Goal: Task Accomplishment & Management: Use online tool/utility

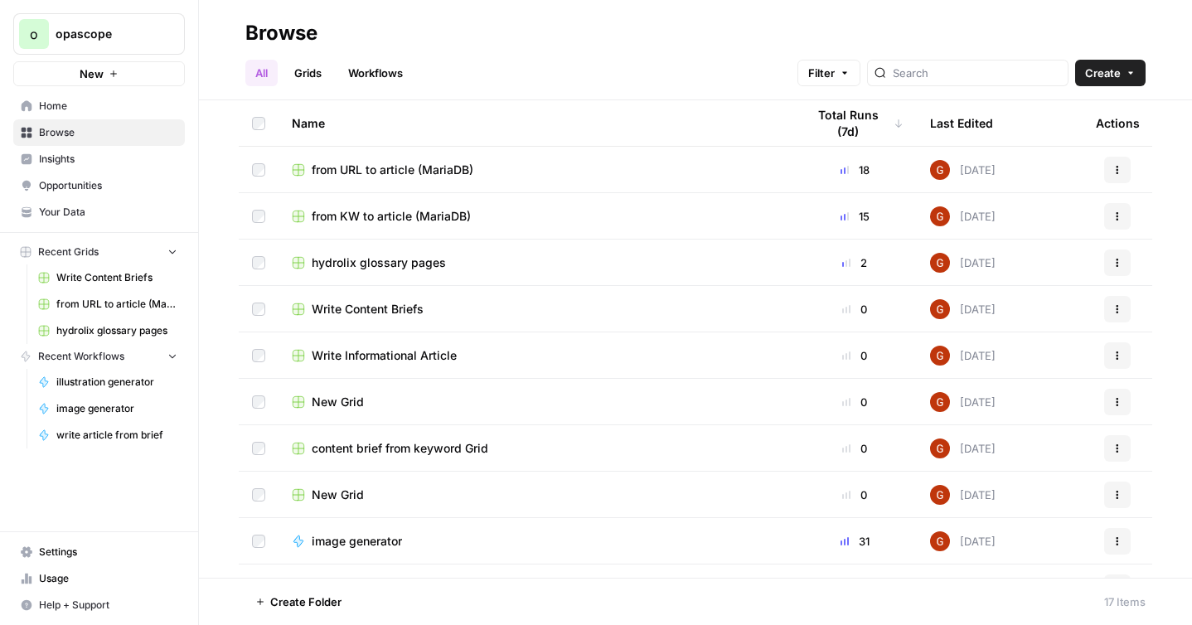
click at [71, 199] on link "Your Data" at bounding box center [99, 212] width 172 height 27
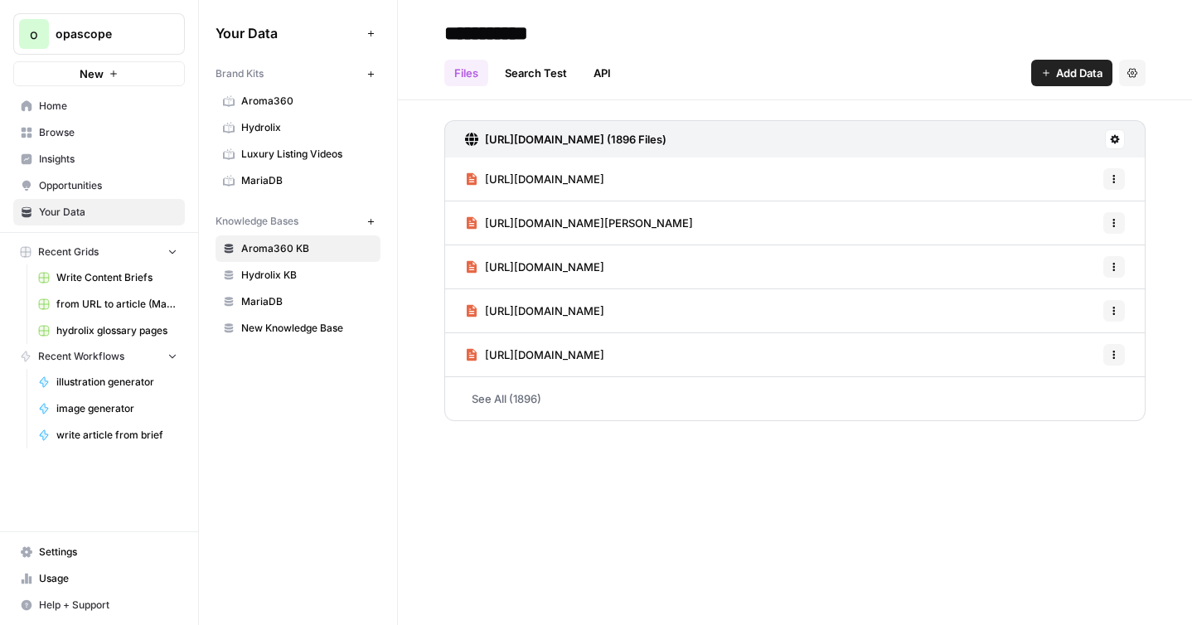
click at [279, 183] on span "MariaDB" at bounding box center [307, 180] width 132 height 15
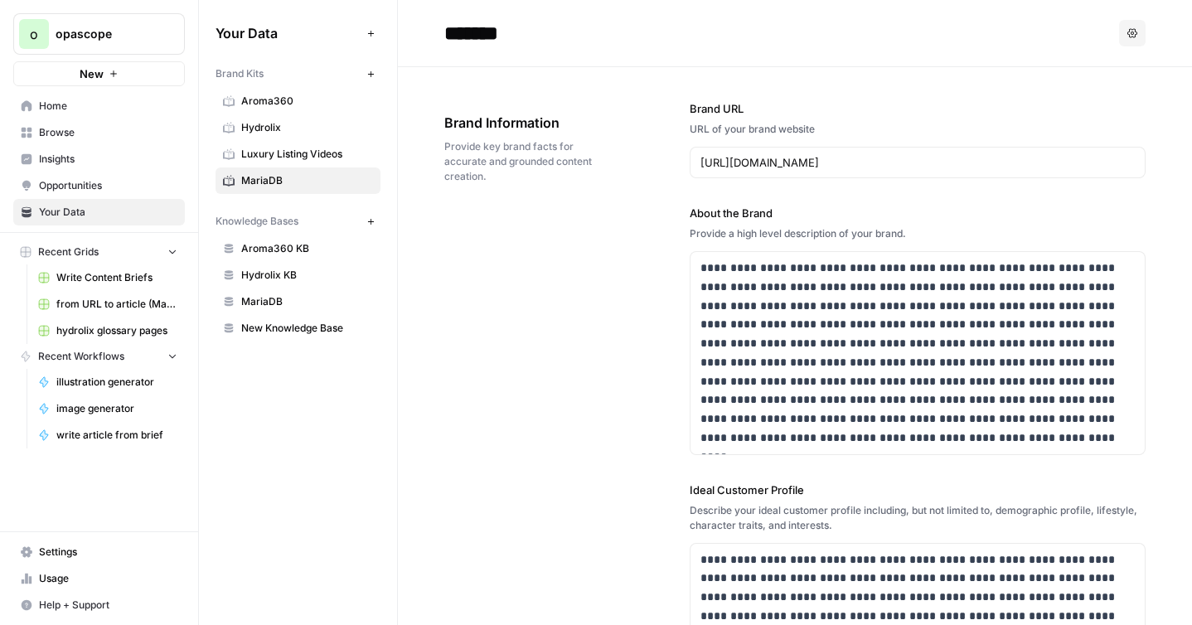
scroll to position [12, 0]
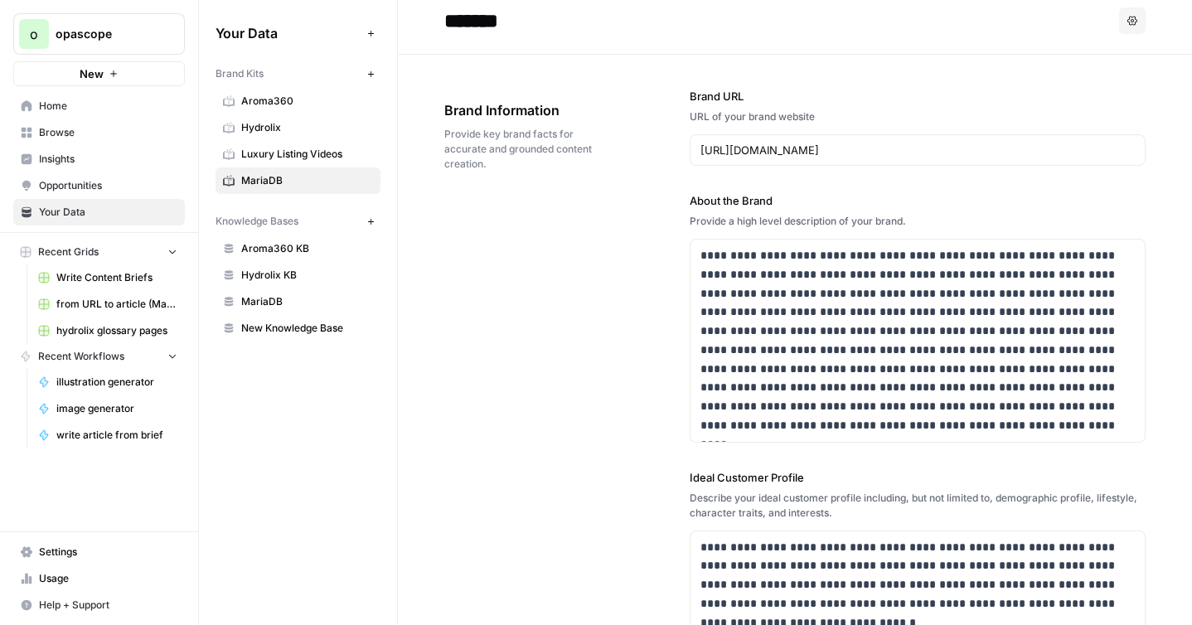
click at [296, 292] on link "MariaDB" at bounding box center [298, 302] width 165 height 27
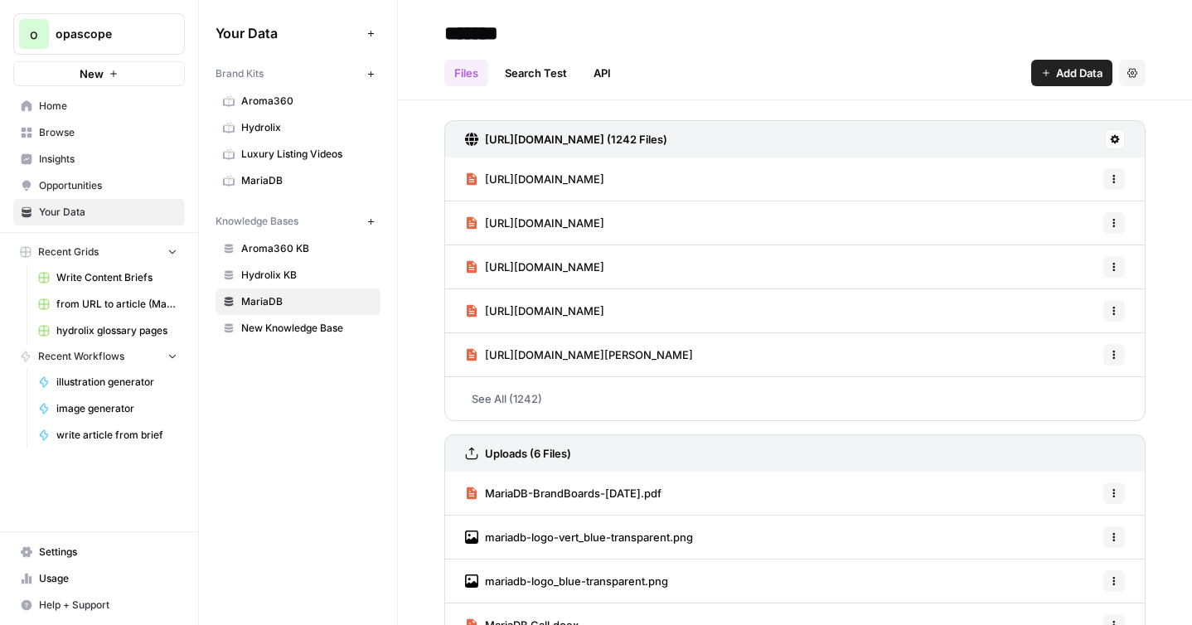
scroll to position [4, 0]
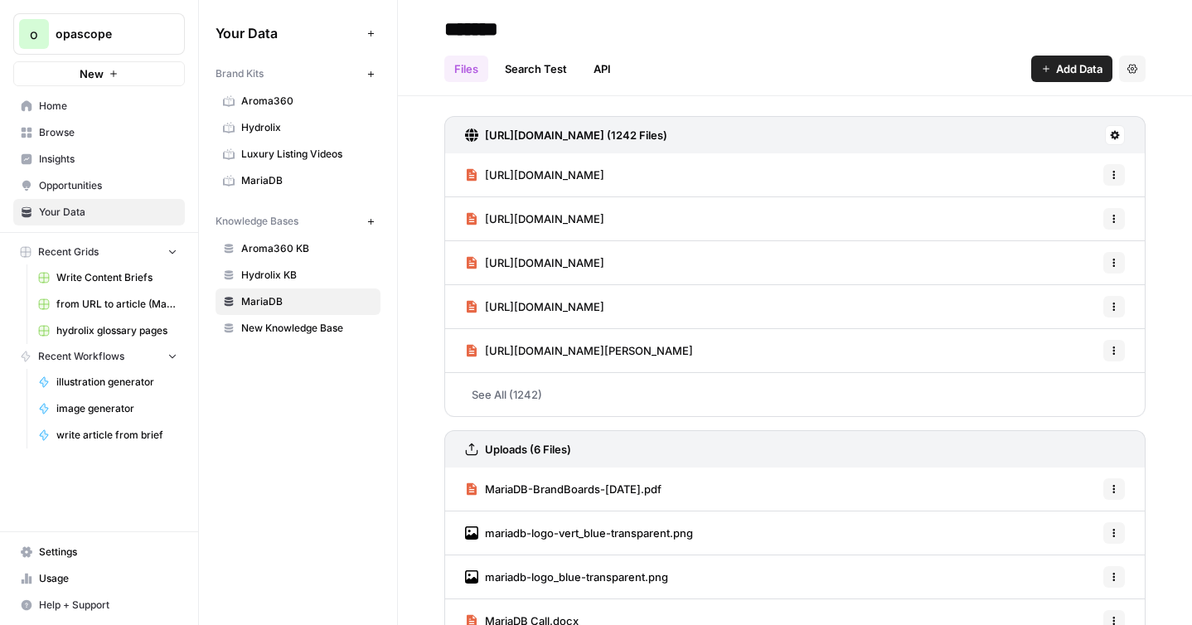
click at [1041, 69] on button "Add Data" at bounding box center [1072, 69] width 81 height 27
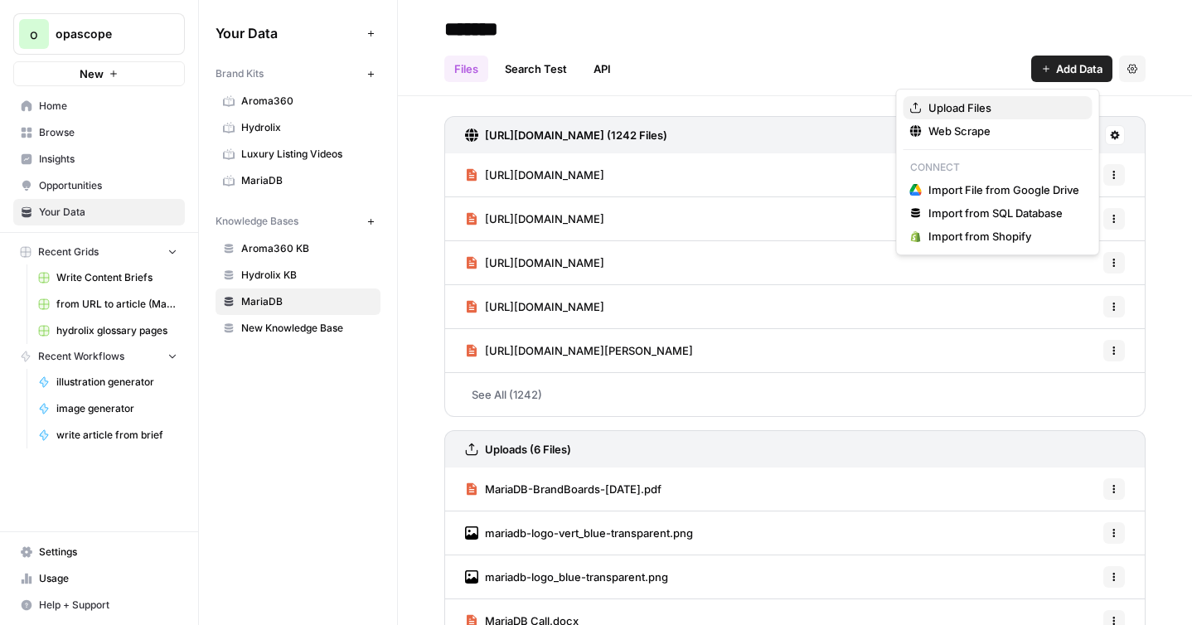
click at [990, 100] on span "Upload Files" at bounding box center [1004, 108] width 151 height 17
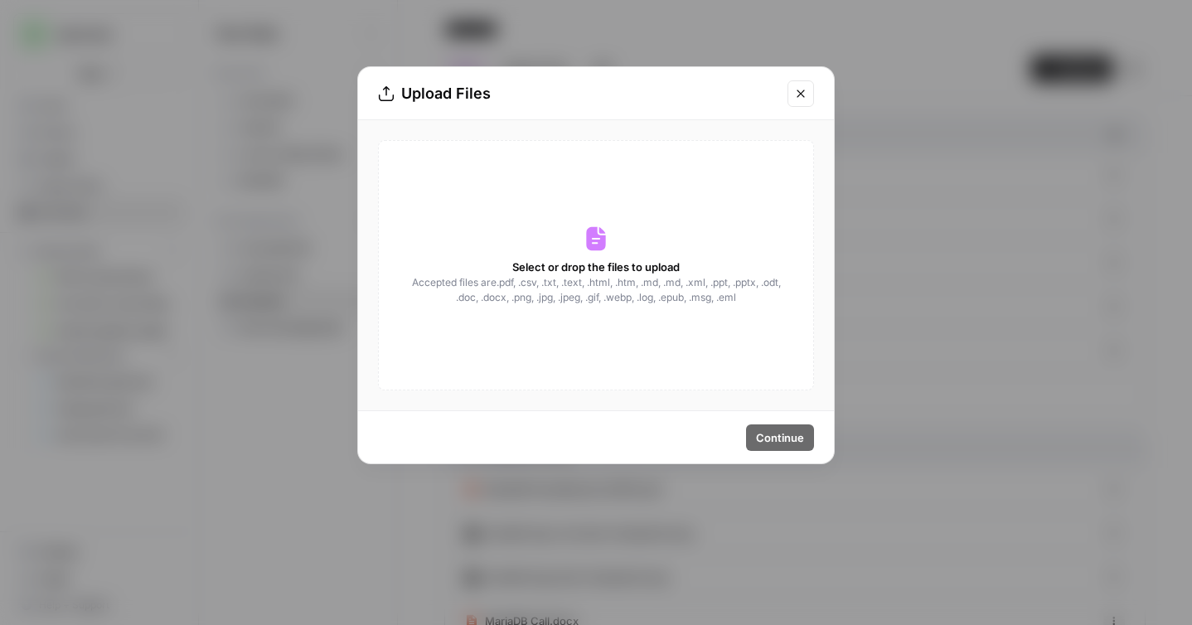
click at [646, 253] on div "Select or drop the files to upload Accepted files are .pdf, .csv, .txt, .text, …" at bounding box center [596, 265] width 436 height 250
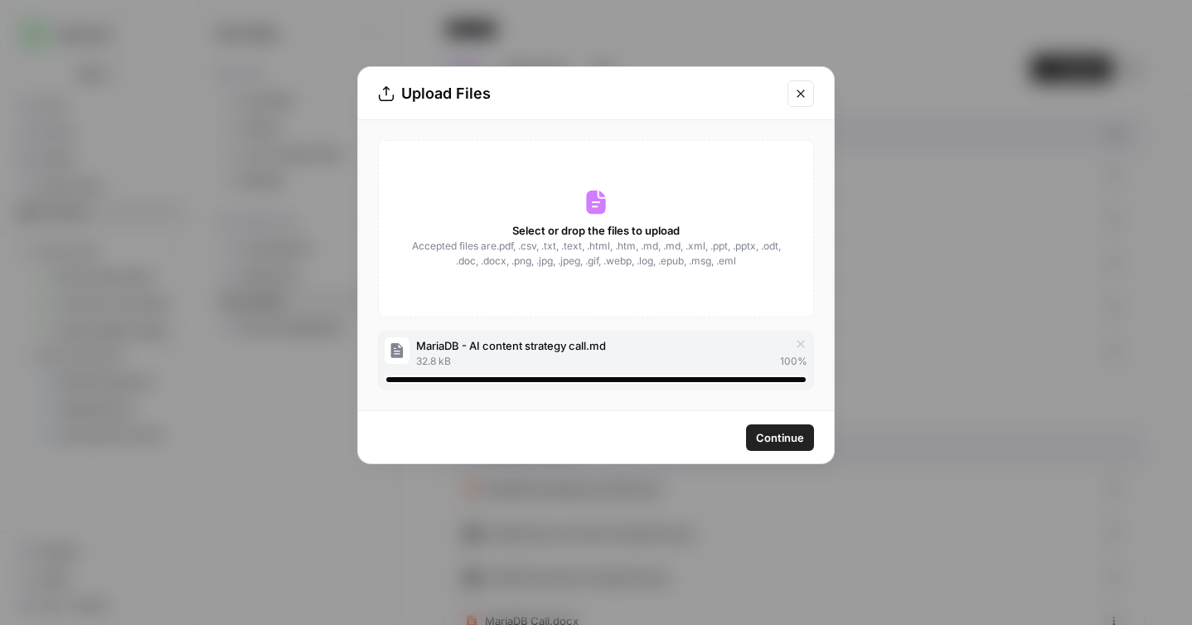
click at [776, 435] on span "Continue" at bounding box center [780, 438] width 48 height 17
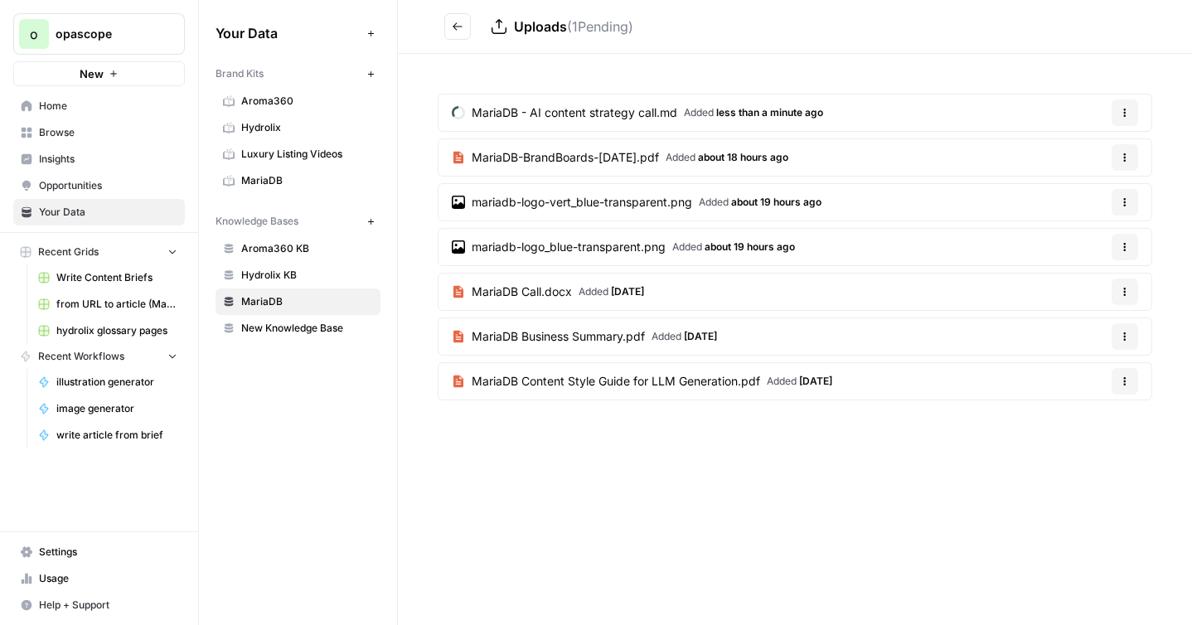
click at [274, 297] on span "MariaDB" at bounding box center [307, 301] width 132 height 15
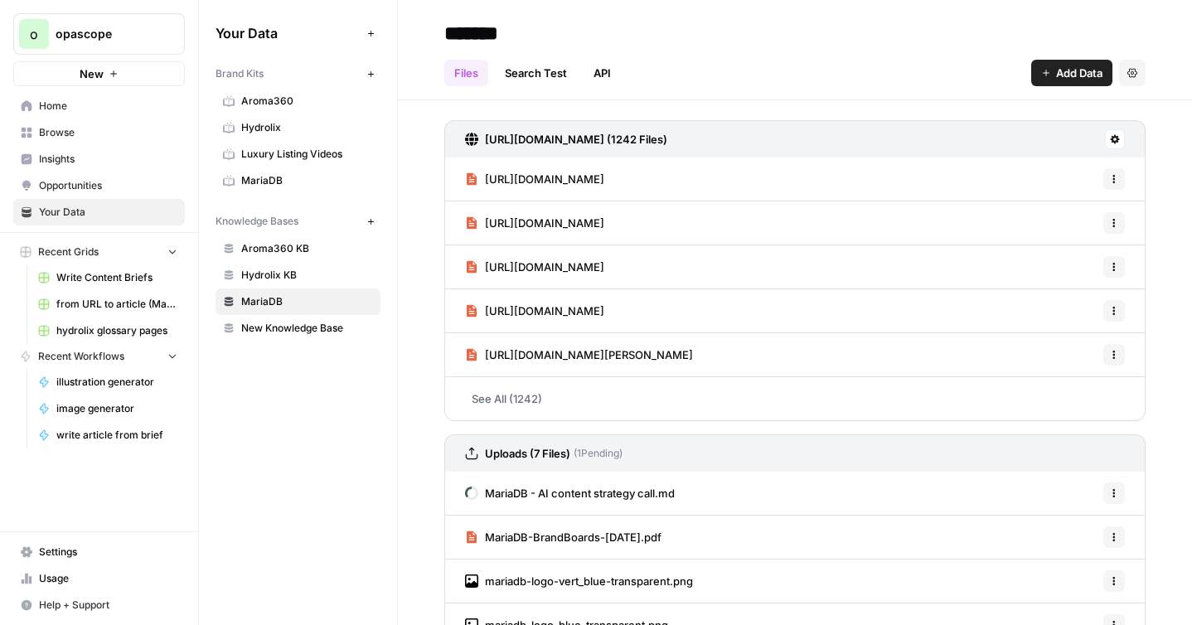
click at [512, 34] on input "*******" at bounding box center [570, 33] width 265 height 33
click at [539, 33] on input "*******" at bounding box center [570, 33] width 265 height 33
type input "**********"
click at [773, 54] on div "Files Search Test API Add Data Settings" at bounding box center [795, 66] width 702 height 40
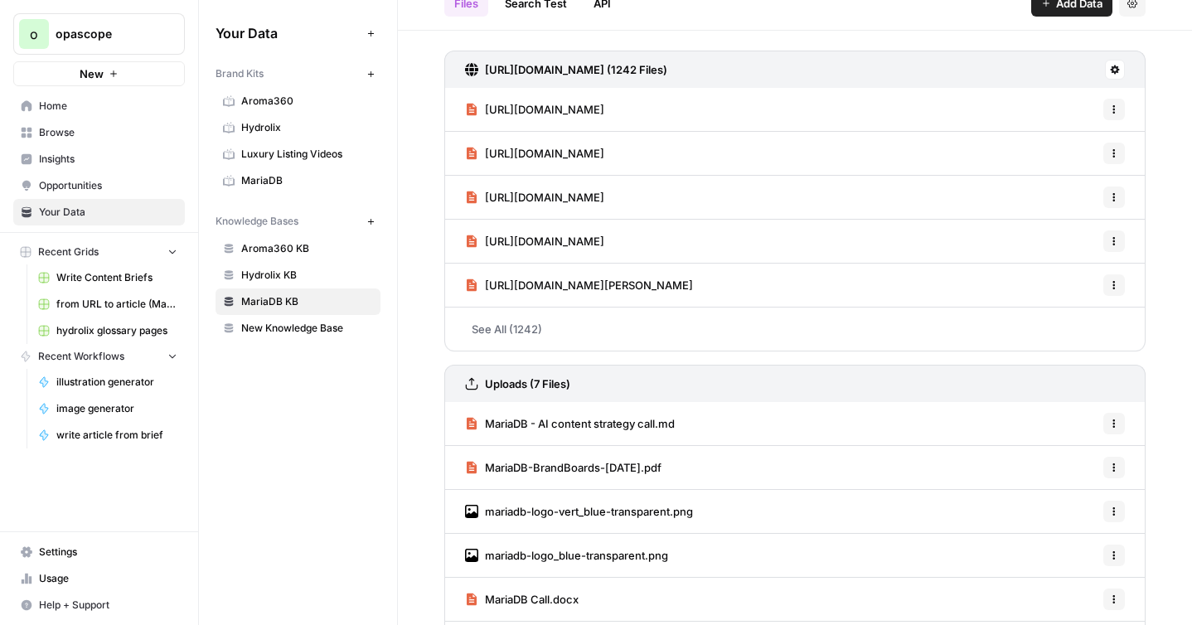
scroll to position [124, 0]
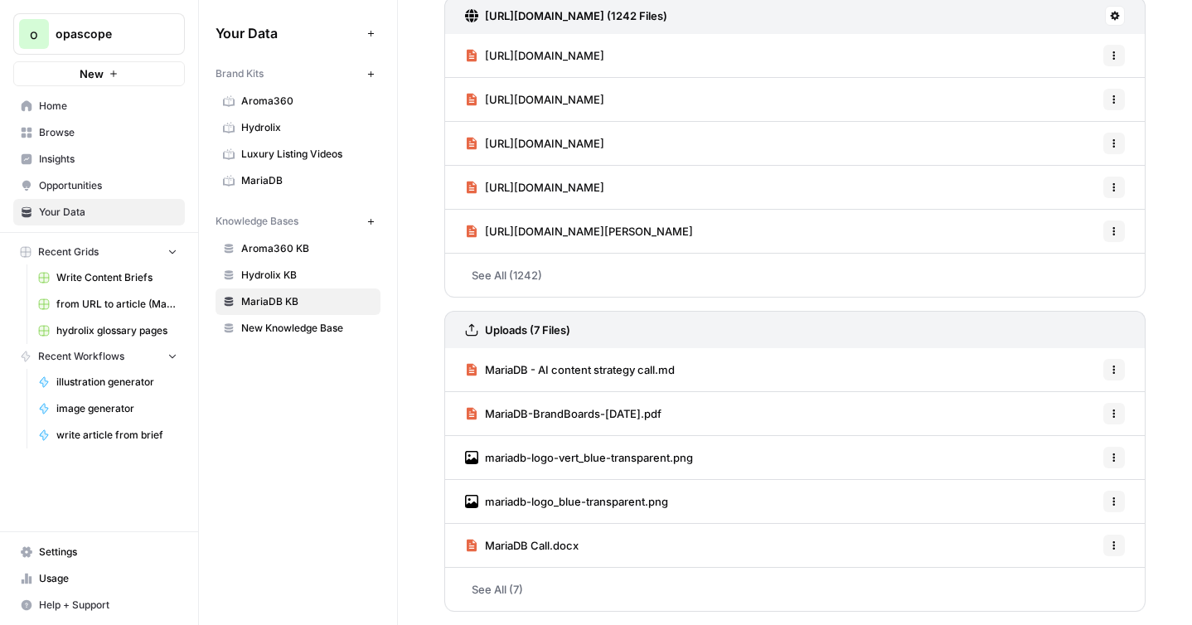
click at [75, 182] on span "Opportunities" at bounding box center [108, 185] width 138 height 15
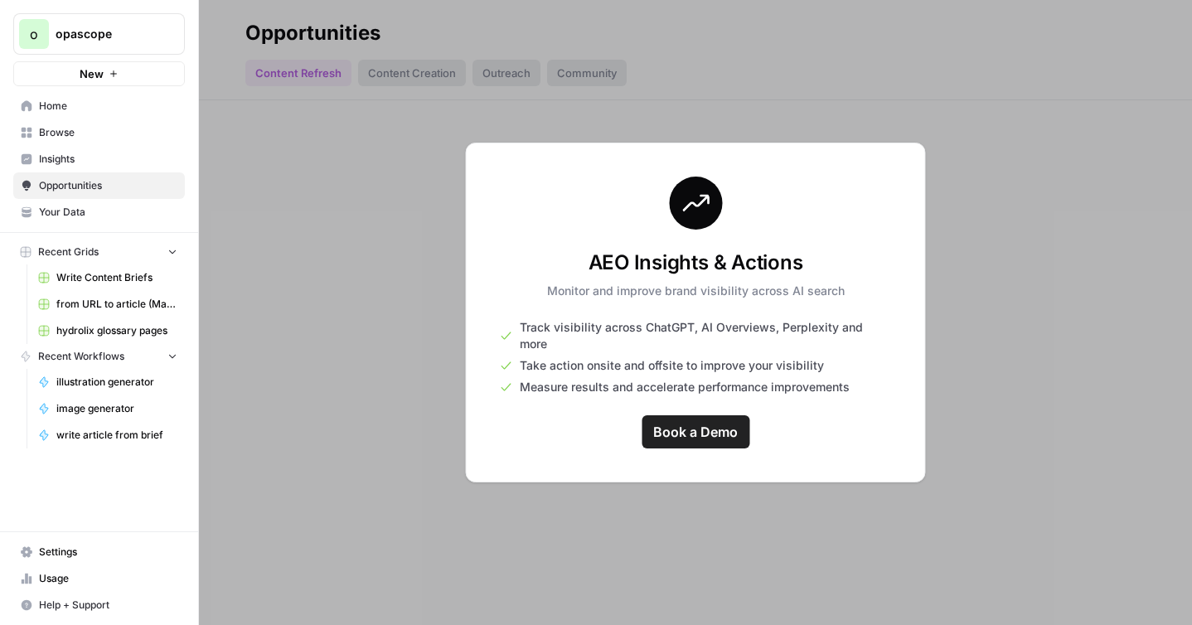
click at [66, 169] on link "Insights" at bounding box center [99, 159] width 172 height 27
click at [49, 134] on span "Browse" at bounding box center [108, 132] width 138 height 15
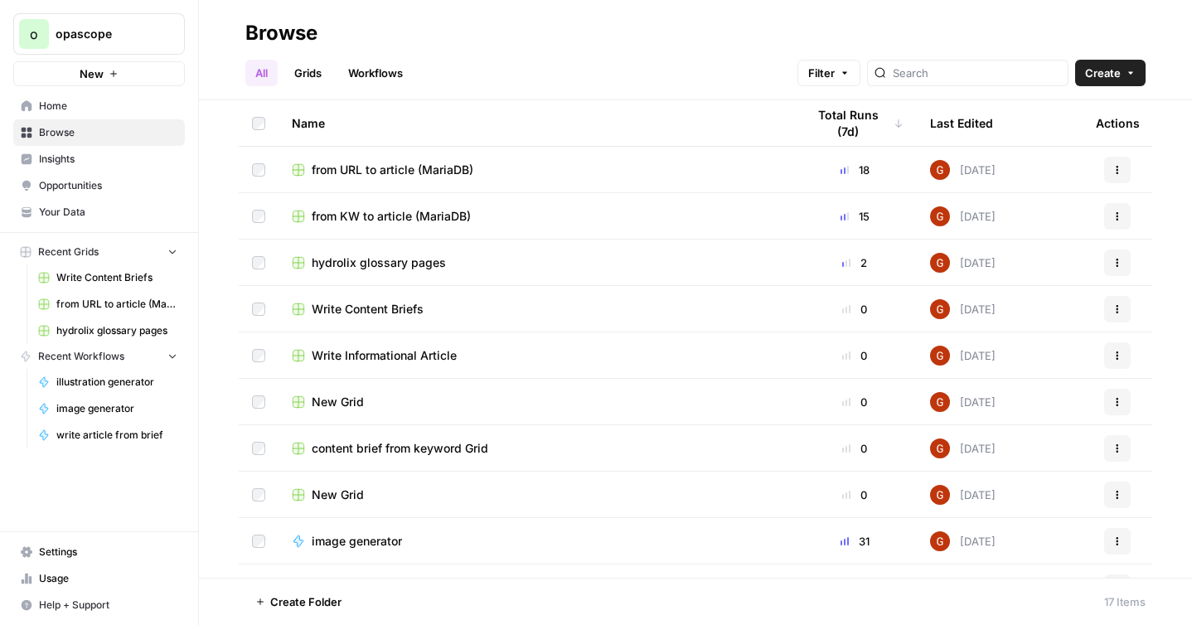
click at [402, 264] on span "hydrolix glossary pages" at bounding box center [379, 263] width 134 height 17
click at [83, 213] on span "Your Data" at bounding box center [108, 212] width 138 height 15
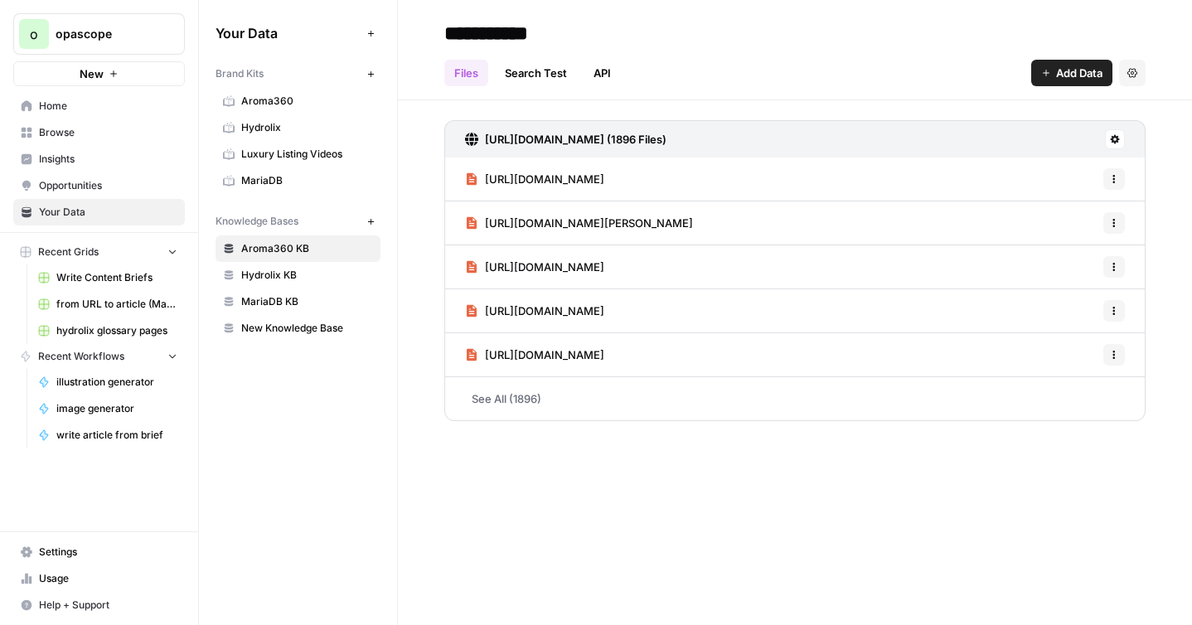
click at [288, 280] on span "Hydrolix KB" at bounding box center [307, 275] width 132 height 15
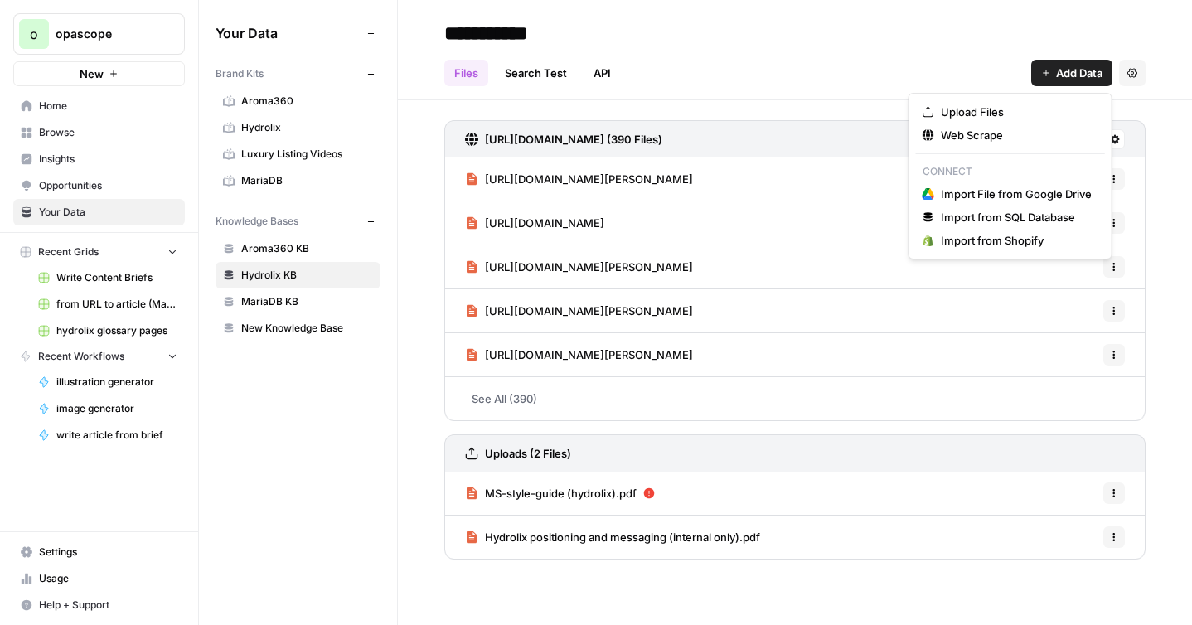
click at [1056, 72] on span "Add Data" at bounding box center [1079, 73] width 46 height 17
click at [1020, 104] on span "Upload Files" at bounding box center [1016, 112] width 151 height 17
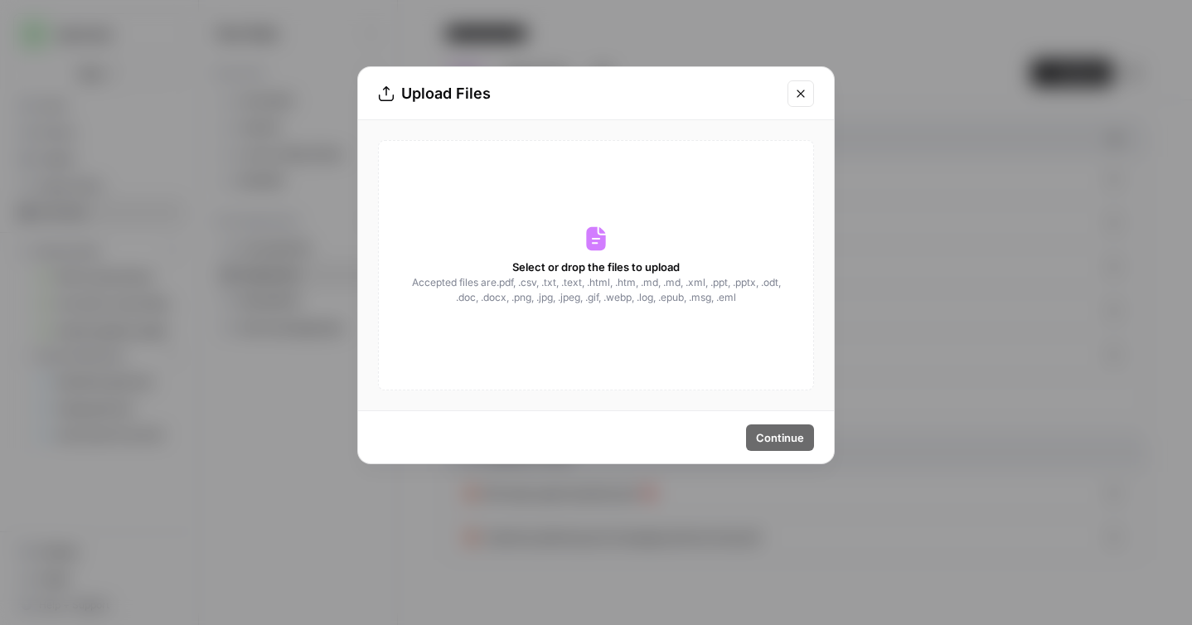
click at [595, 223] on div "Select or drop the files to upload Accepted files are .pdf, .csv, .txt, .text, …" at bounding box center [596, 265] width 436 height 250
click at [629, 180] on div "Select or drop the files to upload Accepted files are .pdf, .csv, .txt, .text, …" at bounding box center [596, 265] width 436 height 250
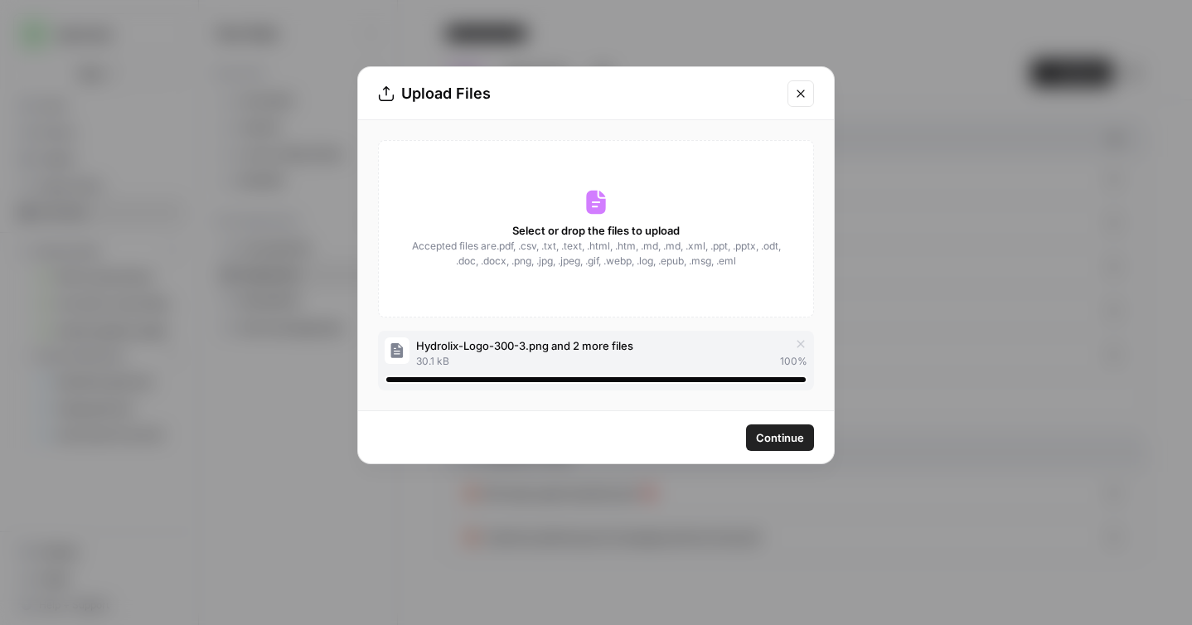
click at [795, 439] on span "Continue" at bounding box center [780, 438] width 48 height 17
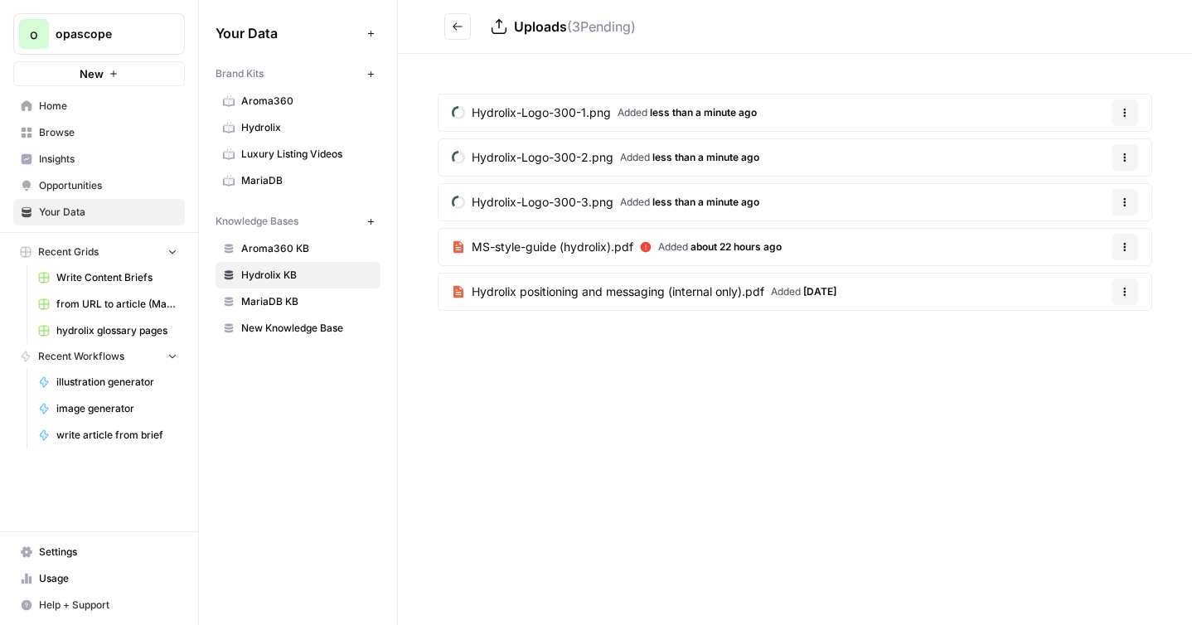
click at [1125, 250] on icon "button" at bounding box center [1125, 251] width 2 height 2
click at [702, 245] on span "about 22 hours ago" at bounding box center [736, 246] width 91 height 12
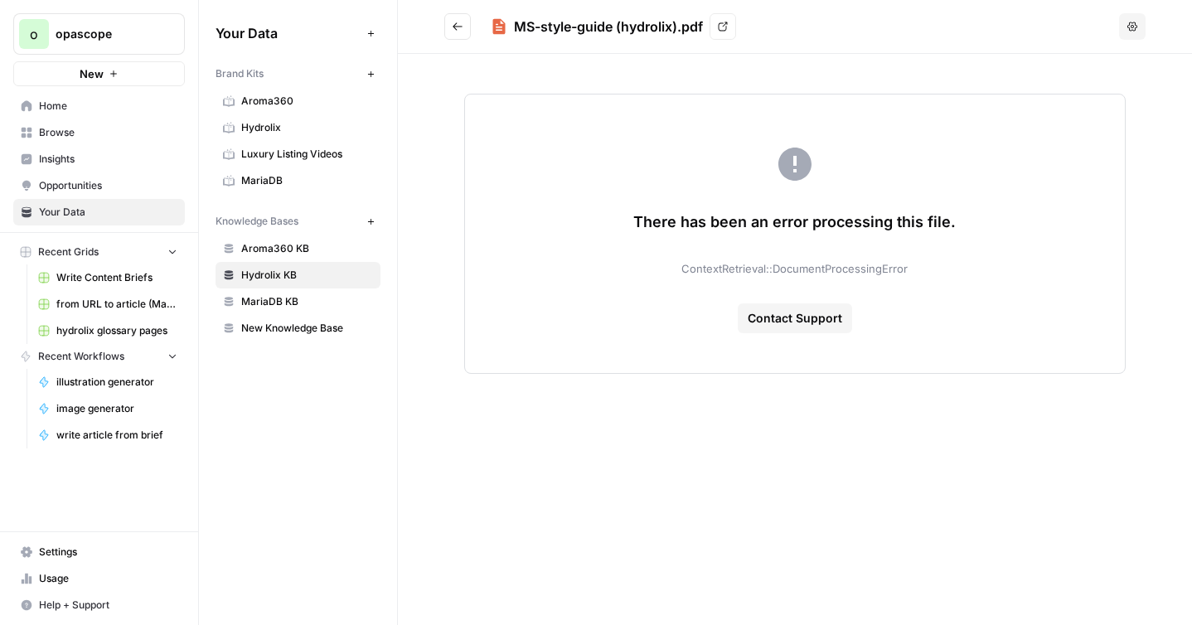
click at [458, 23] on icon "Go back" at bounding box center [458, 27] width 12 height 12
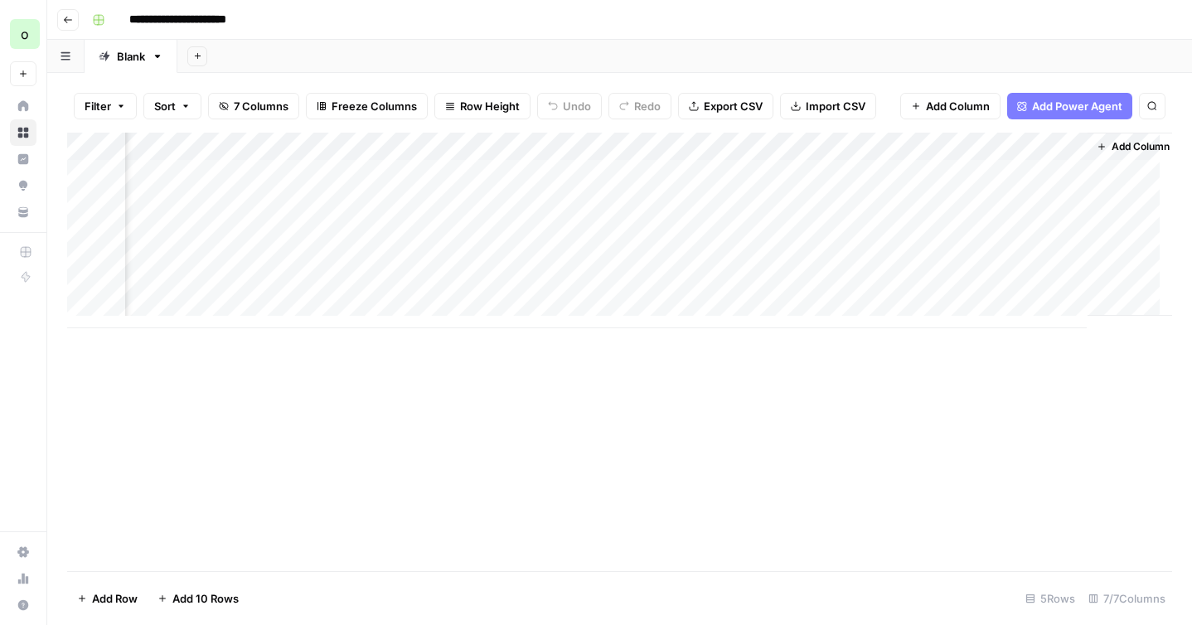
scroll to position [0, 306]
click at [804, 149] on div "Add Column" at bounding box center [619, 231] width 1105 height 196
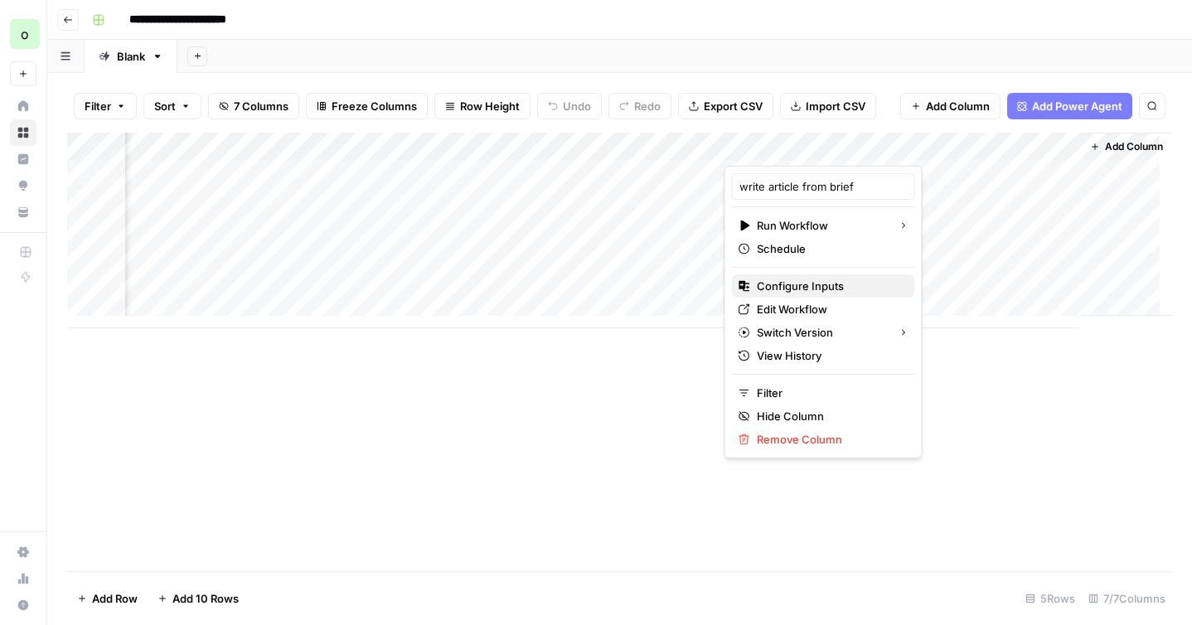
click at [800, 281] on span "Configure Inputs" at bounding box center [829, 286] width 145 height 17
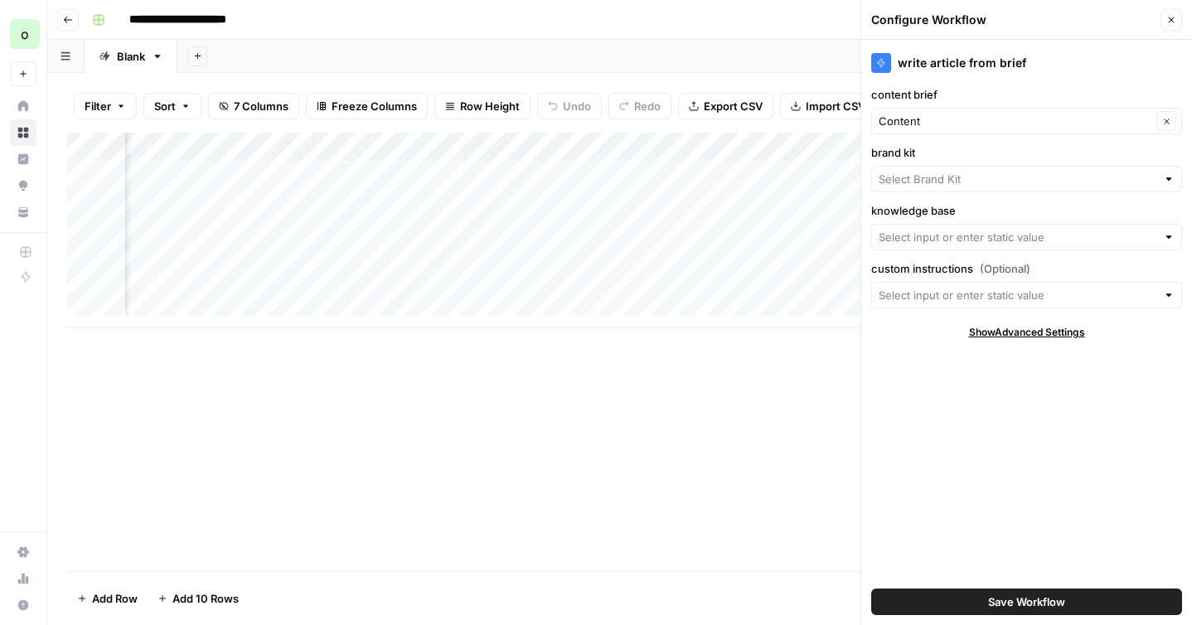
type input "Hydrolix"
type input "Hydrolix KB"
click at [803, 364] on div "Add Column" at bounding box center [619, 352] width 1105 height 439
click at [1170, 21] on icon "button" at bounding box center [1172, 20] width 6 height 6
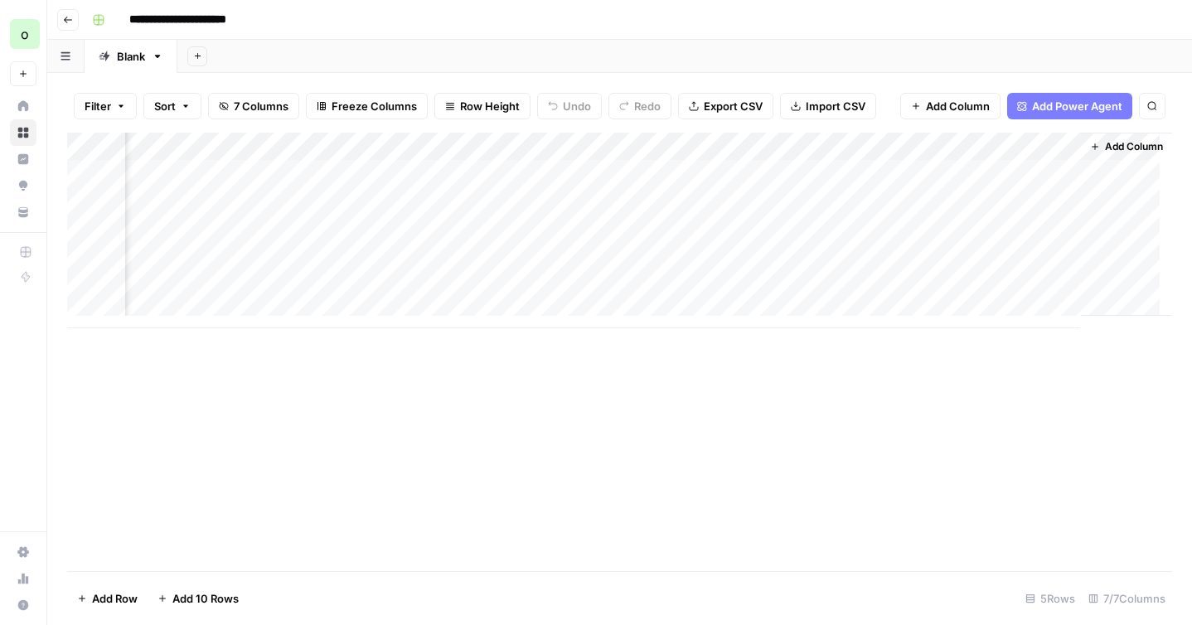
click at [1129, 148] on span "Add Column" at bounding box center [1134, 146] width 58 height 15
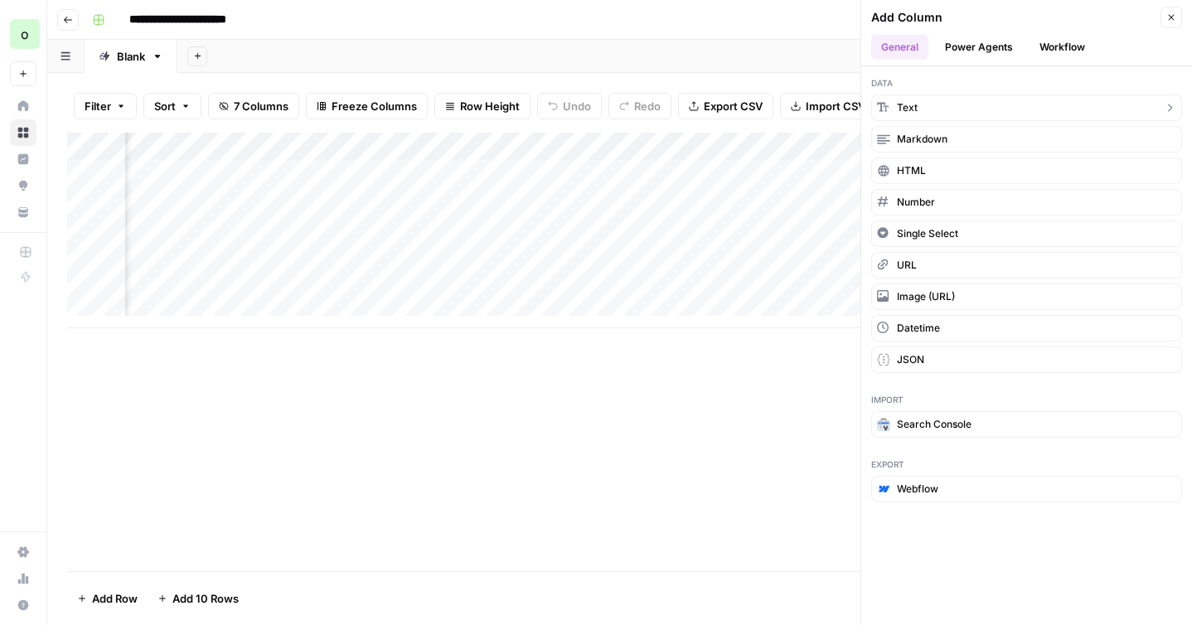
click at [915, 110] on span "Text" at bounding box center [907, 107] width 21 height 15
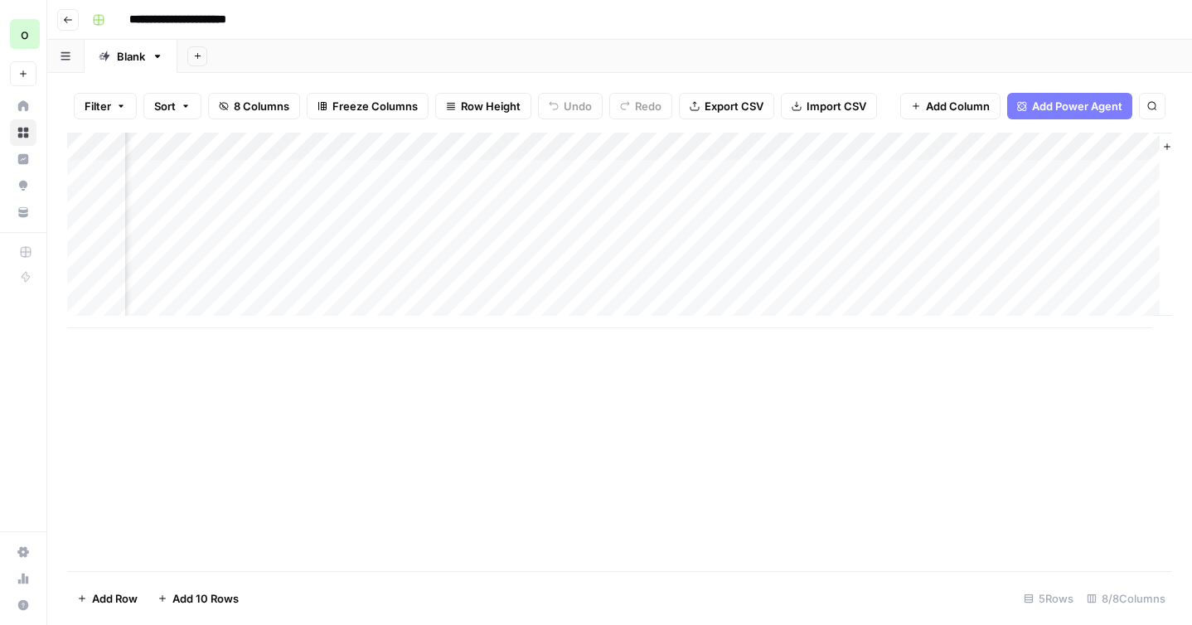
scroll to position [0, 545]
click at [867, 145] on div "Add Column" at bounding box center [619, 231] width 1105 height 196
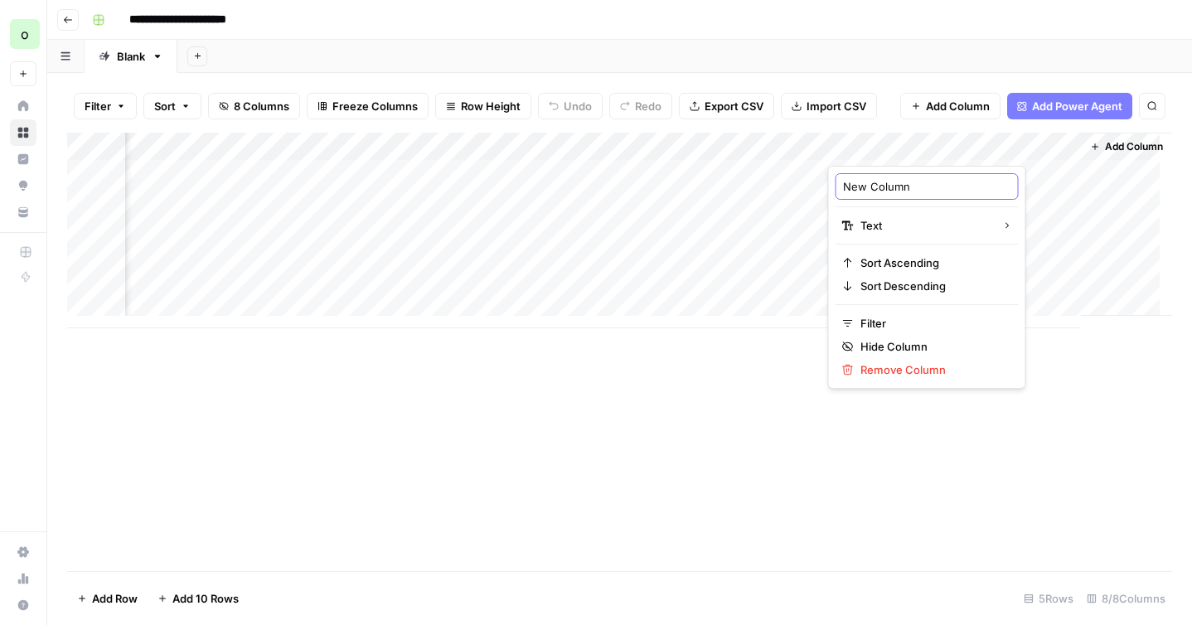
click at [862, 184] on input "New Column" at bounding box center [927, 186] width 168 height 17
type input "Custom Instructions"
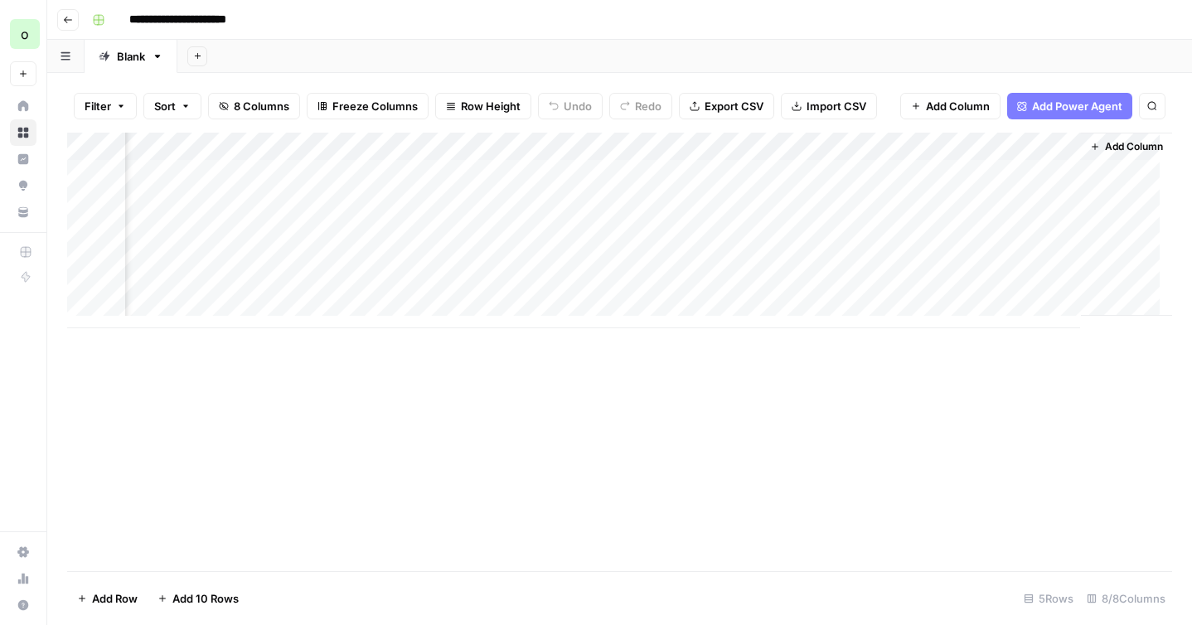
drag, startPoint x: 930, startPoint y: 148, endPoint x: 272, endPoint y: 141, distance: 658.4
click at [272, 141] on div "Add Column" at bounding box center [619, 231] width 1105 height 196
drag, startPoint x: 802, startPoint y: 145, endPoint x: 549, endPoint y: 169, distance: 254.1
click at [549, 169] on div "Add Column" at bounding box center [619, 231] width 1105 height 196
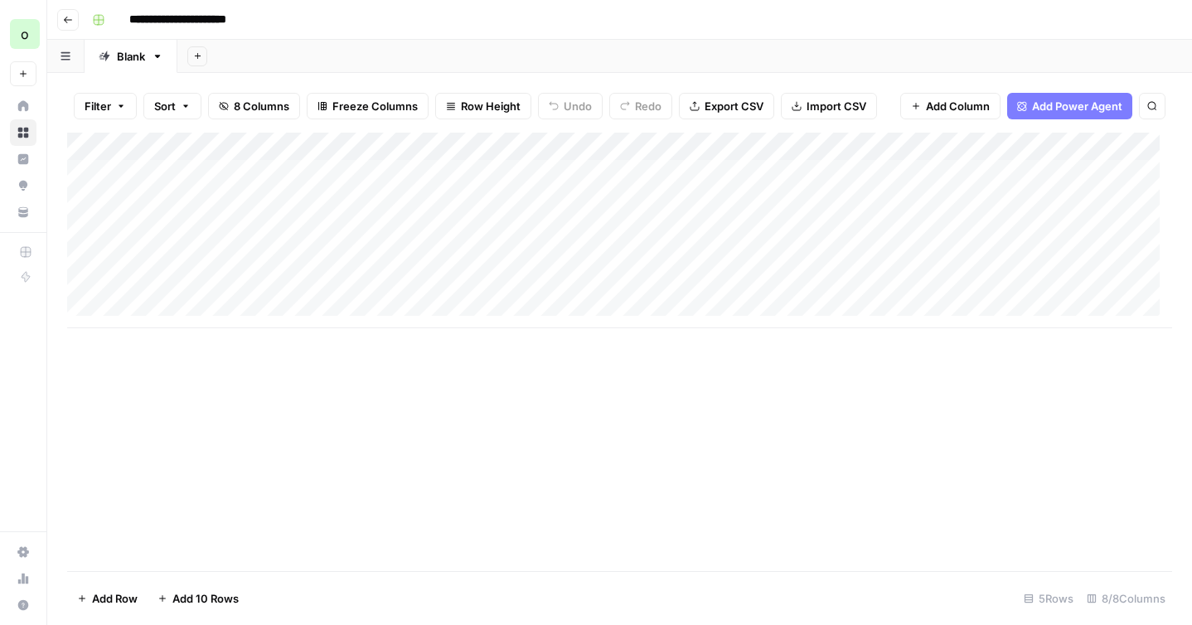
click at [448, 174] on div "Add Column" at bounding box center [619, 231] width 1105 height 196
click at [1105, 142] on span "Add Column" at bounding box center [1134, 146] width 58 height 15
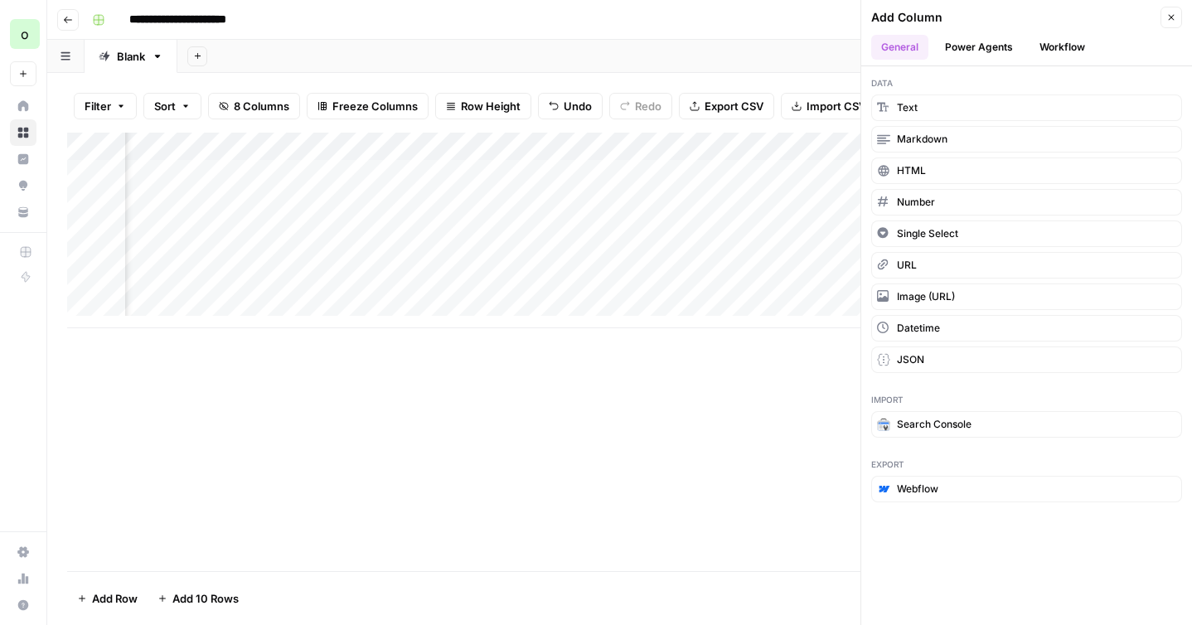
click at [1053, 42] on button "Workflow" at bounding box center [1063, 47] width 66 height 25
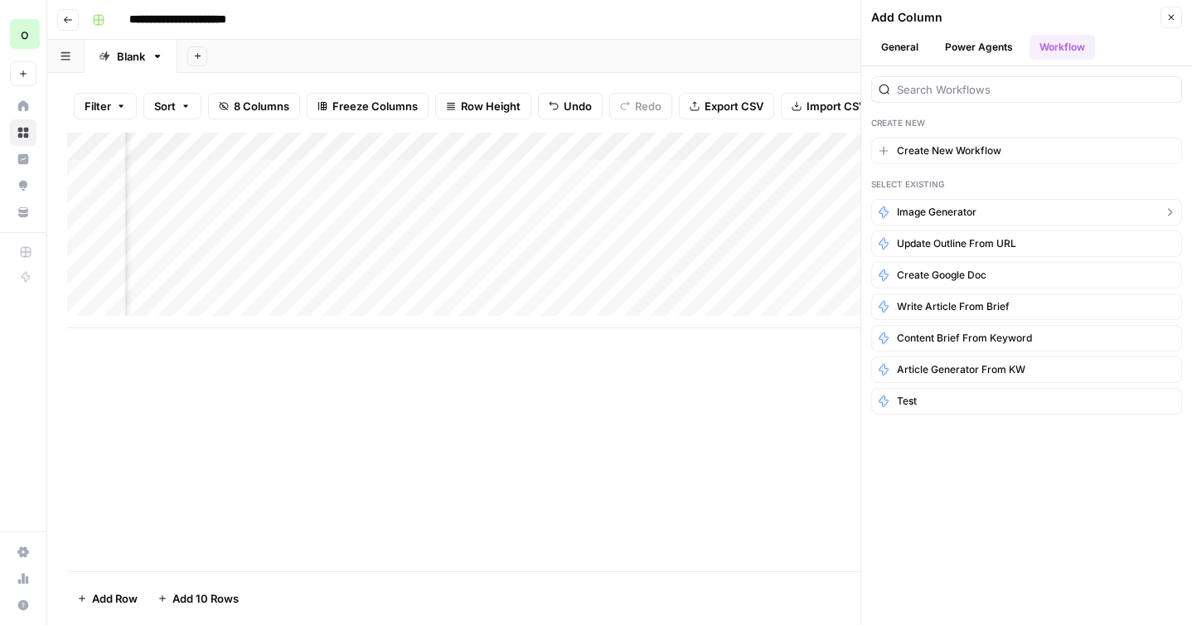
click at [979, 213] on button "image generator" at bounding box center [1027, 212] width 311 height 27
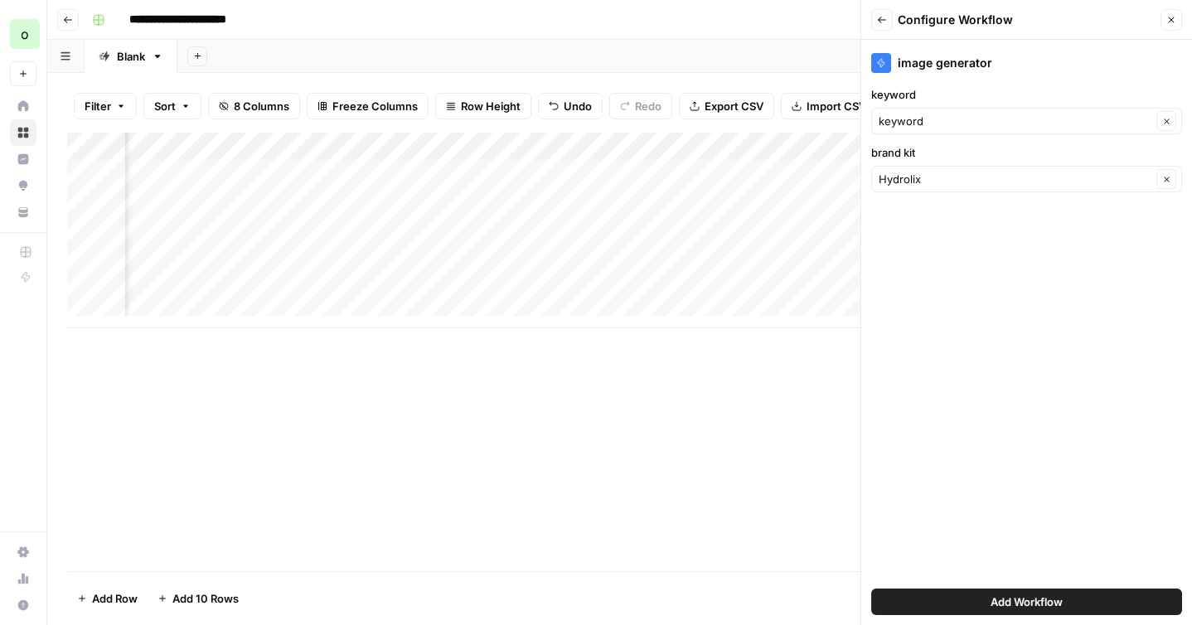
click at [987, 596] on button "Add Workflow" at bounding box center [1027, 602] width 311 height 27
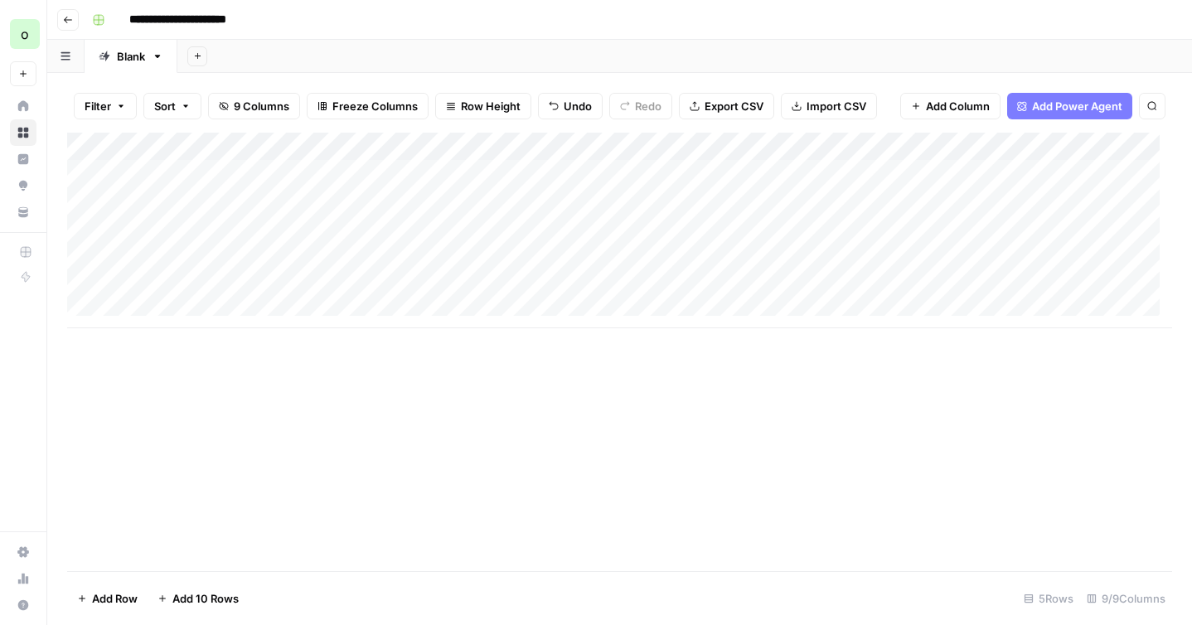
scroll to position [0, 0]
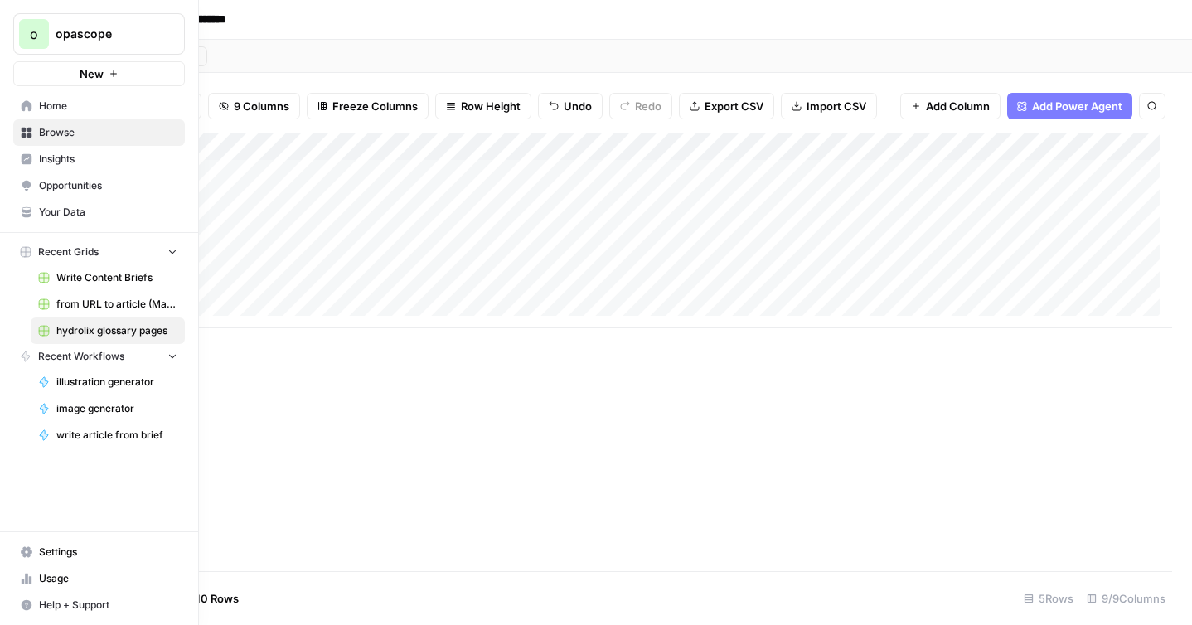
click at [46, 579] on span "Usage" at bounding box center [108, 578] width 138 height 15
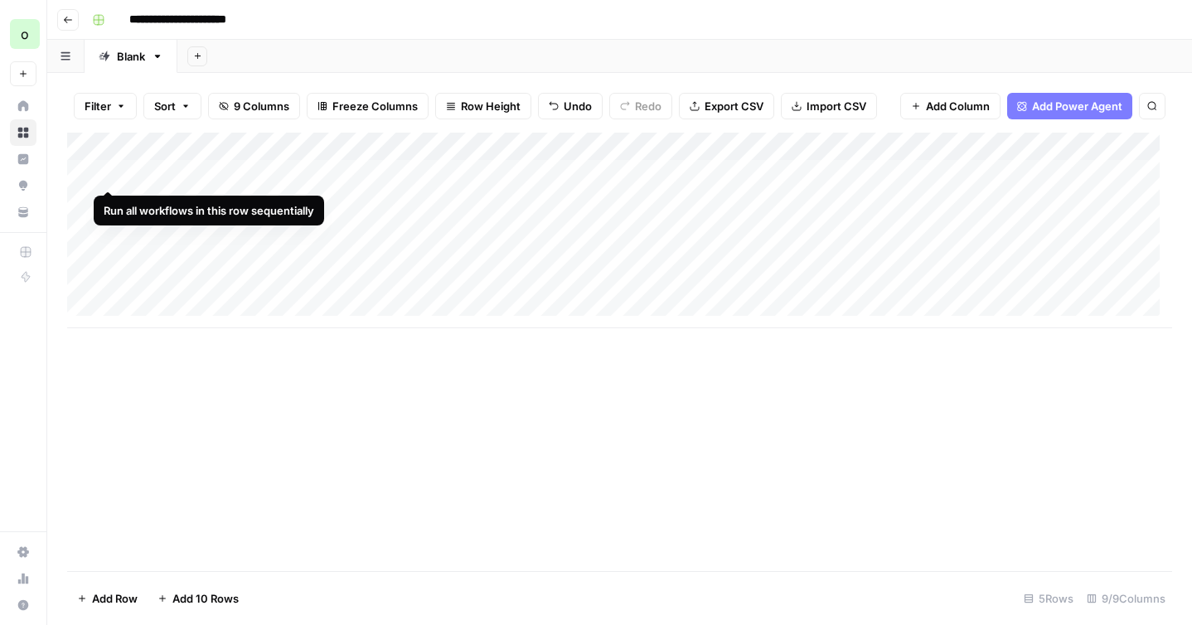
click at [109, 174] on div "Add Column" at bounding box center [619, 231] width 1105 height 196
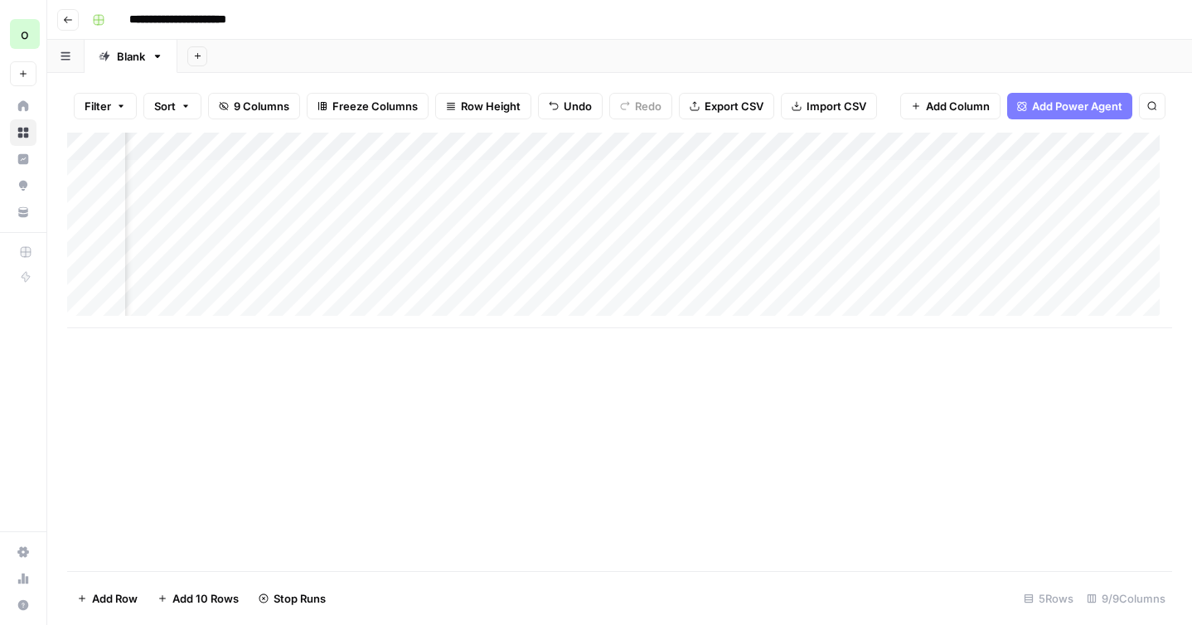
scroll to position [0, 256]
drag, startPoint x: 222, startPoint y: 147, endPoint x: 904, endPoint y: 153, distance: 681.7
click at [904, 153] on div "Add Column" at bounding box center [619, 231] width 1105 height 196
click at [1057, 143] on div "Add Column" at bounding box center [619, 231] width 1105 height 196
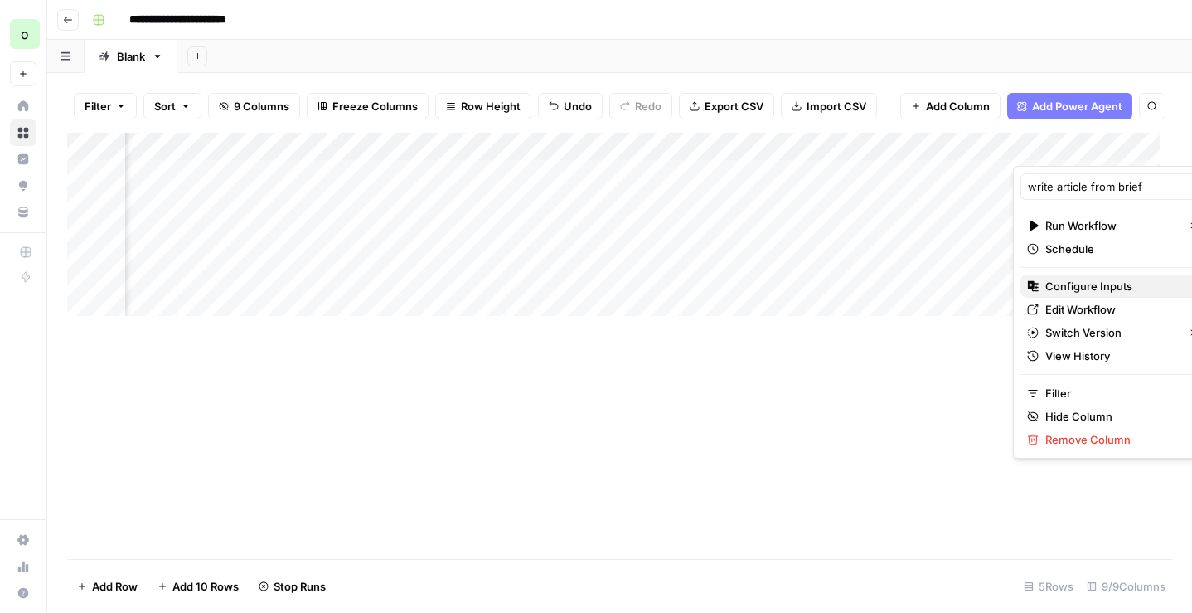
click at [1063, 280] on span "Configure Inputs" at bounding box center [1118, 286] width 145 height 17
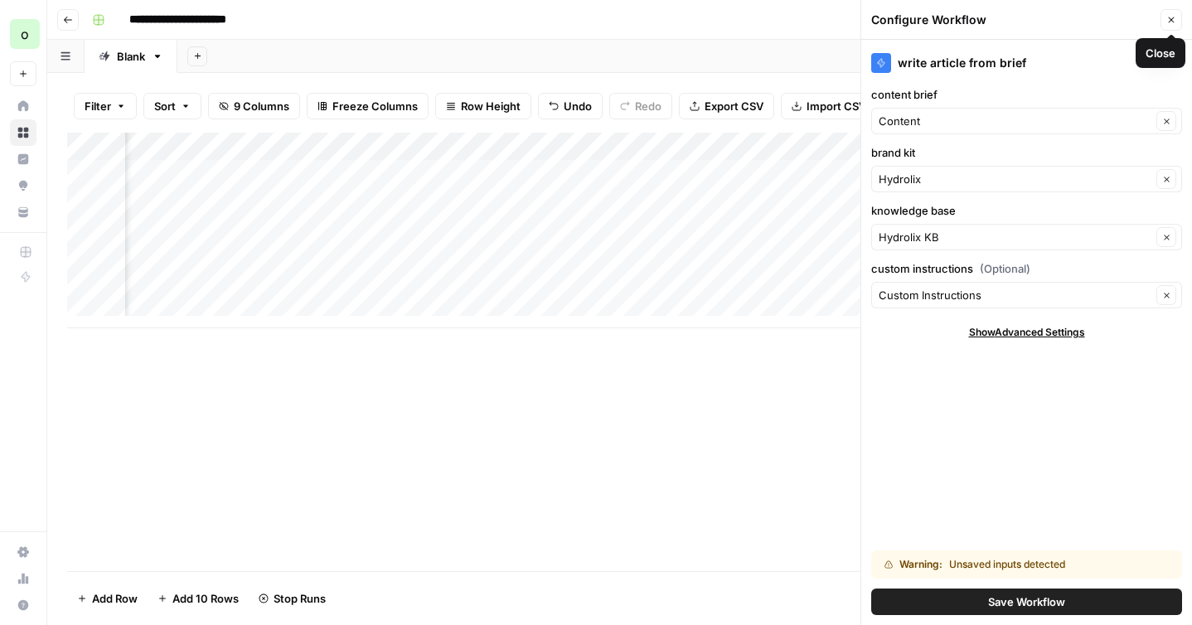
click at [1173, 13] on button "Close" at bounding box center [1172, 20] width 22 height 22
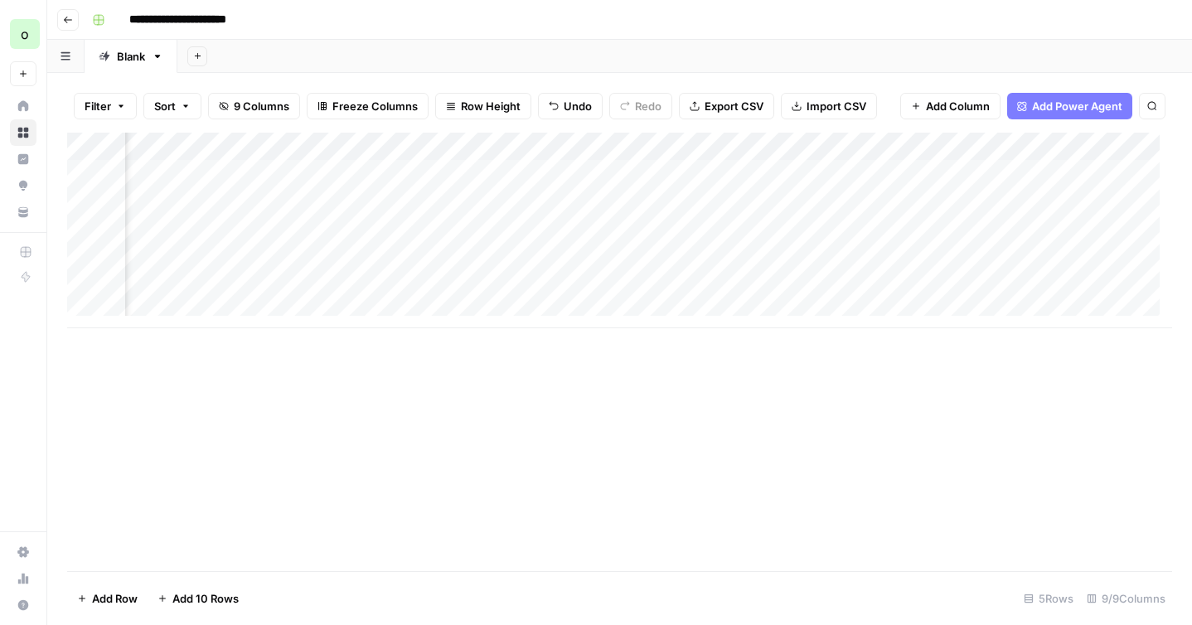
scroll to position [0, 241]
drag, startPoint x: 919, startPoint y: 146, endPoint x: 284, endPoint y: 172, distance: 634.9
click at [284, 172] on div "Add Column" at bounding box center [619, 231] width 1105 height 196
click at [451, 172] on div "Add Column" at bounding box center [619, 231] width 1105 height 196
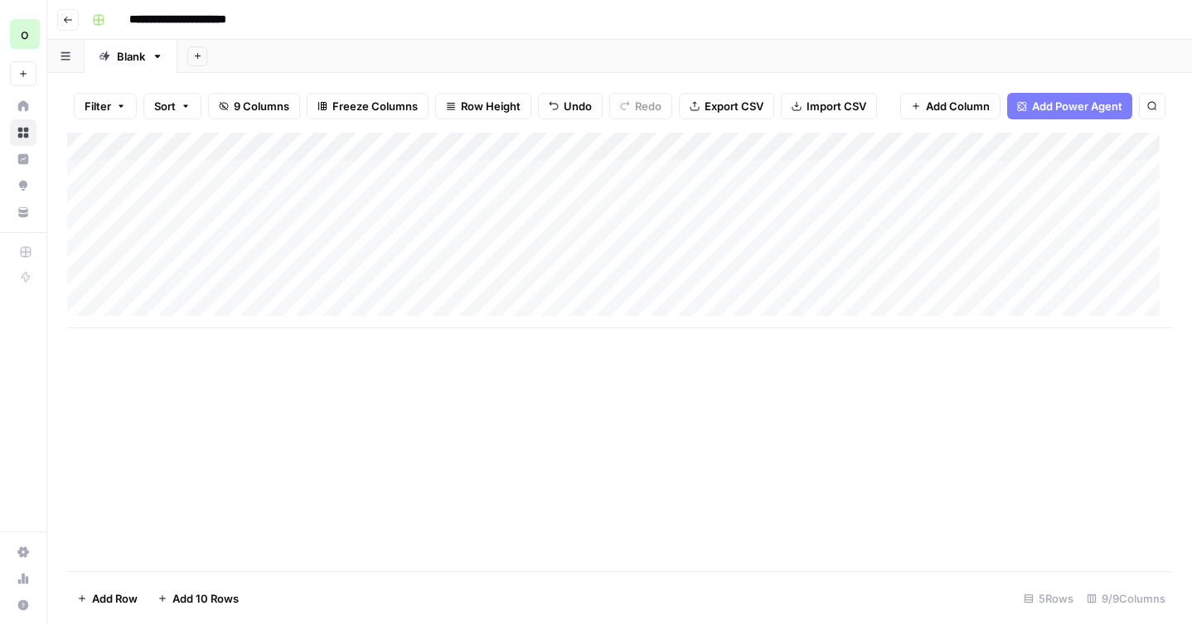
click at [466, 174] on div "Add Column" at bounding box center [619, 231] width 1105 height 196
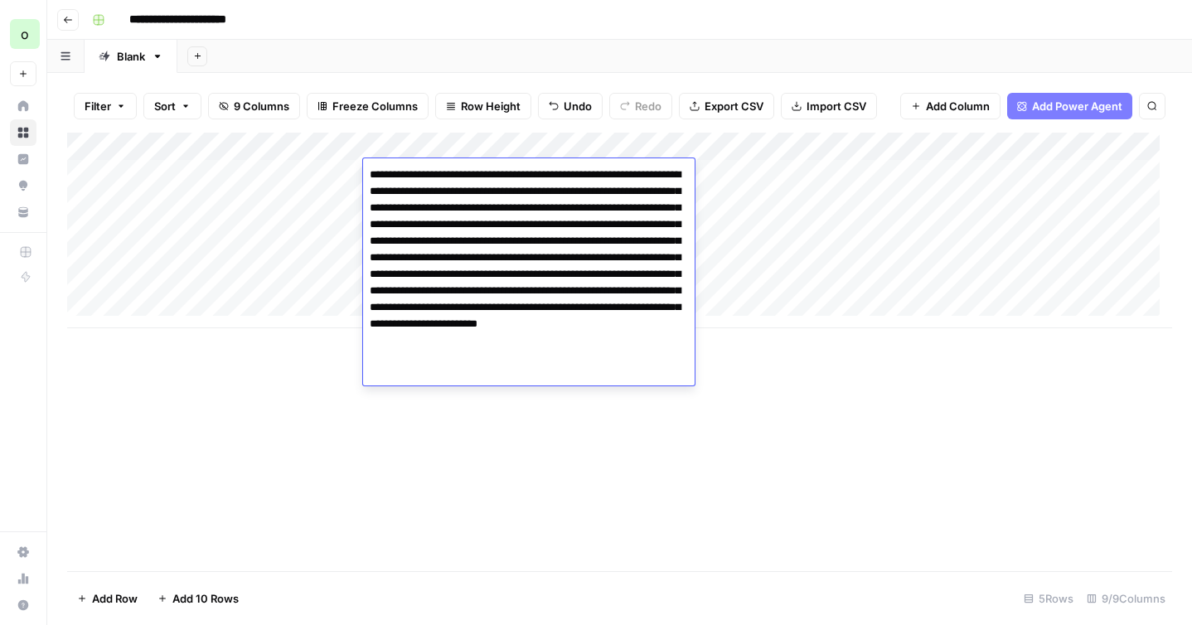
click at [503, 319] on textarea "**********" at bounding box center [529, 266] width 332 height 206
click at [592, 354] on textarea "**********" at bounding box center [529, 266] width 332 height 206
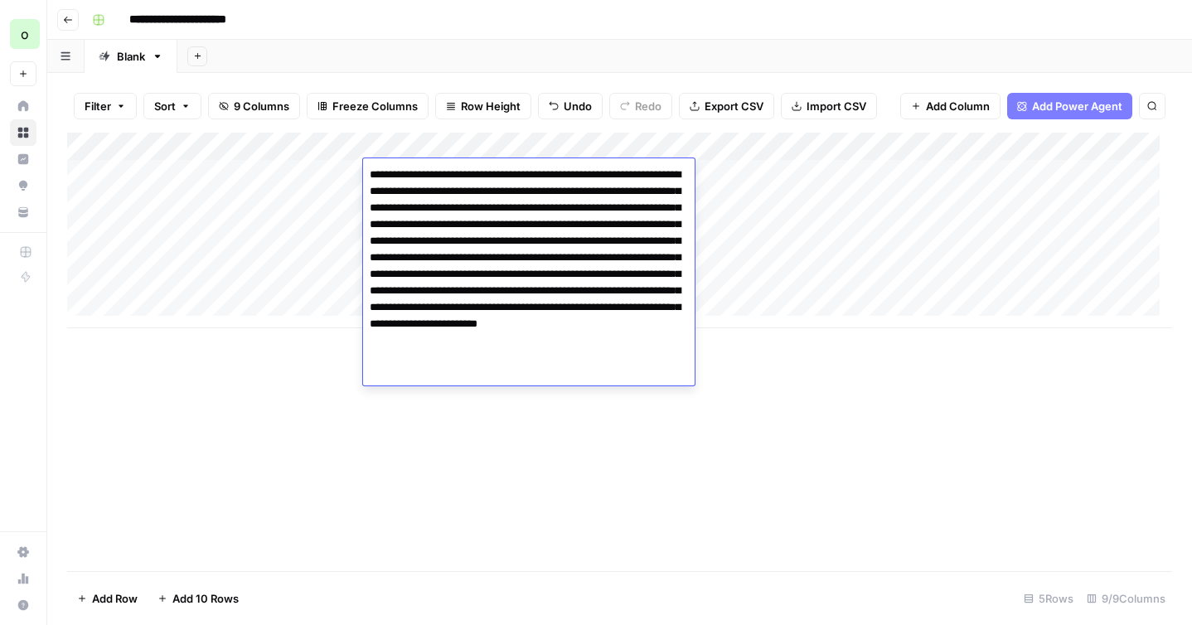
type textarea "**********"
click at [636, 427] on div "Add Column" at bounding box center [619, 352] width 1105 height 439
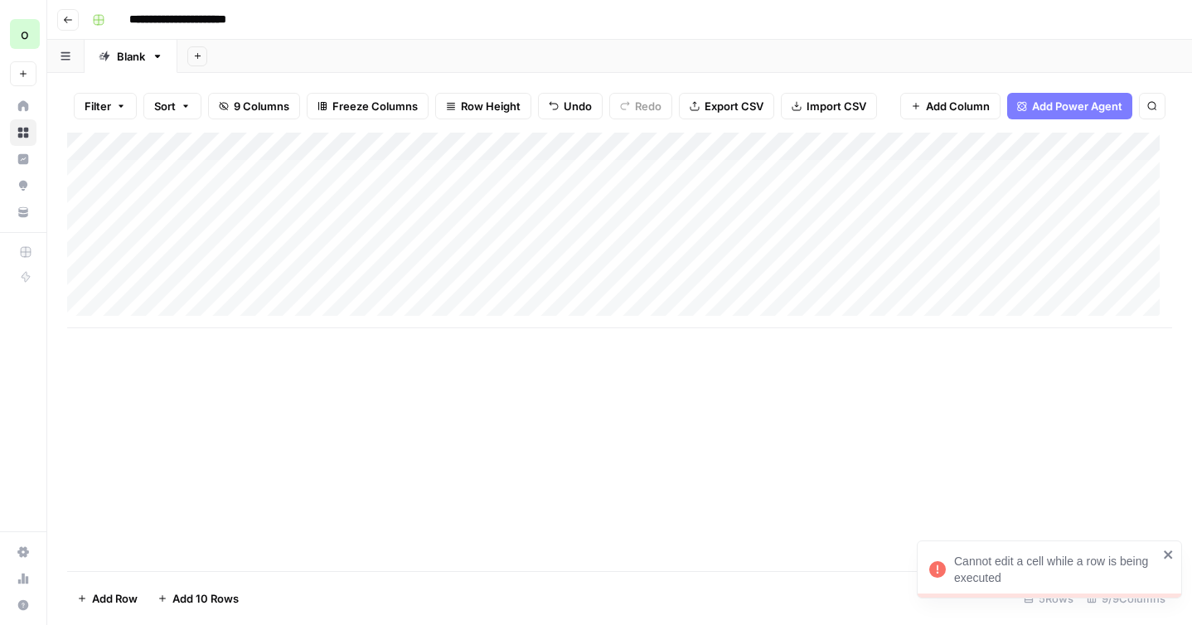
click at [1168, 551] on icon "close" at bounding box center [1169, 554] width 12 height 13
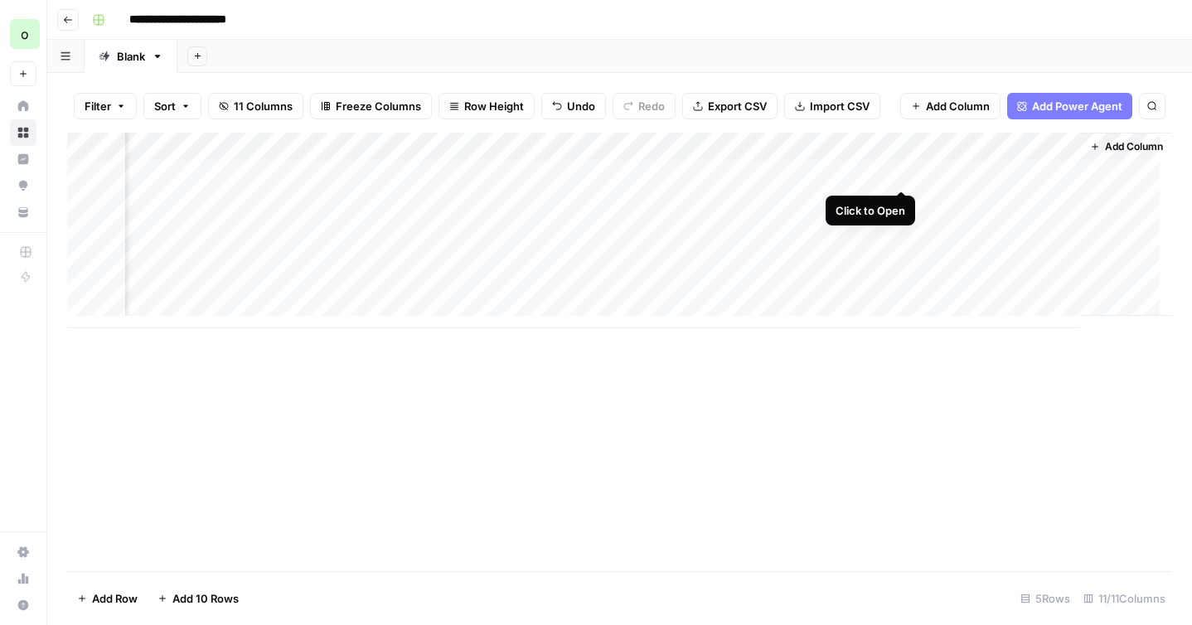
click at [903, 172] on div "Add Column" at bounding box center [619, 231] width 1105 height 196
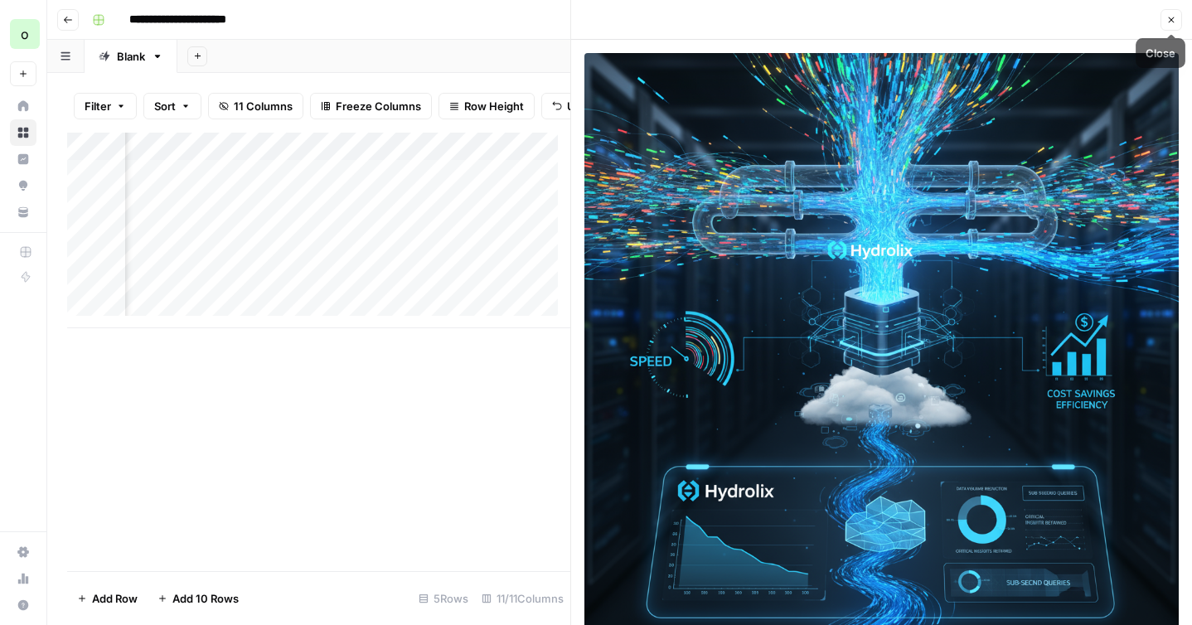
click at [1163, 21] on button "Close" at bounding box center [1172, 20] width 22 height 22
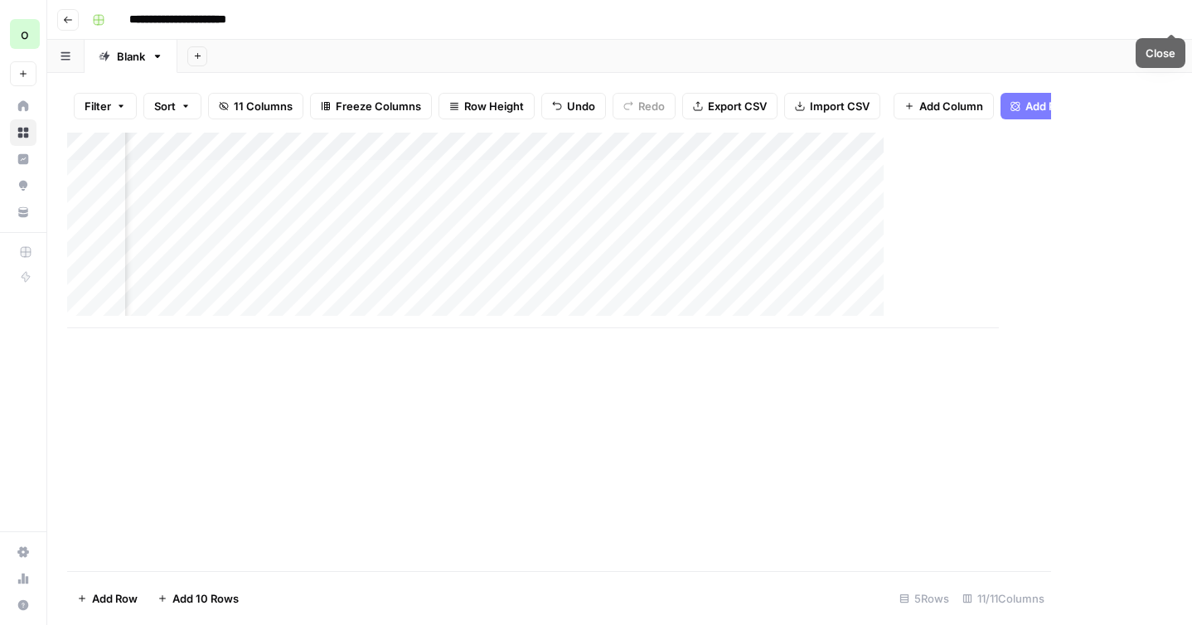
scroll to position [0, 987]
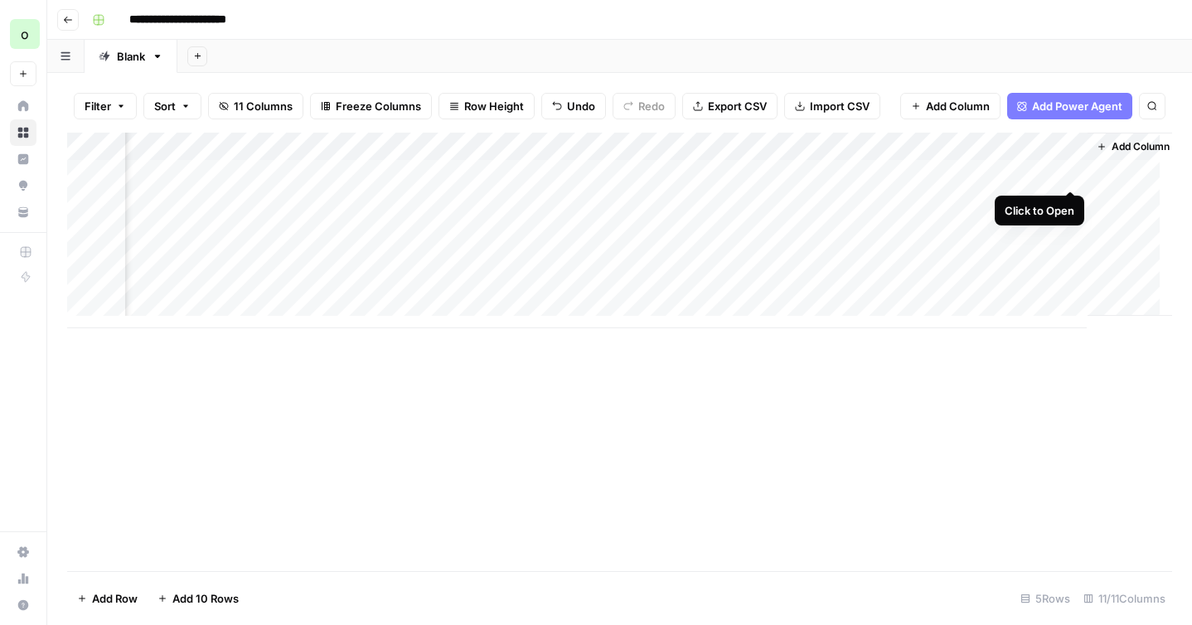
click at [1068, 175] on div "Add Column" at bounding box center [619, 231] width 1105 height 196
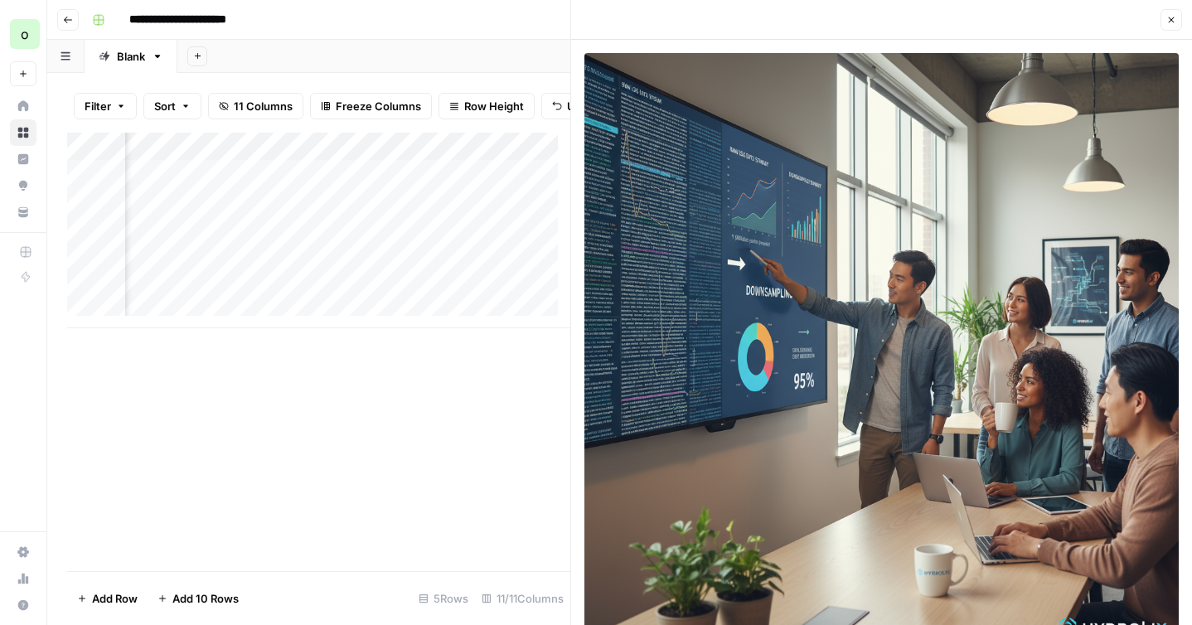
click at [1168, 22] on icon "button" at bounding box center [1172, 20] width 10 height 10
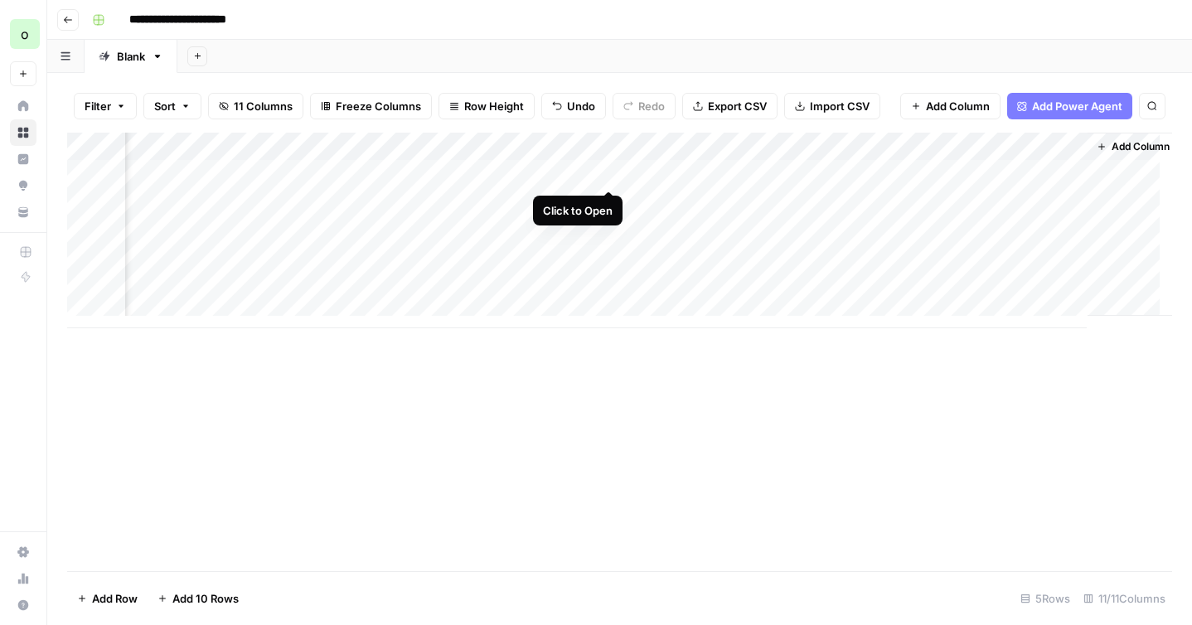
click at [609, 173] on div "Add Column" at bounding box center [619, 231] width 1105 height 196
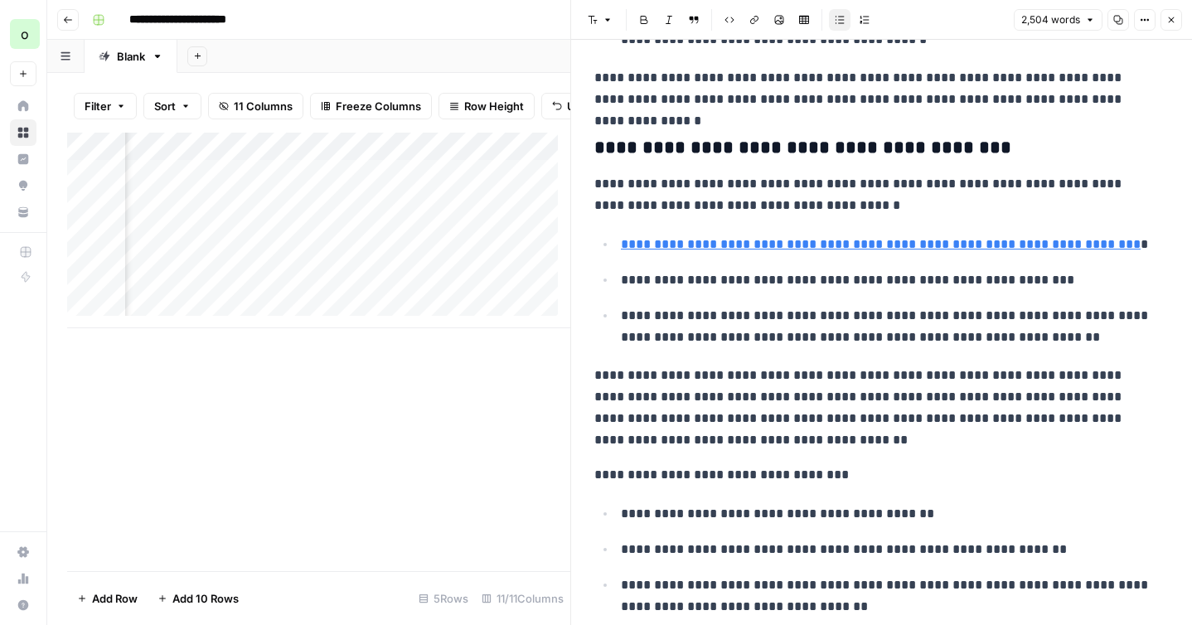
scroll to position [6733, 0]
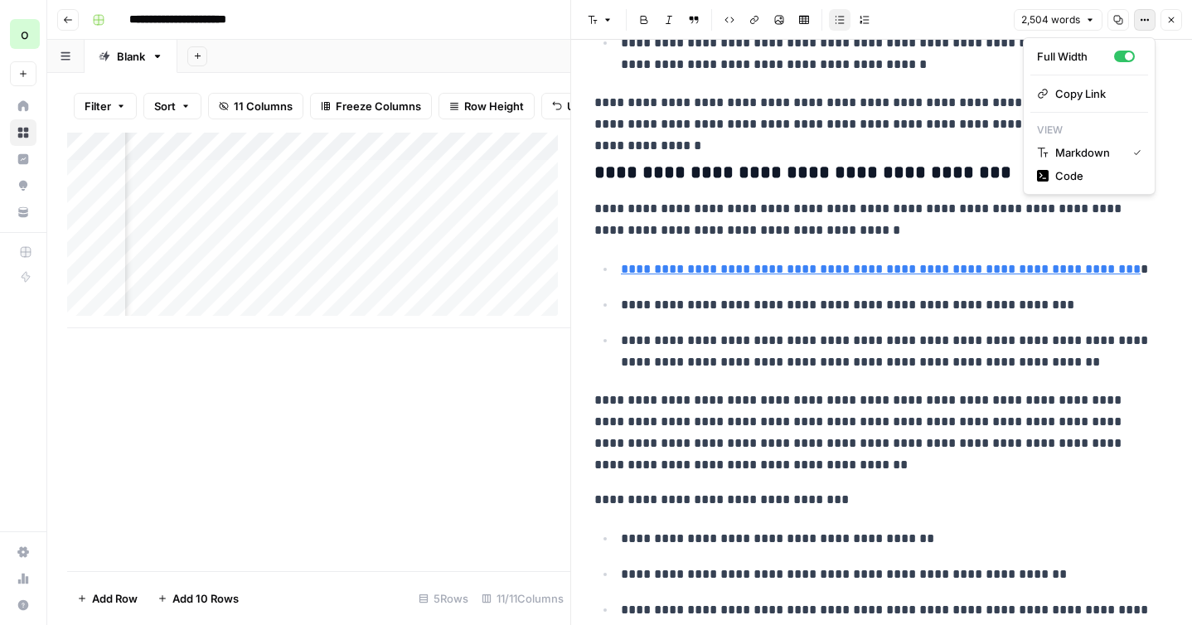
click at [1145, 29] on button "Options" at bounding box center [1145, 20] width 22 height 22
drag, startPoint x: 1071, startPoint y: 56, endPoint x: 967, endPoint y: 73, distance: 105.9
click at [970, 73] on body "**********" at bounding box center [596, 312] width 1192 height 625
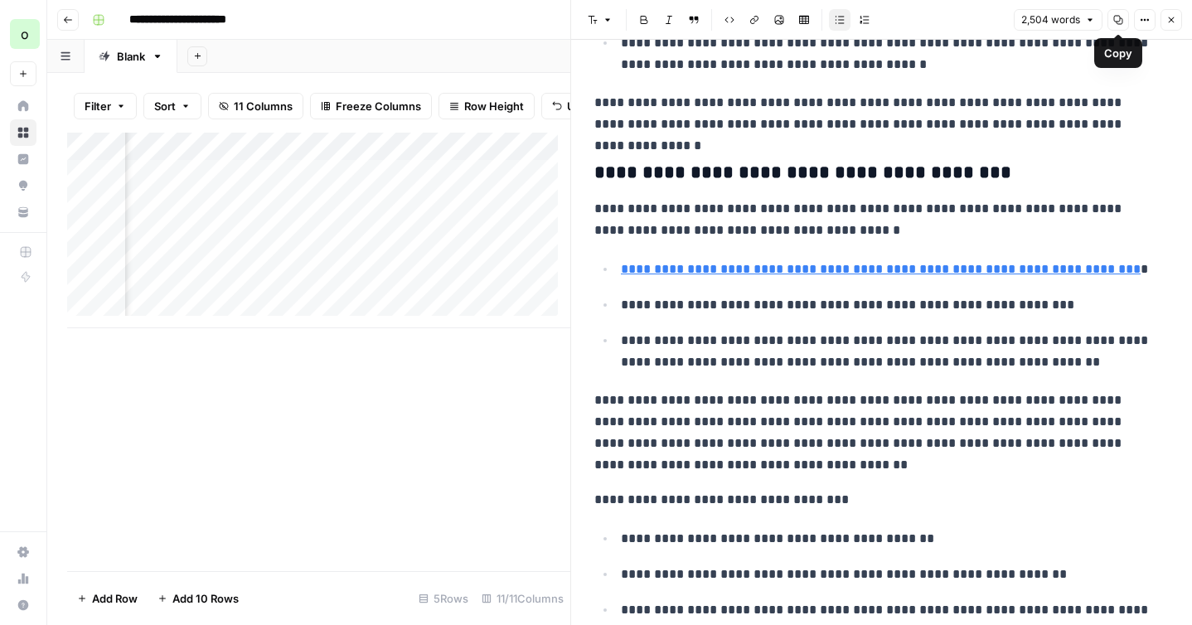
click at [1116, 18] on icon "button" at bounding box center [1119, 20] width 10 height 10
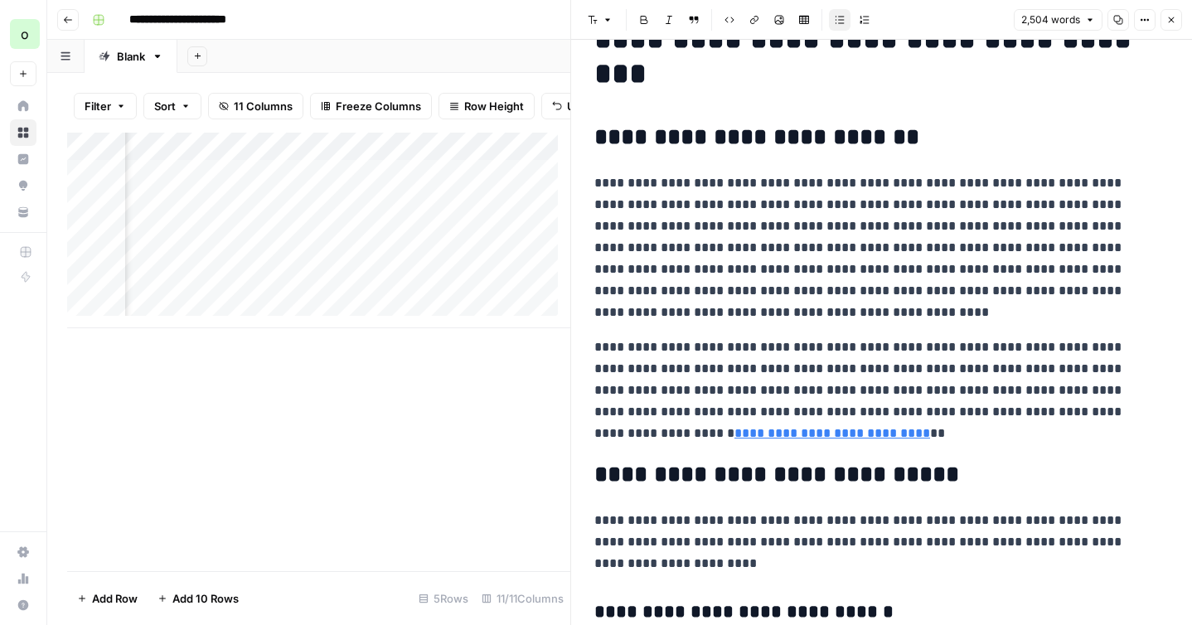
scroll to position [0, 0]
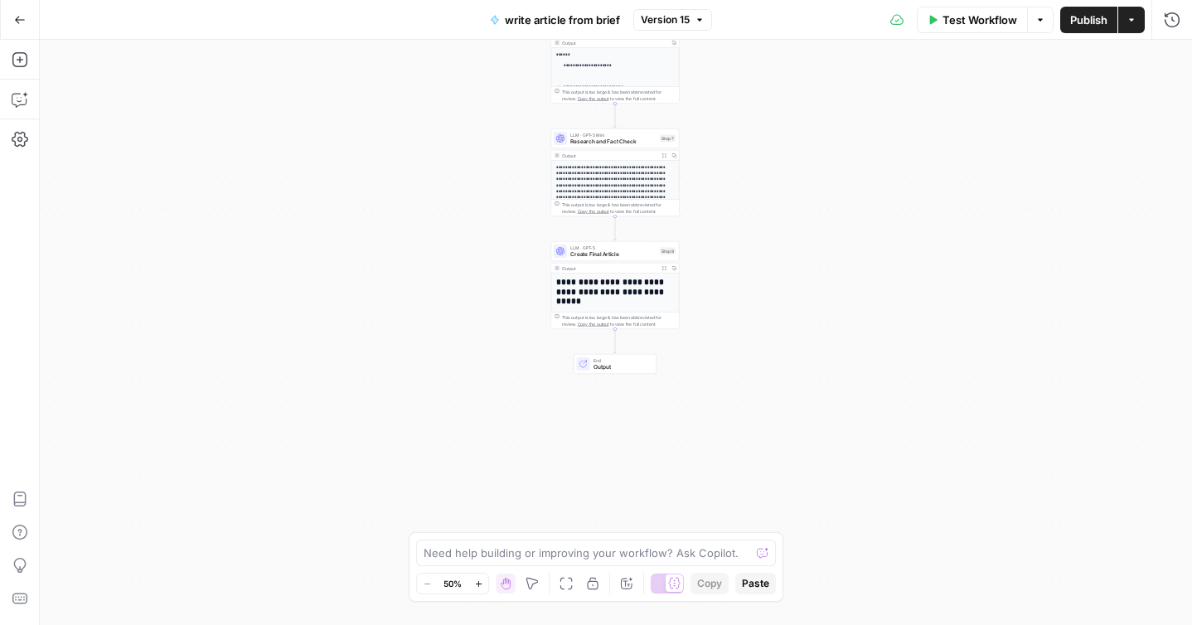
drag, startPoint x: 482, startPoint y: 460, endPoint x: 481, endPoint y: 133, distance: 327.5
click at [481, 131] on div "**********" at bounding box center [616, 332] width 1153 height 585
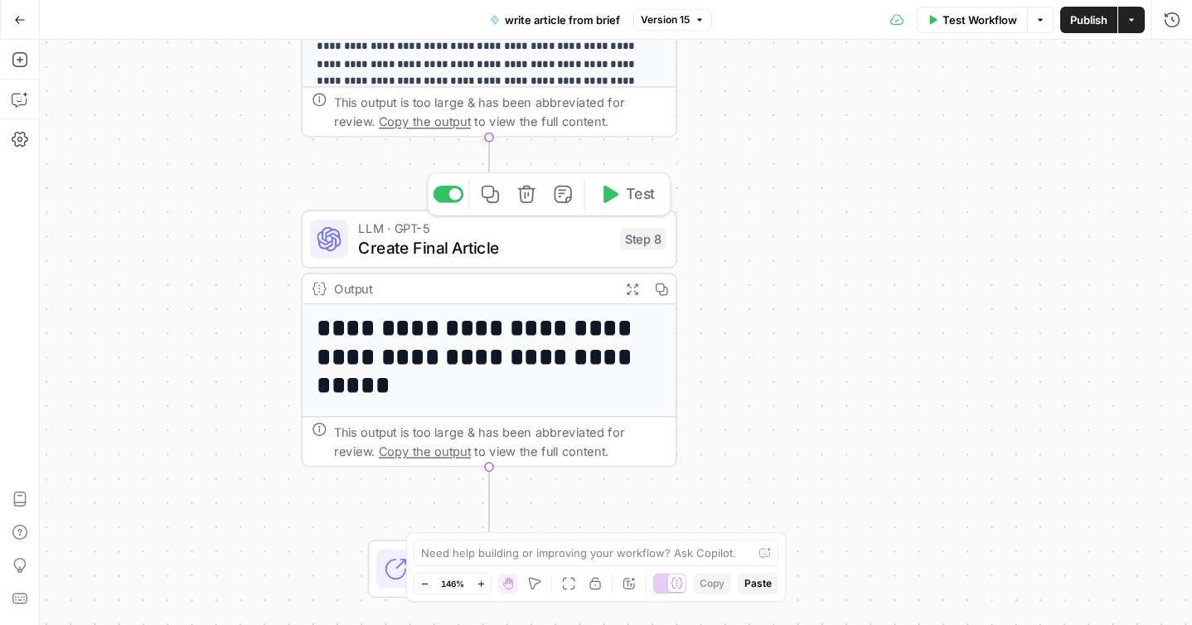
click at [501, 248] on span "Create Final Article" at bounding box center [484, 248] width 252 height 24
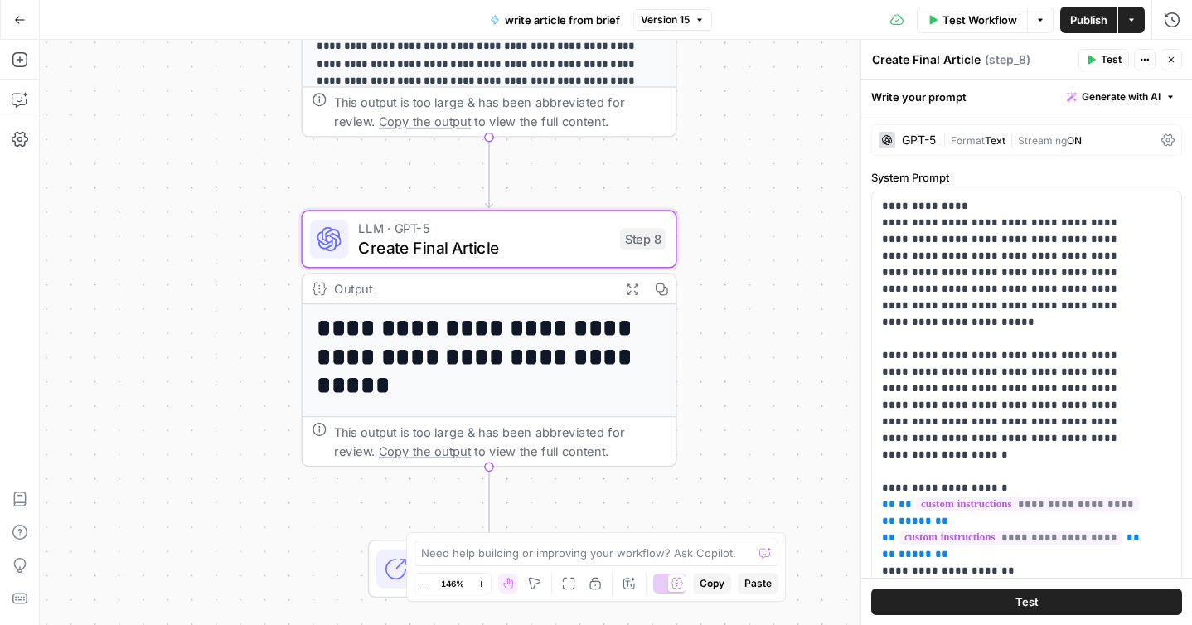
click at [1162, 141] on icon at bounding box center [1168, 140] width 13 height 12
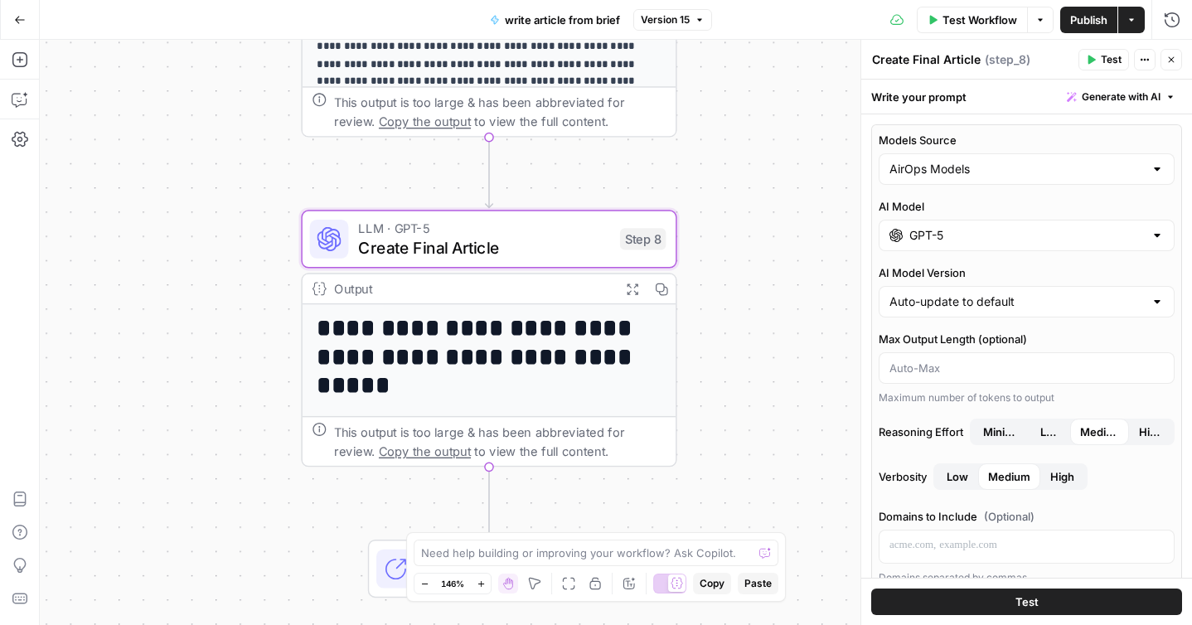
click at [1151, 235] on div at bounding box center [1157, 235] width 13 height 17
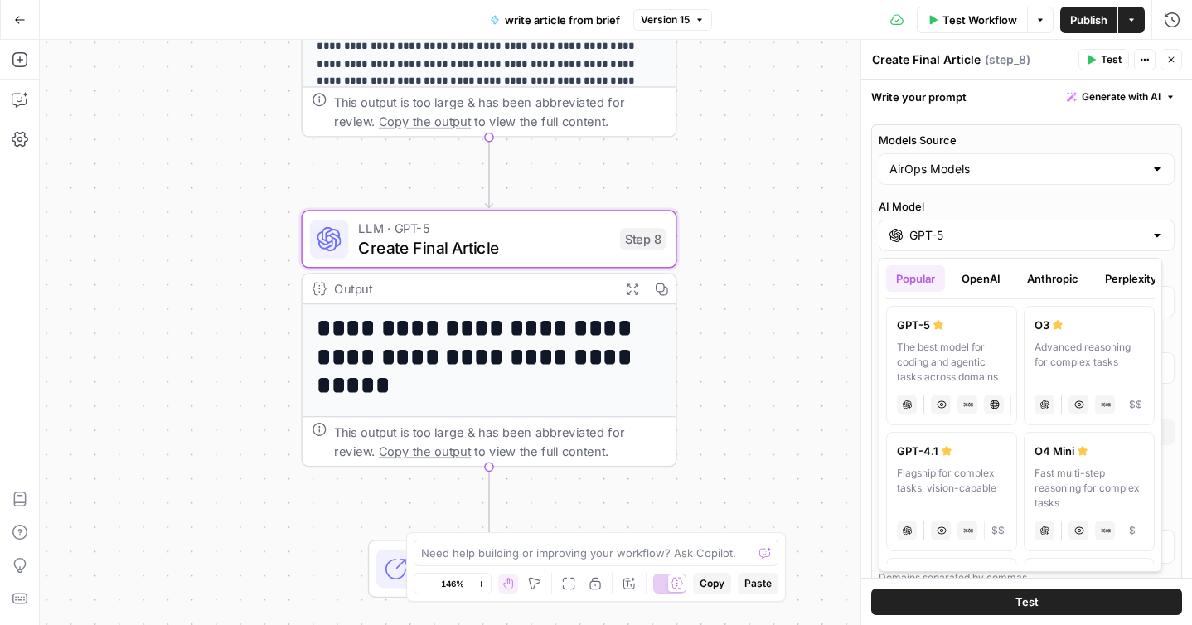
click at [1071, 279] on button "Anthropic" at bounding box center [1052, 278] width 71 height 27
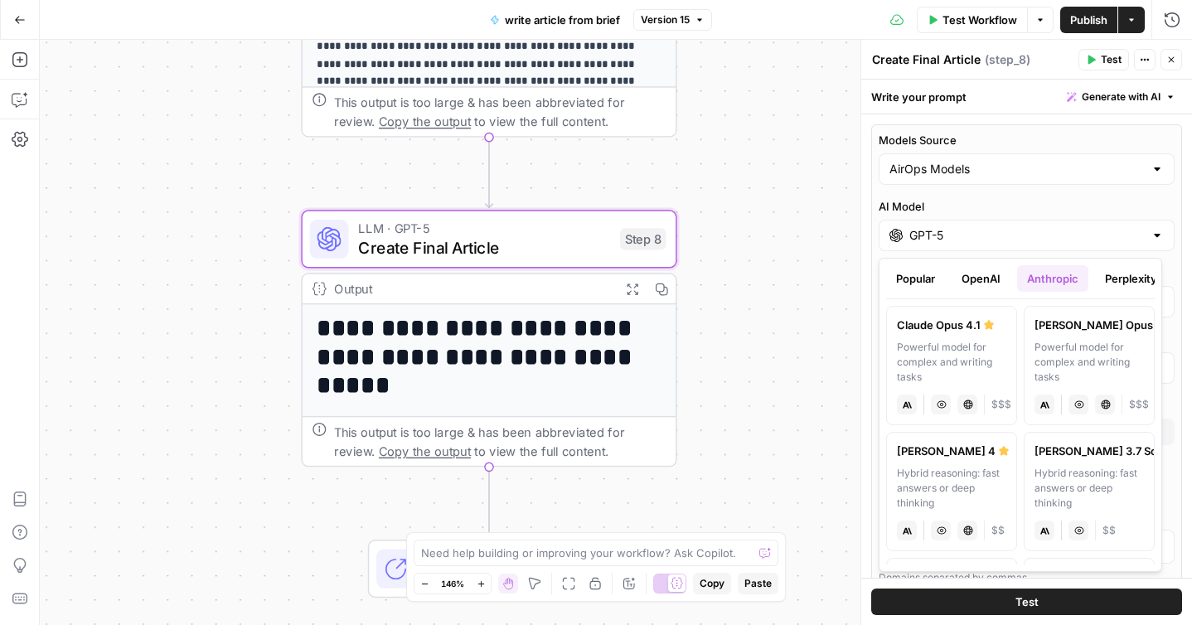
click at [982, 327] on div "Claude Opus 4.1" at bounding box center [951, 325] width 109 height 17
type input "Claude Opus 4.1"
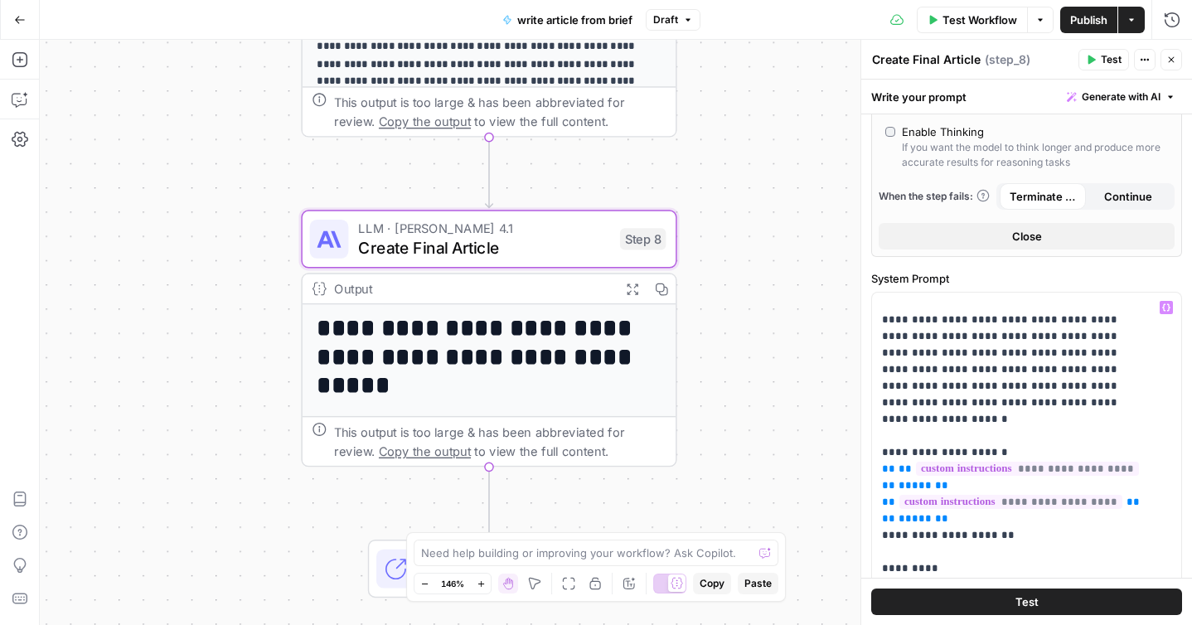
scroll to position [125, 0]
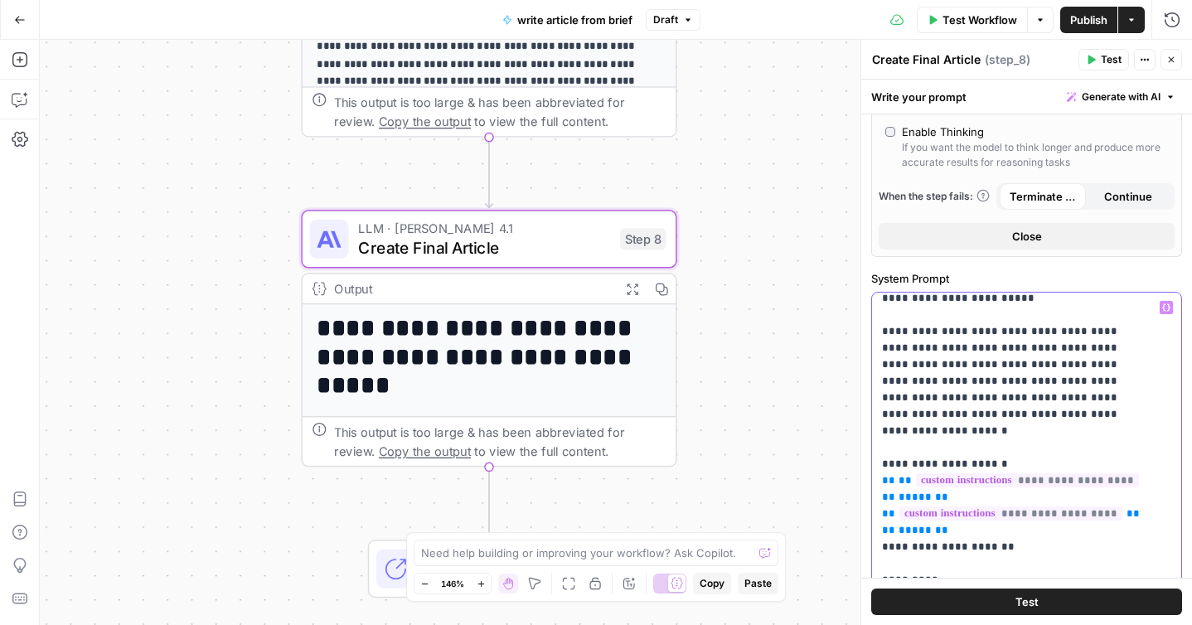
click at [996, 272] on label "System Prompt" at bounding box center [1027, 278] width 311 height 17
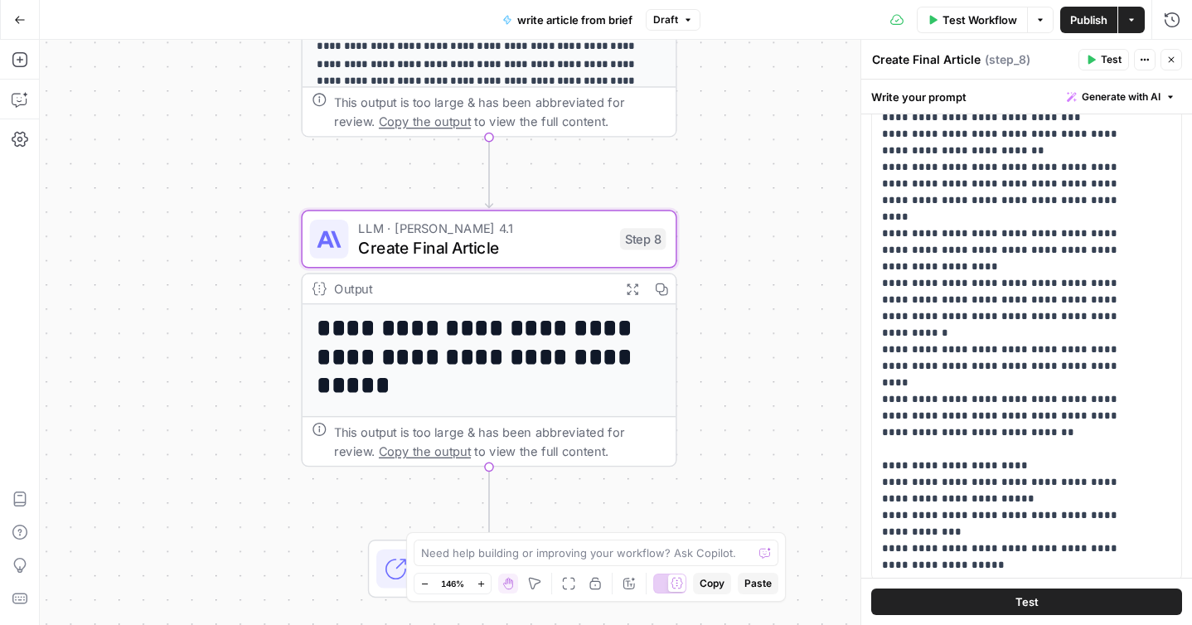
scroll to position [949, 0]
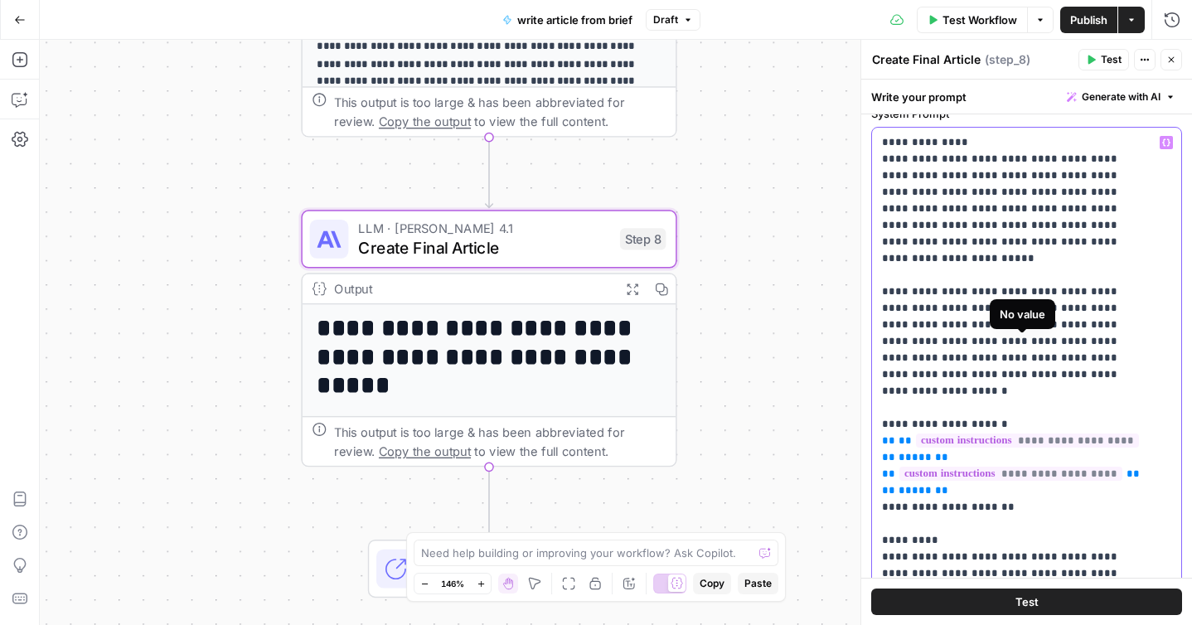
scroll to position [561, 0]
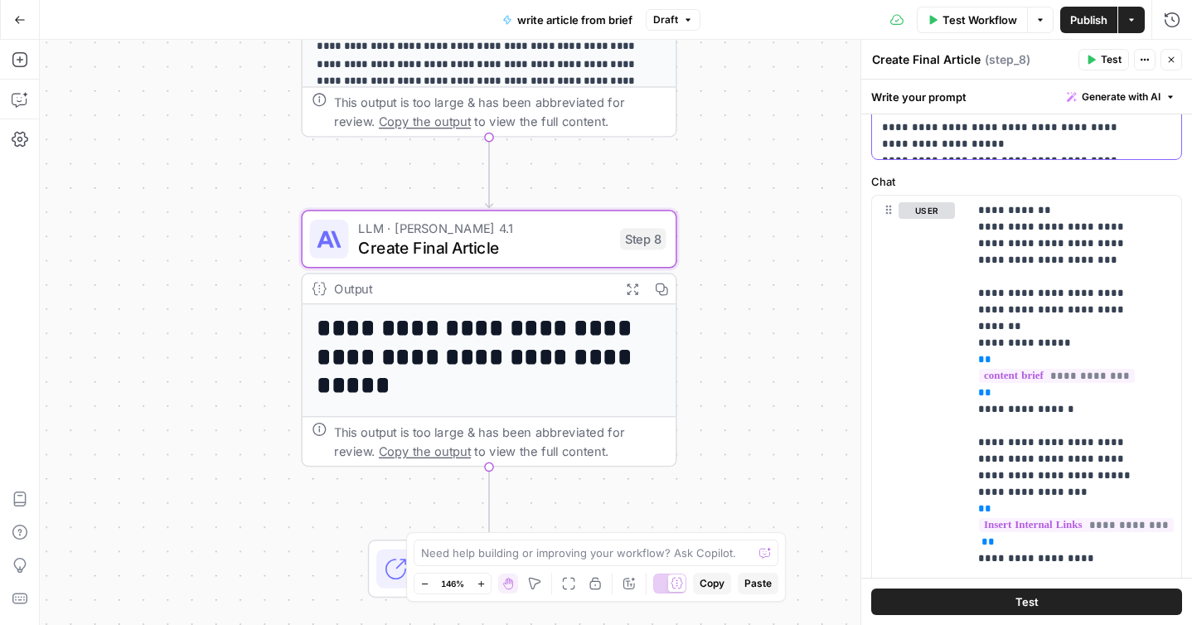
scroll to position [1257, 0]
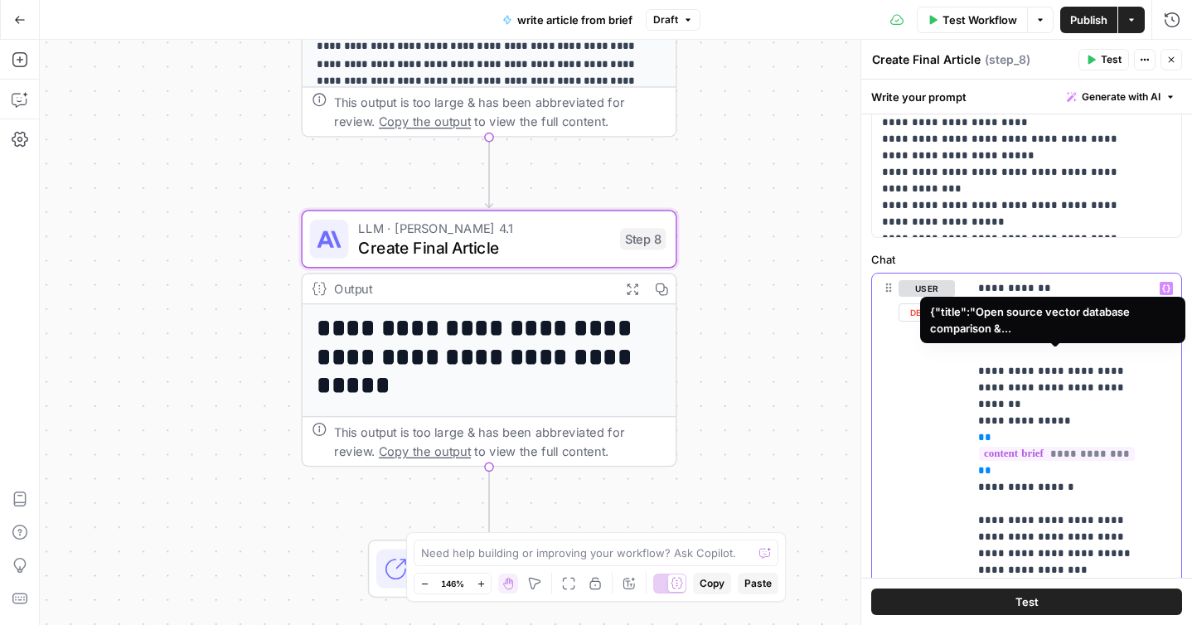
scroll to position [1041, 0]
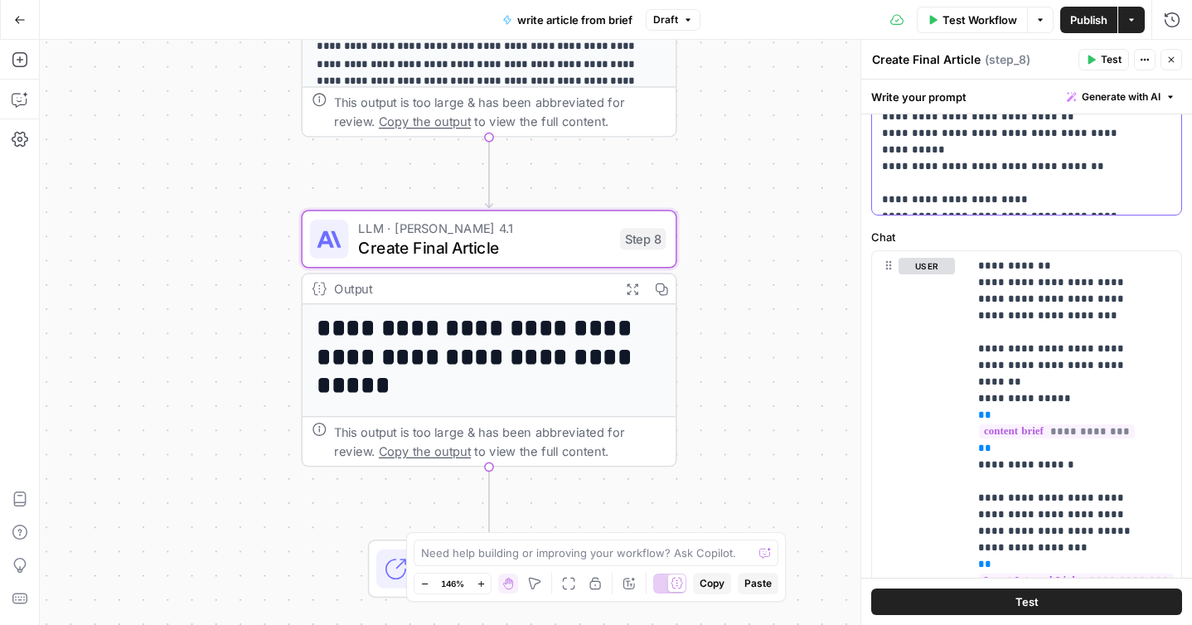
scroll to position [1215, 0]
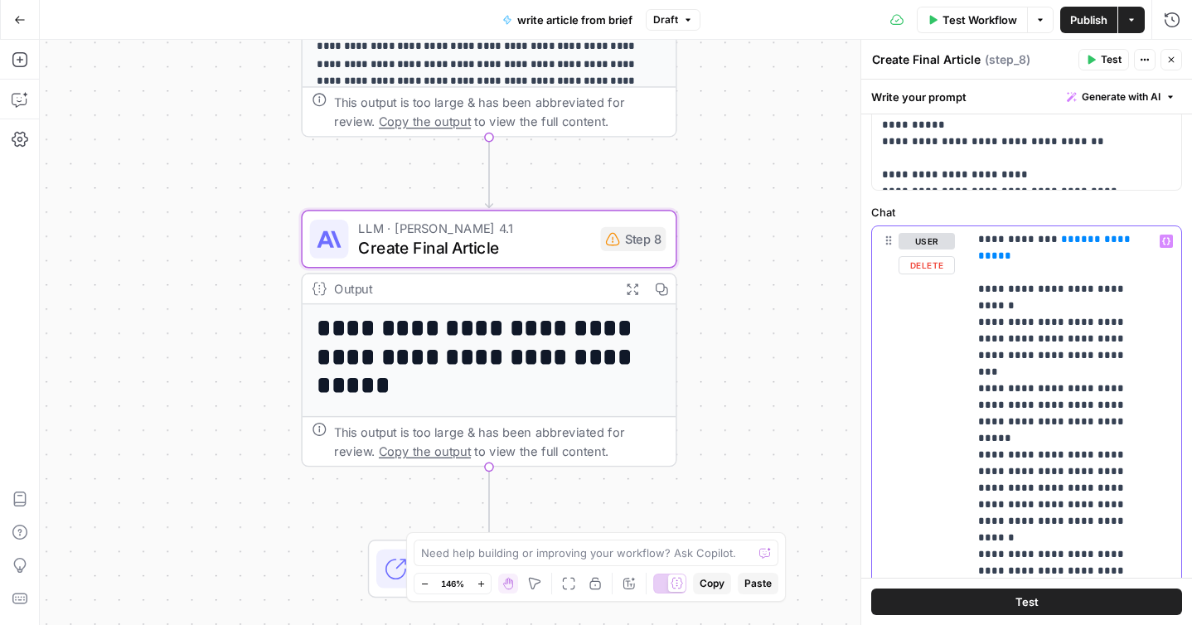
scroll to position [664, 0]
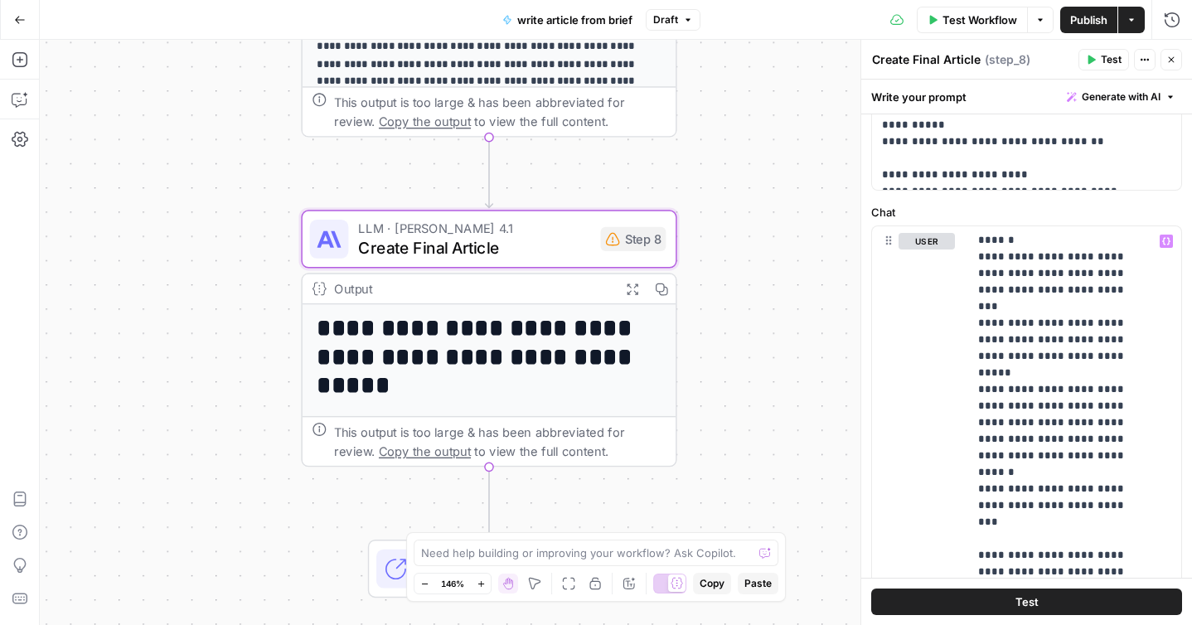
click at [983, 599] on button "Test" at bounding box center [1027, 602] width 311 height 27
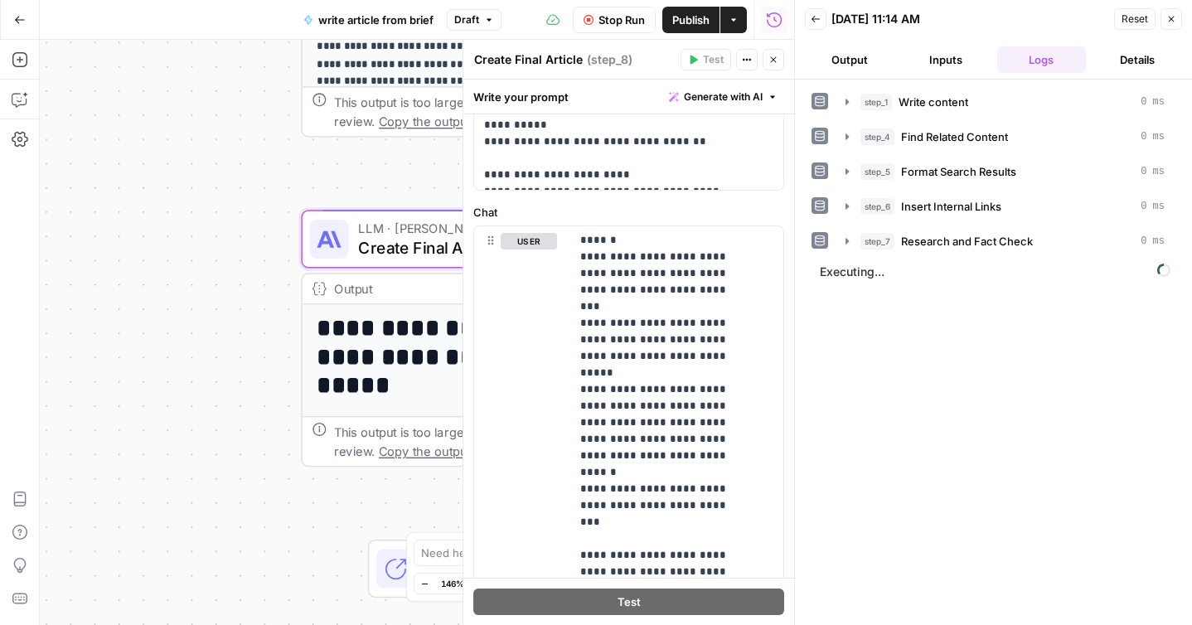
click at [948, 69] on button "Inputs" at bounding box center [946, 59] width 90 height 27
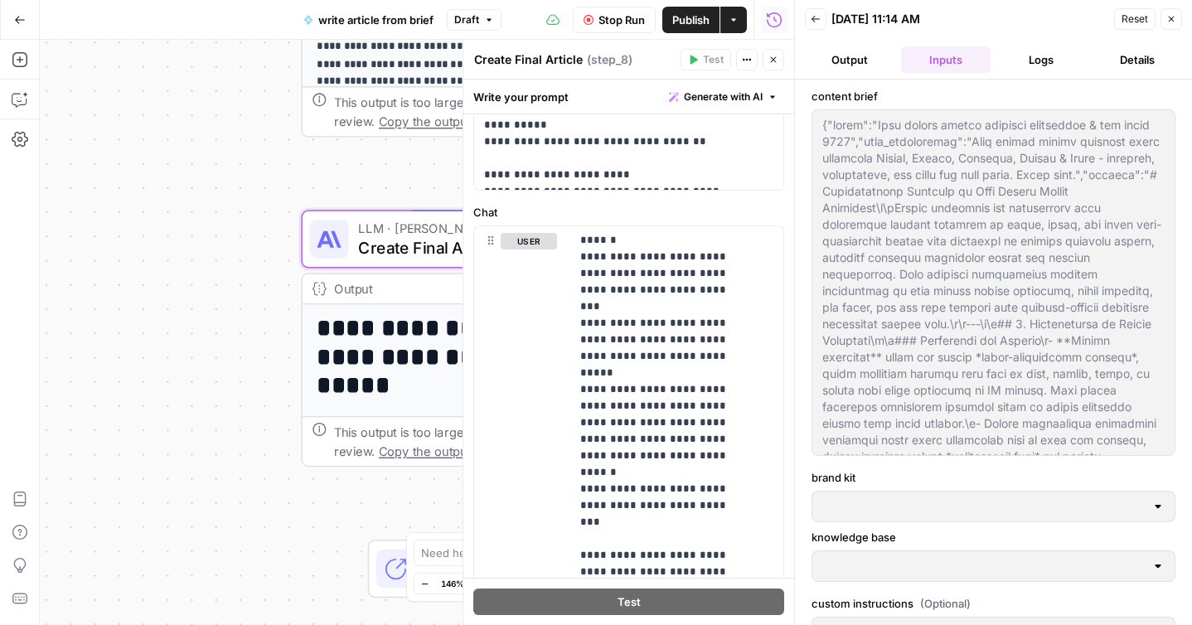
type input "MariaDB"
type input "MariaDB KB"
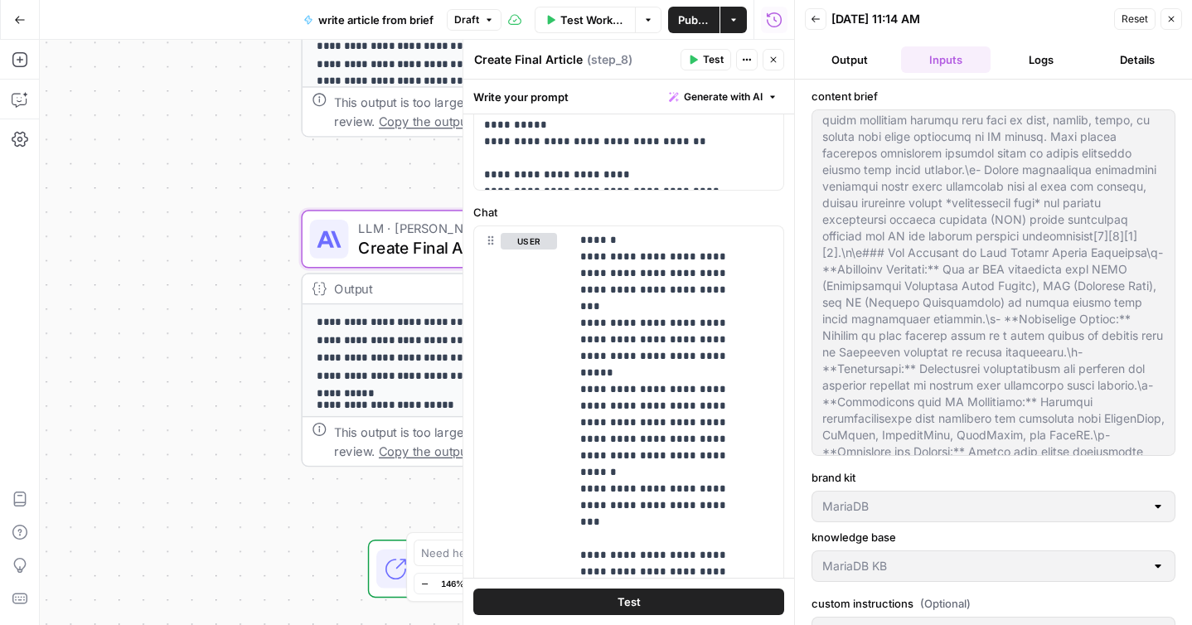
click at [1055, 60] on button "Logs" at bounding box center [1043, 59] width 90 height 27
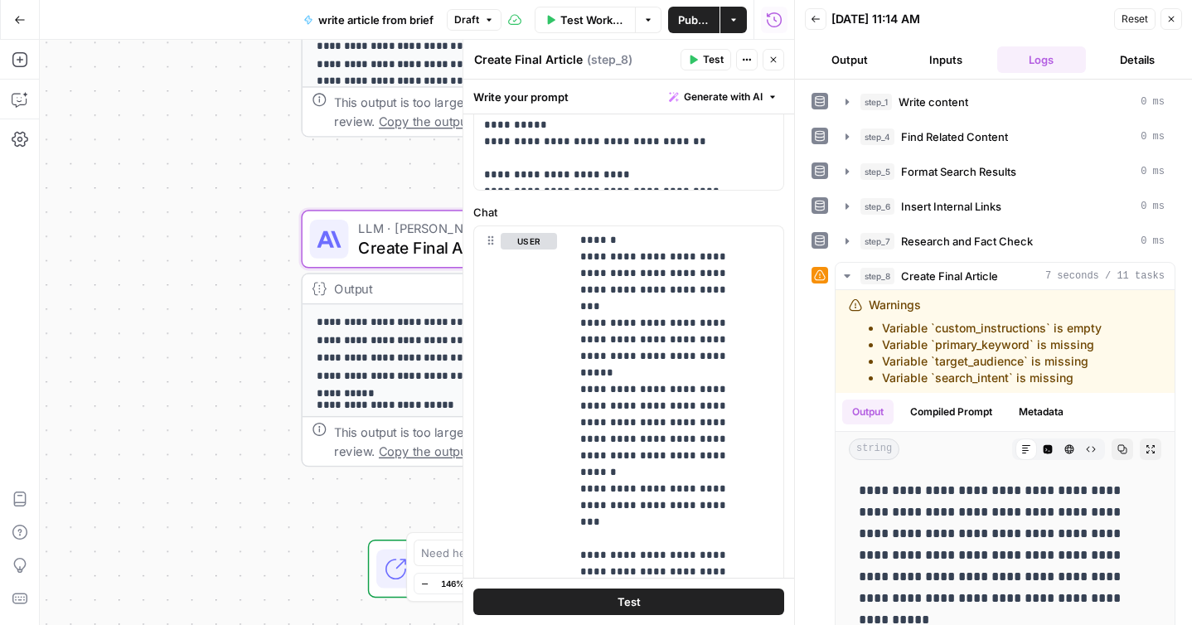
click at [573, 26] on span "Test Workflow" at bounding box center [594, 20] width 66 height 17
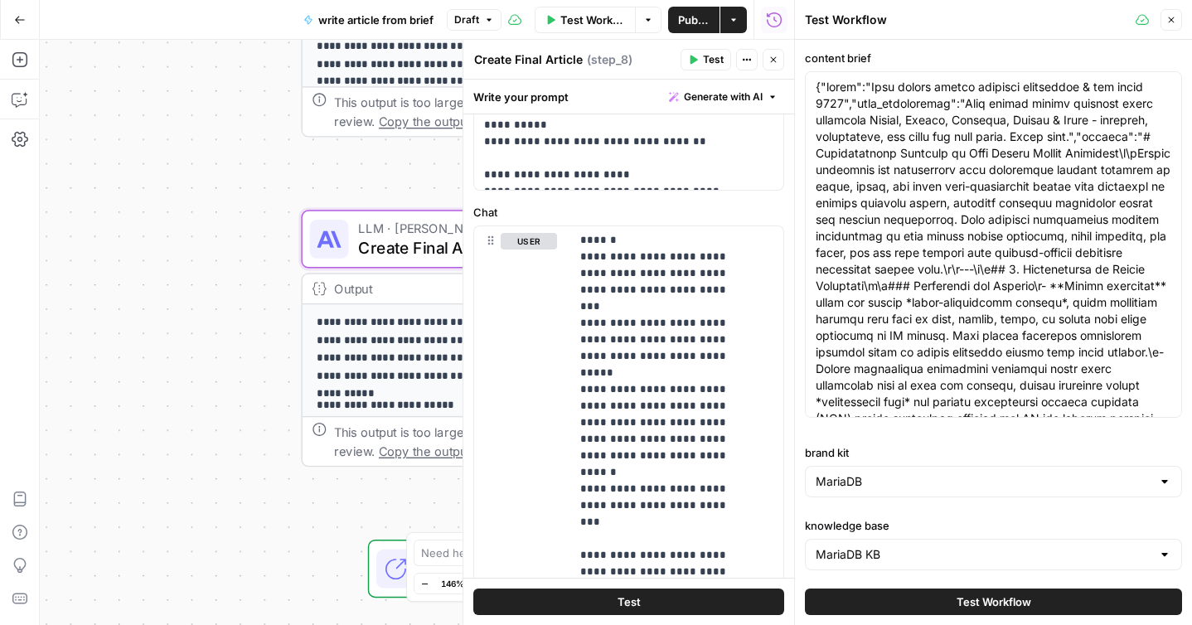
click at [688, 20] on span "Publish" at bounding box center [694, 20] width 32 height 17
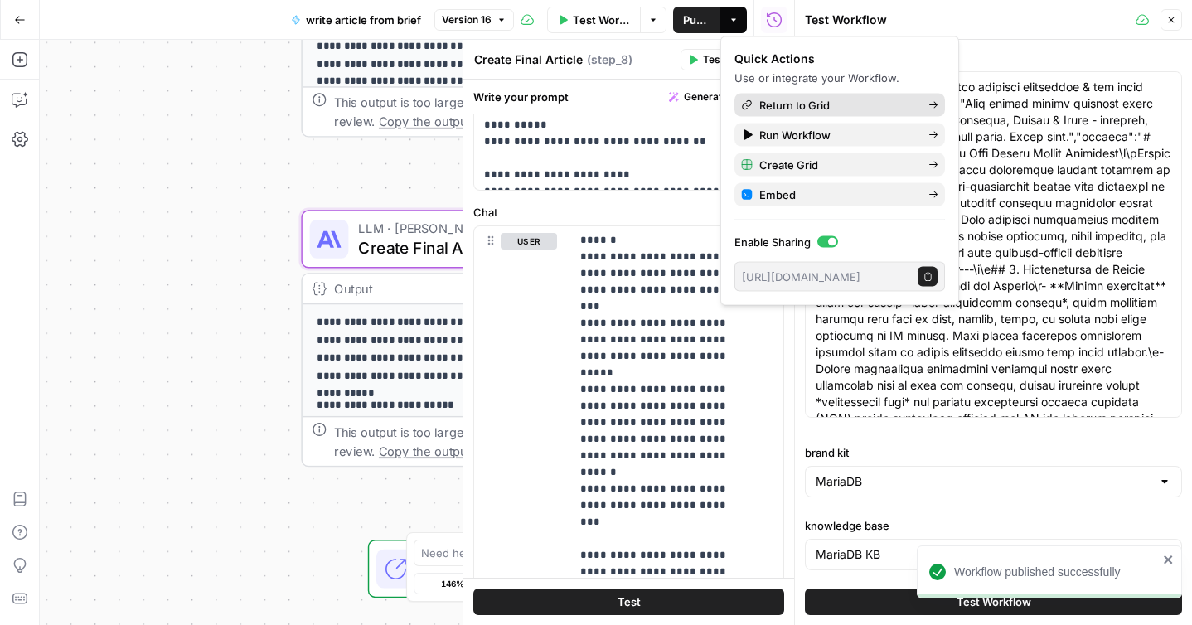
click at [905, 103] on span "Return to Grid" at bounding box center [838, 105] width 156 height 17
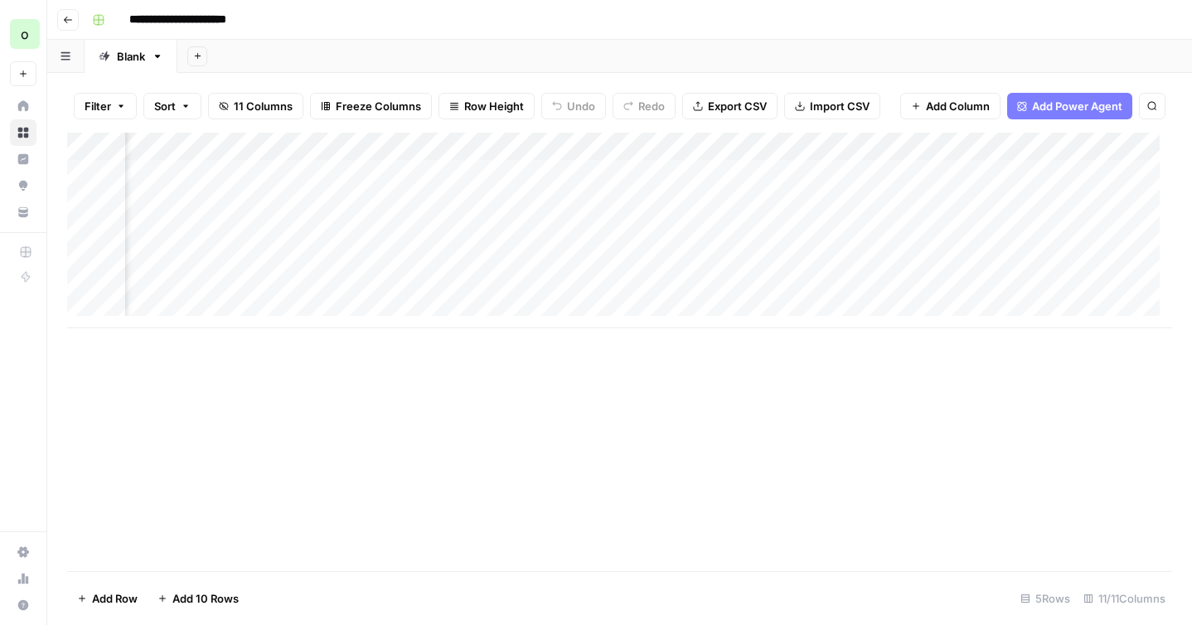
scroll to position [0, 1007]
click at [439, 173] on div "Add Column" at bounding box center [619, 231] width 1105 height 196
click at [582, 173] on div "Add Column" at bounding box center [619, 231] width 1105 height 196
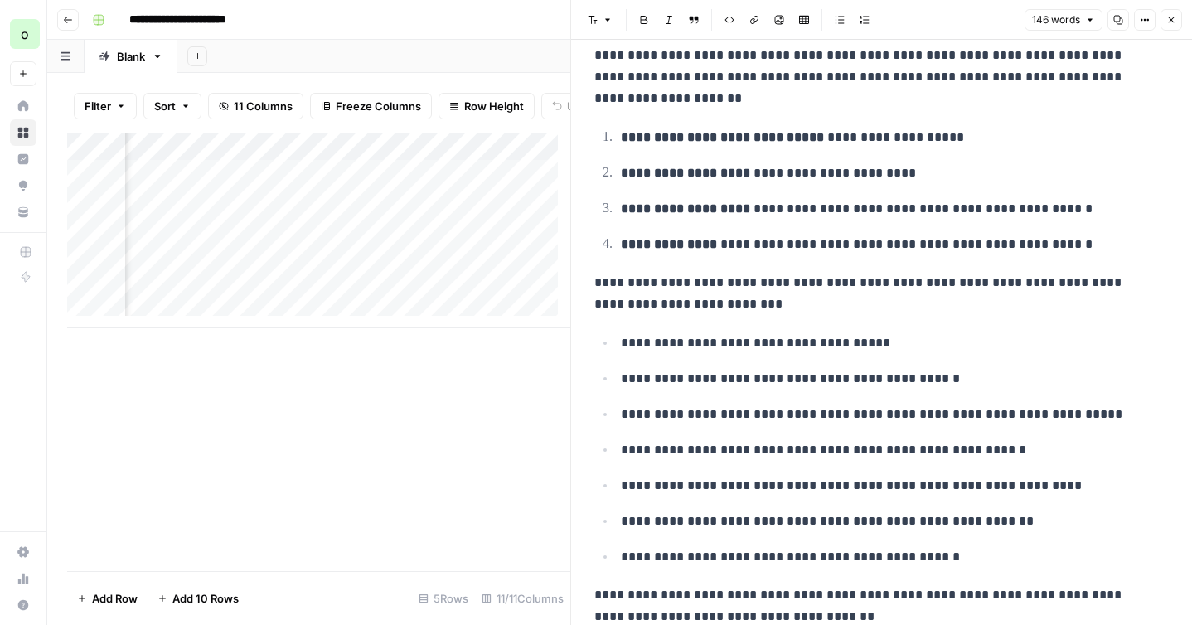
scroll to position [90, 0]
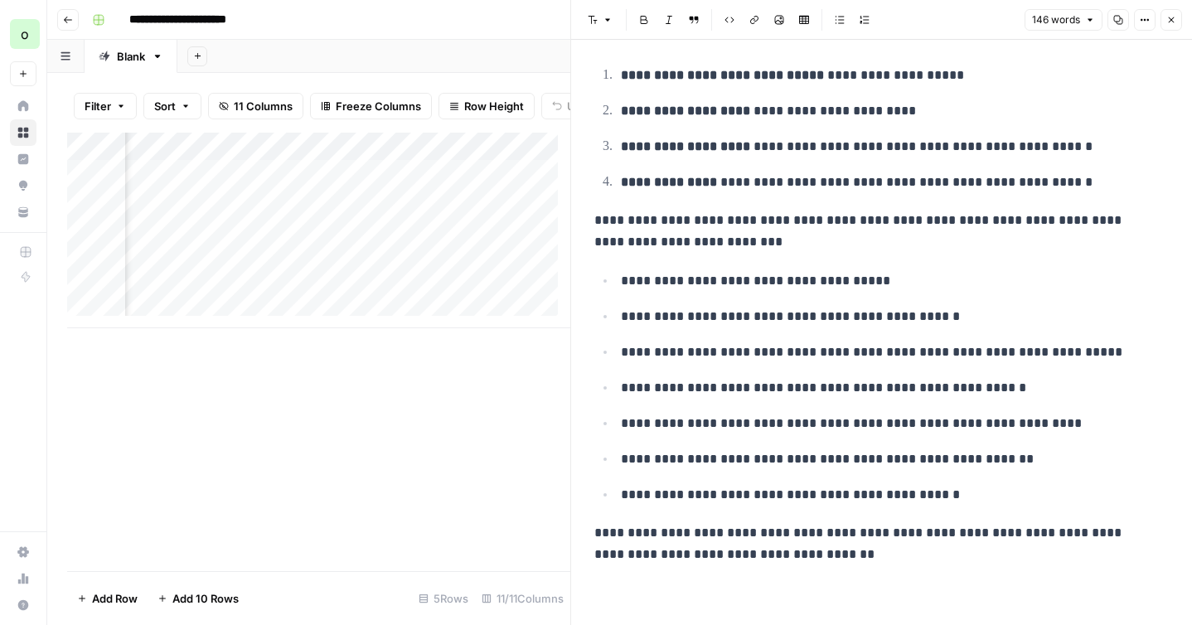
click at [1173, 22] on icon "button" at bounding box center [1172, 20] width 10 height 10
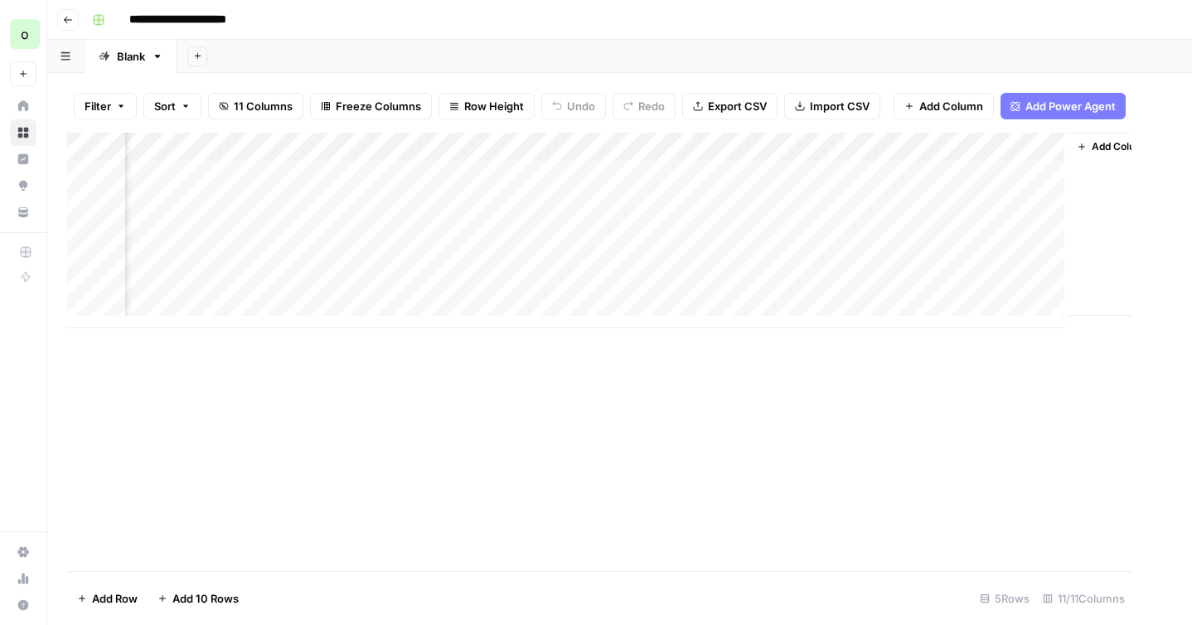
scroll to position [0, 987]
click at [389, 148] on div "Add Column" at bounding box center [619, 231] width 1105 height 196
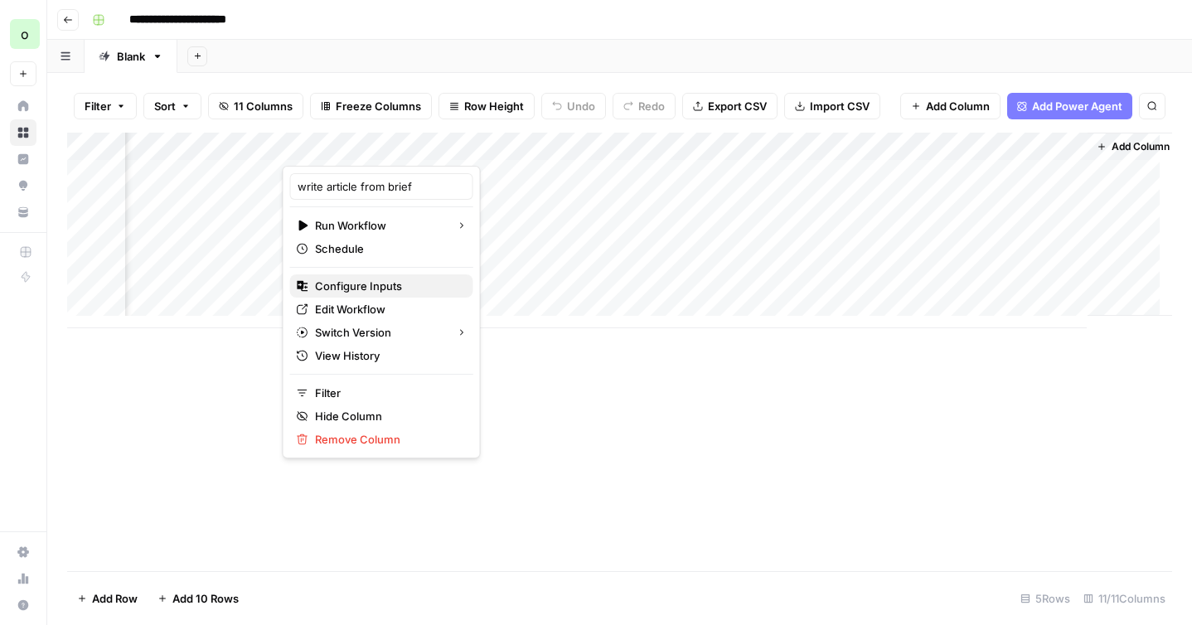
click at [369, 284] on span "Configure Inputs" at bounding box center [387, 286] width 145 height 17
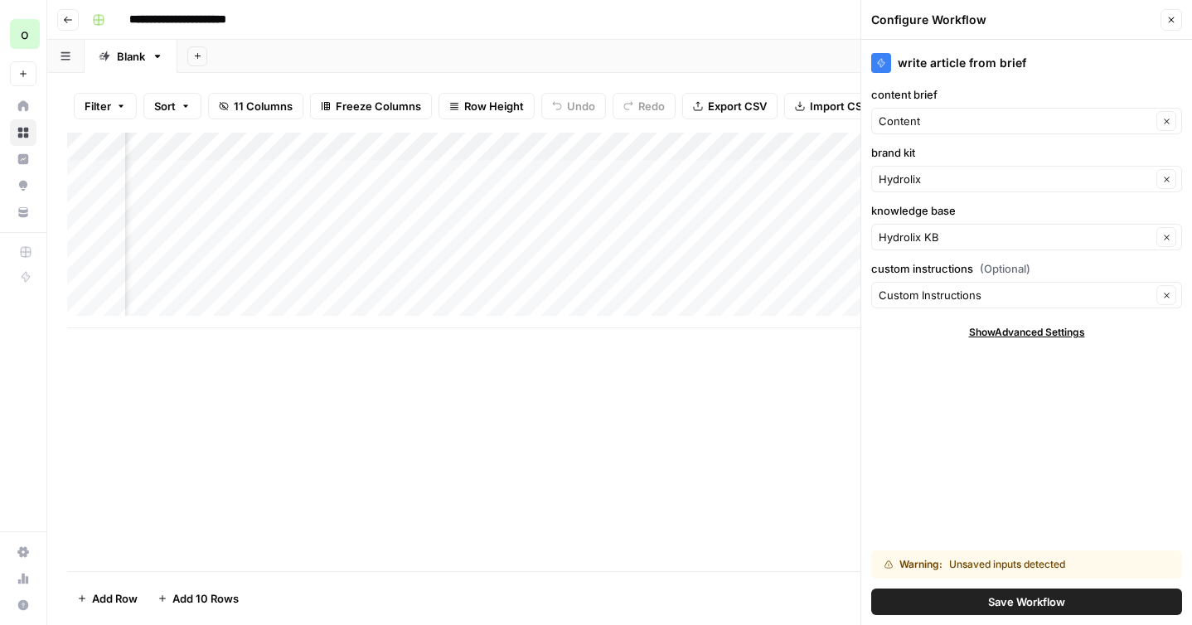
click at [985, 596] on button "Save Workflow" at bounding box center [1027, 602] width 311 height 27
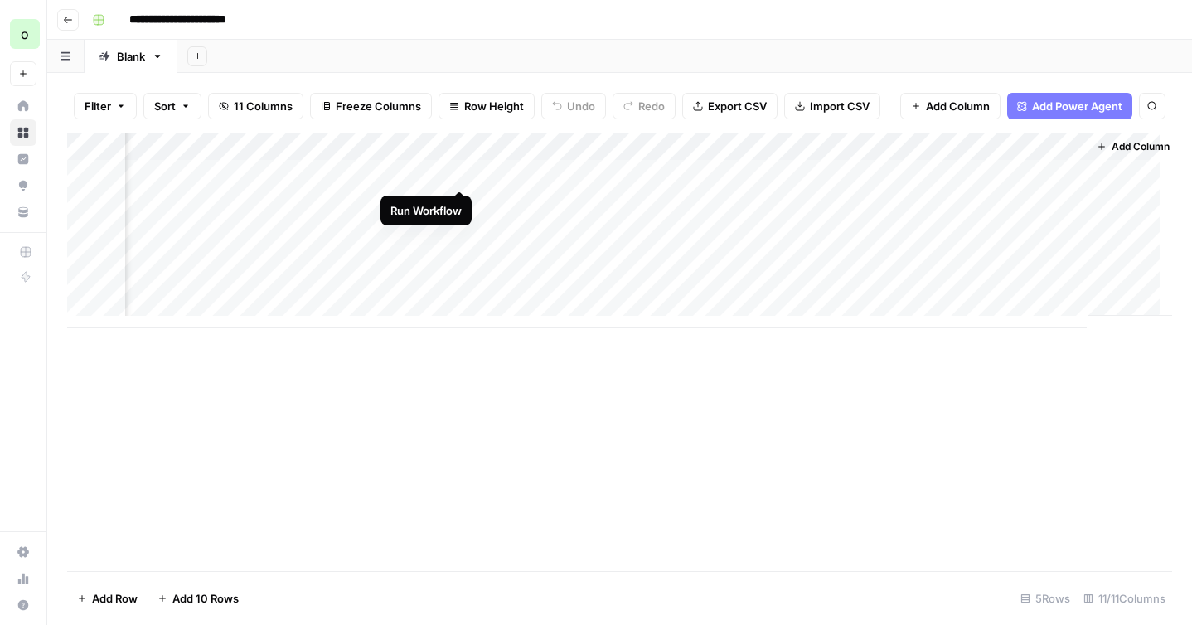
click at [459, 173] on div "Add Column" at bounding box center [619, 231] width 1105 height 196
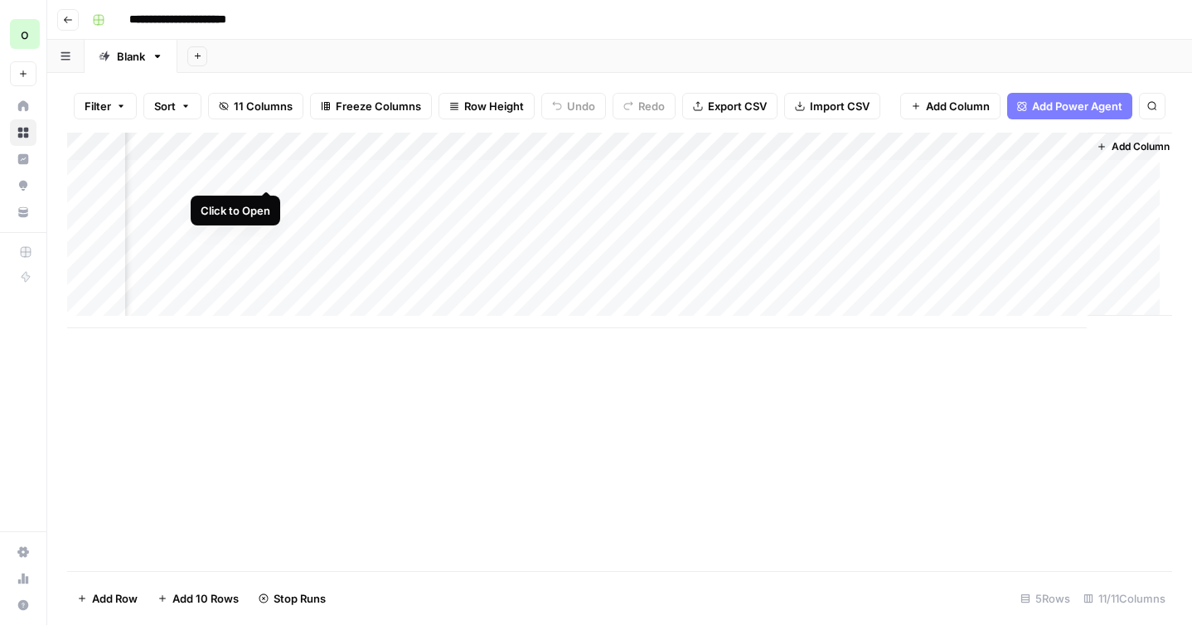
click at [264, 175] on div "Add Column" at bounding box center [619, 231] width 1105 height 196
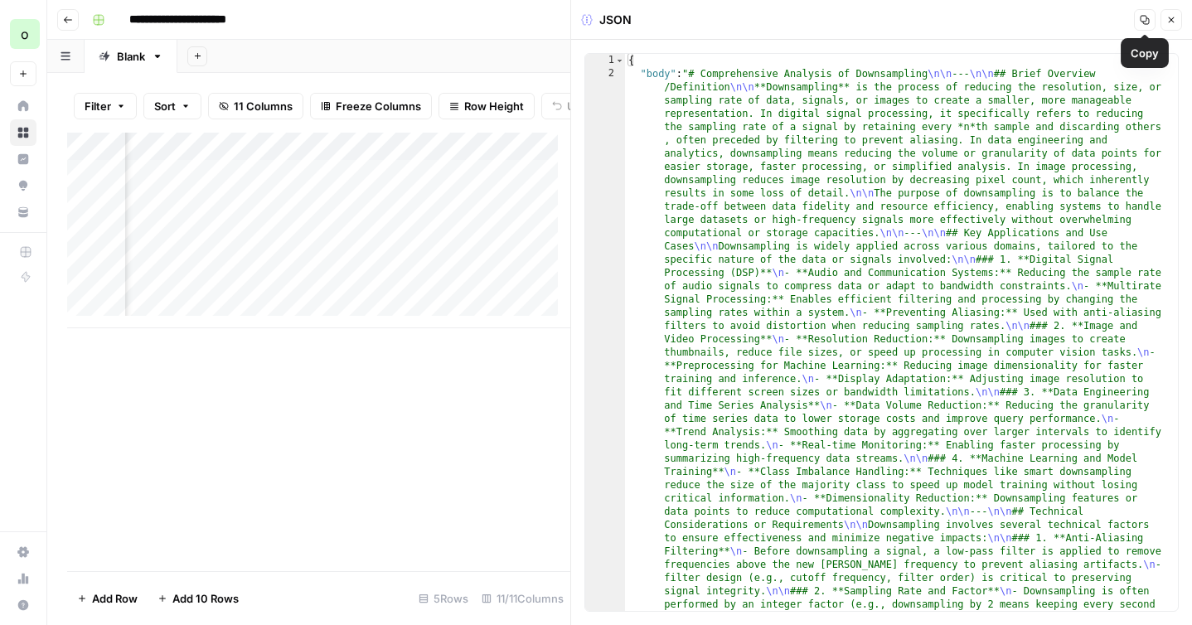
click at [1141, 15] on icon "button" at bounding box center [1145, 20] width 10 height 10
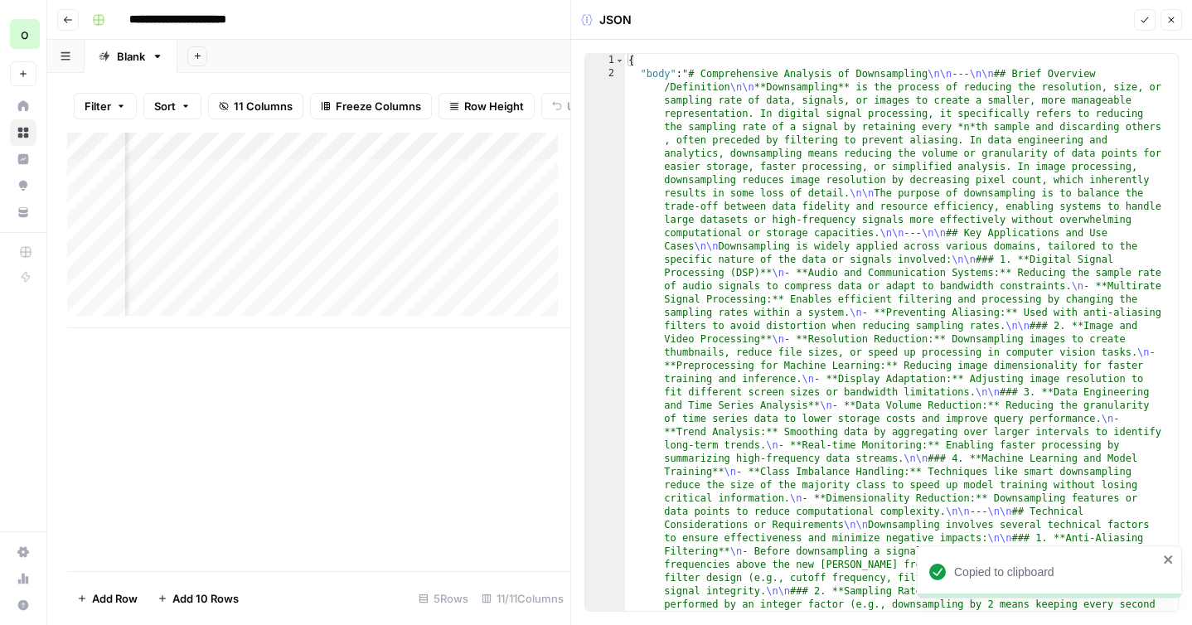
click at [1178, 21] on button "Close" at bounding box center [1172, 20] width 22 height 22
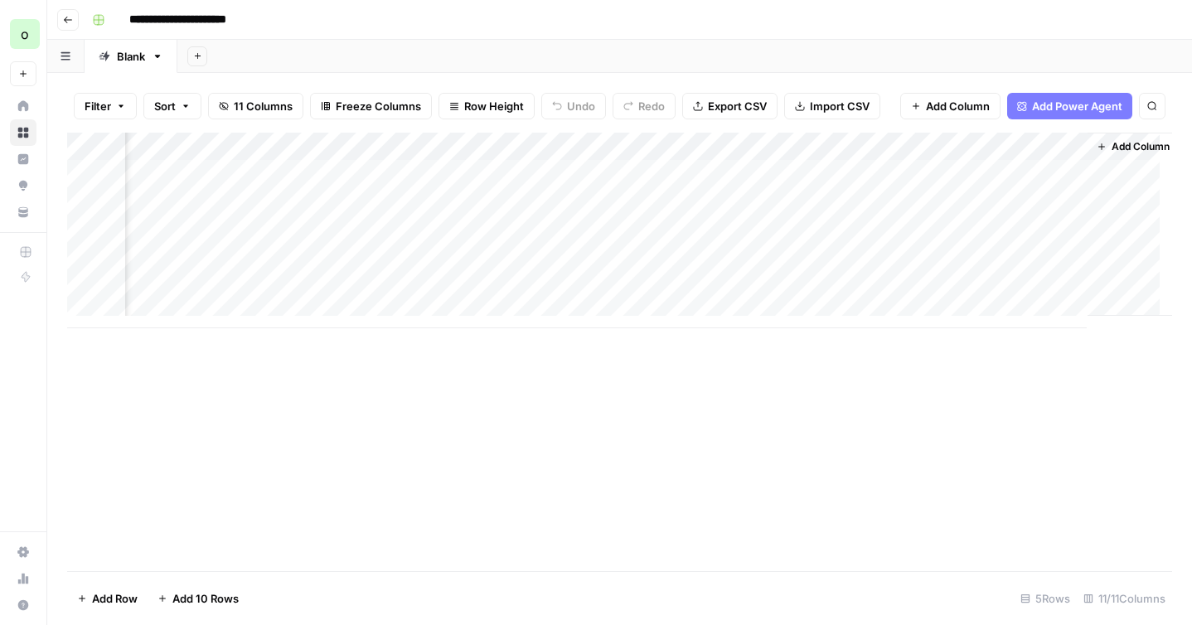
click at [377, 144] on div "Add Column" at bounding box center [619, 231] width 1105 height 196
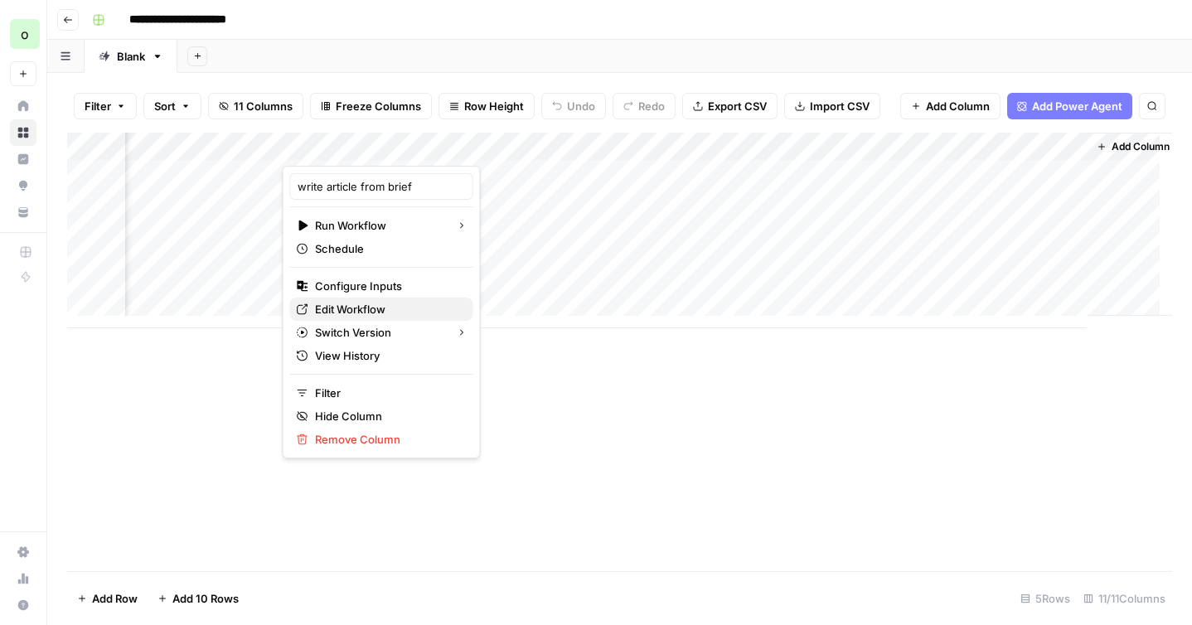
click at [357, 311] on span "Edit Workflow" at bounding box center [387, 309] width 145 height 17
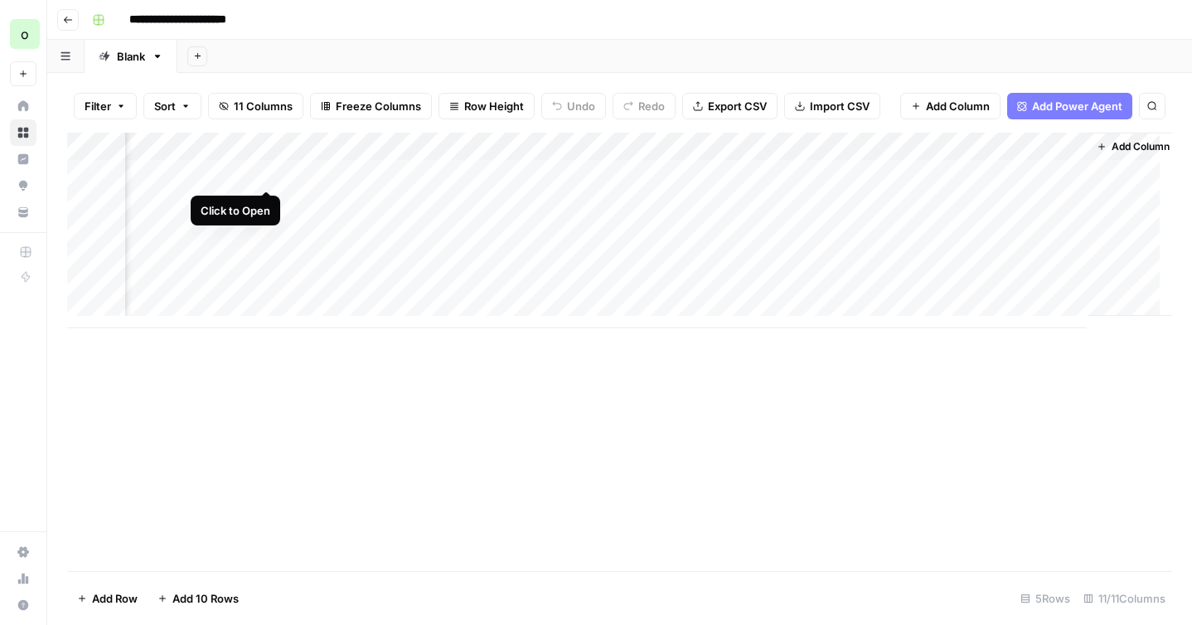
click at [264, 176] on div "Add Column" at bounding box center [619, 231] width 1105 height 196
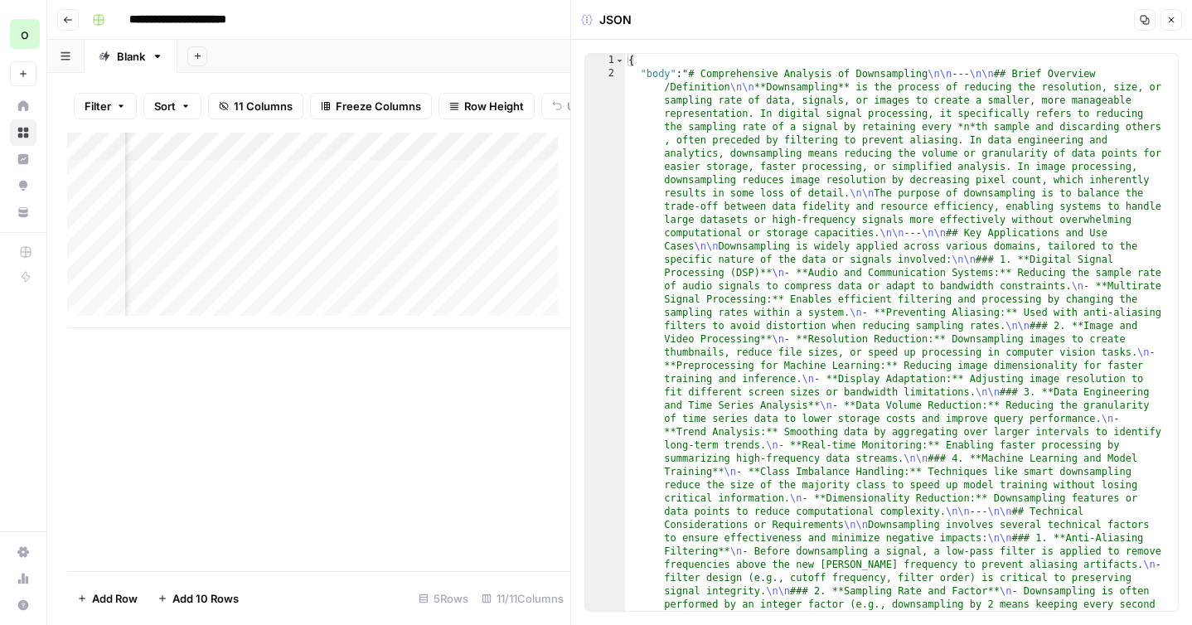
click at [1142, 16] on icon "button" at bounding box center [1145, 20] width 10 height 10
click at [442, 186] on div "Add Column" at bounding box center [318, 231] width 503 height 196
click at [478, 187] on div "Add Column" at bounding box center [318, 231] width 503 height 196
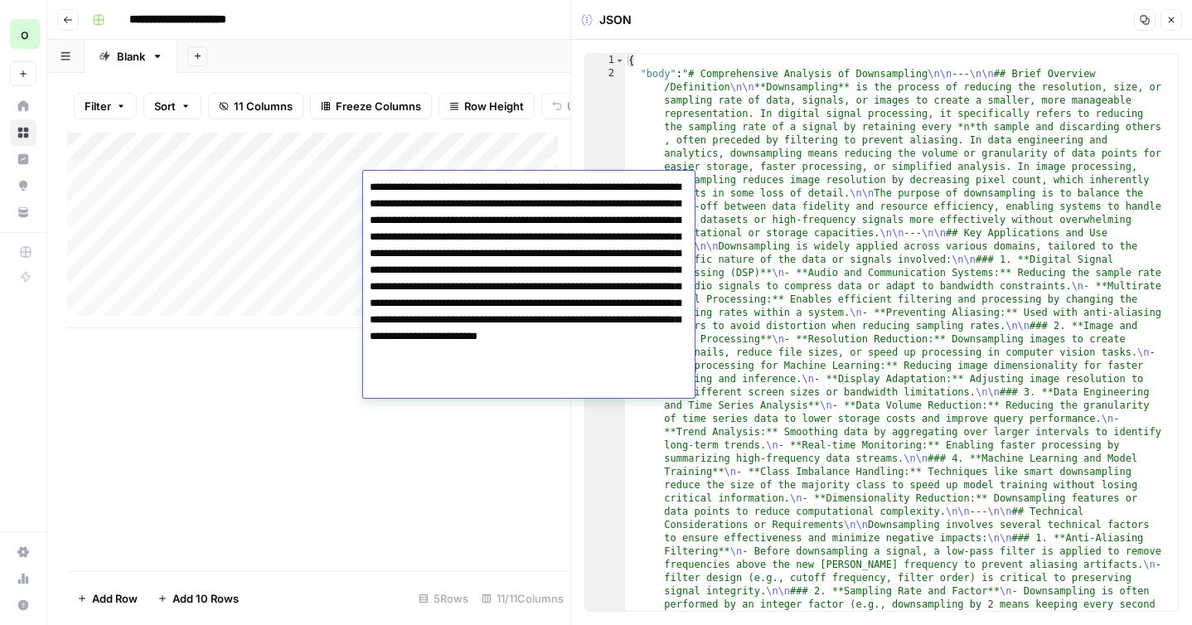
click at [478, 187] on textarea "**********" at bounding box center [529, 279] width 332 height 206
click at [525, 24] on div "**********" at bounding box center [630, 20] width 1090 height 27
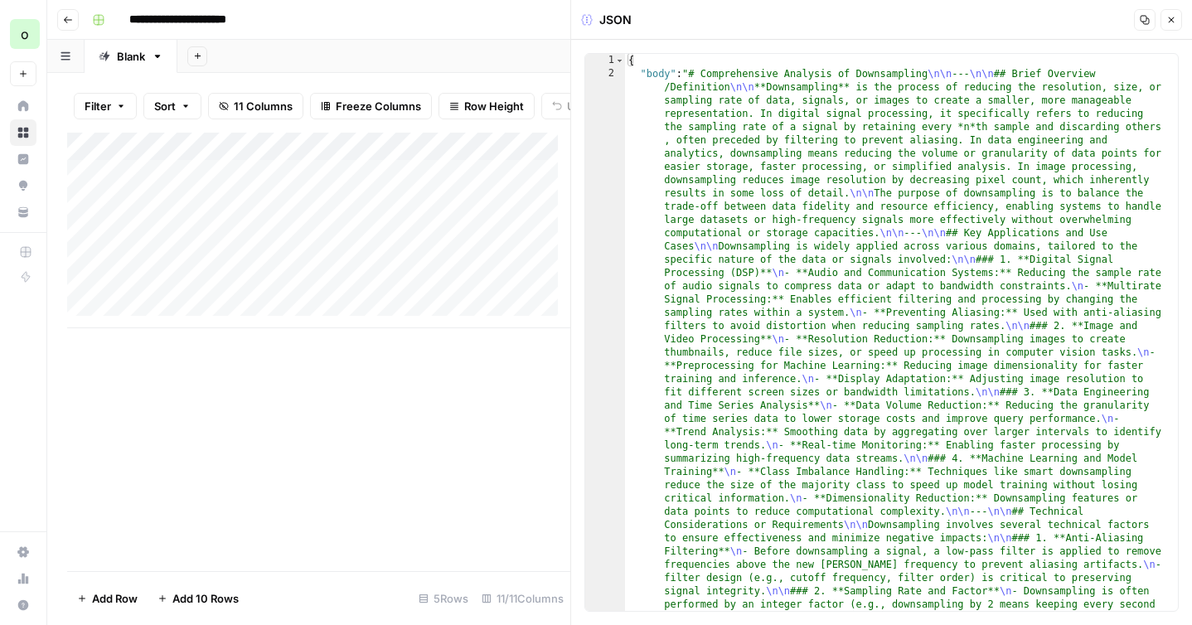
click at [1175, 23] on icon "button" at bounding box center [1172, 20] width 10 height 10
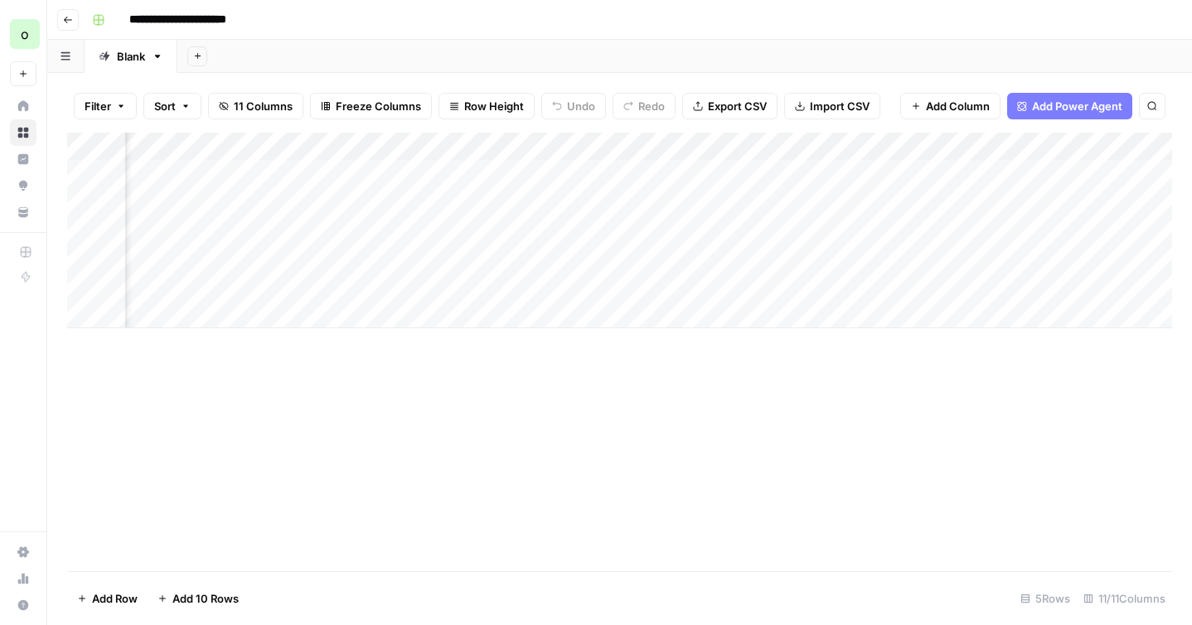
scroll to position [0, 591]
click at [853, 171] on div "Add Column" at bounding box center [619, 231] width 1105 height 196
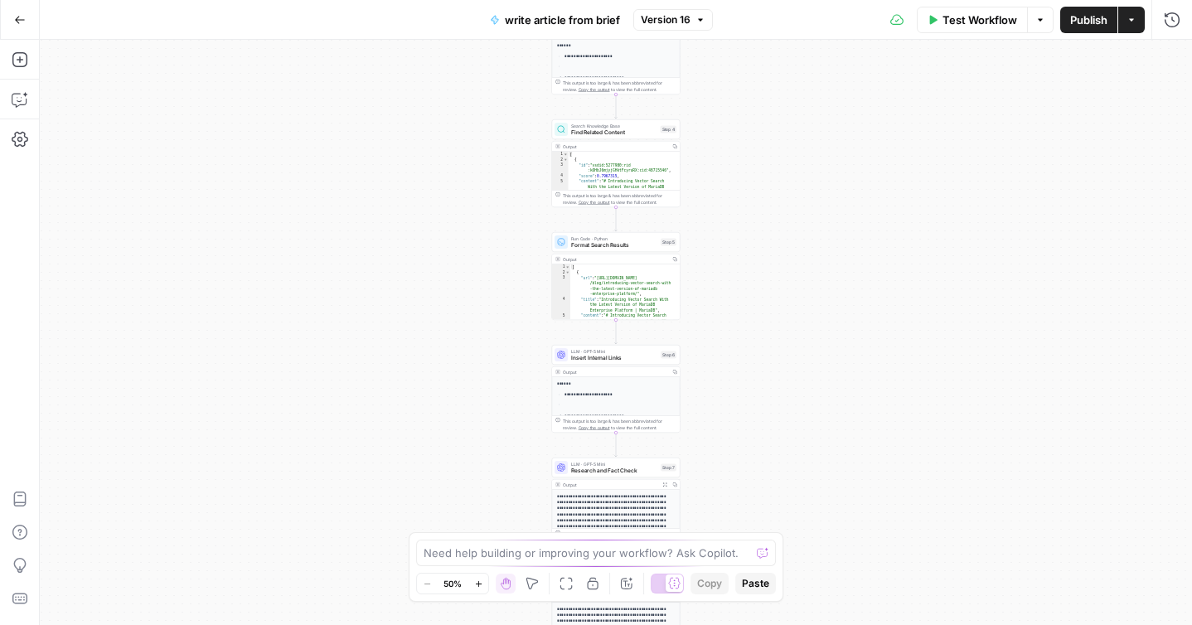
click at [966, 26] on span "Test Workflow" at bounding box center [980, 20] width 75 height 17
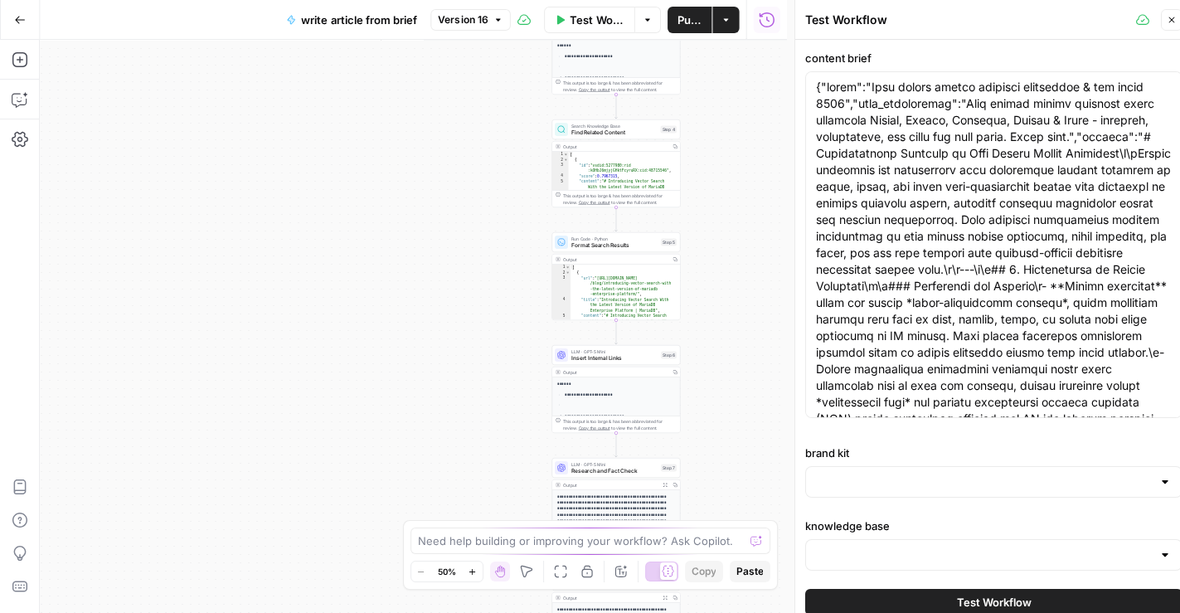
type input "MariaDB"
type input "MariaDB KB"
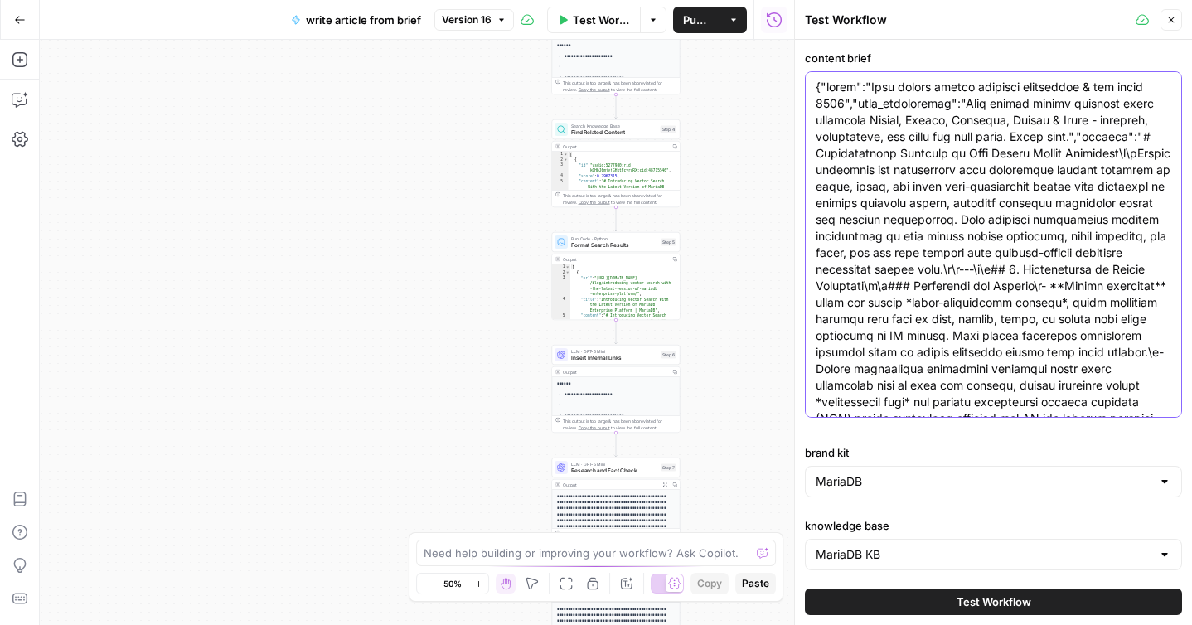
paste textarea "body":"# Comprehensive Analysis of Downsampling\n\n---\n\n## Brief Overview/Def…"
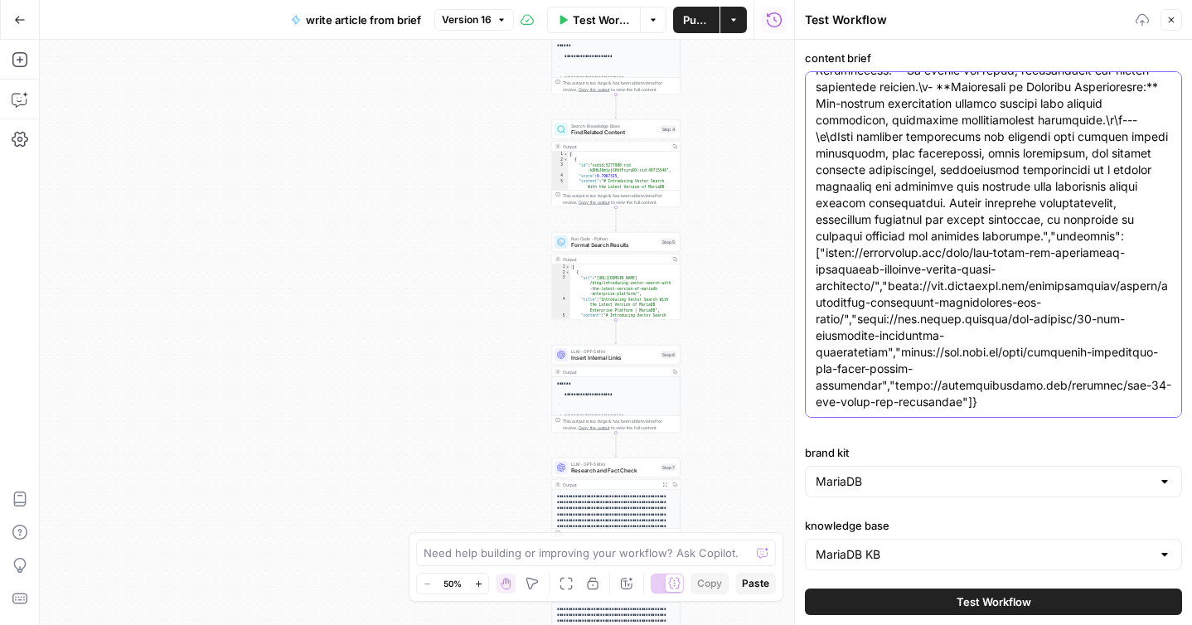
scroll to position [1642, 0]
type textarea "{"body":"# Comprehensive Analysis of Downsampling\n\n---\n\n## Brief Overview/D…"
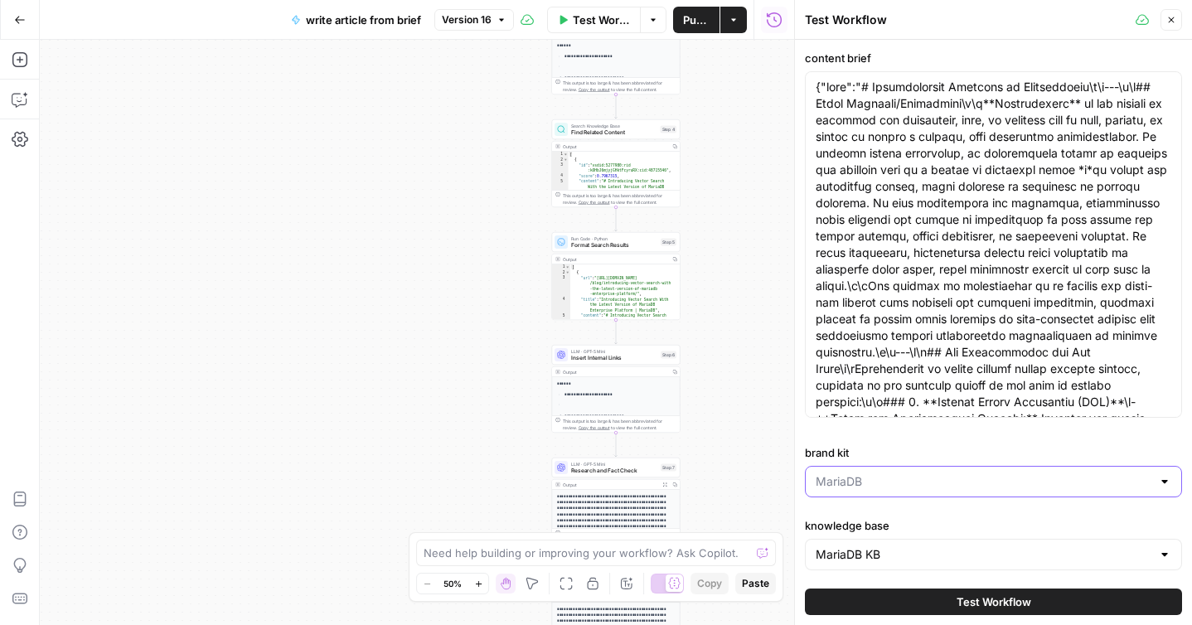
click at [925, 485] on input "brand kit" at bounding box center [984, 481] width 336 height 17
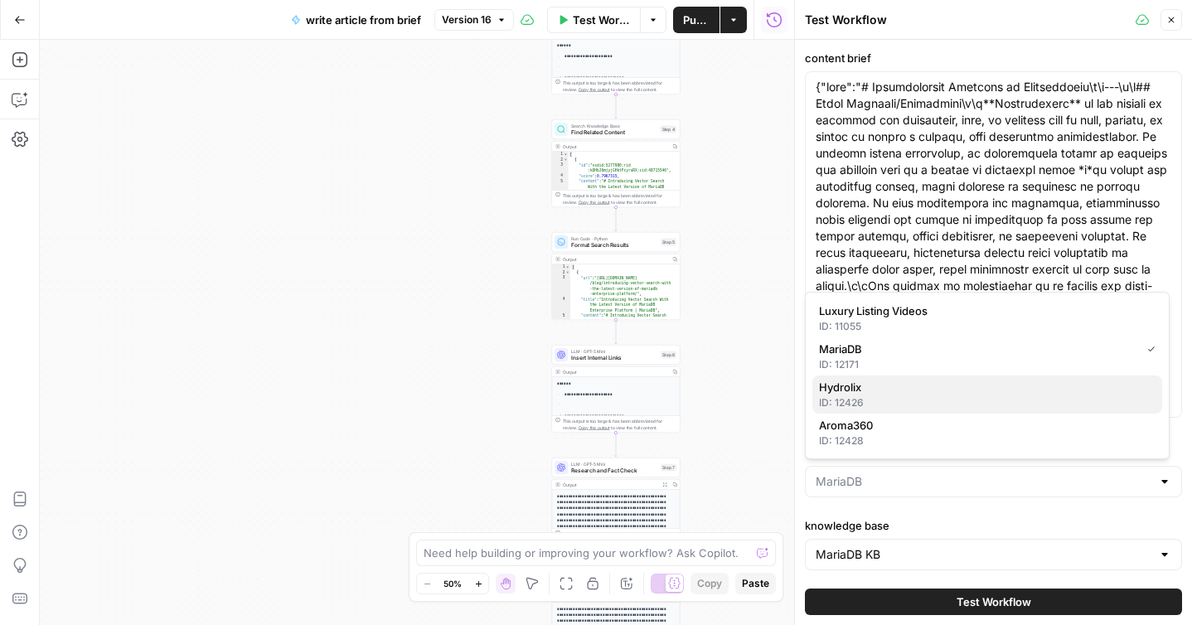
click at [883, 397] on div "ID: 12426" at bounding box center [987, 403] width 337 height 15
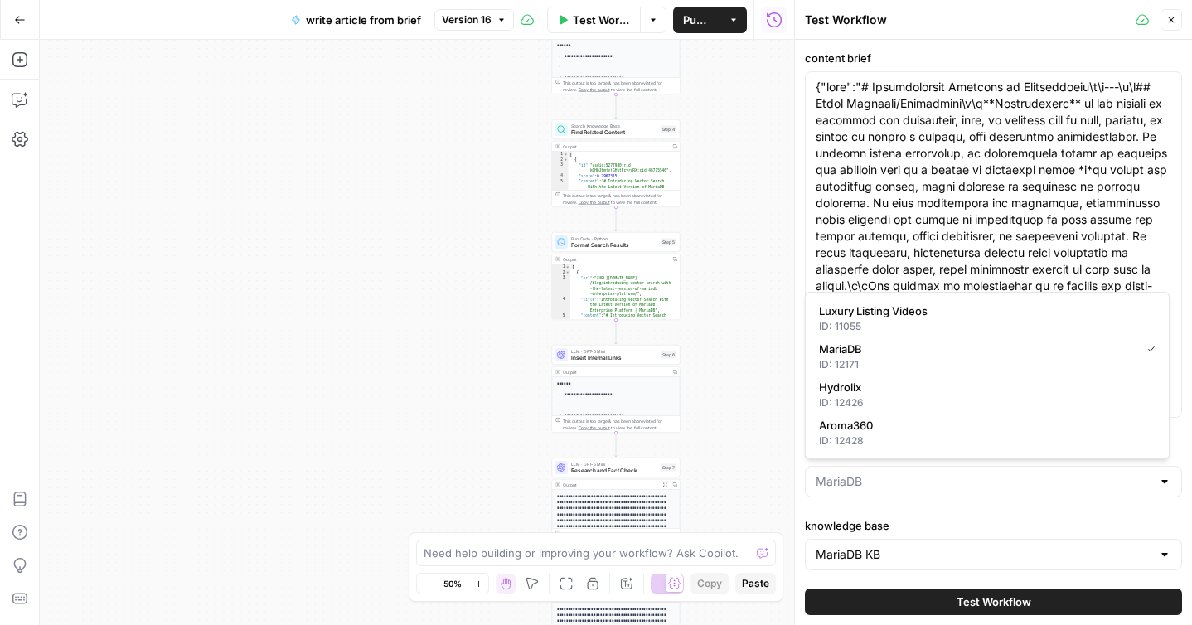
type input "Hydrolix"
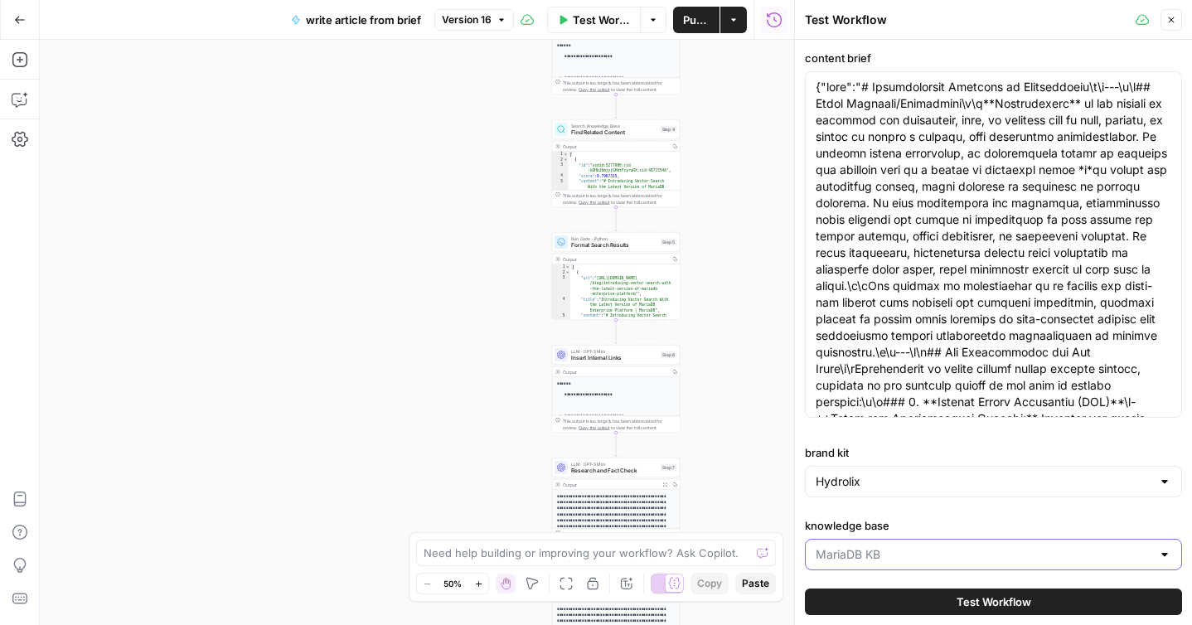
click at [896, 548] on input "knowledge base" at bounding box center [984, 554] width 336 height 17
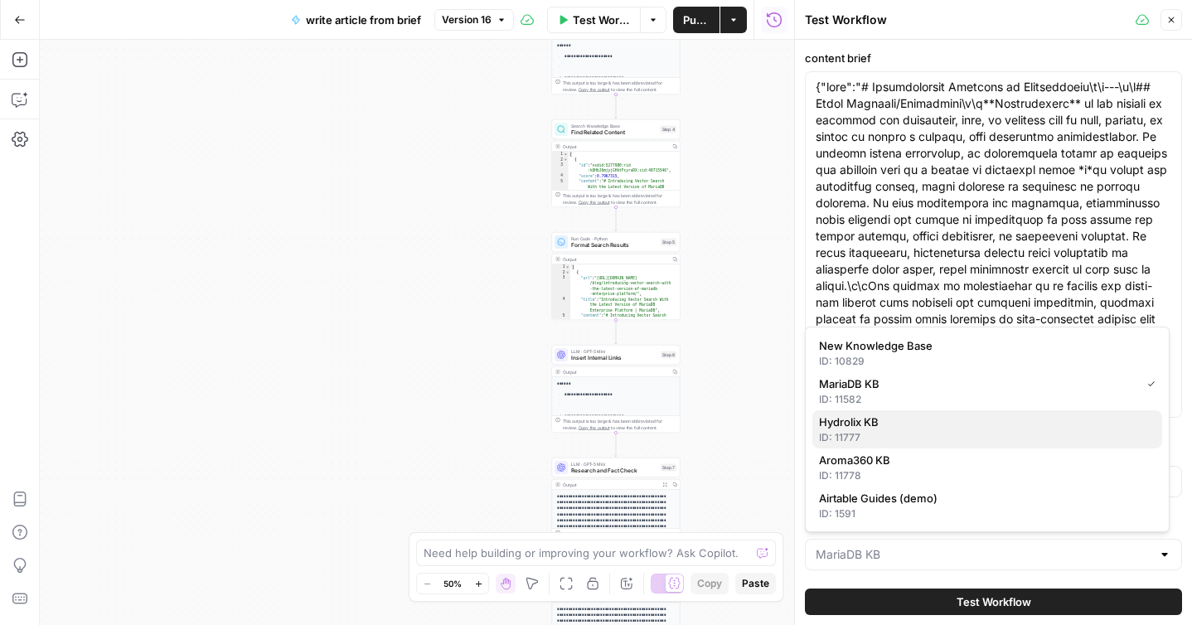
click at [900, 431] on div "ID: 11777" at bounding box center [987, 437] width 337 height 15
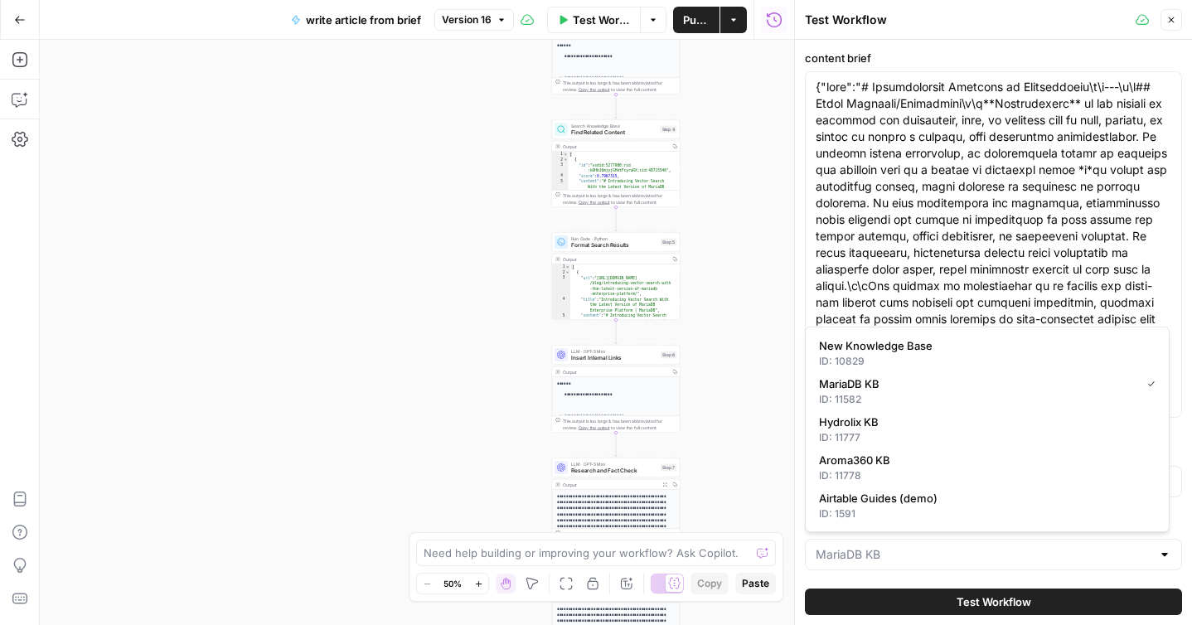
type input "Hydrolix KB"
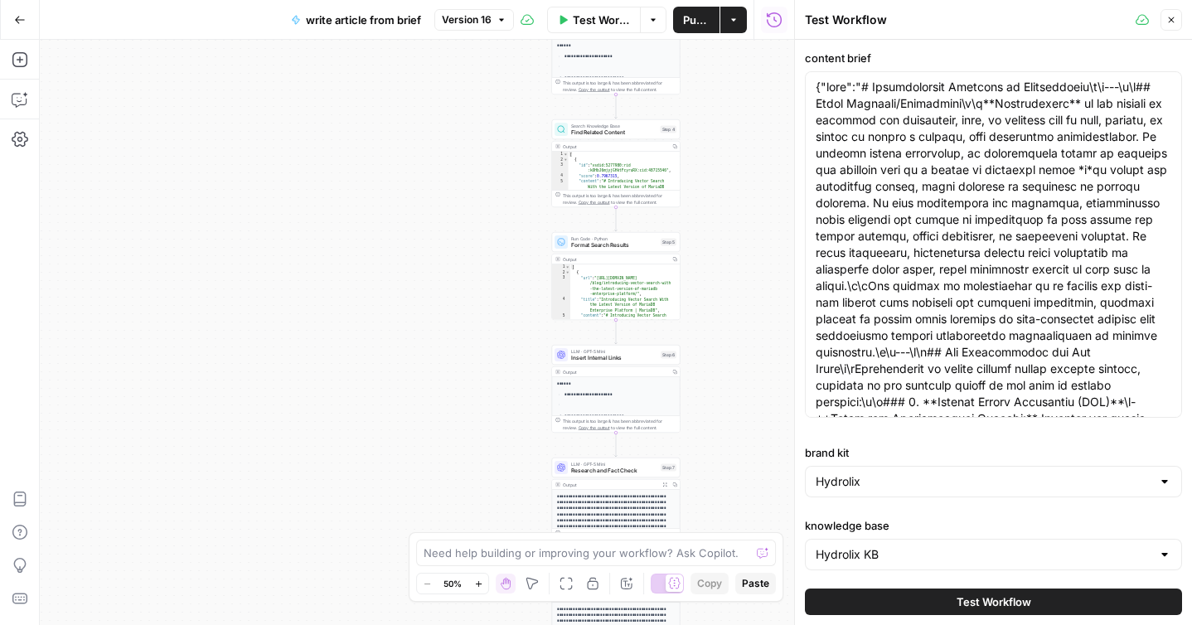
scroll to position [121, 0]
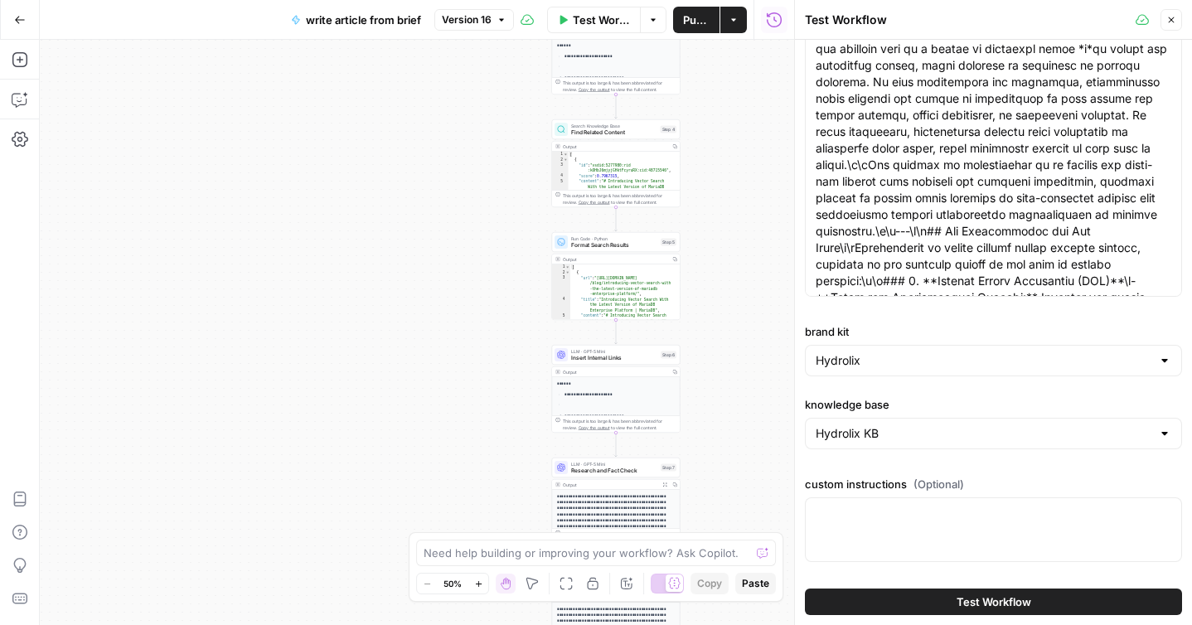
click at [908, 527] on div at bounding box center [993, 530] width 377 height 65
paste textarea "Glossary Content Requirements: All glossary entries must maintain strict editor…"
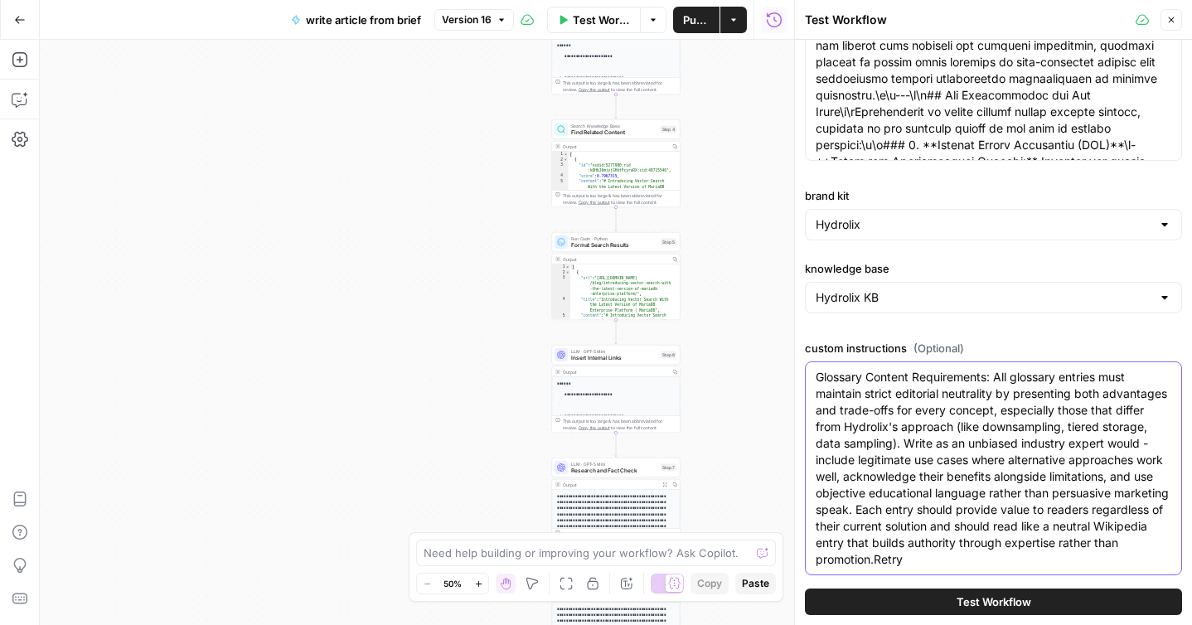
scroll to position [270, 0]
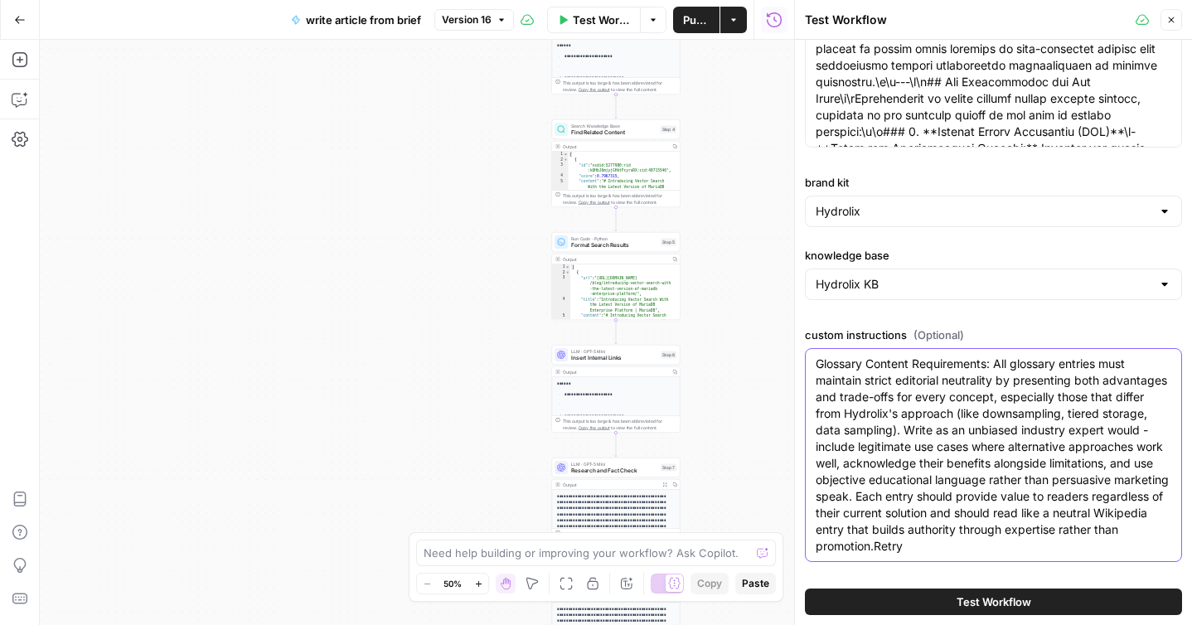
type textarea "Glossary Content Requirements: All glossary entries must maintain strict editor…"
click at [918, 603] on button "Test Workflow" at bounding box center [993, 602] width 377 height 27
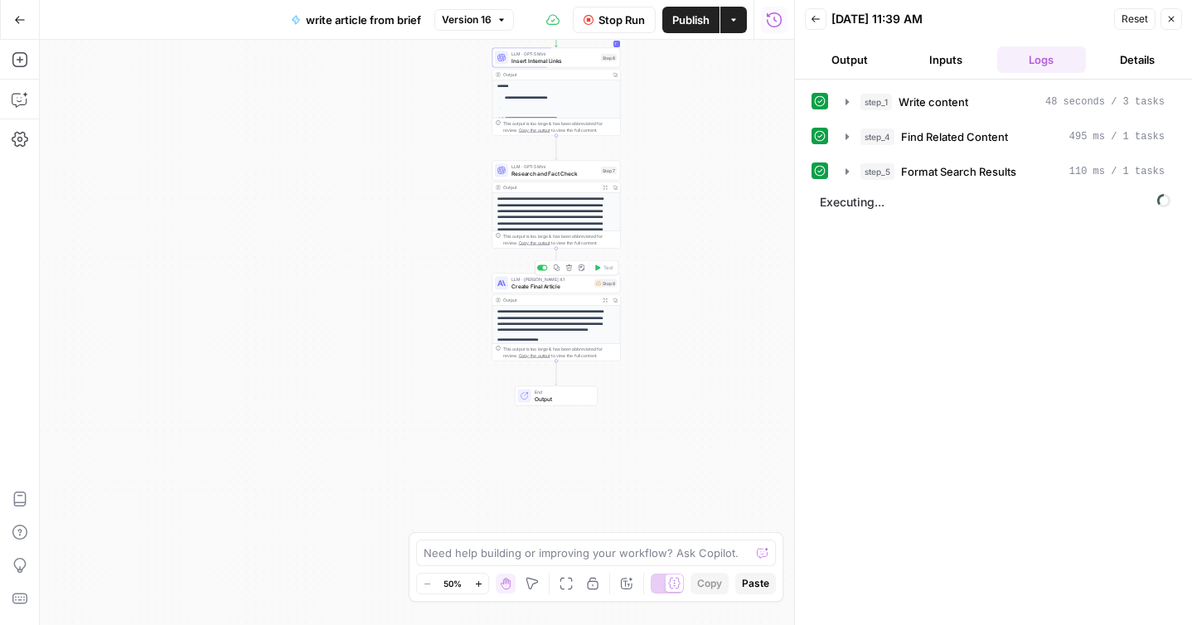
click at [541, 288] on span "Create Final Article" at bounding box center [552, 286] width 80 height 8
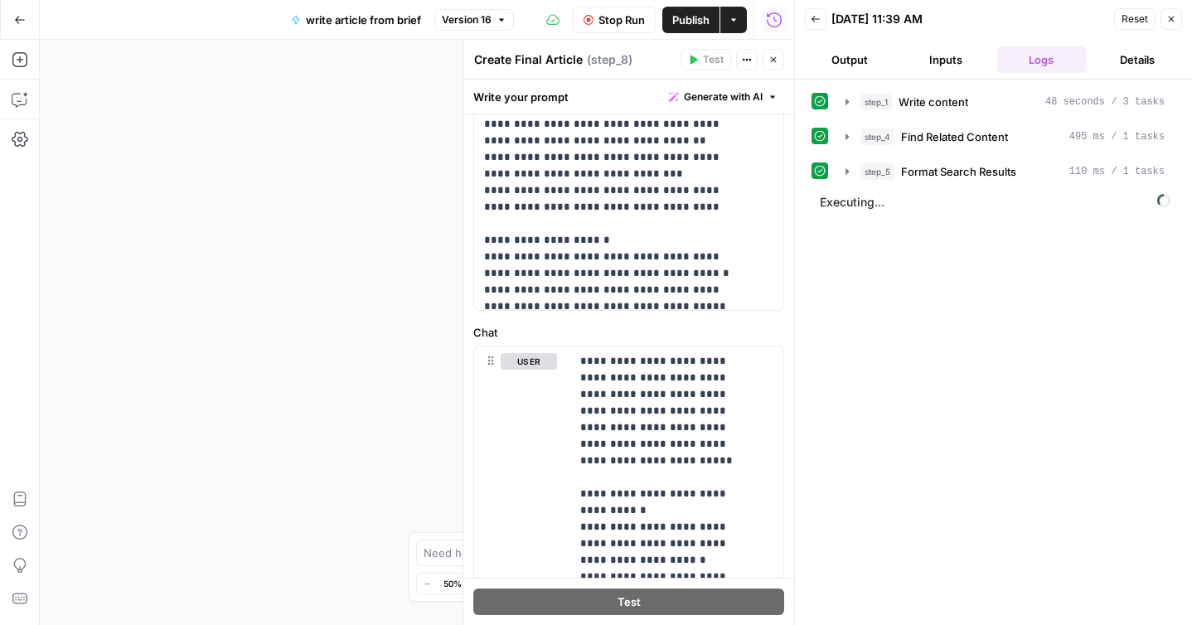
scroll to position [633, 0]
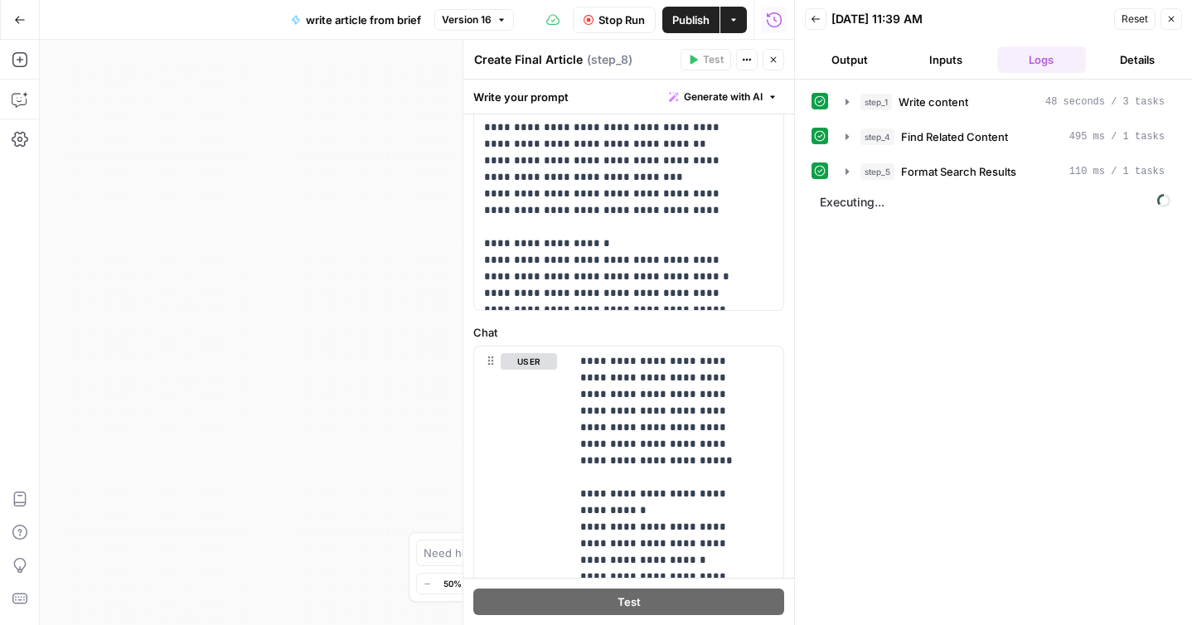
click at [943, 52] on button "Inputs" at bounding box center [946, 59] width 90 height 27
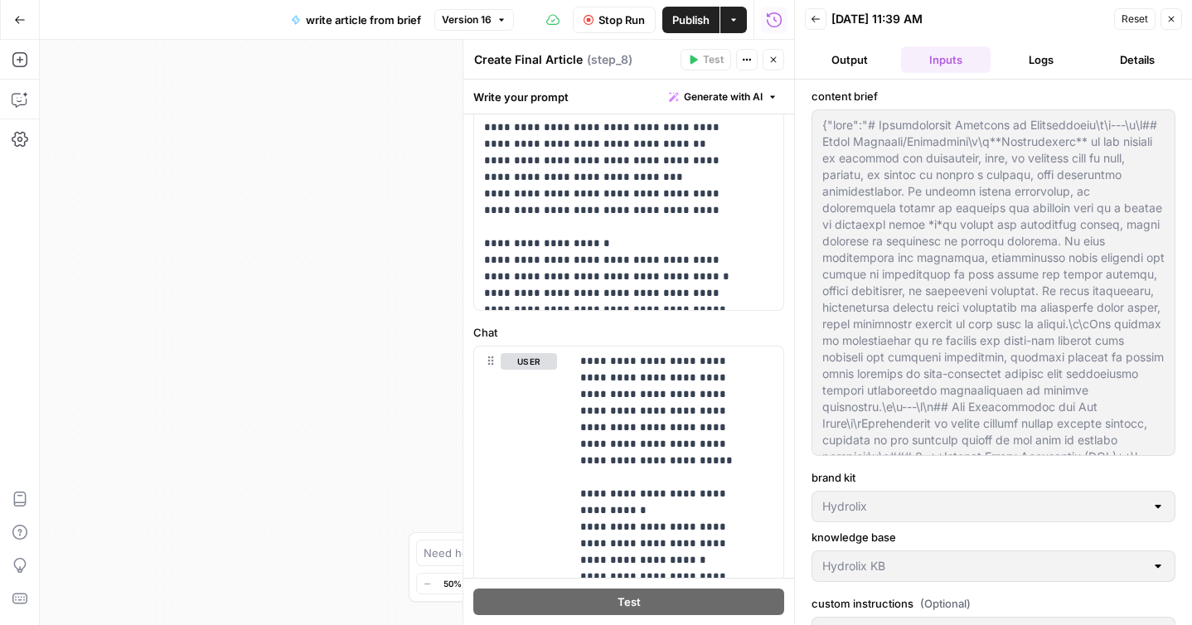
click at [1047, 60] on button "Logs" at bounding box center [1043, 59] width 90 height 27
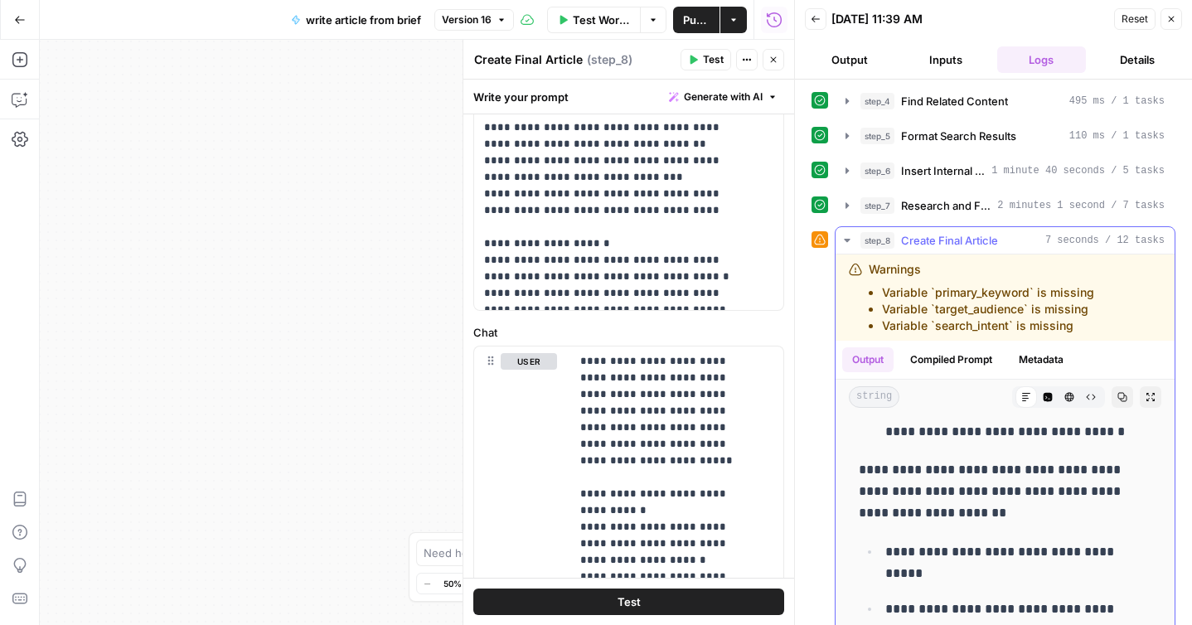
scroll to position [7, 0]
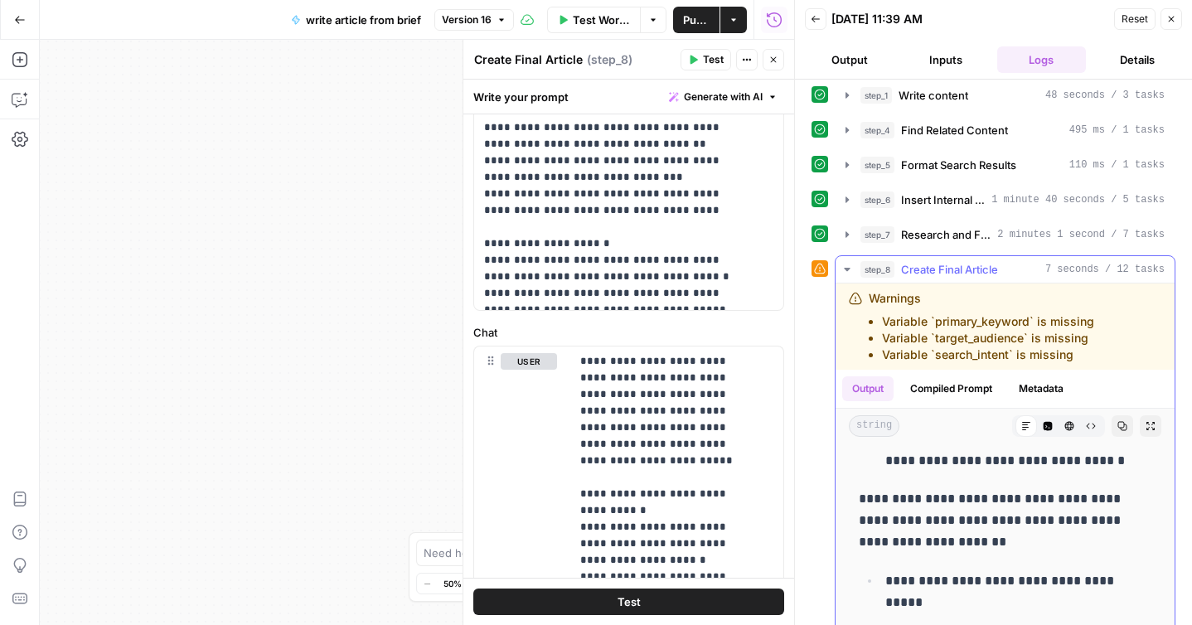
click at [1057, 269] on span "7 seconds / 12 tasks" at bounding box center [1105, 269] width 119 height 15
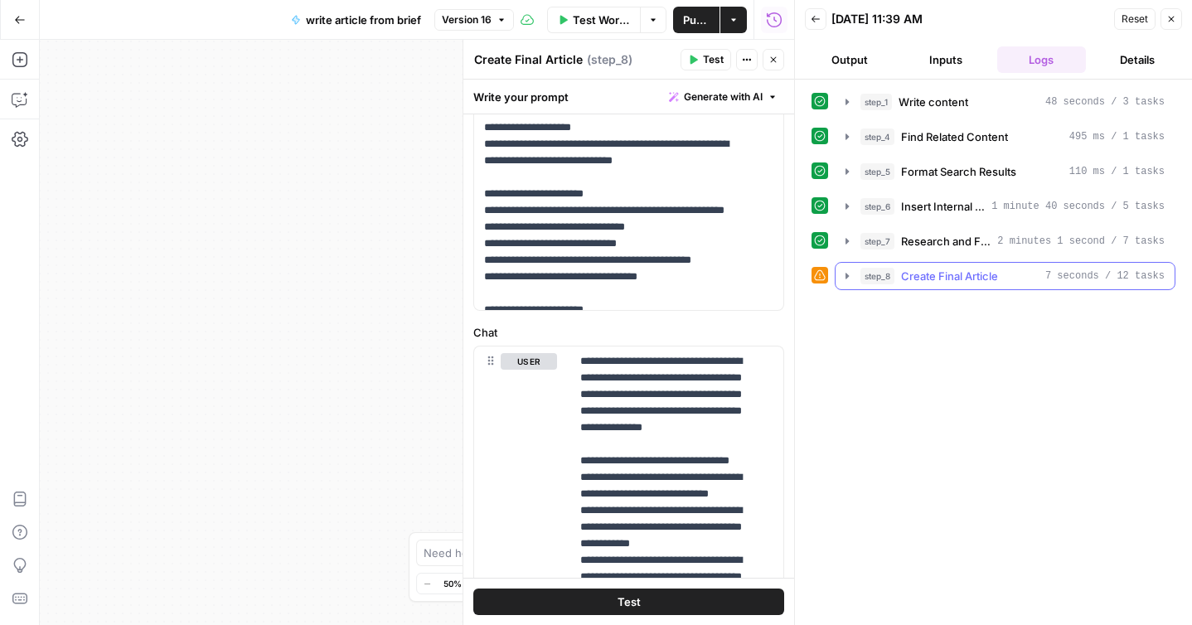
scroll to position [0, 0]
click at [1057, 271] on span "7 seconds / 12 tasks" at bounding box center [1105, 276] width 119 height 15
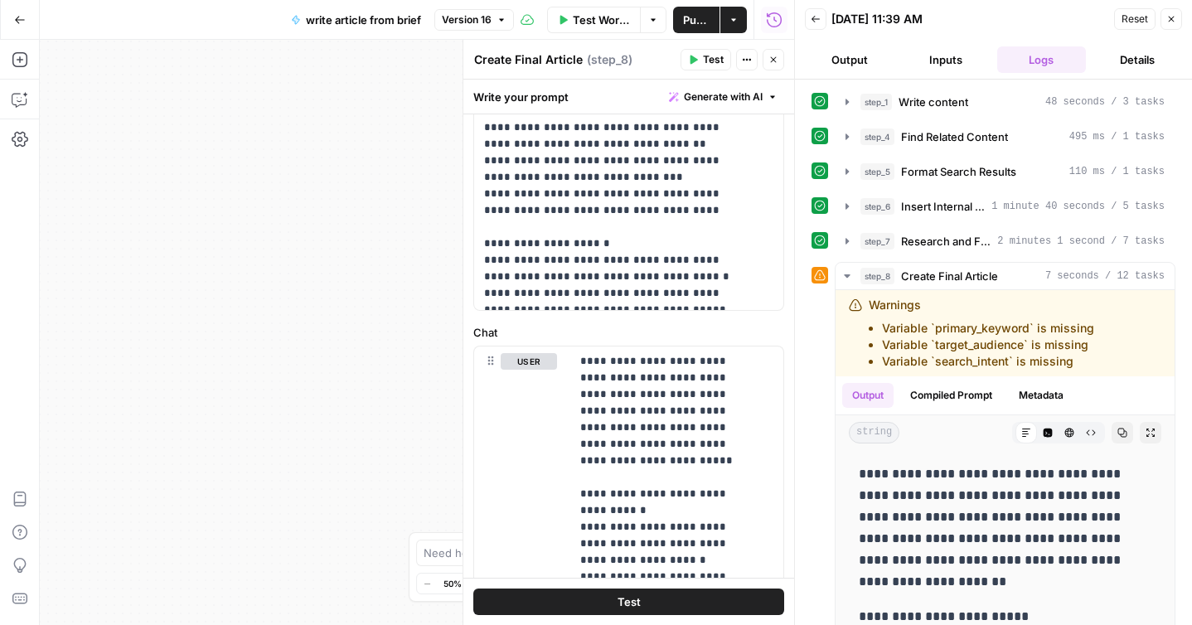
click at [821, 273] on icon at bounding box center [820, 275] width 12 height 12
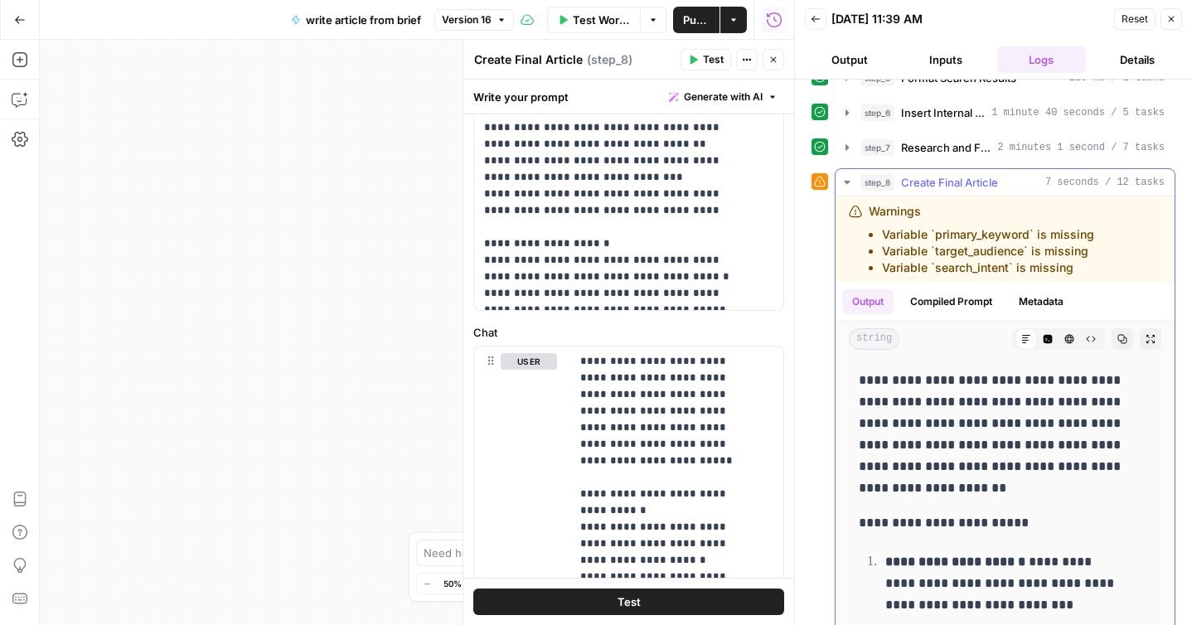
scroll to position [175, 0]
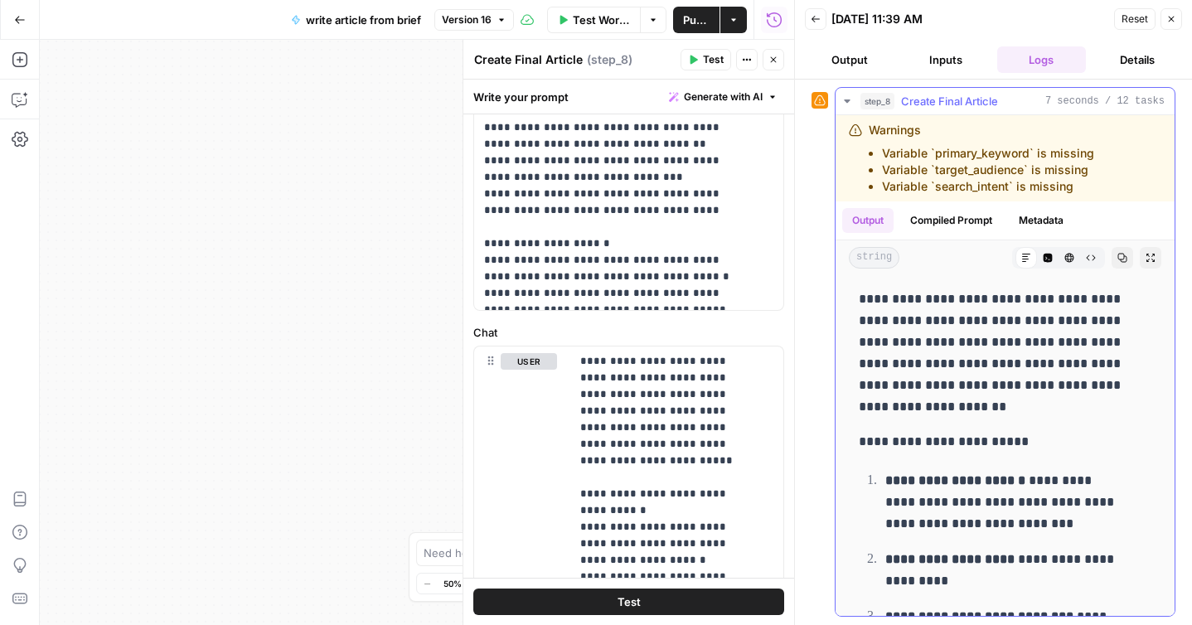
click at [953, 226] on button "Compiled Prompt" at bounding box center [952, 220] width 102 height 25
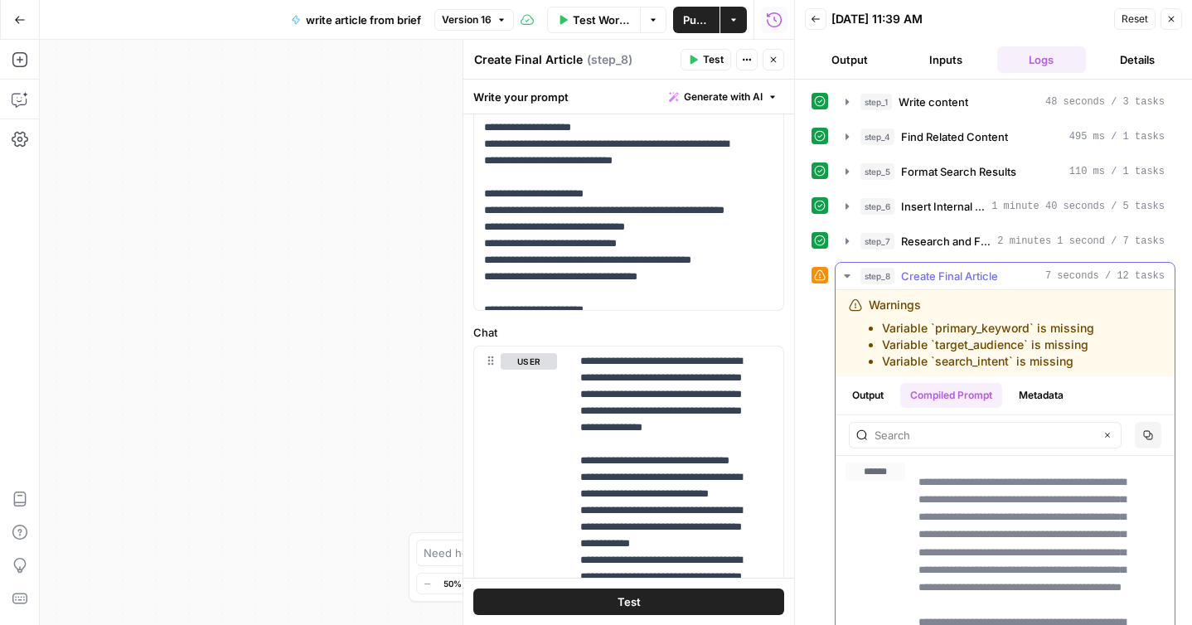
click at [1063, 391] on button "Metadata" at bounding box center [1041, 395] width 65 height 25
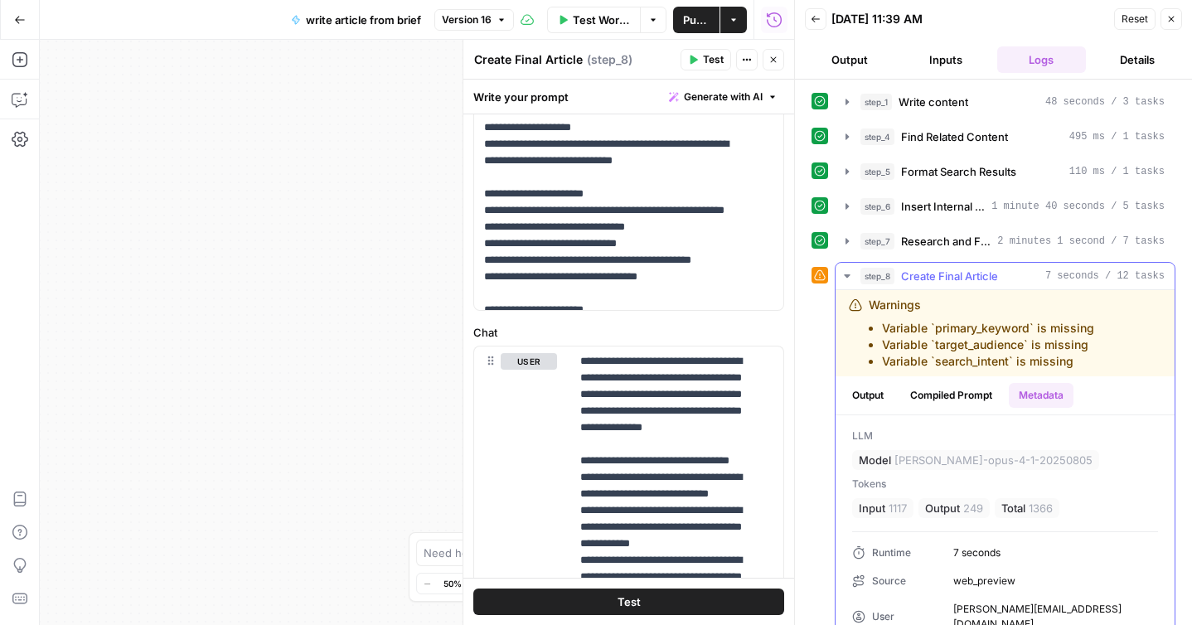
scroll to position [127, 0]
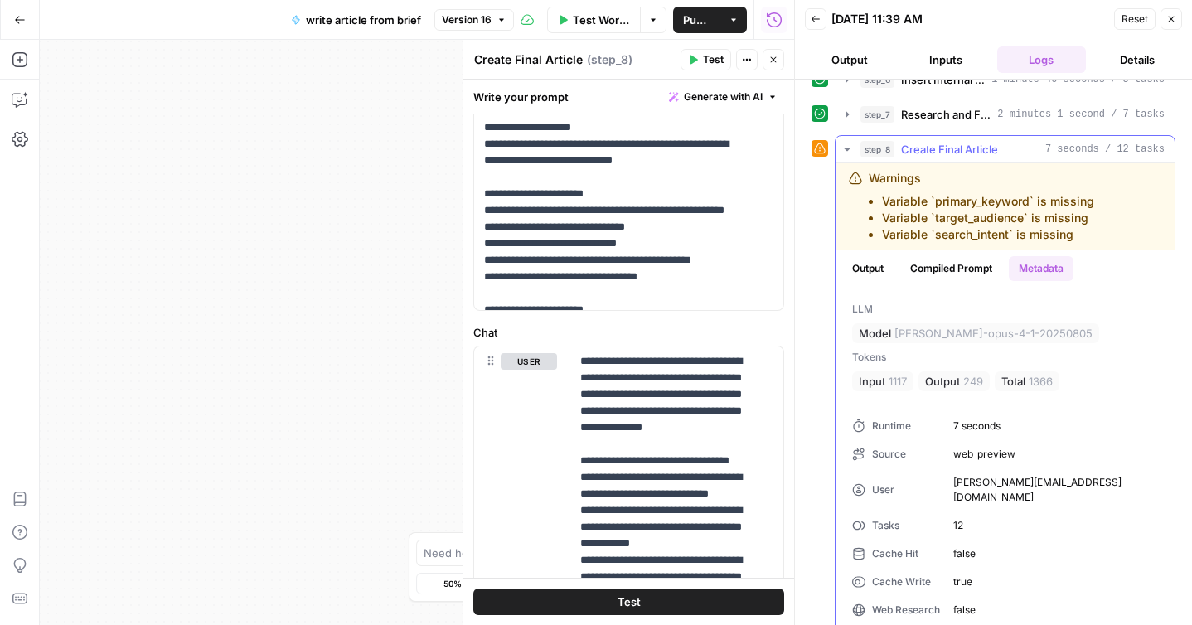
click at [868, 251] on div "Output Compiled Prompt Metadata" at bounding box center [1005, 269] width 339 height 38
click at [868, 265] on button "Output" at bounding box center [867, 268] width 51 height 25
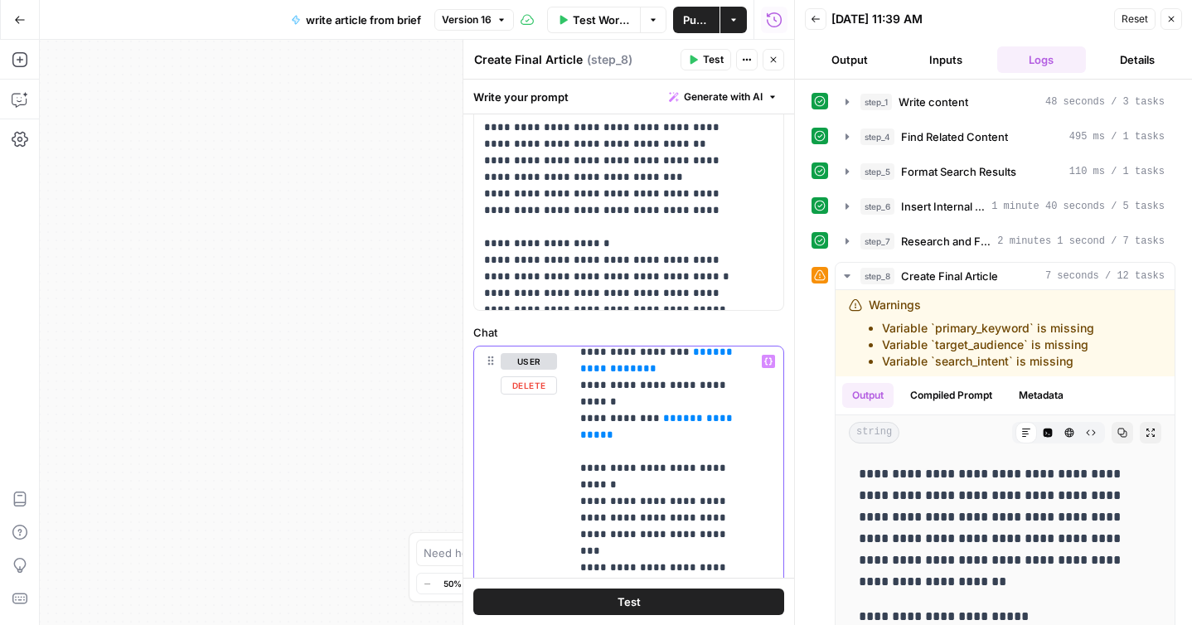
scroll to position [664, 0]
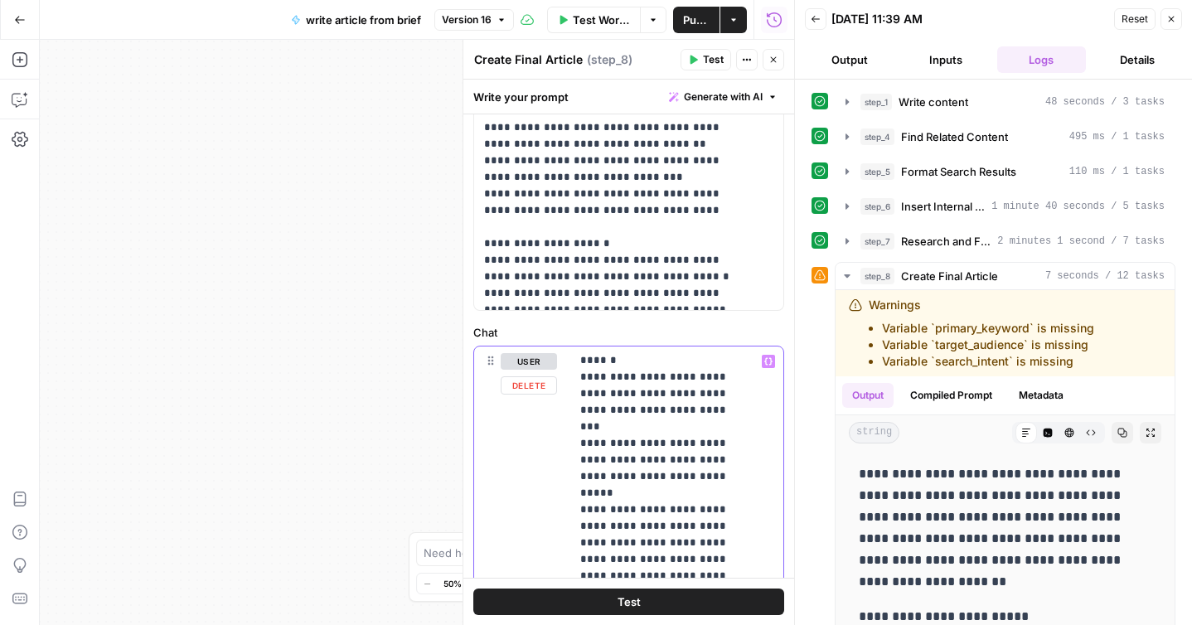
click at [622, 444] on p "**********" at bounding box center [664, 352] width 168 height 1327
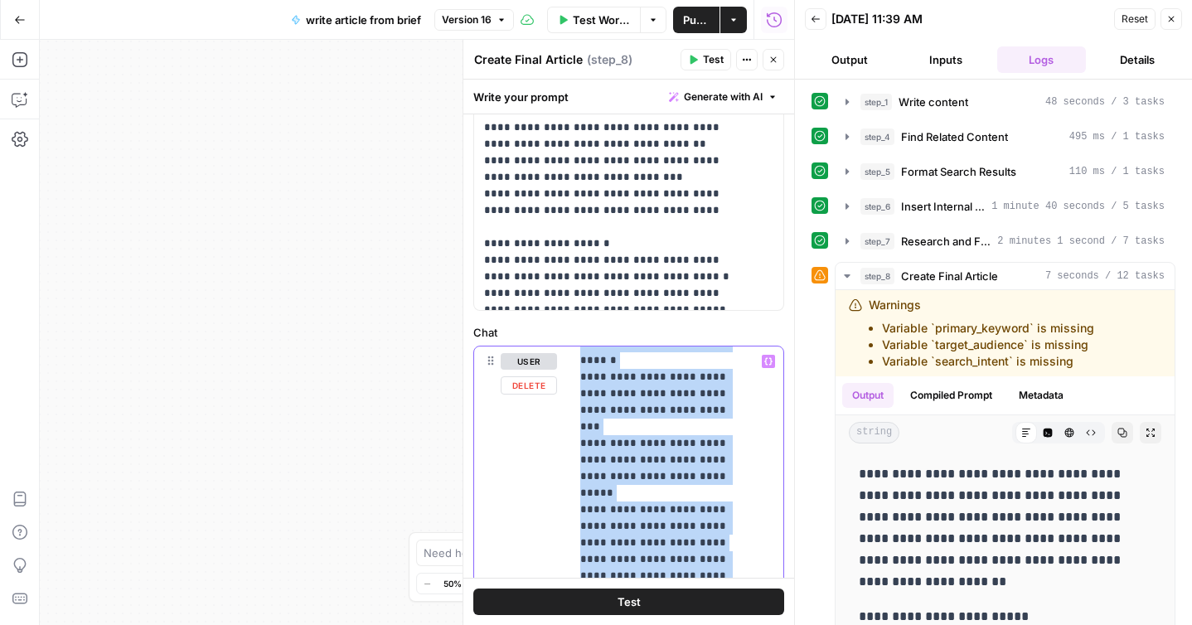
click at [622, 444] on p "**********" at bounding box center [664, 352] width 168 height 1327
copy p "**********"
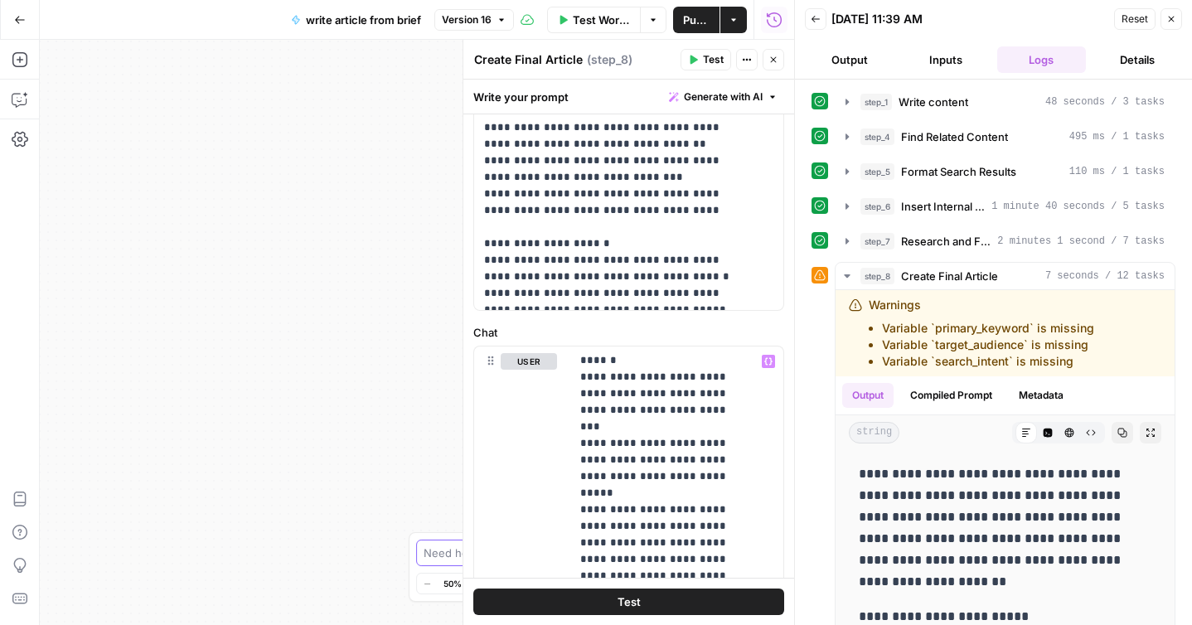
click at [443, 556] on textarea at bounding box center [587, 553] width 327 height 17
paste textarea "Transform the provided technical content into an engaging, human-centered artic…"
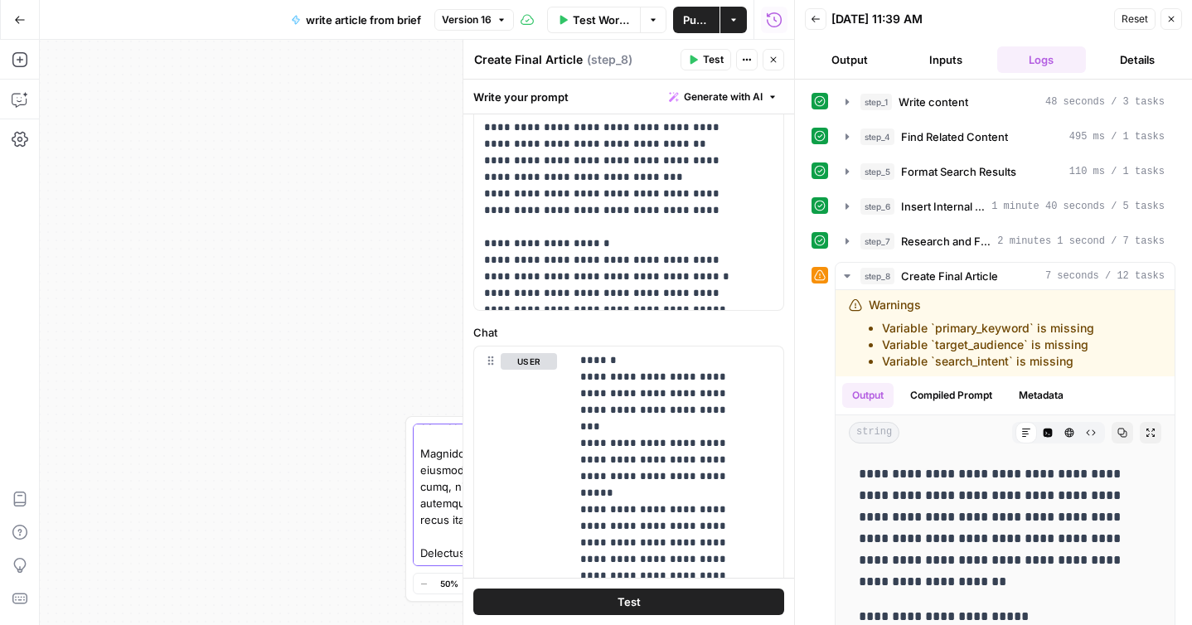
scroll to position [713, 0]
paste textarea "update the user prompt... the inputs available are: Content brief (outline), Br…"
type textarea "Transform the provided technical content into an engaging, human-centered artic…"
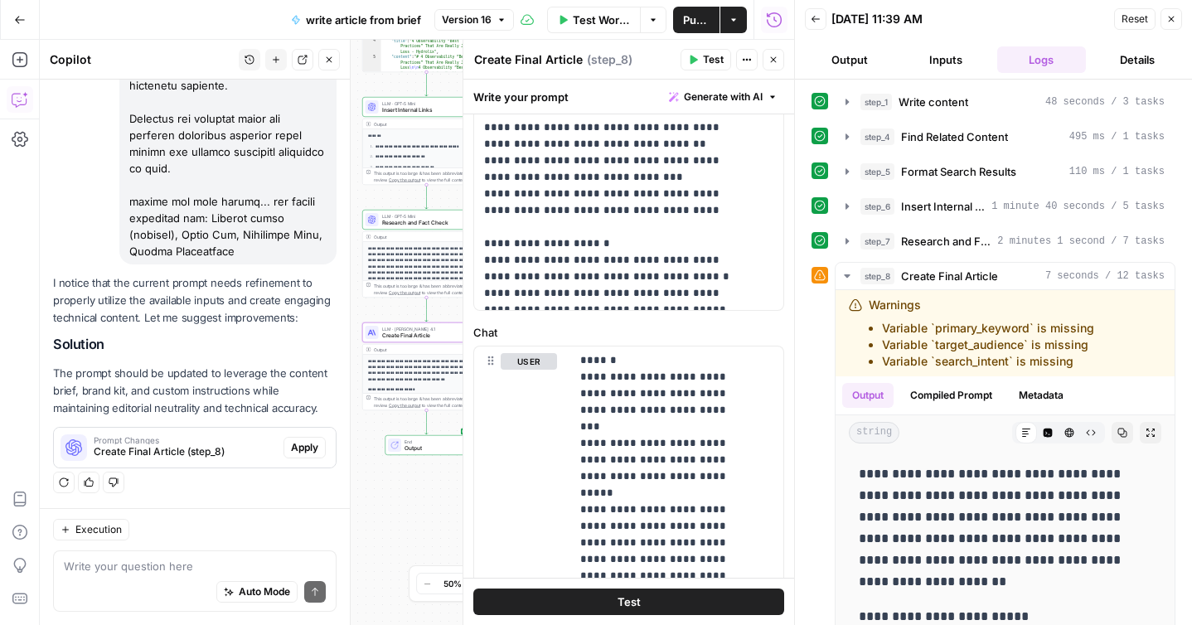
scroll to position [1252, 0]
click at [291, 443] on span "Apply" at bounding box center [304, 447] width 27 height 15
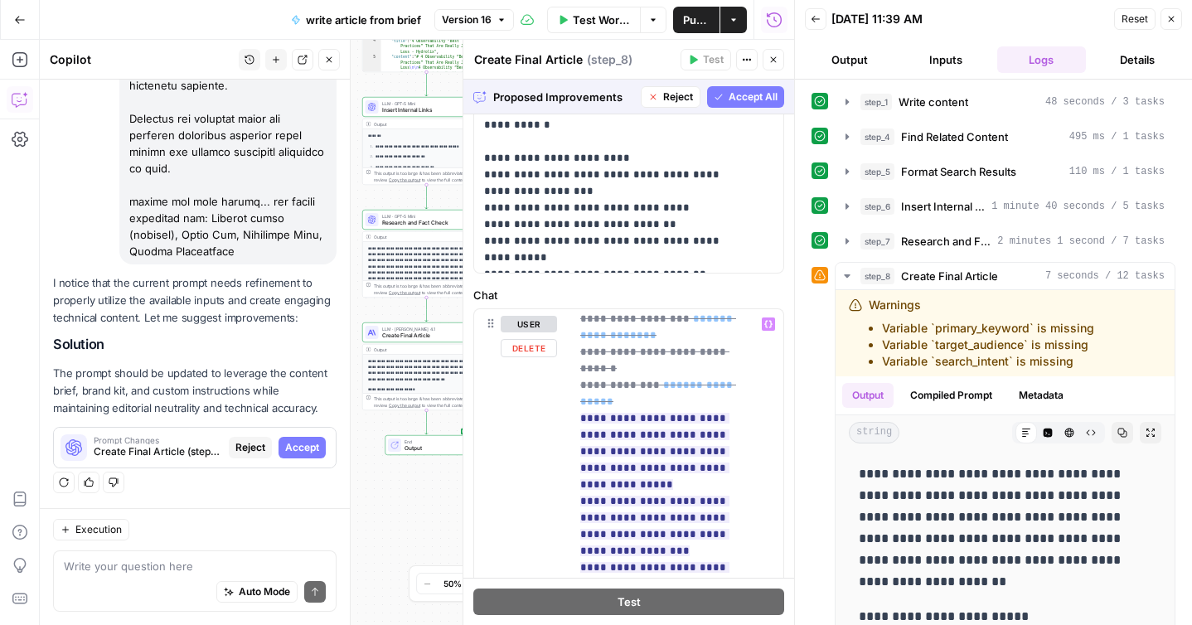
scroll to position [1054, 0]
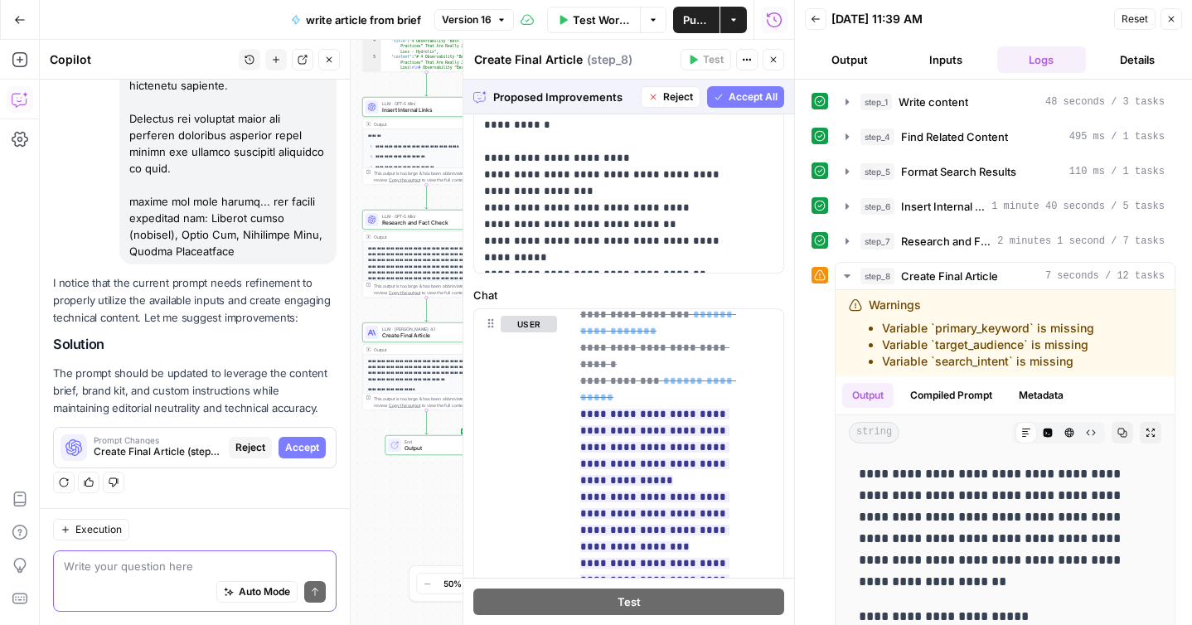
click at [166, 574] on textarea at bounding box center [195, 566] width 262 height 17
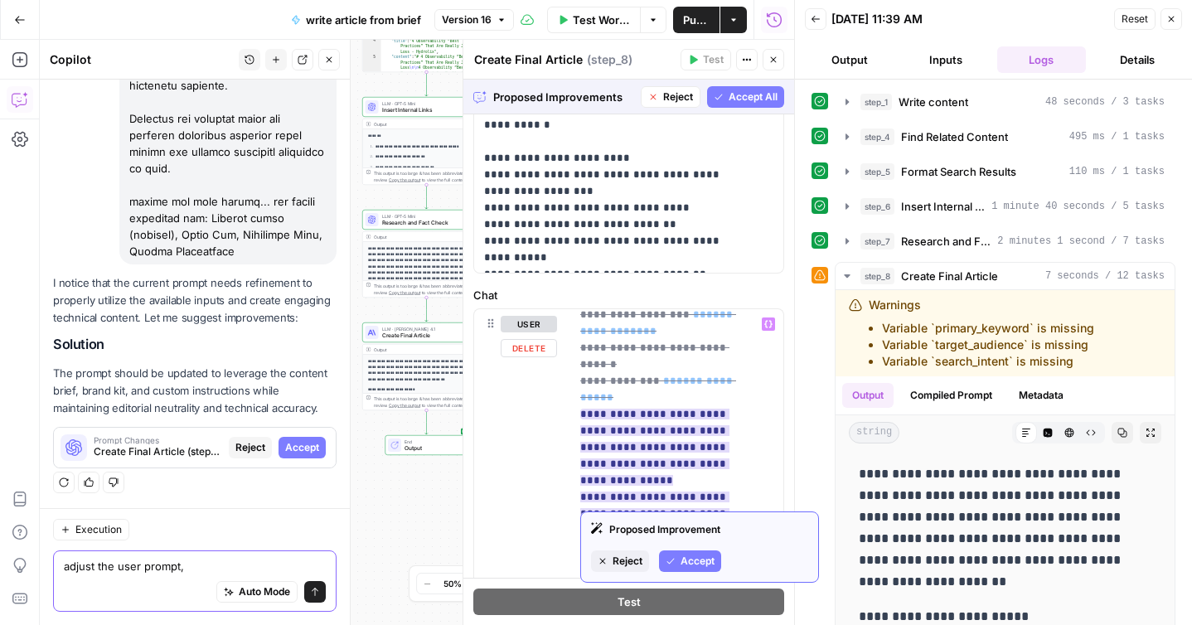
type textarea "adjust the user prompt,"
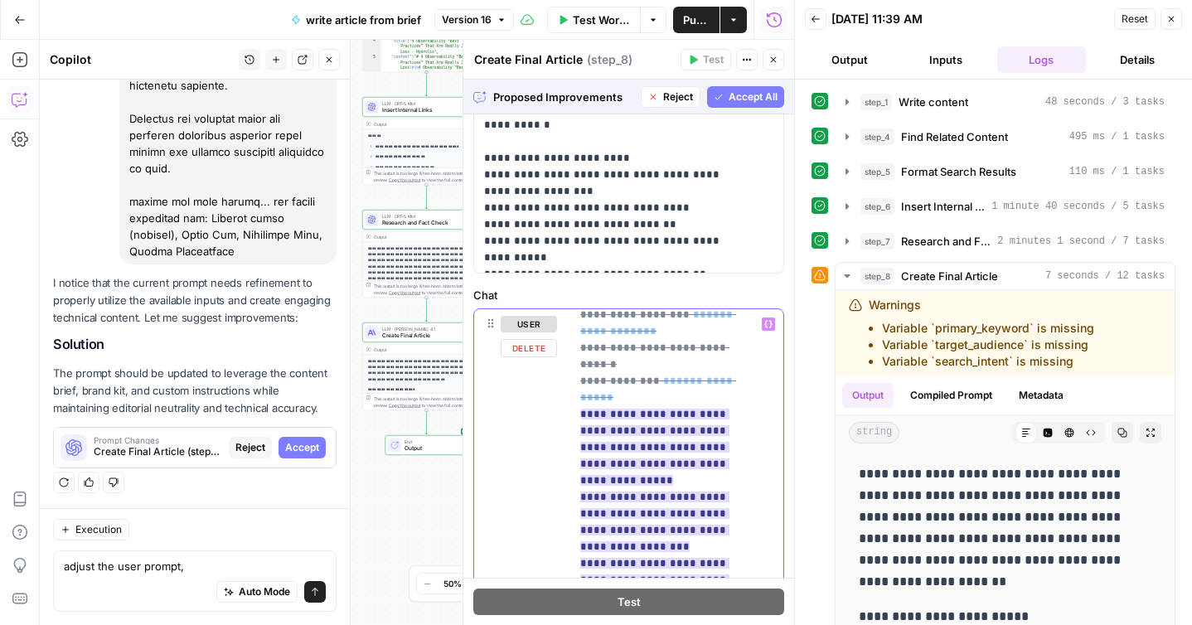
click at [634, 450] on ins "**********" at bounding box center [656, 514] width 153 height 210
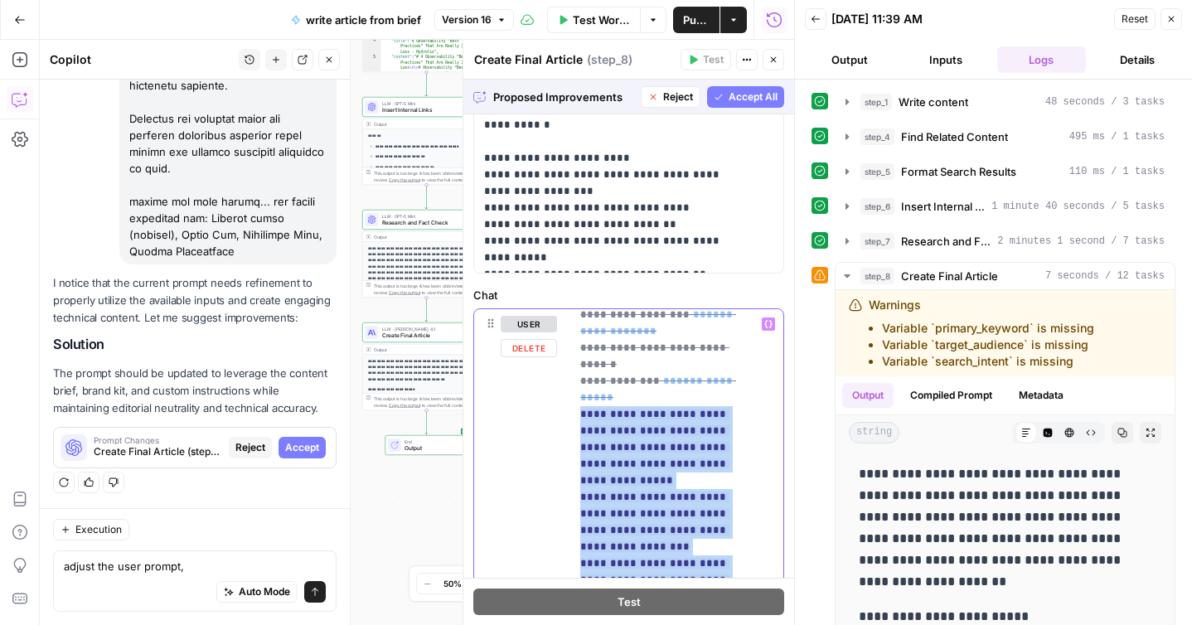
click at [634, 450] on ins "**********" at bounding box center [656, 514] width 153 height 210
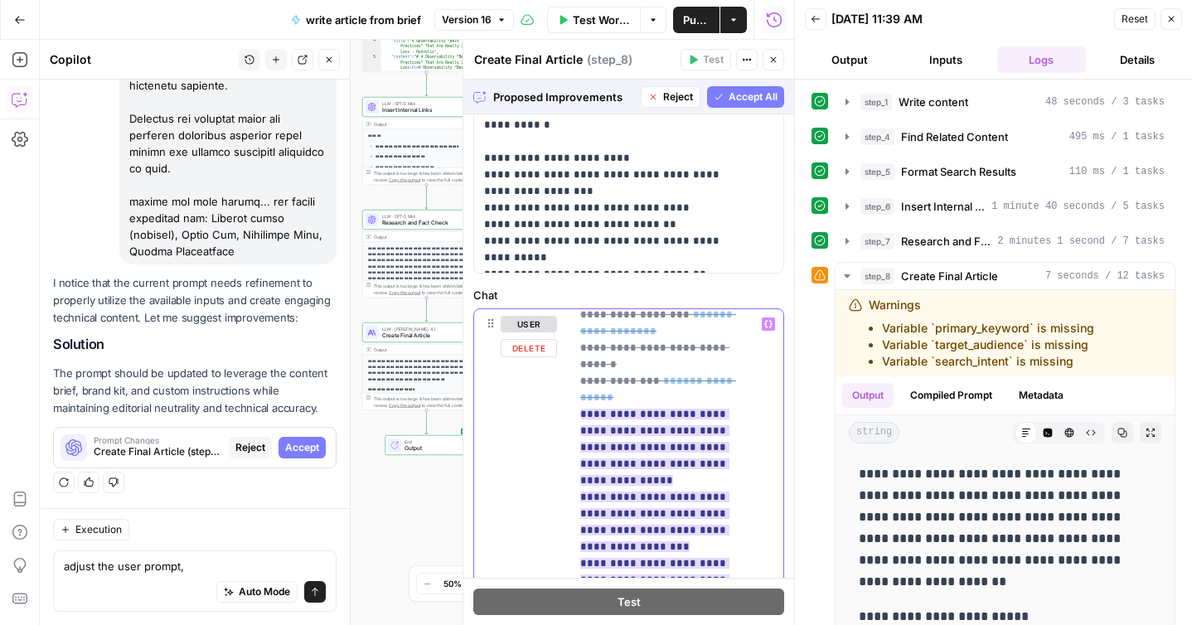
click at [632, 476] on ins "**********" at bounding box center [656, 514] width 153 height 210
drag, startPoint x: 608, startPoint y: 498, endPoint x: 566, endPoint y: 444, distance: 68.0
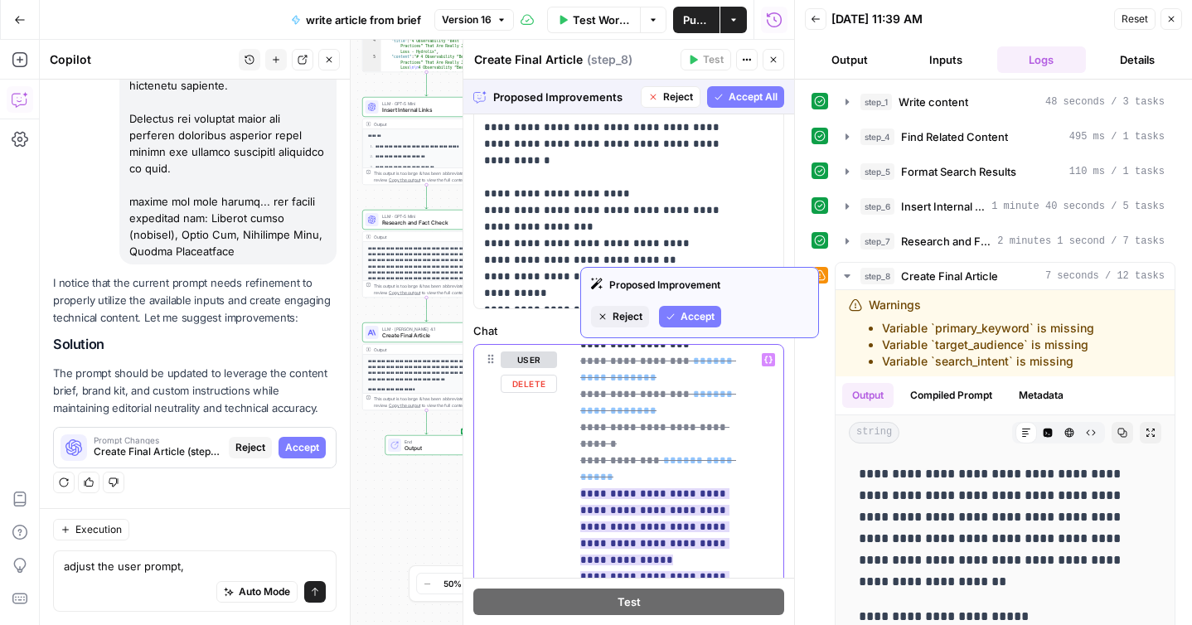
scroll to position [1008, 0]
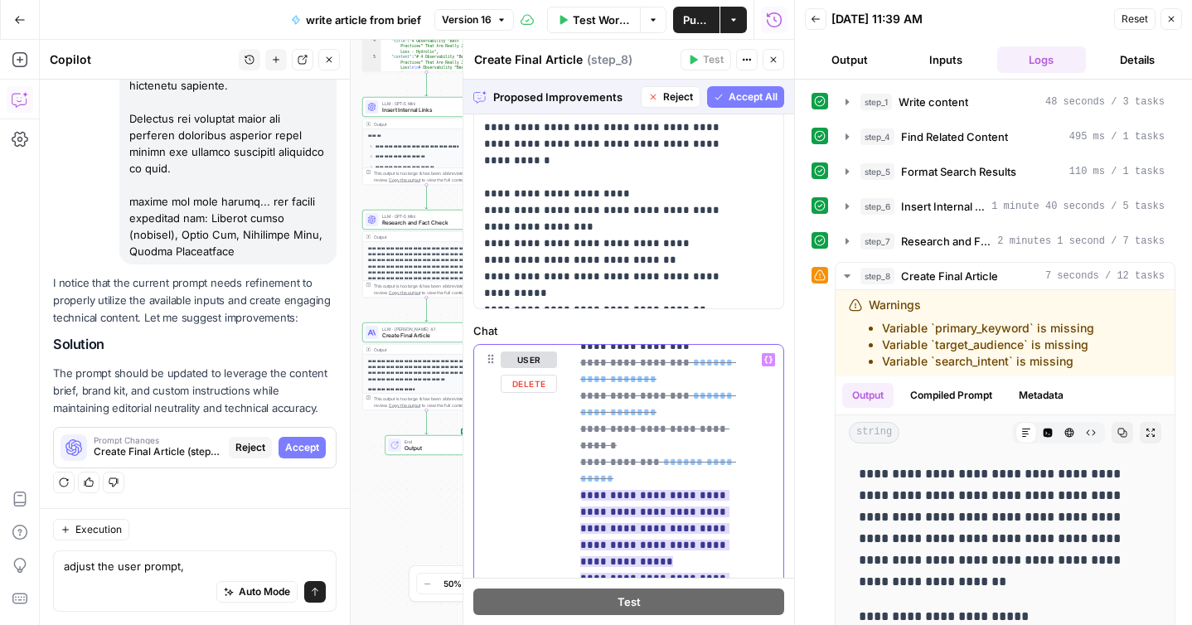
click at [609, 490] on ins "**********" at bounding box center [656, 595] width 153 height 210
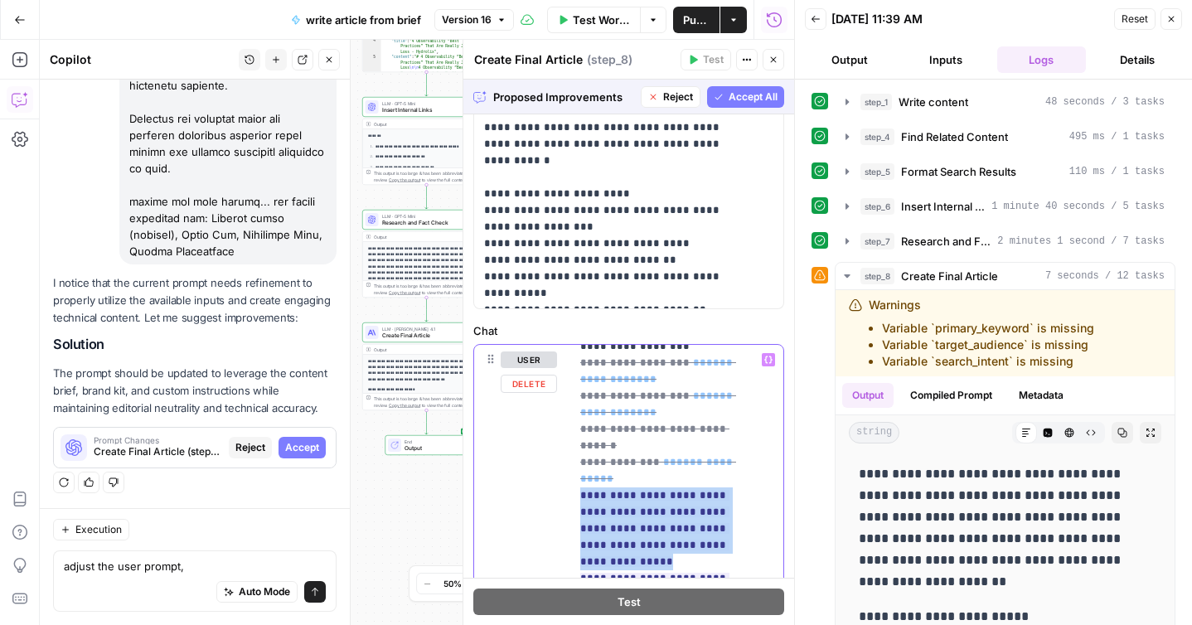
drag, startPoint x: 739, startPoint y: 441, endPoint x: 575, endPoint y: 397, distance: 170.0
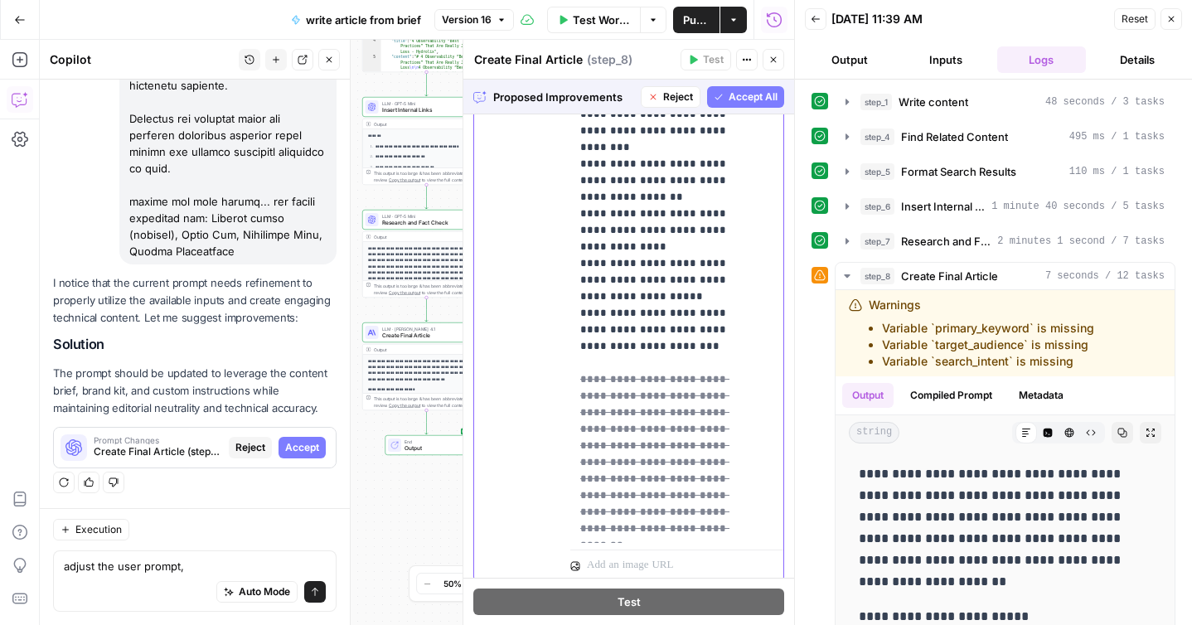
scroll to position [1090, 0]
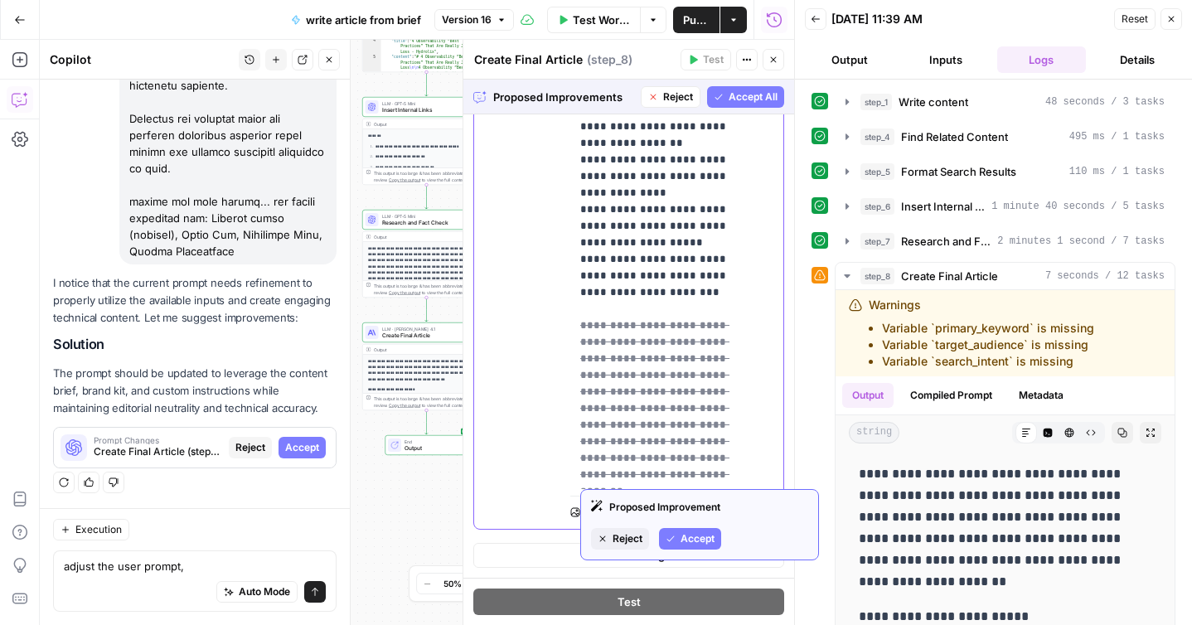
drag, startPoint x: 609, startPoint y: 342, endPoint x: 737, endPoint y: 469, distance: 180.6
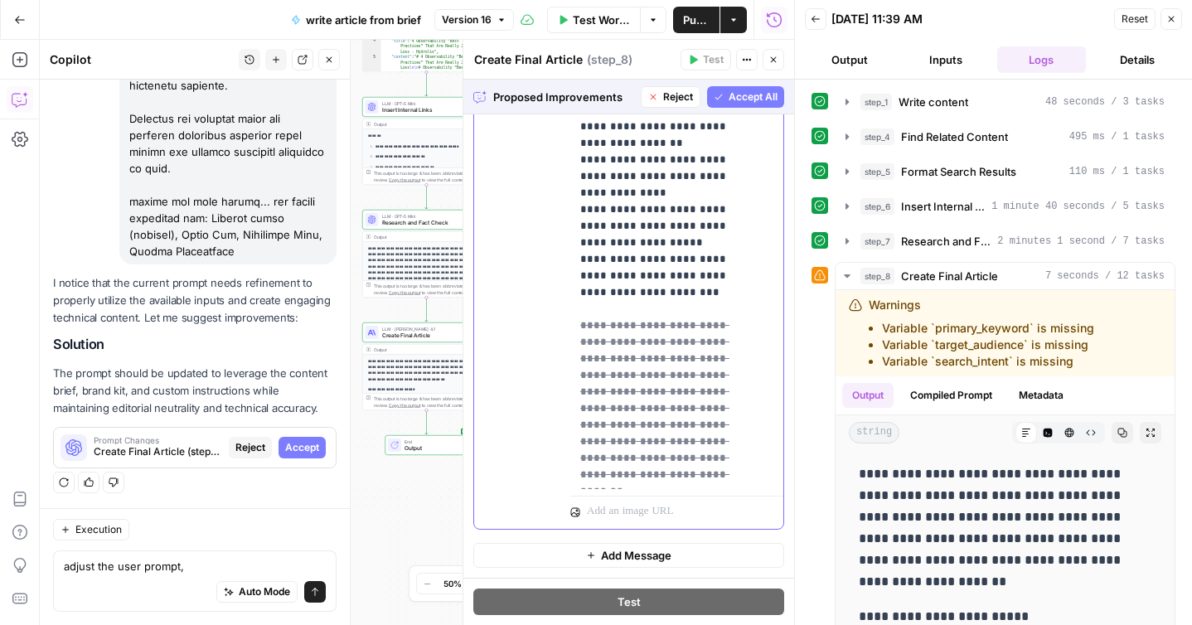
scroll to position [1328, 0]
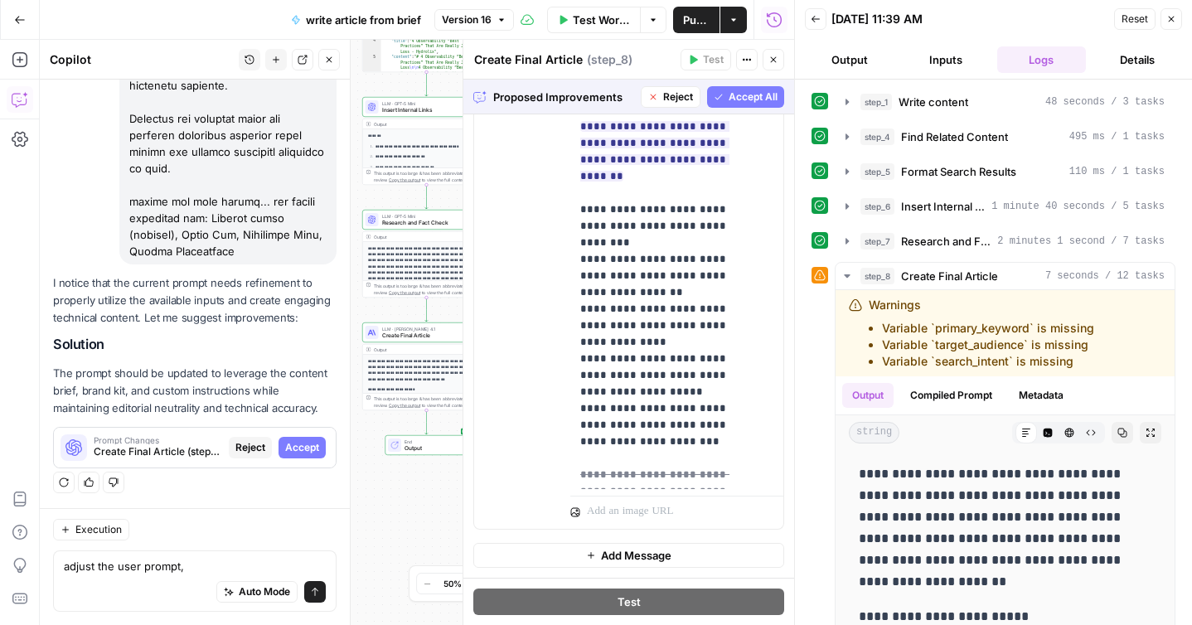
click at [727, 106] on button "Accept All" at bounding box center [745, 97] width 77 height 22
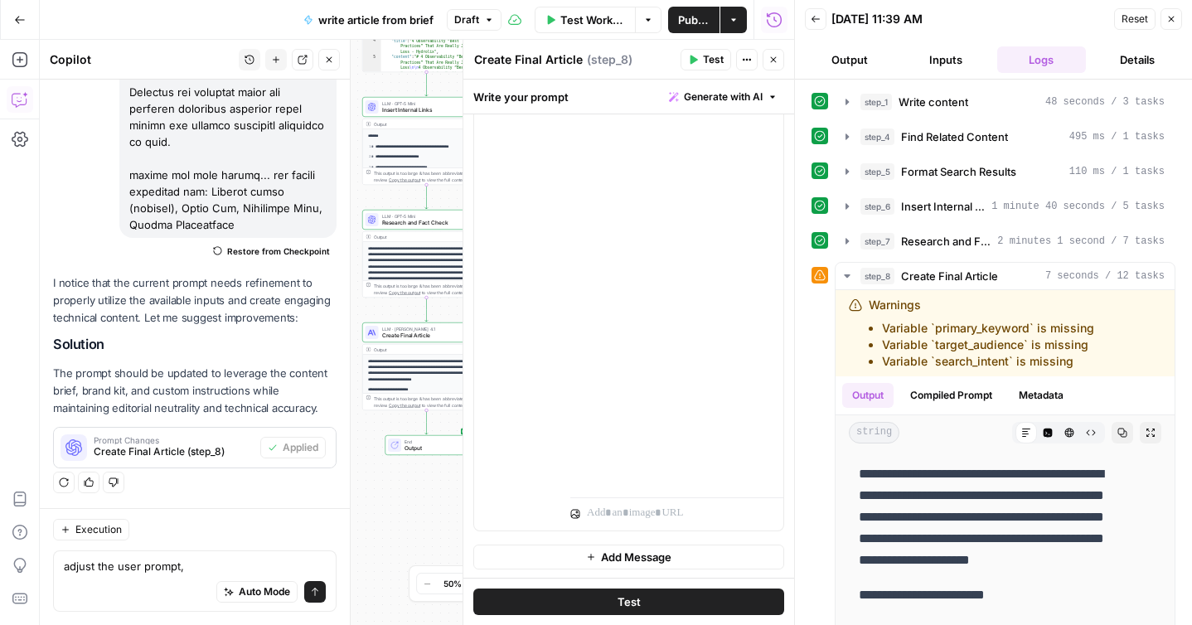
scroll to position [1090, 0]
click at [595, 591] on button "Test" at bounding box center [628, 602] width 311 height 27
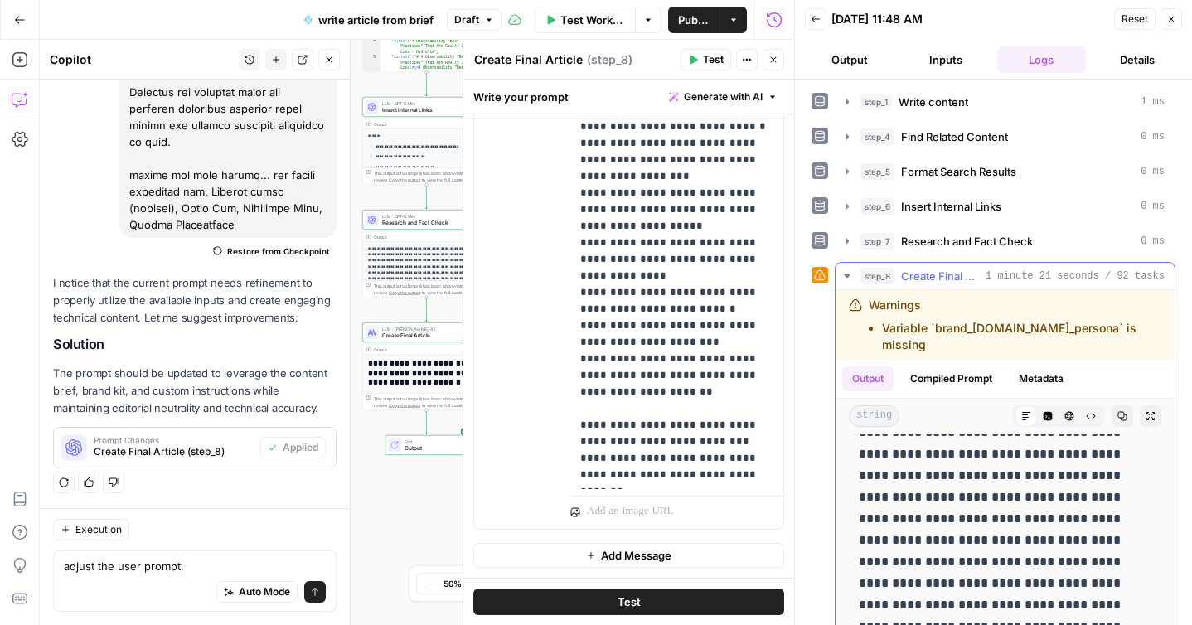
scroll to position [306, 0]
click at [1154, 411] on icon "button" at bounding box center [1151, 416] width 10 height 10
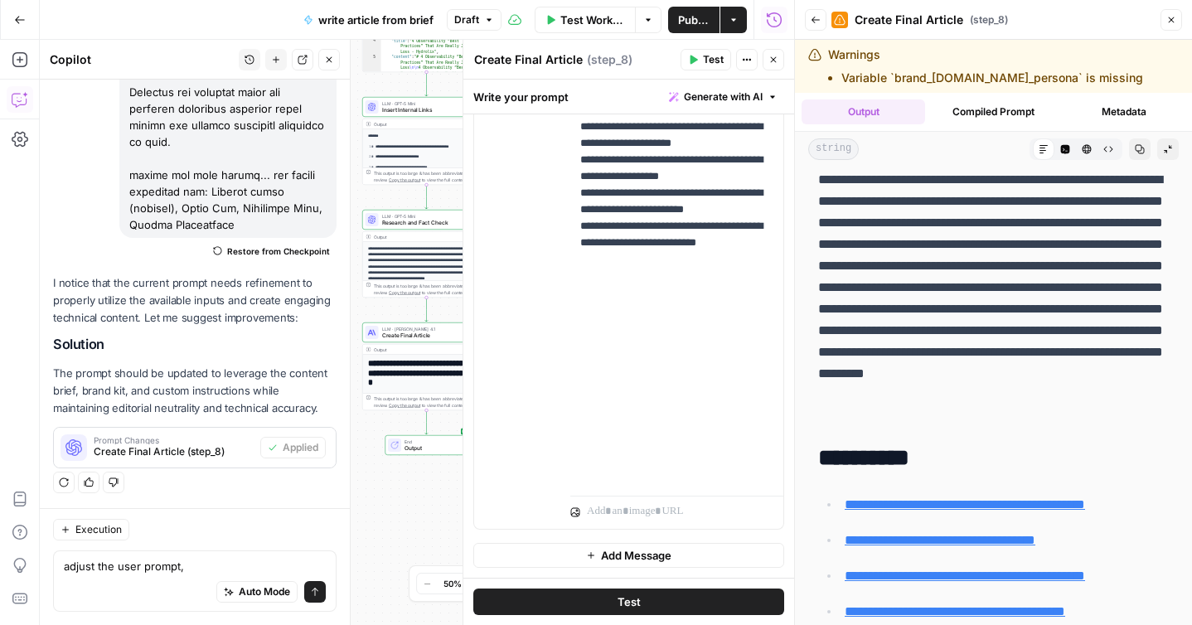
scroll to position [53, 0]
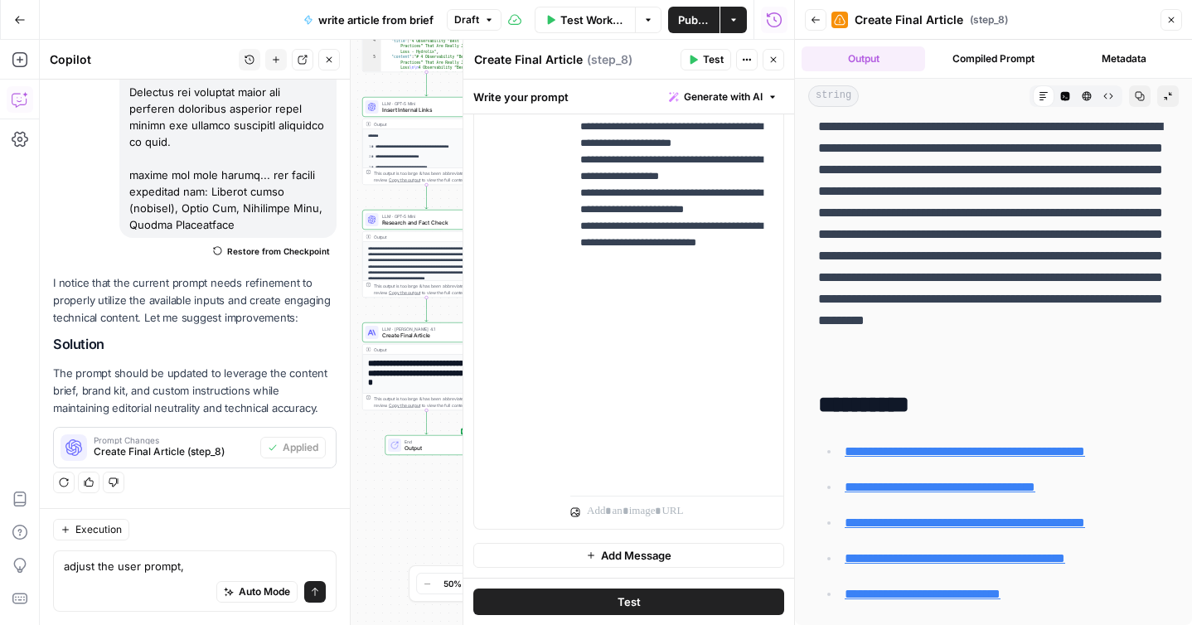
click at [1168, 22] on icon "button" at bounding box center [1172, 20] width 10 height 10
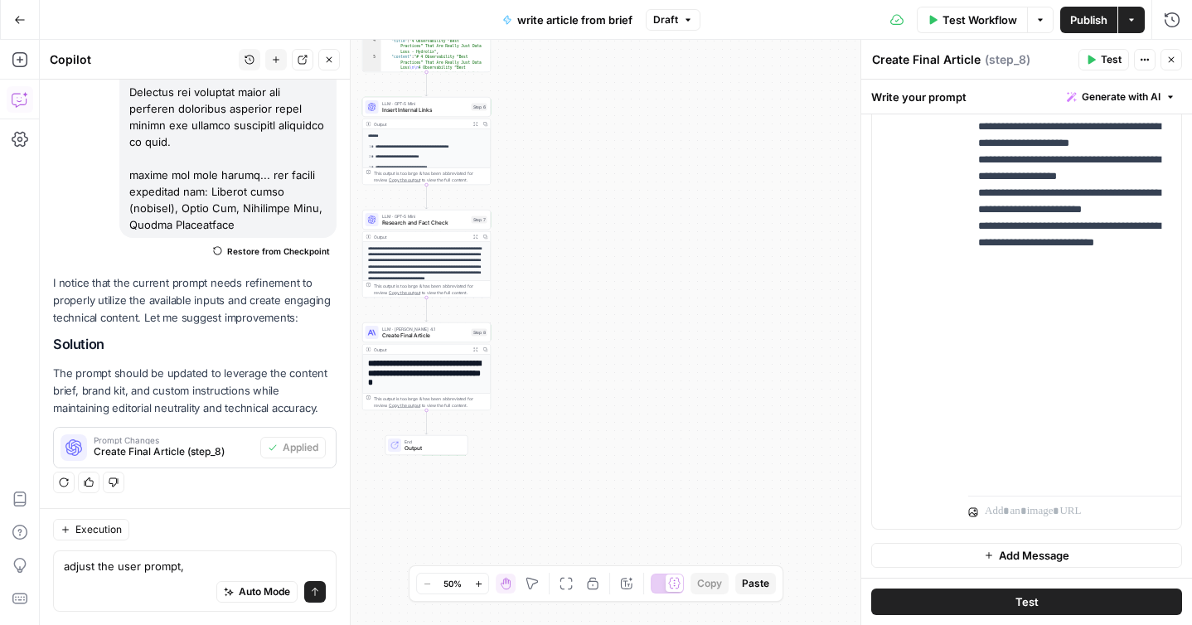
click at [821, 313] on div "**********" at bounding box center [616, 332] width 1153 height 585
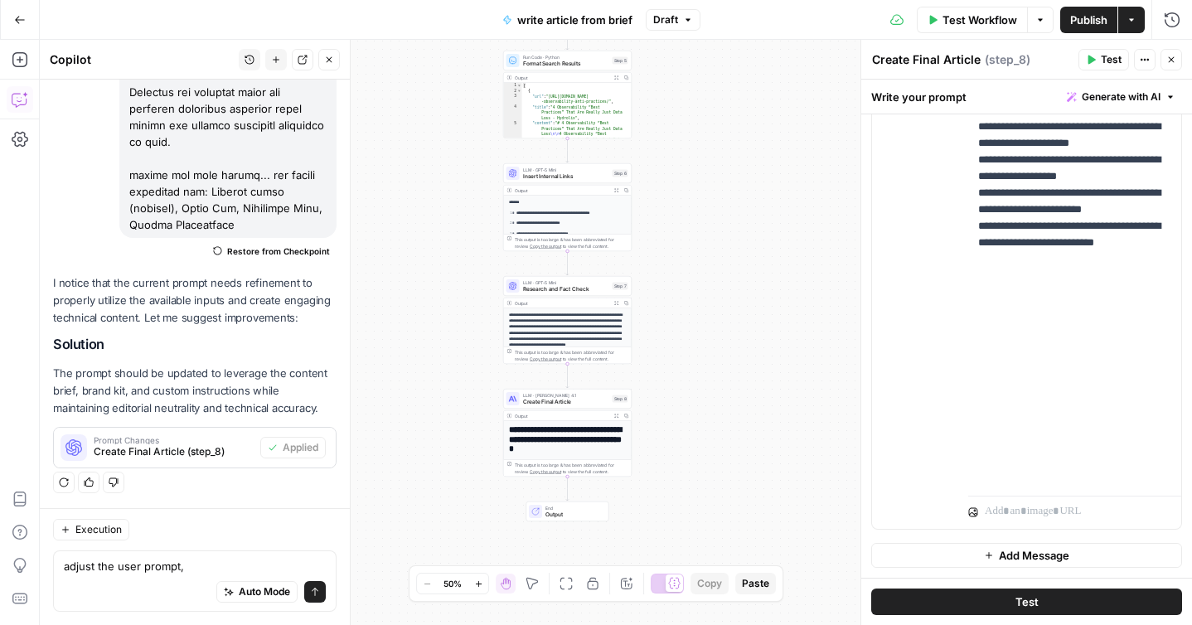
drag, startPoint x: 586, startPoint y: 305, endPoint x: 726, endPoint y: 370, distance: 154.3
click at [727, 371] on div "**********" at bounding box center [616, 332] width 1153 height 585
click at [1077, 18] on span "Publish" at bounding box center [1089, 20] width 37 height 17
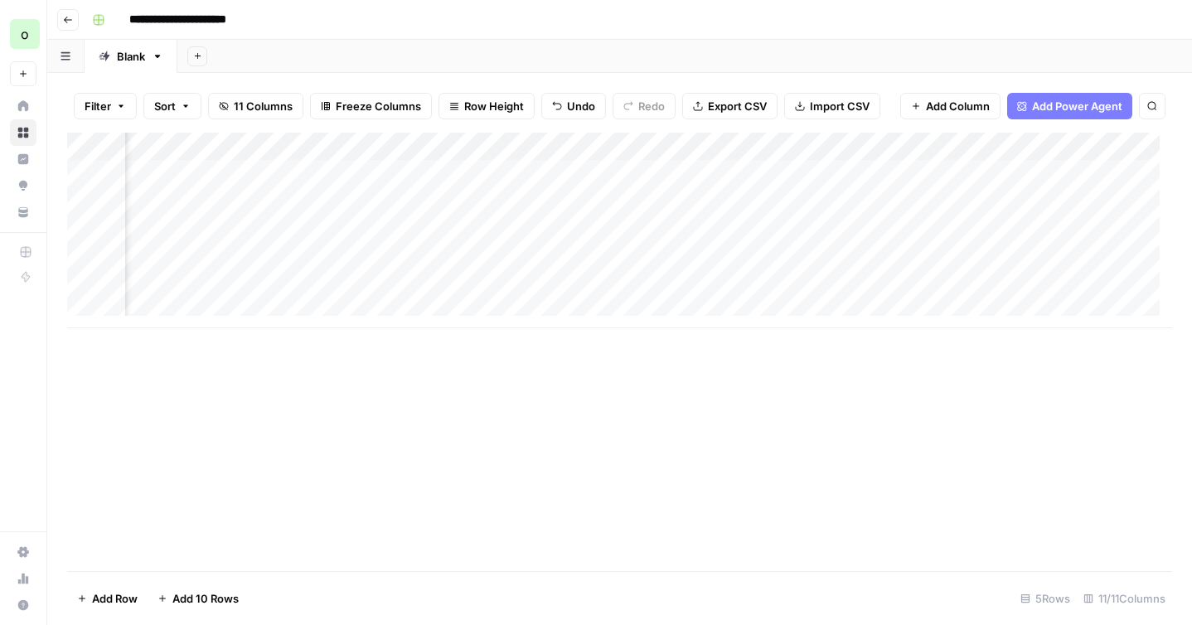
scroll to position [0, 987]
click at [607, 175] on div "Add Column" at bounding box center [619, 231] width 1105 height 196
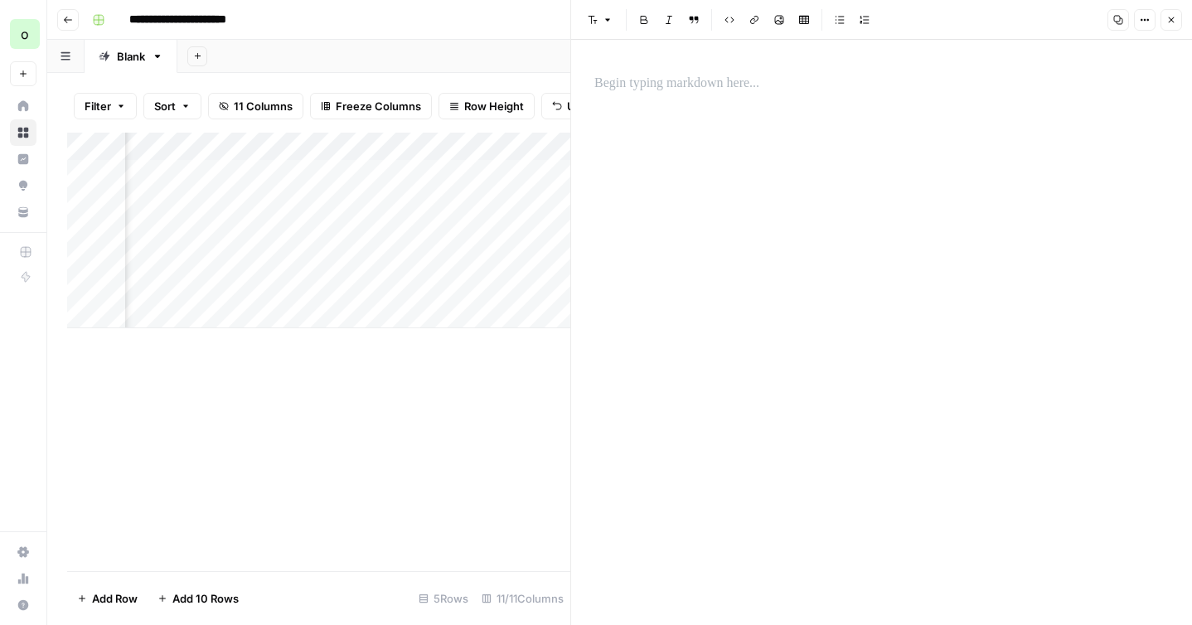
click at [1175, 23] on icon "button" at bounding box center [1172, 20] width 10 height 10
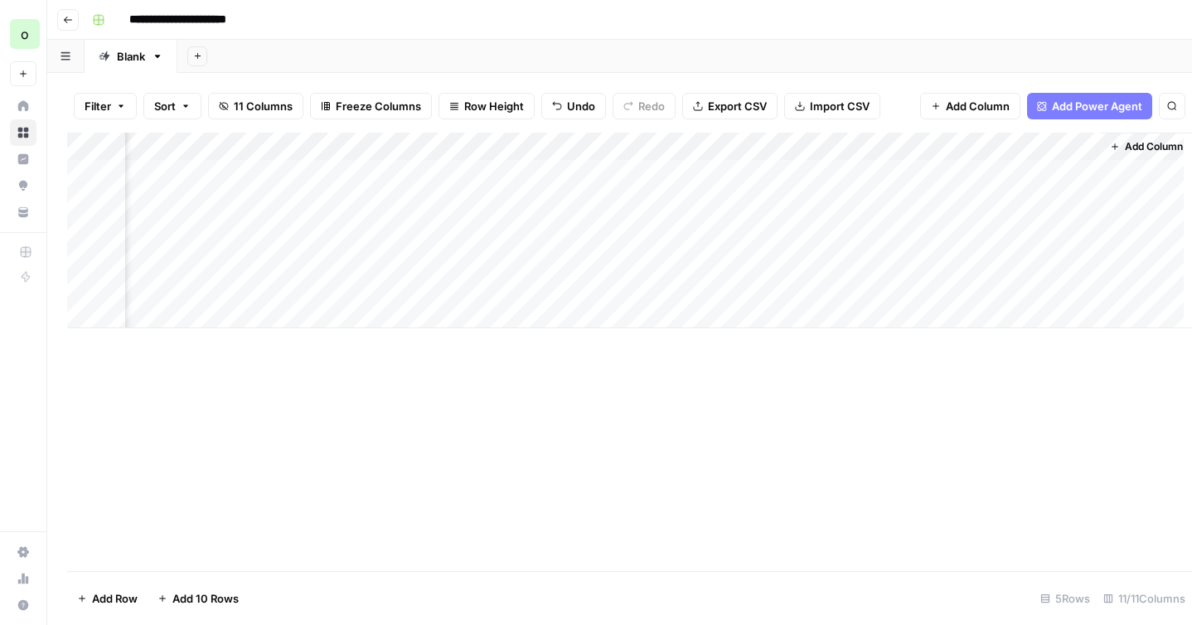
scroll to position [0, 974]
click at [623, 169] on div "Add Column" at bounding box center [619, 231] width 1105 height 196
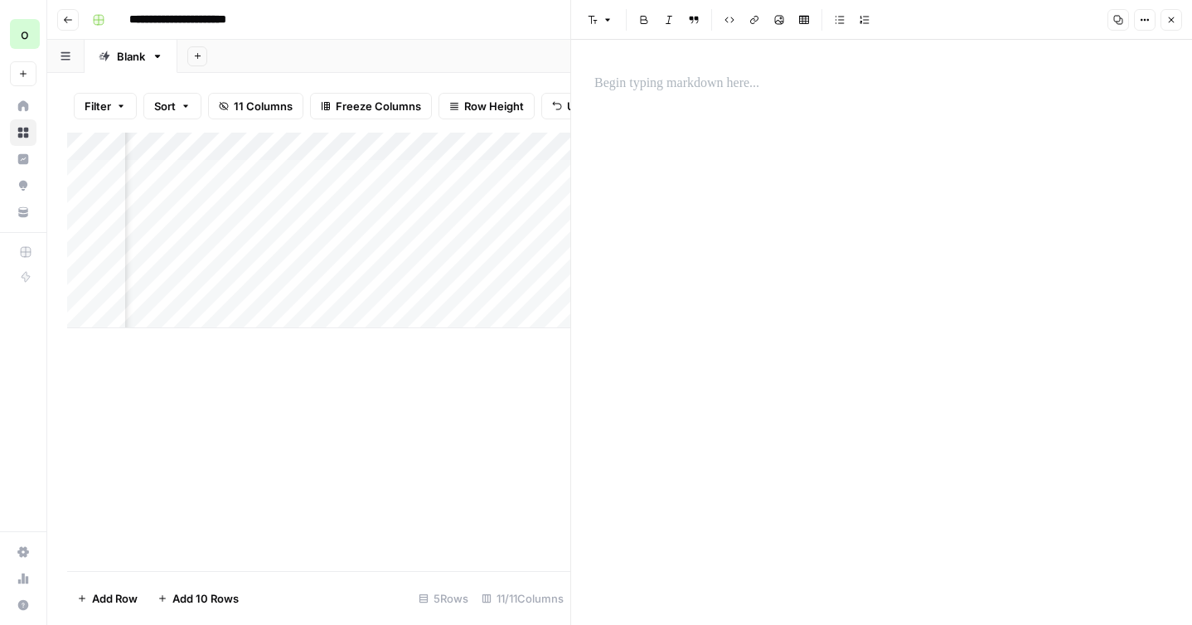
click at [1182, 19] on button "Close" at bounding box center [1172, 20] width 22 height 22
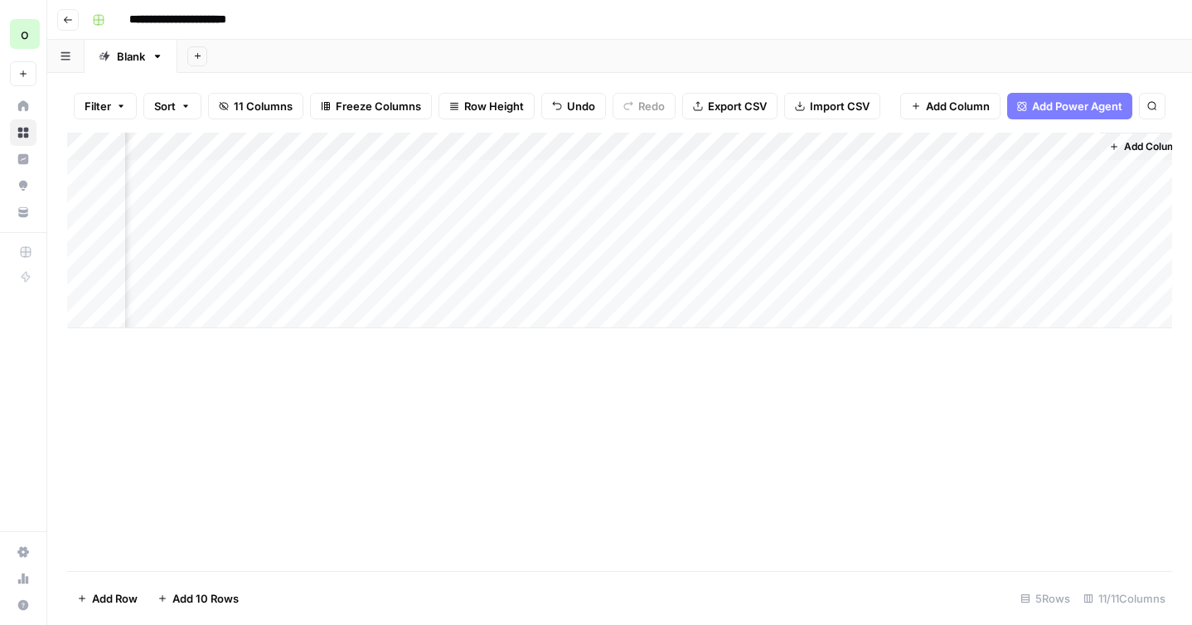
click at [666, 437] on div "Add Column" at bounding box center [619, 352] width 1105 height 439
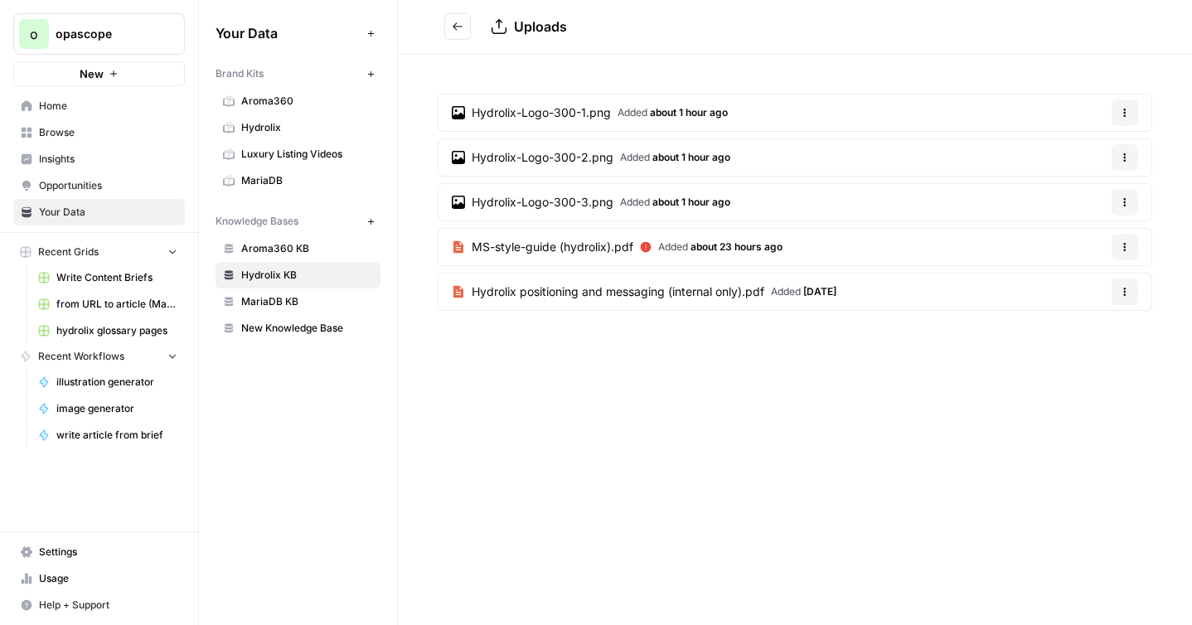
click at [75, 134] on span "Browse" at bounding box center [108, 132] width 138 height 15
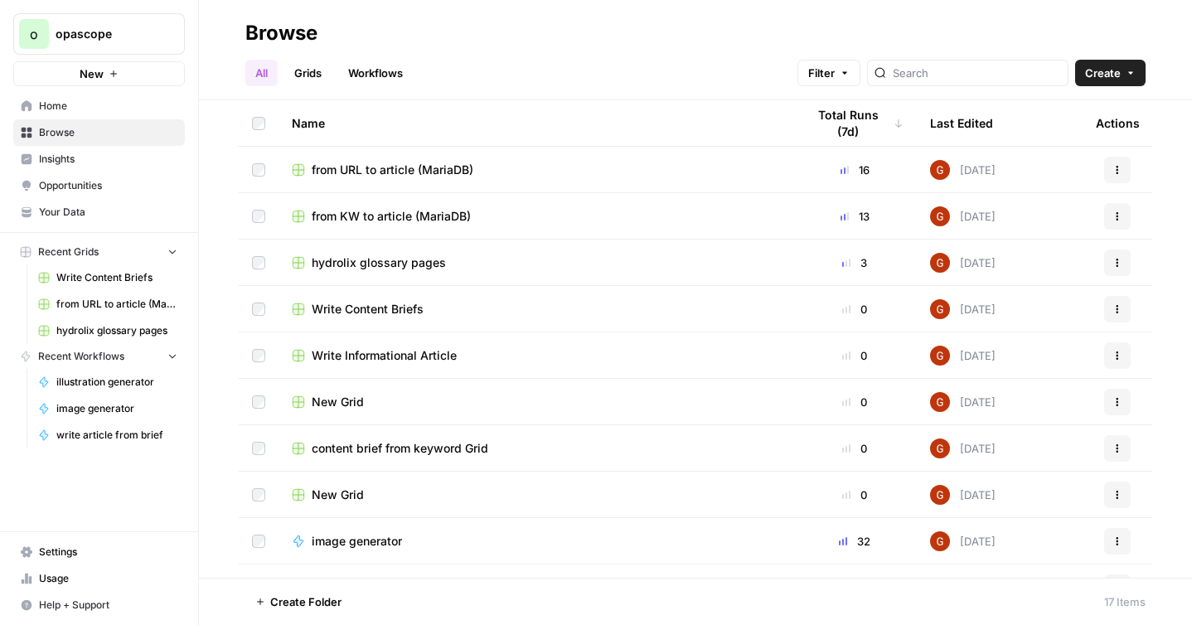
click at [376, 71] on link "Workflows" at bounding box center [375, 73] width 75 height 27
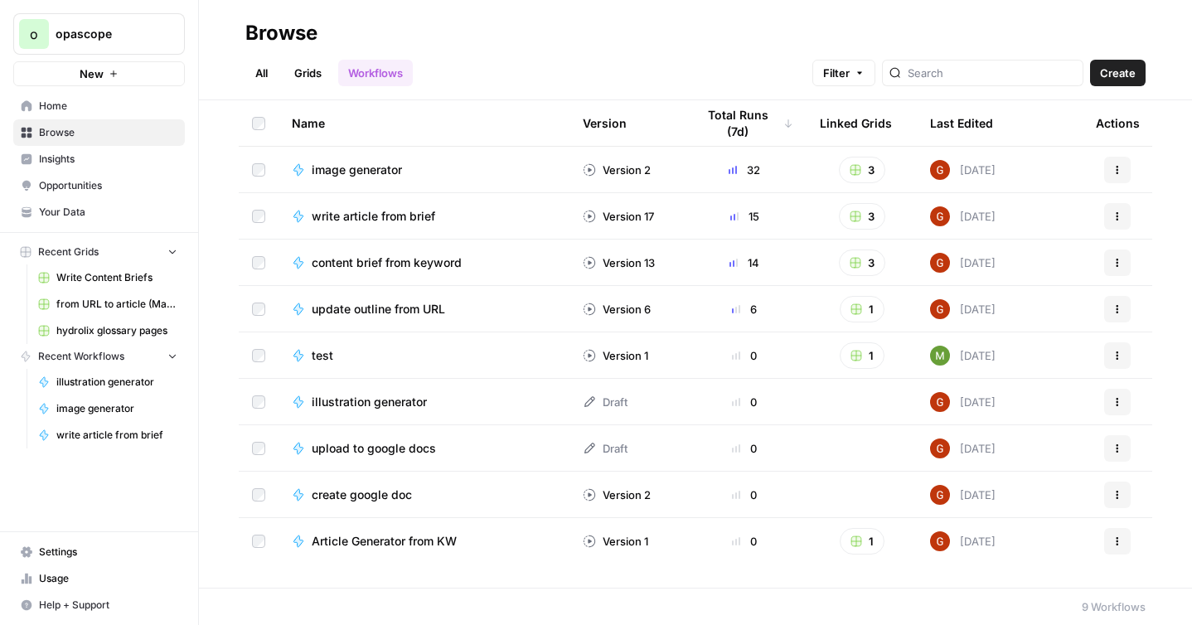
click at [1113, 217] on icon "button" at bounding box center [1118, 216] width 10 height 10
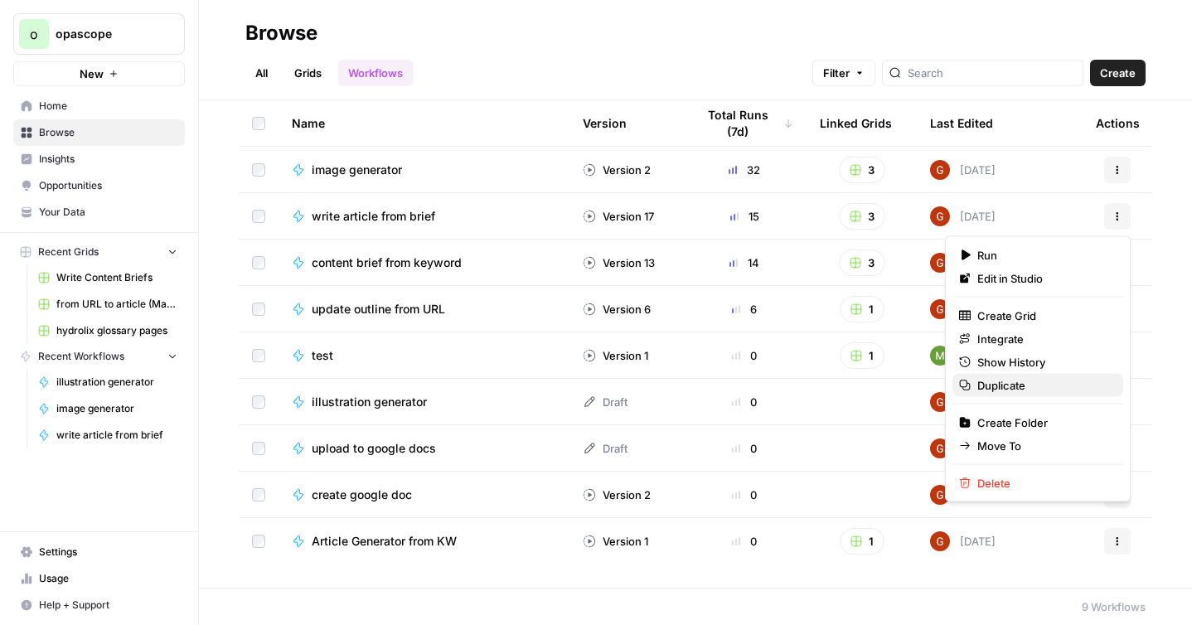
click at [988, 386] on span "Duplicate" at bounding box center [1044, 385] width 133 height 17
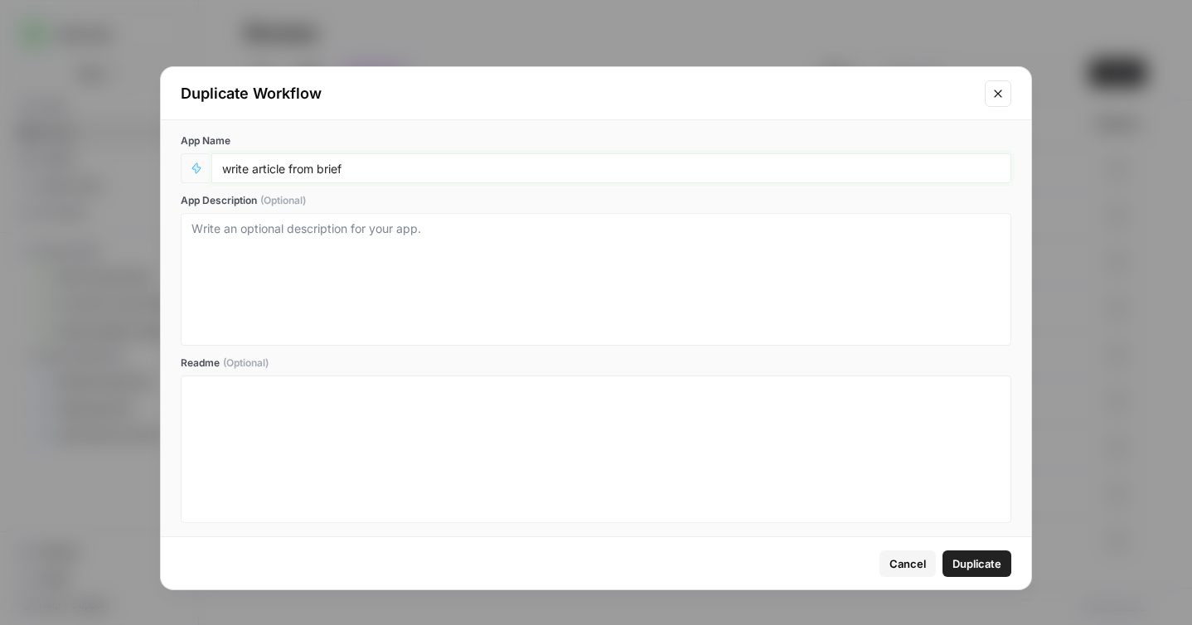
click at [269, 166] on input "write article from brief" at bounding box center [611, 168] width 779 height 15
type input "write glossary from brief"
click at [953, 552] on button "Duplicate" at bounding box center [977, 564] width 69 height 27
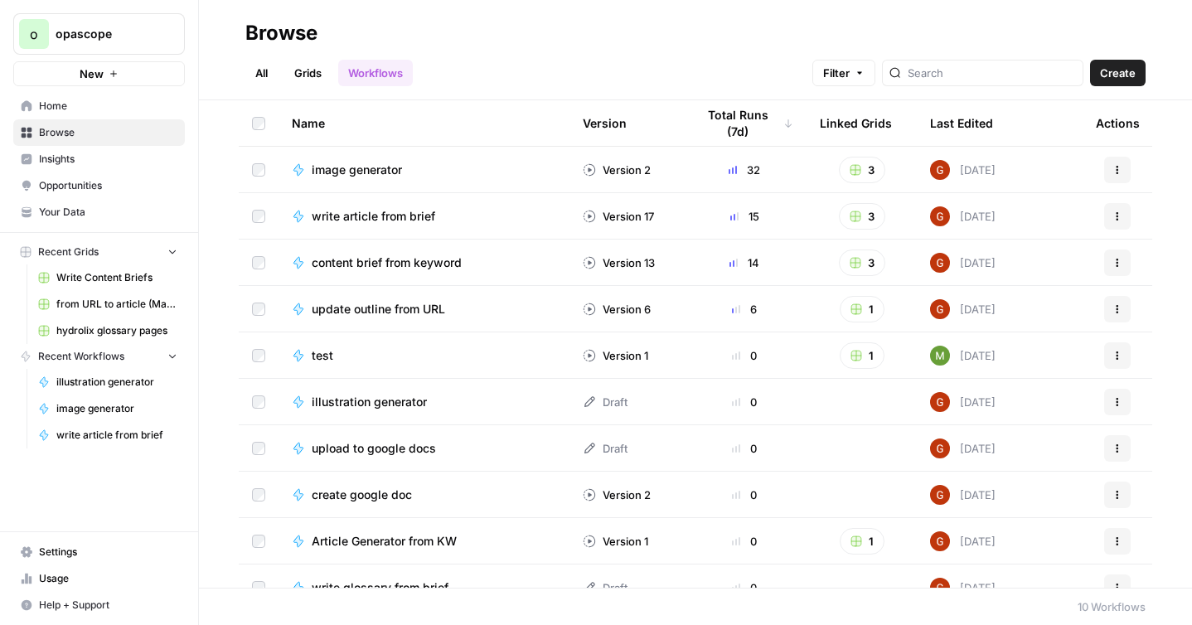
scroll to position [23, 0]
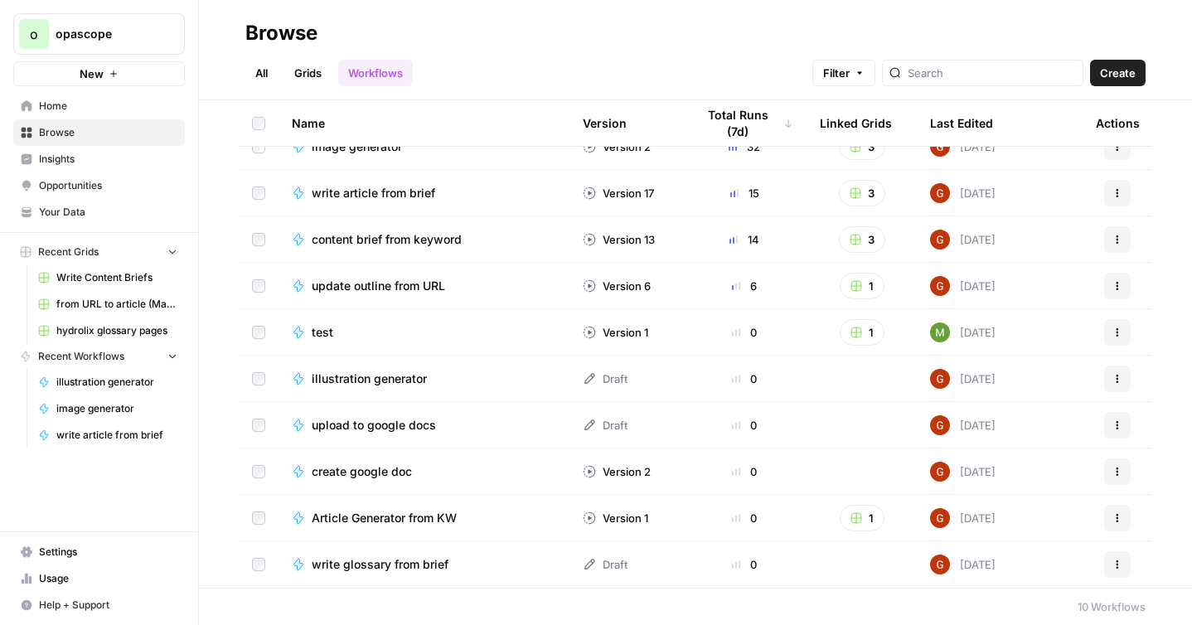
click at [398, 568] on span "write glossary from brief" at bounding box center [380, 564] width 137 height 17
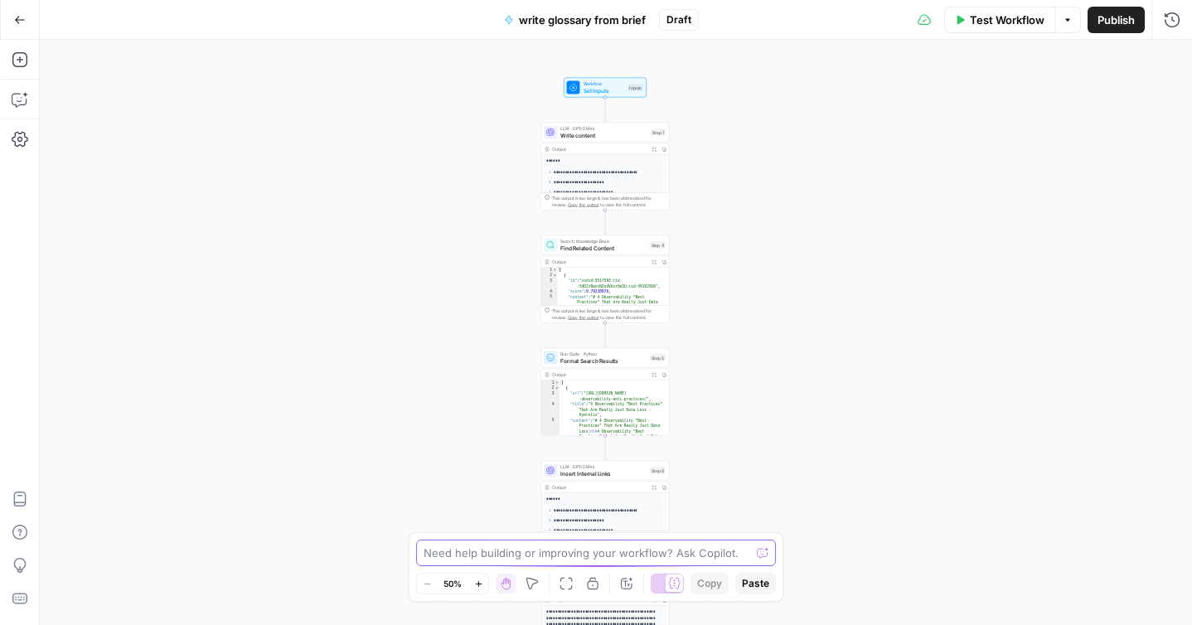
click at [541, 556] on textarea at bounding box center [587, 553] width 327 height 17
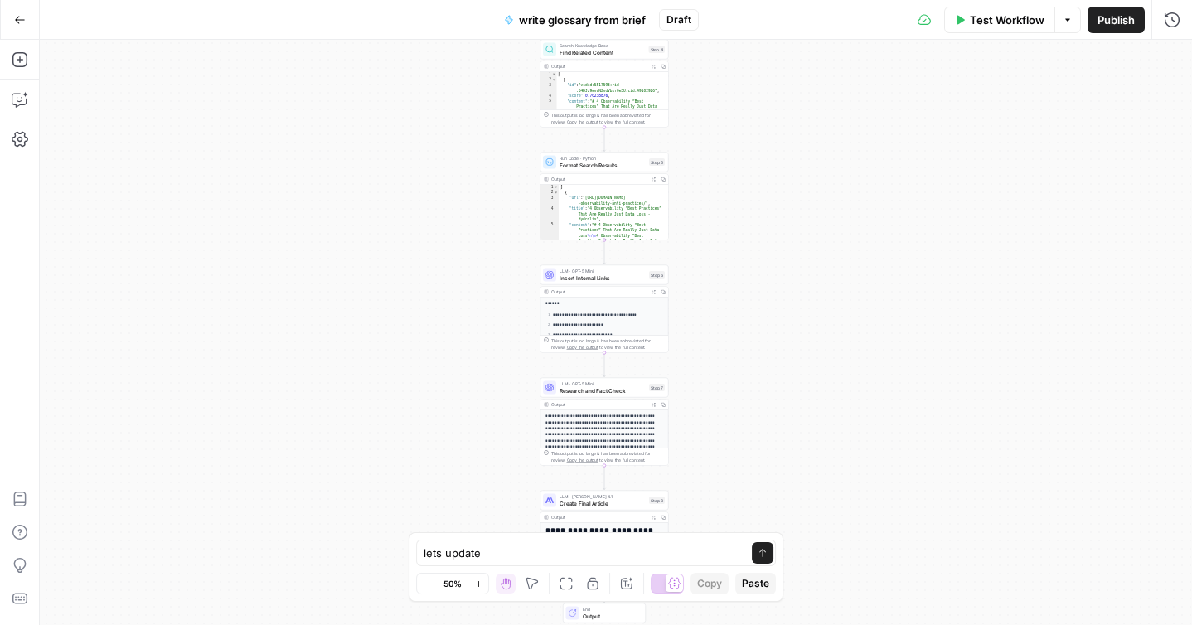
drag, startPoint x: 484, startPoint y: 370, endPoint x: 483, endPoint y: 175, distance: 194.9
click at [483, 174] on div "**********" at bounding box center [616, 332] width 1153 height 585
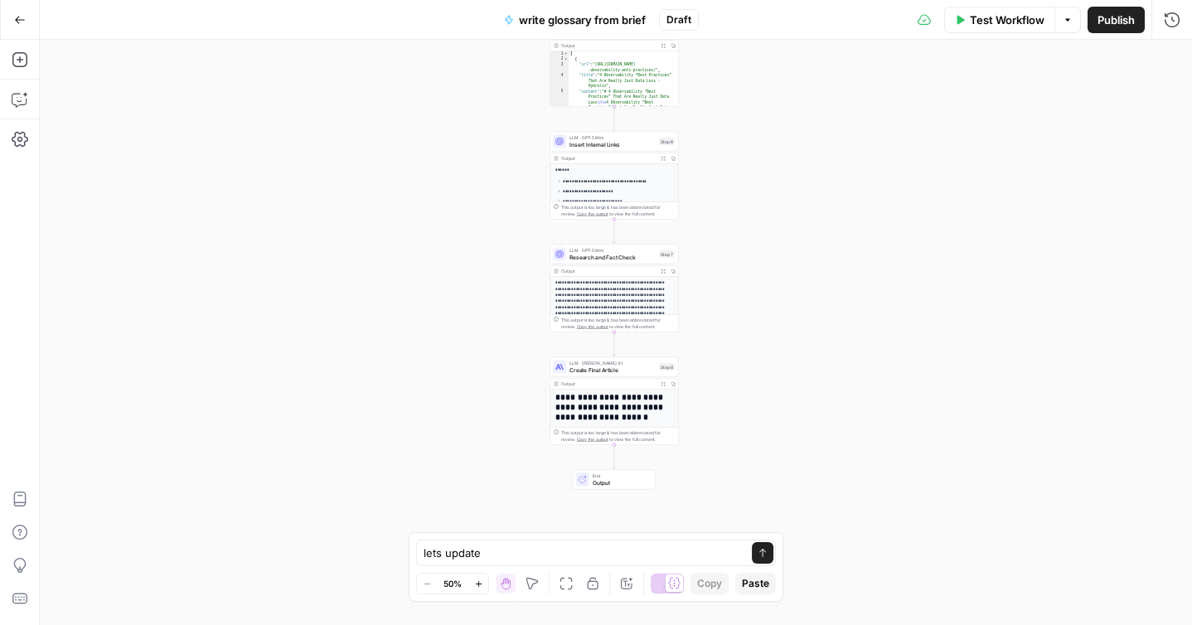
drag, startPoint x: 457, startPoint y: 339, endPoint x: 467, endPoint y: 206, distance: 133.0
click at [467, 206] on div "**********" at bounding box center [616, 332] width 1153 height 585
click at [501, 559] on textarea "lets update" at bounding box center [580, 553] width 312 height 17
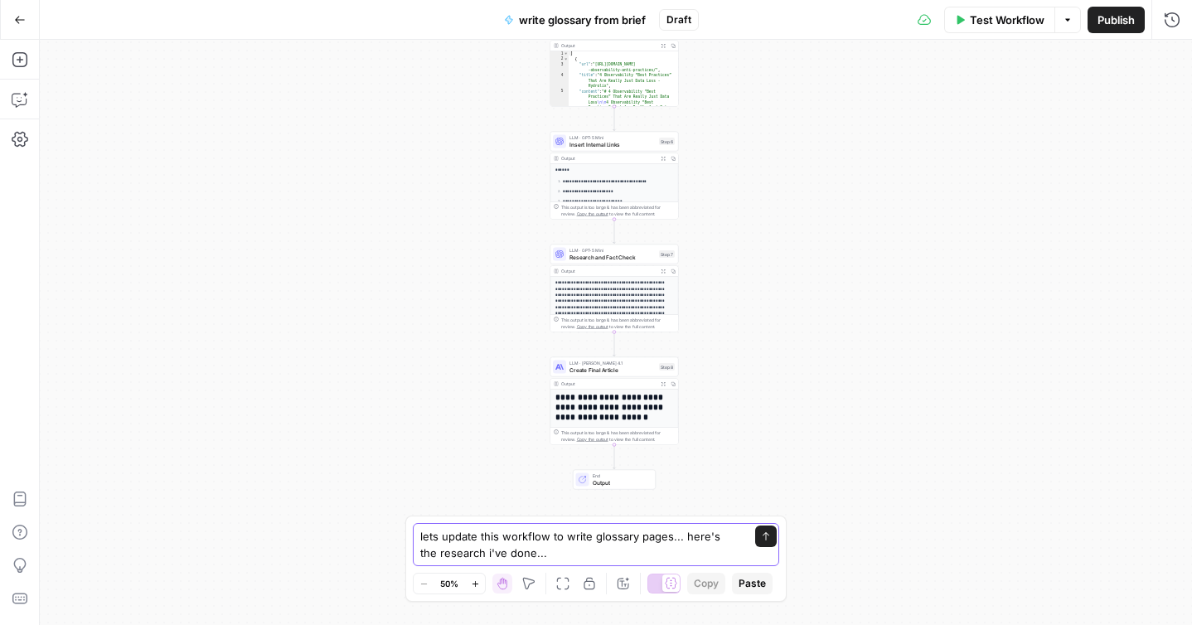
paste textarea "# Hydrolix Glossary Writing Style Analysis ## Overall Tone and Voice ### **Educ…"
type textarea "lets update this workflow to write glossary pages... here's the research i've d…"
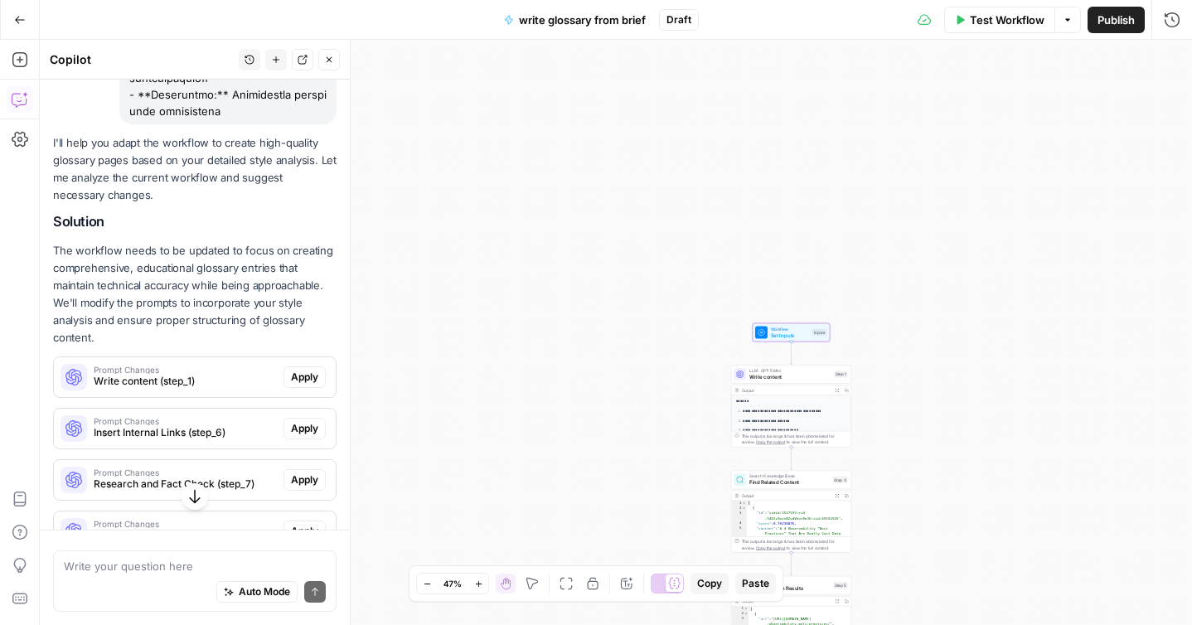
scroll to position [5775, 0]
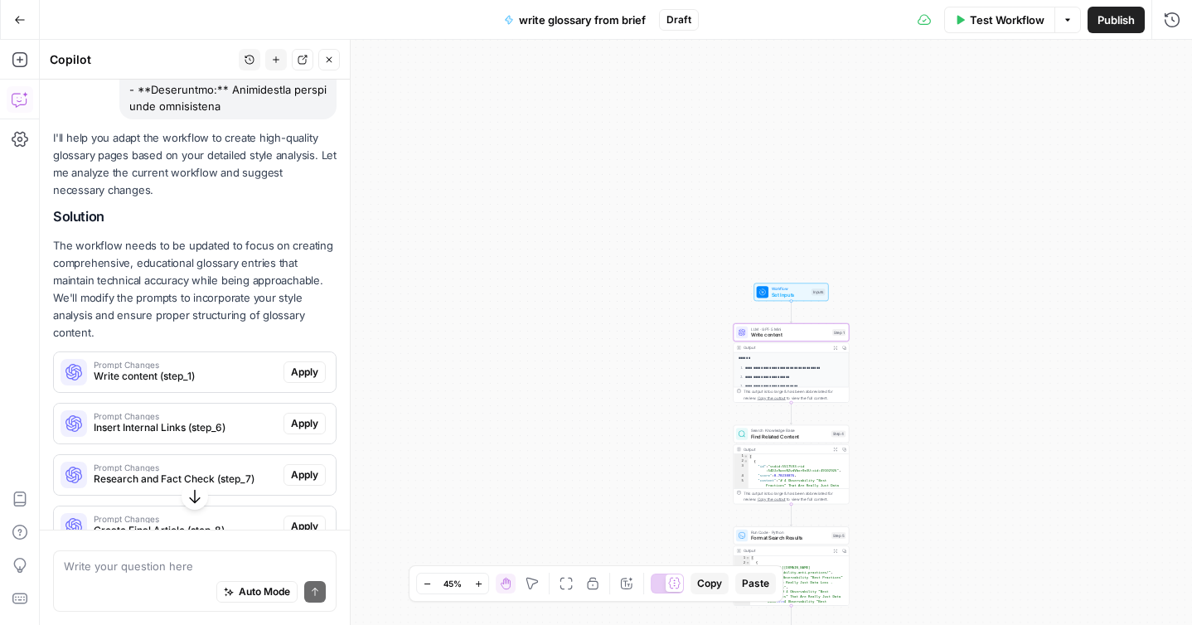
click at [306, 365] on span "Apply" at bounding box center [304, 372] width 27 height 15
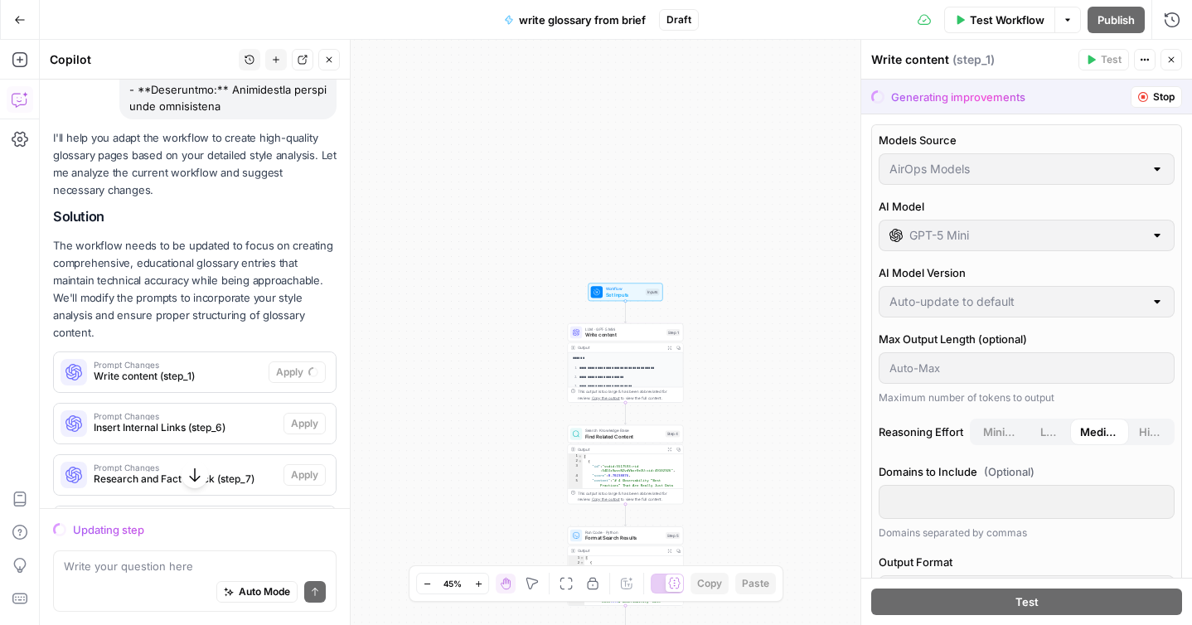
scroll to position [6073, 0]
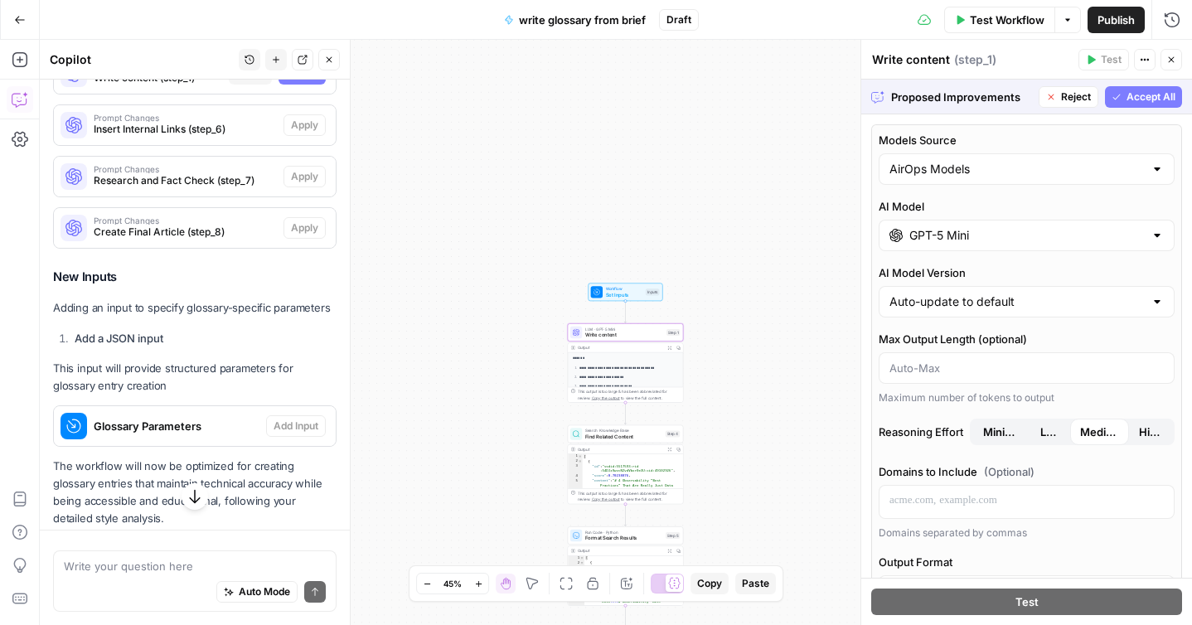
click at [285, 81] on span "Accept" at bounding box center [302, 73] width 34 height 15
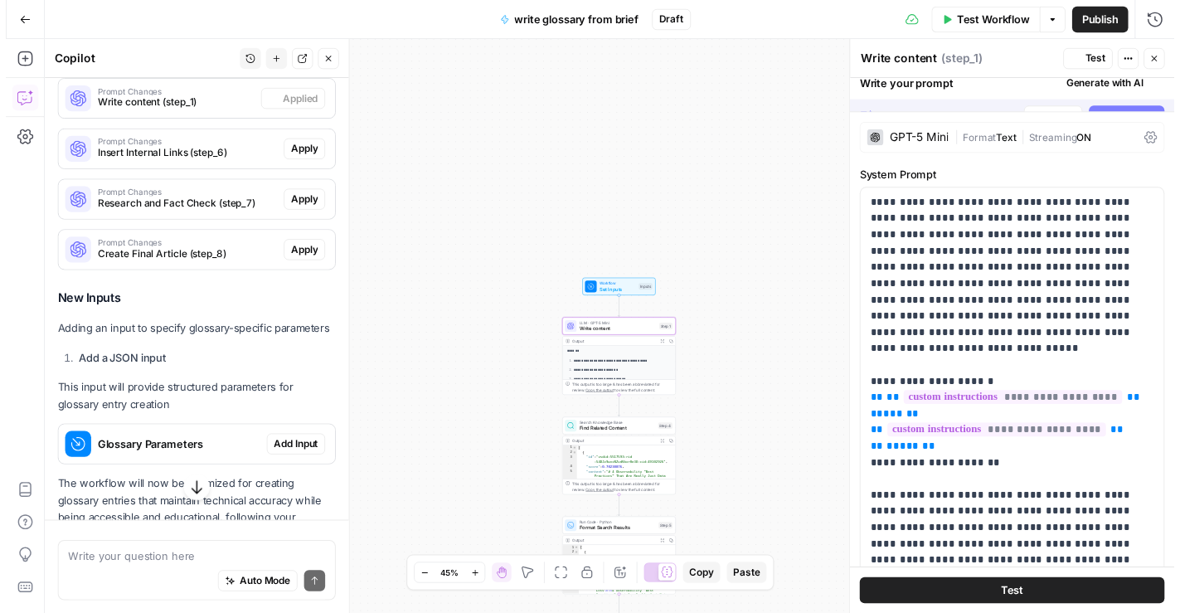
scroll to position [6100, 0]
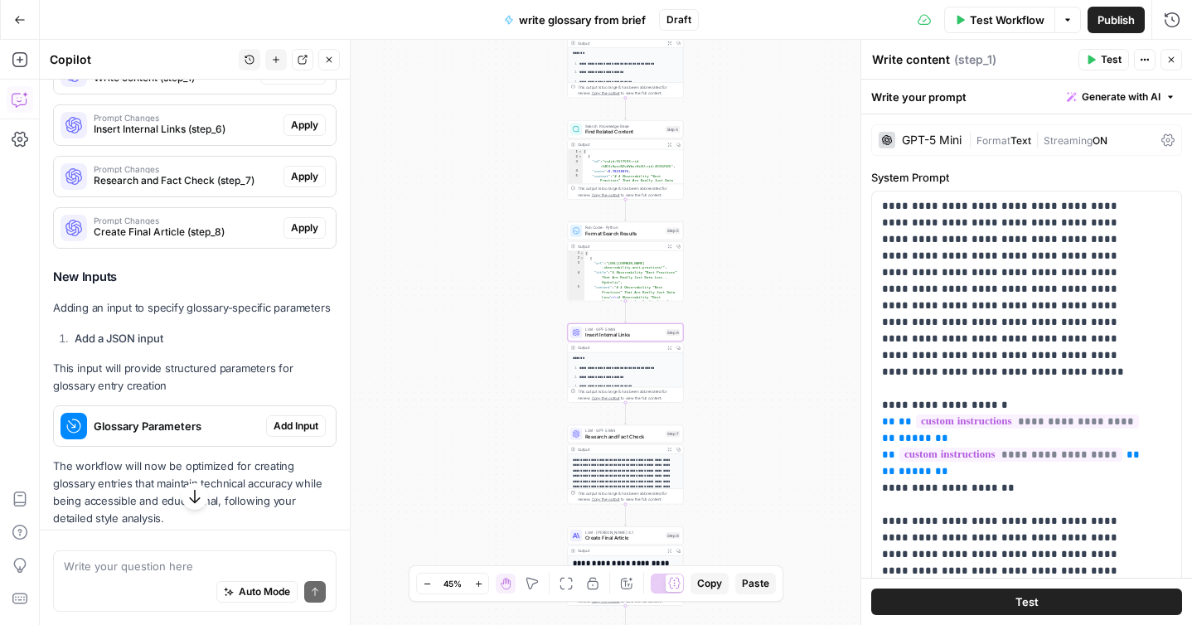
click at [292, 133] on span "Apply" at bounding box center [304, 125] width 27 height 15
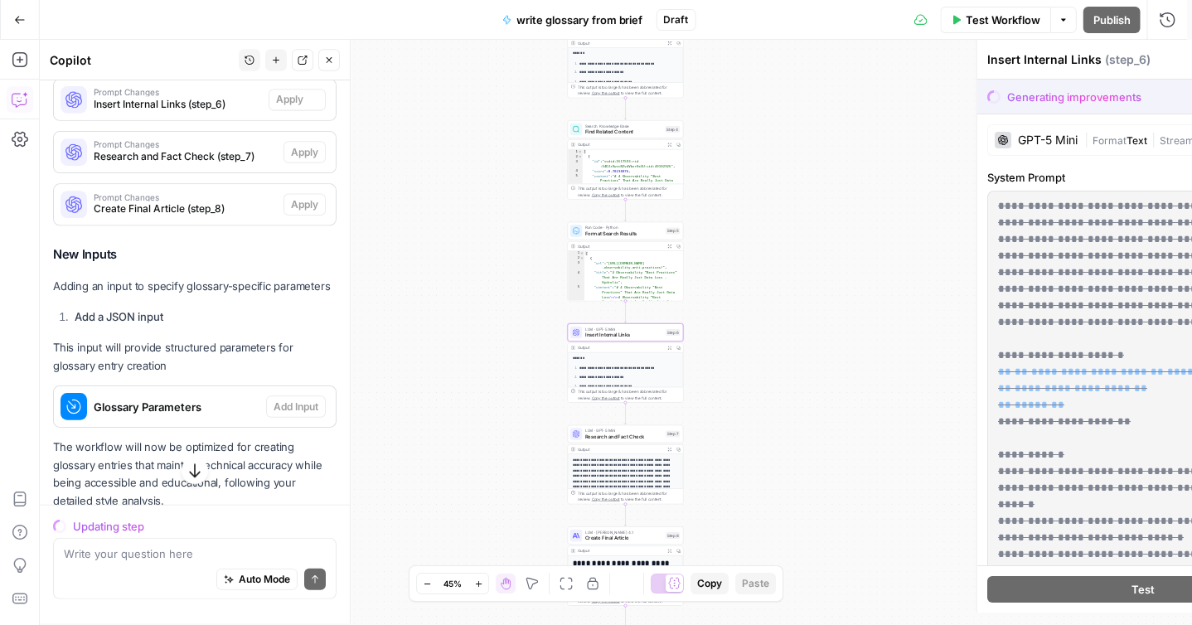
scroll to position [6073, 0]
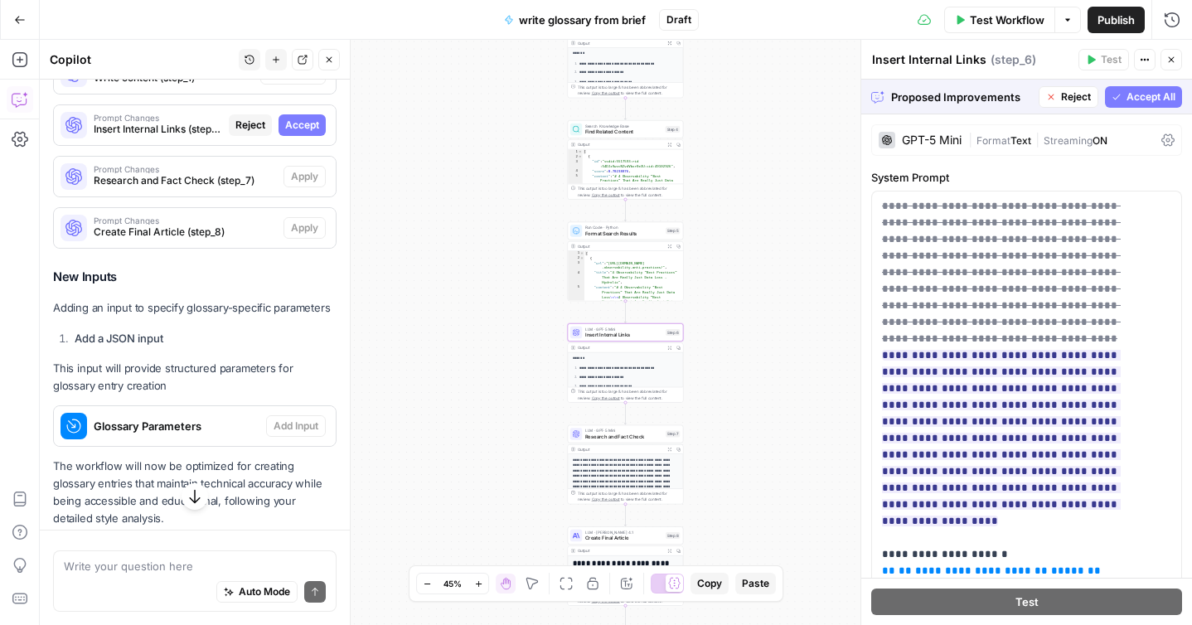
click at [285, 133] on span "Accept" at bounding box center [302, 125] width 34 height 15
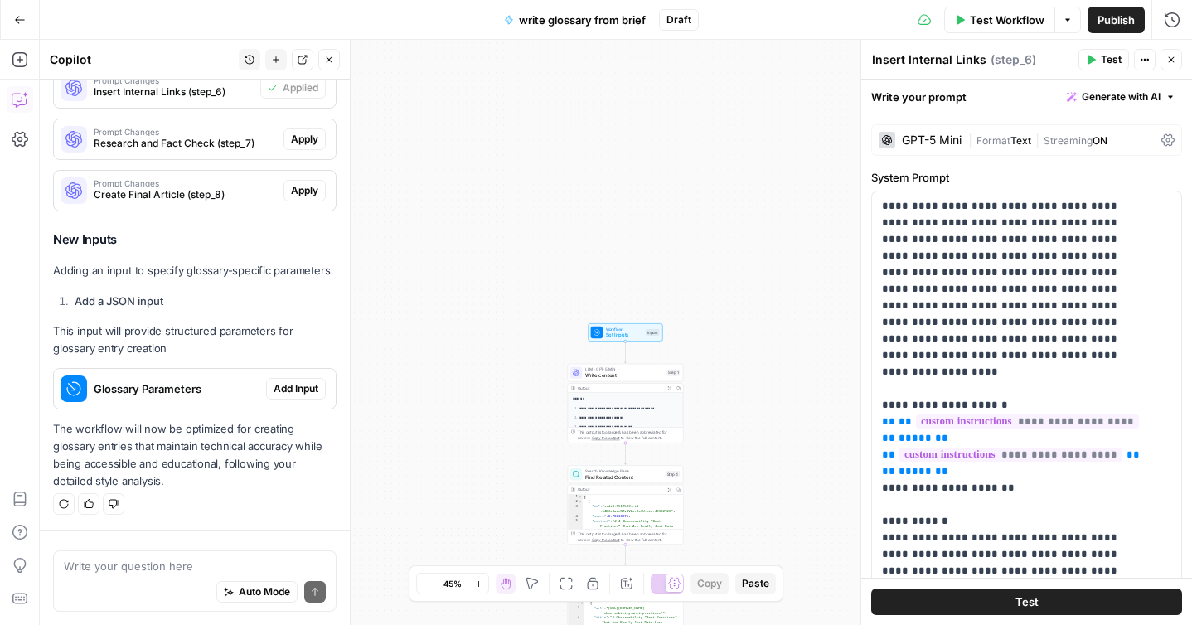
scroll to position [6310, 0]
click at [211, 266] on p "Adding an input to specify glossary-specific parameters" at bounding box center [195, 270] width 284 height 17
copy div "Adding an input to specify glossary-specific parameters"
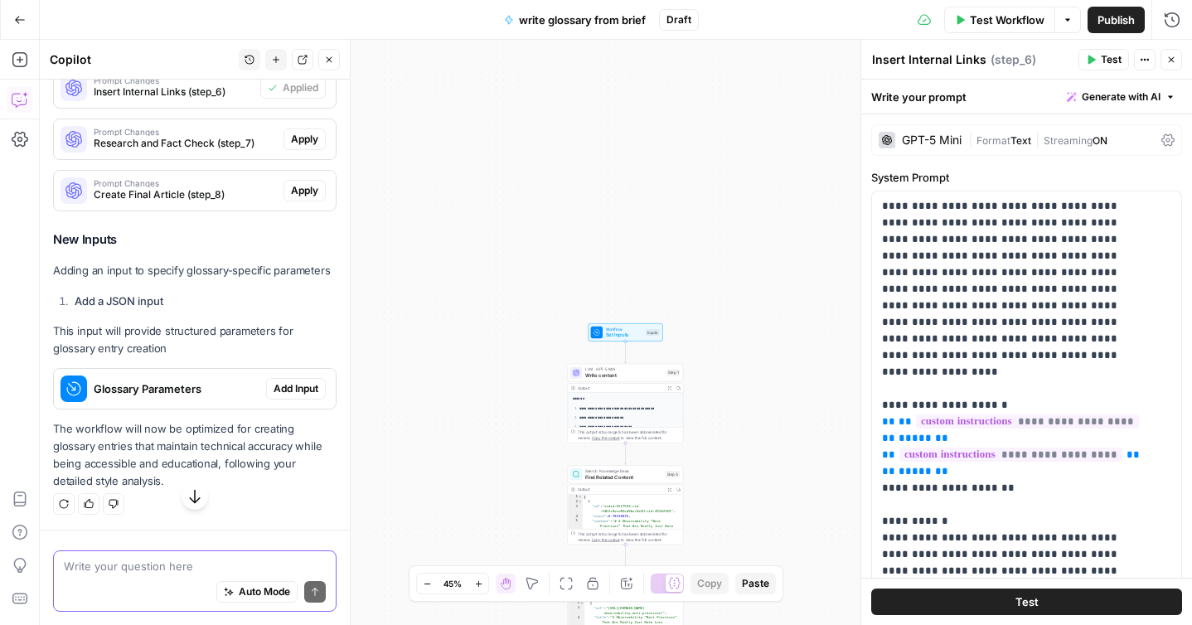
click at [124, 569] on textarea at bounding box center [195, 566] width 262 height 17
paste textarea "Adding an input to specify glossary-specific parameters"
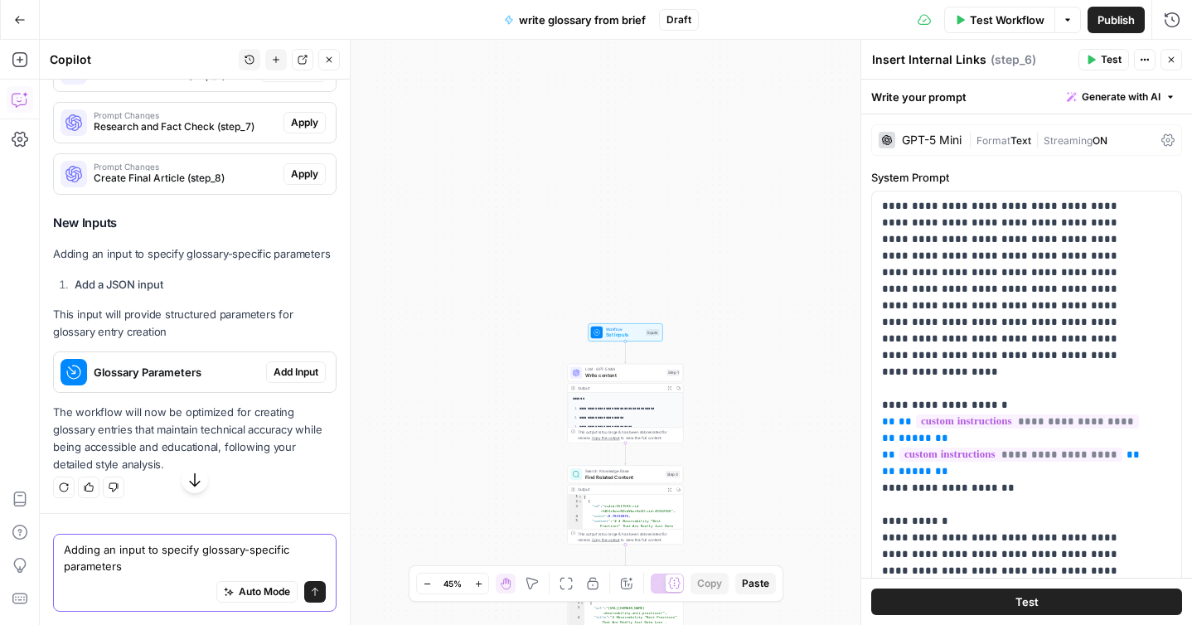
click at [127, 568] on textarea "Adding an input to specify glossary-specific parameters" at bounding box center [195, 557] width 262 height 33
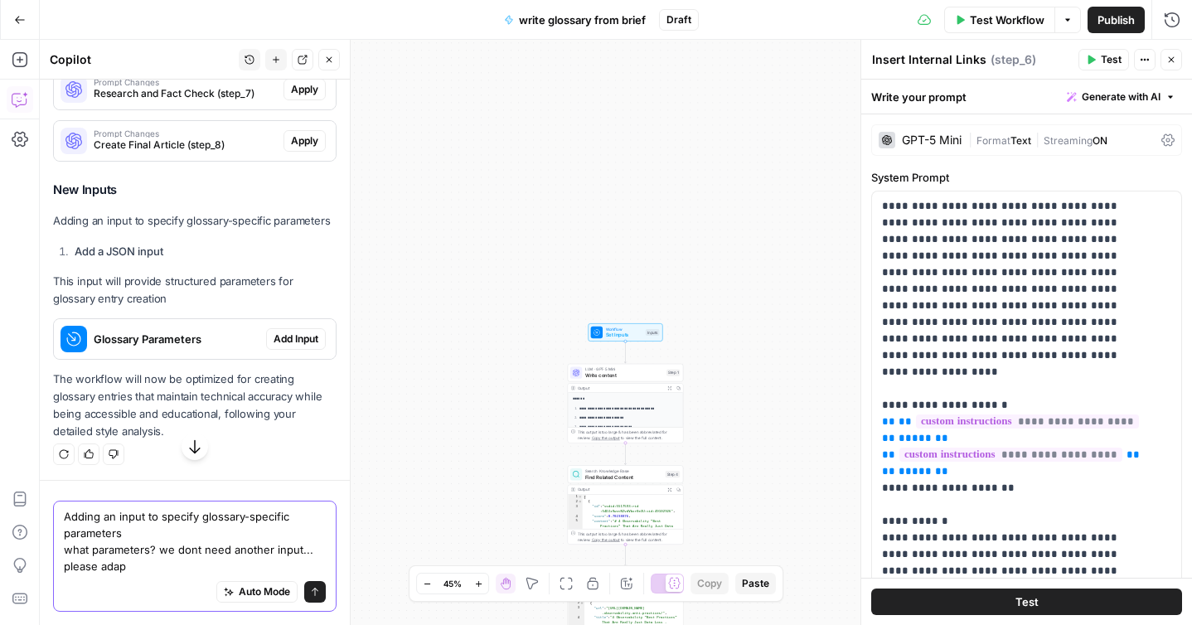
type textarea "Adding an input to specify glossary-specific parameters what parameters? we don…"
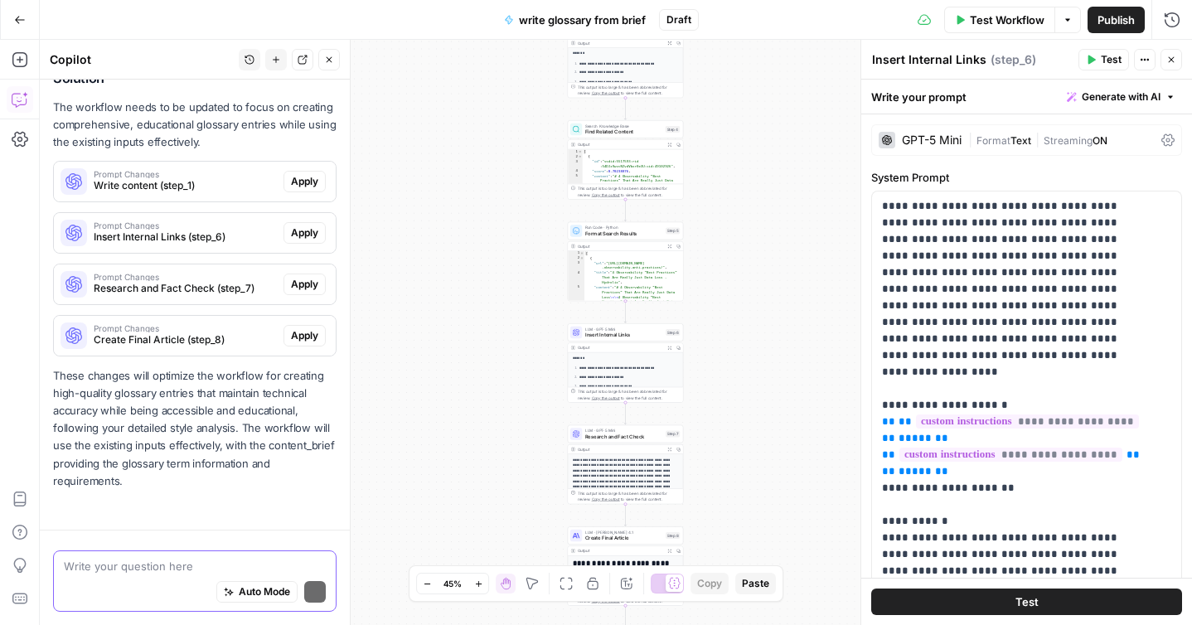
scroll to position [6980, 0]
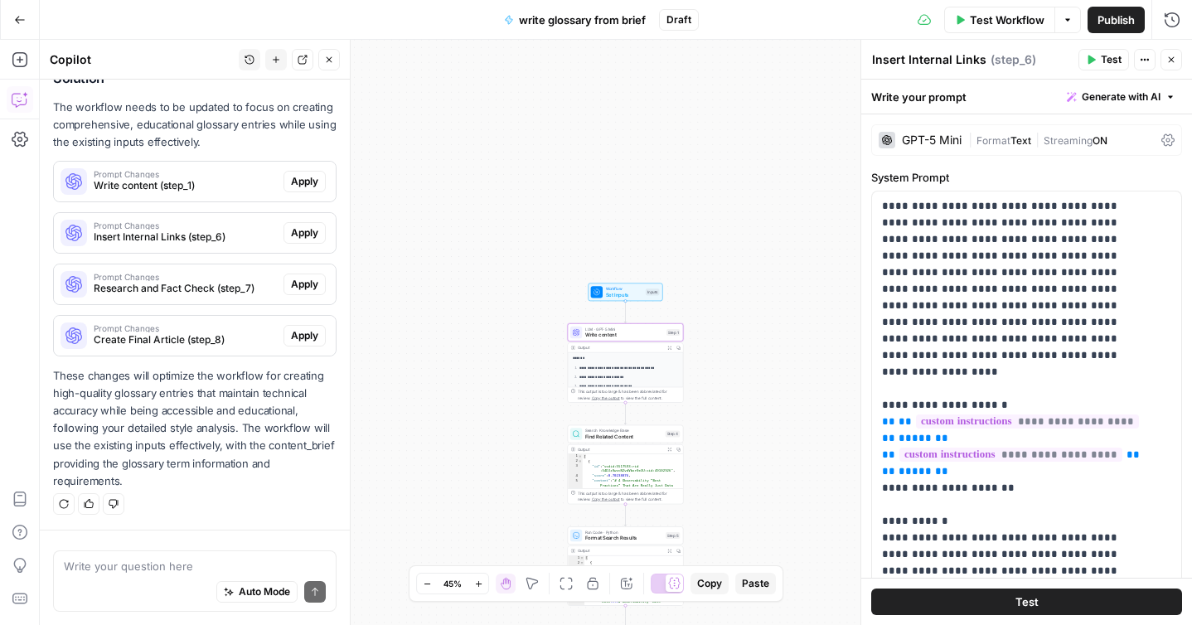
click at [291, 186] on span "Apply" at bounding box center [304, 181] width 27 height 15
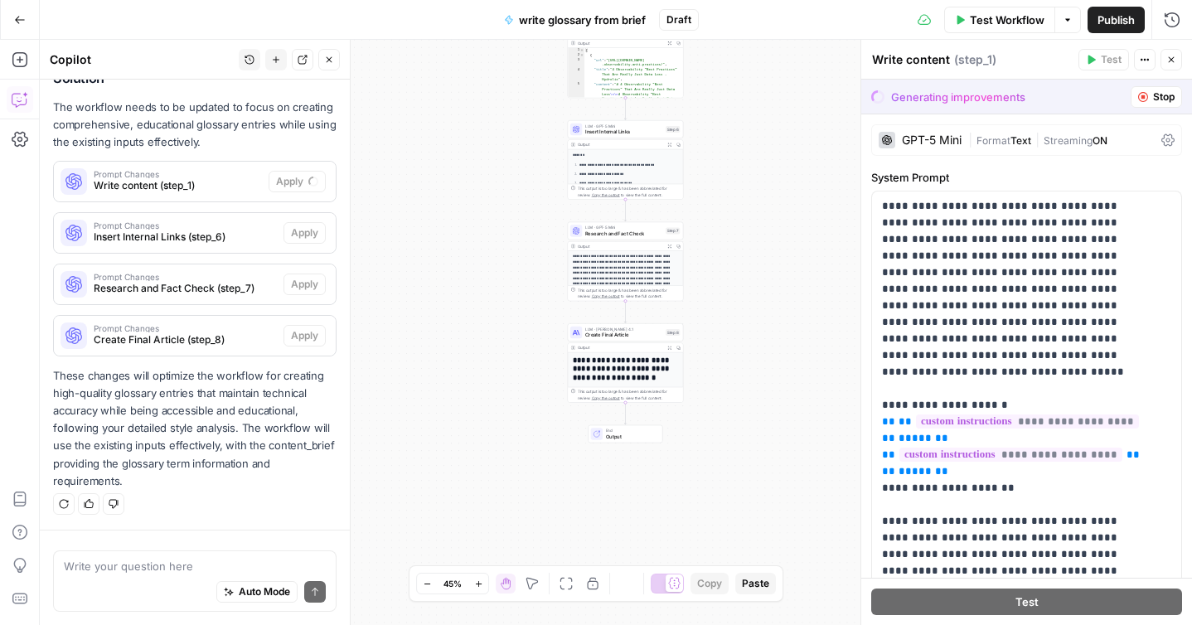
scroll to position [6953, 0]
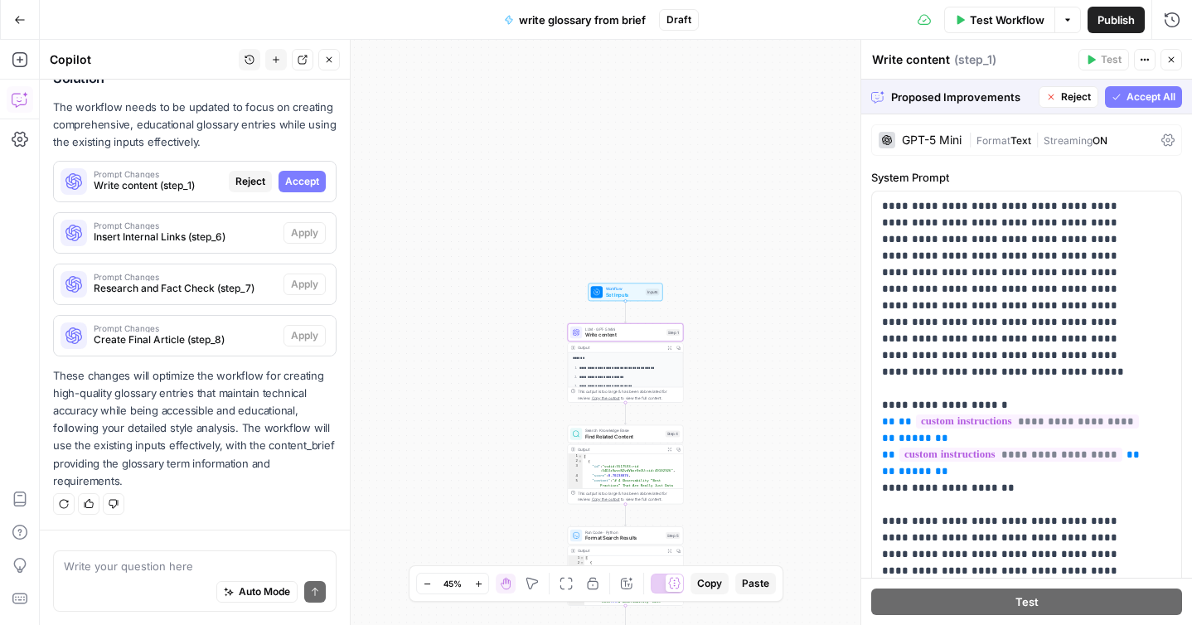
click at [302, 184] on span "Accept" at bounding box center [302, 181] width 34 height 15
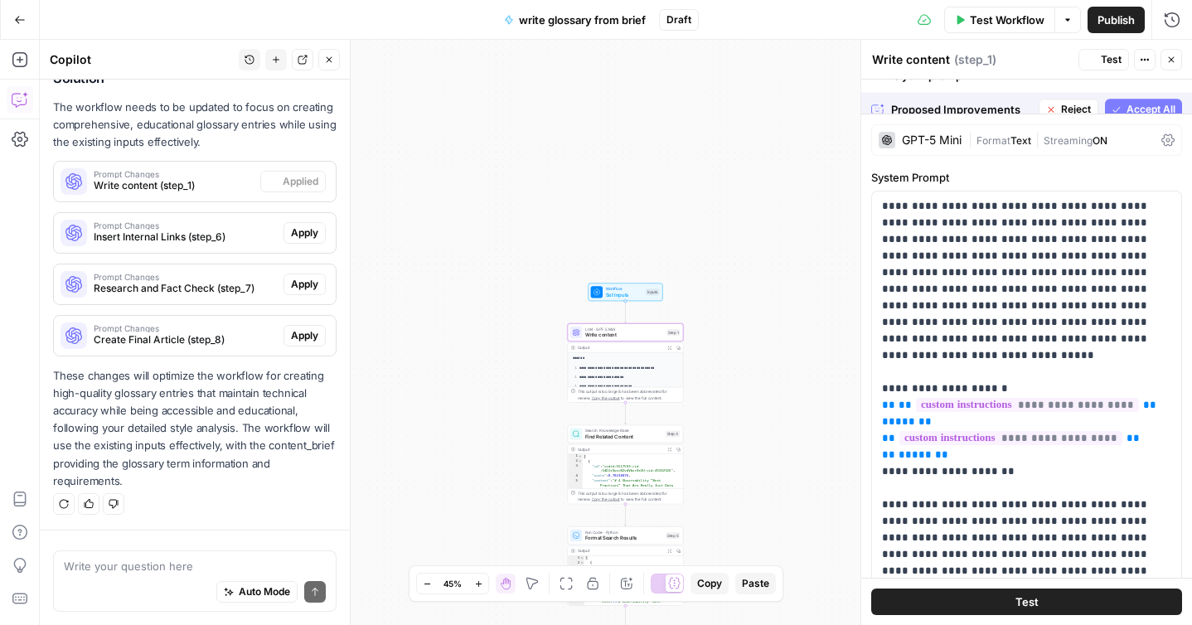
scroll to position [7006, 0]
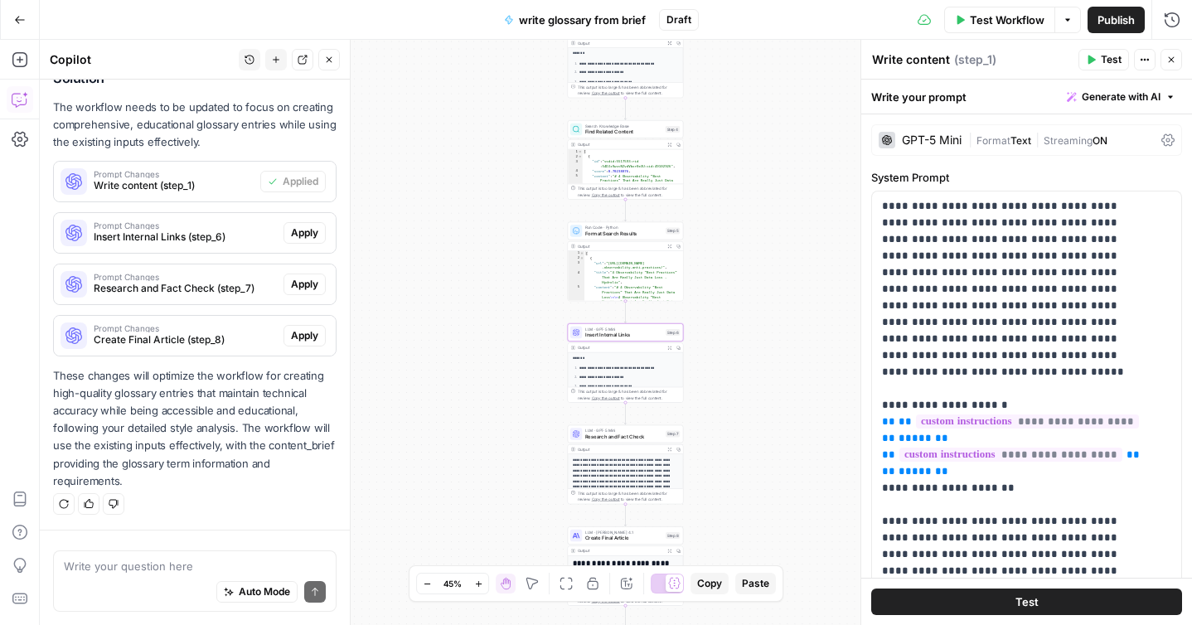
click at [297, 231] on span "Apply" at bounding box center [304, 233] width 27 height 15
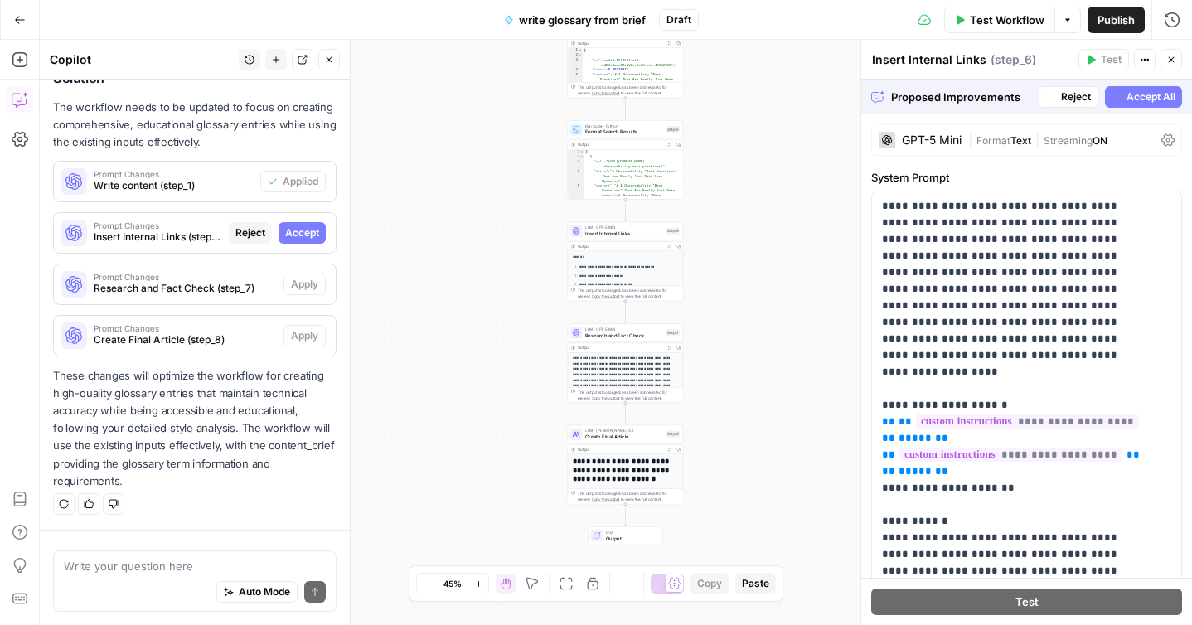
scroll to position [6953, 0]
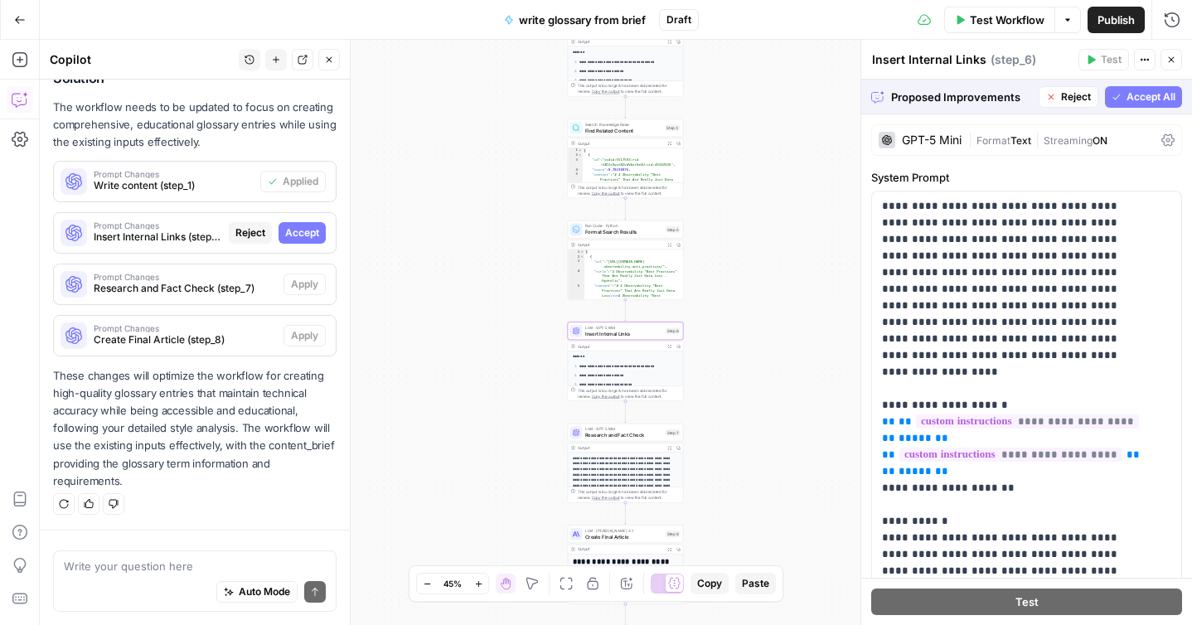
click at [294, 236] on span "Accept" at bounding box center [302, 233] width 34 height 15
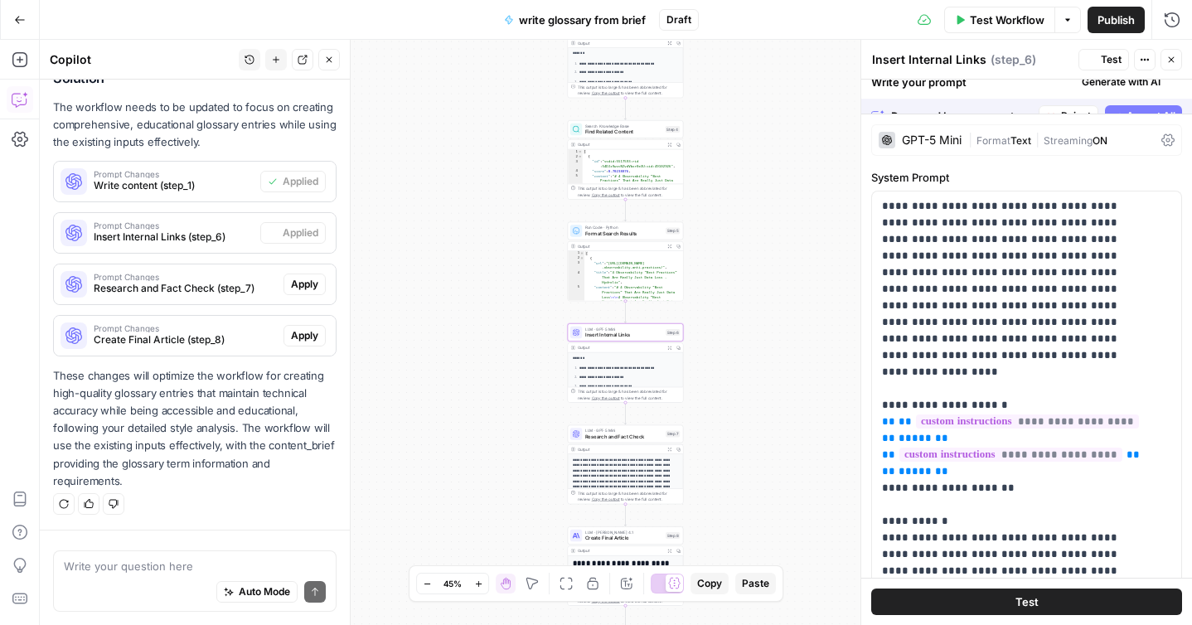
scroll to position [7006, 0]
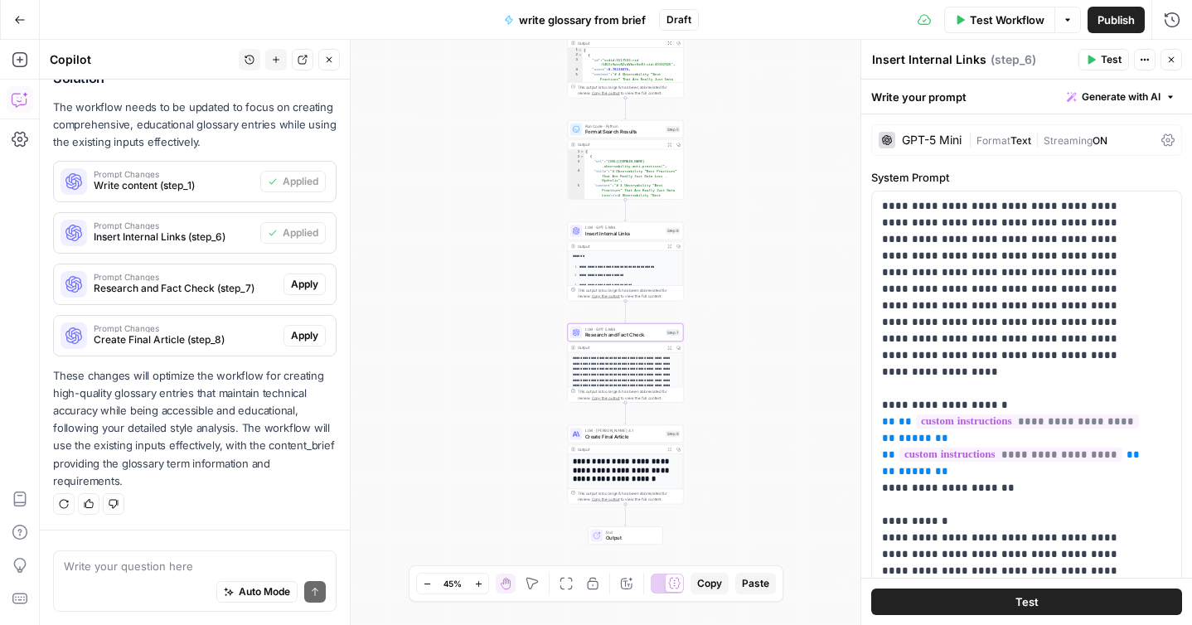
click at [297, 279] on span "Apply" at bounding box center [304, 284] width 27 height 15
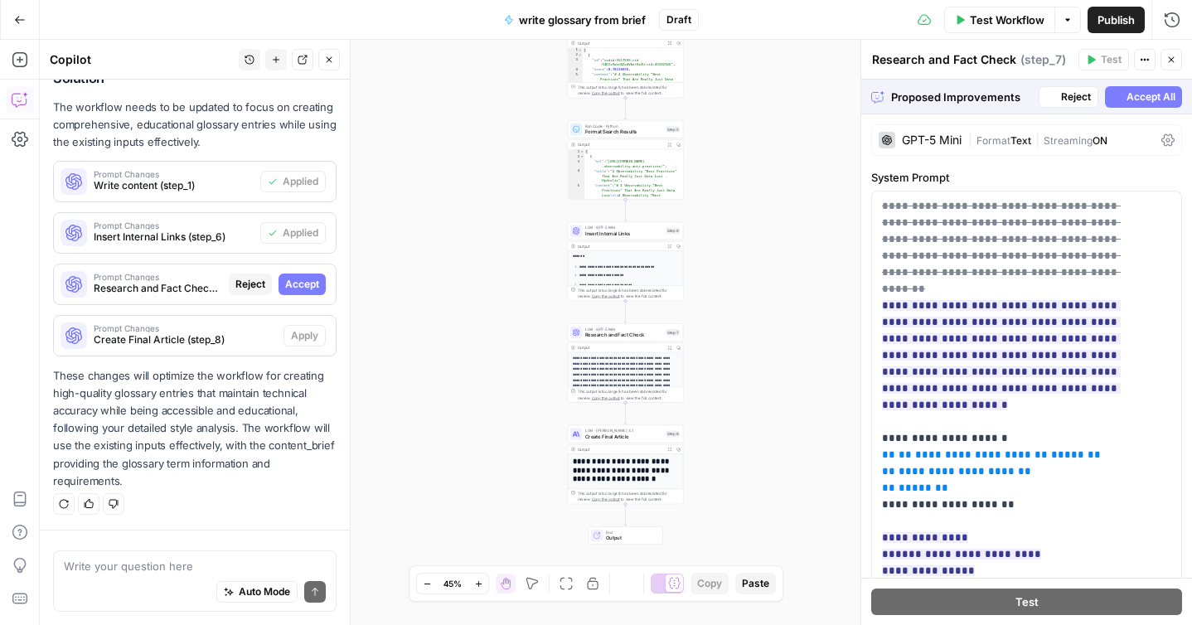
scroll to position [6953, 0]
click at [298, 289] on span "Accept" at bounding box center [302, 284] width 34 height 15
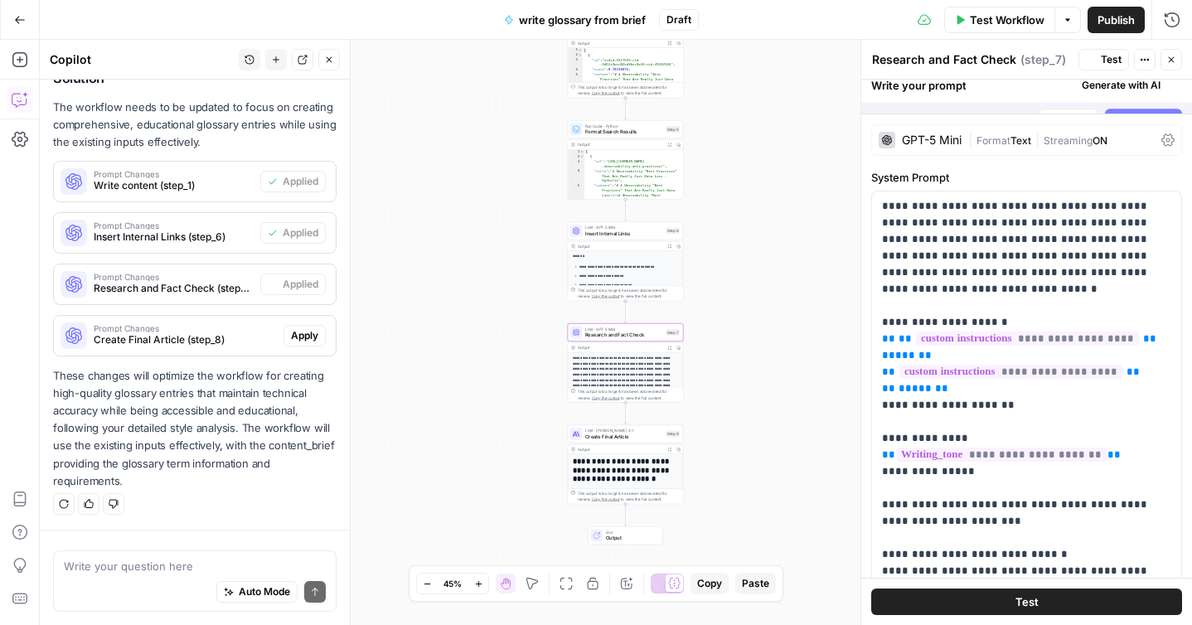
scroll to position [7006, 0]
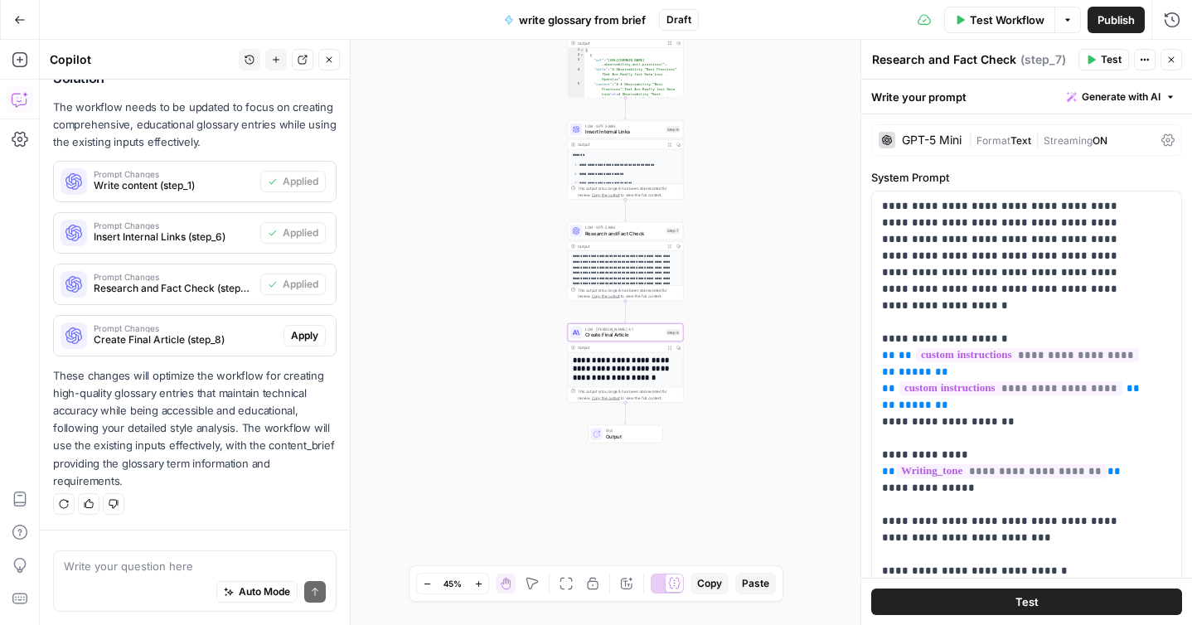
click at [291, 330] on span "Apply" at bounding box center [304, 335] width 27 height 15
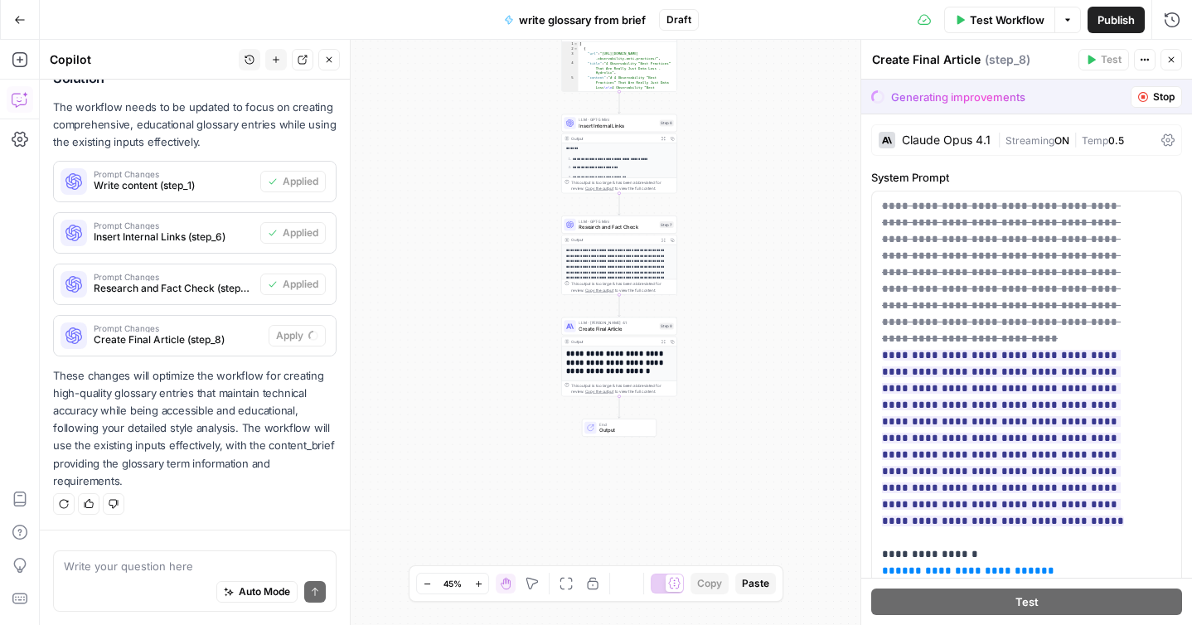
scroll to position [6953, 0]
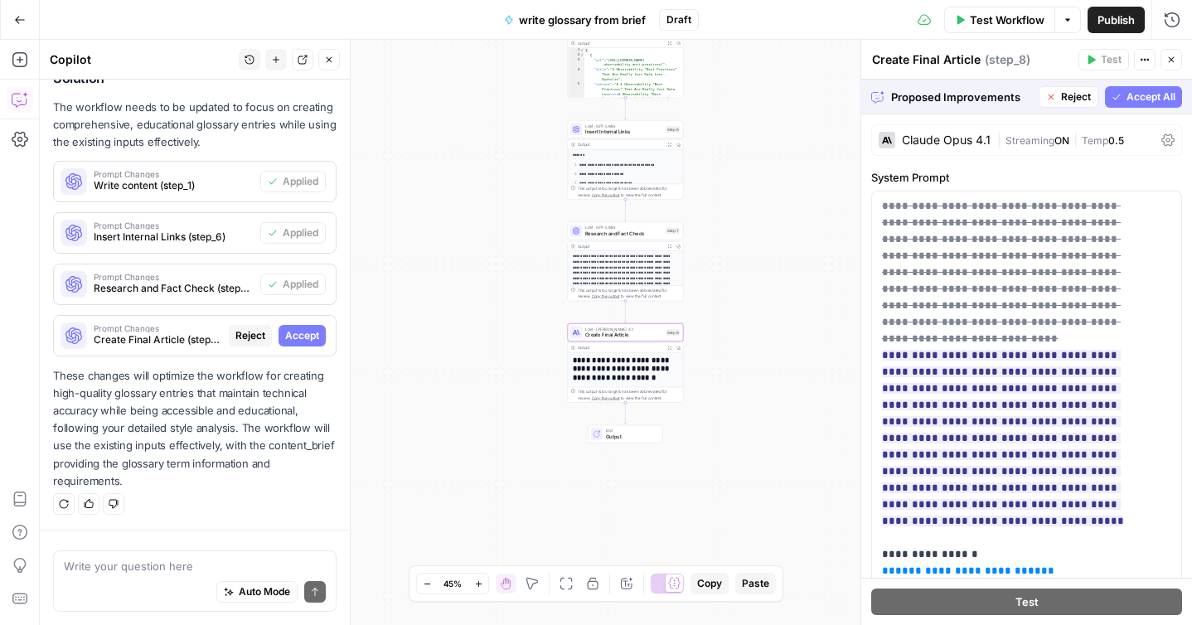
click at [295, 338] on span "Accept" at bounding box center [302, 335] width 34 height 15
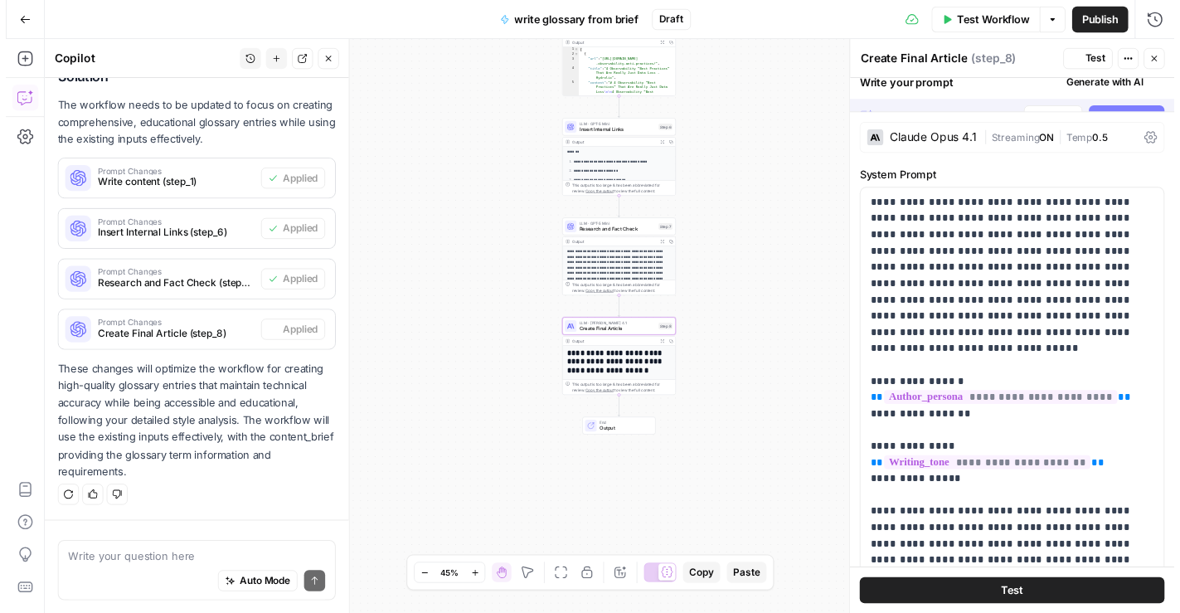
scroll to position [7006, 0]
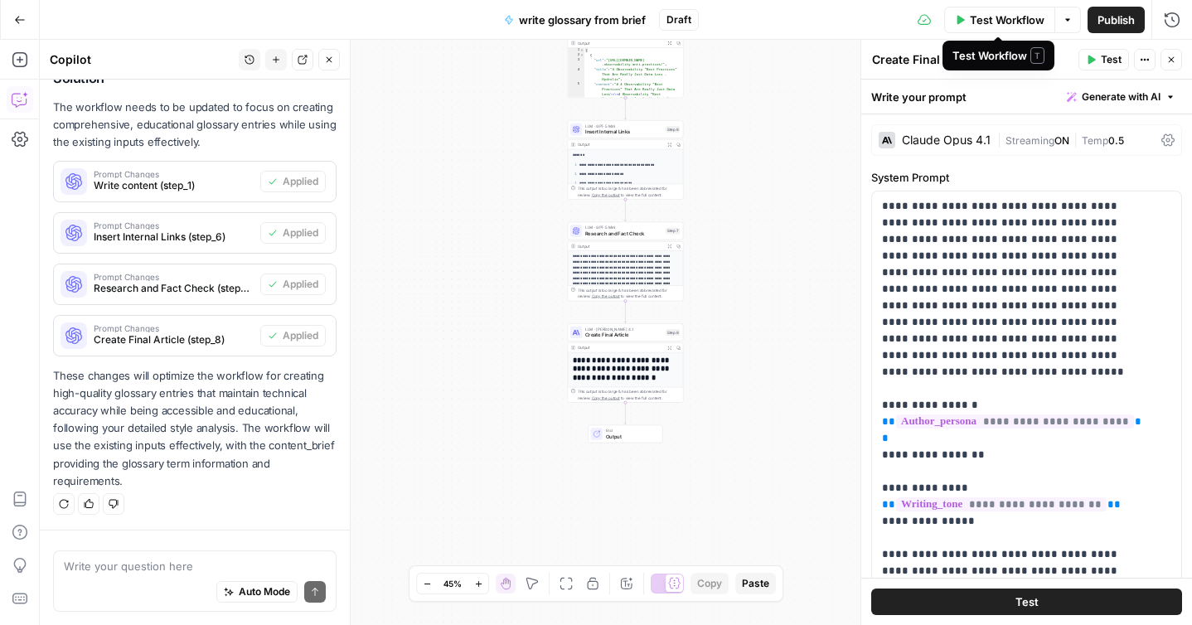
click at [1008, 22] on span "Test Workflow" at bounding box center [1007, 20] width 75 height 17
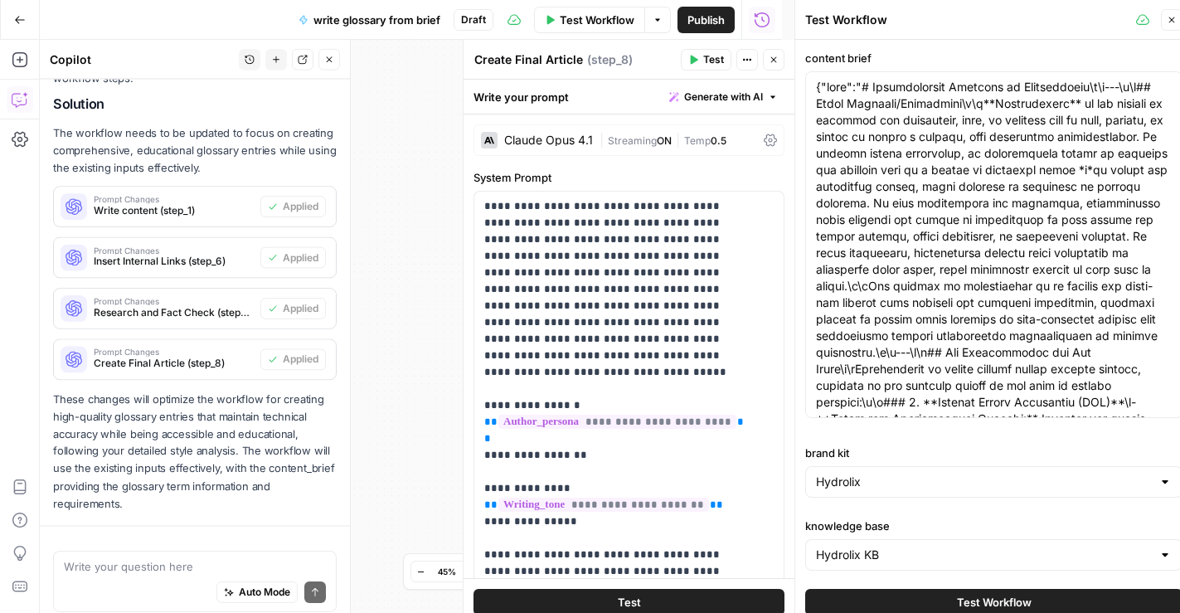
type input "Hydrolix KB"
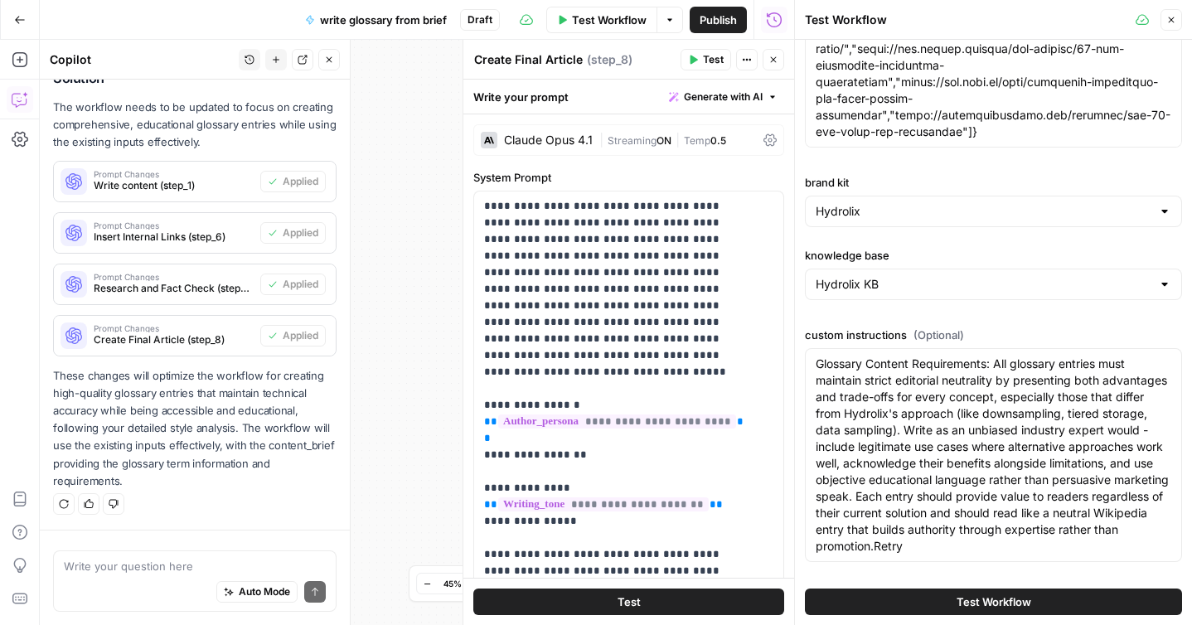
scroll to position [0, 0]
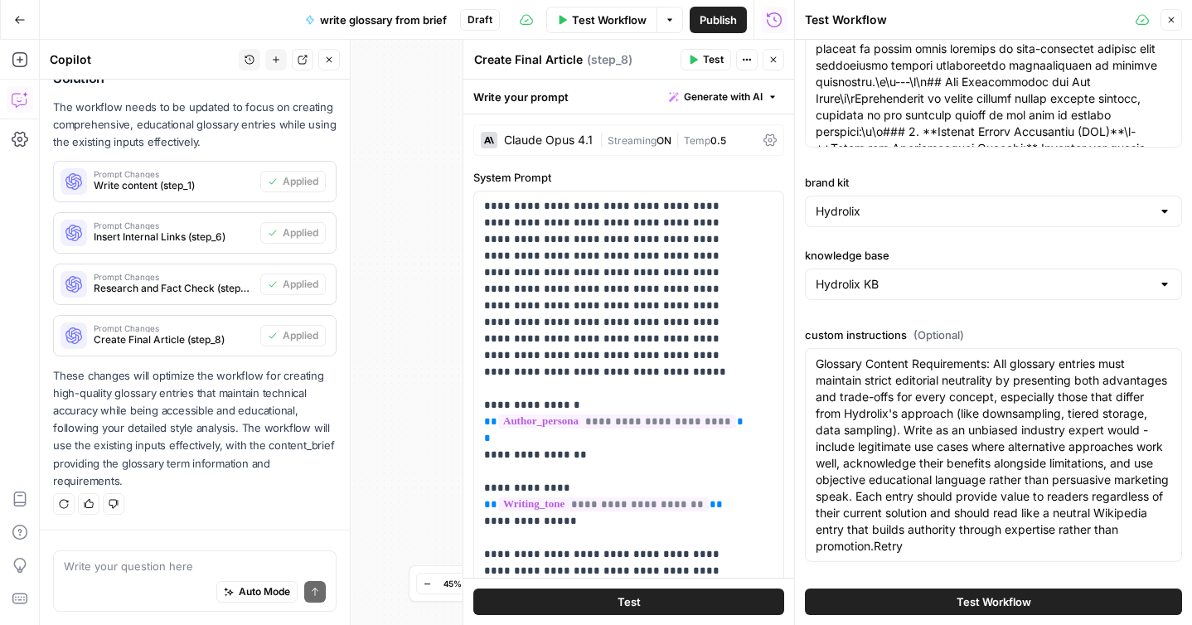
click at [941, 597] on button "Test Workflow" at bounding box center [993, 602] width 377 height 27
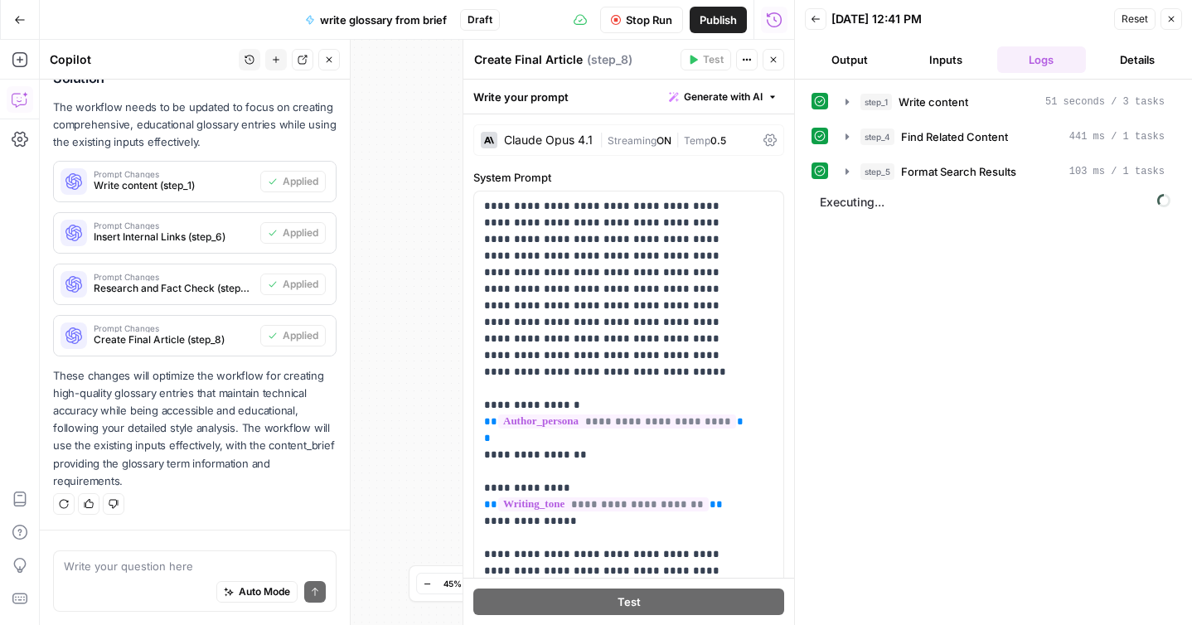
click at [772, 61] on icon "button" at bounding box center [774, 60] width 6 height 6
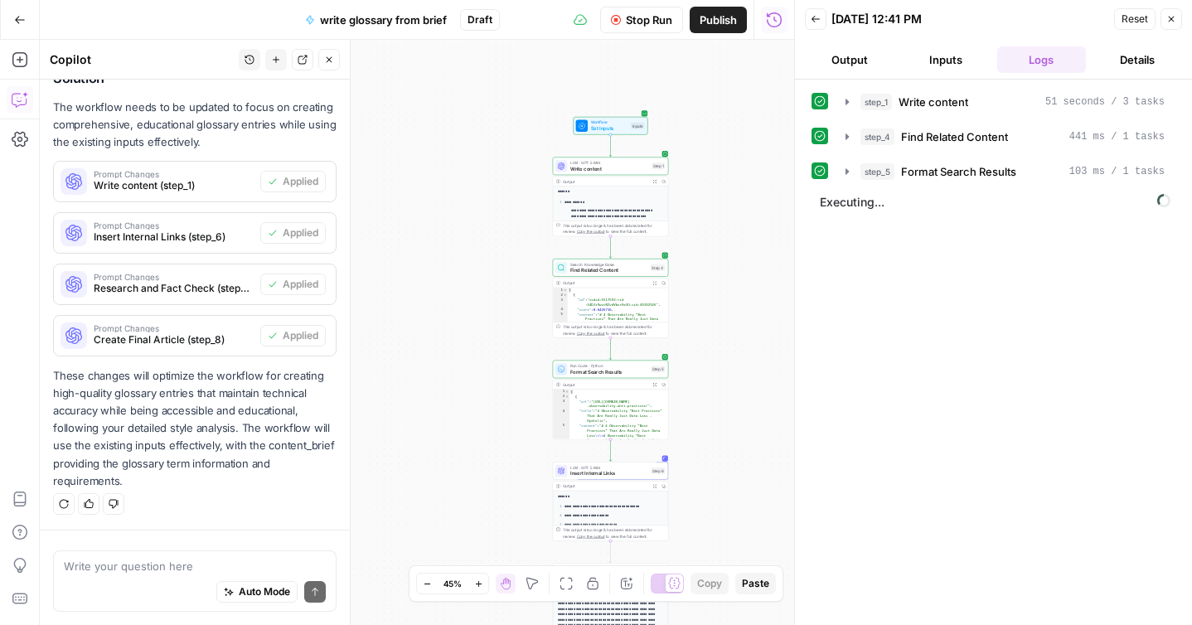
drag, startPoint x: 735, startPoint y: 90, endPoint x: 719, endPoint y: 448, distance: 358.6
click at [719, 447] on div "**********" at bounding box center [417, 332] width 755 height 585
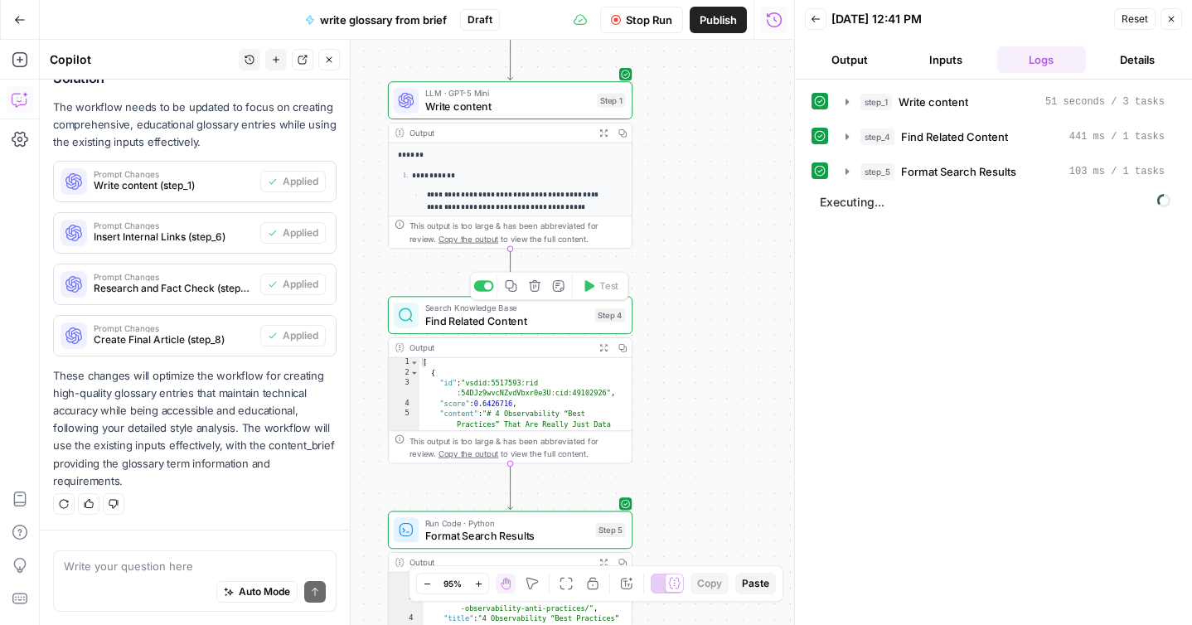
click at [527, 321] on span "Find Related Content" at bounding box center [506, 321] width 163 height 16
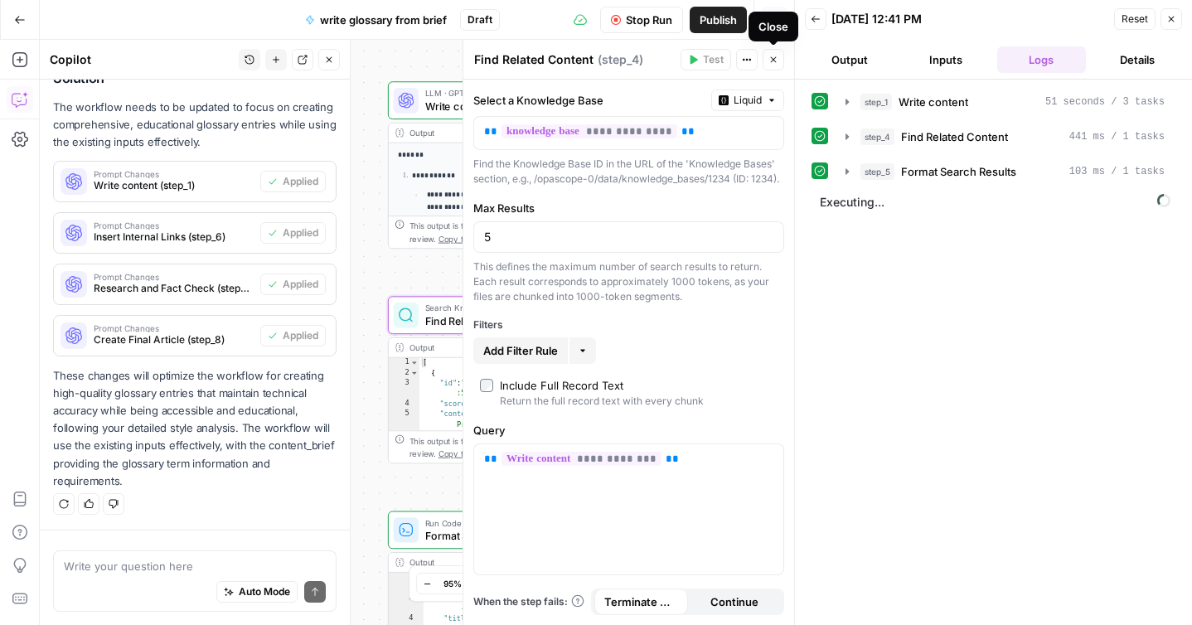
click at [775, 66] on button "Close" at bounding box center [774, 60] width 22 height 22
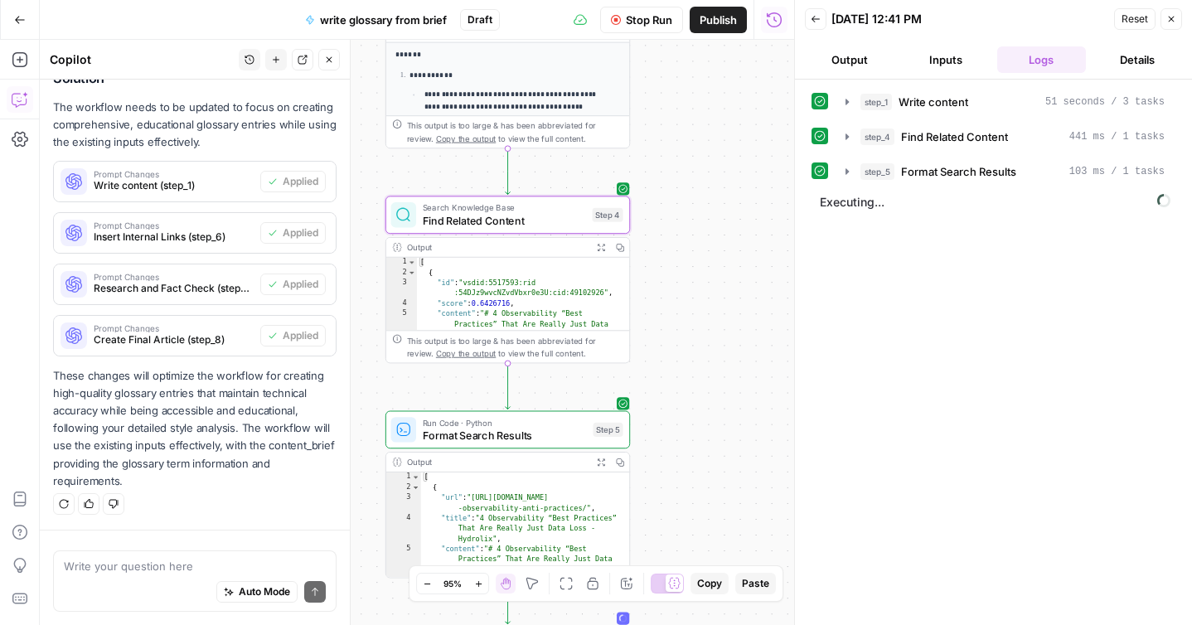
drag, startPoint x: 703, startPoint y: 424, endPoint x: 701, endPoint y: 306, distance: 117.8
click at [701, 306] on div "**********" at bounding box center [417, 332] width 755 height 585
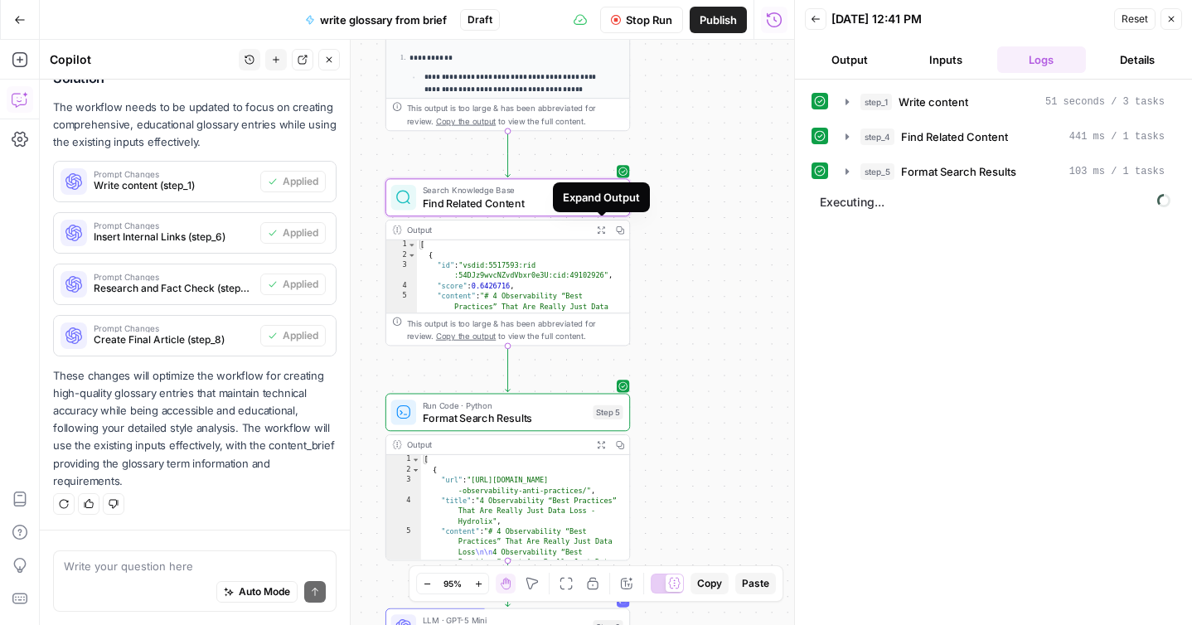
click at [602, 231] on icon "button" at bounding box center [601, 230] width 8 height 8
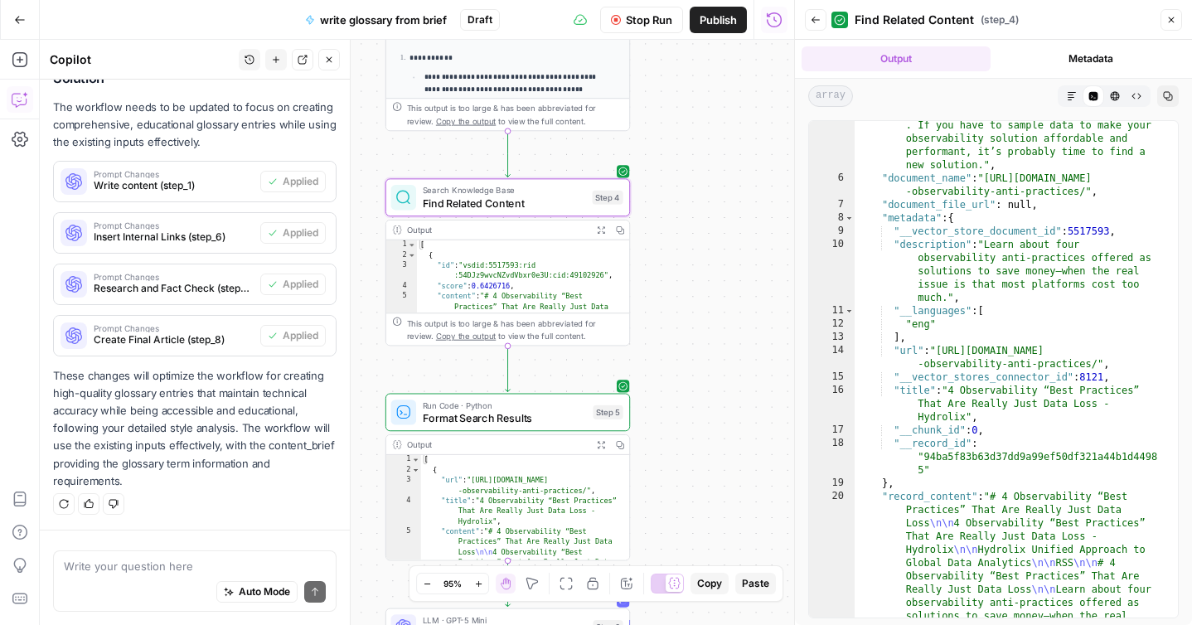
scroll to position [1411, 0]
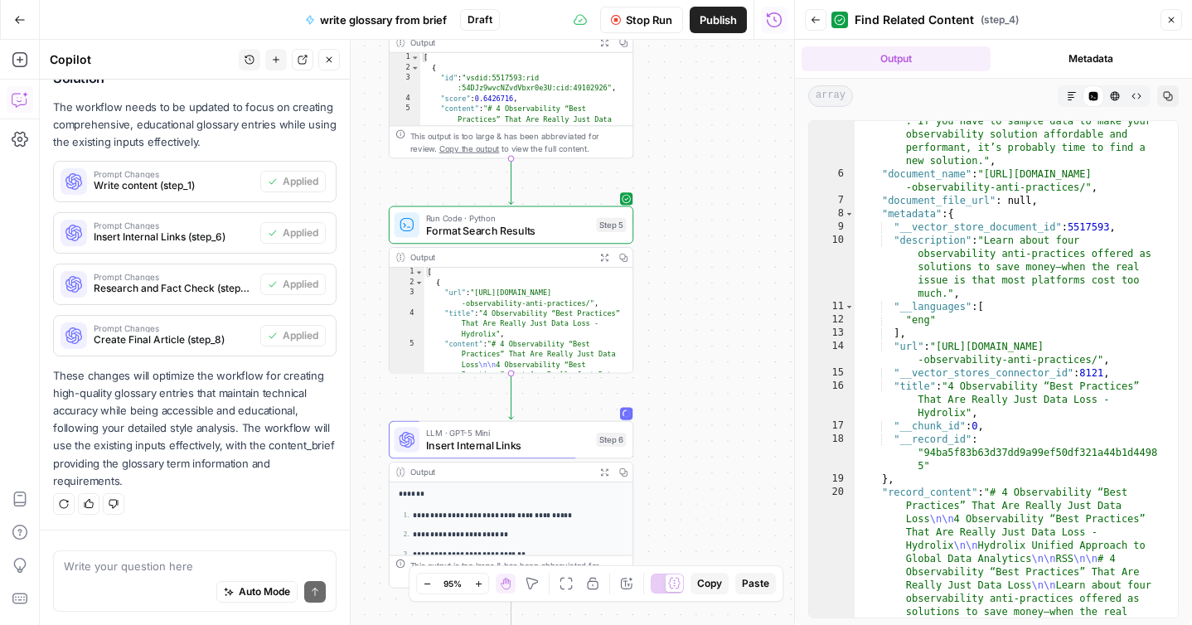
drag, startPoint x: 709, startPoint y: 424, endPoint x: 712, endPoint y: 236, distance: 188.3
click at [712, 235] on div "**********" at bounding box center [417, 332] width 755 height 585
click at [603, 255] on icon "button" at bounding box center [604, 255] width 7 height 7
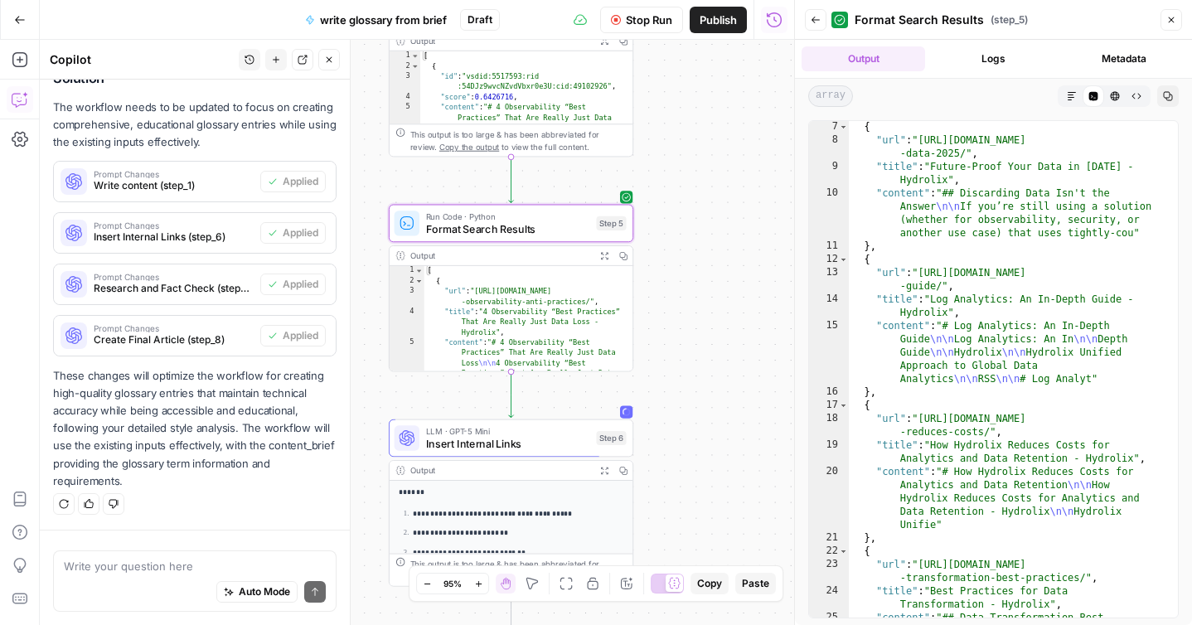
scroll to position [233, 0]
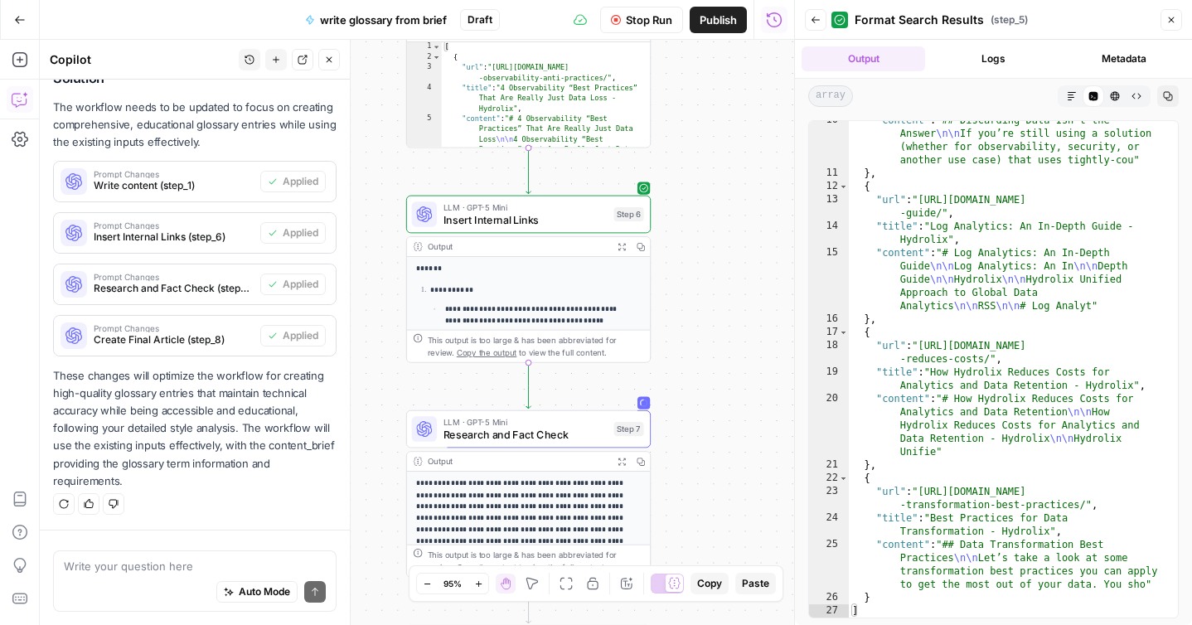
drag, startPoint x: 688, startPoint y: 517, endPoint x: 706, endPoint y: 293, distance: 225.4
click at [706, 293] on div "**********" at bounding box center [417, 332] width 755 height 585
click at [530, 218] on span "Insert Internal Links" at bounding box center [526, 219] width 164 height 16
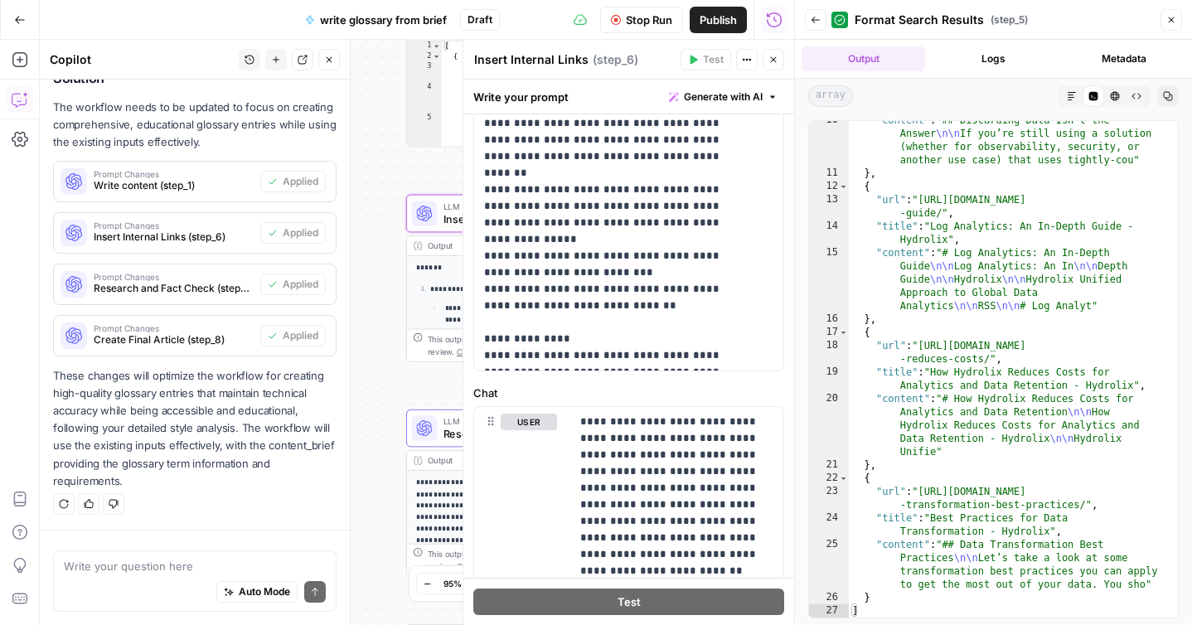
scroll to position [504, 0]
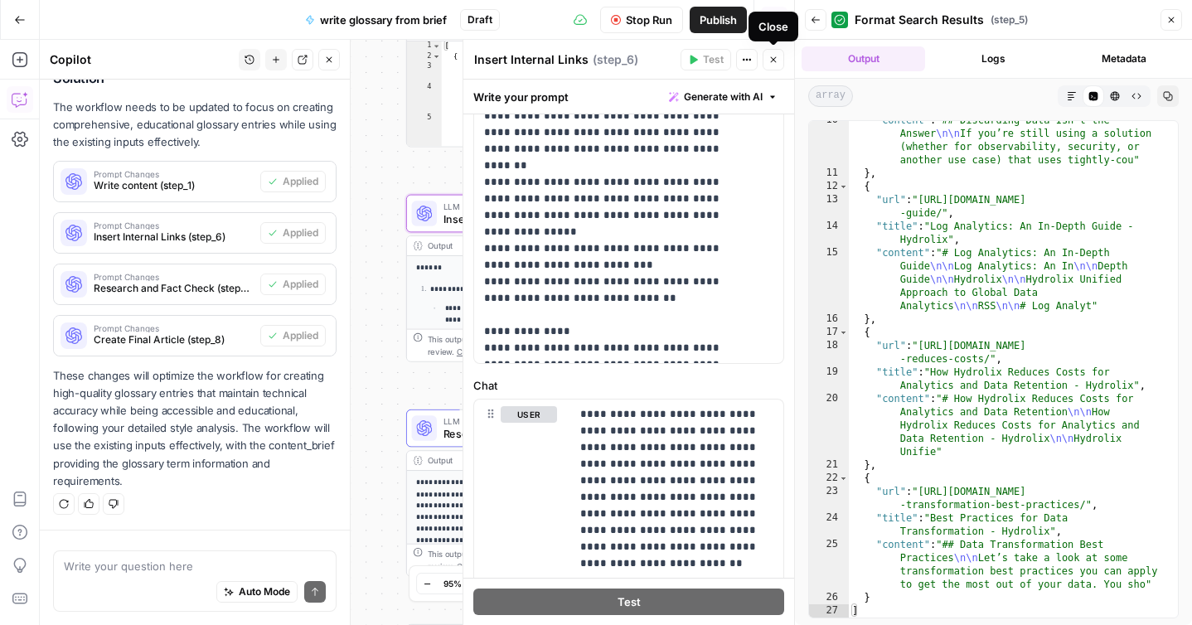
click at [772, 67] on button "Close" at bounding box center [774, 60] width 22 height 22
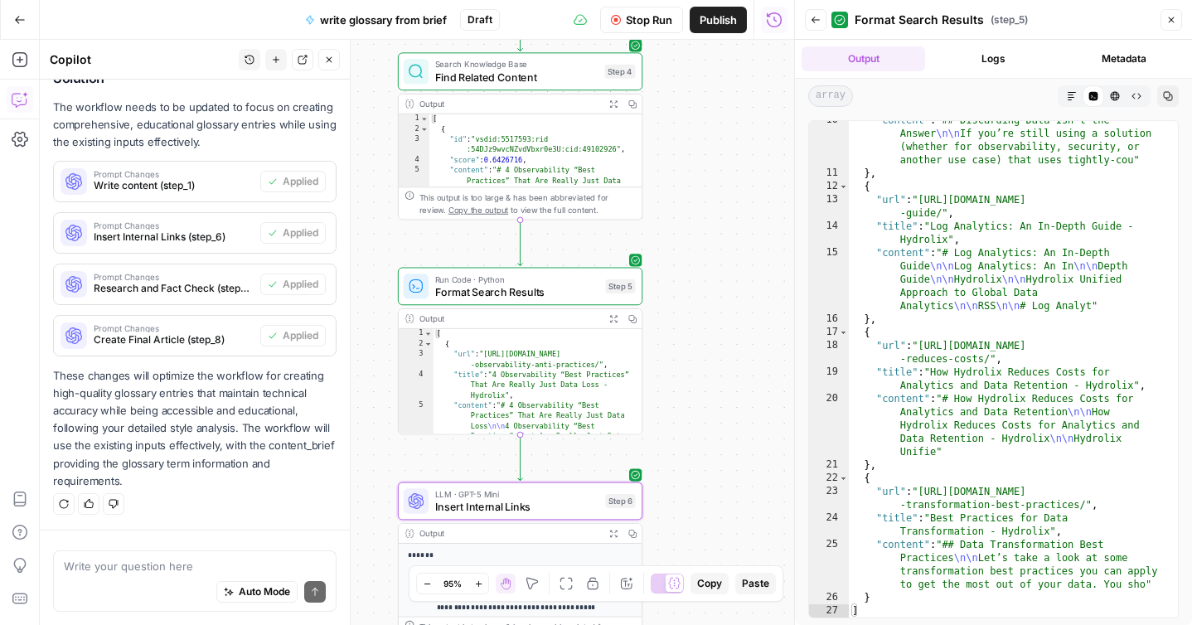
drag, startPoint x: 711, startPoint y: 152, endPoint x: 702, endPoint y: 439, distance: 287.9
click at [702, 439] on div "**********" at bounding box center [417, 332] width 755 height 585
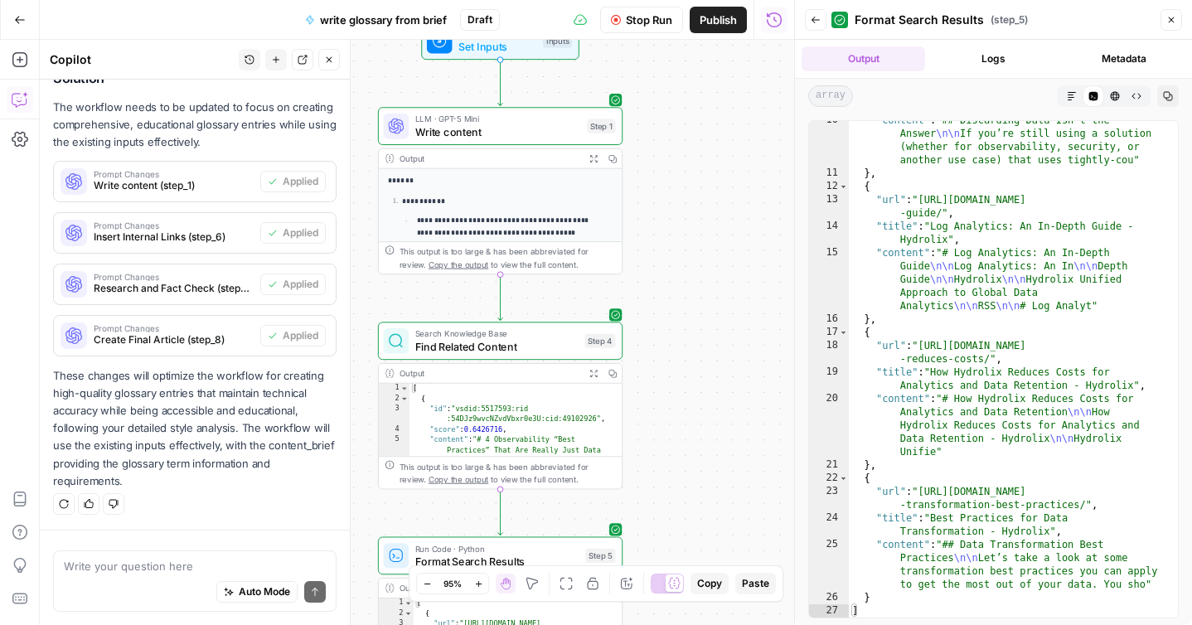
drag, startPoint x: 726, startPoint y: 150, endPoint x: 707, endPoint y: 420, distance: 270.2
click at [707, 420] on div "**********" at bounding box center [417, 332] width 755 height 585
click at [593, 158] on icon "button" at bounding box center [594, 158] width 8 height 8
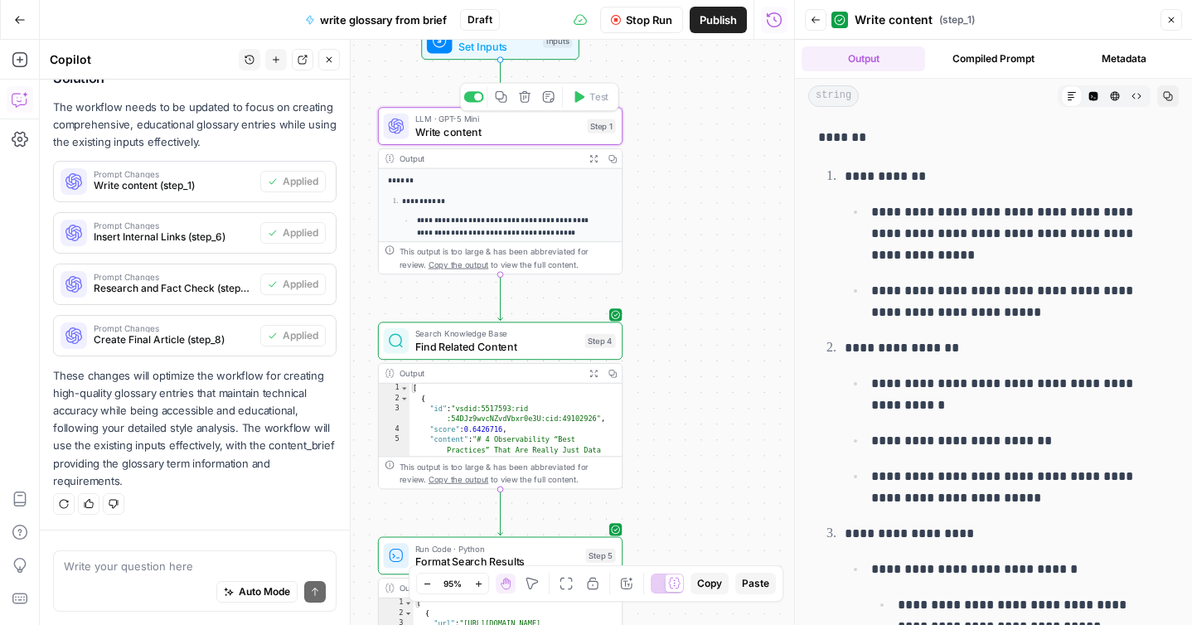
click at [541, 134] on span "Write content" at bounding box center [498, 132] width 166 height 16
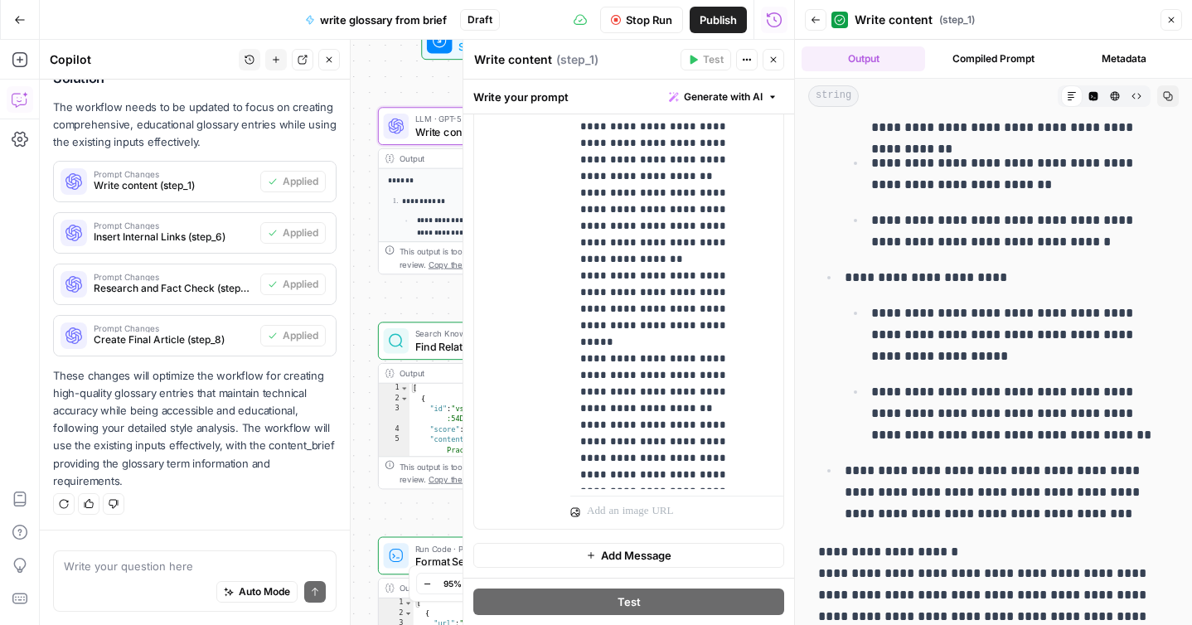
scroll to position [9224, 0]
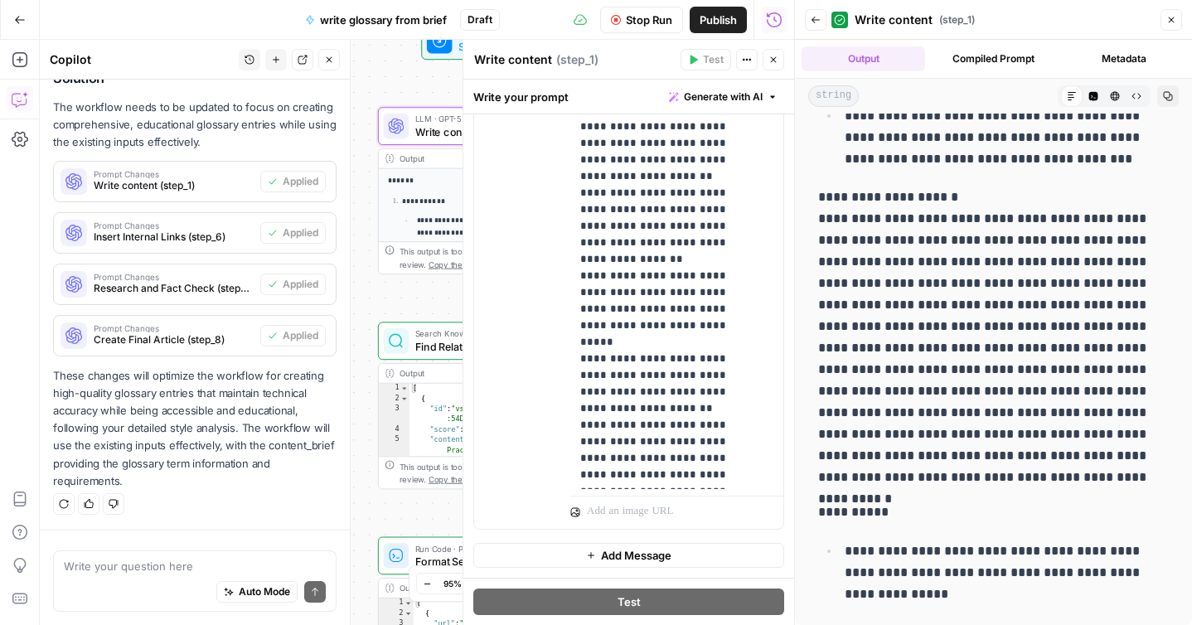
click at [777, 66] on button "Close" at bounding box center [774, 60] width 22 height 22
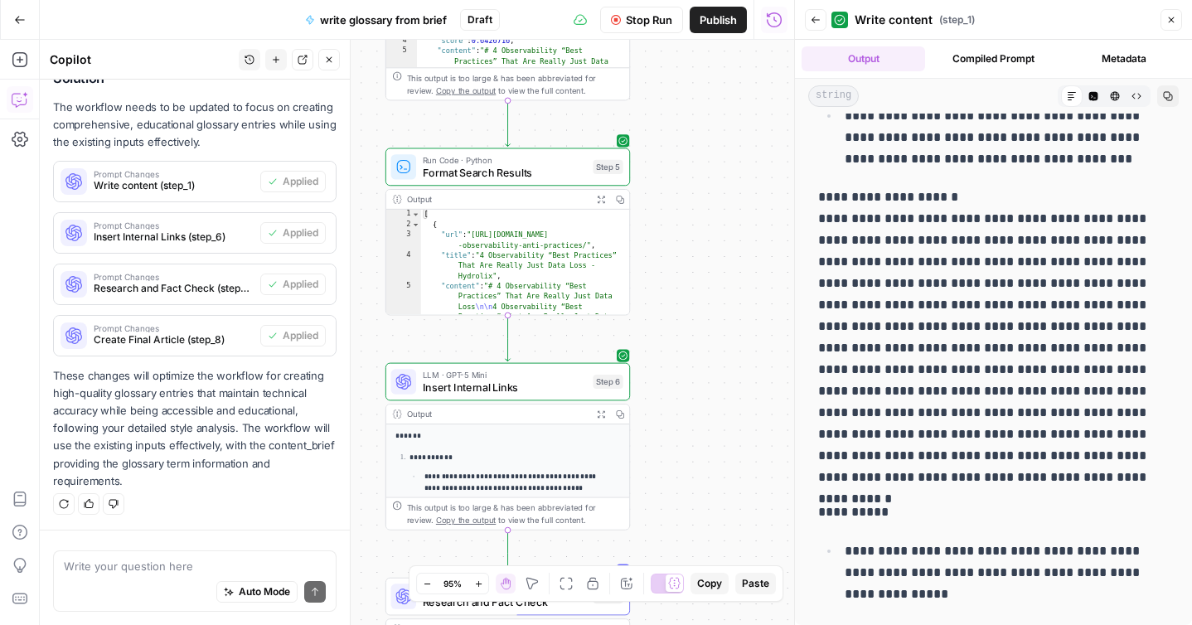
drag, startPoint x: 668, startPoint y: 493, endPoint x: 674, endPoint y: 104, distance: 388.1
click at [674, 104] on div "**********" at bounding box center [417, 332] width 755 height 585
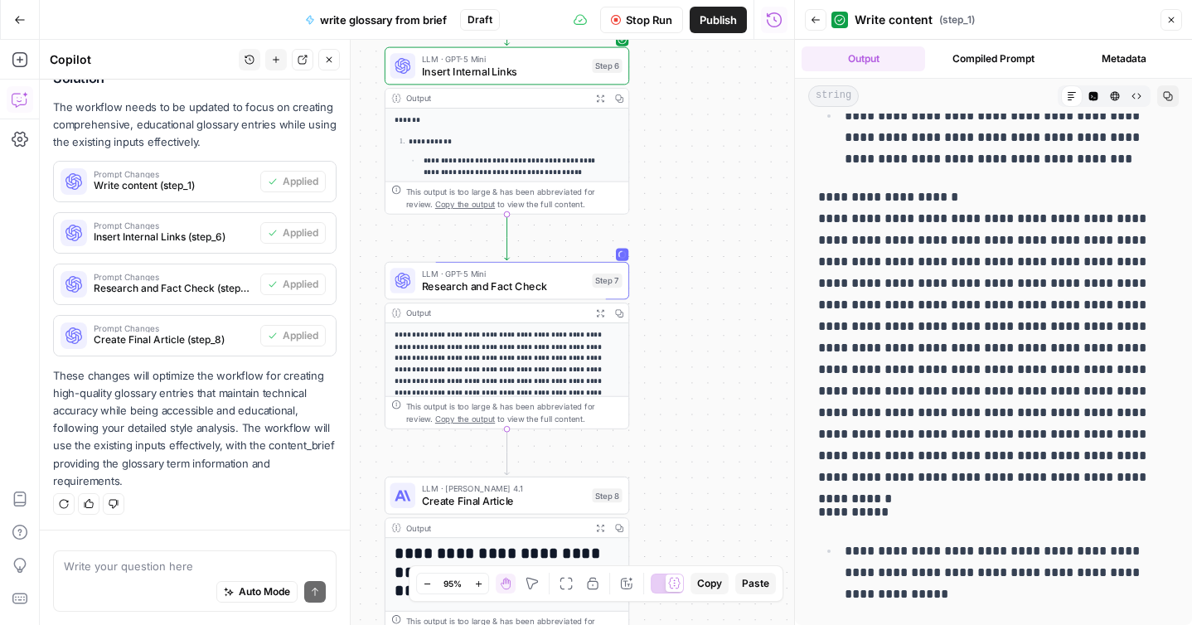
drag, startPoint x: 701, startPoint y: 438, endPoint x: 700, endPoint y: 122, distance: 315.9
click at [700, 121] on div "**********" at bounding box center [417, 332] width 755 height 585
click at [541, 70] on span "Insert Internal Links" at bounding box center [503, 72] width 164 height 16
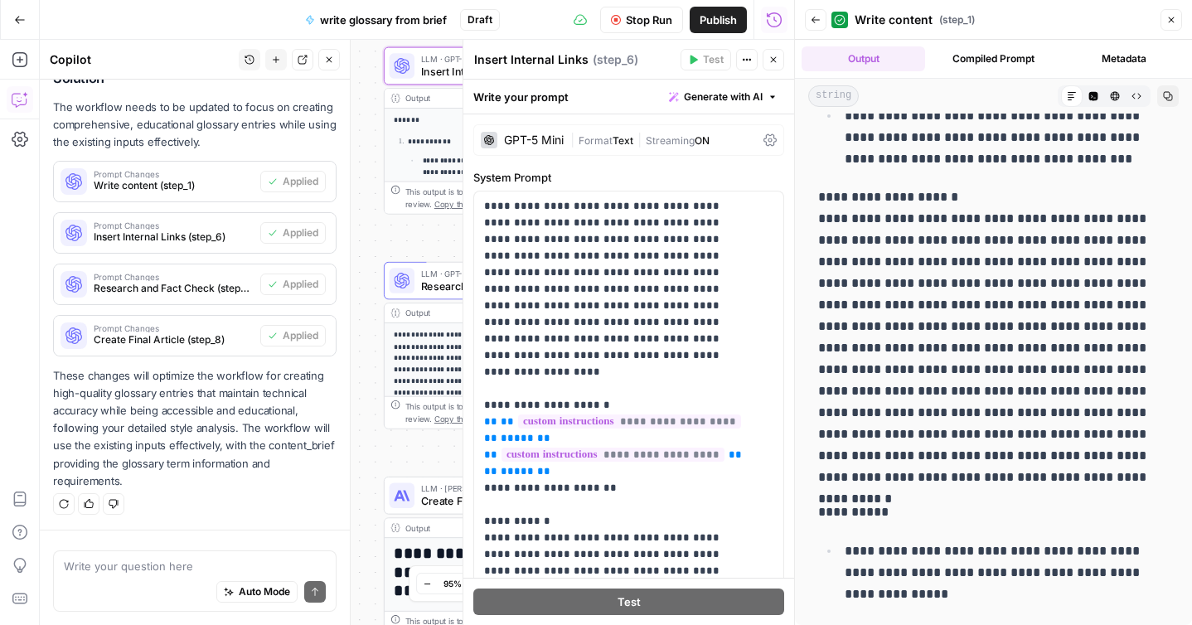
click at [1173, 27] on button "Close" at bounding box center [1172, 20] width 22 height 22
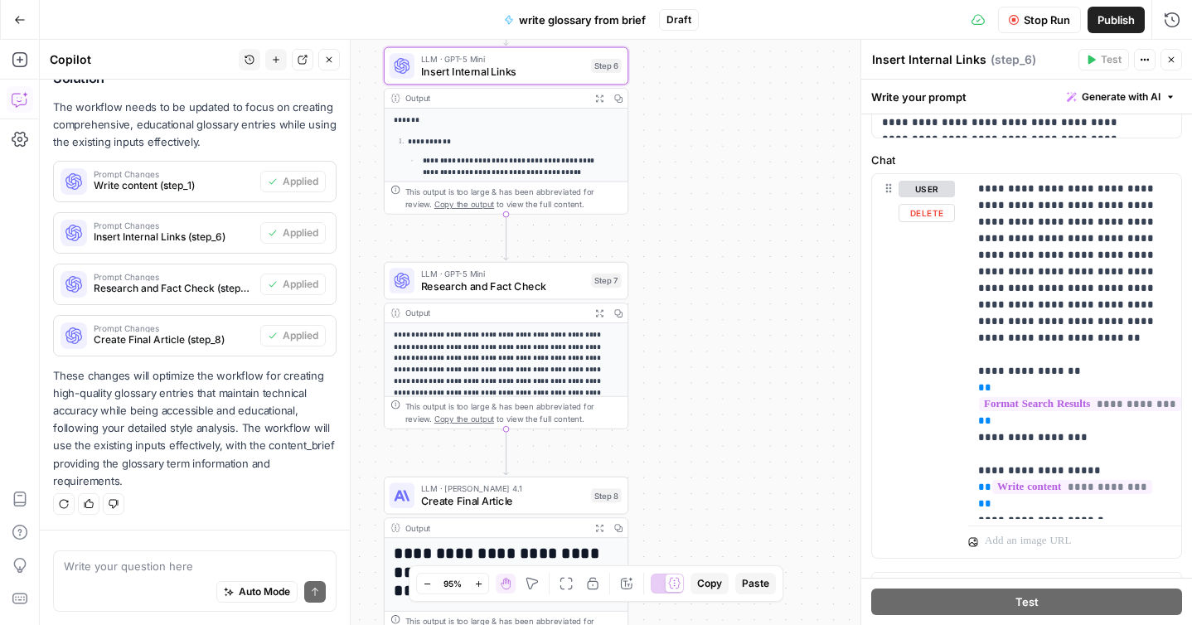
scroll to position [771, 0]
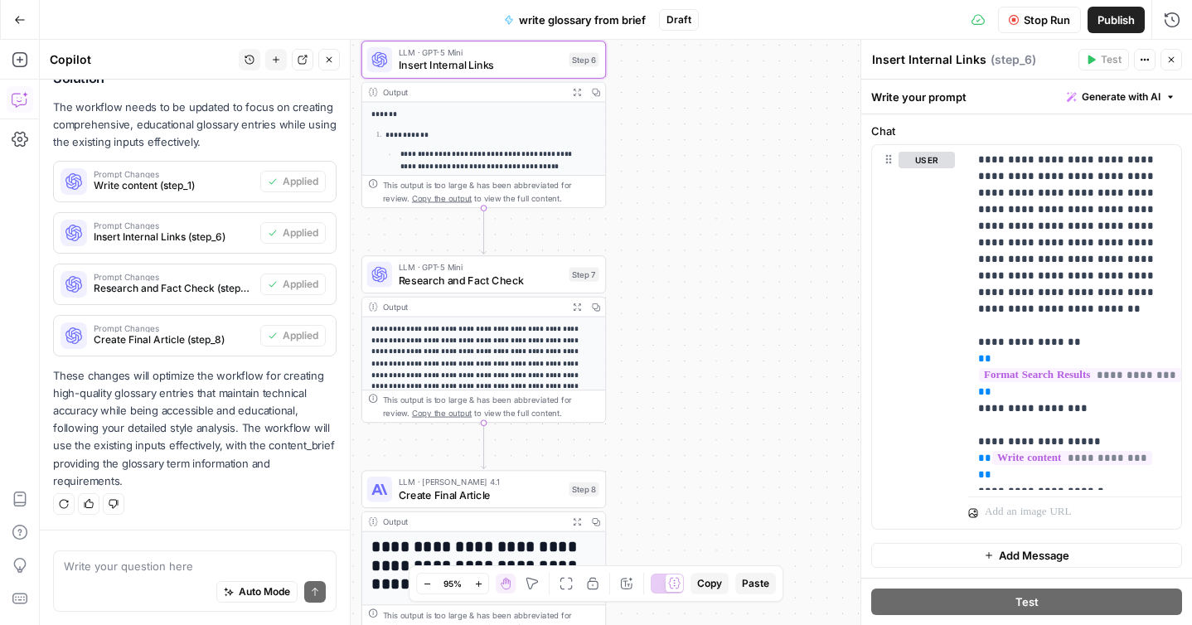
drag, startPoint x: 711, startPoint y: 112, endPoint x: 692, endPoint y: 333, distance: 221.4
click at [692, 333] on div "**********" at bounding box center [616, 332] width 1153 height 585
click at [1174, 61] on icon "button" at bounding box center [1172, 60] width 10 height 10
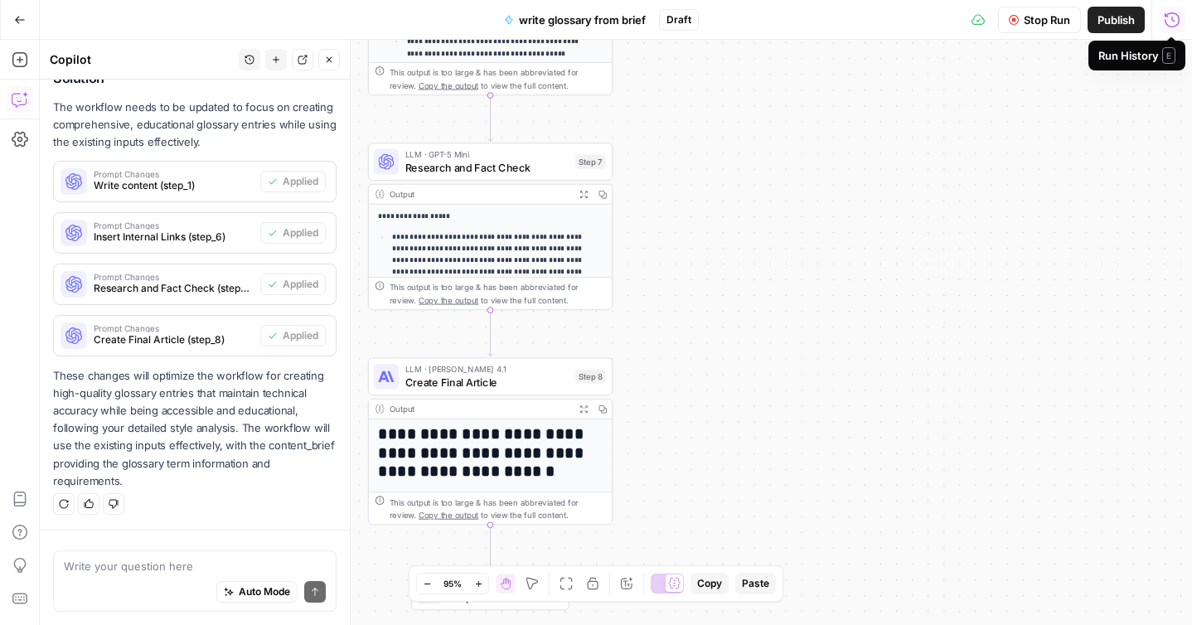
scroll to position [7019, 0]
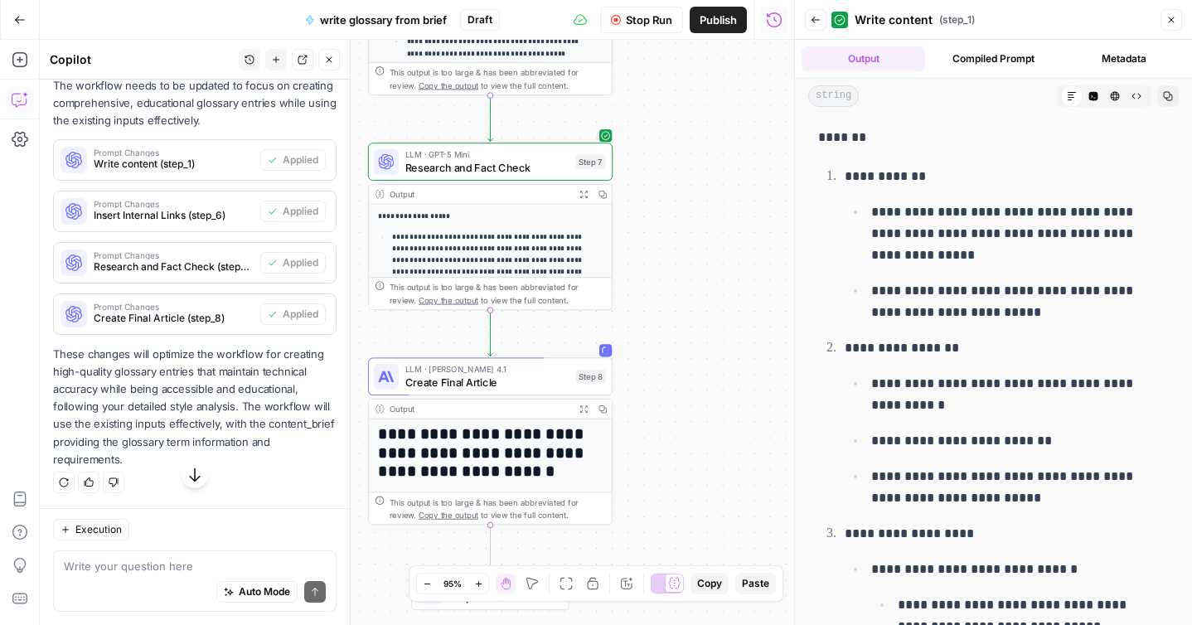
click at [808, 17] on button "Back" at bounding box center [816, 20] width 22 height 22
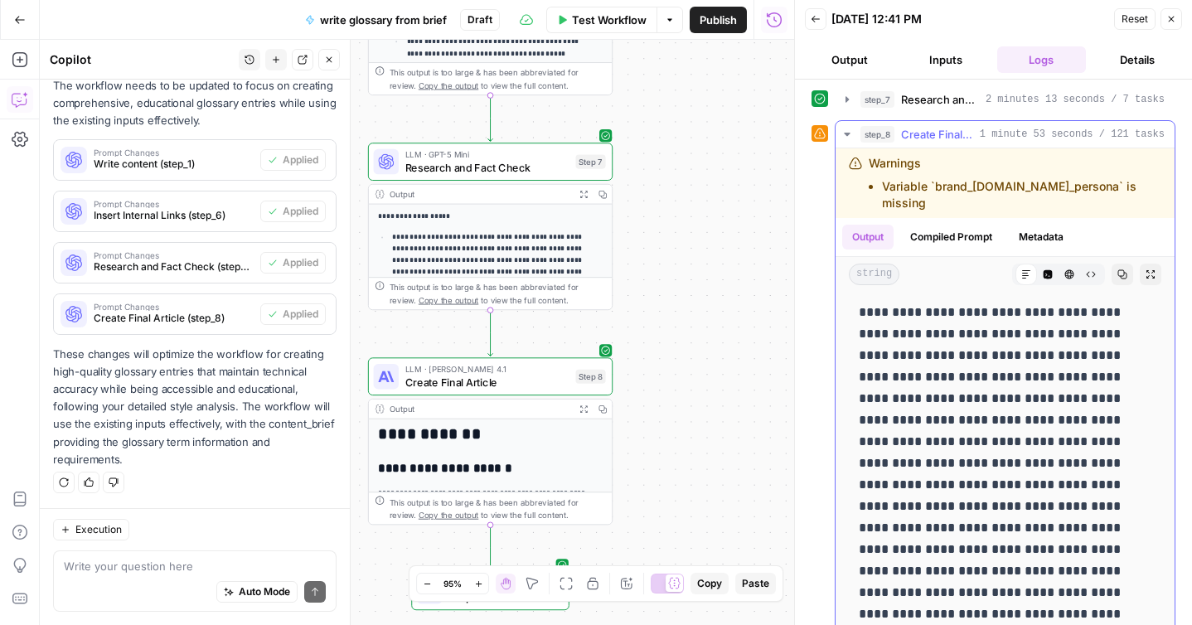
scroll to position [7869, 0]
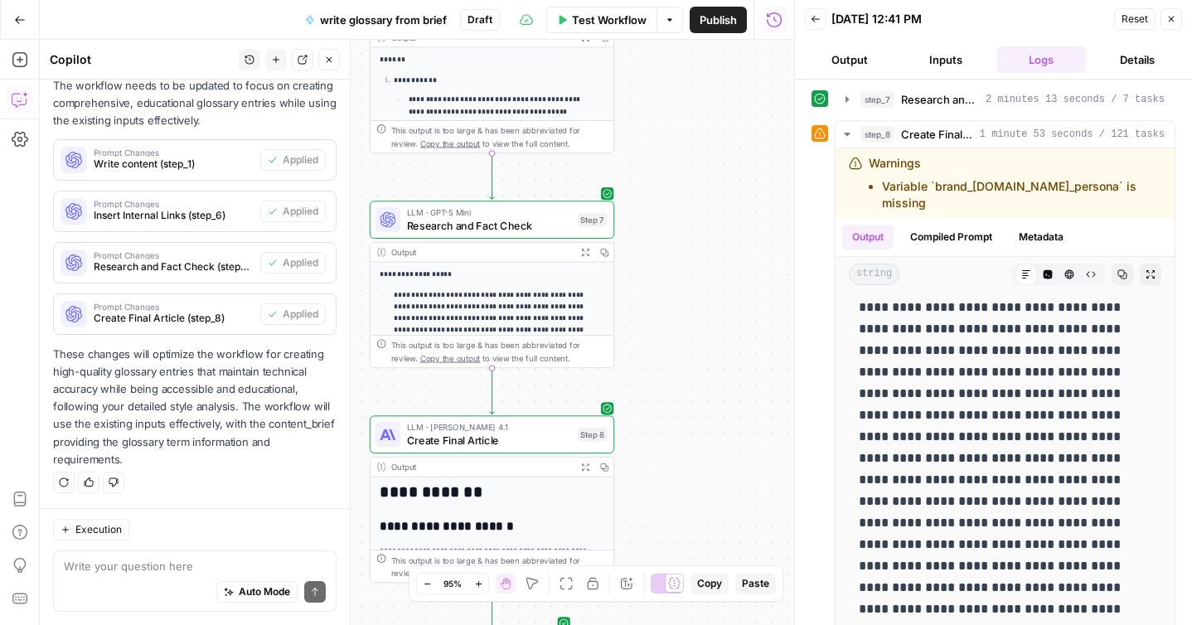
drag, startPoint x: 679, startPoint y: 166, endPoint x: 681, endPoint y: 221, distance: 55.6
click at [681, 221] on div "**********" at bounding box center [417, 332] width 755 height 585
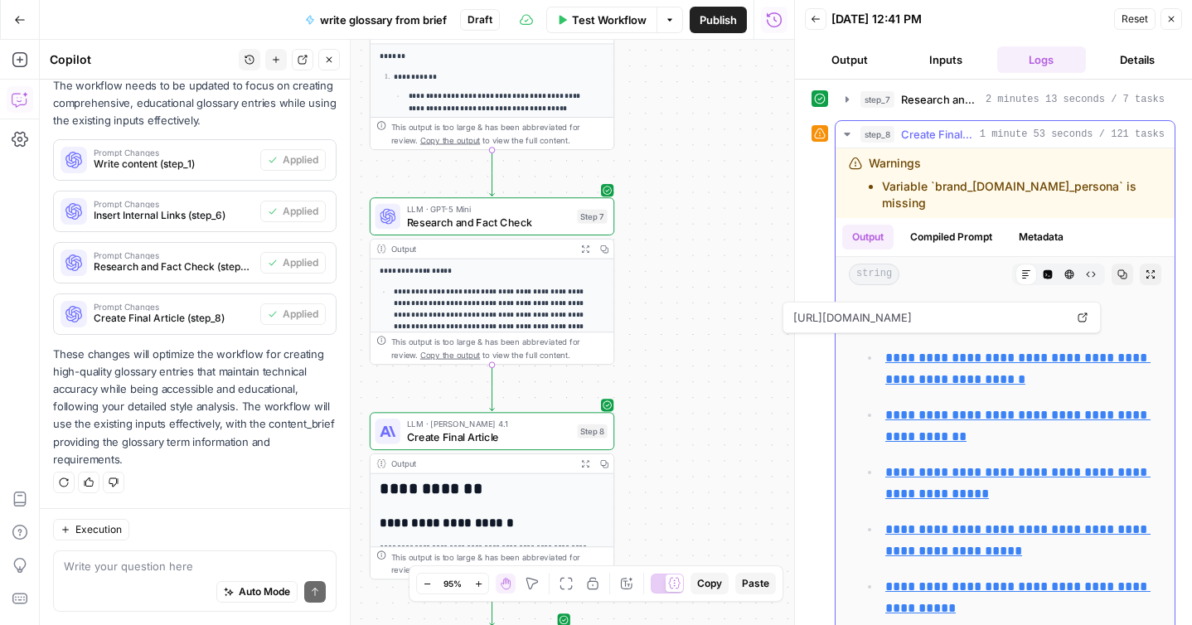
scroll to position [14186, 0]
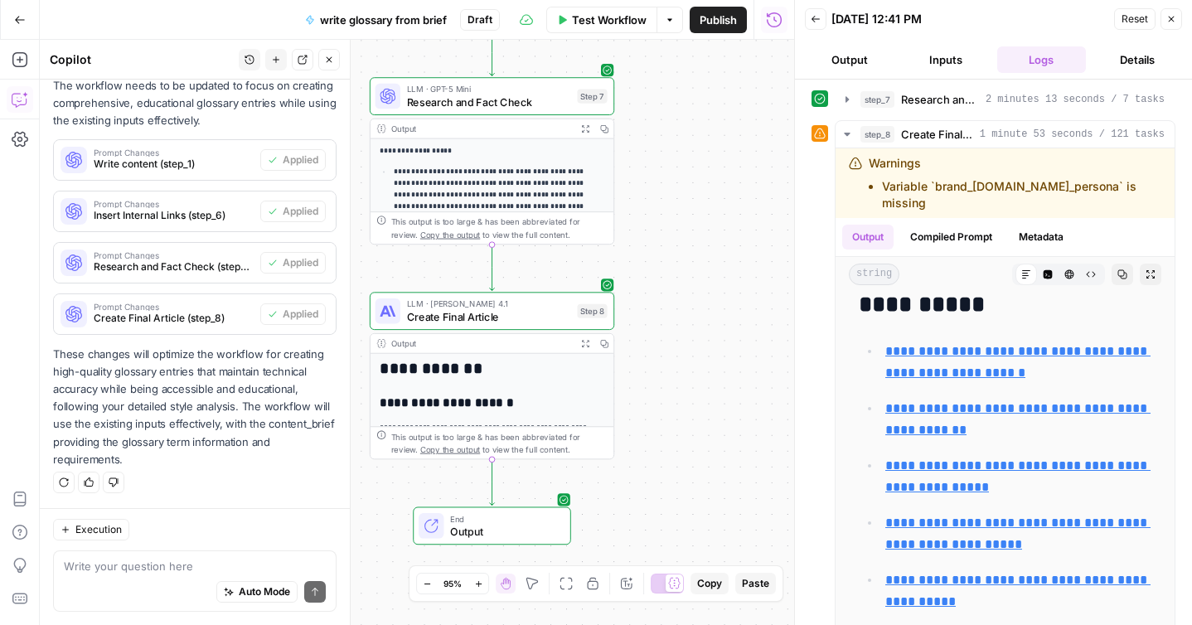
drag, startPoint x: 671, startPoint y: 509, endPoint x: 671, endPoint y: 390, distance: 119.4
click at [671, 390] on div "**********" at bounding box center [417, 332] width 755 height 585
click at [522, 317] on span "Create Final Article" at bounding box center [489, 317] width 164 height 16
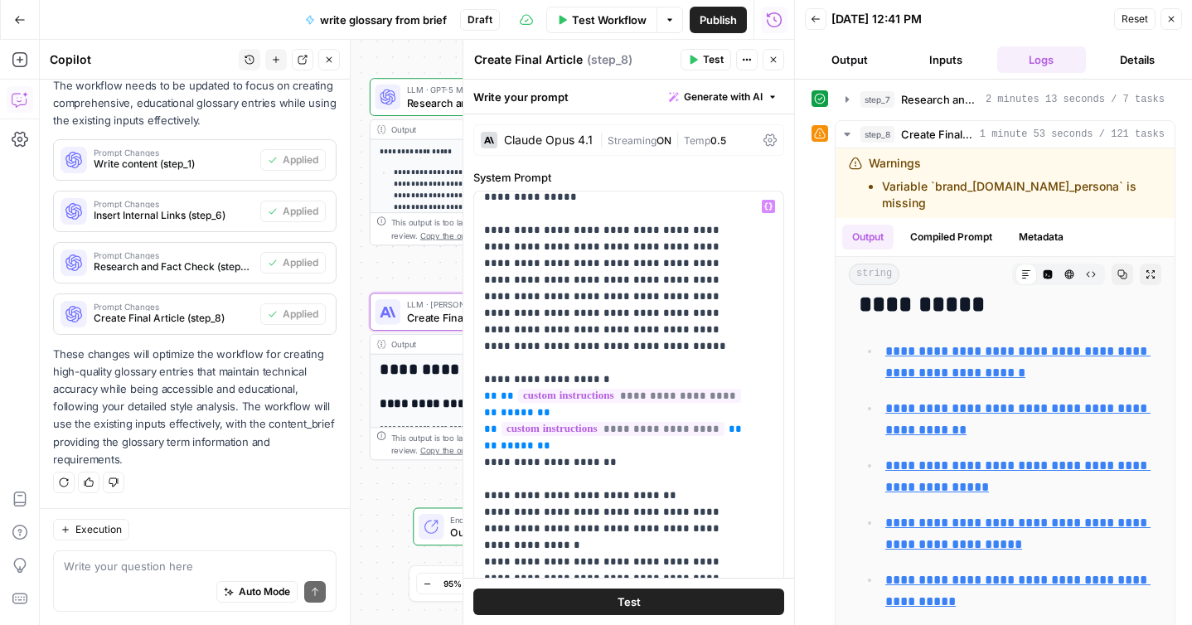
scroll to position [337, 0]
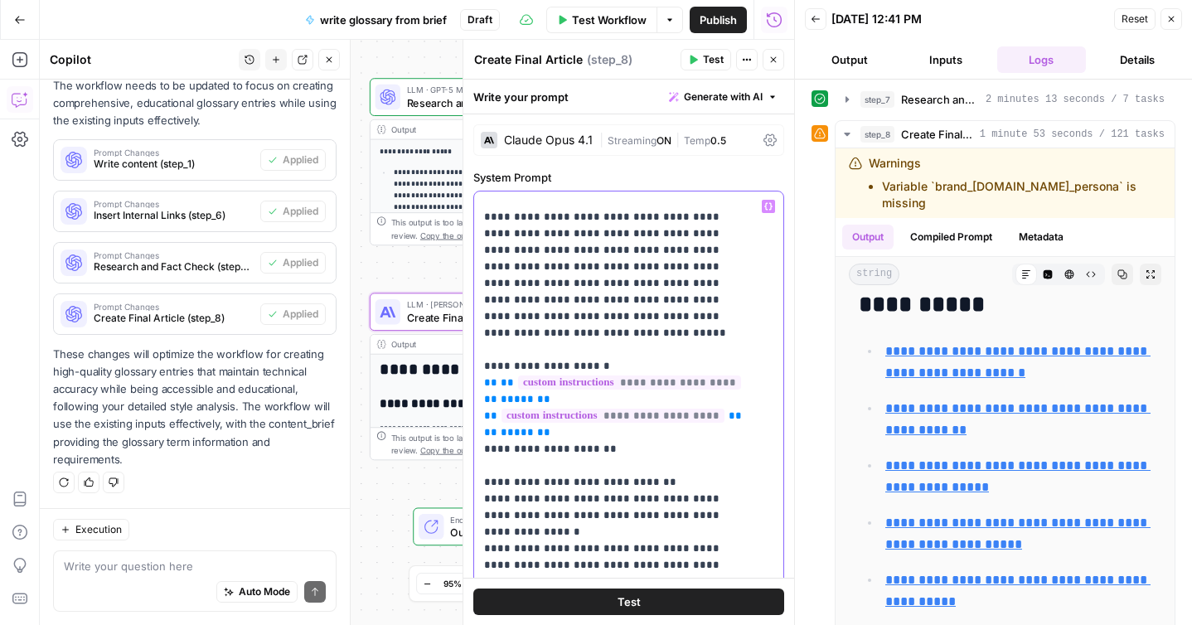
type input "inter"
click at [714, 170] on icon "button" at bounding box center [717, 168] width 8 height 8
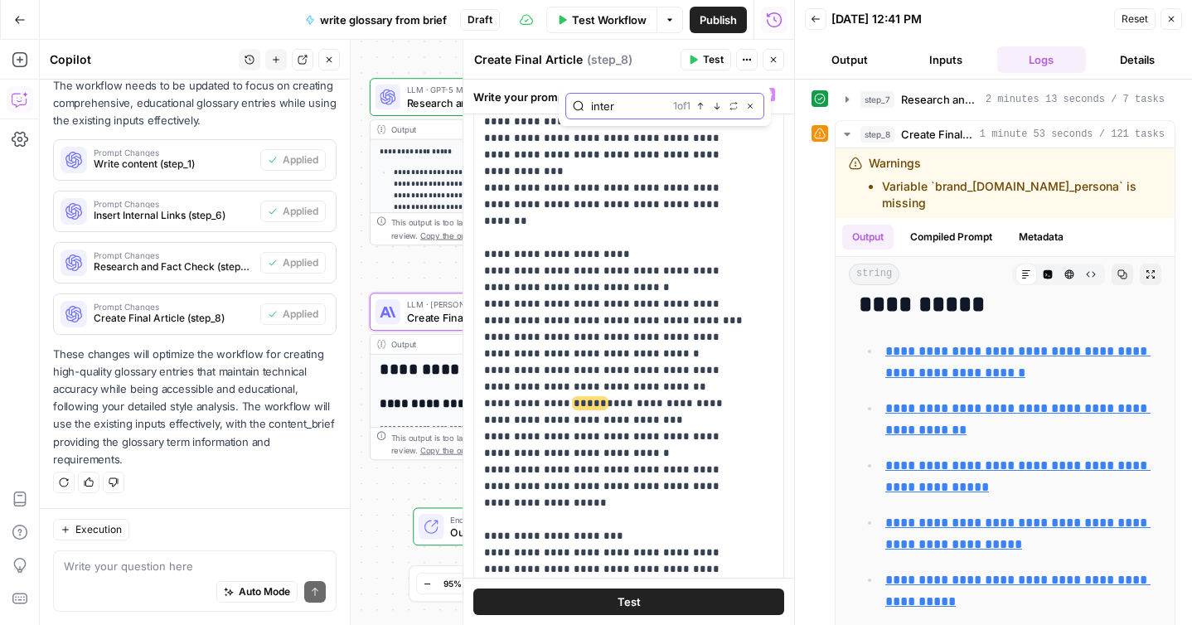
scroll to position [1284, 0]
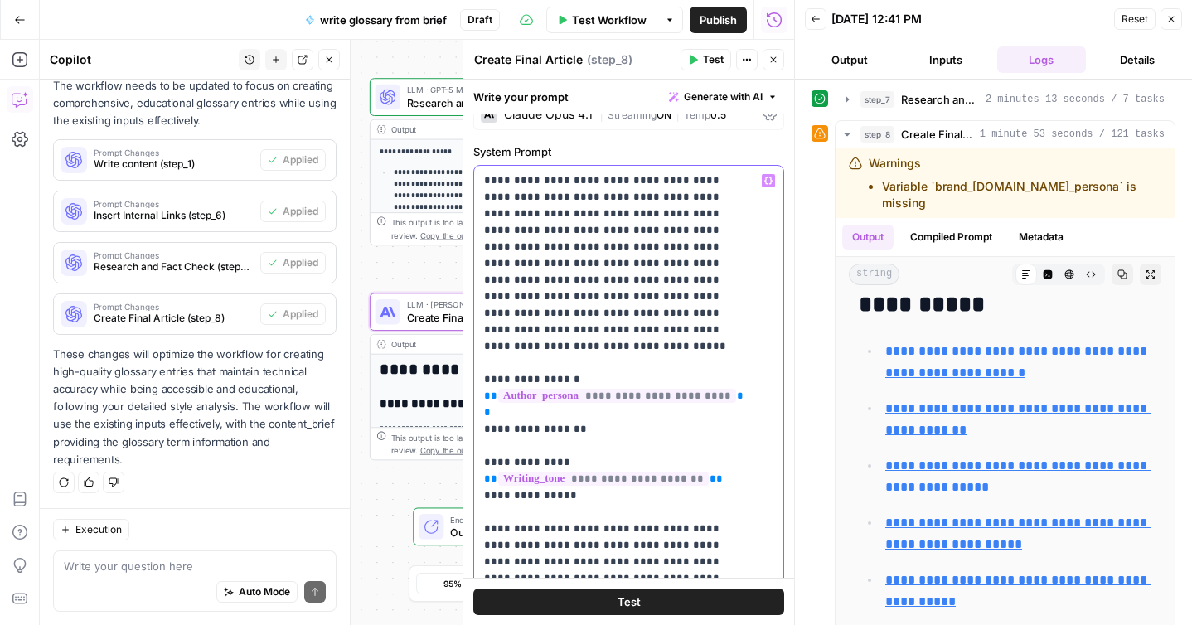
scroll to position [0, 0]
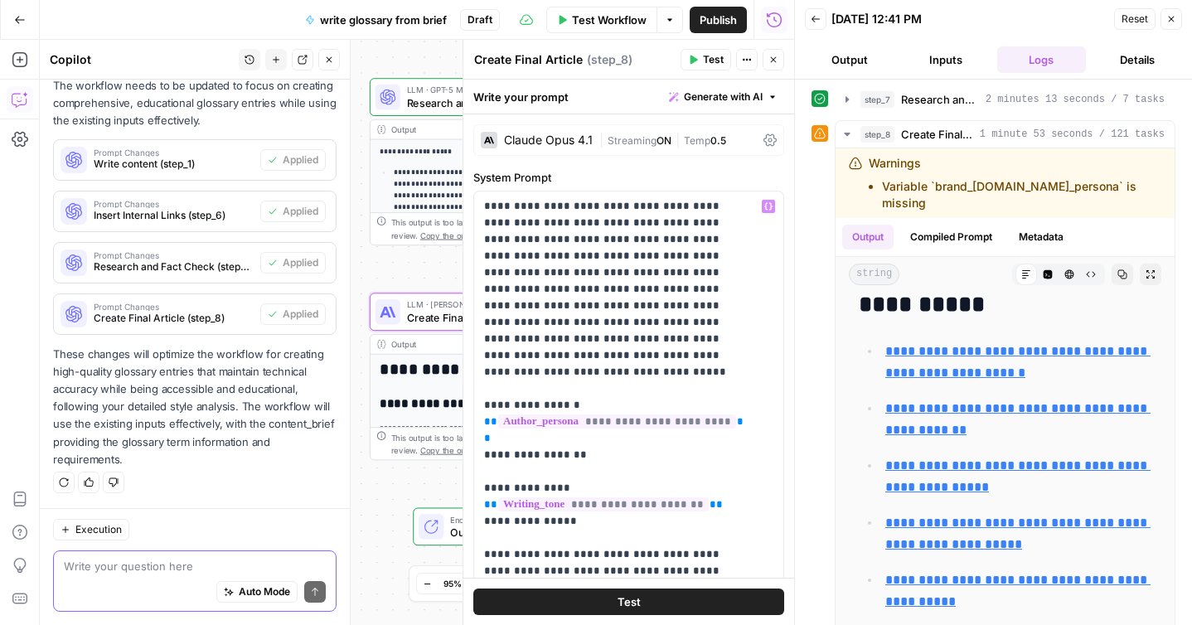
click at [134, 567] on textarea at bounding box center [195, 566] width 262 height 17
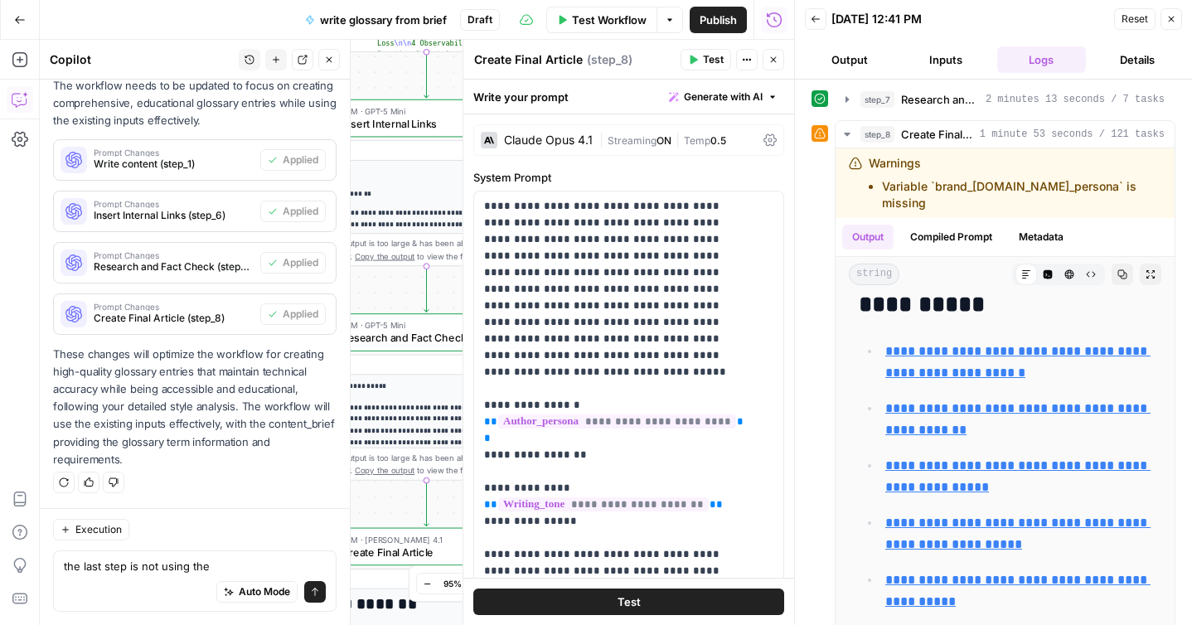
click at [1174, 17] on icon "button" at bounding box center [1172, 19] width 10 height 10
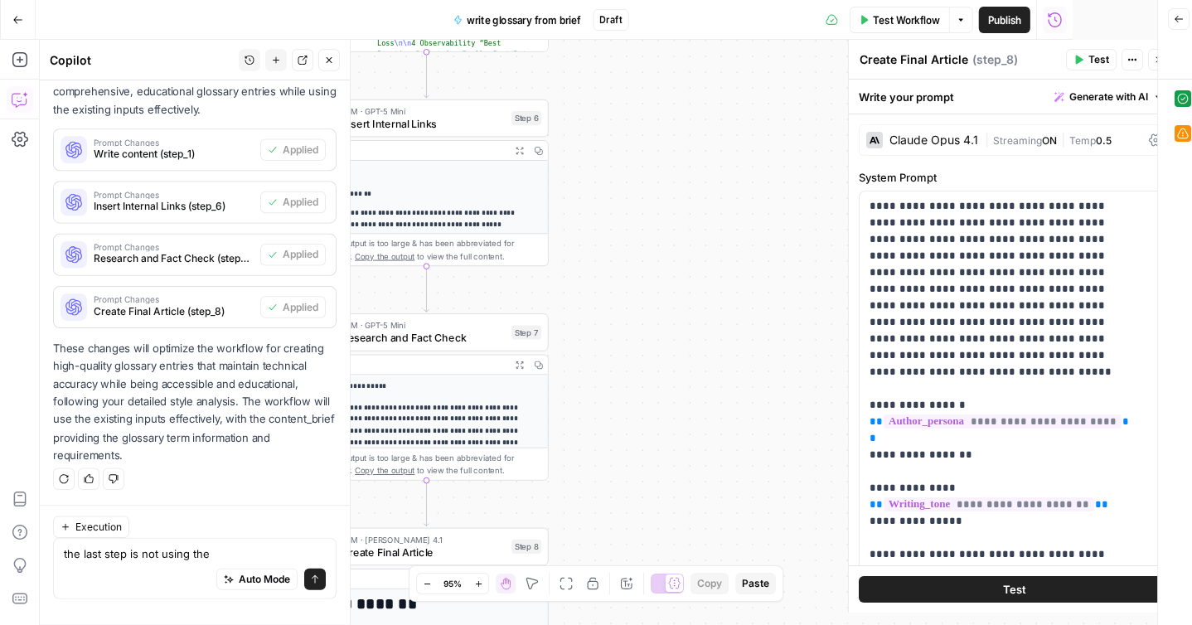
scroll to position [7028, 0]
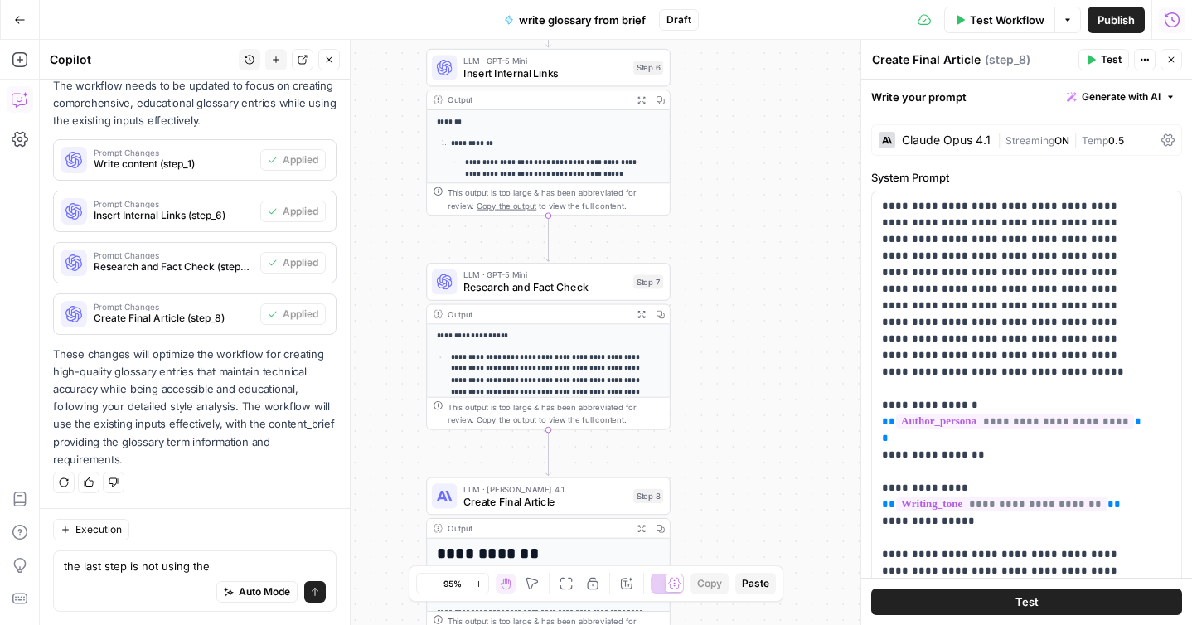
drag, startPoint x: 629, startPoint y: 279, endPoint x: 751, endPoint y: 228, distance: 132.0
click at [751, 228] on div "**********" at bounding box center [616, 332] width 1153 height 585
click at [230, 561] on textarea "the last step is not using the" at bounding box center [195, 566] width 262 height 17
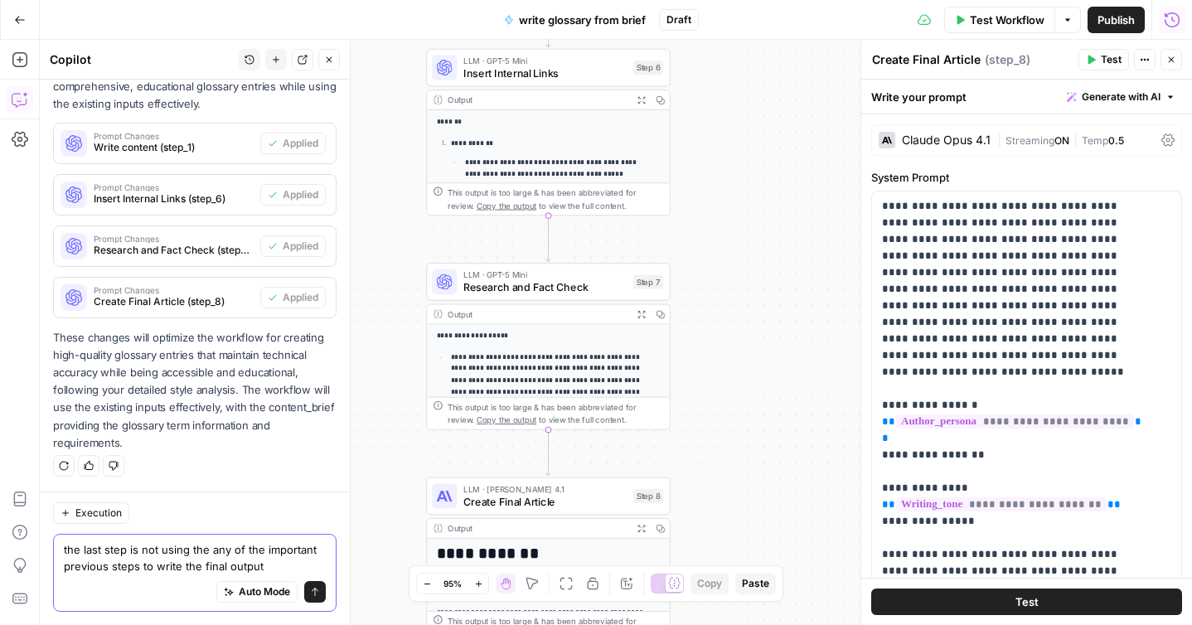
click at [136, 572] on textarea "the last step is not using the any of the important previous steps to write the…" at bounding box center [195, 557] width 262 height 33
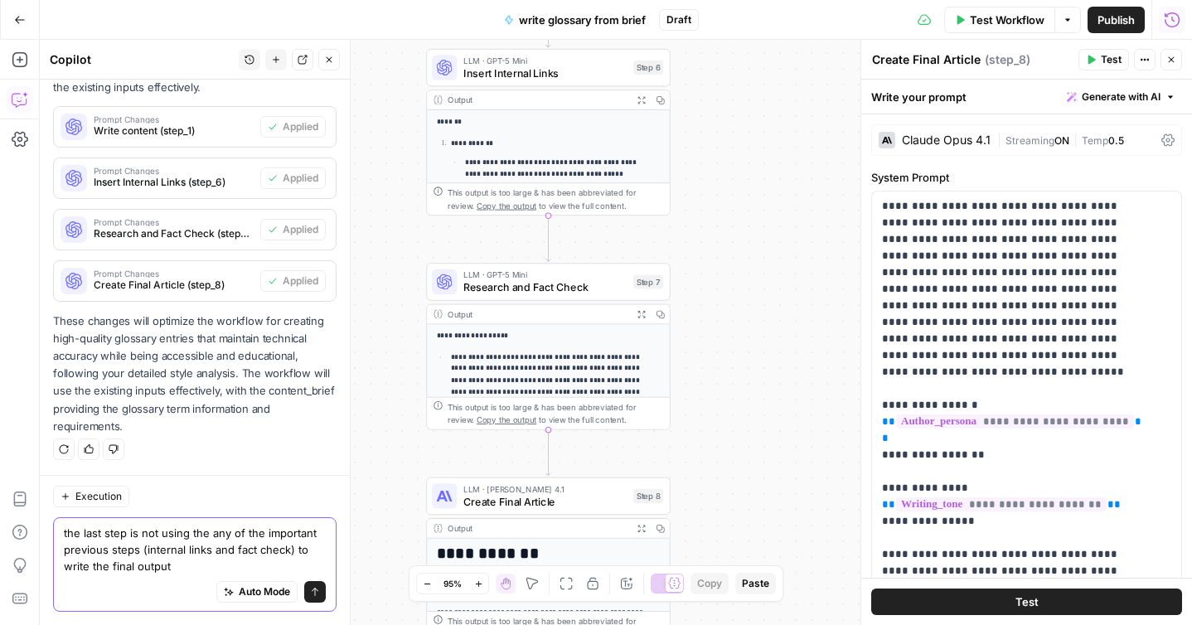
type textarea "the last step is not using the any of the important previous steps (internal li…"
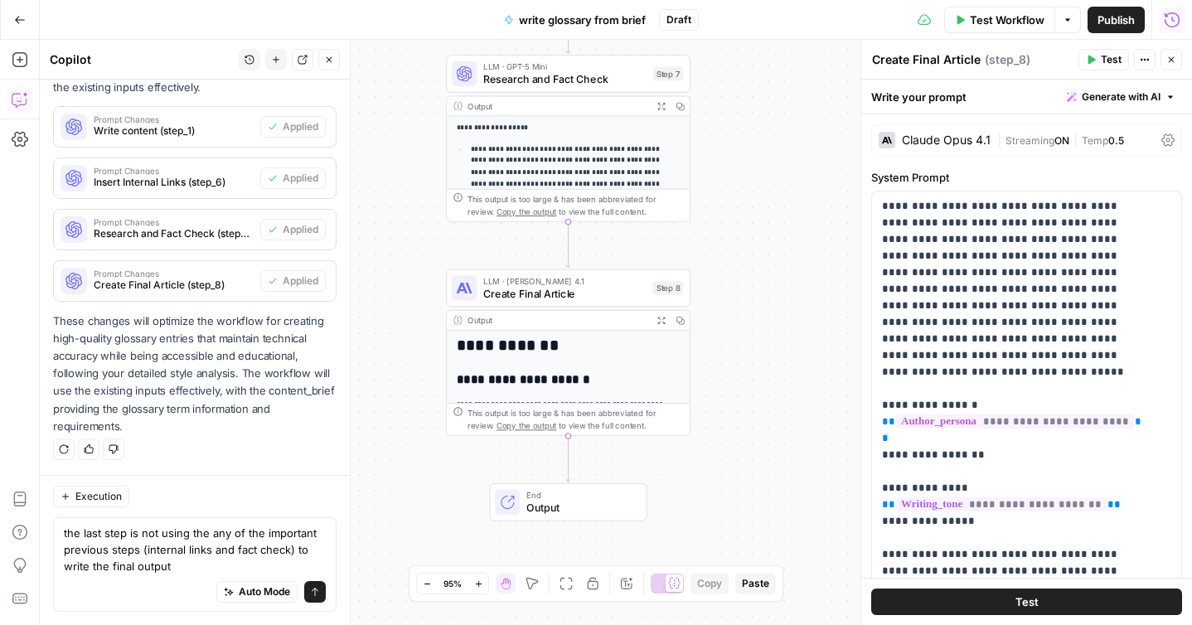
drag, startPoint x: 727, startPoint y: 524, endPoint x: 746, endPoint y: 290, distance: 234.6
click at [746, 290] on div "**********" at bounding box center [616, 332] width 1153 height 585
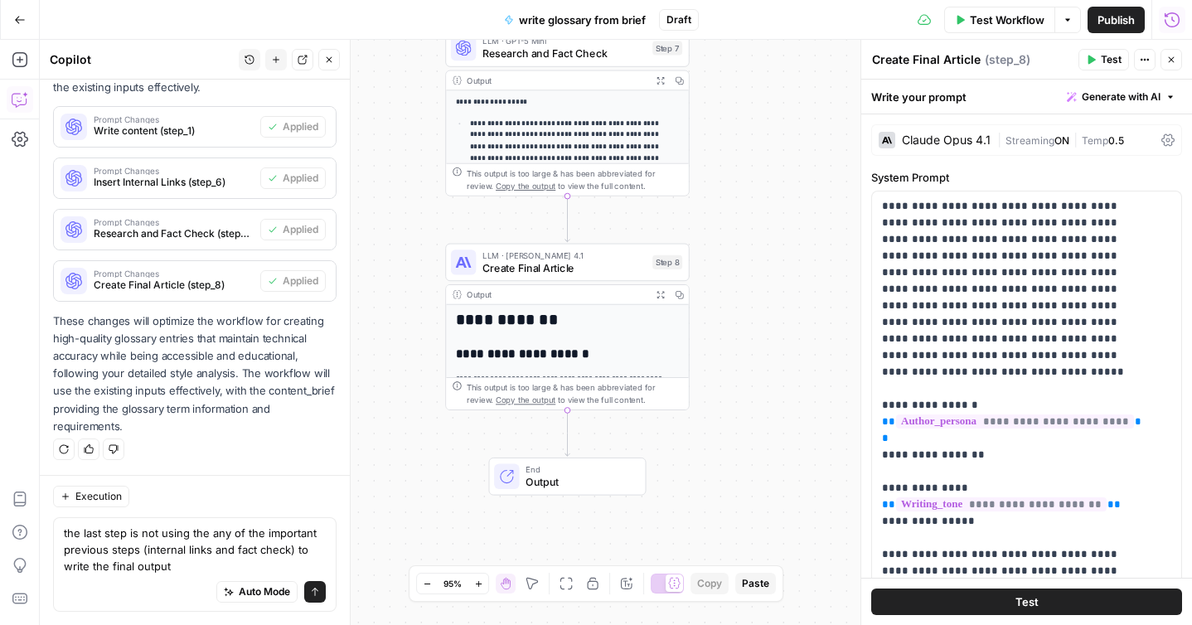
click at [661, 294] on icon "button" at bounding box center [660, 294] width 8 height 8
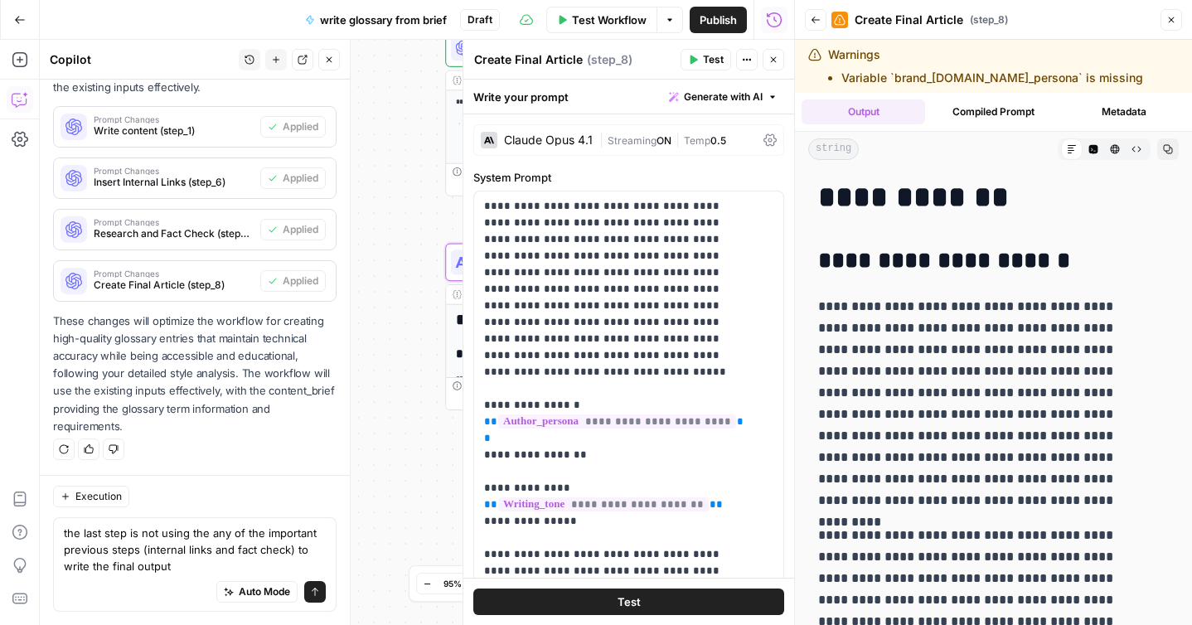
click at [1163, 151] on icon "button" at bounding box center [1168, 149] width 10 height 10
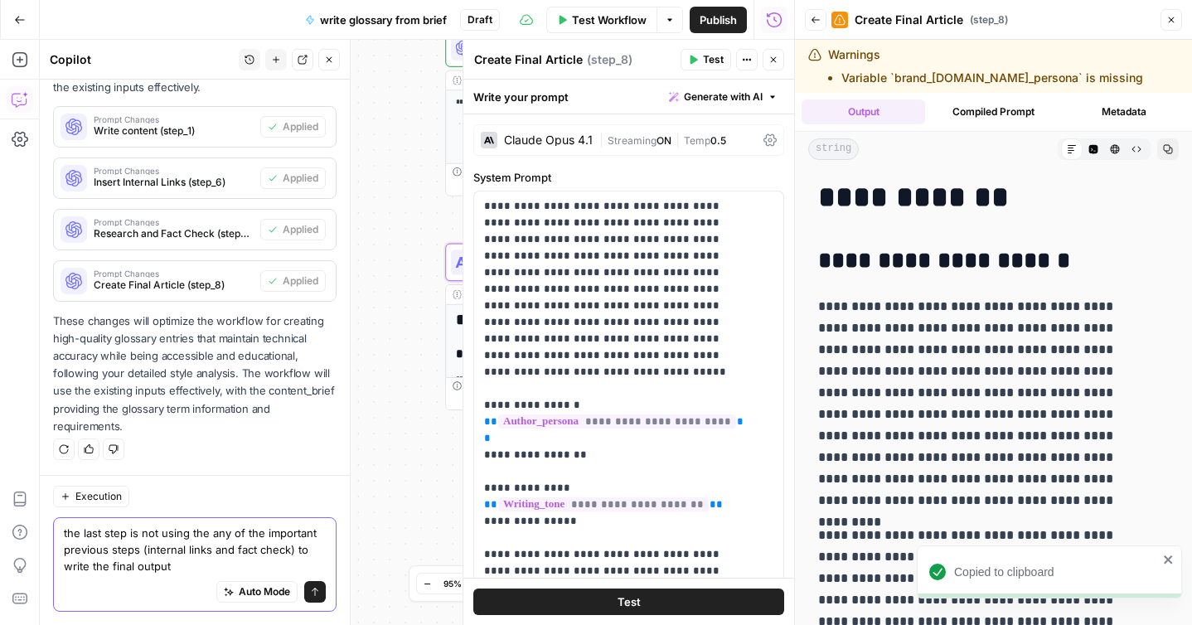
click at [184, 560] on textarea "the last step is not using the any of the important previous steps (internal li…" at bounding box center [195, 550] width 262 height 50
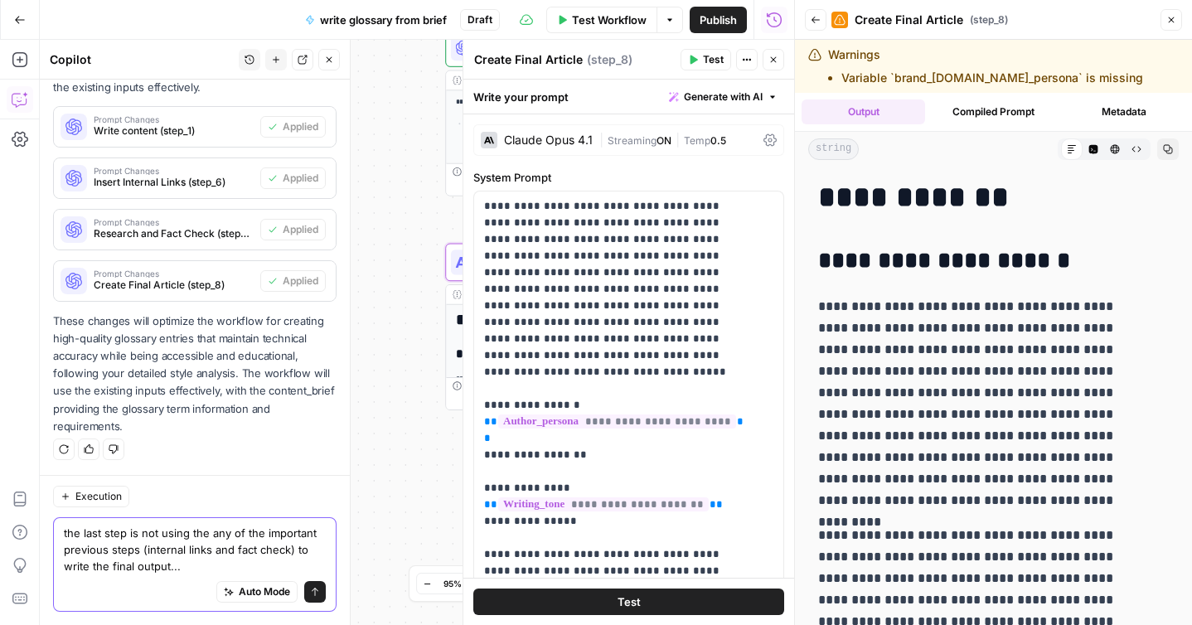
scroll to position [7077, 0]
paste textarea "No, this doesn't match the Hydrolix cardinality page at all. There are signific…"
type textarea "the last step is not using the any of the important previous steps (internal li…"
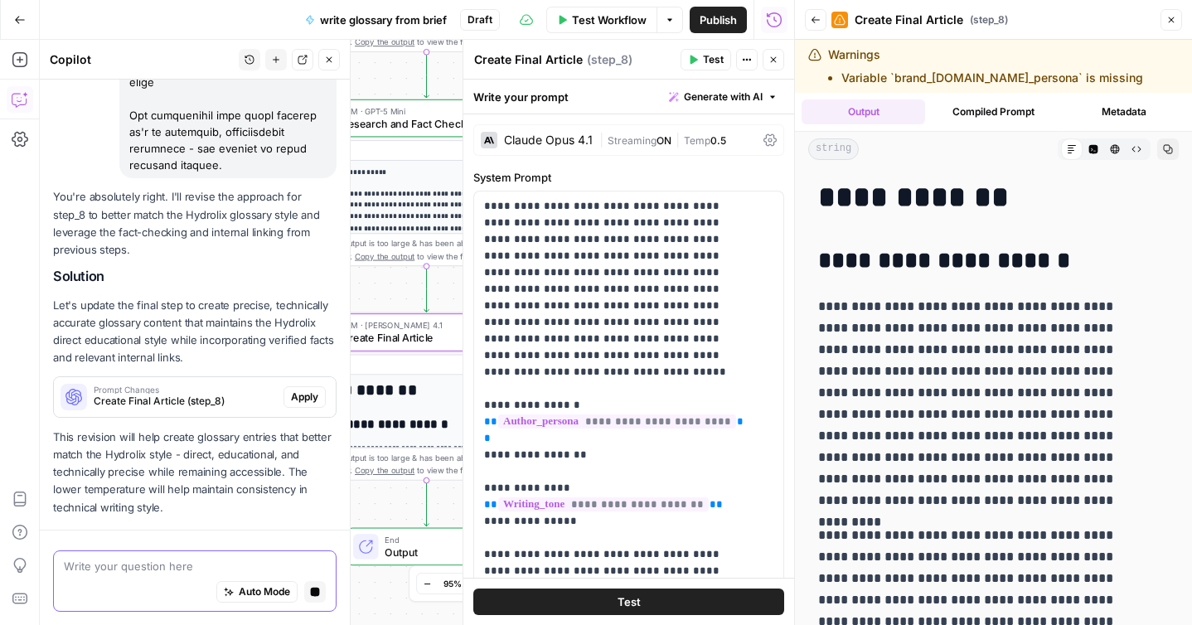
scroll to position [9359, 0]
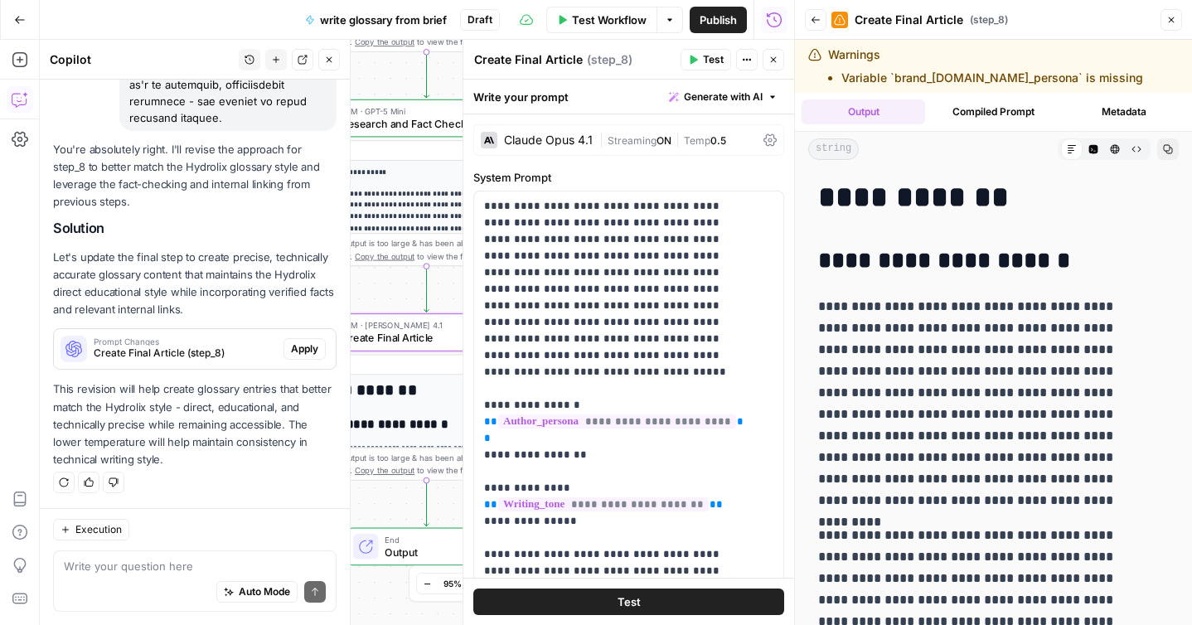
click at [291, 345] on span "Apply" at bounding box center [304, 349] width 27 height 15
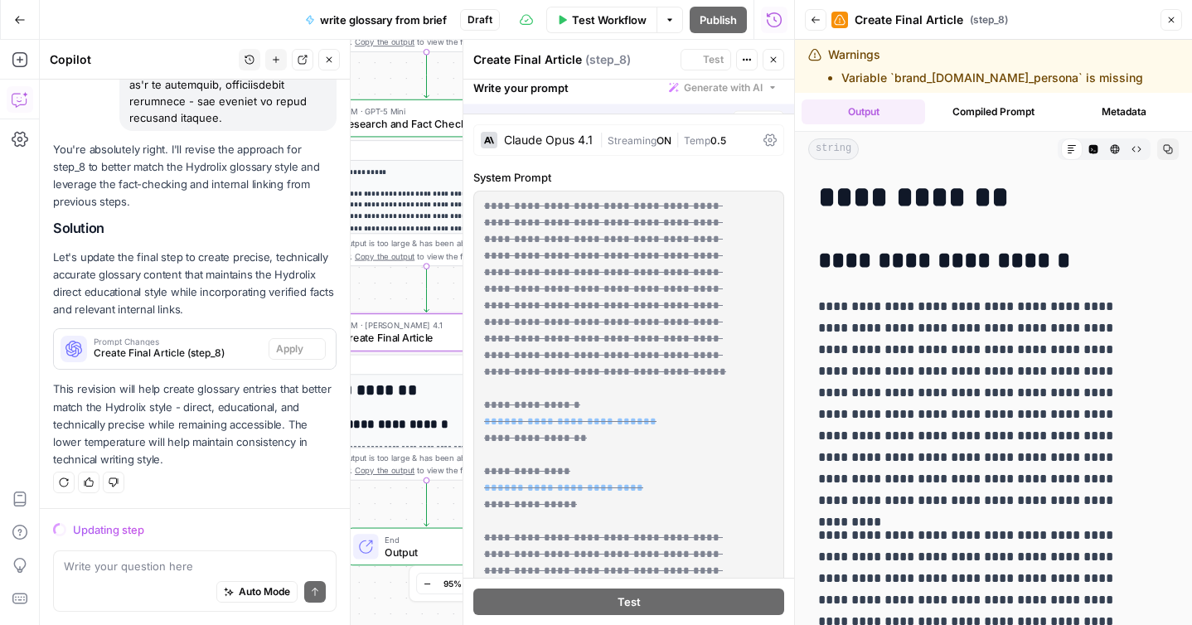
scroll to position [9306, 0]
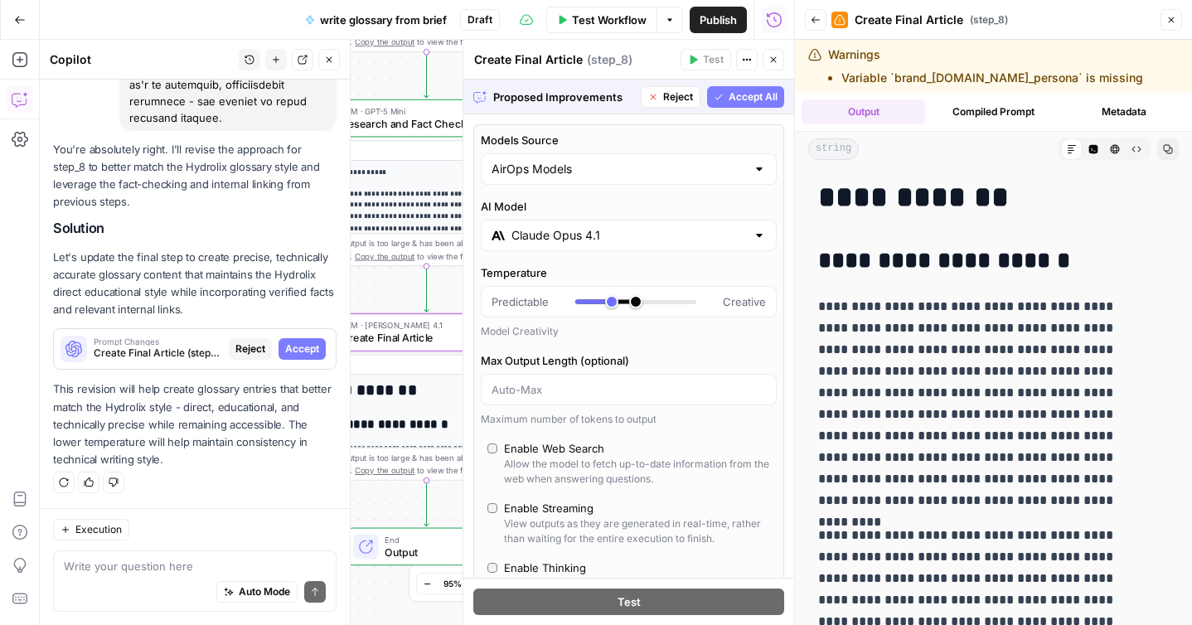
click at [299, 357] on button "Accept" at bounding box center [302, 349] width 47 height 22
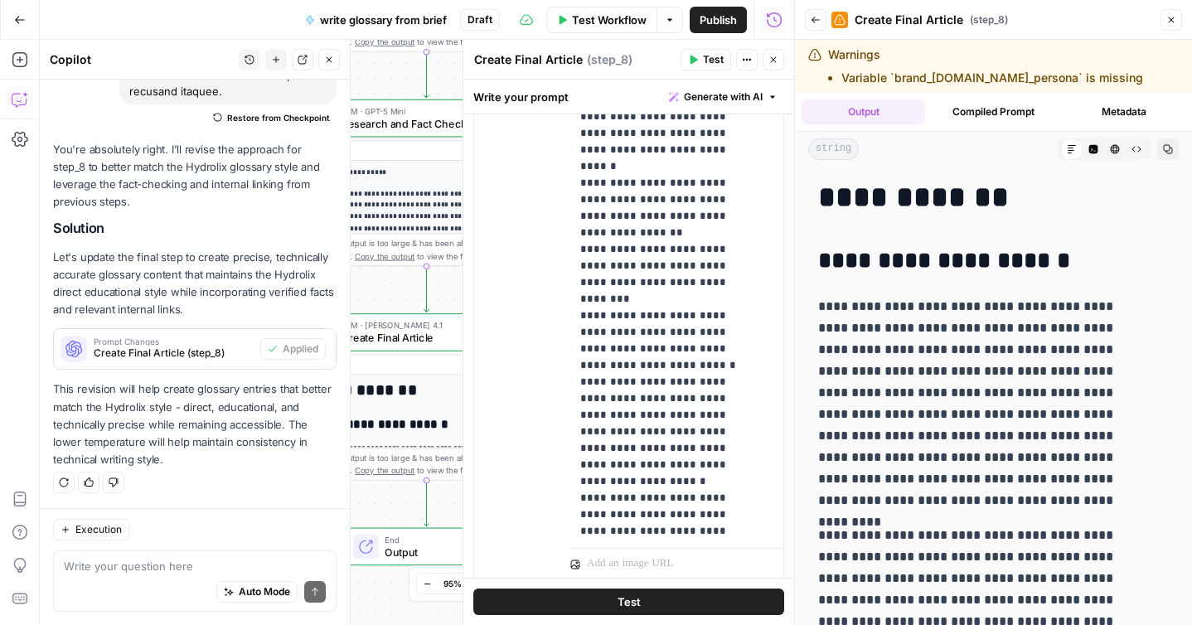
scroll to position [1090, 0]
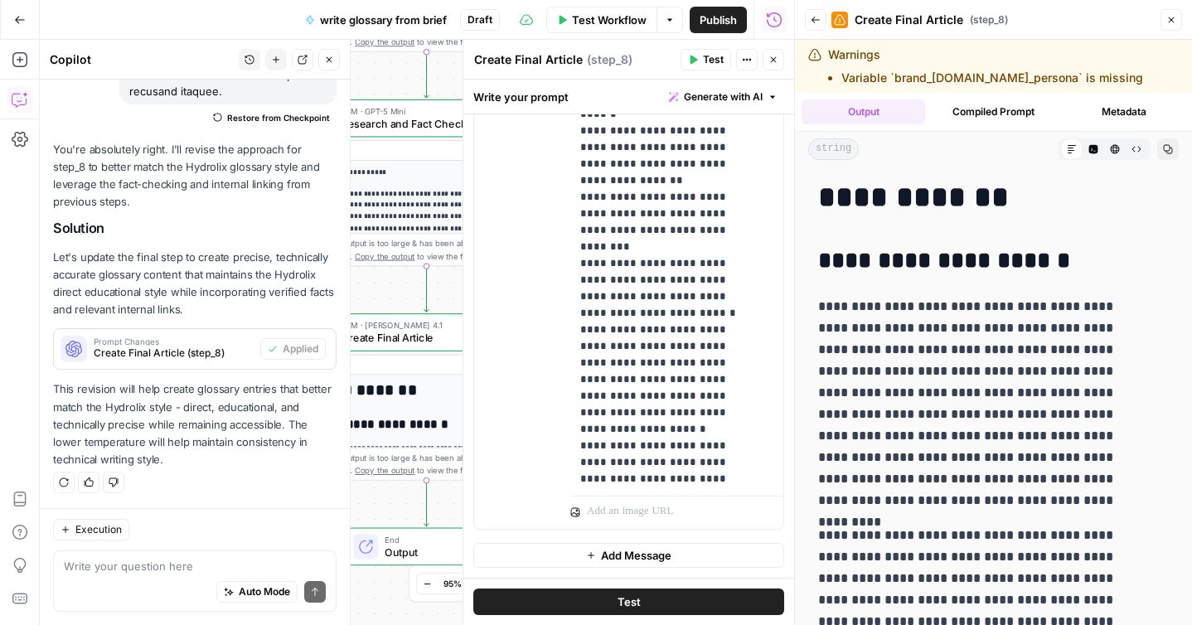
click at [618, 595] on span "Test" at bounding box center [629, 602] width 23 height 17
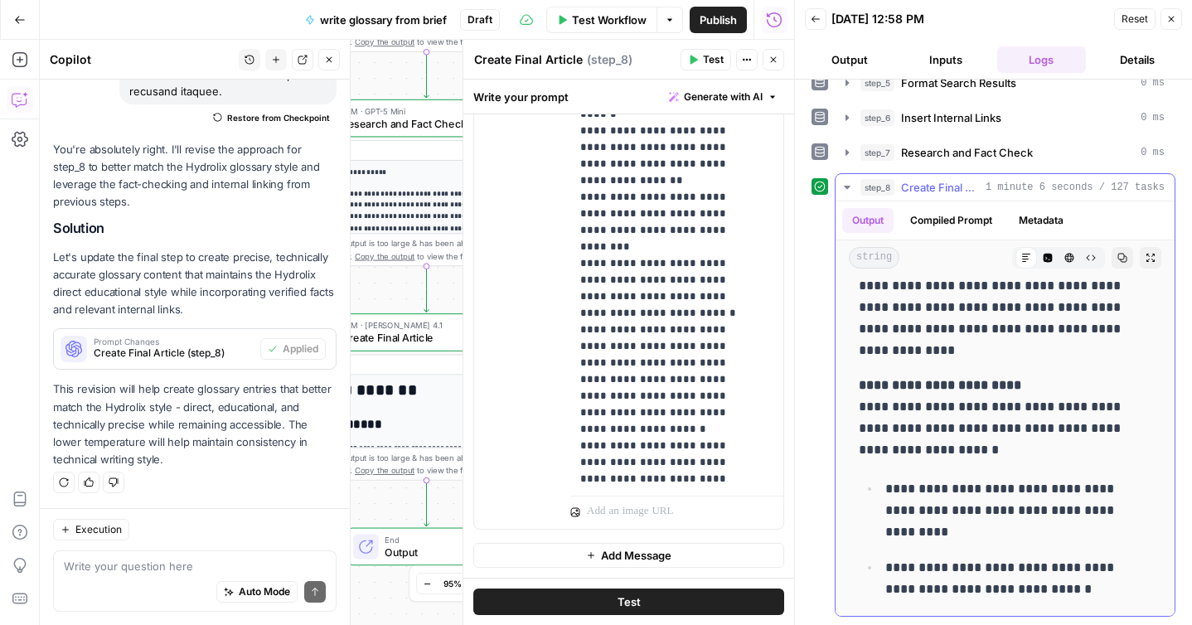
scroll to position [2777, 0]
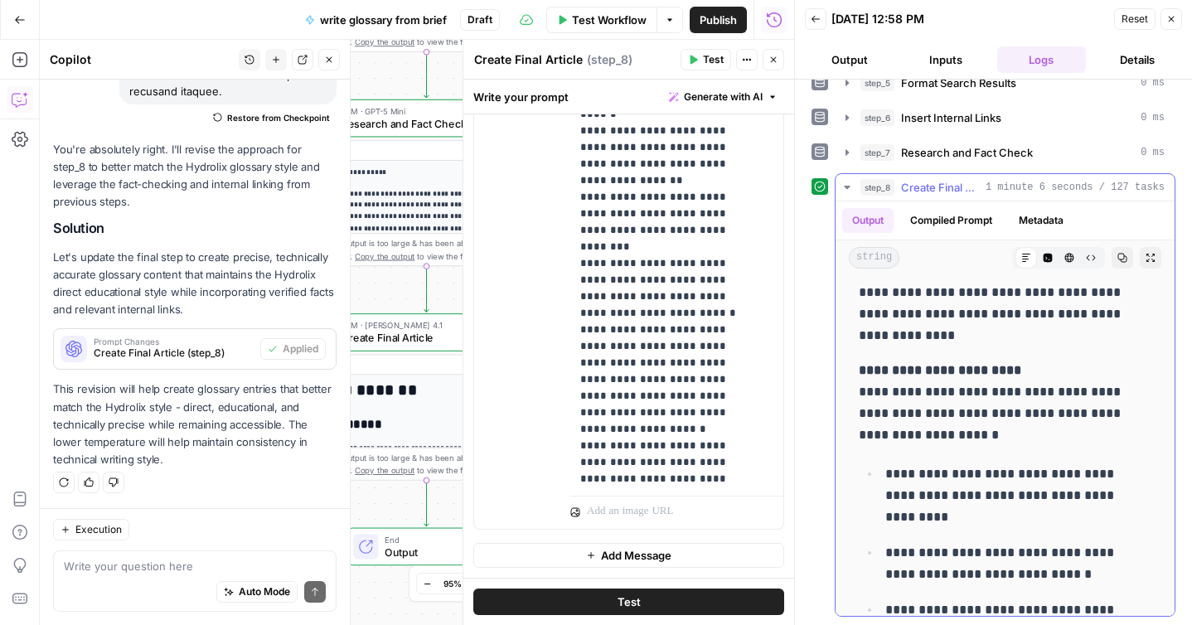
click at [1118, 258] on icon "button" at bounding box center [1123, 258] width 10 height 10
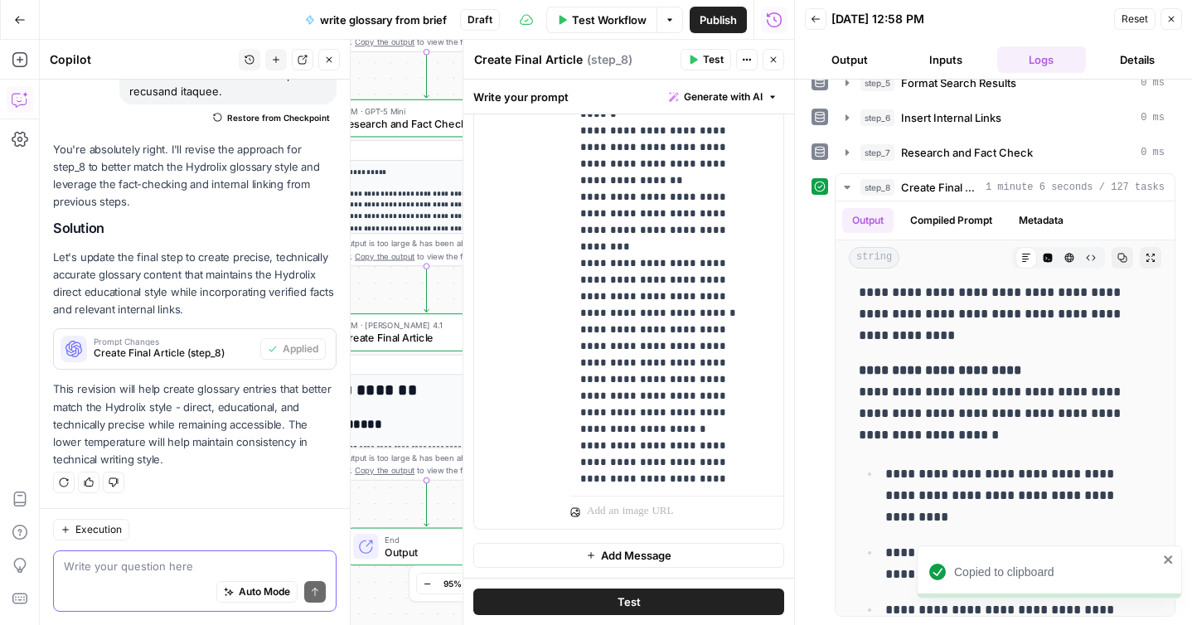
click at [138, 569] on textarea at bounding box center [195, 566] width 262 height 17
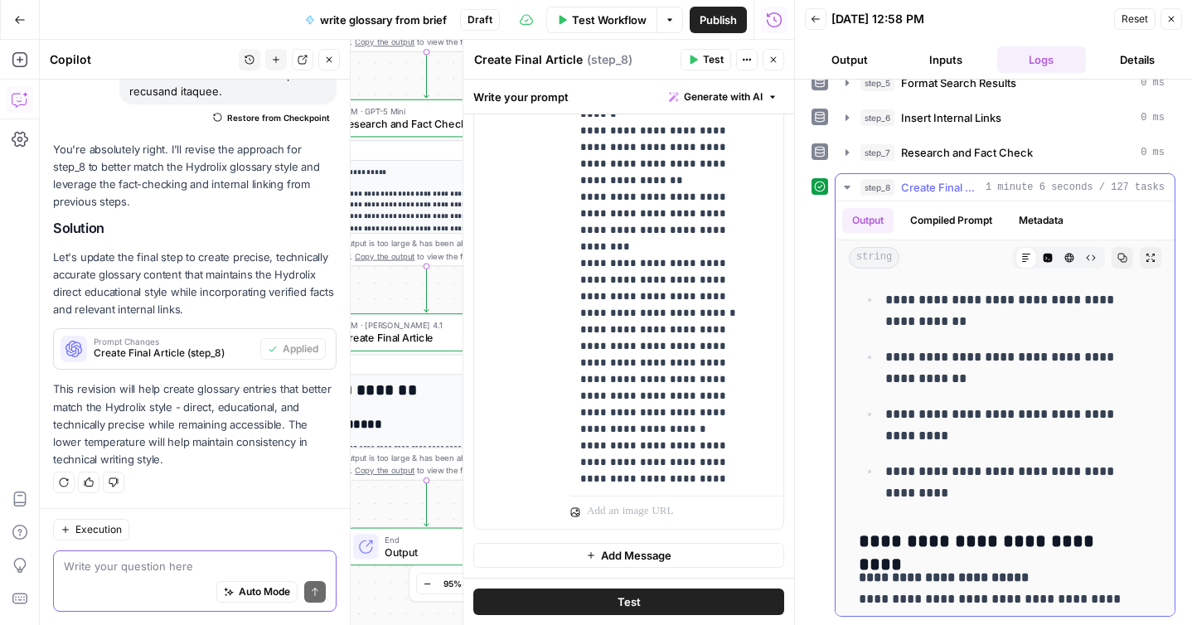
scroll to position [3659, 0]
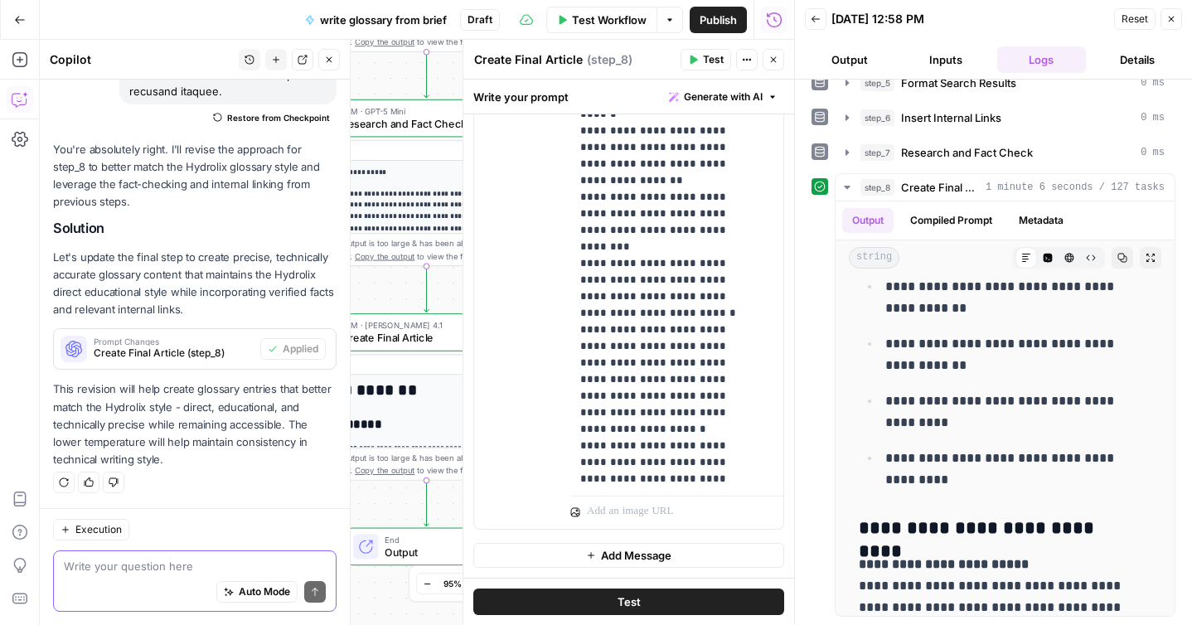
paste textarea "No, this second version has swung too far in the opposite direction. It doesn't…"
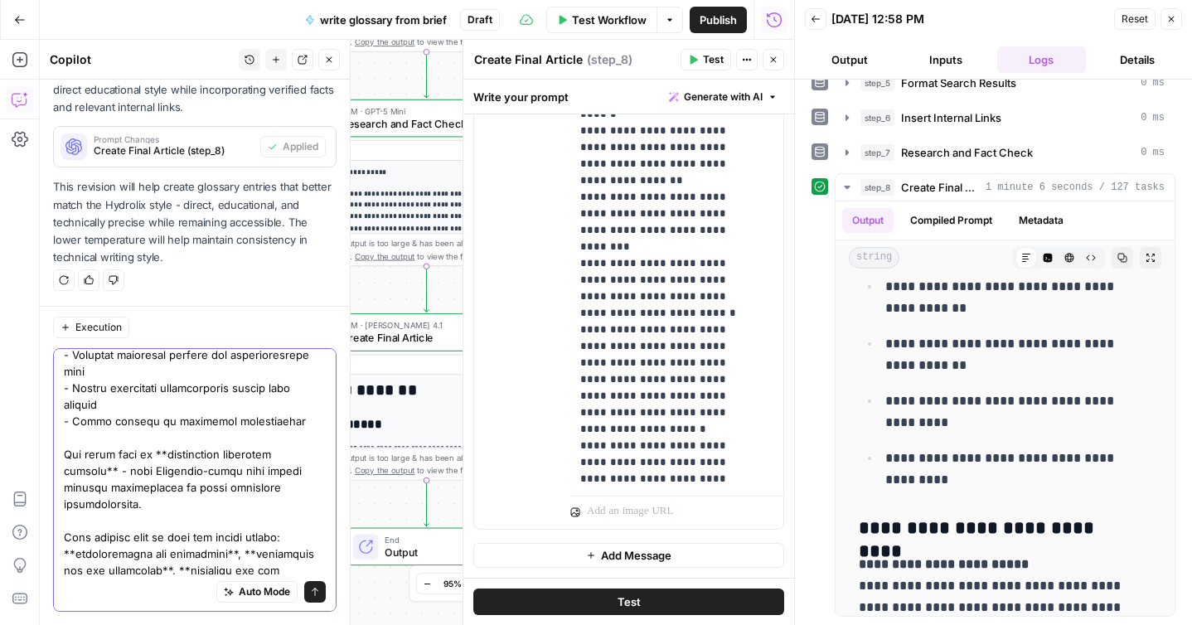
scroll to position [0, 0]
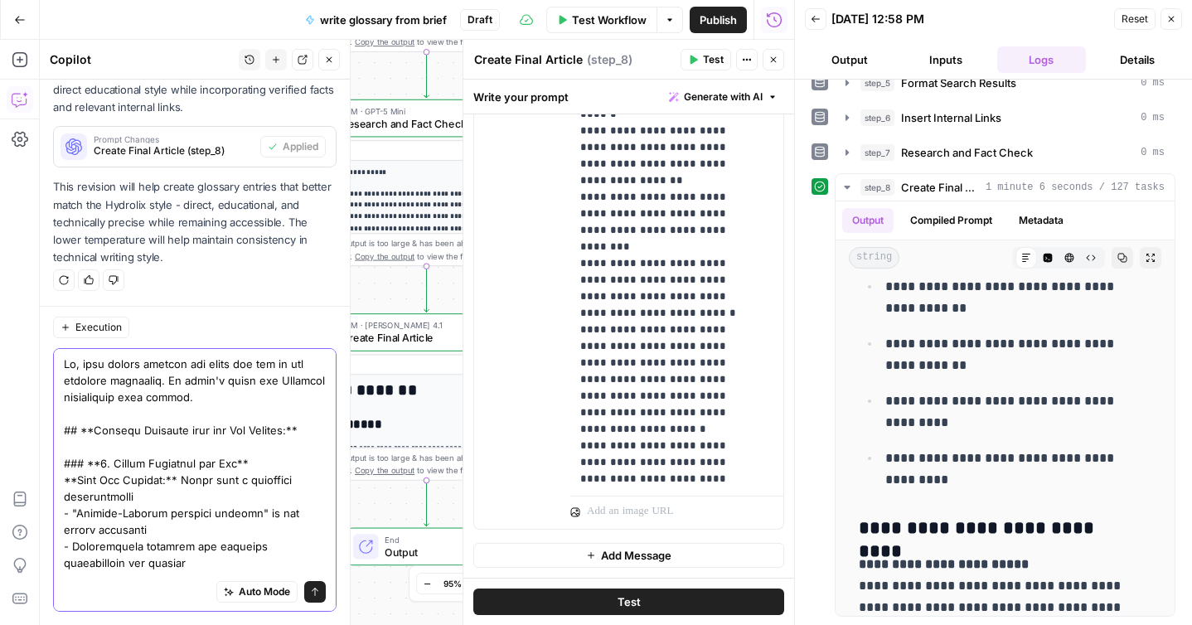
drag, startPoint x: 289, startPoint y: 588, endPoint x: 276, endPoint y: 535, distance: 54.7
click at [277, 535] on div "Auto Mode Send" at bounding box center [195, 480] width 284 height 264
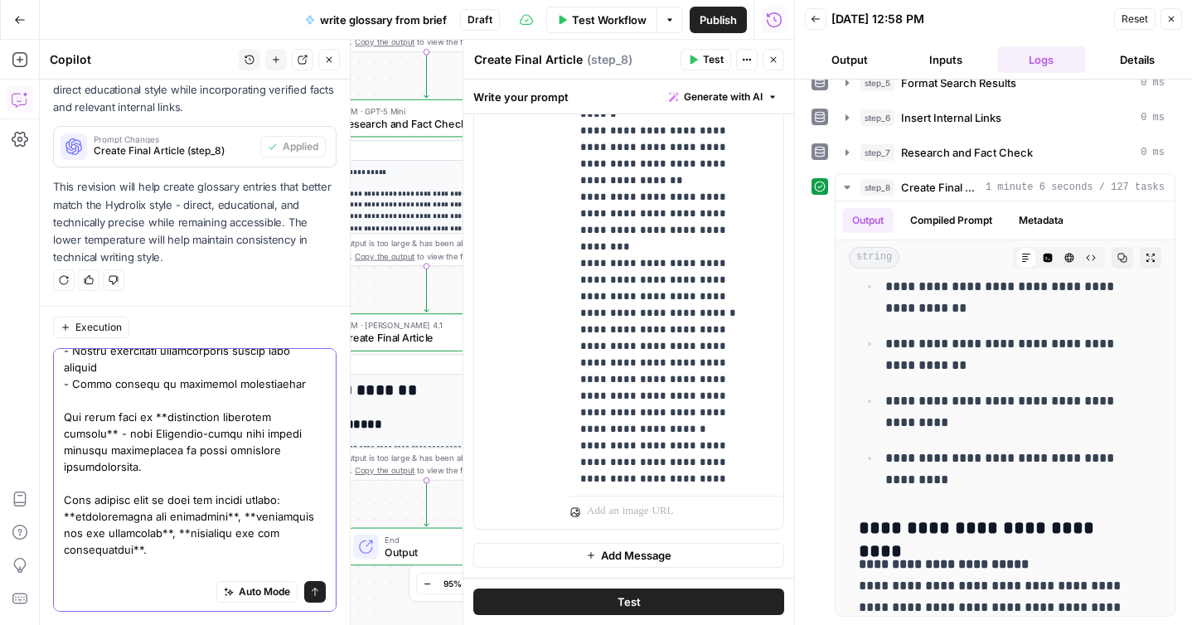
scroll to position [1108, 0]
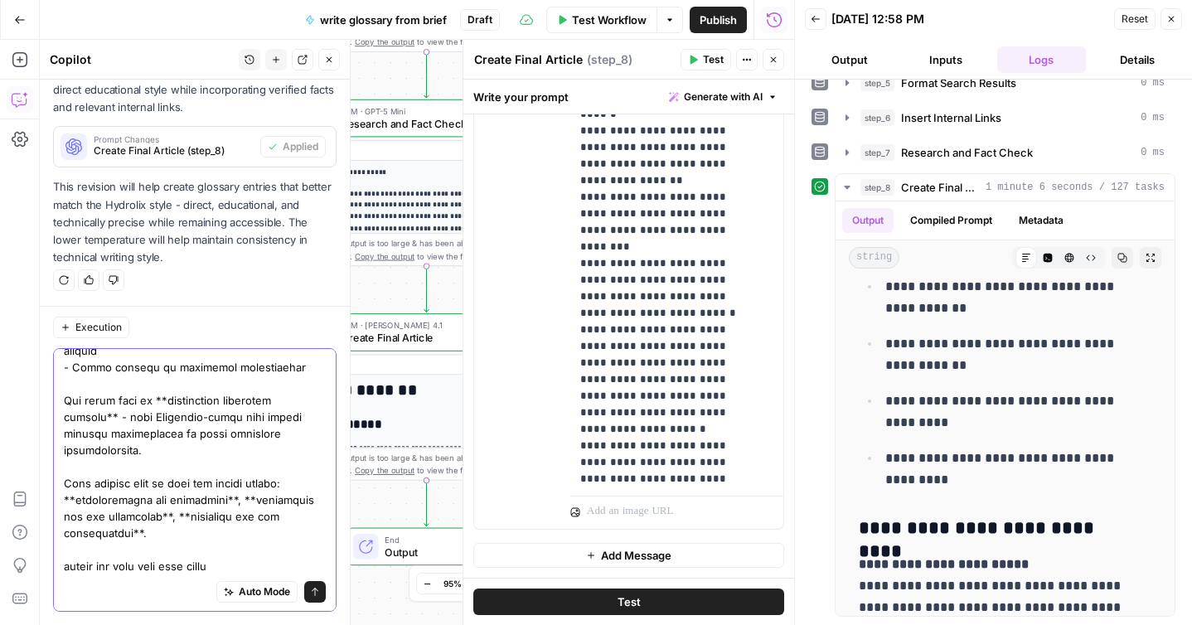
type textarea "No, this second version has swung too far in the opposite direction. It doesn't…"
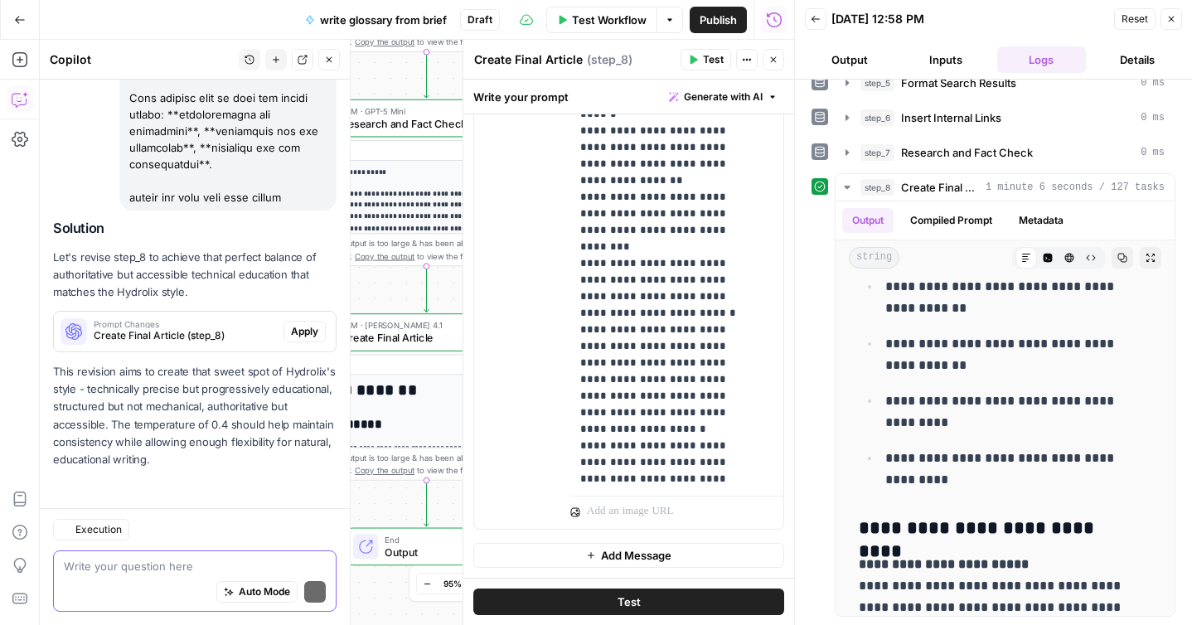
scroll to position [11288, 0]
click at [284, 333] on button "Apply" at bounding box center [305, 332] width 42 height 22
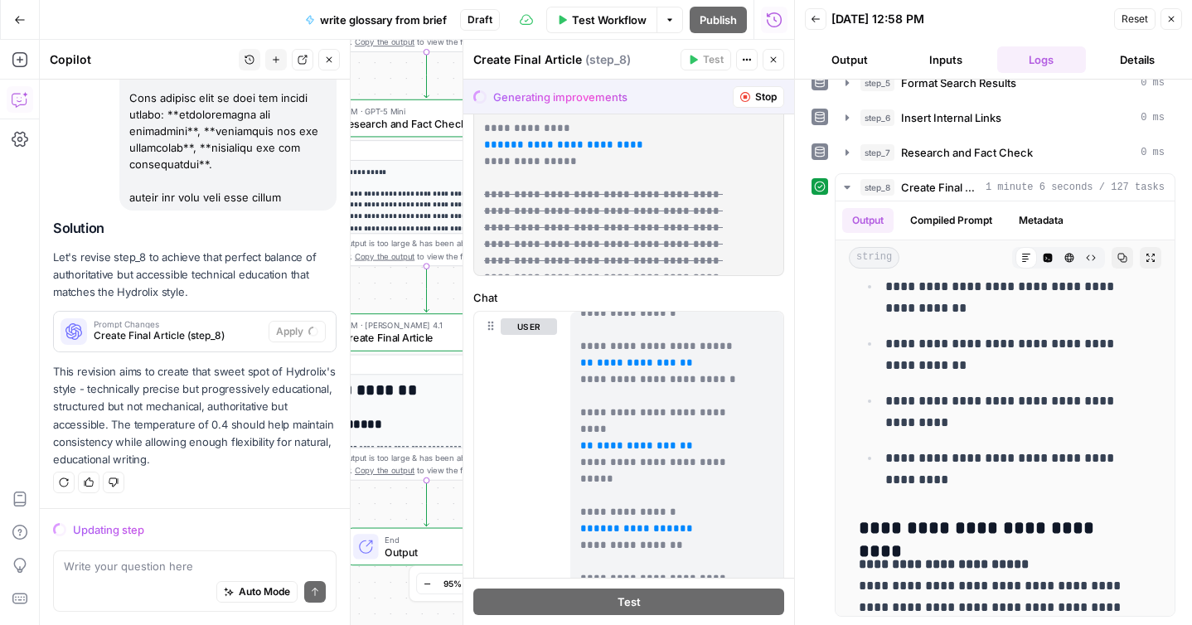
scroll to position [0, 0]
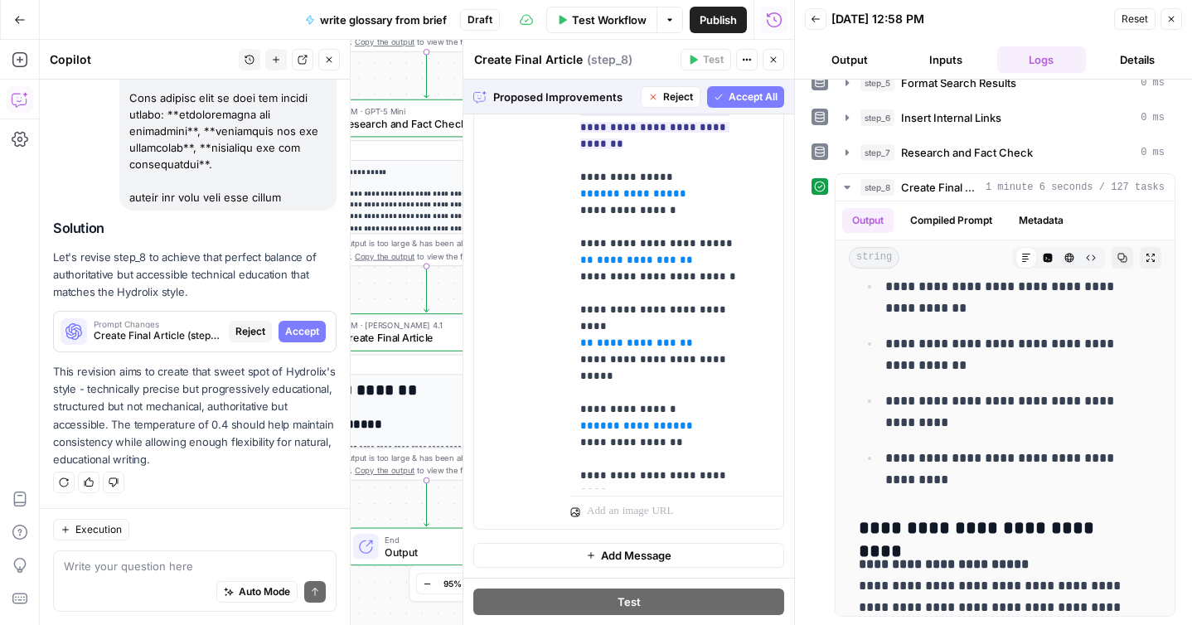
click at [736, 102] on span "Accept All" at bounding box center [753, 97] width 49 height 15
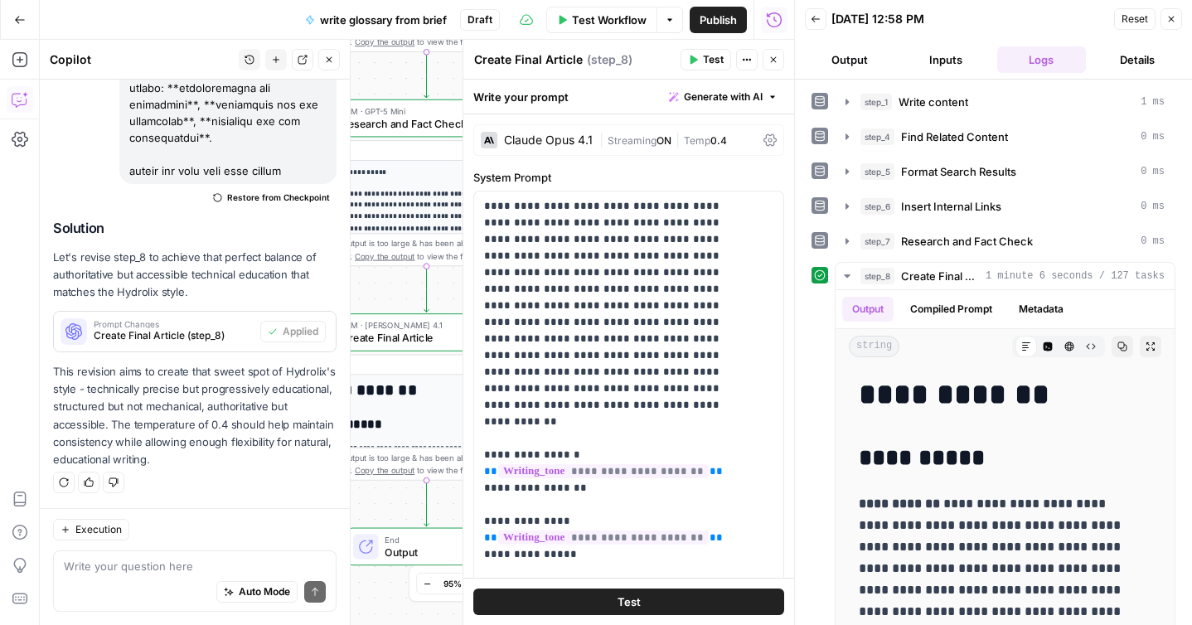
click at [604, 602] on button "Test" at bounding box center [628, 602] width 311 height 27
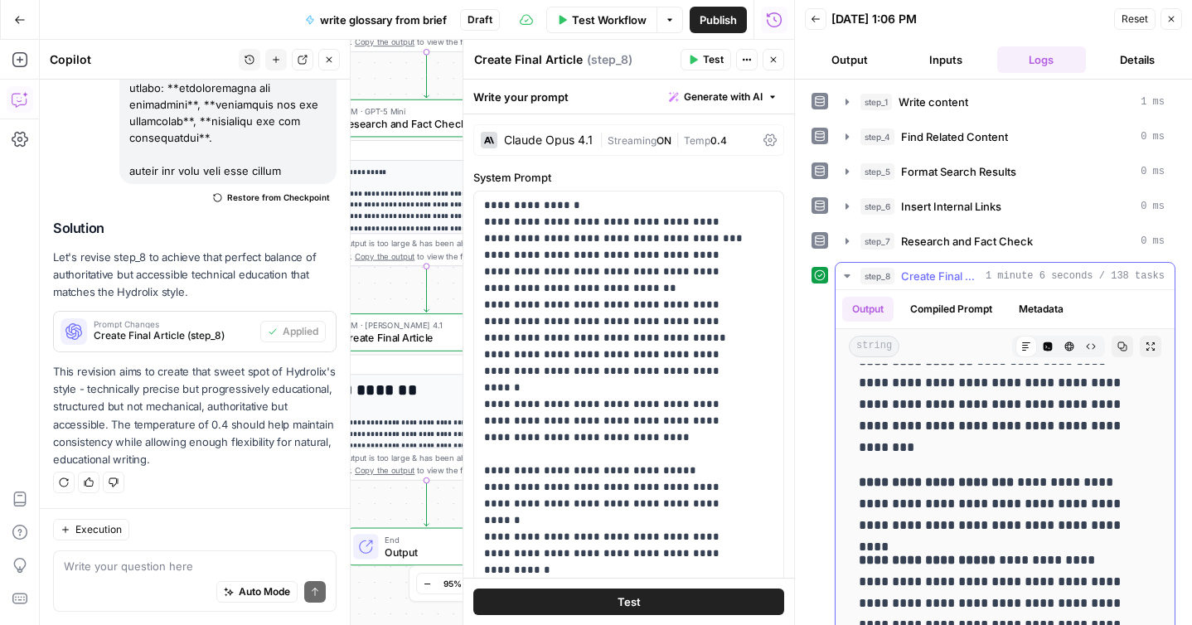
scroll to position [2427, 0]
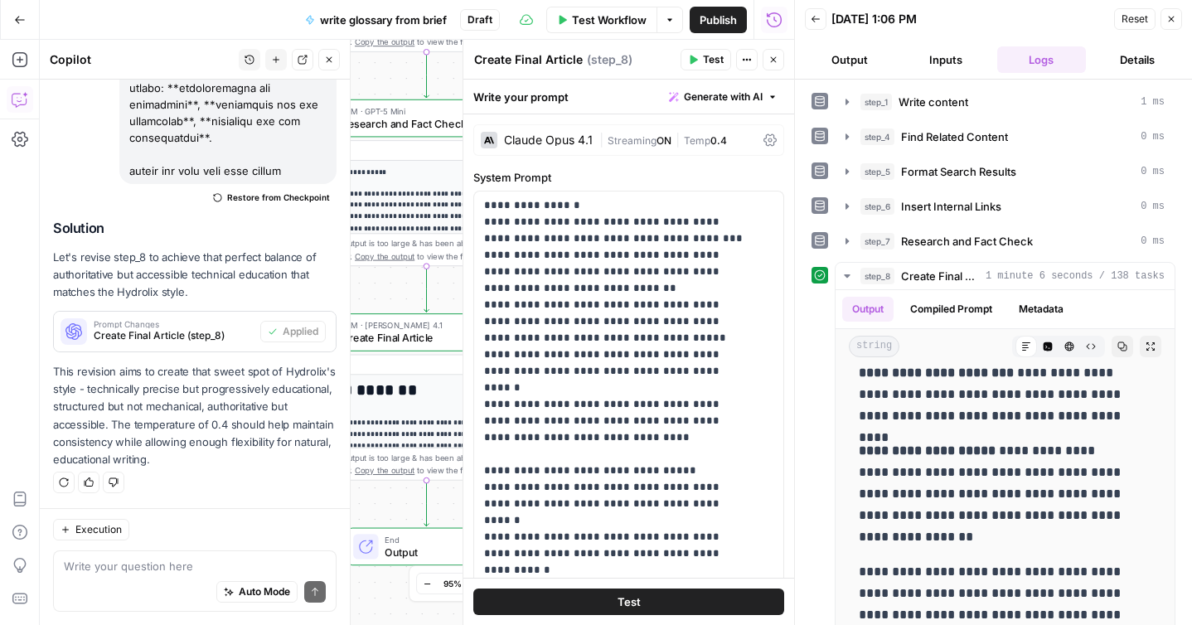
click at [621, 602] on span "Test" at bounding box center [629, 602] width 23 height 17
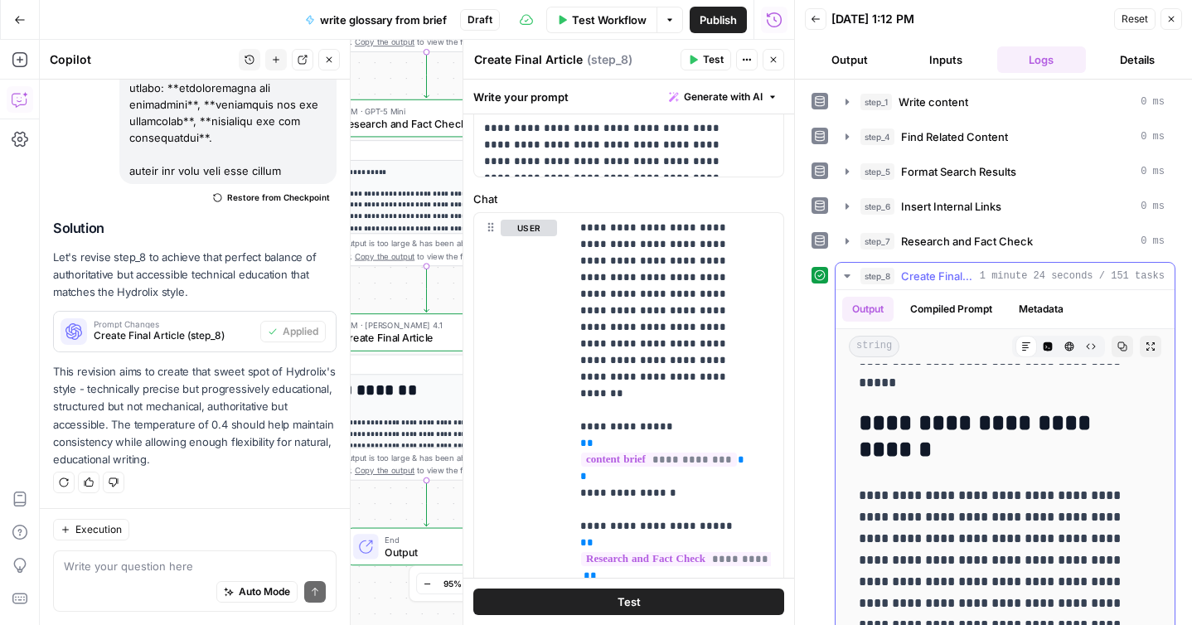
scroll to position [312, 0]
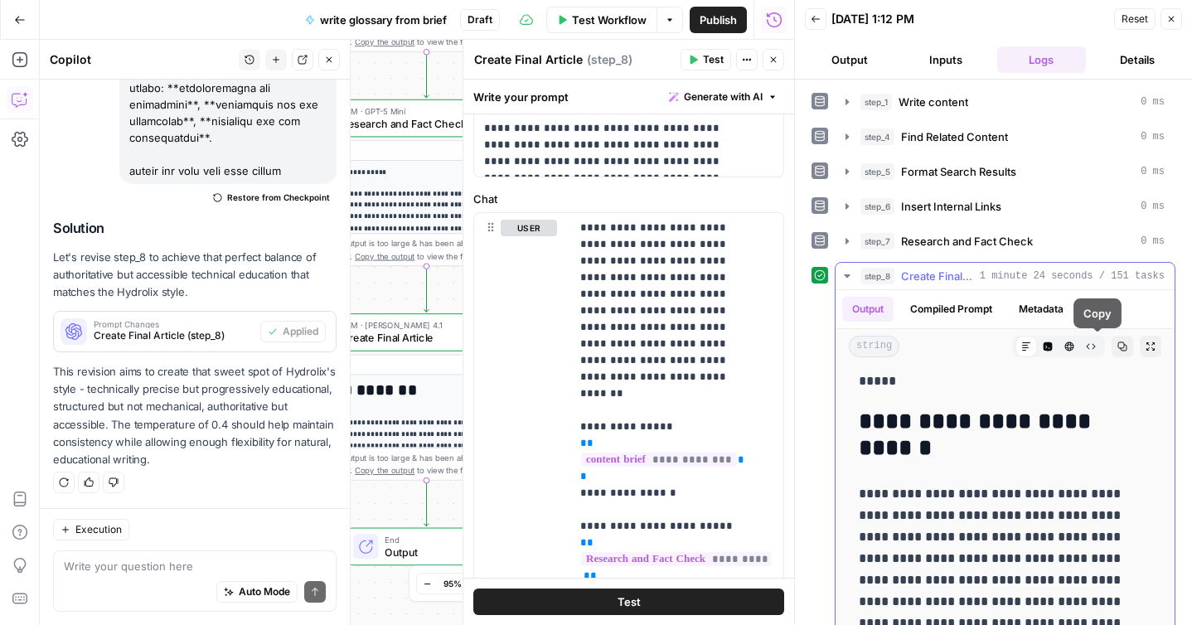
click at [1118, 348] on icon "button" at bounding box center [1123, 347] width 10 height 10
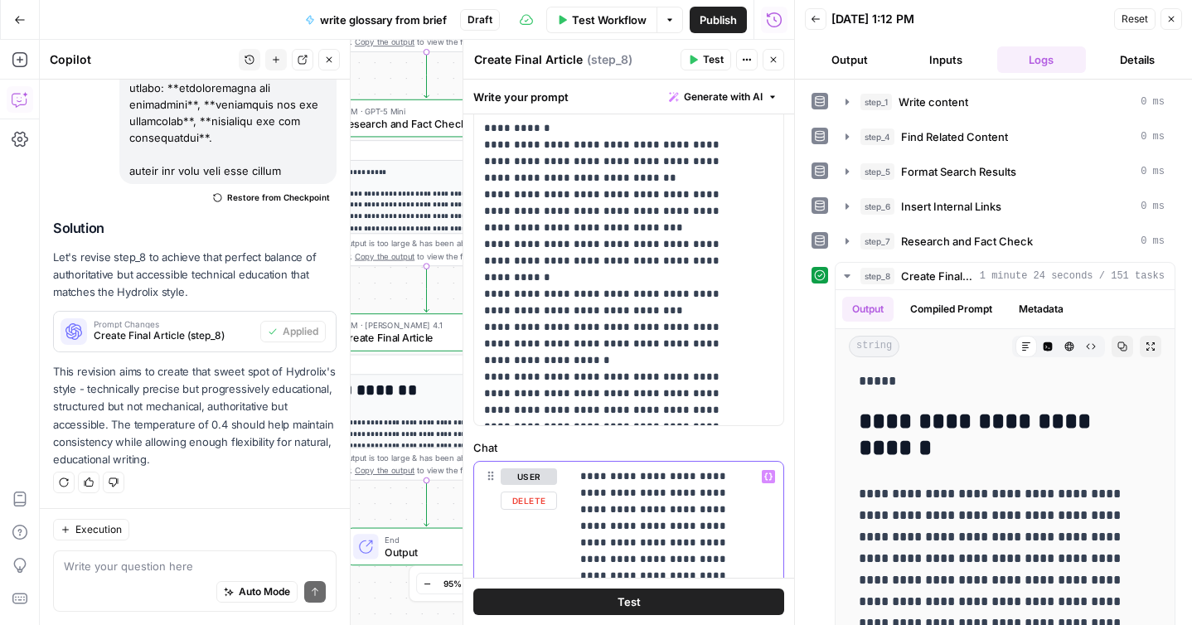
scroll to position [417, 0]
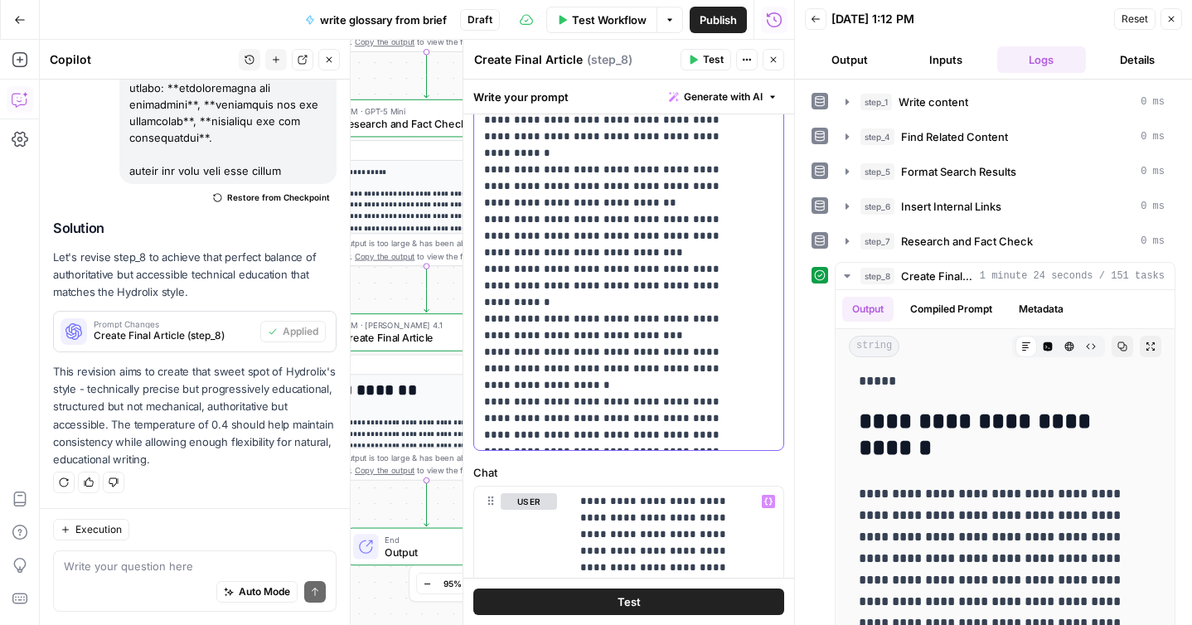
click at [105, 568] on textarea at bounding box center [195, 566] width 262 height 17
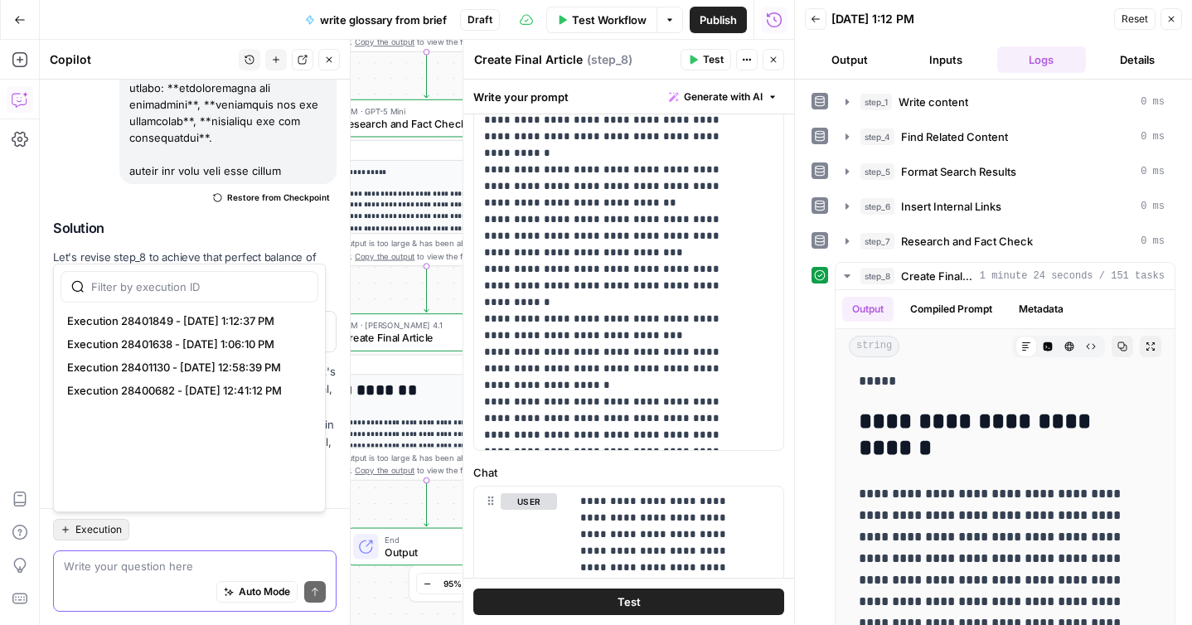
click at [102, 532] on span "Execution" at bounding box center [98, 529] width 46 height 15
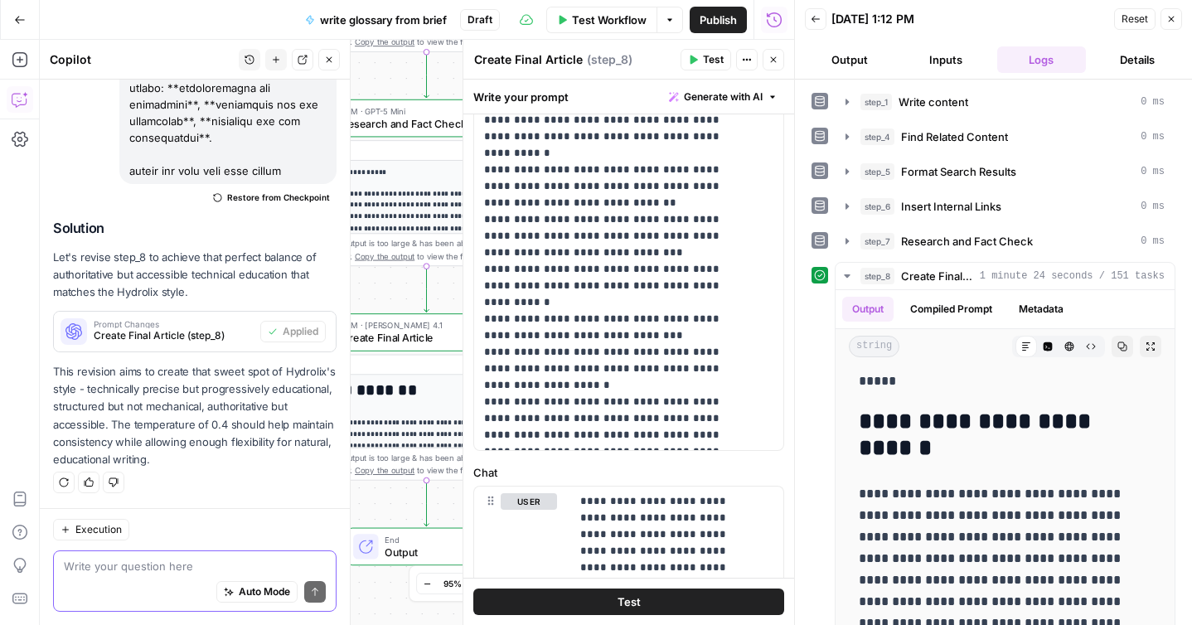
click at [98, 567] on textarea at bounding box center [195, 566] width 262 height 17
paste textarea "I've analyzed the differences and created improved prompts that address the spe…"
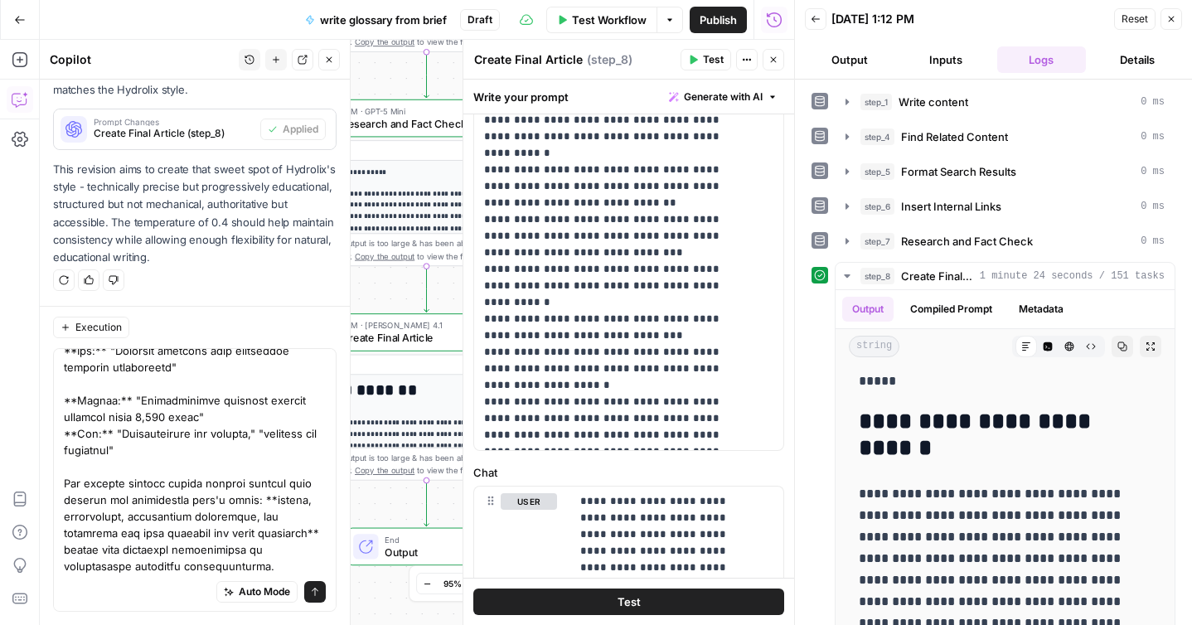
scroll to position [0, 0]
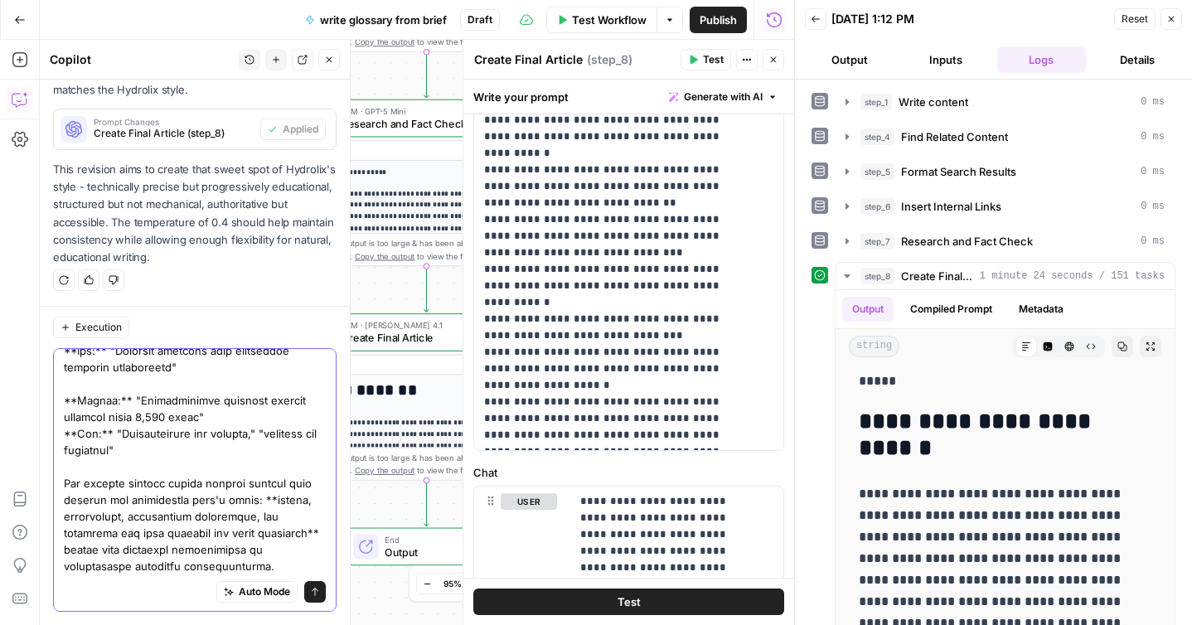
click at [284, 538] on textarea at bounding box center [195, 159] width 262 height 829
paste textarea "This third version is much closer to the Hydrolix cardinality page style, but t…"
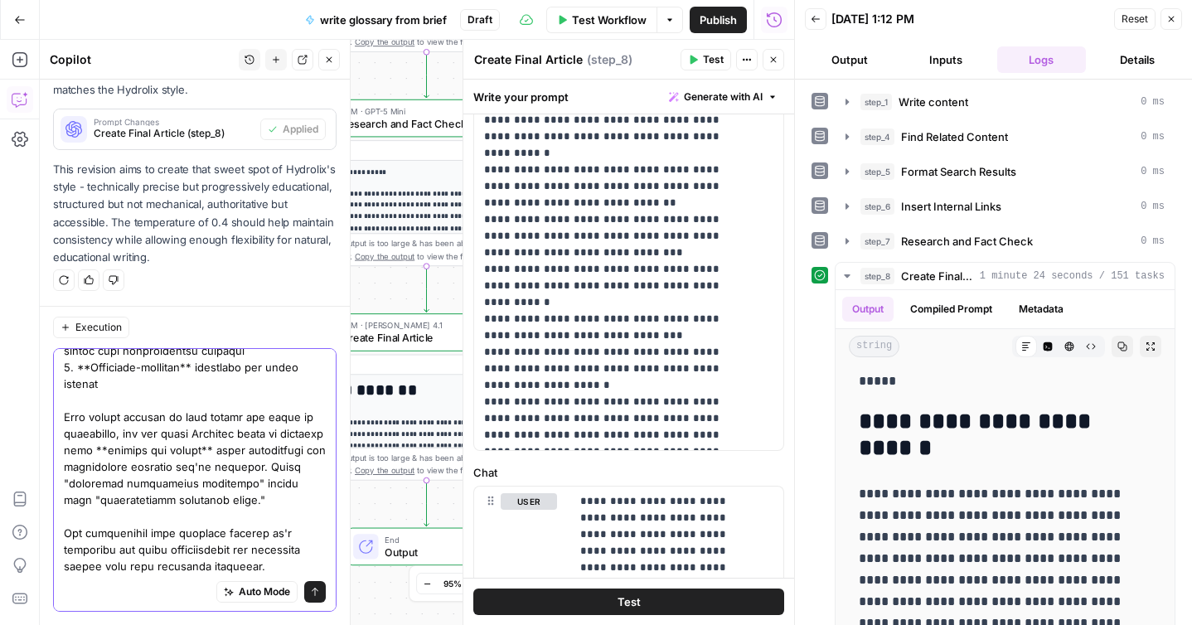
scroll to position [0, 0]
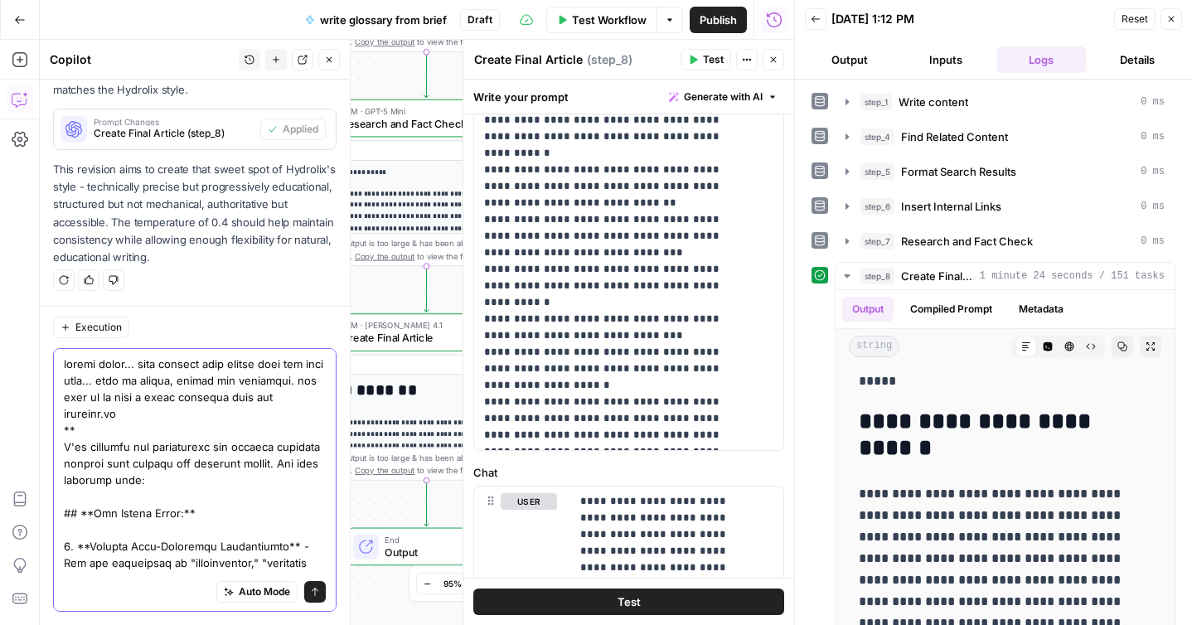
type textarea "almost there... lets improve that prompt from the last step... keep it simple, …"
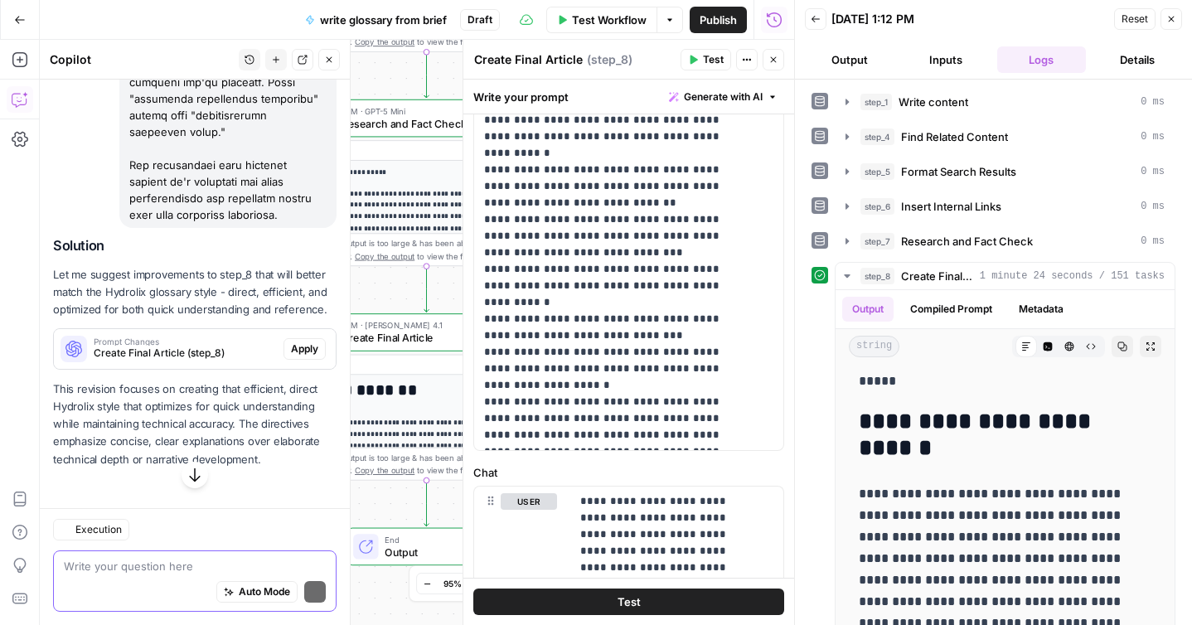
scroll to position [14478, 0]
click at [294, 350] on span "Apply" at bounding box center [304, 349] width 27 height 15
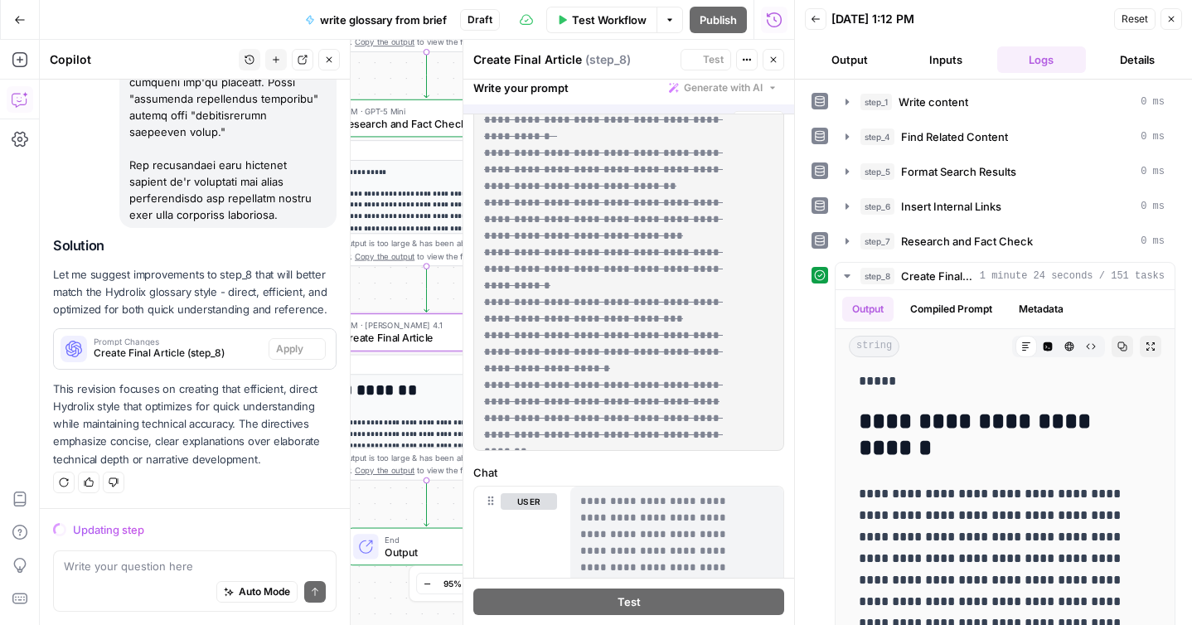
scroll to position [1090, 0]
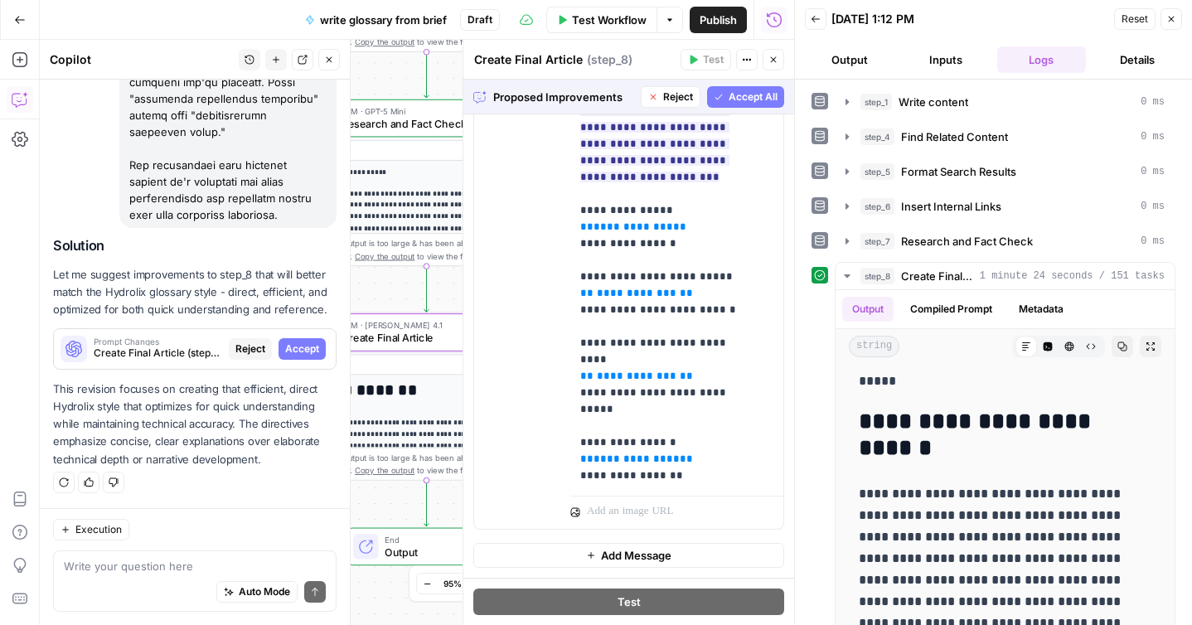
click at [303, 347] on span "Accept" at bounding box center [302, 349] width 34 height 15
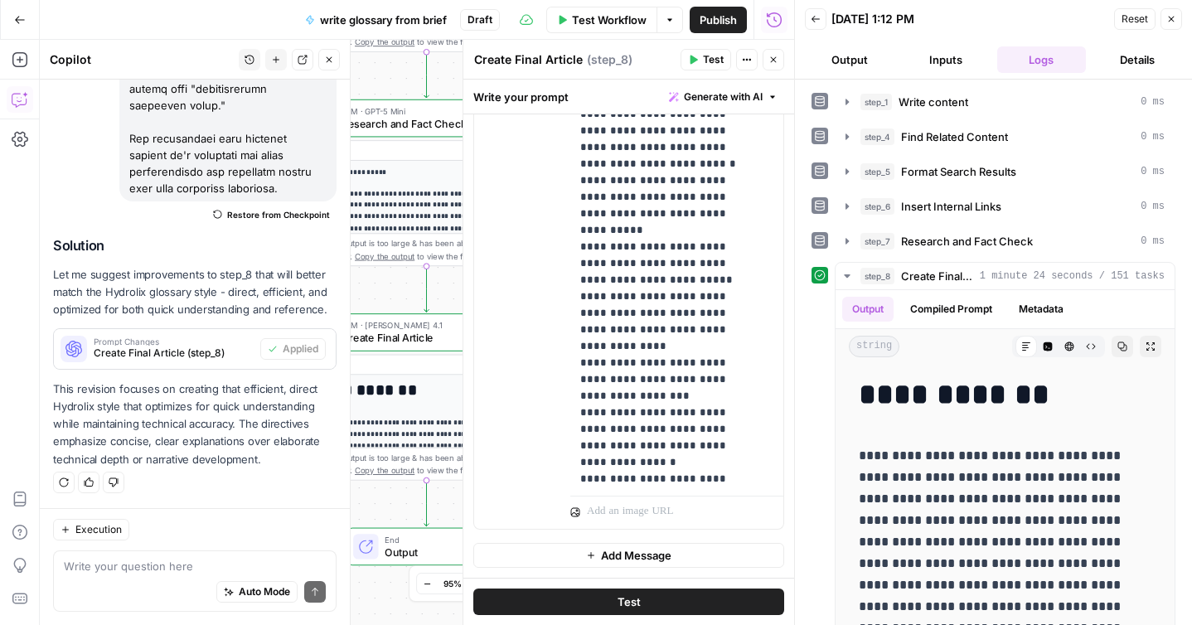
click at [624, 600] on span "Test" at bounding box center [629, 602] width 23 height 17
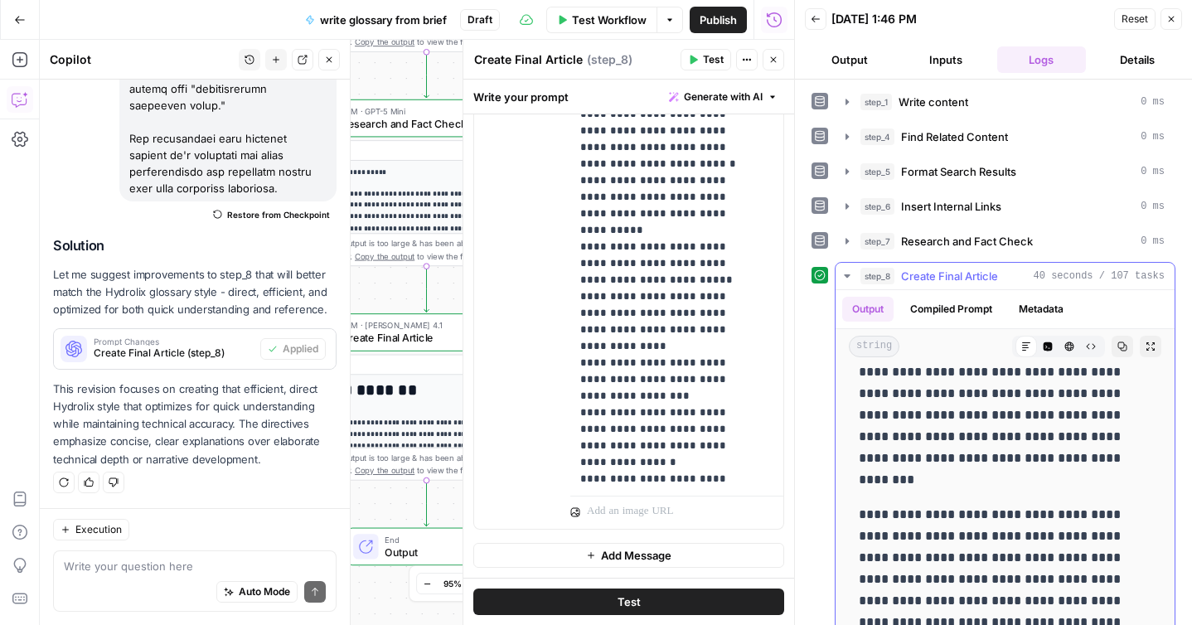
scroll to position [1265, 0]
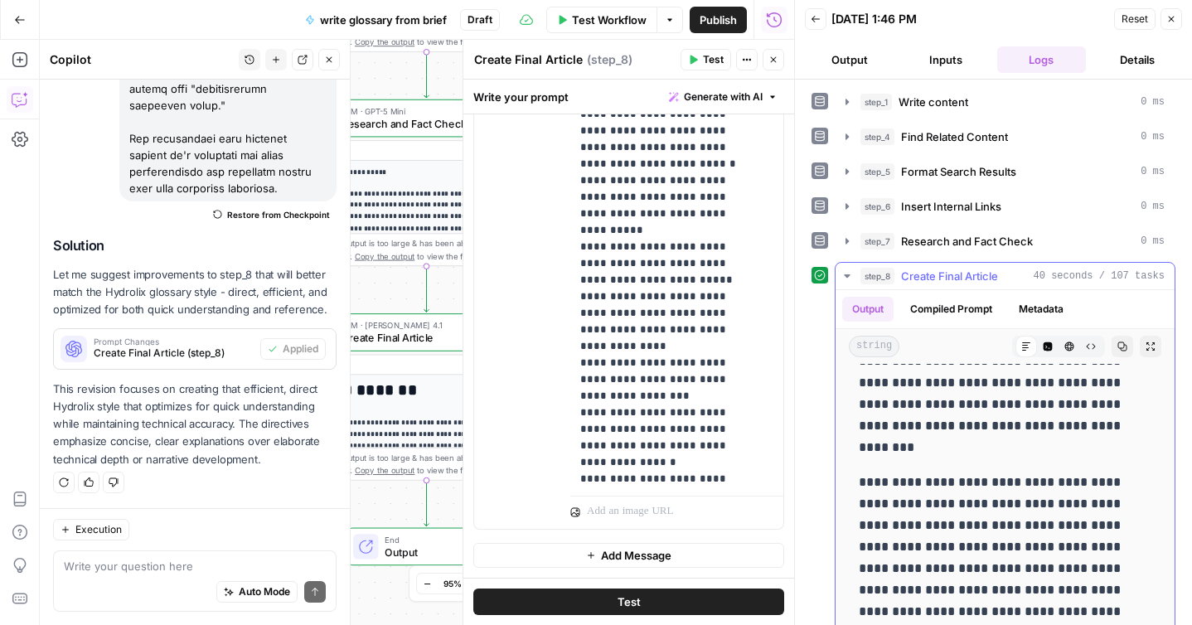
click at [1118, 348] on icon "button" at bounding box center [1123, 347] width 10 height 10
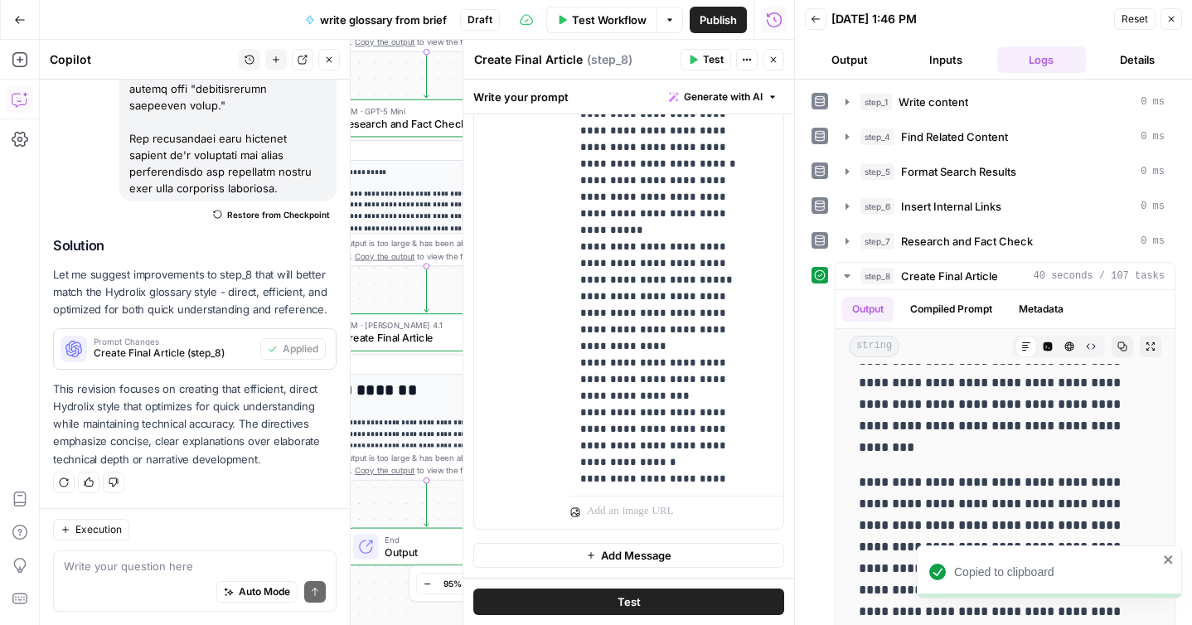
click at [121, 576] on div "Auto Mode Send" at bounding box center [195, 593] width 262 height 36
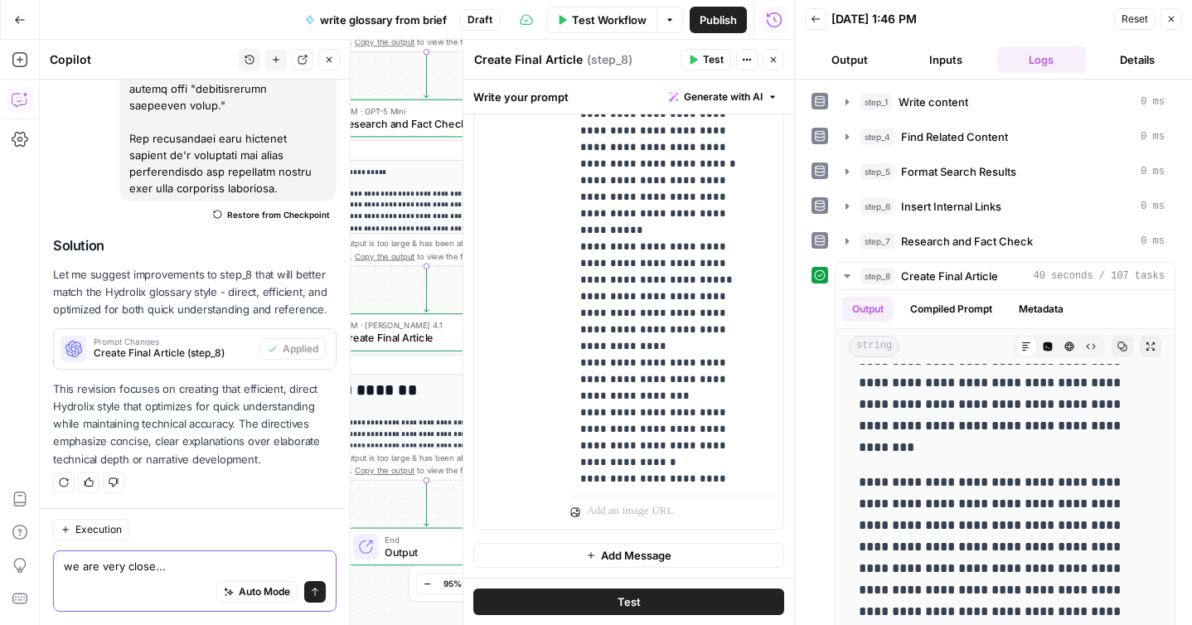
scroll to position [14521, 0]
paste textarea "Minor Refinements Still Needed: 1. Opening Length Optimization Current: Still s…"
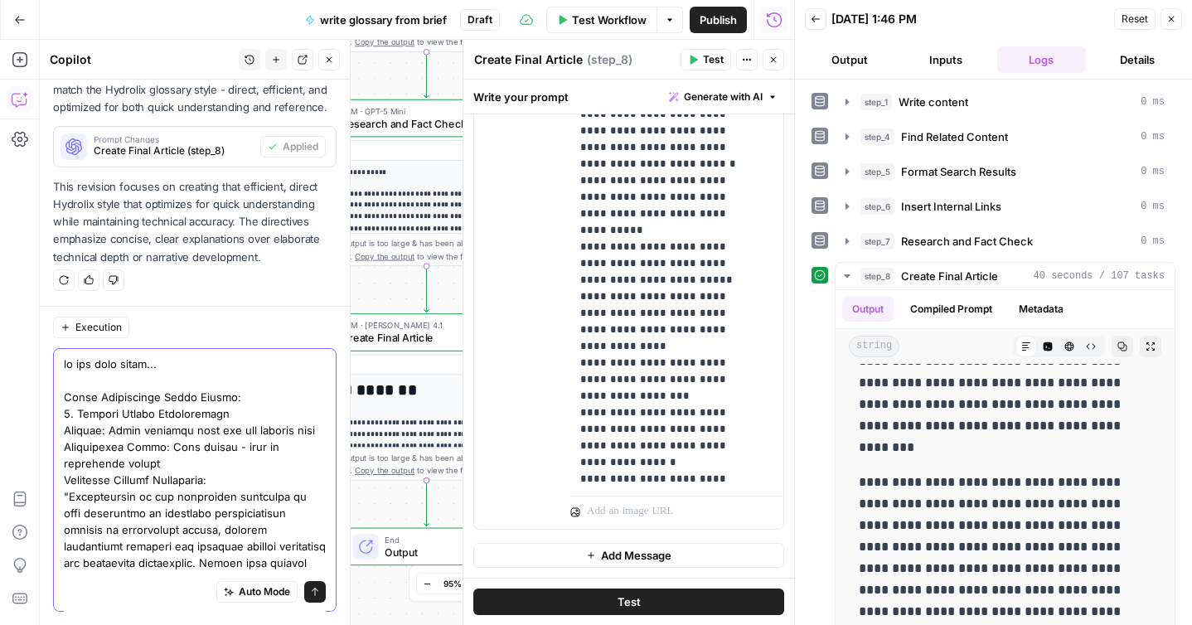
scroll to position [506, 0]
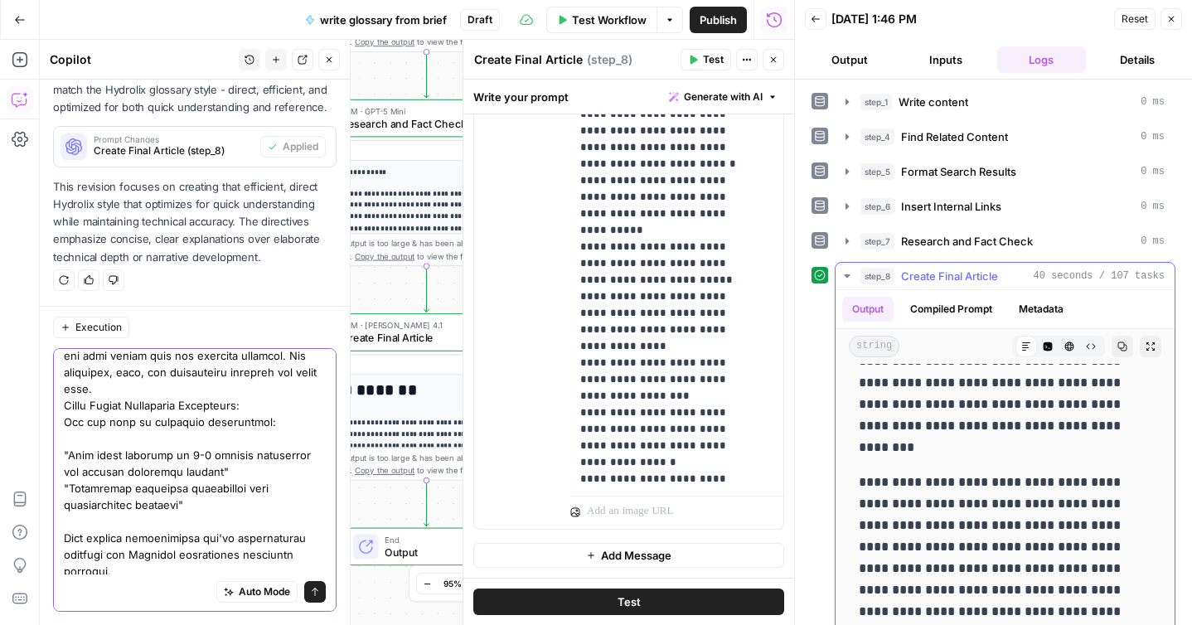
type textarea "we are very close... Minor Refinements Still Needed: 1. Opening Length Optimiza…"
click at [1146, 347] on icon "button" at bounding box center [1151, 347] width 10 height 10
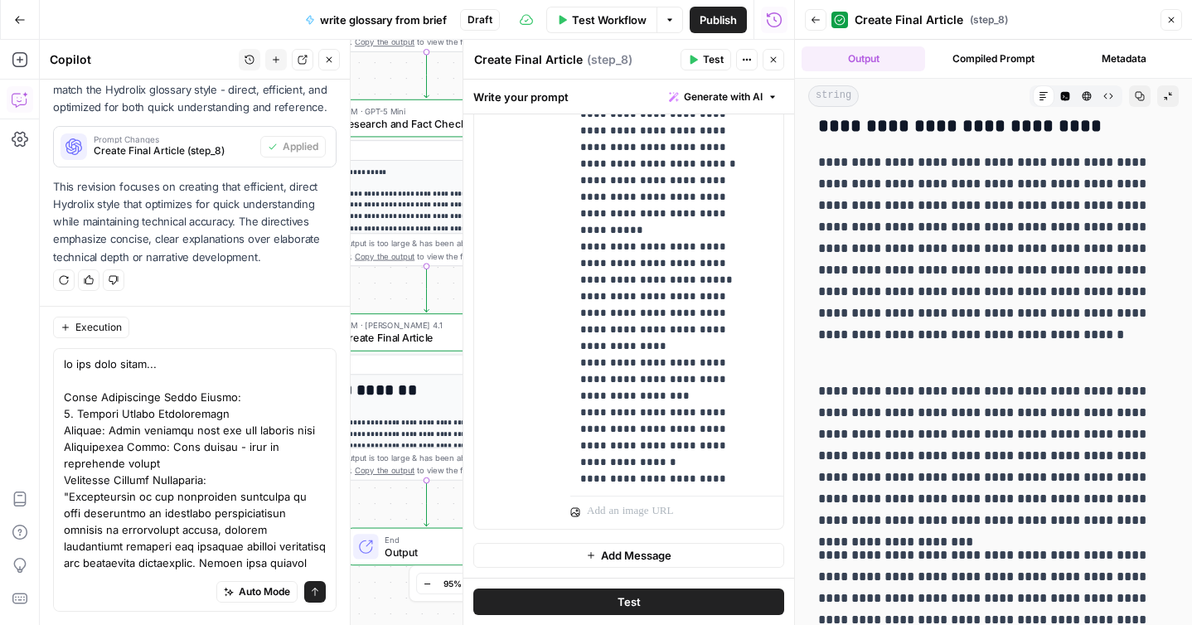
scroll to position [3575, 0]
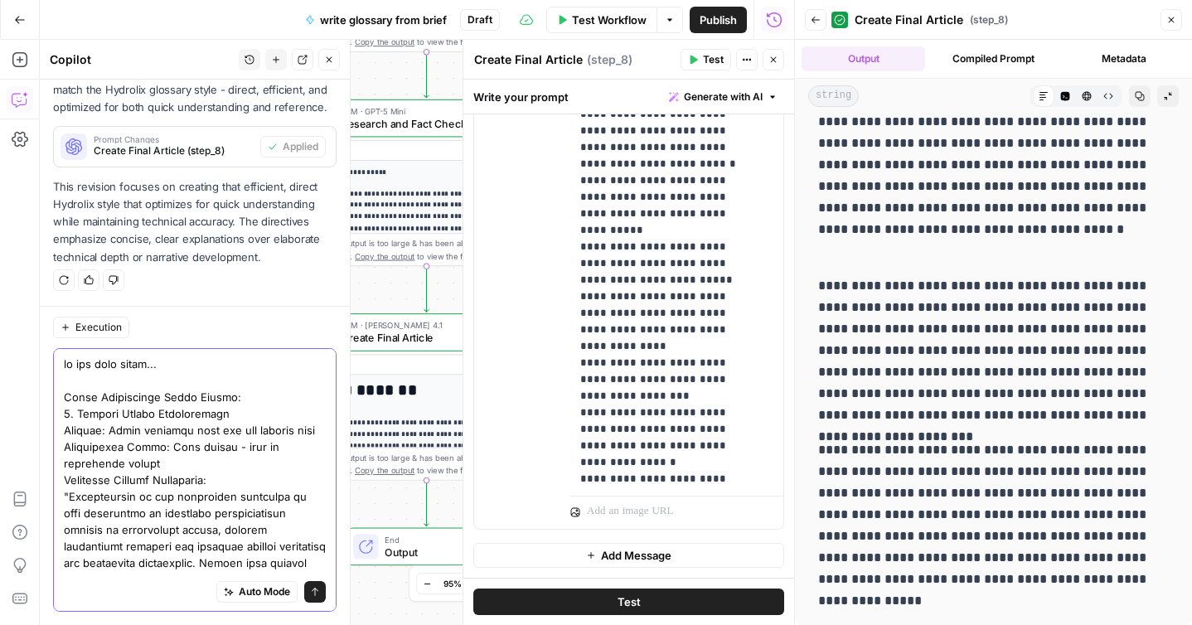
click at [312, 594] on icon "submit" at bounding box center [315, 592] width 7 height 8
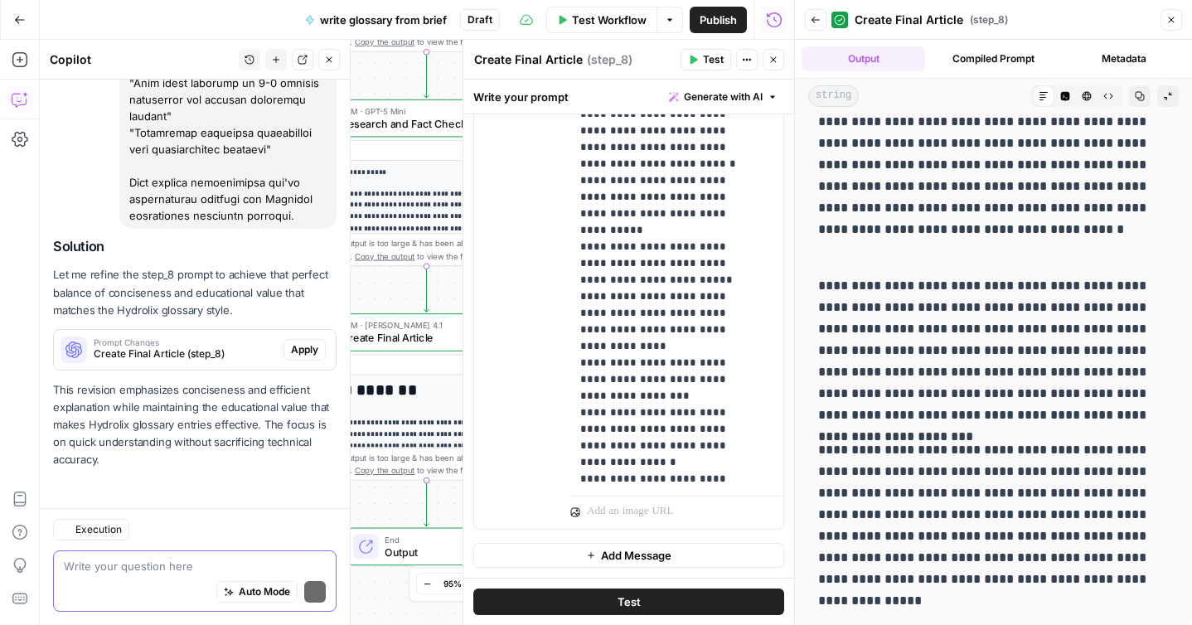
scroll to position [15677, 0]
click at [301, 351] on span "Apply" at bounding box center [304, 349] width 27 height 15
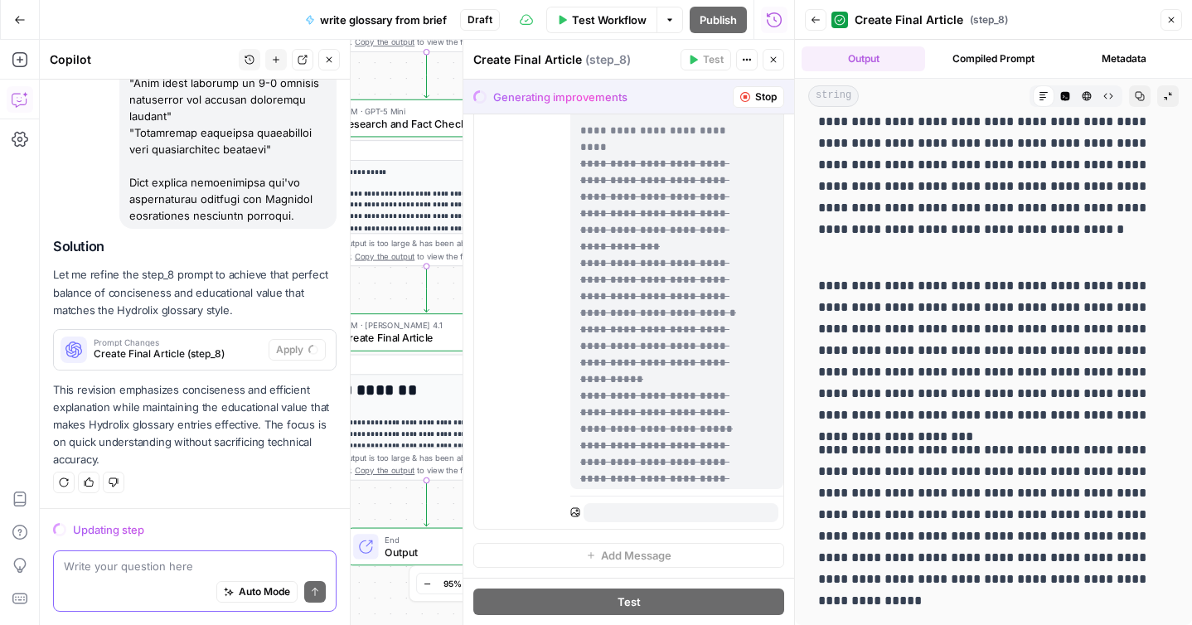
scroll to position [0, 0]
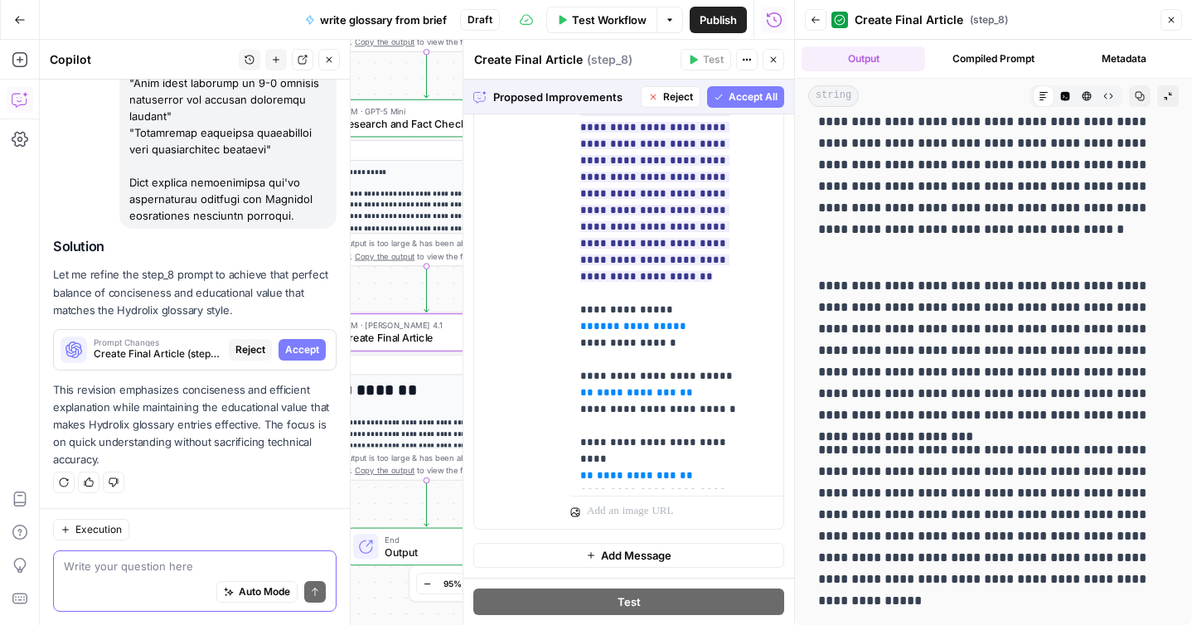
click at [301, 352] on span "Accept" at bounding box center [302, 349] width 34 height 15
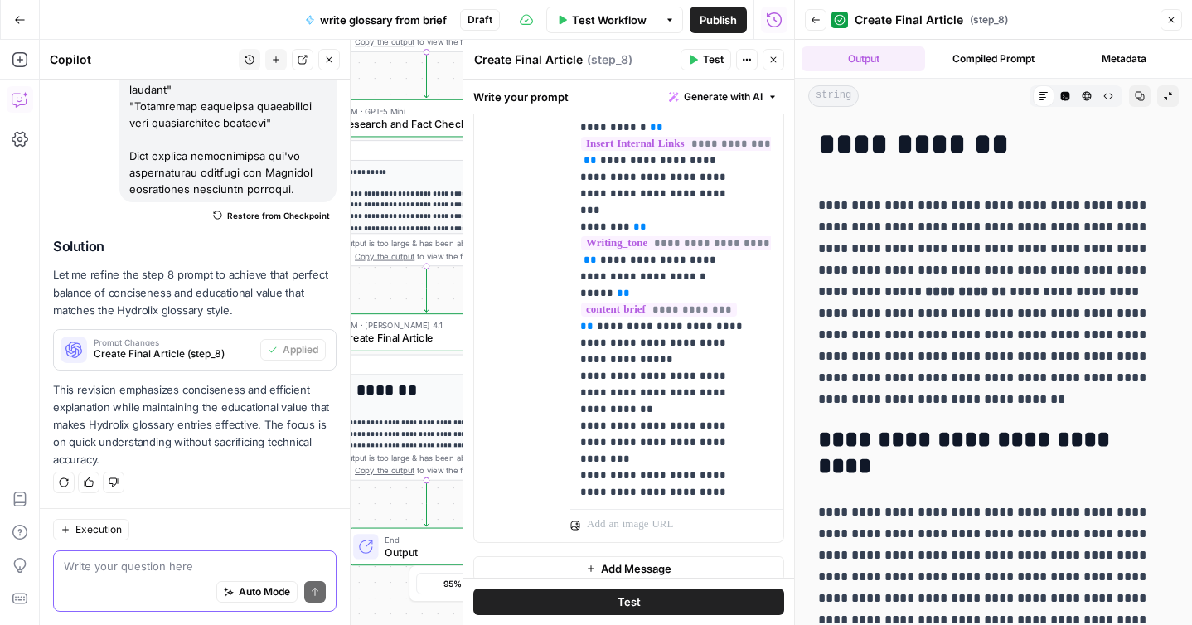
scroll to position [1090, 0]
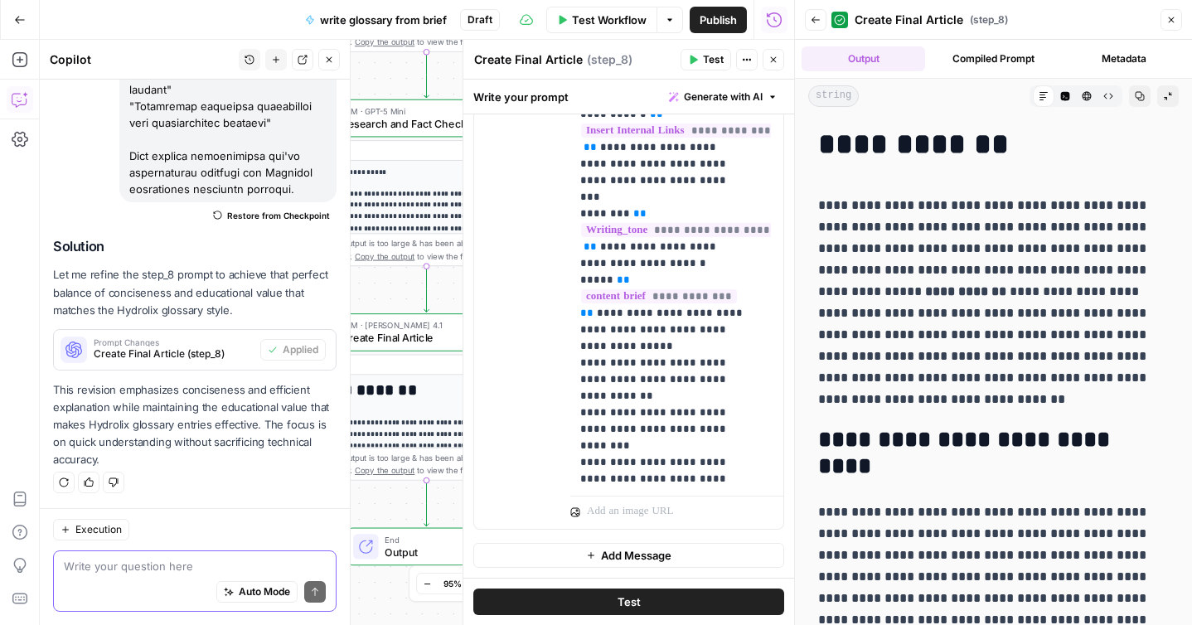
click at [610, 591] on button "Test" at bounding box center [628, 602] width 311 height 27
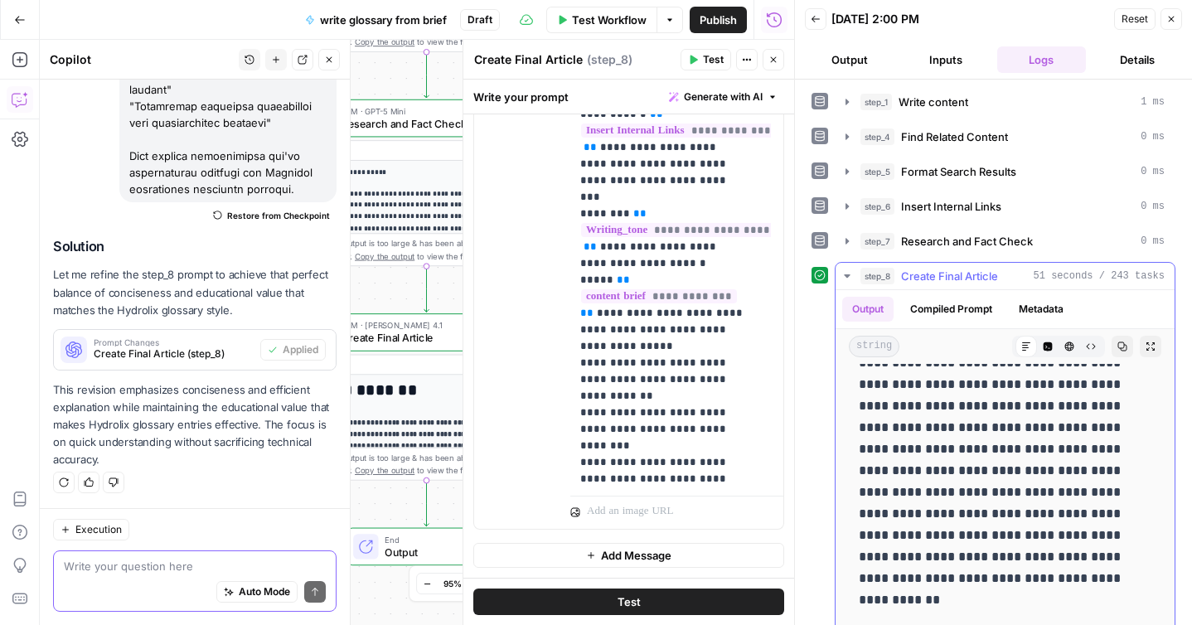
scroll to position [544, 0]
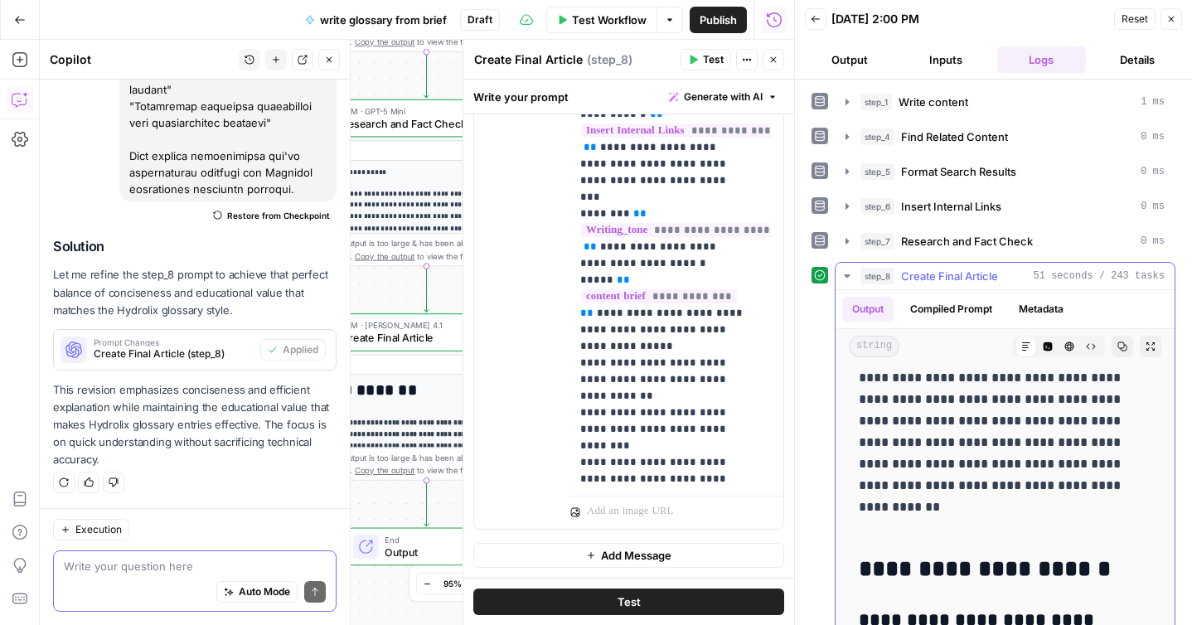
click at [1118, 347] on icon "button" at bounding box center [1123, 347] width 10 height 10
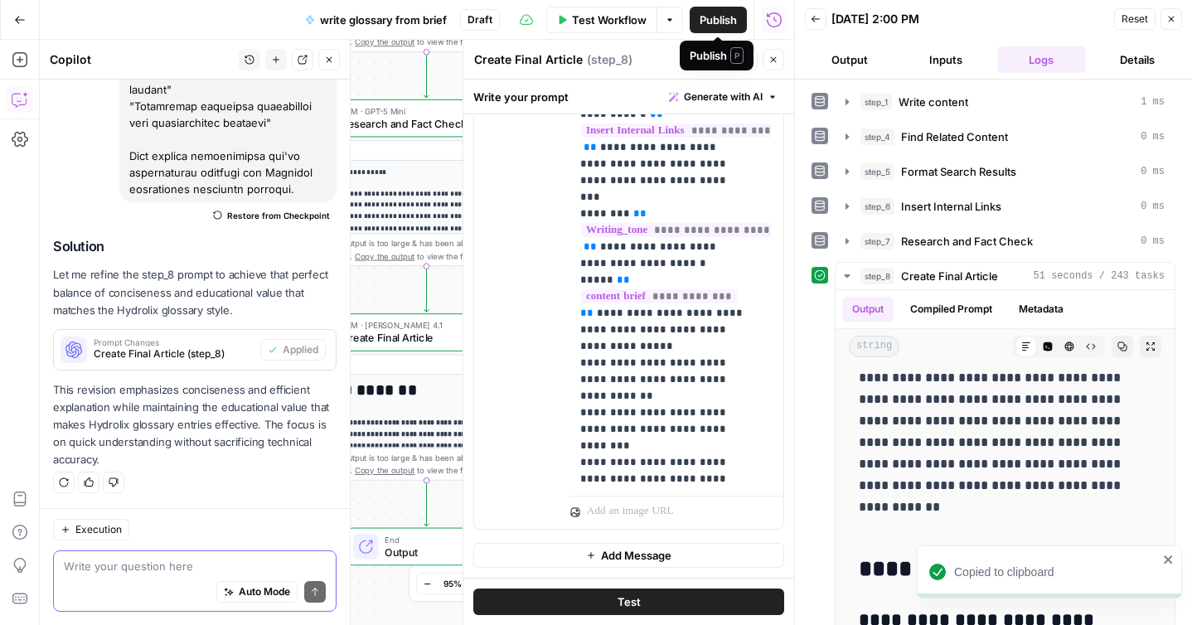
click at [723, 25] on span "Publish" at bounding box center [718, 20] width 37 height 17
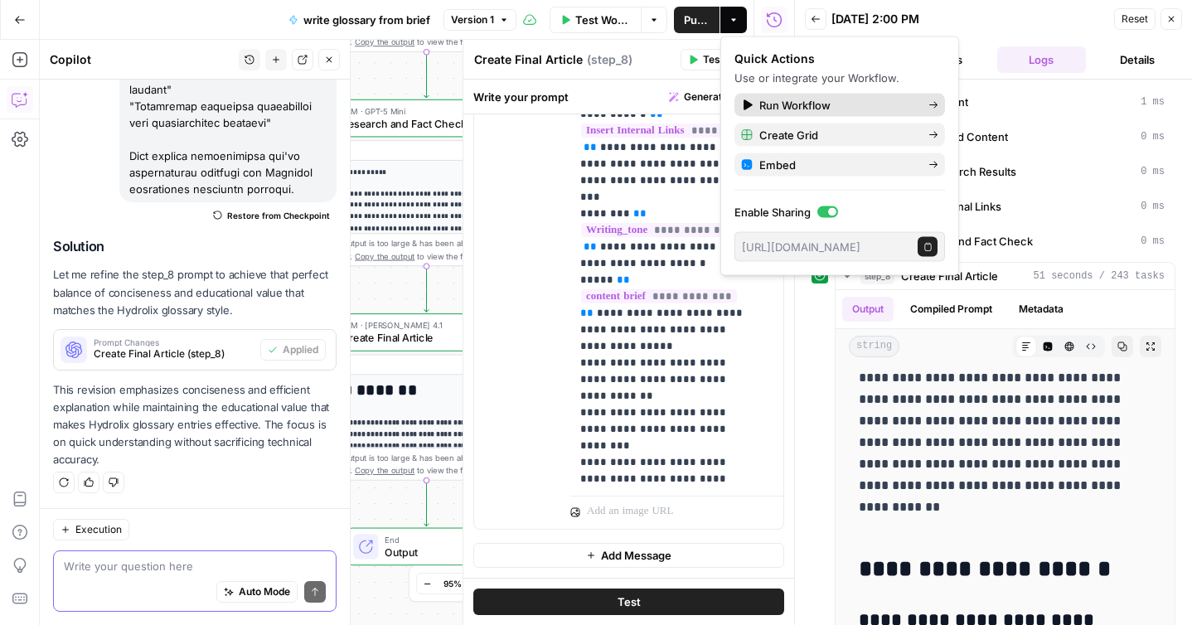
click at [789, 104] on span "Run Workflow" at bounding box center [838, 105] width 156 height 17
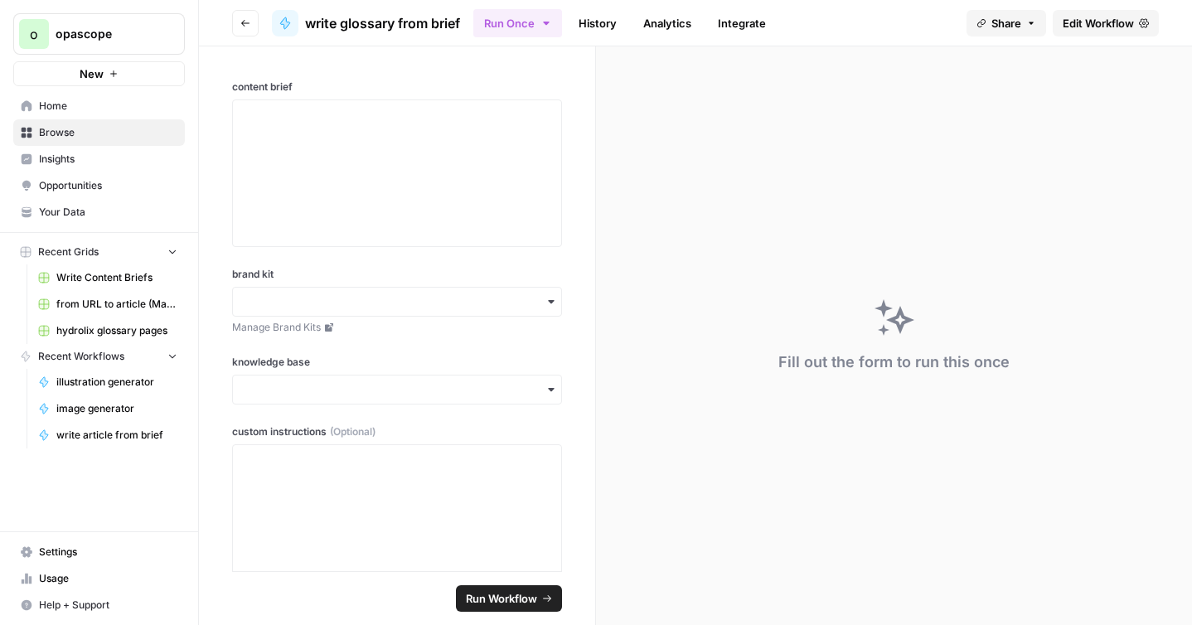
click at [36, 134] on link "Browse" at bounding box center [99, 132] width 172 height 27
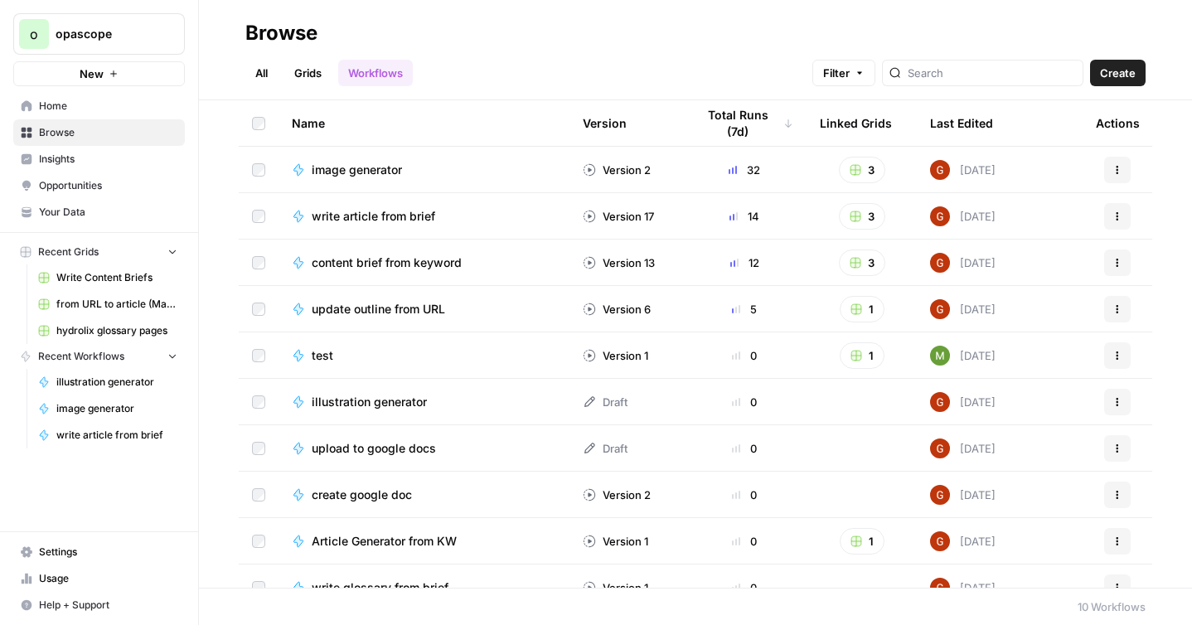
scroll to position [23, 0]
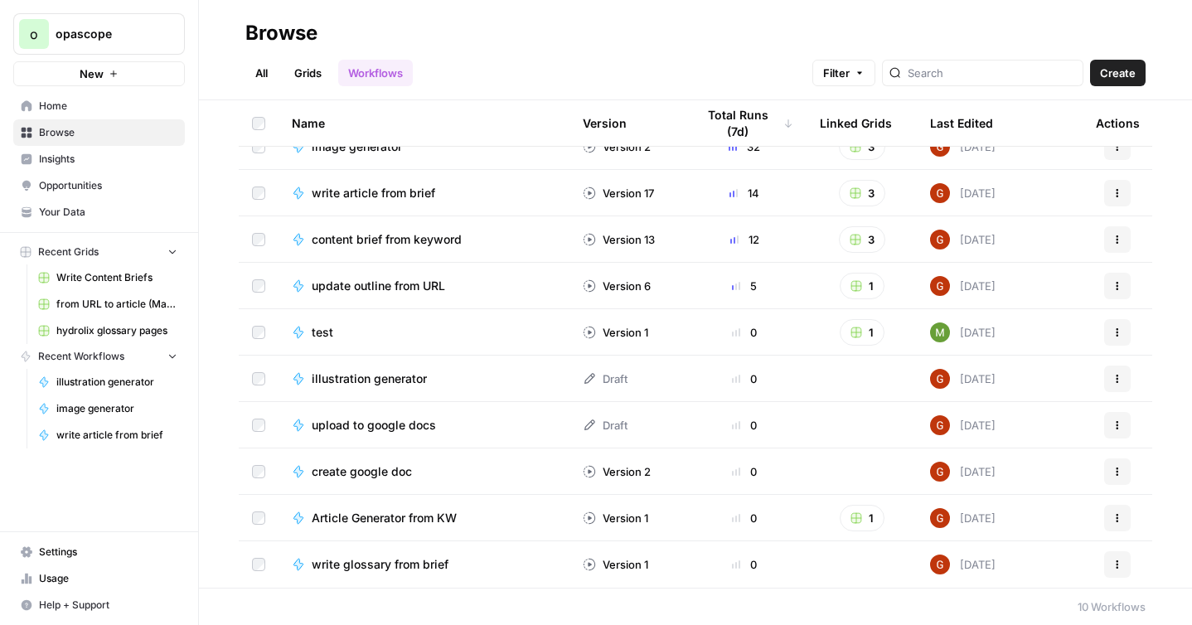
click at [388, 566] on span "write glossary from brief" at bounding box center [380, 564] width 137 height 17
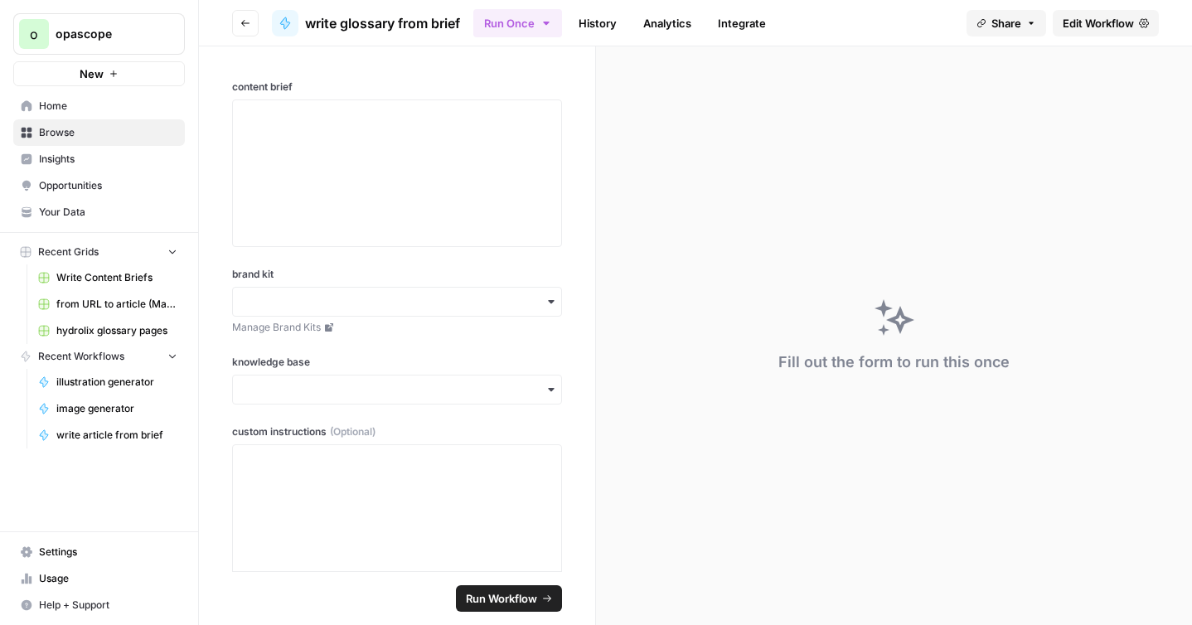
click at [240, 24] on icon "button" at bounding box center [245, 23] width 10 height 10
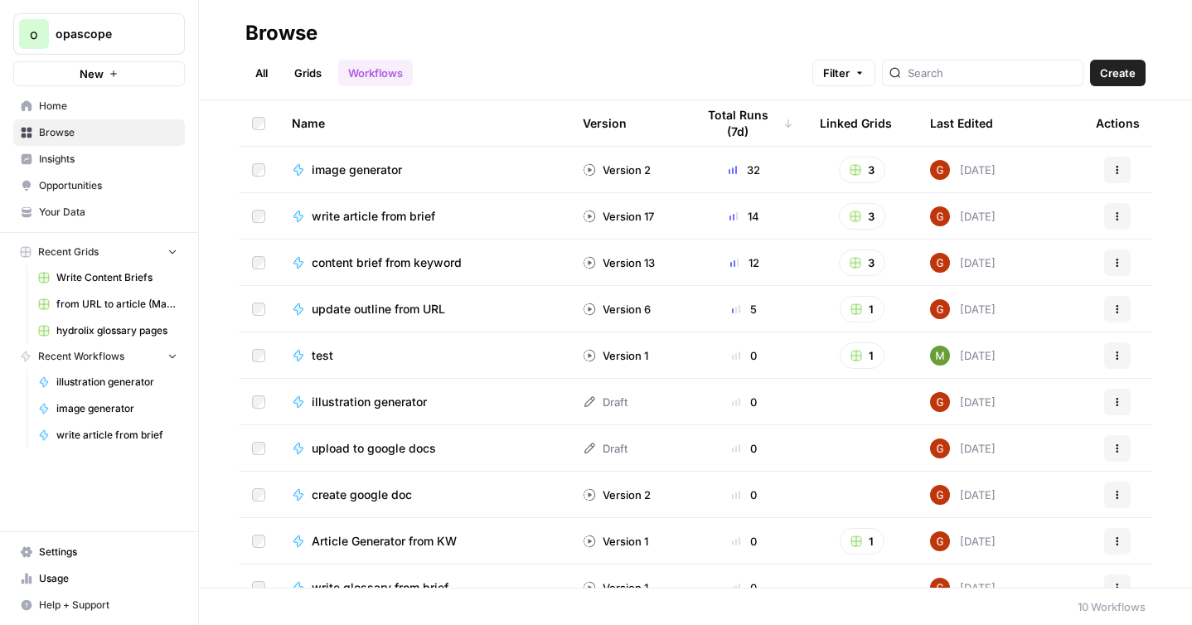
click at [315, 66] on link "Grids" at bounding box center [307, 73] width 47 height 27
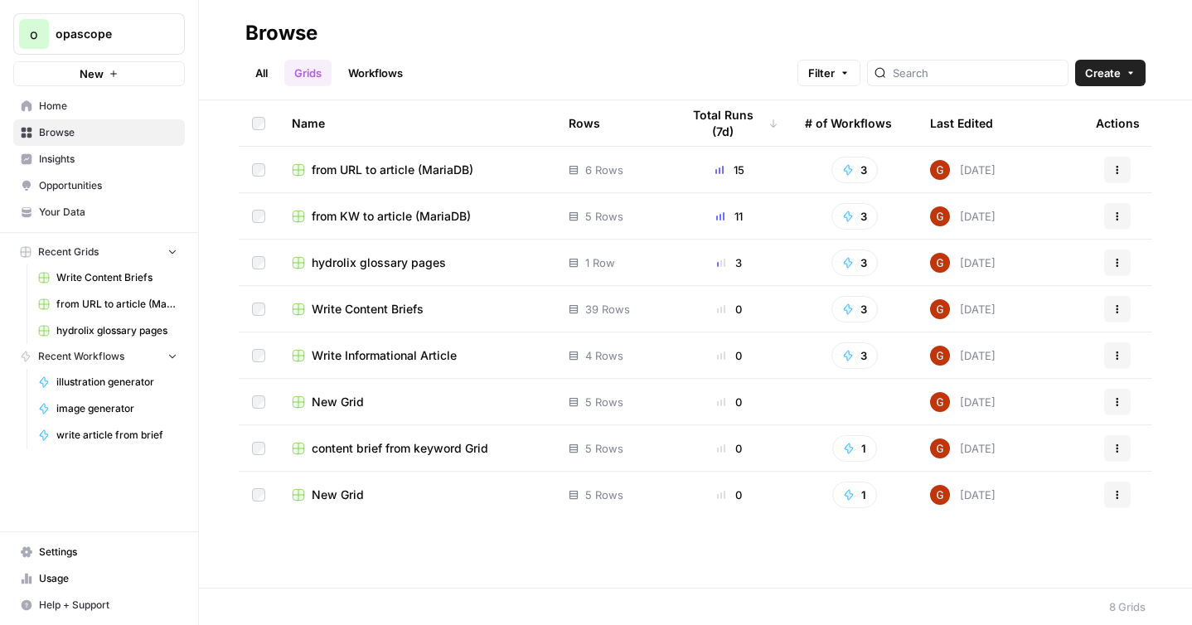
click at [401, 264] on span "hydrolix glossary pages" at bounding box center [379, 263] width 134 height 17
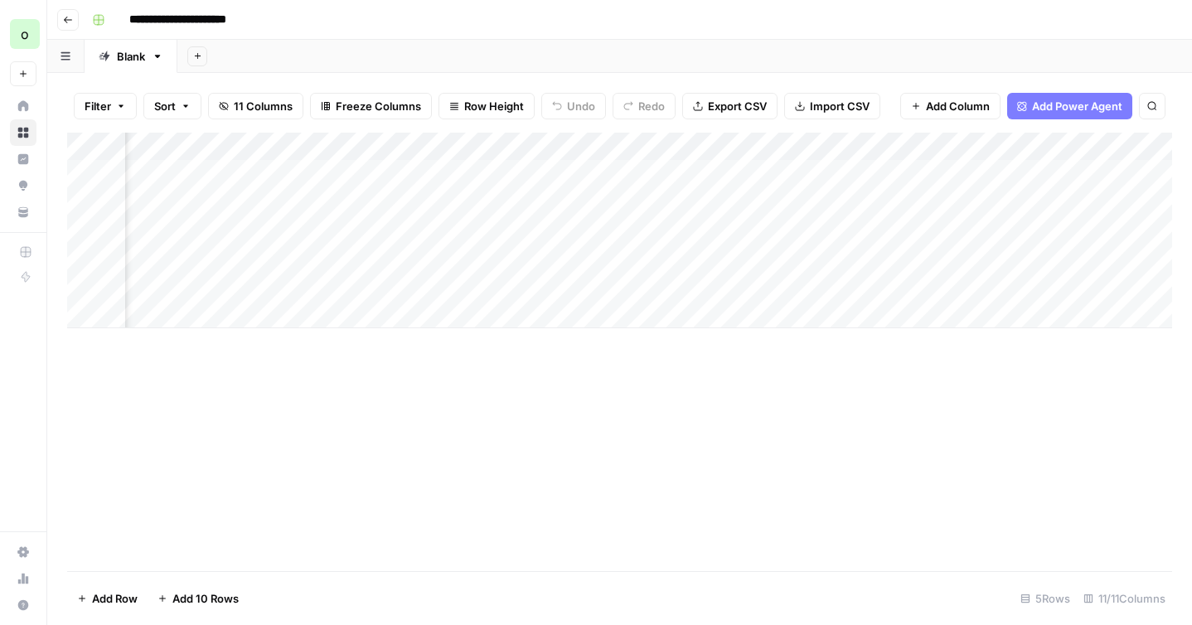
scroll to position [0, 685]
click at [908, 172] on div "Add Column" at bounding box center [619, 231] width 1105 height 196
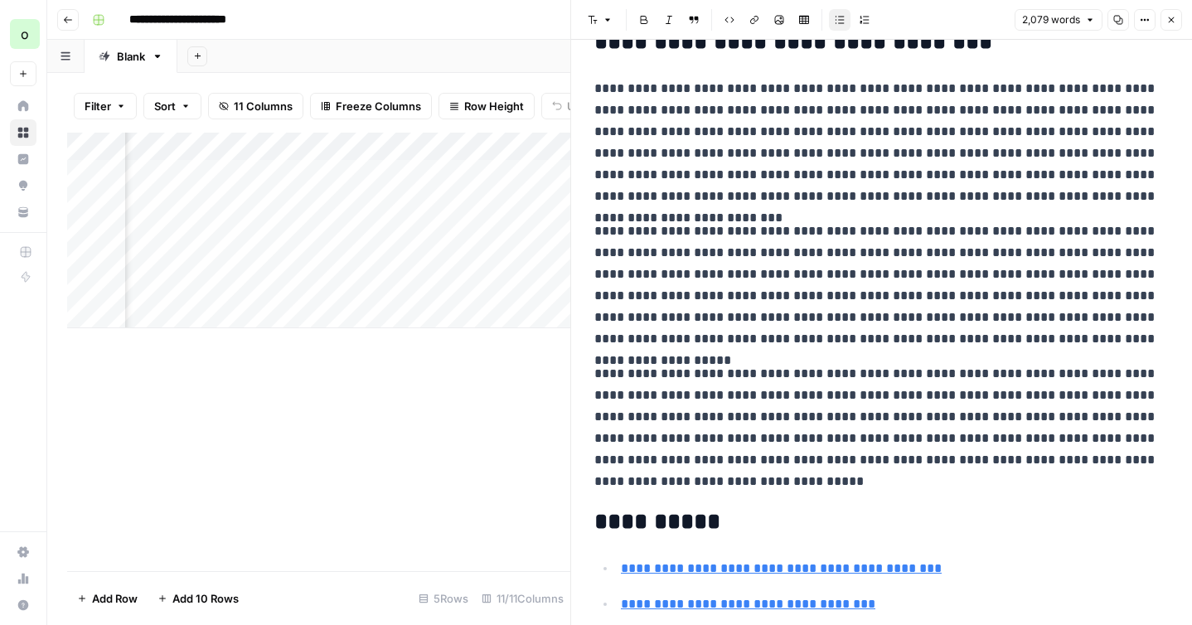
scroll to position [4577, 0]
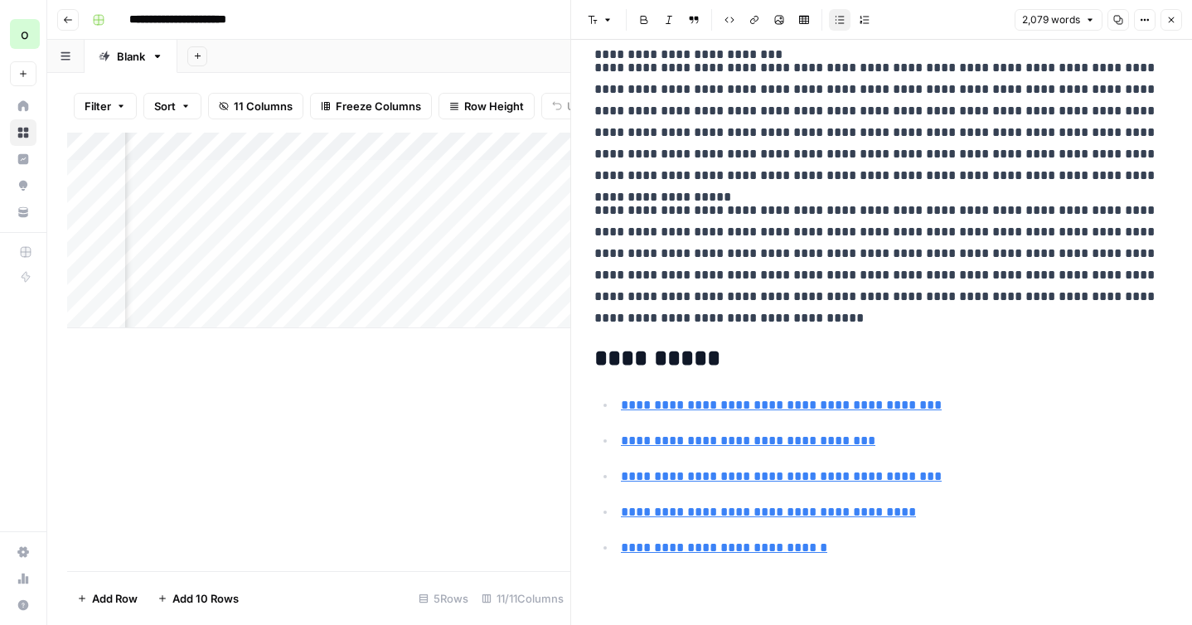
click at [1177, 24] on button "Close" at bounding box center [1172, 20] width 22 height 22
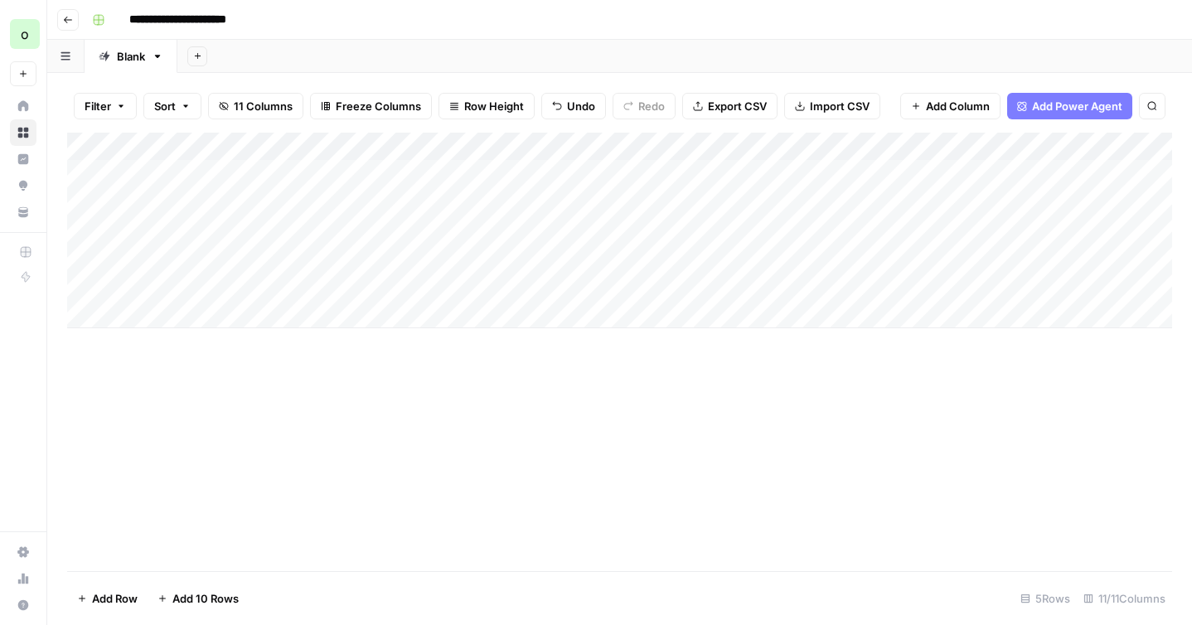
click at [85, 205] on div "Add Column" at bounding box center [619, 231] width 1105 height 196
click at [85, 228] on div "Add Column" at bounding box center [619, 231] width 1105 height 196
click at [85, 257] on div "Add Column" at bounding box center [619, 231] width 1105 height 196
click at [85, 285] on div "Add Column" at bounding box center [619, 231] width 1105 height 196
click at [73, 202] on div "Add Column" at bounding box center [619, 231] width 1105 height 196
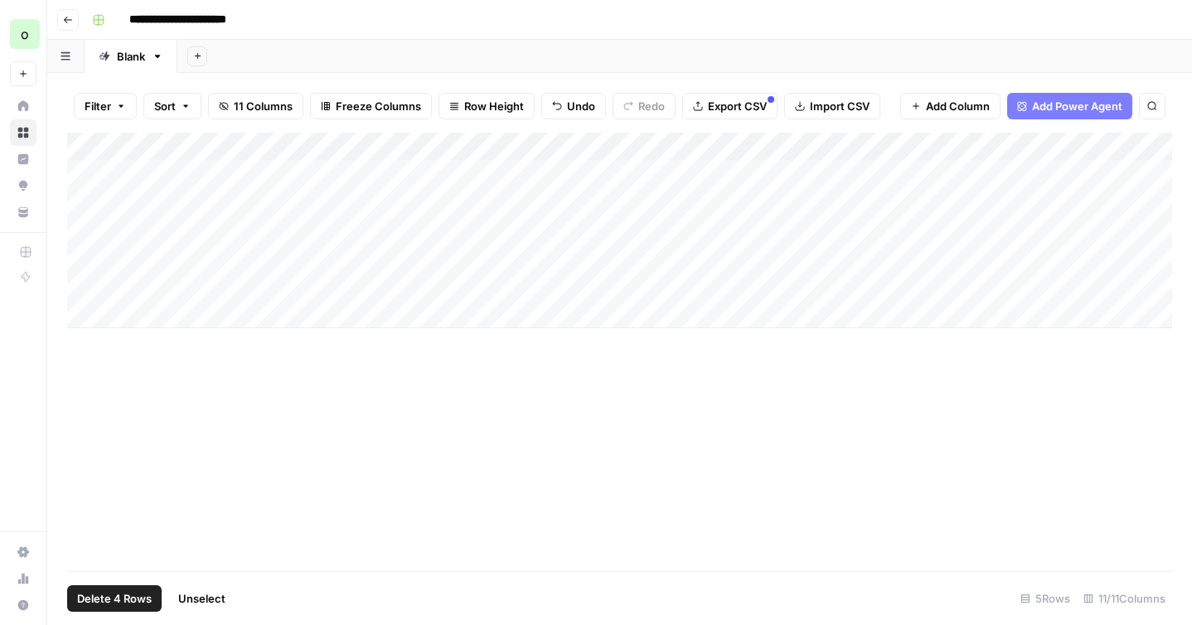
click at [113, 589] on button "Delete 4 Rows" at bounding box center [114, 598] width 95 height 27
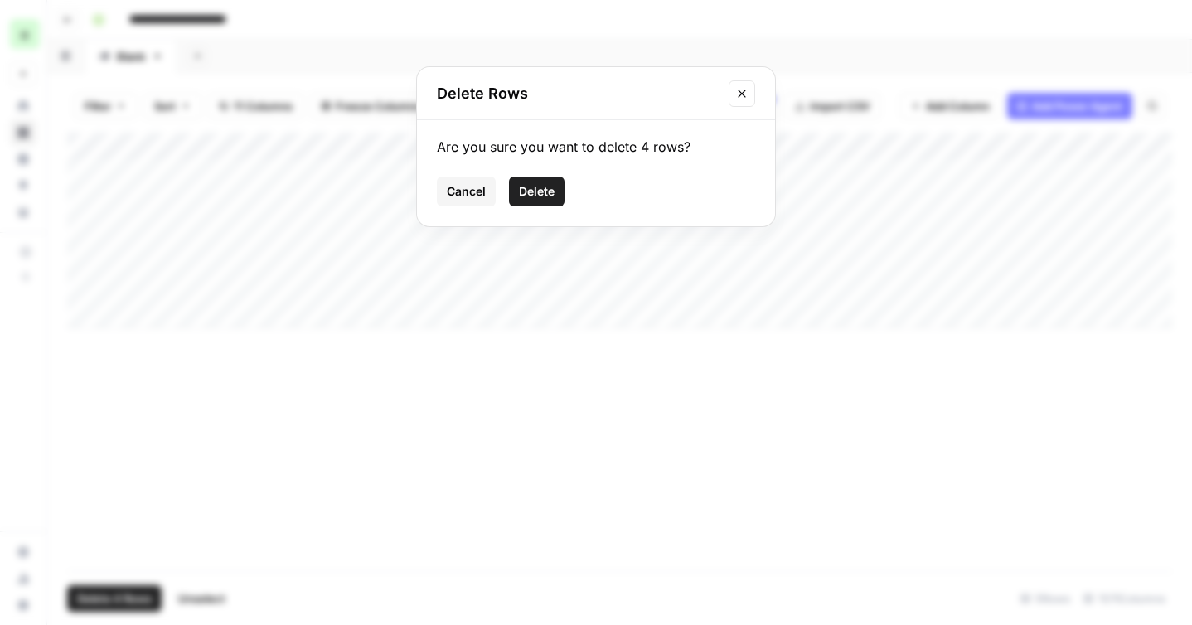
click at [537, 192] on span "Delete" at bounding box center [537, 191] width 36 height 17
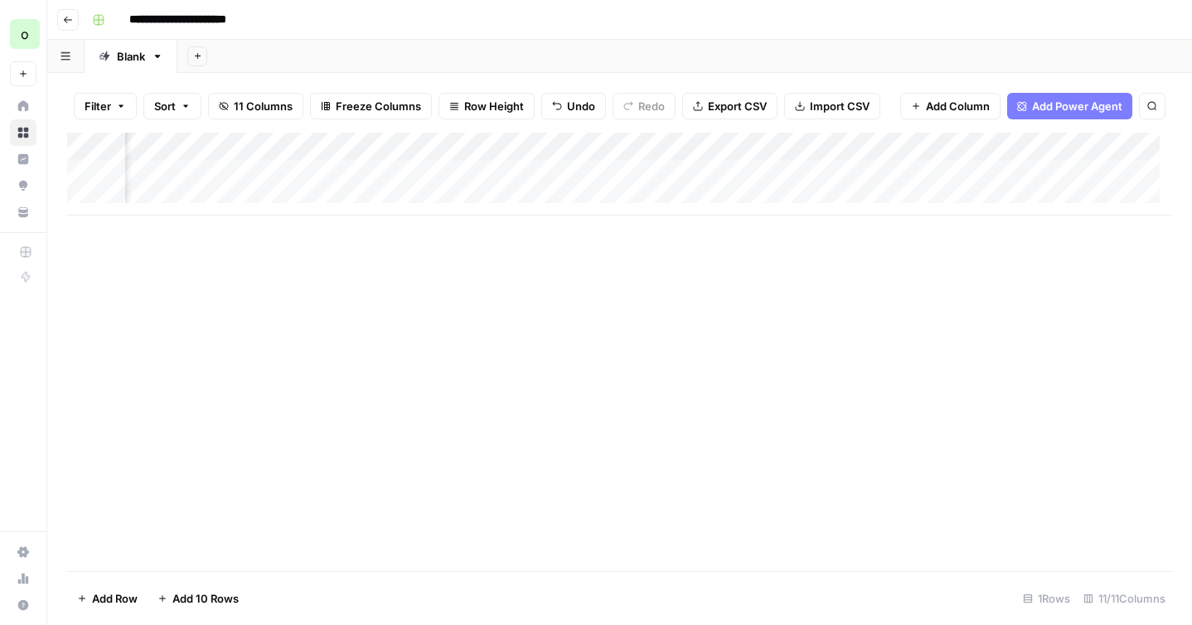
scroll to position [0, 906]
click at [521, 145] on div "Add Column" at bounding box center [619, 174] width 1105 height 83
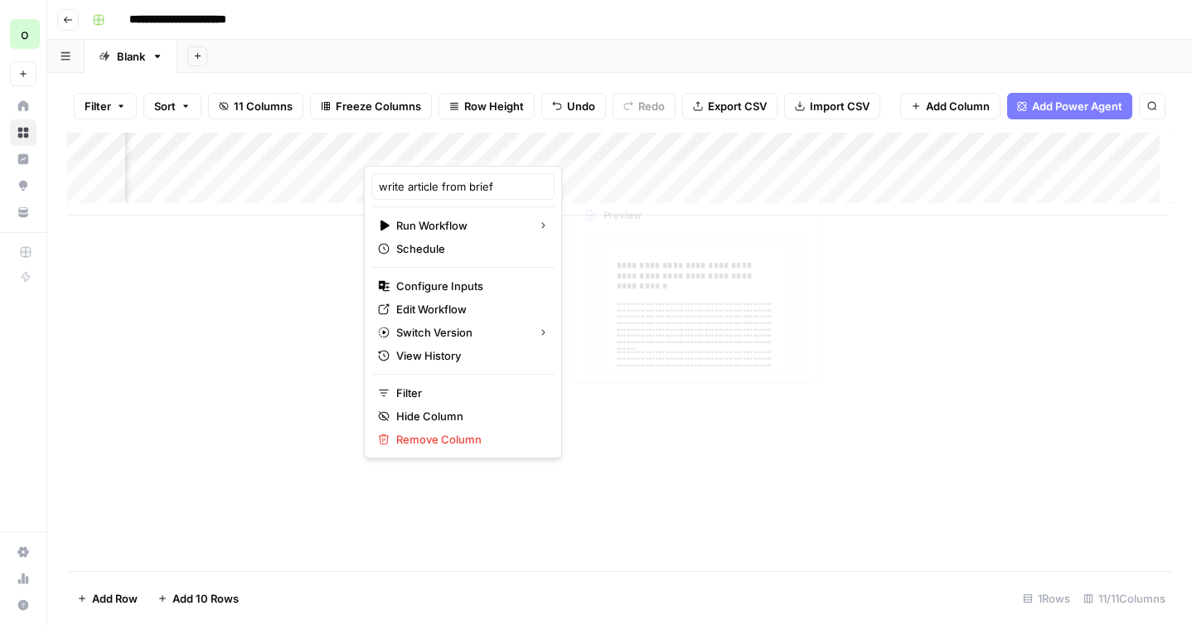
click at [672, 284] on div "Add Column" at bounding box center [619, 352] width 1105 height 439
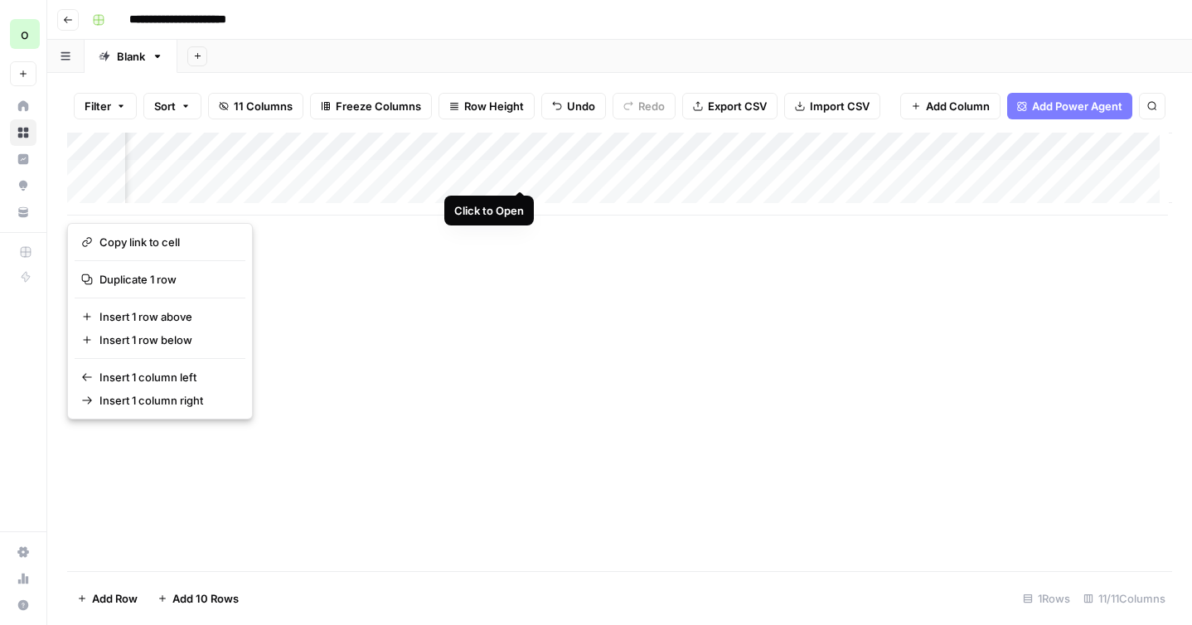
click at [520, 176] on div "Add Column" at bounding box center [619, 174] width 1105 height 83
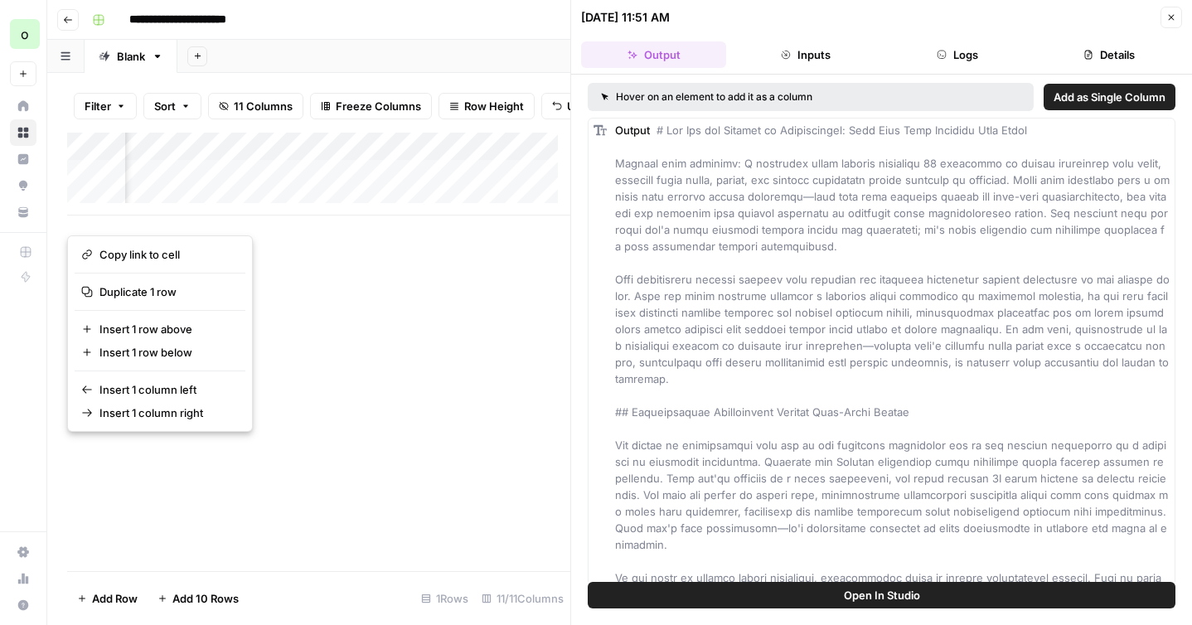
scroll to position [0, 352]
click at [431, 186] on div "Add Column" at bounding box center [318, 174] width 503 height 83
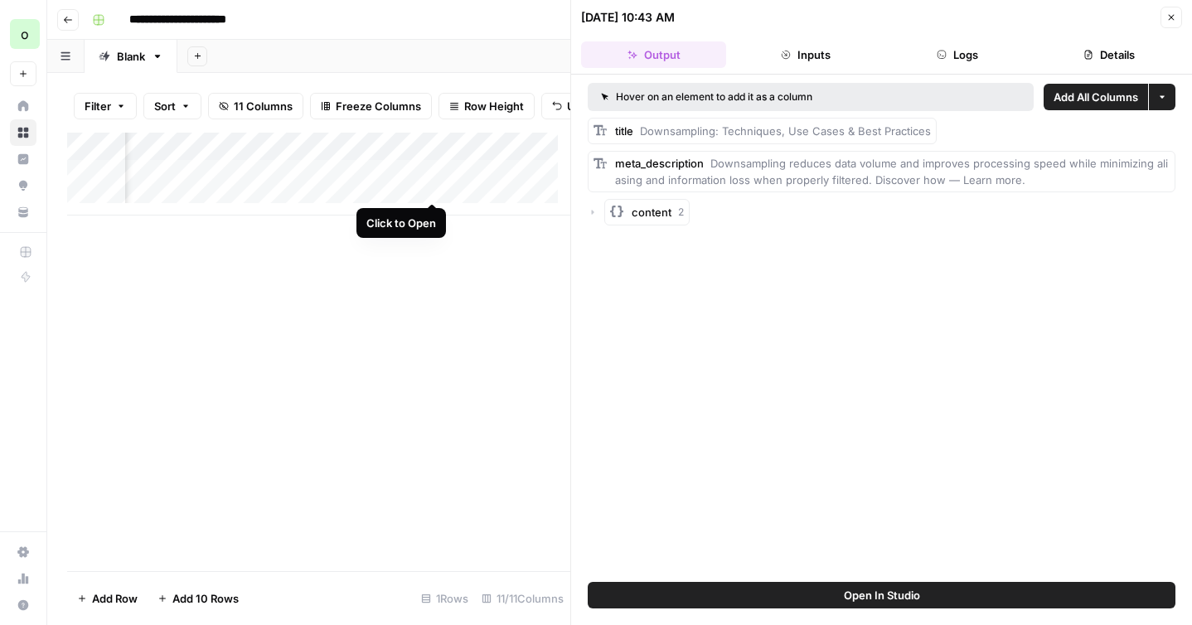
click at [431, 186] on div "Add Column" at bounding box center [318, 174] width 503 height 83
click at [422, 188] on div "Add Column" at bounding box center [318, 174] width 503 height 83
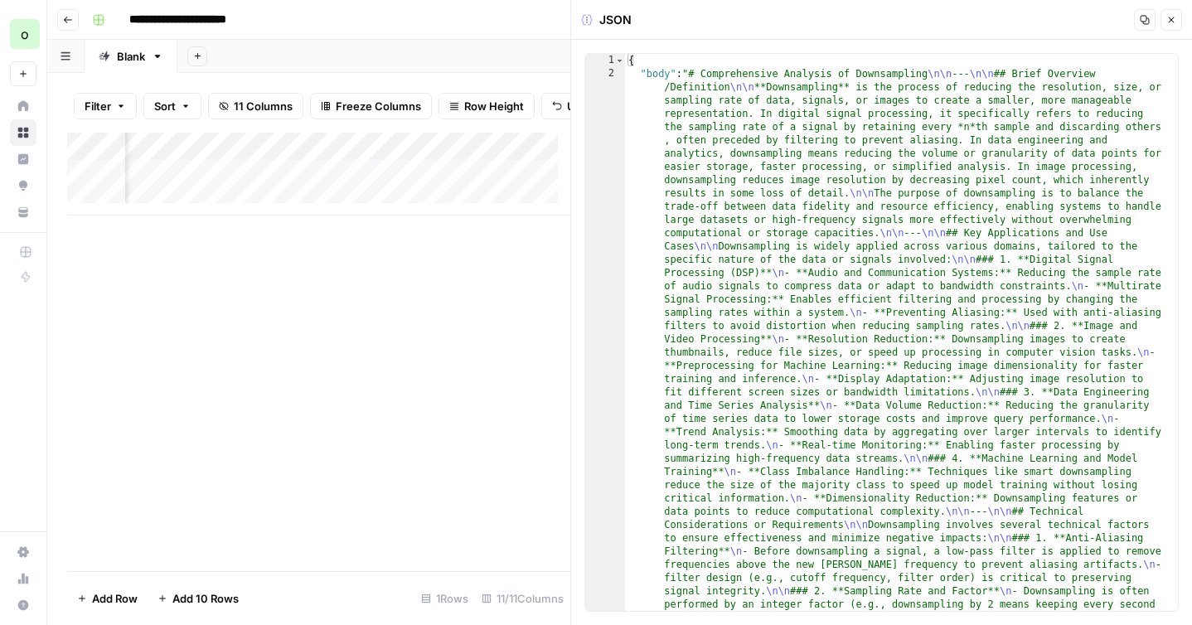
click at [1144, 25] on button "Copy" at bounding box center [1145, 20] width 22 height 22
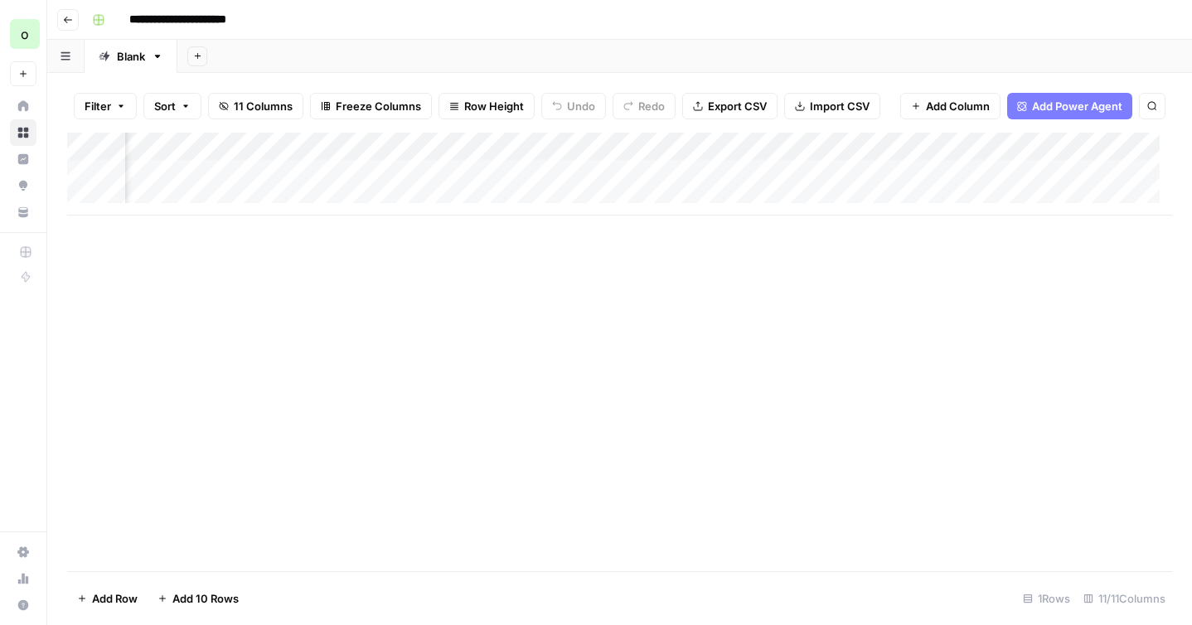
scroll to position [0, 449]
click at [803, 176] on div "Add Column" at bounding box center [619, 174] width 1105 height 83
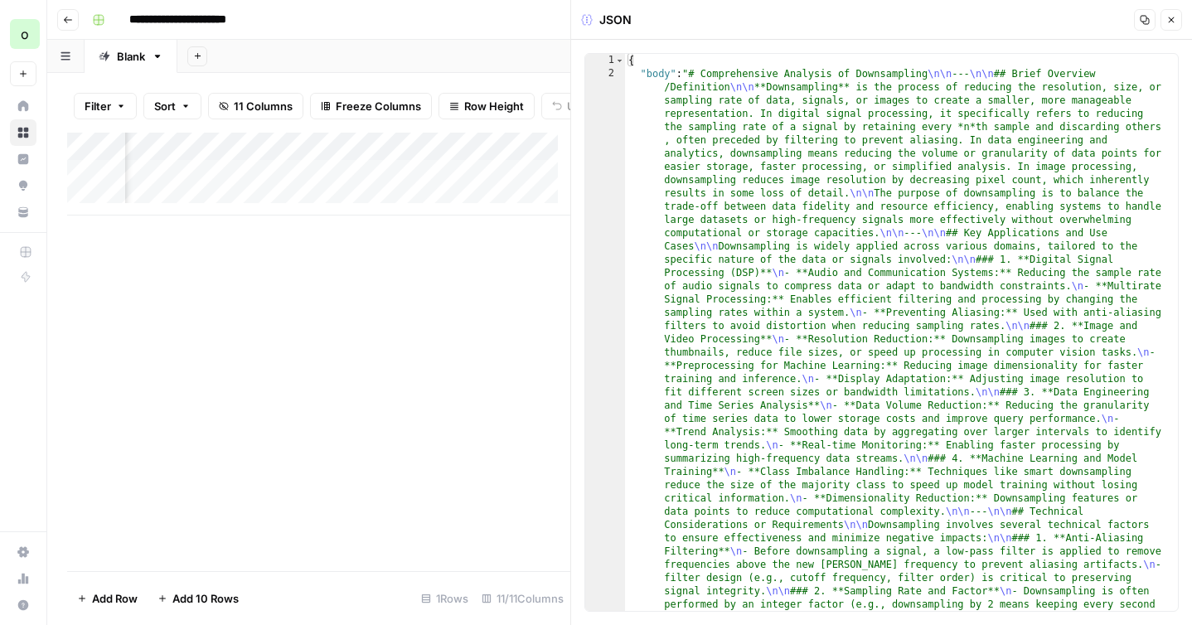
click at [1142, 24] on icon "button" at bounding box center [1145, 20] width 10 height 10
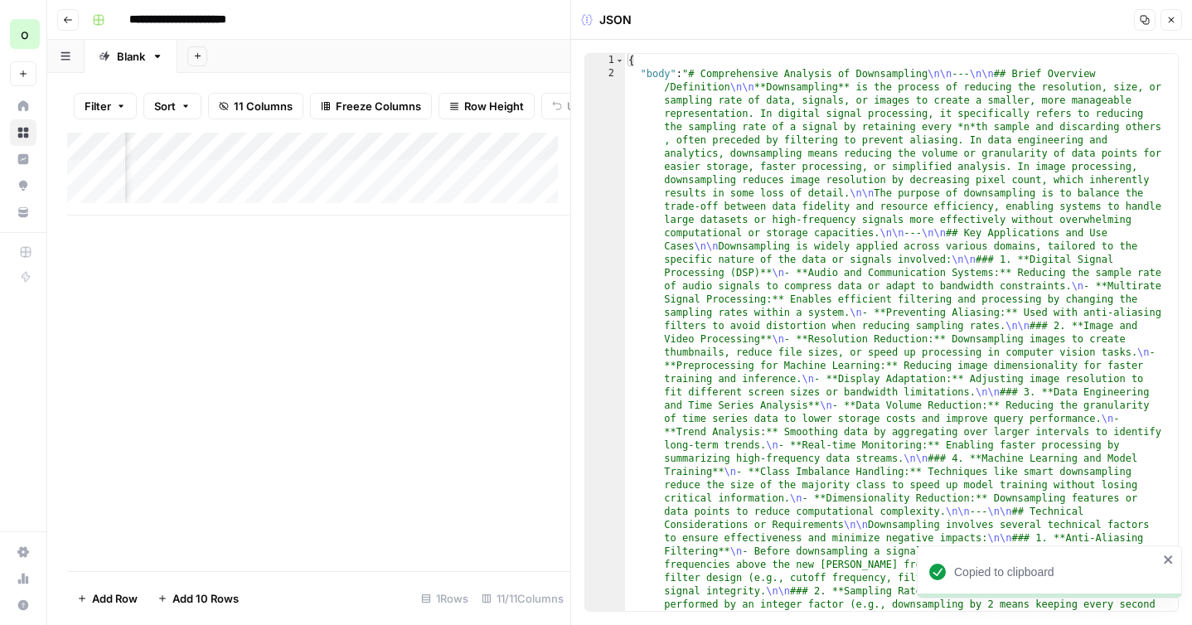
click at [1172, 26] on button "Close" at bounding box center [1172, 20] width 22 height 22
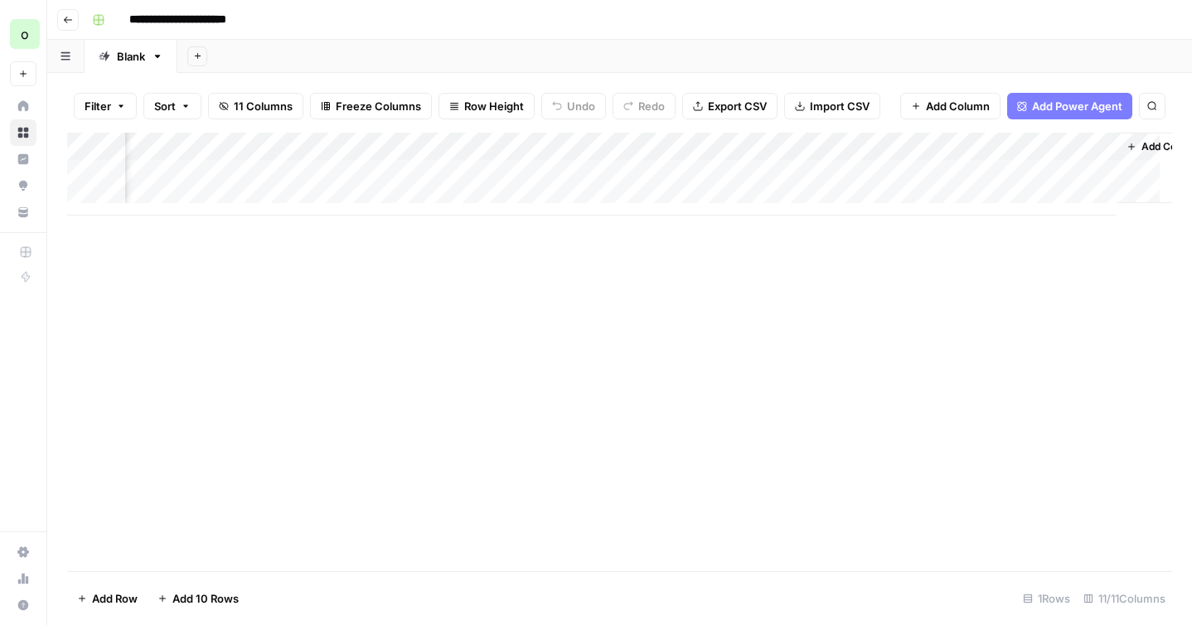
scroll to position [0, 976]
click at [453, 148] on div "Add Column" at bounding box center [619, 174] width 1105 height 83
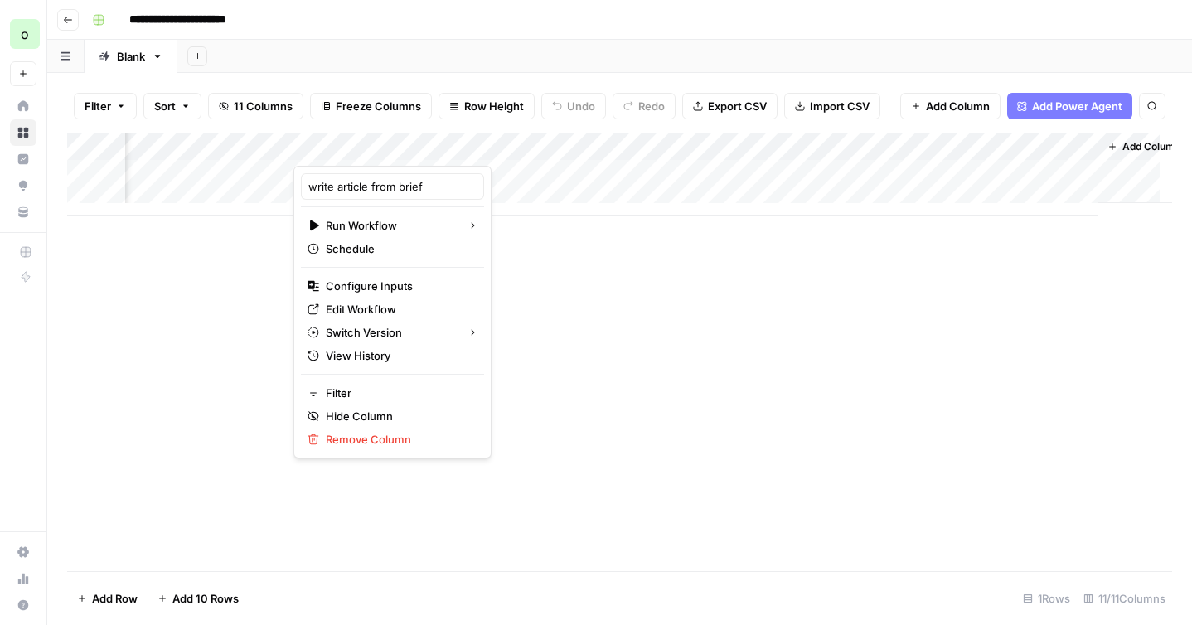
click at [567, 368] on div "Add Column" at bounding box center [619, 352] width 1105 height 439
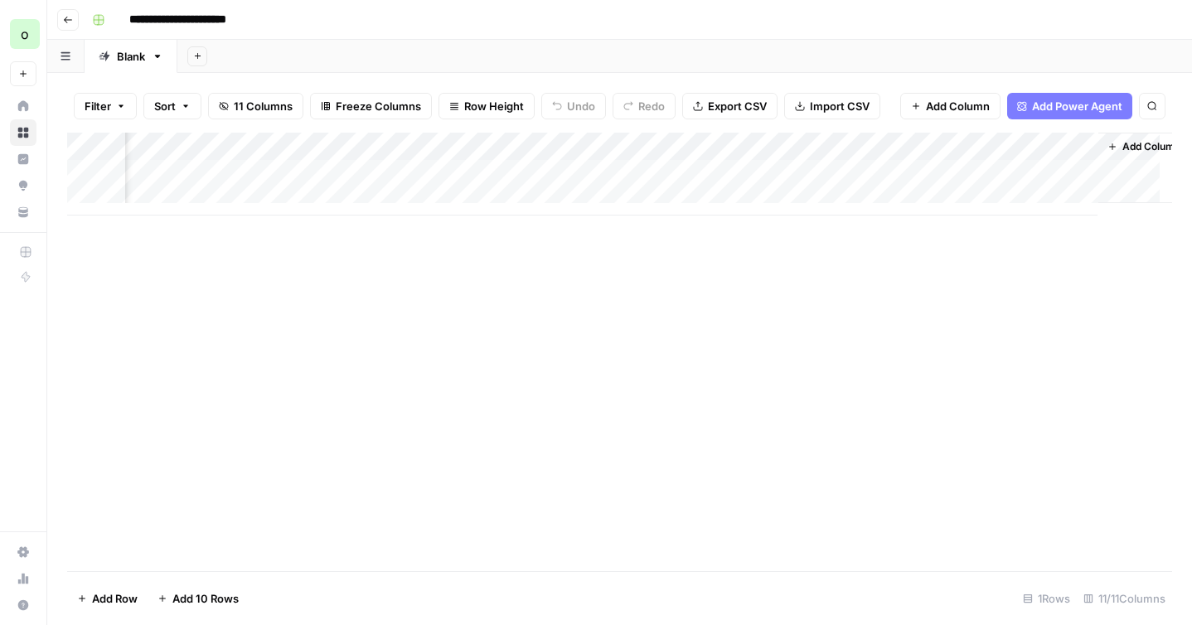
click at [451, 144] on div "Add Column" at bounding box center [619, 174] width 1105 height 83
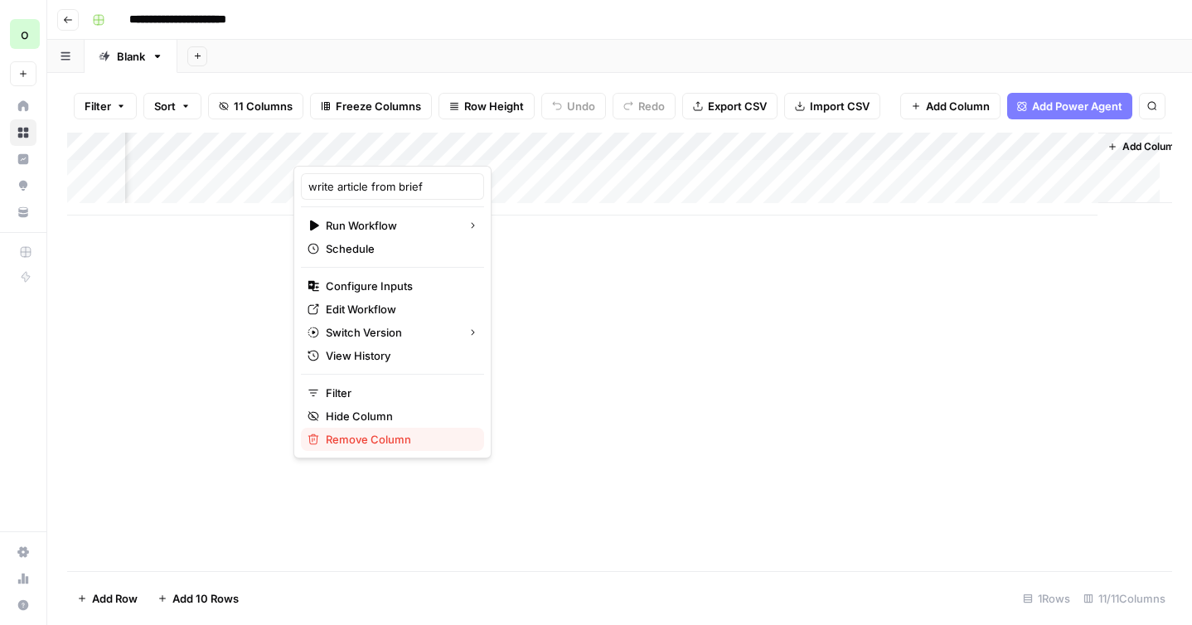
click at [381, 435] on span "Remove Column" at bounding box center [398, 439] width 145 height 17
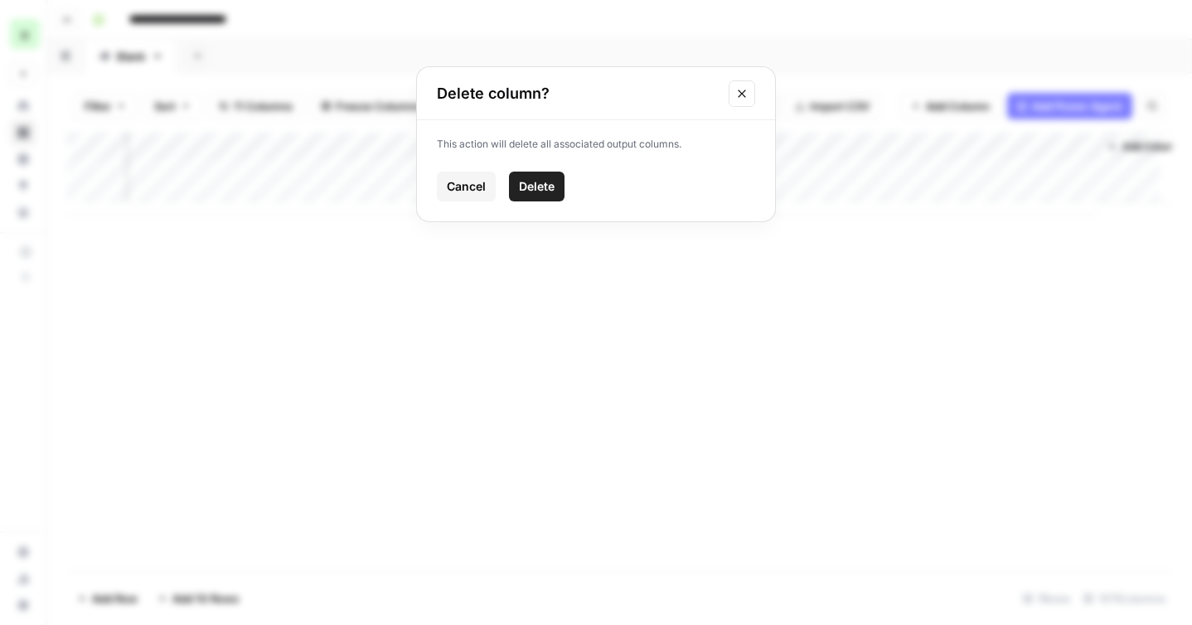
click at [544, 192] on span "Delete" at bounding box center [537, 186] width 36 height 17
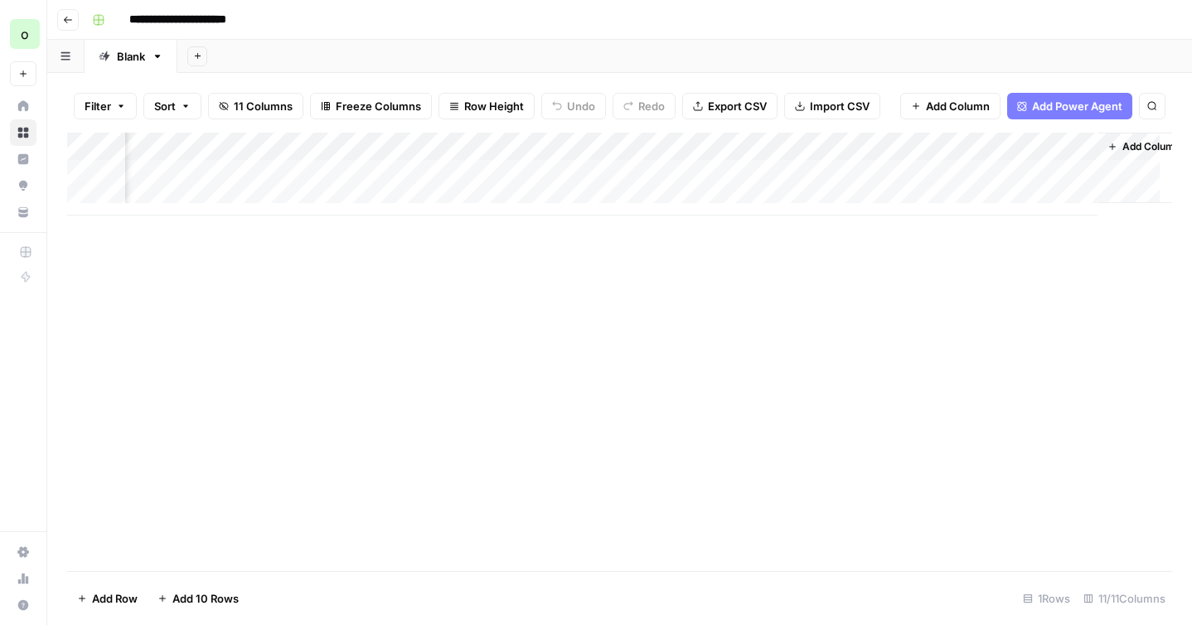
scroll to position [0, 664]
click at [1105, 147] on span "Add Column" at bounding box center [1134, 146] width 58 height 15
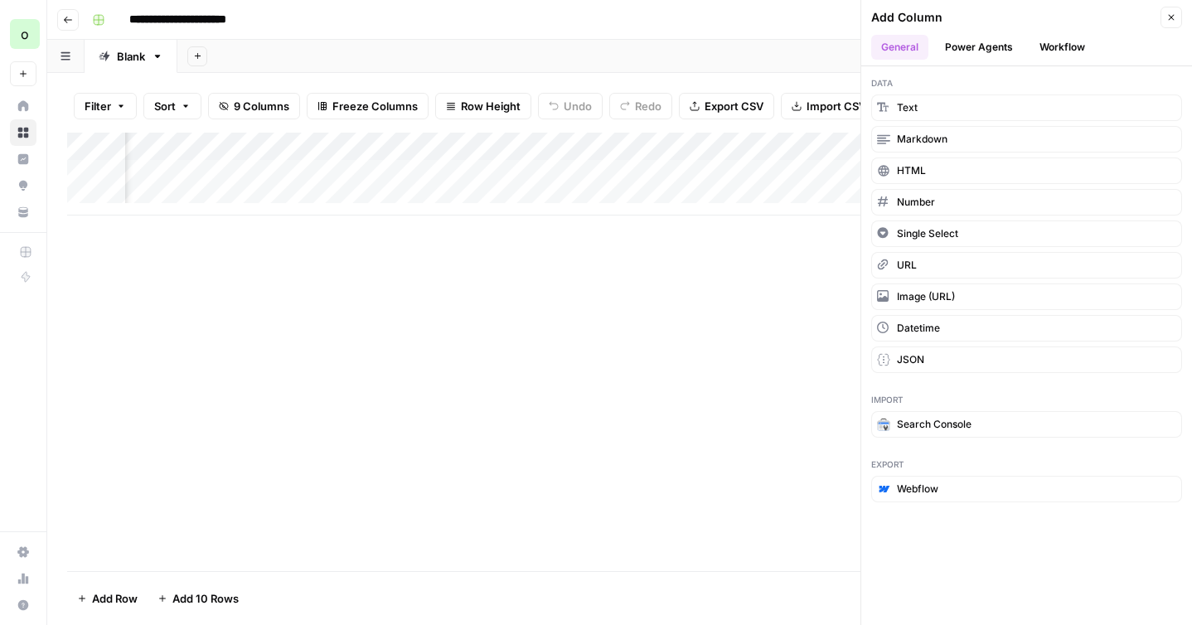
click at [1067, 59] on button "Workflow" at bounding box center [1063, 47] width 66 height 25
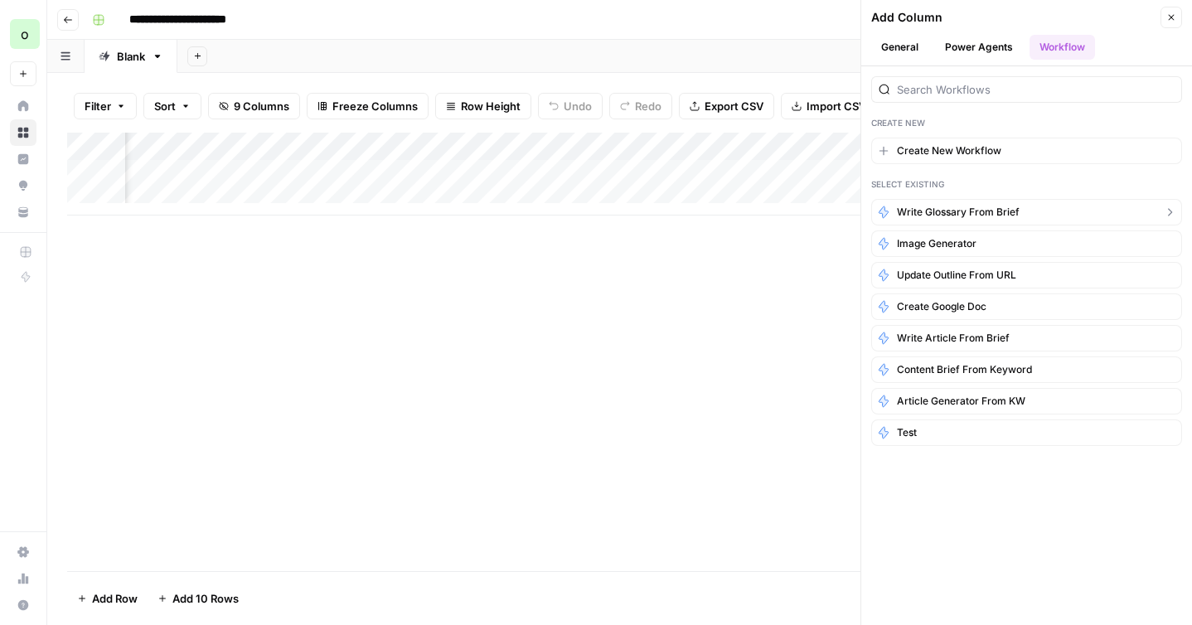
click at [975, 215] on span "write glossary from brief" at bounding box center [958, 212] width 123 height 15
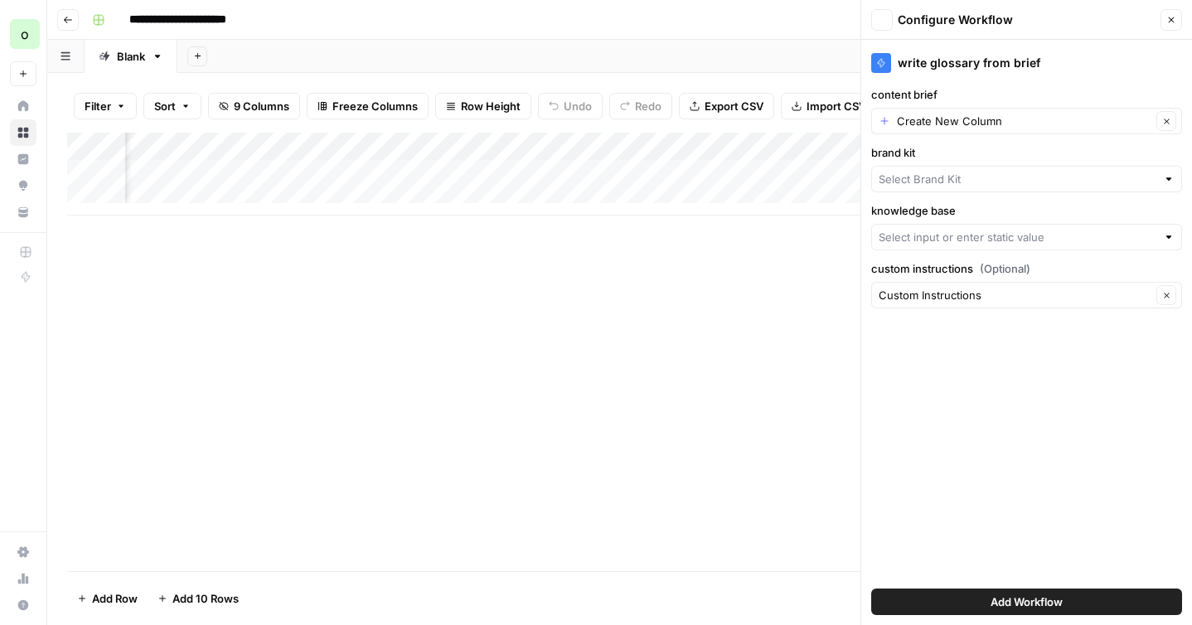
type input "Hydrolix"
click at [969, 240] on input "knowledge base" at bounding box center [1018, 237] width 278 height 17
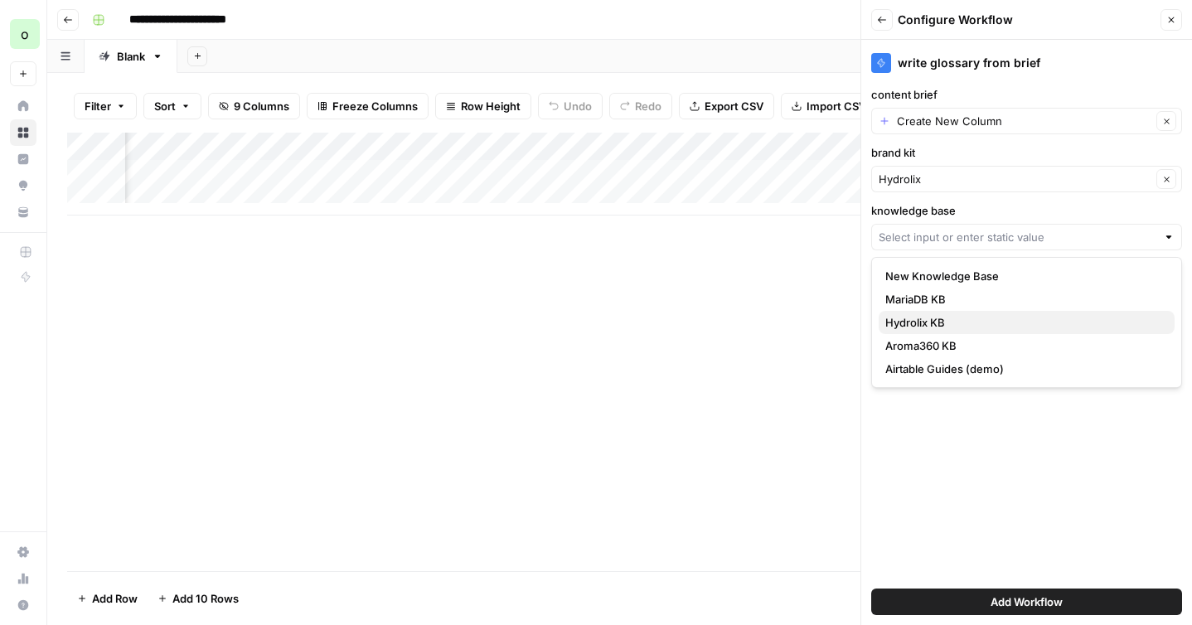
click at [931, 319] on span "Hydrolix KB" at bounding box center [1024, 322] width 276 height 17
type input "Hydrolix KB"
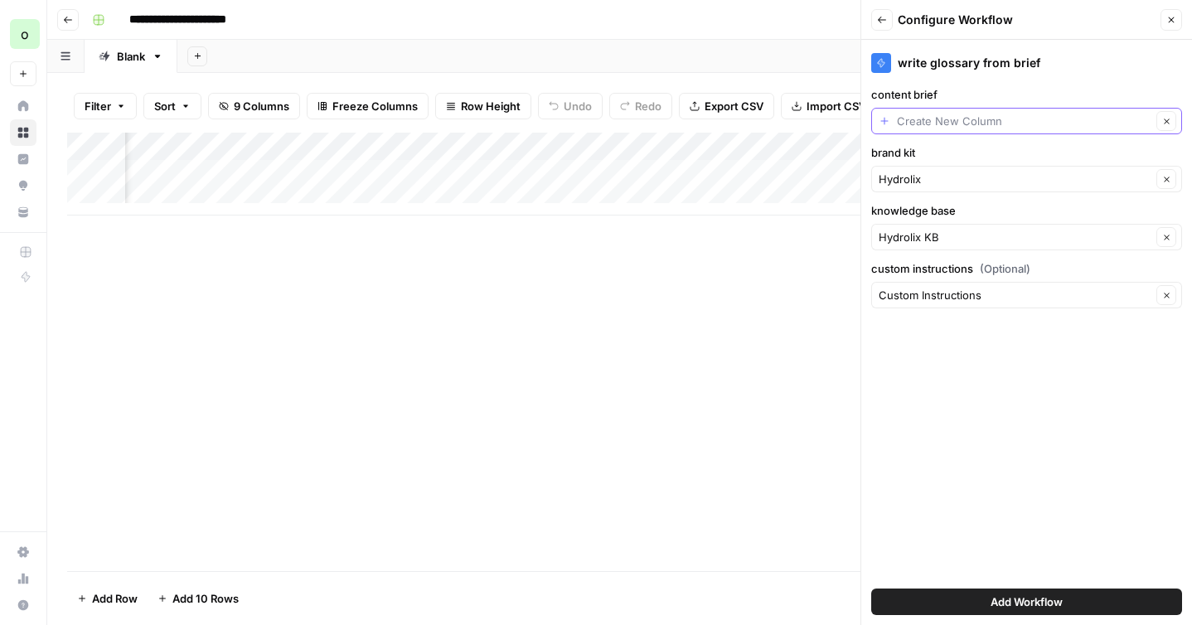
click at [974, 124] on input "content brief" at bounding box center [1024, 121] width 255 height 17
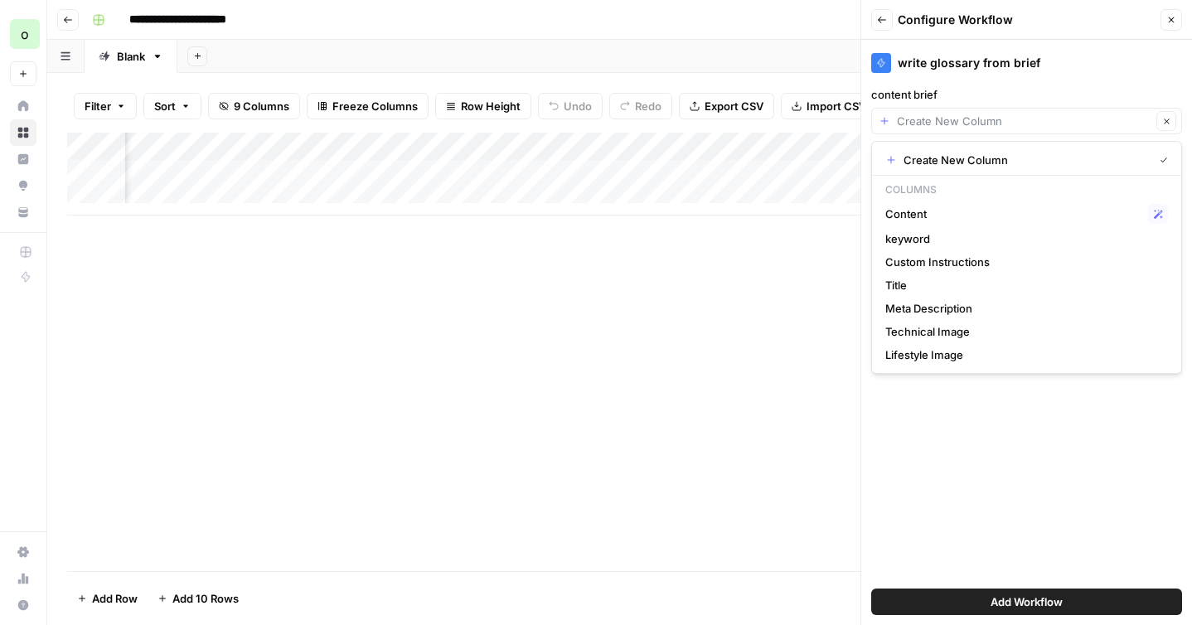
type input "Create New Column"
click at [928, 423] on div "write glossary from brief content brief Create New Column Clear brand kit Hydro…" at bounding box center [1027, 332] width 331 height 585
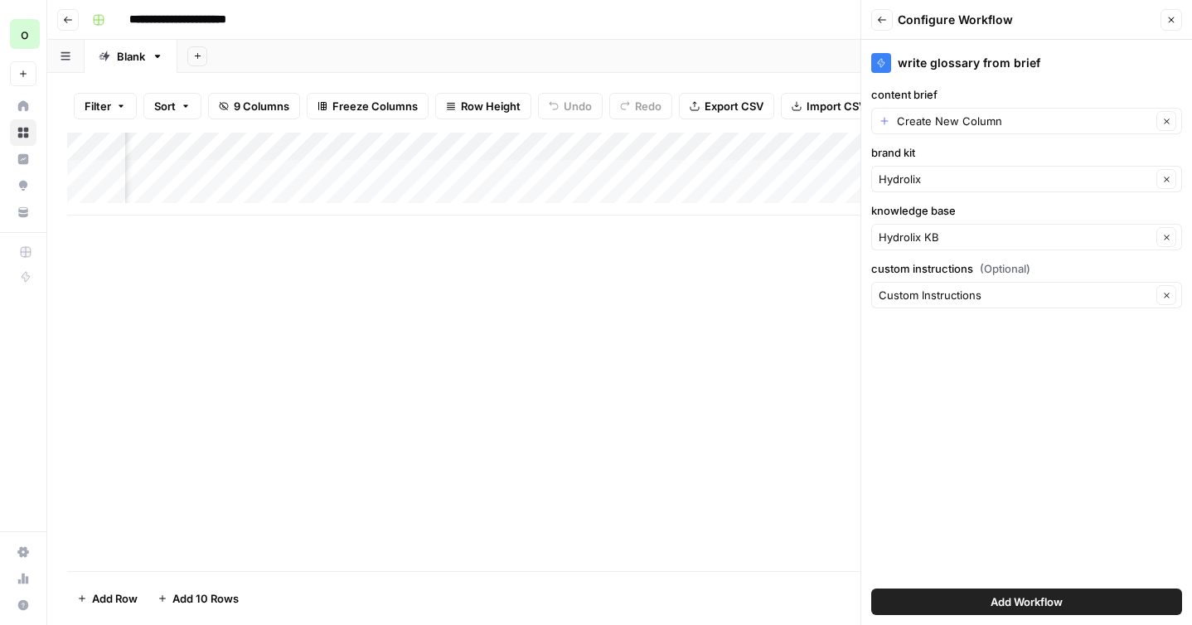
scroll to position [0, 532]
click at [726, 147] on div "Add Column" at bounding box center [619, 174] width 1105 height 83
click at [674, 183] on input "Content" at bounding box center [687, 186] width 168 height 17
type input "Content Brief"
click at [721, 129] on div "Filter Sort 9 Columns Freeze Columns Row Height Undo Redo Export CSV Import CSV…" at bounding box center [619, 106] width 1105 height 53
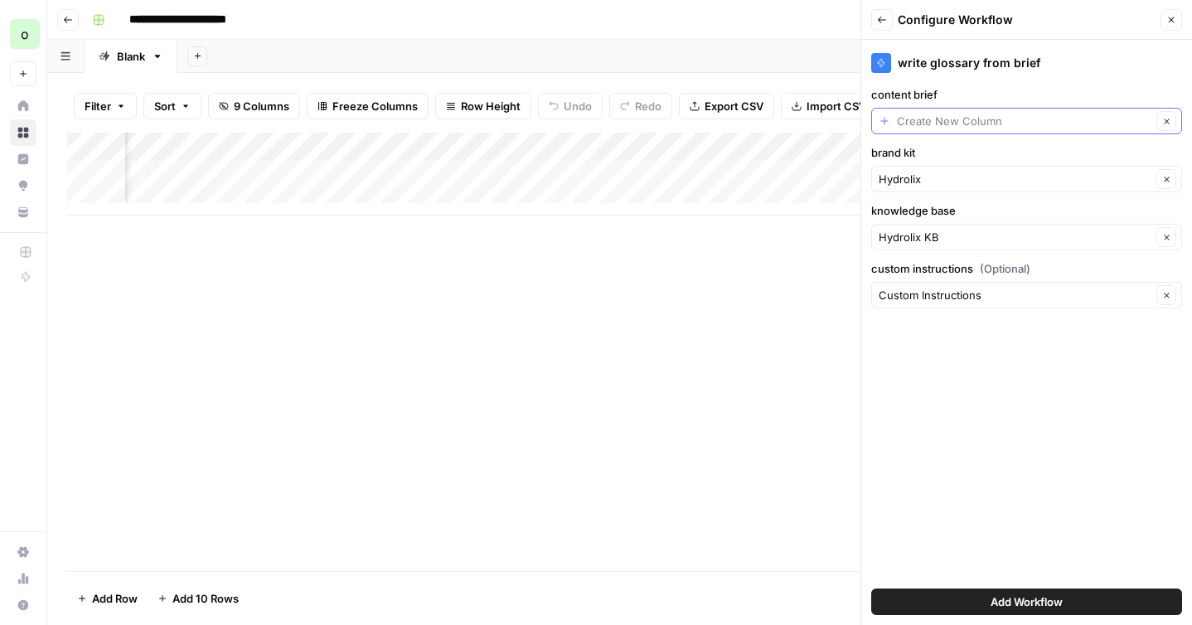
click at [963, 124] on input "content brief" at bounding box center [1024, 121] width 255 height 17
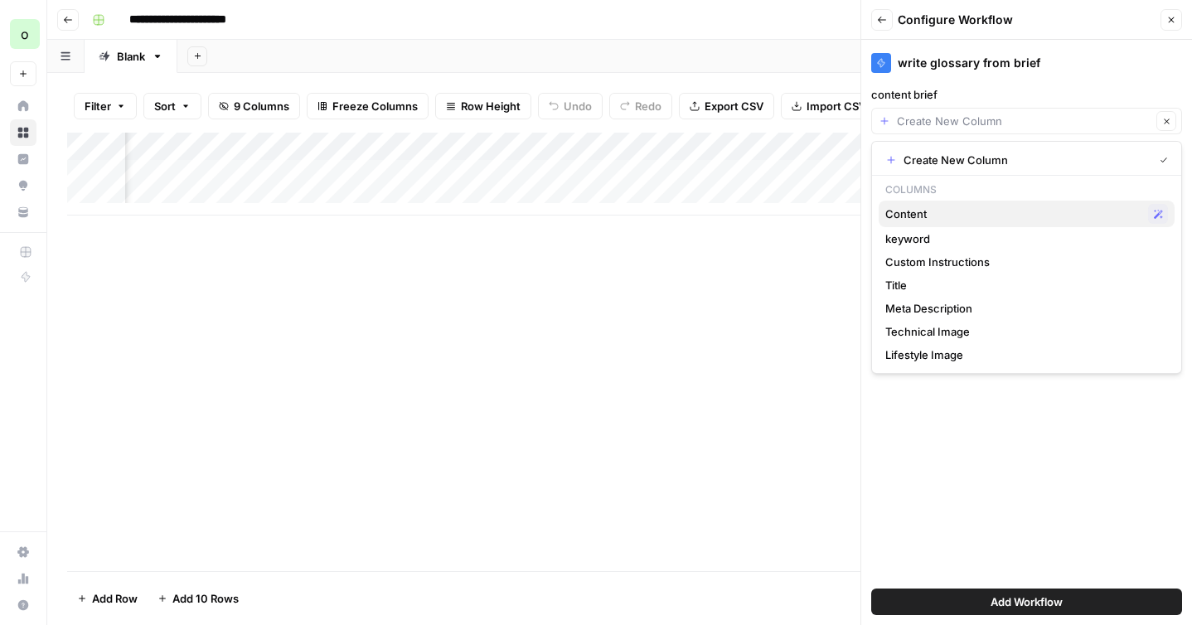
click at [981, 216] on span "Content" at bounding box center [1014, 214] width 256 height 17
type input "Content"
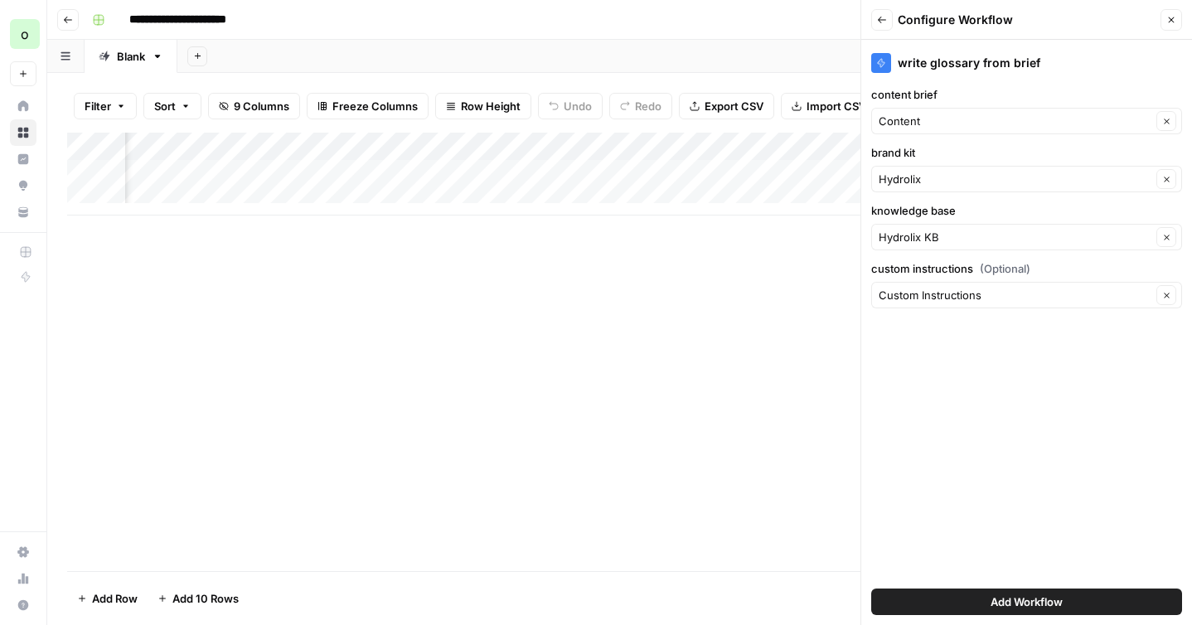
click at [962, 599] on button "Add Workflow" at bounding box center [1027, 602] width 311 height 27
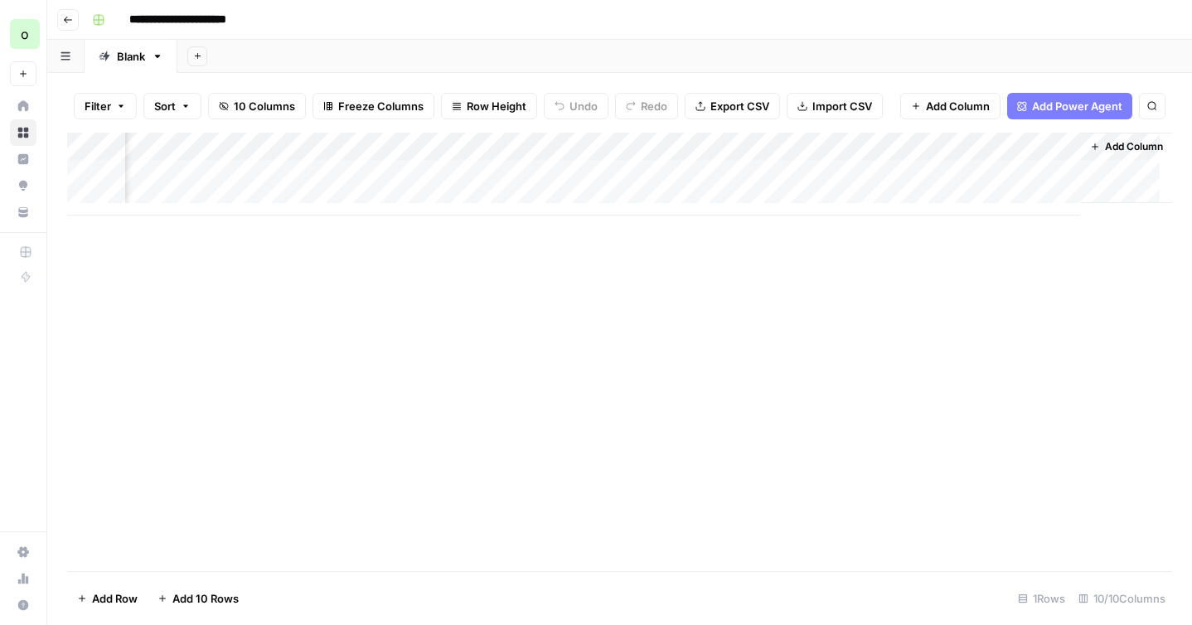
scroll to position [0, 870]
drag, startPoint x: 968, startPoint y: 147, endPoint x: 537, endPoint y: 165, distance: 430.8
click at [537, 165] on div "Add Column" at bounding box center [619, 174] width 1105 height 83
click at [322, 153] on div "Add Column" at bounding box center [619, 174] width 1105 height 83
click at [320, 192] on input "Content" at bounding box center [349, 186] width 168 height 17
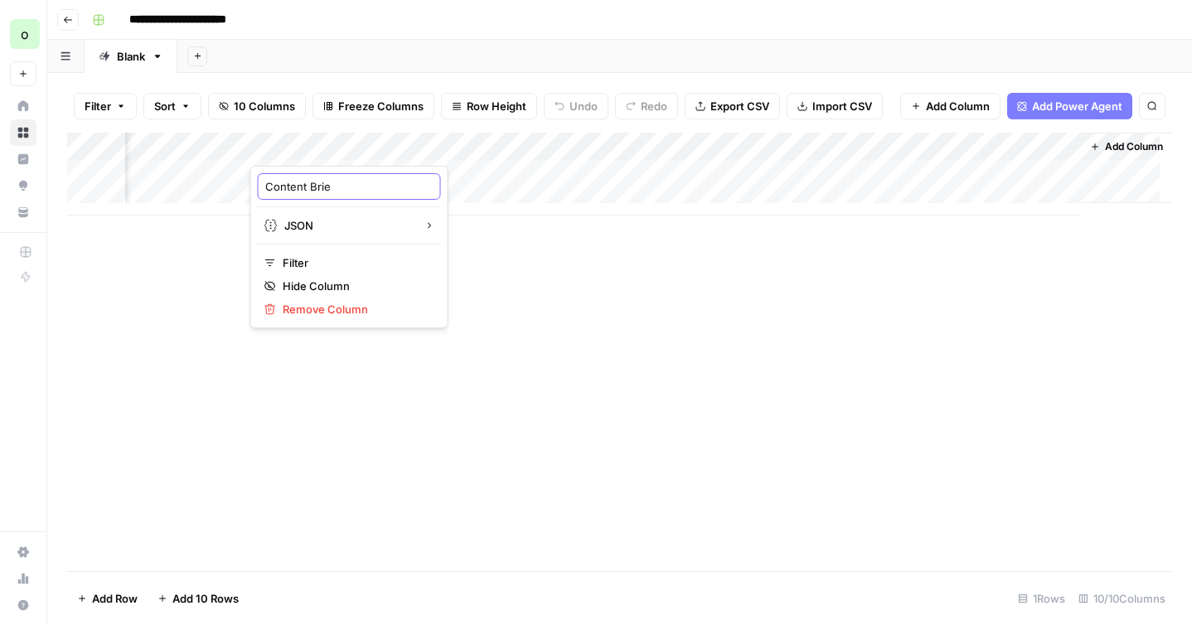
type input "Content Brief"
click at [487, 149] on div "Add Column" at bounding box center [619, 174] width 1105 height 83
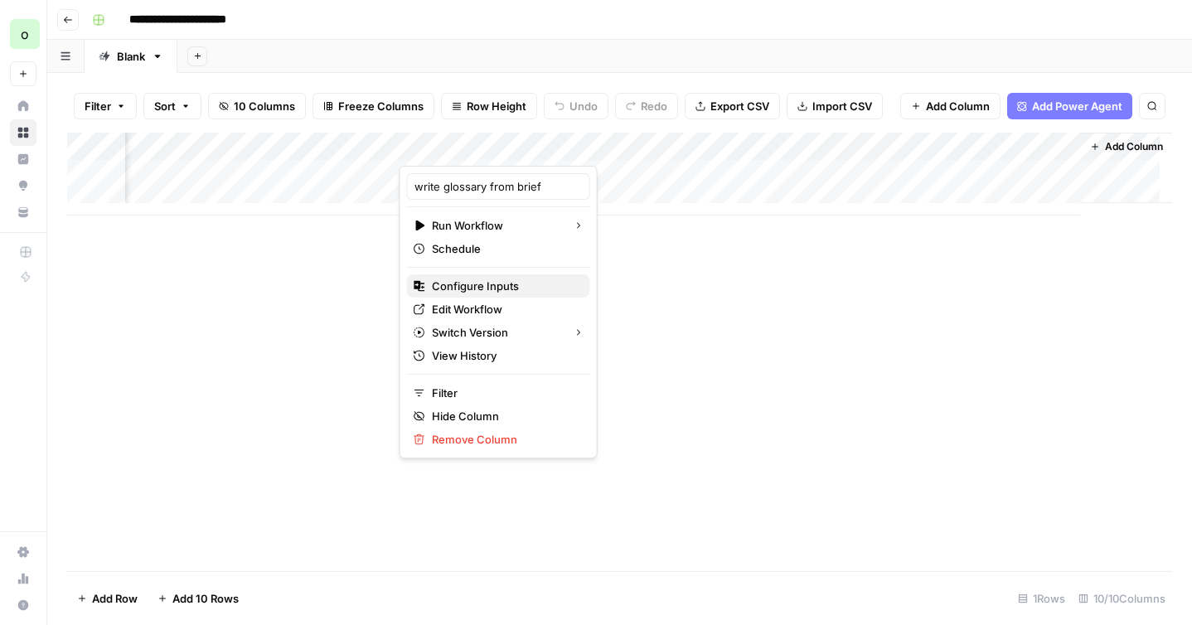
click at [473, 289] on span "Configure Inputs" at bounding box center [504, 286] width 145 height 17
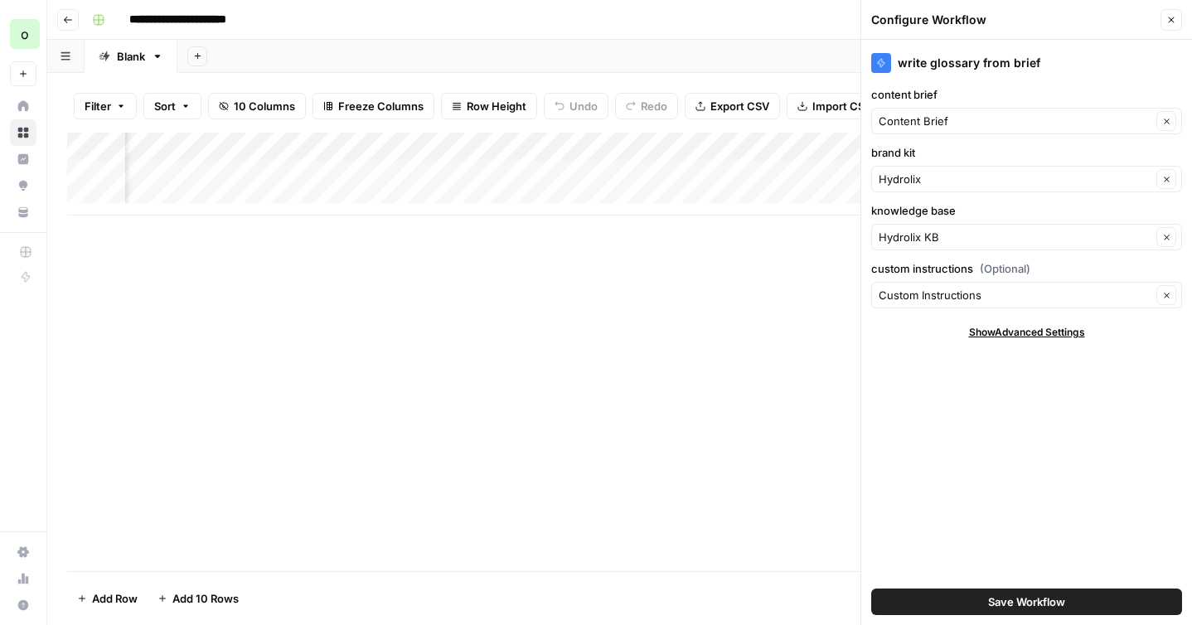
click at [1058, 338] on span "Show Advanced Settings" at bounding box center [1027, 332] width 116 height 15
click at [1058, 338] on span "Hide Advanced Settings" at bounding box center [1027, 332] width 112 height 15
click at [996, 595] on span "Save Workflow" at bounding box center [1026, 602] width 77 height 17
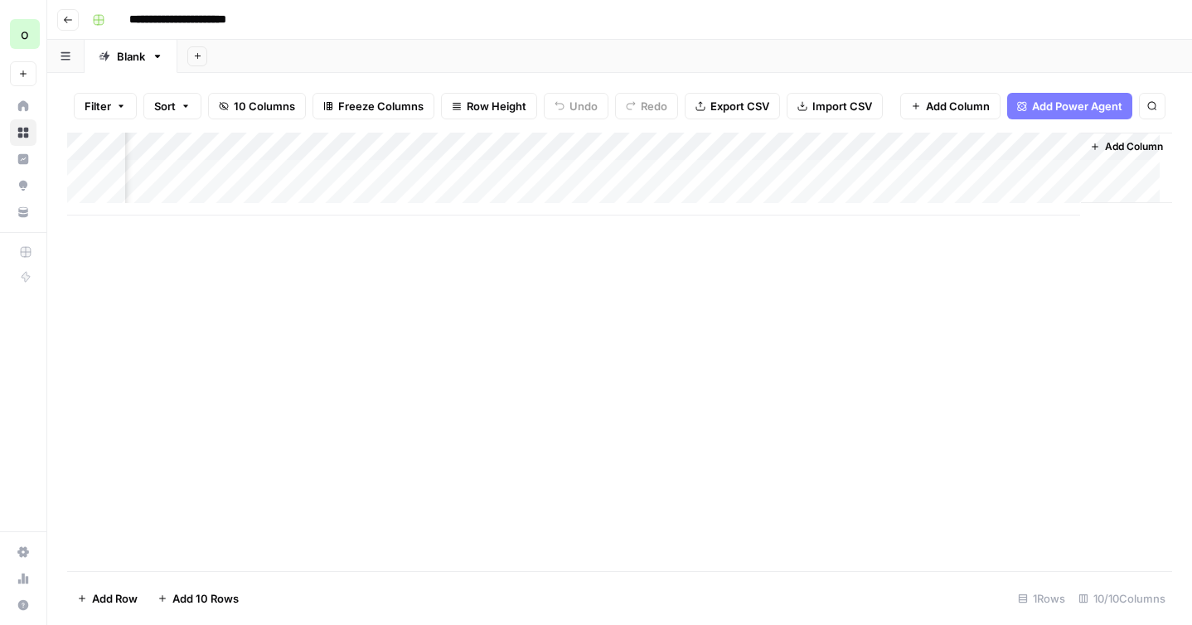
click at [591, 150] on div "Add Column" at bounding box center [619, 174] width 1105 height 83
click at [505, 172] on div "Add Column" at bounding box center [619, 174] width 1105 height 83
click at [739, 175] on div "Add Column" at bounding box center [619, 174] width 1105 height 83
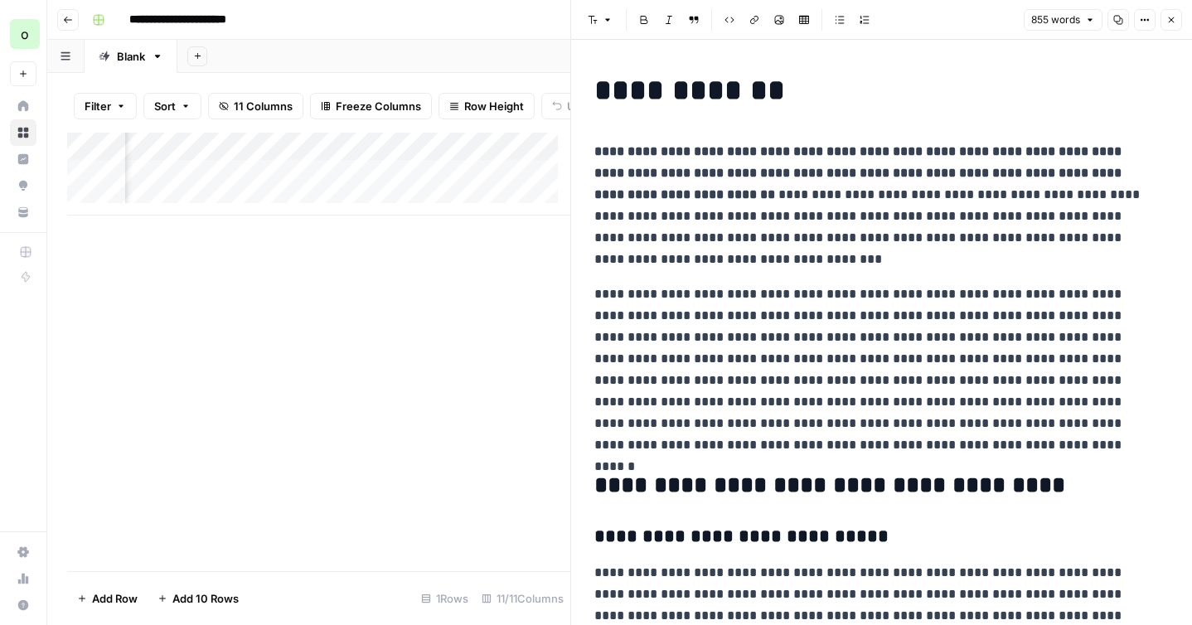
click at [1169, 26] on button "Close" at bounding box center [1172, 20] width 22 height 22
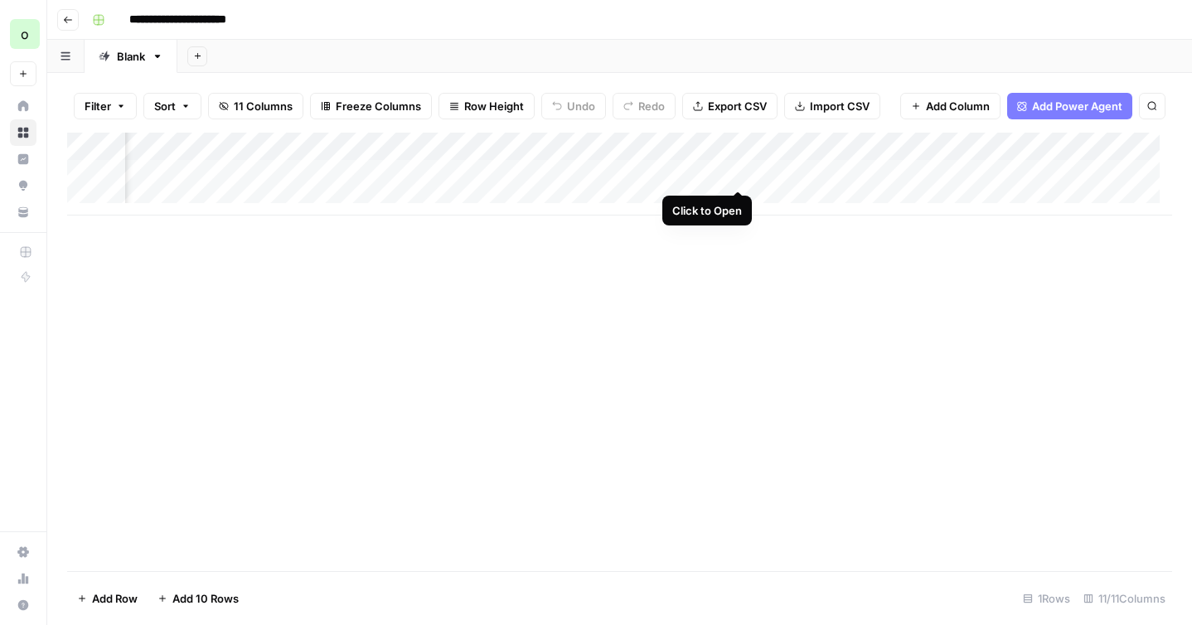
click at [739, 171] on div "Add Column" at bounding box center [619, 174] width 1105 height 83
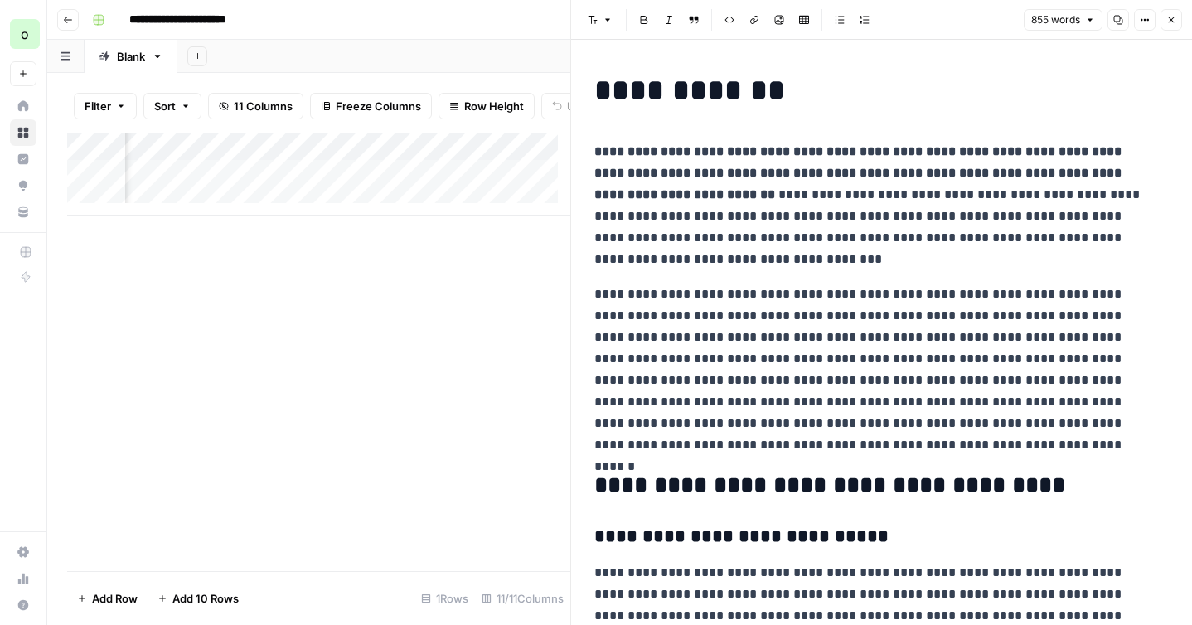
click at [1118, 22] on icon "button" at bounding box center [1119, 20] width 10 height 10
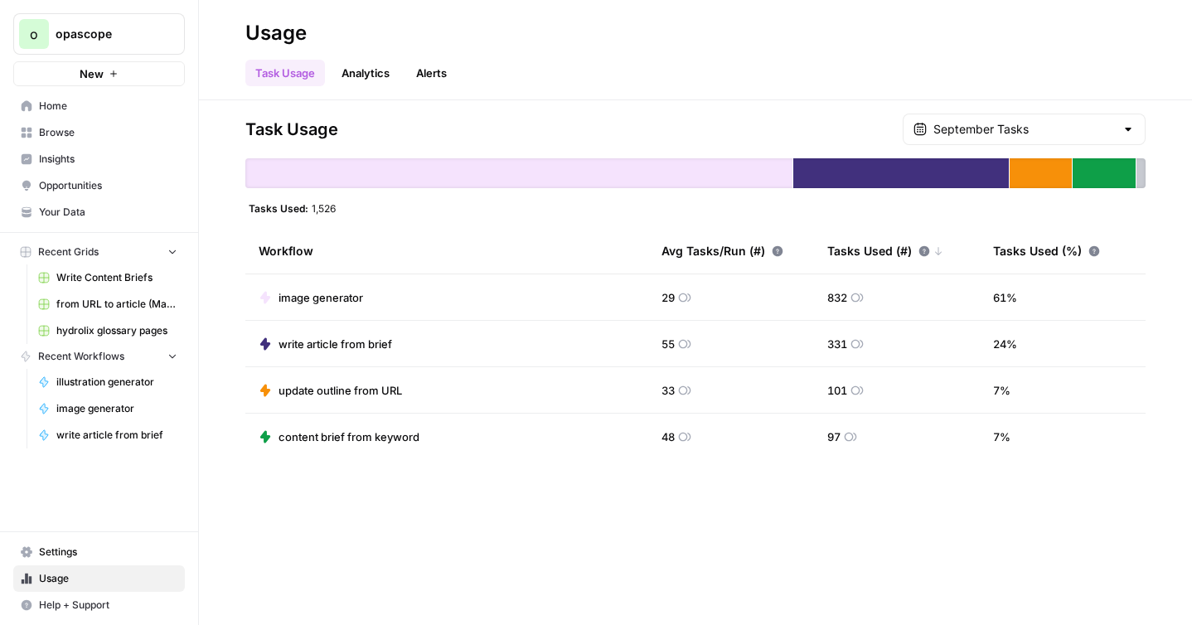
click at [52, 139] on span "Browse" at bounding box center [108, 132] width 138 height 15
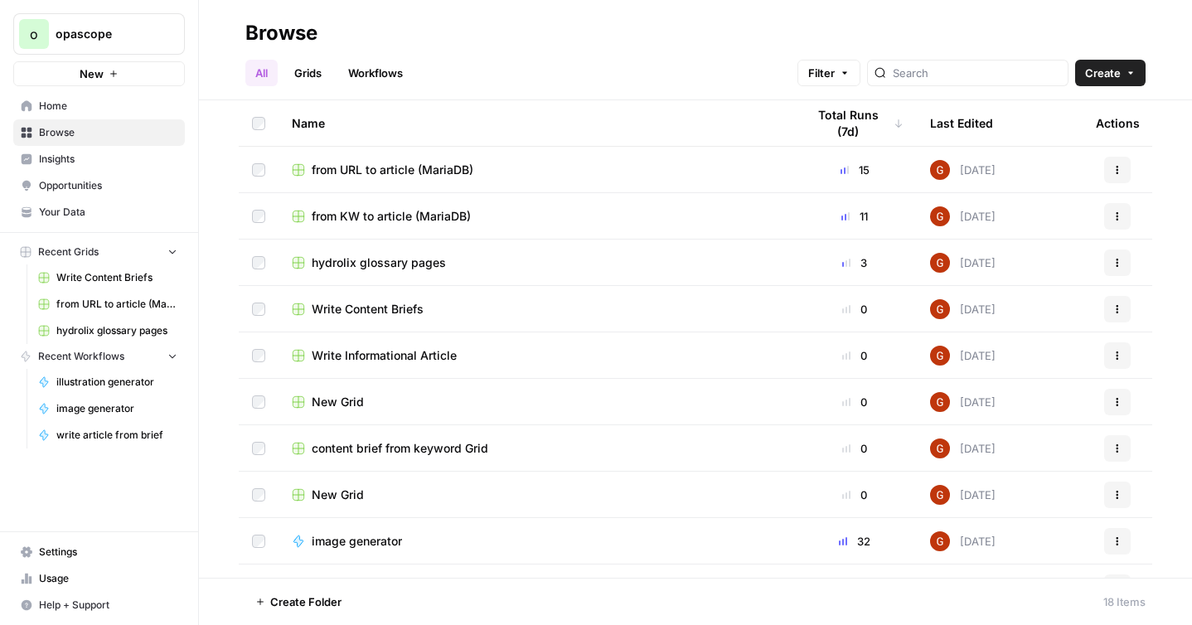
click at [386, 66] on link "Workflows" at bounding box center [375, 73] width 75 height 27
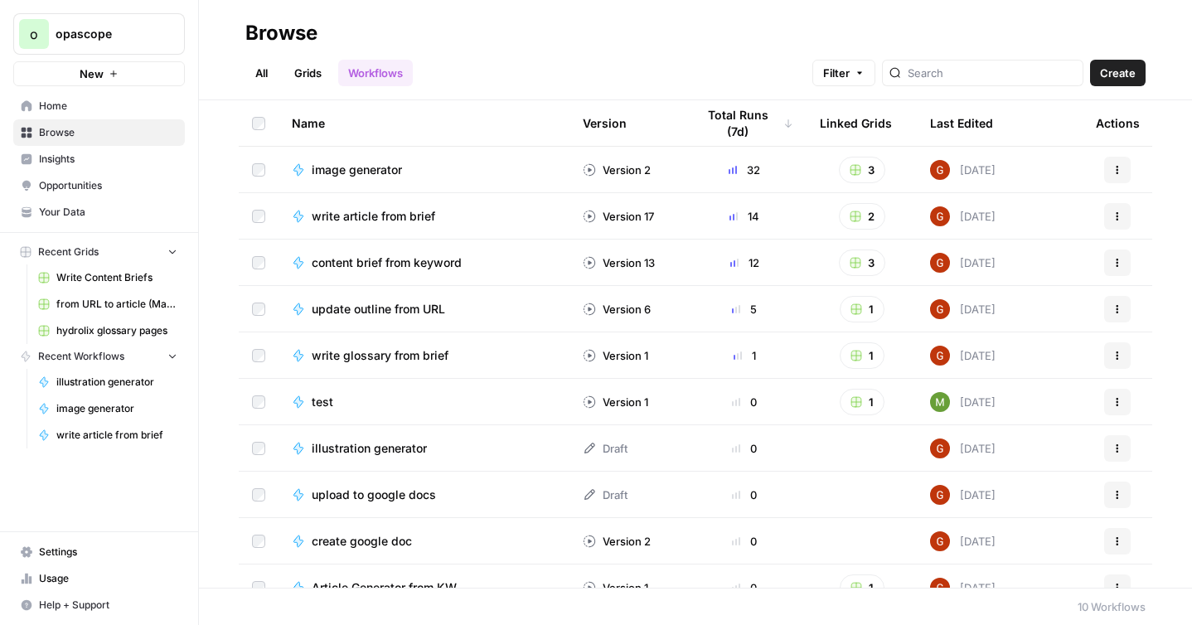
click at [373, 351] on span "write glossary from brief" at bounding box center [380, 355] width 137 height 17
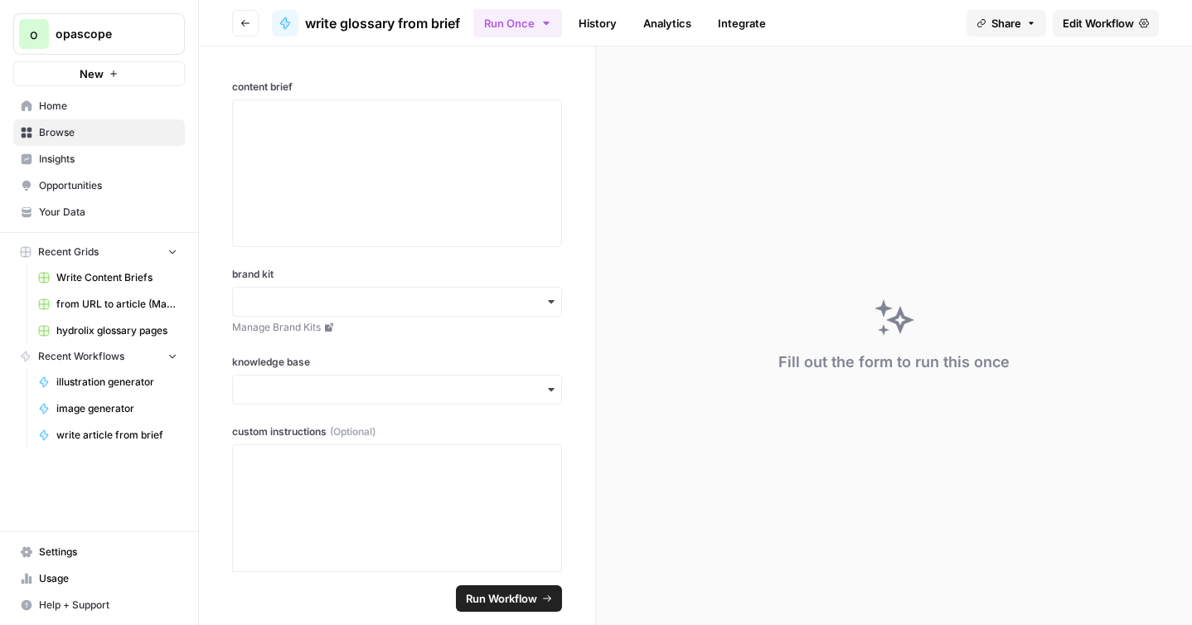
click at [1089, 23] on span "Edit Workflow" at bounding box center [1098, 23] width 71 height 17
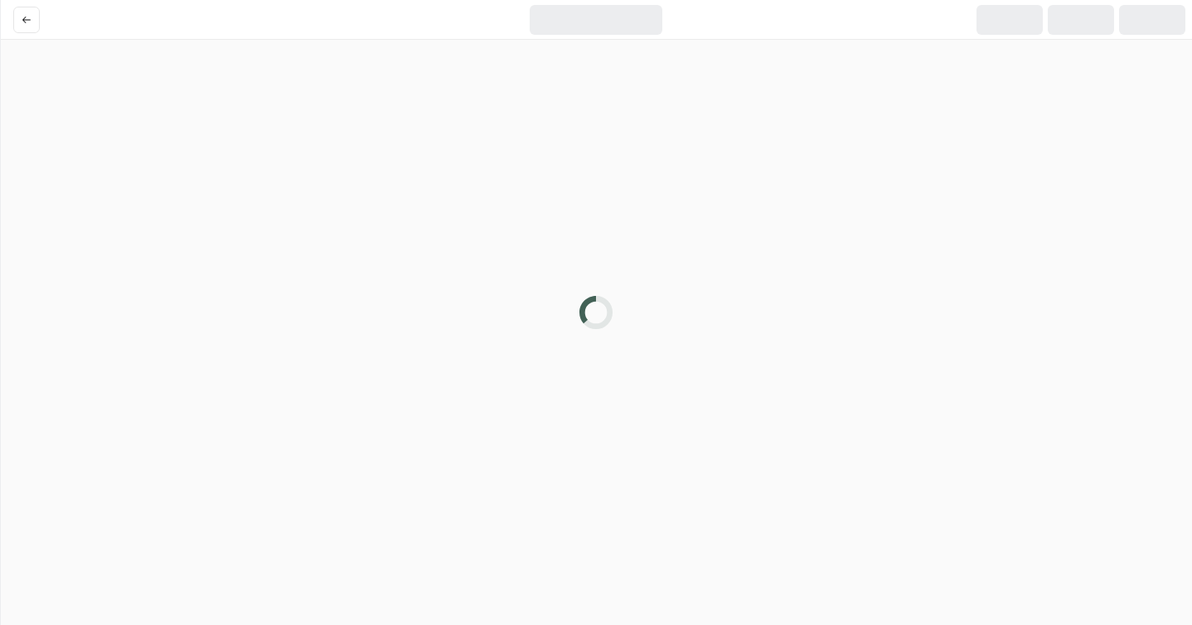
scroll to position [0, 19]
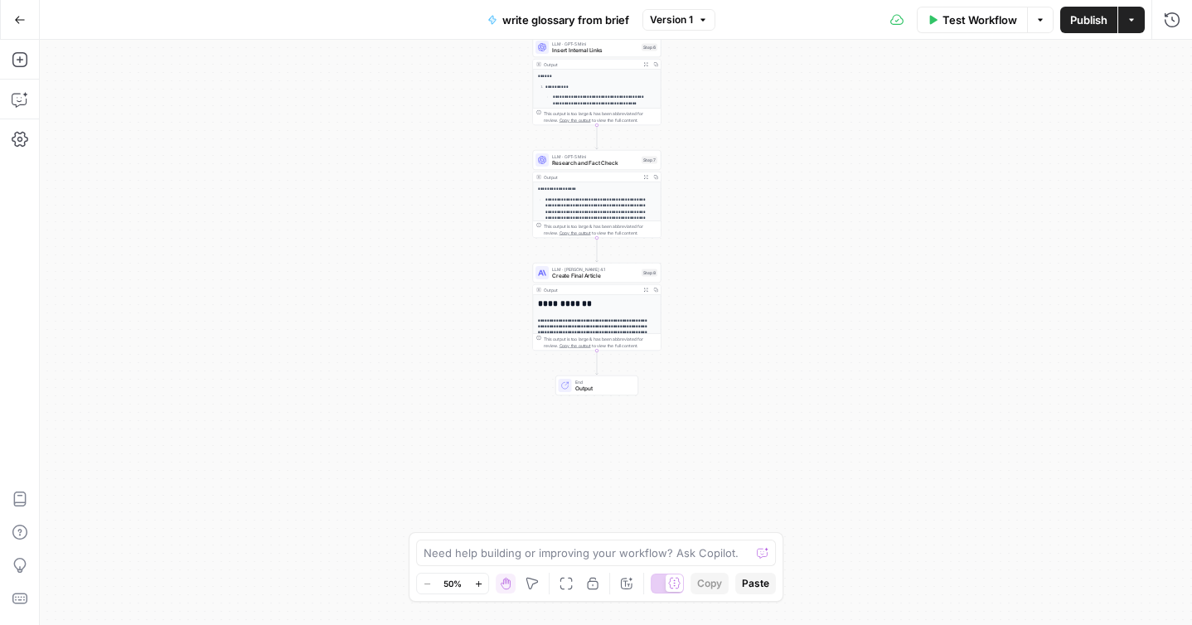
drag, startPoint x: 493, startPoint y: 497, endPoint x: 473, endPoint y: 191, distance: 306.6
click at [473, 190] on div "**********" at bounding box center [616, 332] width 1153 height 585
click at [573, 279] on span "Create Final Article" at bounding box center [595, 277] width 86 height 8
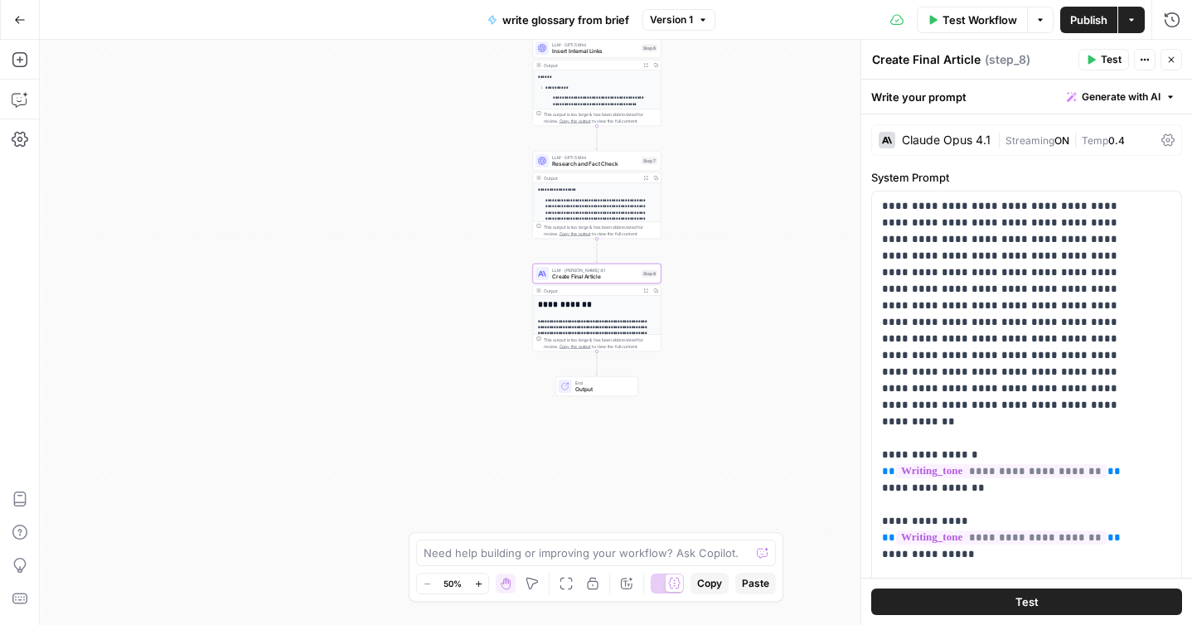
click at [646, 292] on icon "button" at bounding box center [645, 291] width 5 height 5
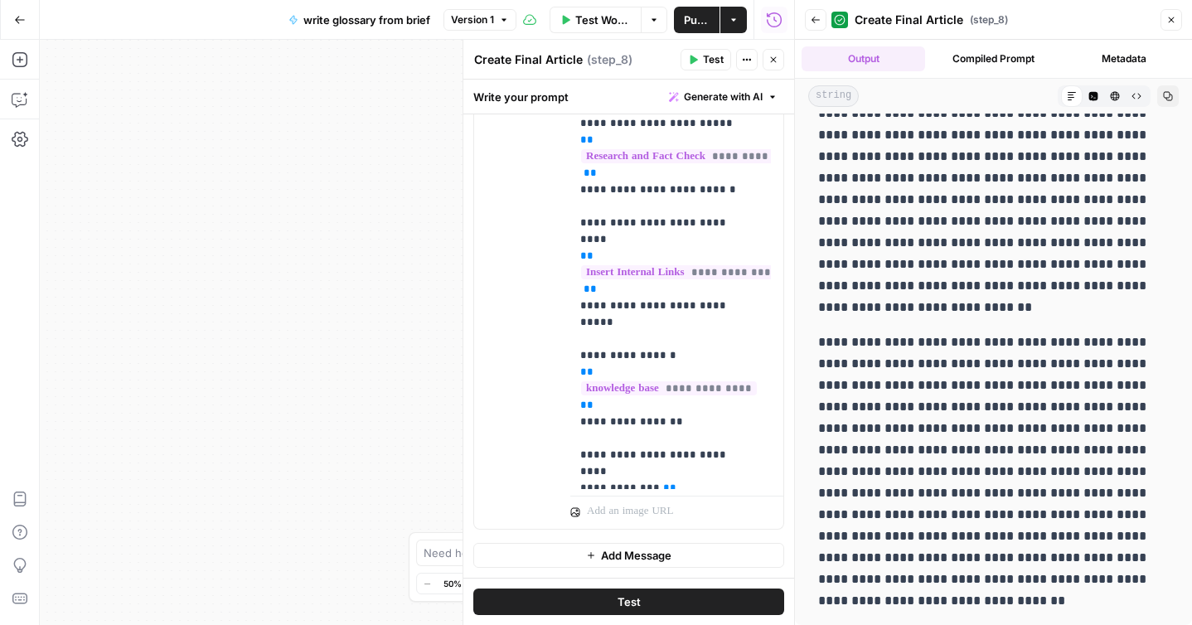
scroll to position [100, 0]
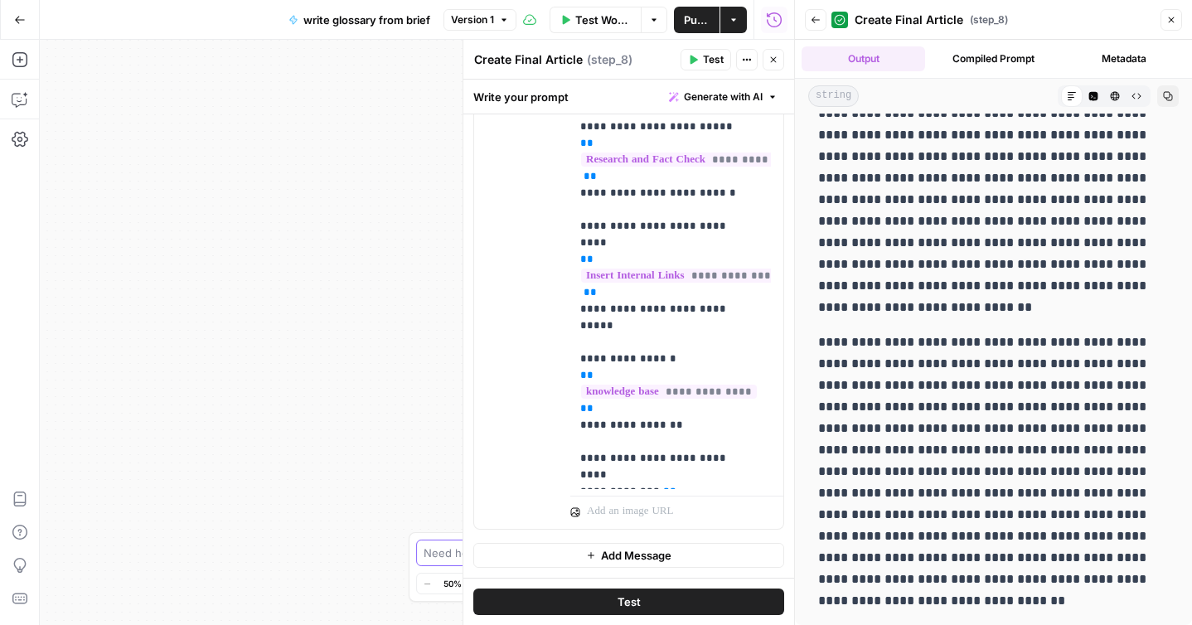
click at [449, 554] on textarea at bounding box center [587, 553] width 327 height 17
paste textarea "but its quite short, isnt it? i dont see the internal links or the references..."
click at [595, 538] on textarea "on the last step and the output... but its quite short, isnt it? i dont see the…" at bounding box center [579, 544] width 318 height 33
click at [692, 536] on textarea "on the last step and the output... its quite short, isnt it? i dont see the int…" at bounding box center [579, 544] width 318 height 33
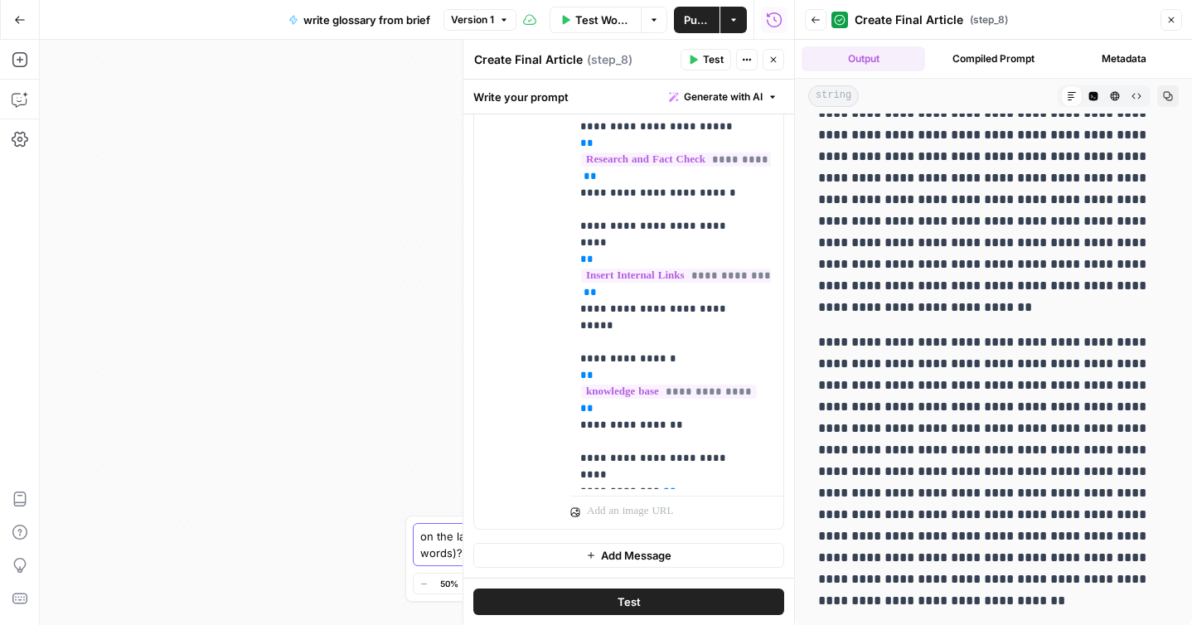
click at [692, 535] on textarea "on the last step and the output... its quite short, isnt it ~850 words)? i dont…" at bounding box center [579, 544] width 318 height 33
click at [443, 539] on textarea "on the last step and the output... its quite short, isnt it (~850 words)? i don…" at bounding box center [579, 544] width 318 height 33
click at [710, 551] on textarea "on the last step and the output... its quite short, isnt it (~850 words)? i don…" at bounding box center [579, 544] width 318 height 33
paste textarea "Prompt Updates Needed: The prompts should specify: Target word count: 1,800-2,5…"
type textarea "on the last step and the output... its quite short, isnt it (~850 words)? i don…"
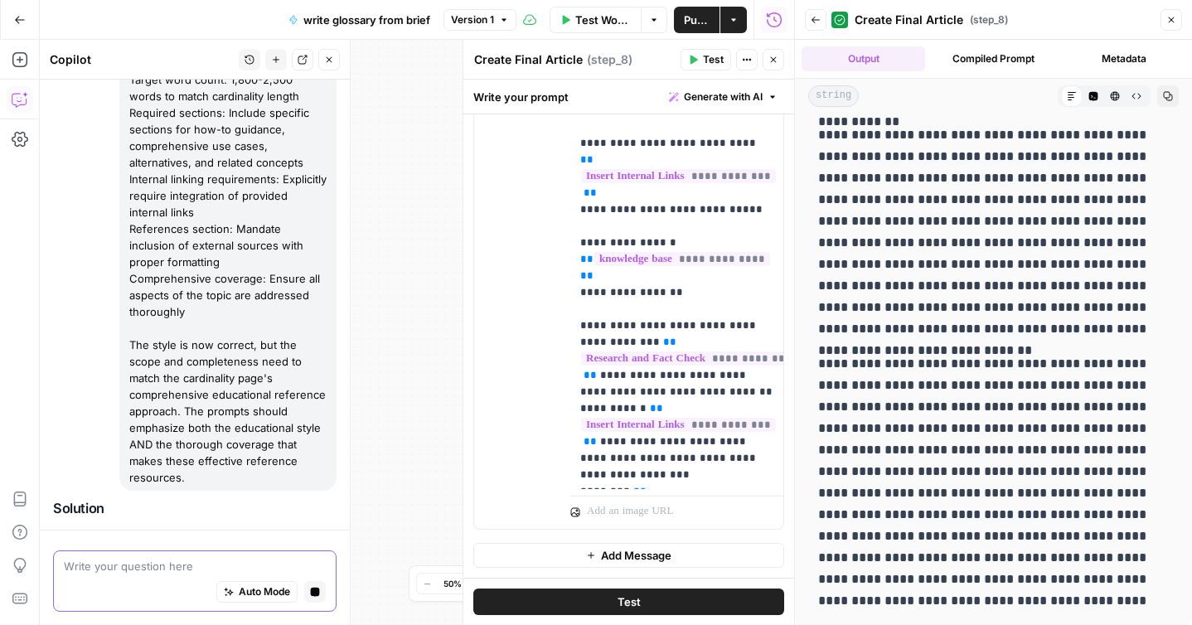
scroll to position [3845, 0]
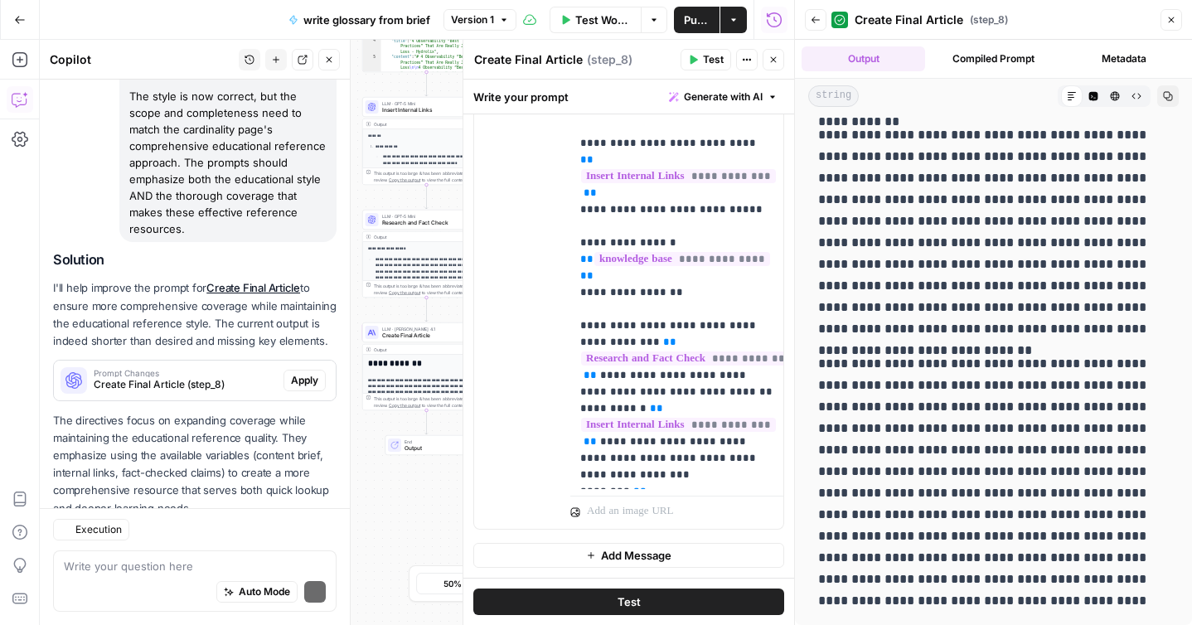
click at [295, 412] on p "The directives focus on expanding coverage while maintaining the educational re…" at bounding box center [195, 464] width 284 height 105
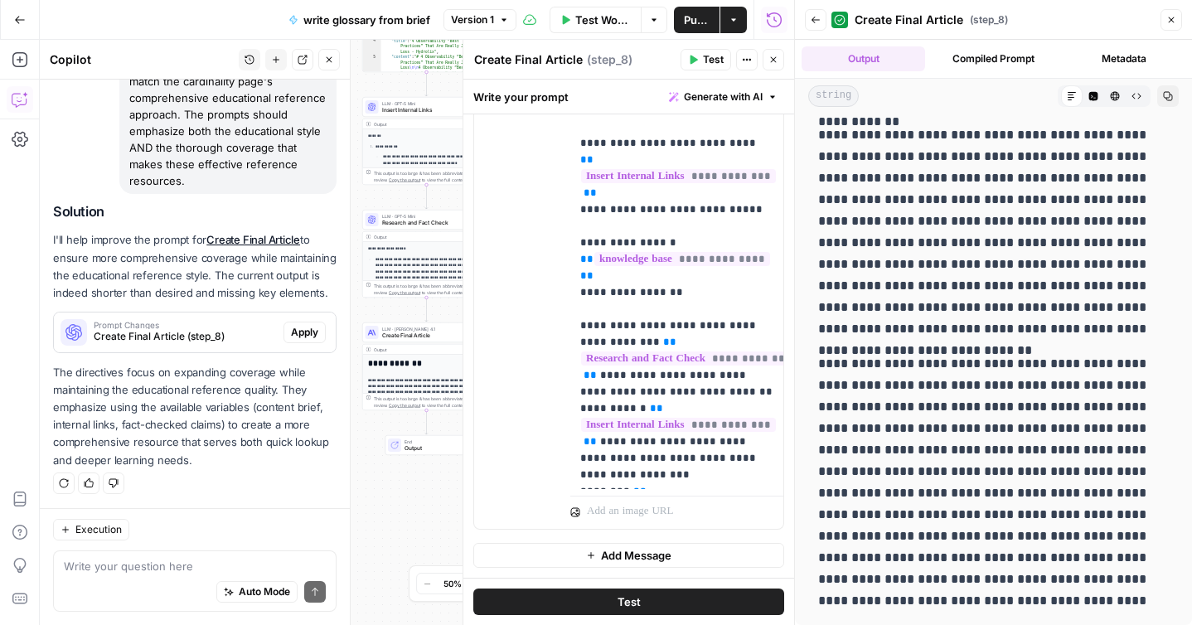
click at [655, 601] on button "Test" at bounding box center [628, 602] width 311 height 27
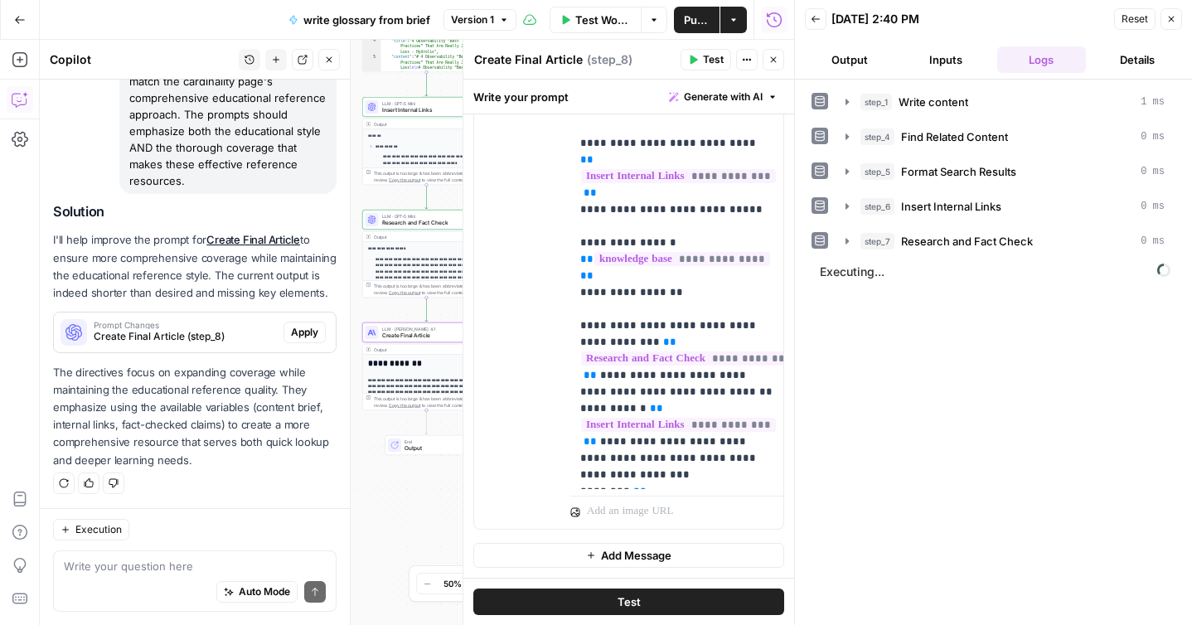
click at [302, 333] on span "Apply" at bounding box center [304, 332] width 27 height 15
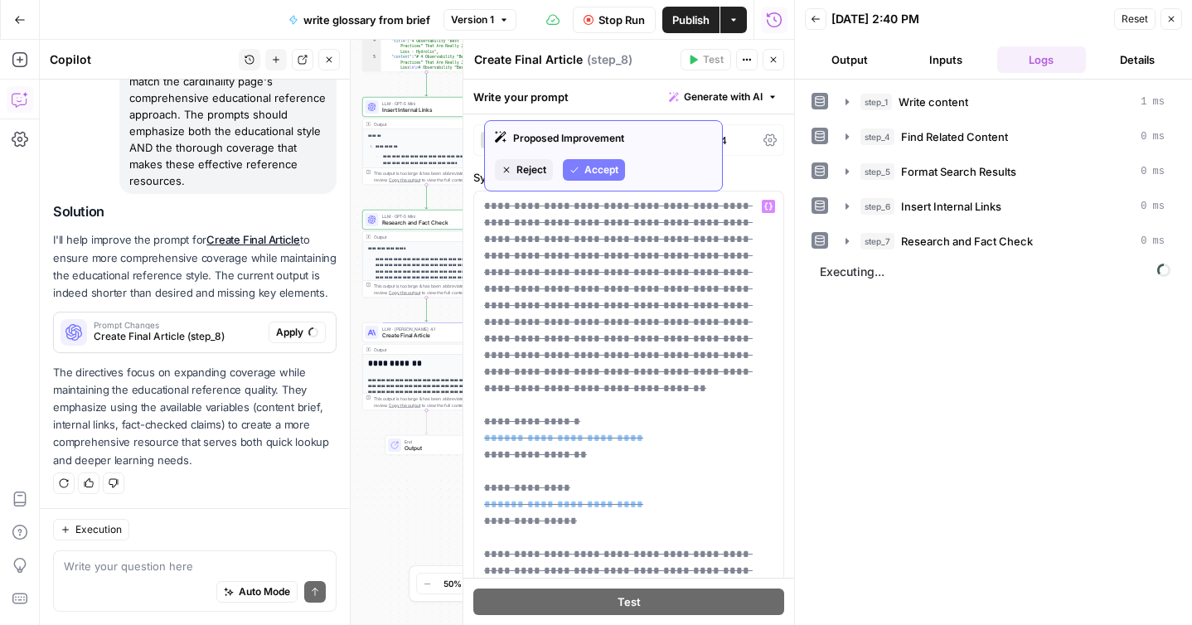
click at [604, 169] on span "Accept" at bounding box center [602, 170] width 34 height 15
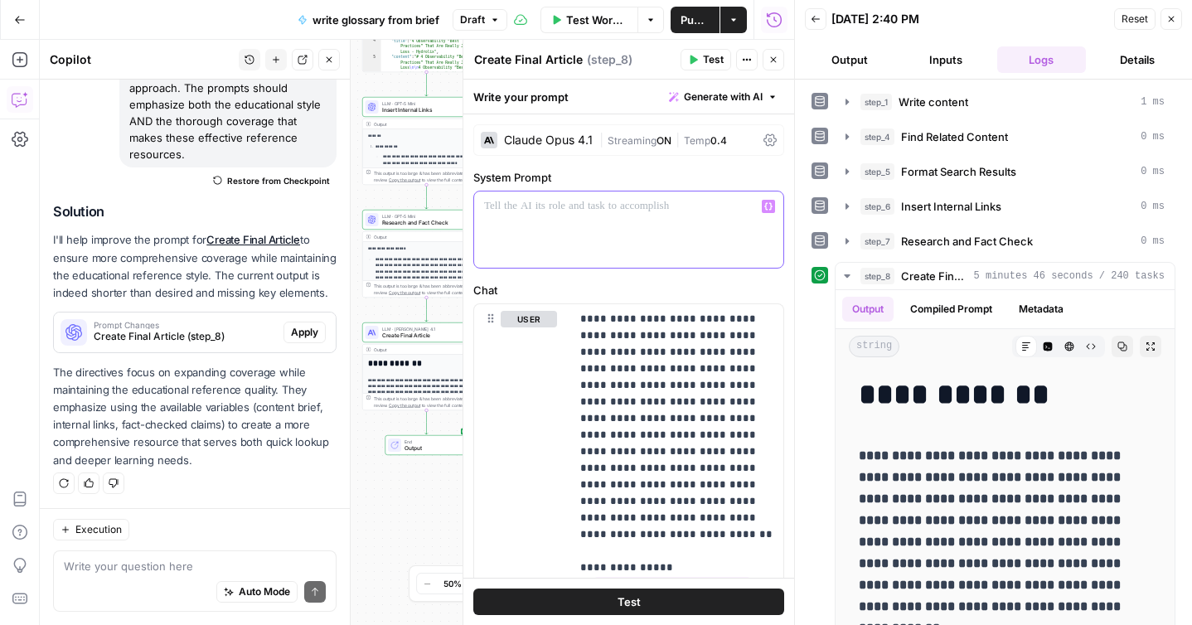
click at [537, 246] on div at bounding box center [628, 230] width 309 height 76
click at [294, 330] on span "Apply" at bounding box center [304, 332] width 27 height 15
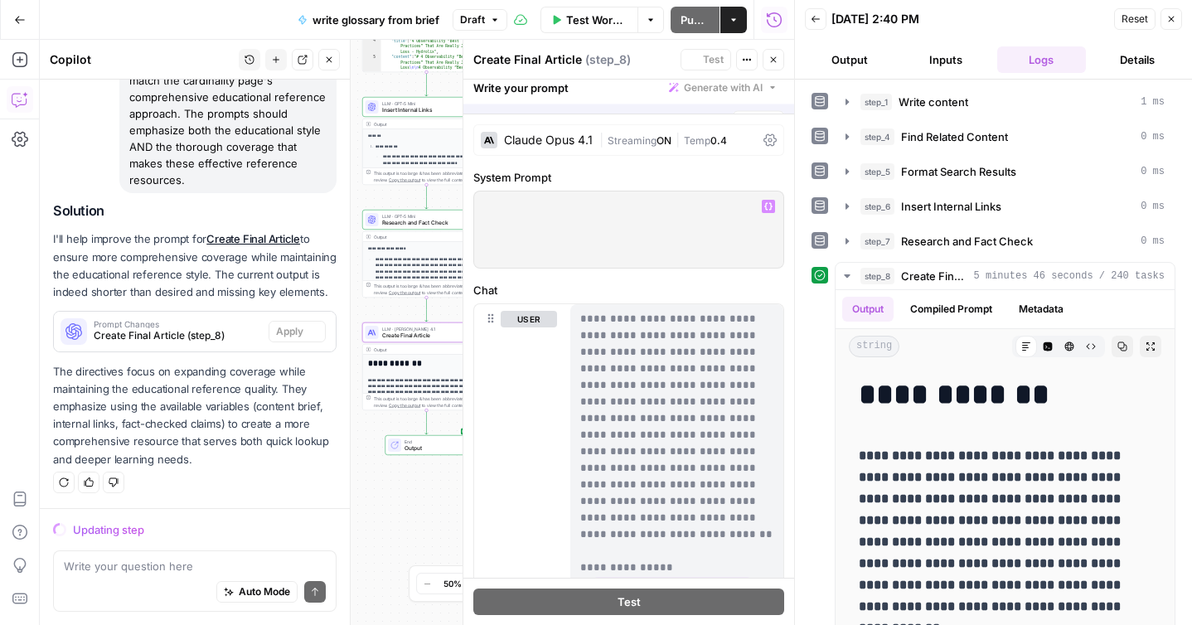
scroll to position [575, 0]
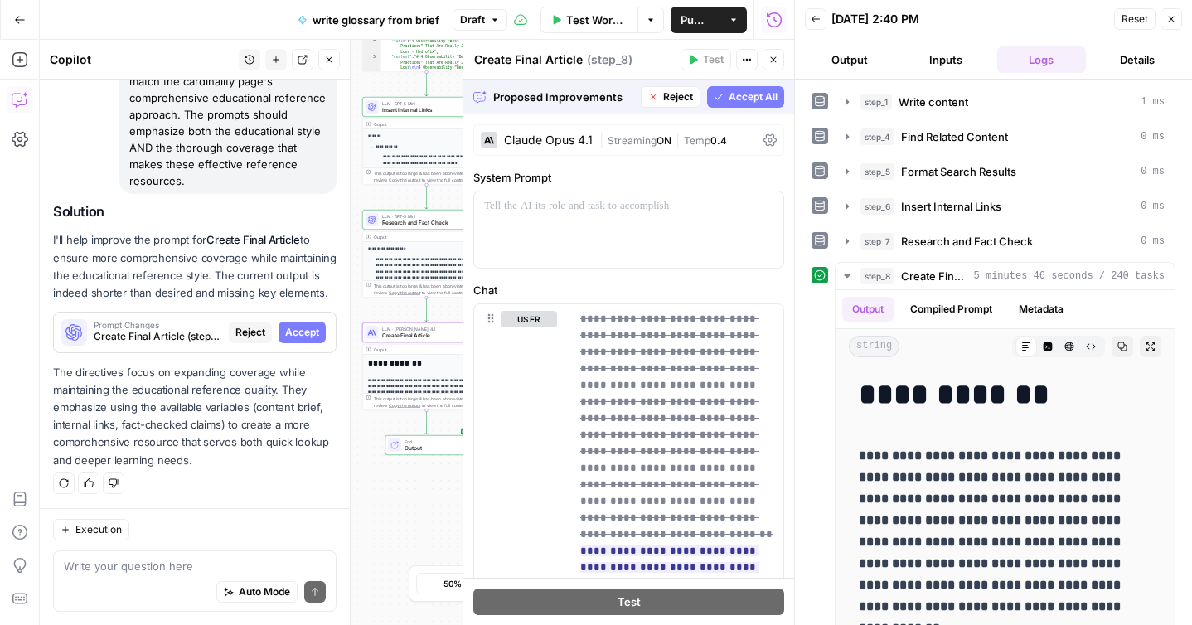
click at [299, 334] on span "Accept" at bounding box center [302, 332] width 34 height 15
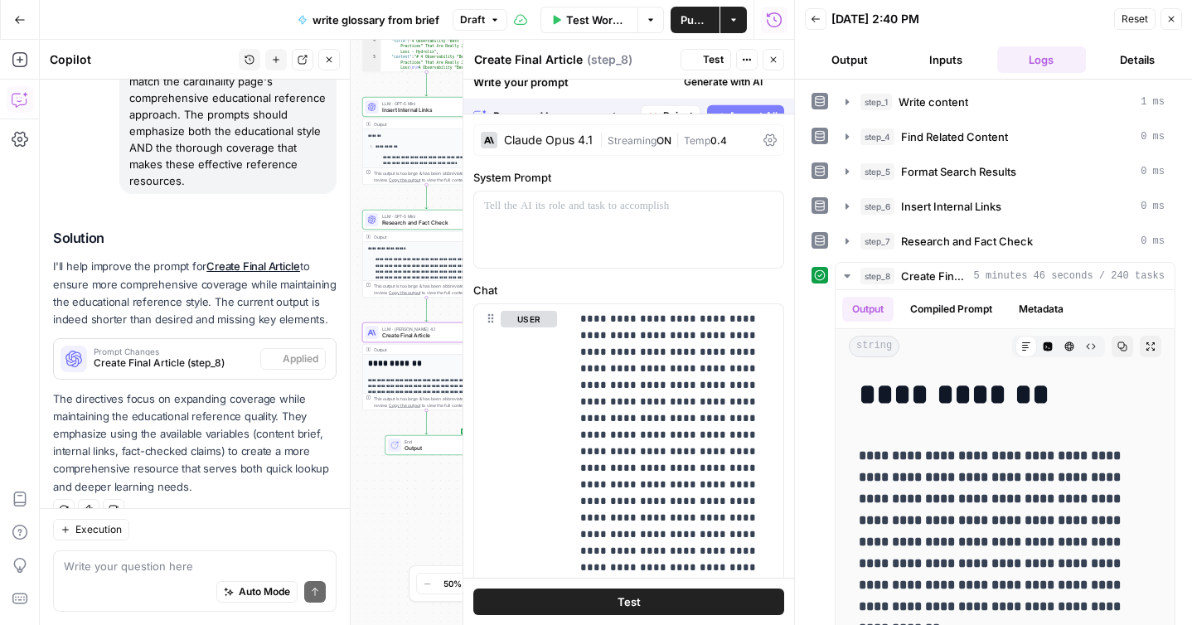
scroll to position [602, 0]
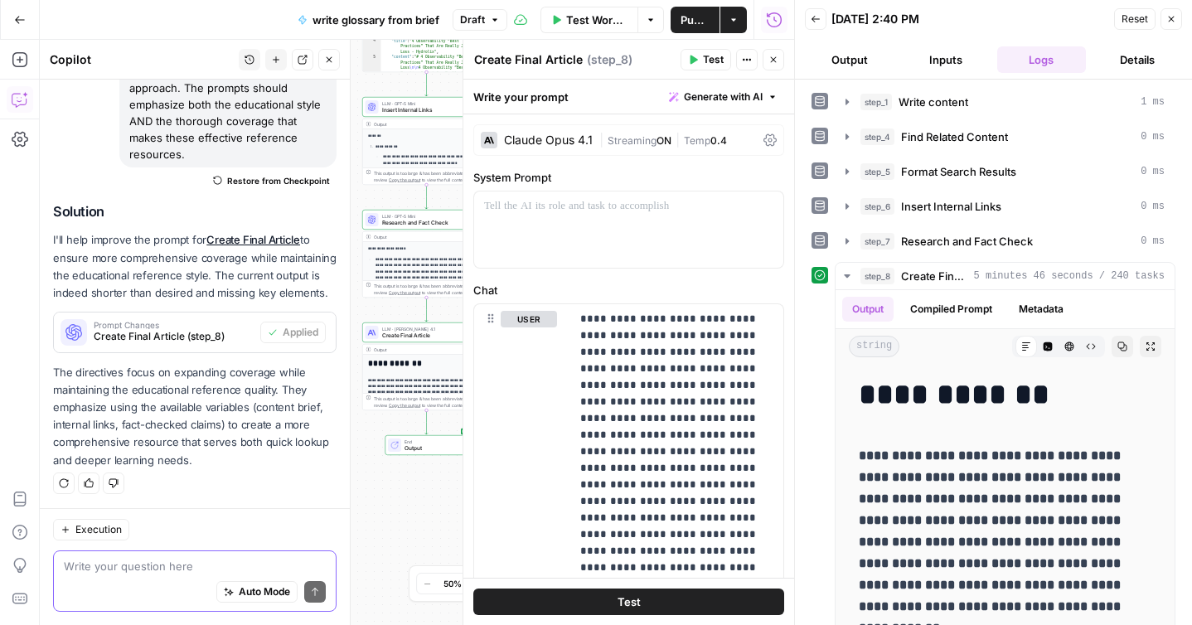
click at [141, 570] on textarea at bounding box center [195, 566] width 262 height 17
type textarea "where's the system prompt?"
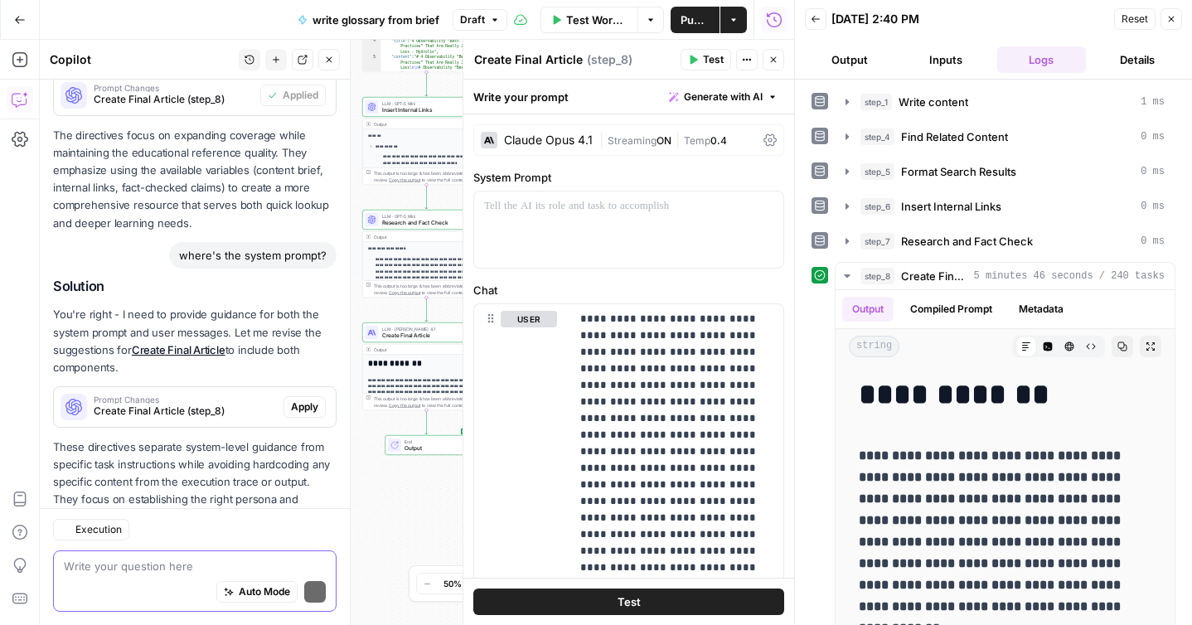
scroll to position [914, 0]
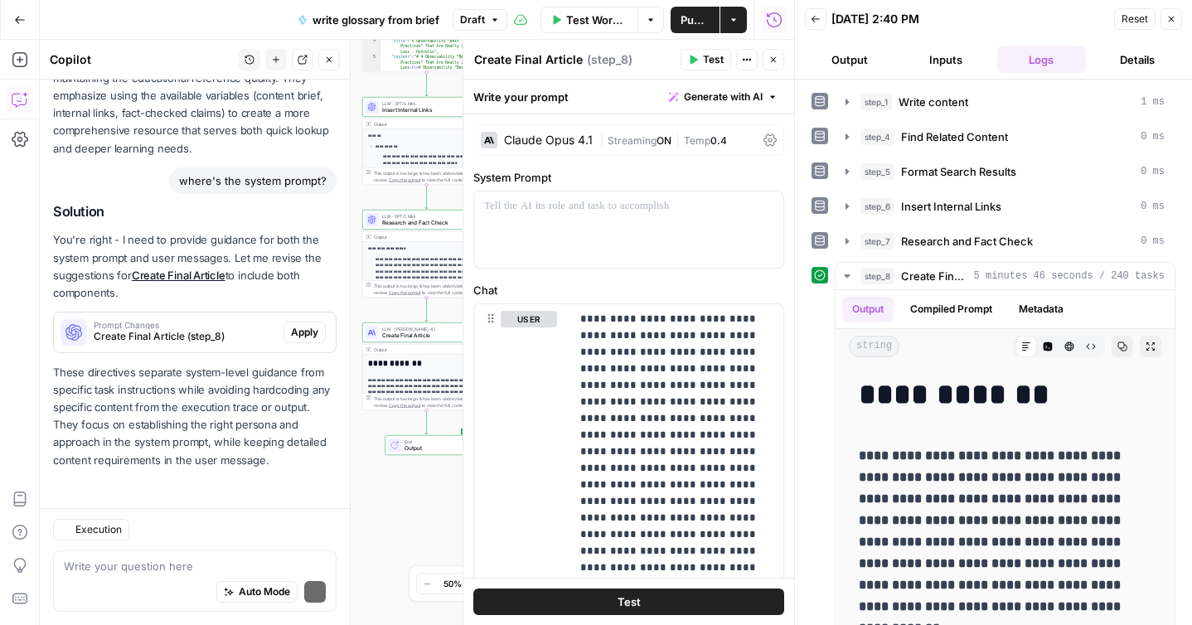
click at [295, 378] on p "These directives separate system-level guidance from specific task instructions…" at bounding box center [195, 416] width 284 height 105
click at [300, 339] on button "Apply" at bounding box center [305, 333] width 42 height 22
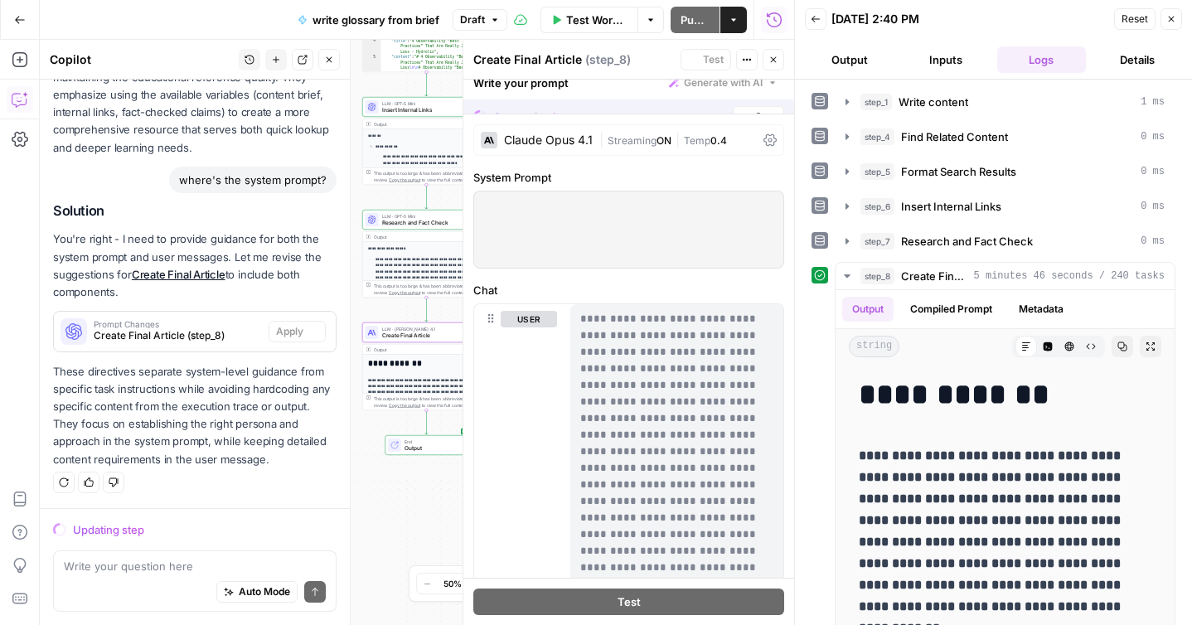
scroll to position [887, 0]
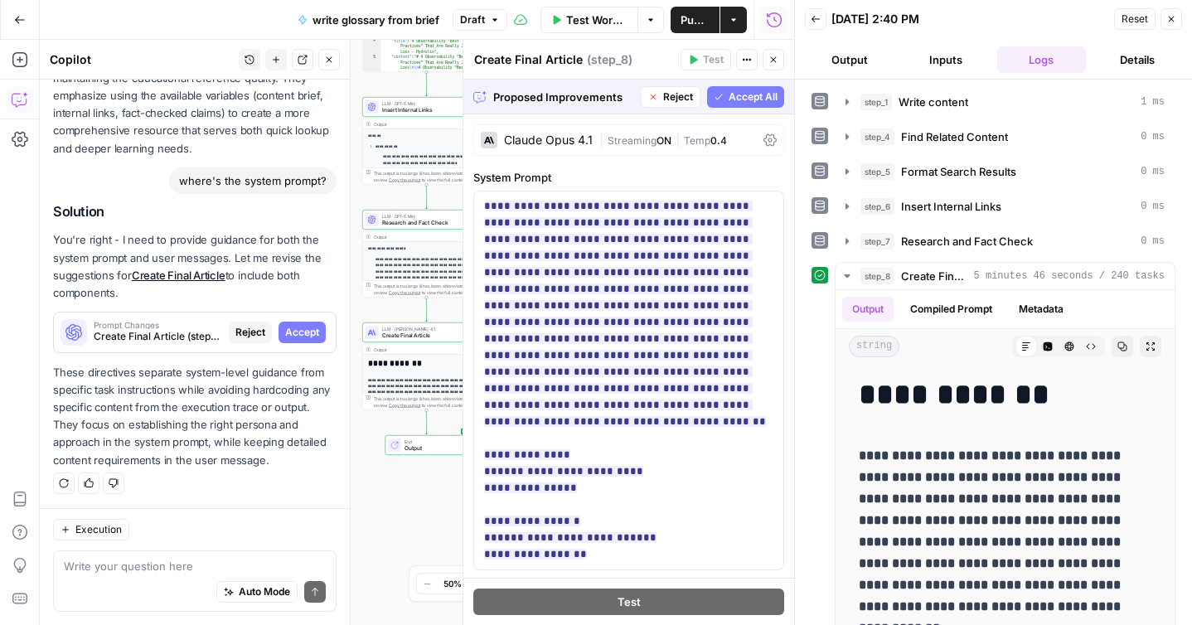
click at [745, 103] on span "Accept All" at bounding box center [753, 97] width 49 height 15
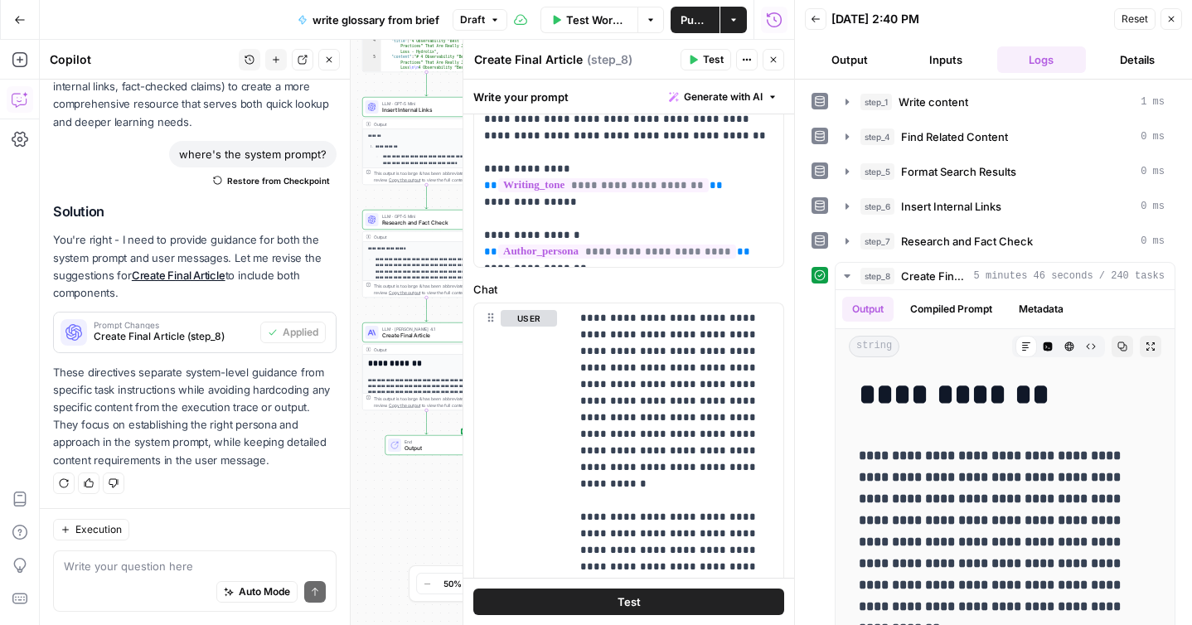
scroll to position [330, 0]
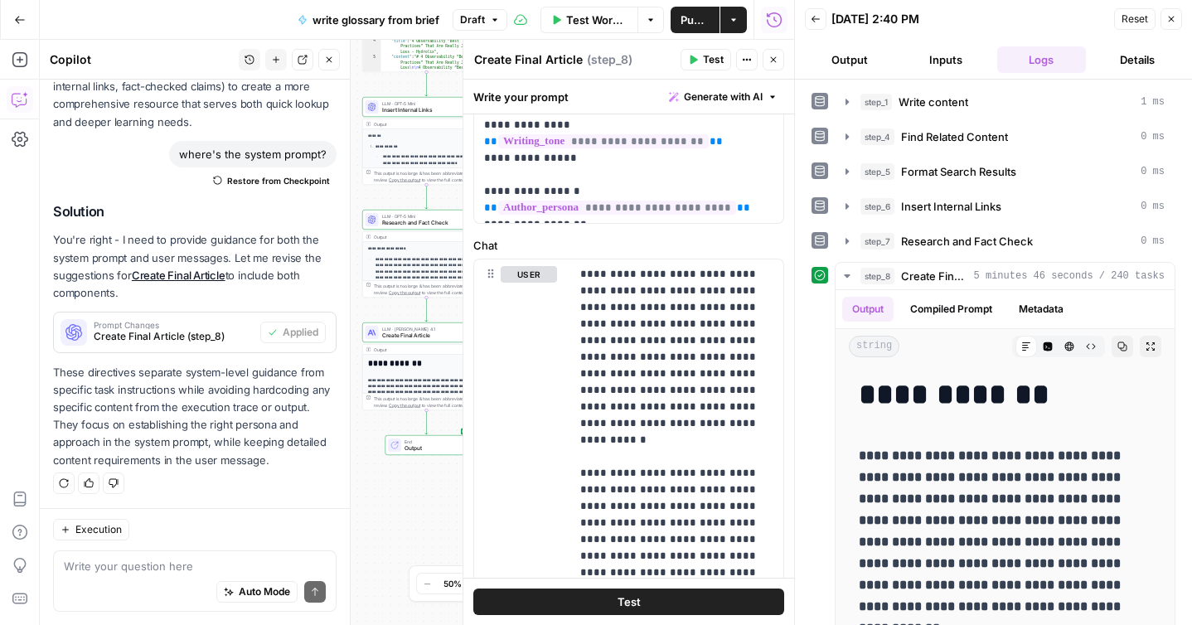
click at [619, 605] on span "Test" at bounding box center [629, 602] width 23 height 17
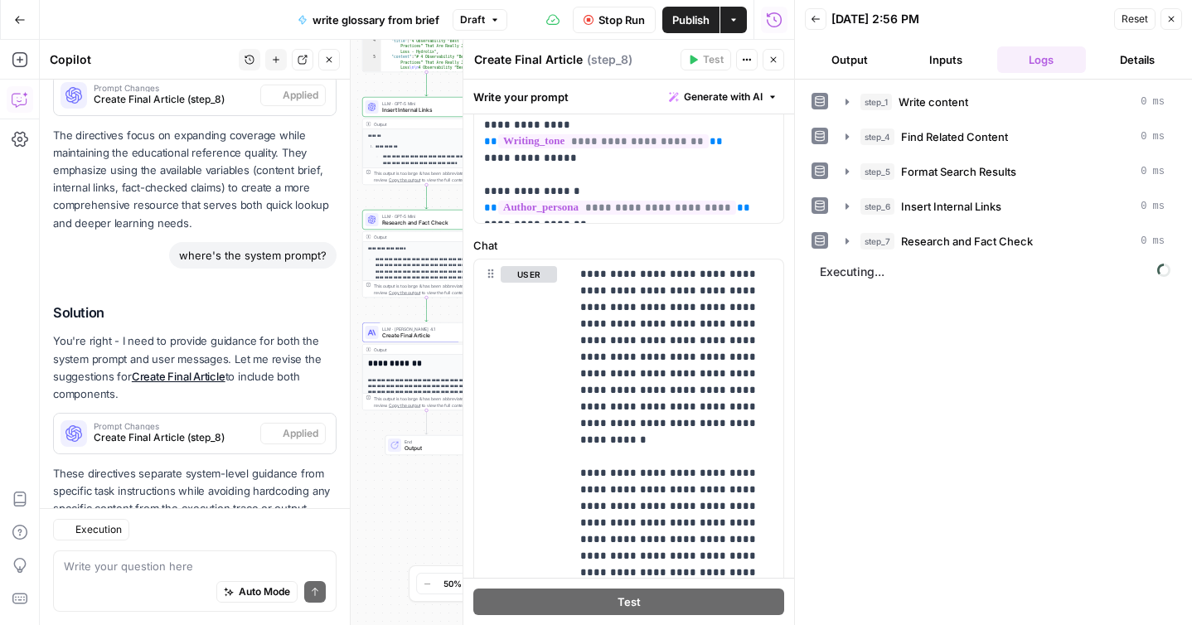
scroll to position [940, 0]
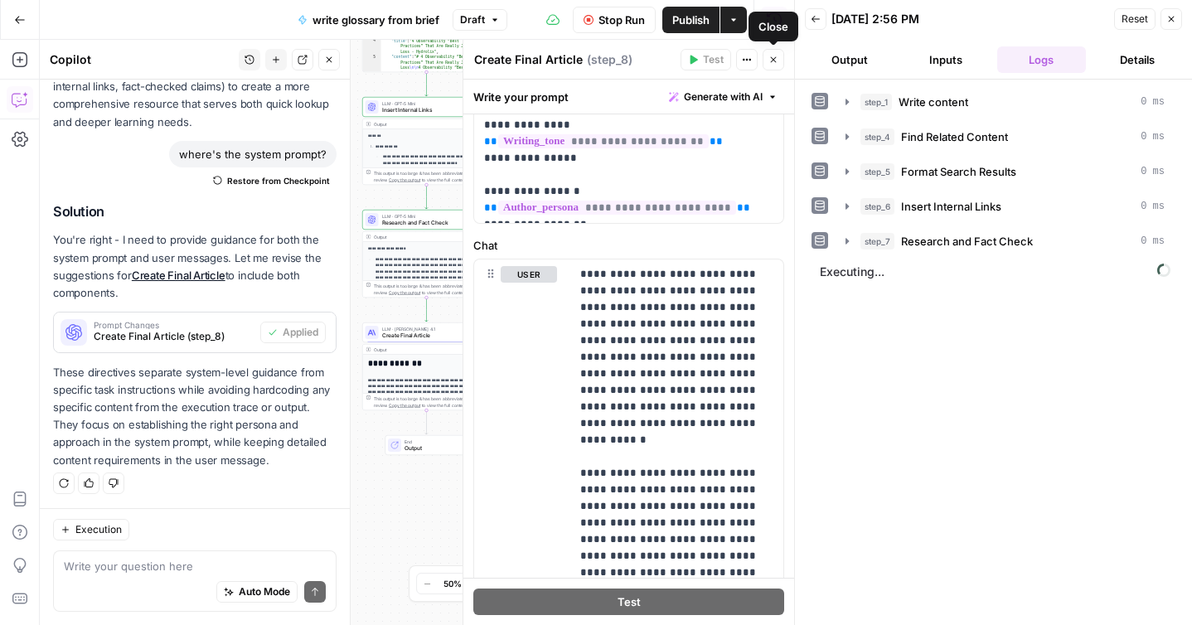
click at [774, 58] on icon "button" at bounding box center [774, 60] width 10 height 10
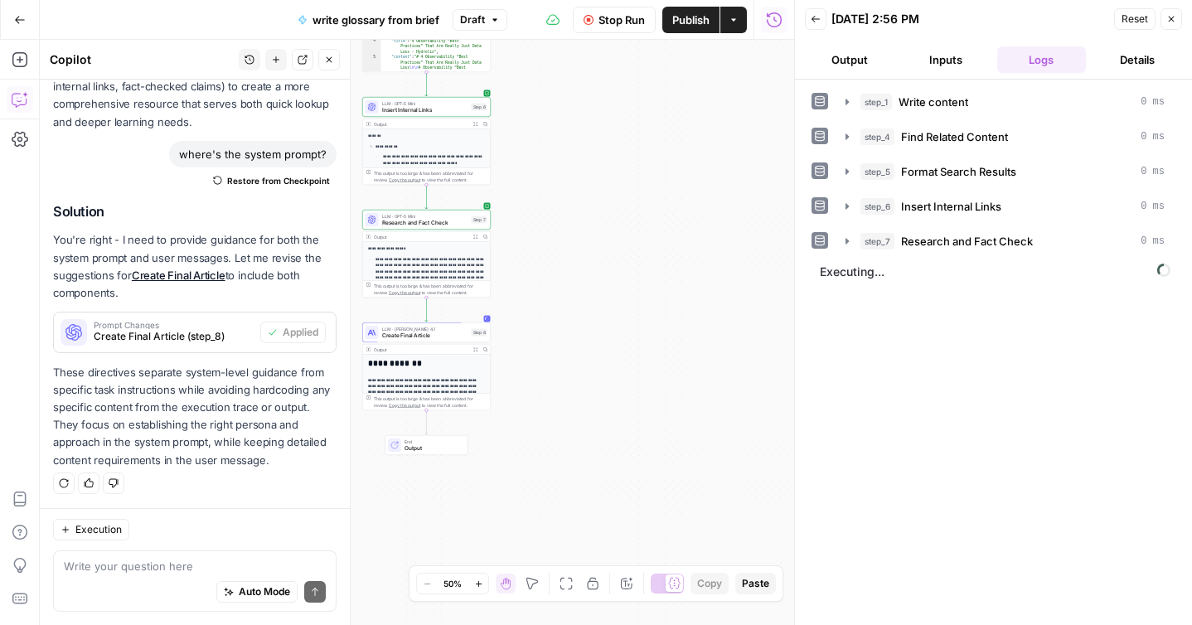
click at [325, 66] on button "Close" at bounding box center [329, 60] width 22 height 22
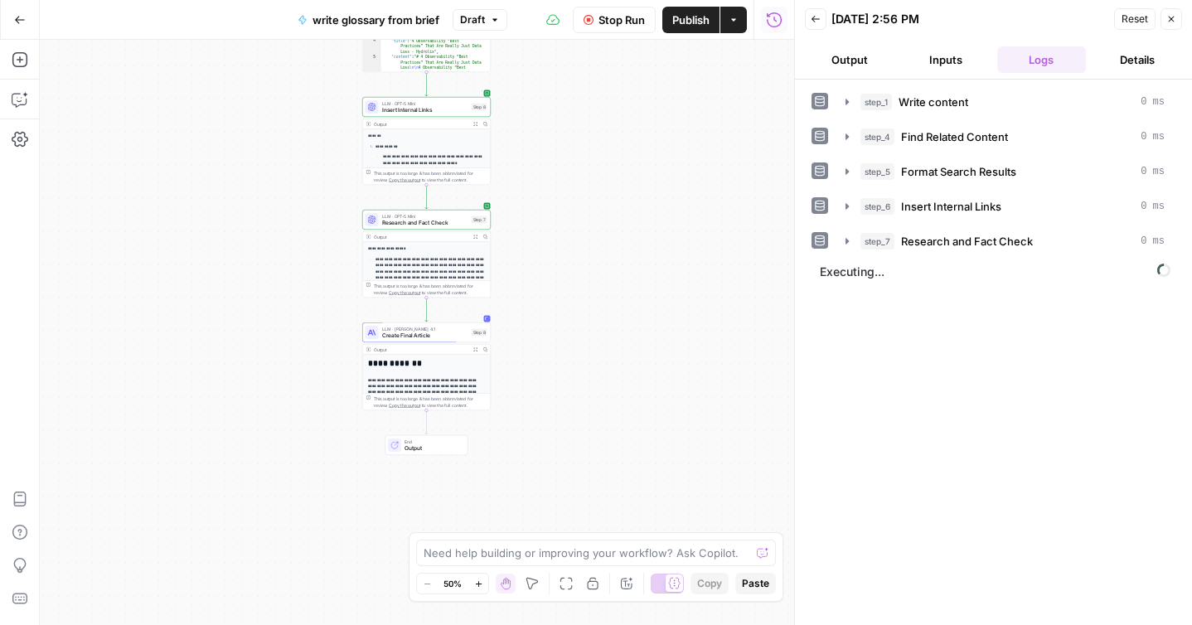
click at [565, 402] on div "**********" at bounding box center [417, 332] width 755 height 585
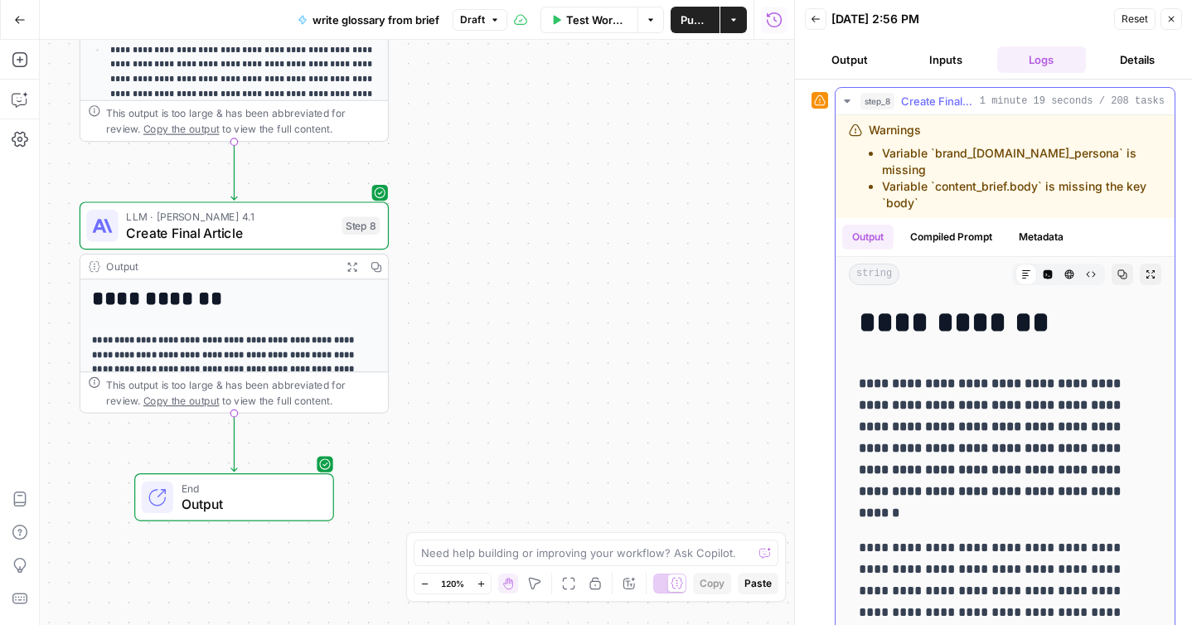
scroll to position [5, 0]
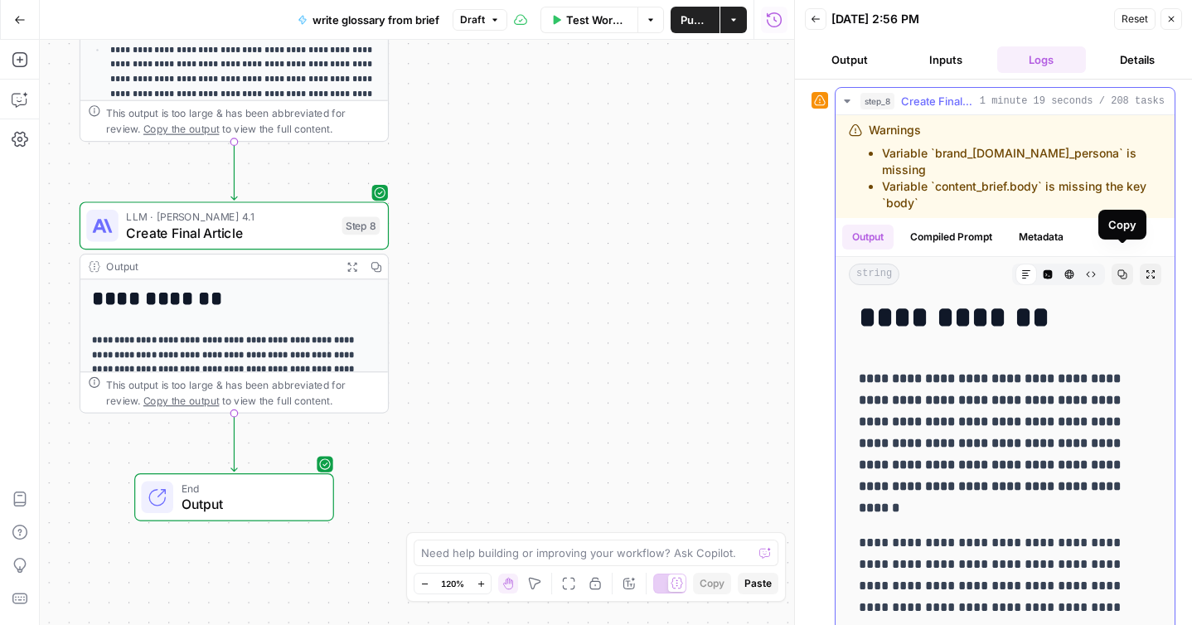
click at [1124, 269] on icon "button" at bounding box center [1123, 274] width 10 height 10
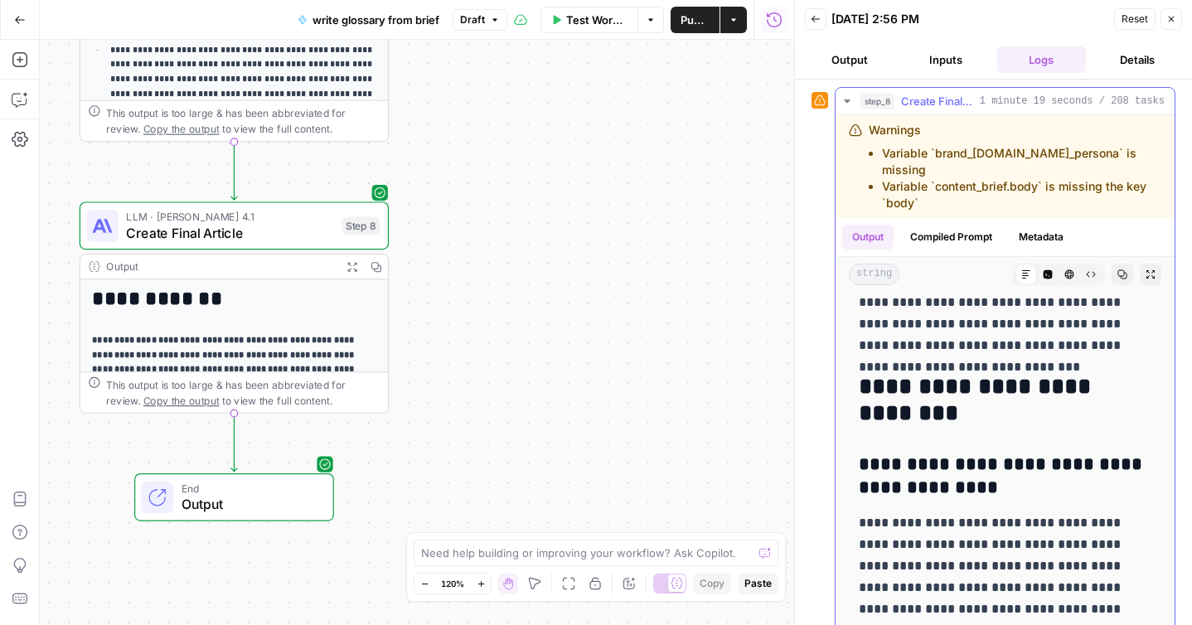
scroll to position [1657, 0]
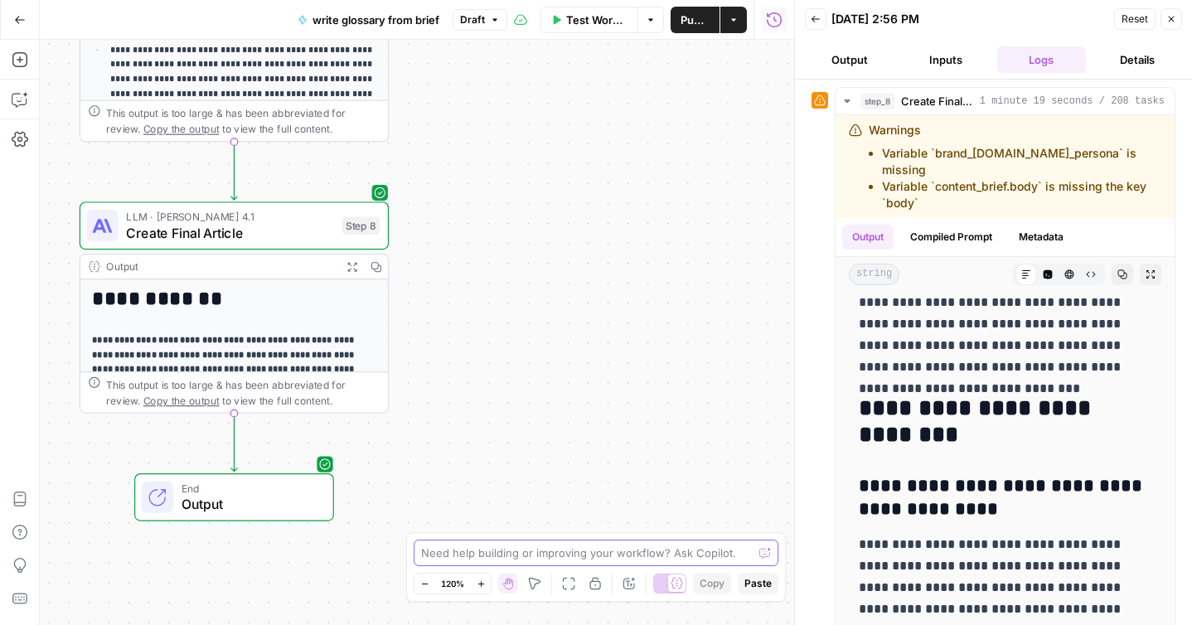
click at [534, 546] on textarea at bounding box center [587, 553] width 332 height 17
type textarea "i still dont see the internal links"
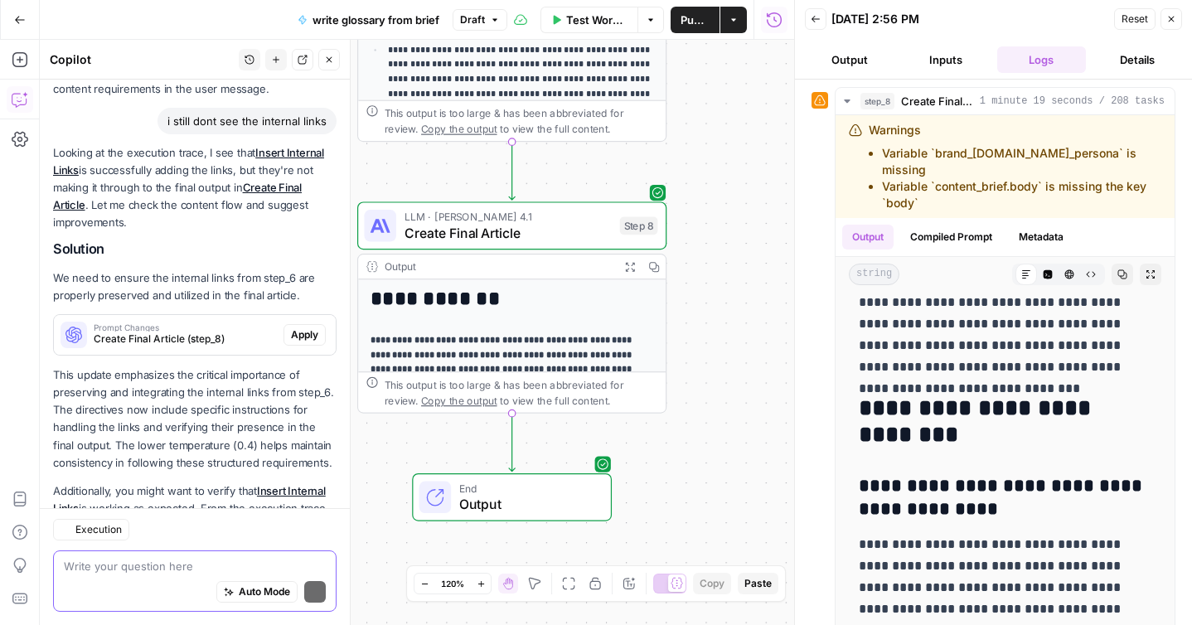
scroll to position [1413, 0]
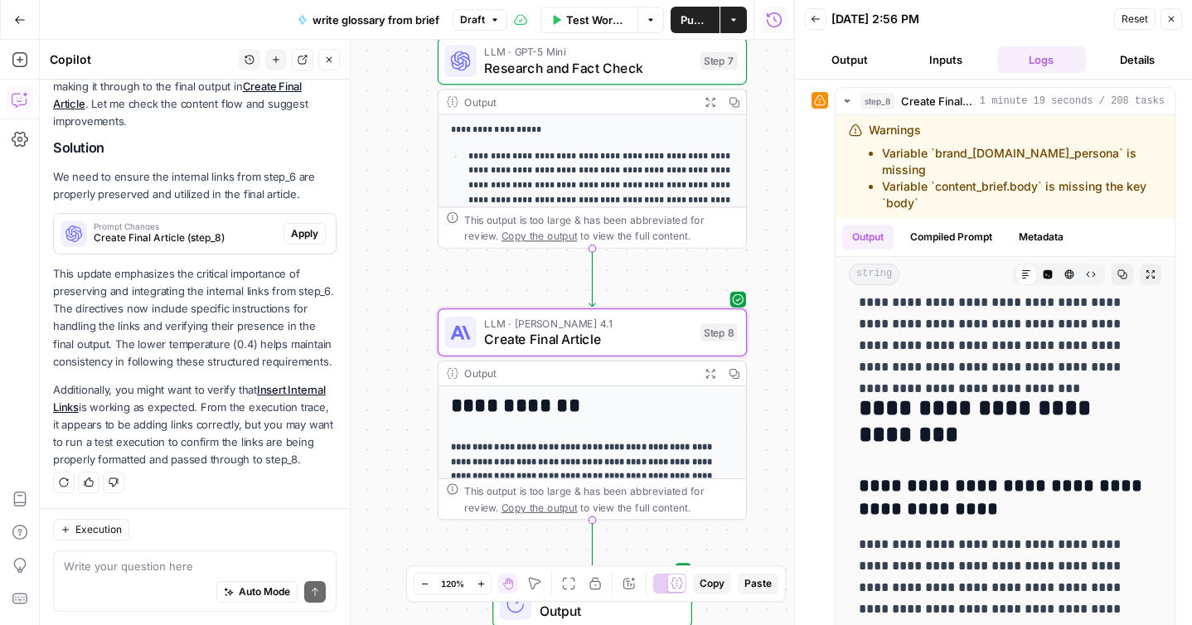
click at [308, 233] on span "Apply" at bounding box center [304, 233] width 27 height 15
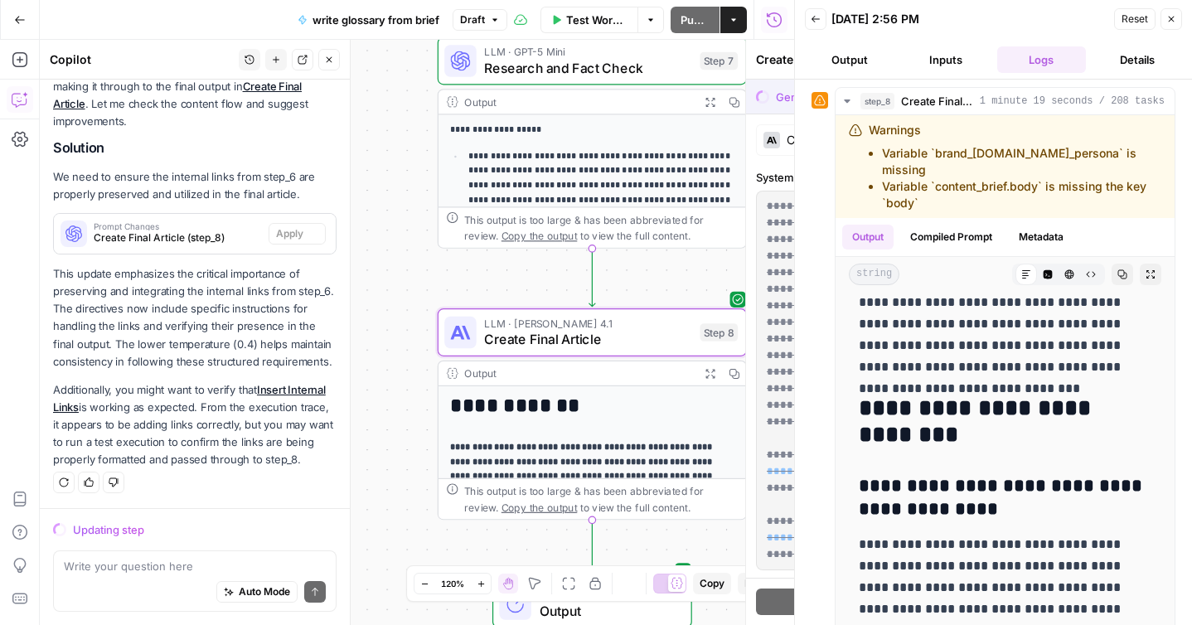
scroll to position [1360, 0]
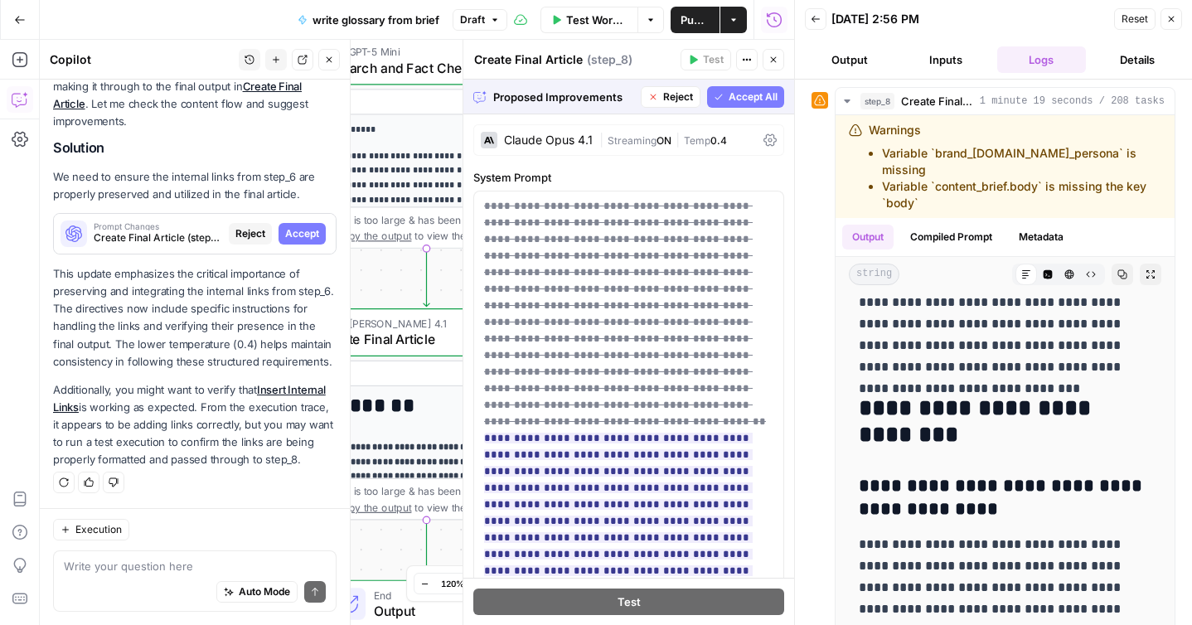
click at [761, 90] on span "Accept All" at bounding box center [753, 97] width 49 height 15
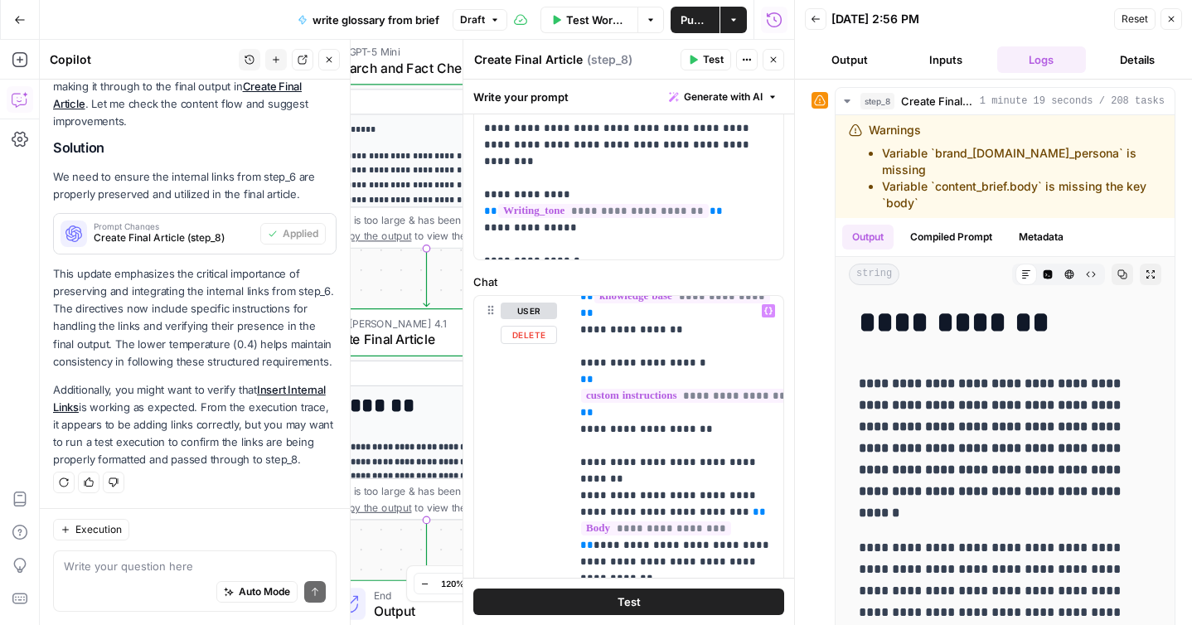
scroll to position [1197, 0]
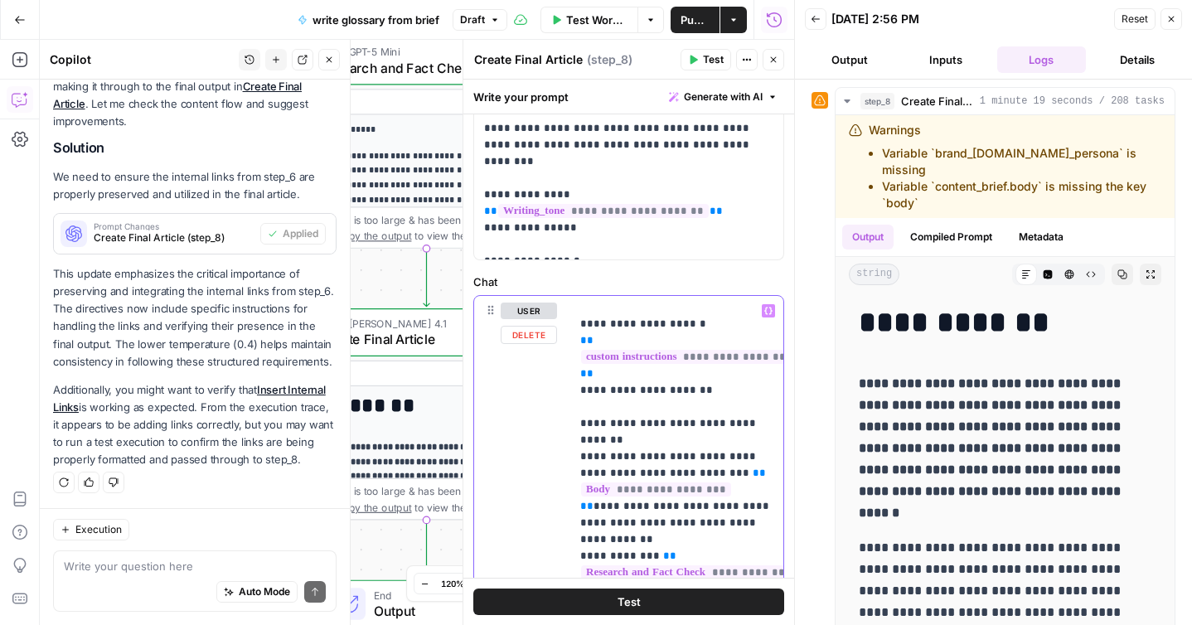
click at [722, 387] on p "**********" at bounding box center [676, 282] width 193 height 2355
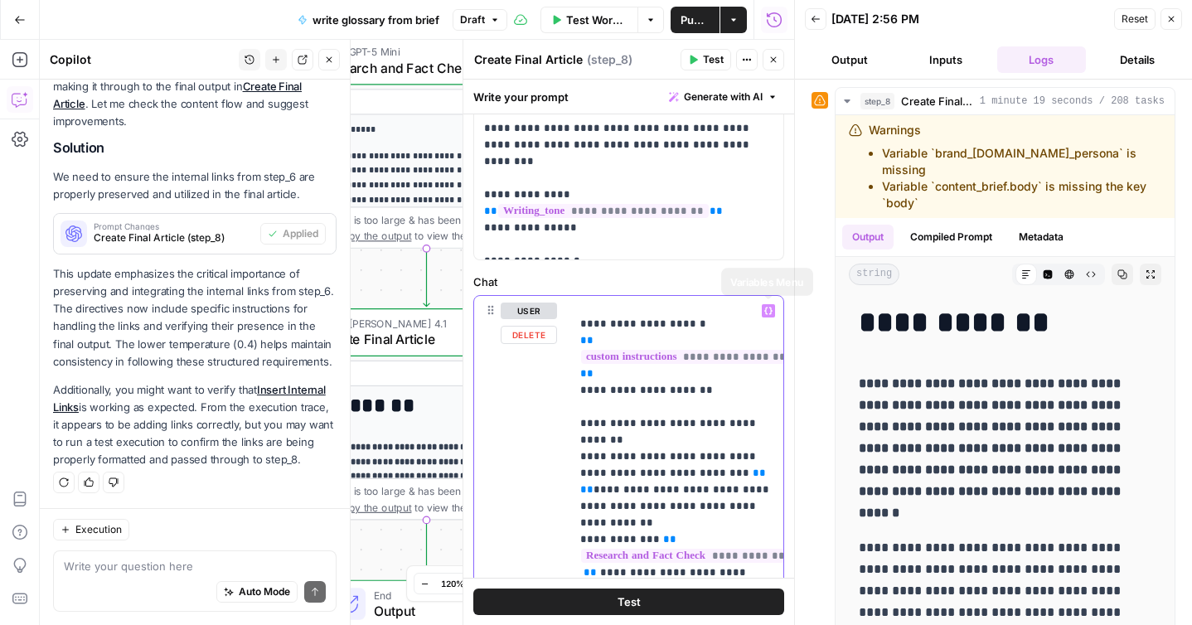
click at [771, 311] on icon "button" at bounding box center [769, 311] width 8 height 7
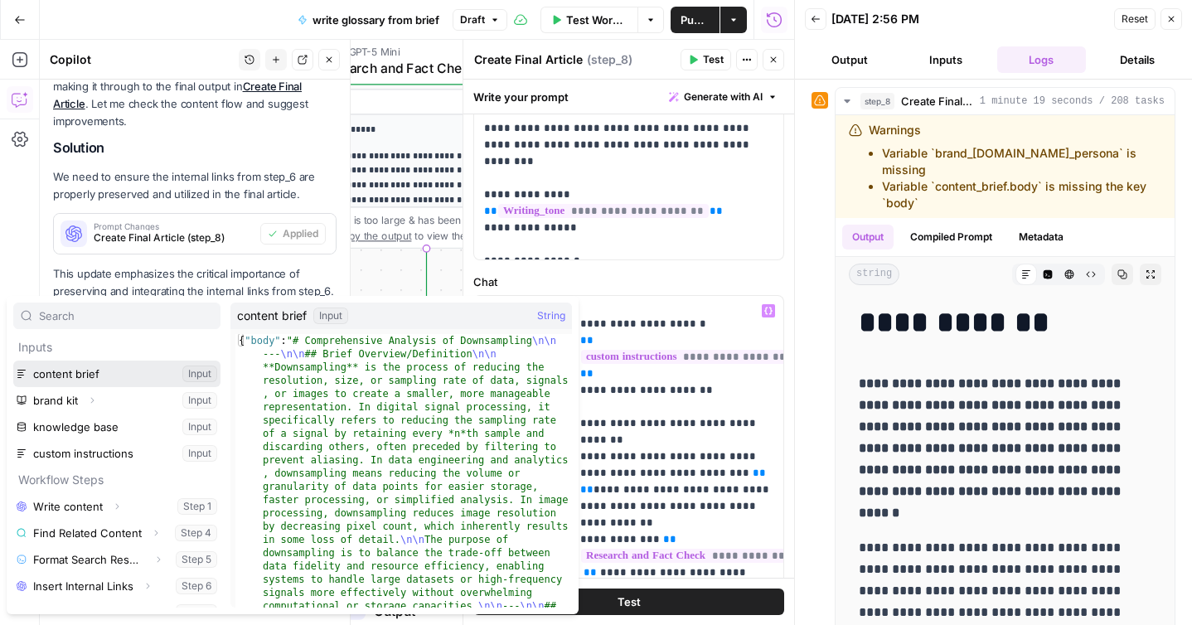
click at [143, 375] on button "Select variable content brief" at bounding box center [116, 374] width 207 height 27
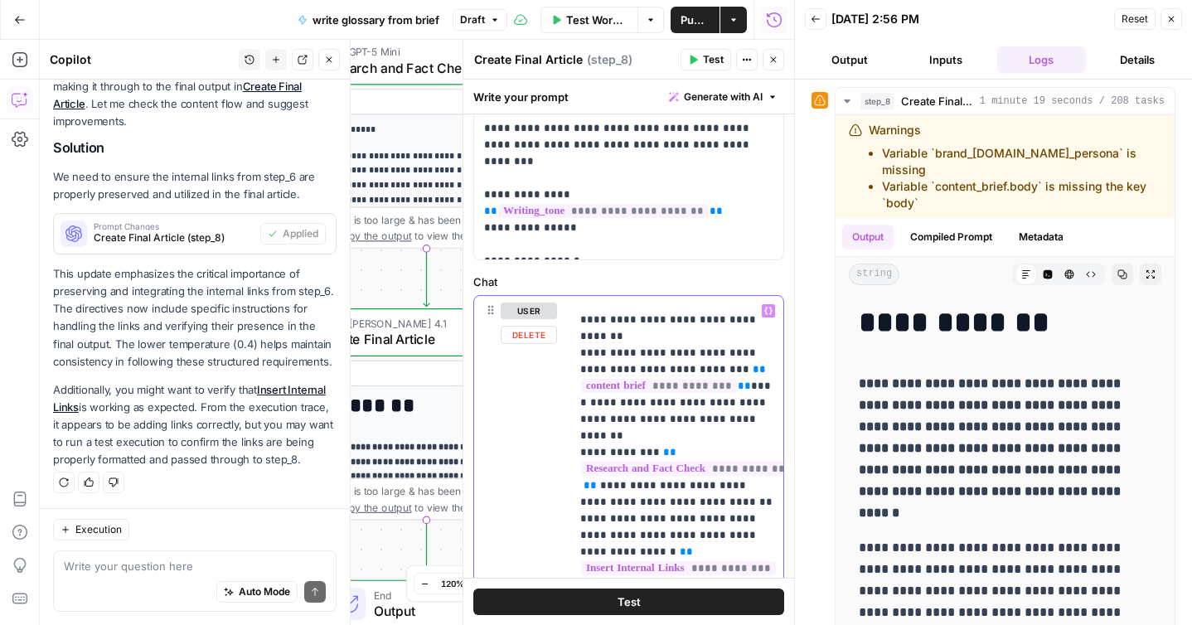
scroll to position [1300, 0]
click at [634, 403] on p "**********" at bounding box center [676, 179] width 193 height 2355
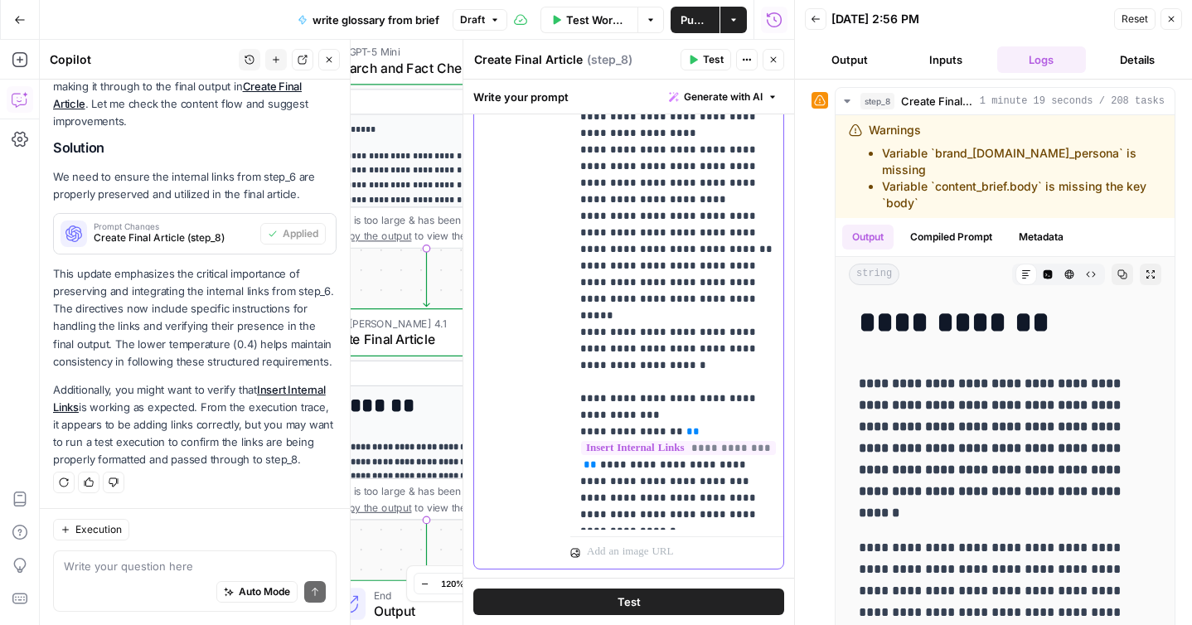
scroll to position [808, 0]
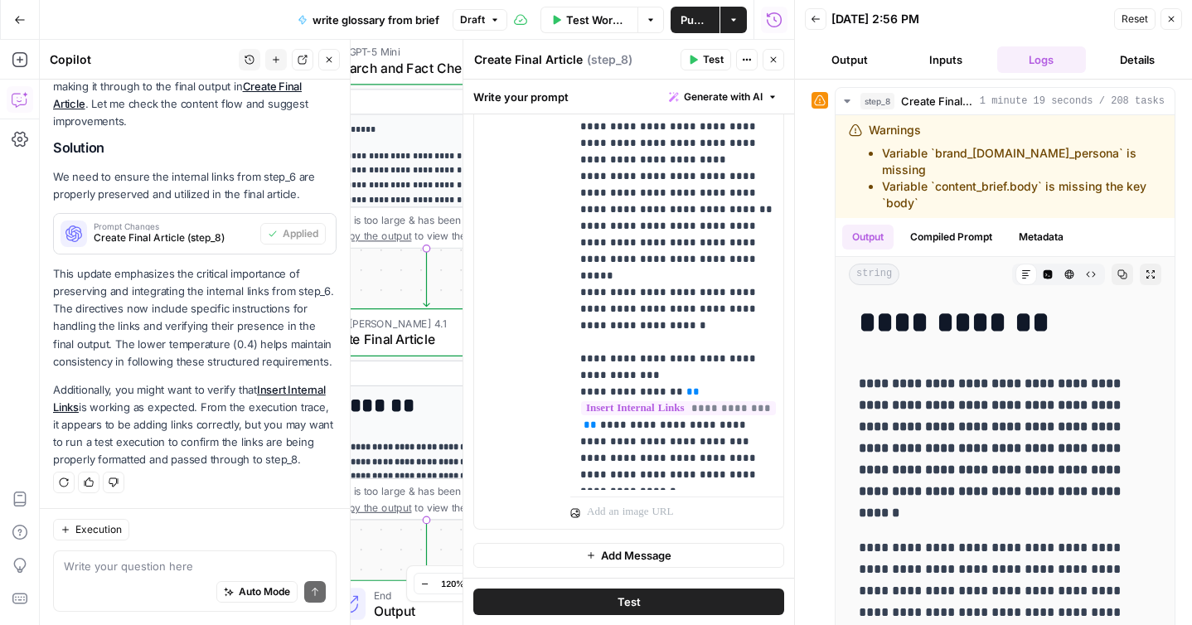
click at [576, 605] on button "Test" at bounding box center [628, 602] width 311 height 27
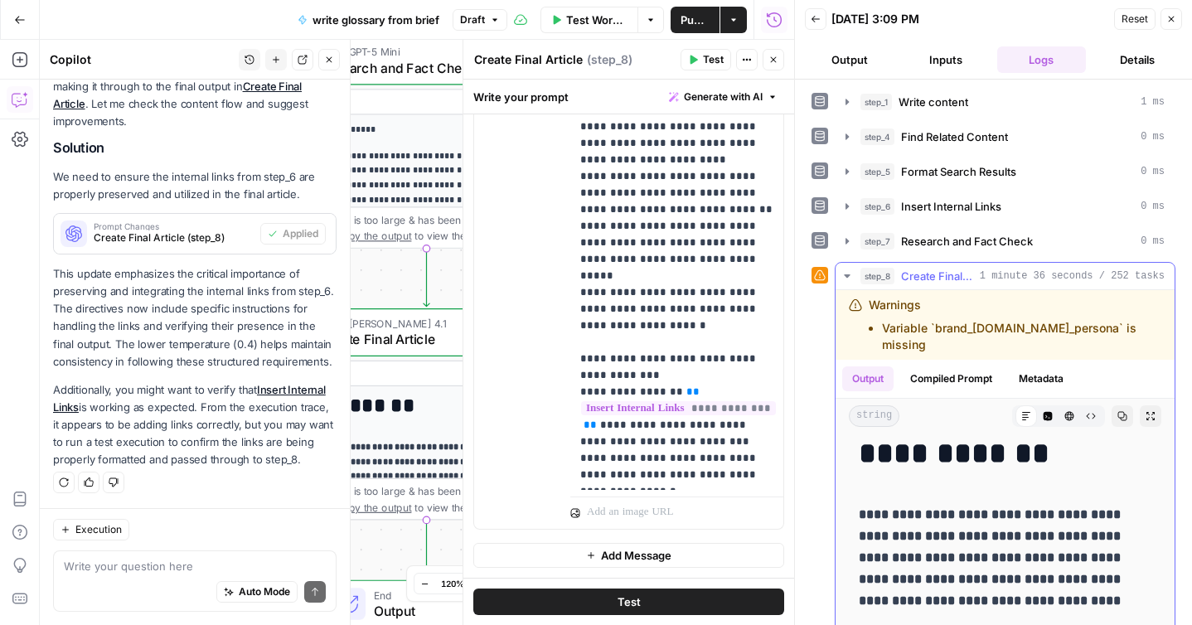
scroll to position [12, 0]
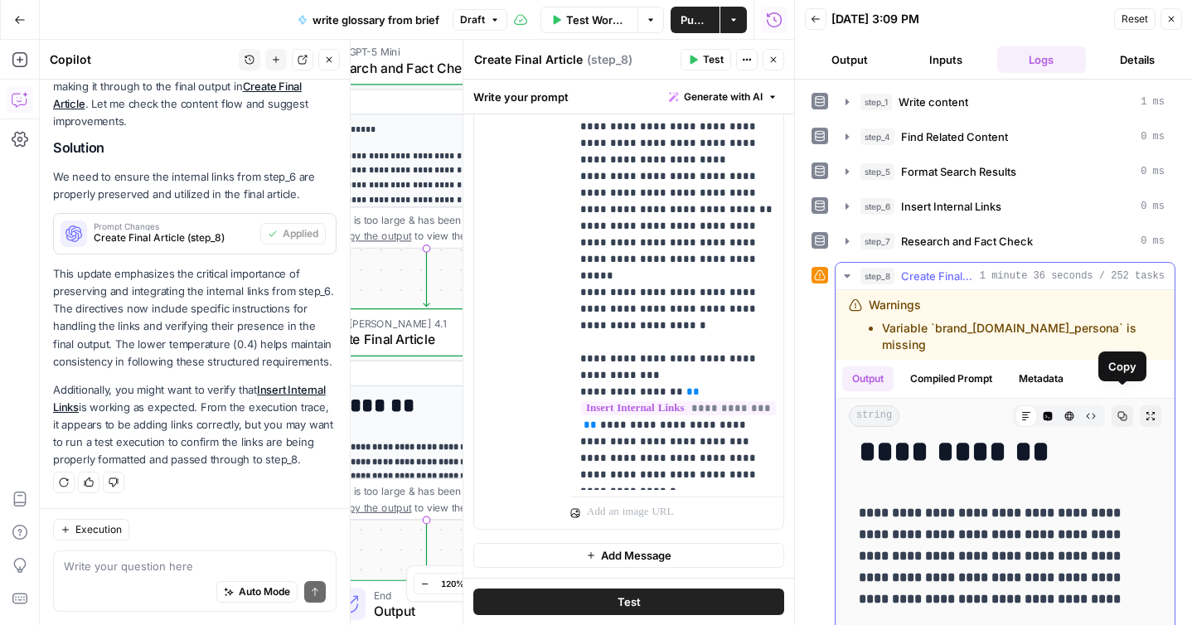
click at [1121, 411] on icon "button" at bounding box center [1123, 416] width 10 height 10
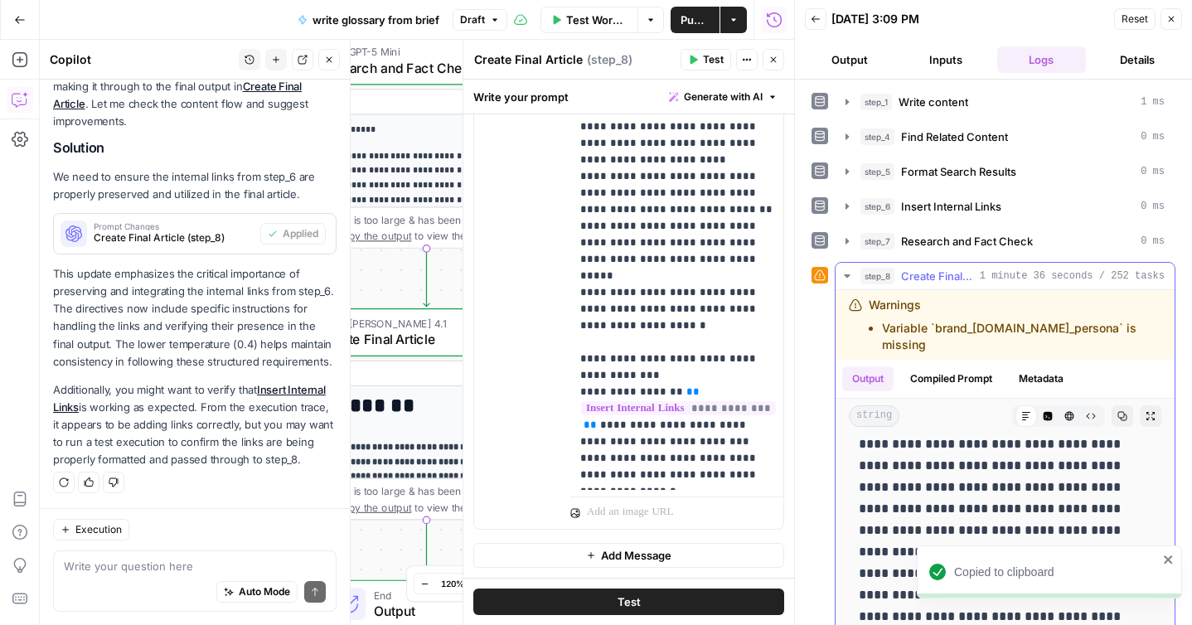
scroll to position [940, 0]
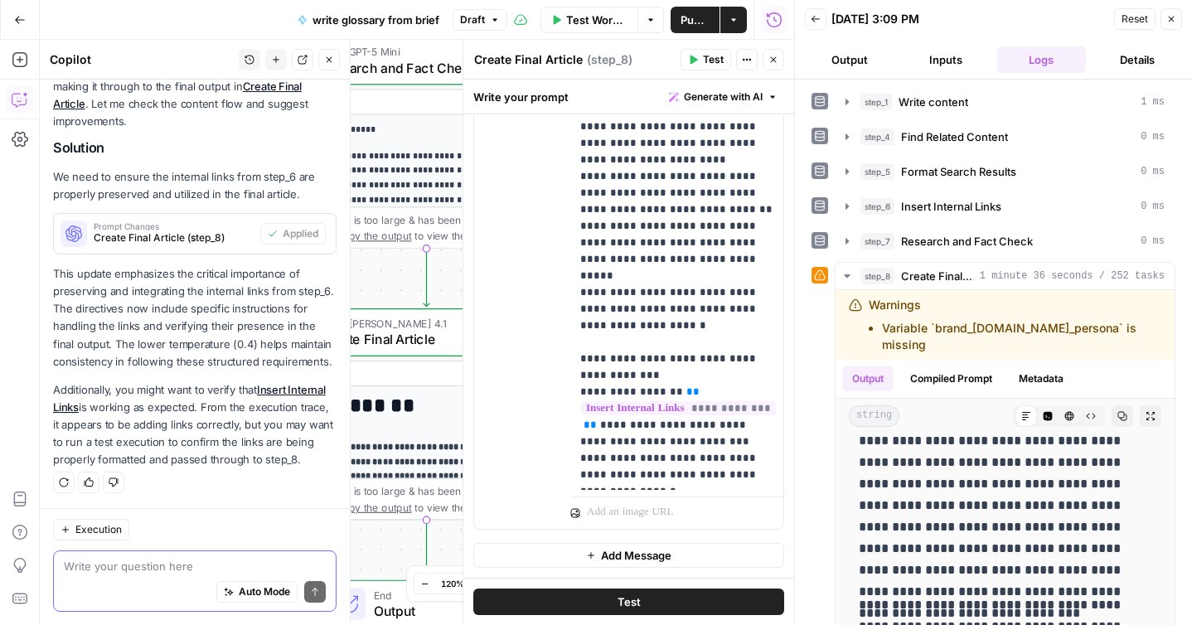
click at [149, 571] on textarea at bounding box center [195, 566] width 262 height 17
paste textarea "The Fix: Return to the direct, efficient style from the previous version while …"
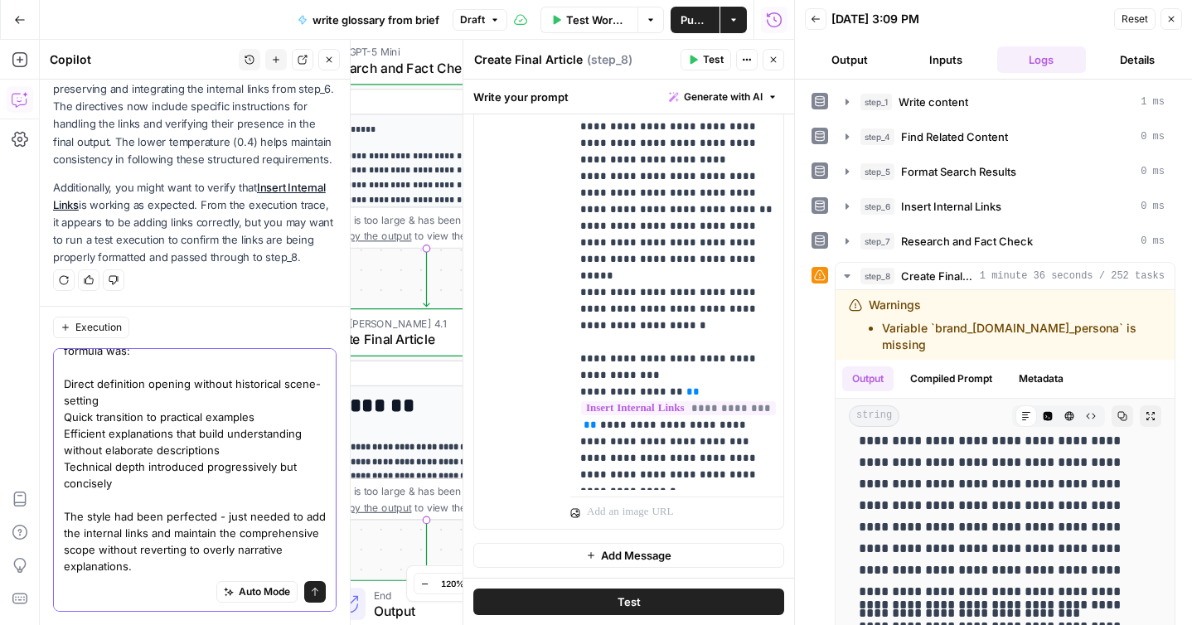
scroll to position [107, 0]
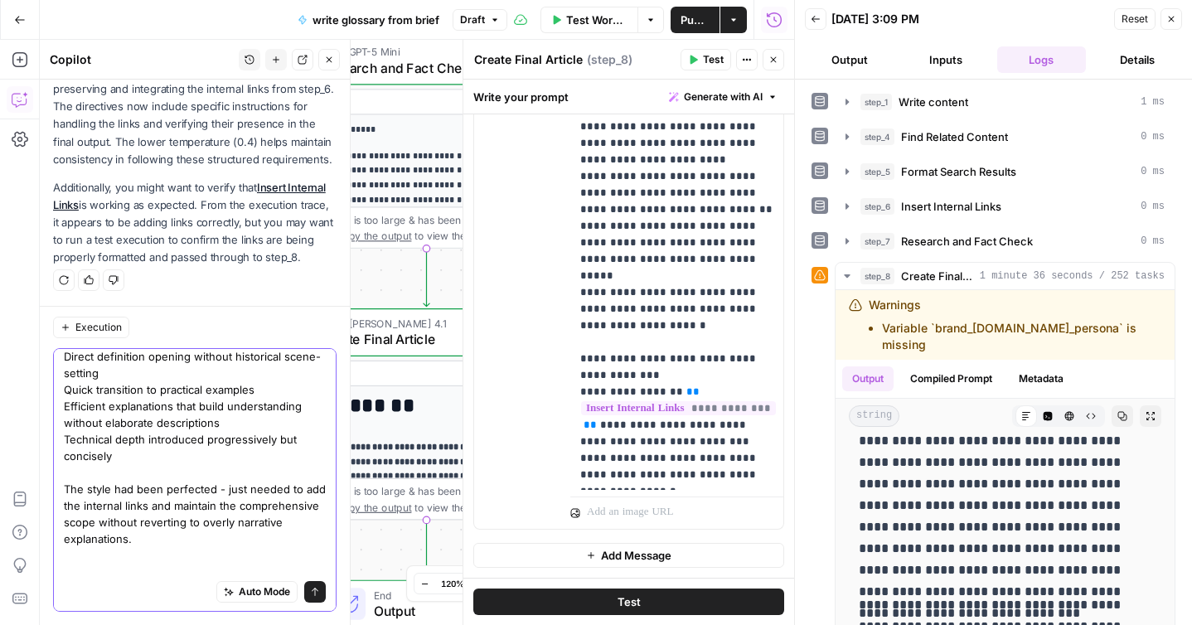
type textarea "The Fix: Return to the direct, efficient style from the previous version while …"
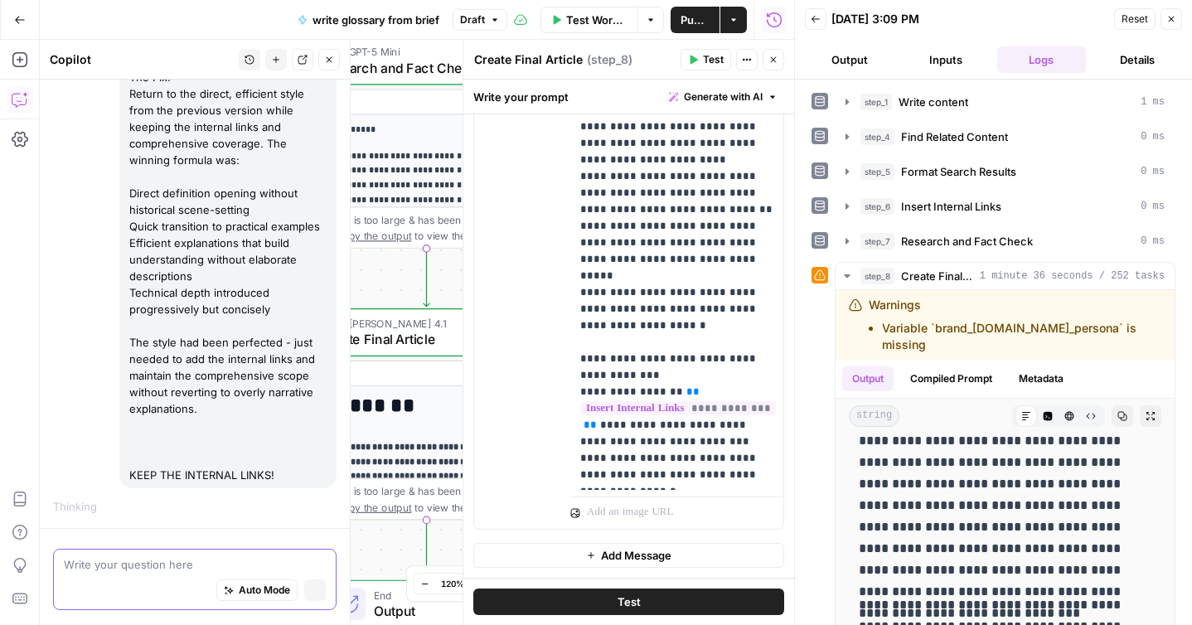
scroll to position [1773, 0]
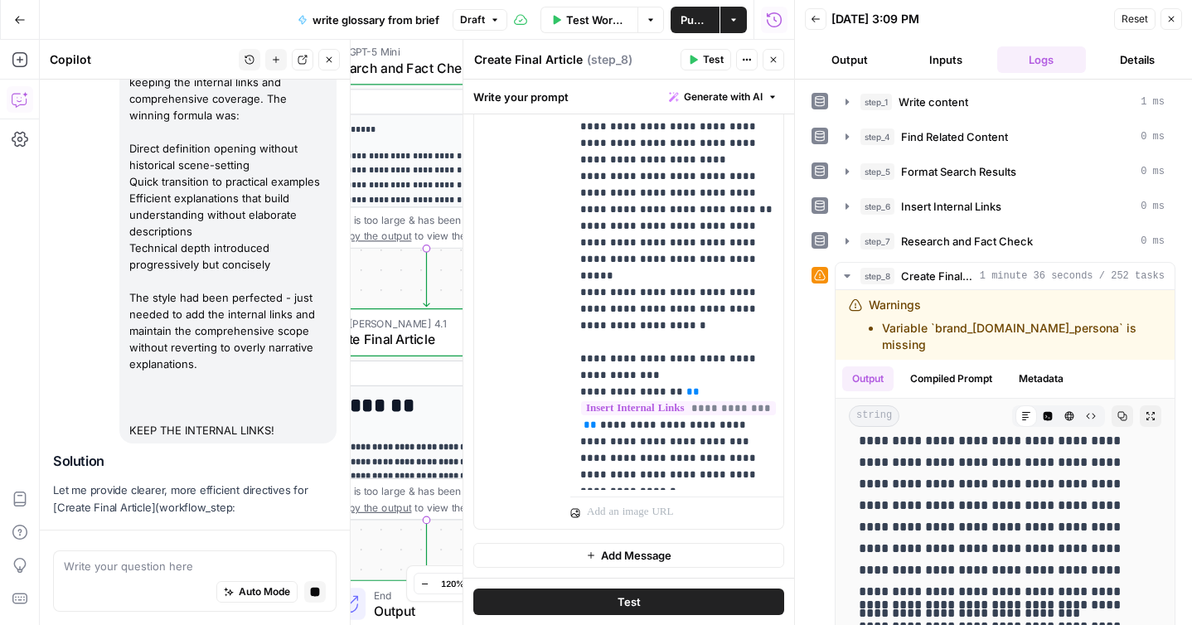
click at [770, 24] on icon "button" at bounding box center [774, 19] width 15 height 15
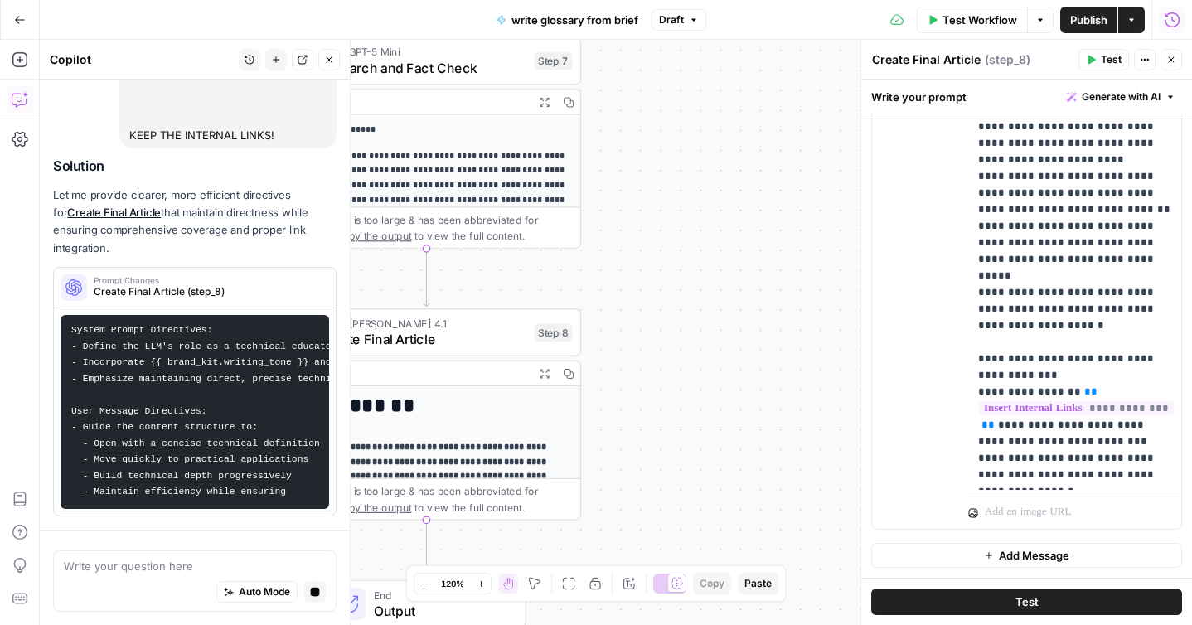
click at [1168, 22] on icon "button" at bounding box center [1172, 20] width 17 height 17
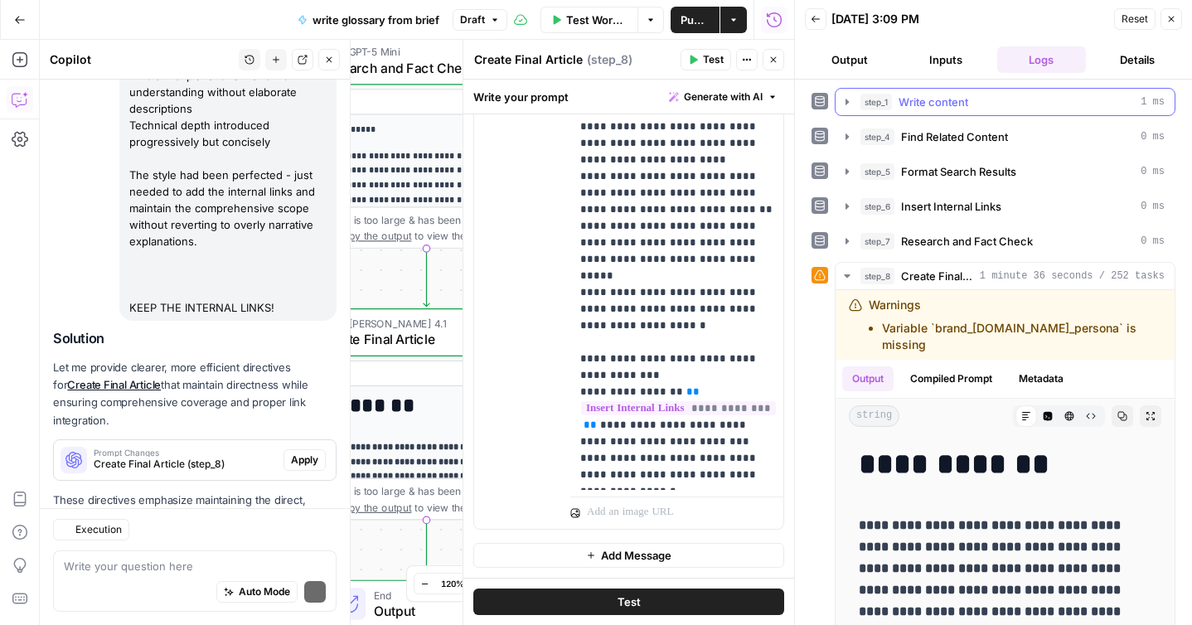
scroll to position [2149, 0]
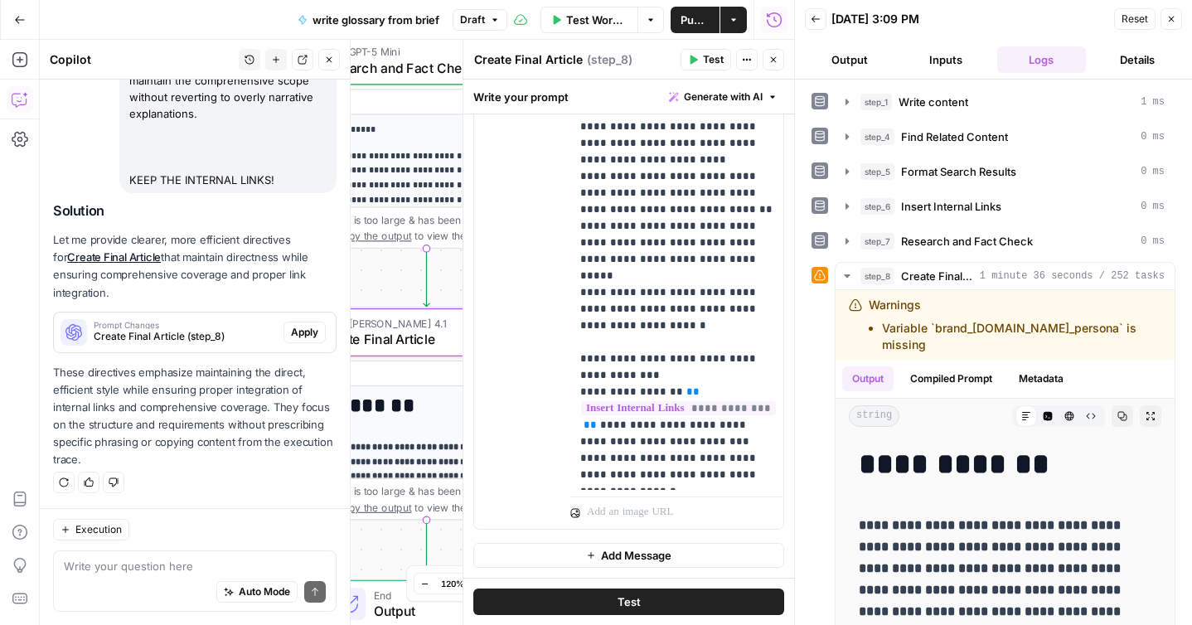
click at [301, 336] on span "Apply" at bounding box center [304, 332] width 27 height 15
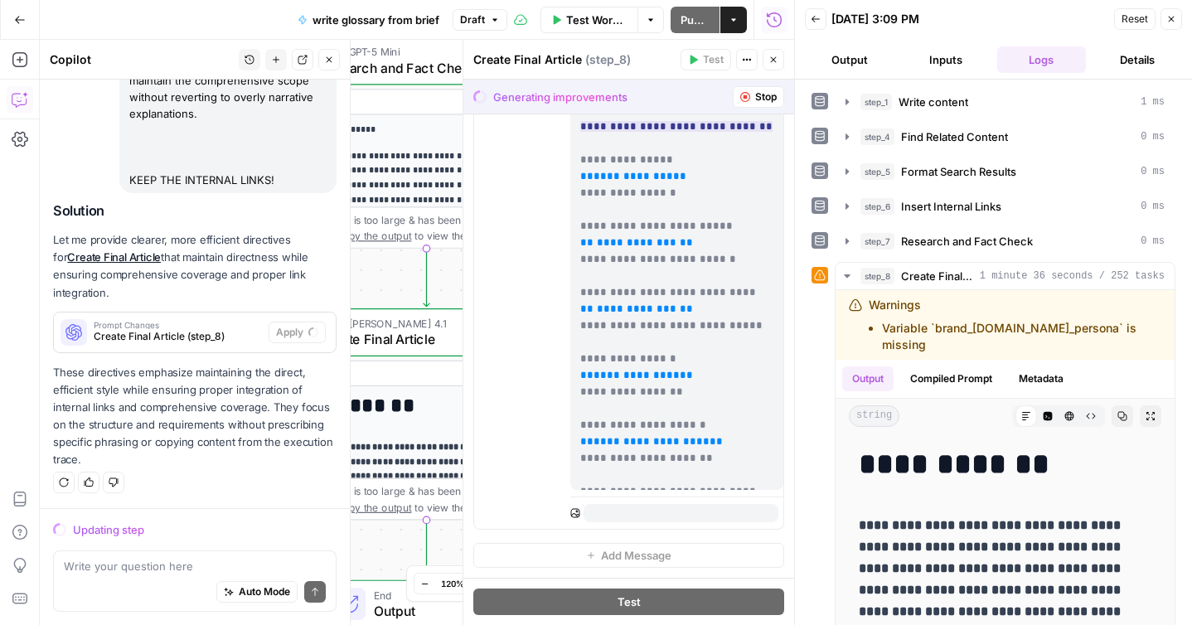
scroll to position [1008, 0]
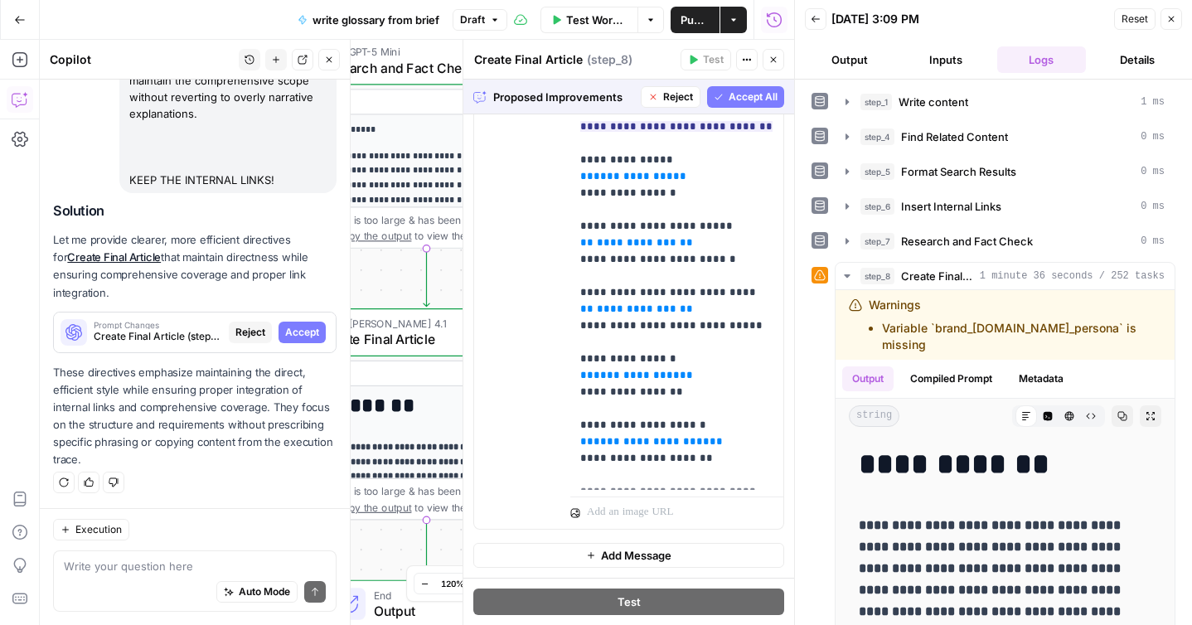
click at [743, 102] on span "Accept All" at bounding box center [753, 97] width 49 height 15
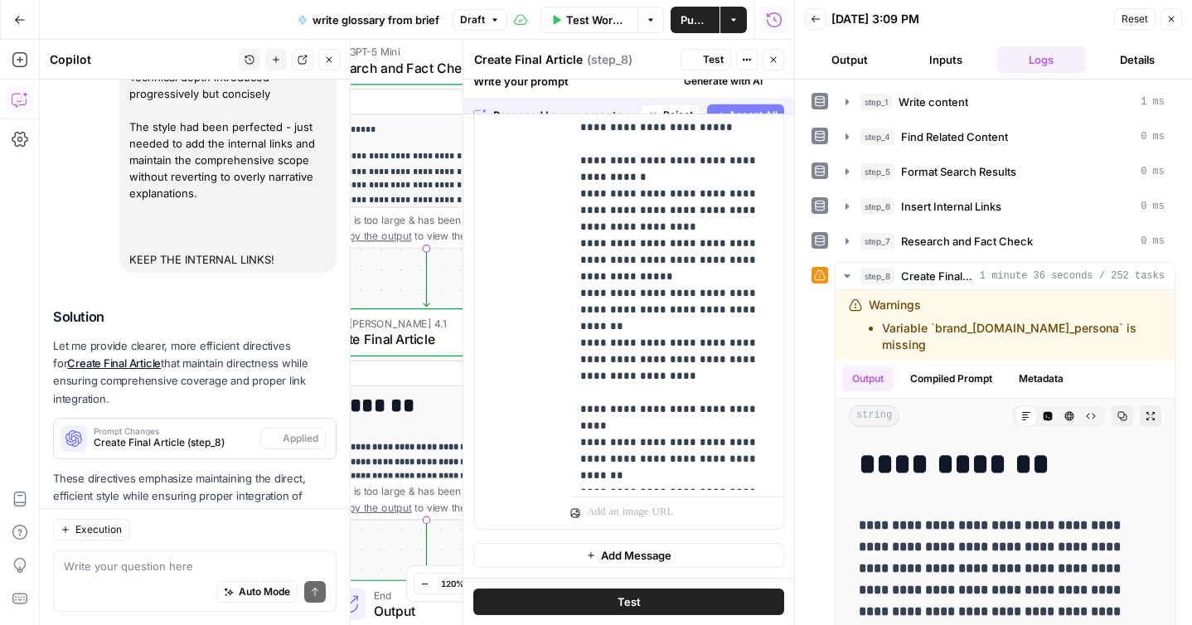
scroll to position [0, 0]
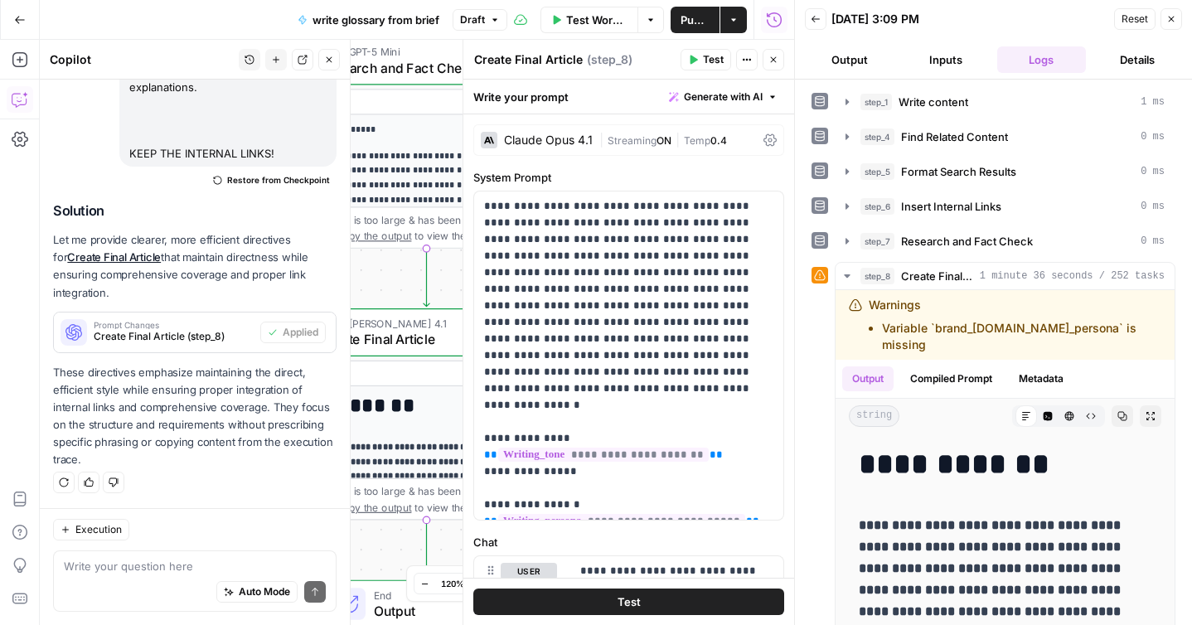
click at [608, 600] on button "Test" at bounding box center [628, 602] width 311 height 27
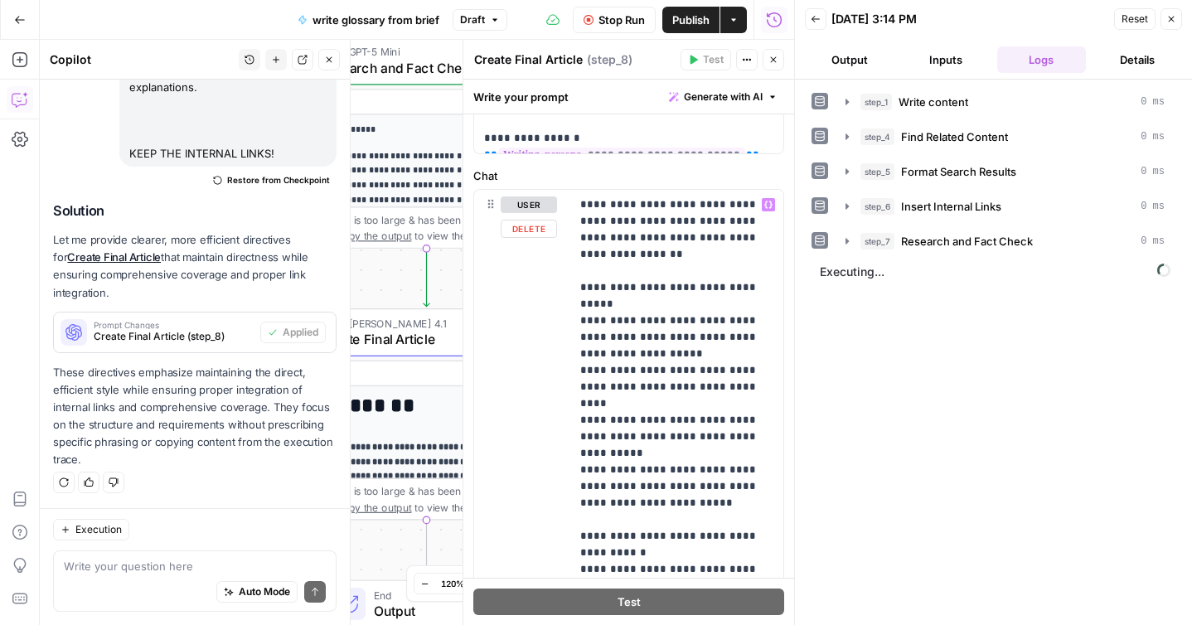
scroll to position [321, 0]
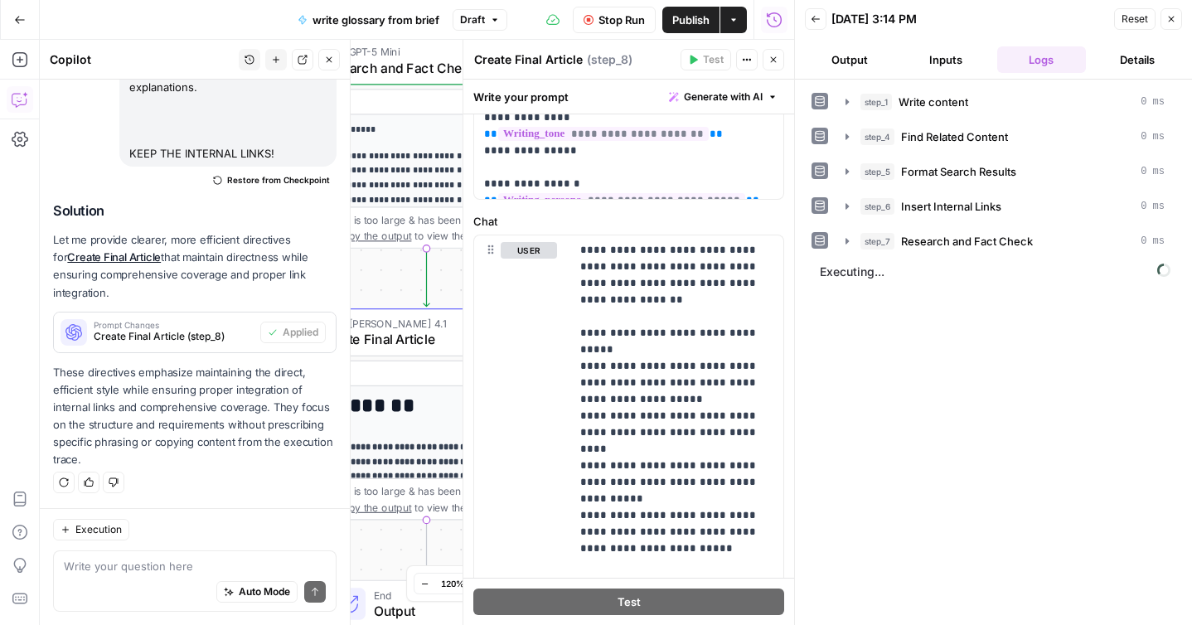
click at [629, 30] on button "Stop Run" at bounding box center [614, 20] width 83 height 27
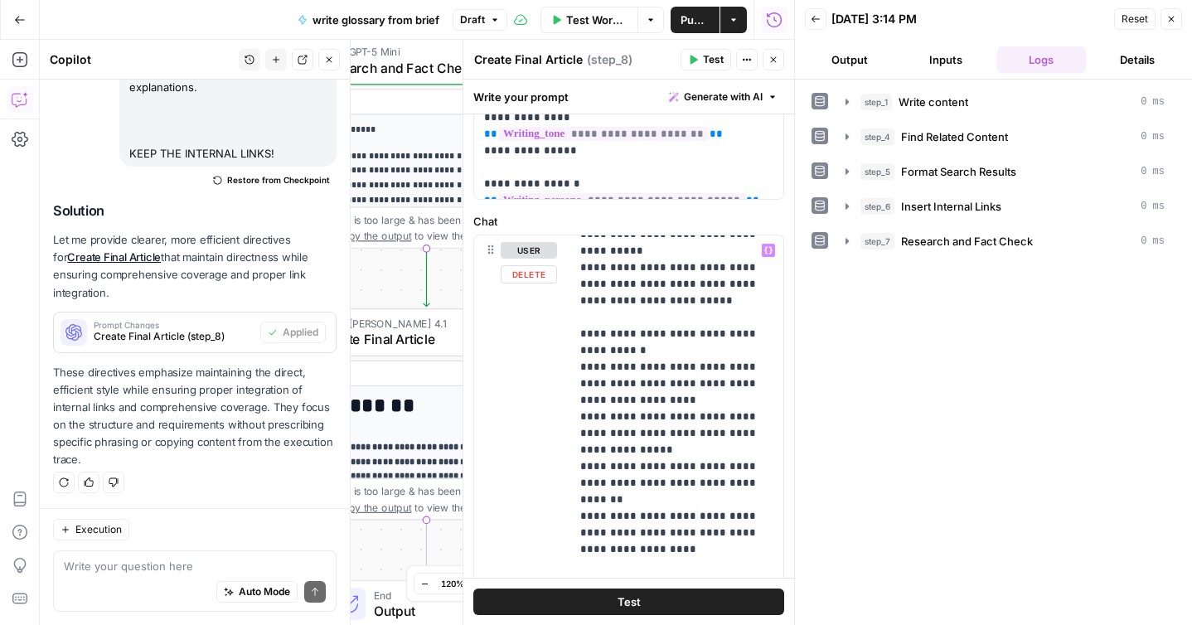
scroll to position [250, 0]
click at [769, 251] on icon "button" at bounding box center [769, 250] width 8 height 8
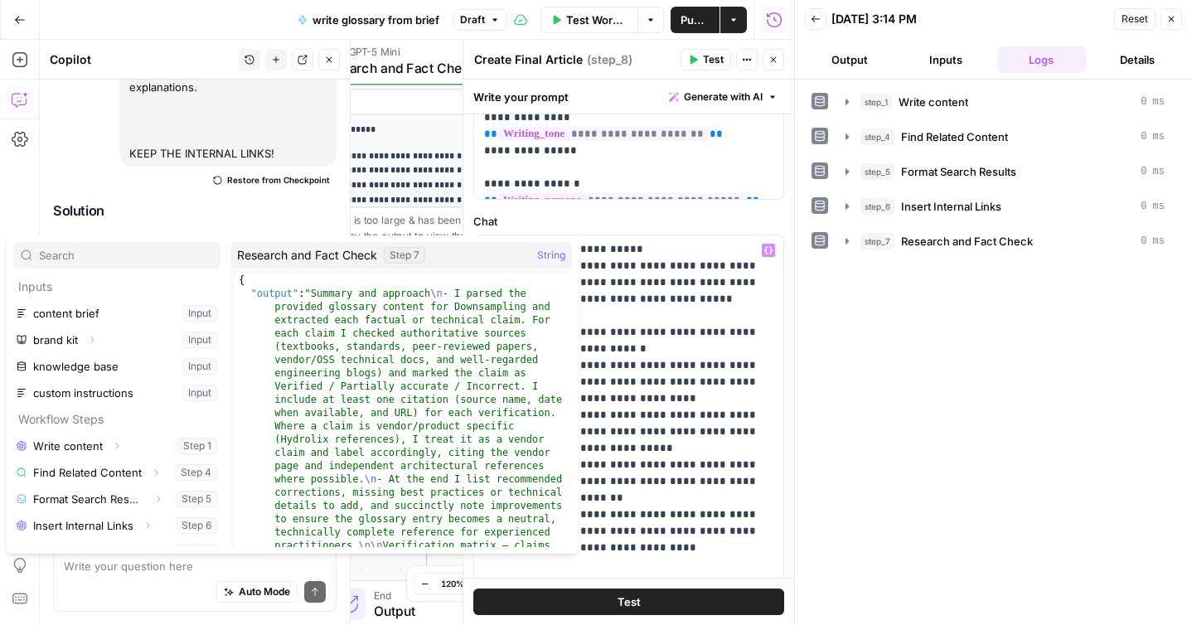
scroll to position [18, 0]
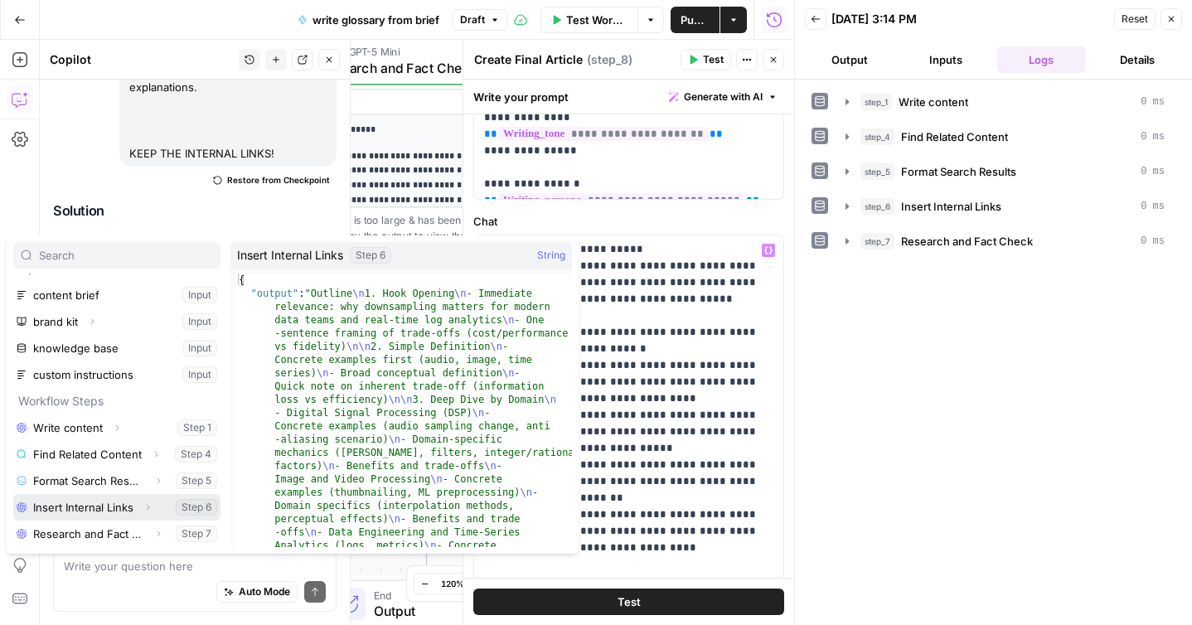
click at [91, 511] on button "Select variable Insert Internal Links" at bounding box center [116, 507] width 207 height 27
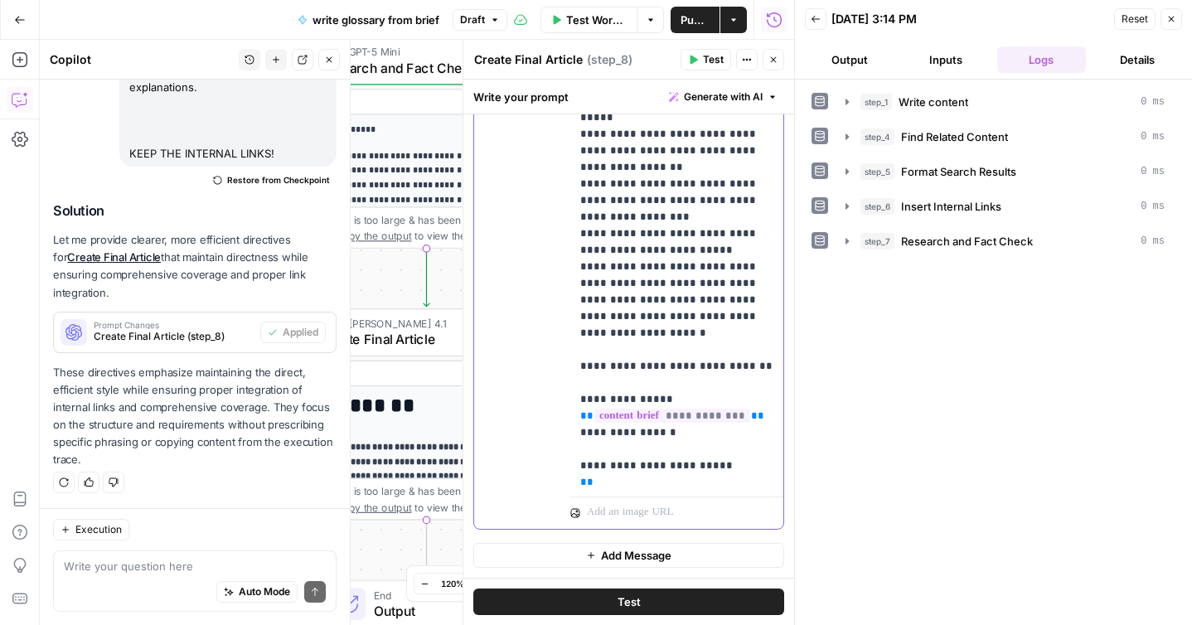
scroll to position [745, 0]
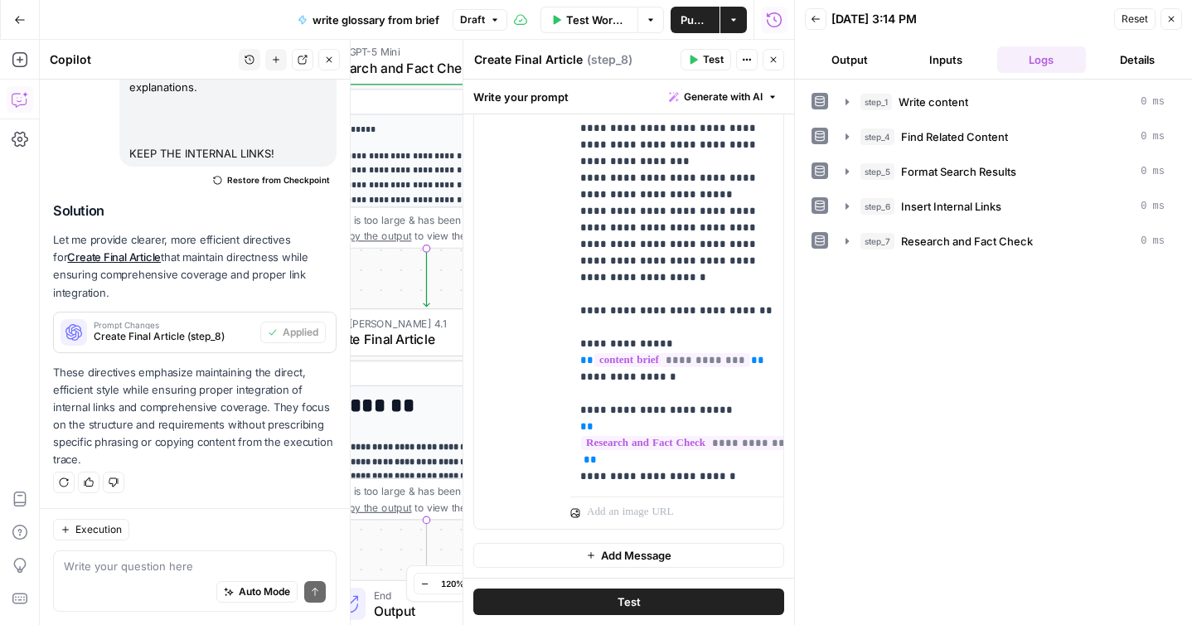
click at [590, 604] on button "Test" at bounding box center [628, 602] width 311 height 27
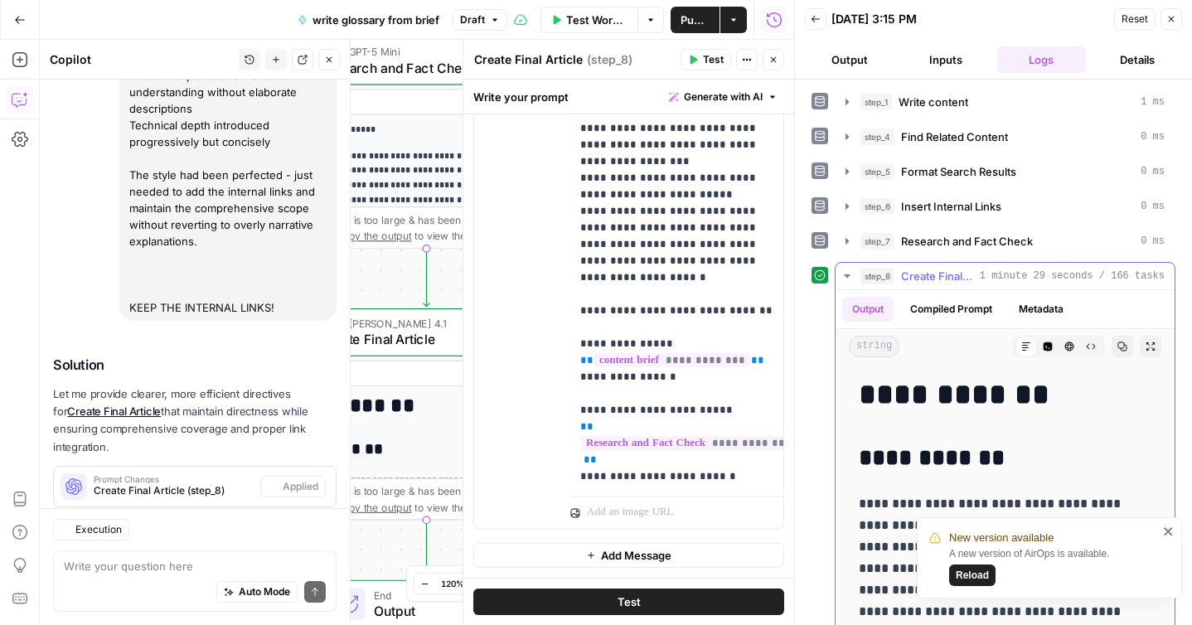
scroll to position [2176, 0]
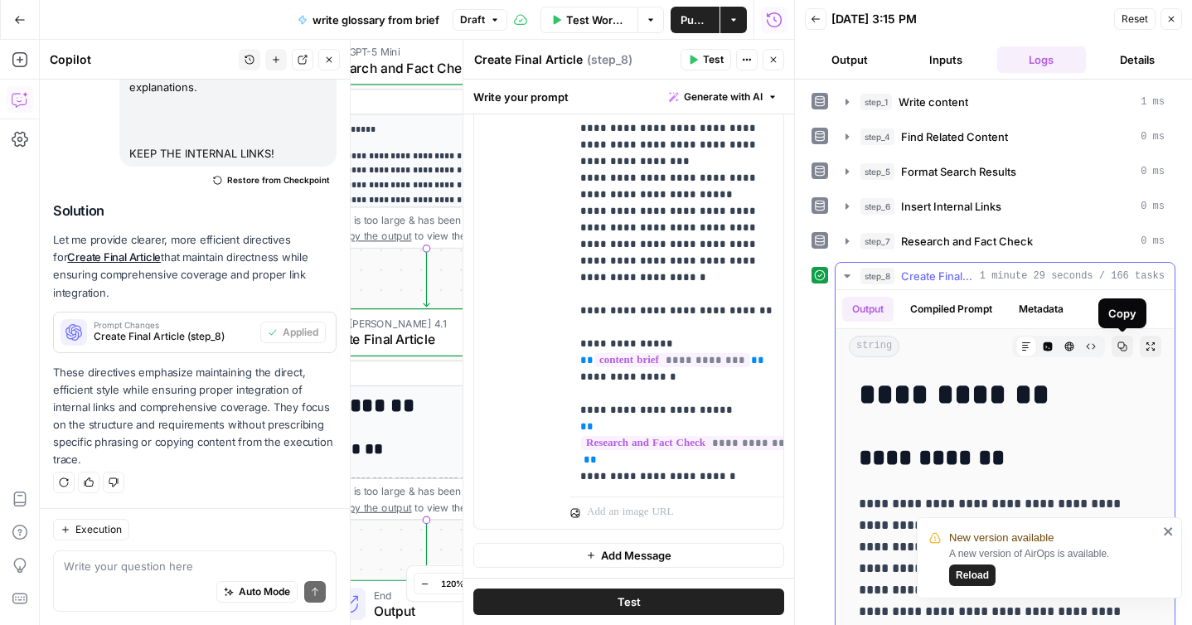
click at [1119, 347] on icon "button" at bounding box center [1123, 346] width 9 height 9
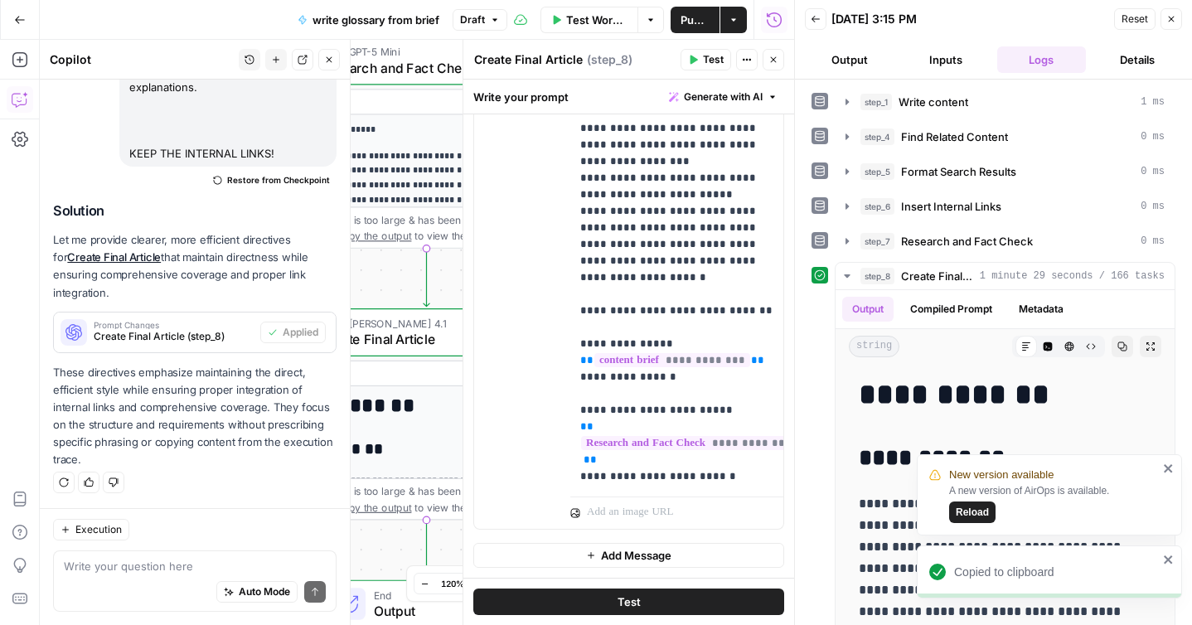
click at [982, 517] on span "Reload" at bounding box center [972, 512] width 33 height 15
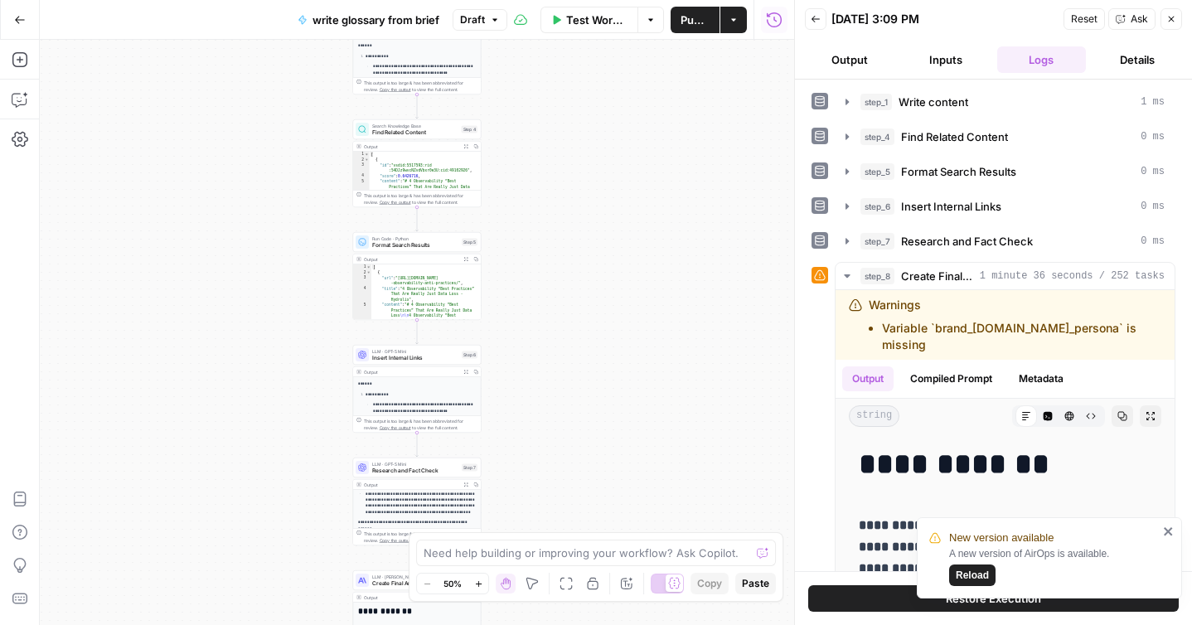
scroll to position [181, 0]
click at [288, 499] on div "**********" at bounding box center [417, 332] width 755 height 585
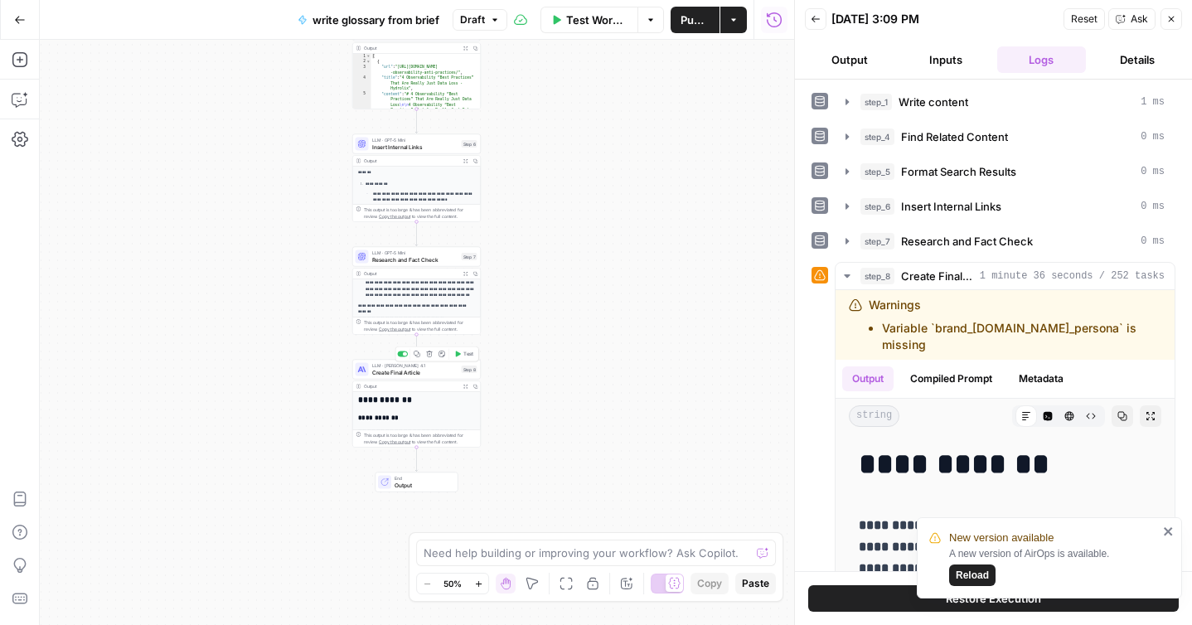
click at [420, 372] on span "Create Final Article" at bounding box center [415, 372] width 86 height 8
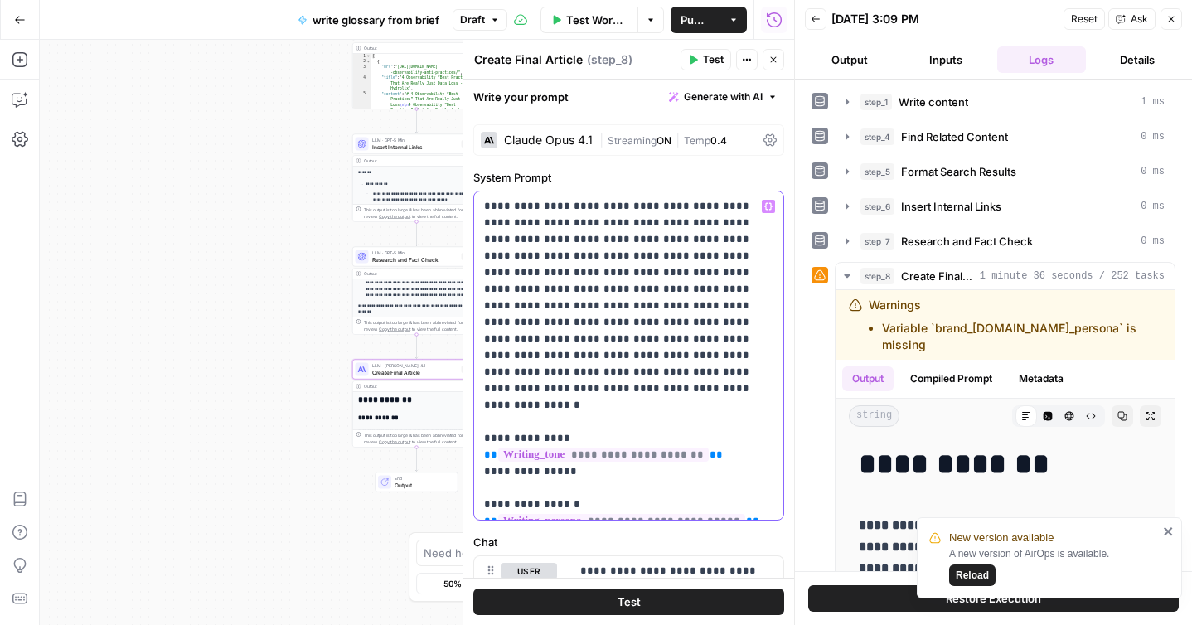
click at [595, 287] on p "**********" at bounding box center [628, 355] width 289 height 315
click at [682, 372] on p "**********" at bounding box center [628, 355] width 289 height 315
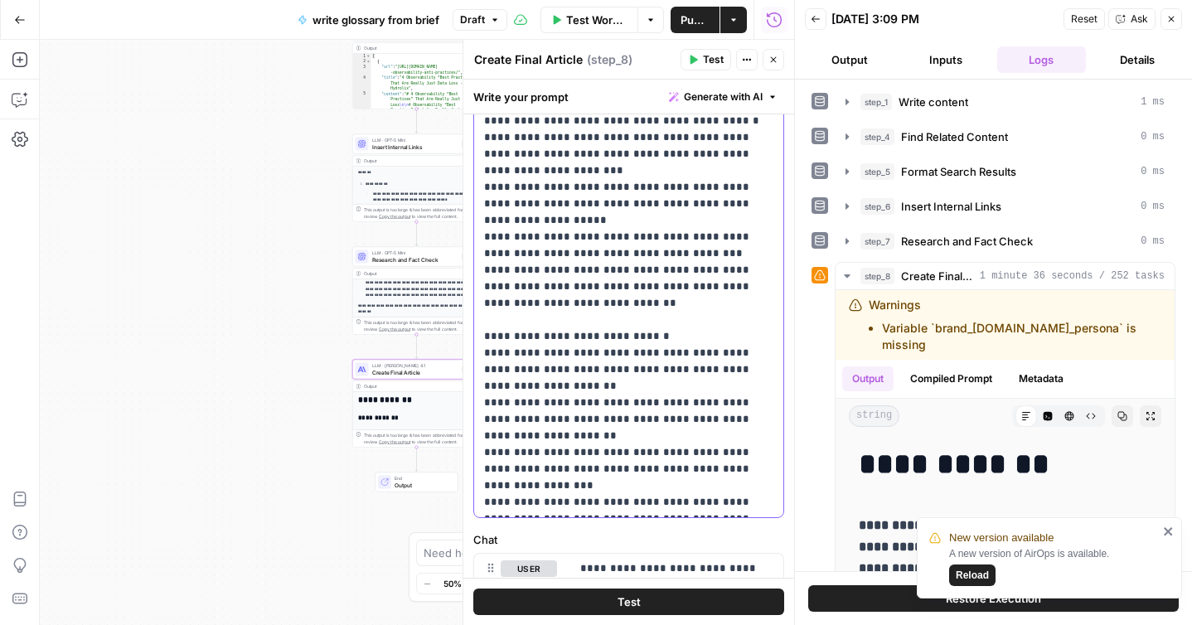
scroll to position [0, 0]
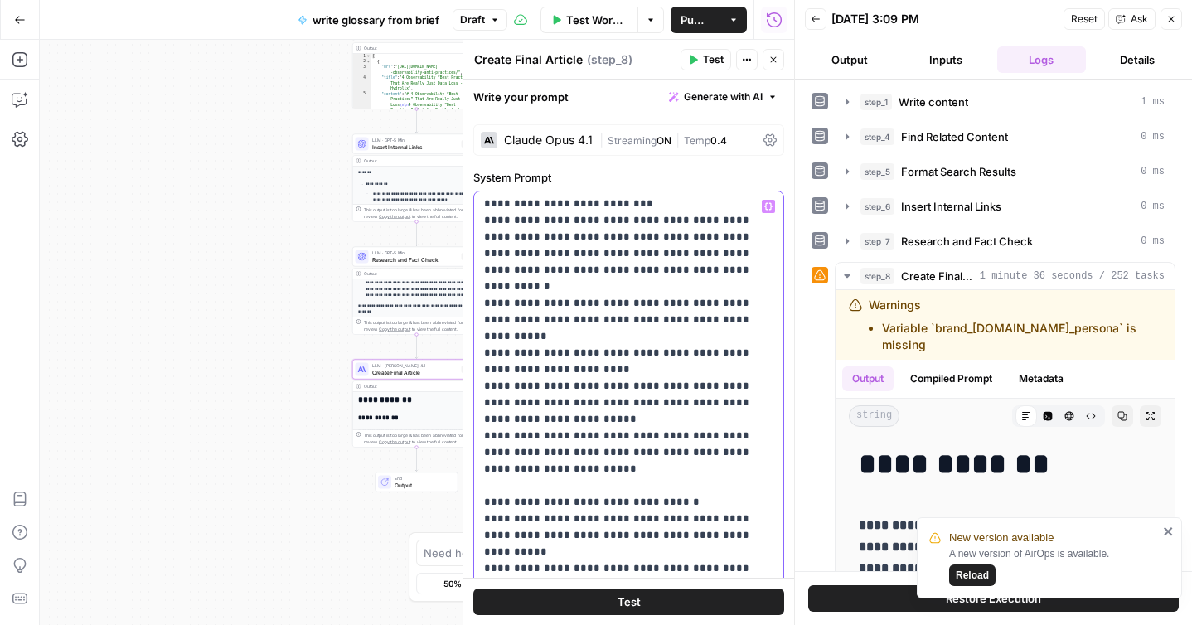
scroll to position [1068, 0]
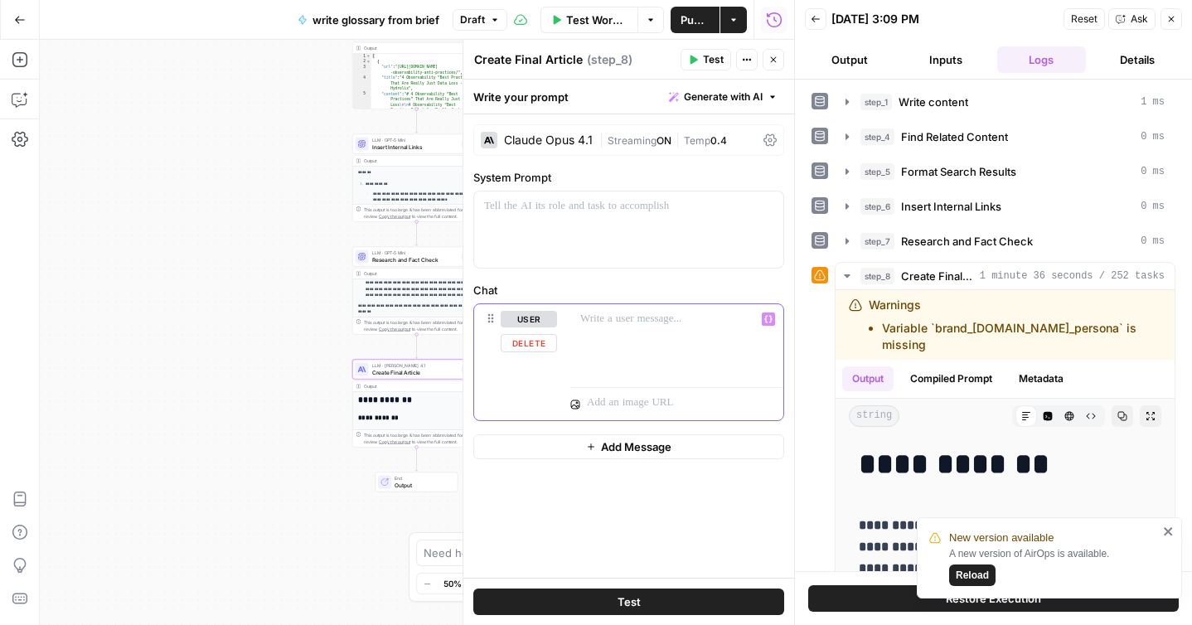
click at [523, 320] on button "user" at bounding box center [529, 319] width 56 height 17
click at [530, 320] on button "assistant" at bounding box center [536, 319] width 70 height 17
click at [642, 329] on div at bounding box center [677, 342] width 213 height 76
click at [594, 206] on p at bounding box center [628, 206] width 289 height 17
click at [589, 446] on icon "button" at bounding box center [591, 447] width 10 height 10
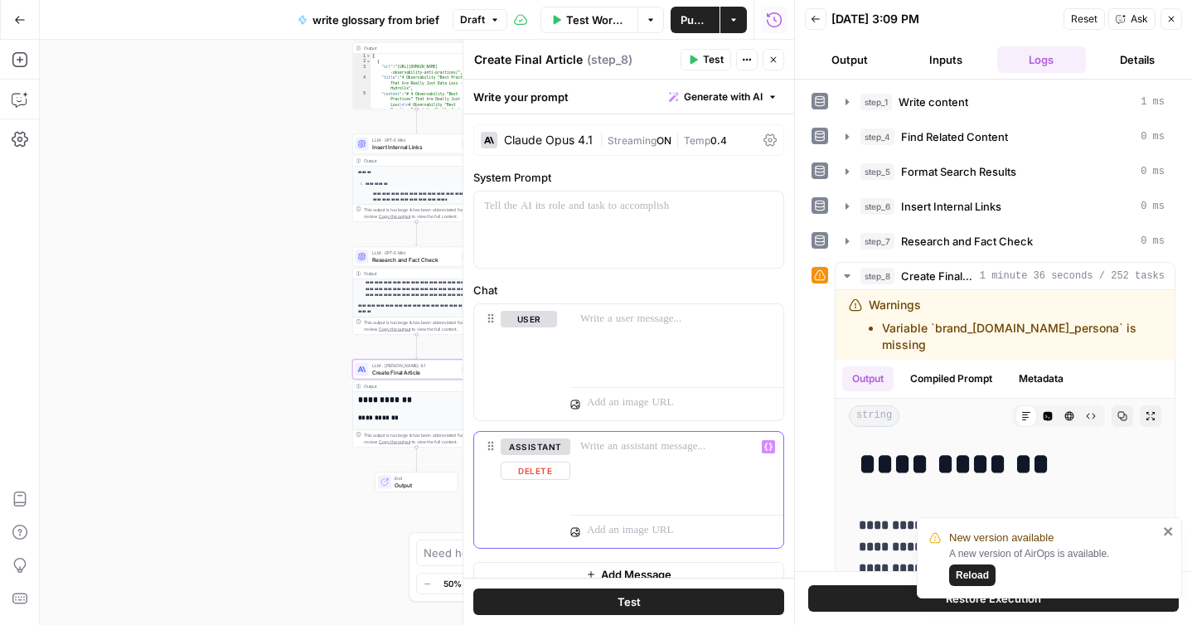
click at [611, 459] on div at bounding box center [677, 470] width 213 height 76
click at [768, 451] on button "Variables Menu" at bounding box center [768, 446] width 13 height 13
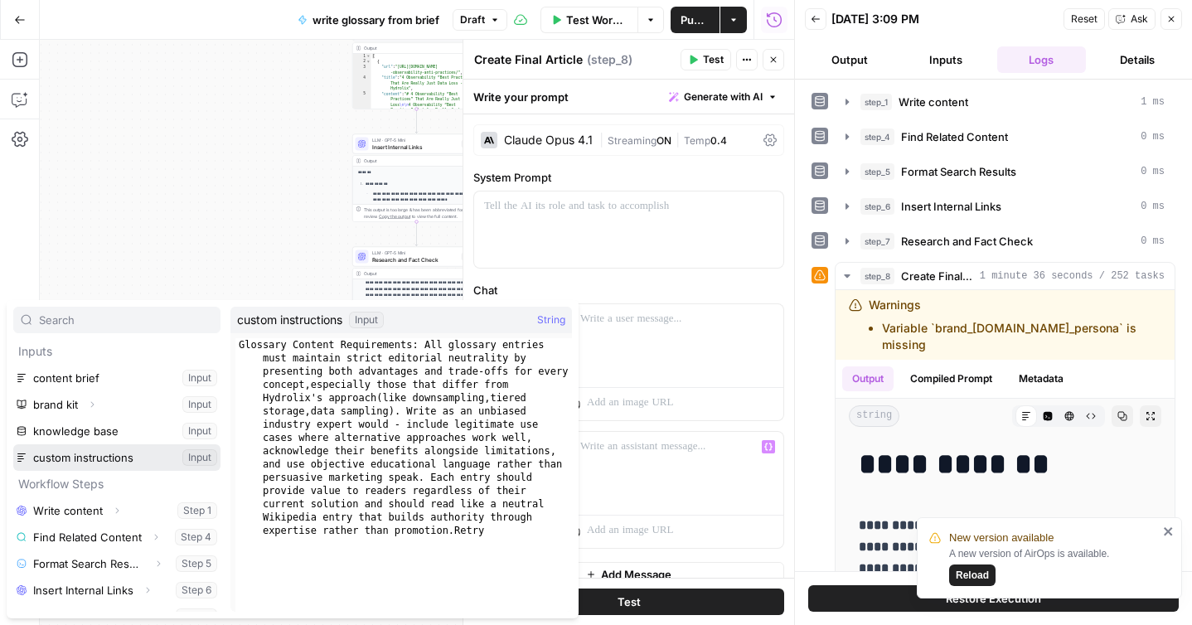
click at [89, 456] on button "Select variable custom instructions" at bounding box center [116, 457] width 207 height 27
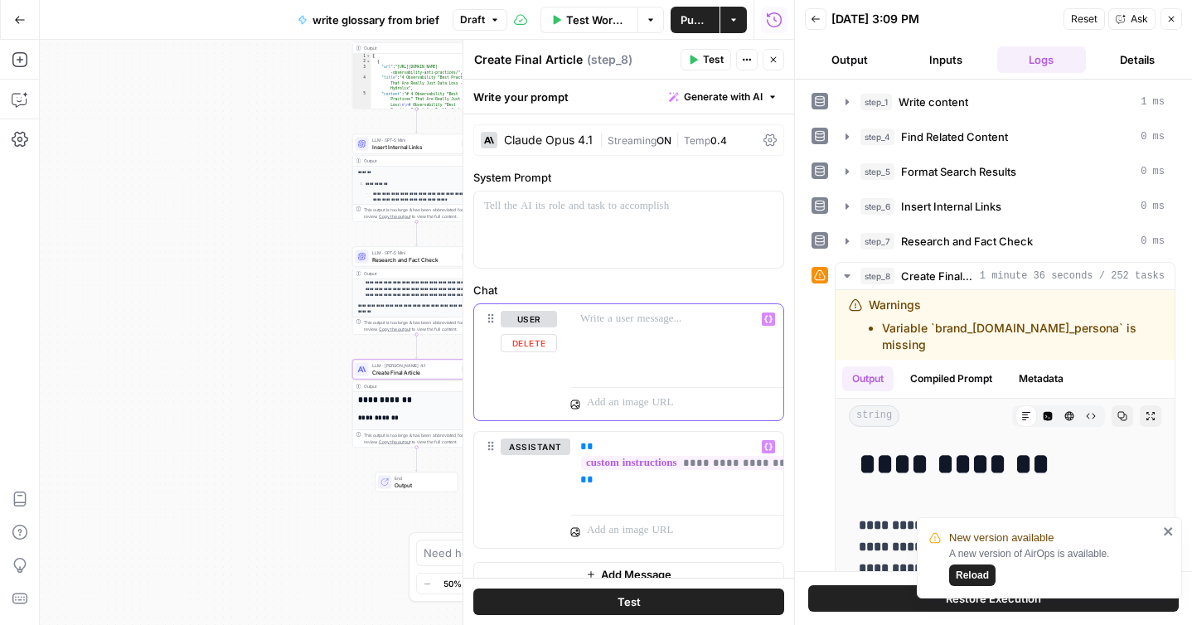
click at [603, 333] on div at bounding box center [677, 342] width 213 height 76
click at [614, 226] on div at bounding box center [628, 230] width 309 height 76
click at [519, 213] on p at bounding box center [628, 206] width 289 height 17
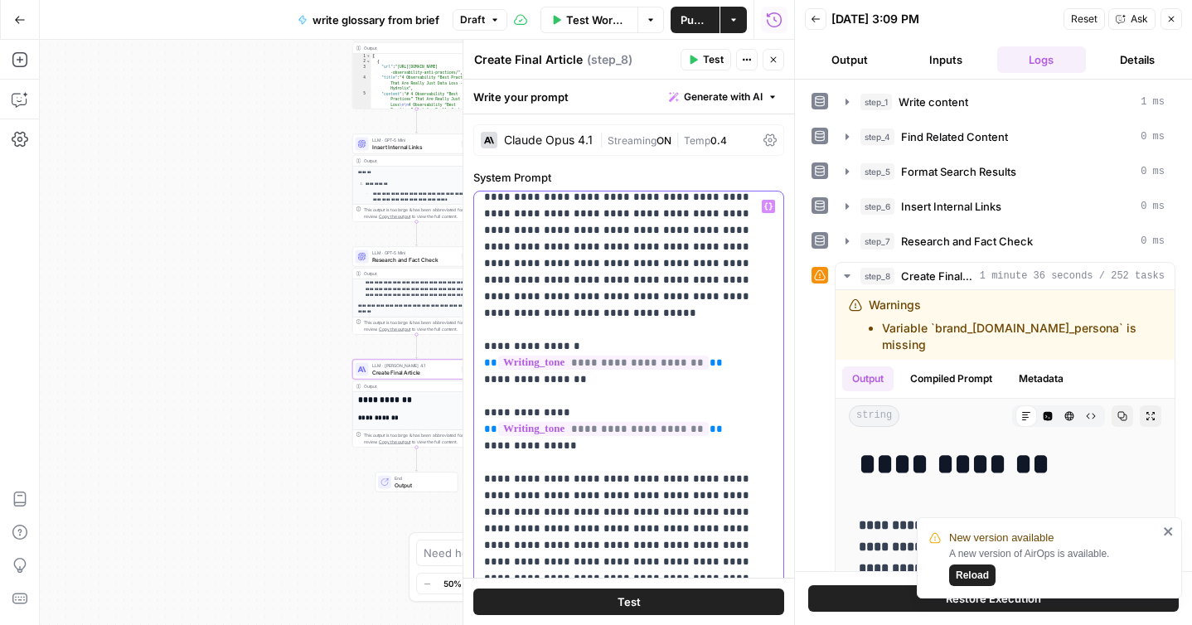
scroll to position [29, 0]
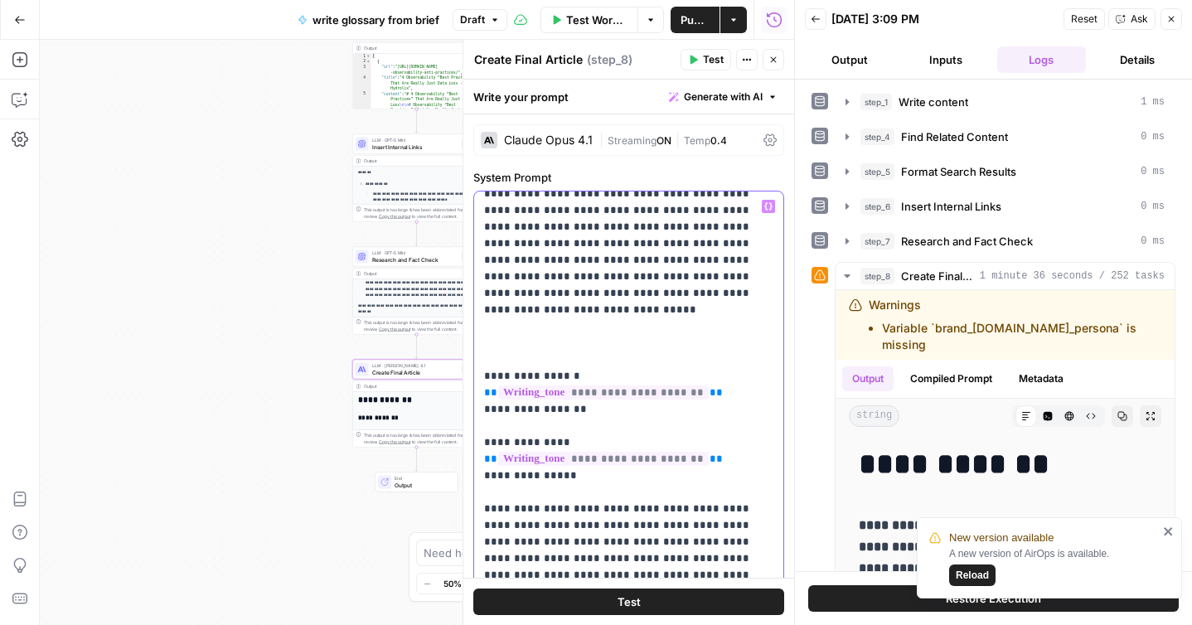
click at [769, 207] on icon "button" at bounding box center [769, 206] width 8 height 8
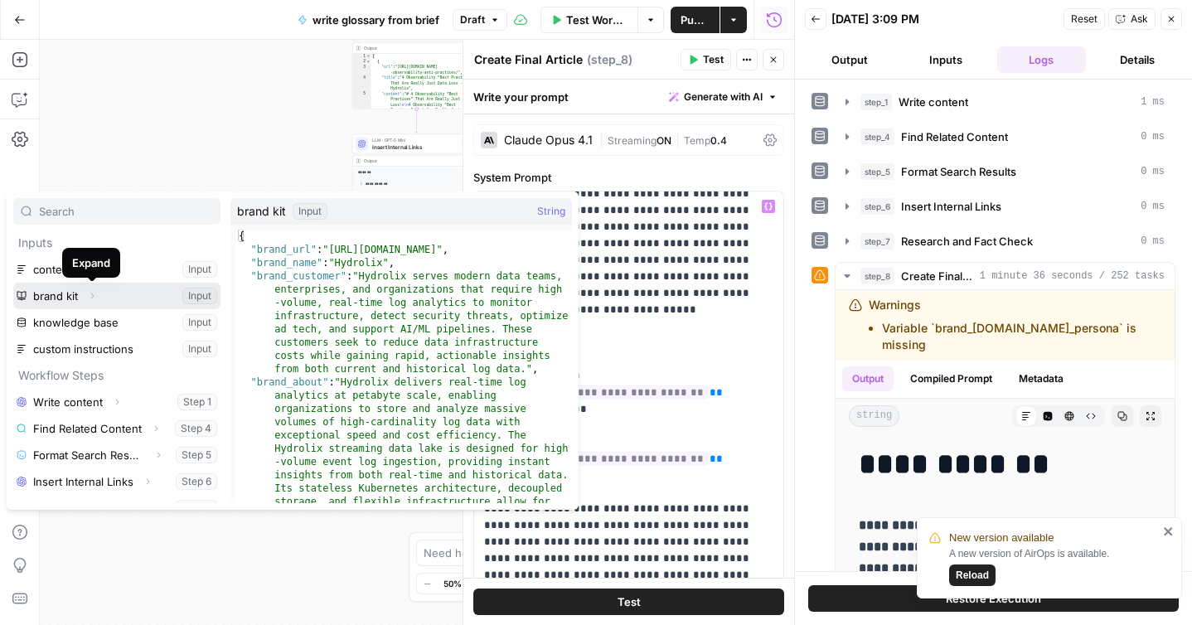
click at [92, 295] on icon "button" at bounding box center [92, 296] width 10 height 10
click at [191, 295] on button "Select variable brand kit" at bounding box center [116, 296] width 207 height 27
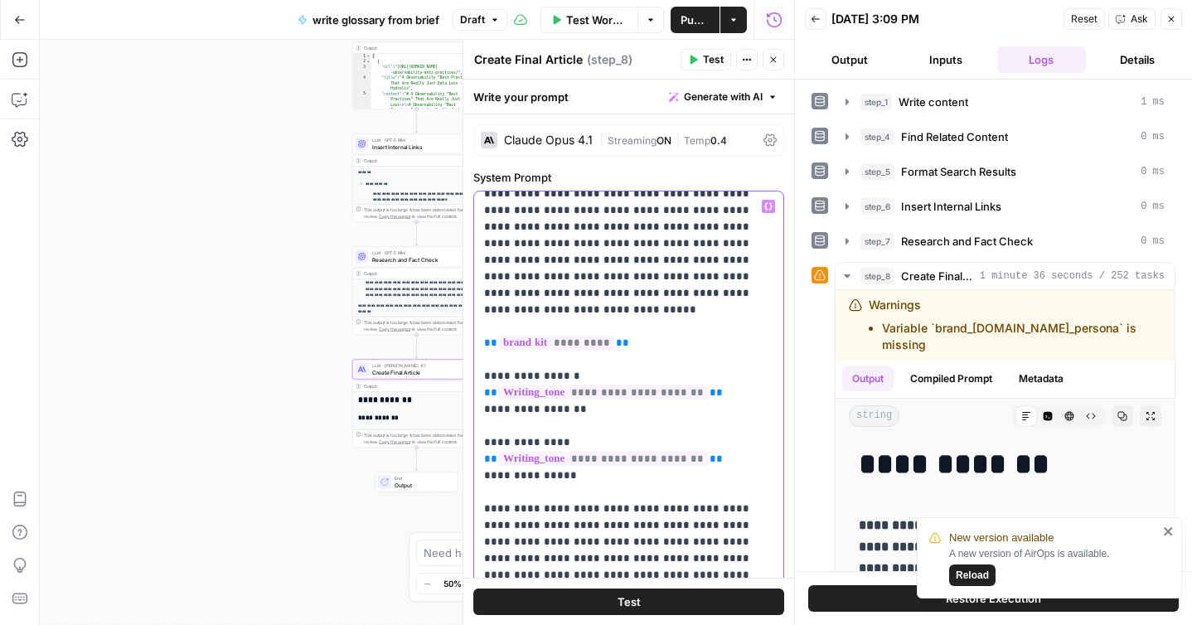
drag, startPoint x: 577, startPoint y: 459, endPoint x: 483, endPoint y: 357, distance: 138.5
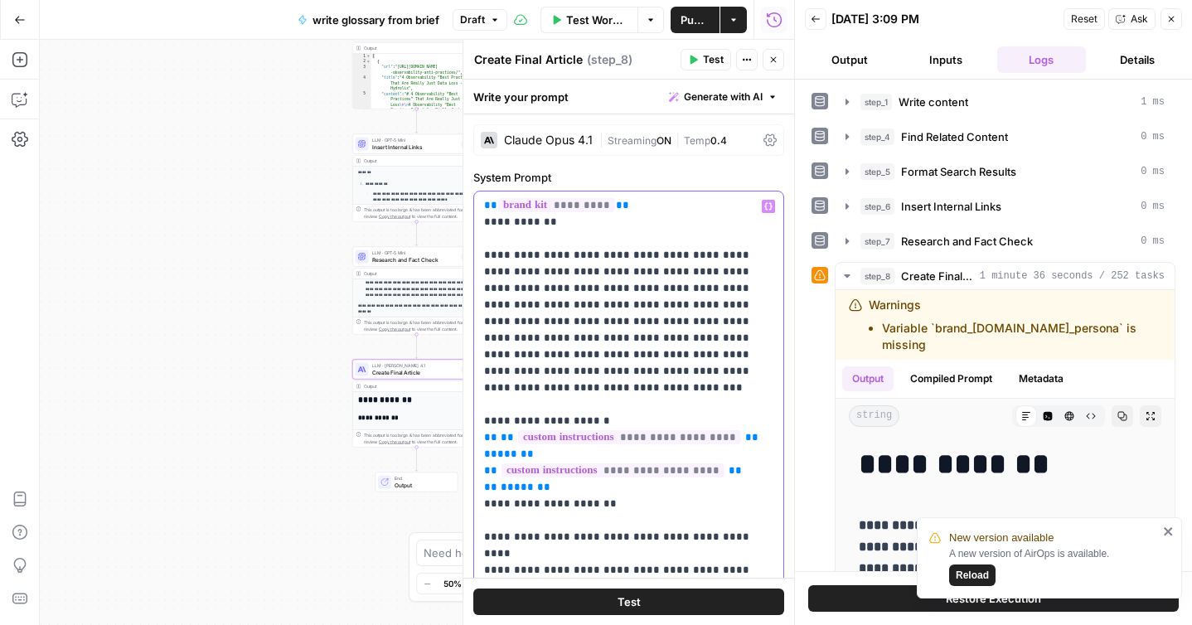
scroll to position [211, 0]
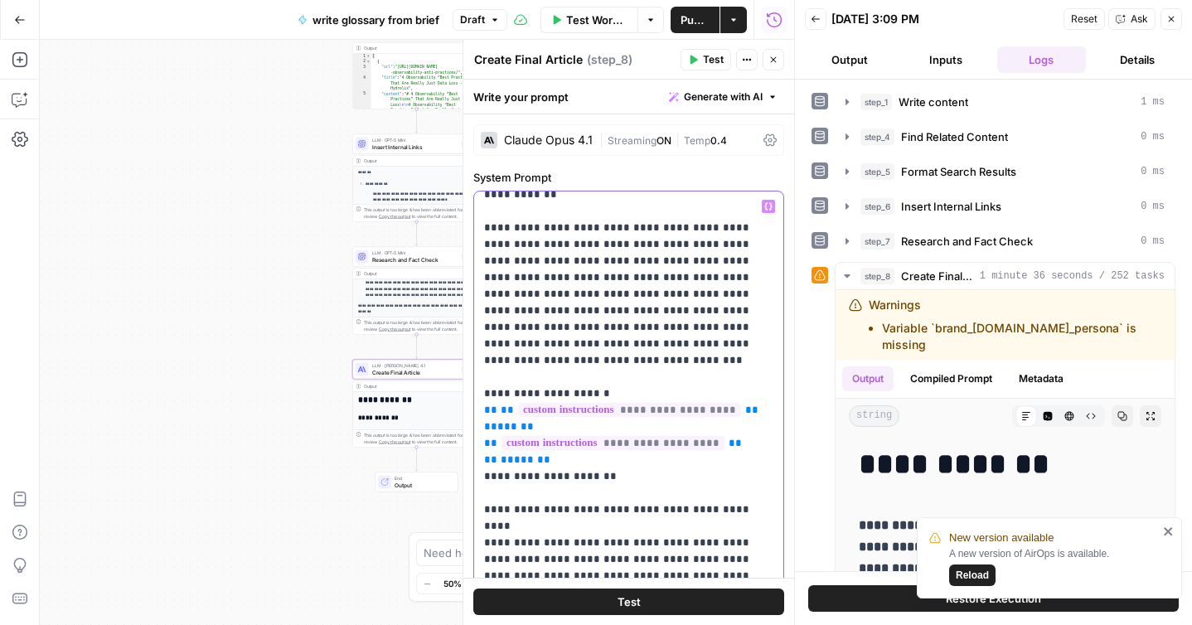
drag, startPoint x: 612, startPoint y: 445, endPoint x: 483, endPoint y: 355, distance: 157.8
click at [483, 355] on div "**********" at bounding box center [628, 530] width 309 height 676
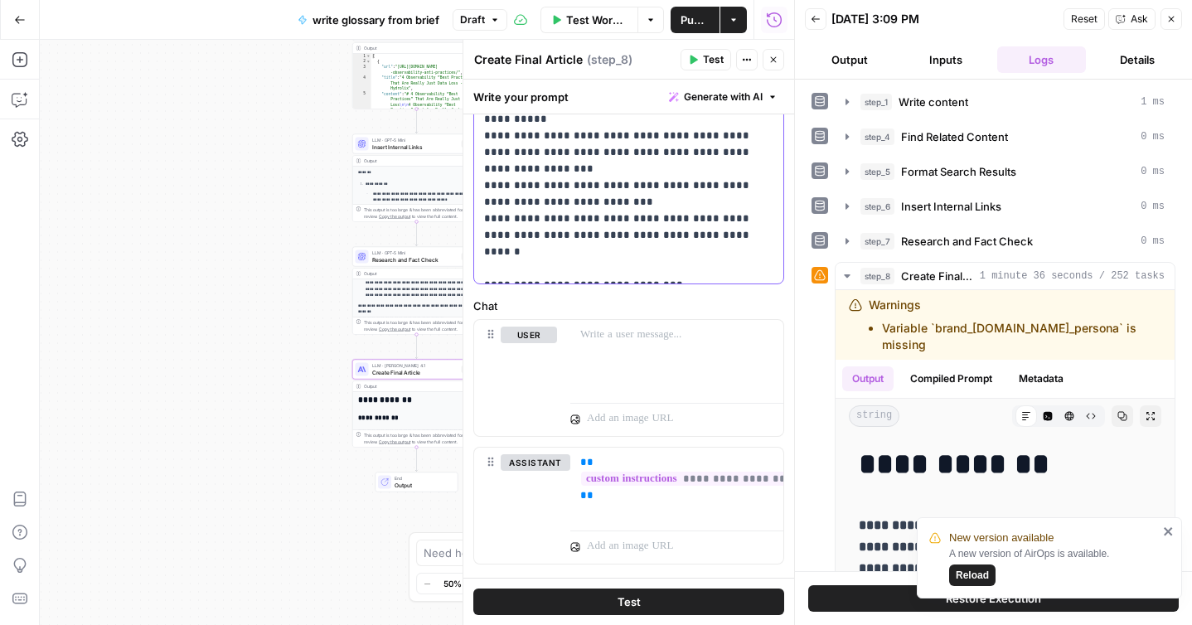
scroll to position [618, 0]
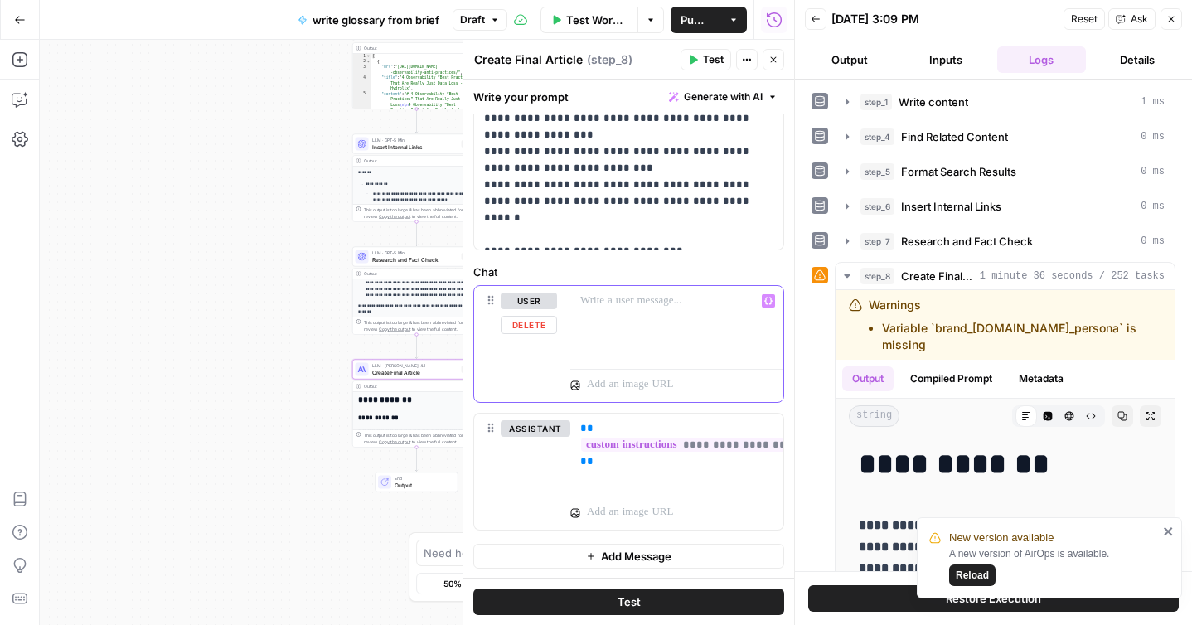
click at [609, 303] on p at bounding box center [676, 301] width 193 height 17
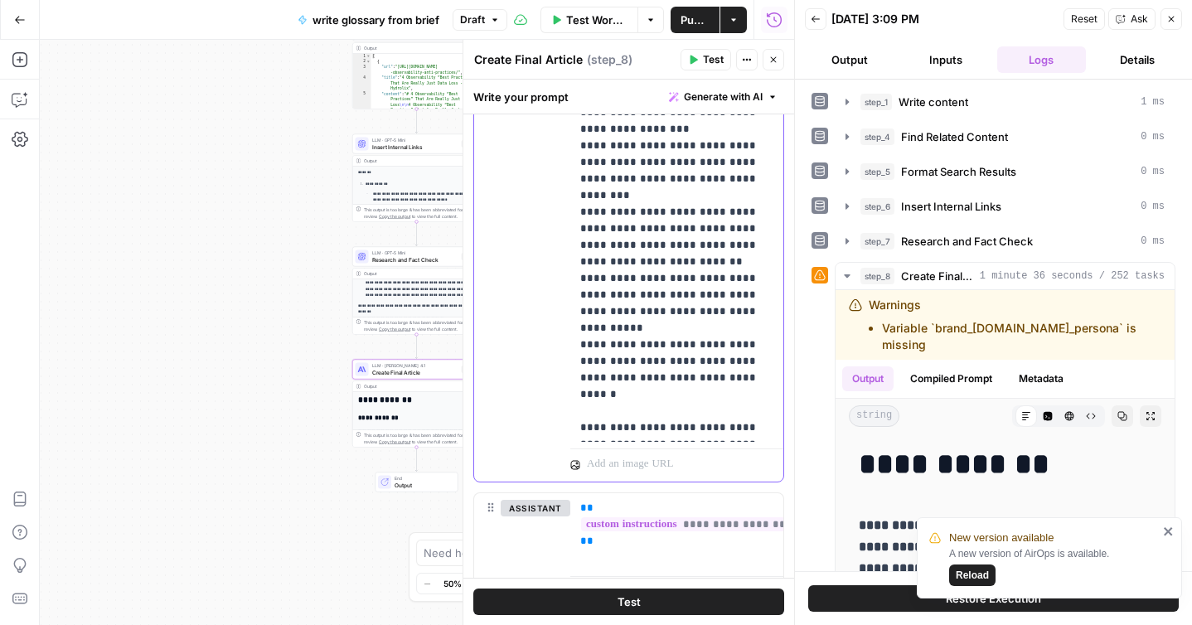
scroll to position [1151, 0]
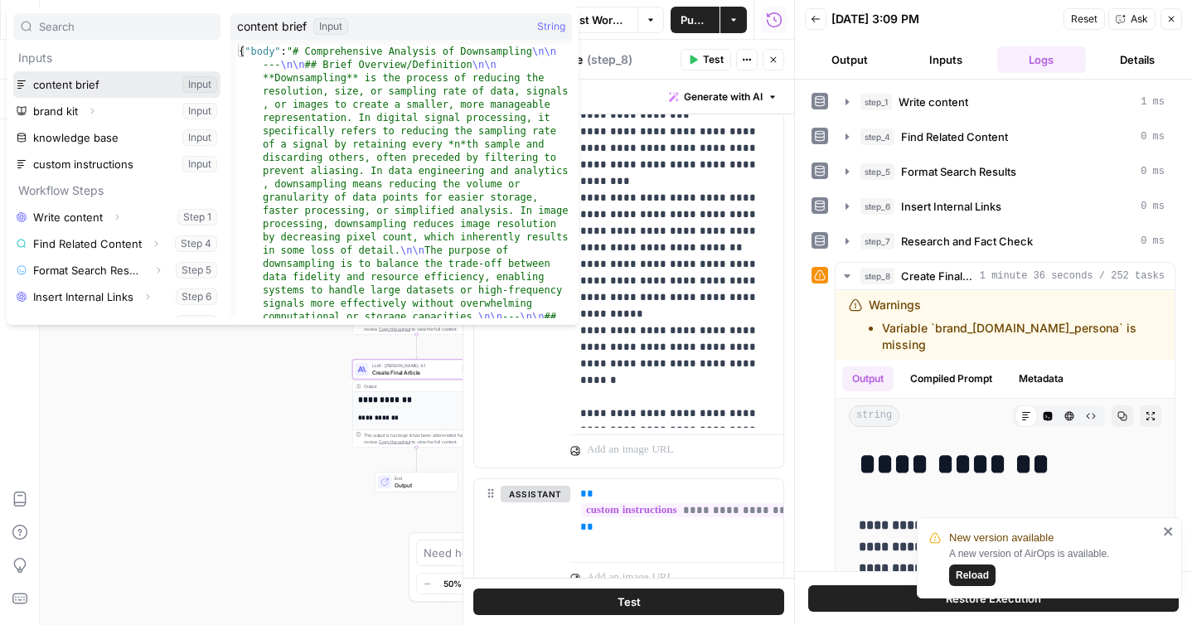
click at [90, 87] on button "Select variable content brief" at bounding box center [116, 84] width 207 height 27
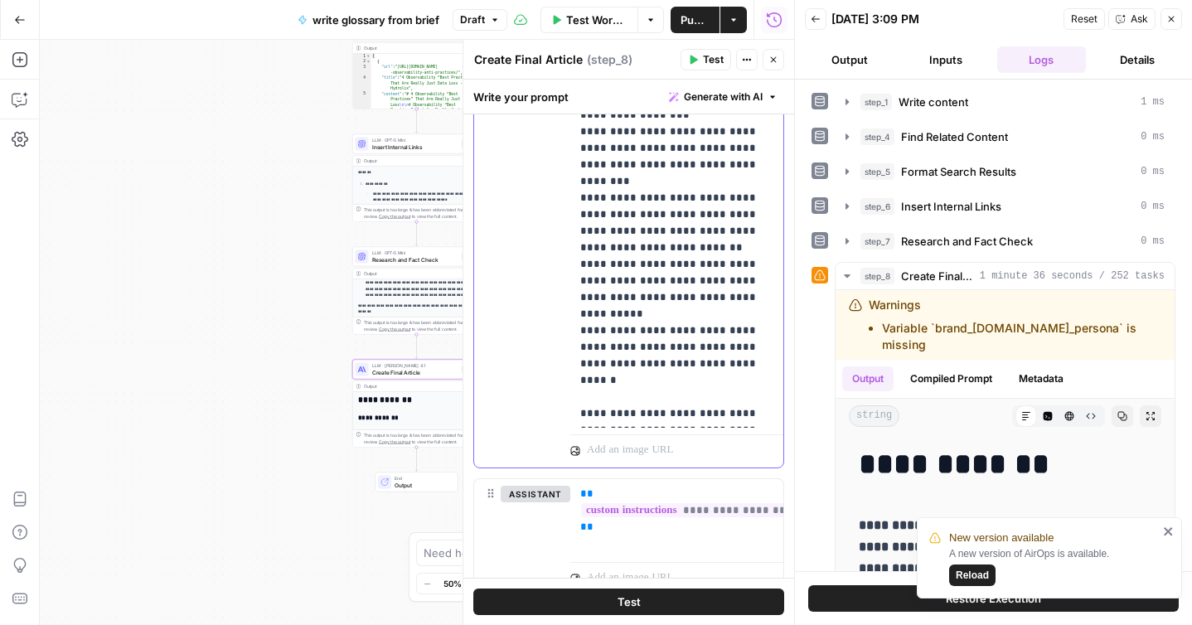
scroll to position [1357, 0]
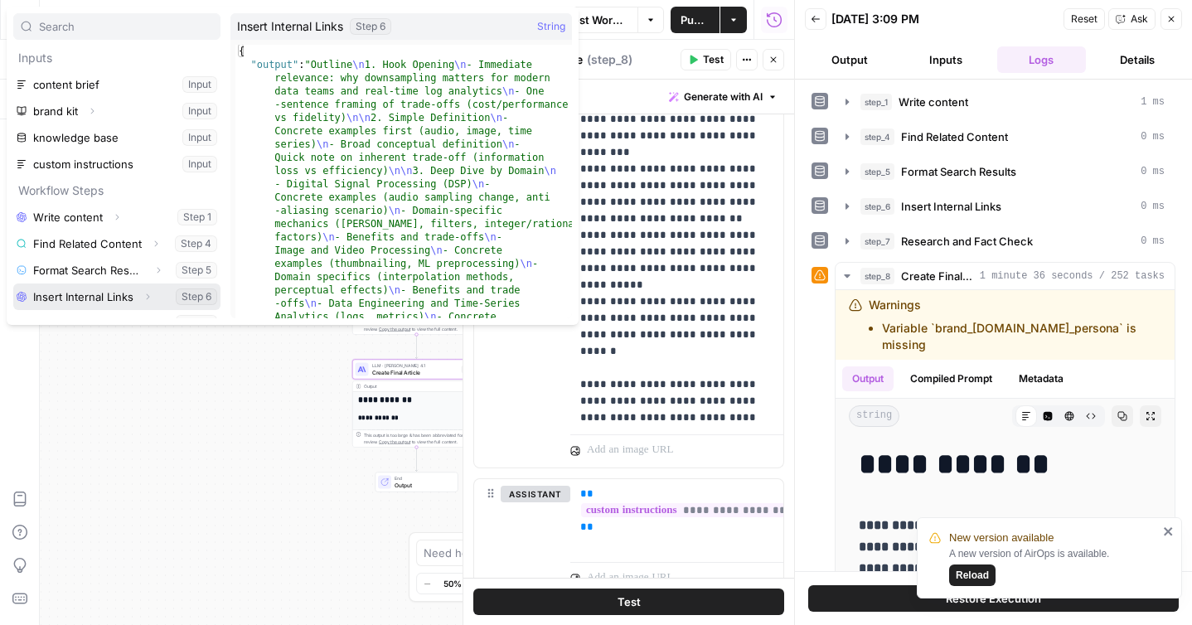
click at [111, 296] on button "Select variable Insert Internal Links" at bounding box center [116, 297] width 207 height 27
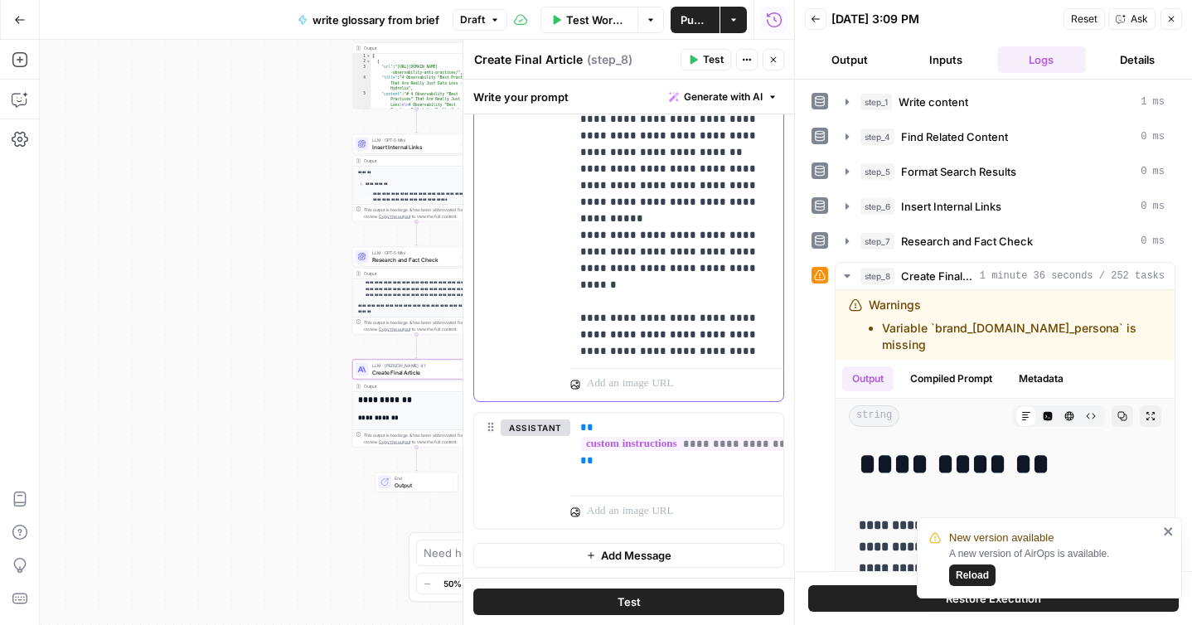
scroll to position [1394, 0]
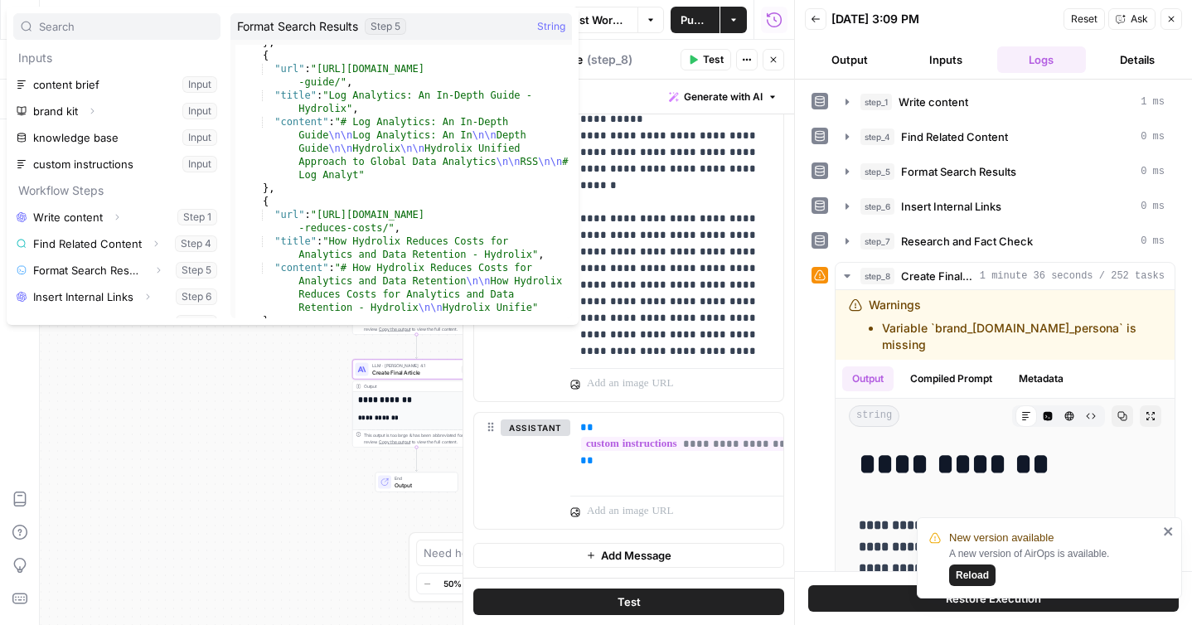
scroll to position [456, 0]
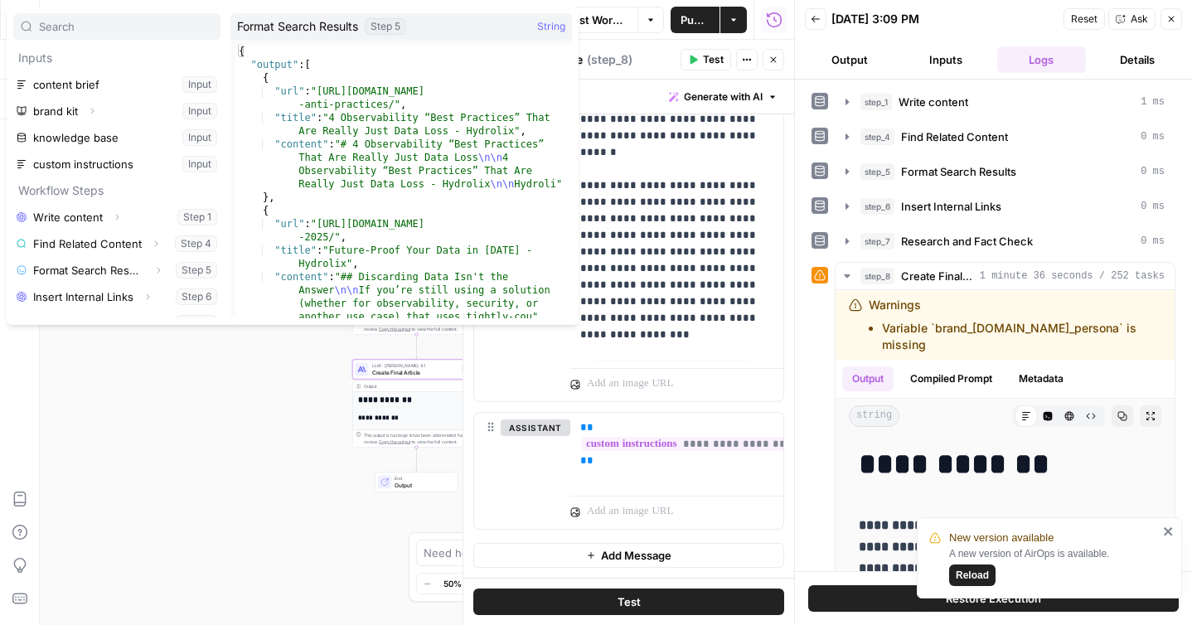
scroll to position [18, 0]
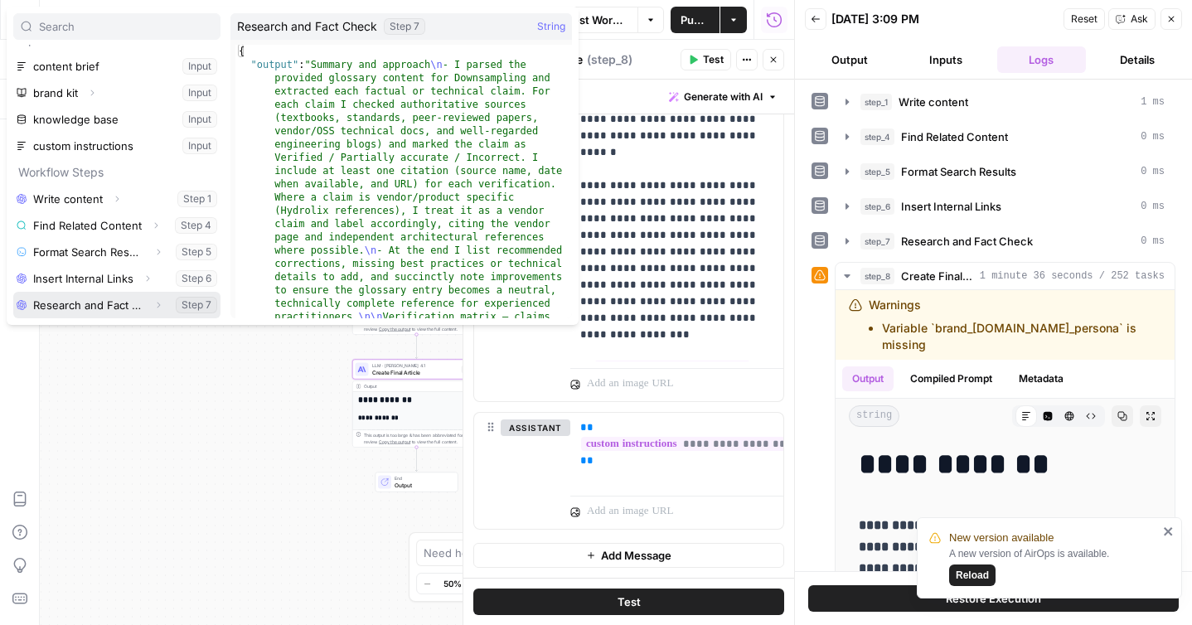
click at [108, 304] on button "Select variable Research and Fact Check" at bounding box center [116, 305] width 207 height 27
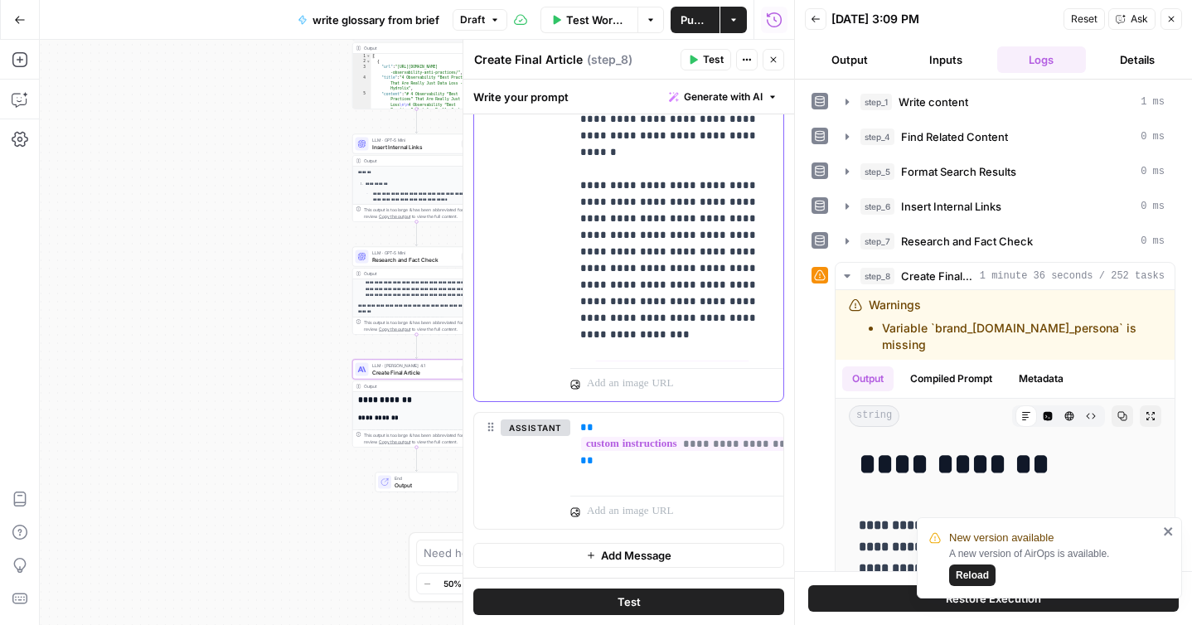
scroll to position [1527, 0]
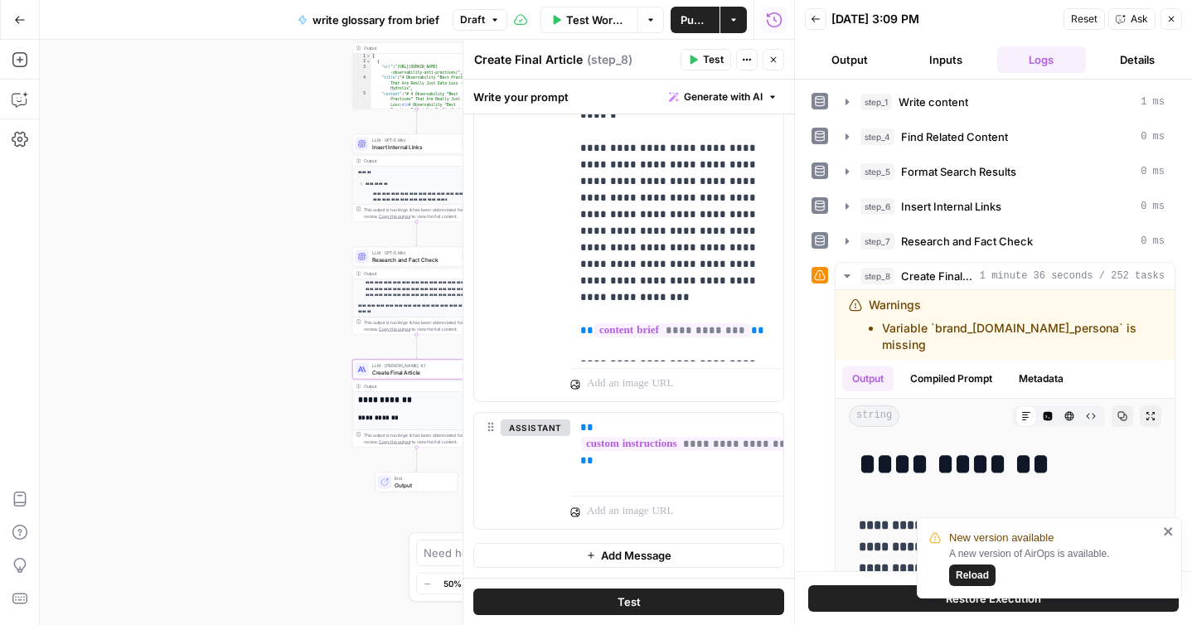
click at [590, 603] on button "Test" at bounding box center [628, 602] width 311 height 27
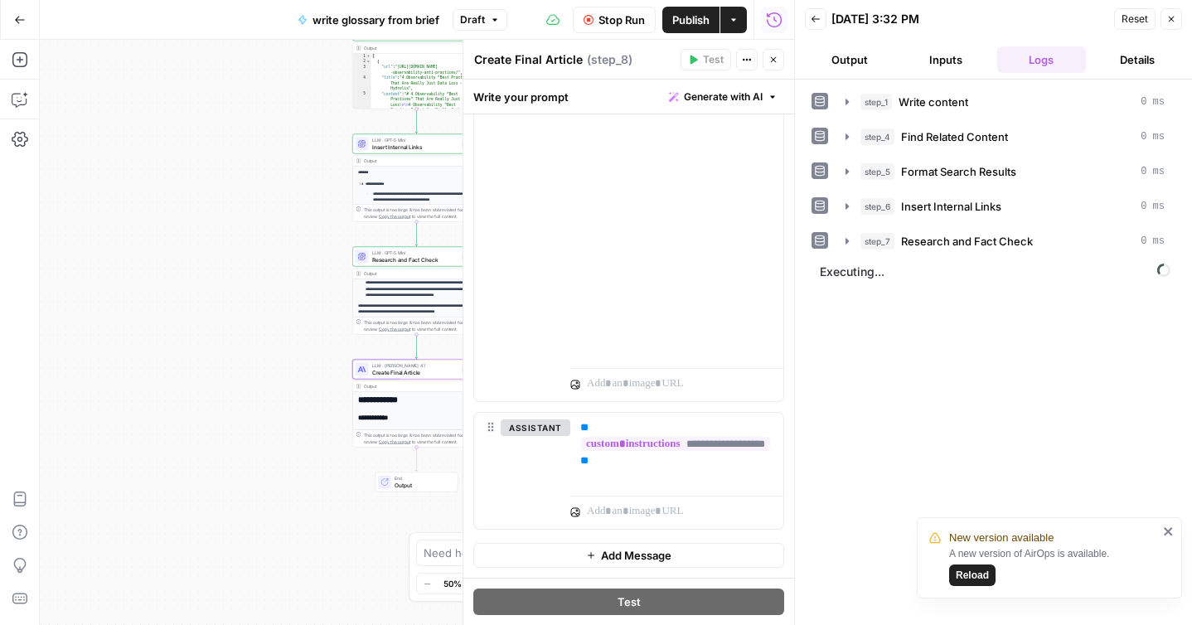
click at [1169, 533] on icon "close" at bounding box center [1168, 531] width 8 height 8
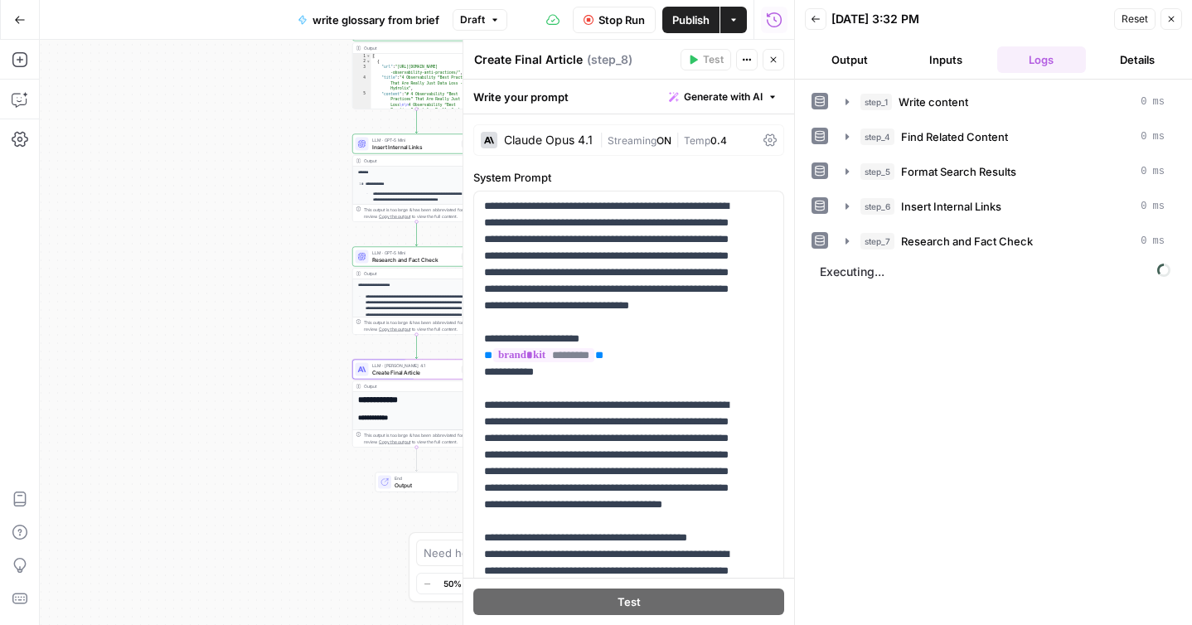
scroll to position [1742, 0]
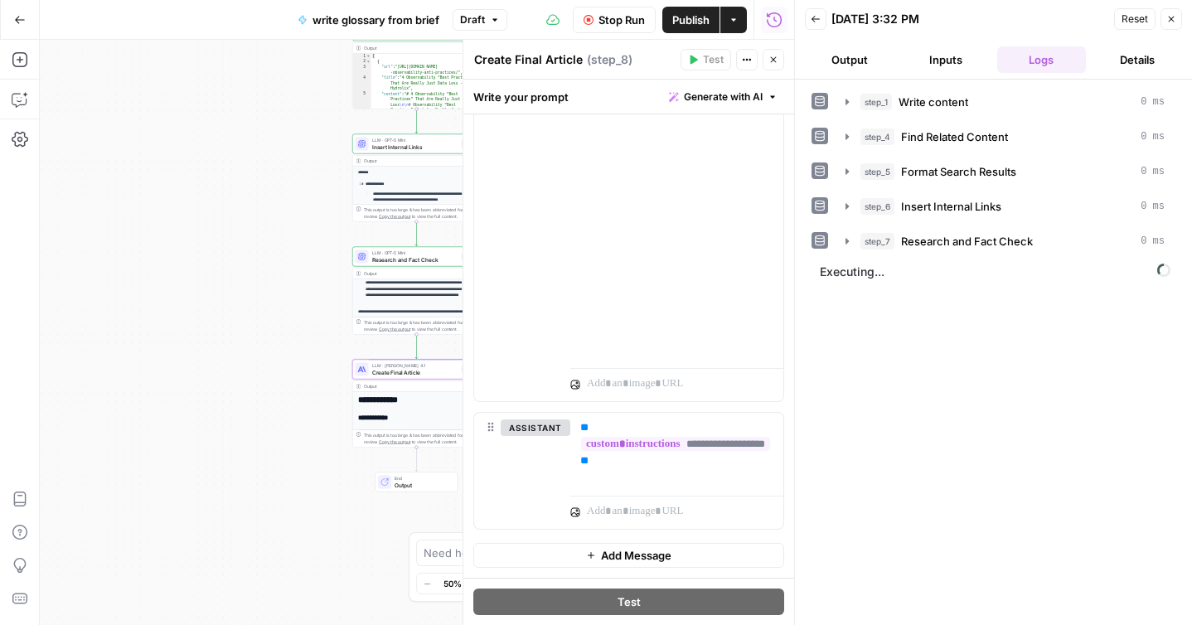
click at [915, 293] on div "step_1 Write content 0 ms step_4 Find Related Content 0 ms step_5 Format Search…" at bounding box center [994, 352] width 364 height 529
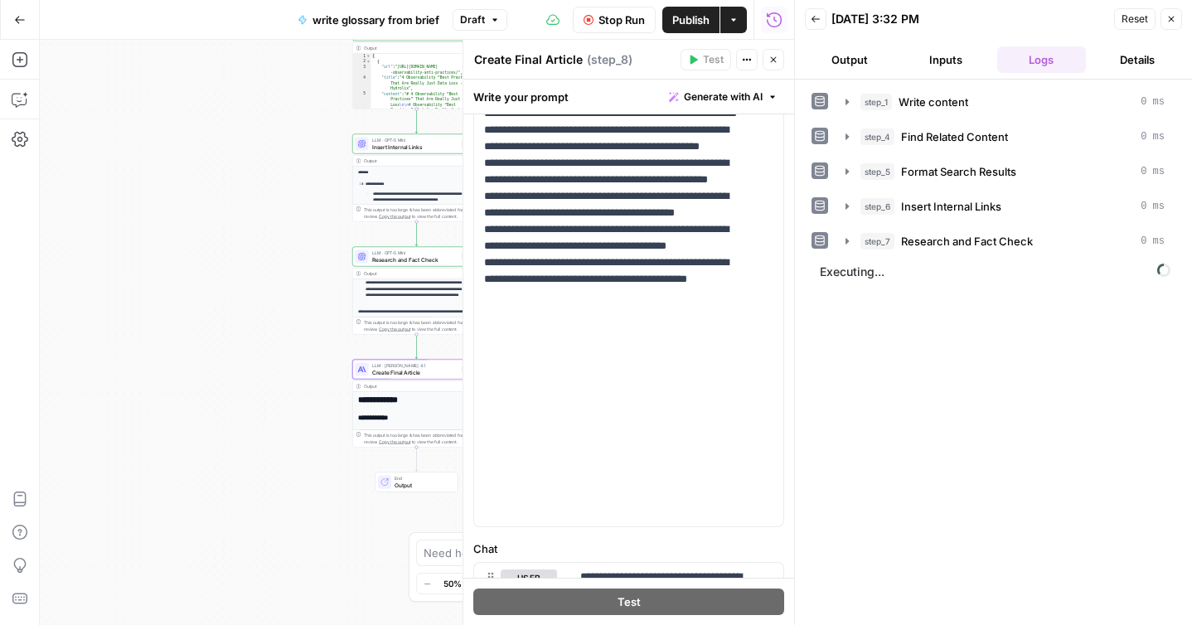
scroll to position [0, 0]
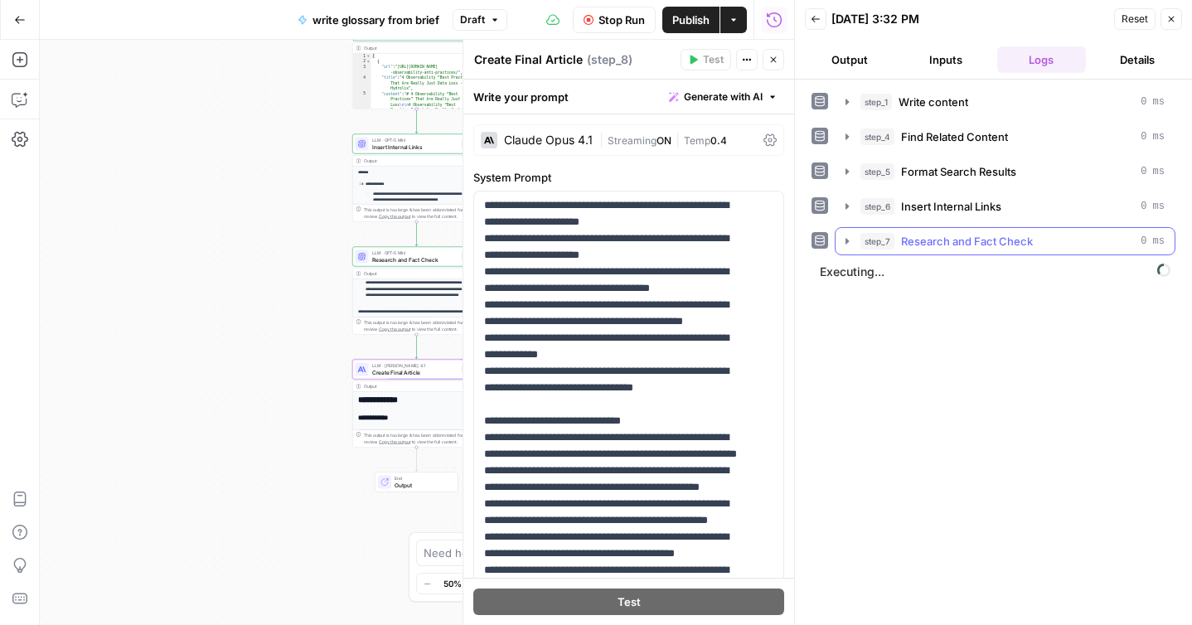
click at [915, 244] on span "Research and Fact Check" at bounding box center [967, 241] width 132 height 17
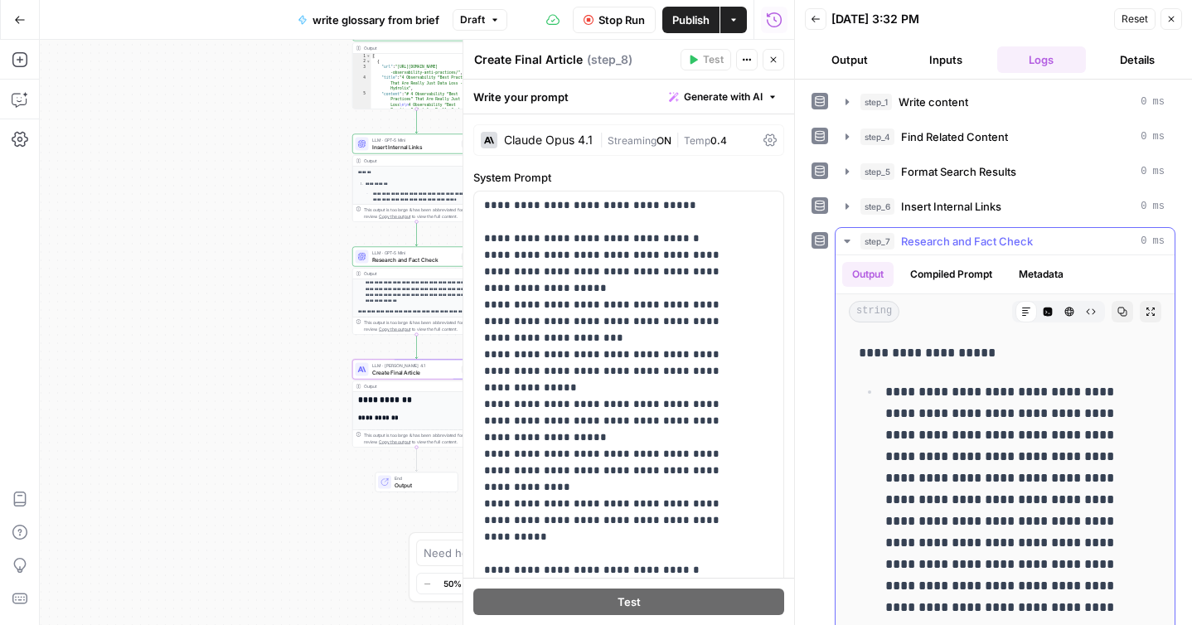
click at [877, 243] on span "step_7" at bounding box center [878, 241] width 34 height 17
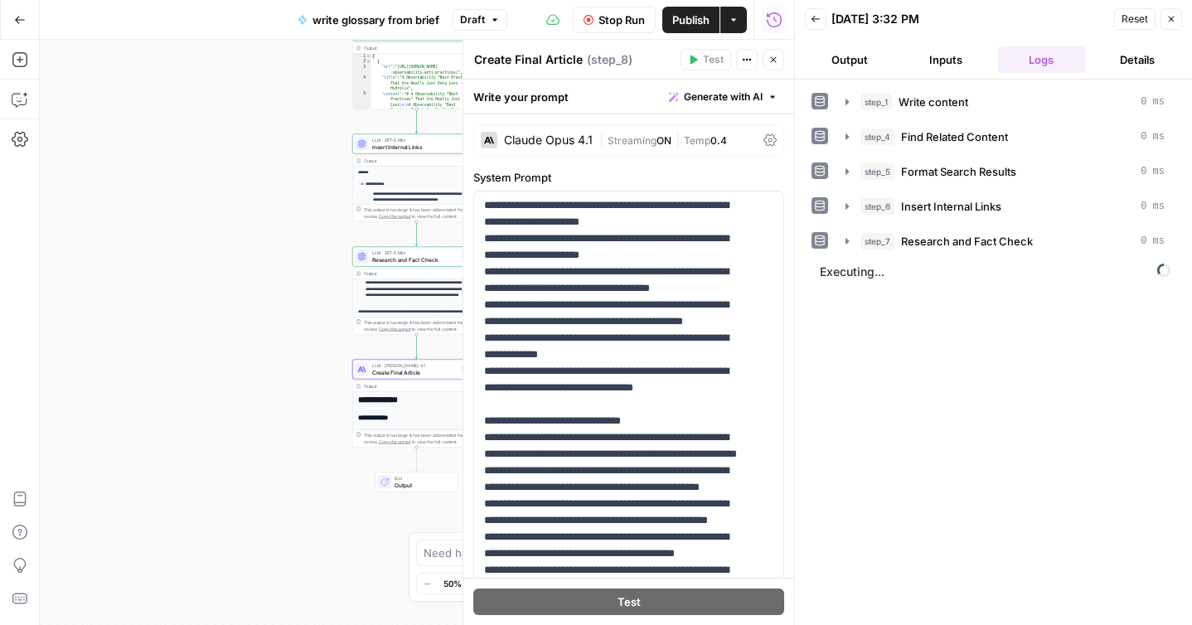
click at [896, 272] on span "Executing..." at bounding box center [995, 272] width 361 height 27
click at [686, 22] on span "Publish" at bounding box center [691, 20] width 37 height 17
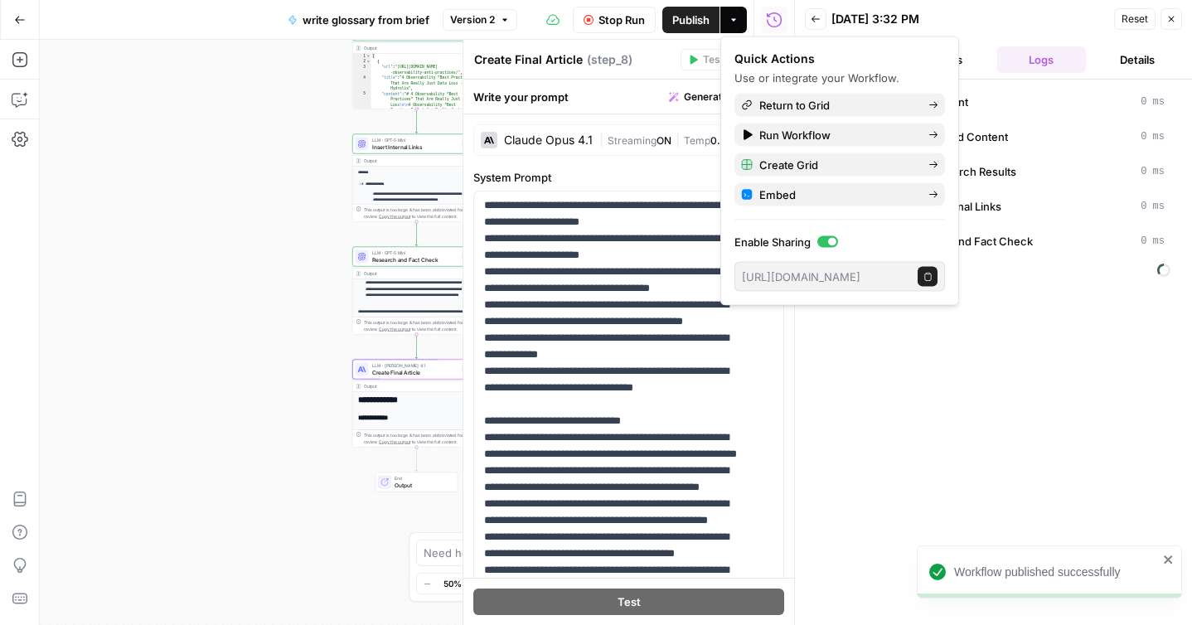
click at [1034, 347] on div "step_1 Write content 0 ms step_4 Find Related Content 0 ms step_5 Format Search…" at bounding box center [994, 352] width 364 height 529
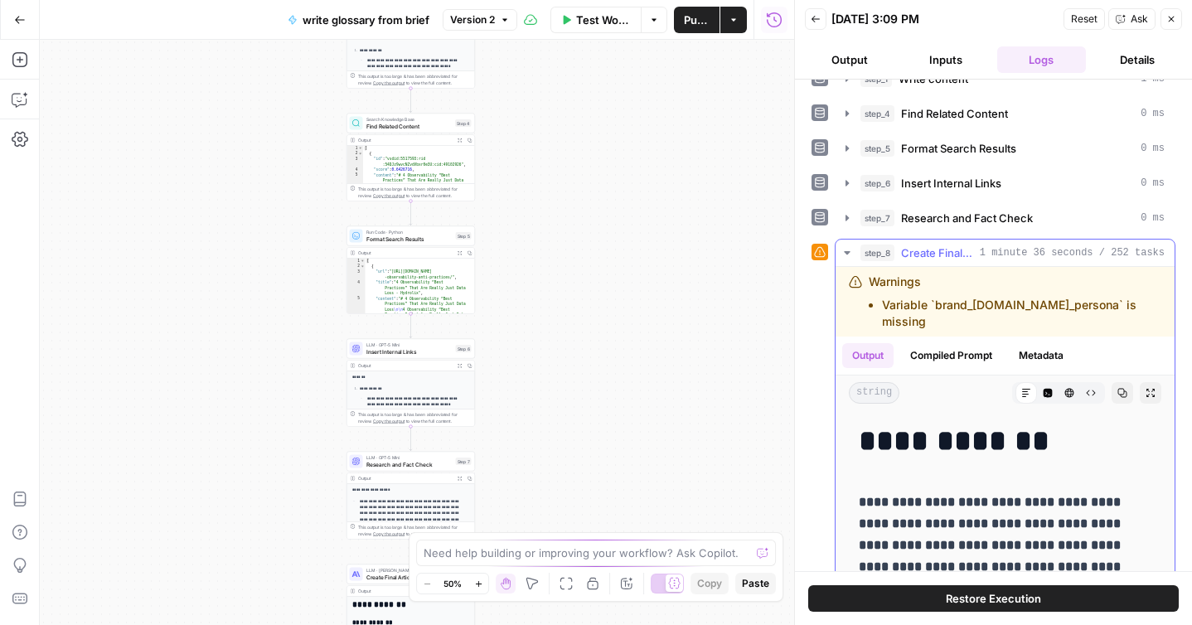
scroll to position [21, 0]
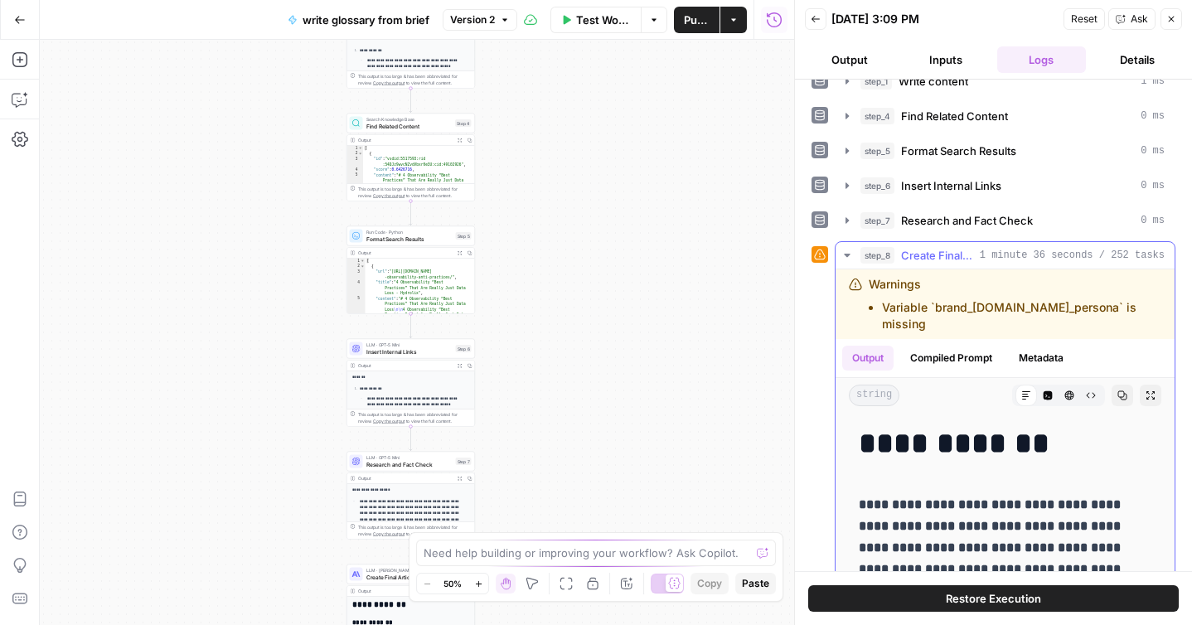
click at [847, 255] on icon "button" at bounding box center [847, 255] width 6 height 3
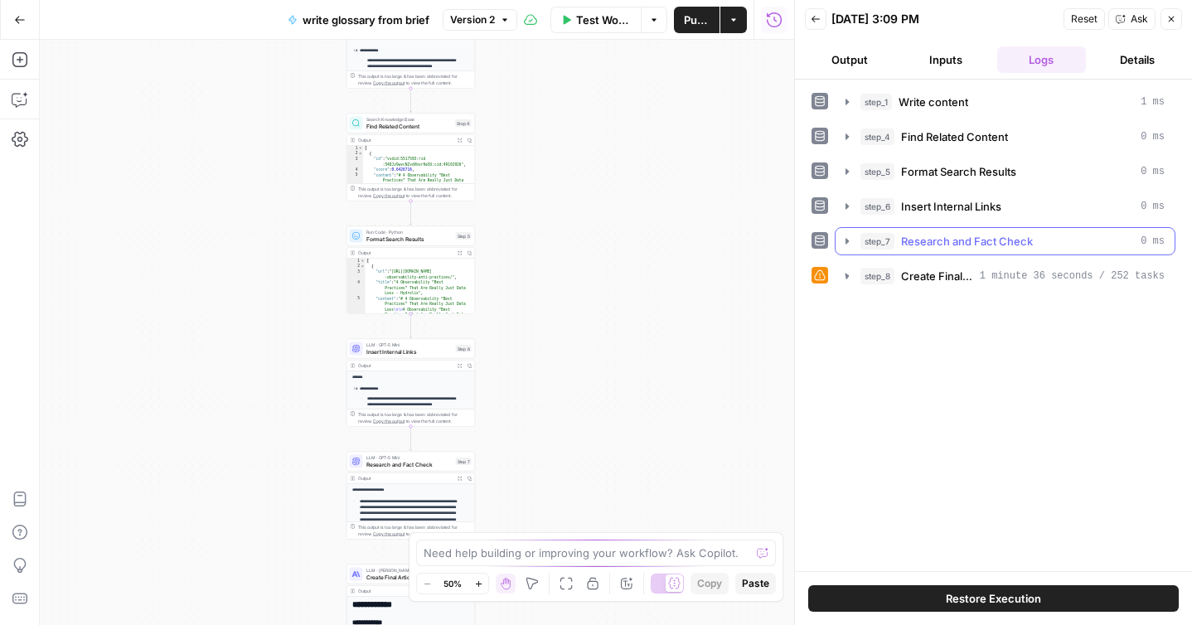
scroll to position [0, 0]
click at [847, 274] on icon "button" at bounding box center [847, 276] width 3 height 6
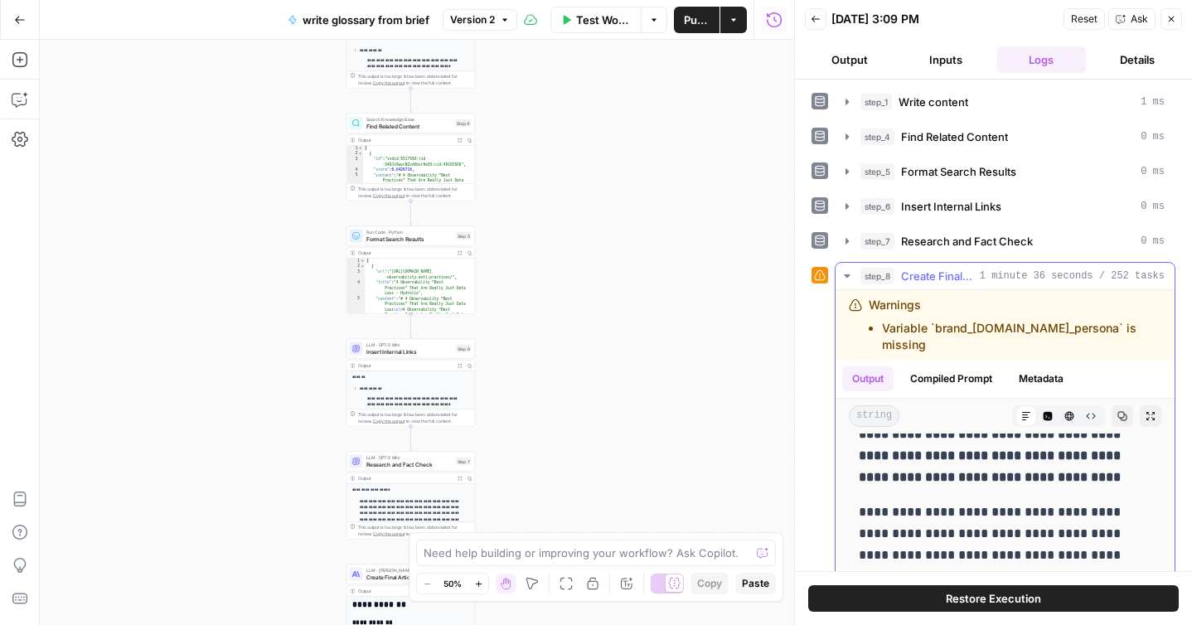
scroll to position [128, 0]
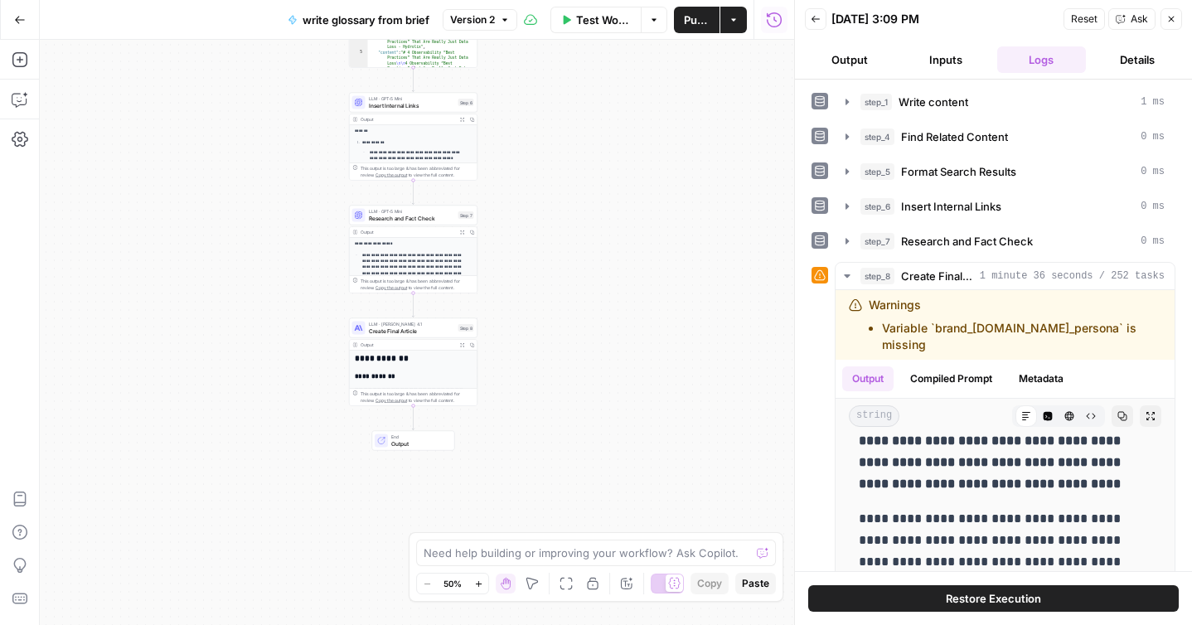
drag, startPoint x: 574, startPoint y: 486, endPoint x: 576, endPoint y: 240, distance: 246.3
click at [576, 240] on div "**********" at bounding box center [417, 332] width 755 height 585
click at [401, 332] on span "Create Final Article" at bounding box center [412, 331] width 86 height 8
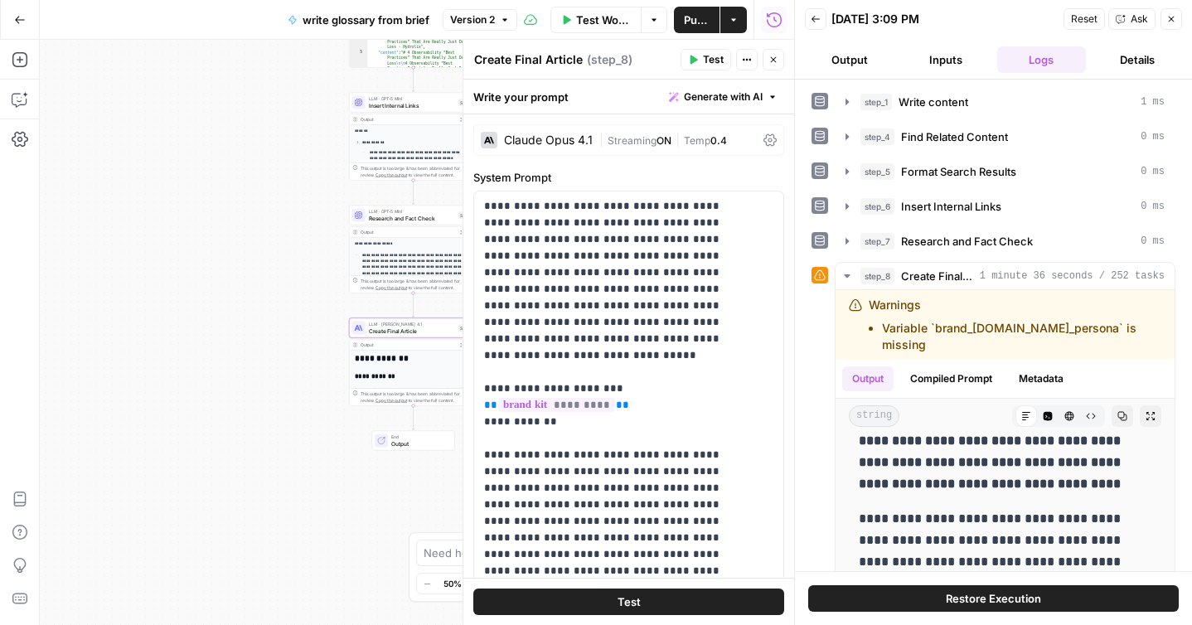
click at [764, 137] on icon at bounding box center [770, 140] width 13 height 13
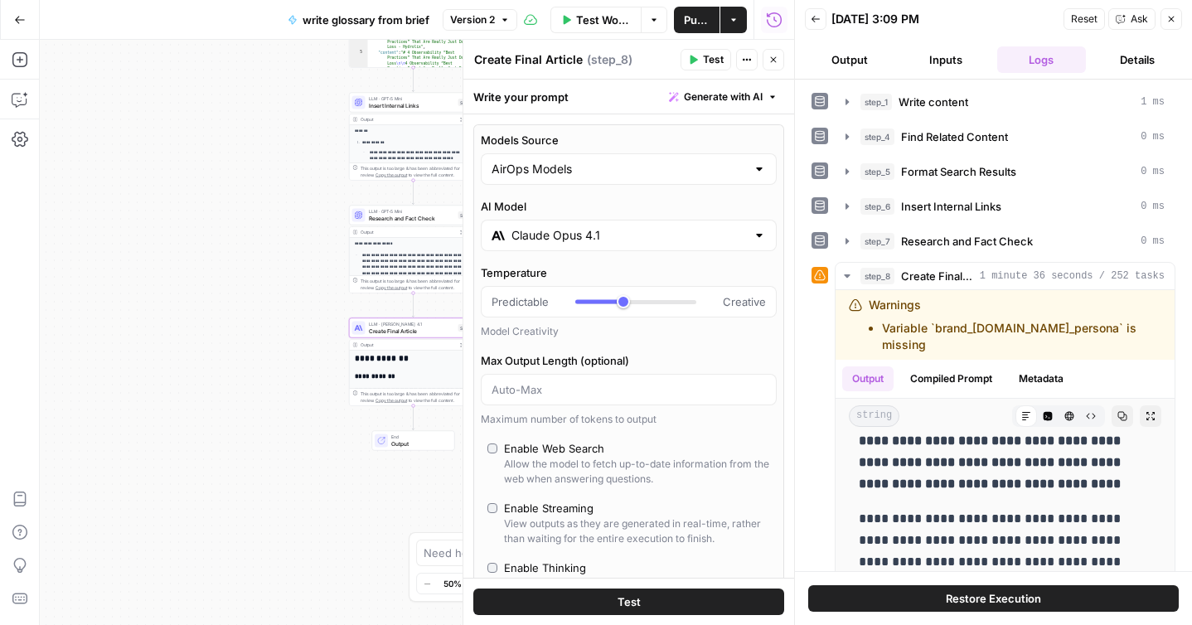
click at [662, 231] on input "Claude Opus 4.1" at bounding box center [629, 235] width 235 height 17
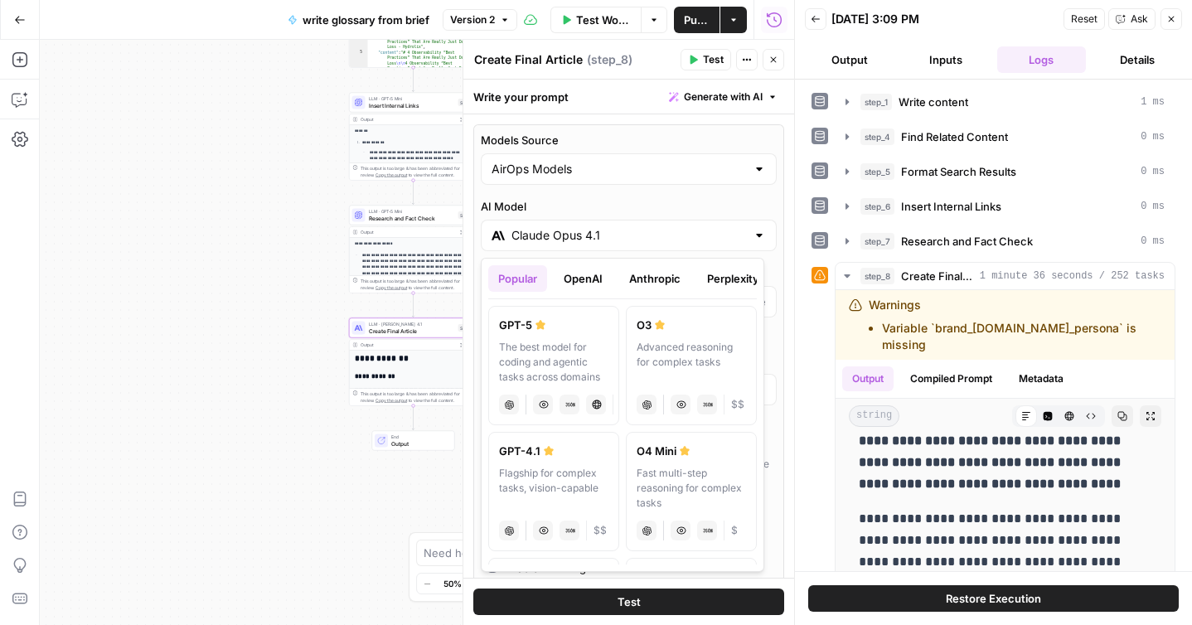
click at [675, 284] on button "Anthropic" at bounding box center [654, 278] width 71 height 27
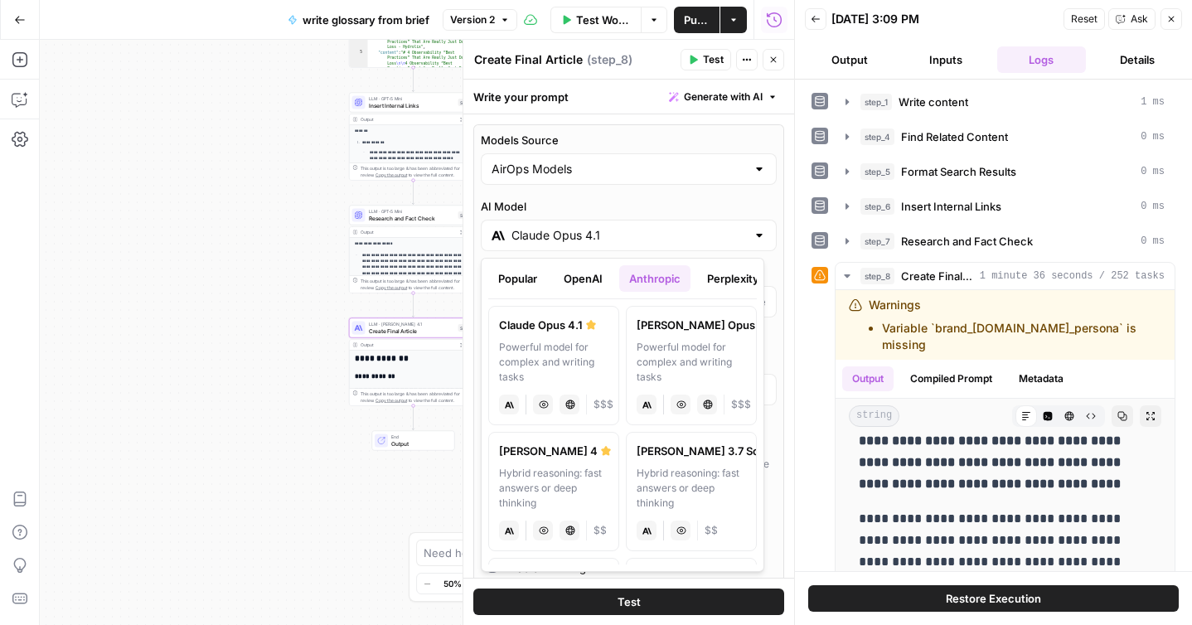
click at [673, 330] on div "[PERSON_NAME] Opus 4" at bounding box center [691, 325] width 109 height 17
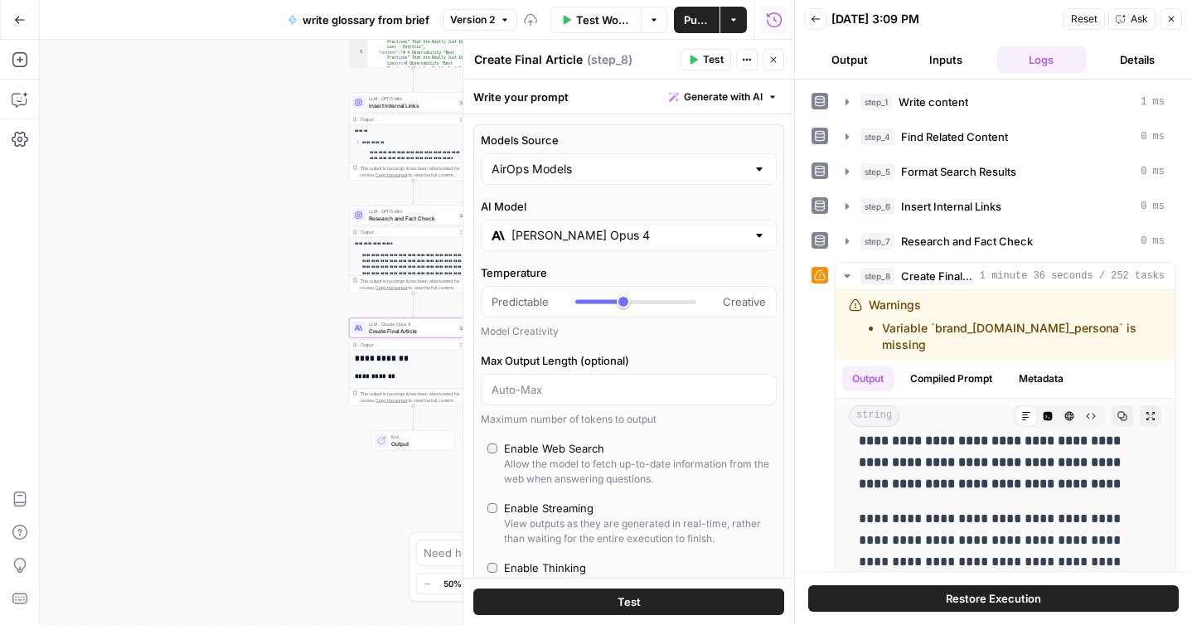
click at [721, 240] on input "Claude Opus 4" at bounding box center [629, 235] width 235 height 17
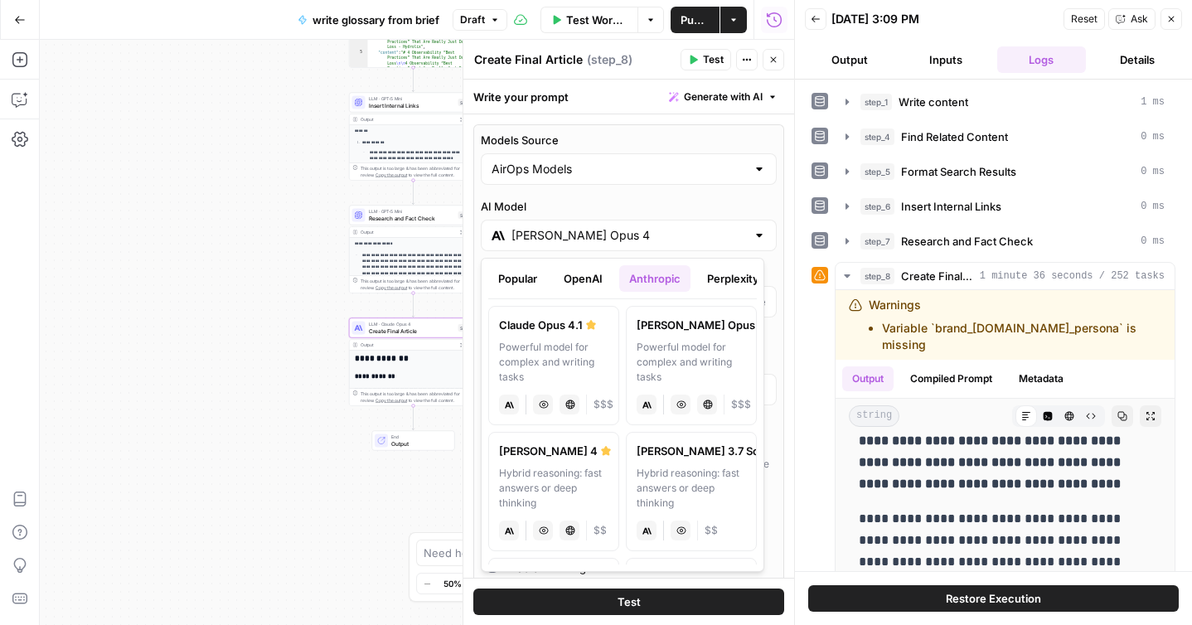
click at [513, 282] on button "Popular" at bounding box center [517, 278] width 59 height 27
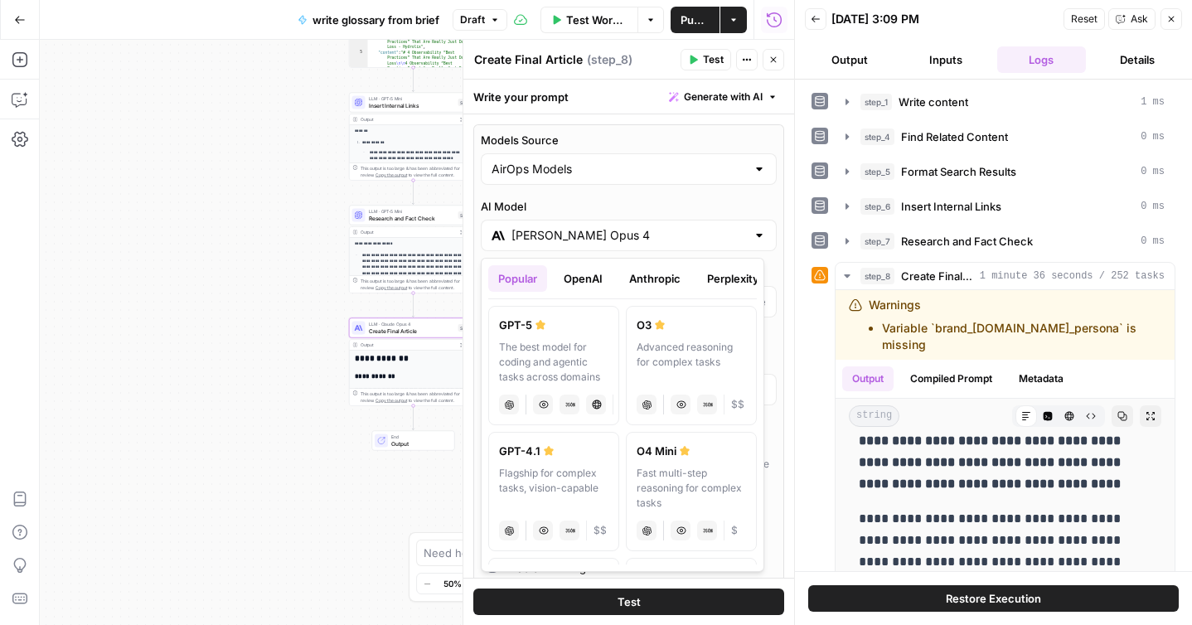
click at [530, 323] on div "GPT-5" at bounding box center [553, 325] width 109 height 17
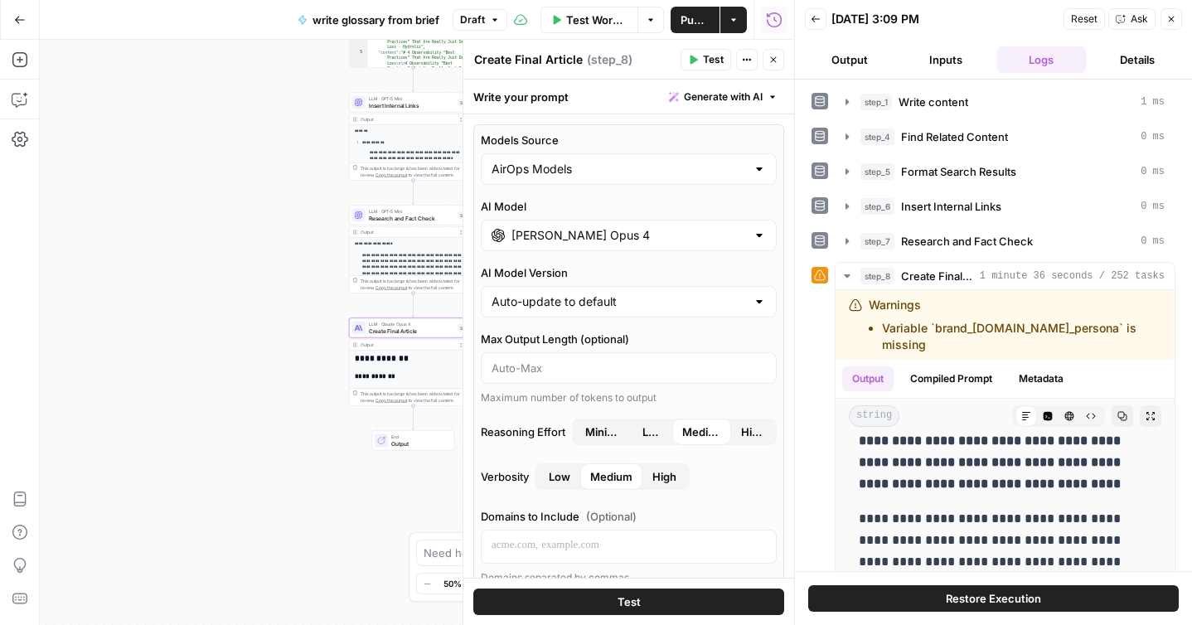
type input "GPT-5"
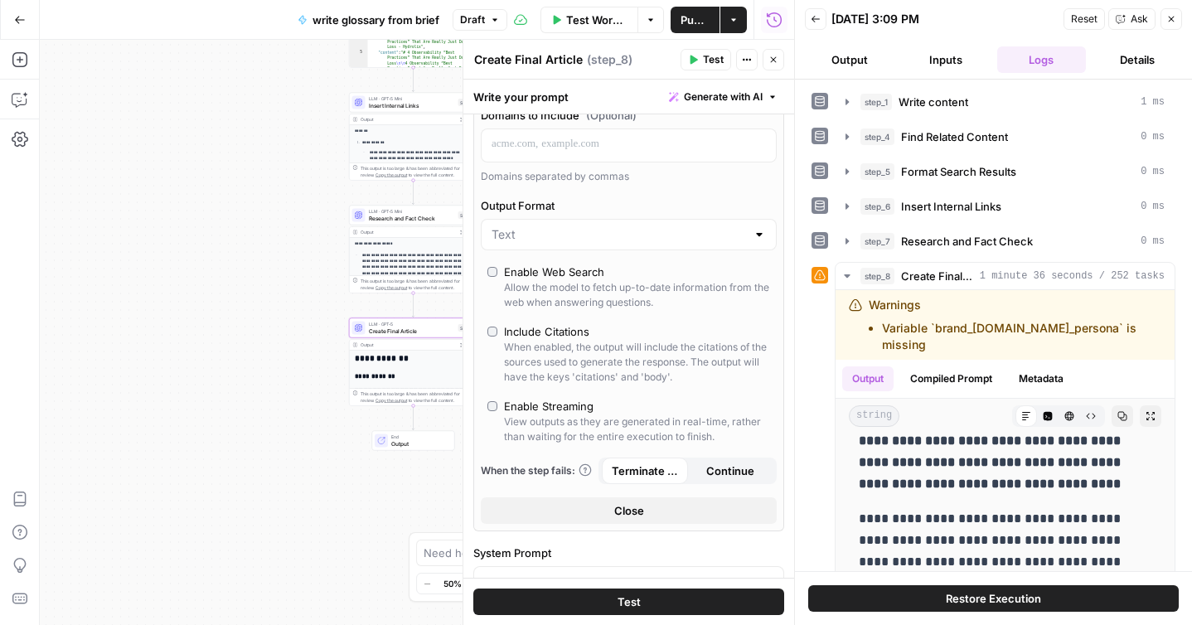
scroll to position [405, 0]
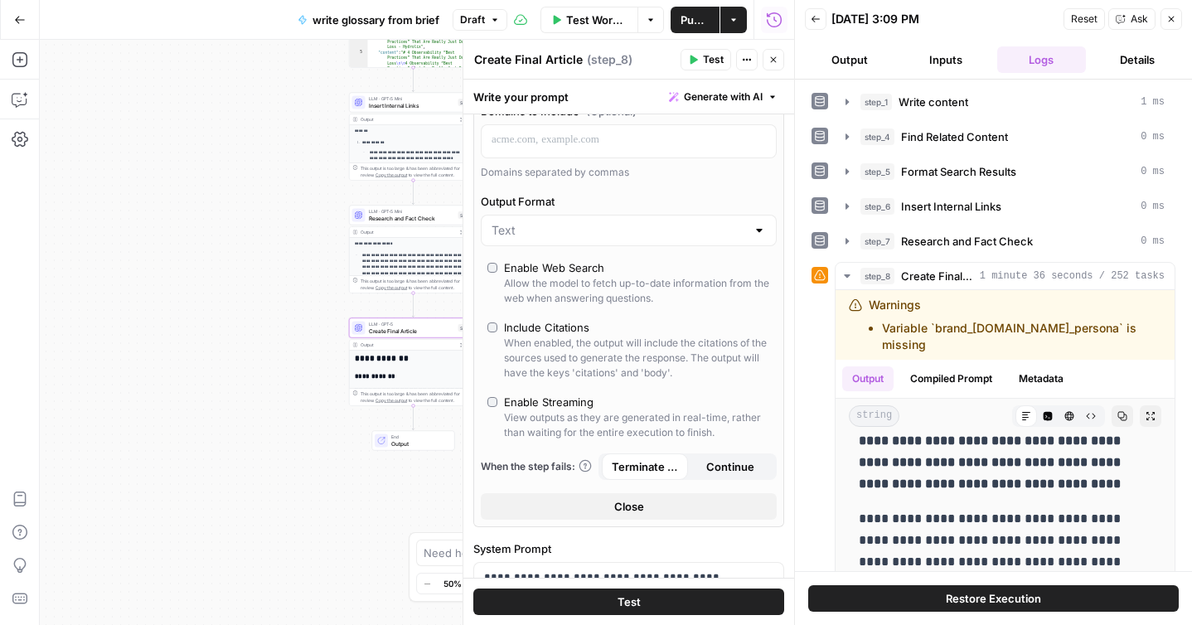
click at [607, 598] on button "Test" at bounding box center [628, 602] width 311 height 27
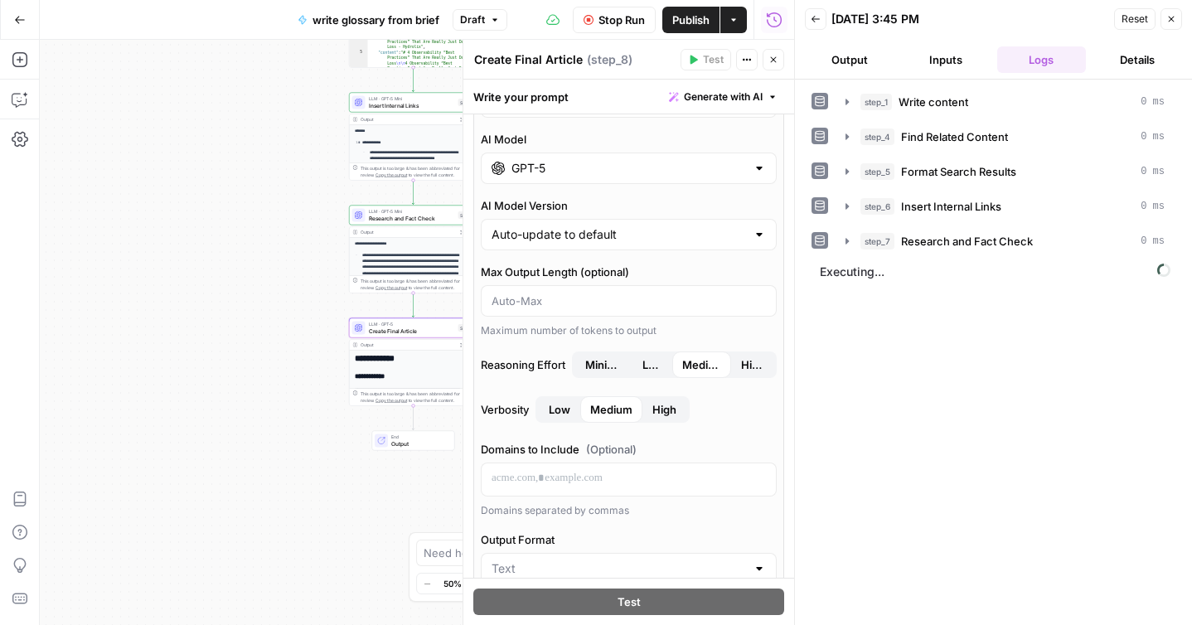
scroll to position [61, 0]
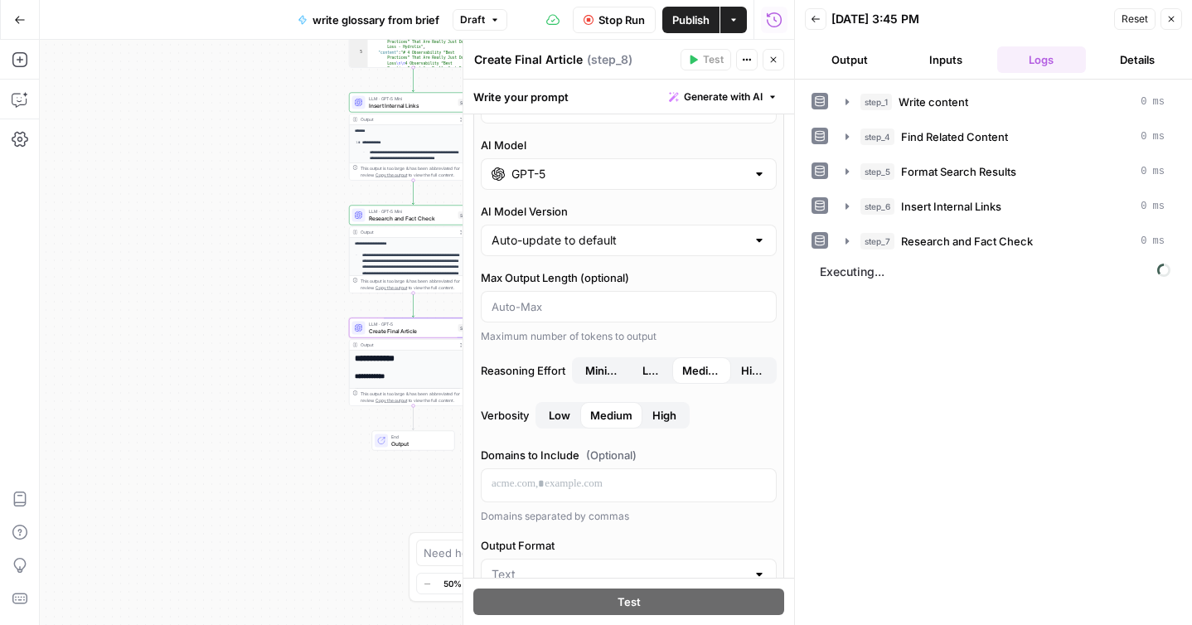
click at [925, 342] on div "step_1 Write content 0 ms step_4 Find Related Content 0 ms step_5 Format Search…" at bounding box center [994, 352] width 364 height 529
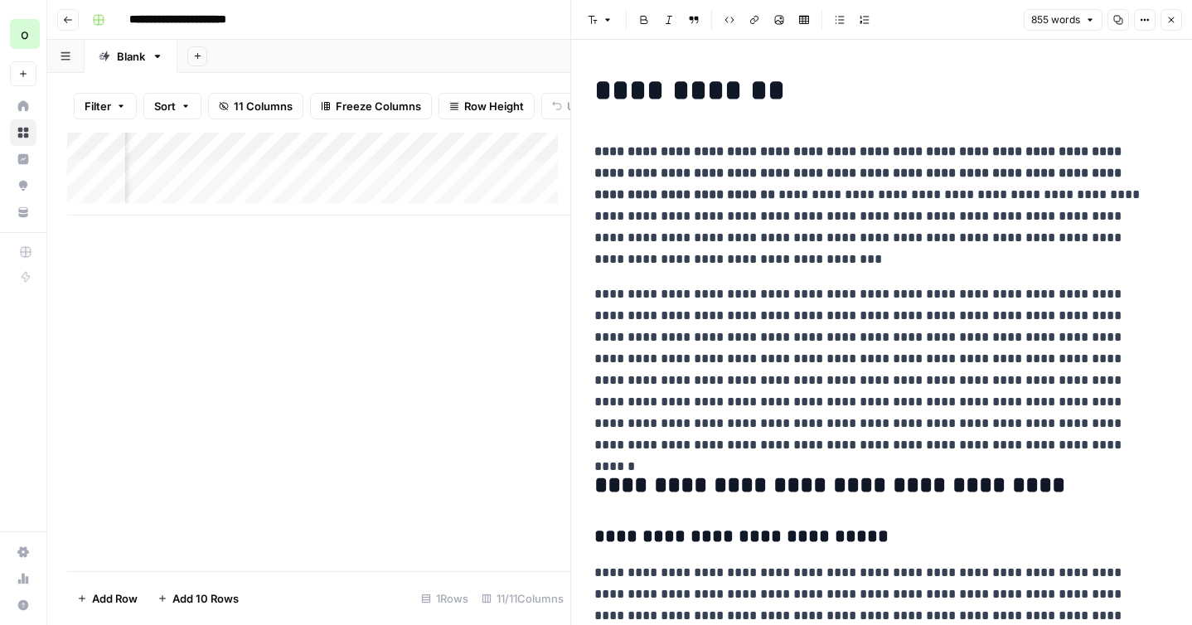
scroll to position [0, 870]
click at [1169, 24] on icon "button" at bounding box center [1172, 20] width 10 height 10
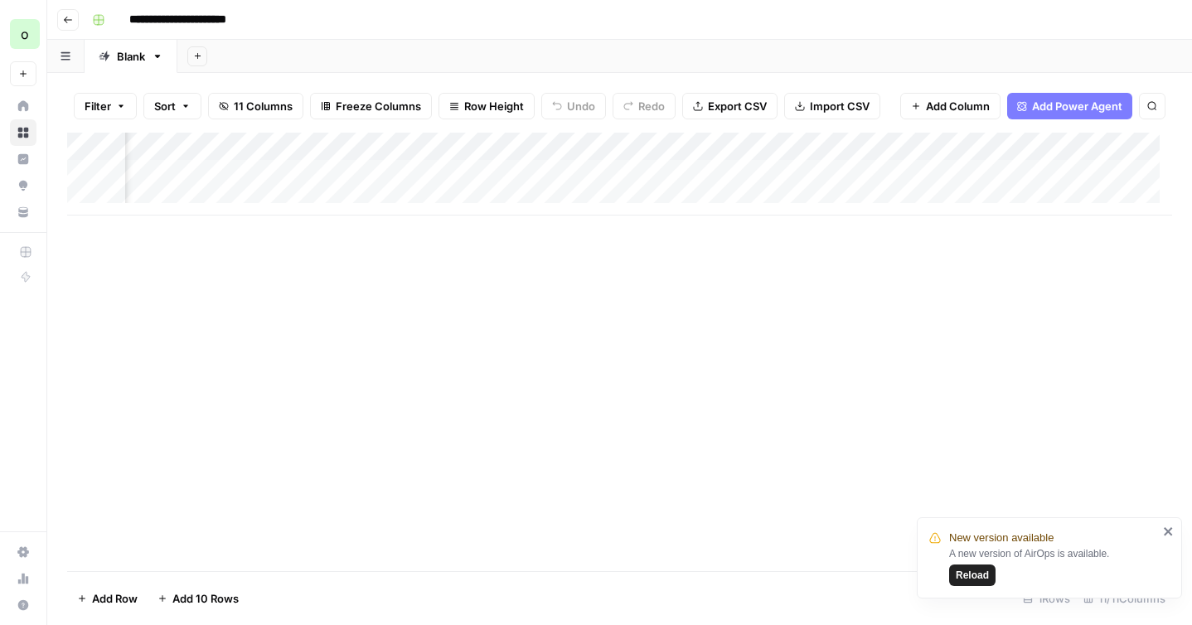
click at [335, 311] on div "Add Column" at bounding box center [619, 352] width 1105 height 439
click at [977, 574] on span "Reload" at bounding box center [972, 575] width 33 height 15
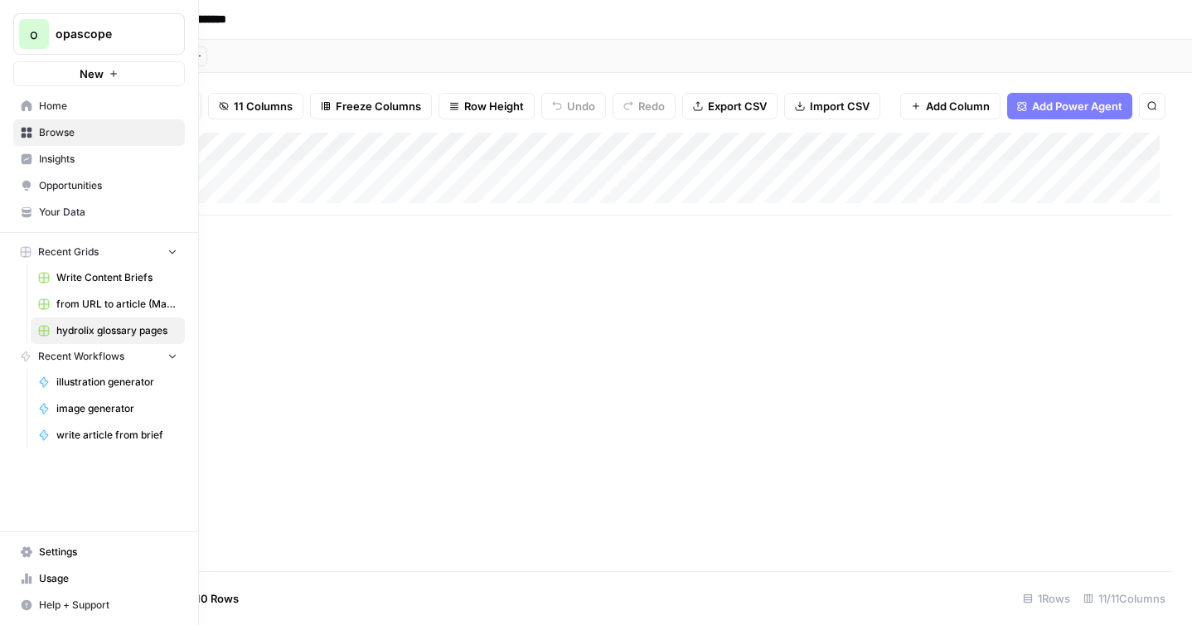
click at [41, 580] on span "Usage" at bounding box center [108, 578] width 138 height 15
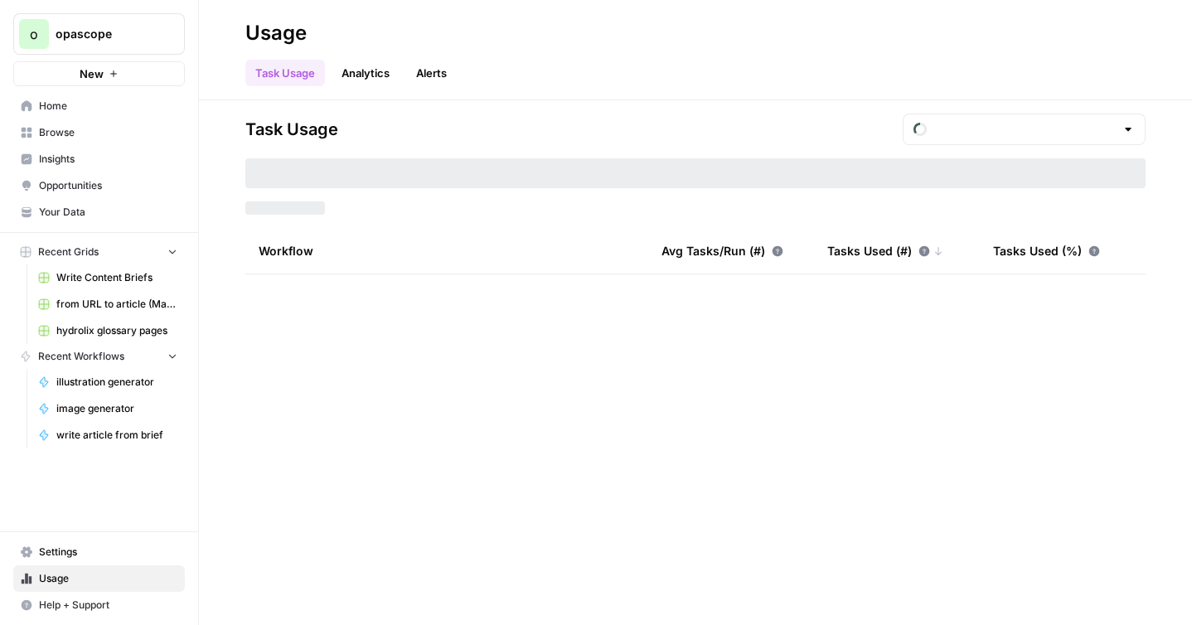
type input "September Tasks"
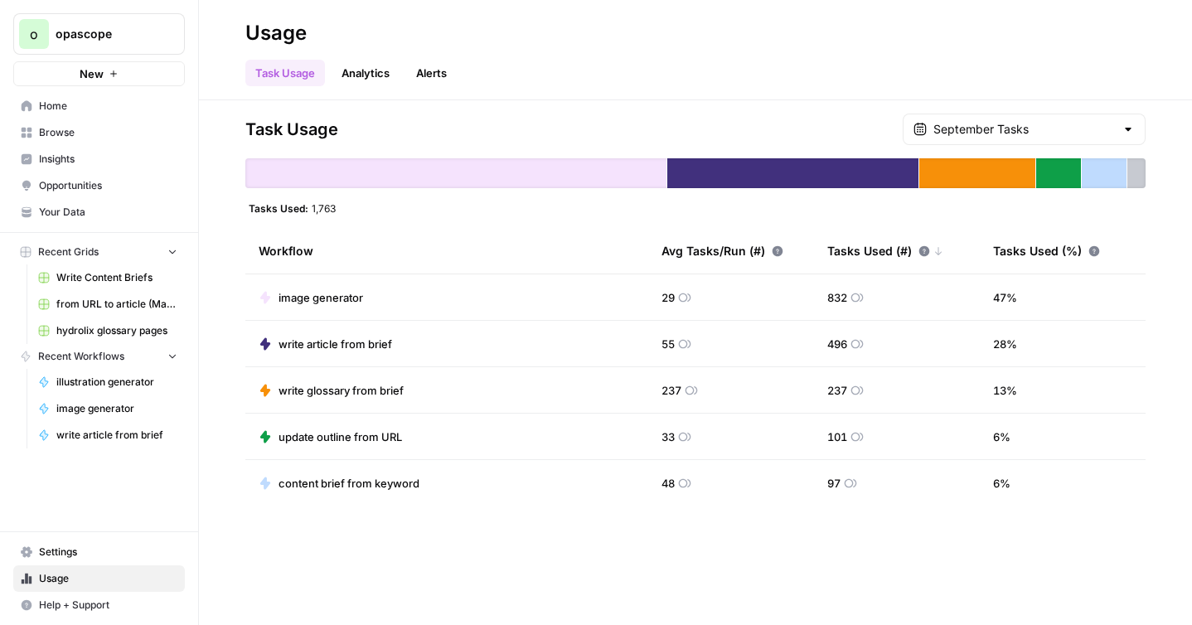
click at [65, 193] on link "Opportunities" at bounding box center [99, 185] width 172 height 27
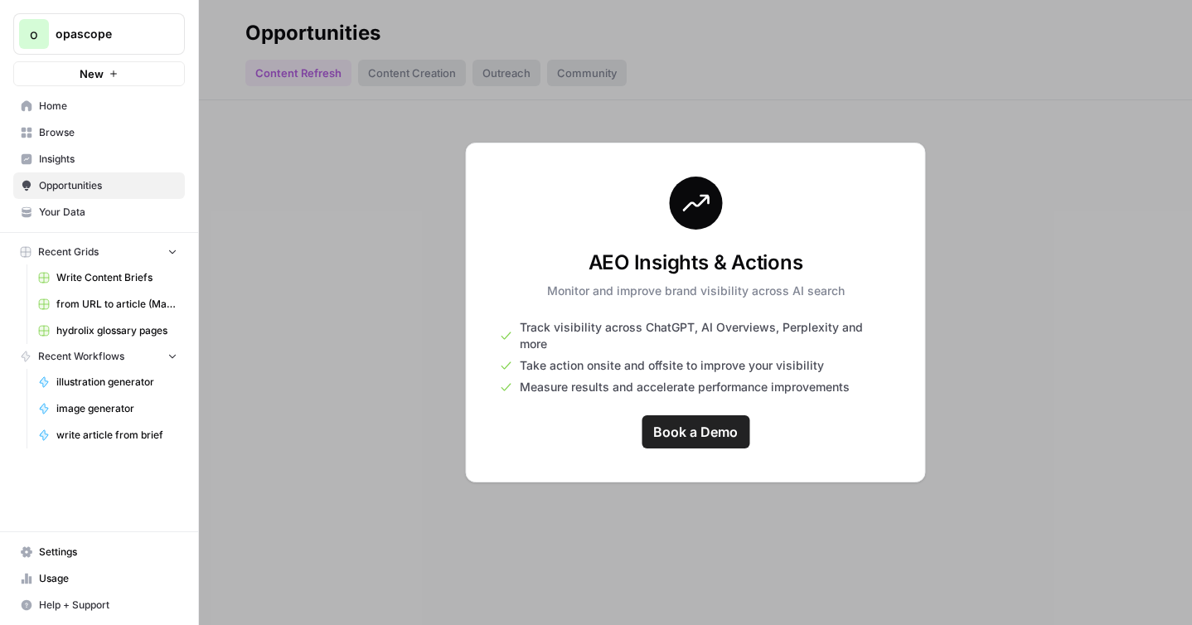
click at [61, 163] on span "Insights" at bounding box center [108, 159] width 138 height 15
click at [64, 137] on span "Browse" at bounding box center [108, 132] width 138 height 15
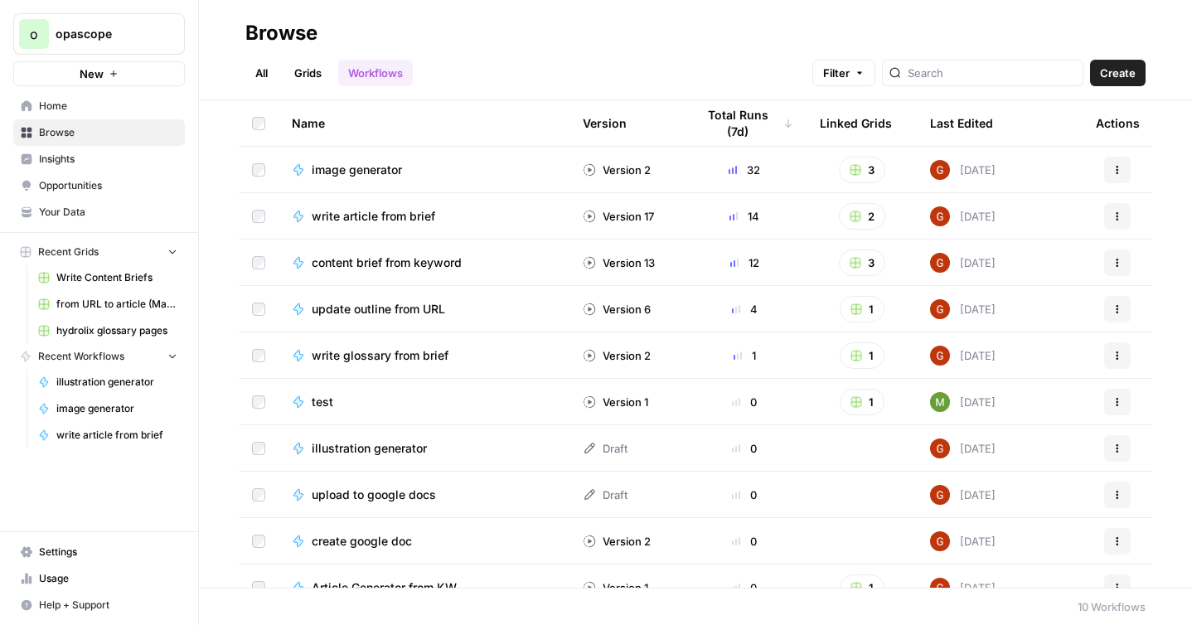
click at [345, 354] on span "write glossary from brief" at bounding box center [380, 355] width 137 height 17
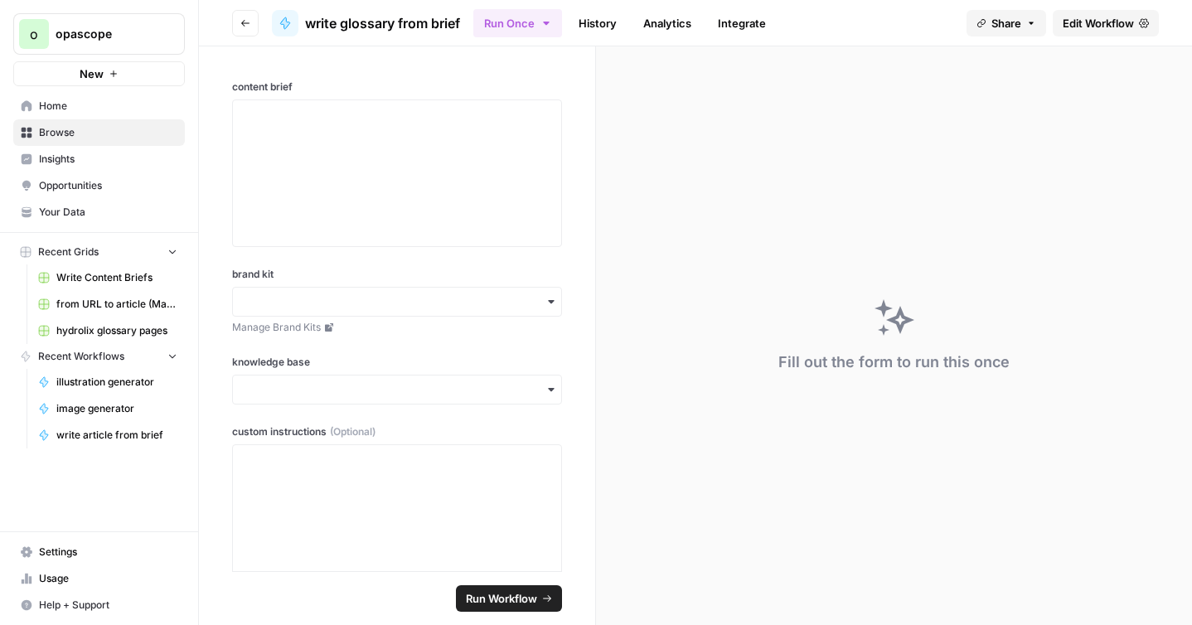
click at [240, 25] on button "Go back" at bounding box center [245, 23] width 27 height 27
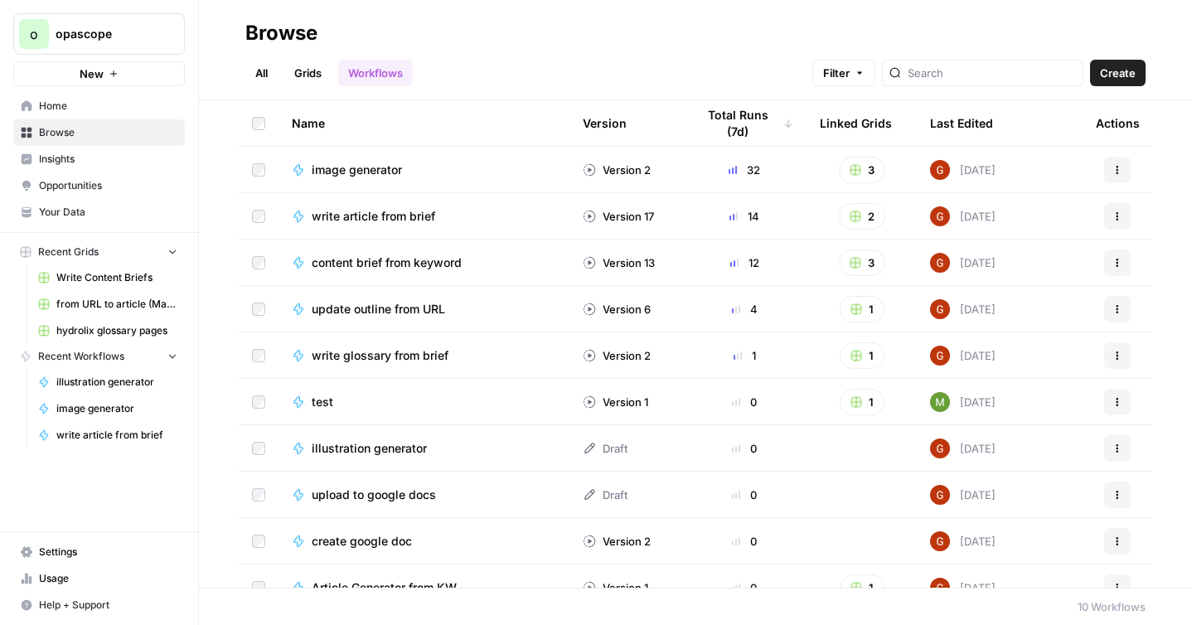
click at [309, 80] on link "Grids" at bounding box center [307, 73] width 47 height 27
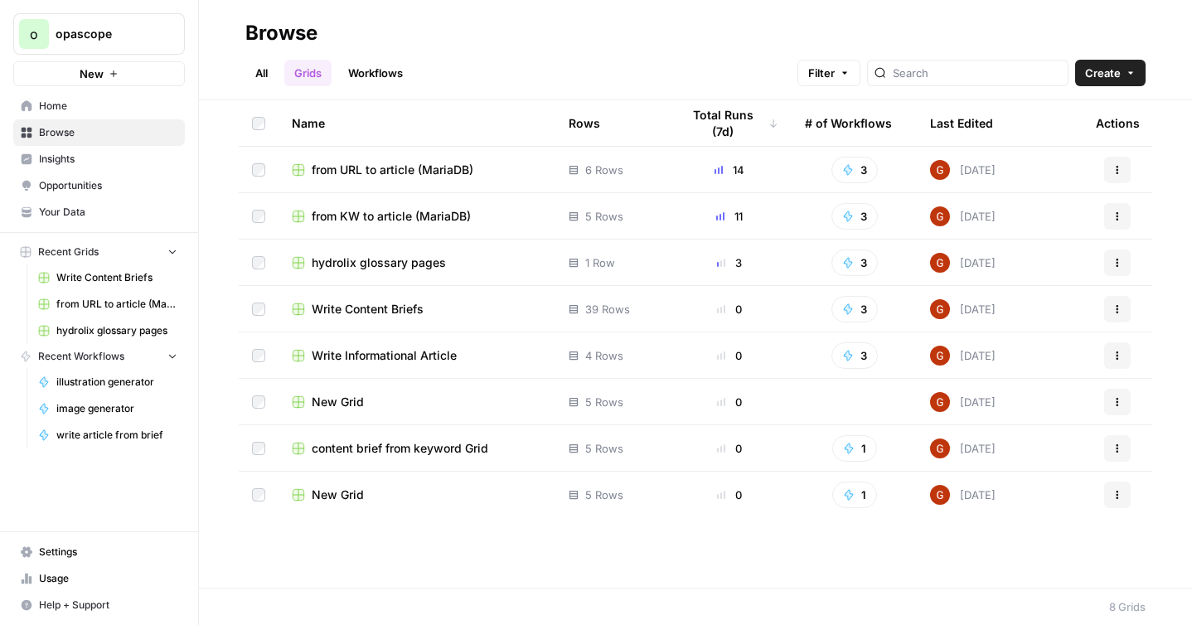
click at [370, 265] on span "hydrolix glossary pages" at bounding box center [379, 263] width 134 height 17
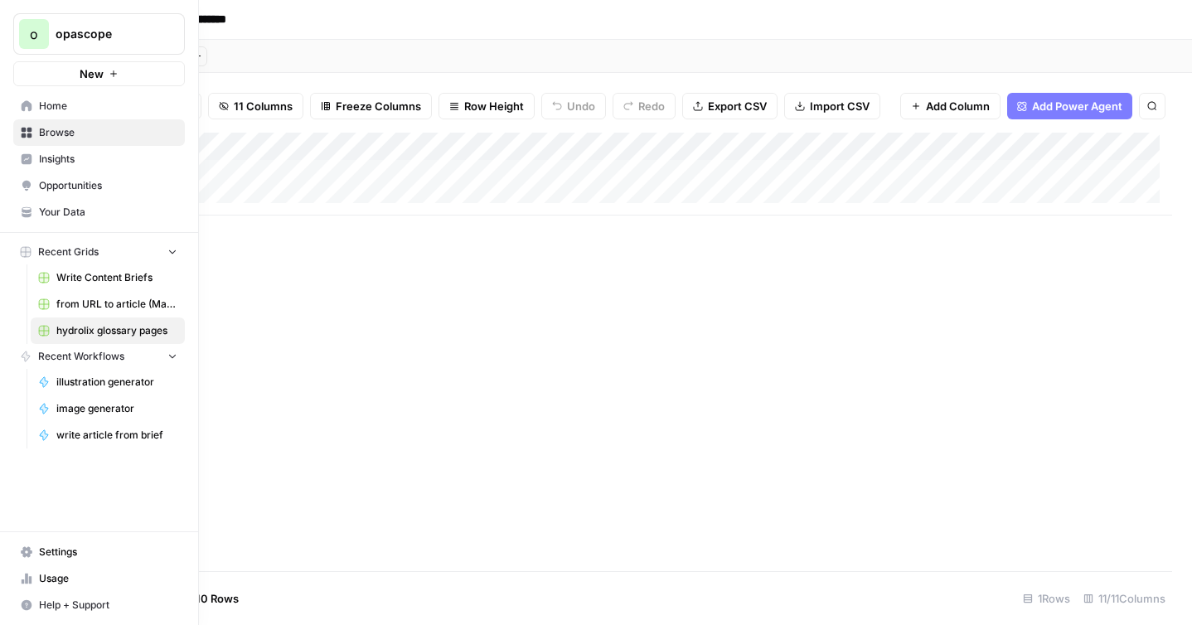
click at [52, 134] on span "Browse" at bounding box center [108, 132] width 138 height 15
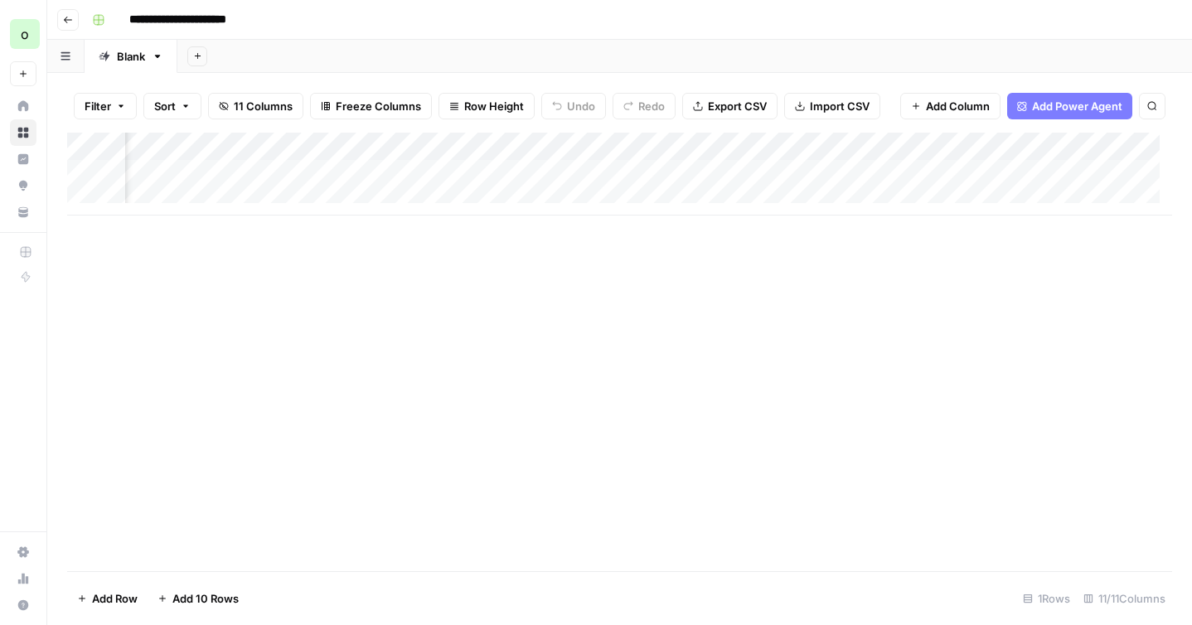
scroll to position [0, 240]
click at [640, 174] on div "Add Column" at bounding box center [619, 174] width 1105 height 83
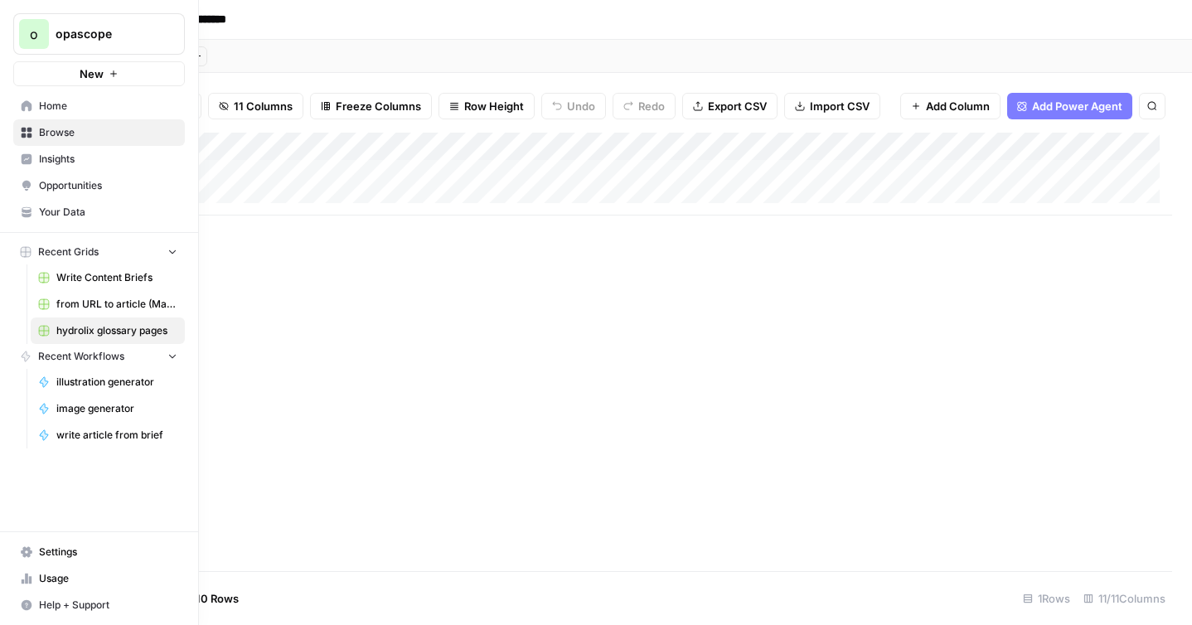
click at [64, 187] on span "Opportunities" at bounding box center [108, 185] width 138 height 15
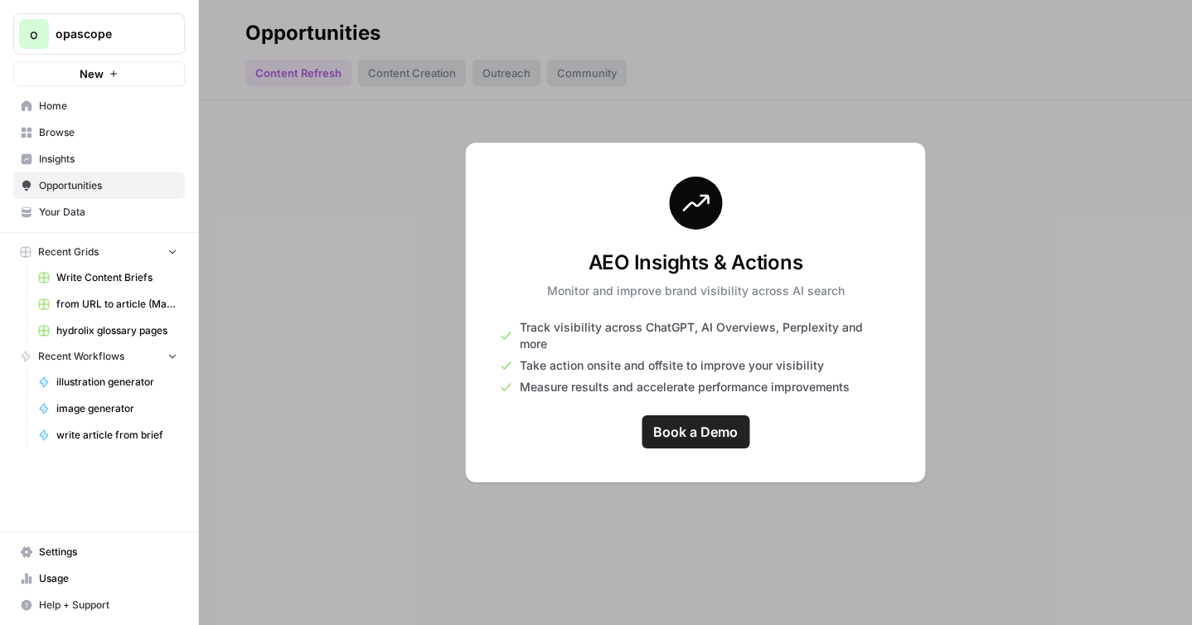
click at [77, 157] on span "Insights" at bounding box center [108, 159] width 138 height 15
click at [81, 213] on span "Your Data" at bounding box center [108, 212] width 138 height 15
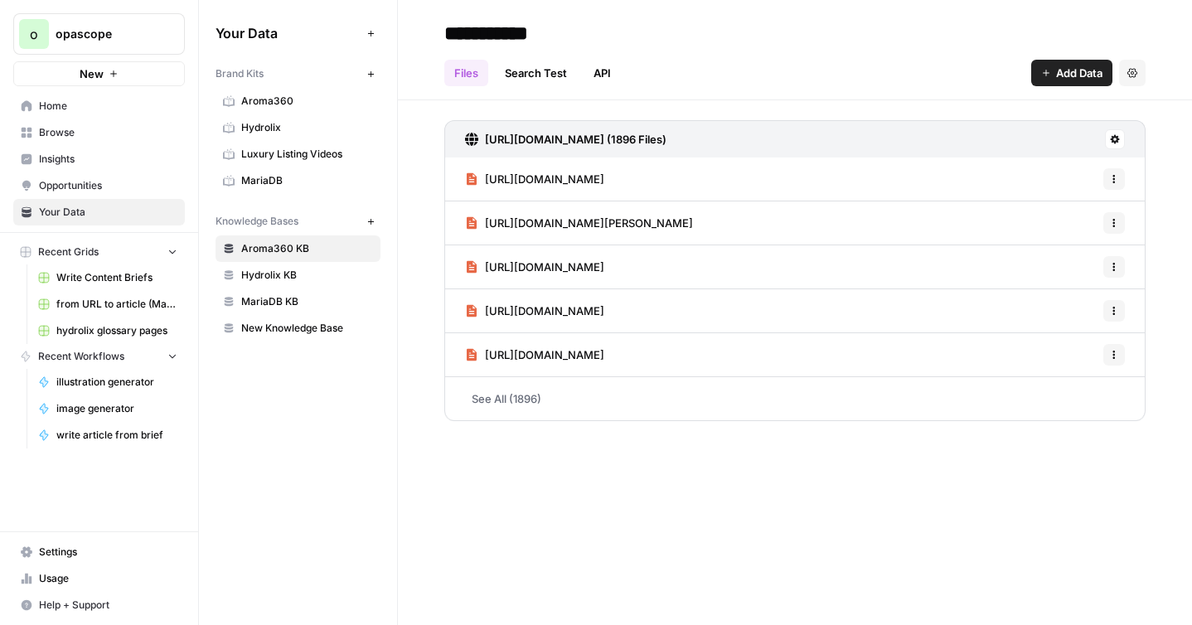
click at [79, 165] on span "Insights" at bounding box center [108, 159] width 138 height 15
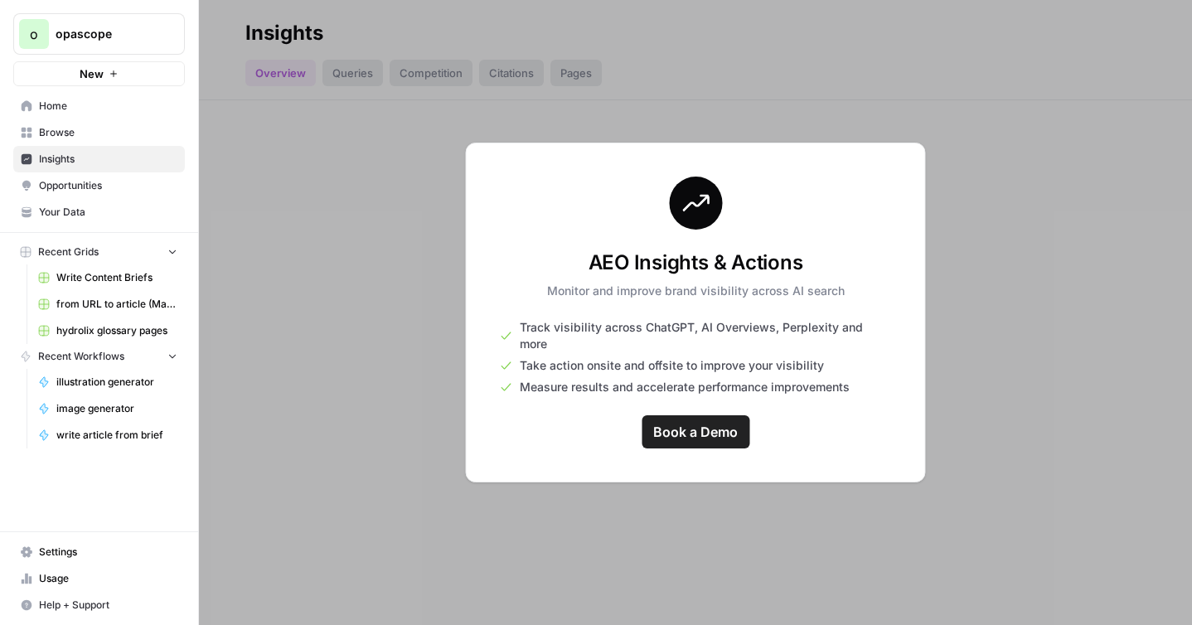
click at [75, 181] on span "Opportunities" at bounding box center [108, 185] width 138 height 15
click at [66, 134] on span "Browse" at bounding box center [108, 132] width 138 height 15
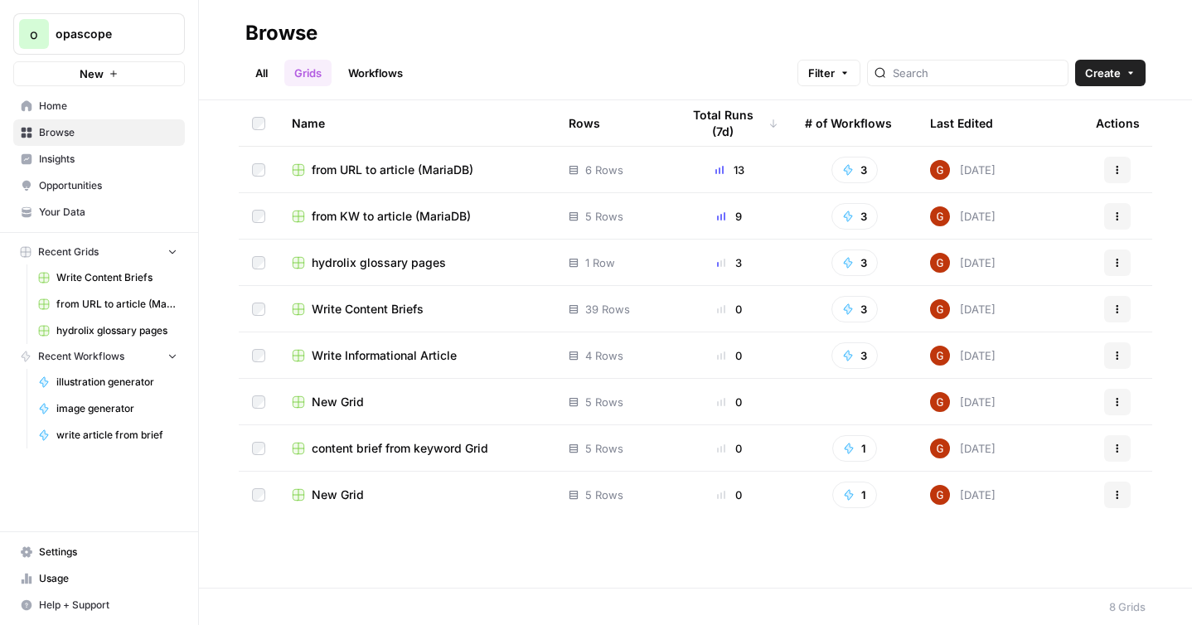
click at [362, 59] on div "All Grids Workflows Filter Create" at bounding box center [695, 66] width 901 height 40
click at [376, 70] on link "Workflows" at bounding box center [375, 73] width 75 height 27
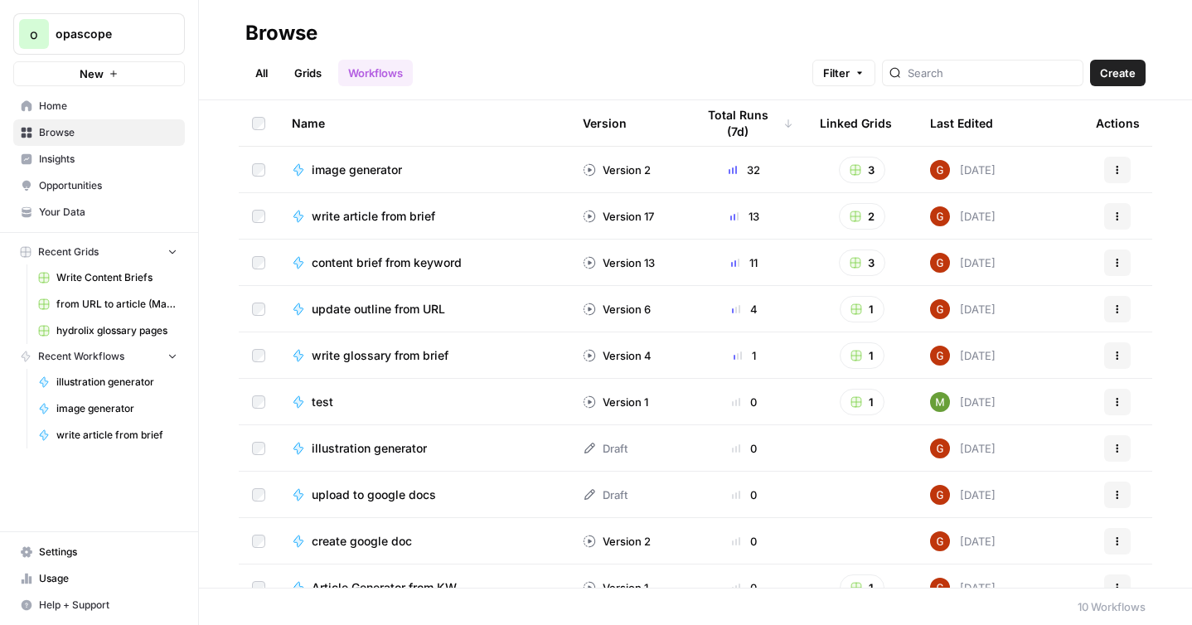
click at [386, 172] on span "image generator" at bounding box center [357, 170] width 90 height 17
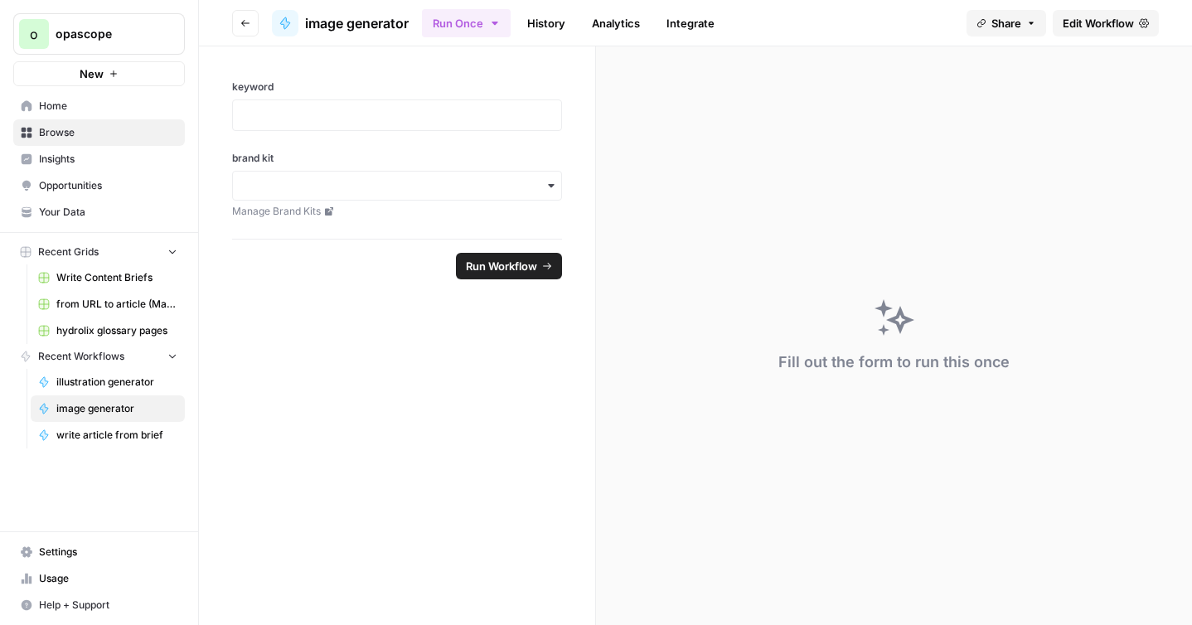
click at [1105, 23] on span "Edit Workflow" at bounding box center [1098, 23] width 71 height 17
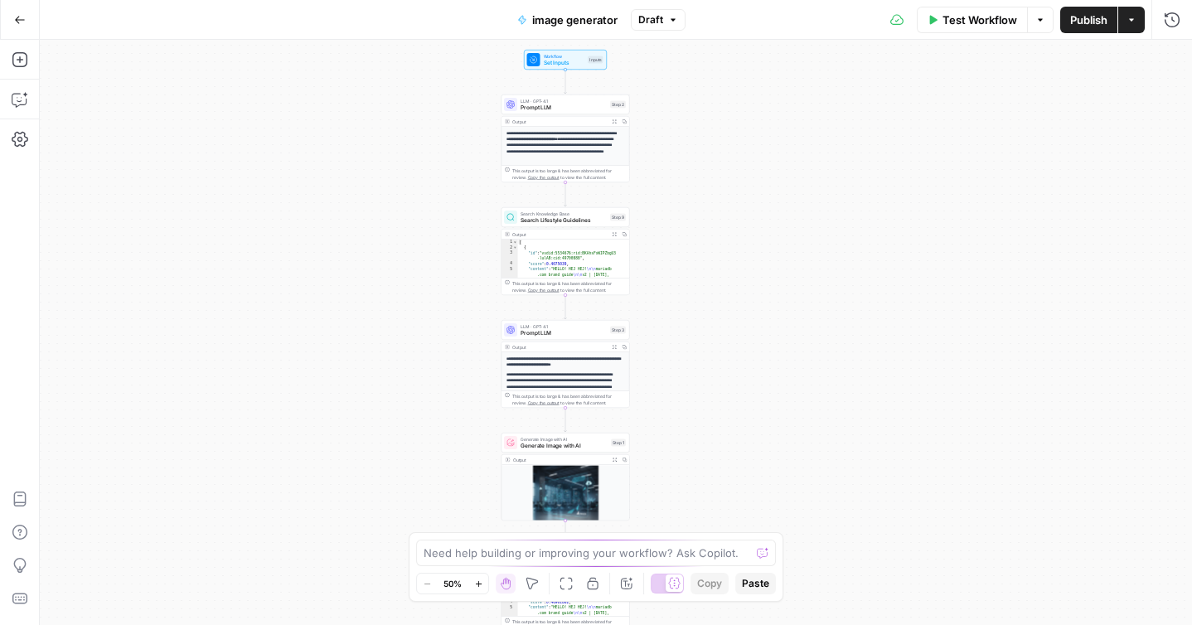
drag, startPoint x: 492, startPoint y: 386, endPoint x: 438, endPoint y: 472, distance: 101.0
click at [441, 530] on div "**********" at bounding box center [616, 332] width 1153 height 585
click at [548, 62] on span "Set Inputs" at bounding box center [564, 63] width 41 height 8
click at [564, 110] on span "Prompt LLM" at bounding box center [564, 108] width 86 height 8
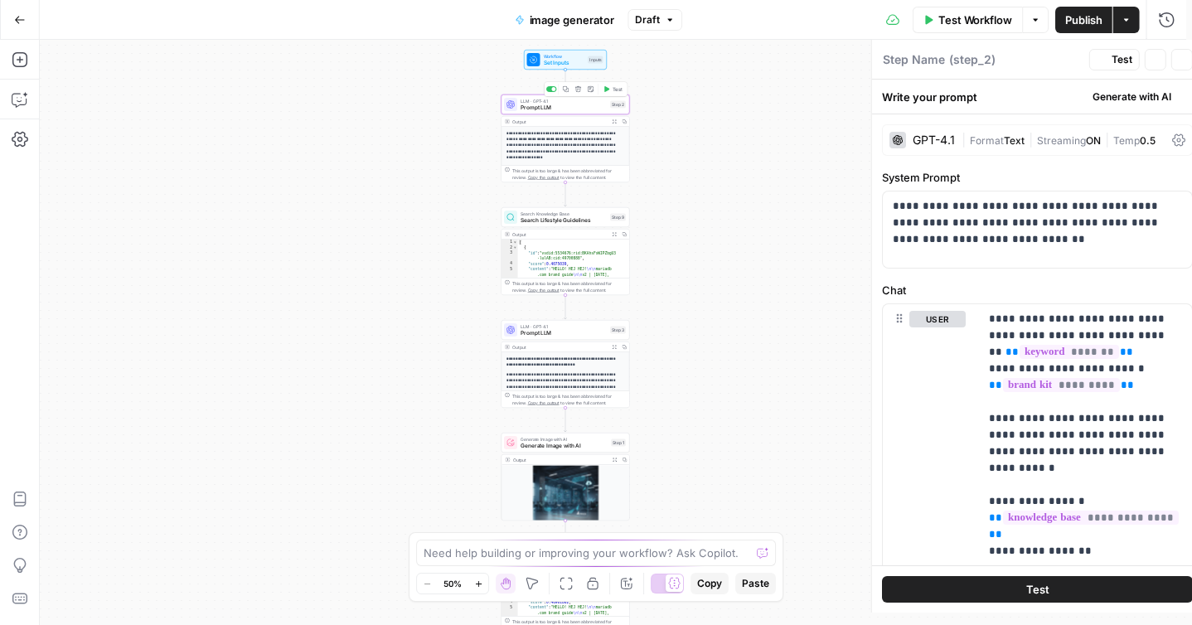
type textarea "Prompt LLM"
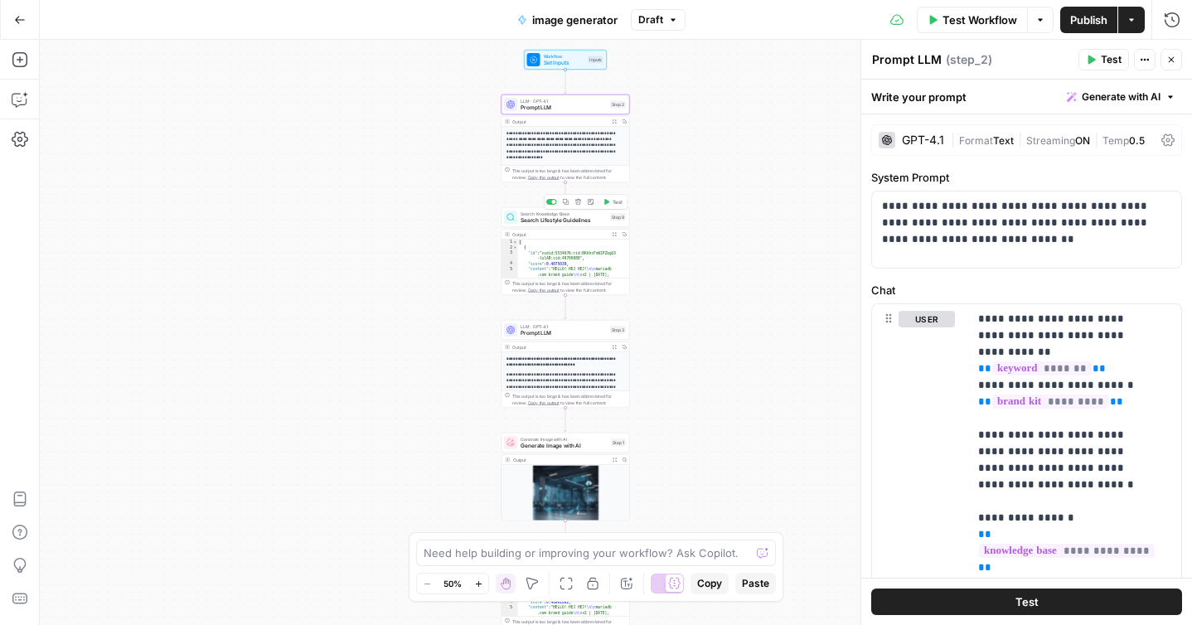
click at [539, 222] on span "Search Lifestyle Guidelines" at bounding box center [564, 220] width 86 height 8
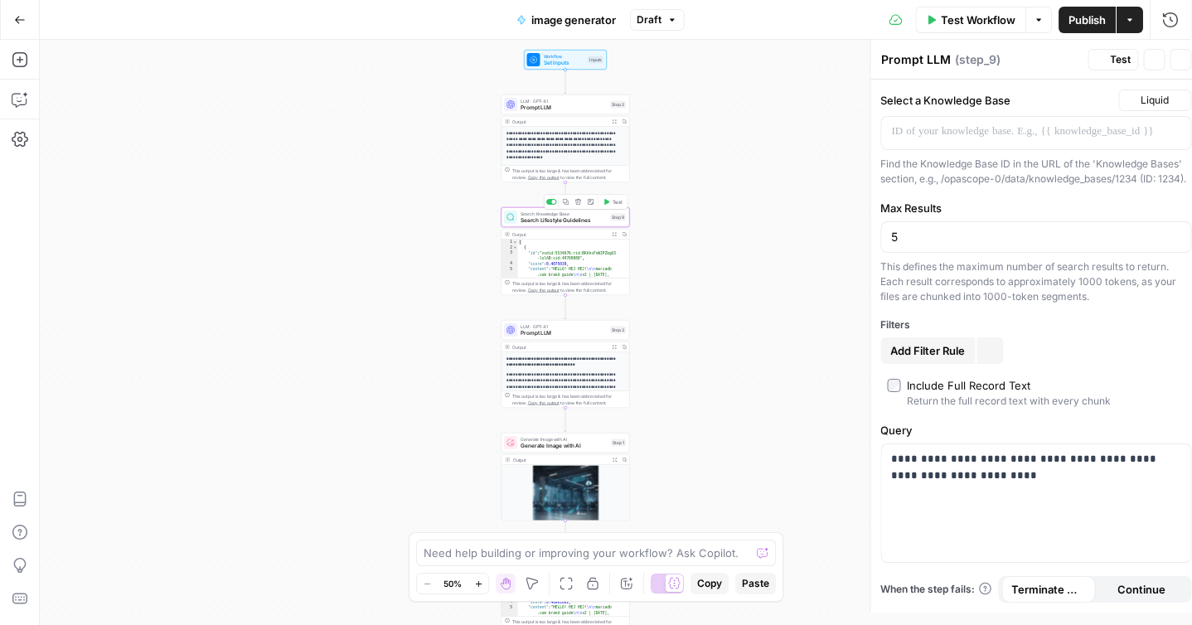
type textarea "Search Lifestyle Guidelines"
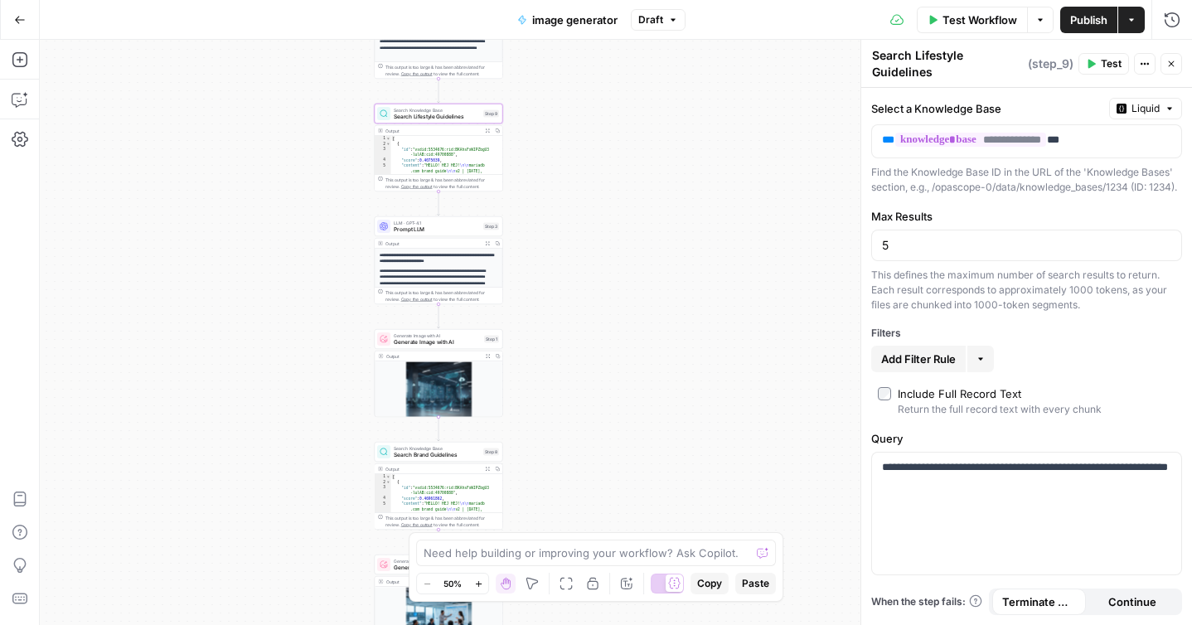
drag, startPoint x: 760, startPoint y: 456, endPoint x: 634, endPoint y: 355, distance: 162.3
click at [634, 355] on div "**********" at bounding box center [616, 332] width 1153 height 585
click at [434, 342] on span "Generate Image with AI" at bounding box center [437, 345] width 87 height 8
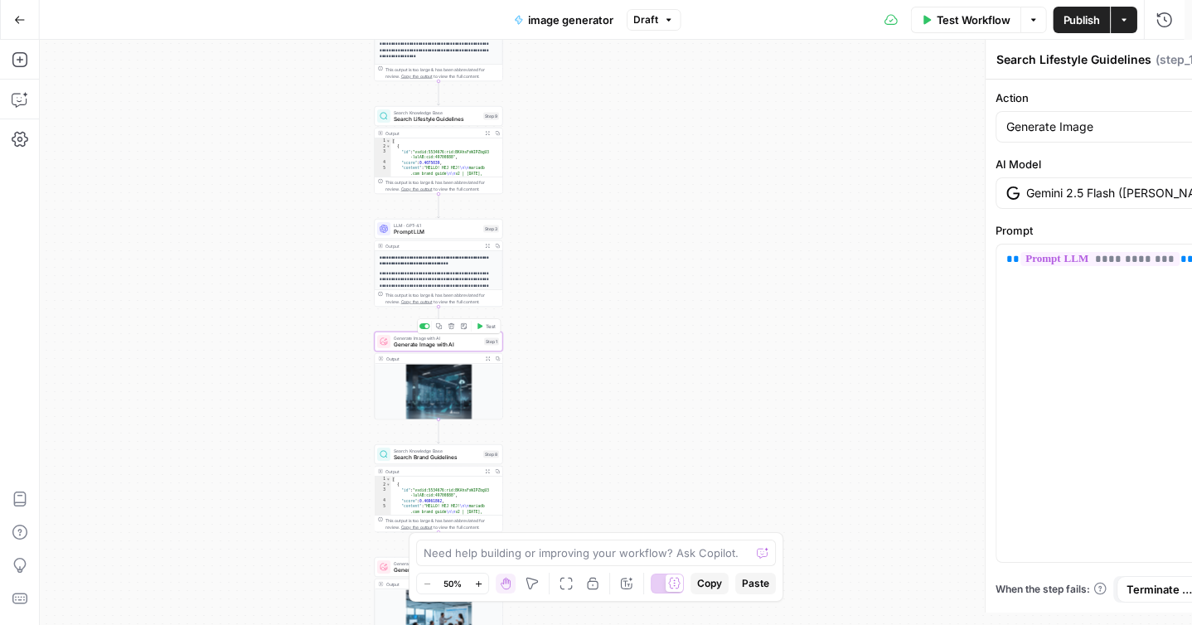
type textarea "Generate Image with AI"
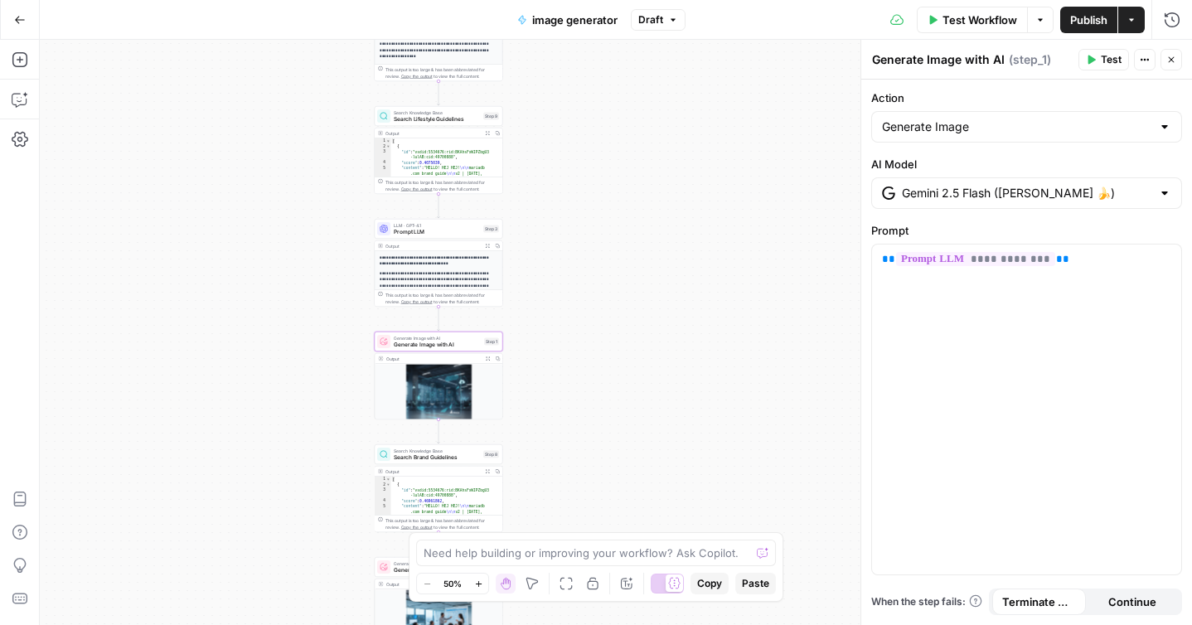
click at [443, 123] on span "Search Lifestyle Guidelines" at bounding box center [437, 119] width 86 height 8
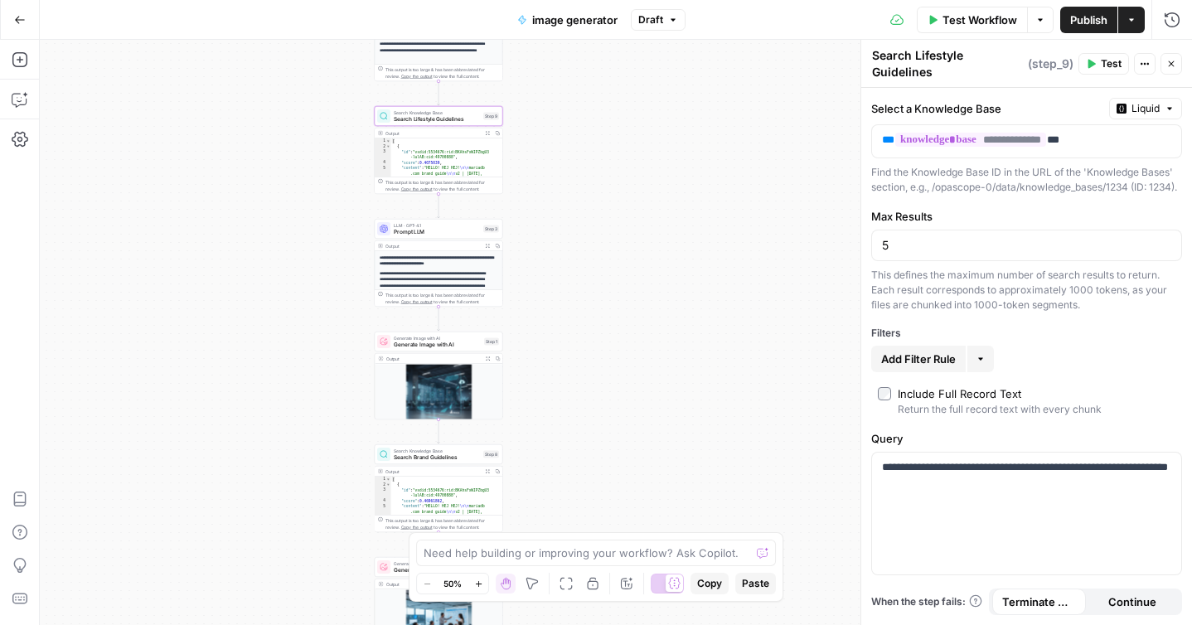
click at [488, 133] on icon "button" at bounding box center [487, 133] width 5 height 5
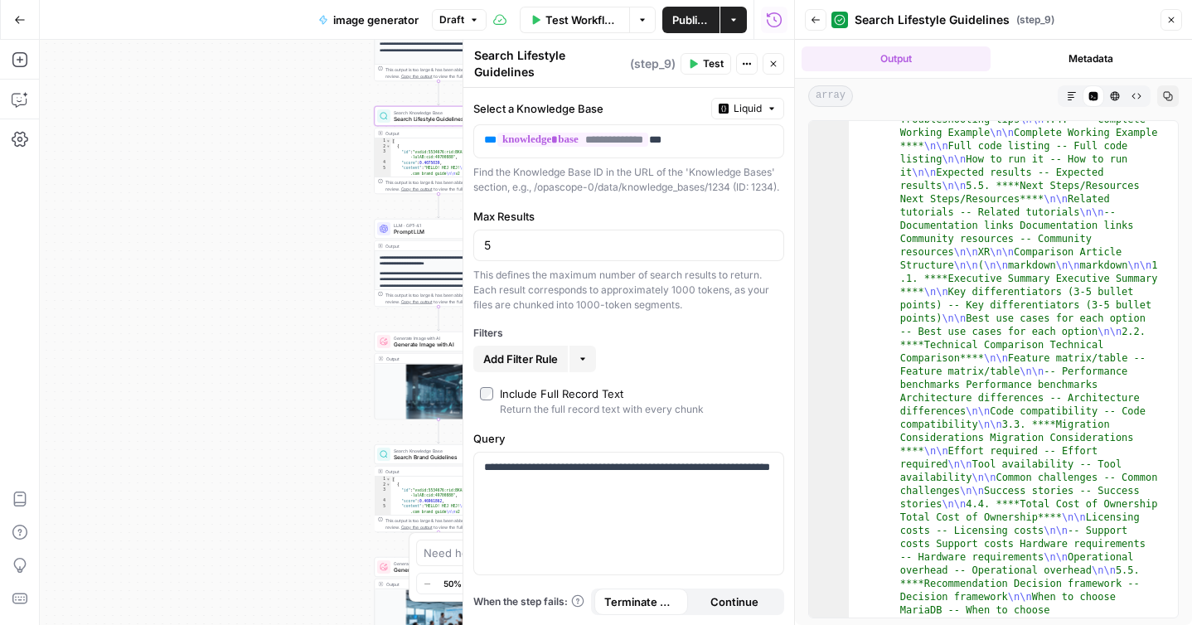
scroll to position [3126, 0]
click at [1168, 22] on icon "button" at bounding box center [1172, 20] width 10 height 10
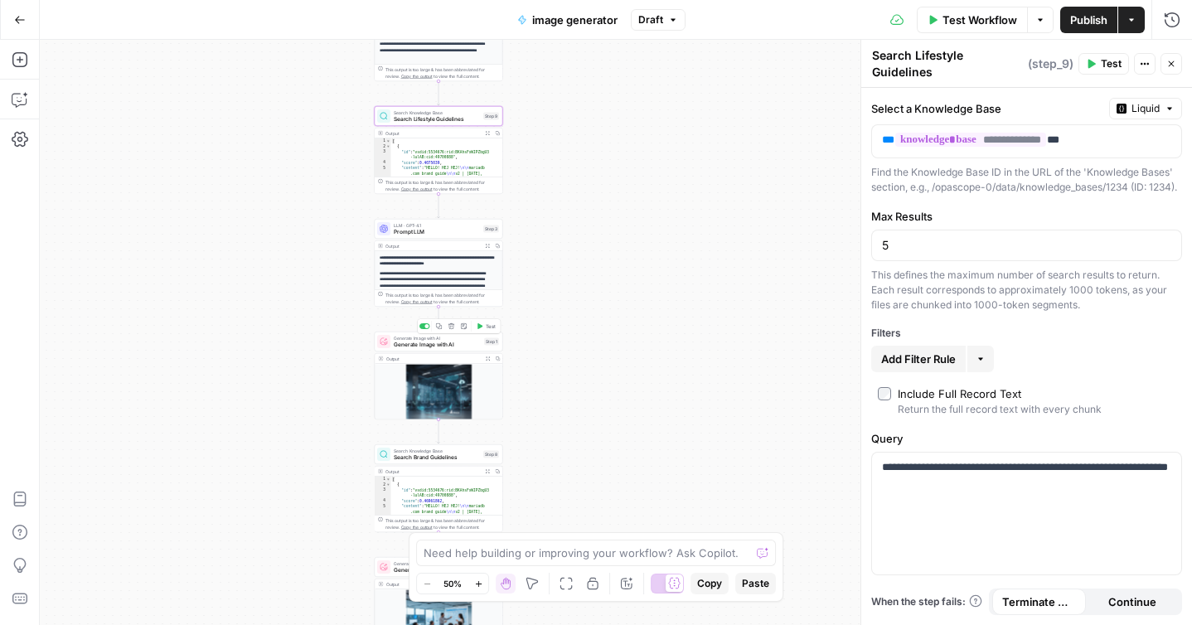
click at [449, 345] on span "Generate Image with AI" at bounding box center [437, 345] width 87 height 8
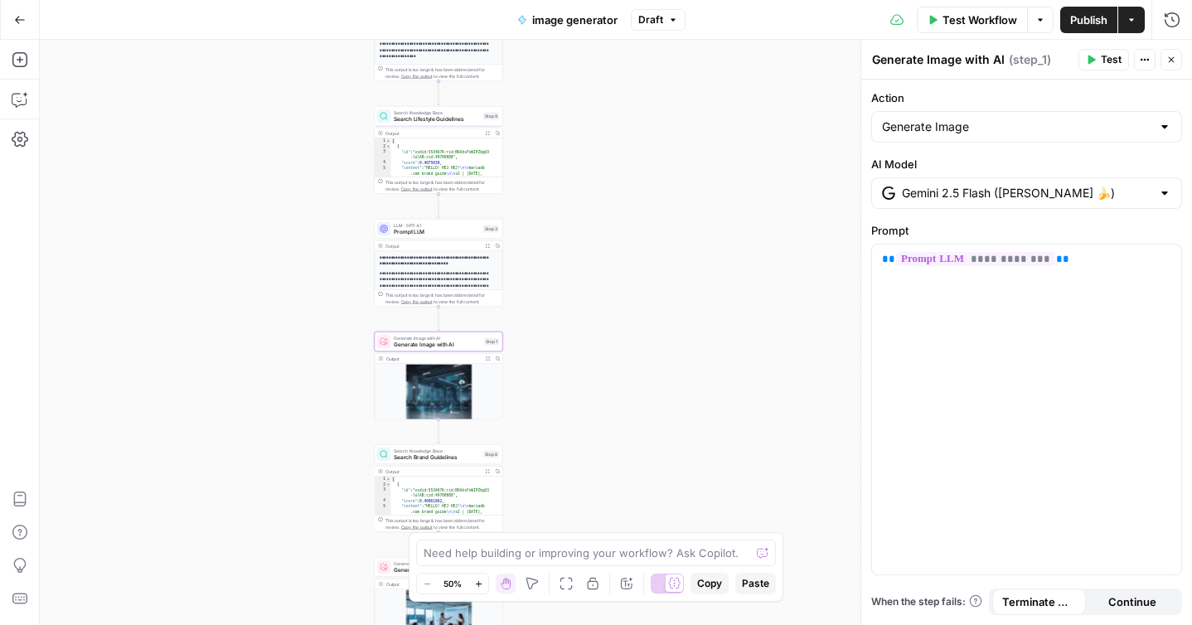
click at [1165, 127] on div at bounding box center [1164, 127] width 13 height 17
type input "Generate Image"
click at [1162, 100] on label "Action" at bounding box center [1027, 98] width 311 height 17
click at [1152, 119] on input "Generate Image" at bounding box center [1016, 127] width 269 height 17
type input "Generate Image"
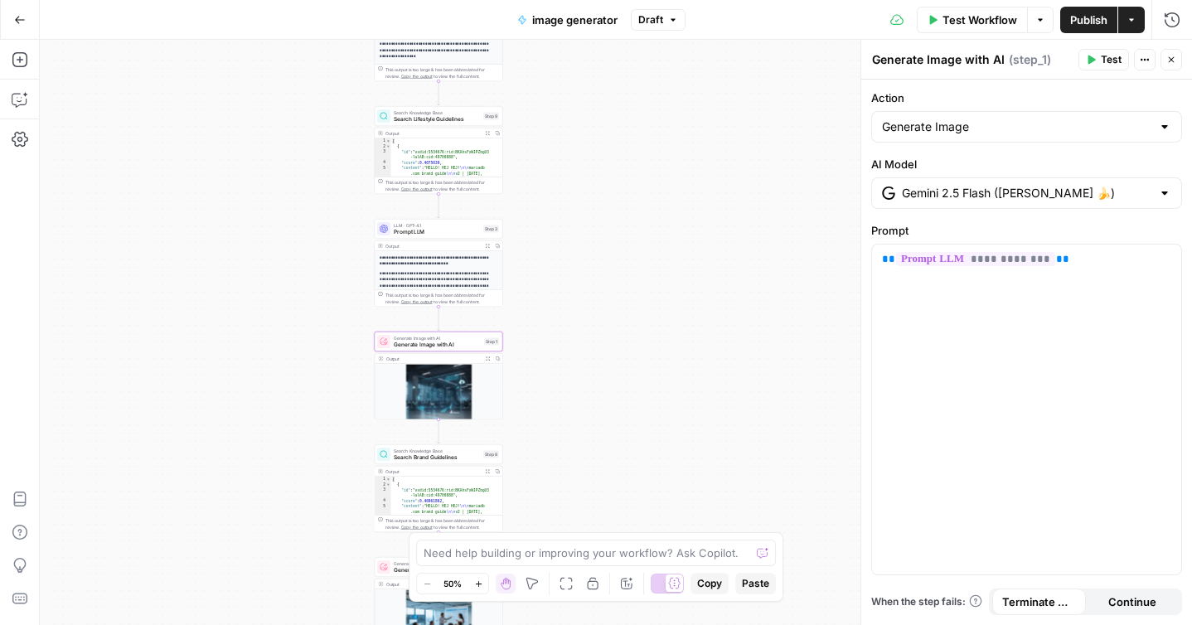
click at [1162, 100] on label "Action" at bounding box center [1027, 98] width 311 height 17
click at [1152, 119] on input "Generate Image" at bounding box center [1016, 127] width 269 height 17
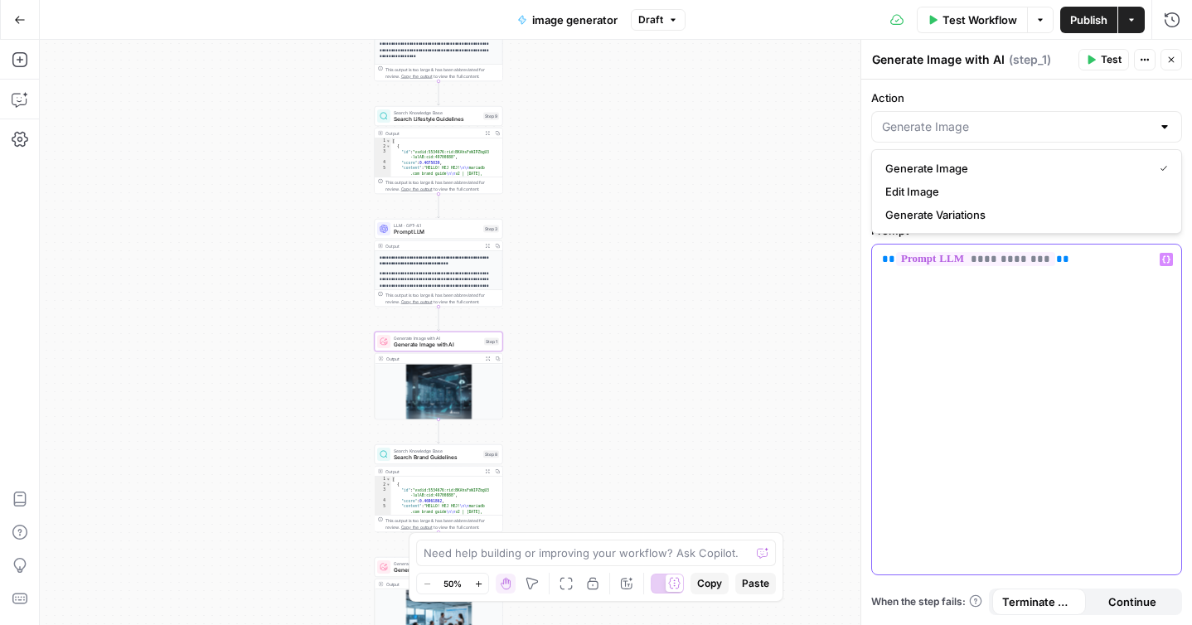
type input "Generate Image"
click at [1001, 352] on div "**********" at bounding box center [1026, 410] width 309 height 330
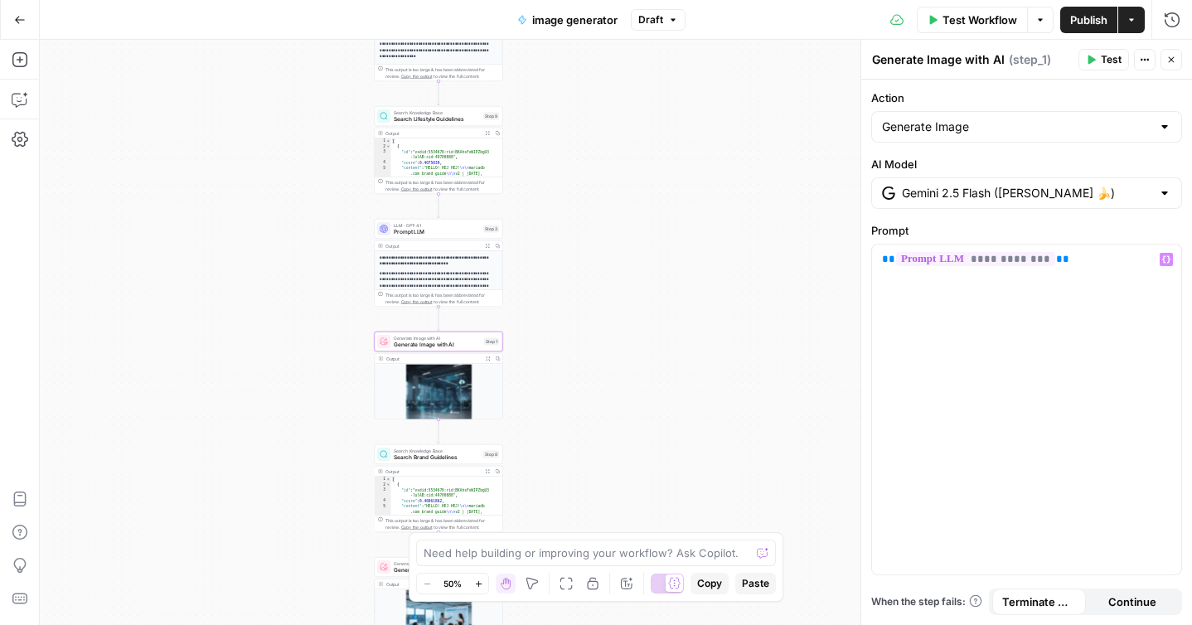
click at [726, 361] on div "**********" at bounding box center [616, 332] width 1153 height 585
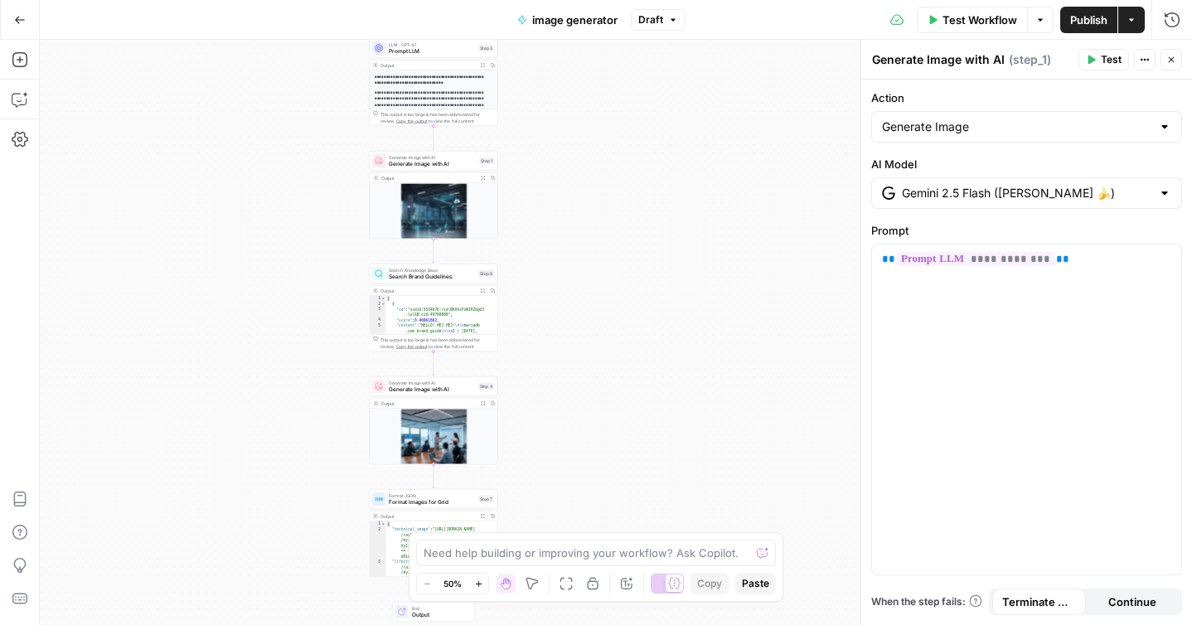
drag, startPoint x: 667, startPoint y: 429, endPoint x: 664, endPoint y: 245, distance: 184.1
click at [664, 245] on div "**********" at bounding box center [616, 332] width 1153 height 585
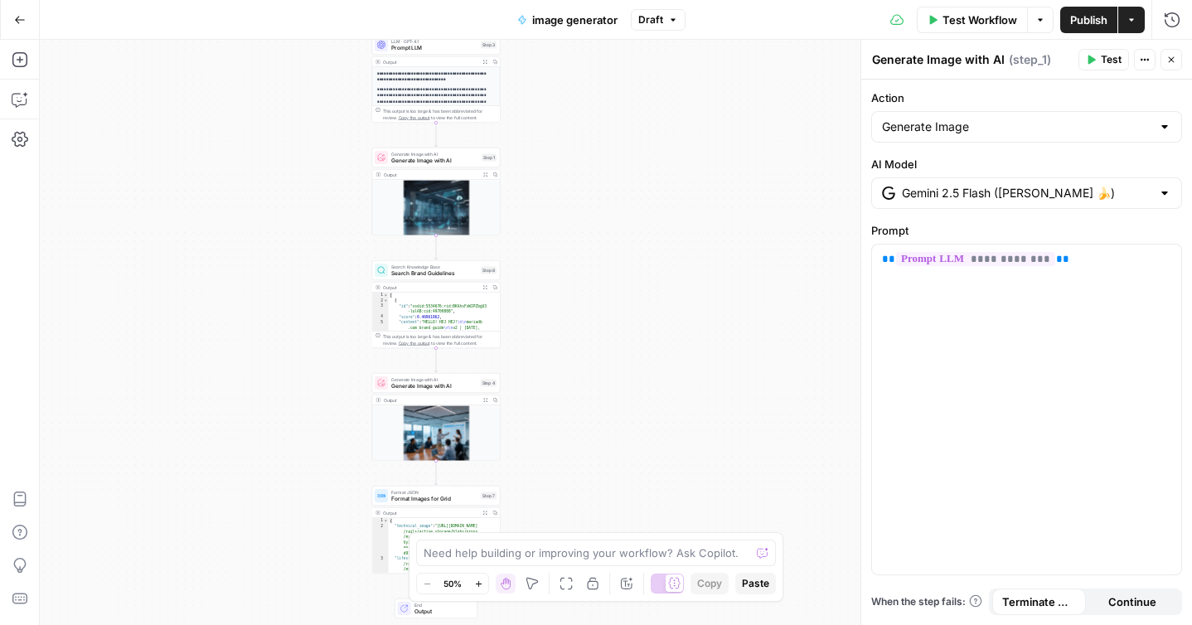
click at [483, 176] on icon "button" at bounding box center [485, 174] width 5 height 5
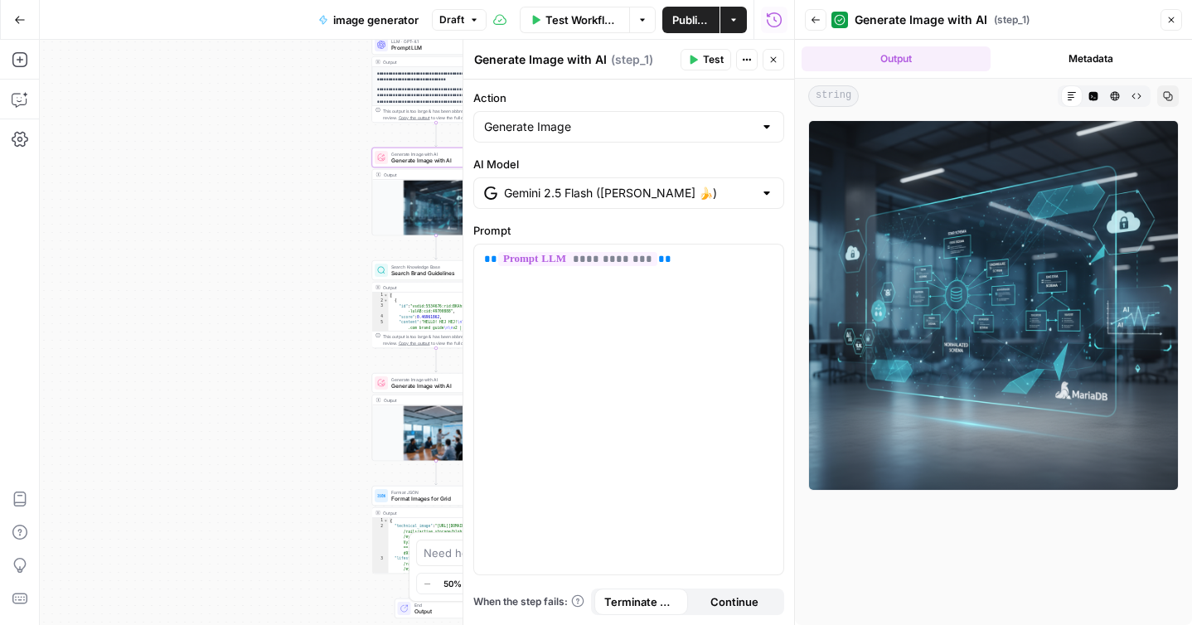
click at [279, 400] on div "**********" at bounding box center [417, 332] width 755 height 585
click at [775, 57] on icon "button" at bounding box center [774, 60] width 6 height 6
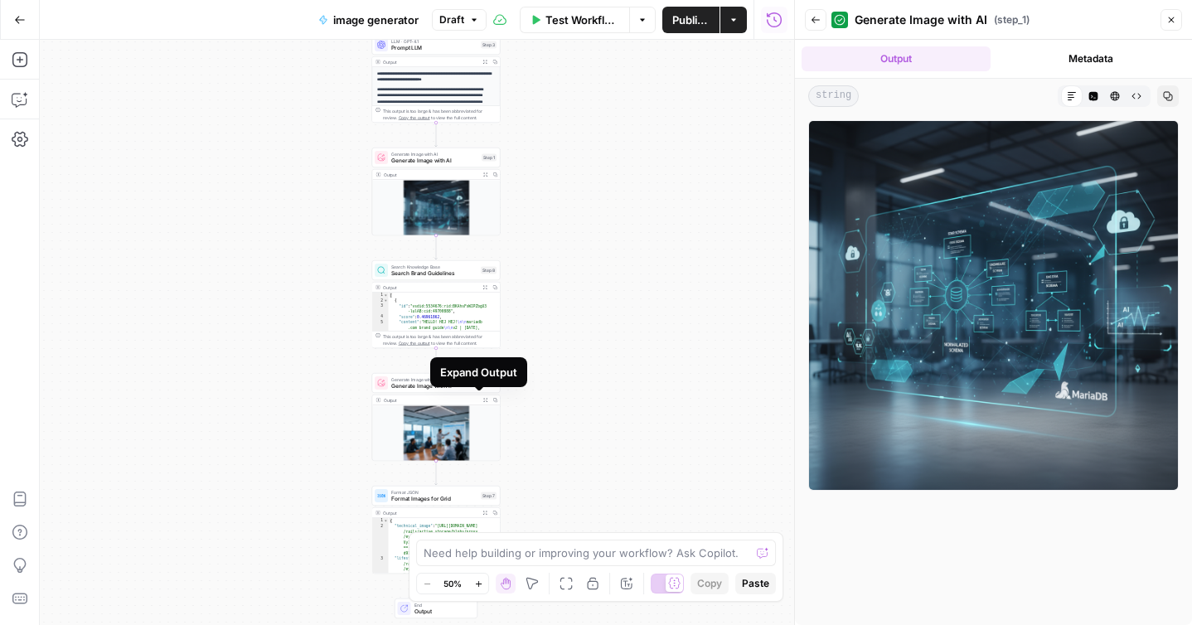
click at [483, 399] on icon "button" at bounding box center [485, 400] width 5 height 5
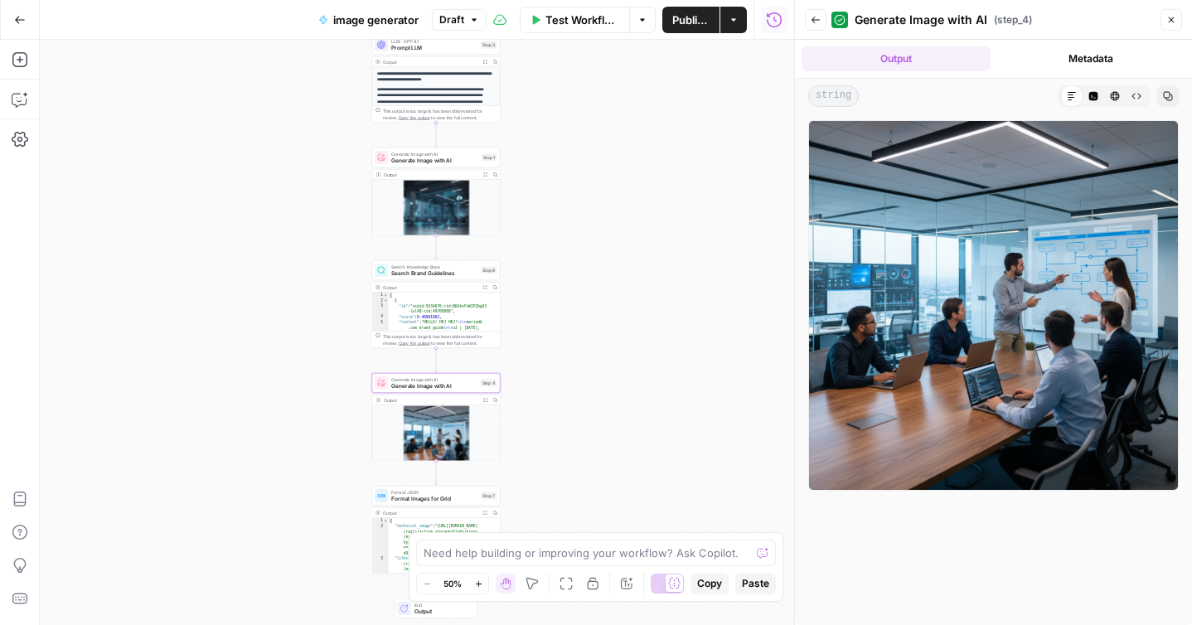
click at [677, 248] on div "**********" at bounding box center [417, 332] width 755 height 585
click at [486, 288] on icon "button" at bounding box center [485, 287] width 5 height 5
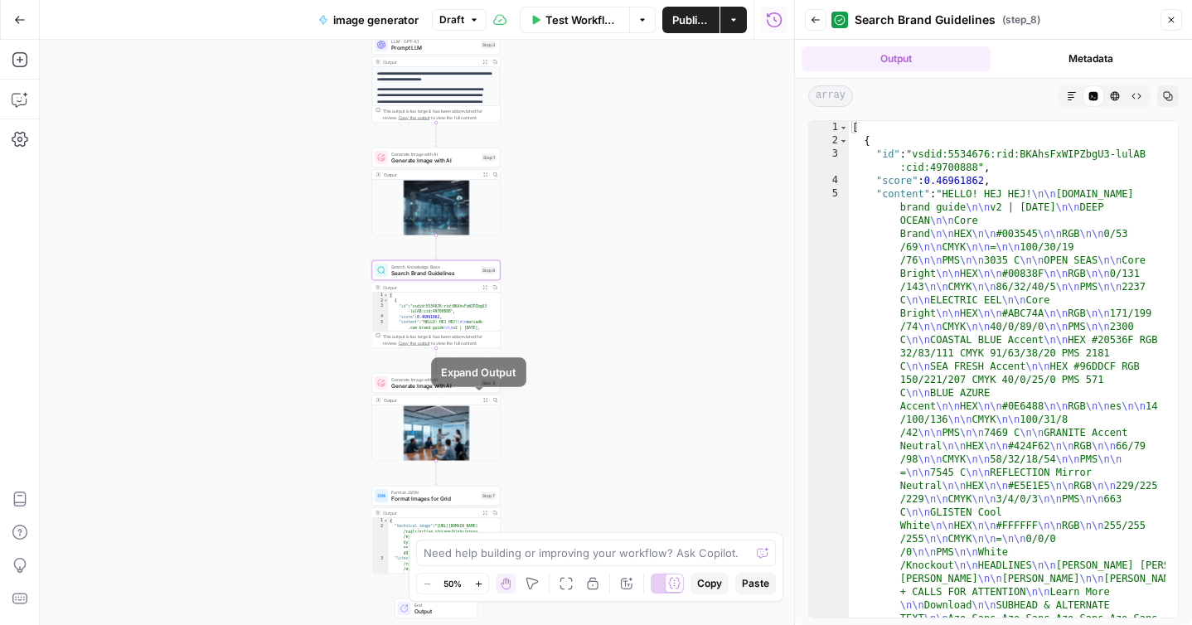
click at [483, 400] on icon "button" at bounding box center [485, 400] width 5 height 5
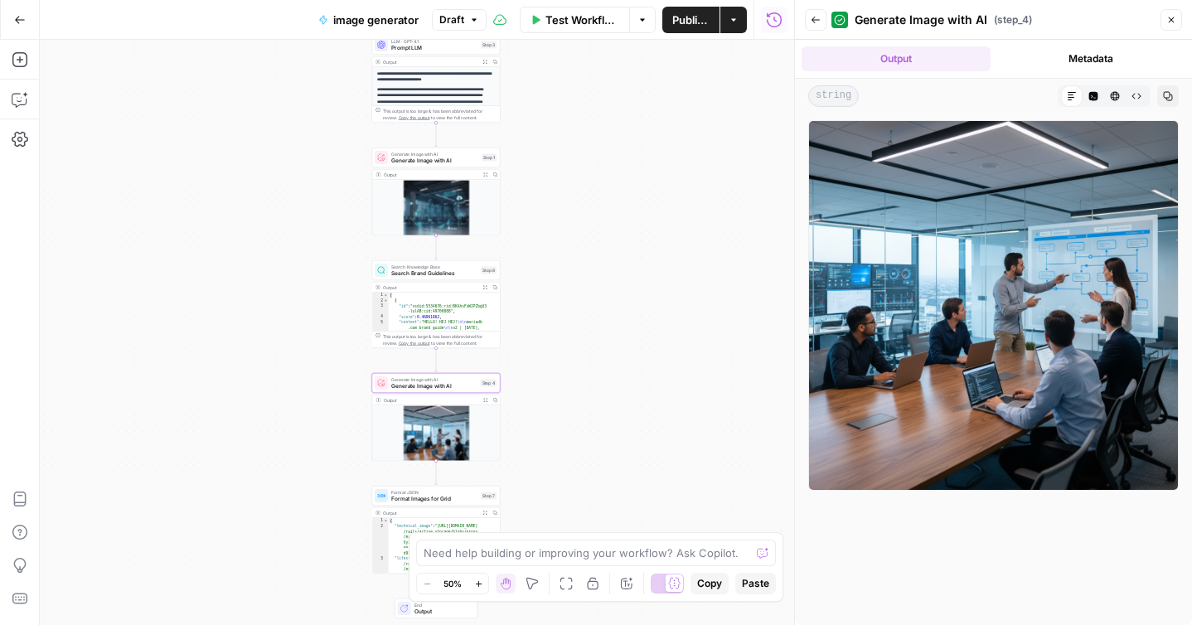
click at [18, 19] on icon "button" at bounding box center [20, 19] width 10 height 7
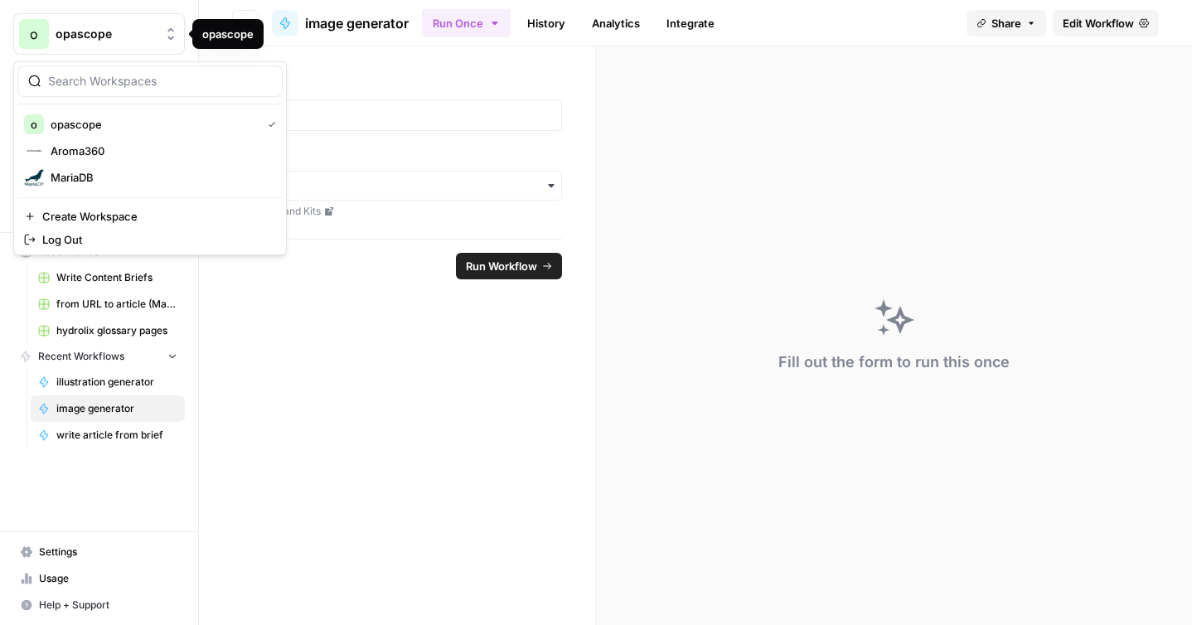
click at [130, 36] on span "opascope" at bounding box center [106, 34] width 100 height 17
click at [109, 37] on span "opascope" at bounding box center [106, 34] width 100 height 17
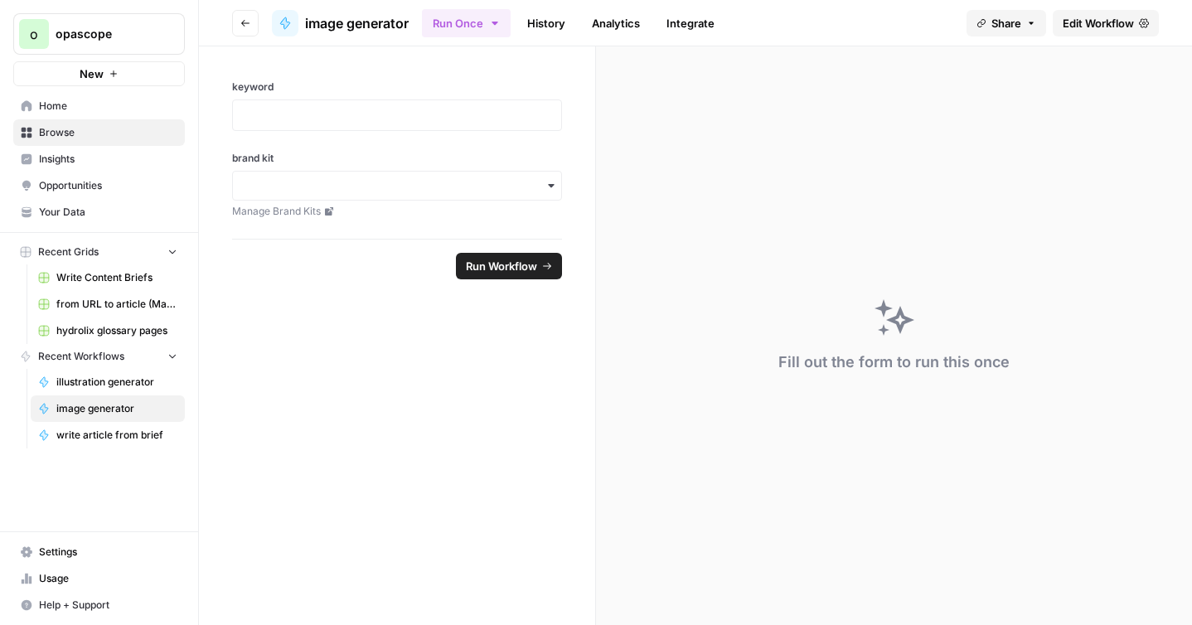
click at [80, 188] on span "Opportunities" at bounding box center [108, 185] width 138 height 15
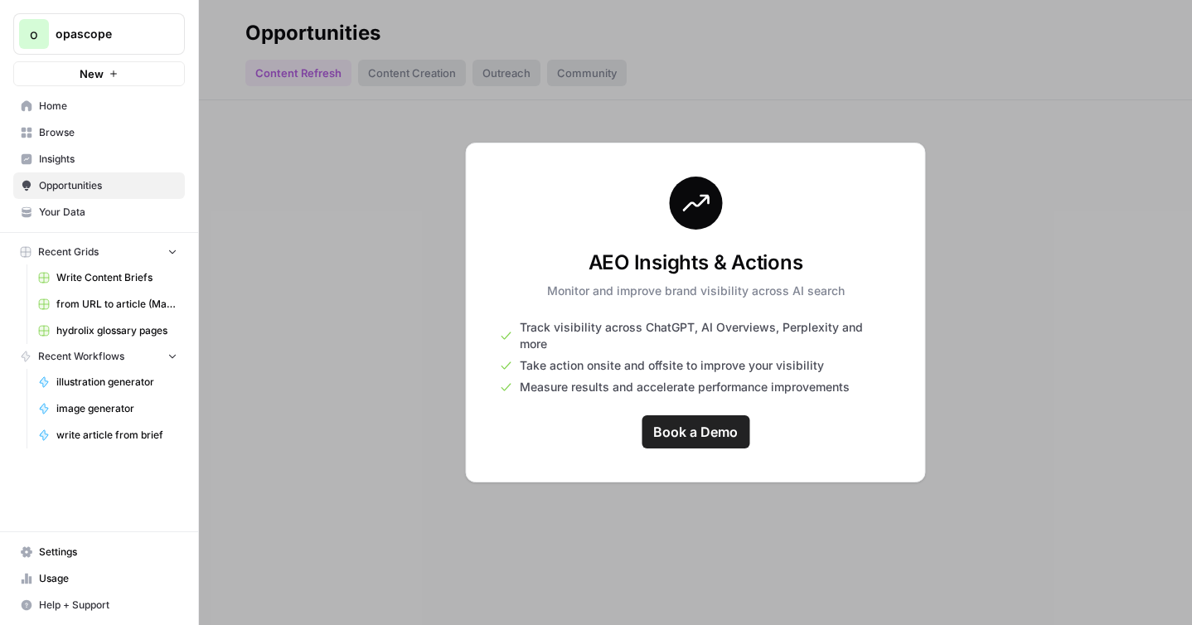
click at [85, 161] on span "Insights" at bounding box center [108, 159] width 138 height 15
click at [66, 217] on span "Your Data" at bounding box center [108, 212] width 138 height 15
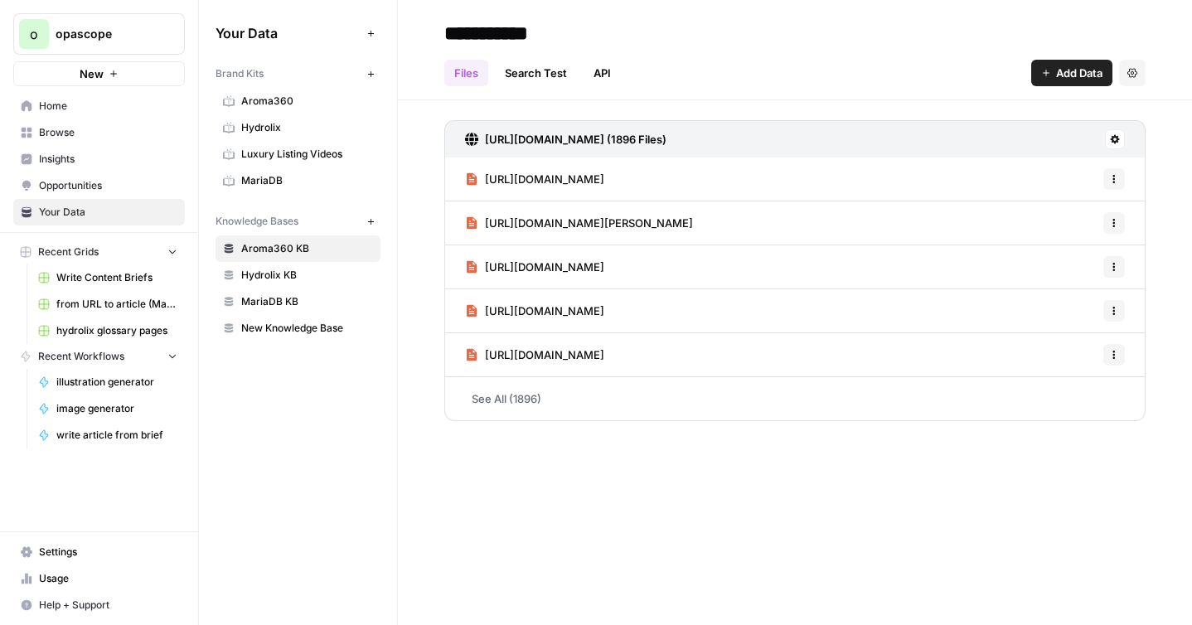
click at [266, 279] on span "Hydrolix KB" at bounding box center [307, 275] width 132 height 15
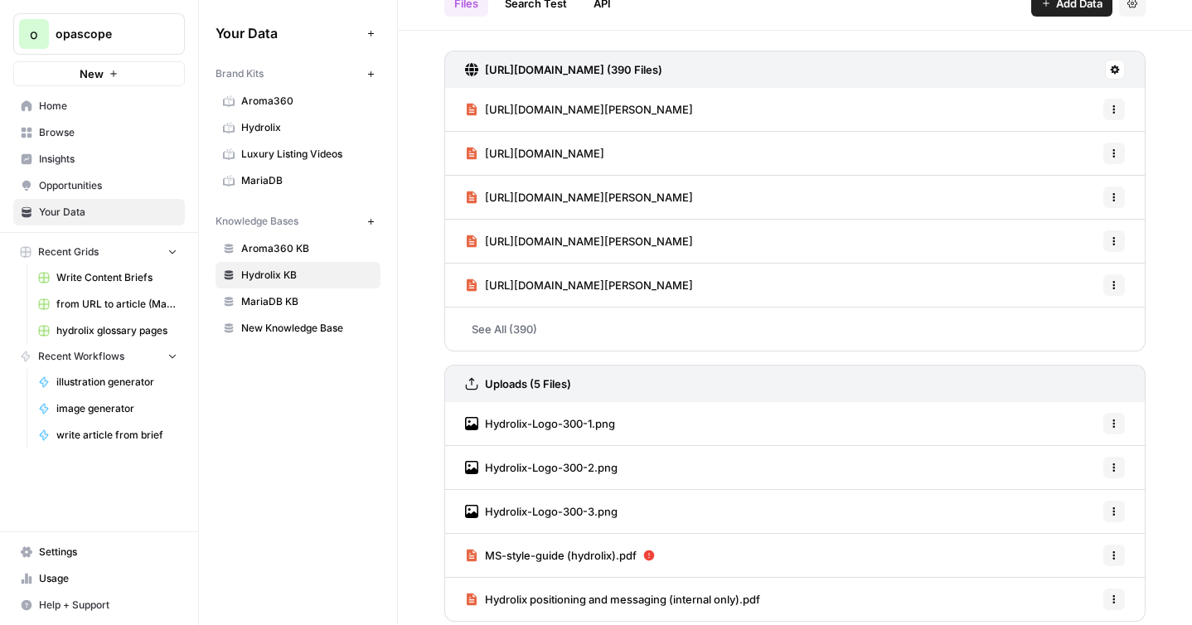
scroll to position [78, 0]
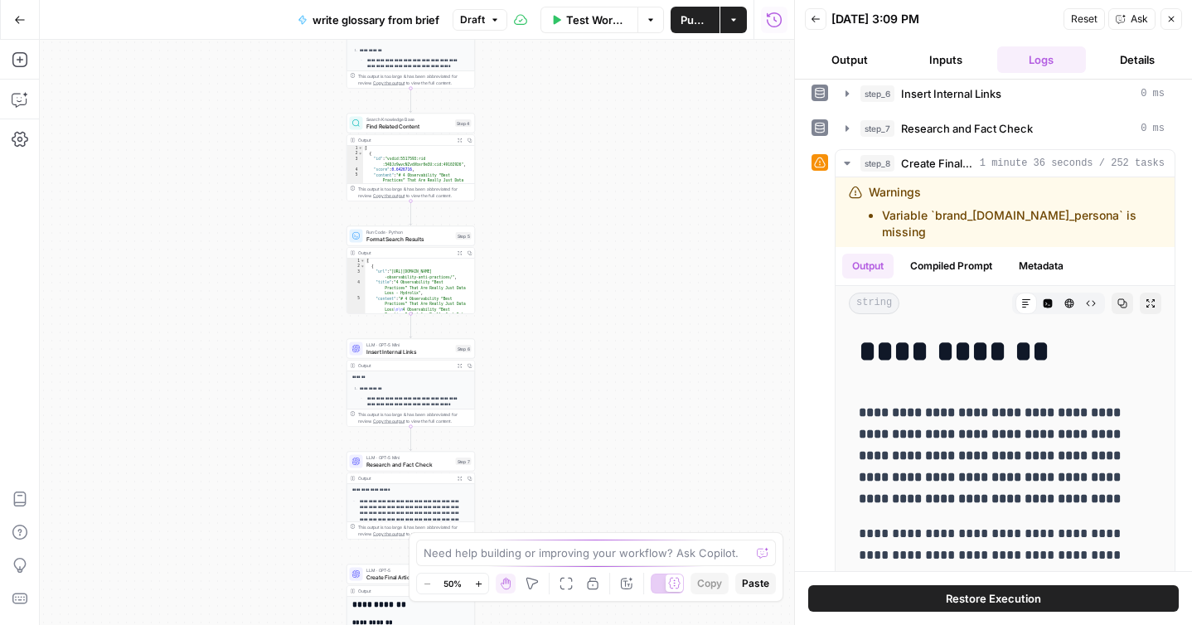
scroll to position [116, 0]
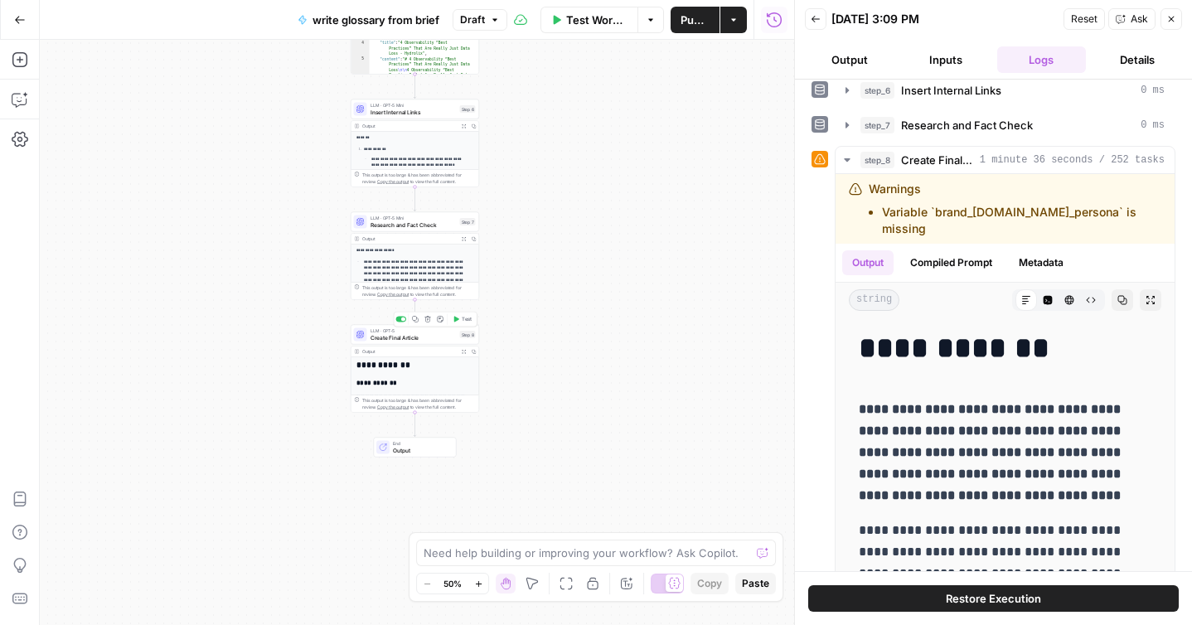
click at [393, 340] on span "Create Final Article" at bounding box center [414, 337] width 86 height 8
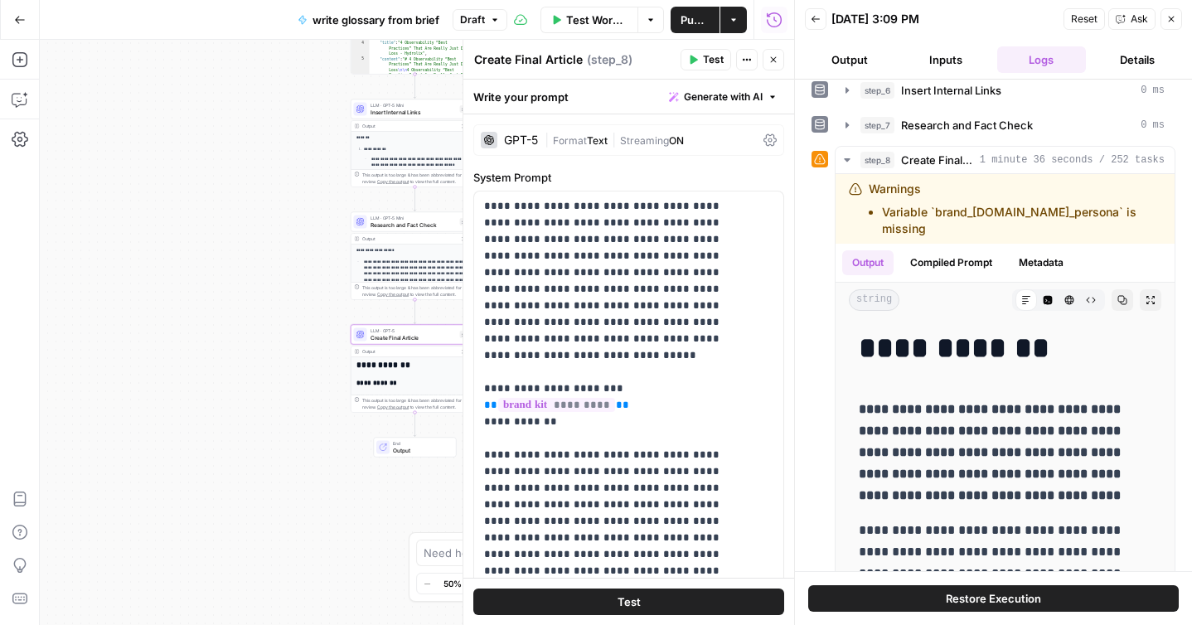
click at [727, 139] on div "| Format Text | Streaming ON" at bounding box center [651, 141] width 212 height 16
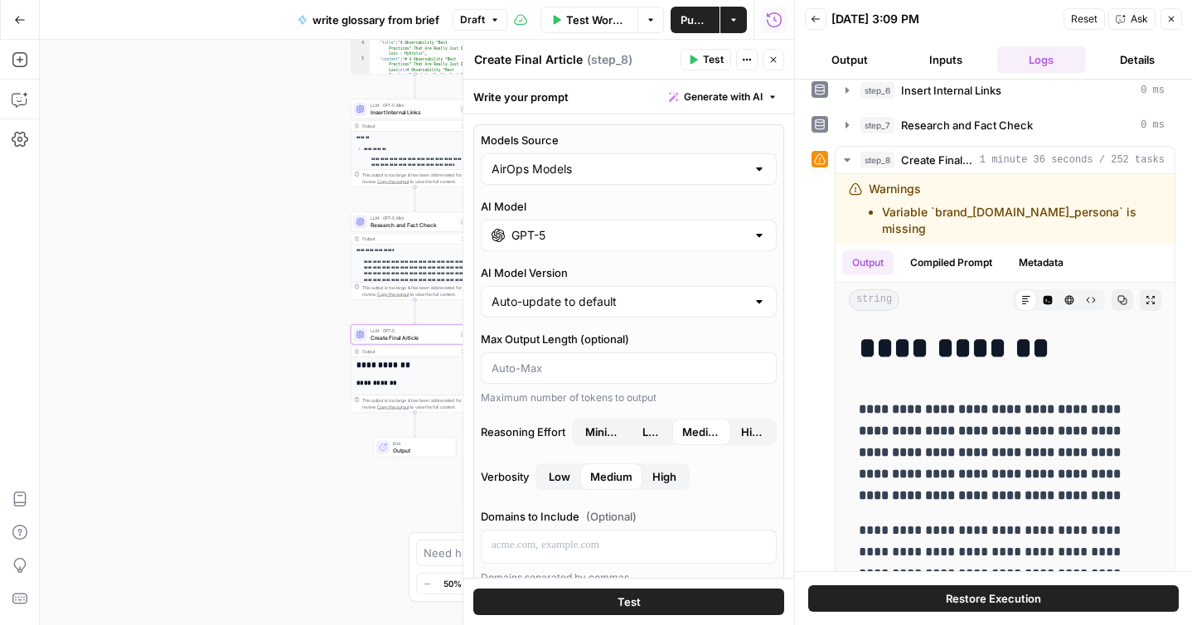
click at [753, 173] on div at bounding box center [759, 169] width 13 height 17
click at [686, 236] on span "My Models" at bounding box center [619, 234] width 249 height 17
type input "My Models"
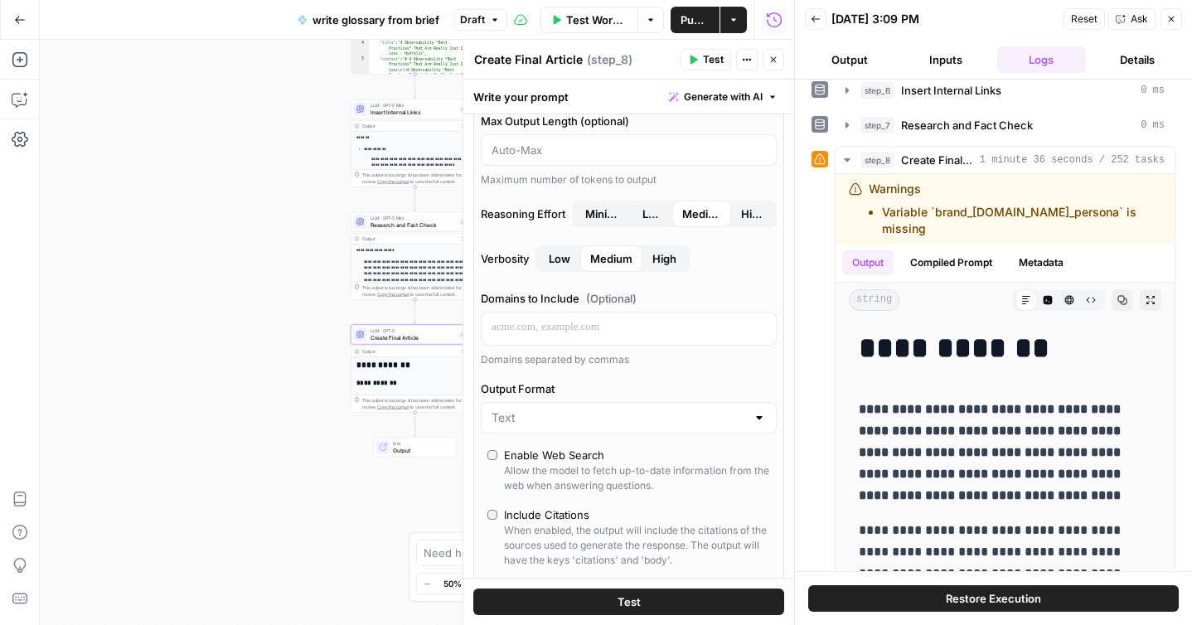
scroll to position [0, 0]
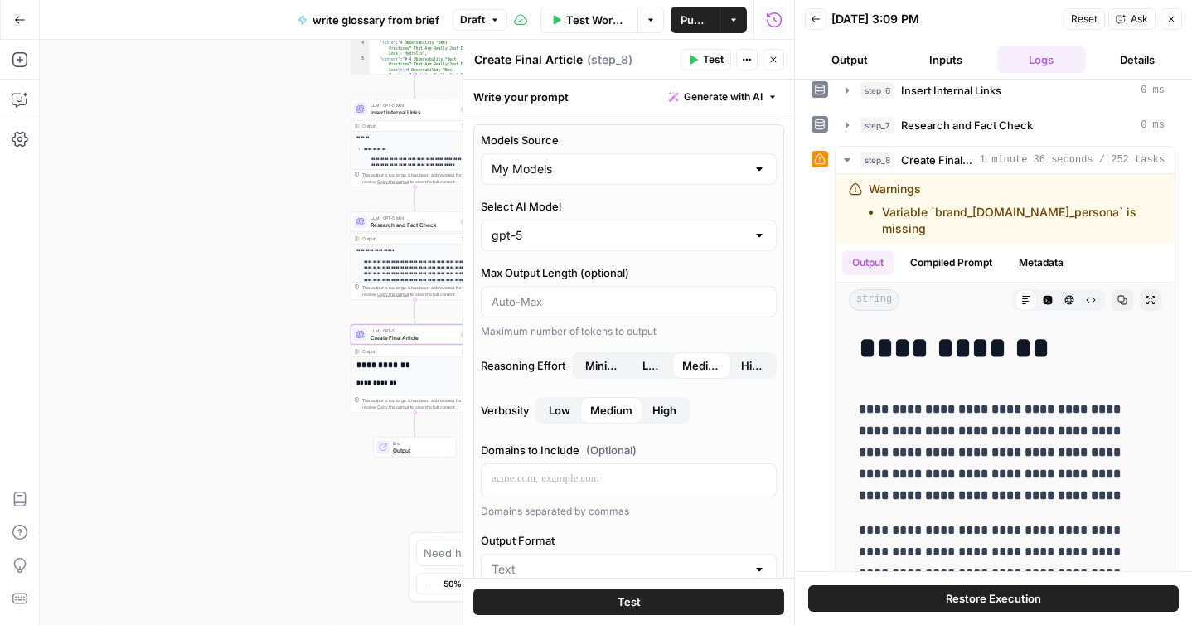
click at [753, 240] on div at bounding box center [759, 235] width 13 height 17
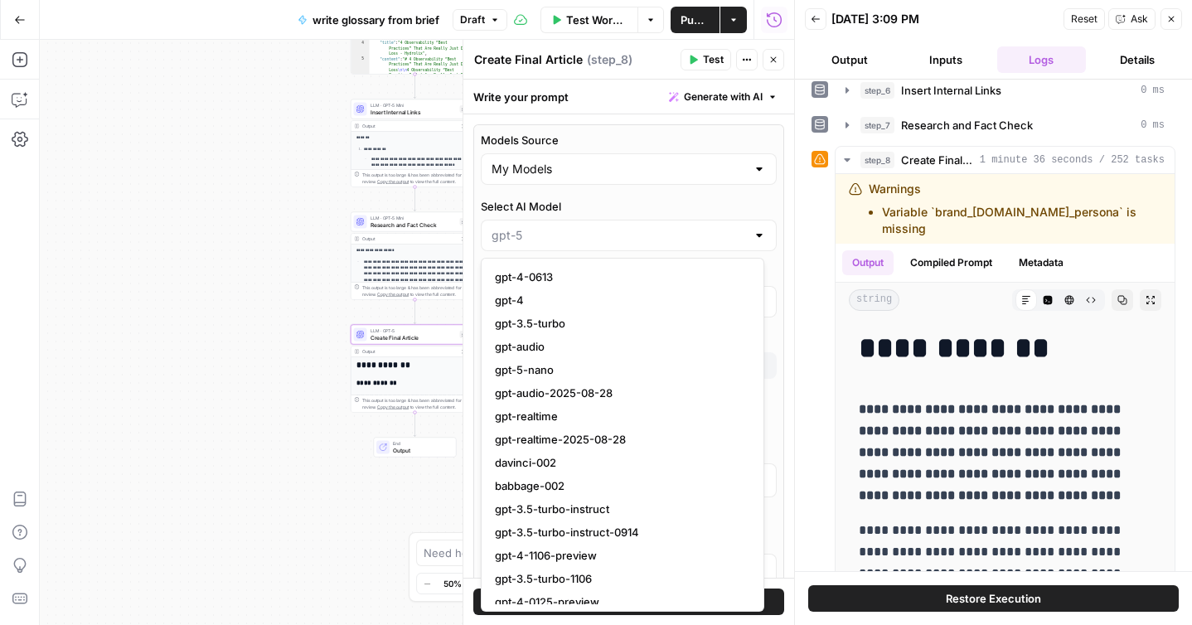
click at [753, 230] on div at bounding box center [759, 235] width 13 height 17
type input "gpt-5"
click at [753, 163] on div at bounding box center [759, 169] width 13 height 17
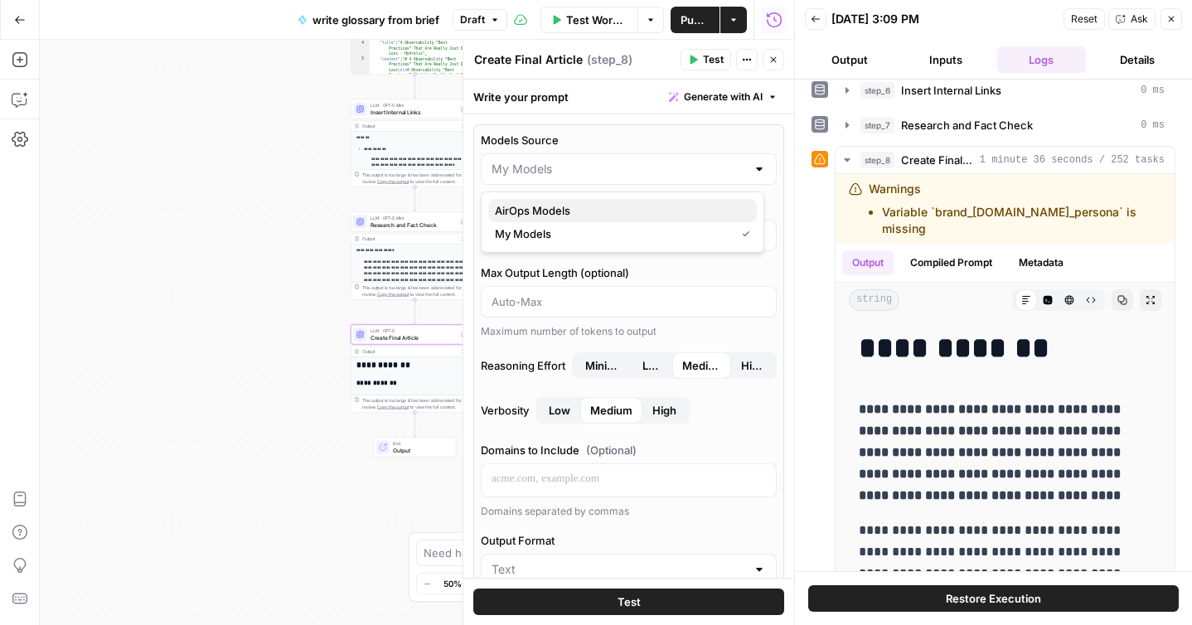
click at [634, 203] on span "AirOps Models" at bounding box center [619, 210] width 249 height 17
type input "AirOps Models"
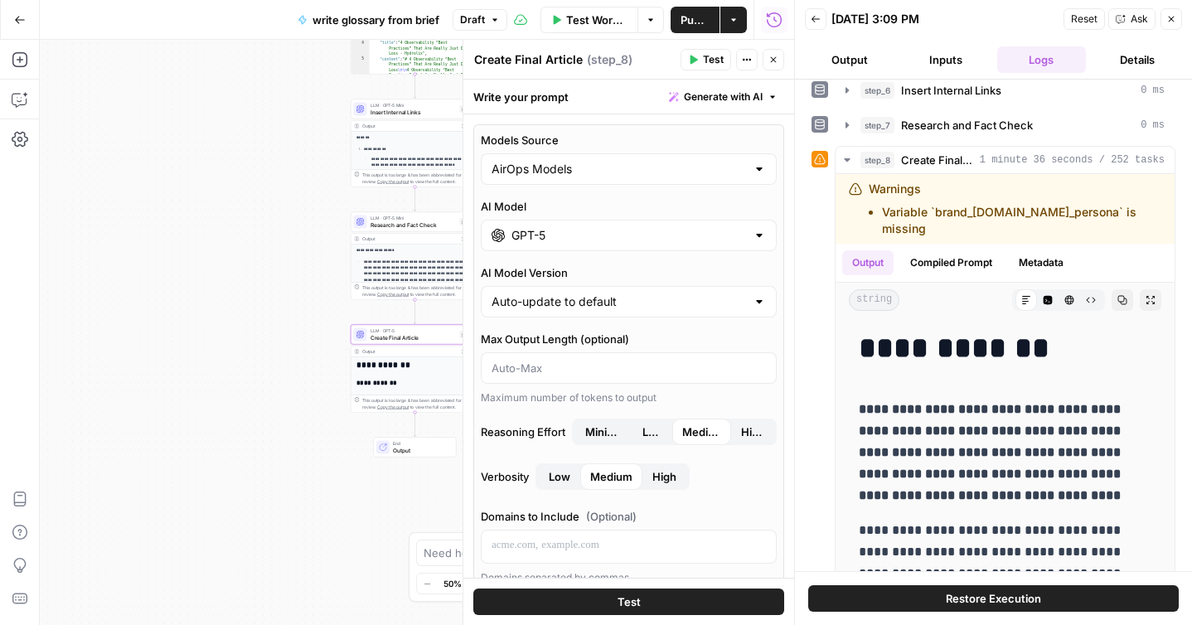
click at [677, 225] on div "GPT-5" at bounding box center [629, 236] width 296 height 32
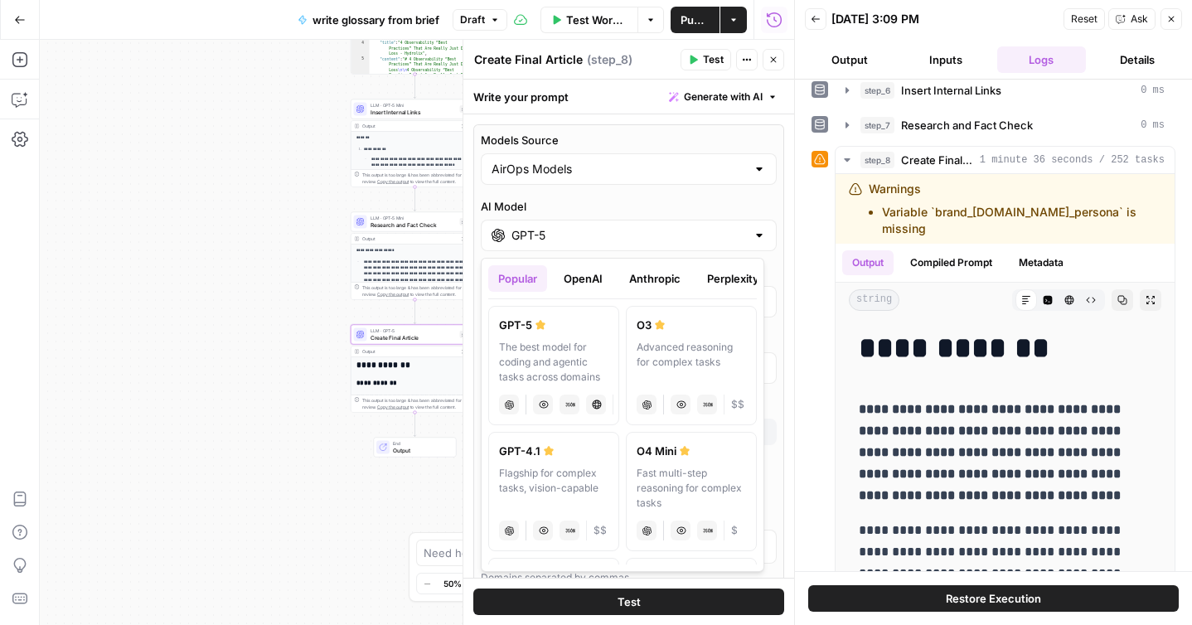
click at [590, 279] on button "OpenAI" at bounding box center [583, 278] width 59 height 27
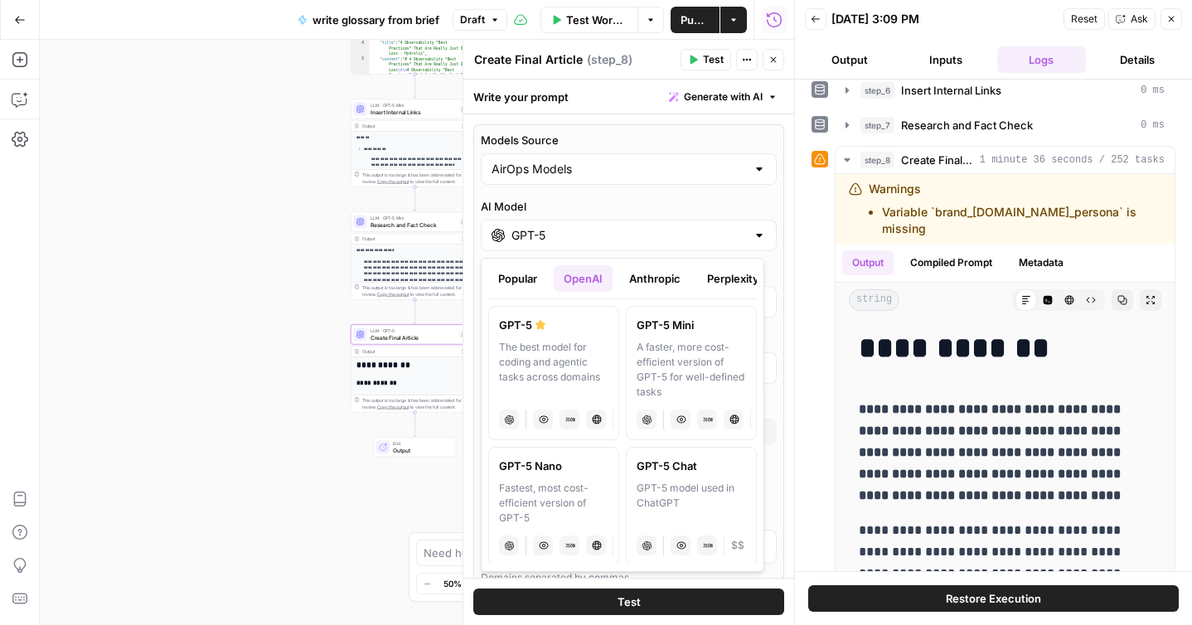
click at [649, 274] on button "Anthropic" at bounding box center [654, 278] width 71 height 27
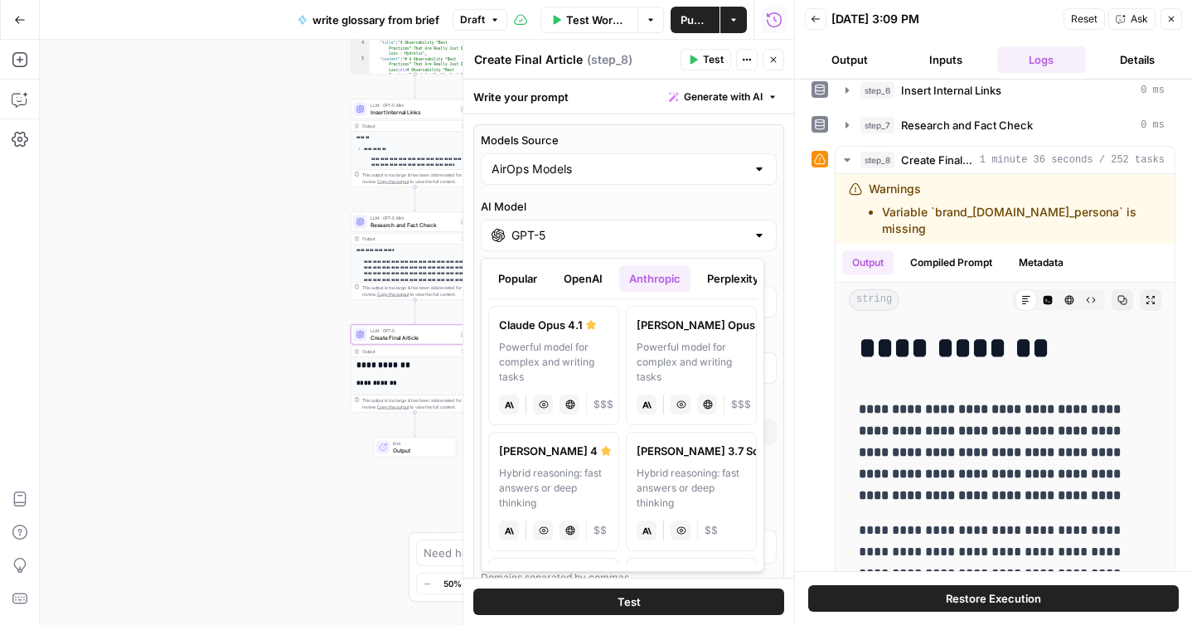
click at [557, 454] on div "[PERSON_NAME] 4" at bounding box center [553, 451] width 109 height 17
type input "[PERSON_NAME] 4"
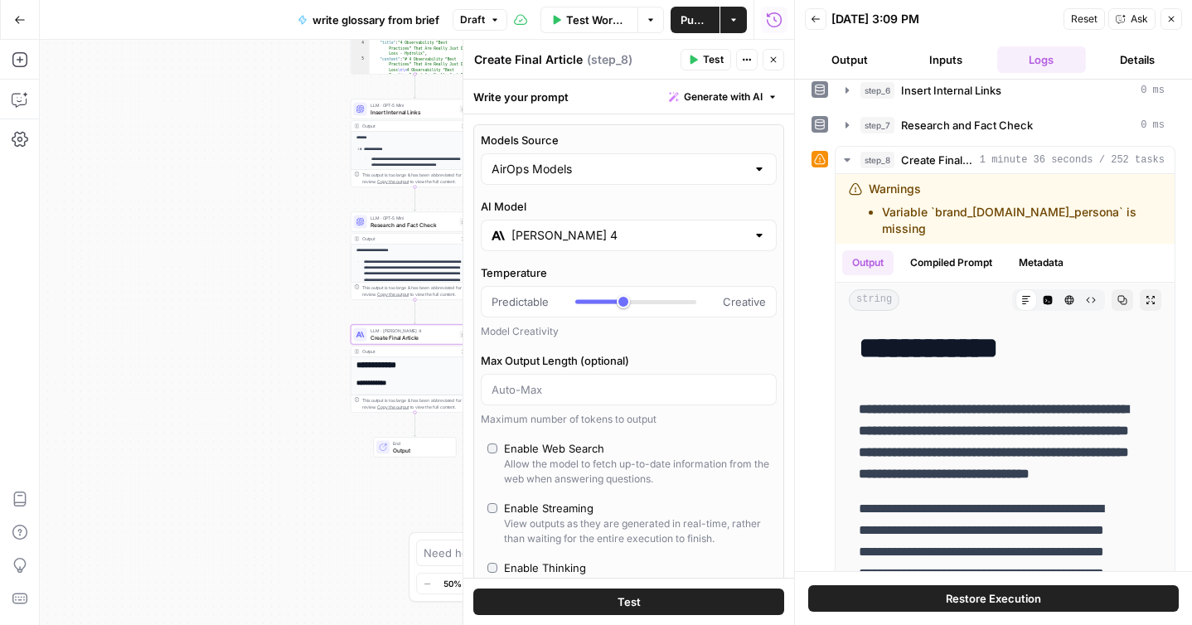
click at [910, 596] on button "Restore Execution" at bounding box center [993, 598] width 371 height 27
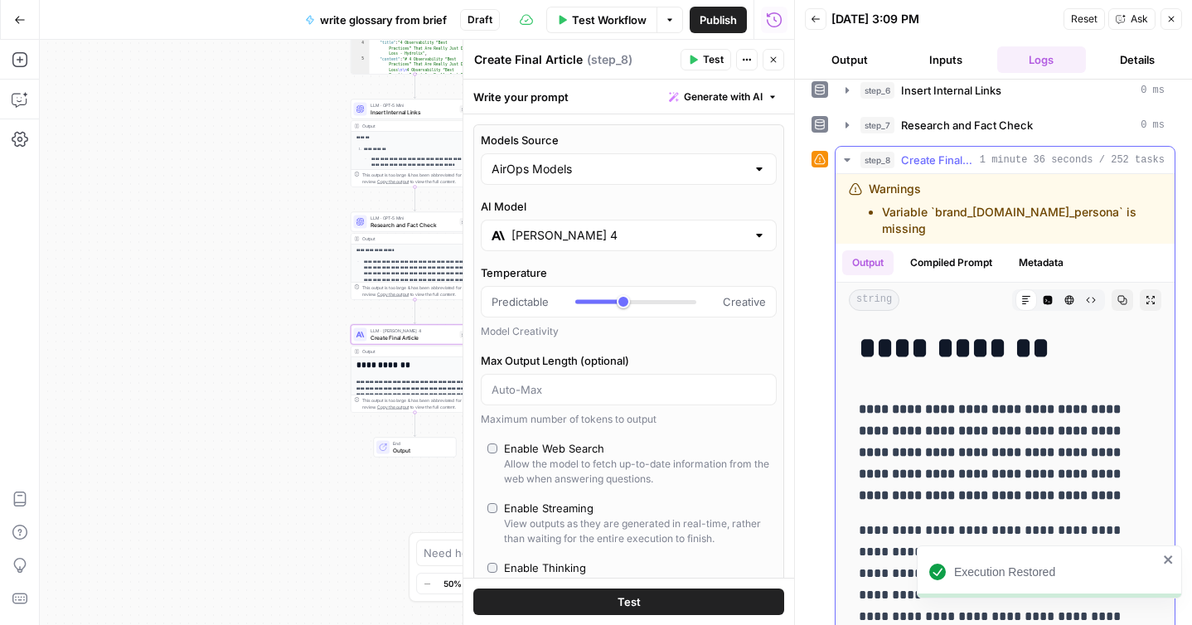
click at [1024, 158] on span "1 minute 36 seconds / 252 tasks" at bounding box center [1072, 160] width 185 height 15
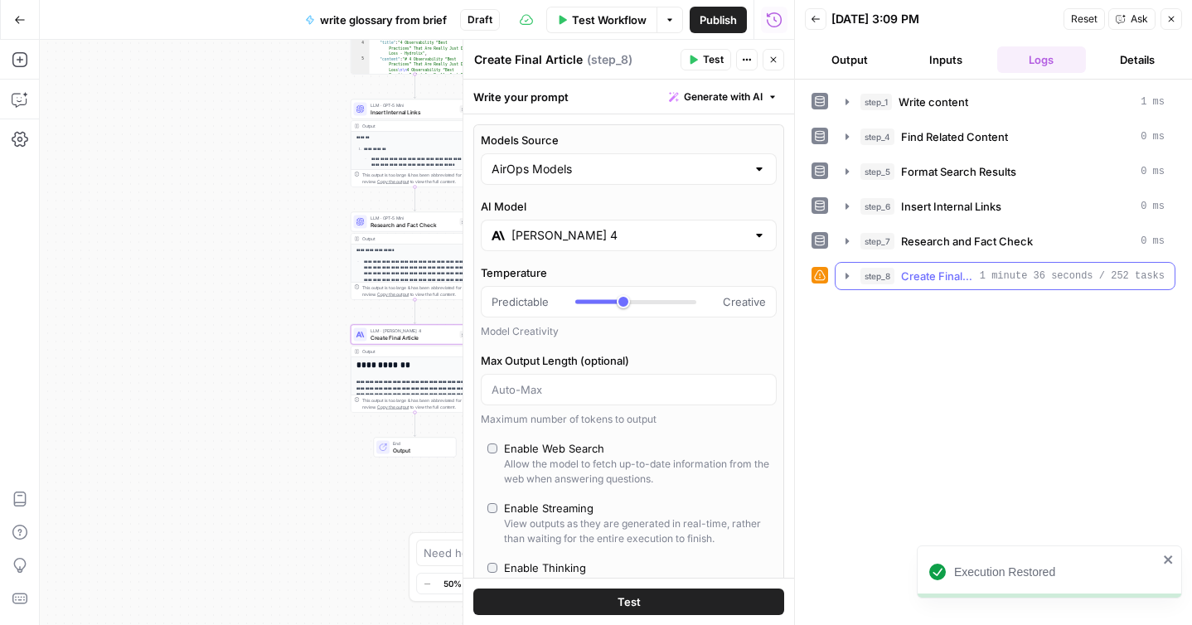
click at [888, 272] on span "step_8" at bounding box center [878, 276] width 34 height 17
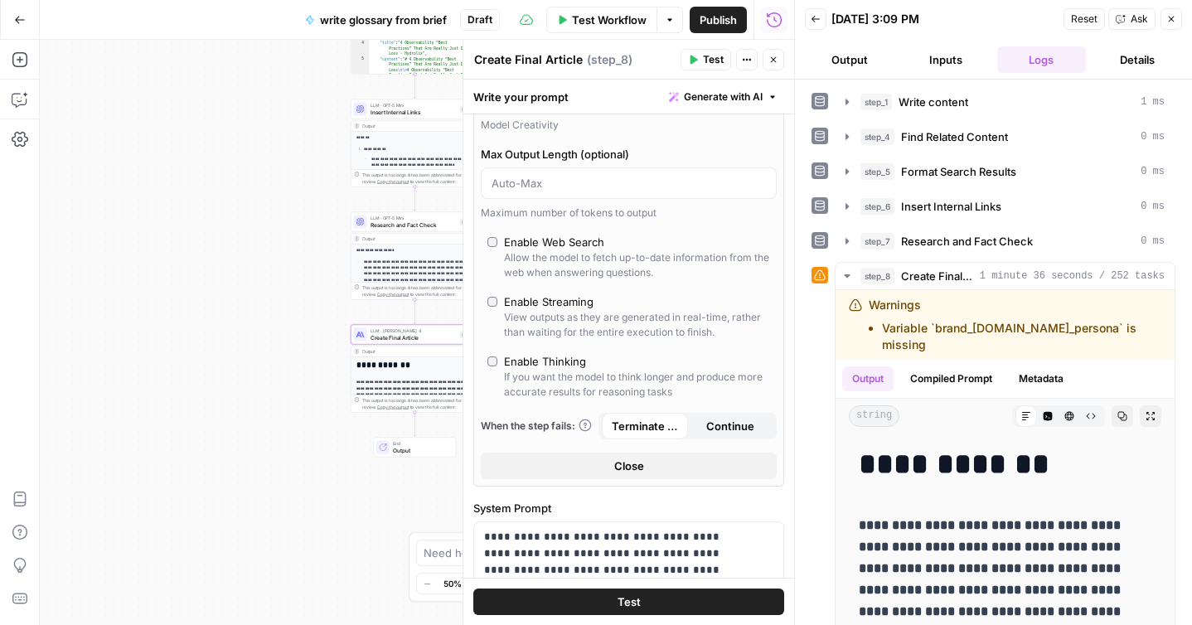
scroll to position [209, 0]
click at [575, 17] on span "Test Workflow" at bounding box center [609, 20] width 75 height 17
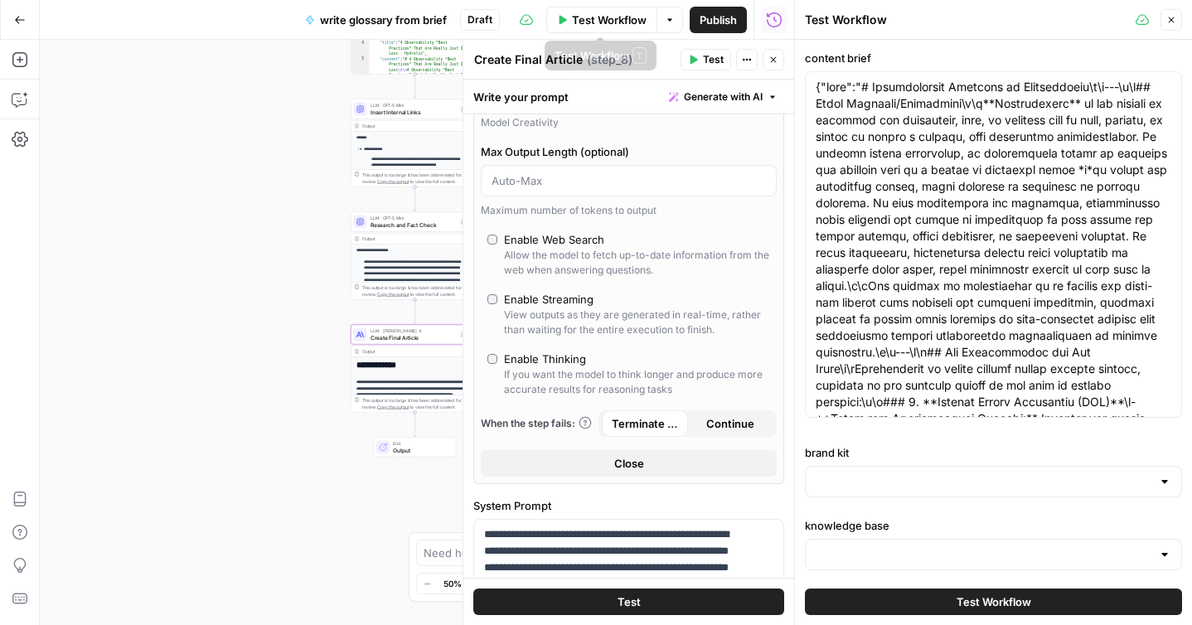
type input "Hydrolix KB"
type input "Hydrolix"
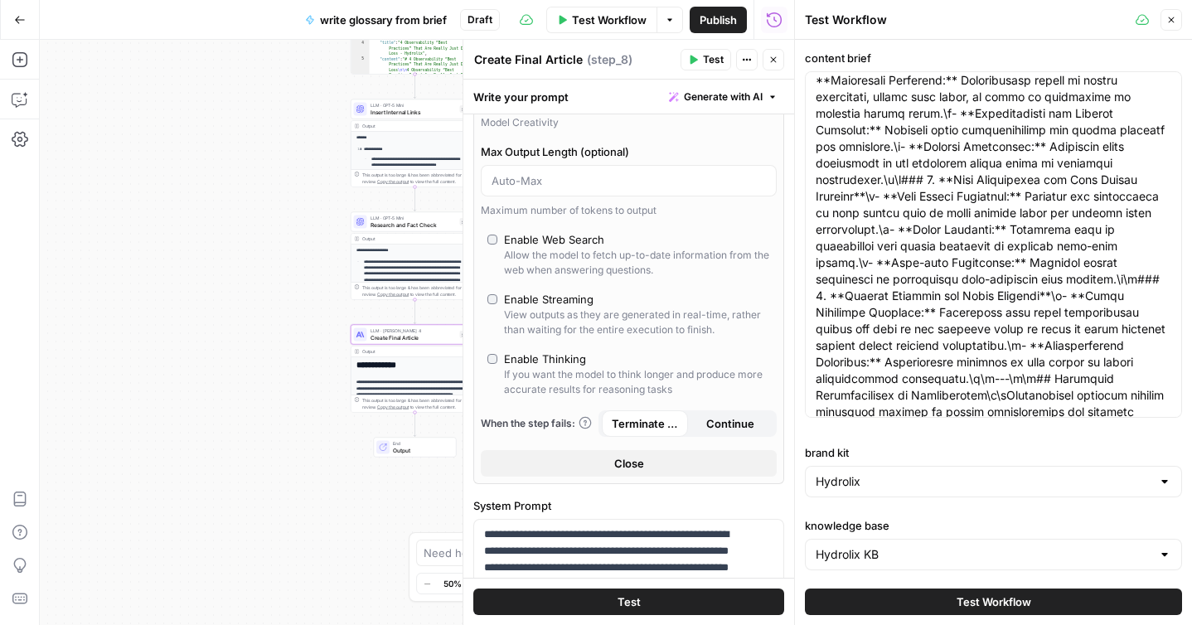
scroll to position [270, 0]
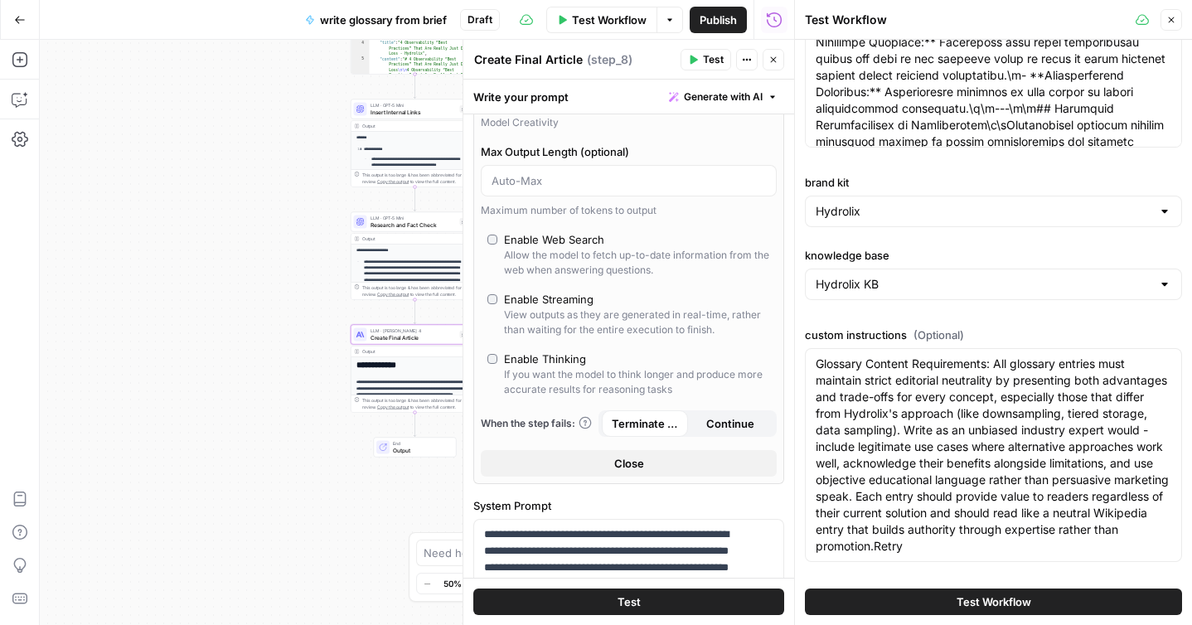
click at [957, 596] on span "Test Workflow" at bounding box center [994, 602] width 75 height 17
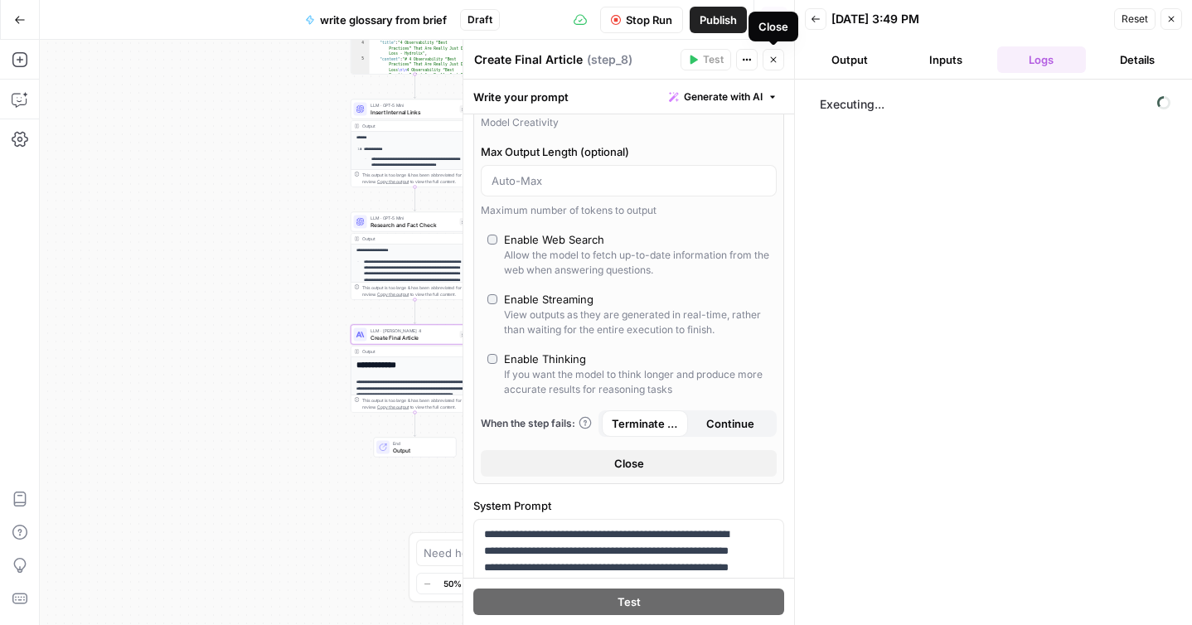
click at [773, 63] on icon "button" at bounding box center [774, 60] width 10 height 10
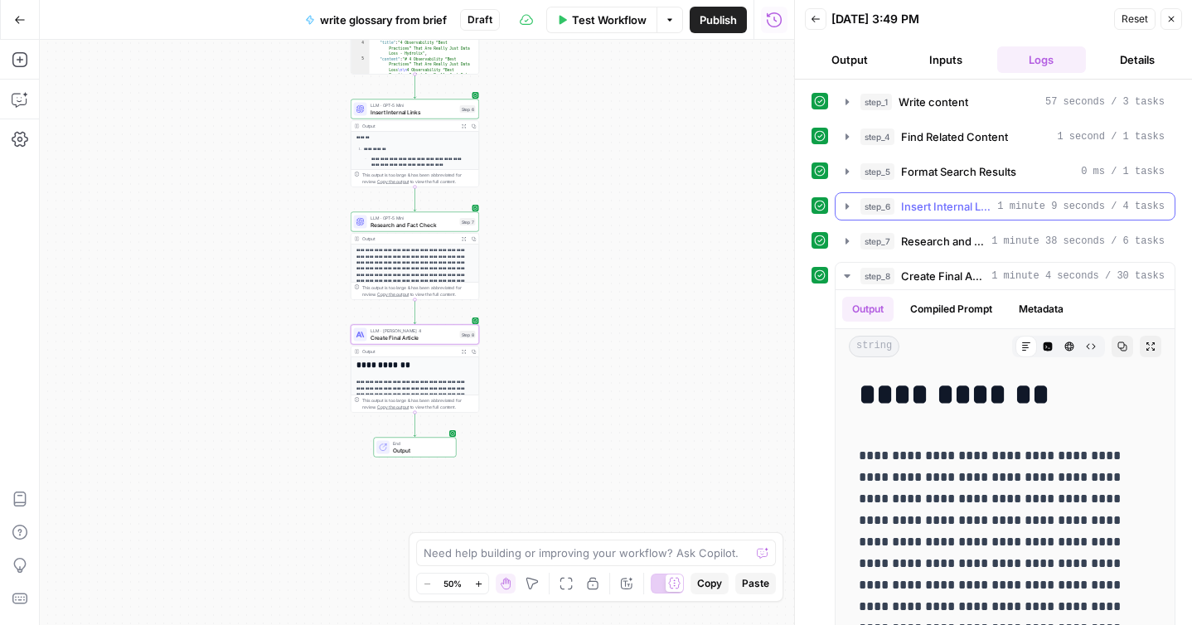
scroll to position [1, 0]
click at [1118, 348] on icon "button" at bounding box center [1123, 346] width 10 height 10
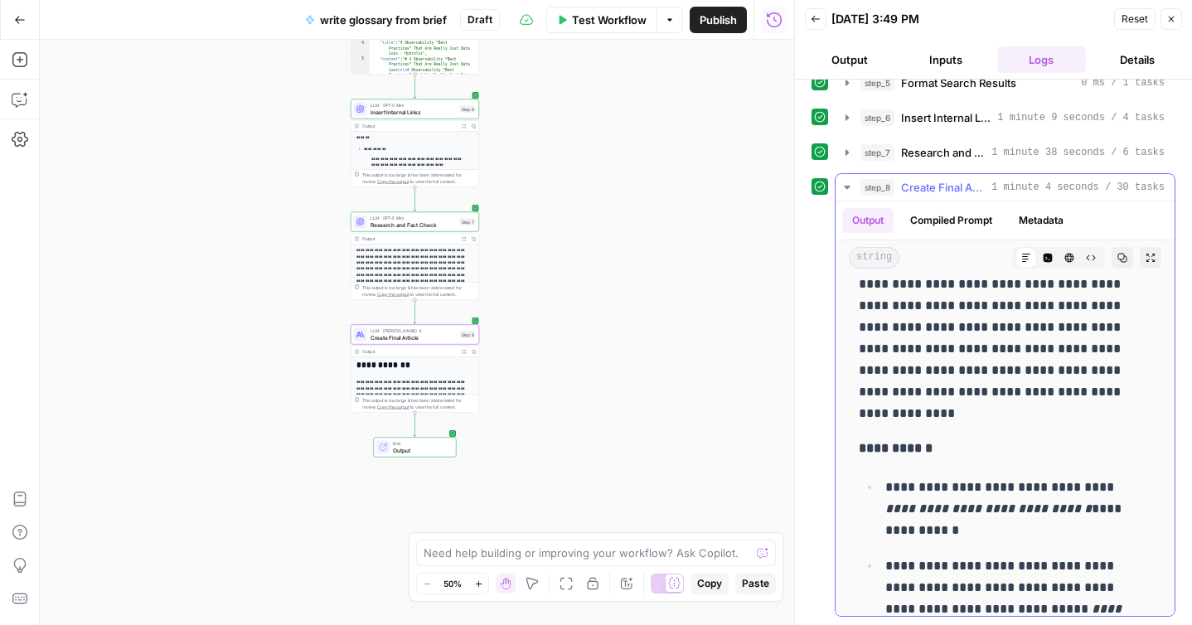
scroll to position [8414, 0]
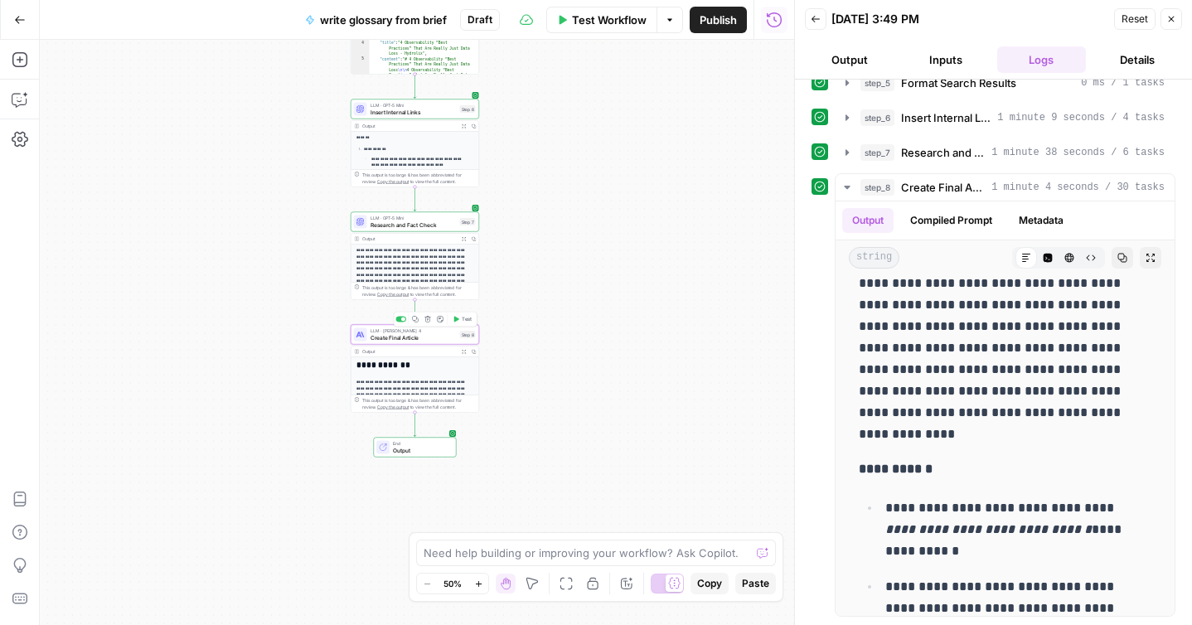
click at [381, 338] on span "Create Final Article" at bounding box center [414, 337] width 86 height 8
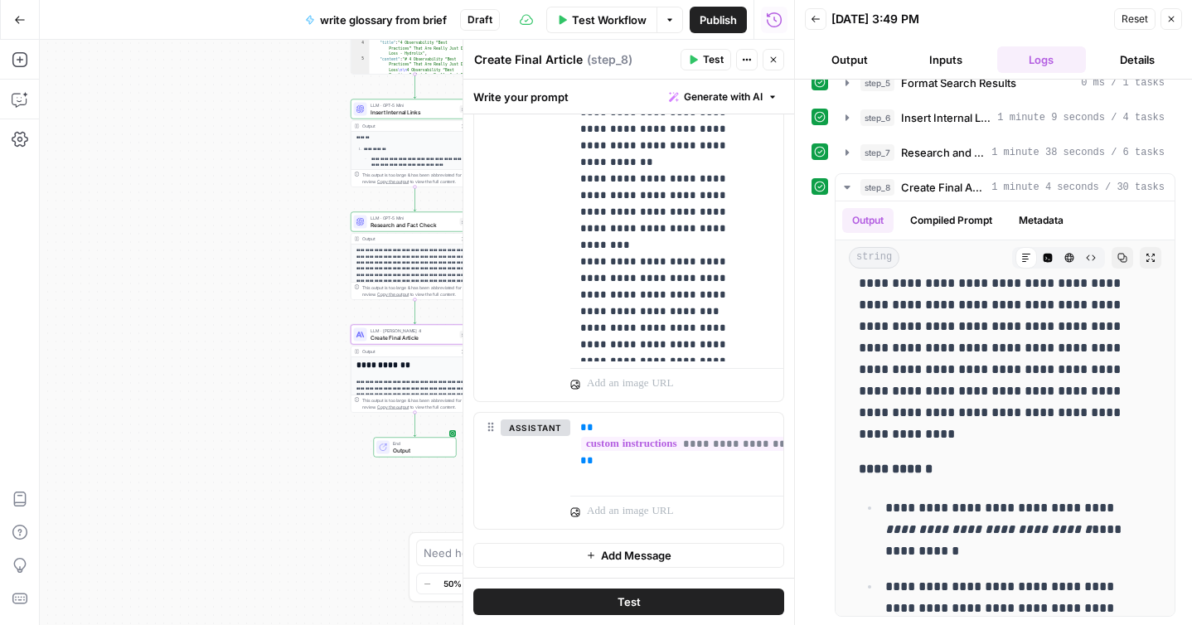
scroll to position [1904, 0]
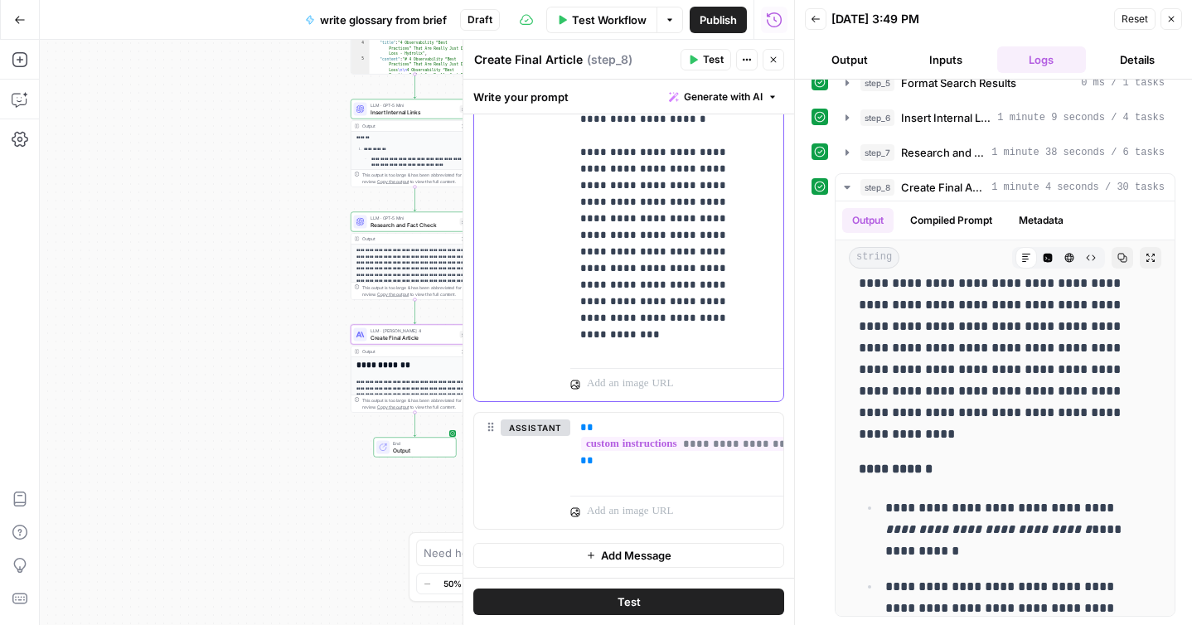
click at [687, 23] on span "Publish" at bounding box center [695, 20] width 29 height 17
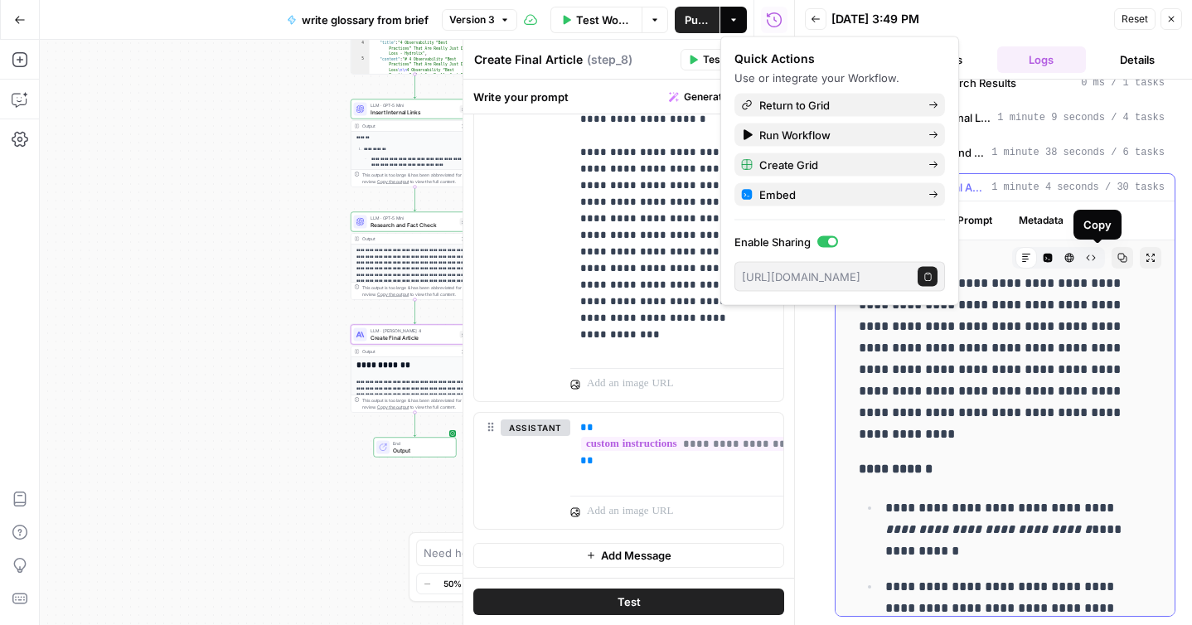
click at [1118, 261] on icon "button" at bounding box center [1123, 258] width 10 height 10
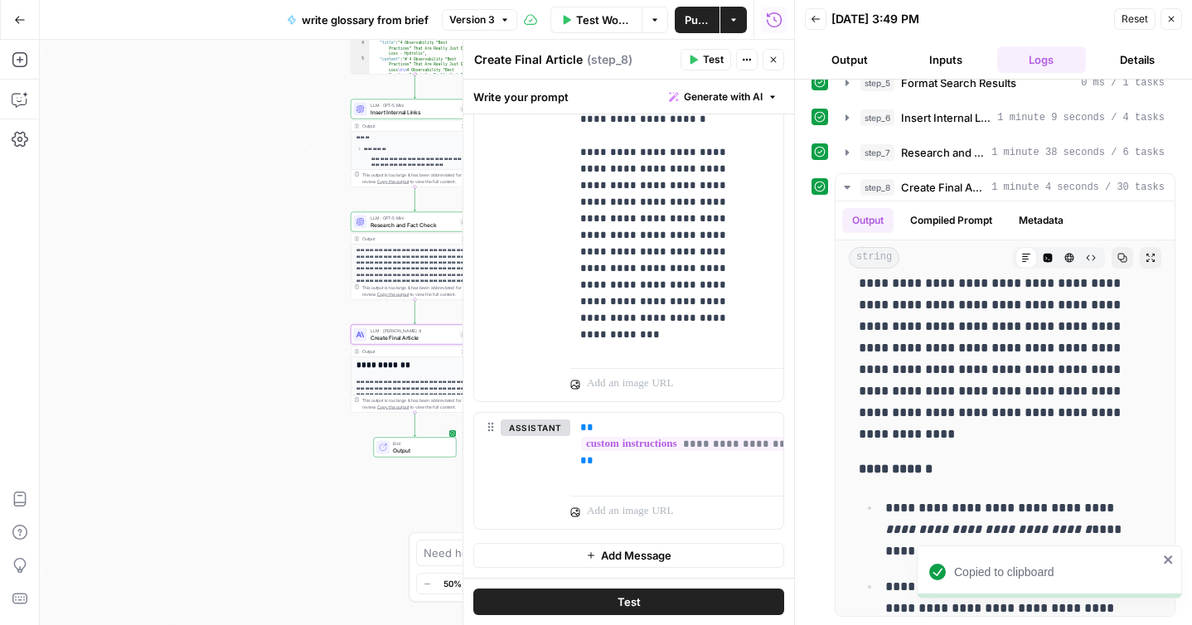
click at [690, 7] on button "Publish" at bounding box center [697, 20] width 45 height 27
click at [774, 66] on button "Close" at bounding box center [774, 60] width 22 height 22
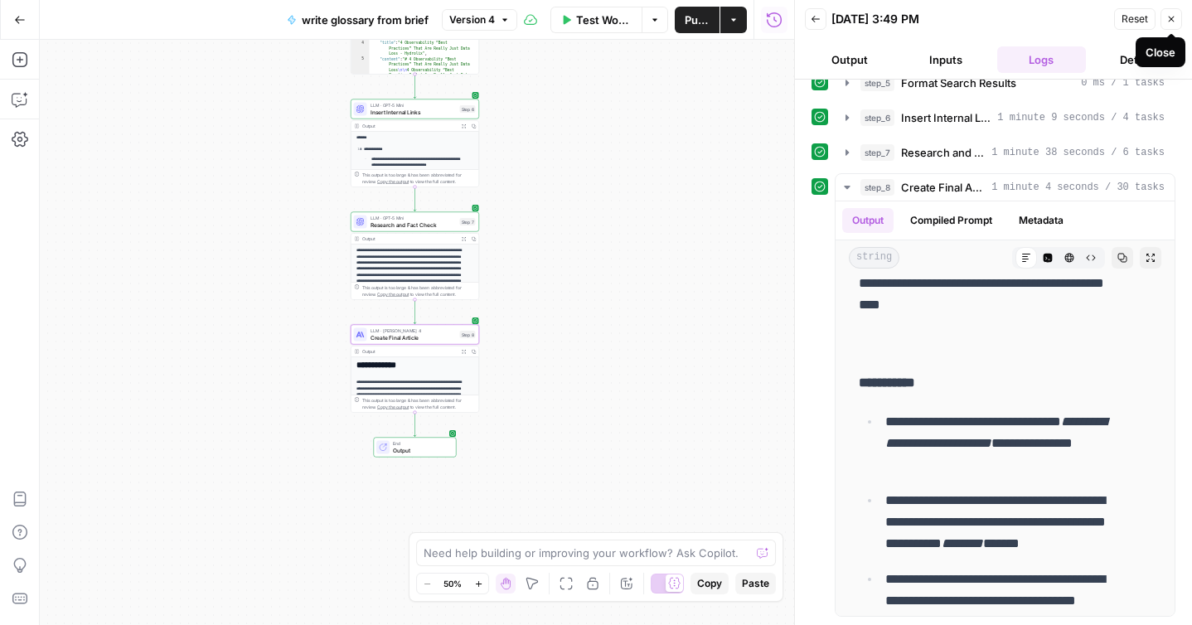
click at [1175, 17] on icon "button" at bounding box center [1172, 19] width 10 height 10
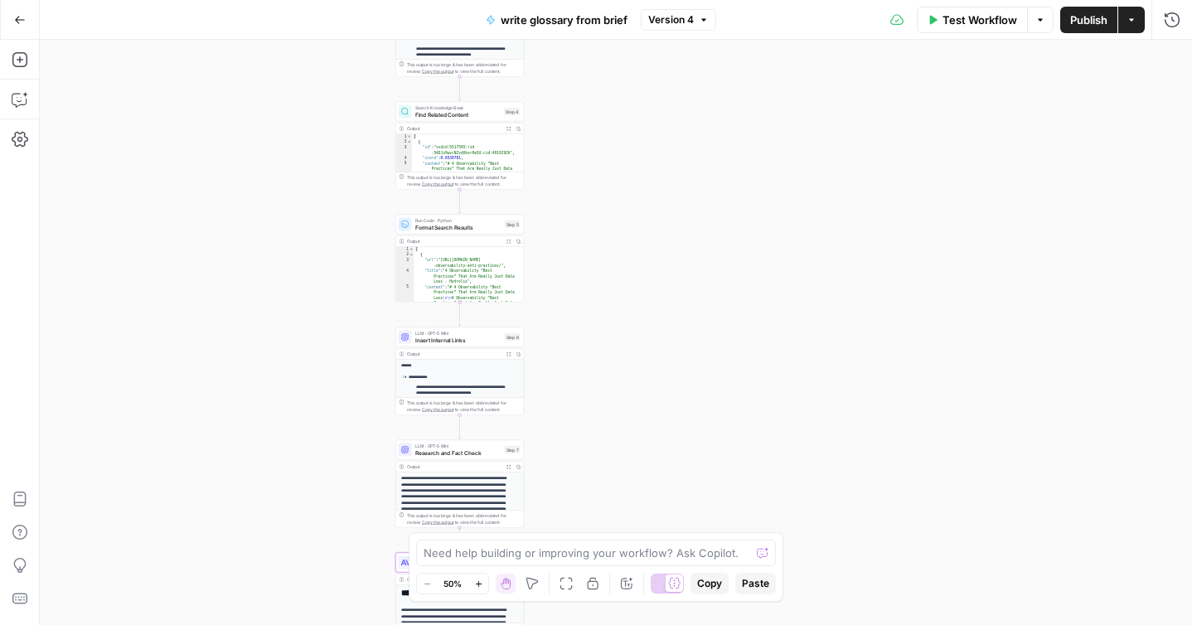
drag, startPoint x: 655, startPoint y: 175, endPoint x: 700, endPoint y: 403, distance: 232.4
click at [700, 403] on div "**********" at bounding box center [616, 332] width 1153 height 585
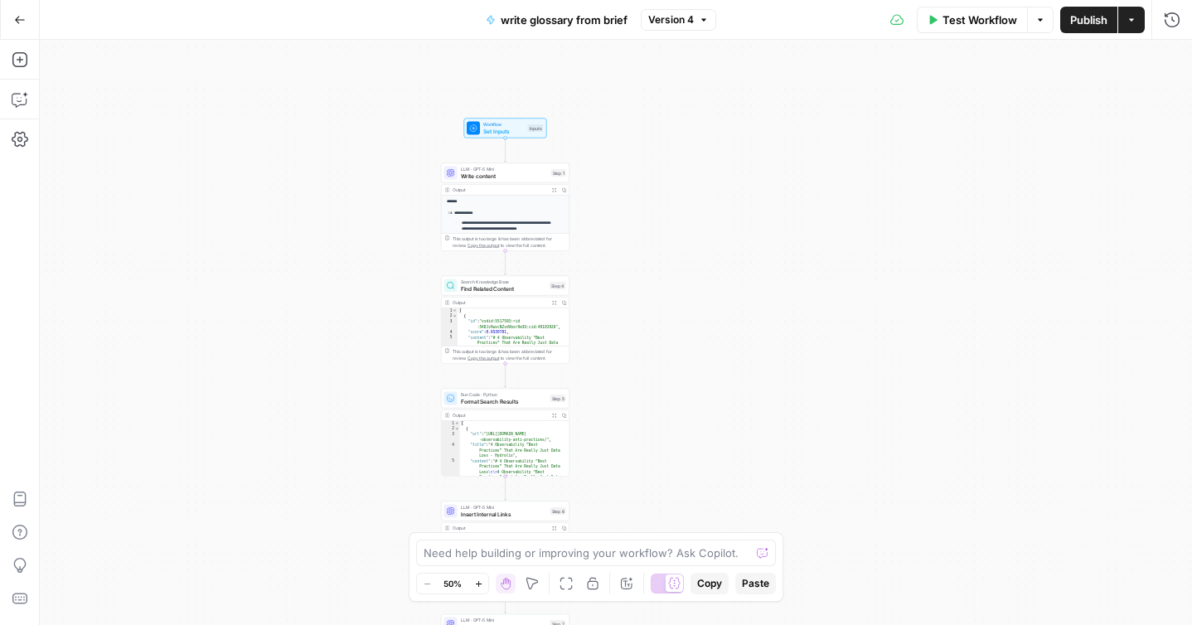
drag, startPoint x: 677, startPoint y: 313, endPoint x: 722, endPoint y: 483, distance: 175.2
click at [722, 483] on div "**********" at bounding box center [616, 332] width 1153 height 585
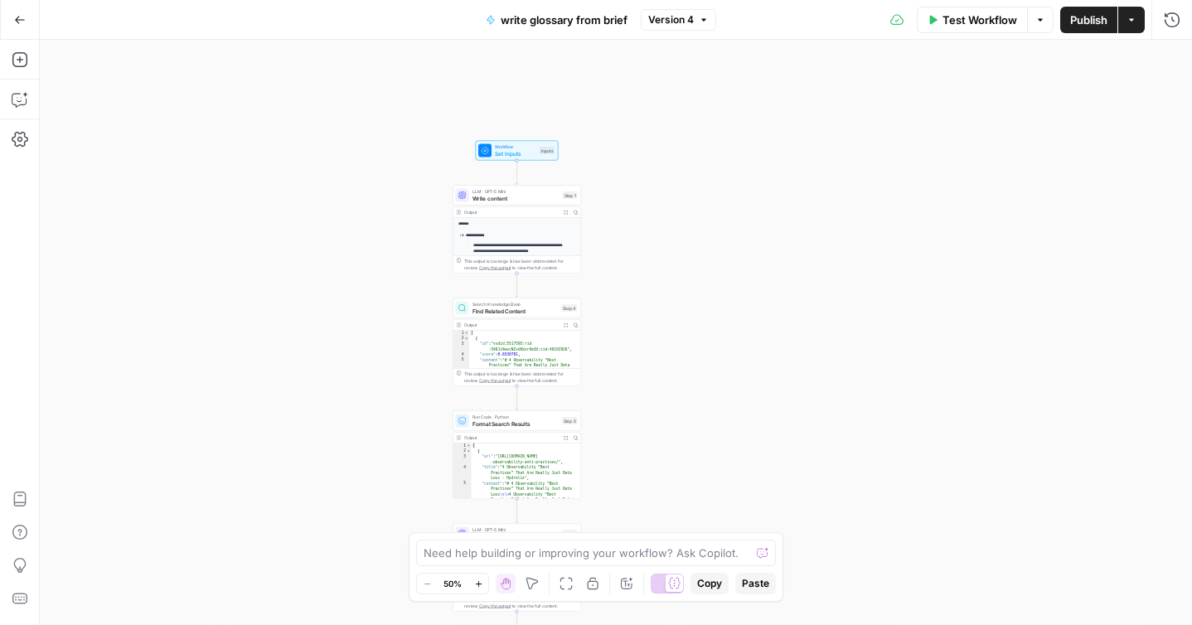
drag, startPoint x: 704, startPoint y: 384, endPoint x: 692, endPoint y: 240, distance: 143.9
click at [692, 240] on div "**********" at bounding box center [616, 332] width 1153 height 585
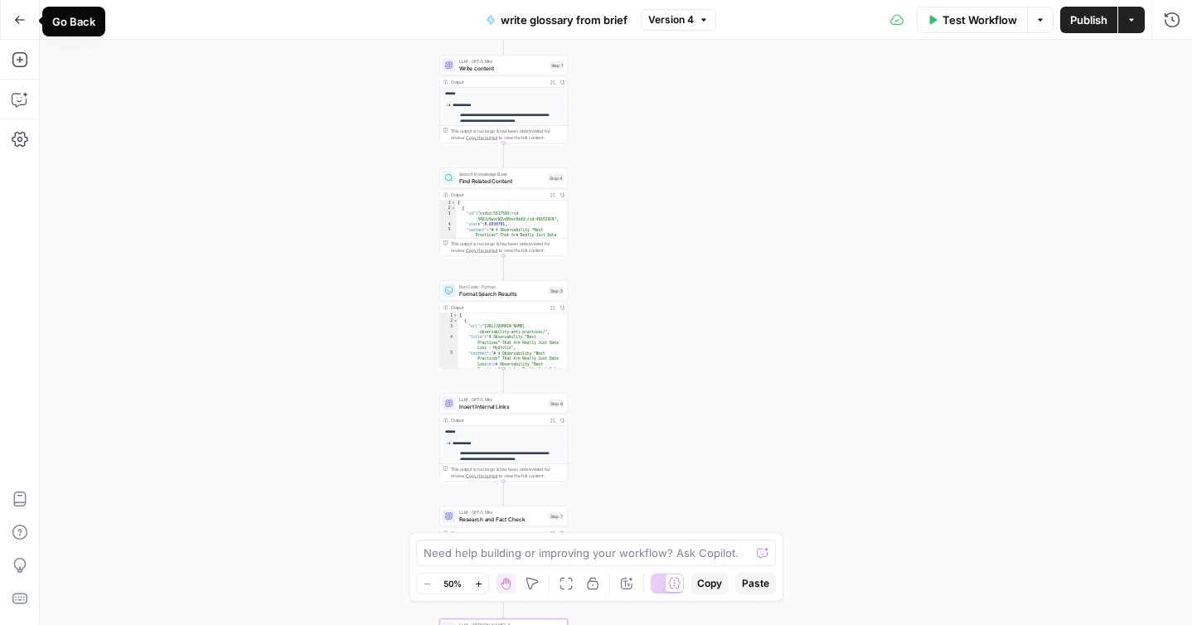
click at [20, 20] on icon "button" at bounding box center [20, 20] width 12 height 12
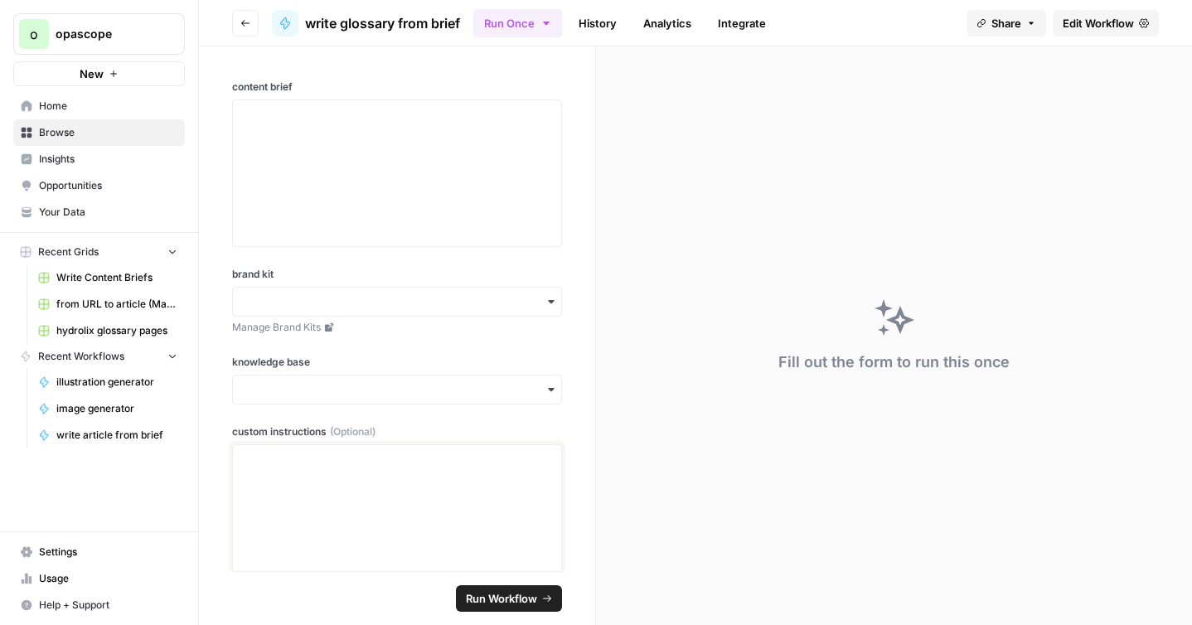
drag, startPoint x: 299, startPoint y: 491, endPoint x: 289, endPoint y: 500, distance: 13.5
click at [291, 499] on div at bounding box center [397, 518] width 308 height 133
click at [59, 134] on span "Browse" at bounding box center [108, 132] width 138 height 15
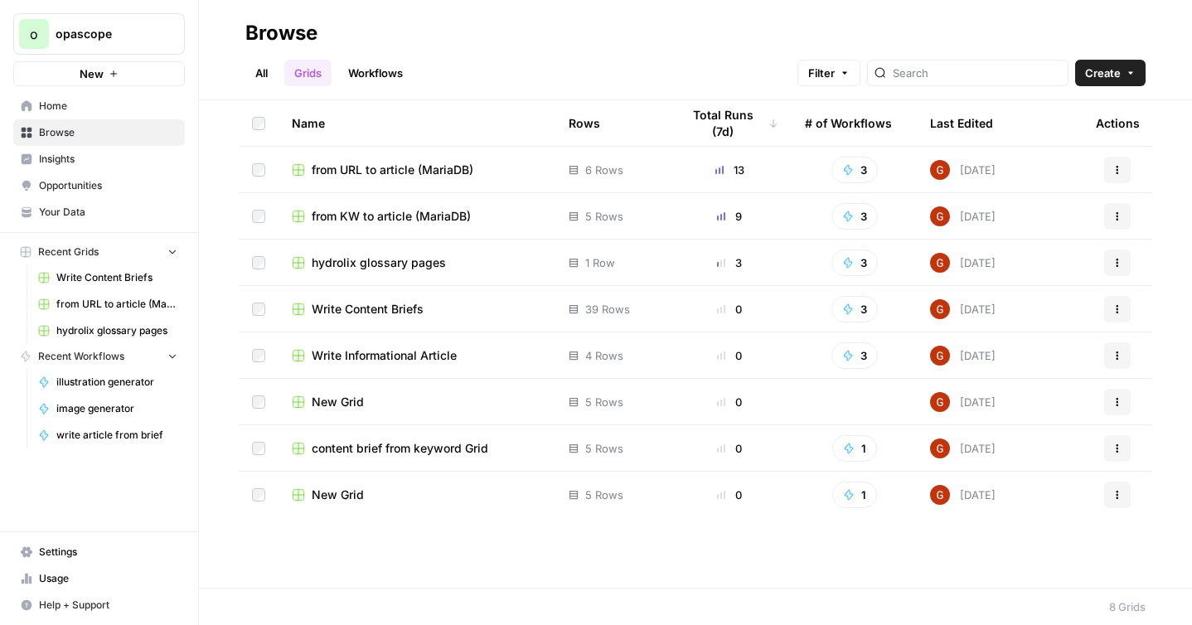
click at [357, 70] on link "Workflows" at bounding box center [375, 73] width 75 height 27
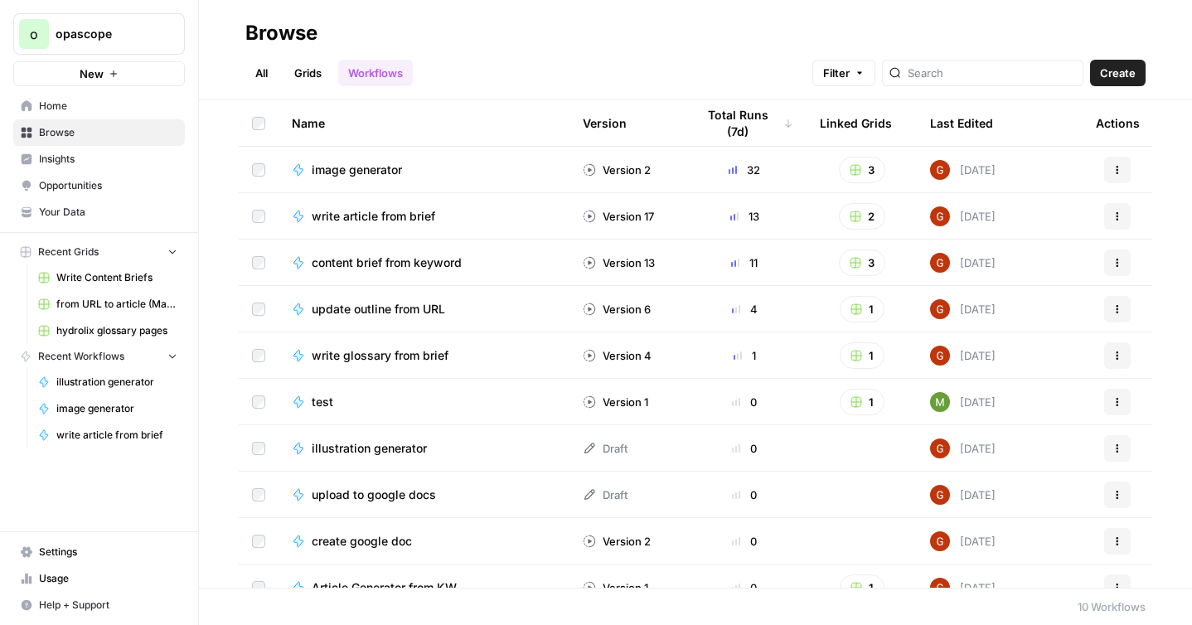
click at [362, 168] on span "image generator" at bounding box center [357, 170] width 90 height 17
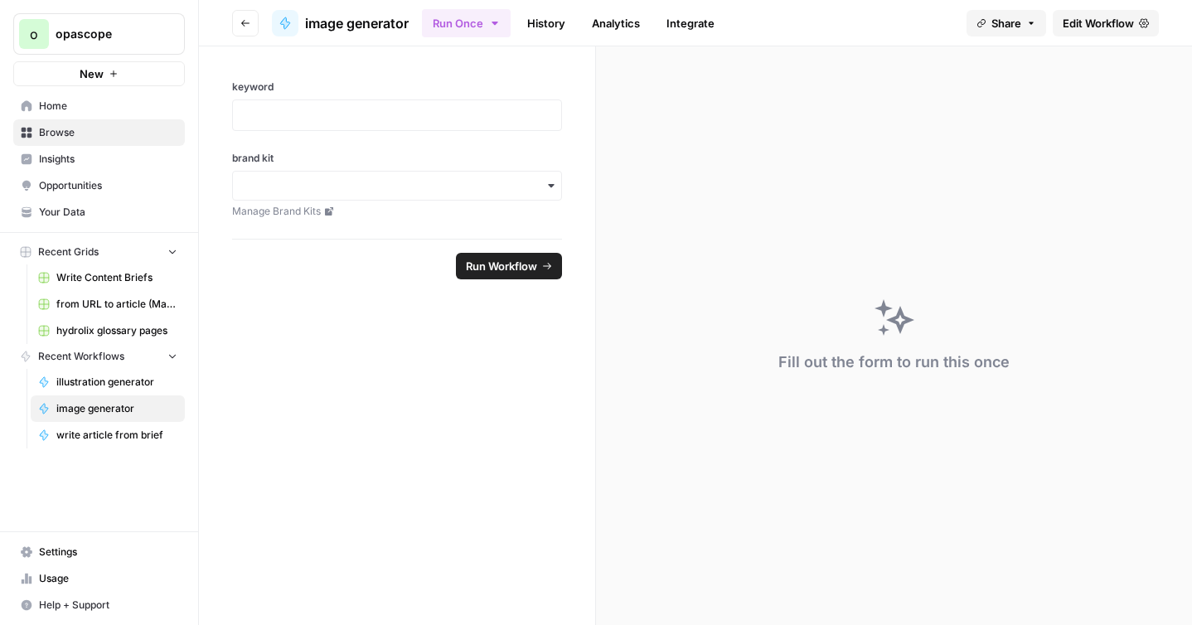
click at [1092, 23] on span "Edit Workflow" at bounding box center [1098, 23] width 71 height 17
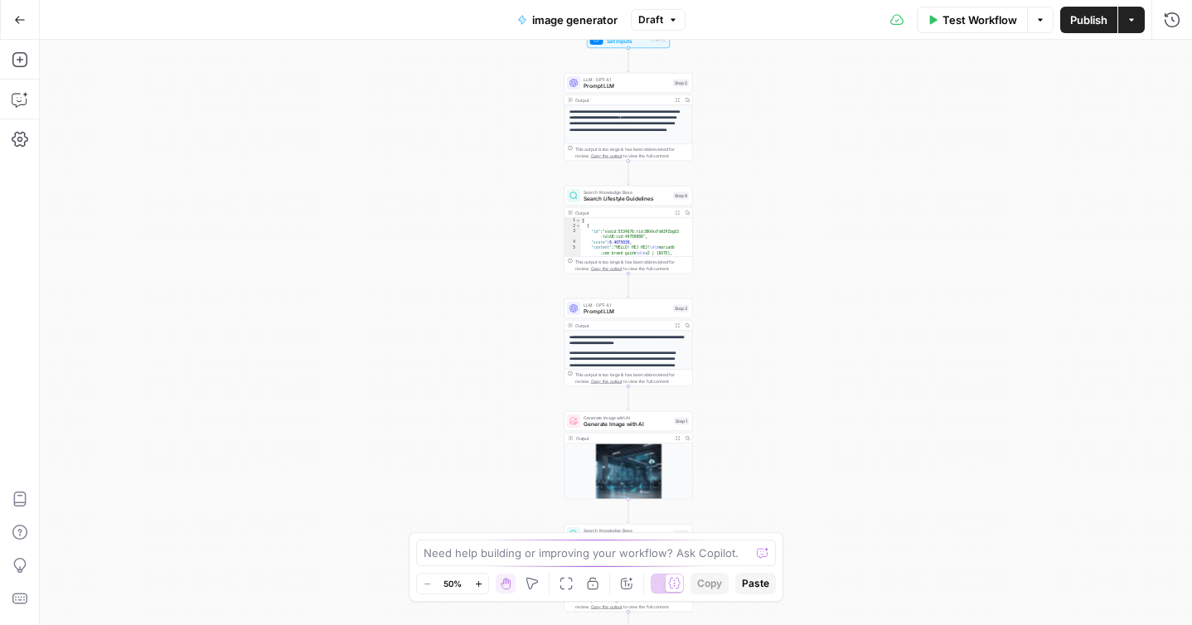
drag, startPoint x: 759, startPoint y: 129, endPoint x: 771, endPoint y: 253, distance: 124.2
click at [771, 253] on div "**********" at bounding box center [616, 332] width 1153 height 585
click at [650, 202] on span "Search Lifestyle Guidelines" at bounding box center [627, 200] width 86 height 8
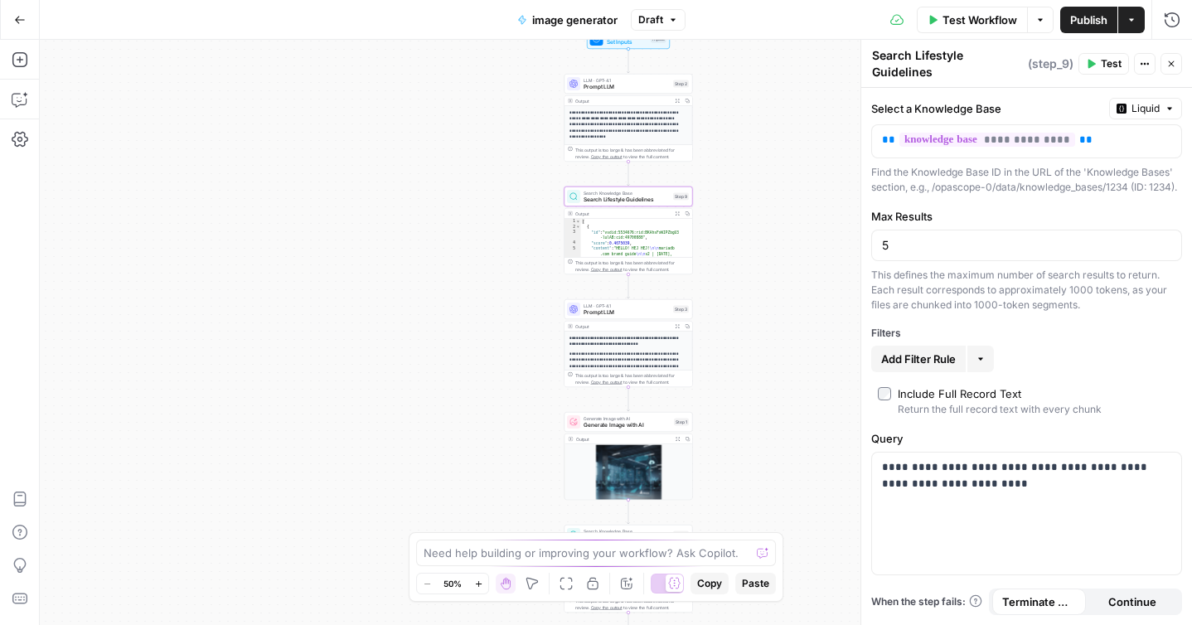
click at [460, 197] on div "**********" at bounding box center [616, 332] width 1153 height 585
click at [451, 553] on textarea at bounding box center [587, 553] width 327 height 17
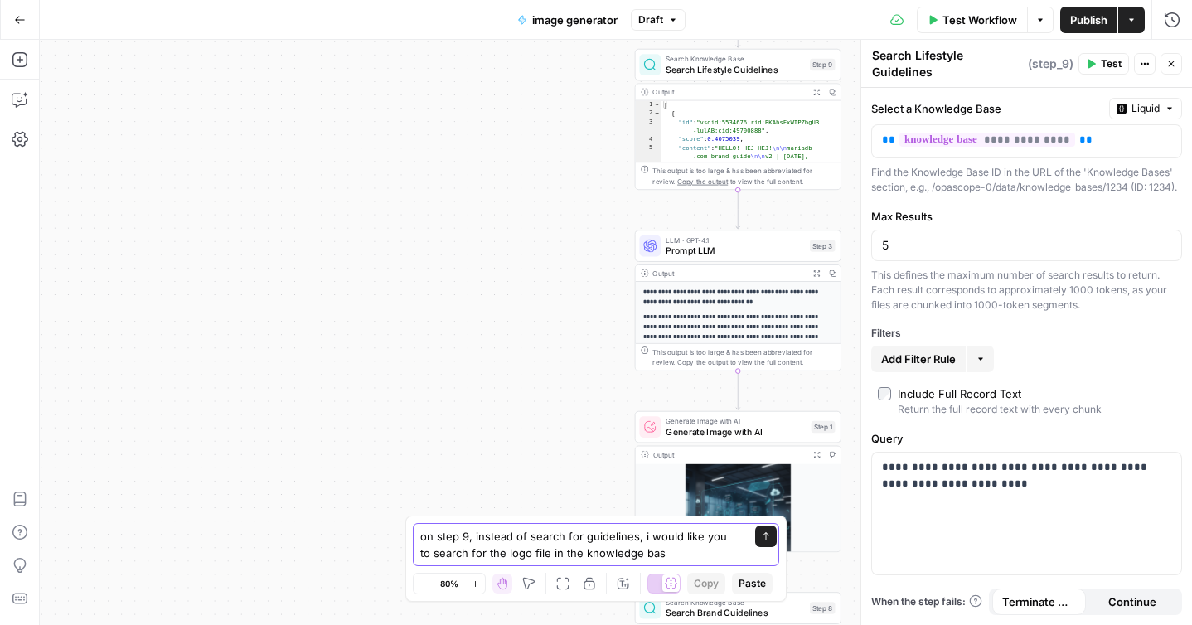
type textarea "on step 9, instead of search for guidelines, i would like you to search for the…"
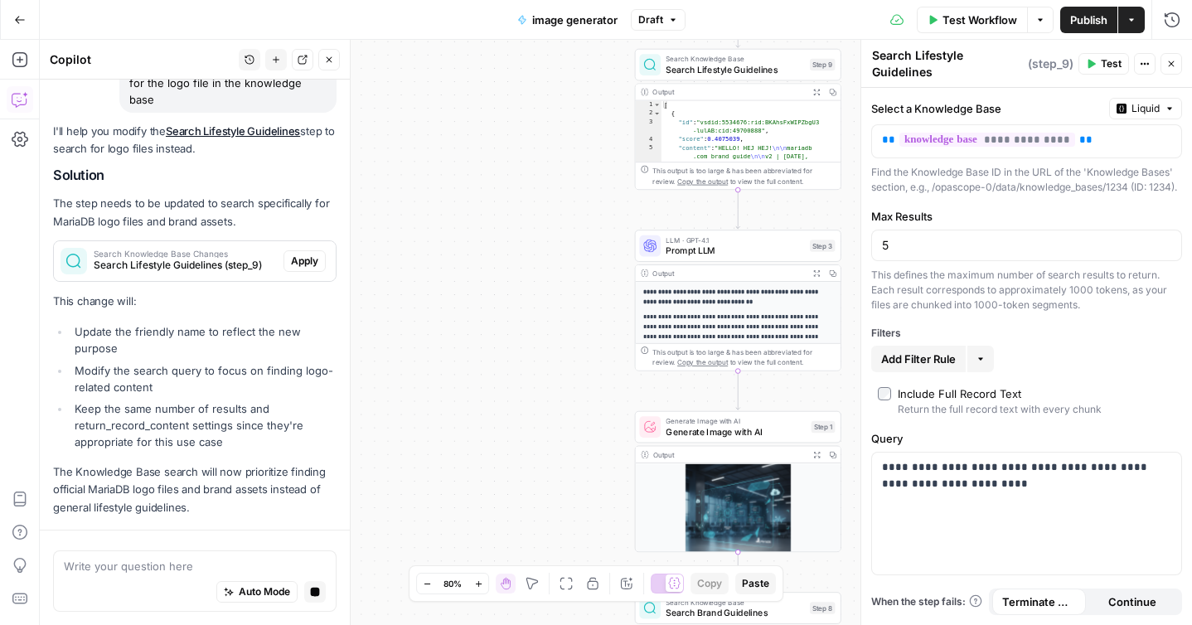
scroll to position [224, 0]
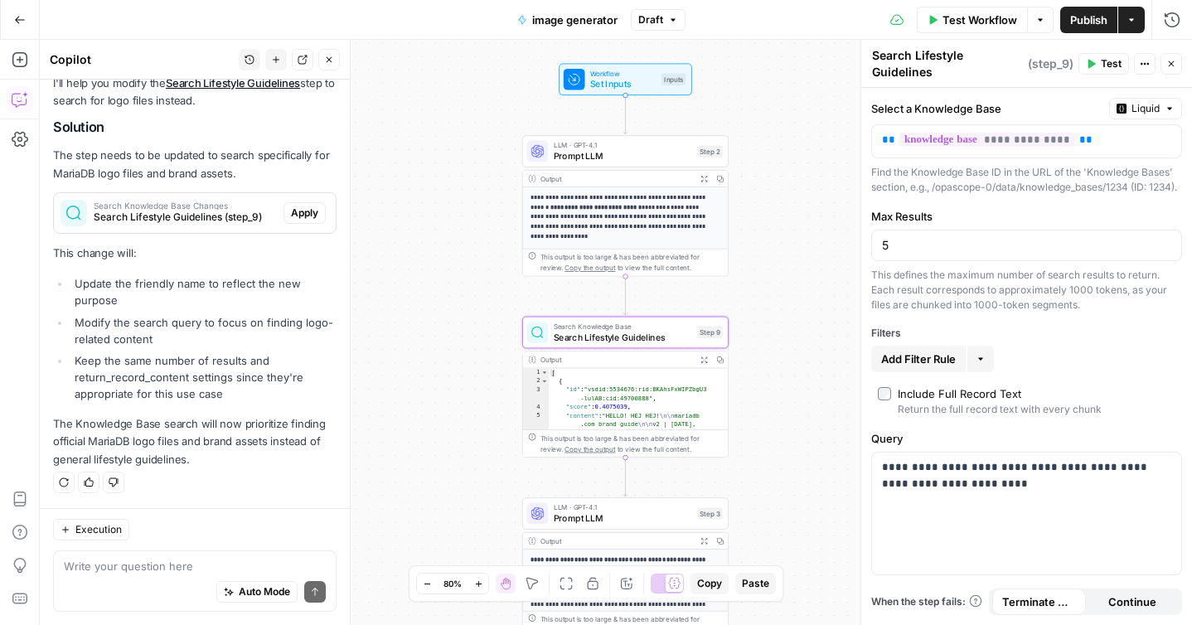
click at [301, 210] on span "Apply" at bounding box center [304, 213] width 27 height 15
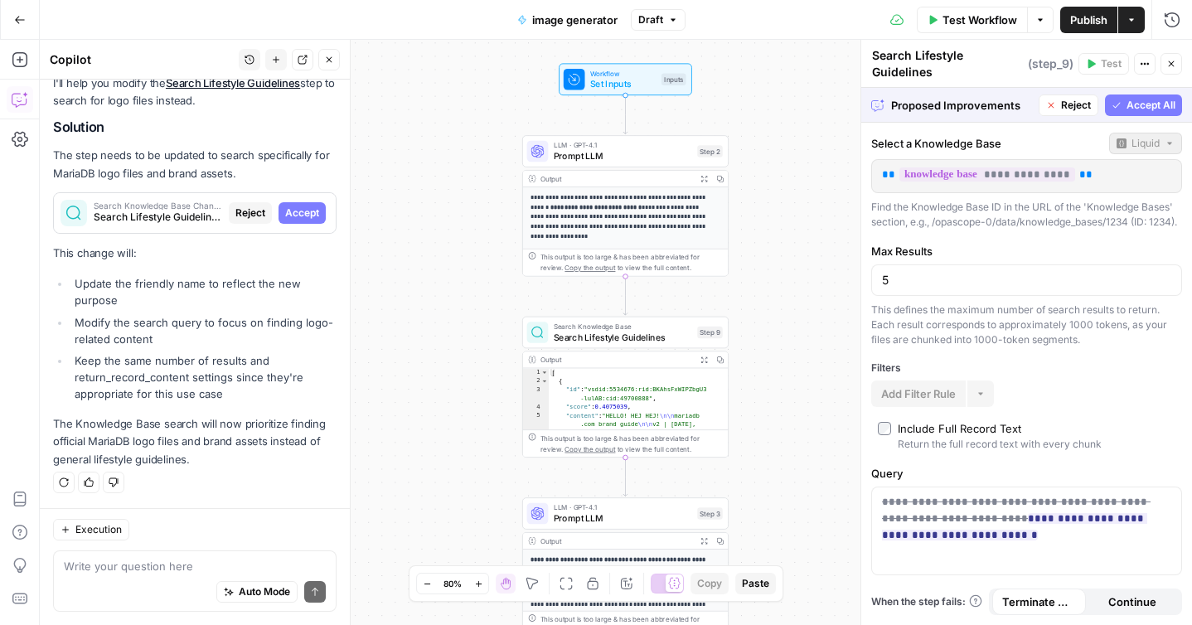
click at [1159, 102] on span "Accept All" at bounding box center [1151, 105] width 49 height 15
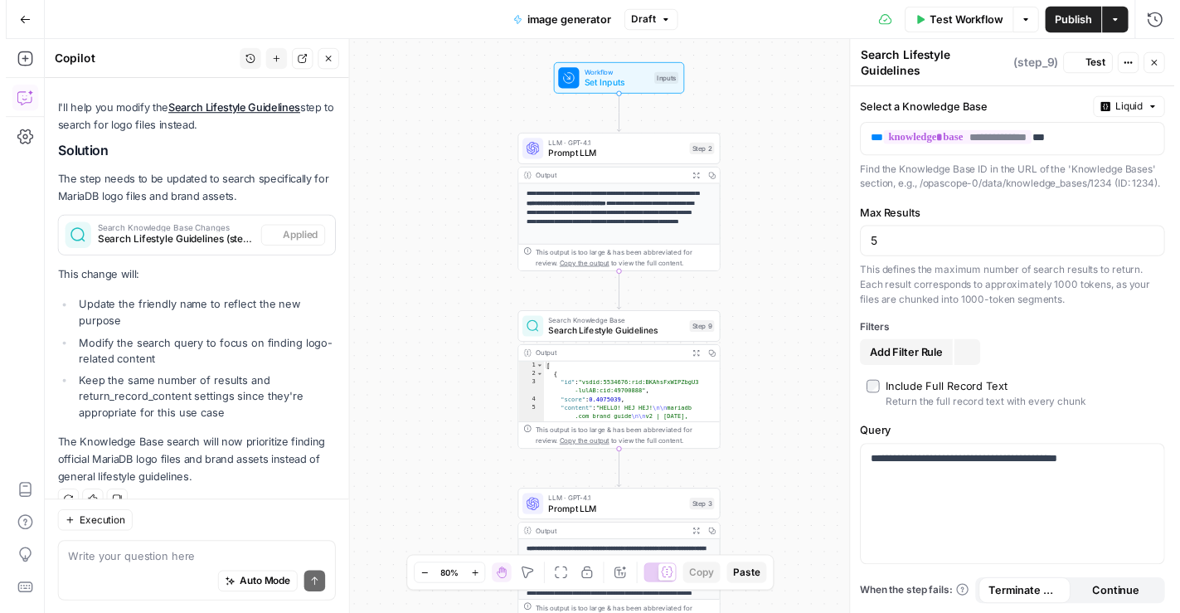
scroll to position [250, 0]
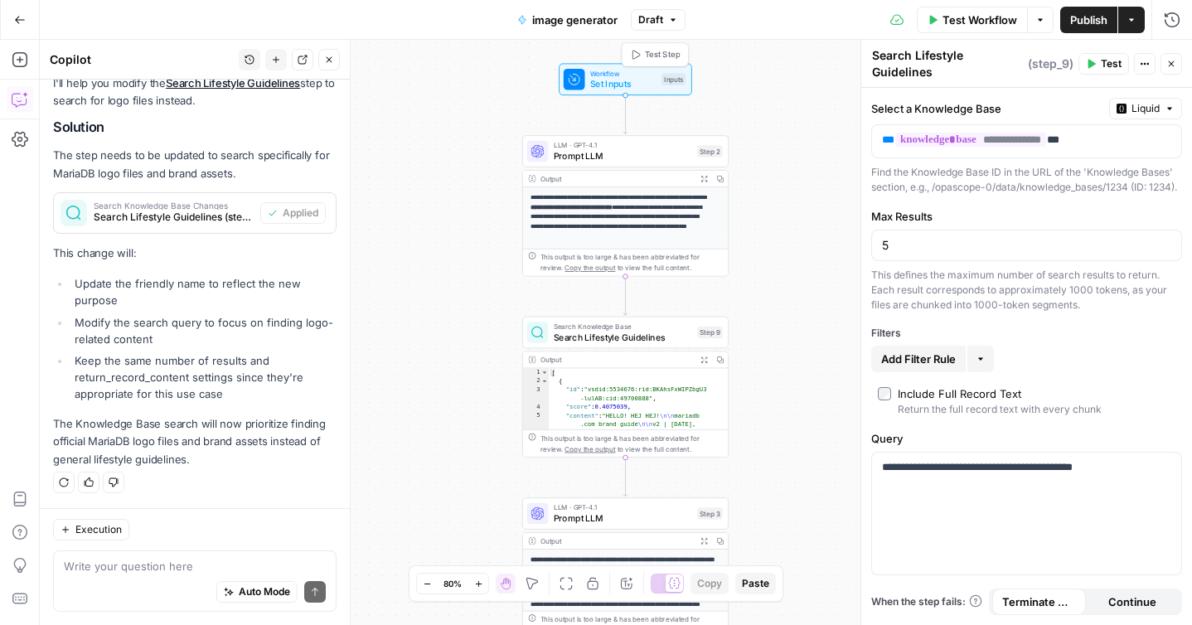
click at [614, 85] on span "Set Inputs" at bounding box center [623, 83] width 66 height 13
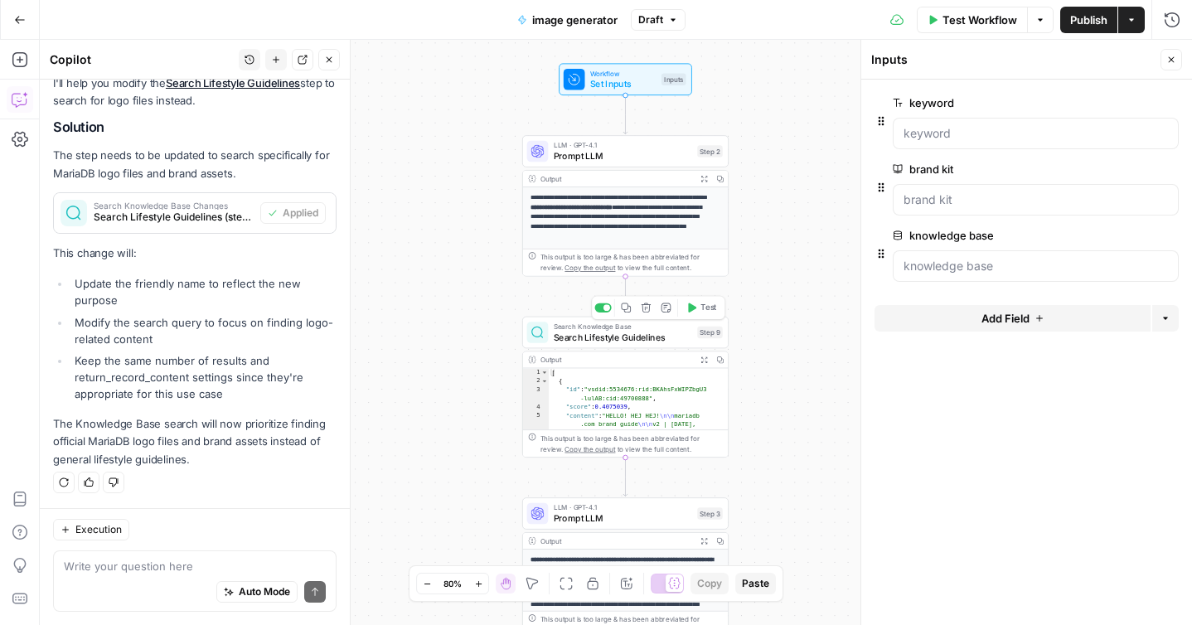
click at [586, 333] on span "Search Lifestyle Guidelines" at bounding box center [623, 337] width 138 height 13
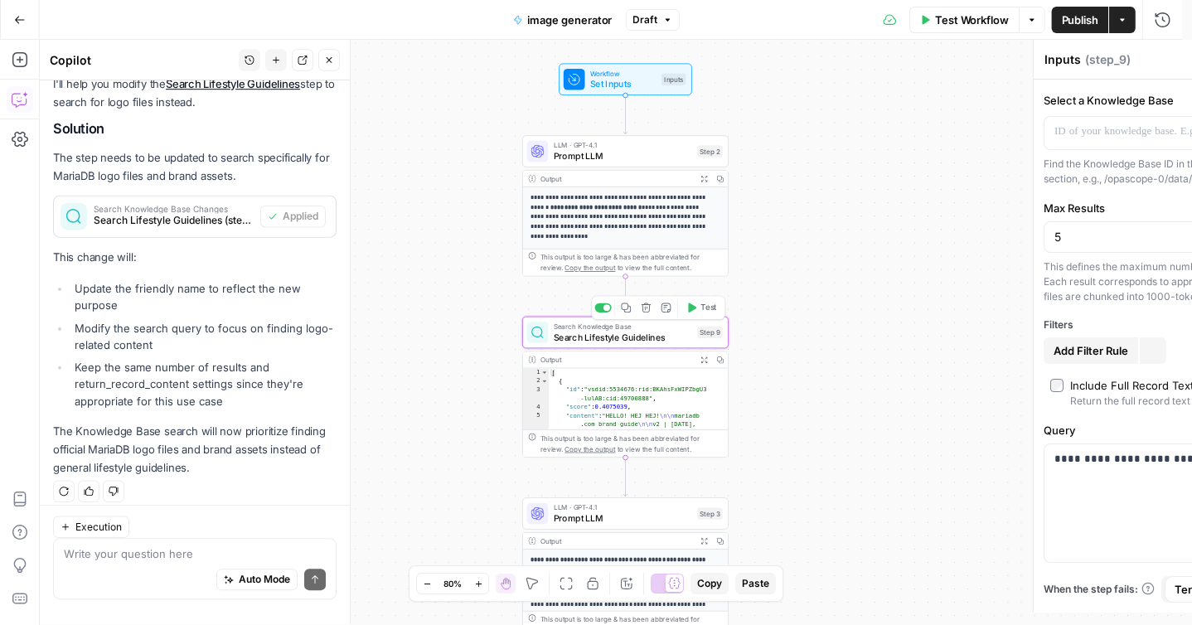
type textarea "Search Lifestyle Guidelines"
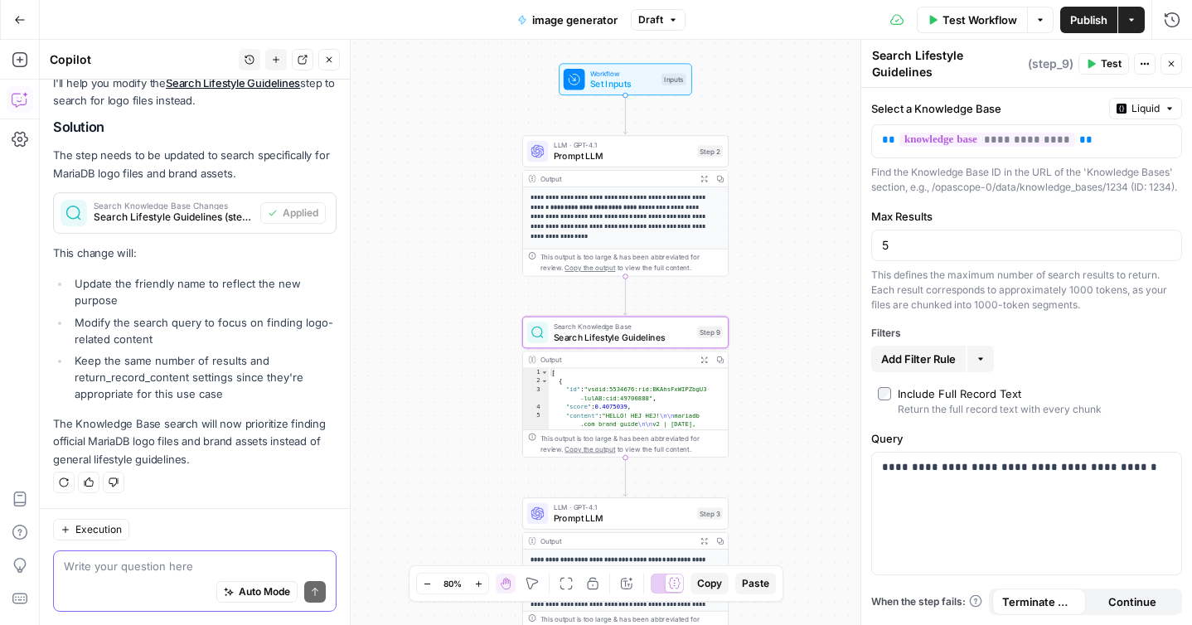
click at [129, 570] on textarea at bounding box center [195, 566] width 262 height 17
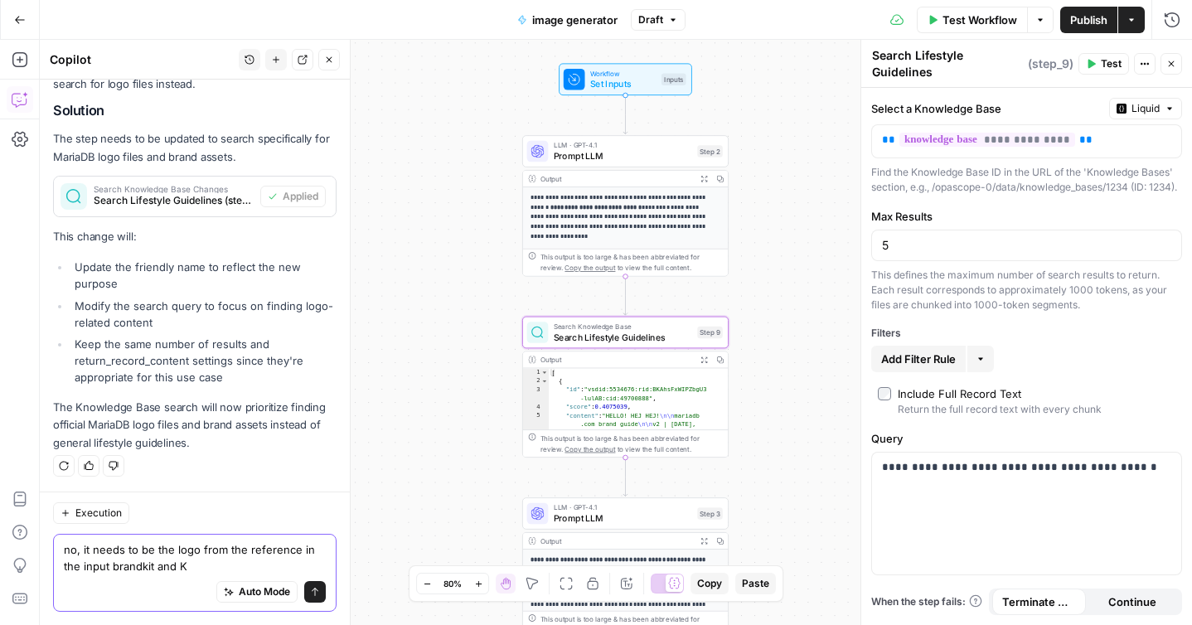
type textarea "no, it needs to be the logo from the reference in the input brandkit and KB"
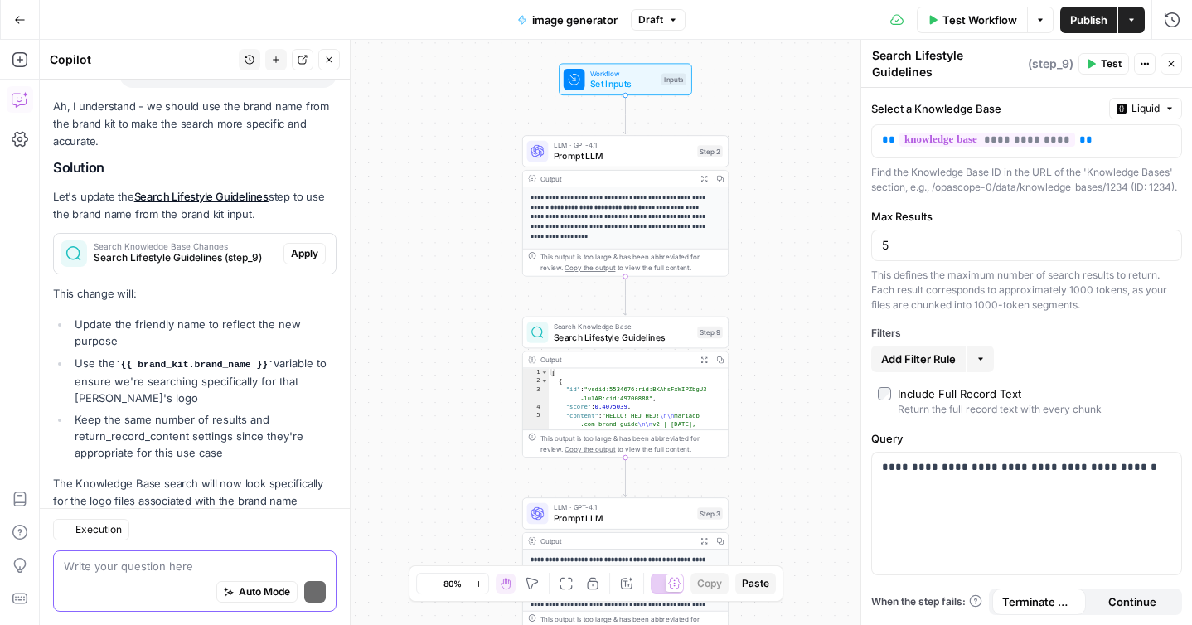
scroll to position [775, 0]
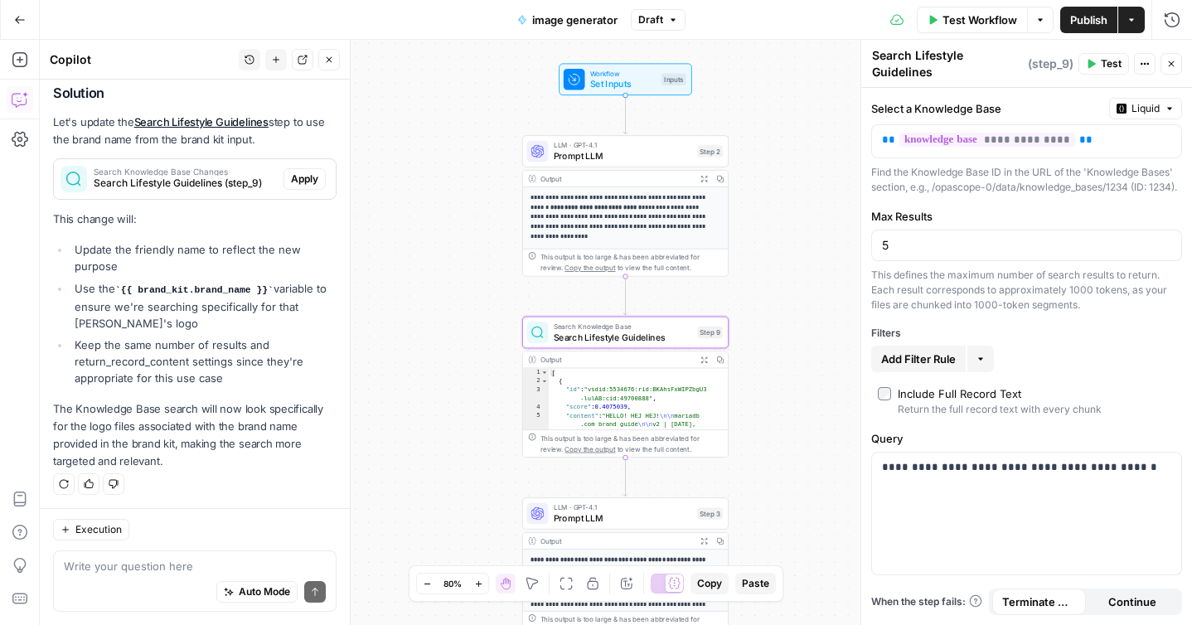
click at [291, 177] on span "Apply" at bounding box center [304, 179] width 27 height 15
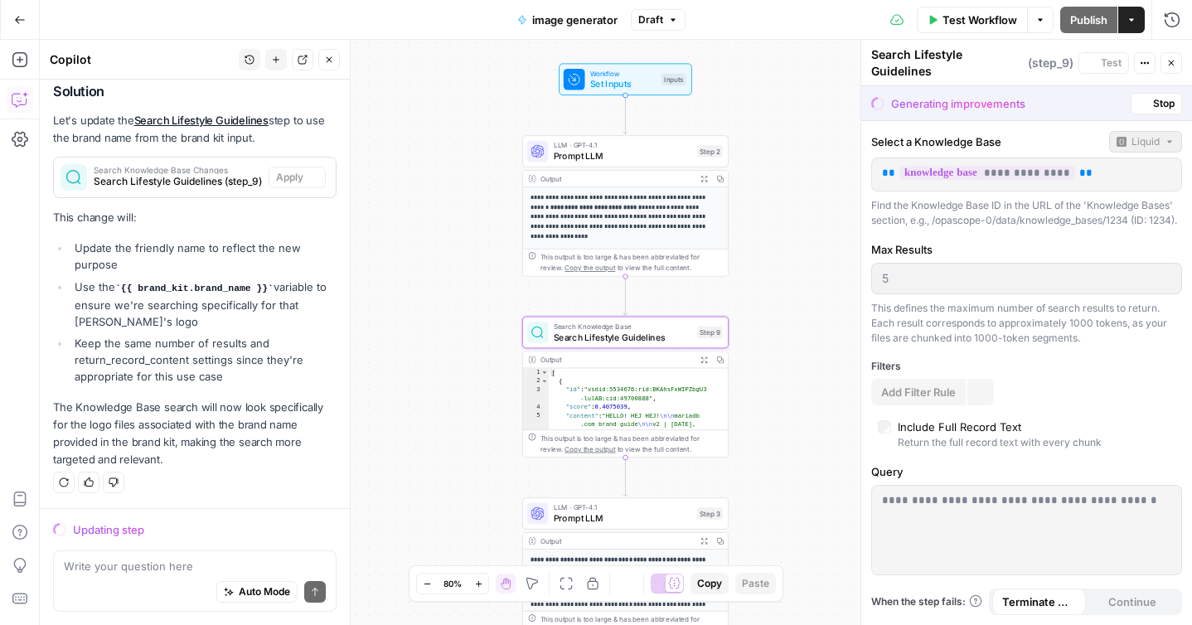
scroll to position [749, 0]
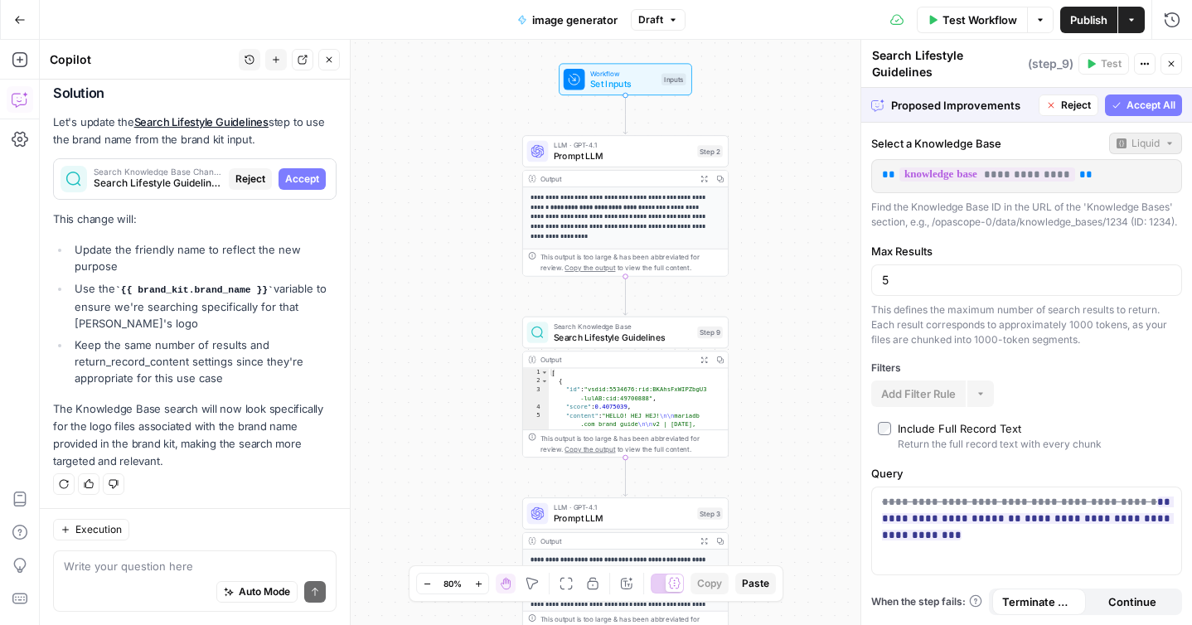
click at [1139, 108] on span "Accept All" at bounding box center [1151, 105] width 49 height 15
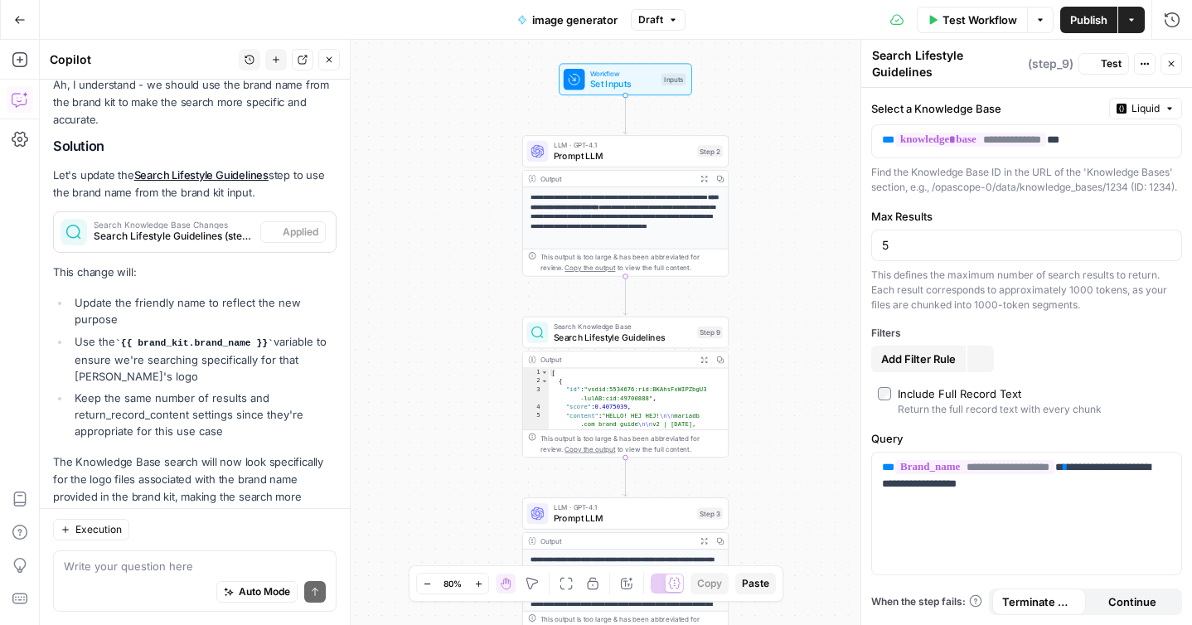
scroll to position [802, 0]
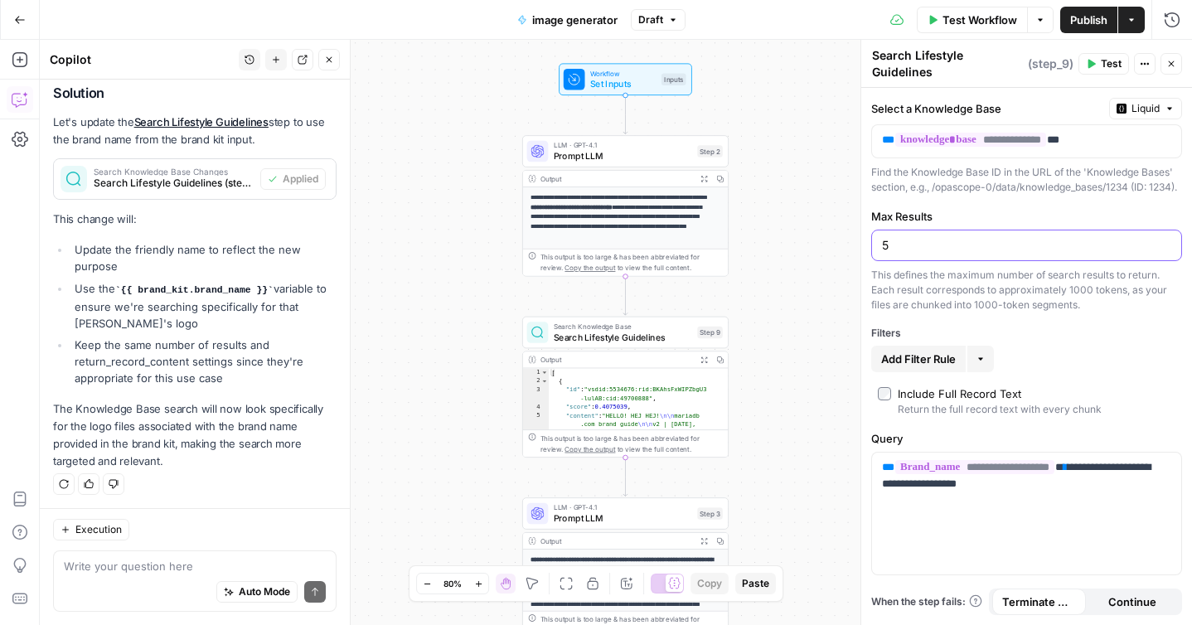
click at [1012, 254] on input "5" at bounding box center [1026, 245] width 289 height 17
type input "1"
click at [1112, 598] on span "Continue" at bounding box center [1133, 602] width 48 height 17
click at [1091, 68] on icon "button" at bounding box center [1091, 64] width 10 height 10
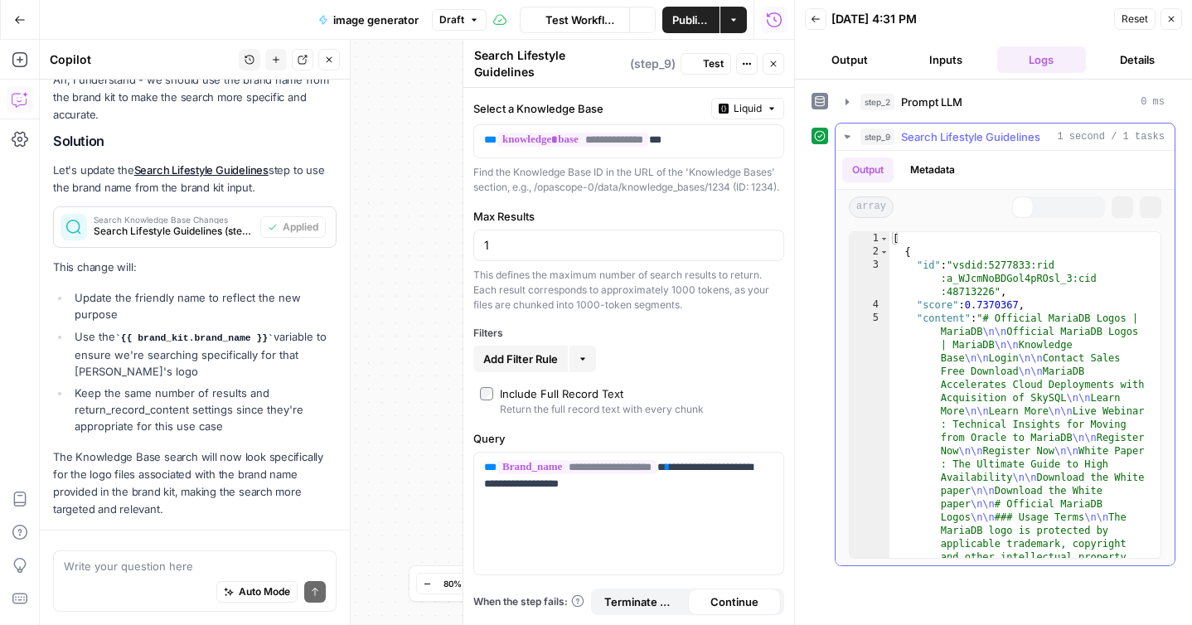
scroll to position [802, 0]
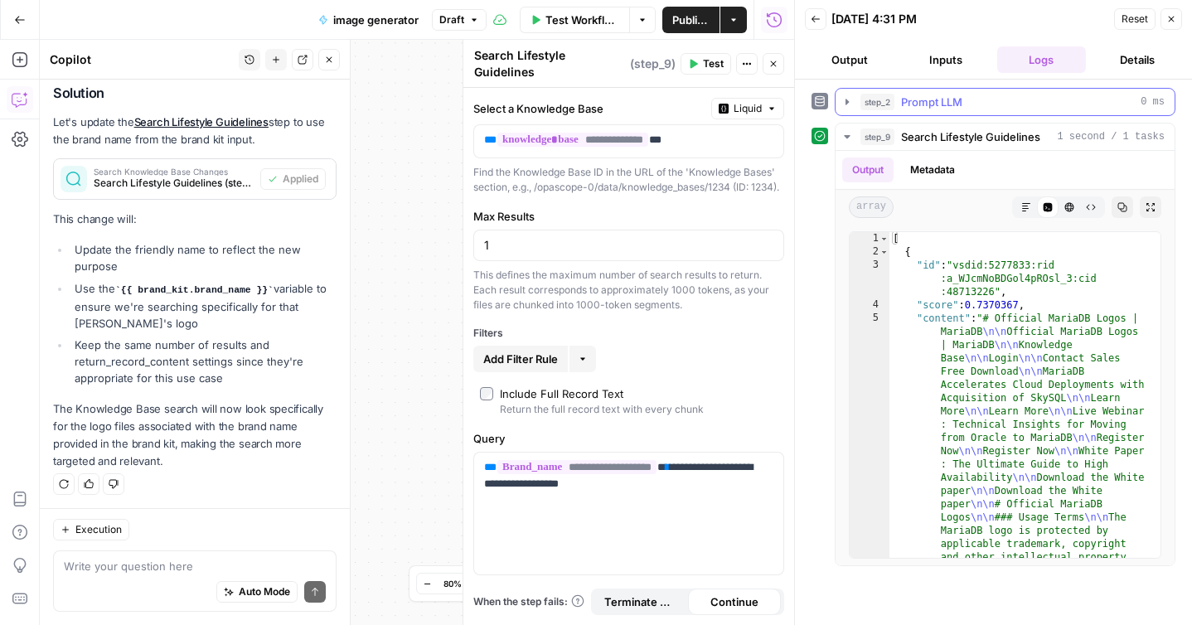
click at [982, 106] on div "step_2 Prompt LLM 0 ms" at bounding box center [1013, 102] width 304 height 17
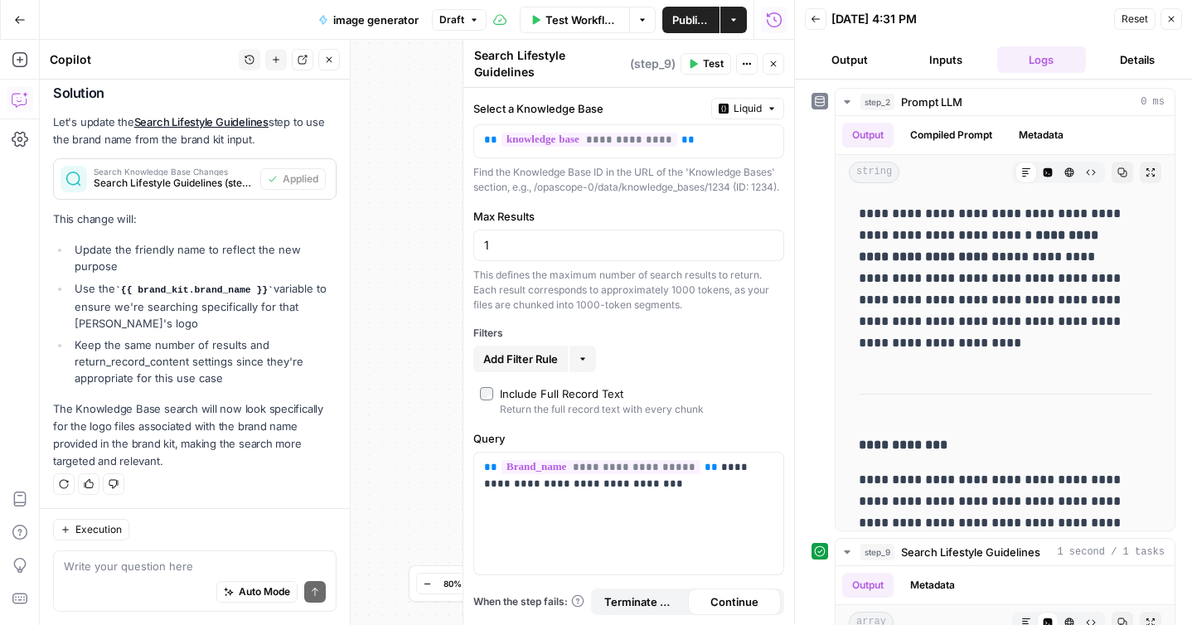
click at [778, 62] on icon "button" at bounding box center [774, 64] width 10 height 10
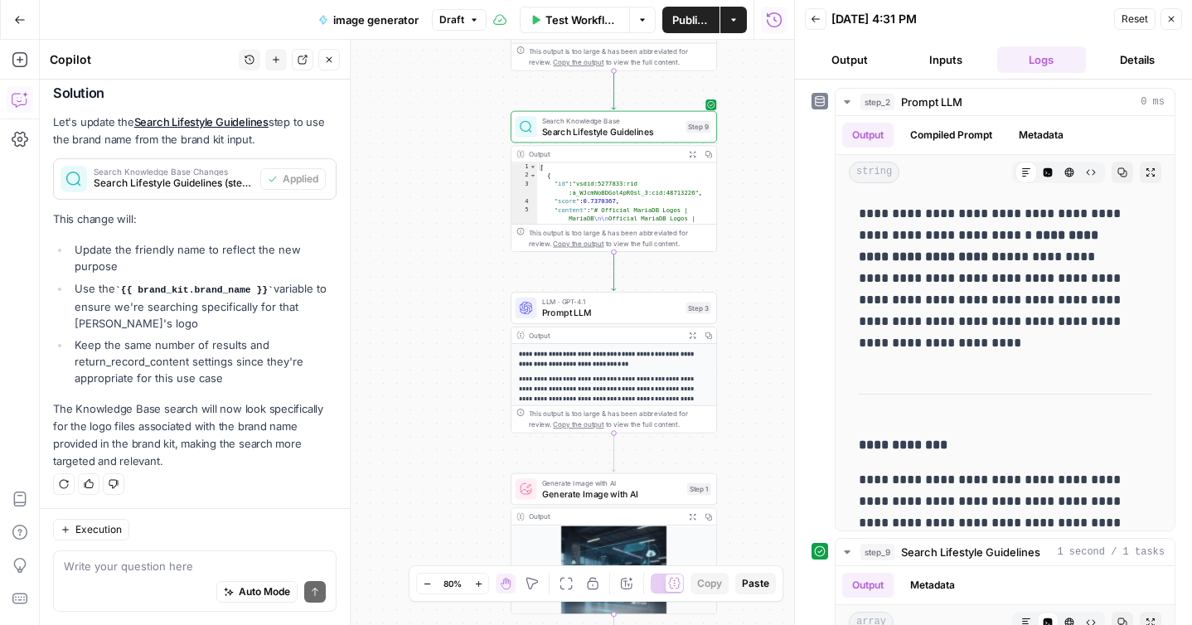
drag, startPoint x: 768, startPoint y: 425, endPoint x: 756, endPoint y: 219, distance: 206.0
click at [756, 219] on div "**********" at bounding box center [417, 332] width 755 height 585
click at [643, 318] on span "Prompt LLM" at bounding box center [611, 312] width 138 height 13
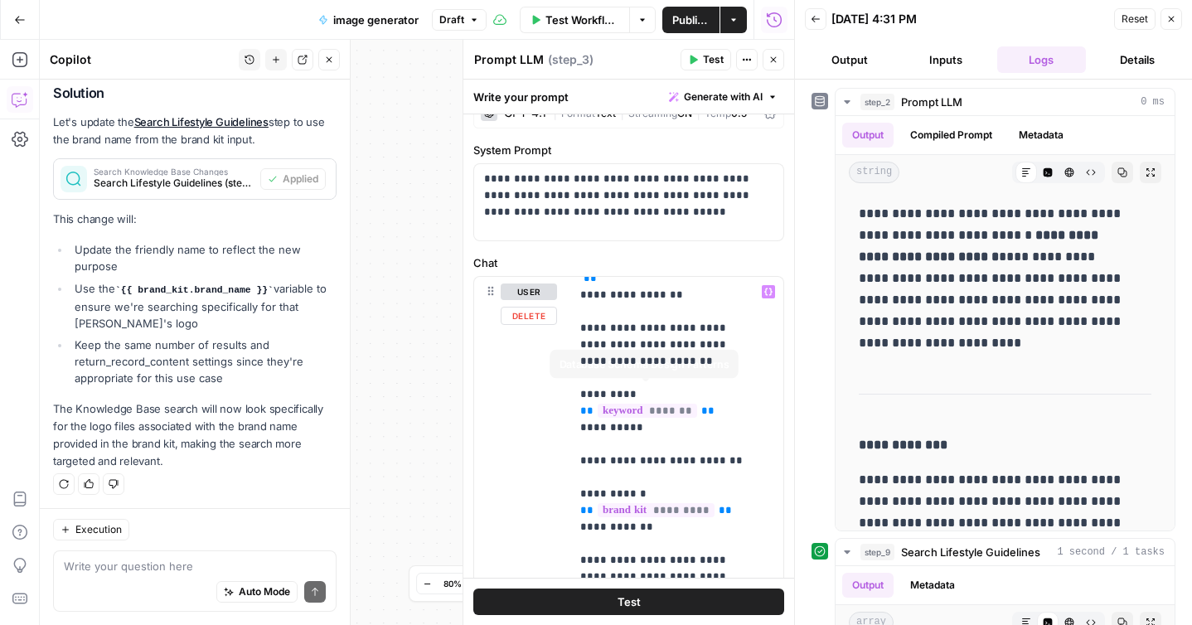
scroll to position [0, 0]
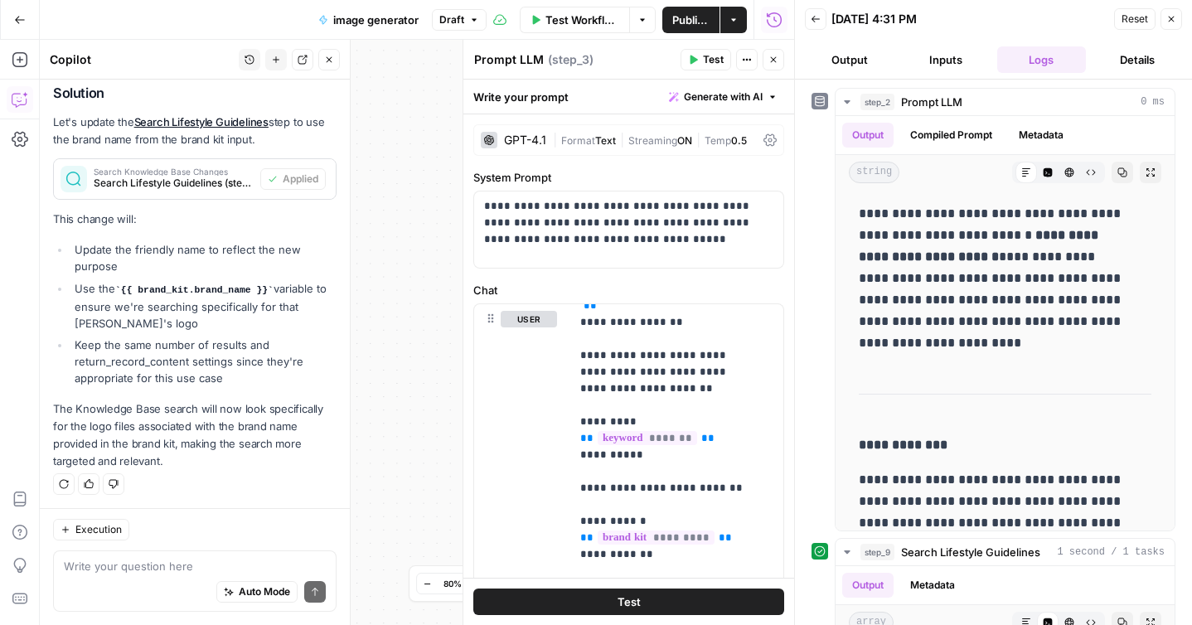
click at [408, 310] on div "**********" at bounding box center [417, 332] width 755 height 585
click at [779, 64] on button "Close" at bounding box center [774, 60] width 22 height 22
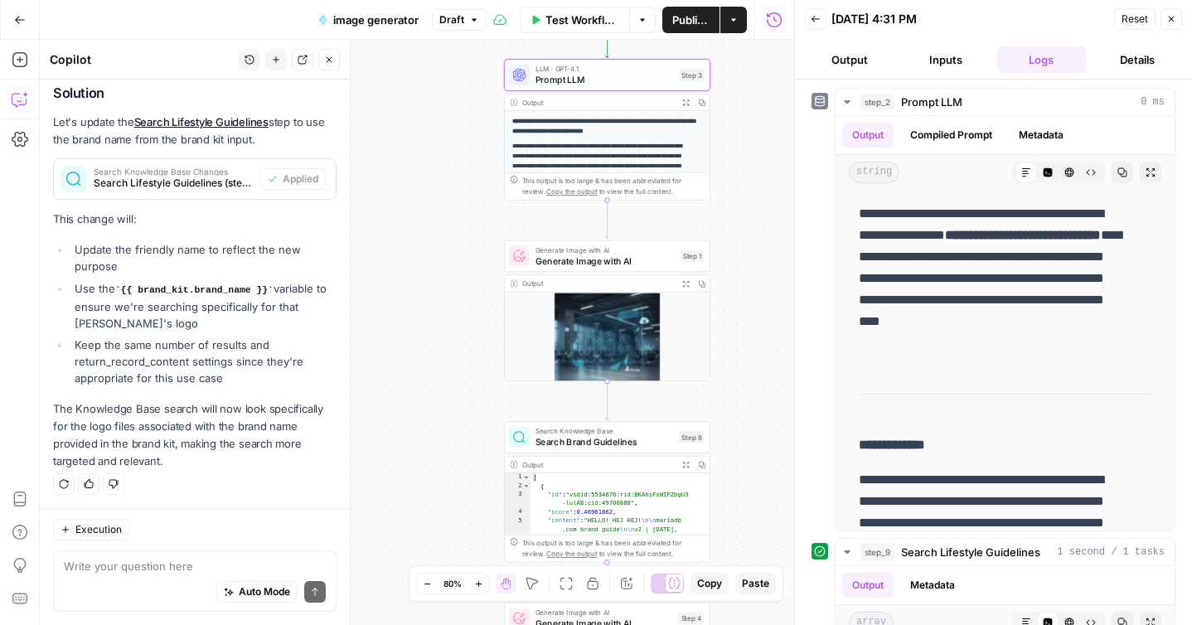
drag, startPoint x: 434, startPoint y: 448, endPoint x: 428, endPoint y: 200, distance: 248.0
click at [428, 200] on div "**********" at bounding box center [417, 332] width 755 height 585
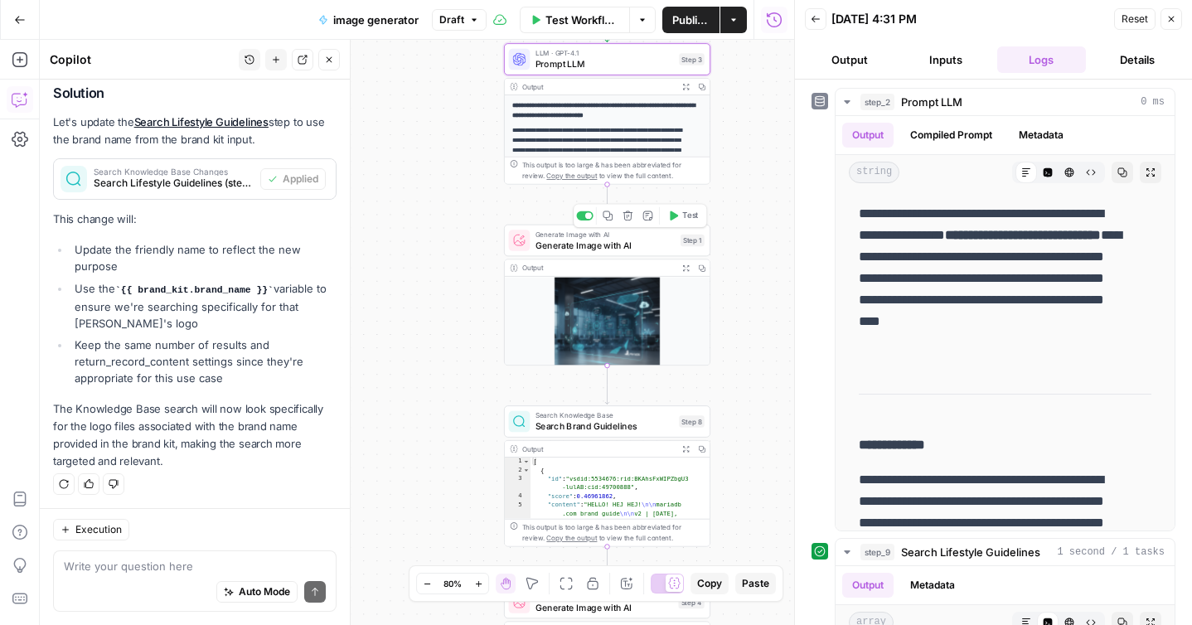
click at [605, 245] on span "Generate Image with AI" at bounding box center [606, 245] width 140 height 13
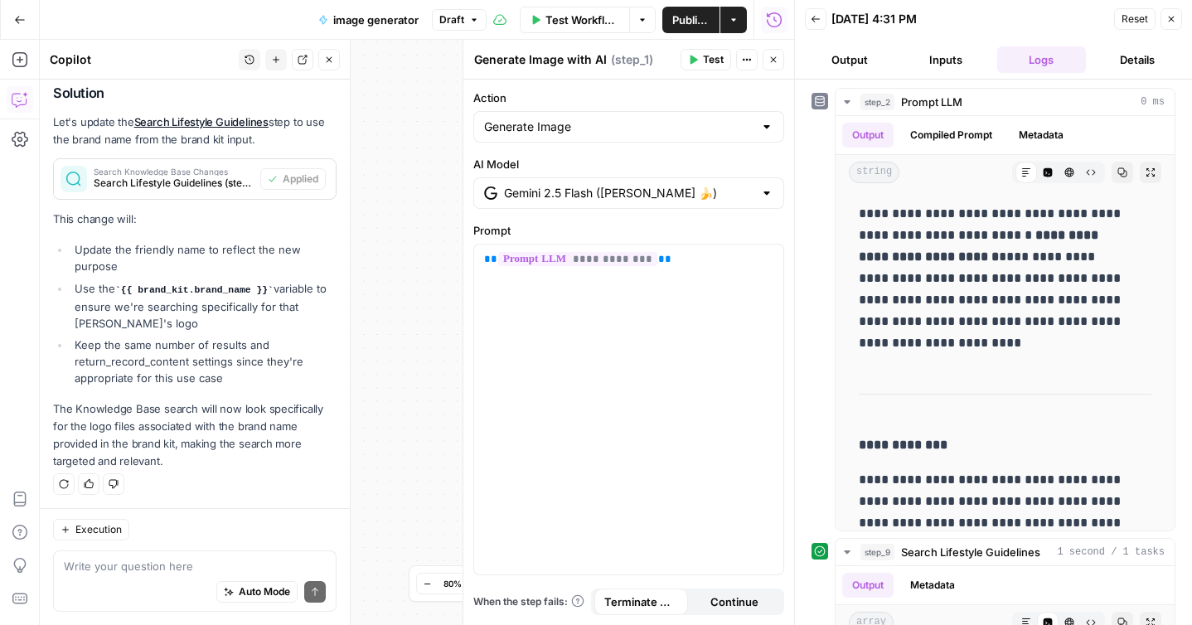
click at [760, 132] on div at bounding box center [766, 127] width 13 height 17
click at [574, 199] on span "Edit Image" at bounding box center [626, 191] width 276 height 17
type input "Edit Image"
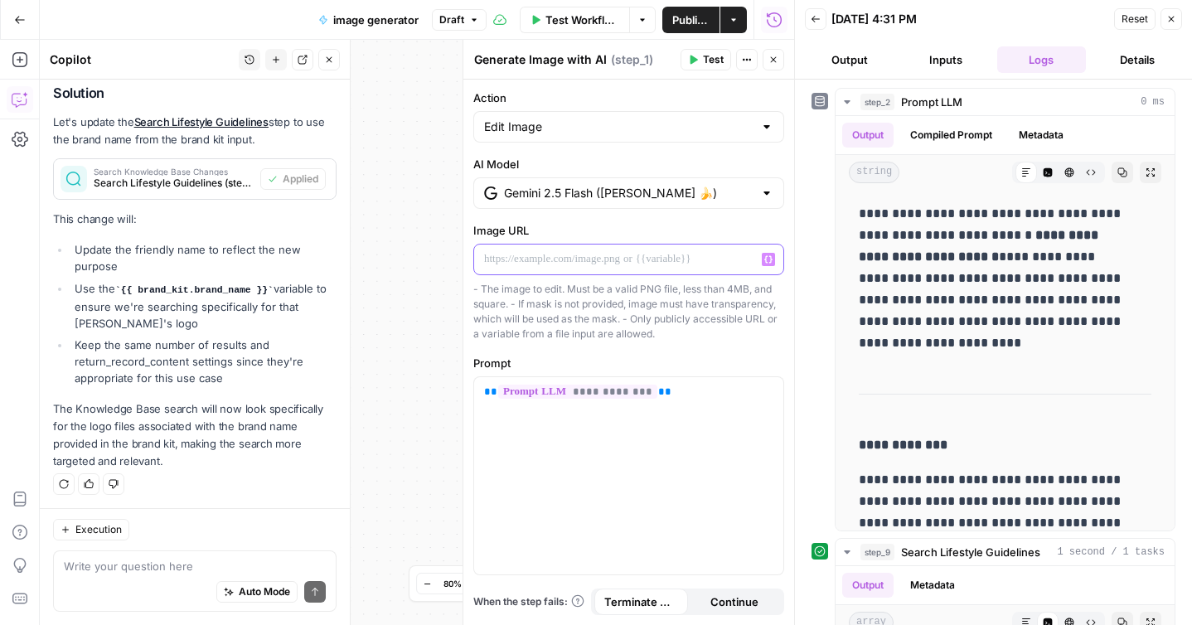
click at [601, 265] on p at bounding box center [628, 259] width 289 height 17
click at [770, 257] on icon "button" at bounding box center [769, 259] width 8 height 8
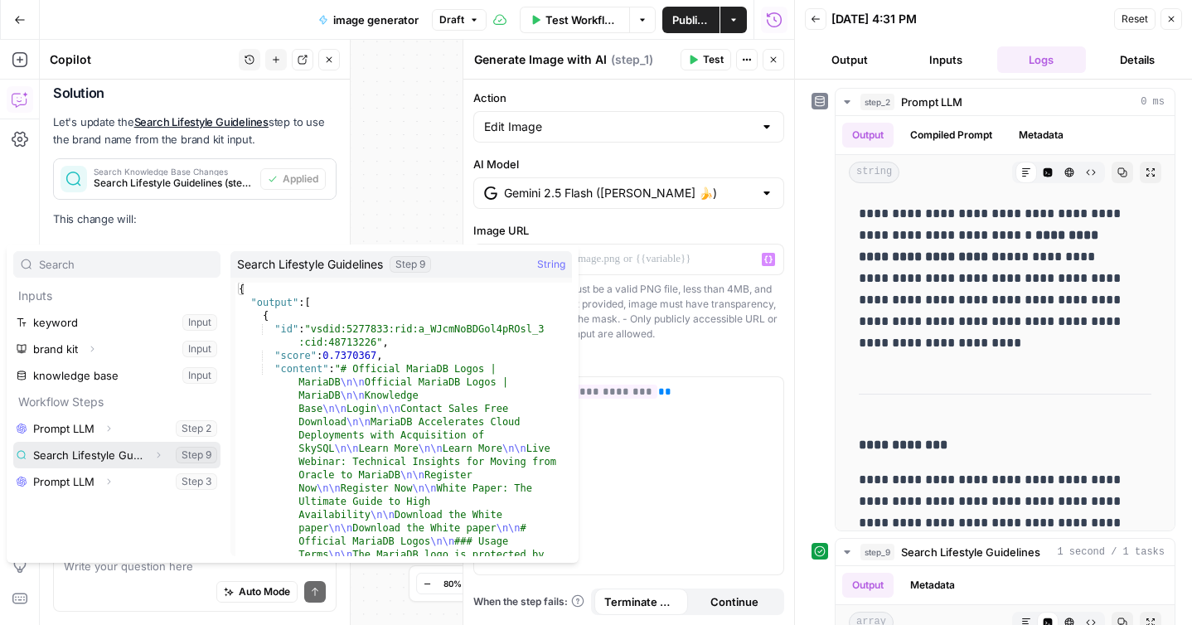
click at [92, 454] on button "Select variable Search Lifestyle Guidelines" at bounding box center [116, 455] width 207 height 27
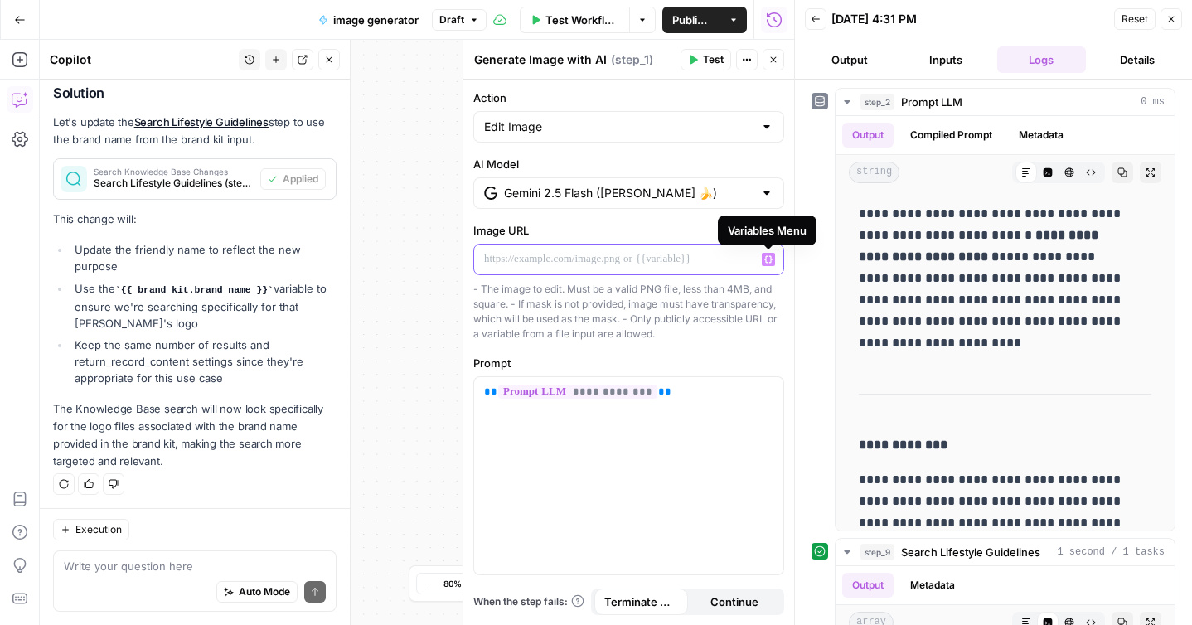
click at [774, 256] on button "Variables Menu" at bounding box center [768, 259] width 13 height 13
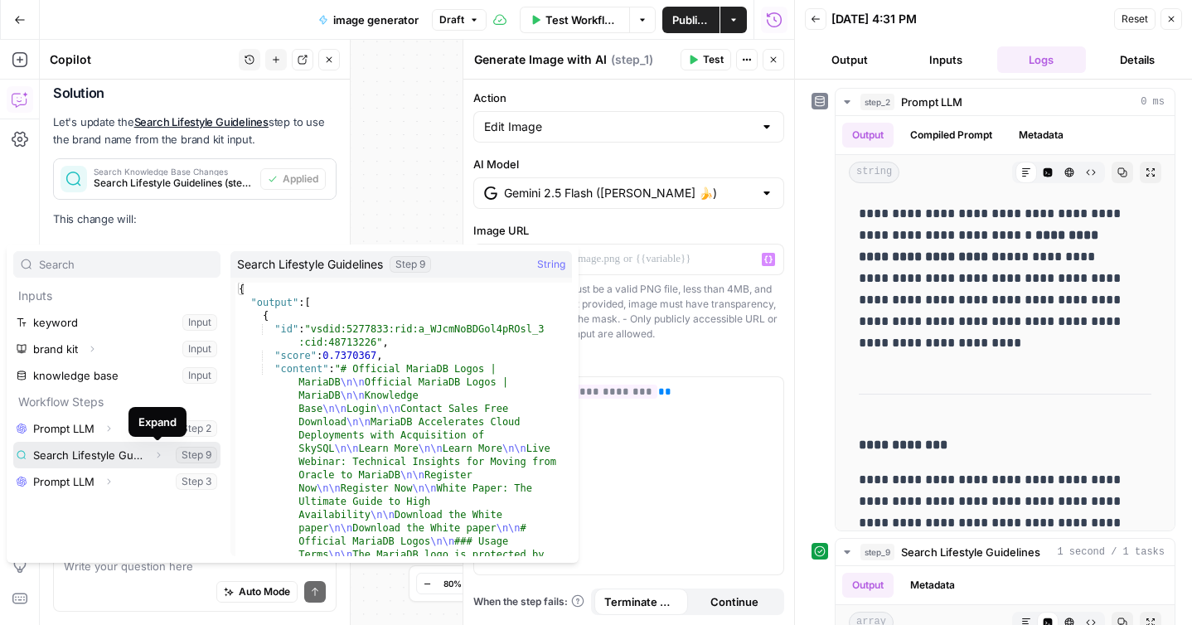
click at [158, 454] on icon "button" at bounding box center [159, 456] width 3 height 6
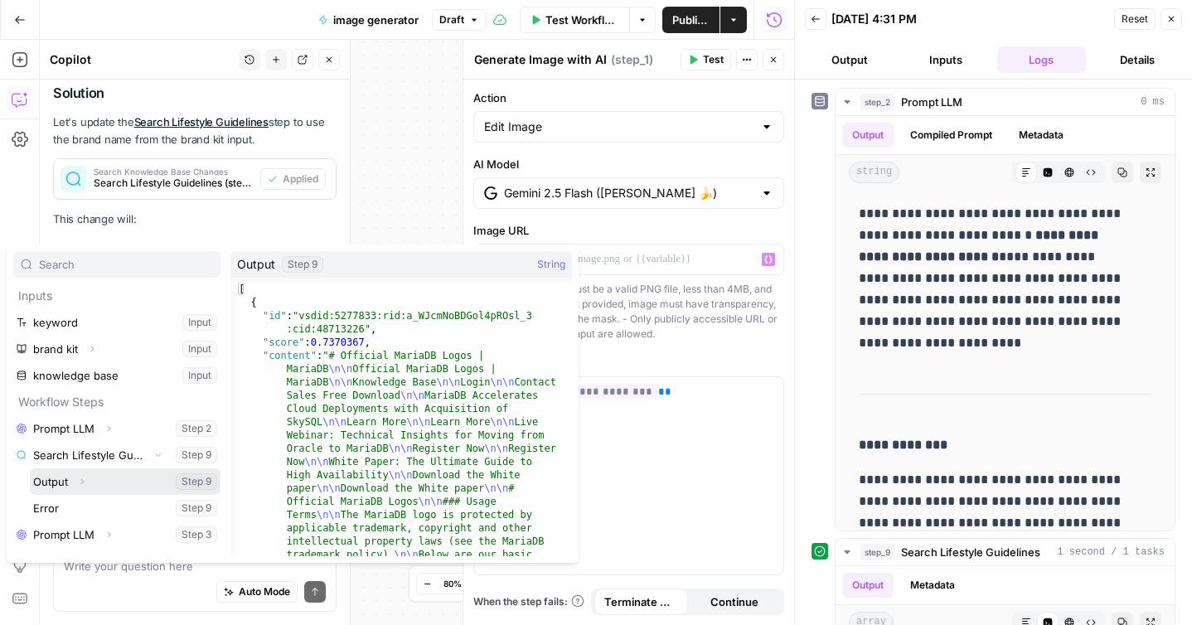
click at [152, 480] on button "Select variable Output" at bounding box center [125, 482] width 191 height 27
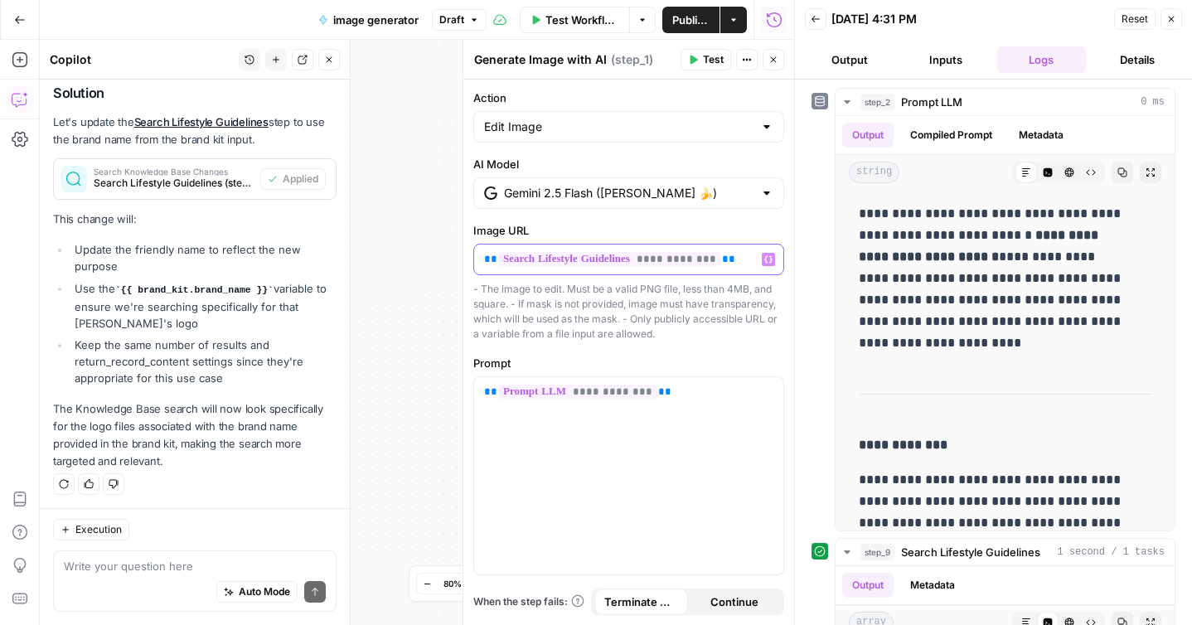
click at [770, 261] on icon "button" at bounding box center [769, 259] width 8 height 7
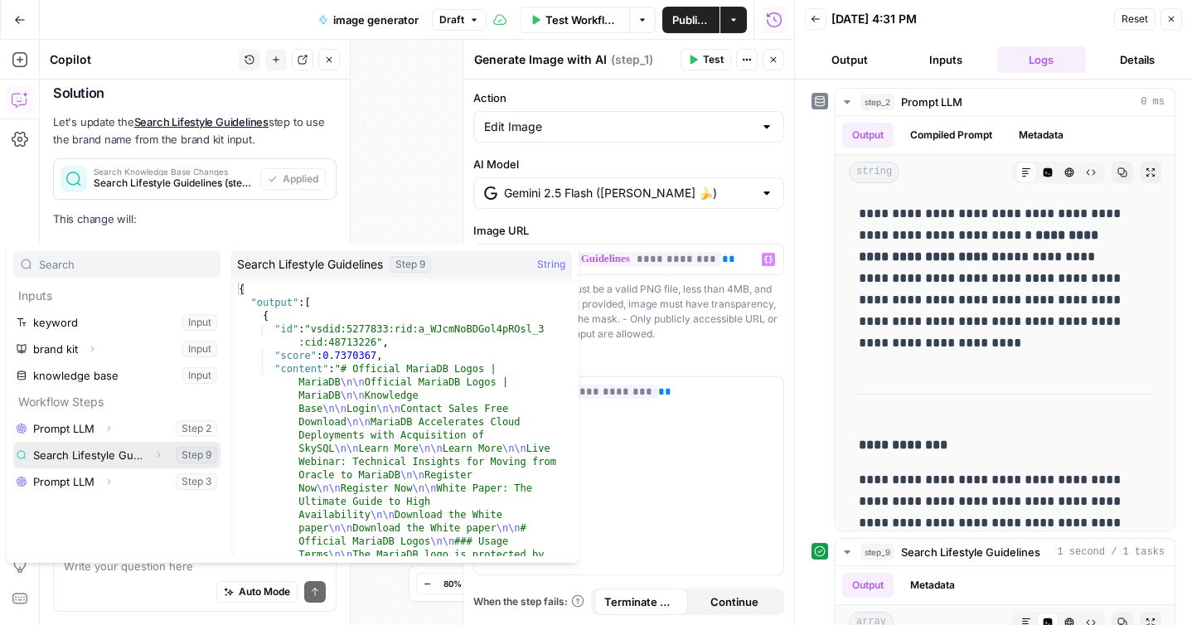
click at [159, 452] on icon "button" at bounding box center [158, 455] width 10 height 10
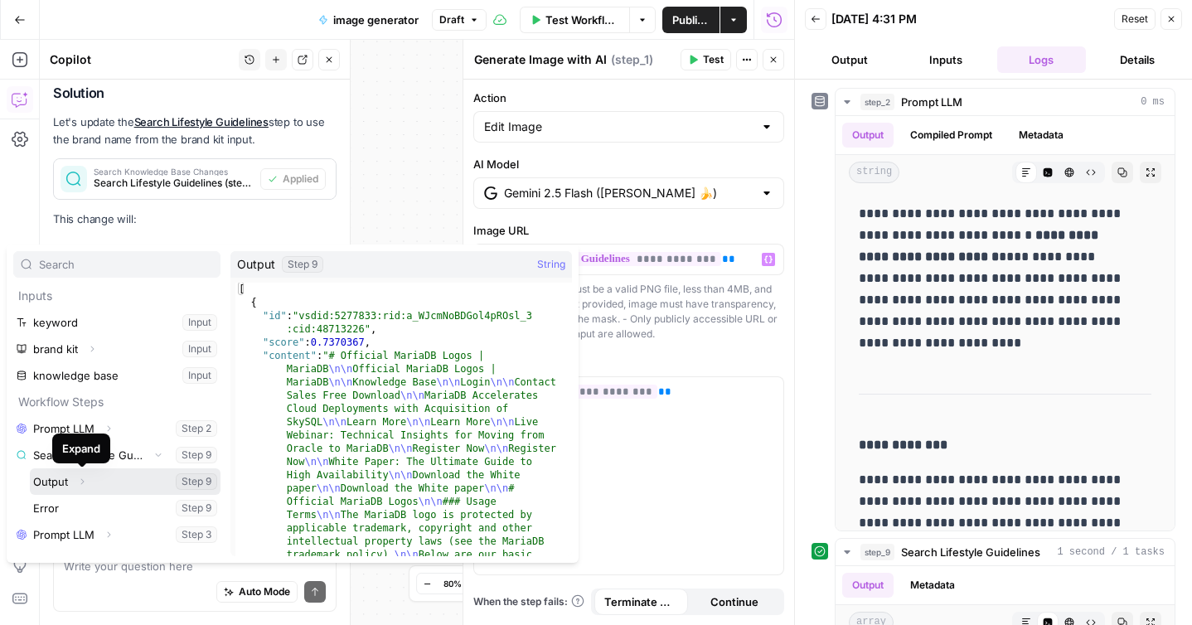
click at [81, 482] on icon "button" at bounding box center [82, 482] width 10 height 10
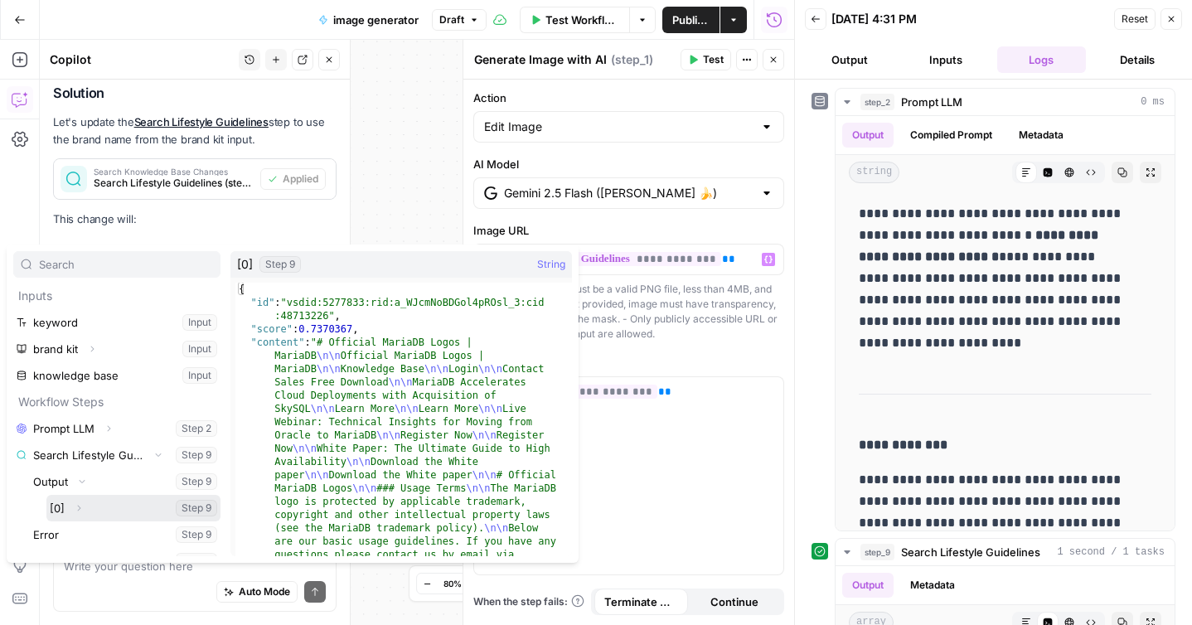
click at [97, 507] on button "Select variable [0]" at bounding box center [133, 508] width 174 height 27
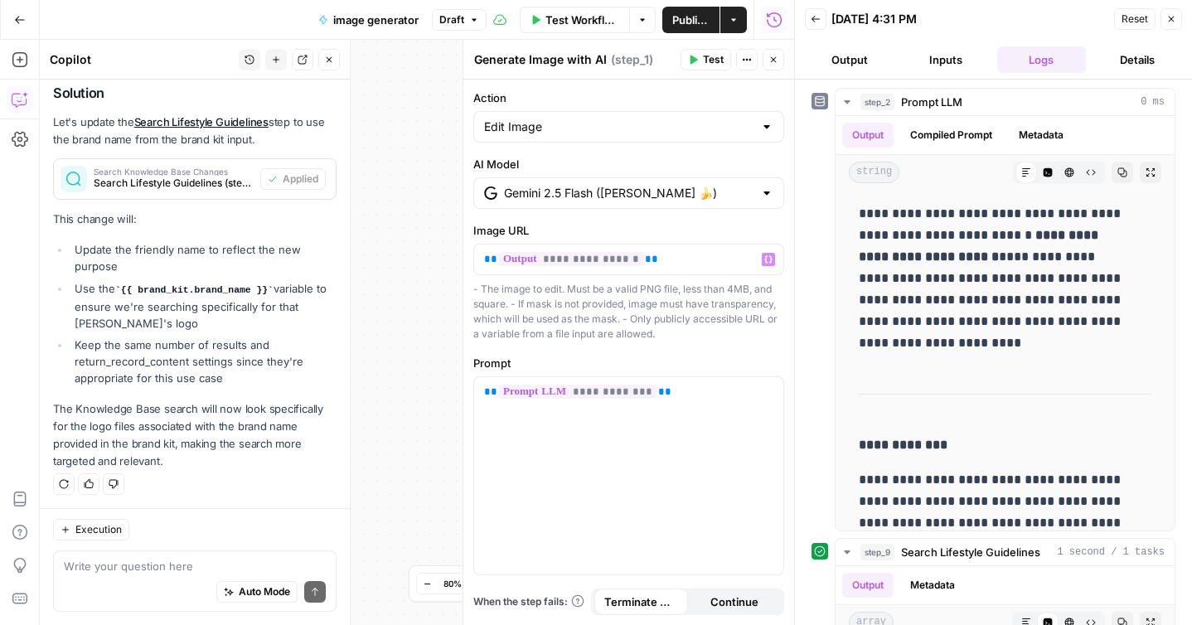
click at [1173, 22] on icon "button" at bounding box center [1172, 19] width 10 height 10
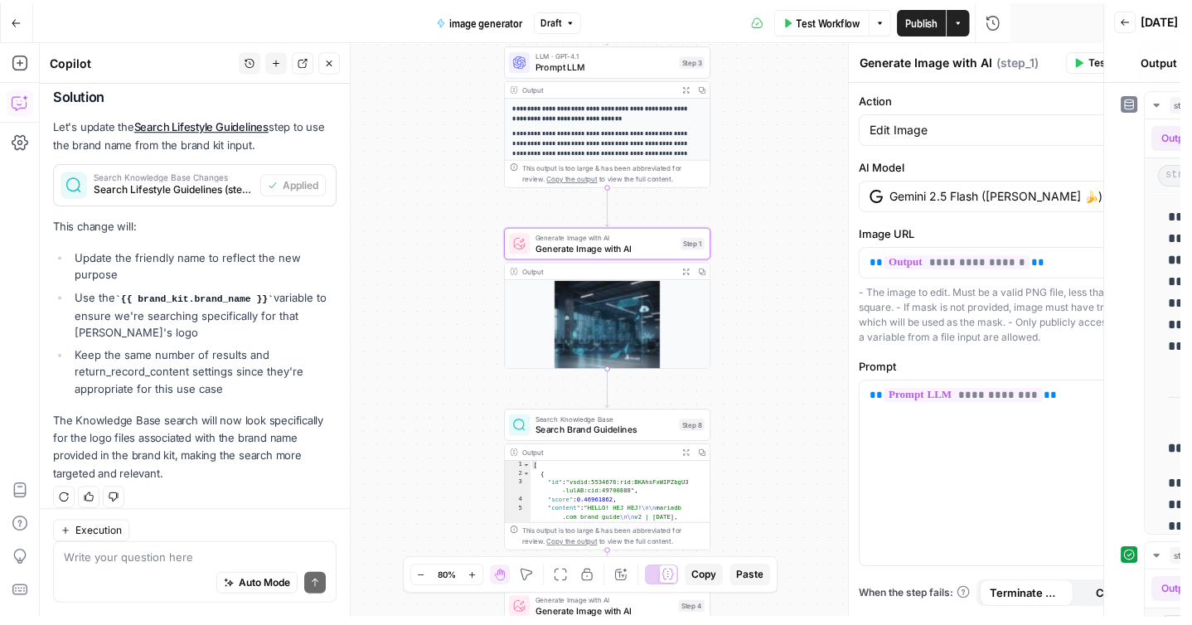
scroll to position [802, 0]
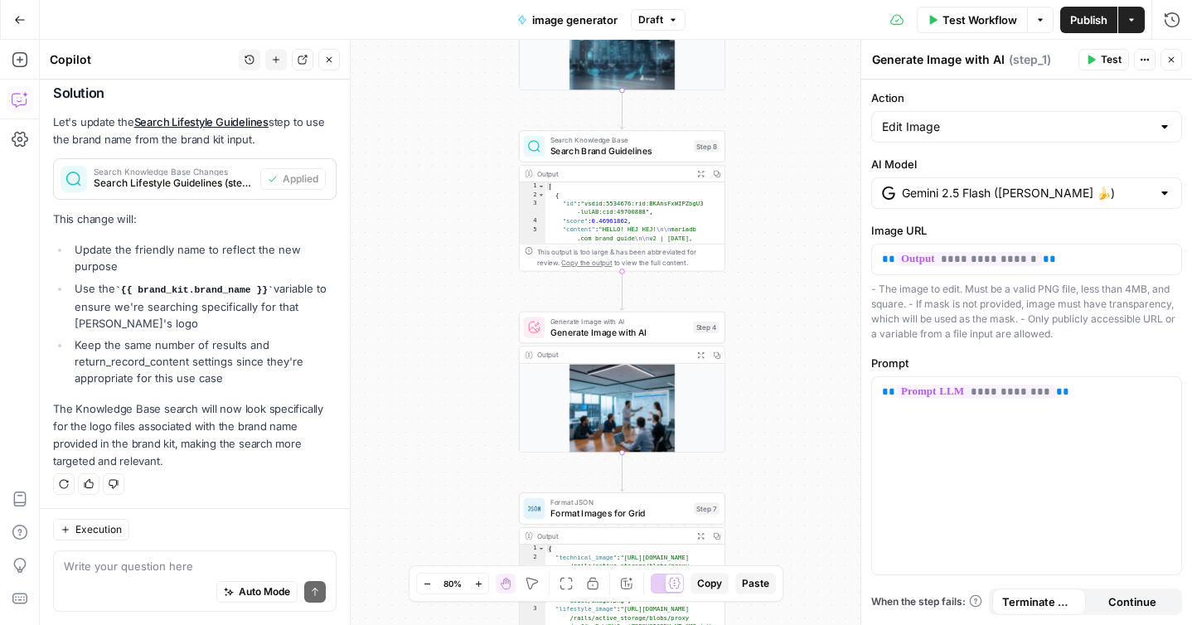
drag, startPoint x: 764, startPoint y: 412, endPoint x: 779, endPoint y: 137, distance: 275.7
click at [779, 137] on div "**********" at bounding box center [616, 332] width 1153 height 585
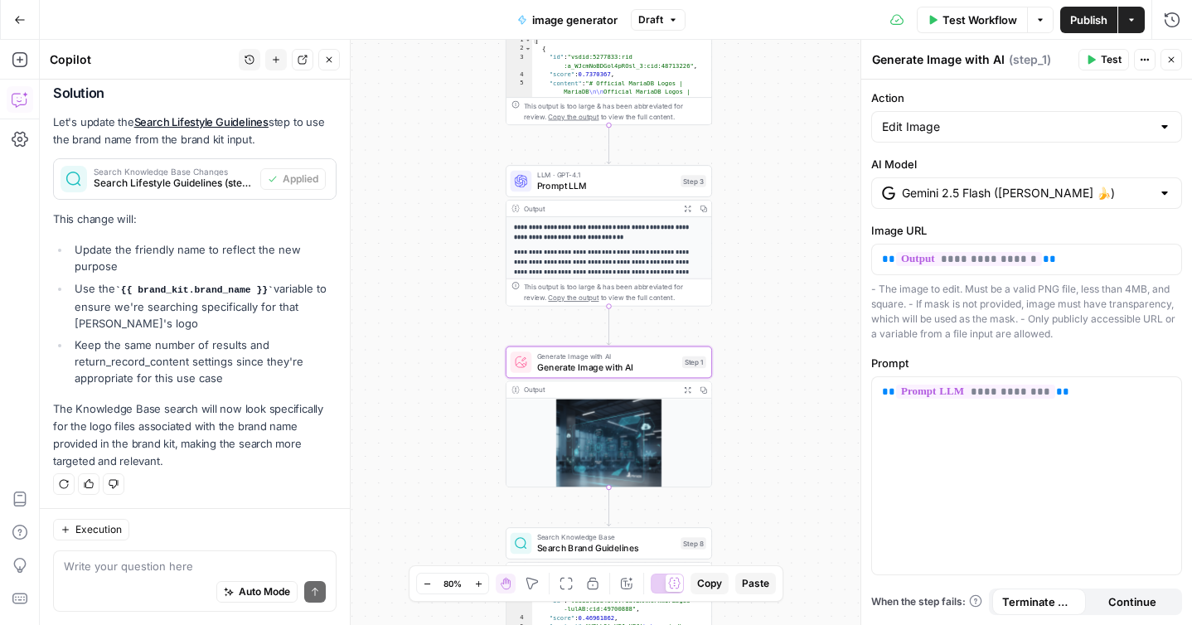
drag, startPoint x: 778, startPoint y: 138, endPoint x: 765, endPoint y: 541, distance: 404.1
click at [765, 541] on div "**********" at bounding box center [616, 332] width 1153 height 585
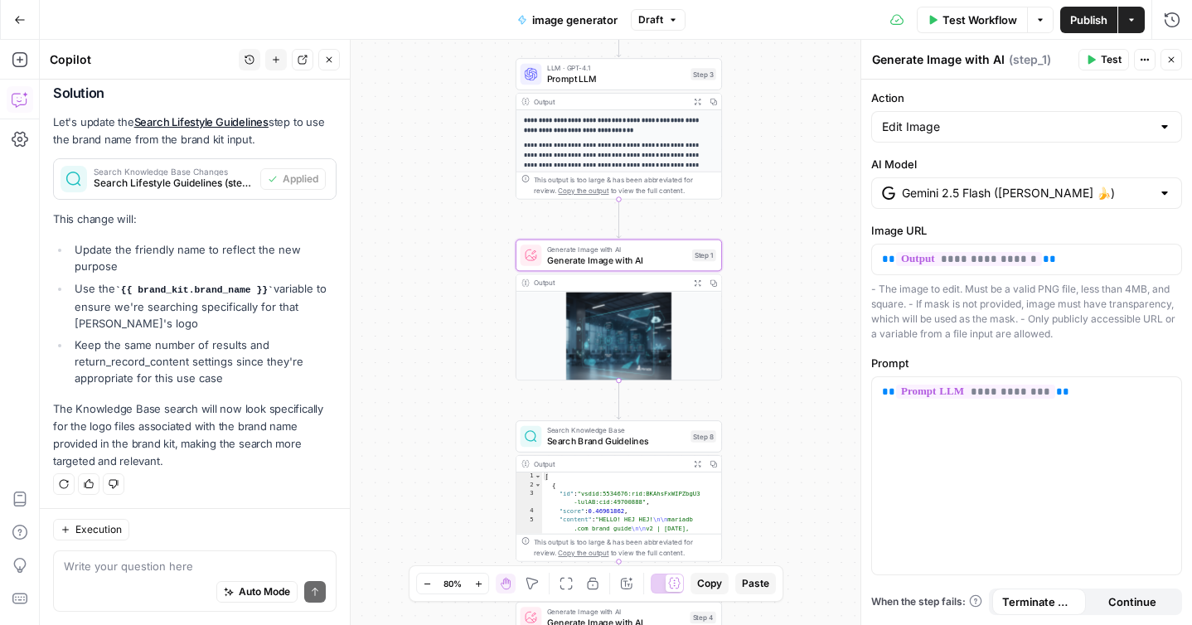
drag, startPoint x: 778, startPoint y: 223, endPoint x: 788, endPoint y: 109, distance: 114.0
click at [788, 109] on div "**********" at bounding box center [616, 332] width 1153 height 585
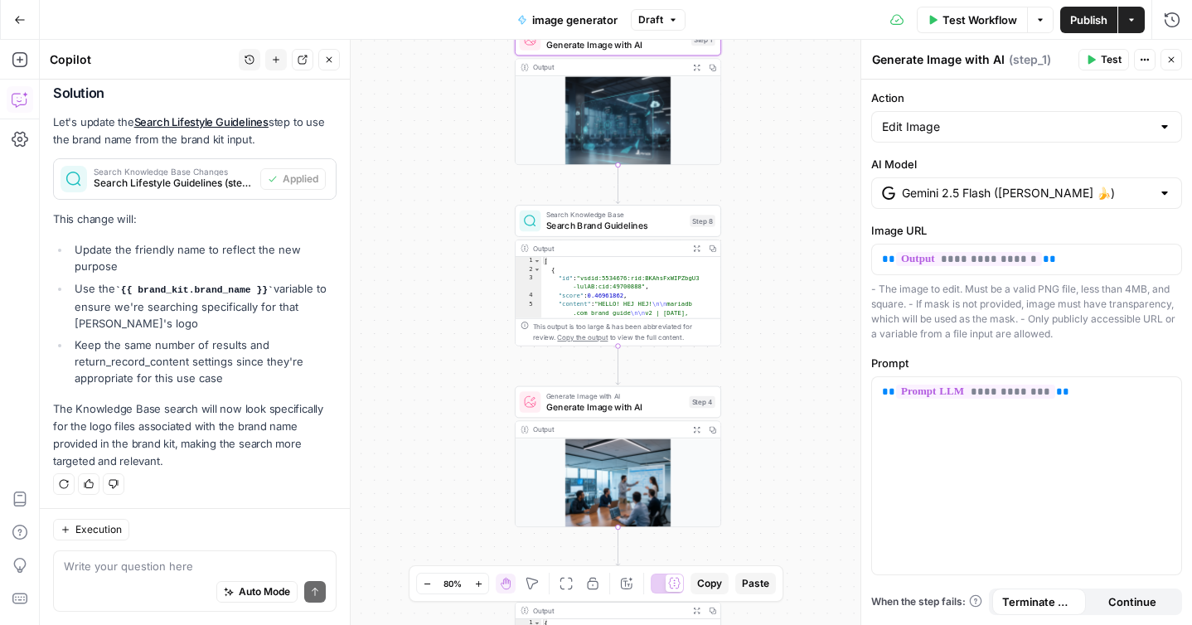
drag, startPoint x: 791, startPoint y: 391, endPoint x: 790, endPoint y: 174, distance: 216.4
click at [790, 174] on div "**********" at bounding box center [616, 332] width 1153 height 585
click at [641, 200] on icon "button" at bounding box center [639, 197] width 10 height 10
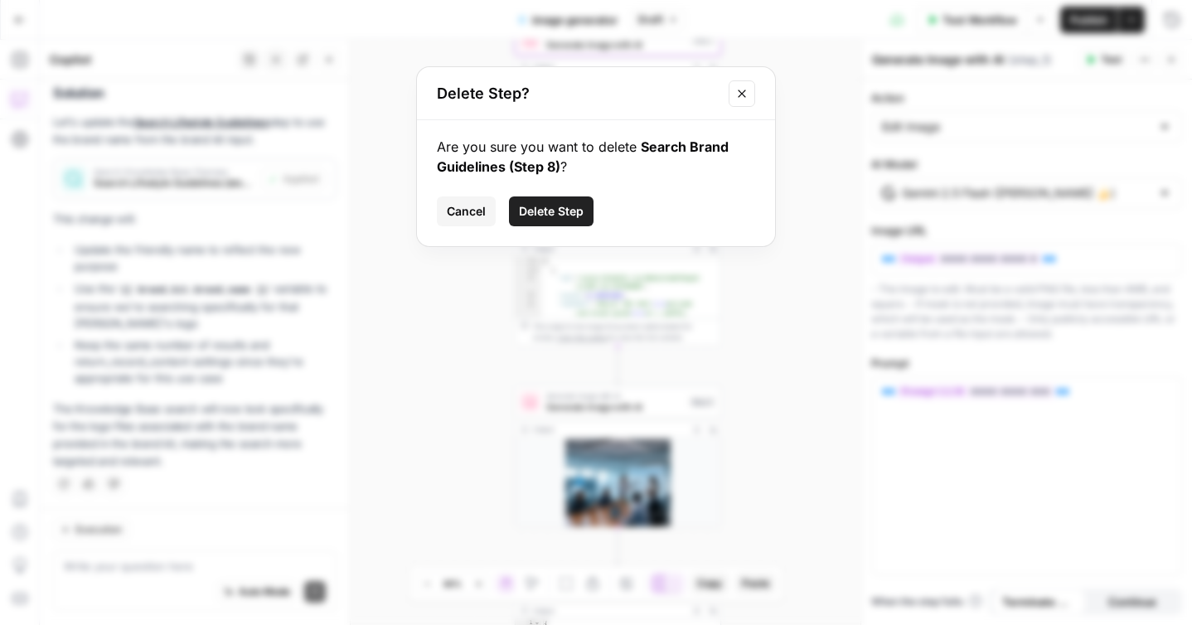
click at [555, 214] on span "Delete Step" at bounding box center [551, 211] width 65 height 17
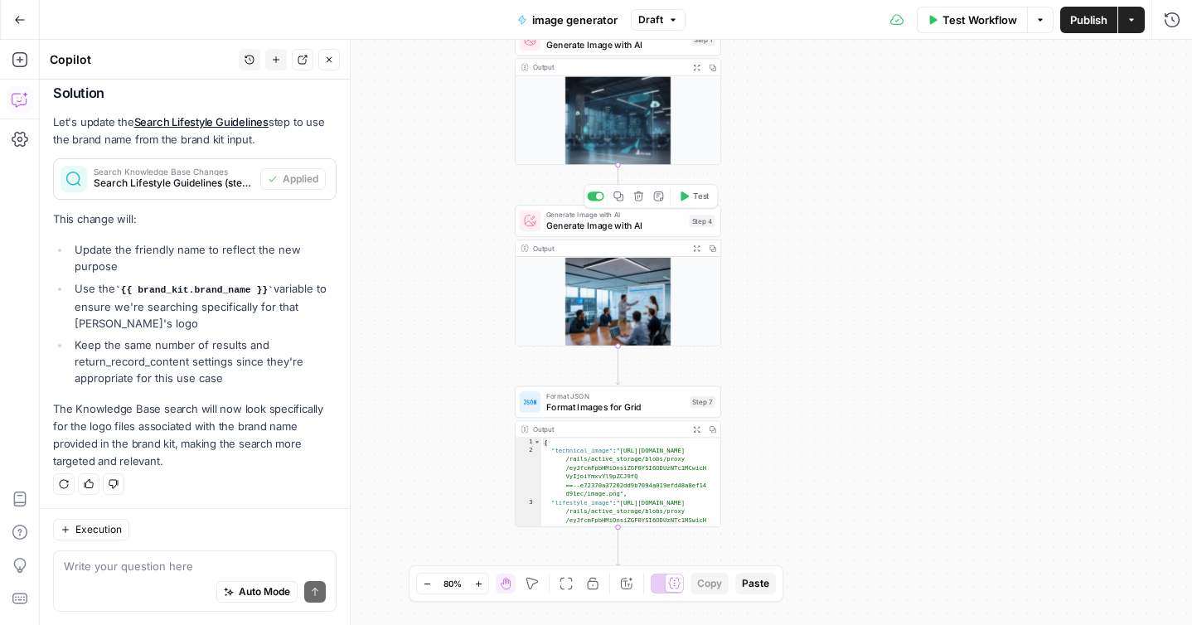
click at [663, 226] on span "Generate Image with AI" at bounding box center [615, 225] width 138 height 13
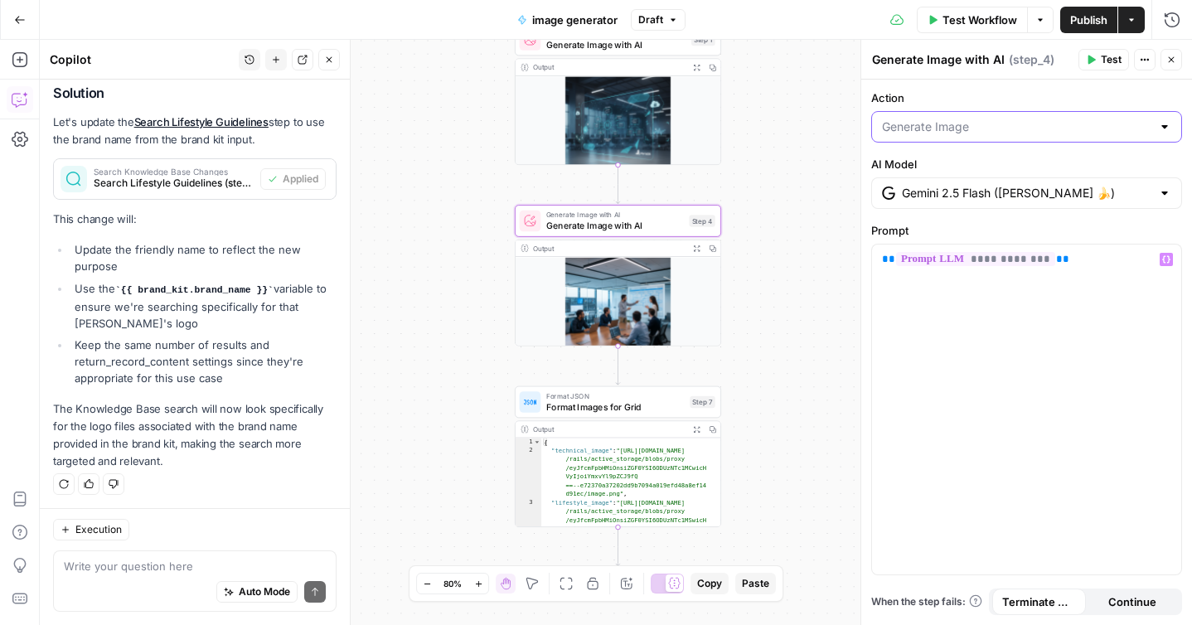
click at [1043, 132] on input "Action" at bounding box center [1016, 127] width 269 height 17
click at [917, 192] on span "Edit Image" at bounding box center [1024, 191] width 276 height 17
type input "Edit Image"
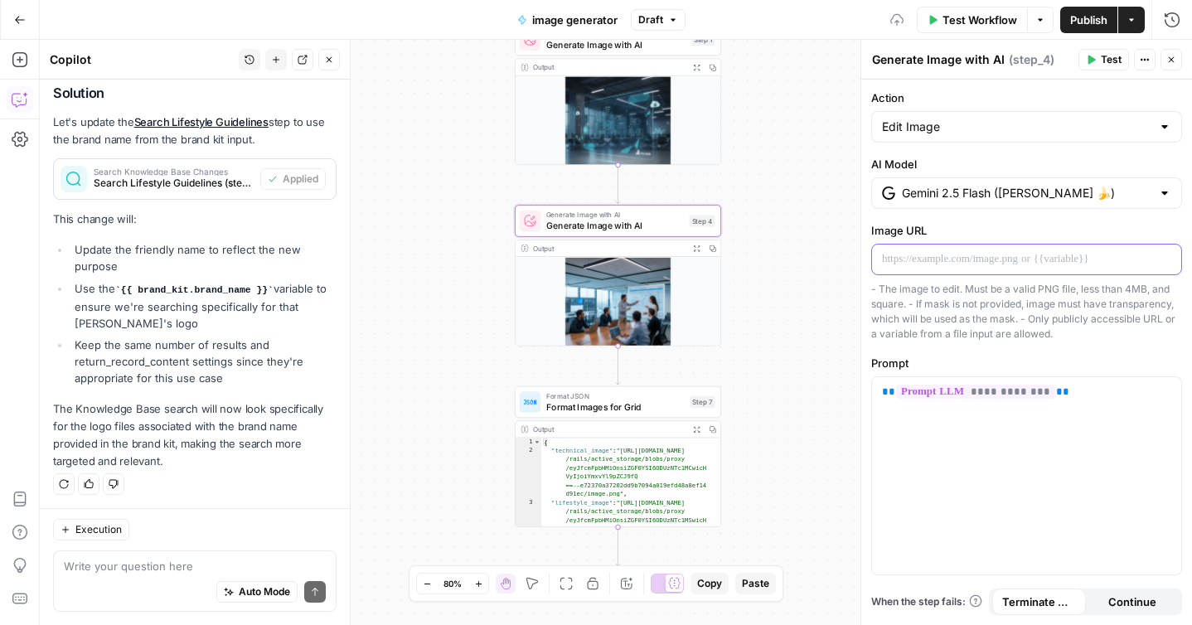
click at [993, 255] on p at bounding box center [1026, 259] width 289 height 17
click at [1167, 256] on icon "button" at bounding box center [1167, 259] width 8 height 8
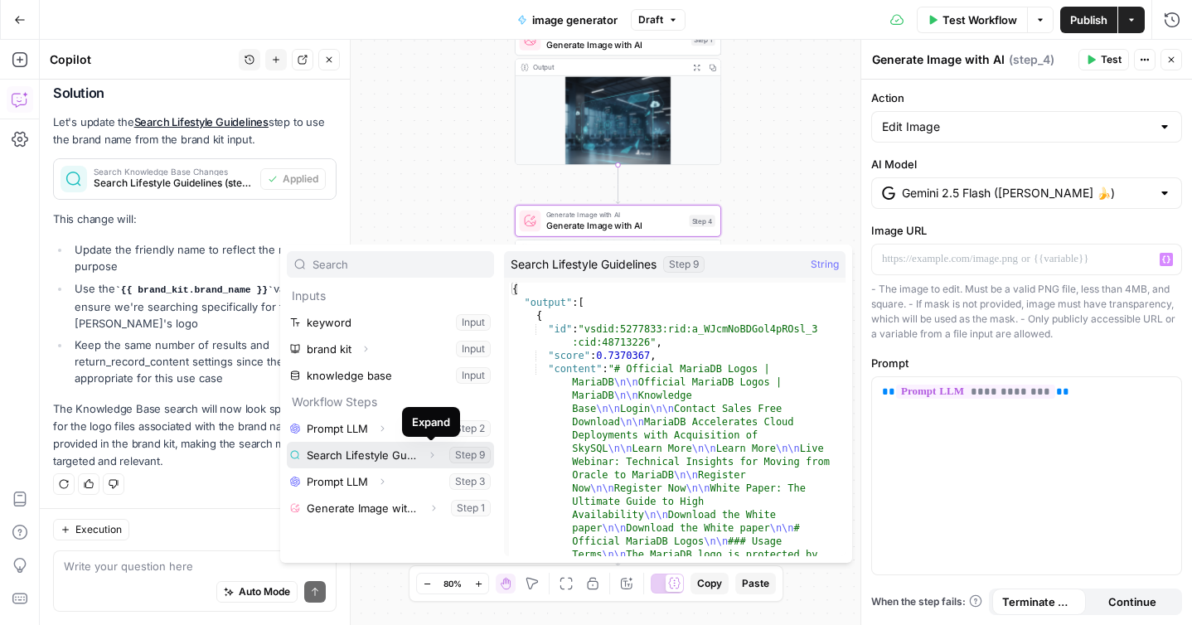
click at [432, 455] on icon "button" at bounding box center [432, 455] width 10 height 10
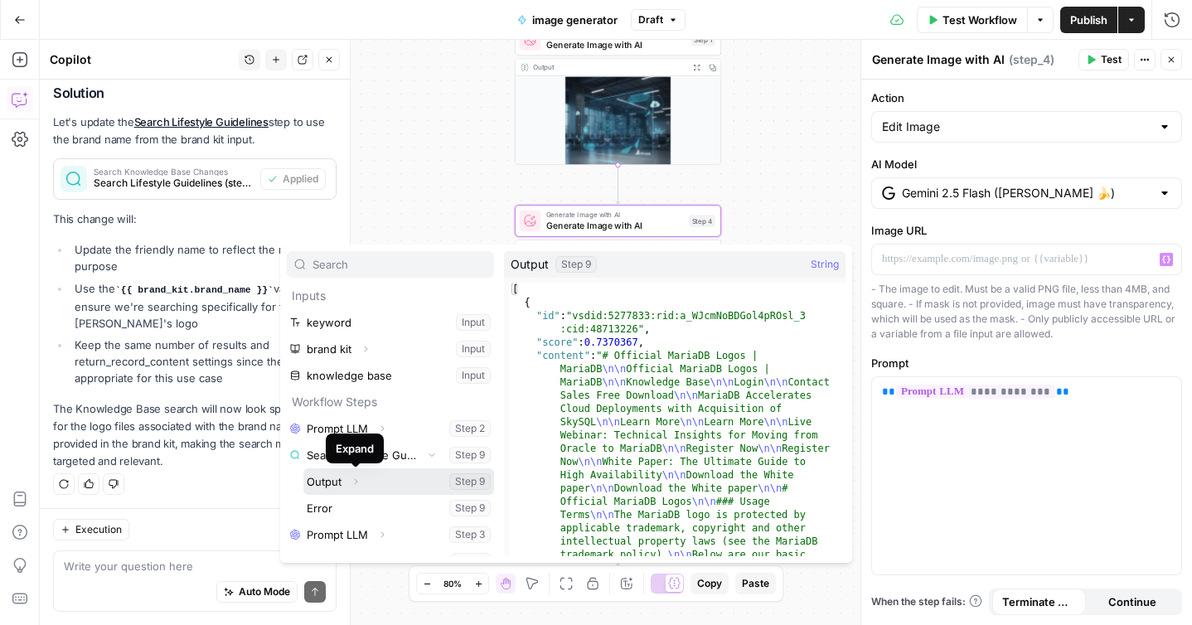
click at [356, 483] on icon "button" at bounding box center [356, 482] width 3 height 6
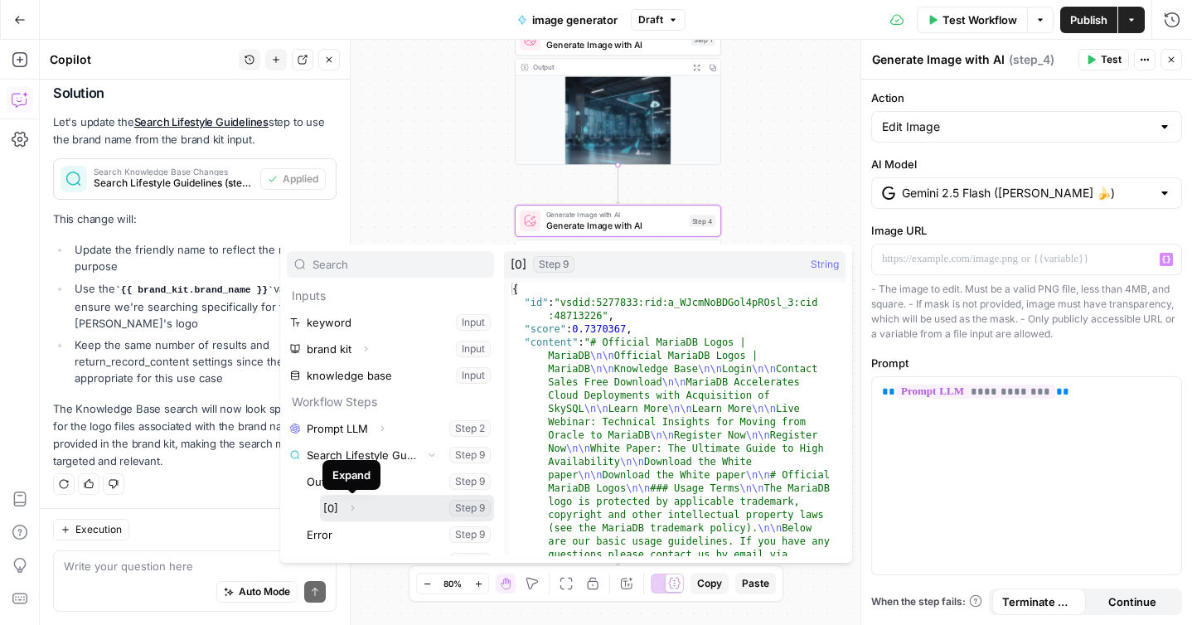
click at [352, 507] on icon "button" at bounding box center [353, 509] width 3 height 6
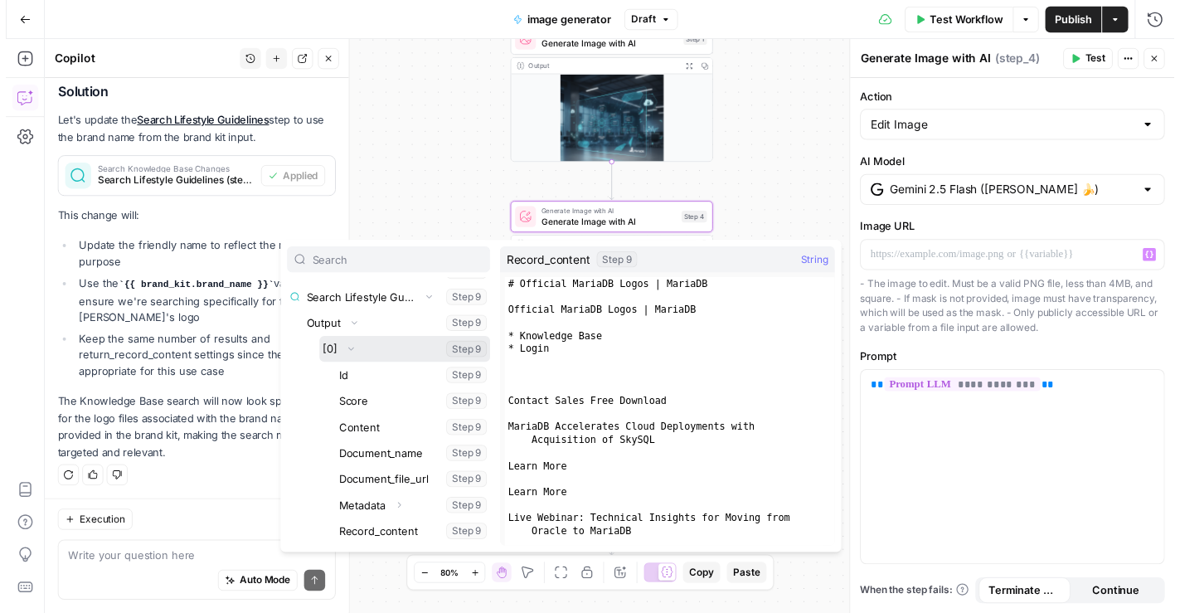
scroll to position [185, 0]
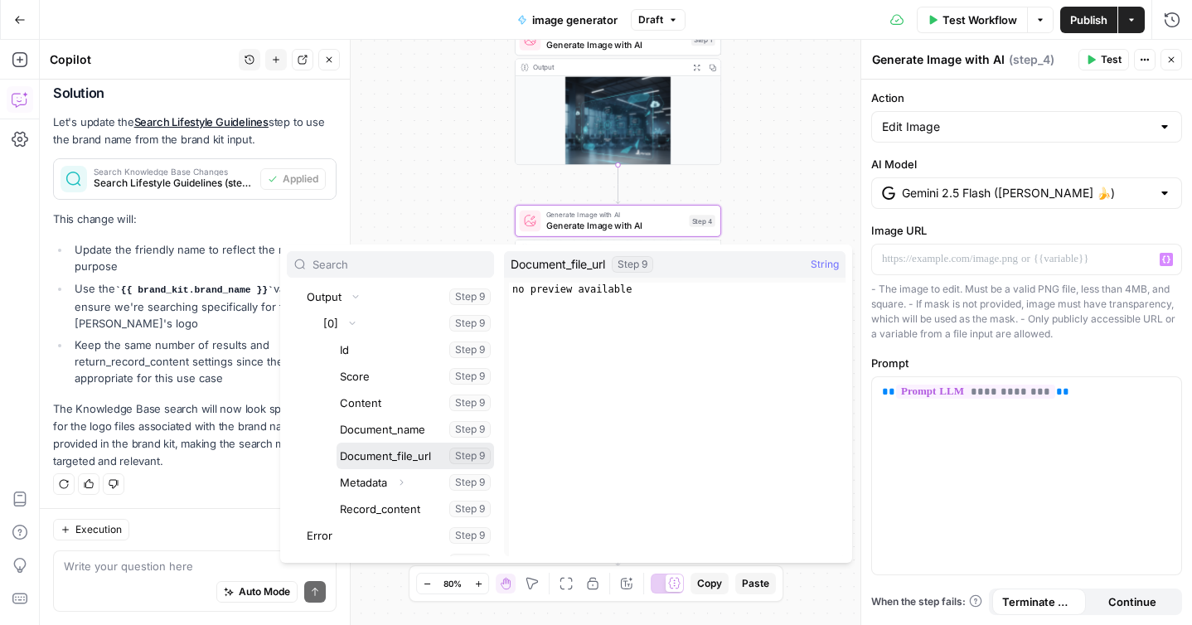
click at [365, 455] on button "Select variable Document_file_url" at bounding box center [416, 456] width 158 height 27
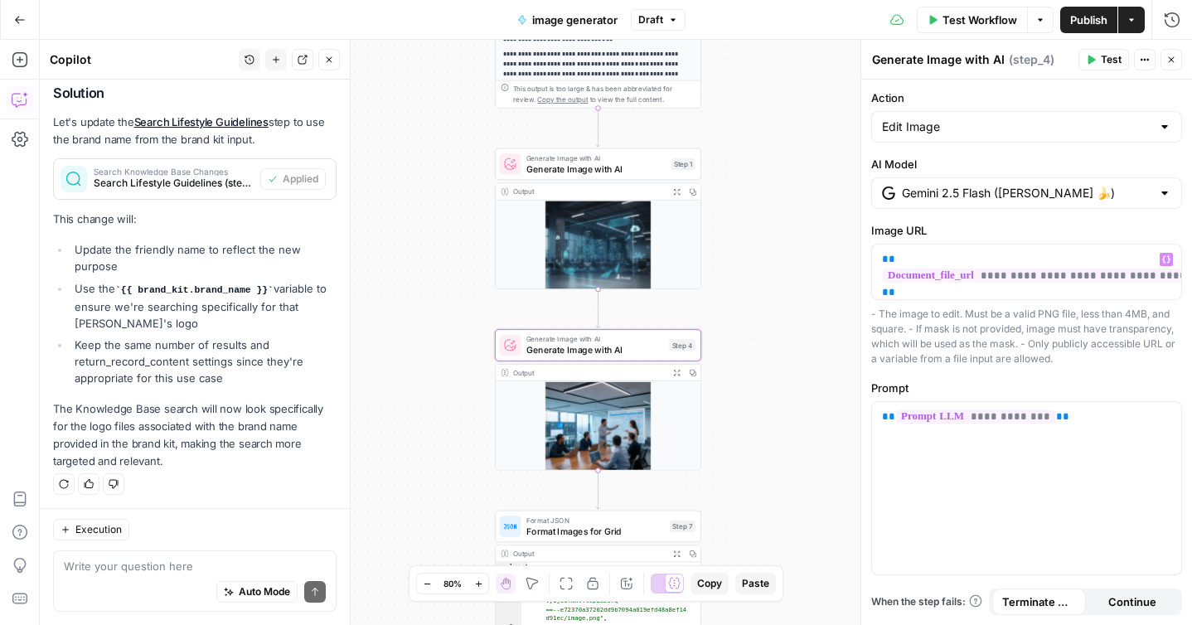
drag, startPoint x: 778, startPoint y: 134, endPoint x: 758, endPoint y: 259, distance: 126.0
click at [758, 259] on div "**********" at bounding box center [616, 332] width 1153 height 585
click at [567, 169] on span "Generate Image with AI" at bounding box center [597, 169] width 140 height 13
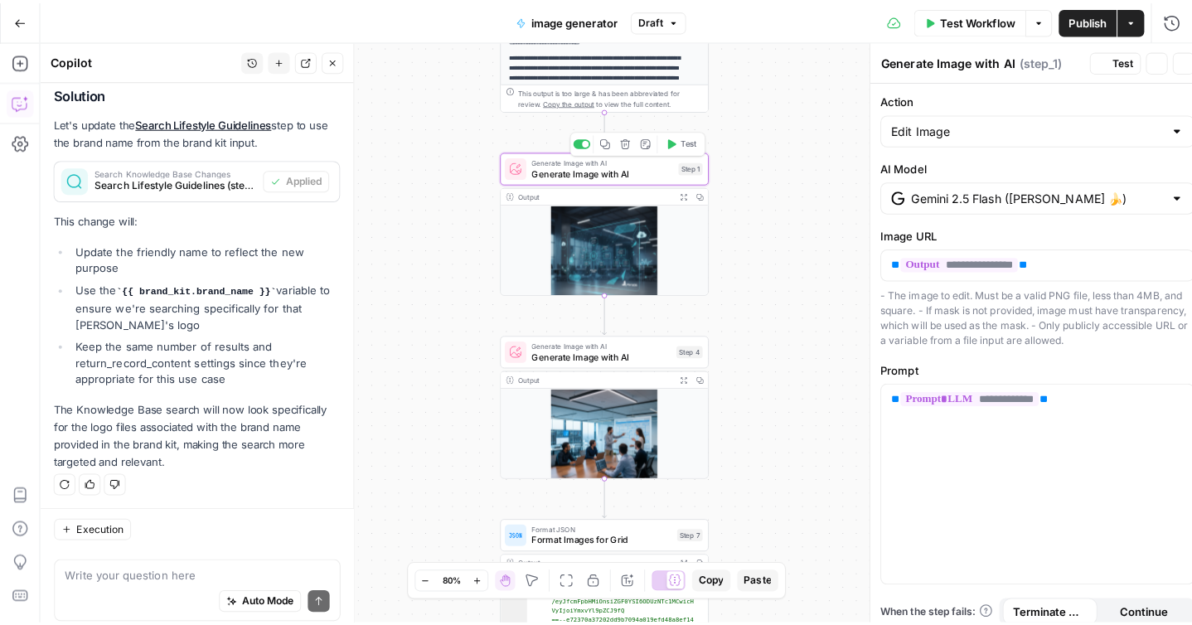
scroll to position [802, 0]
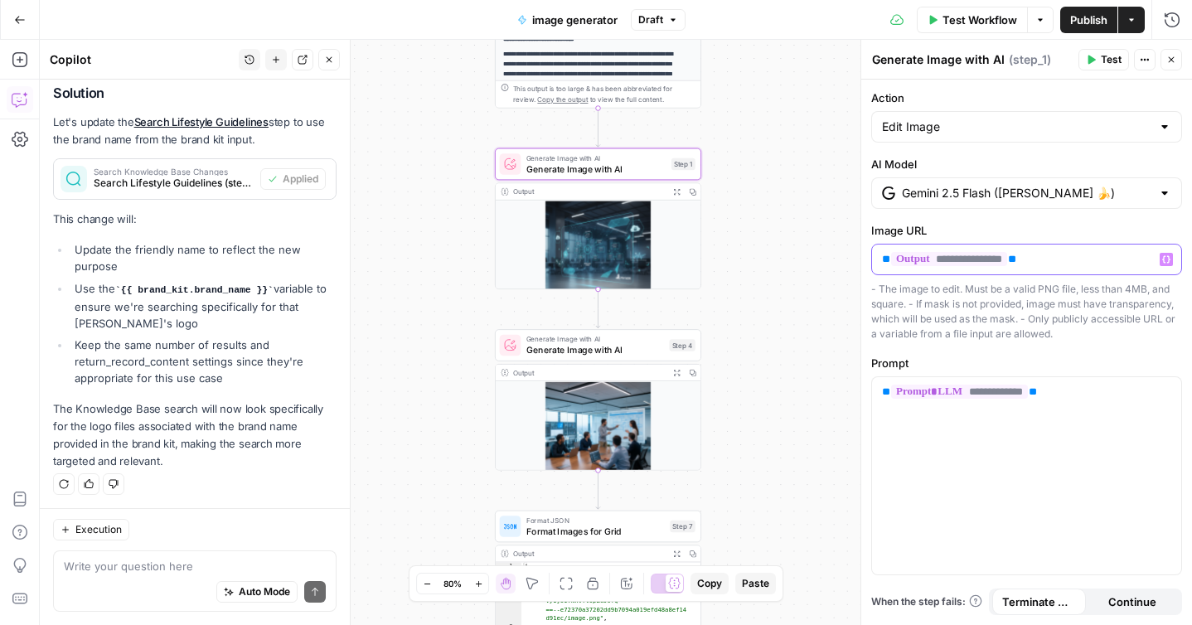
click at [1075, 265] on p "**********" at bounding box center [1026, 259] width 289 height 17
click at [1168, 263] on icon "button" at bounding box center [1167, 259] width 8 height 7
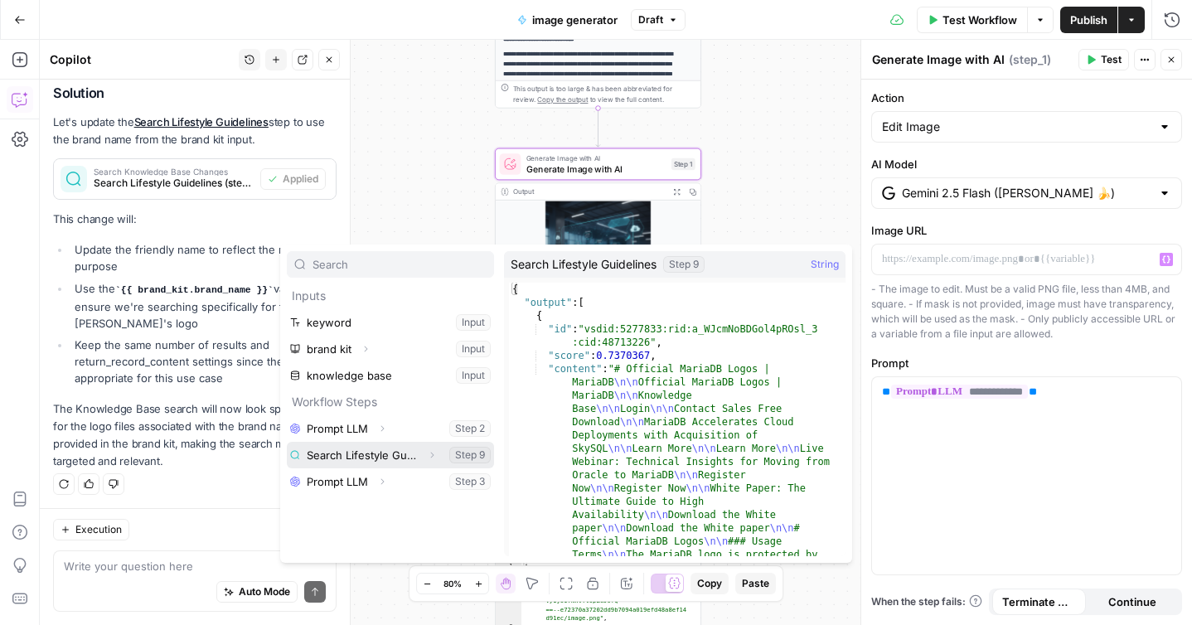
click at [433, 456] on icon "button" at bounding box center [432, 455] width 10 height 10
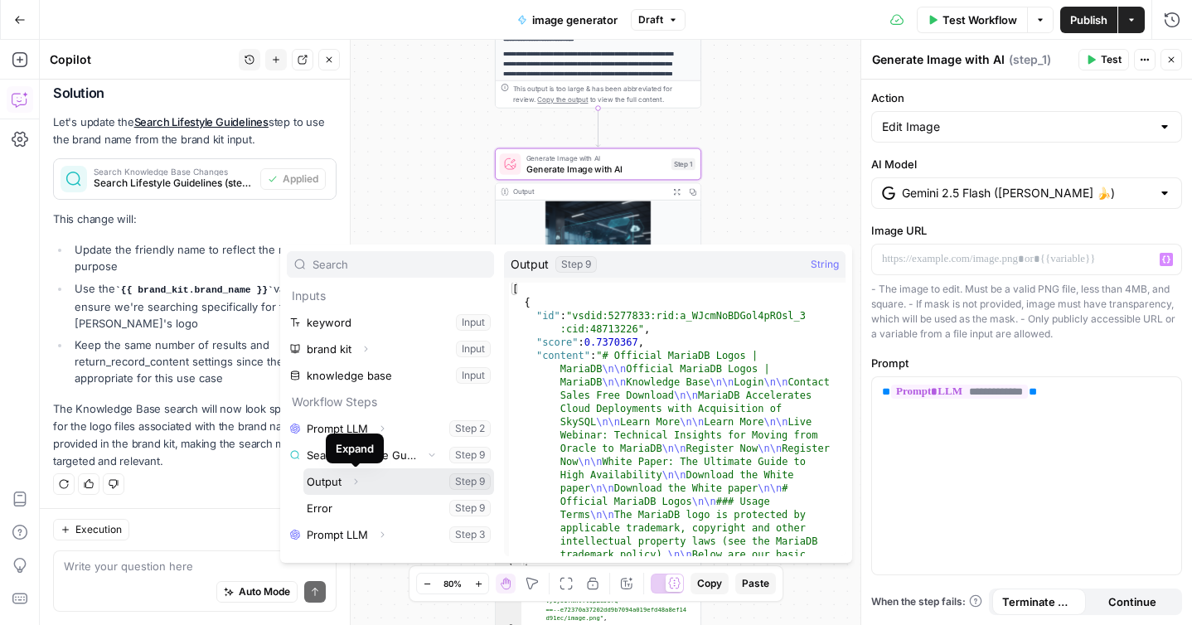
click at [354, 483] on icon "button" at bounding box center [356, 482] width 10 height 10
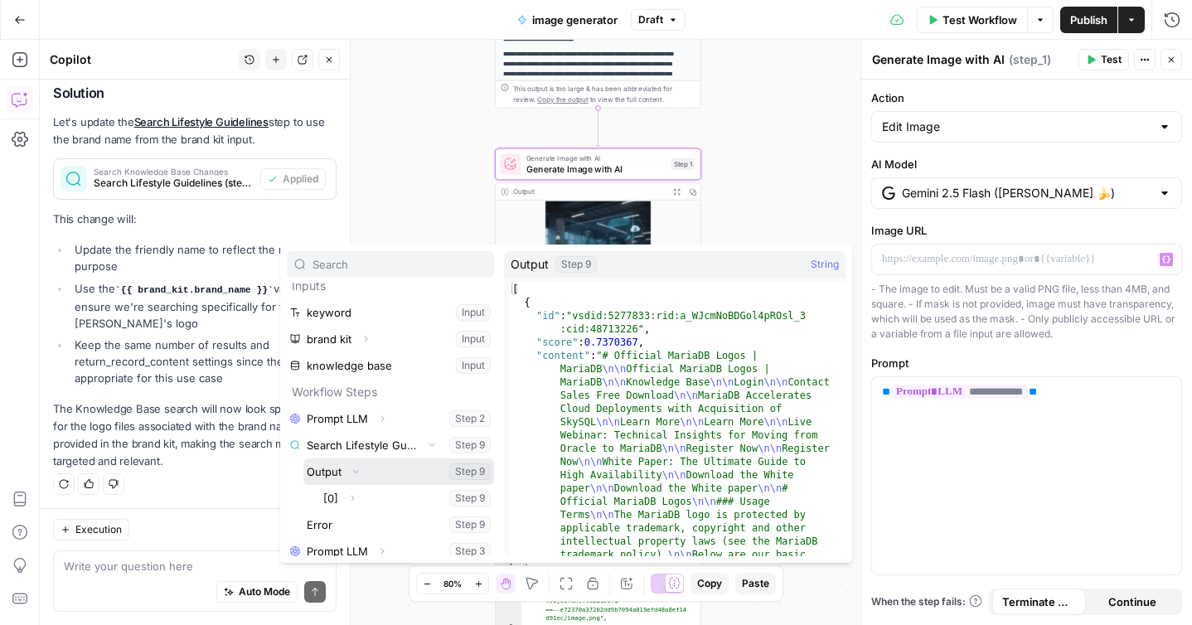
scroll to position [18, 0]
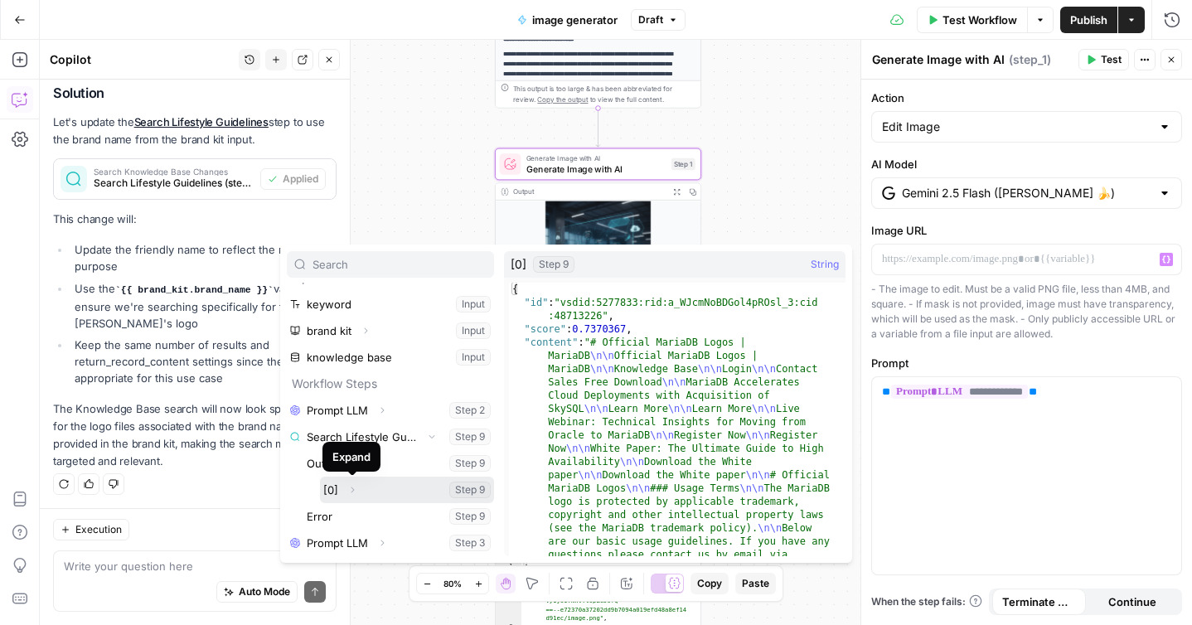
click at [353, 492] on icon "button" at bounding box center [352, 490] width 10 height 10
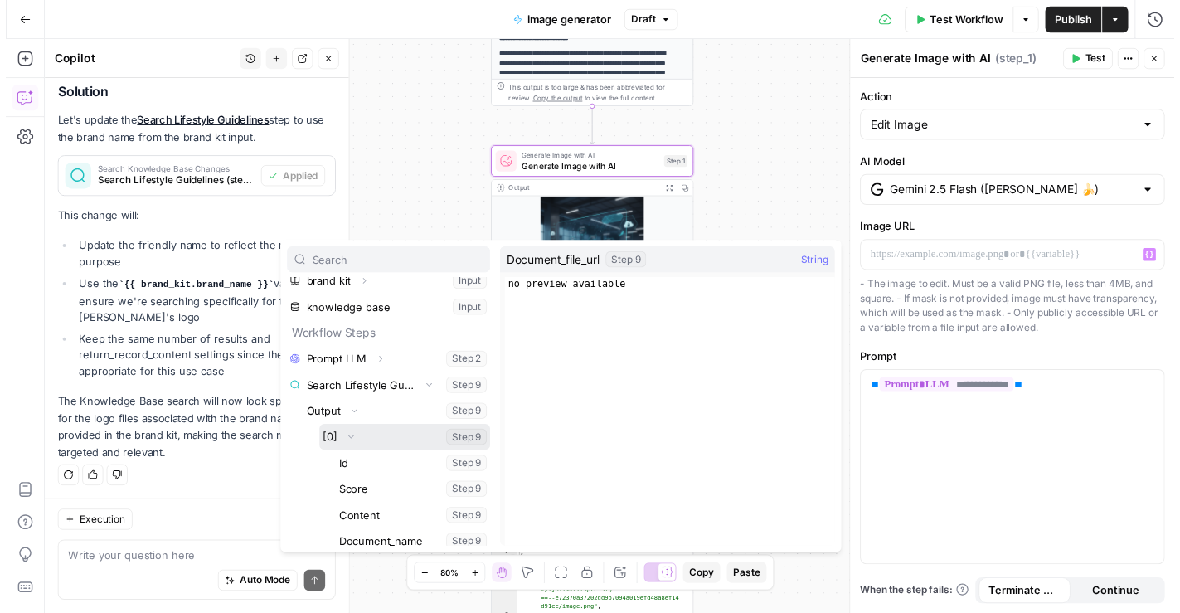
scroll to position [183, 0]
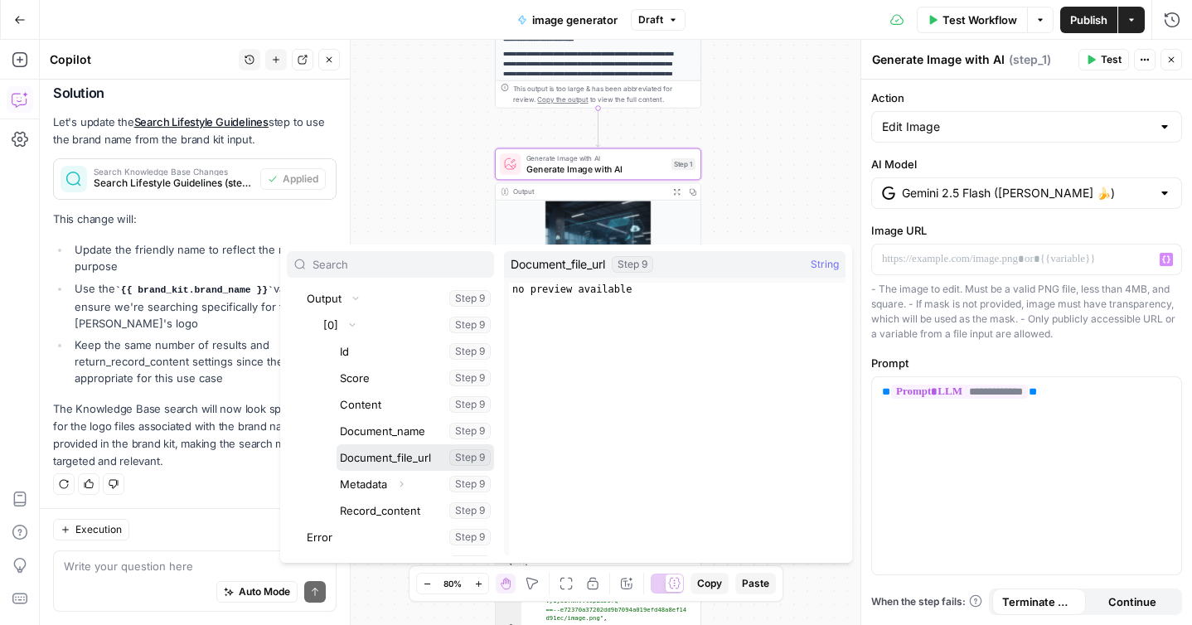
click at [361, 463] on button "Select variable Document_file_url" at bounding box center [416, 457] width 158 height 27
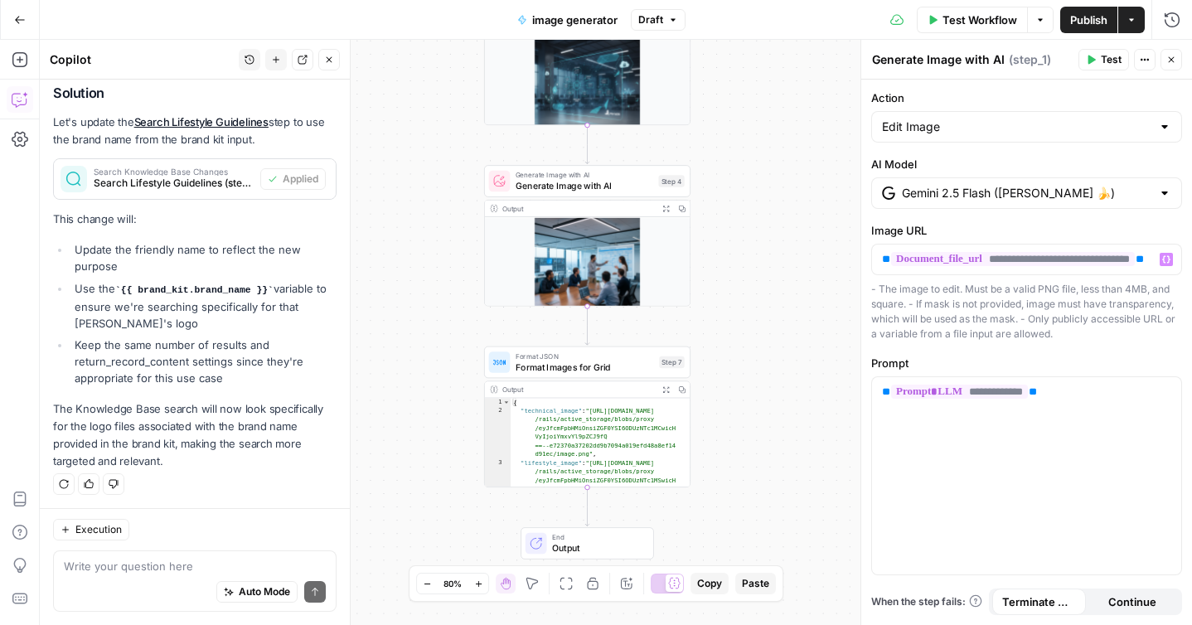
drag, startPoint x: 768, startPoint y: 490, endPoint x: 757, endPoint y: 326, distance: 164.5
click at [757, 326] on div "**********" at bounding box center [616, 332] width 1153 height 585
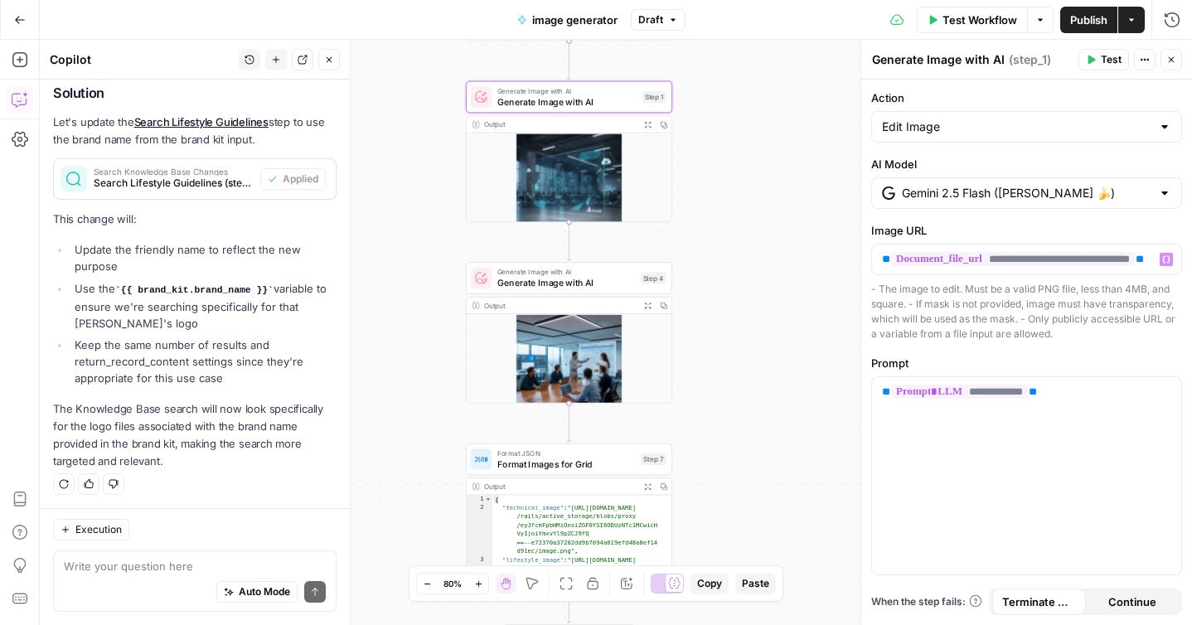
drag, startPoint x: 754, startPoint y: 430, endPoint x: 736, endPoint y: 527, distance: 98.7
click at [736, 527] on div "**********" at bounding box center [616, 332] width 1153 height 585
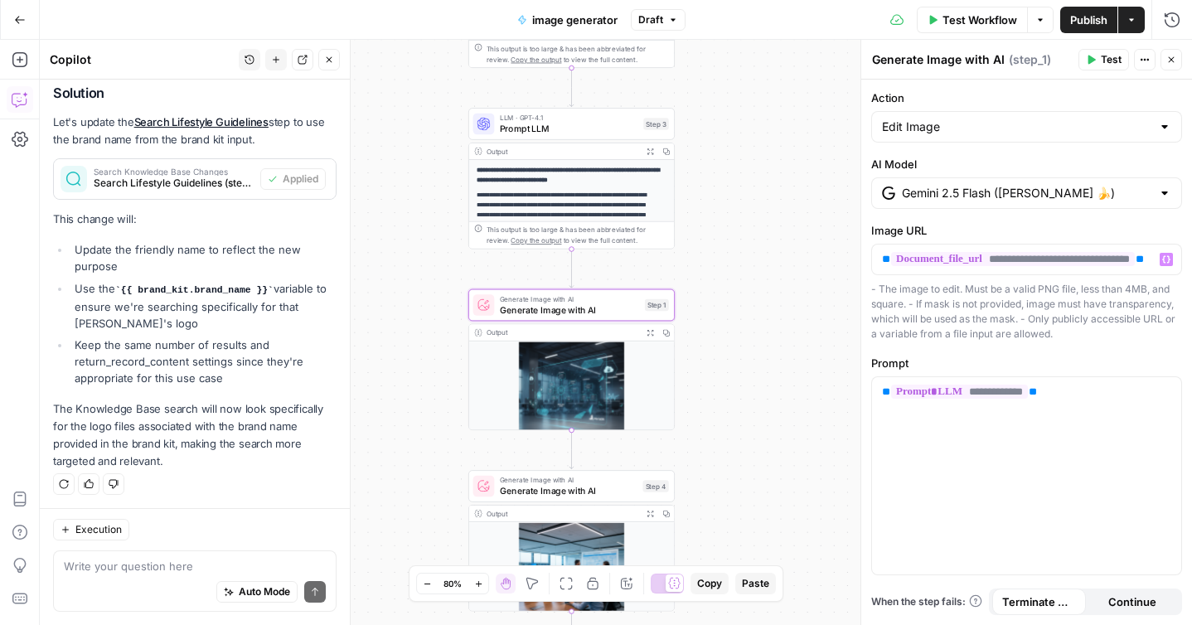
drag, startPoint x: 772, startPoint y: 268, endPoint x: 773, endPoint y: 498, distance: 229.7
click at [773, 498] on div "**********" at bounding box center [616, 332] width 1153 height 585
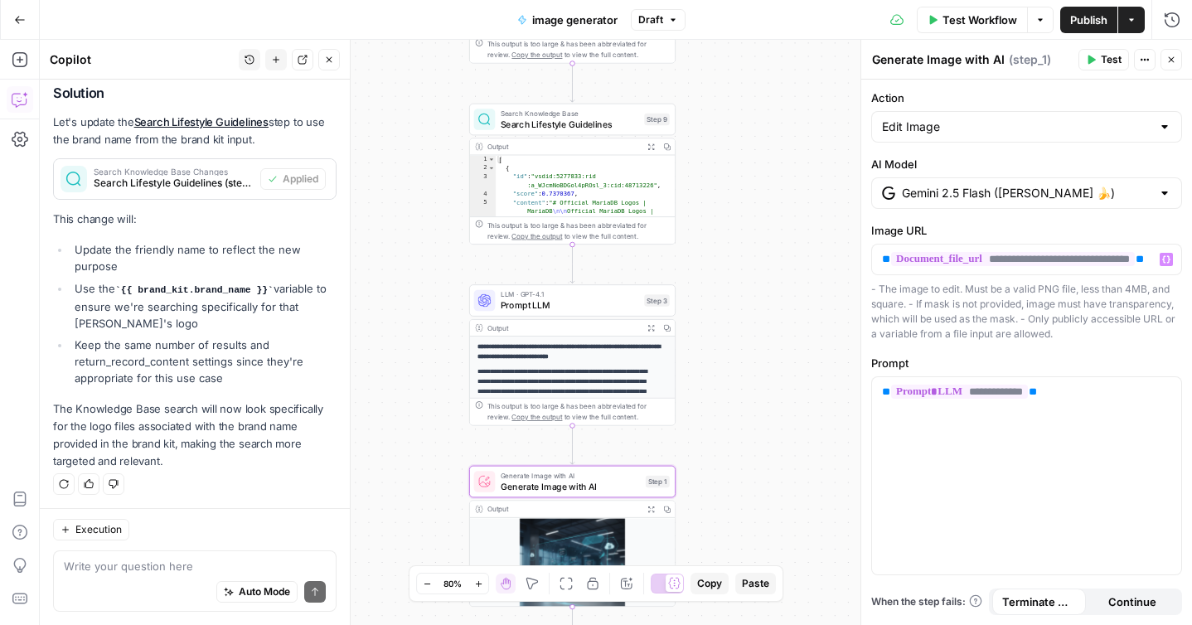
drag, startPoint x: 774, startPoint y: 229, endPoint x: 776, endPoint y: 393, distance: 164.2
click at [776, 392] on div "**********" at bounding box center [616, 332] width 1153 height 585
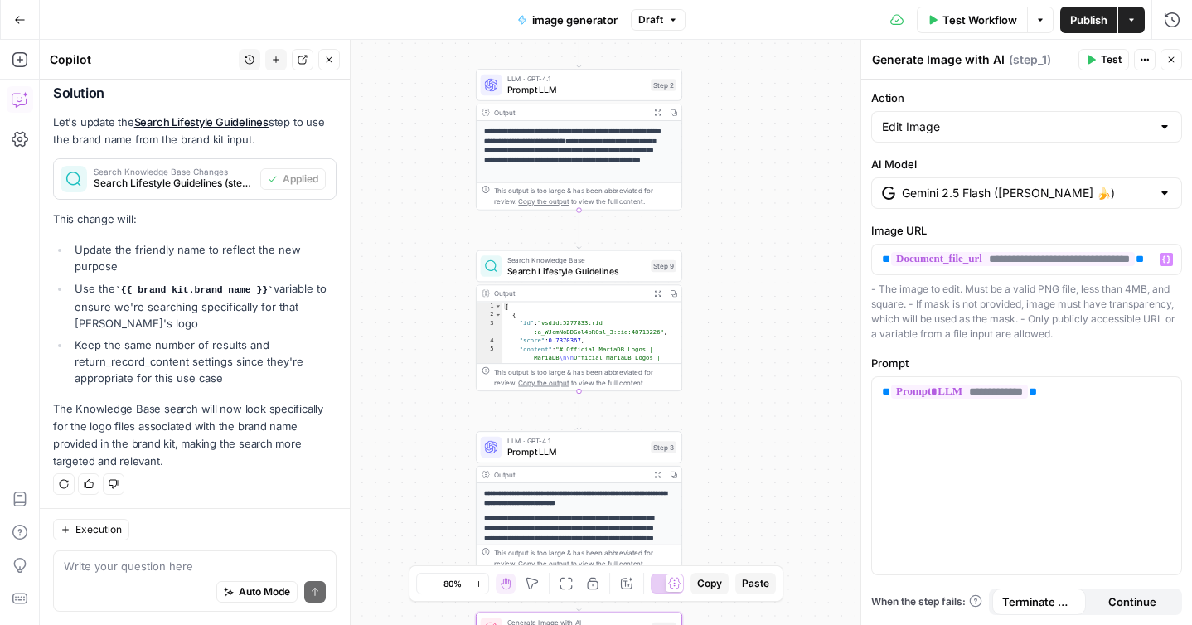
drag, startPoint x: 762, startPoint y: 244, endPoint x: 760, endPoint y: 353, distance: 109.5
click at [760, 353] on div "**********" at bounding box center [616, 332] width 1153 height 585
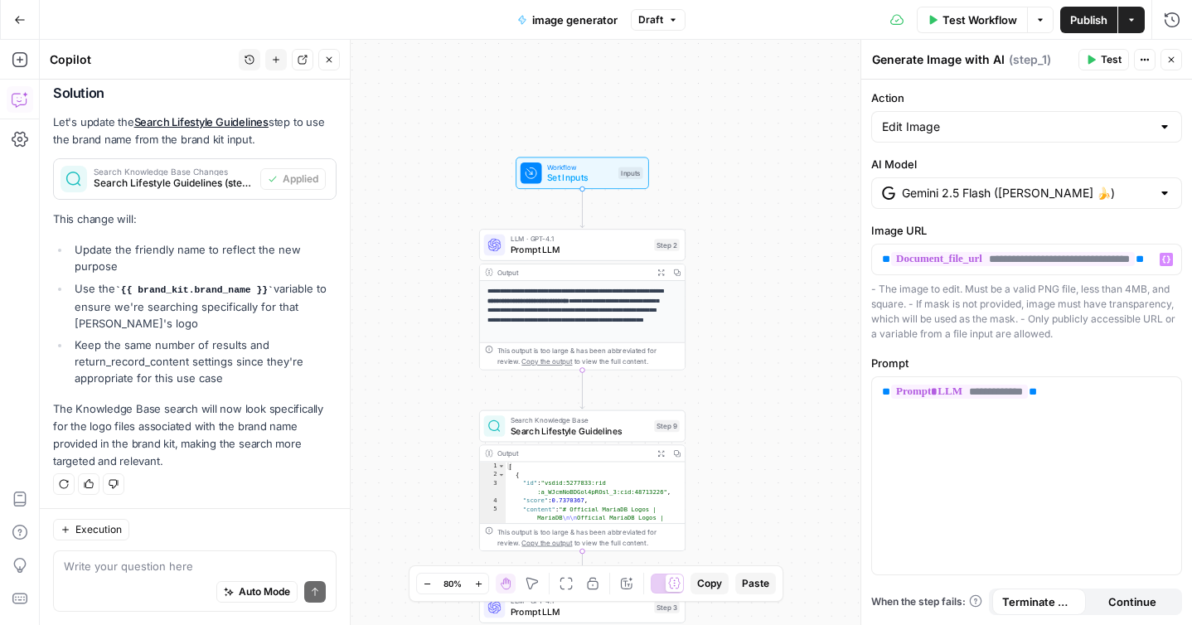
drag, startPoint x: 753, startPoint y: 163, endPoint x: 766, endPoint y: 265, distance: 102.0
click at [758, 296] on div "**********" at bounding box center [616, 332] width 1153 height 585
click at [959, 12] on span "Test Workflow" at bounding box center [980, 20] width 75 height 17
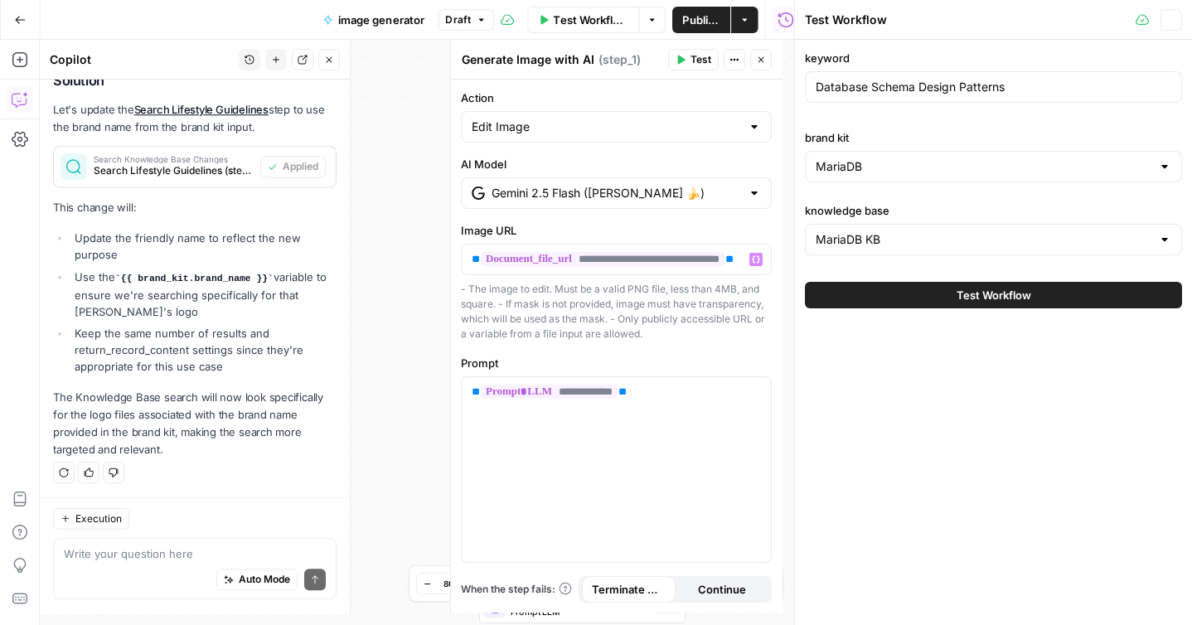
scroll to position [802, 0]
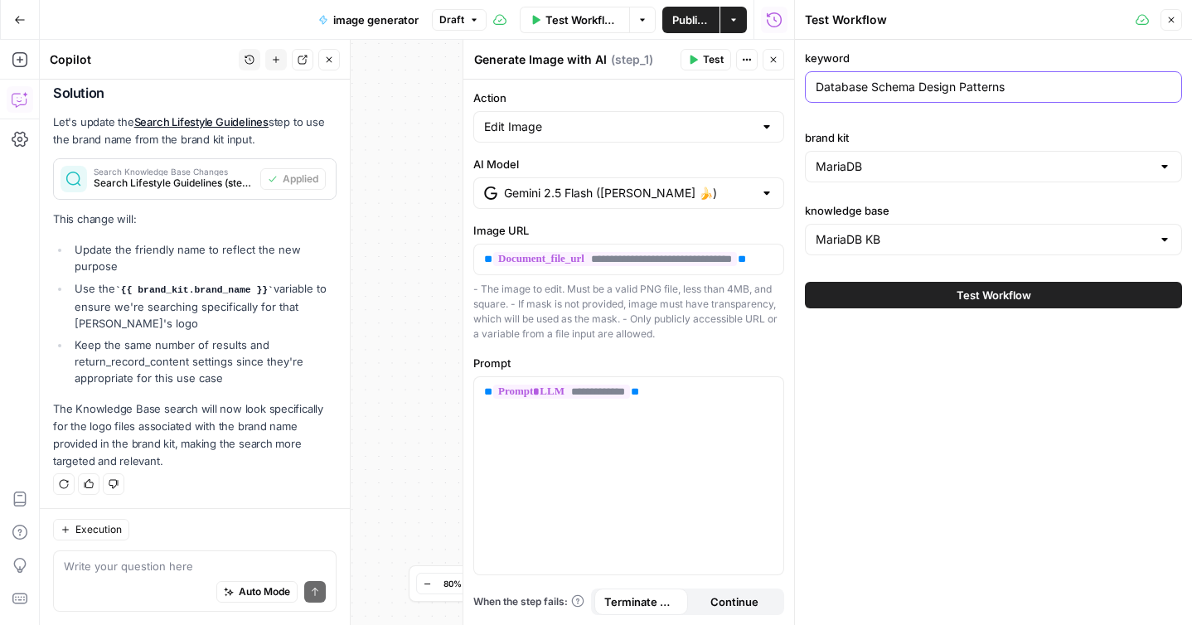
click at [925, 95] on input "Database Schema Design Patterns" at bounding box center [994, 87] width 356 height 17
paste input "ownsampling"
type input "Downsampling"
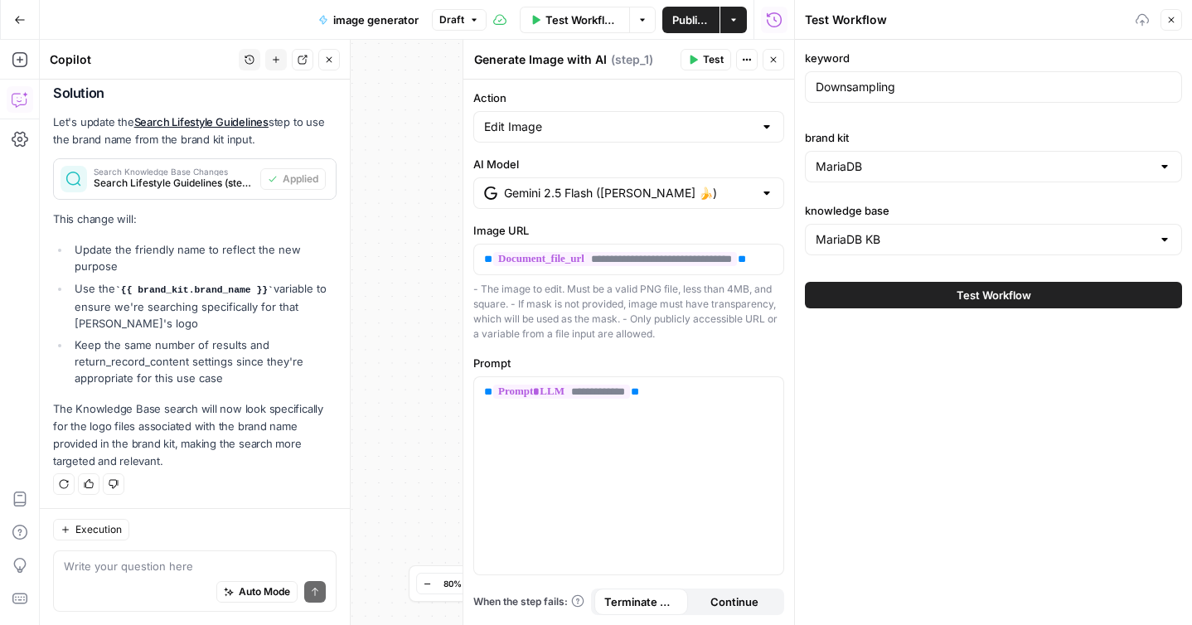
click at [901, 177] on div "MariaDB" at bounding box center [993, 167] width 377 height 32
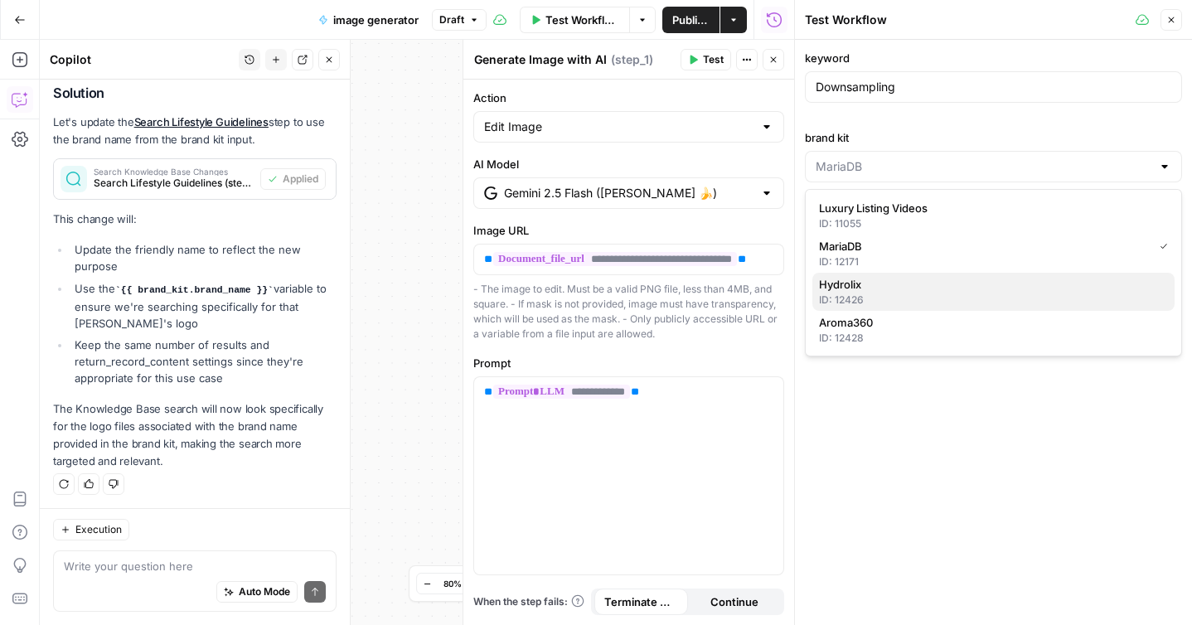
click at [871, 284] on span "Hydrolix" at bounding box center [990, 284] width 342 height 17
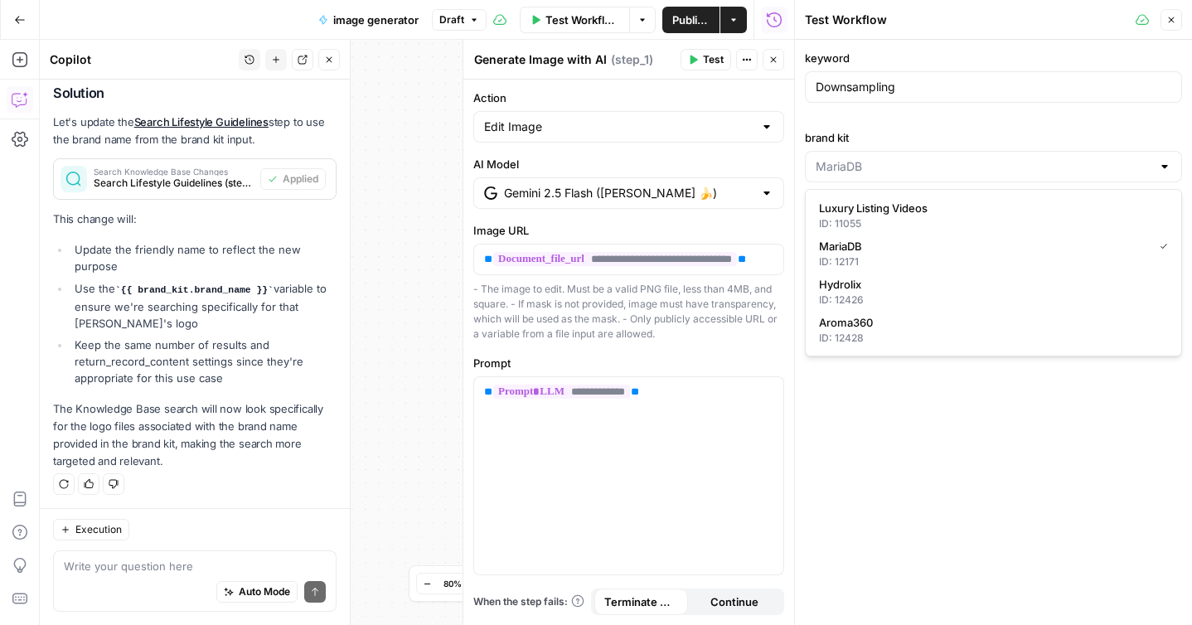
type input "Hydrolix"
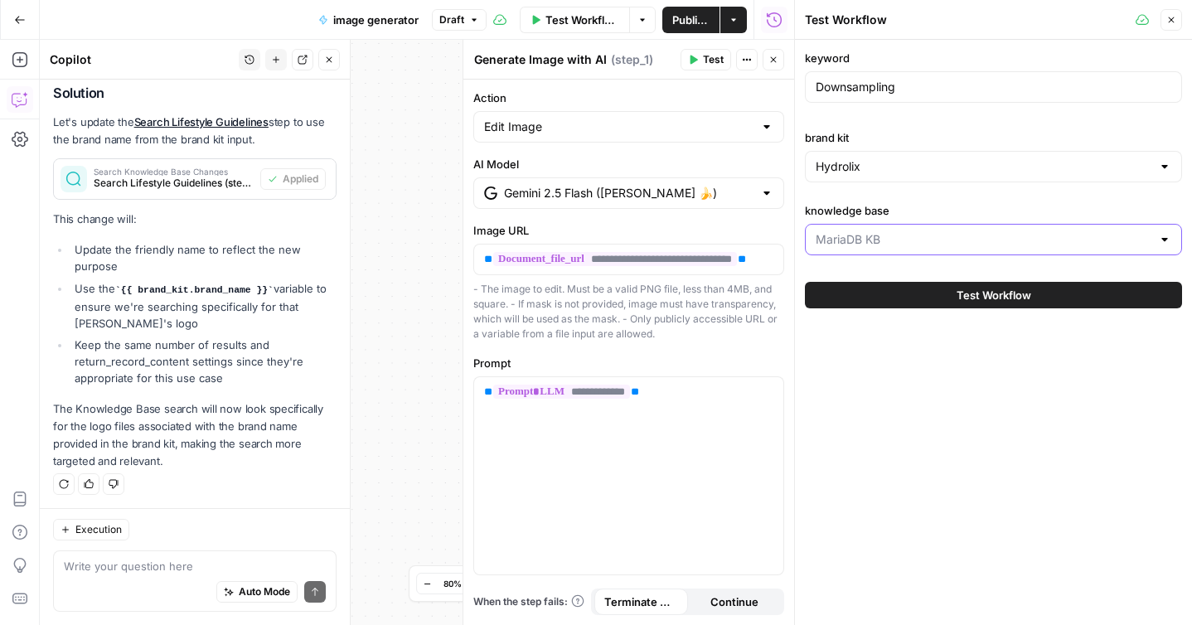
click at [881, 242] on input "knowledge base" at bounding box center [984, 239] width 336 height 17
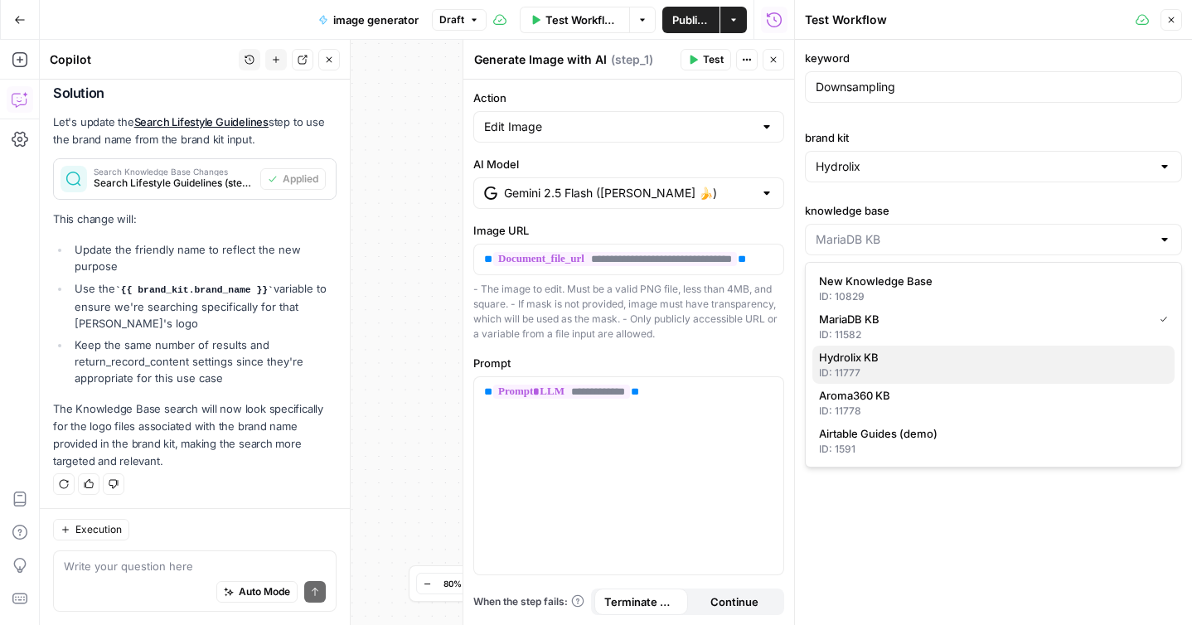
click at [858, 368] on div "ID: 11777" at bounding box center [993, 373] width 349 height 15
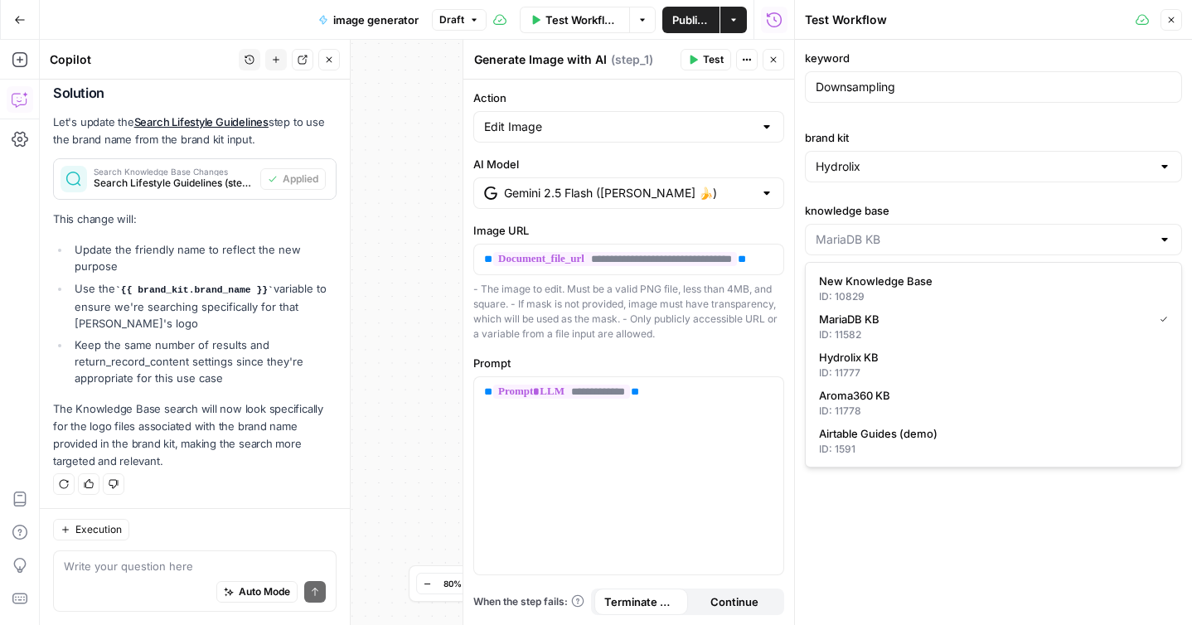
type input "Hydrolix KB"
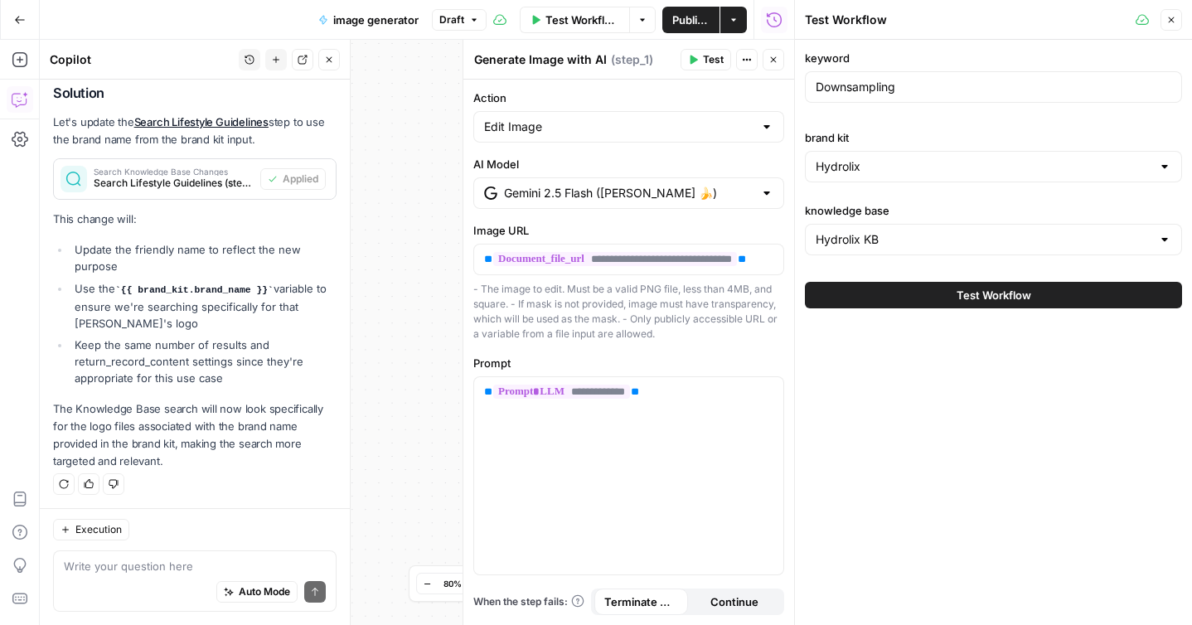
click at [965, 301] on span "Test Workflow" at bounding box center [994, 295] width 75 height 17
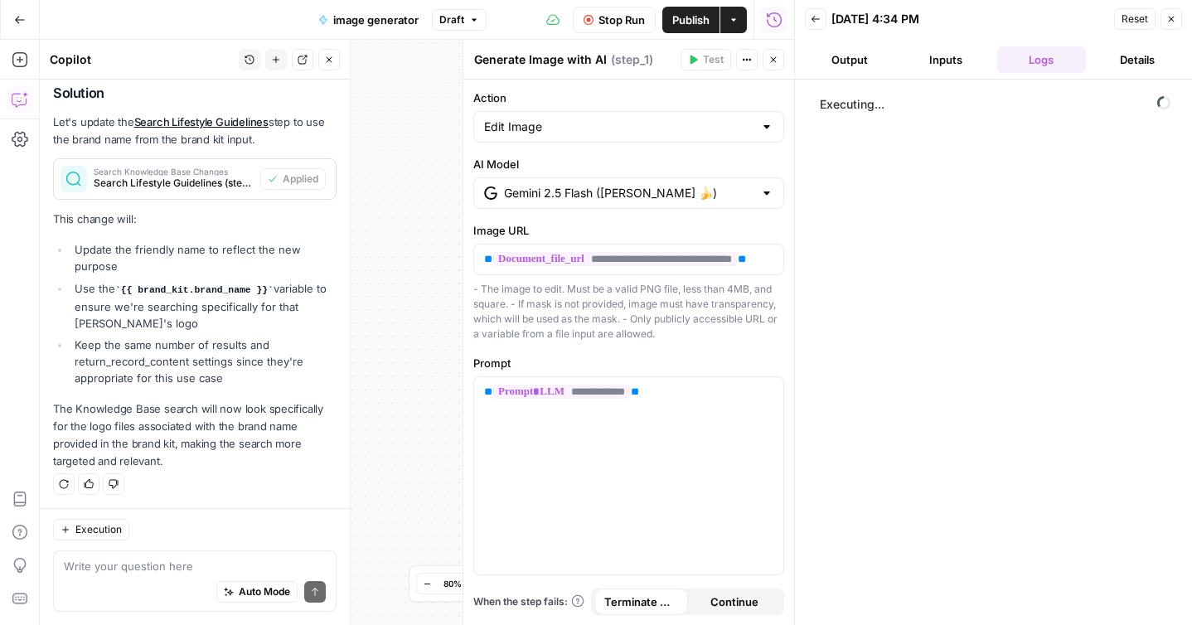
click at [778, 60] on span "Close" at bounding box center [778, 60] width 1 height 1
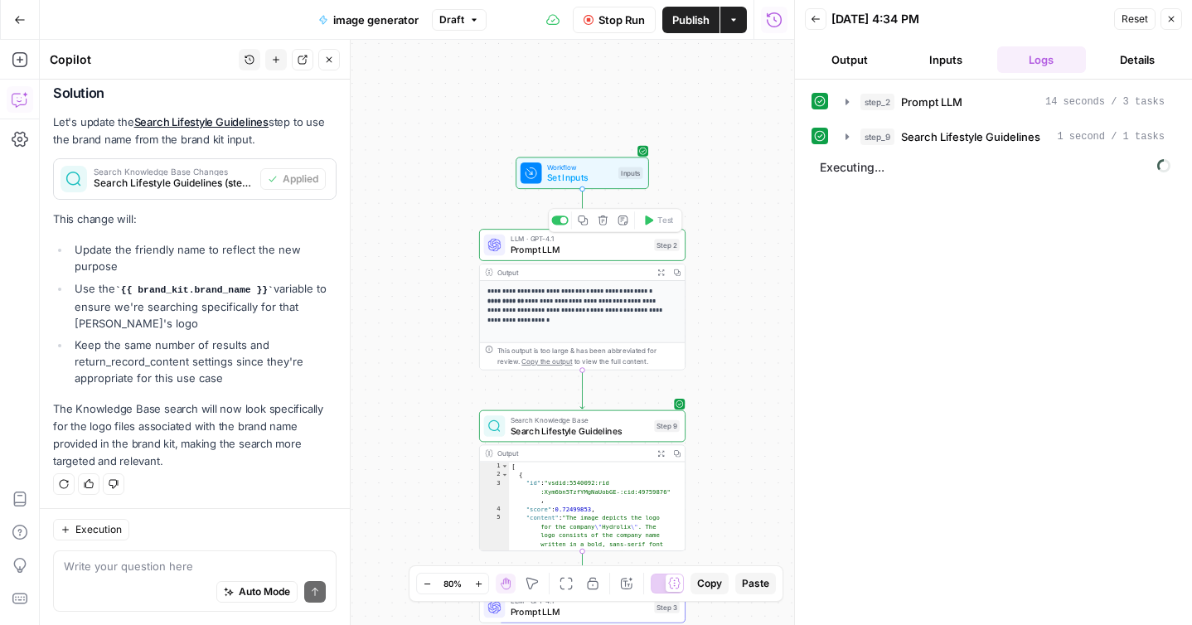
click at [618, 245] on span "Prompt LLM" at bounding box center [580, 249] width 138 height 13
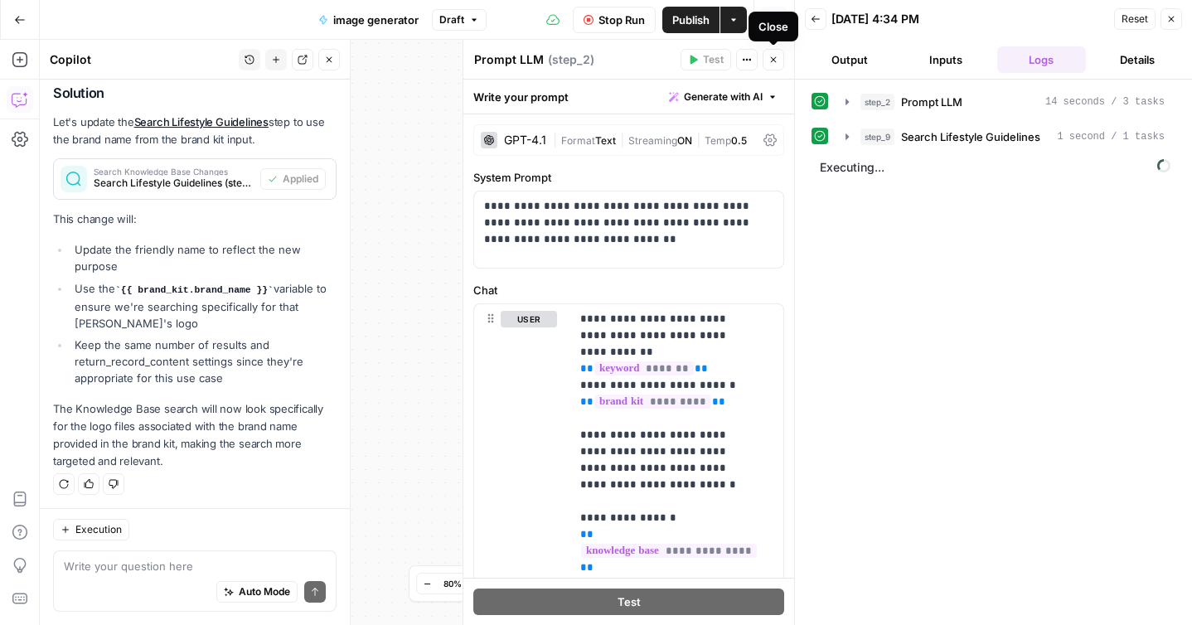
click at [769, 56] on icon "button" at bounding box center [774, 60] width 10 height 10
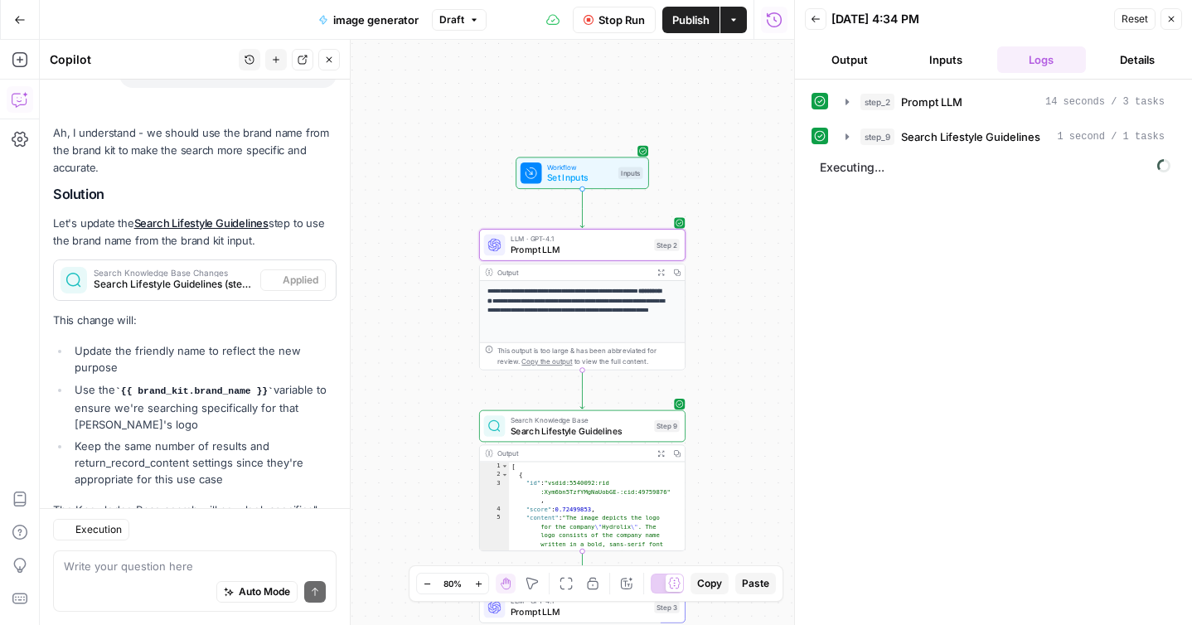
scroll to position [802, 0]
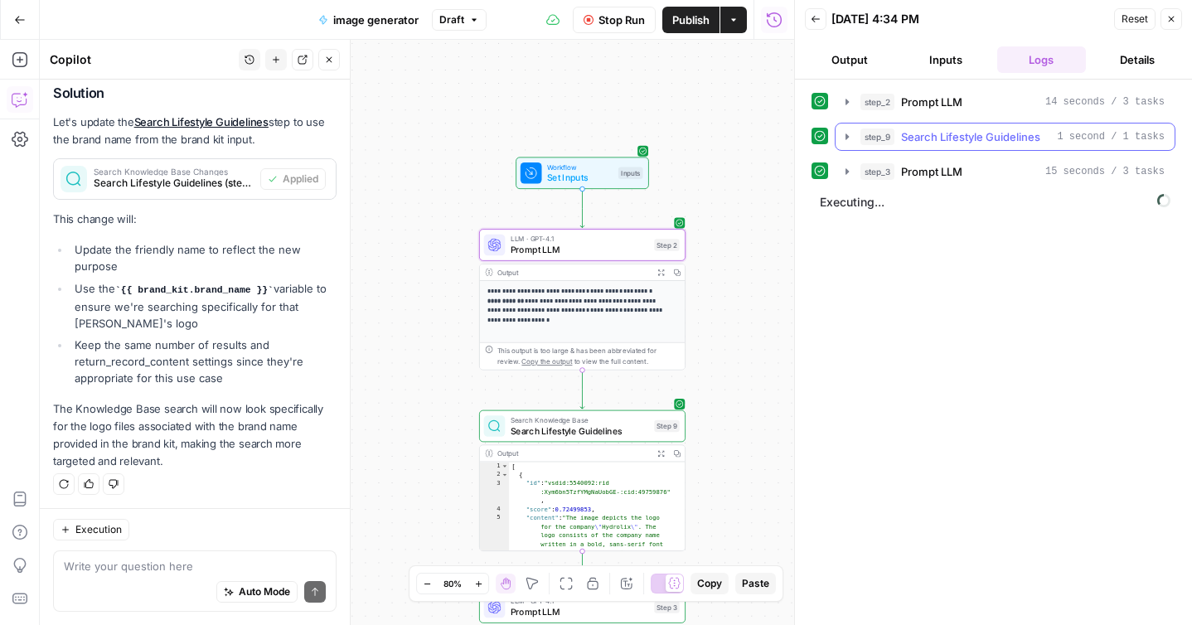
click at [847, 136] on icon "button" at bounding box center [847, 137] width 3 height 6
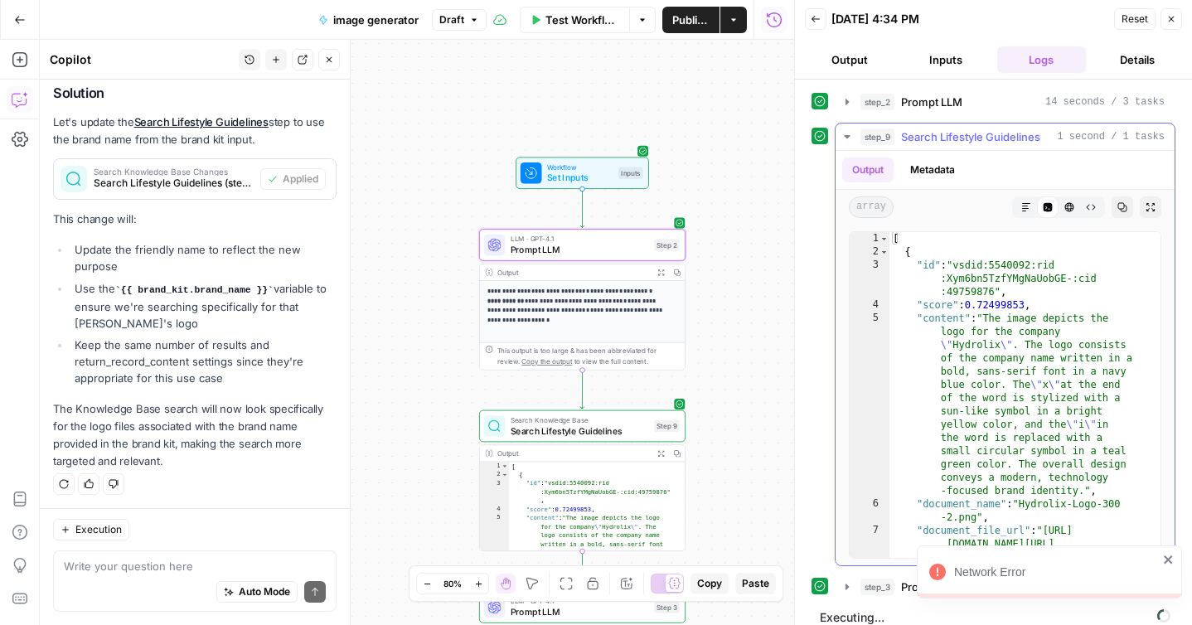
click at [846, 138] on icon "button" at bounding box center [847, 136] width 6 height 3
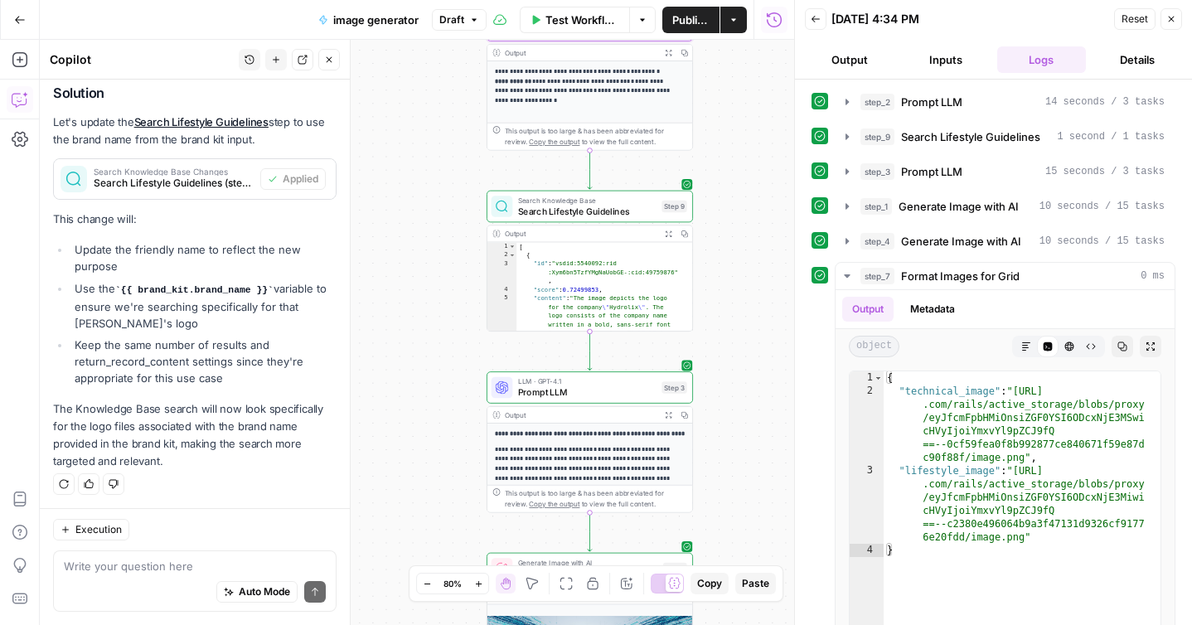
drag, startPoint x: 744, startPoint y: 395, endPoint x: 751, endPoint y: 175, distance: 219.9
click at [751, 175] on div "**********" at bounding box center [417, 332] width 755 height 585
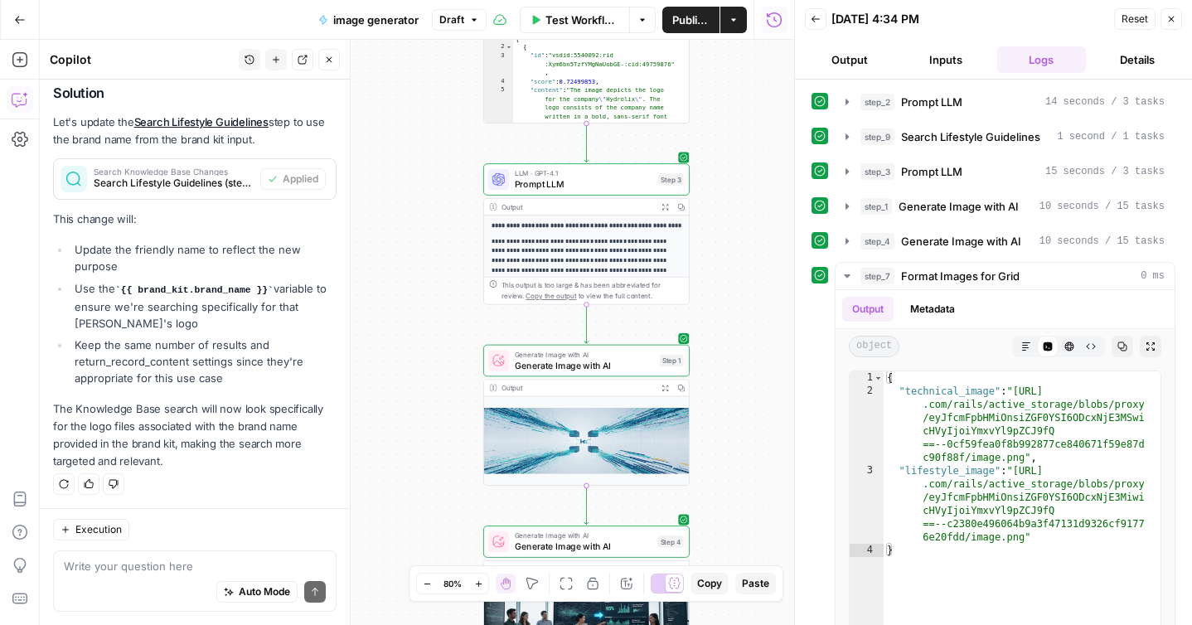
drag, startPoint x: 749, startPoint y: 366, endPoint x: 745, endPoint y: 158, distance: 208.2
click at [745, 158] on div "**********" at bounding box center [417, 332] width 755 height 585
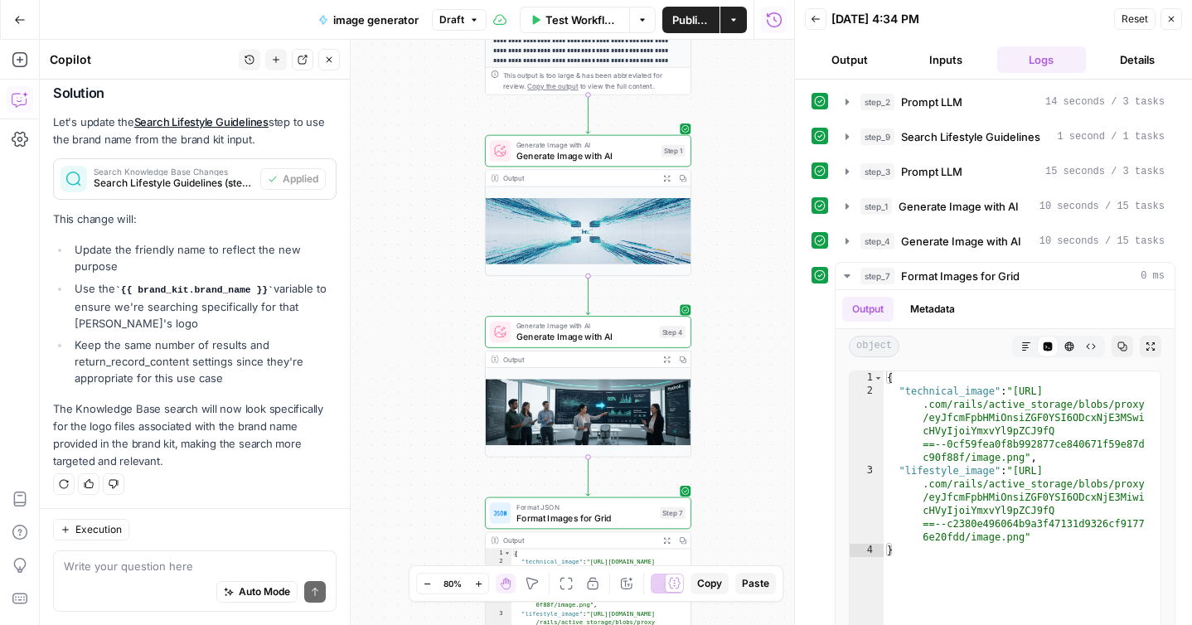
drag, startPoint x: 731, startPoint y: 393, endPoint x: 732, endPoint y: 183, distance: 209.8
click at [732, 183] on div "**********" at bounding box center [417, 332] width 755 height 585
click at [606, 219] on img at bounding box center [588, 231] width 205 height 89
click at [668, 177] on icon "button" at bounding box center [667, 178] width 6 height 6
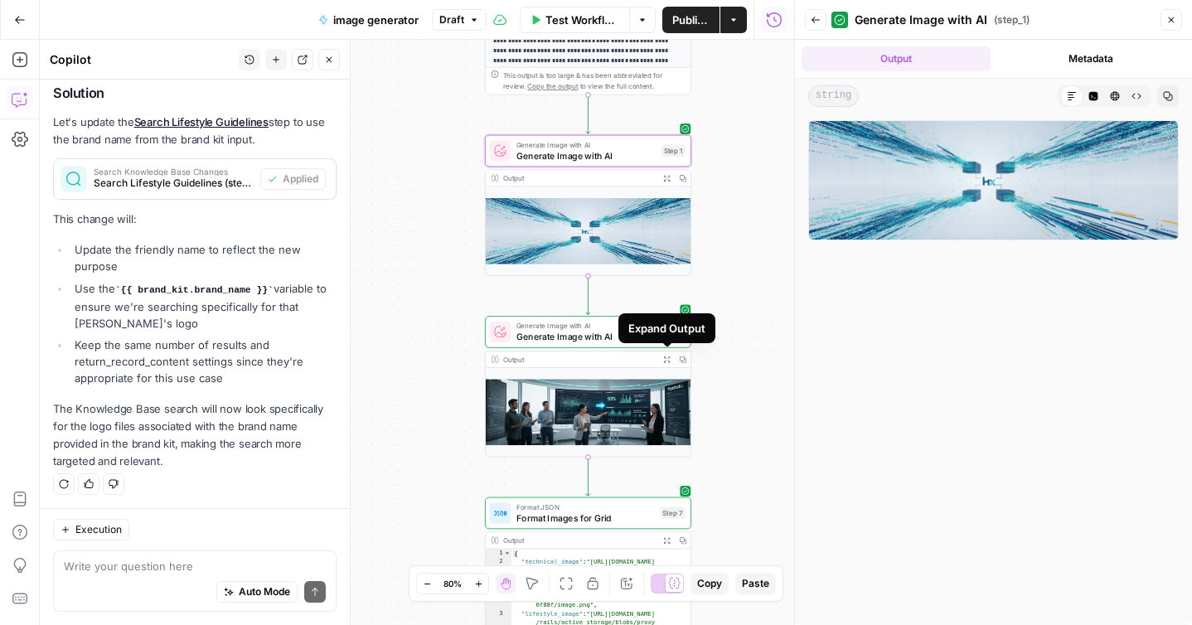
click at [669, 360] on icon "button" at bounding box center [667, 360] width 6 height 6
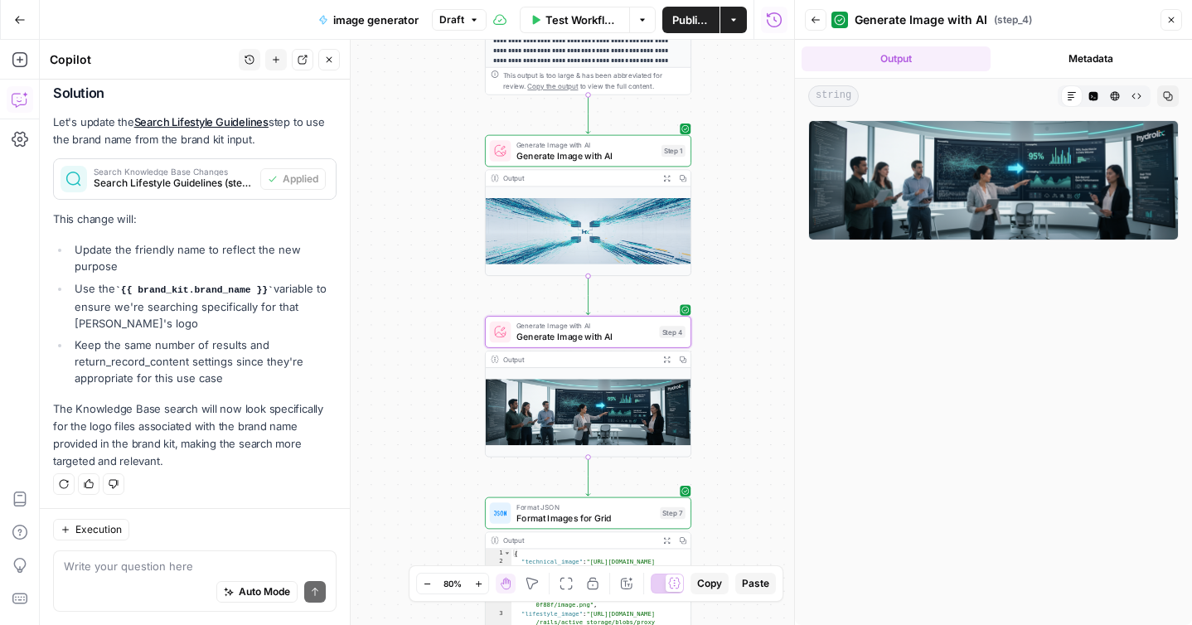
click at [986, 179] on img at bounding box center [993, 180] width 371 height 120
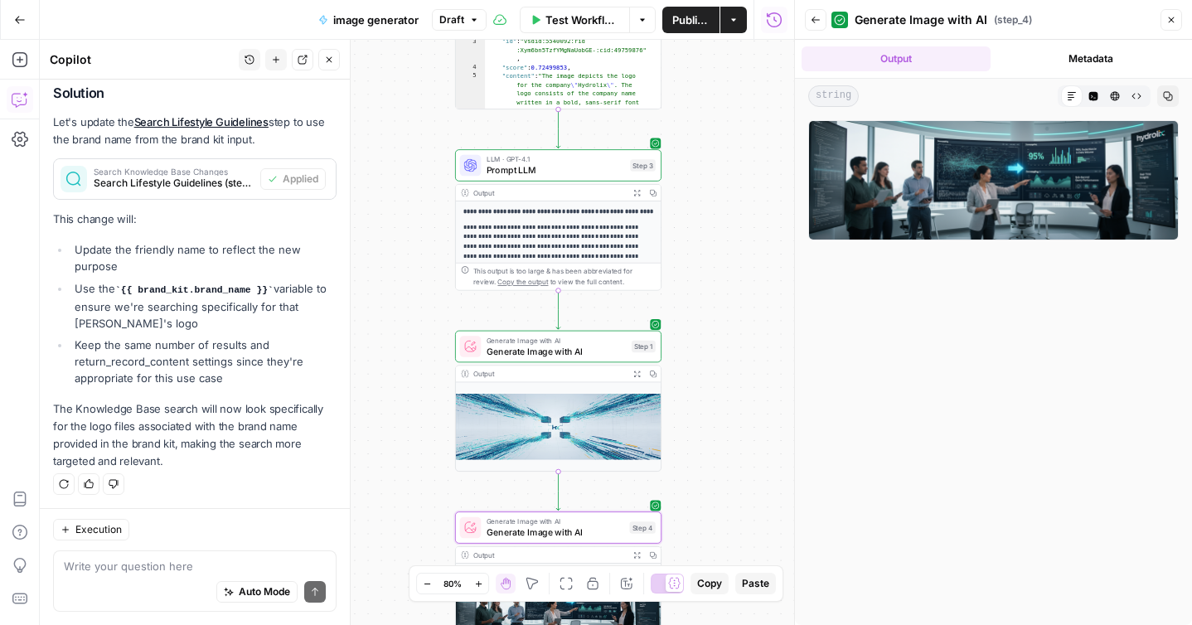
drag, startPoint x: 739, startPoint y: 119, endPoint x: 709, endPoint y: 317, distance: 200.4
click at [709, 317] on div "**********" at bounding box center [417, 332] width 755 height 585
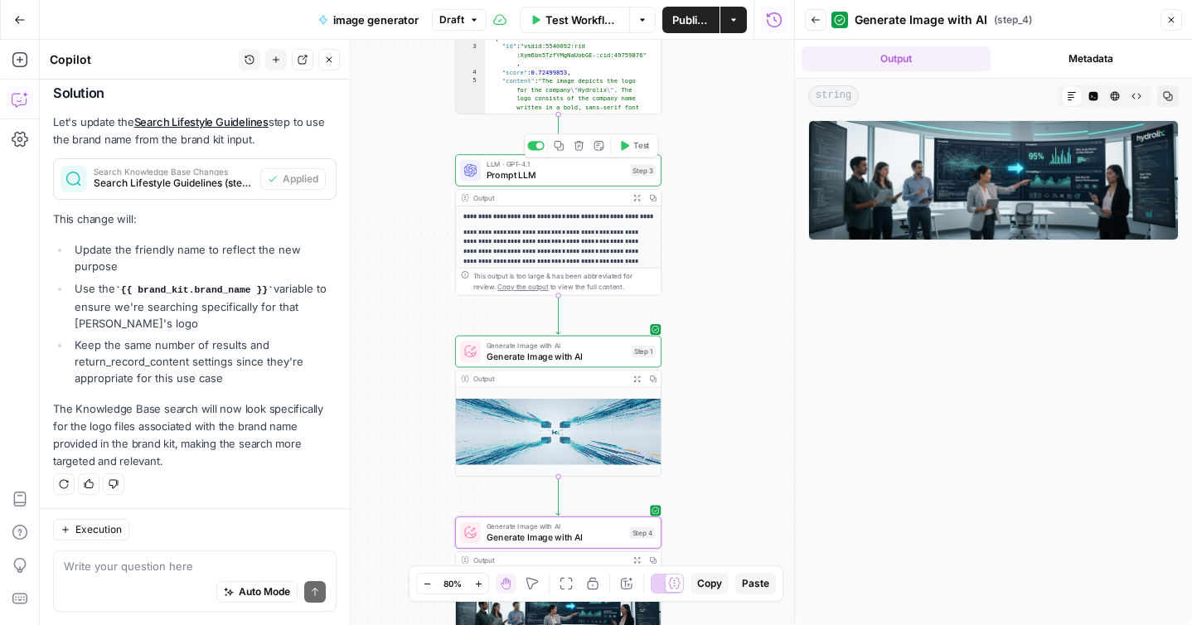
click at [496, 175] on span "Prompt LLM" at bounding box center [556, 174] width 138 height 13
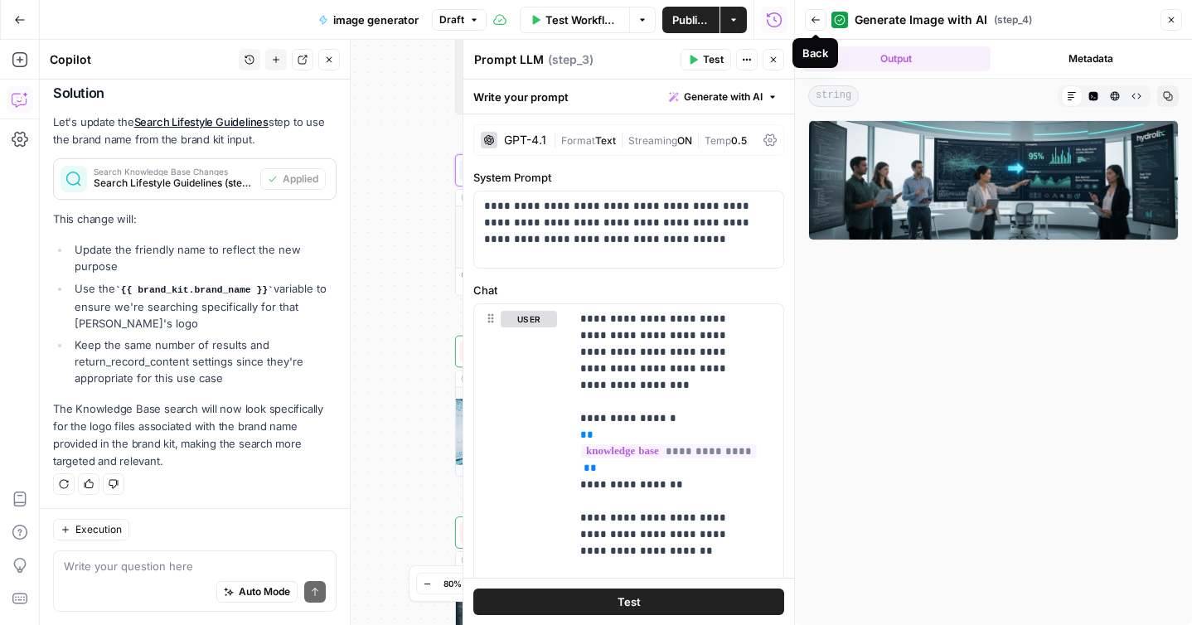
click at [819, 22] on icon "button" at bounding box center [816, 20] width 10 height 10
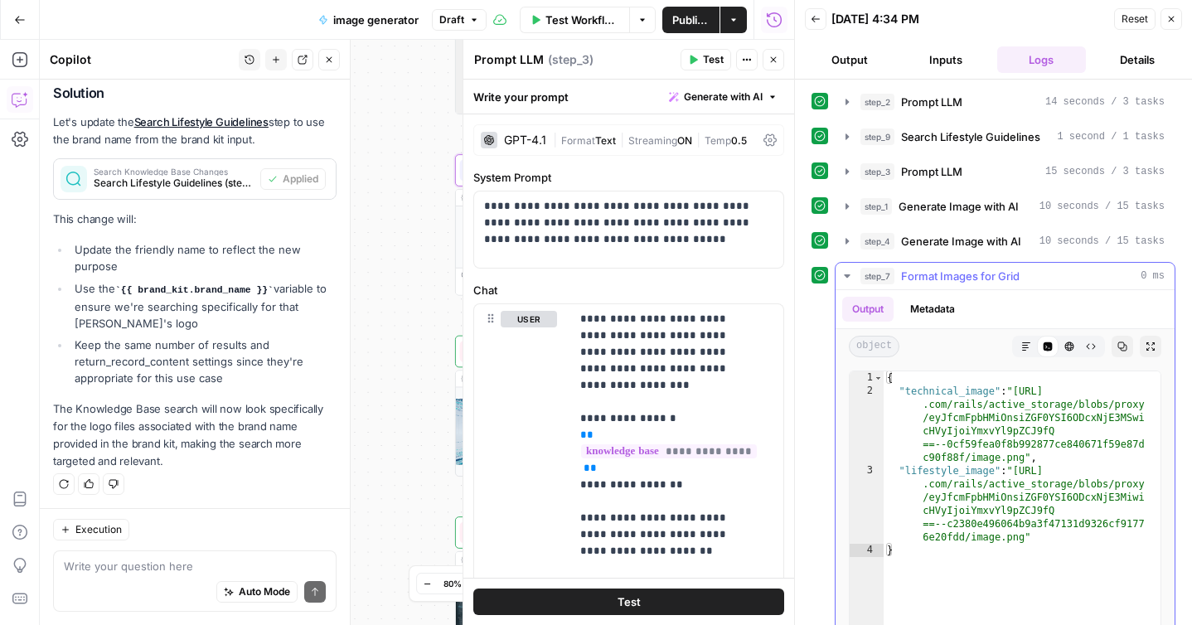
click at [847, 273] on icon "button" at bounding box center [847, 275] width 13 height 13
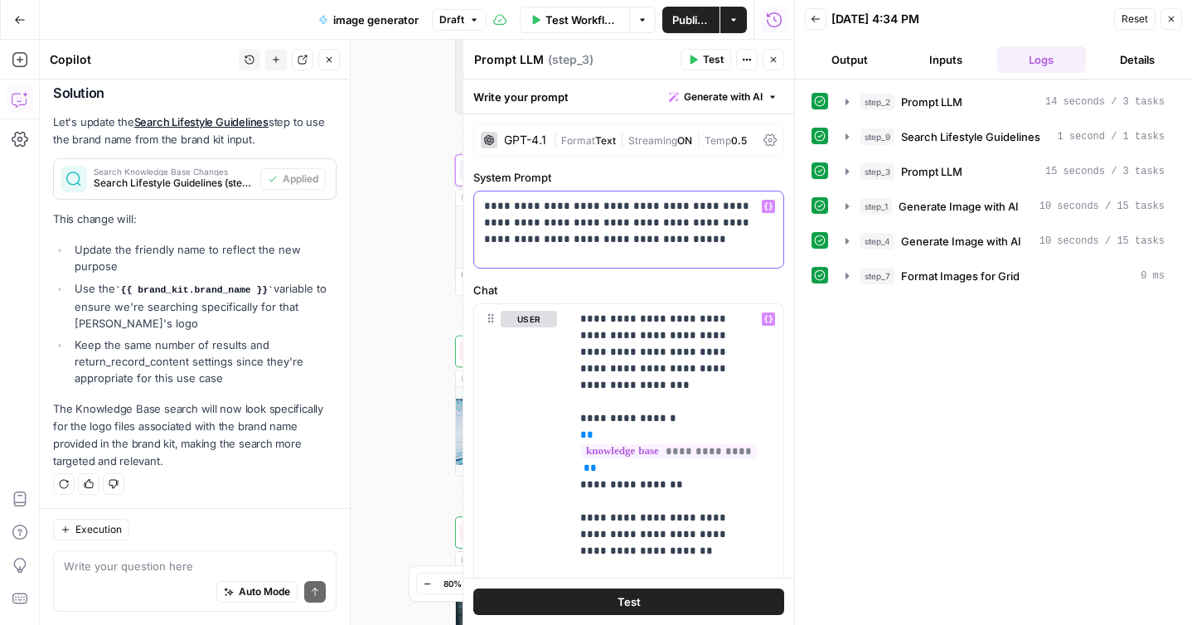
click at [658, 209] on p "**********" at bounding box center [622, 223] width 277 height 50
click at [677, 240] on p "**********" at bounding box center [622, 223] width 277 height 50
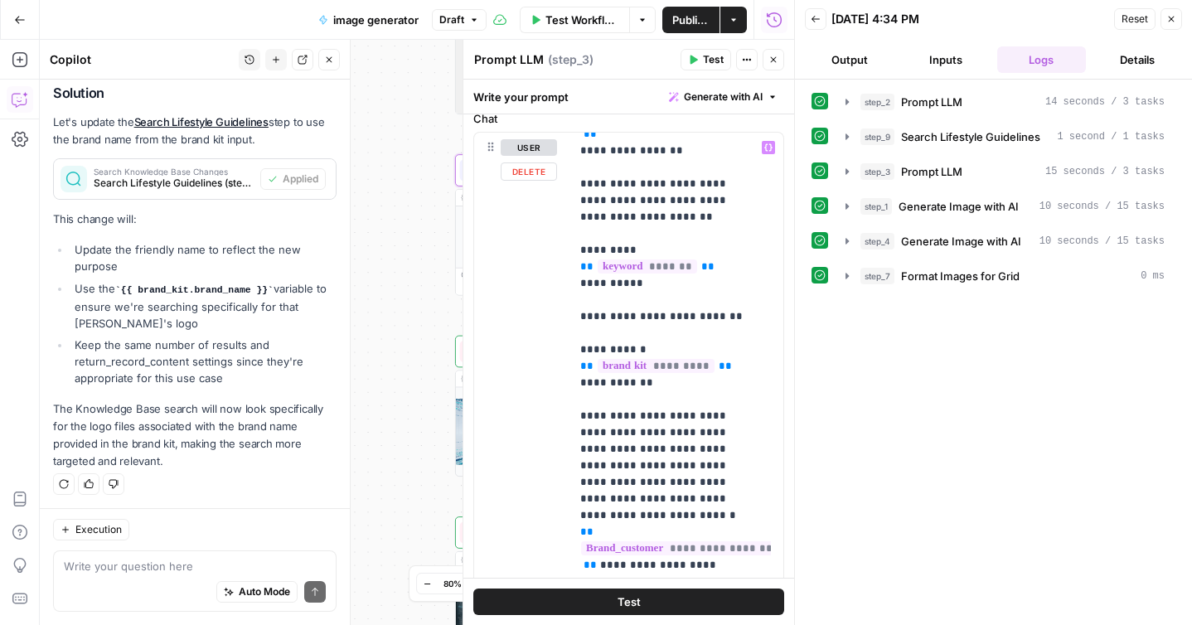
scroll to position [176, 0]
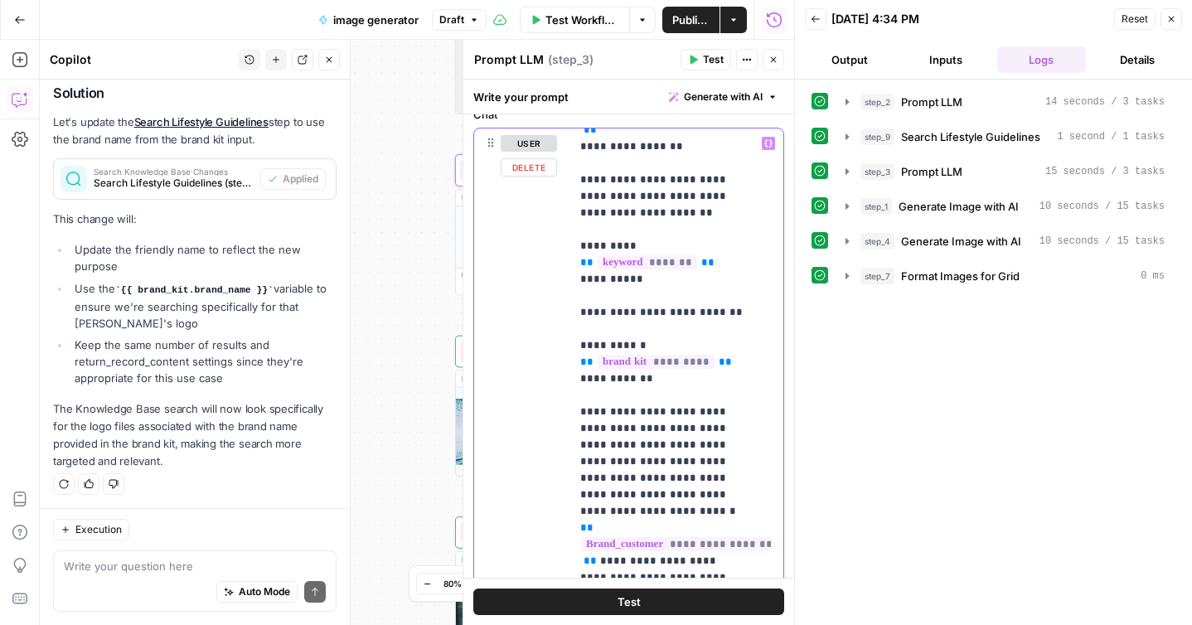
drag, startPoint x: 580, startPoint y: 300, endPoint x: 684, endPoint y: 362, distance: 120.9
click at [684, 362] on p "**********" at bounding box center [664, 379] width 168 height 813
copy p "**********"
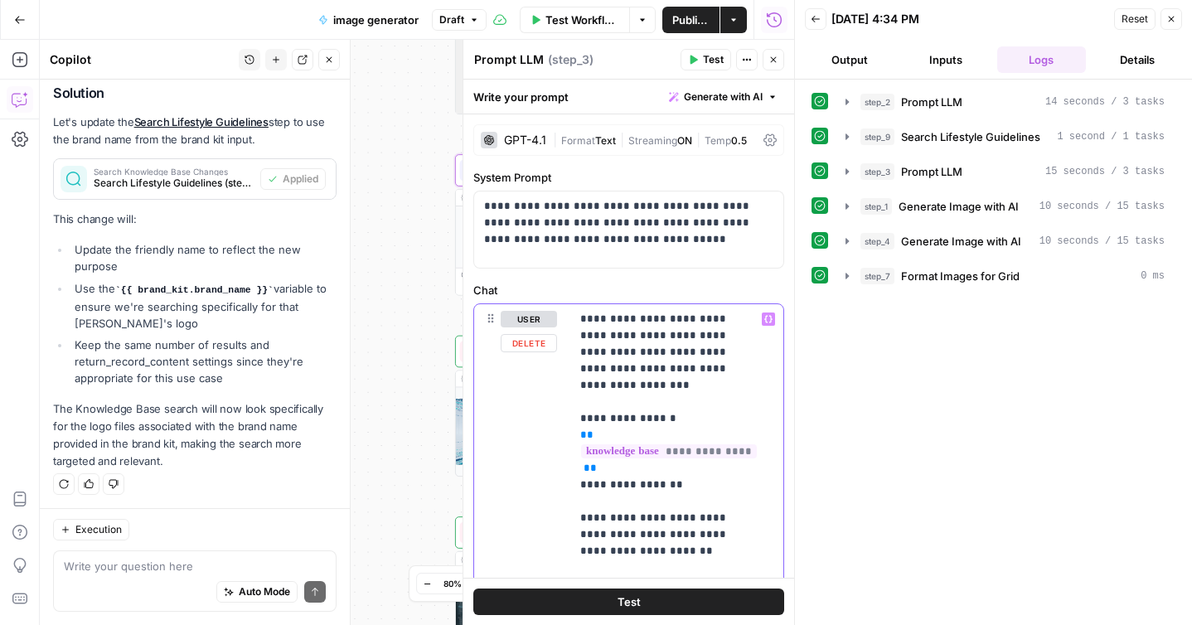
scroll to position [0, 0]
click at [675, 249] on div "**********" at bounding box center [628, 230] width 309 height 76
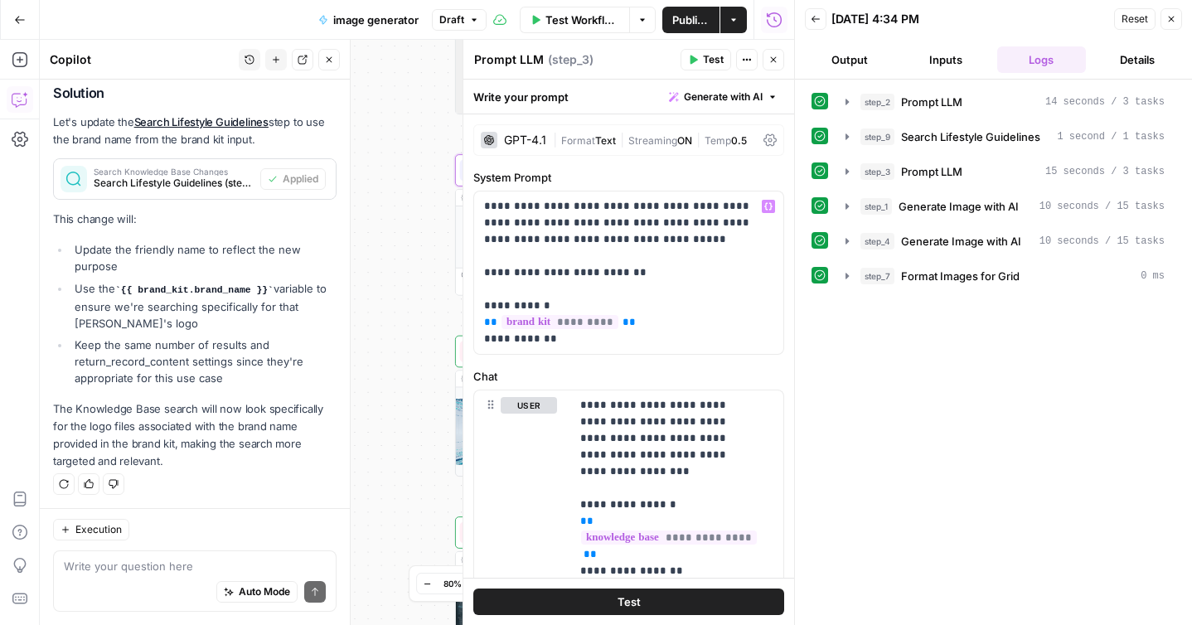
click at [686, 370] on label "Chat" at bounding box center [628, 376] width 311 height 17
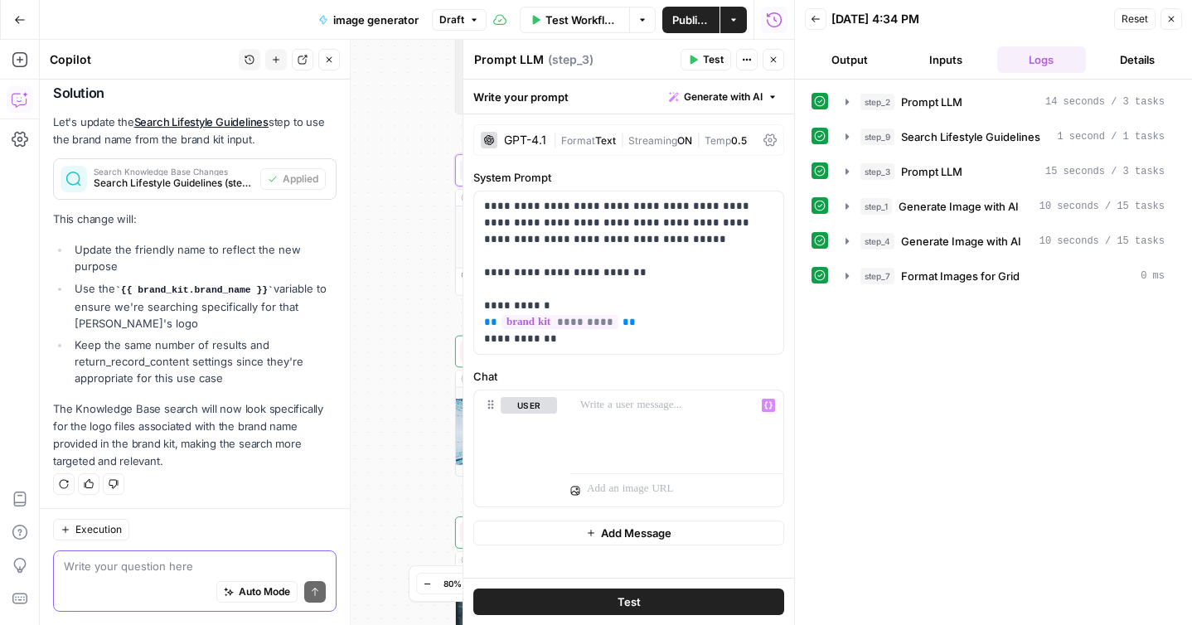
click at [106, 563] on textarea at bounding box center [195, 566] width 262 height 17
paste textarea "First, search the Knowledge Base for examples of brand-approved lifestyle image…"
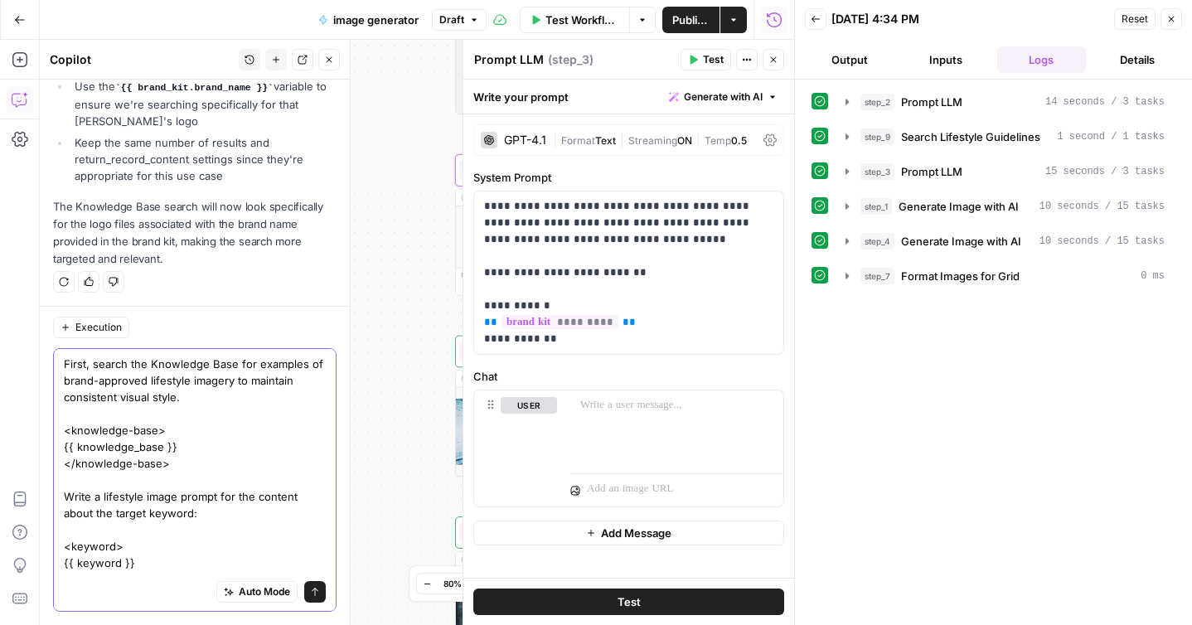
scroll to position [378, 0]
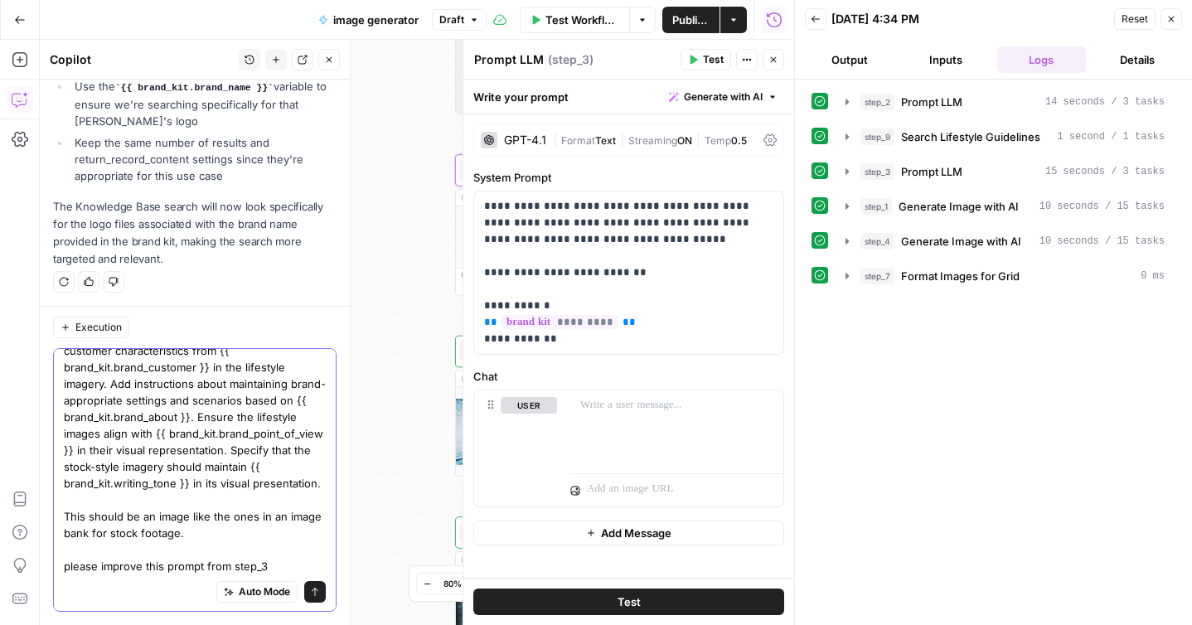
click at [168, 550] on textarea "First, search the Knowledge Base for examples of brand-approved lifestyle image…" at bounding box center [195, 293] width 262 height 564
type textarea "First, search the Knowledge Base for examples of brand-approved lifestyle image…"
click at [502, 58] on textarea "Prompt LLM" at bounding box center [509, 59] width 70 height 17
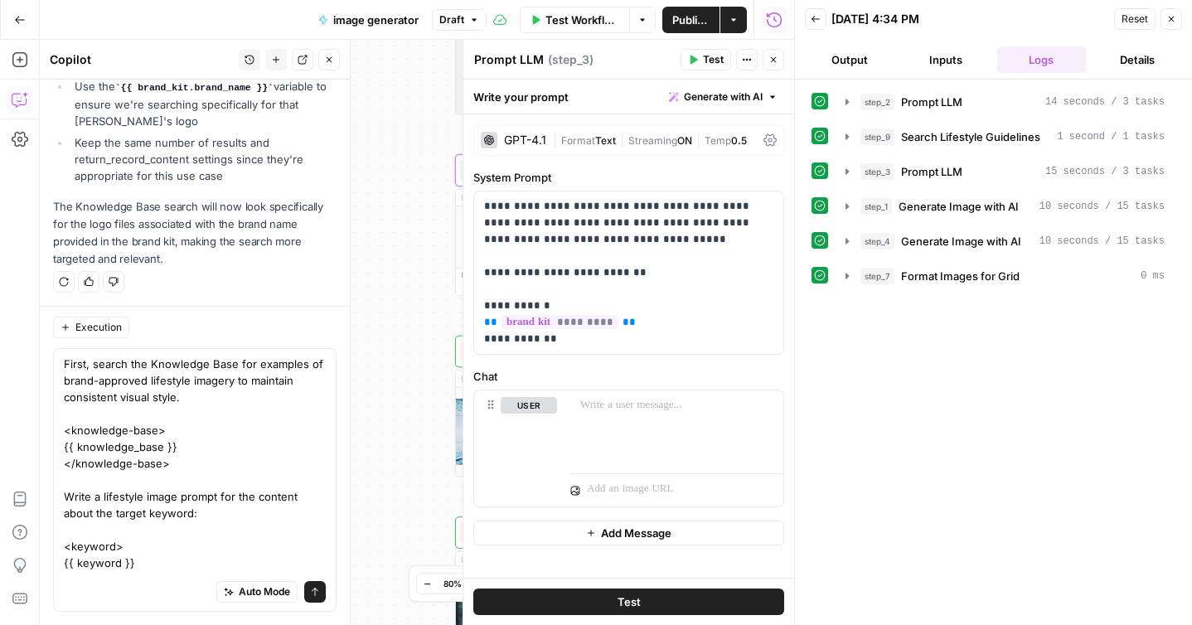
click at [507, 57] on textarea "Prompt LLM" at bounding box center [509, 59] width 70 height 17
click at [847, 175] on icon "button" at bounding box center [847, 171] width 13 height 13
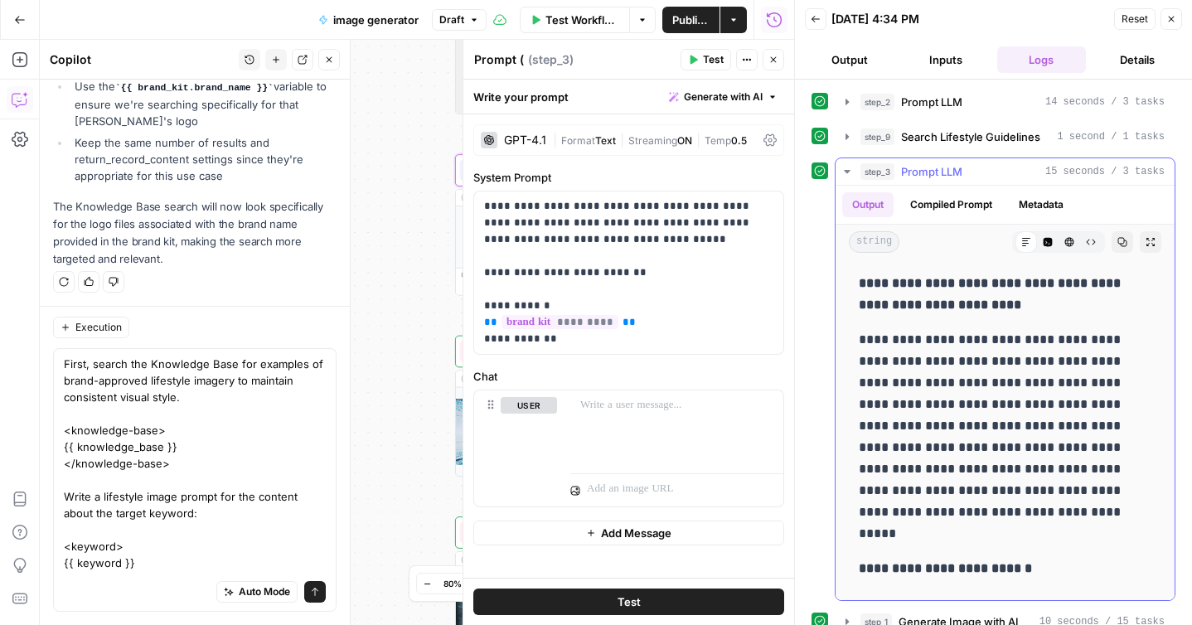
click at [847, 175] on icon "button" at bounding box center [847, 171] width 13 height 13
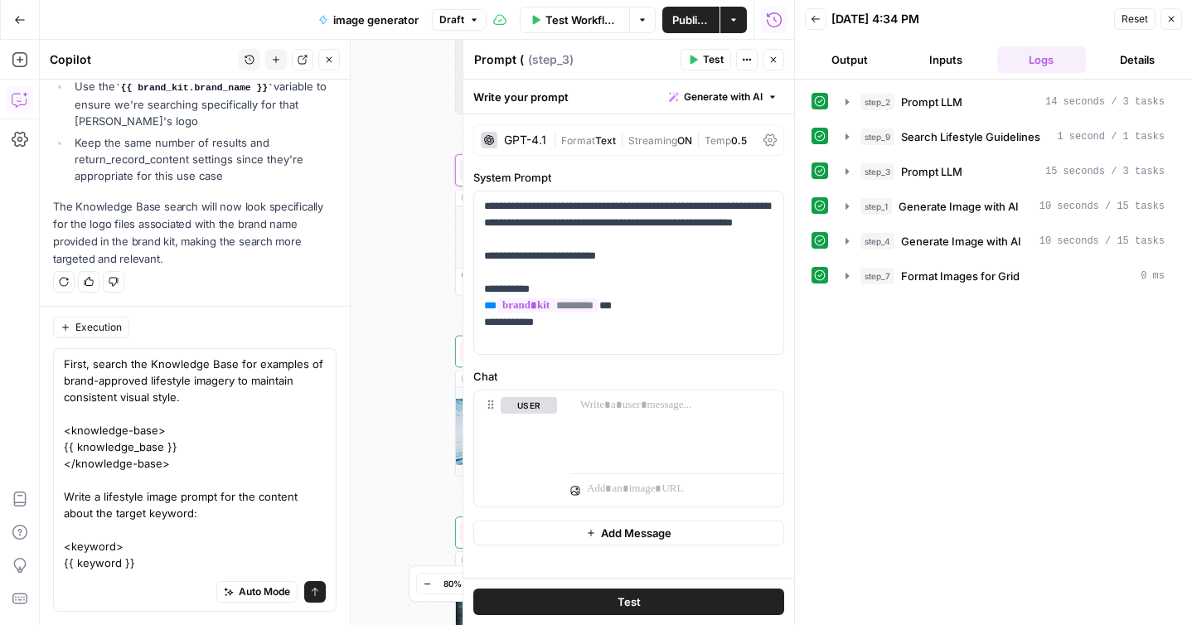
click at [522, 61] on textarea "Prompt (" at bounding box center [499, 59] width 50 height 17
type textarea "Image Prompt (Lifestyle)"
click at [772, 140] on icon at bounding box center [770, 140] width 13 height 13
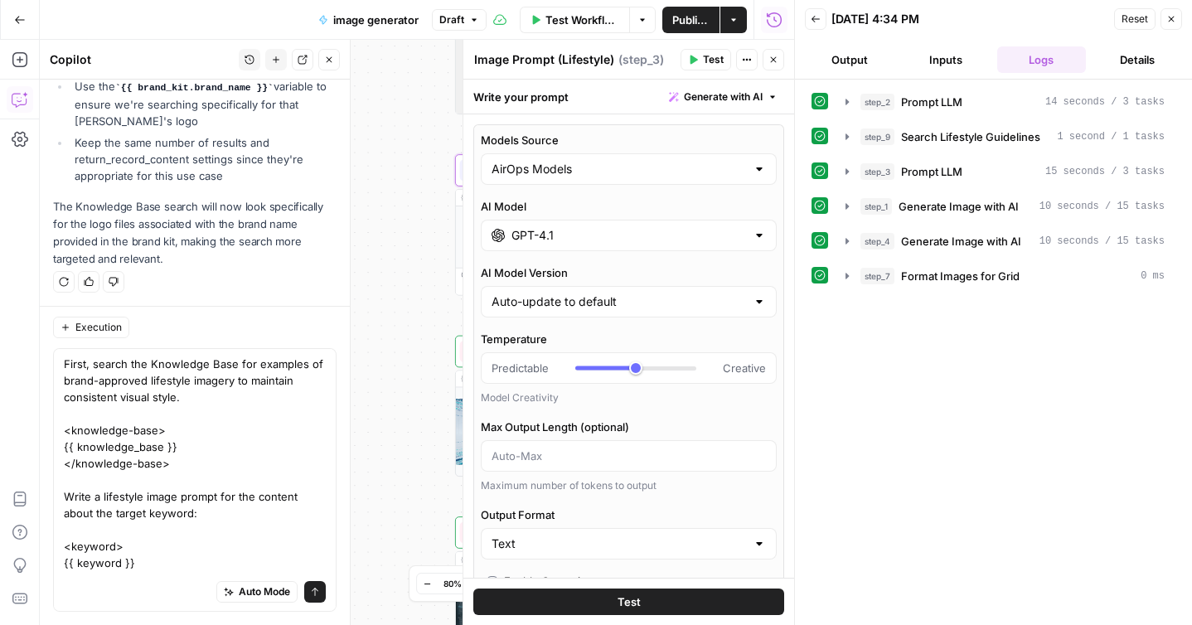
click at [716, 233] on input "GPT-4.1" at bounding box center [629, 235] width 235 height 17
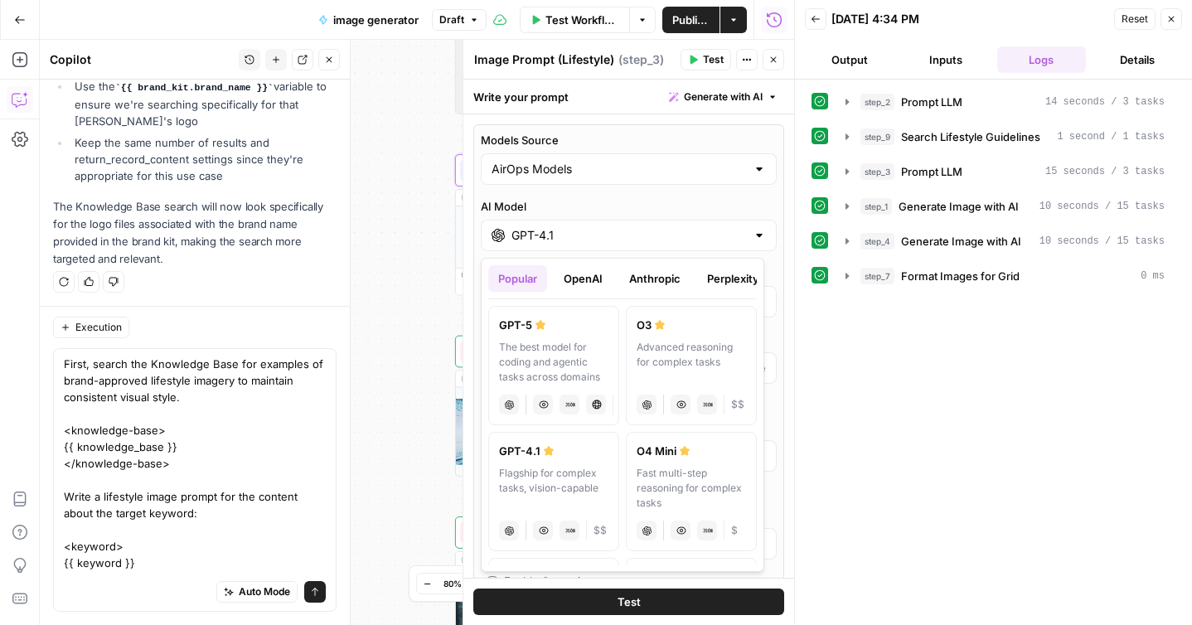
click at [587, 279] on button "OpenAI" at bounding box center [583, 278] width 59 height 27
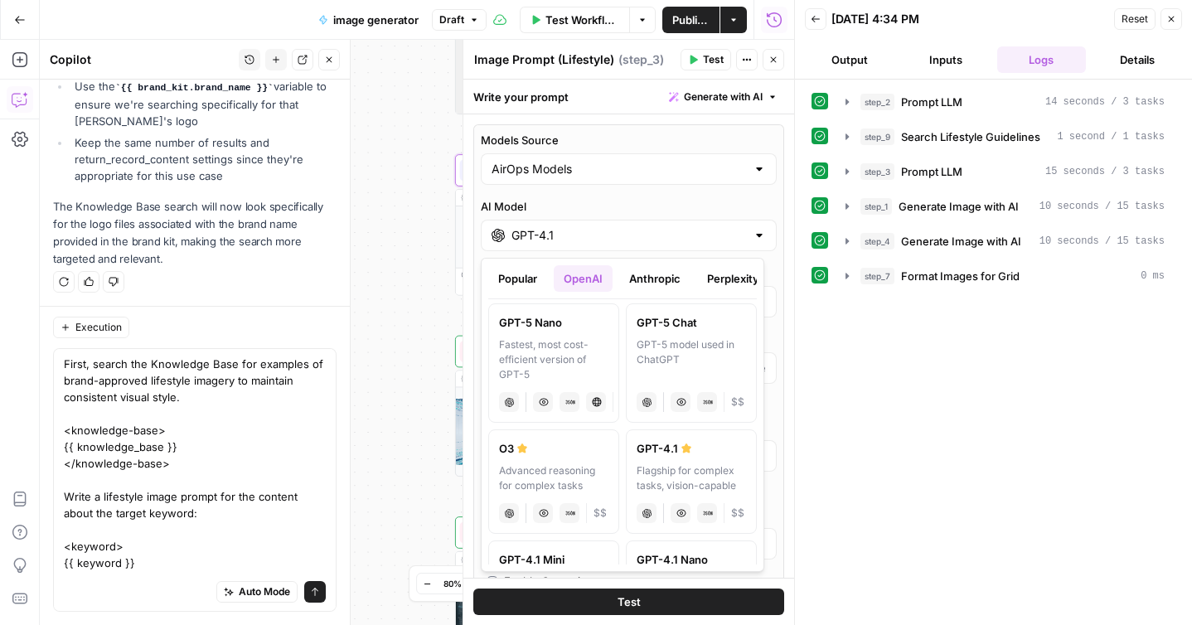
scroll to position [145, 0]
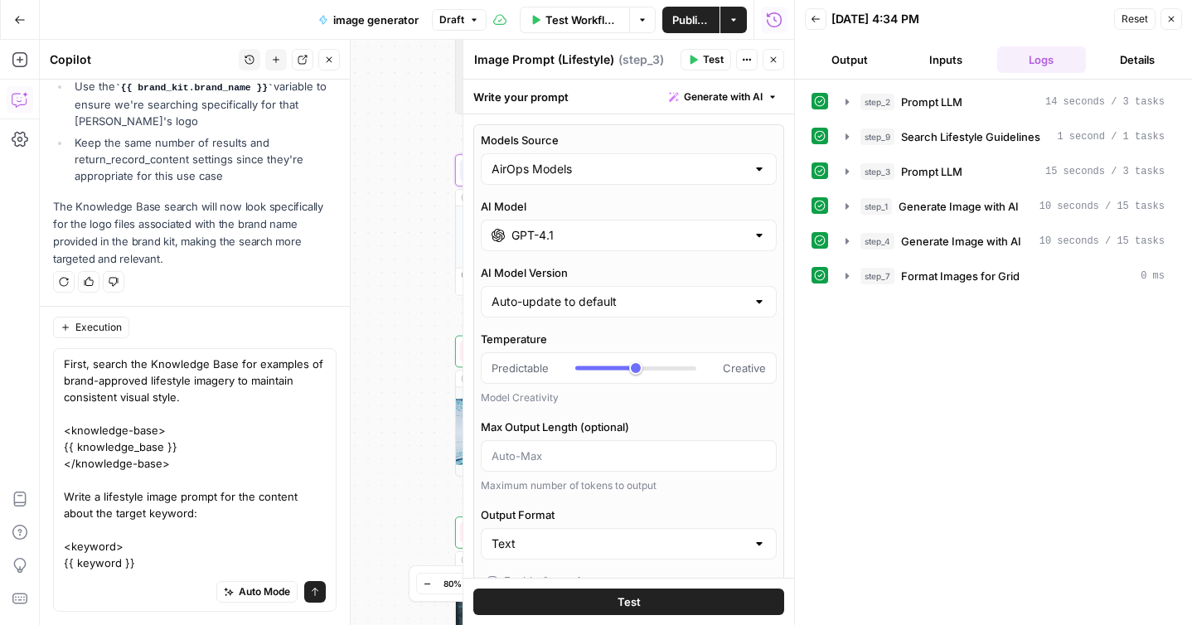
click at [769, 242] on div "Models Source AirOps Models AI Model GPT-4.1 AI Model Version Auto-update to de…" at bounding box center [628, 445] width 311 height 642
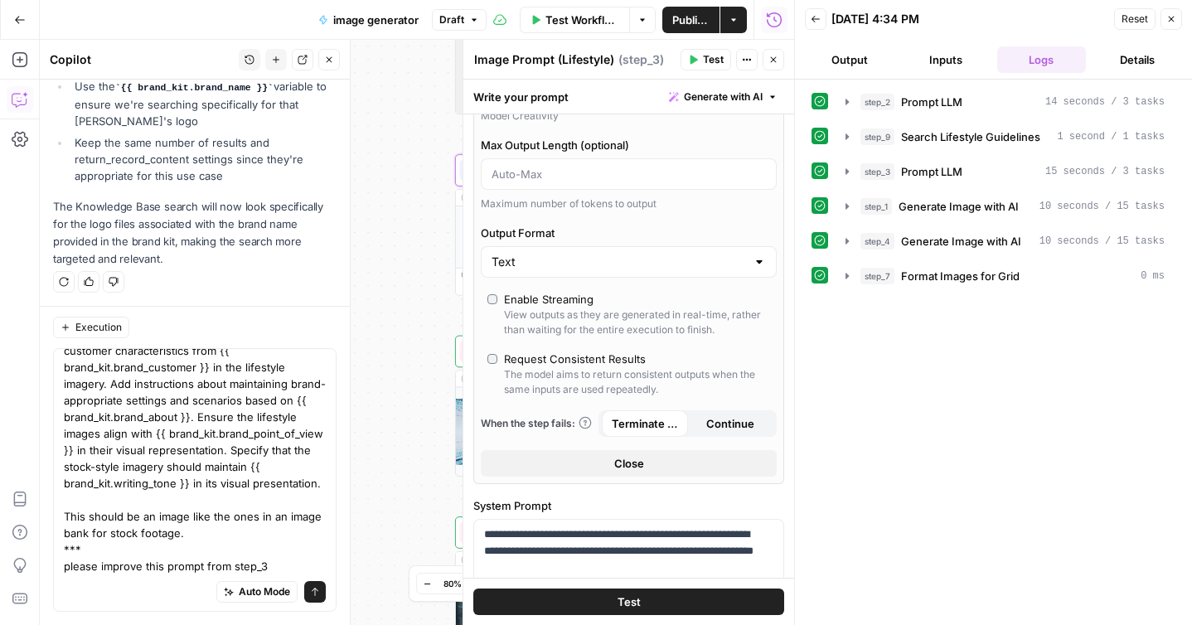
scroll to position [378, 0]
click at [274, 560] on textarea "First, search the Knowledge Base for examples of brand-approved lifestyle image…" at bounding box center [195, 293] width 262 height 564
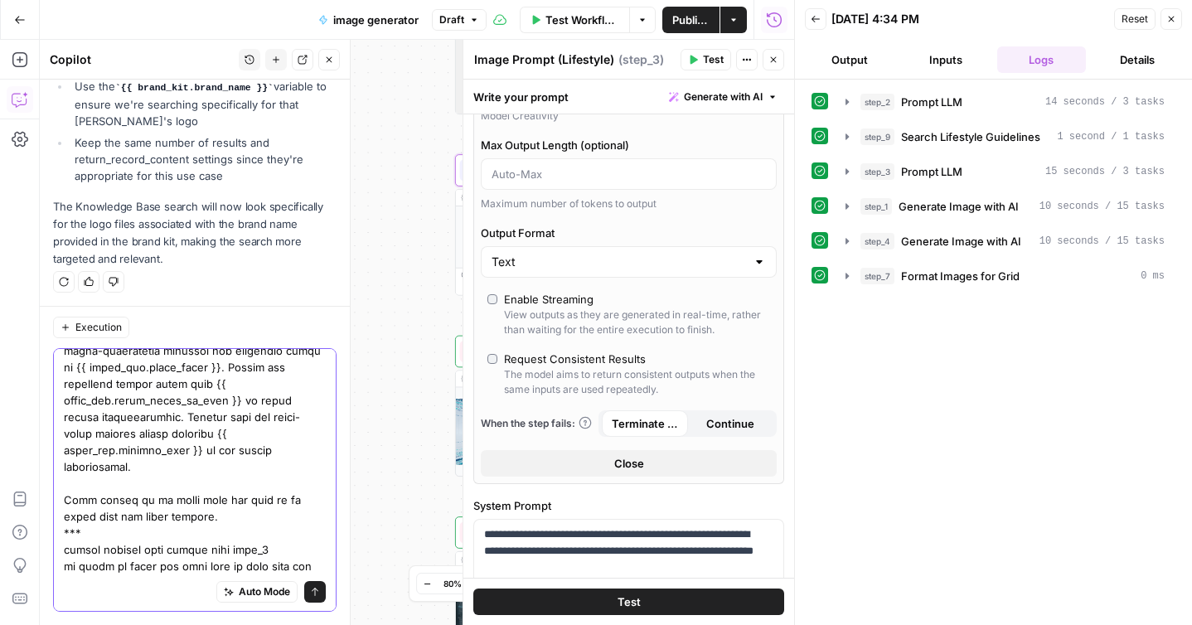
scroll to position [411, 0]
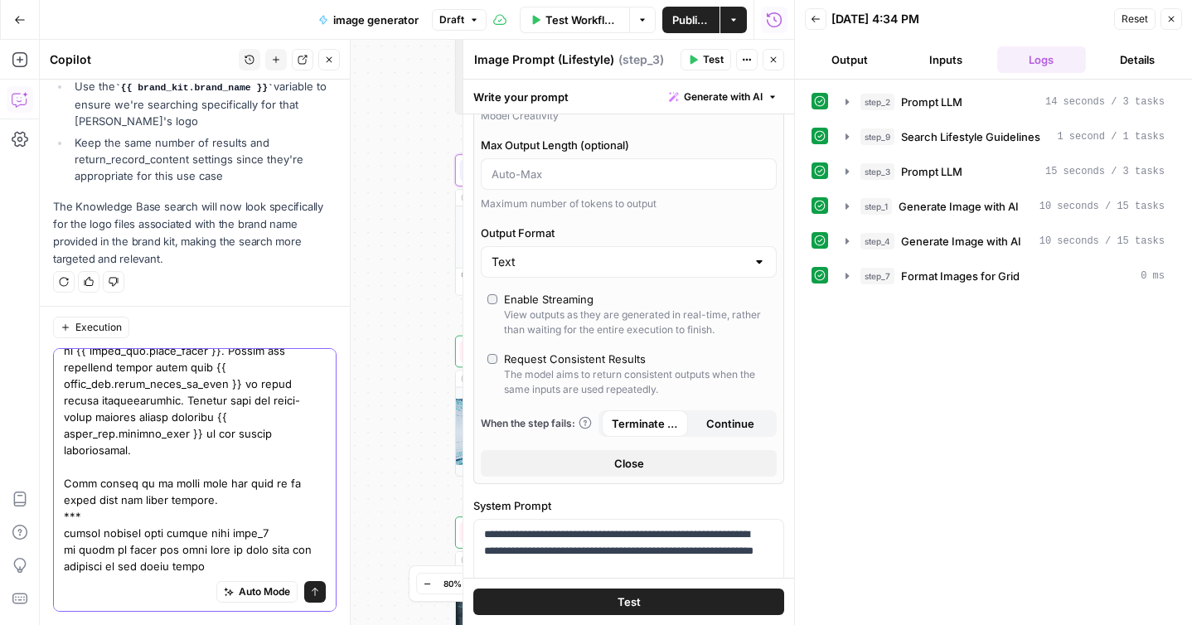
type textarea "First, search the Knowledge Base for examples of brand-approved lifestyle image…"
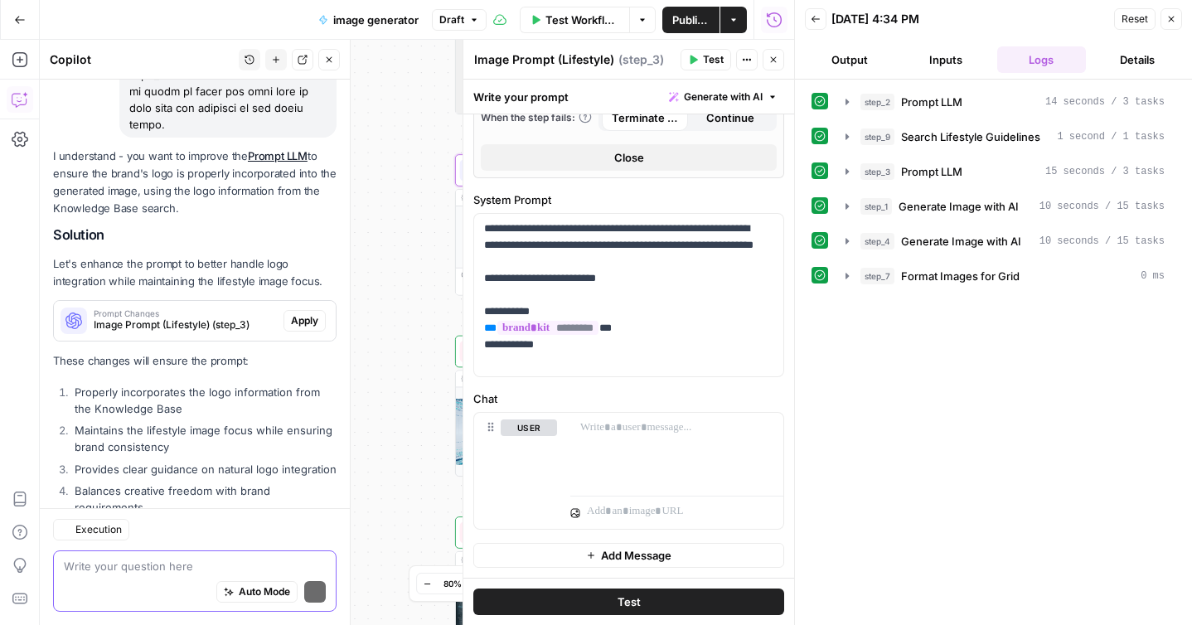
scroll to position [2002, 0]
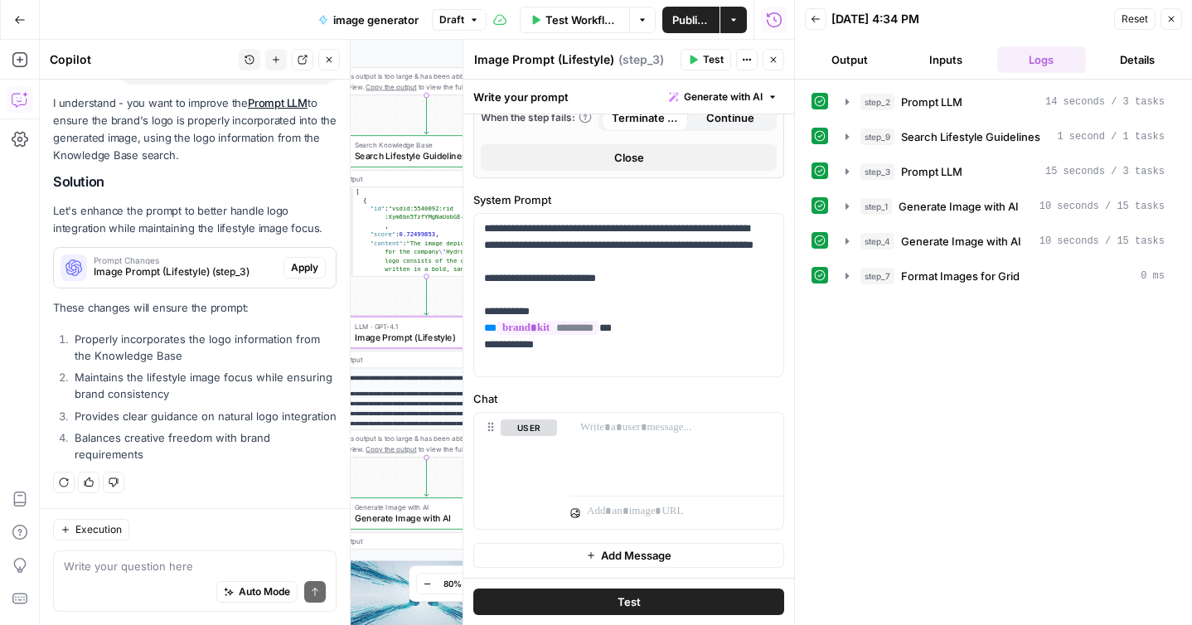
click at [291, 260] on span "Apply" at bounding box center [304, 267] width 27 height 15
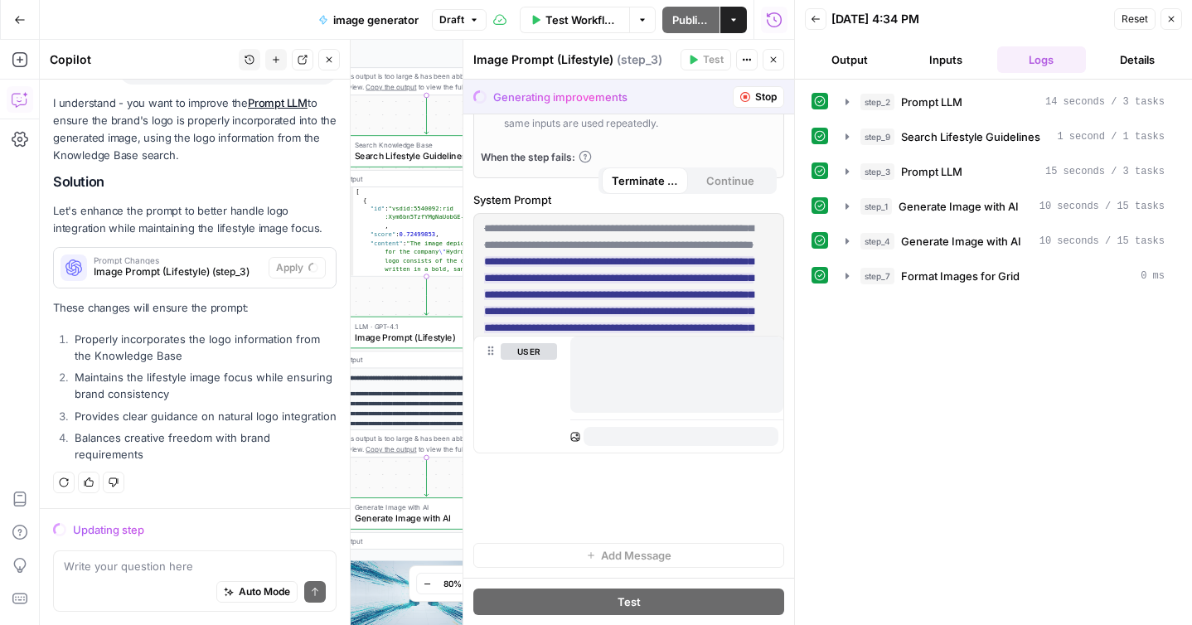
scroll to position [588, 0]
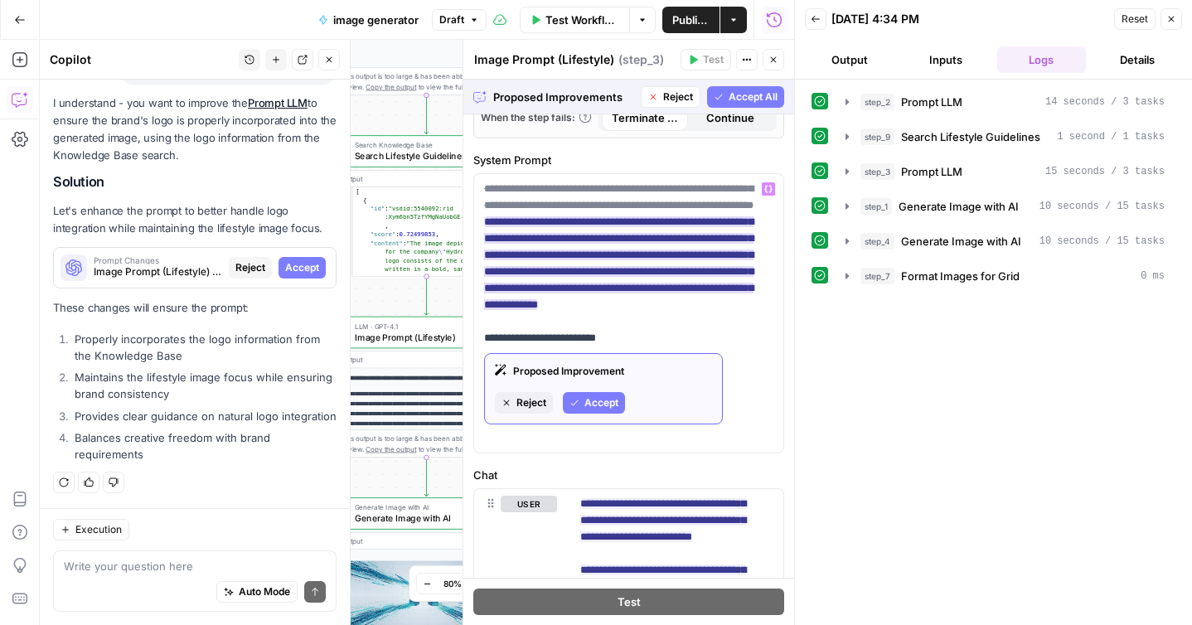
click at [600, 400] on span "Accept" at bounding box center [602, 403] width 34 height 15
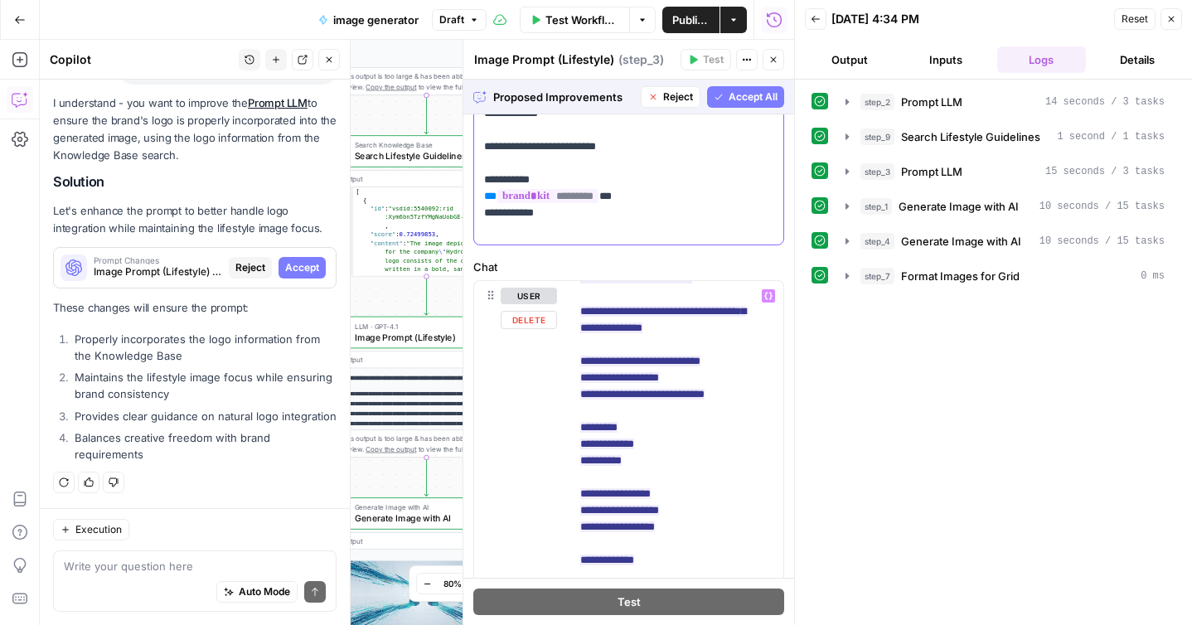
scroll to position [55, 0]
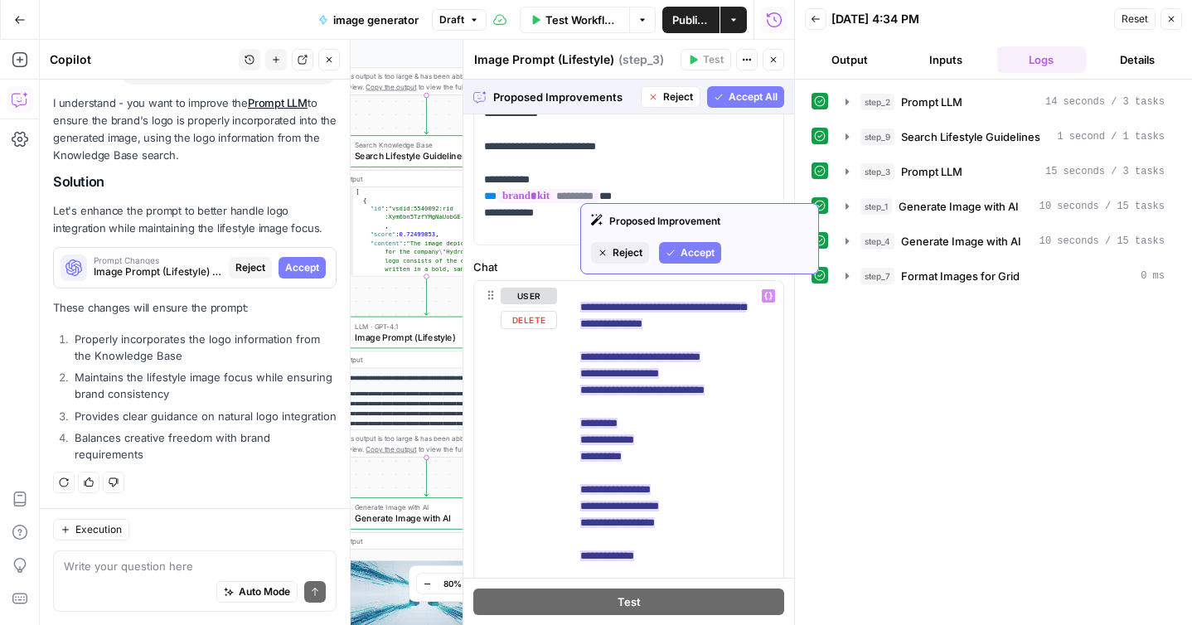
click at [698, 249] on span "Accept" at bounding box center [698, 252] width 34 height 15
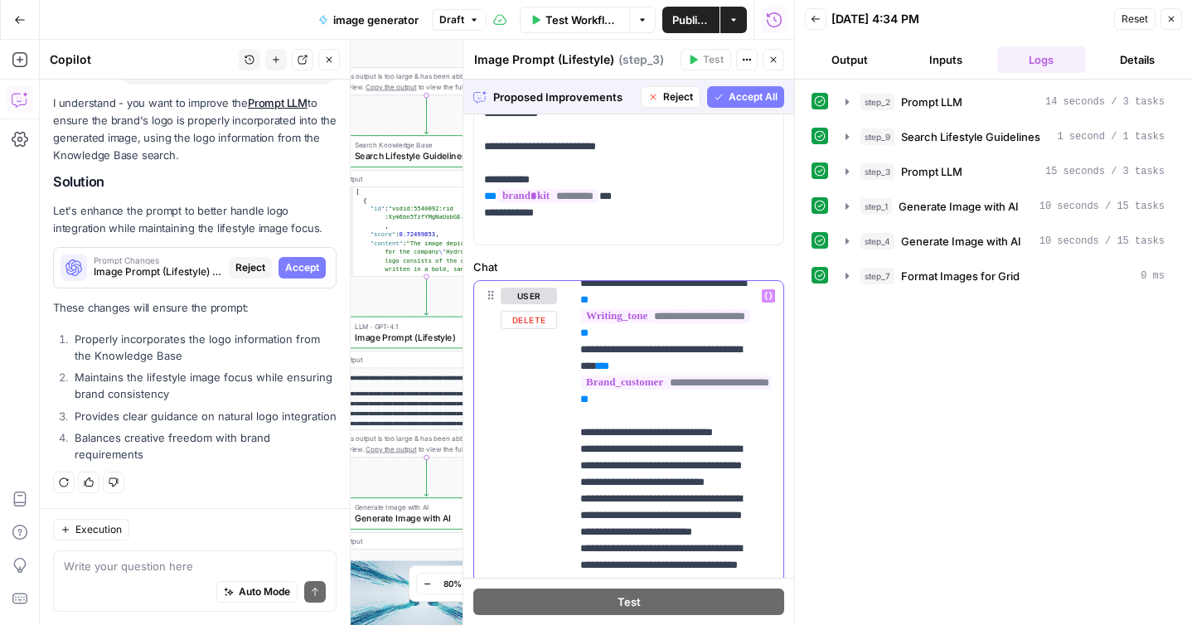
scroll to position [481, 0]
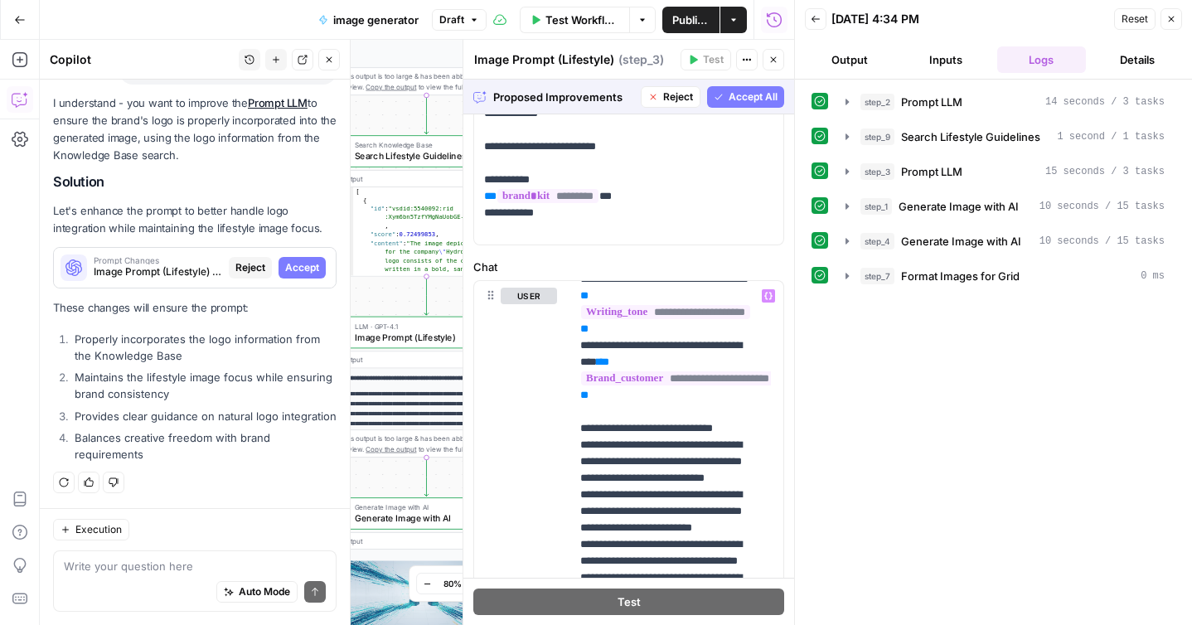
click at [729, 101] on span "Accept All" at bounding box center [753, 97] width 49 height 15
type input "***"
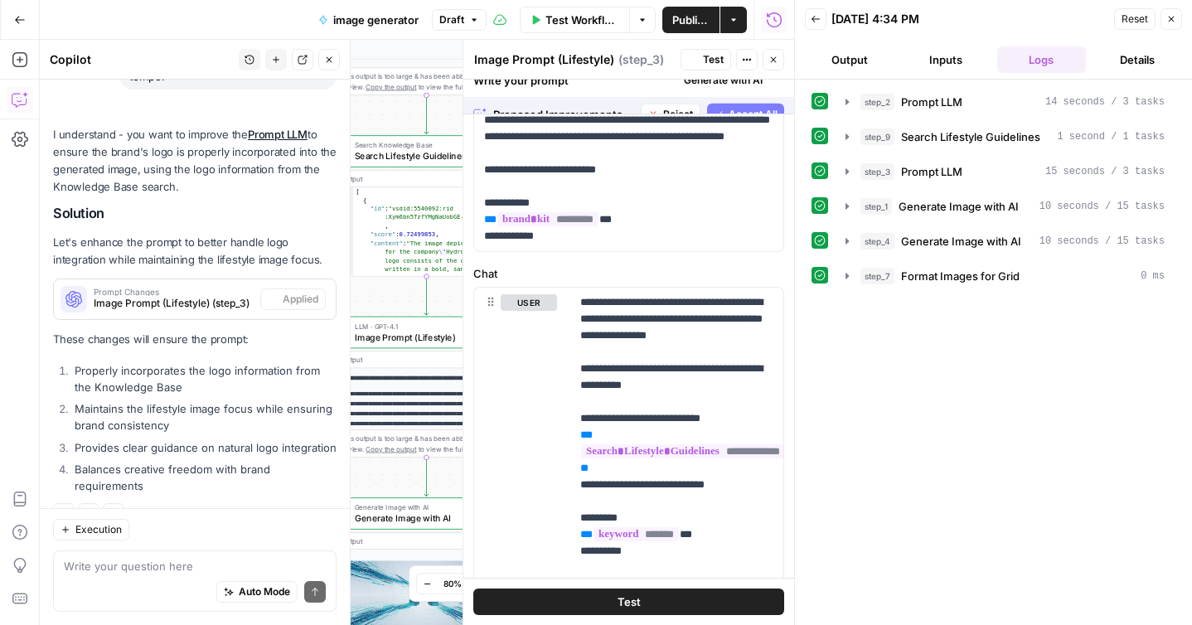
scroll to position [786, 0]
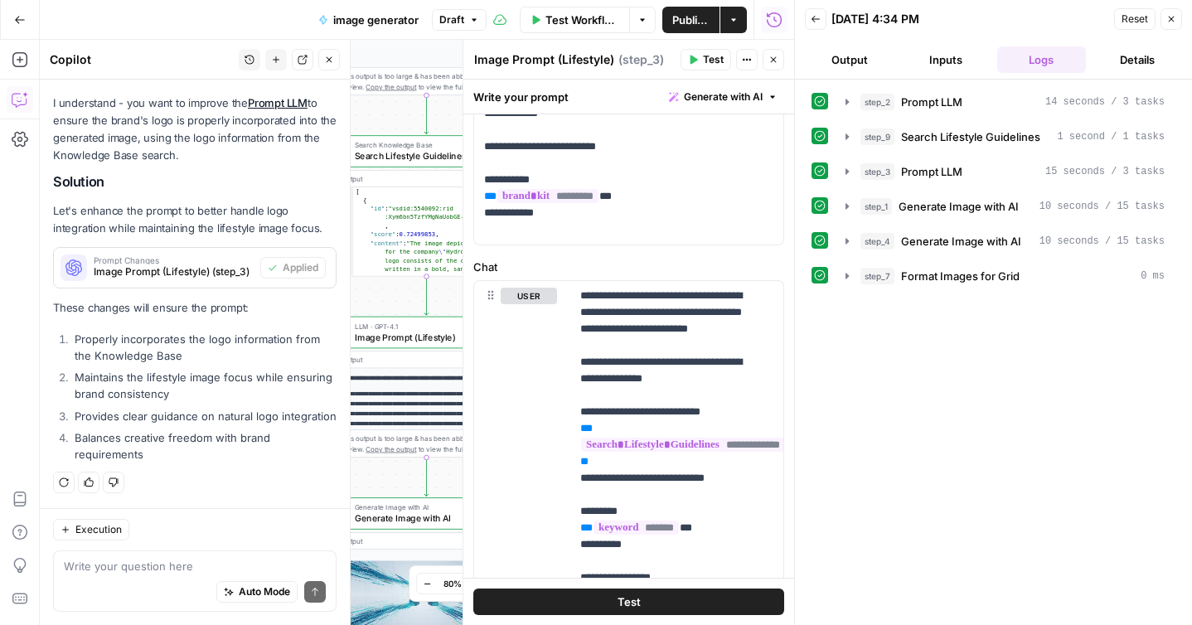
click at [606, 605] on button "Test" at bounding box center [628, 602] width 311 height 27
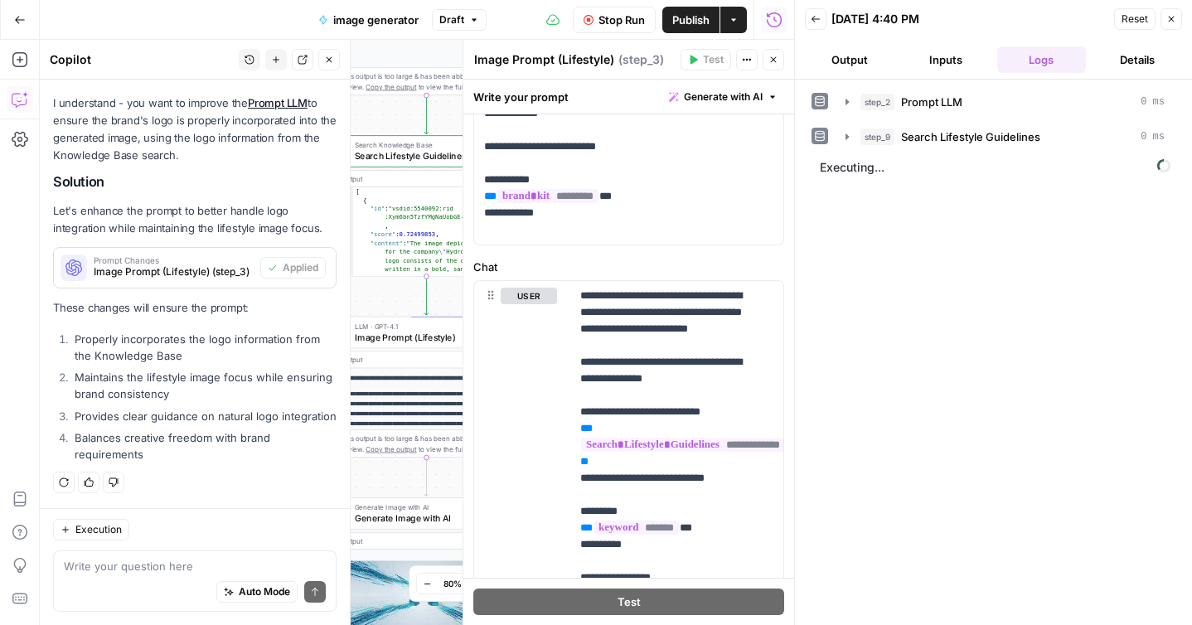
click at [770, 62] on icon "button" at bounding box center [774, 60] width 10 height 10
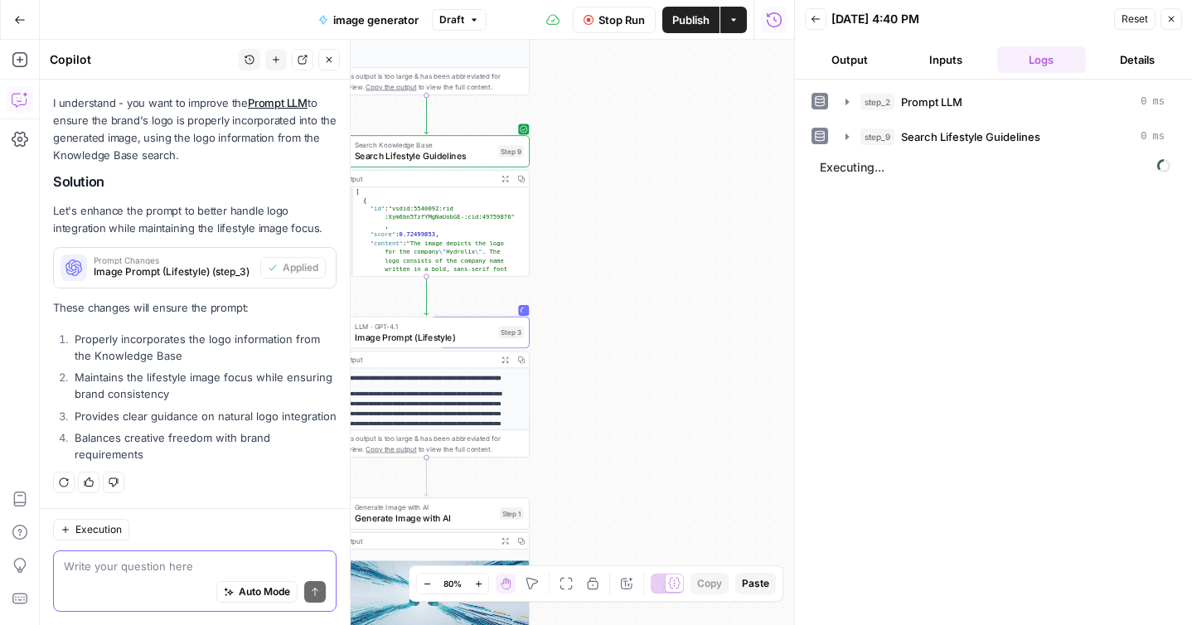
click at [155, 573] on textarea at bounding box center [195, 566] width 262 height 17
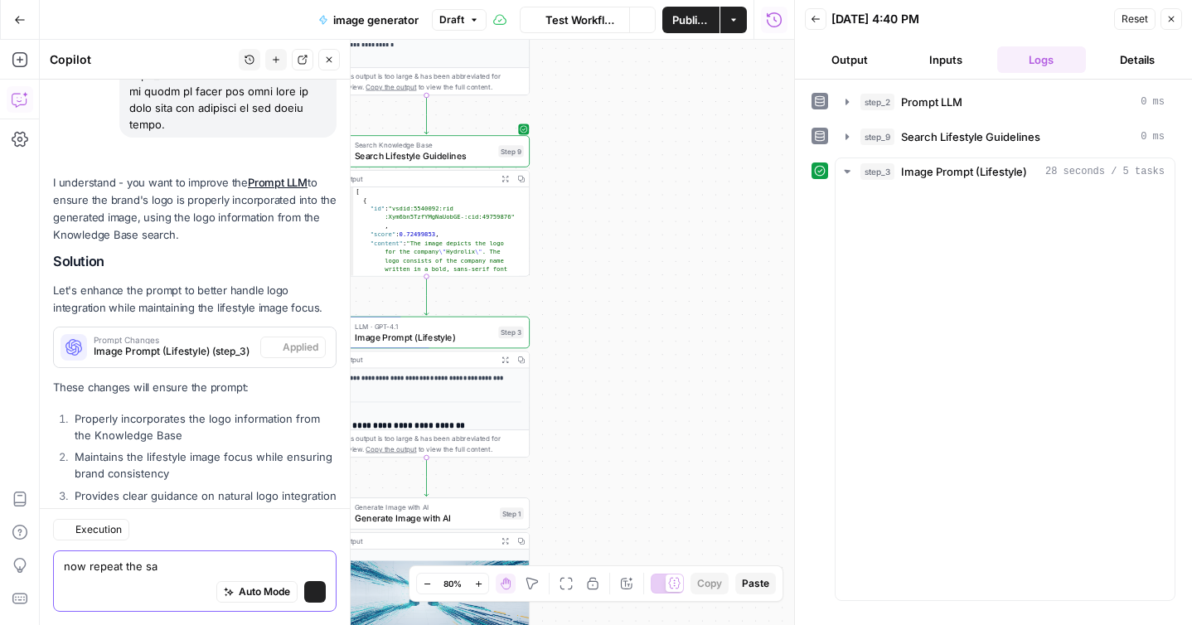
scroll to position [2028, 0]
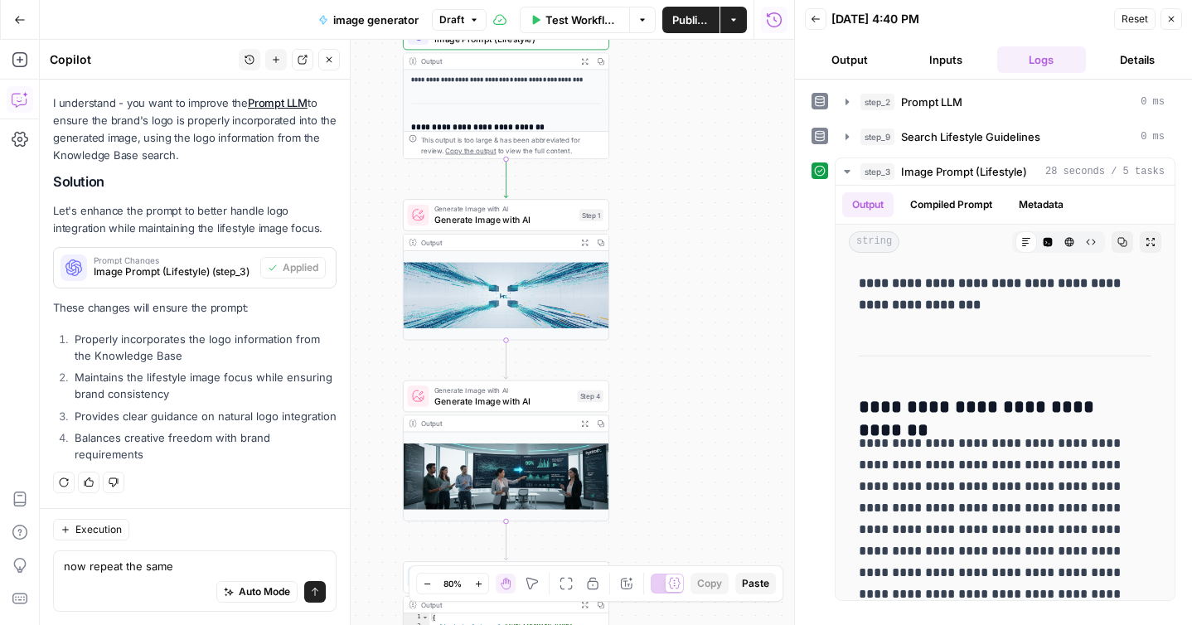
drag, startPoint x: 646, startPoint y: 506, endPoint x: 725, endPoint y: 204, distance: 311.9
click at [725, 204] on div "**********" at bounding box center [417, 332] width 755 height 585
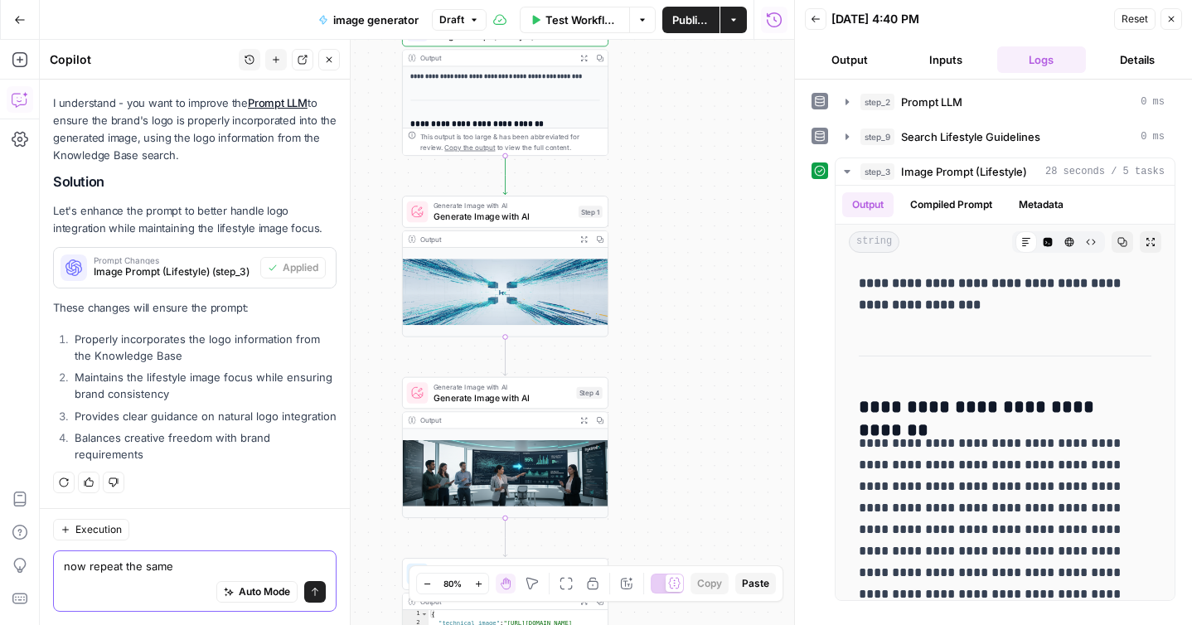
click at [226, 568] on textarea "now repeat the same" at bounding box center [195, 566] width 262 height 17
type textarea "now repeat the same for step 4"
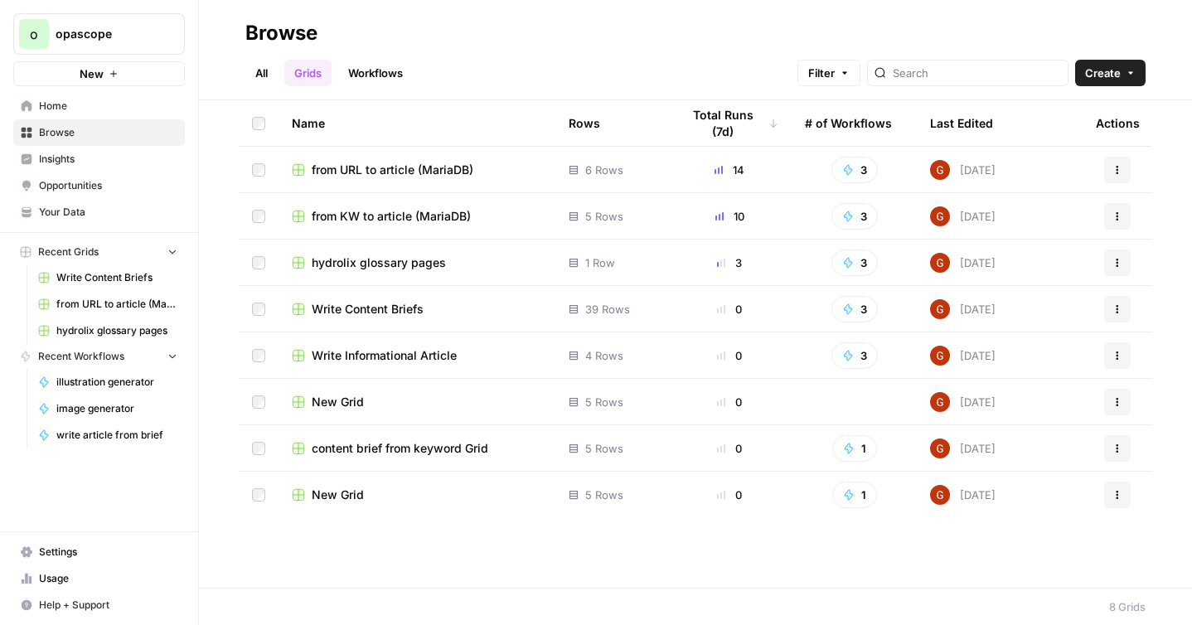
click at [404, 170] on span "from URL to article (MariaDB)" at bounding box center [393, 170] width 162 height 17
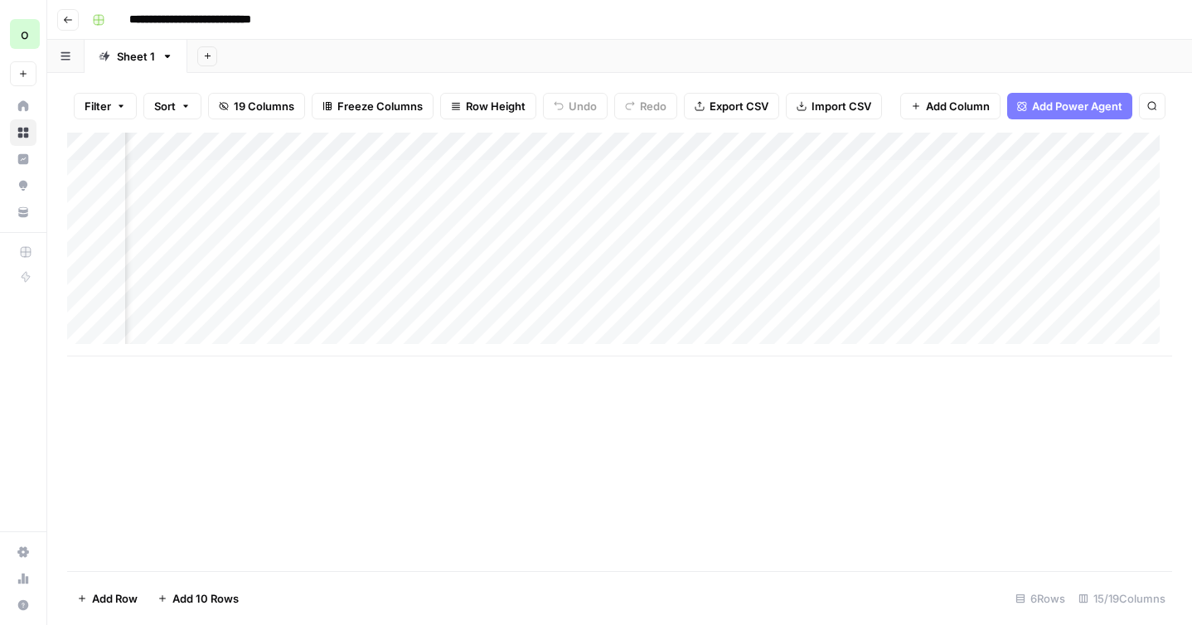
scroll to position [0, 1153]
click at [641, 312] on div "Add Column" at bounding box center [619, 245] width 1105 height 224
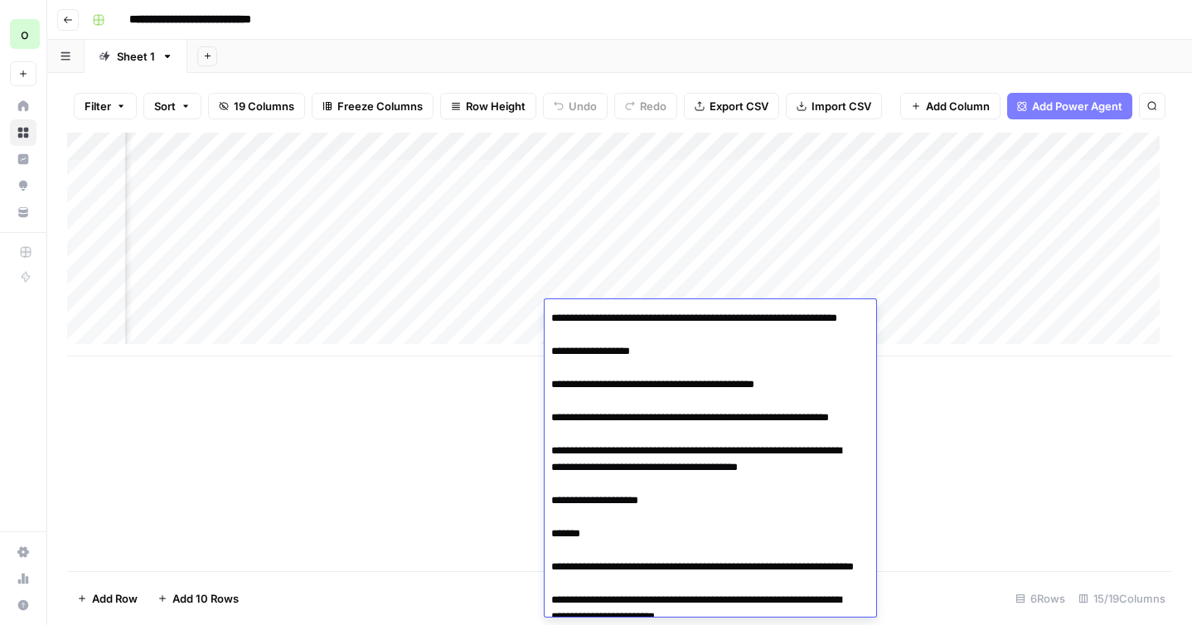
scroll to position [0, 0]
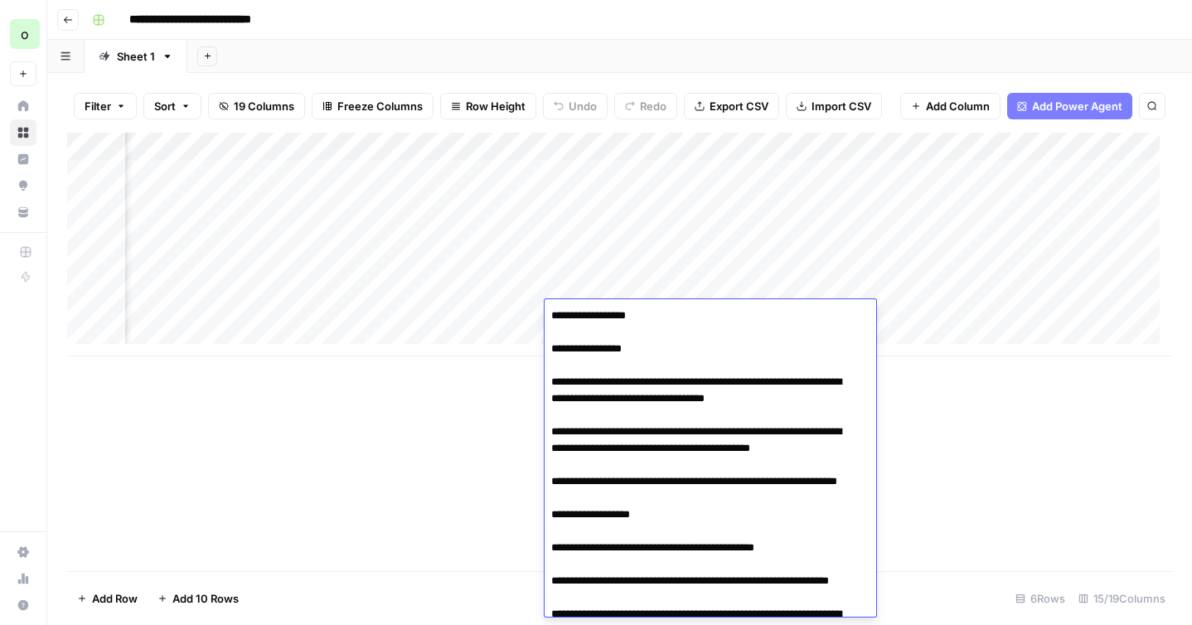
paste textarea "**********"
type textarea "**********"
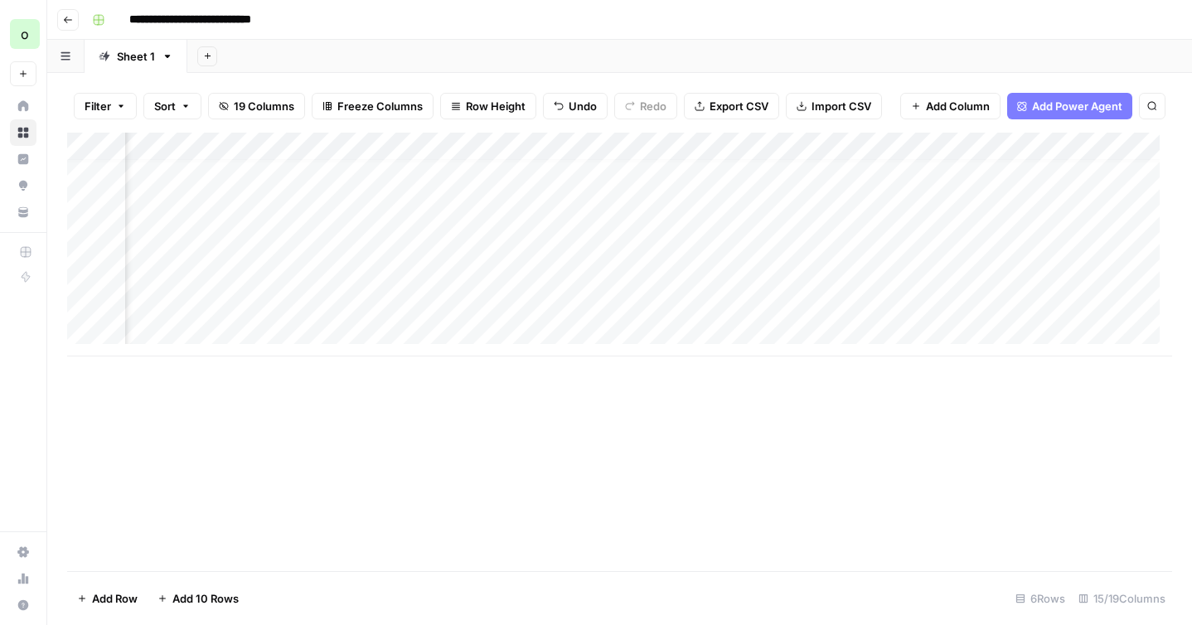
scroll to position [12, 1153]
click at [887, 145] on div "Add Column" at bounding box center [619, 245] width 1105 height 224
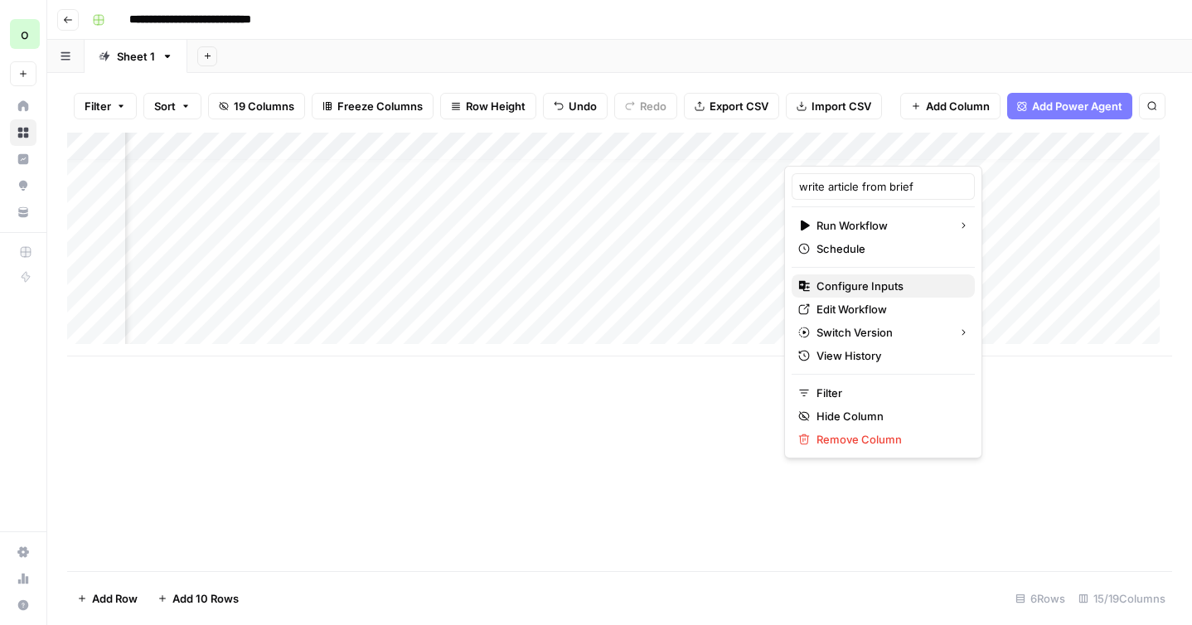
click at [858, 290] on span "Configure Inputs" at bounding box center [889, 286] width 145 height 17
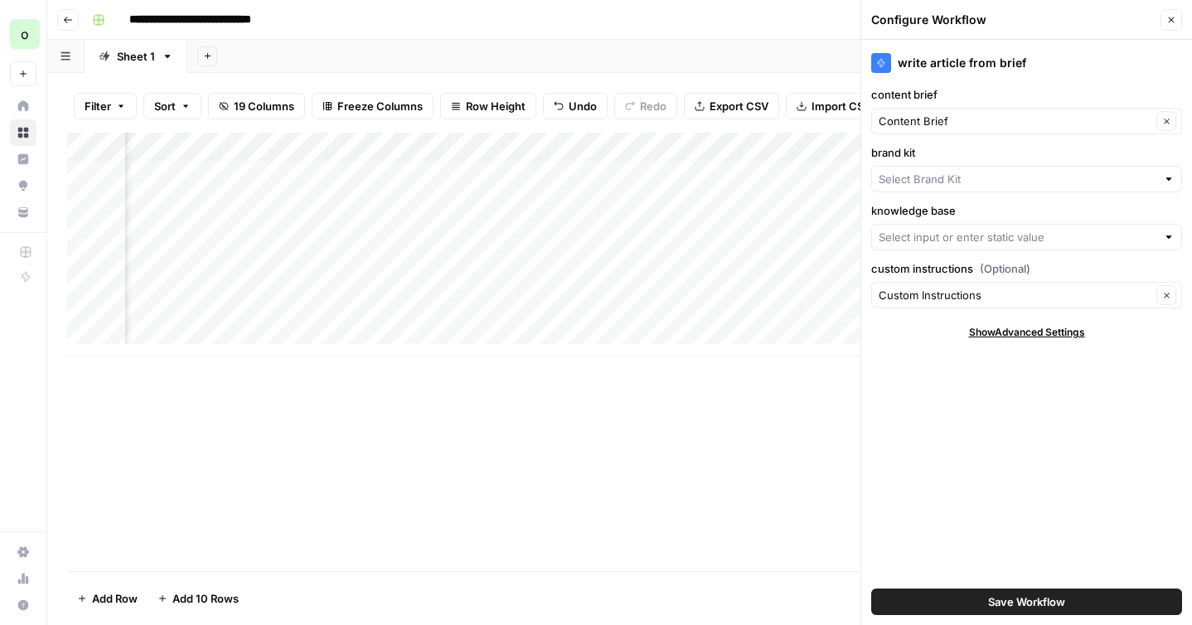
type input "MariaDB"
type input "MariaDB KB"
click at [930, 595] on button "Save Workflow" at bounding box center [1027, 602] width 311 height 27
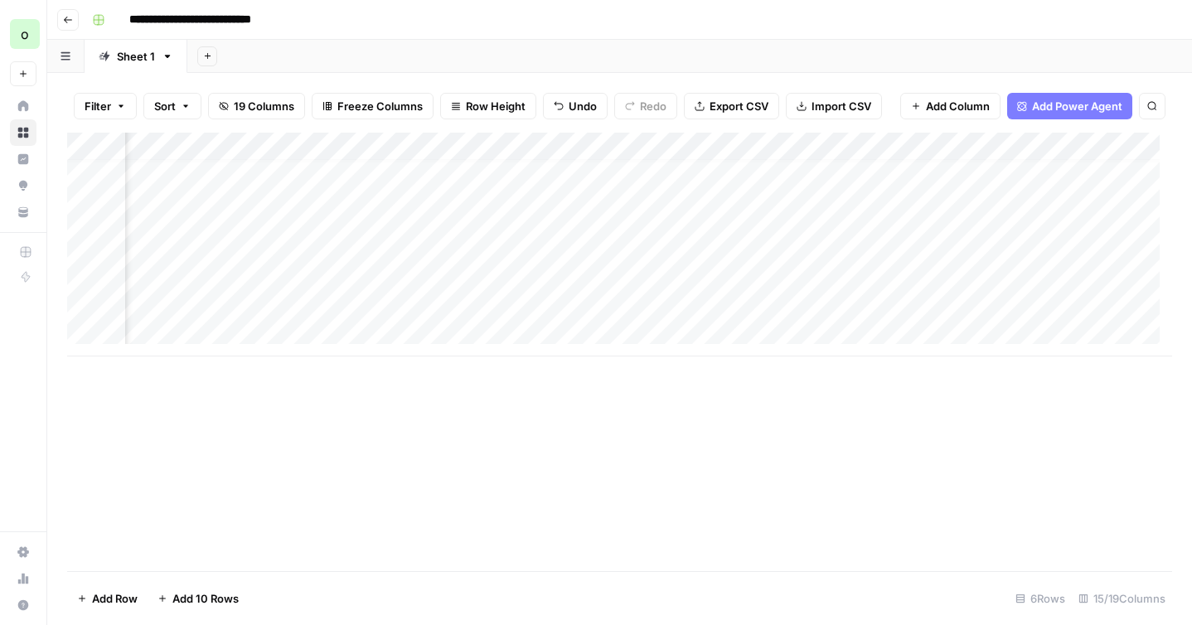
click at [965, 147] on div "Add Column" at bounding box center [619, 245] width 1105 height 224
click at [765, 444] on div "Add Column" at bounding box center [619, 352] width 1105 height 439
click at [709, 303] on div "Add Column" at bounding box center [619, 245] width 1105 height 224
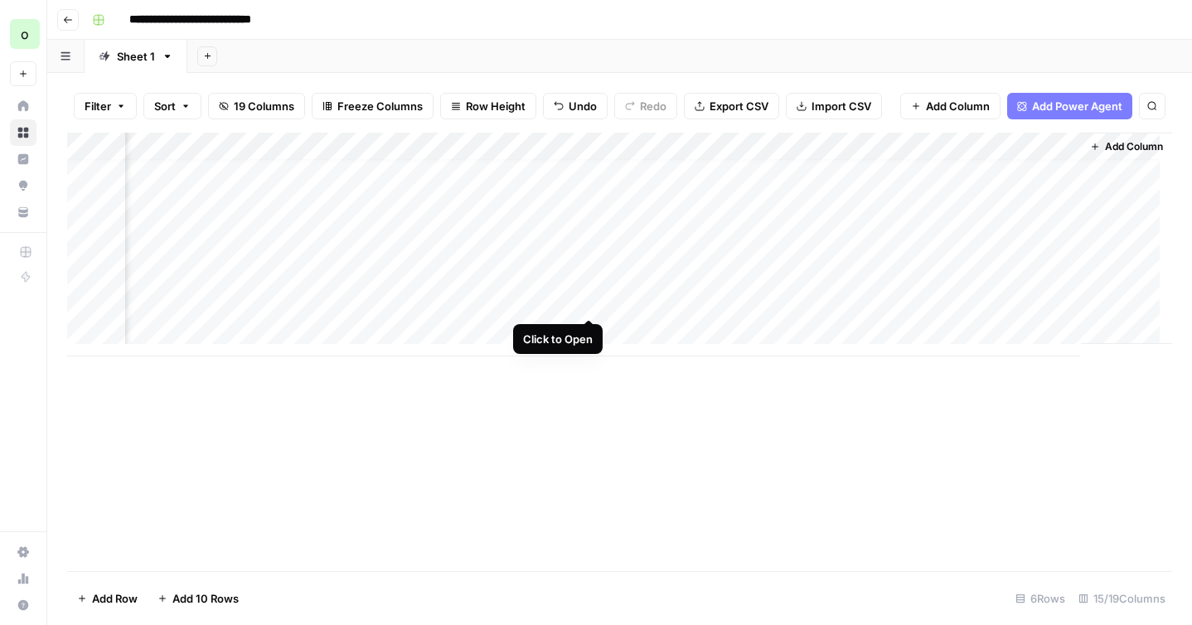
click at [589, 300] on div "Add Column" at bounding box center [619, 245] width 1105 height 224
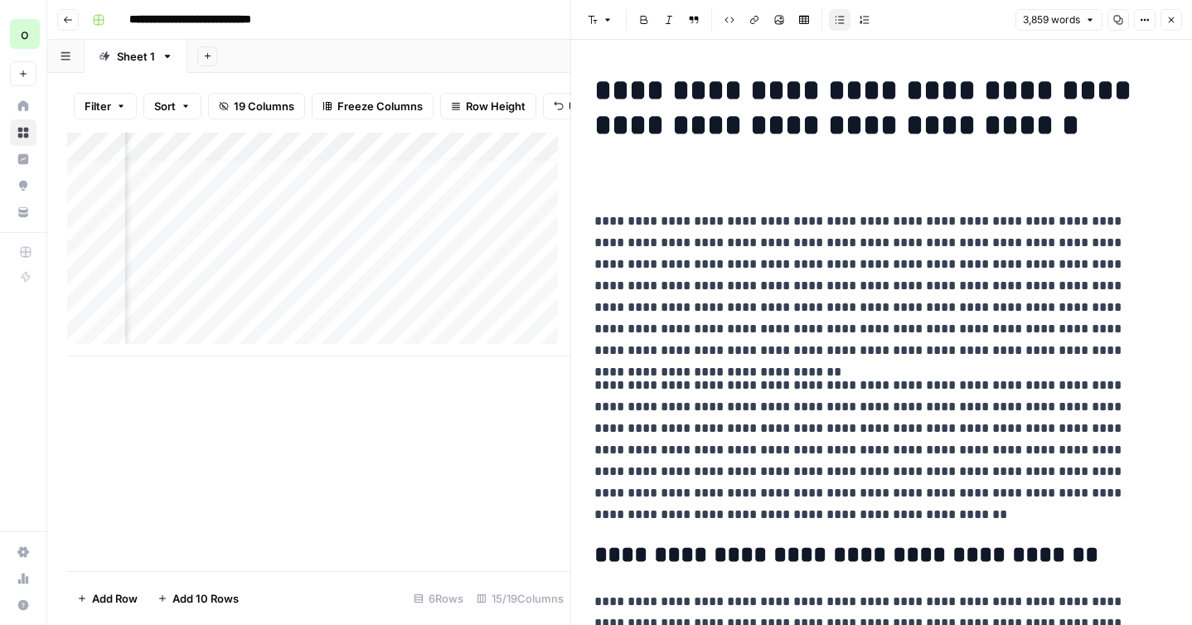
click at [1169, 26] on button "Close" at bounding box center [1172, 20] width 22 height 22
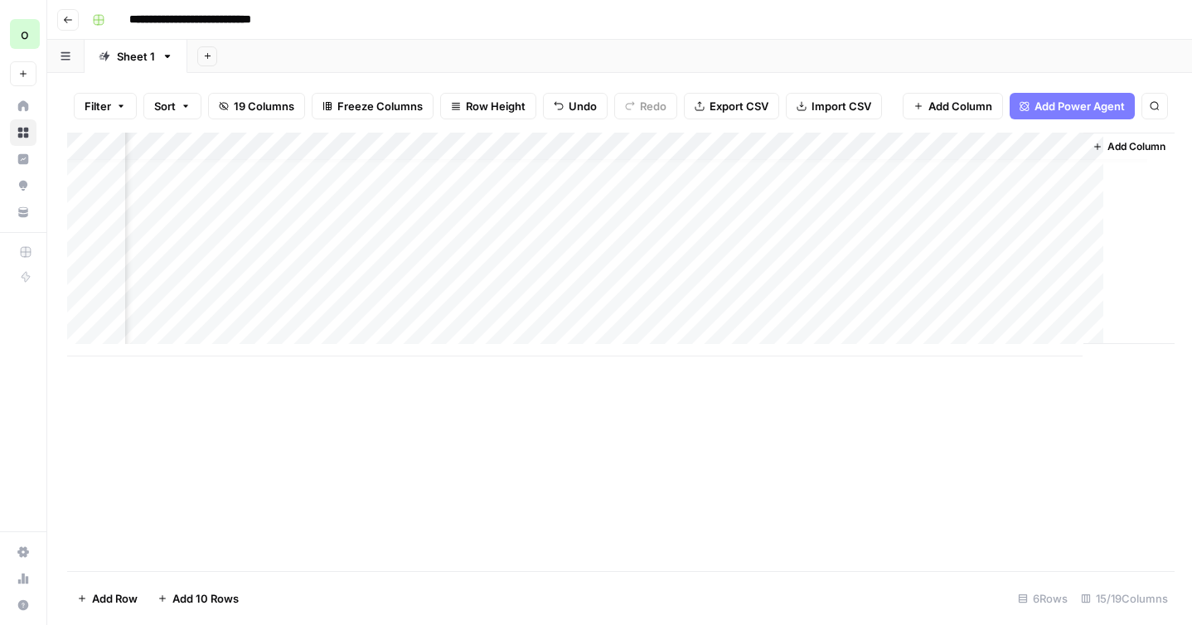
scroll to position [12, 1655]
click at [393, 147] on div "Add Column" at bounding box center [619, 245] width 1105 height 224
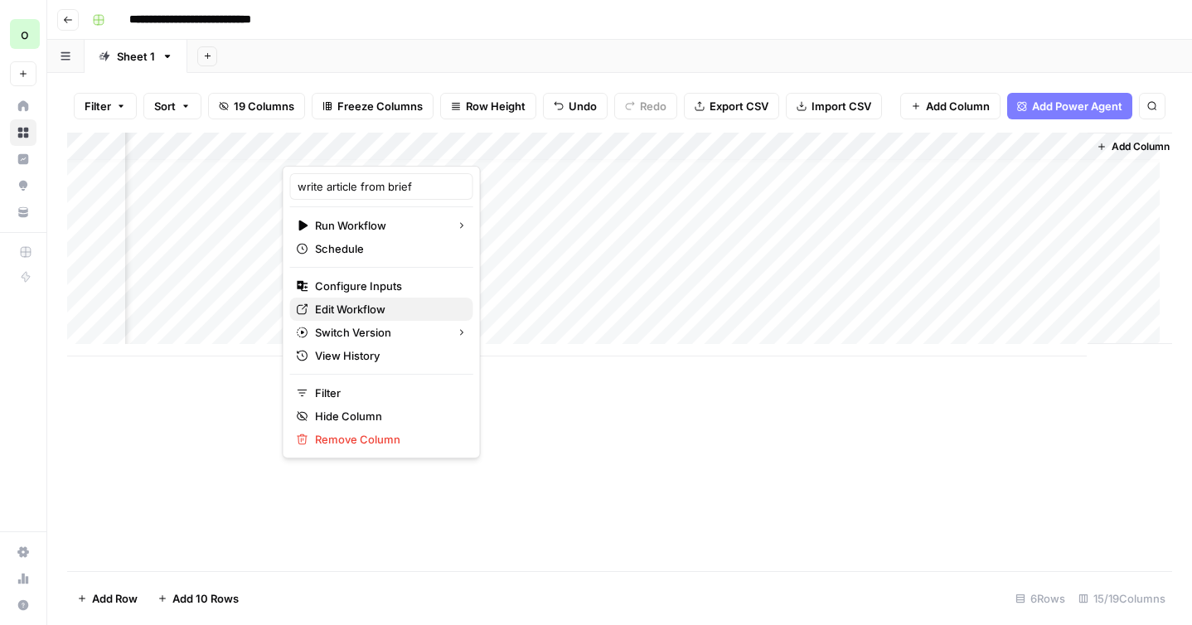
click at [356, 308] on span "Edit Workflow" at bounding box center [387, 309] width 145 height 17
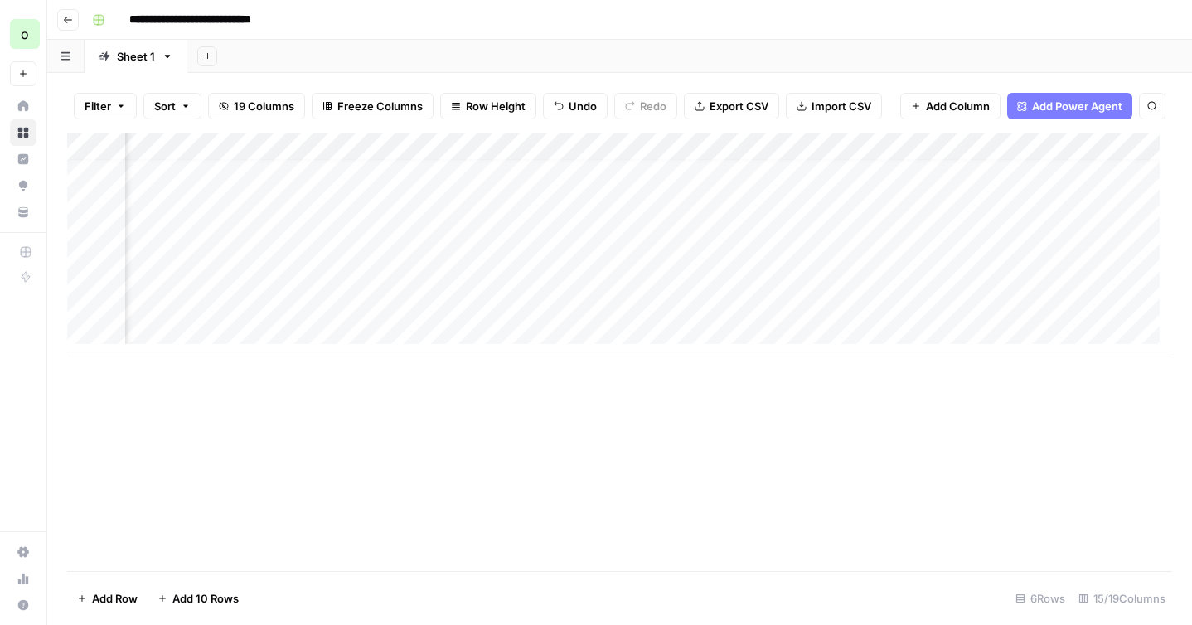
scroll to position [12, 234]
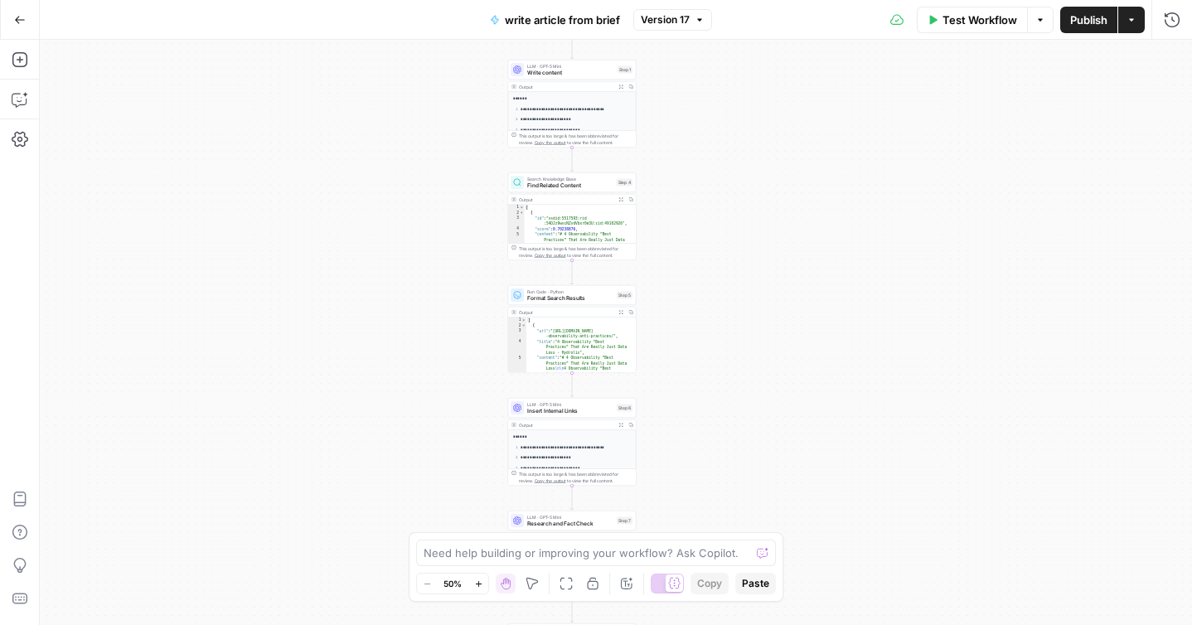
drag, startPoint x: 436, startPoint y: 112, endPoint x: 392, endPoint y: 164, distance: 68.3
click at [392, 164] on div "**********" at bounding box center [616, 332] width 1153 height 585
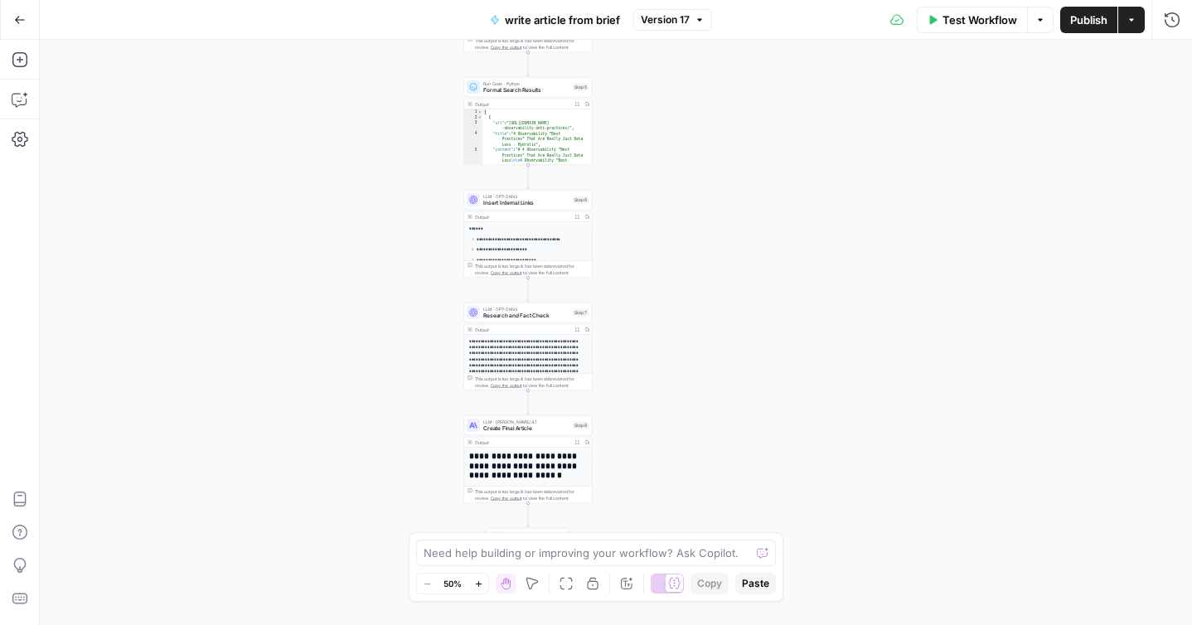
drag, startPoint x: 438, startPoint y: 447, endPoint x: 395, endPoint y: 231, distance: 220.7
click at [395, 231] on div "**********" at bounding box center [616, 332] width 1153 height 585
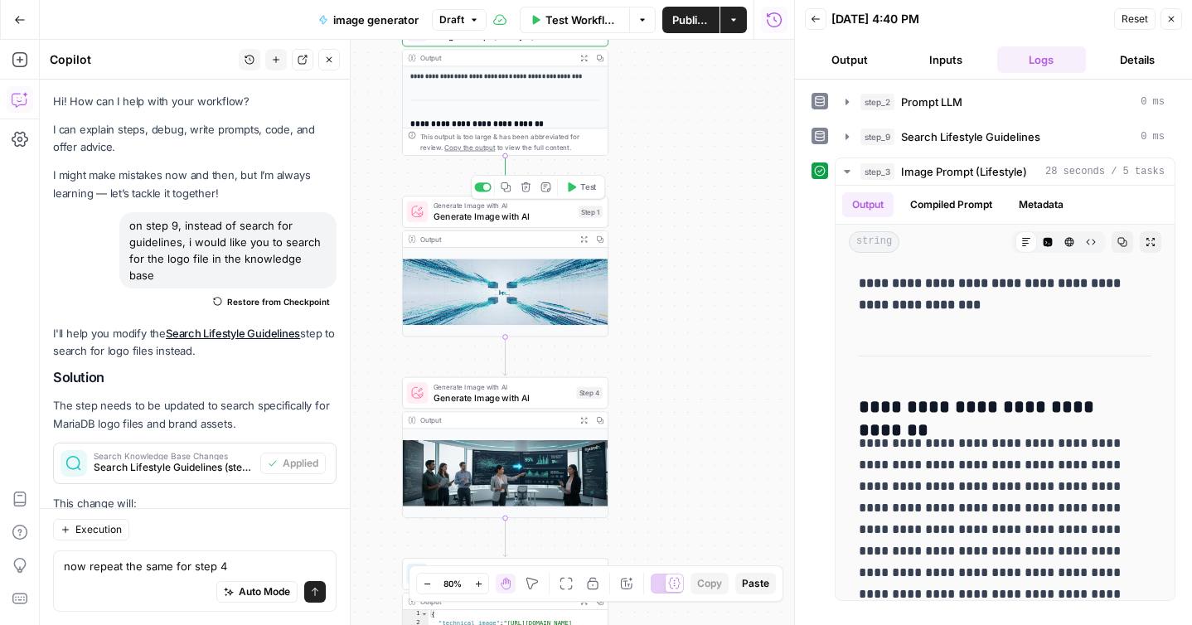
scroll to position [2028, 0]
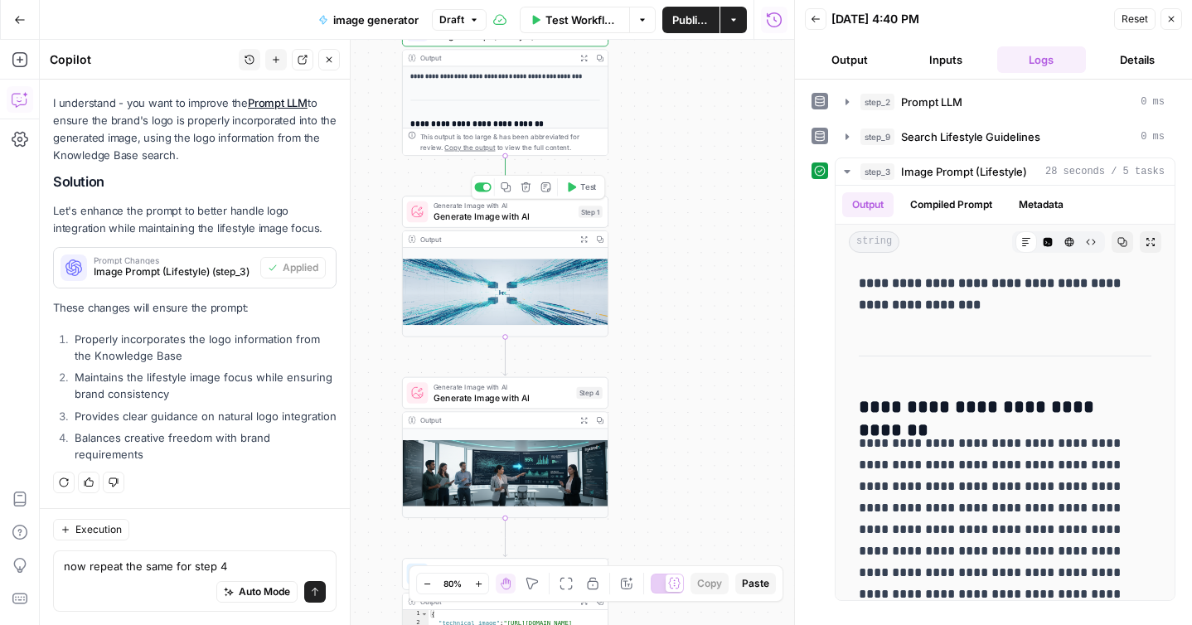
click at [575, 190] on icon "button" at bounding box center [571, 187] width 11 height 11
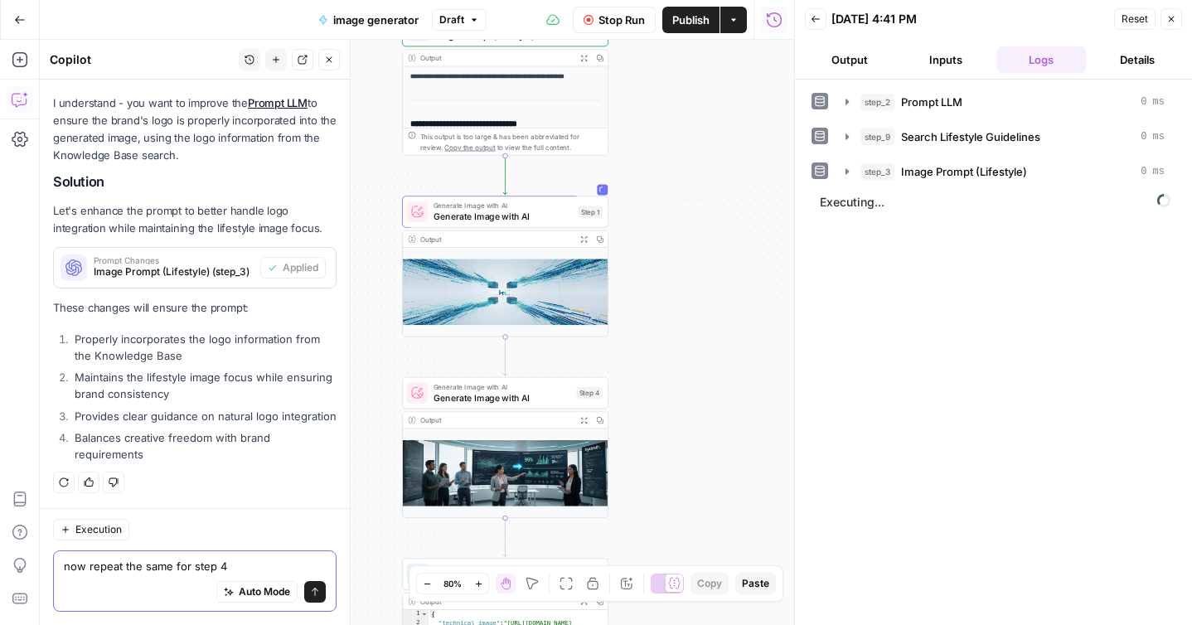
click at [216, 566] on textarea "now repeat the same for step 4" at bounding box center [195, 566] width 262 height 17
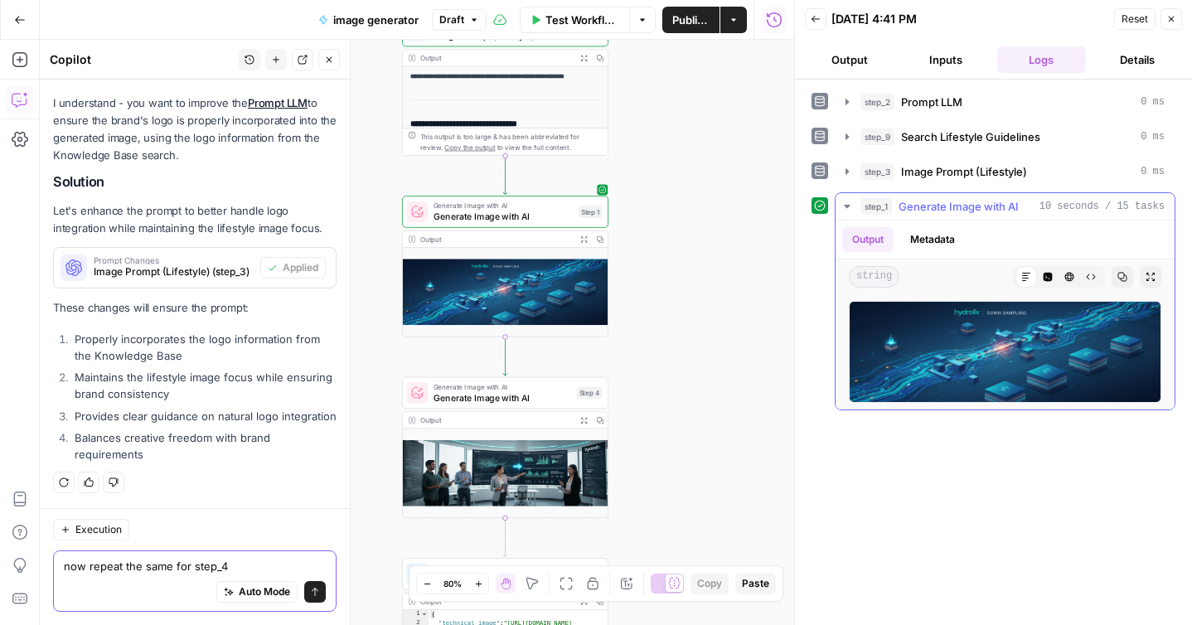
type textarea "now repeat the same for step_4"
click at [972, 362] on img at bounding box center [1005, 352] width 313 height 102
click at [1151, 278] on icon "button" at bounding box center [1151, 277] width 10 height 10
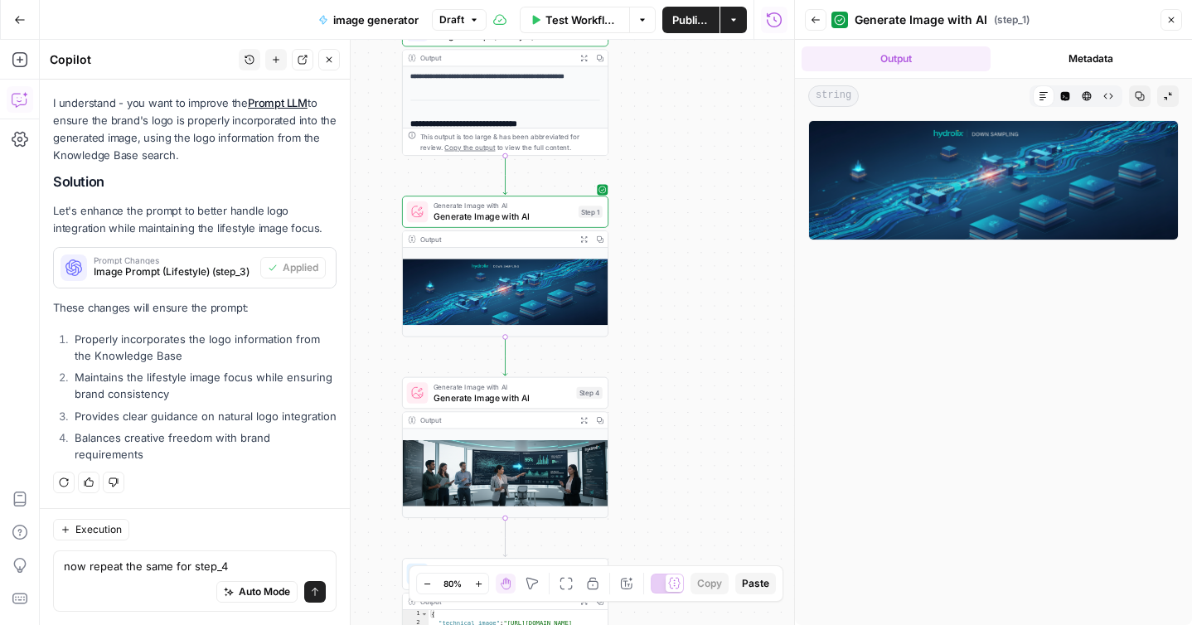
click at [1170, 98] on icon "button" at bounding box center [1168, 96] width 10 height 10
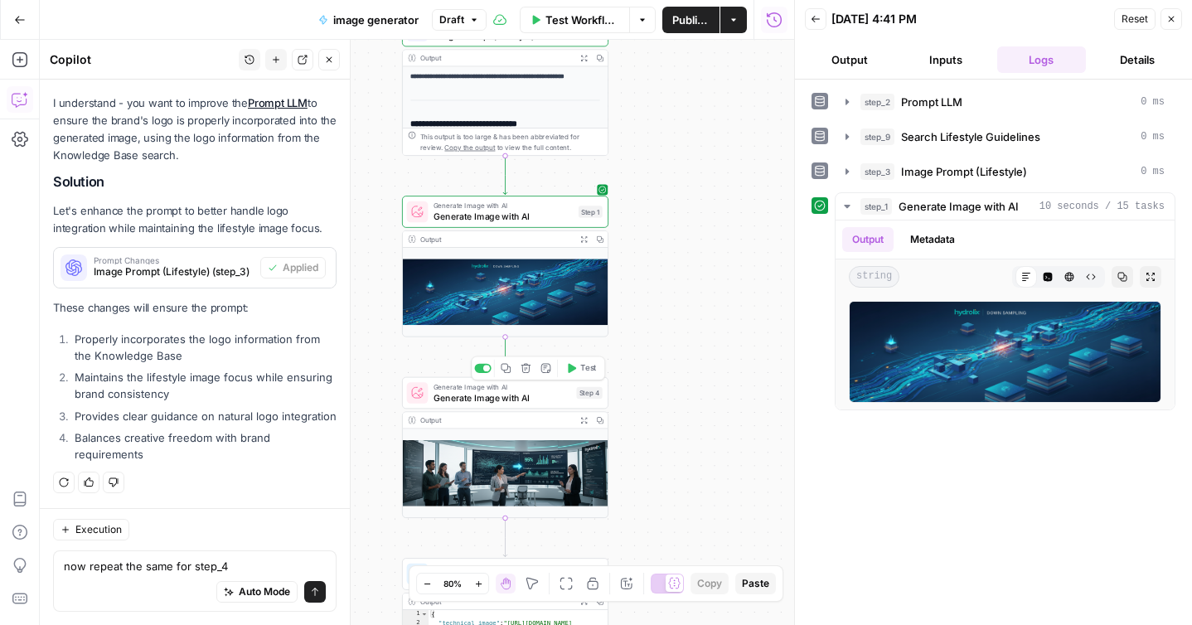
click at [585, 373] on span "Test" at bounding box center [588, 368] width 16 height 12
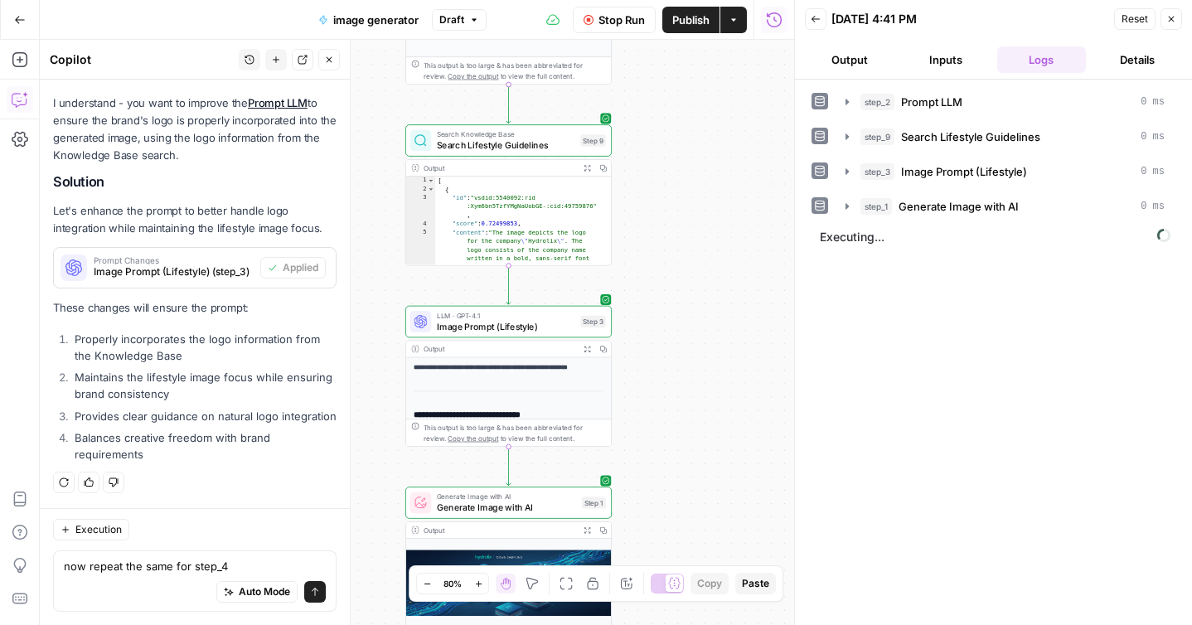
drag, startPoint x: 709, startPoint y: 159, endPoint x: 712, endPoint y: 450, distance: 291.1
click at [712, 450] on div "**********" at bounding box center [417, 332] width 755 height 585
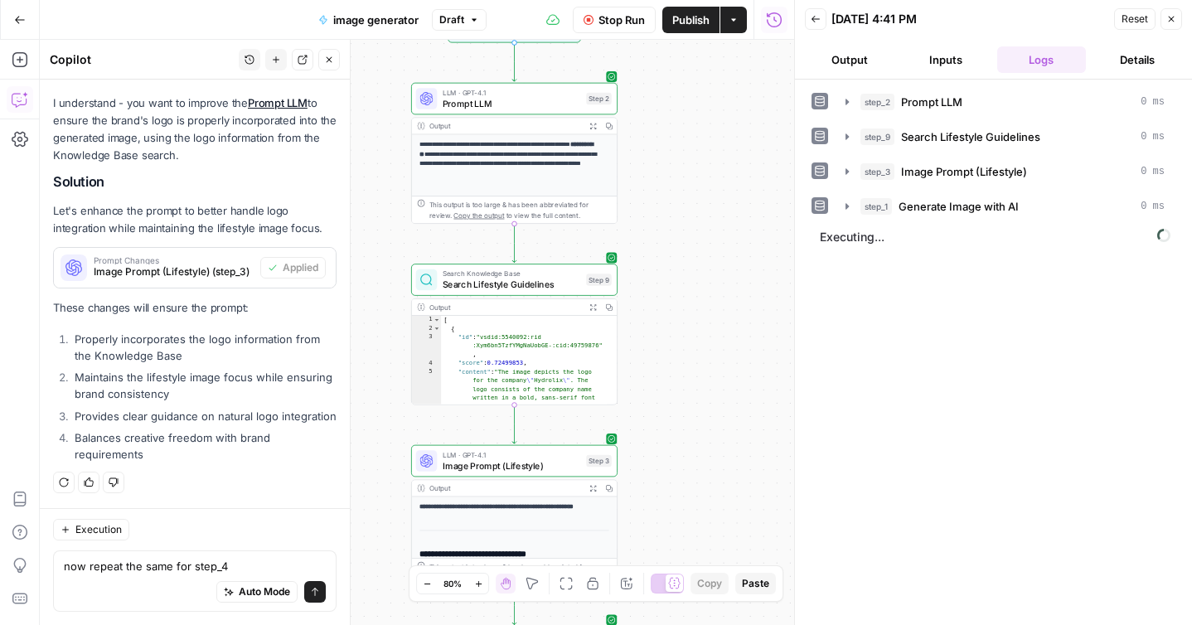
drag, startPoint x: 693, startPoint y: 231, endPoint x: 699, endPoint y: 370, distance: 139.4
click at [699, 370] on div "**********" at bounding box center [417, 332] width 755 height 585
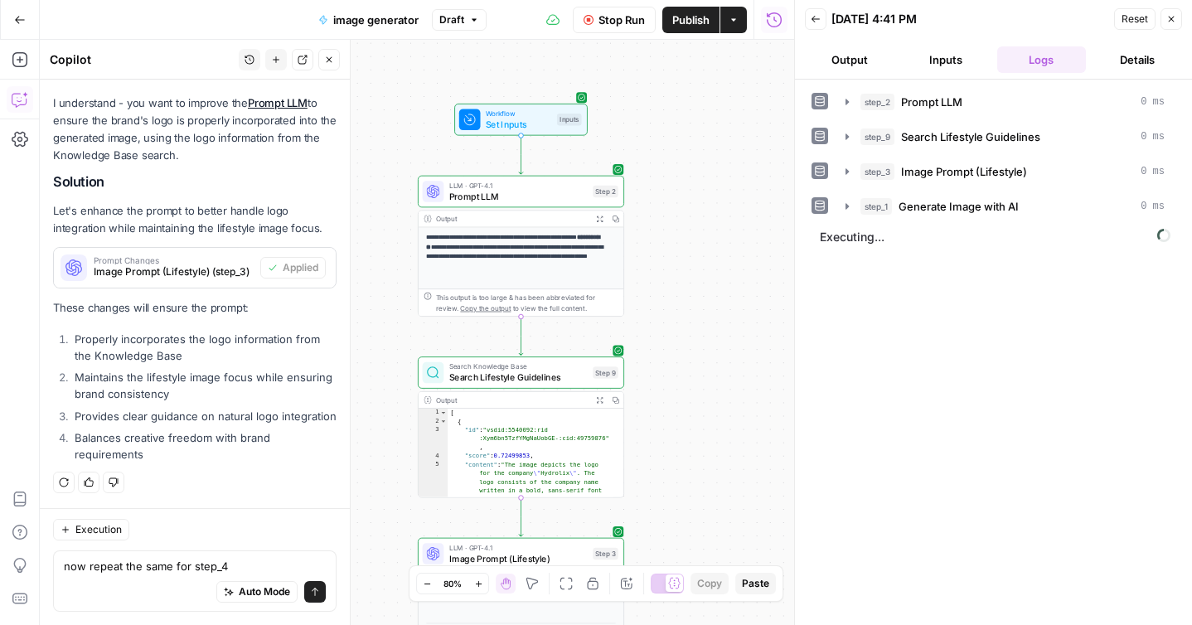
drag, startPoint x: 697, startPoint y: 146, endPoint x: 703, endPoint y: 239, distance: 93.1
click at [703, 239] on div "**********" at bounding box center [417, 332] width 755 height 585
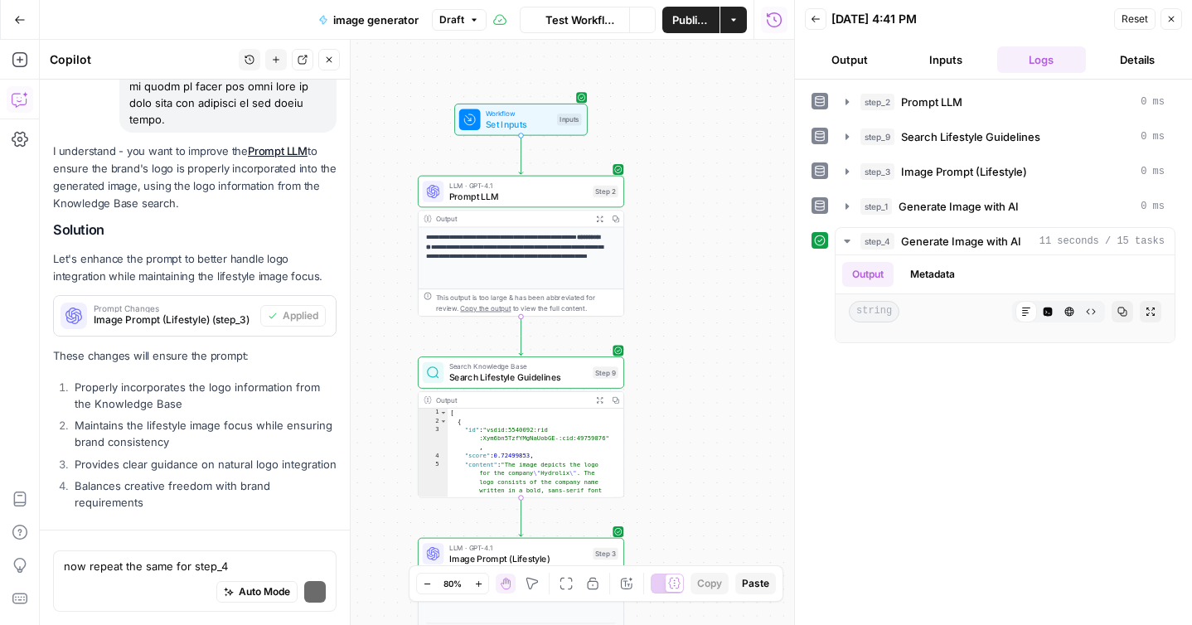
scroll to position [2028, 0]
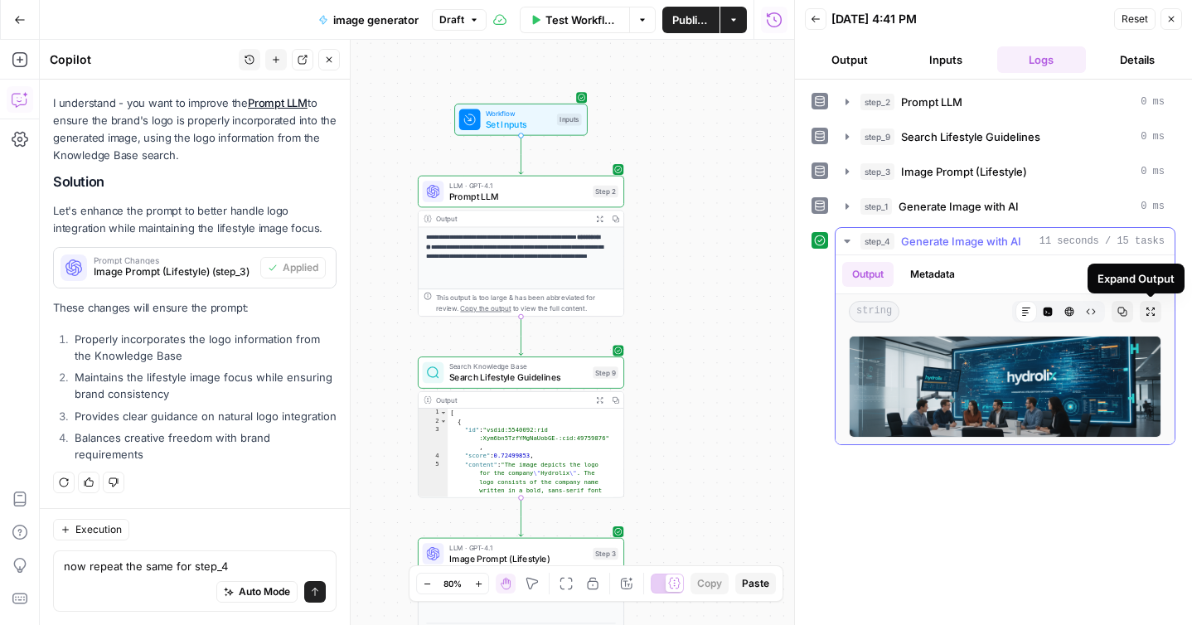
click at [1148, 309] on icon "button" at bounding box center [1151, 312] width 10 height 10
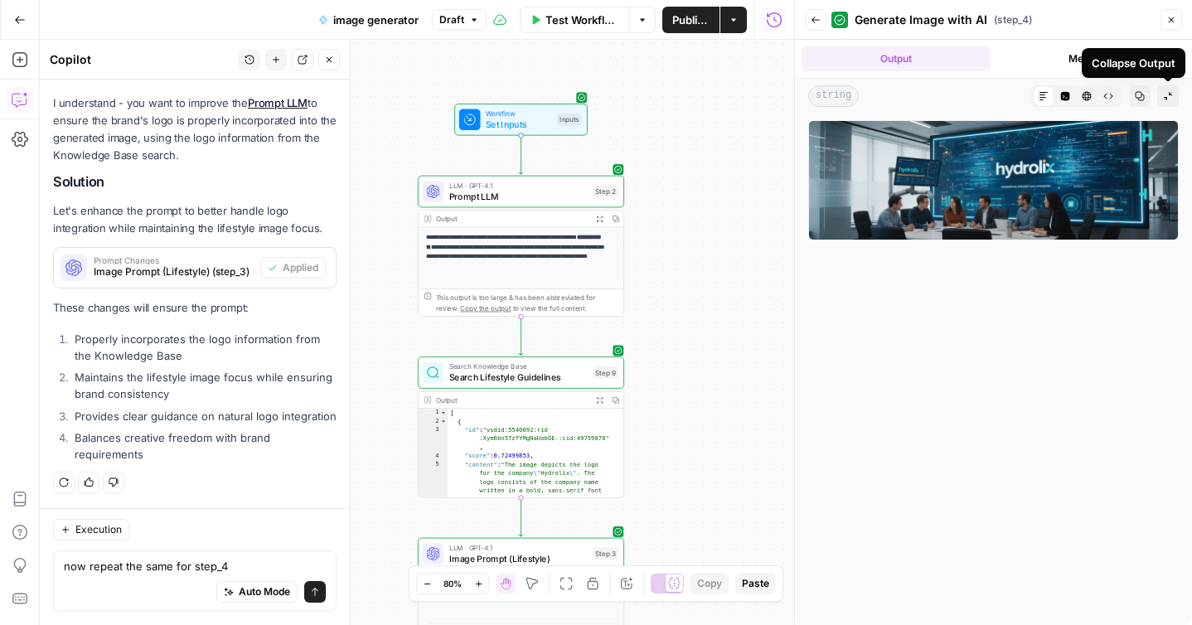
click at [1168, 100] on icon "button" at bounding box center [1168, 96] width 10 height 10
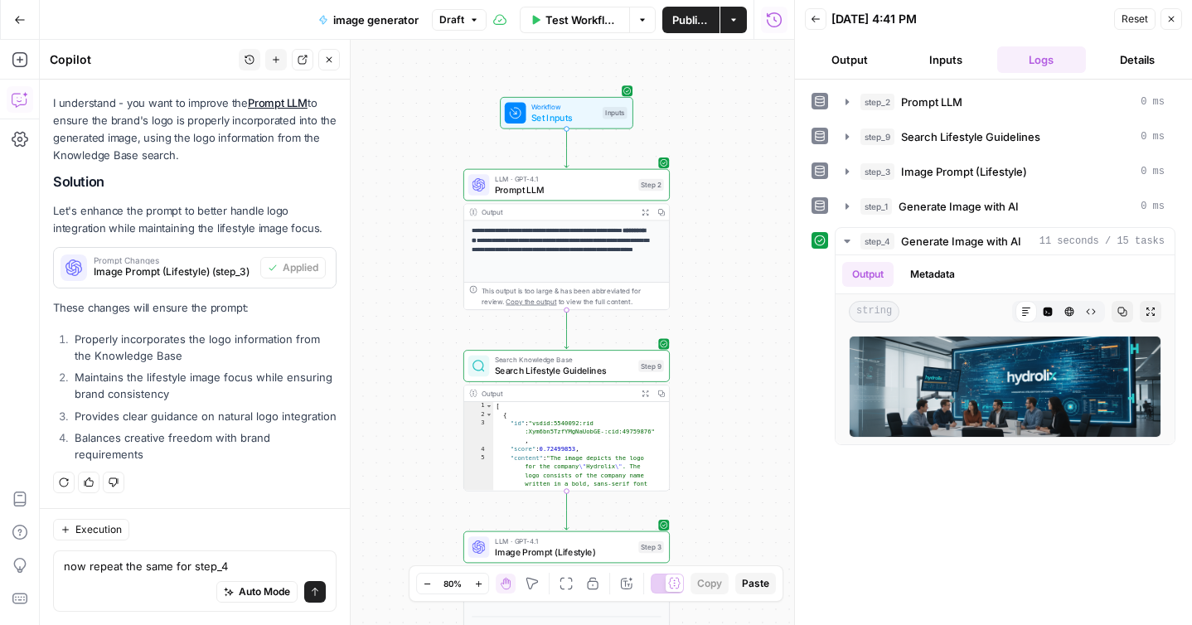
drag, startPoint x: 683, startPoint y: 441, endPoint x: 729, endPoint y: 435, distance: 46.1
click at [729, 435] on div "**********" at bounding box center [417, 332] width 755 height 585
click at [597, 186] on span "Prompt LLM" at bounding box center [564, 189] width 138 height 13
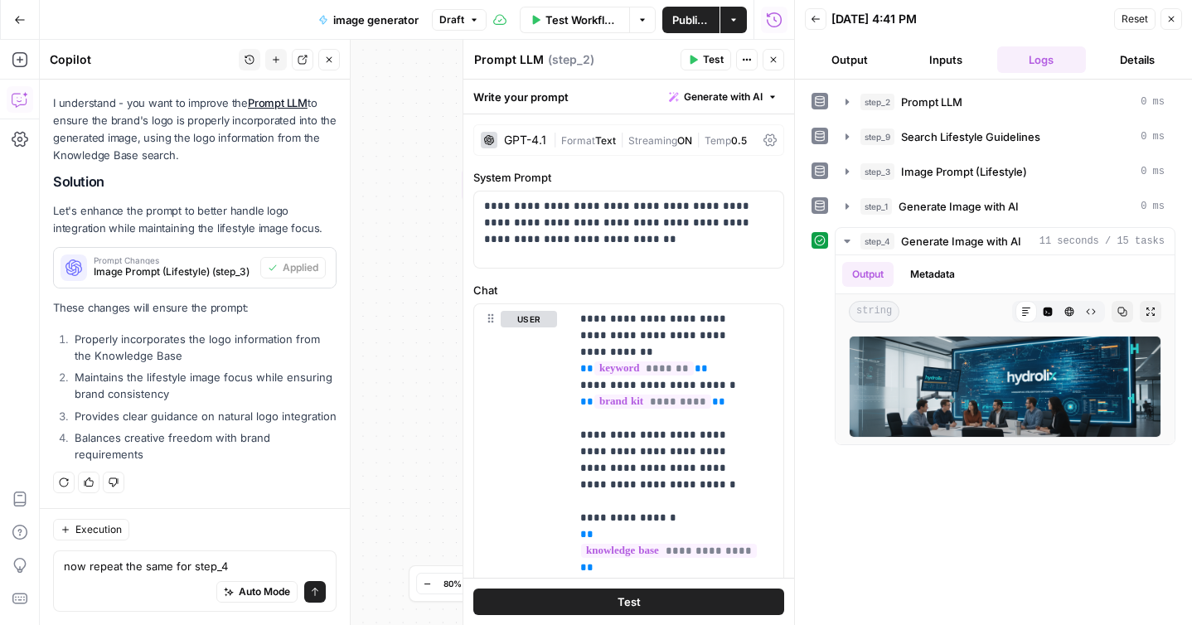
click at [522, 61] on textarea "Prompt LLM" at bounding box center [509, 59] width 70 height 17
click at [523, 58] on textarea "Prompt LLM" at bounding box center [509, 59] width 70 height 17
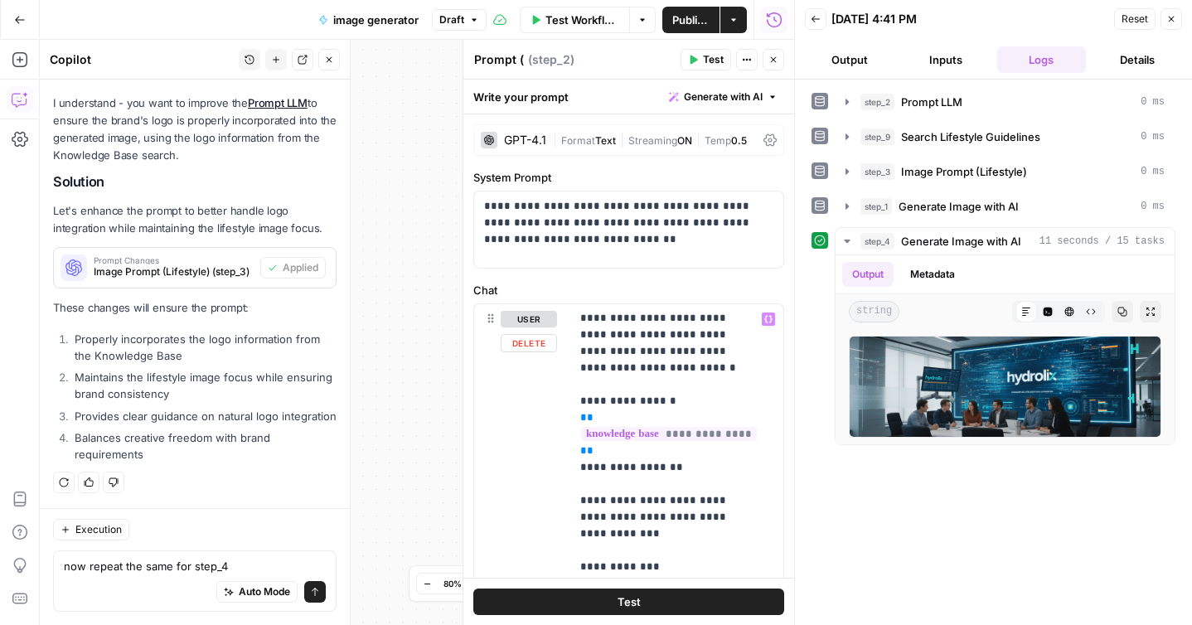
scroll to position [121, 0]
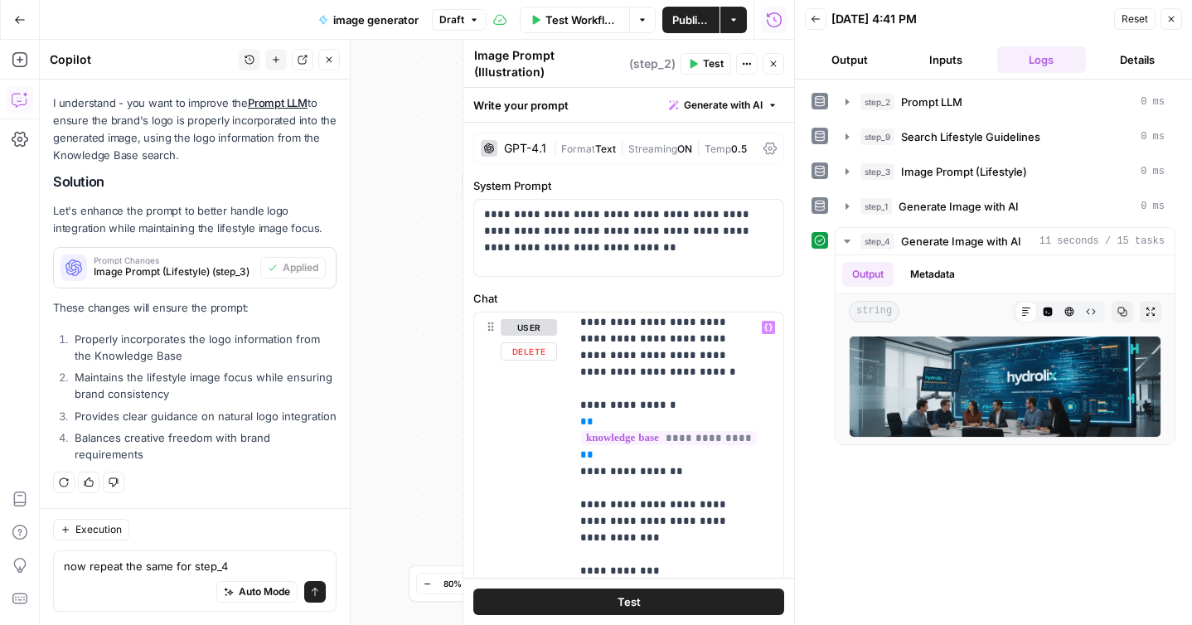
type textarea "Image Prompt (Illustration)"
click at [231, 564] on textarea "now repeat the same for step_4" at bounding box center [195, 566] width 262 height 17
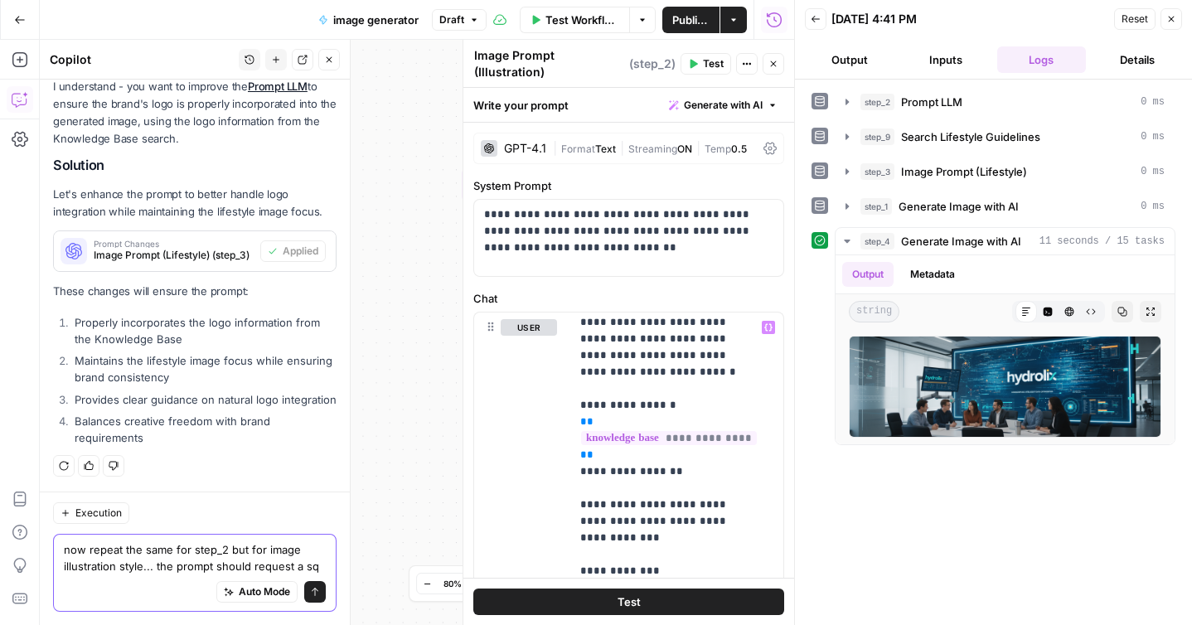
scroll to position [2061, 0]
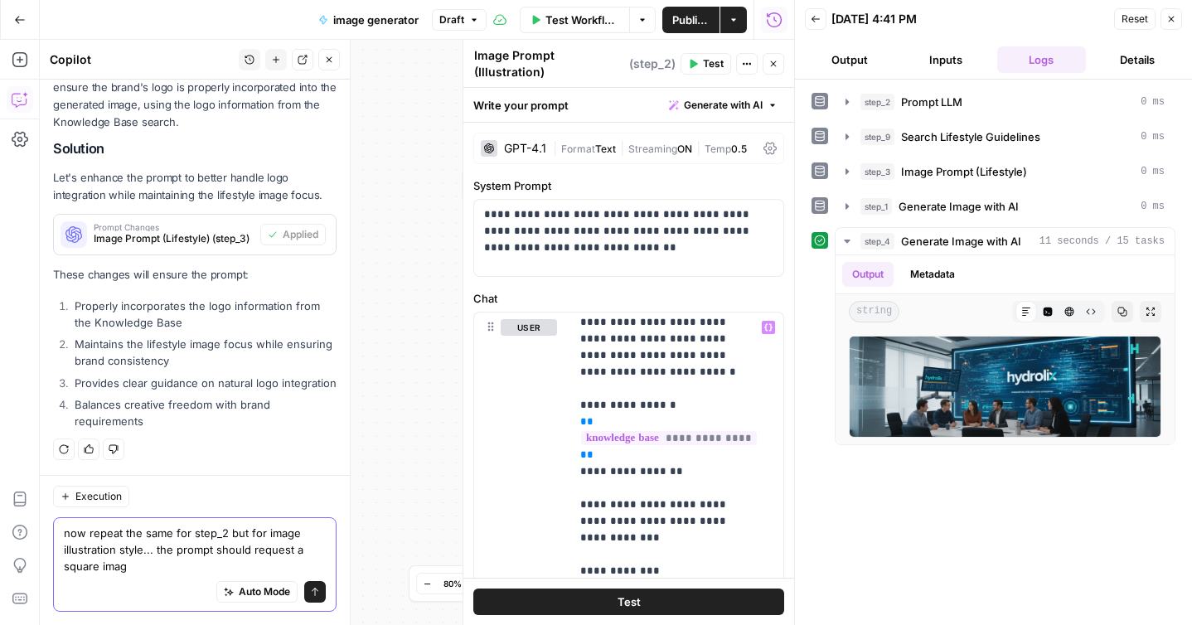
type textarea "now repeat the same for step_2 but for image illustration style... the prompt s…"
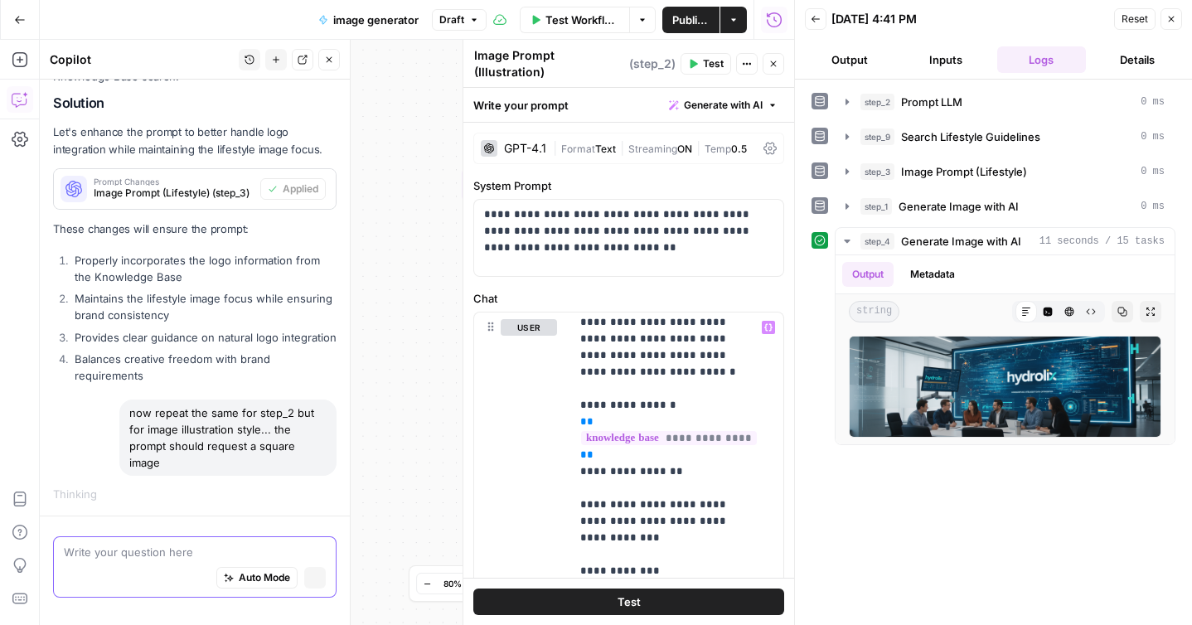
scroll to position [2013, 0]
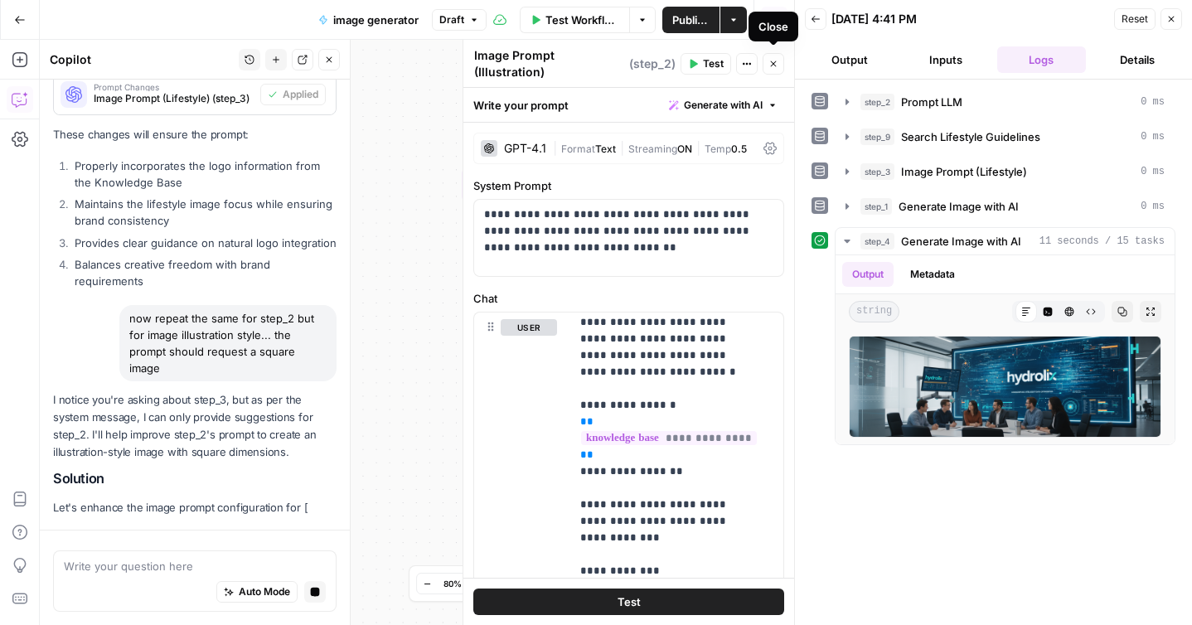
click at [770, 59] on icon "button" at bounding box center [774, 64] width 10 height 10
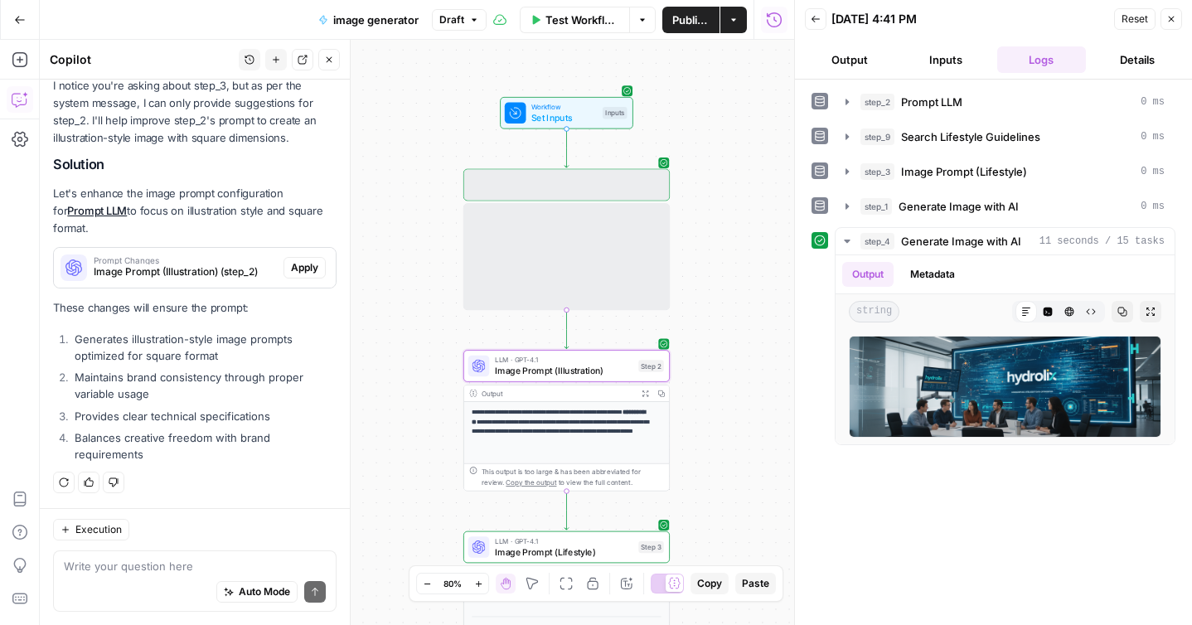
scroll to position [2542, 0]
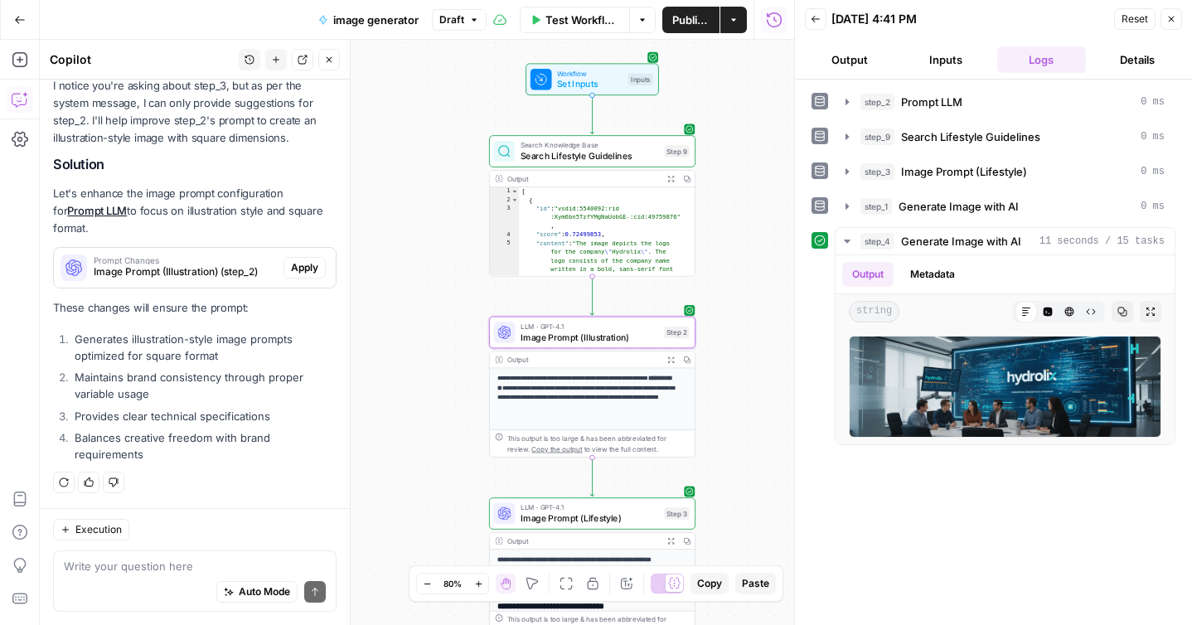
click at [294, 264] on span "Apply" at bounding box center [304, 267] width 27 height 15
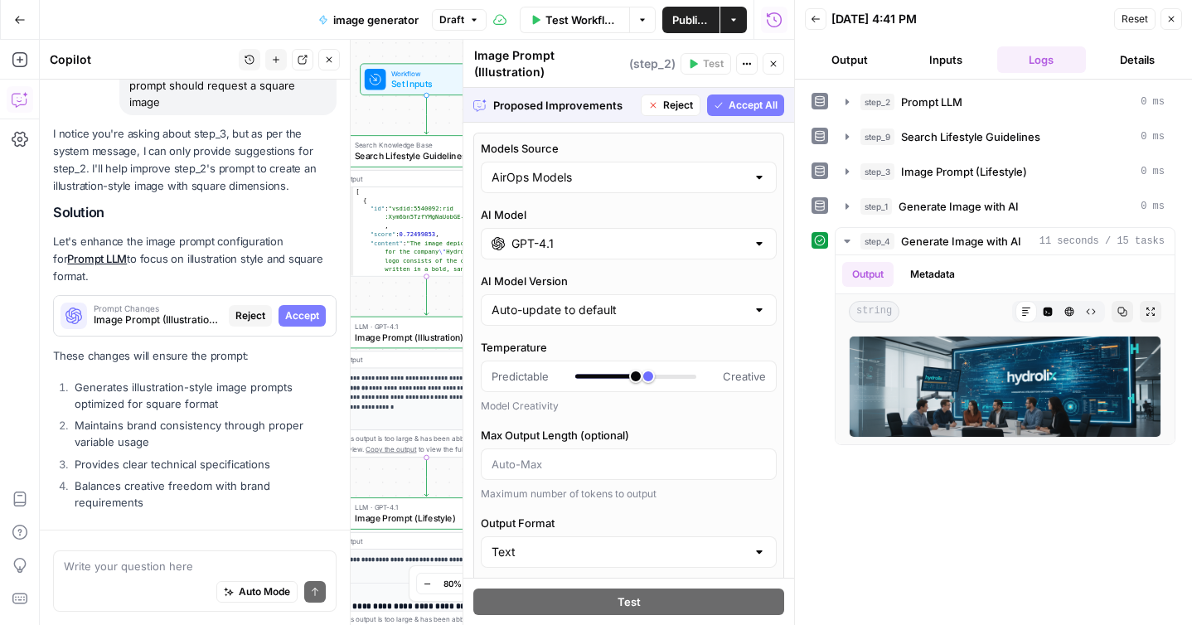
scroll to position [2436, 0]
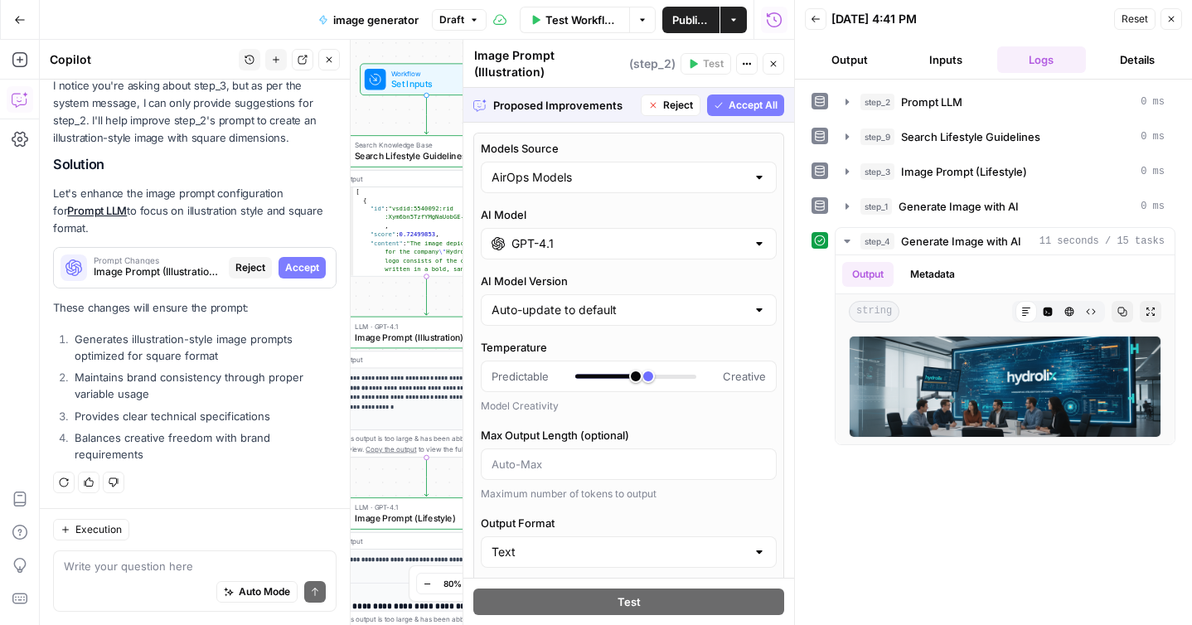
click at [722, 104] on button "Accept All" at bounding box center [745, 106] width 77 height 22
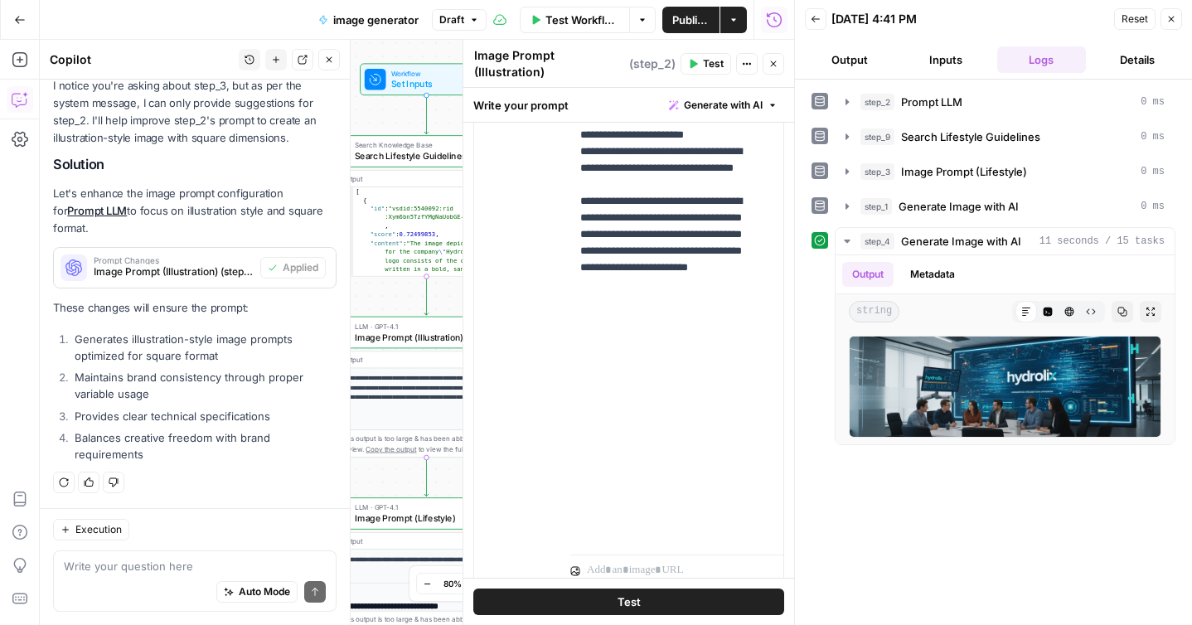
scroll to position [535, 0]
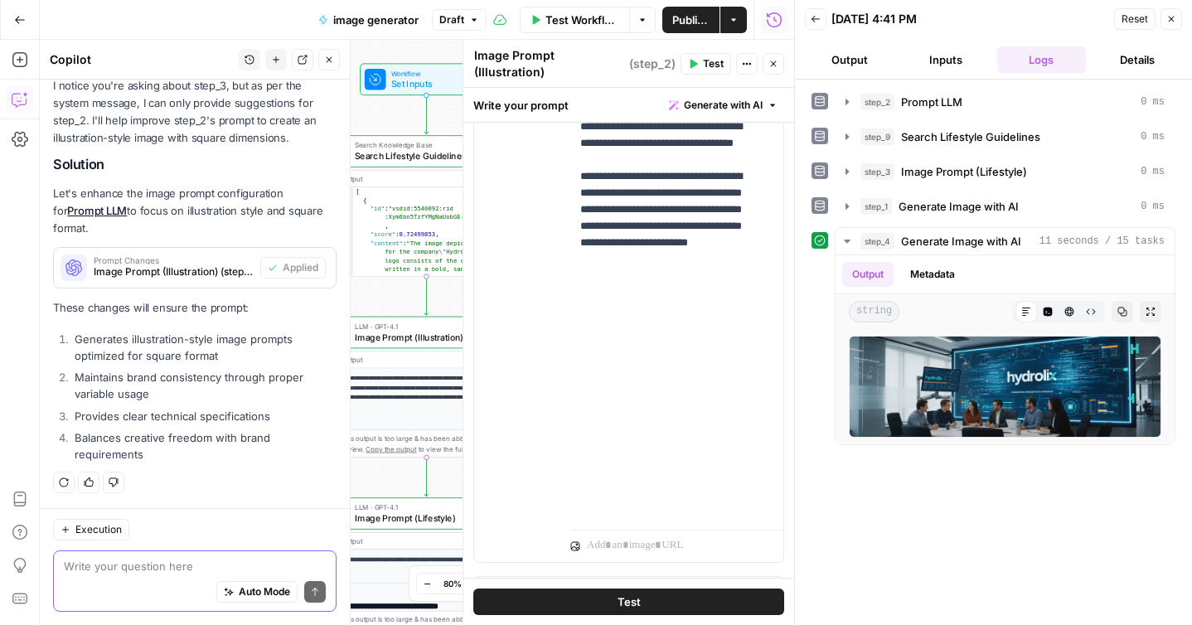
click at [203, 559] on textarea at bounding box center [195, 566] width 262 height 17
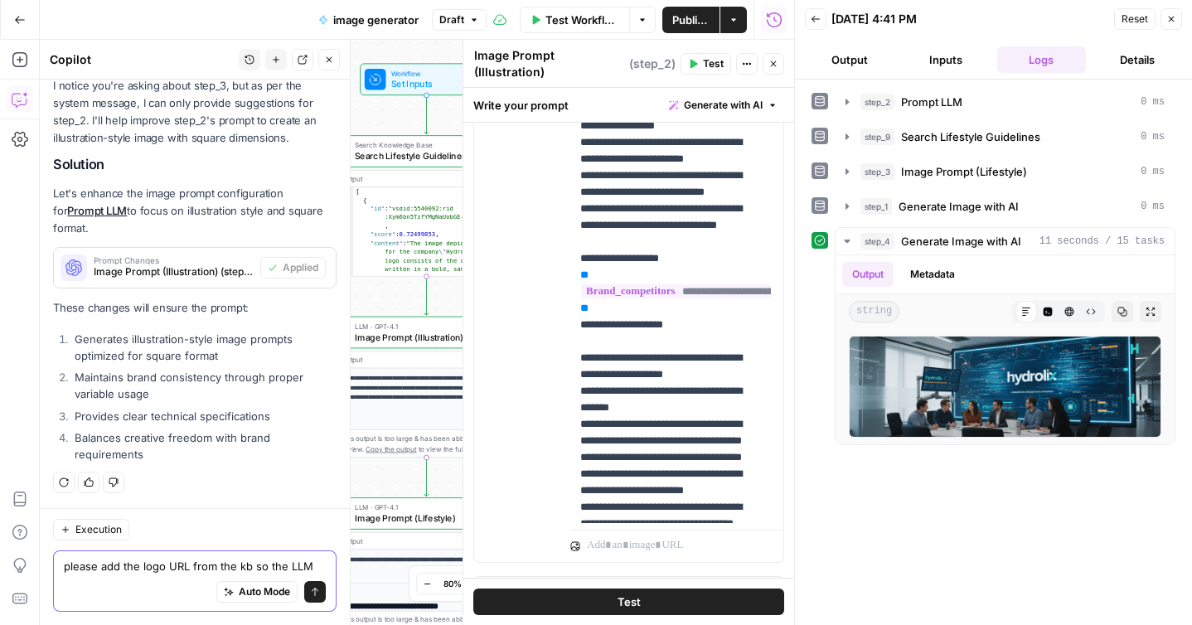
scroll to position [2559, 0]
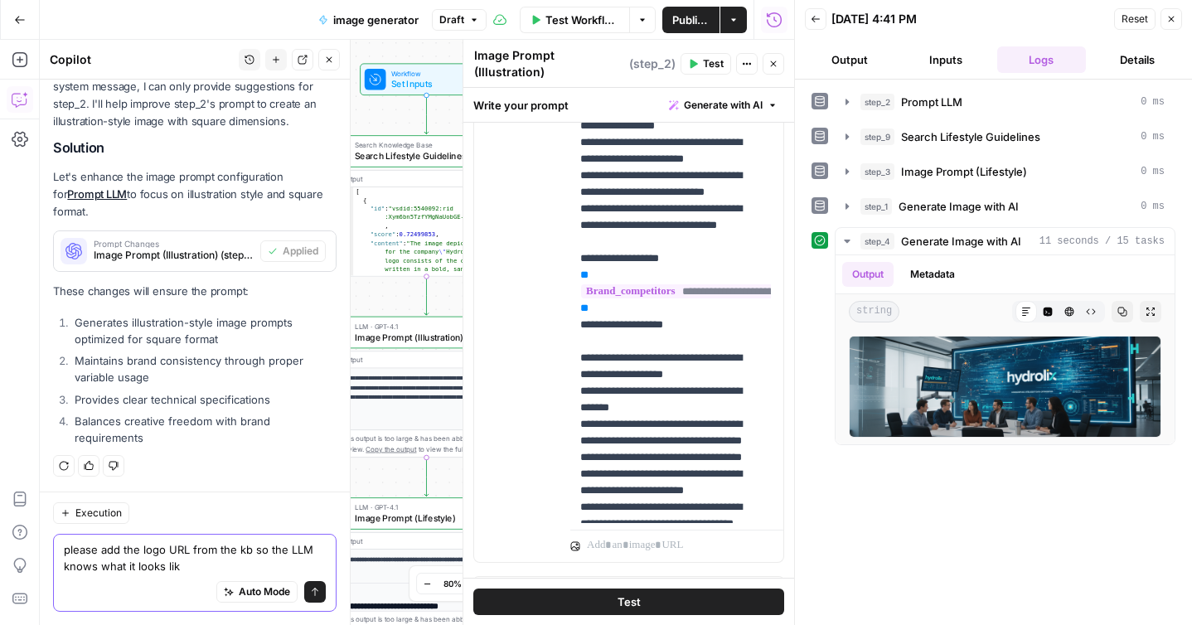
type textarea "please add the logo URL from the kb so the LLM knows what it looks like"
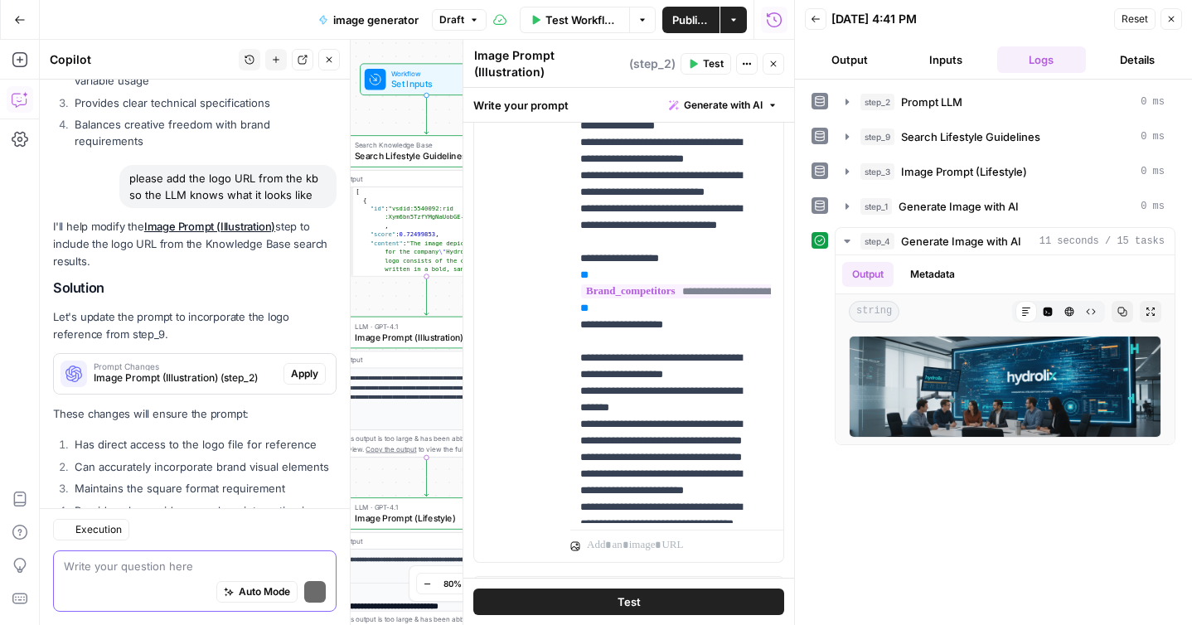
scroll to position [2962, 0]
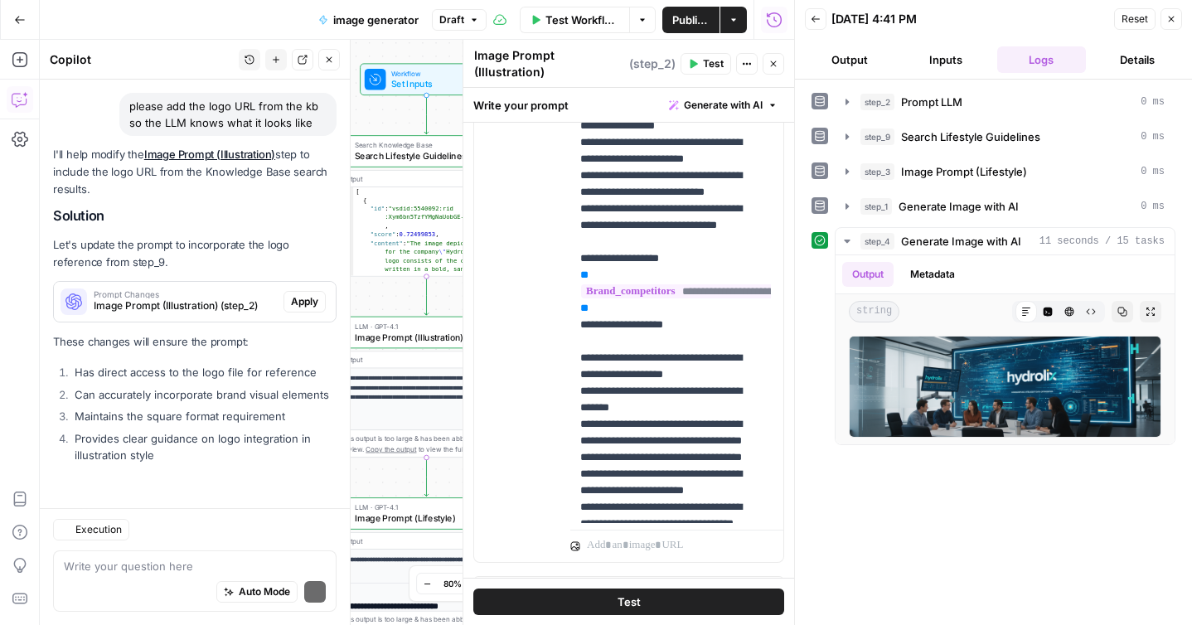
click at [284, 333] on p "These changes will ensure the prompt:" at bounding box center [195, 341] width 284 height 17
click at [291, 294] on span "Apply" at bounding box center [304, 301] width 27 height 15
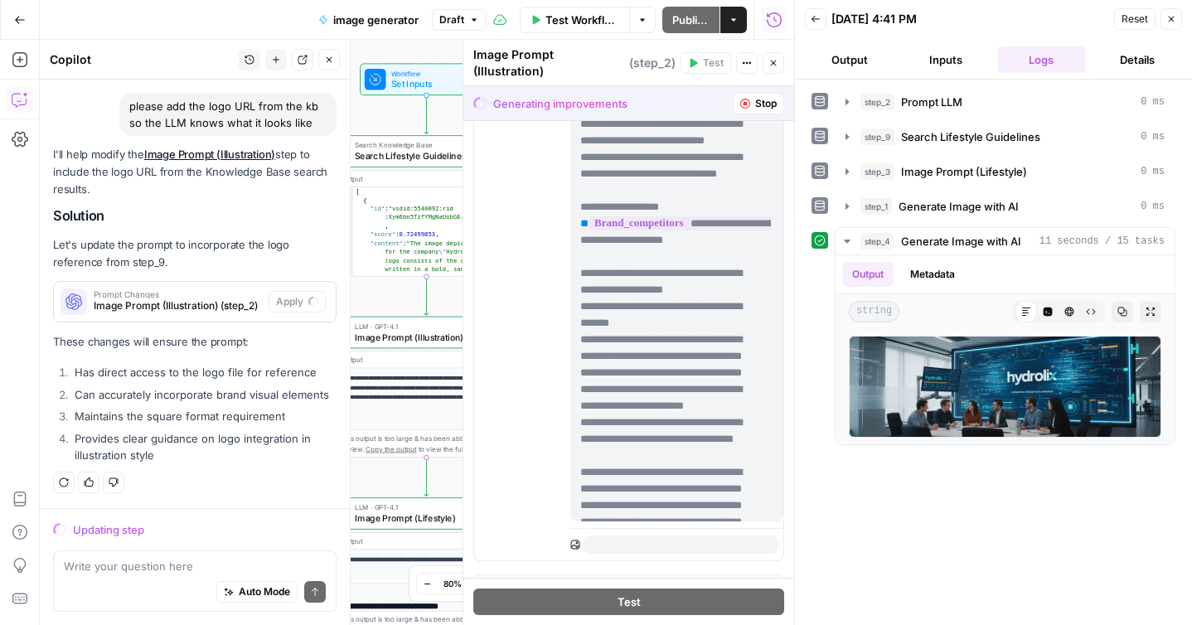
scroll to position [2741, 0]
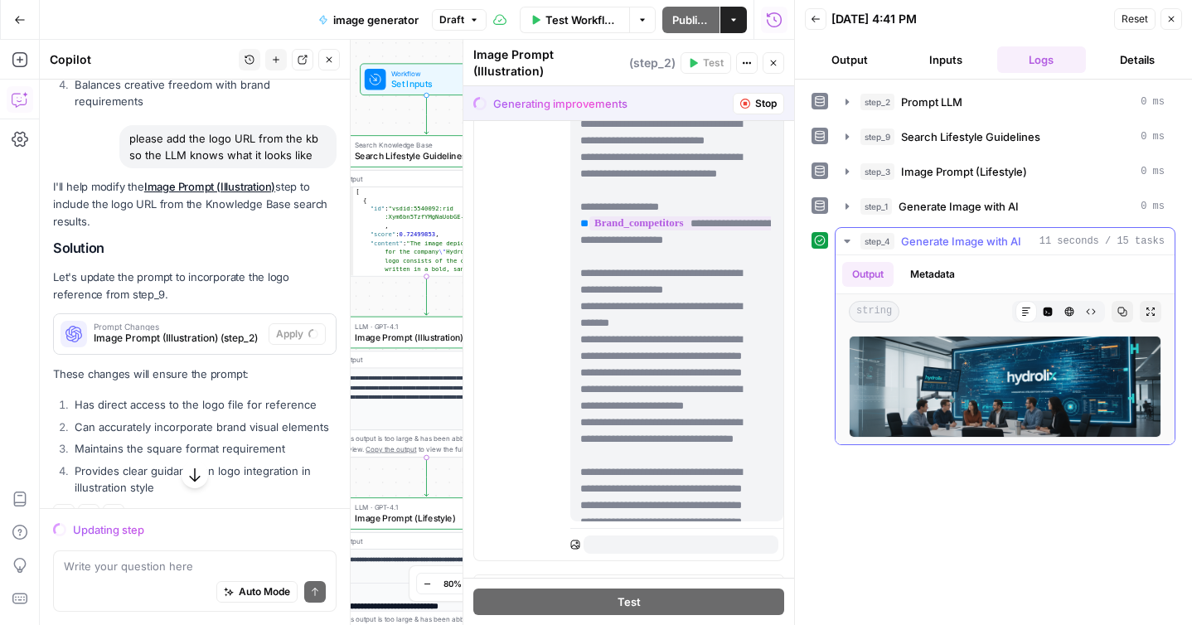
click at [847, 240] on icon "button" at bounding box center [847, 241] width 6 height 3
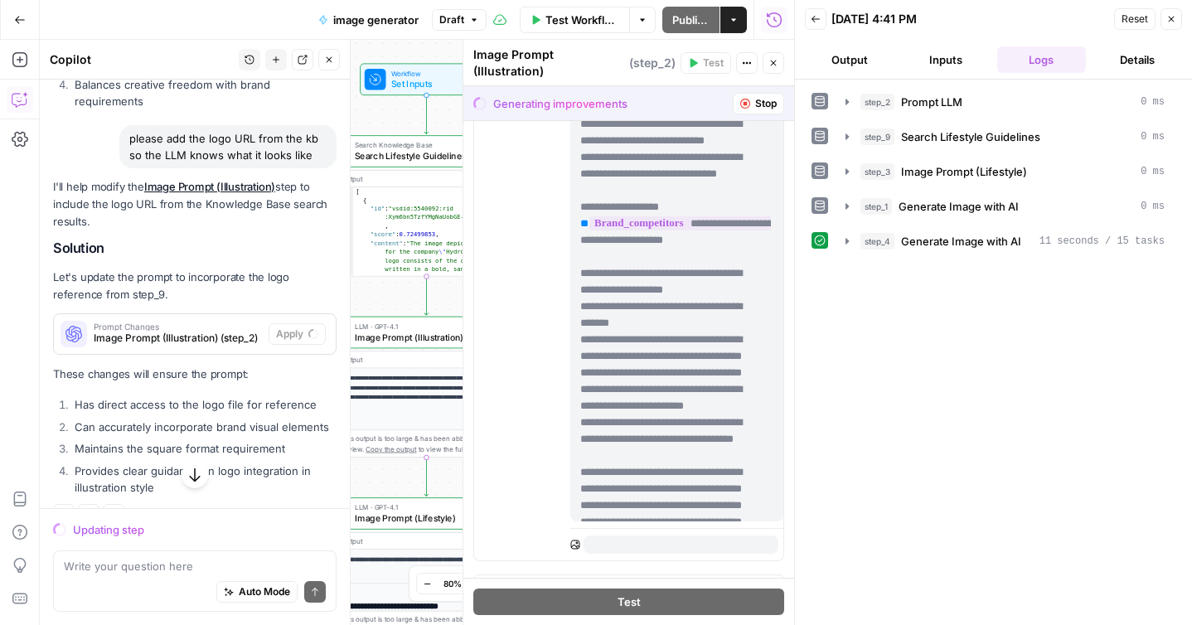
click at [853, 332] on div "step_2 Prompt LLM 0 ms step_9 Search Lifestyle Guidelines 0 ms step_3 Image Pro…" at bounding box center [994, 352] width 364 height 529
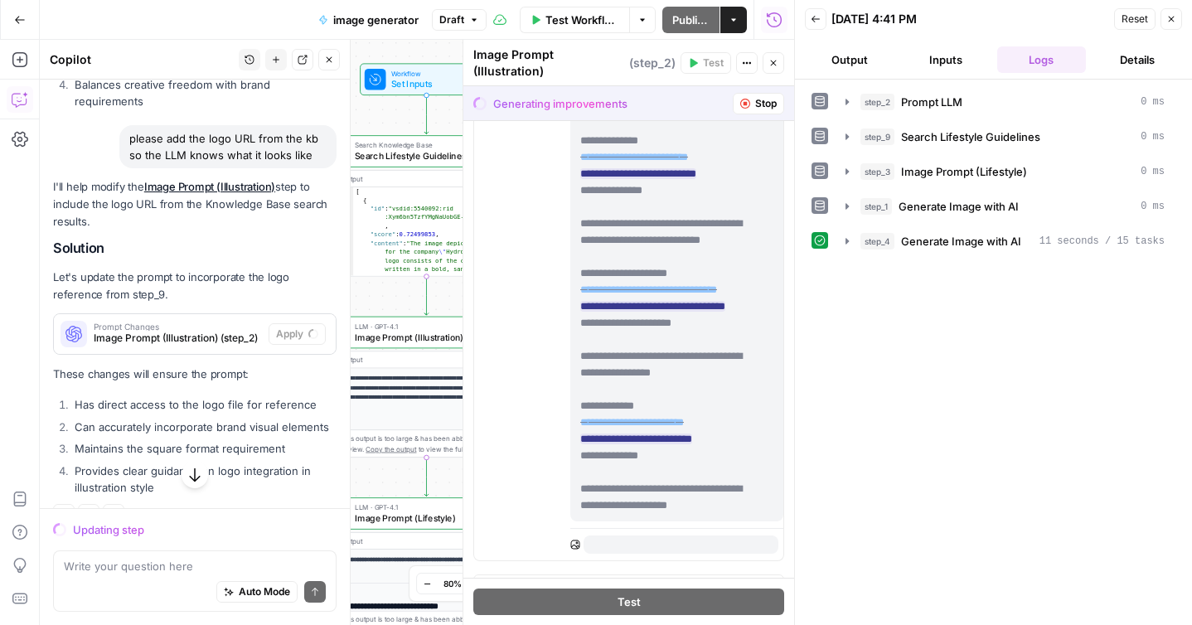
scroll to position [0, 0]
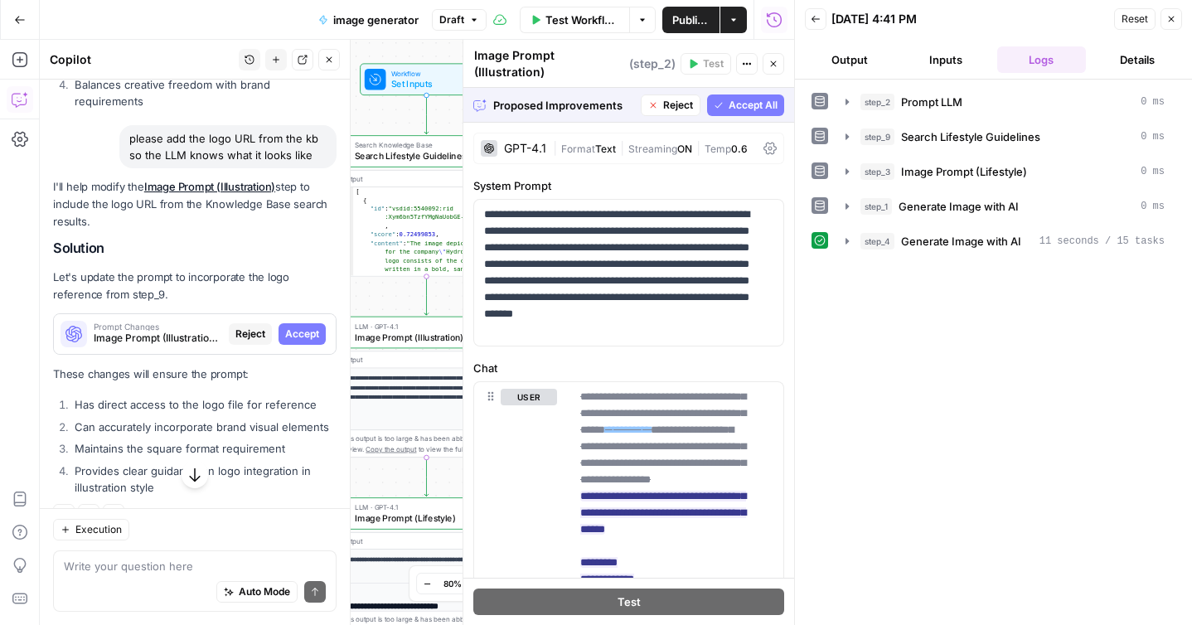
click at [734, 98] on span "Accept All" at bounding box center [753, 105] width 49 height 15
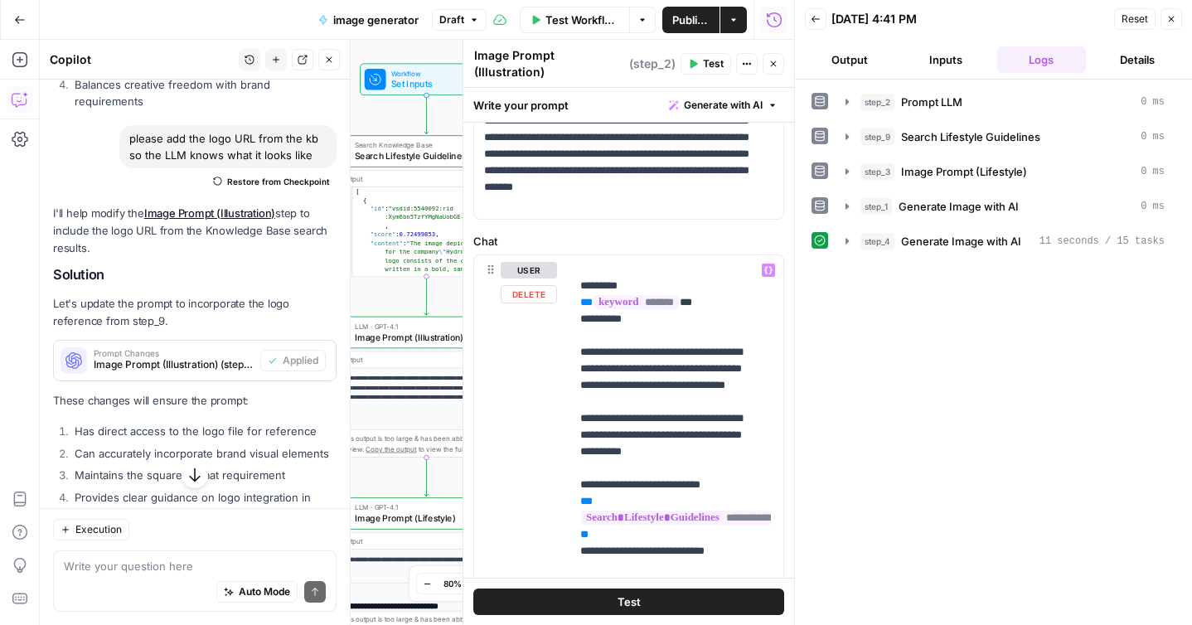
scroll to position [66, 0]
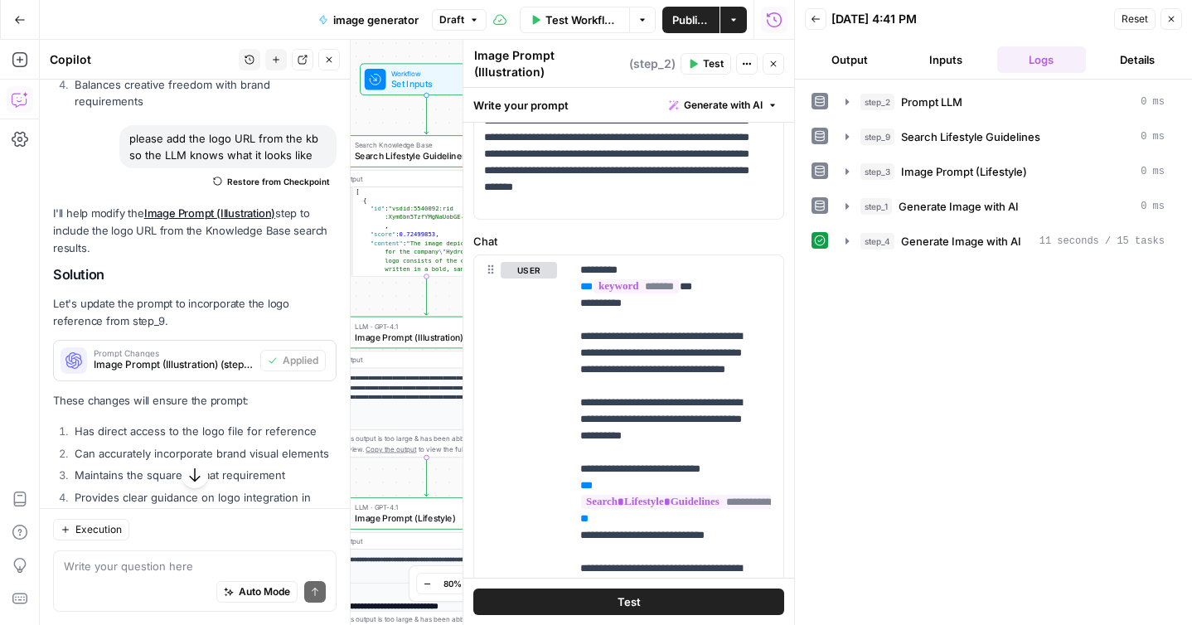
click at [598, 601] on button "Test" at bounding box center [628, 602] width 311 height 27
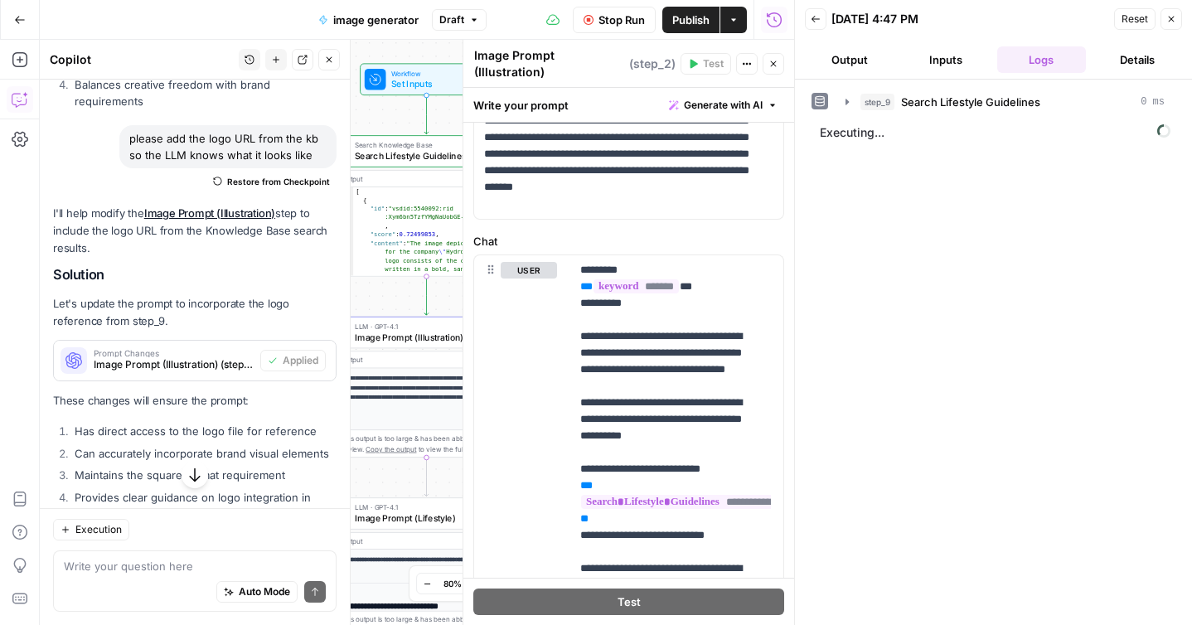
click at [773, 61] on icon "button" at bounding box center [774, 64] width 6 height 6
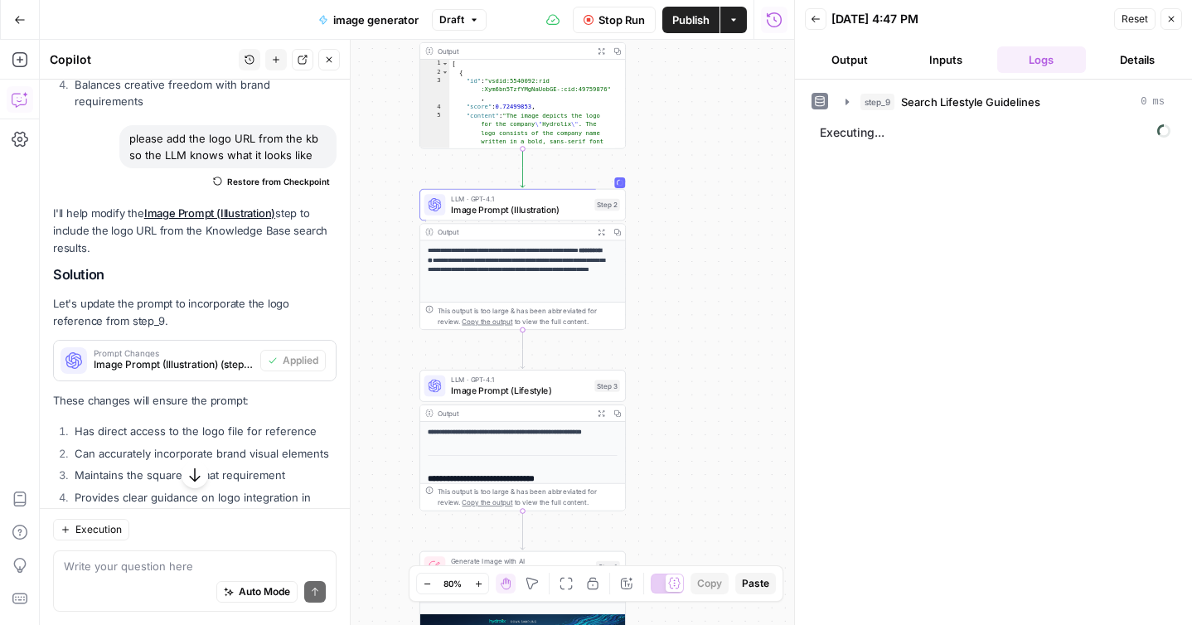
drag, startPoint x: 601, startPoint y: 309, endPoint x: 697, endPoint y: 182, distance: 159.9
click at [697, 182] on div "**********" at bounding box center [417, 332] width 755 height 585
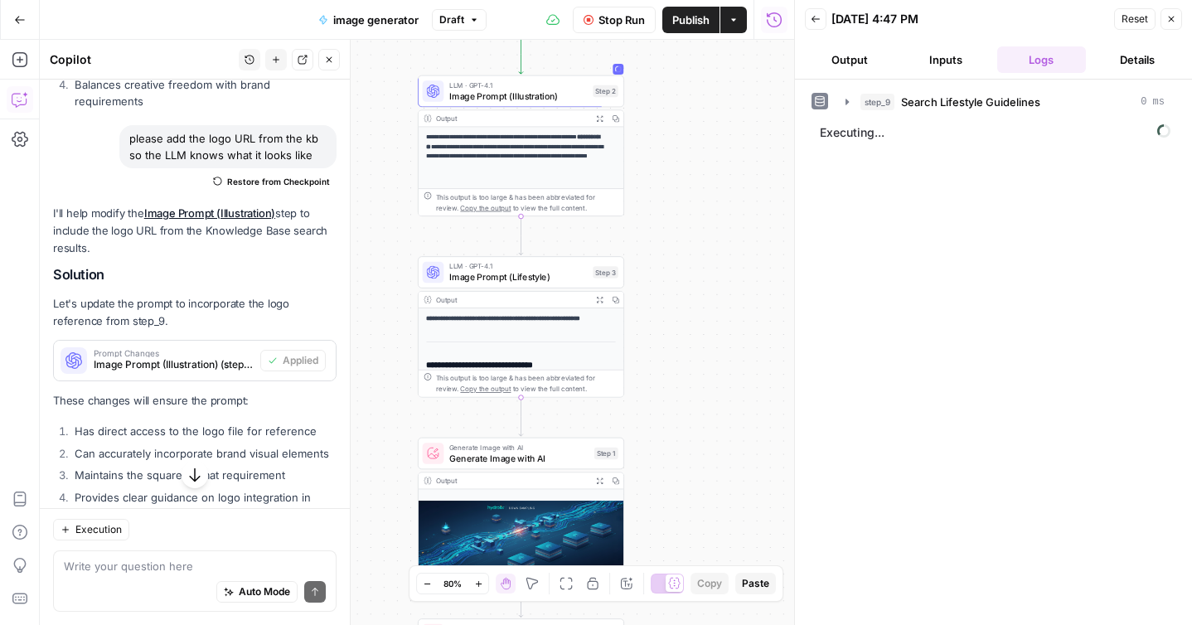
drag, startPoint x: 680, startPoint y: 349, endPoint x: 678, endPoint y: 236, distance: 113.6
click at [678, 236] on div "**********" at bounding box center [417, 332] width 755 height 585
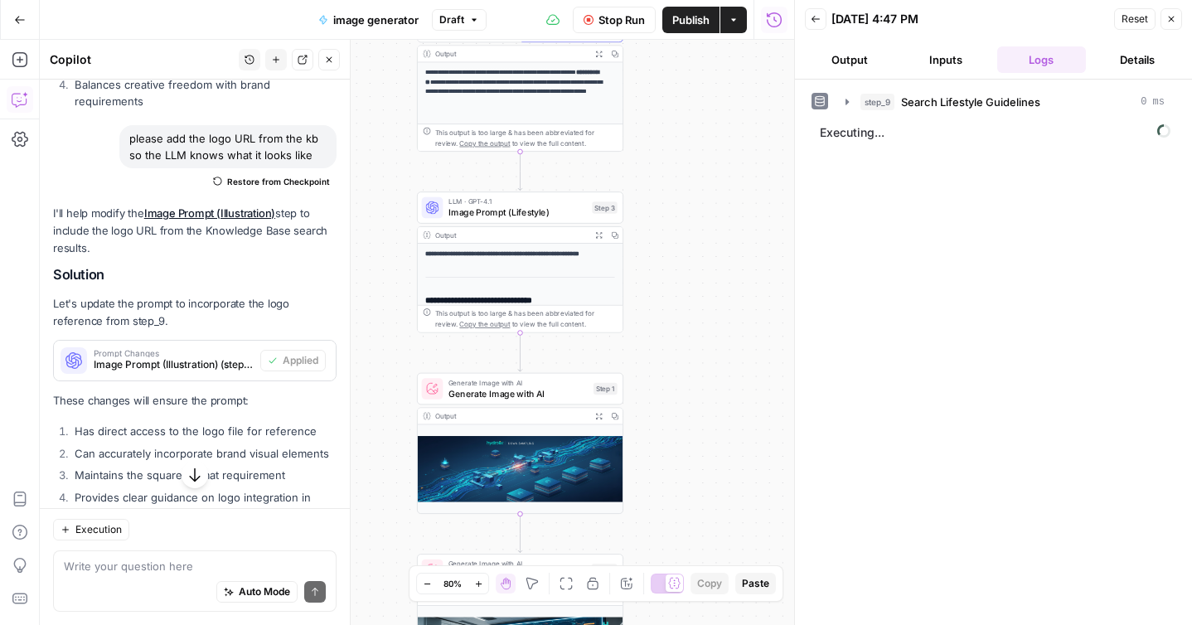
drag, startPoint x: 666, startPoint y: 380, endPoint x: 665, endPoint y: 314, distance: 65.5
click at [665, 314] on div "**********" at bounding box center [417, 332] width 755 height 585
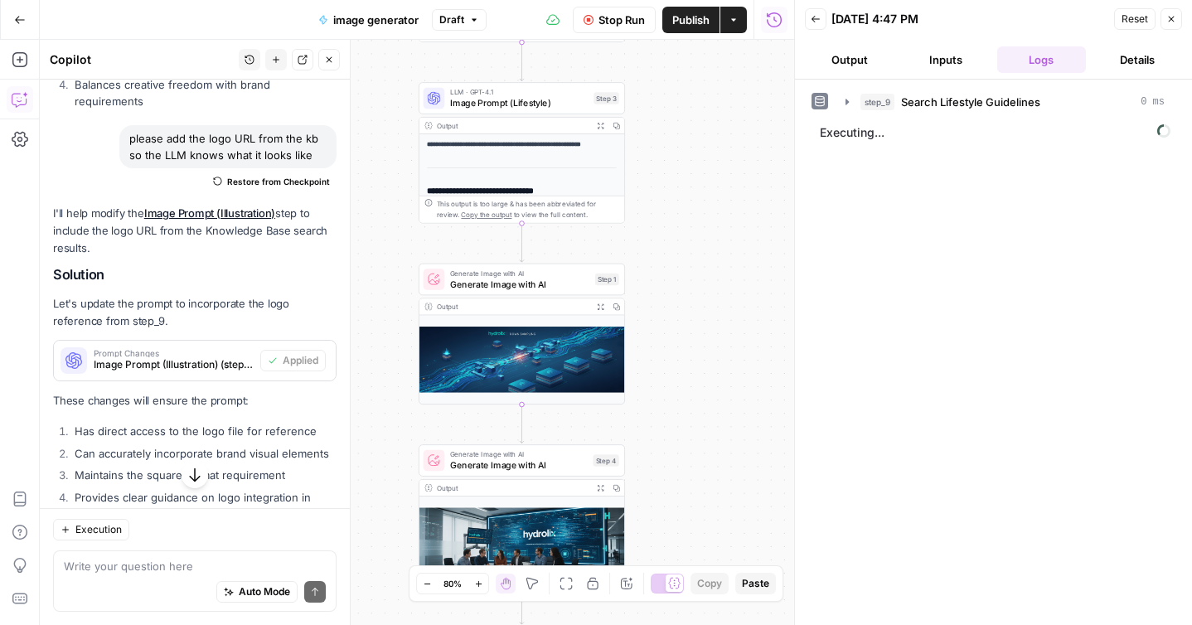
drag, startPoint x: 677, startPoint y: 299, endPoint x: 679, endPoint y: 191, distance: 108.6
click at [679, 191] on div "**********" at bounding box center [417, 332] width 755 height 585
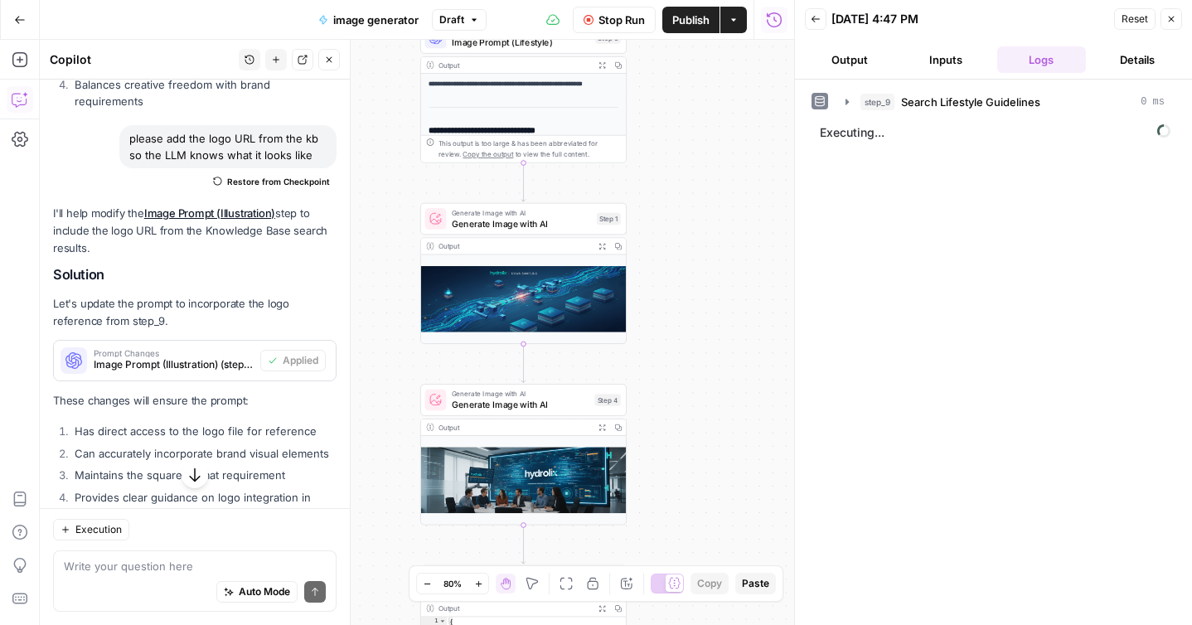
drag, startPoint x: 669, startPoint y: 342, endPoint x: 671, endPoint y: 282, distance: 60.6
click at [671, 282] on div "**********" at bounding box center [417, 332] width 755 height 585
click at [503, 225] on span "Generate Image with AI" at bounding box center [522, 223] width 140 height 13
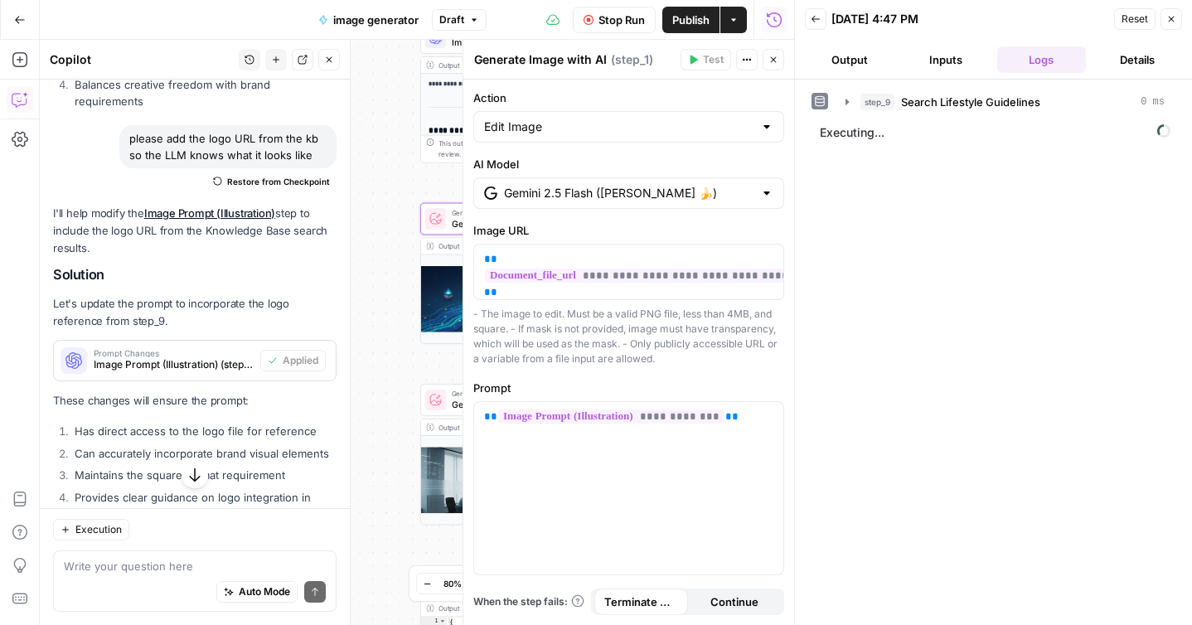
click at [560, 60] on textarea "Generate Image with AI" at bounding box center [540, 59] width 133 height 17
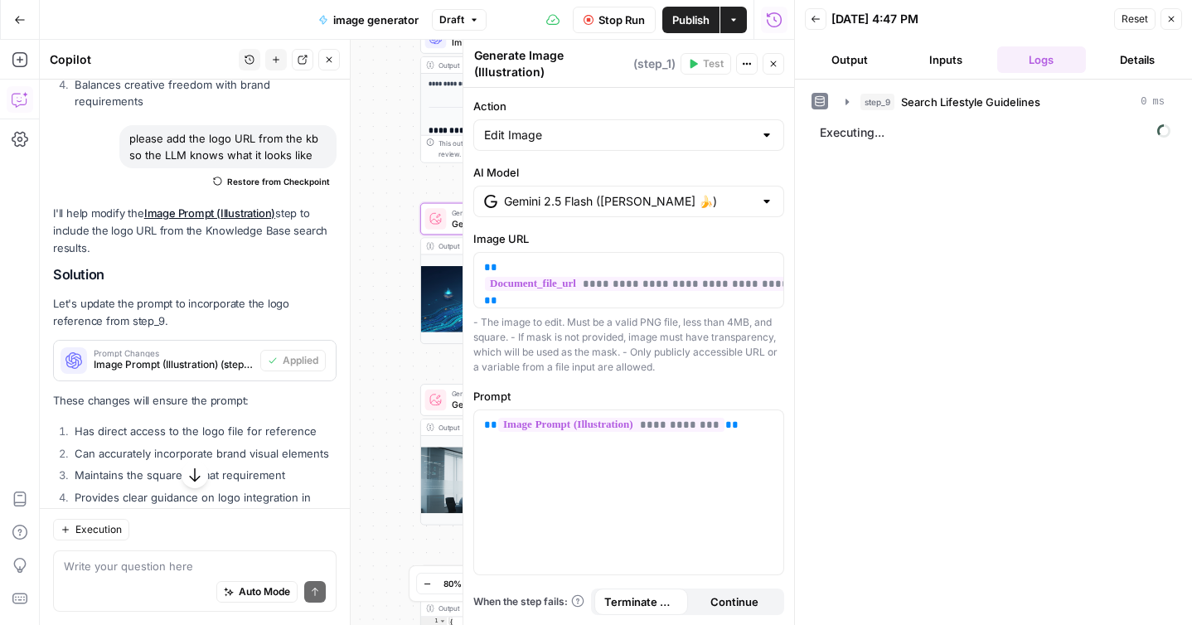
type textarea "Generate Image (Illustration)"
click at [595, 99] on label "Action" at bounding box center [628, 106] width 311 height 17
click at [595, 127] on input "Edit Image" at bounding box center [618, 135] width 269 height 17
type input "Edit Image"
click at [606, 94] on div "**********" at bounding box center [629, 356] width 331 height 537
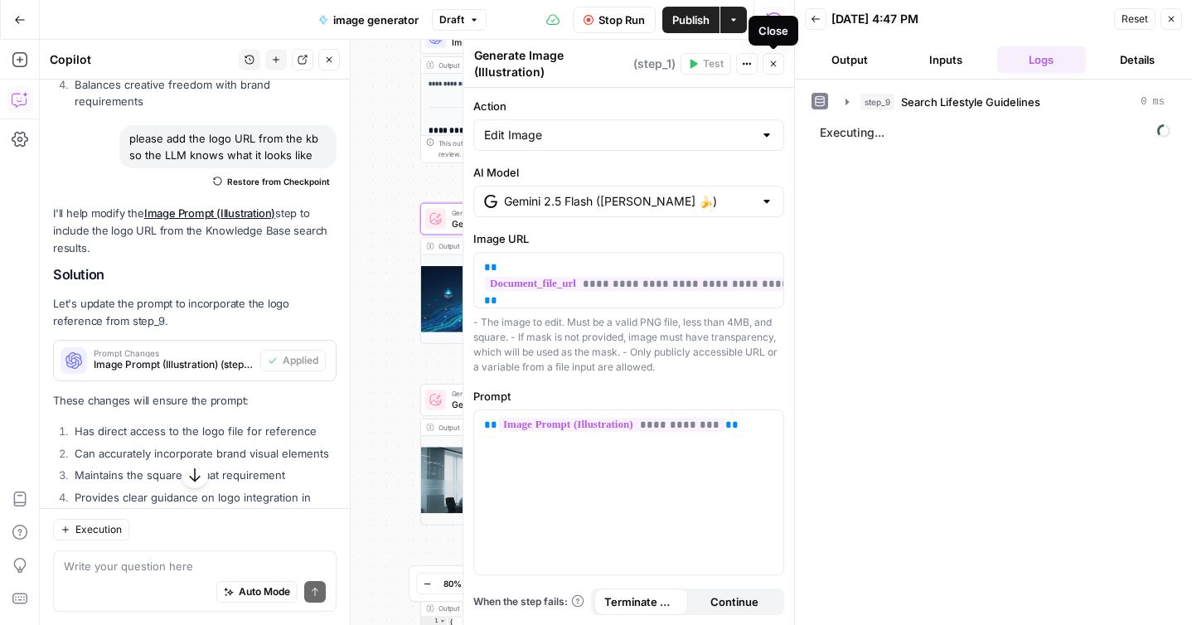
click at [770, 66] on icon "button" at bounding box center [774, 64] width 10 height 10
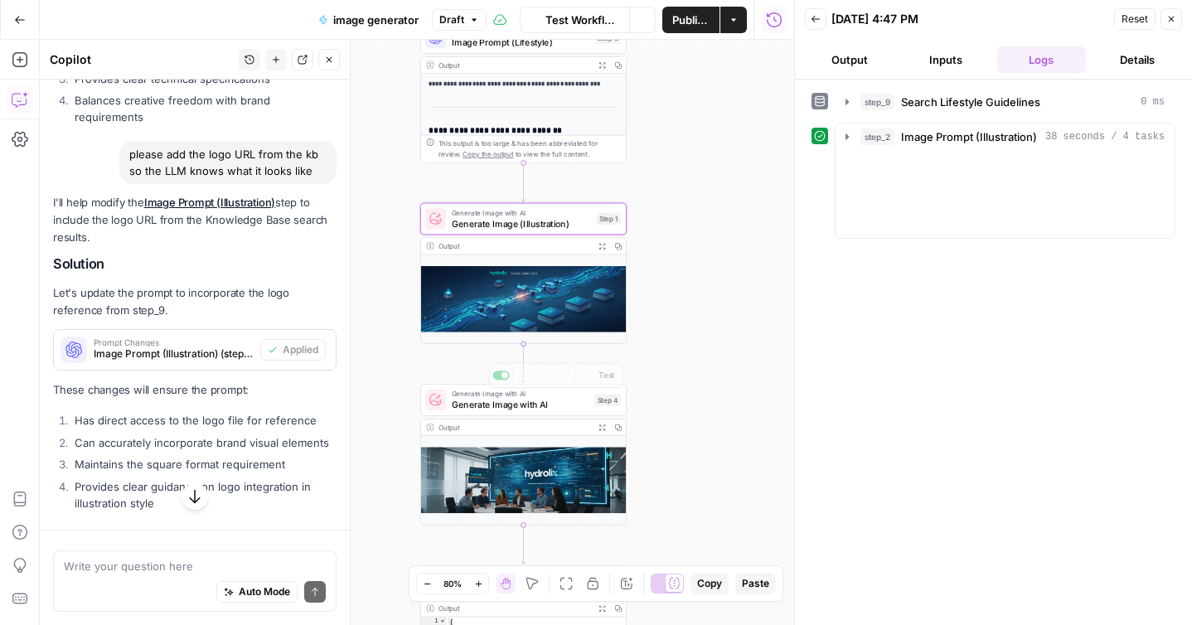
scroll to position [2848, 0]
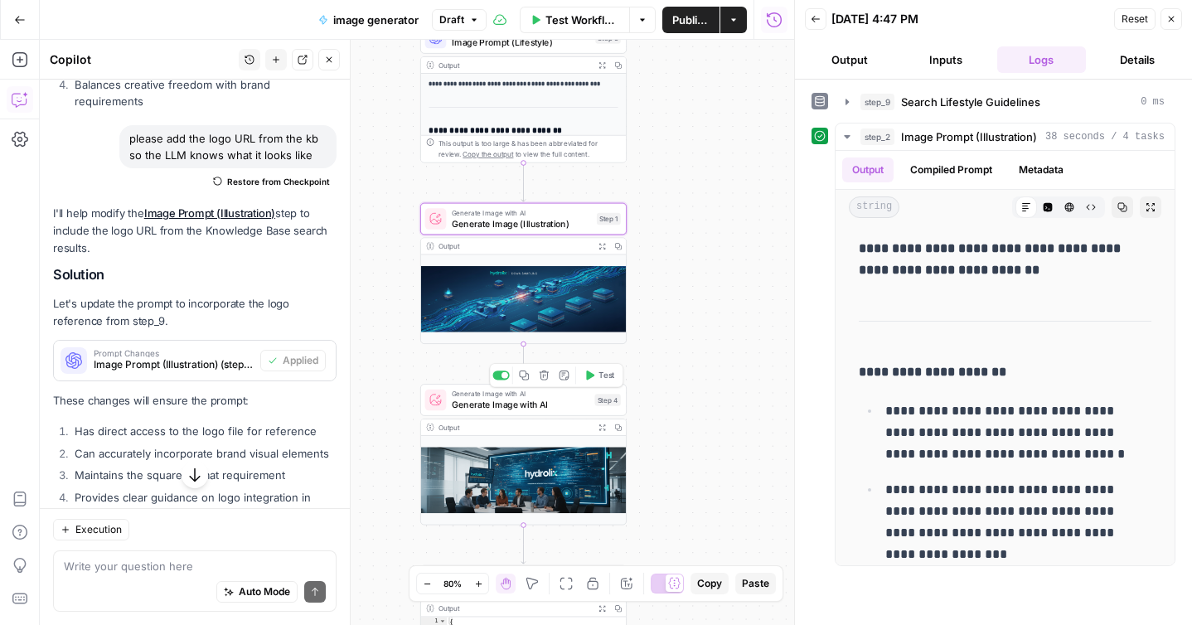
click at [537, 403] on span "Generate Image with AI" at bounding box center [521, 404] width 138 height 13
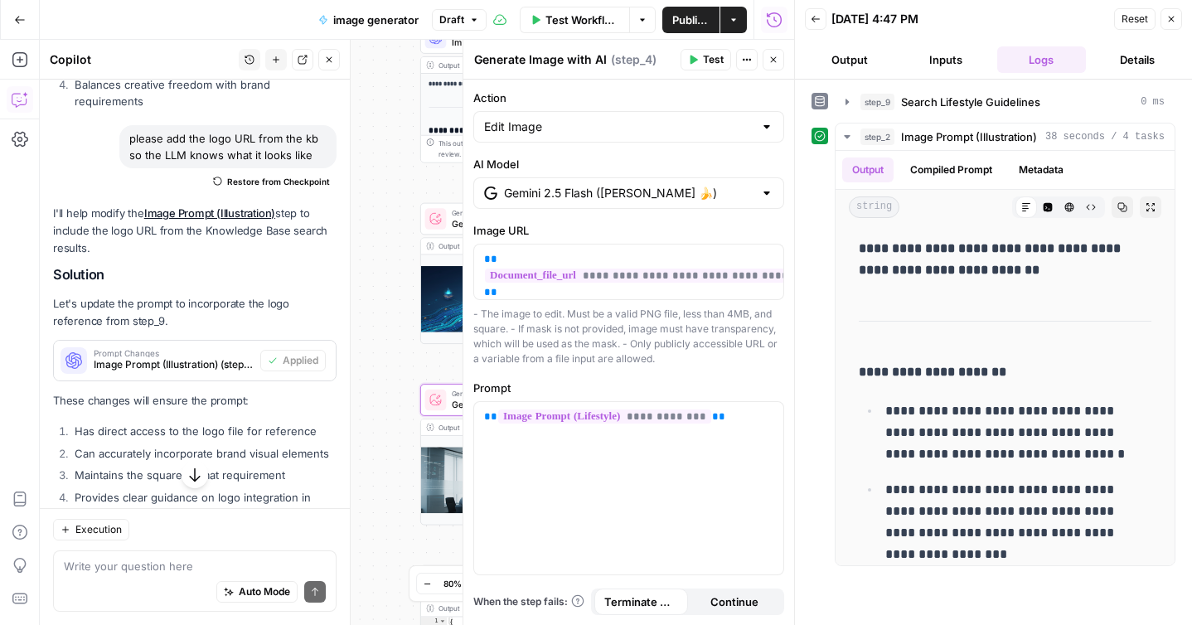
click at [573, 65] on textarea "Generate Image with AI" at bounding box center [540, 59] width 133 height 17
type textarea "Generate Image (Lifestyle)"
click at [771, 66] on button "Close" at bounding box center [774, 60] width 22 height 22
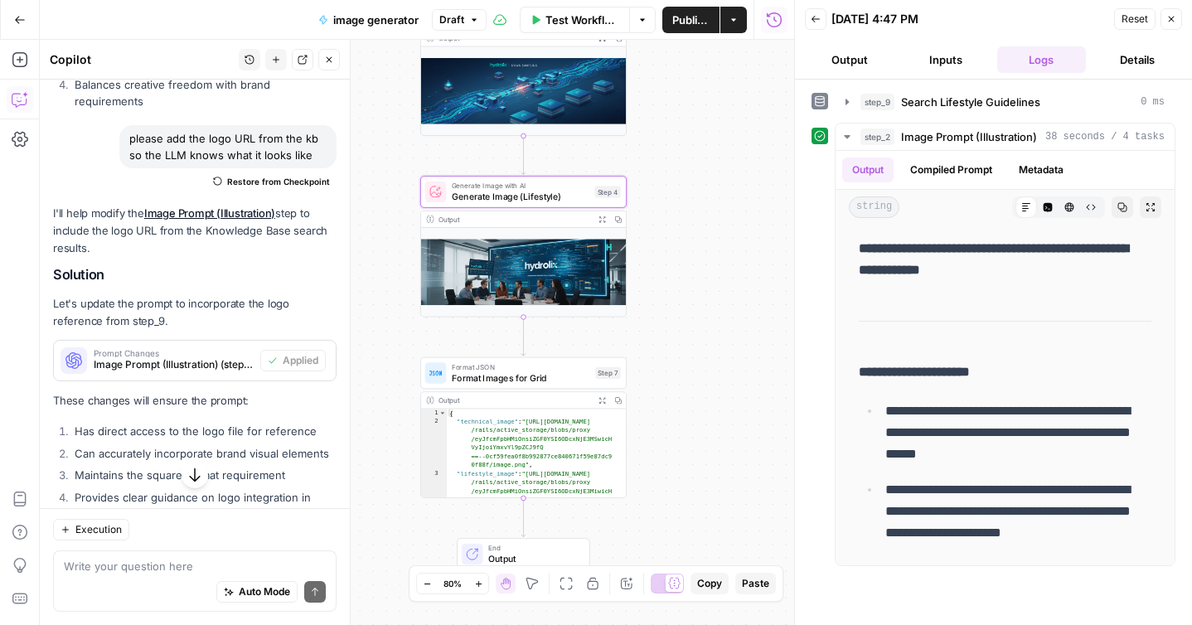
drag, startPoint x: 717, startPoint y: 426, endPoint x: 717, endPoint y: 218, distance: 208.1
click at [717, 218] on div "**********" at bounding box center [417, 332] width 755 height 585
click at [1168, 20] on icon "button" at bounding box center [1172, 19] width 10 height 10
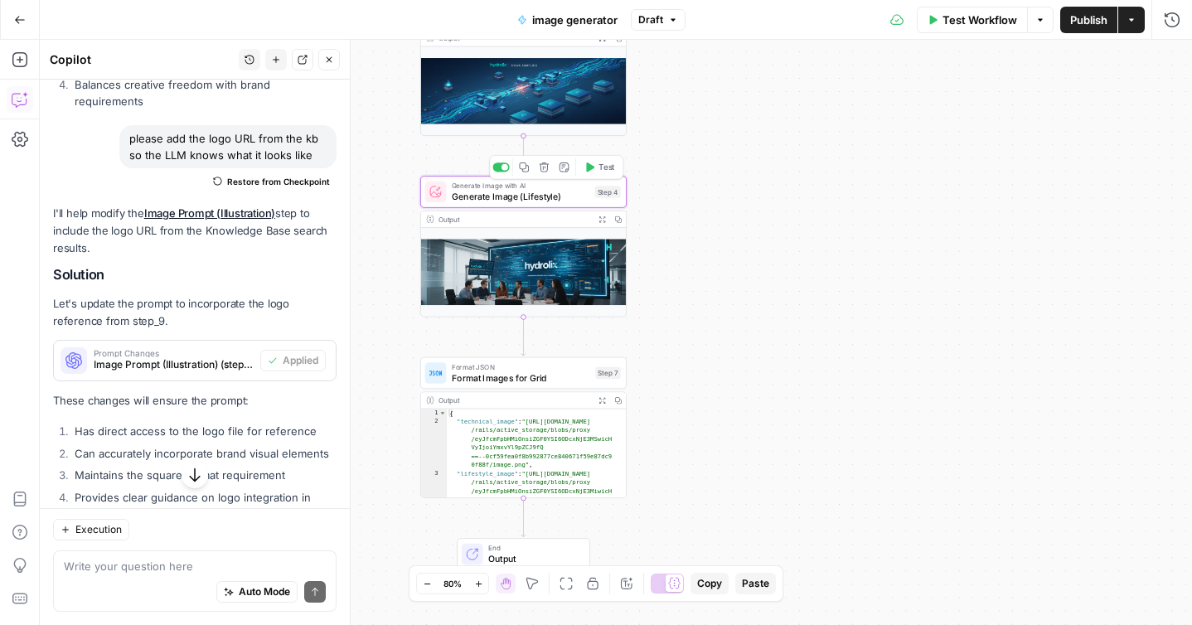
click at [551, 194] on span "Generate Image (Lifestyle)" at bounding box center [521, 196] width 138 height 13
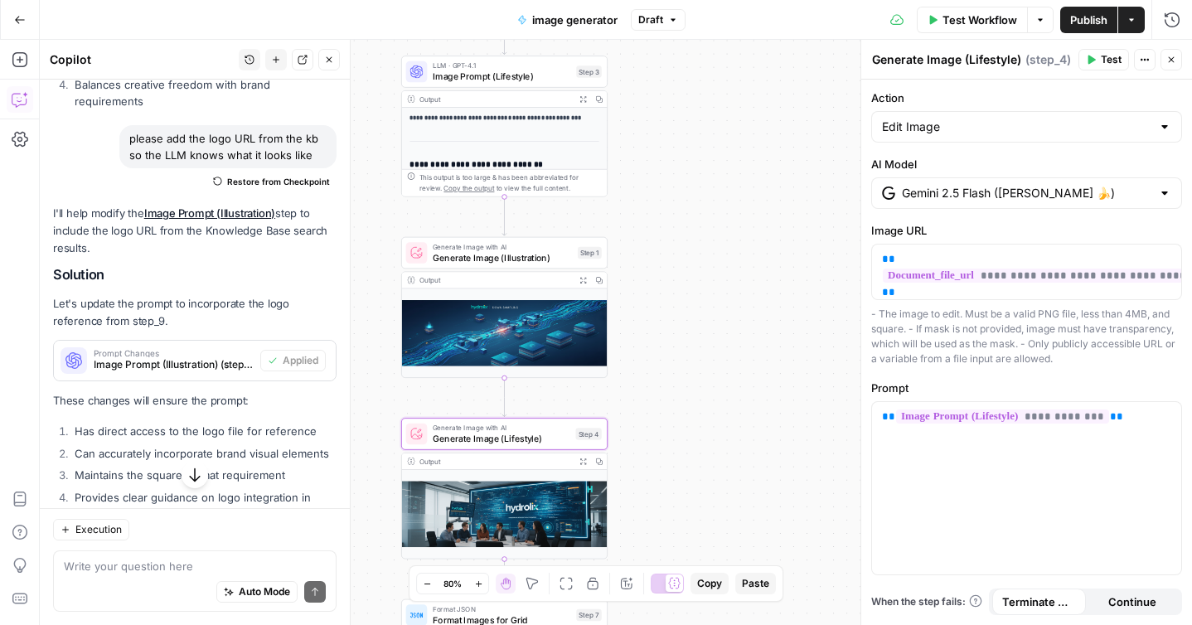
drag, startPoint x: 727, startPoint y: 153, endPoint x: 707, endPoint y: 404, distance: 252.1
click at [707, 404] on div "**********" at bounding box center [616, 332] width 1153 height 585
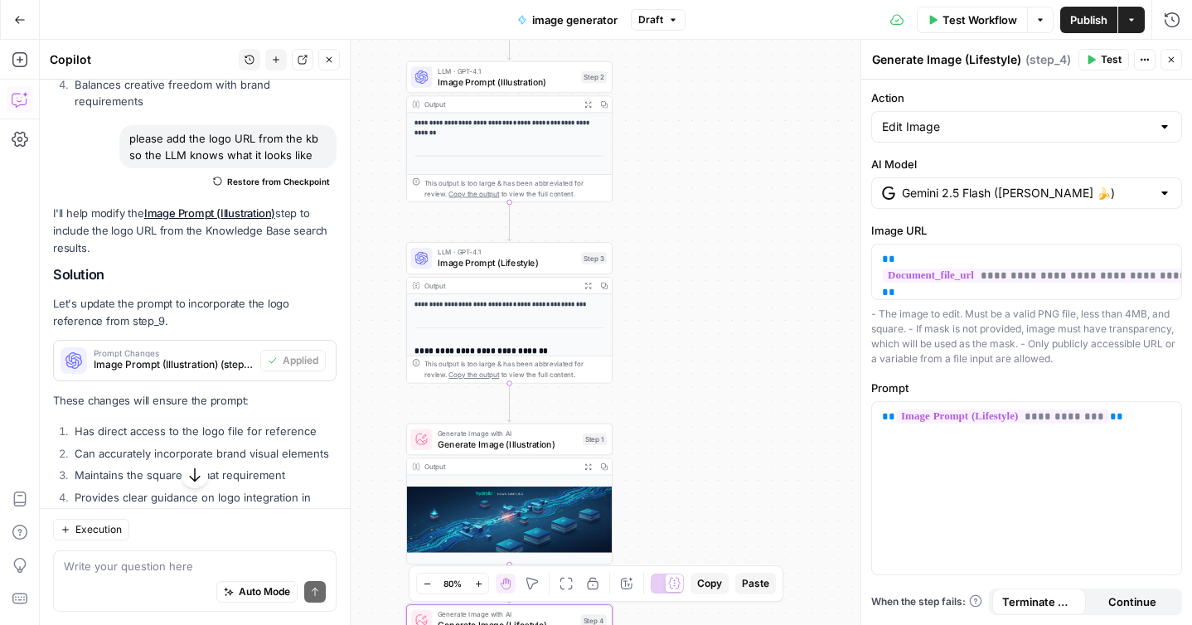
drag, startPoint x: 712, startPoint y: 211, endPoint x: 718, endPoint y: 394, distance: 182.5
click at [718, 394] on div "**********" at bounding box center [616, 332] width 1153 height 585
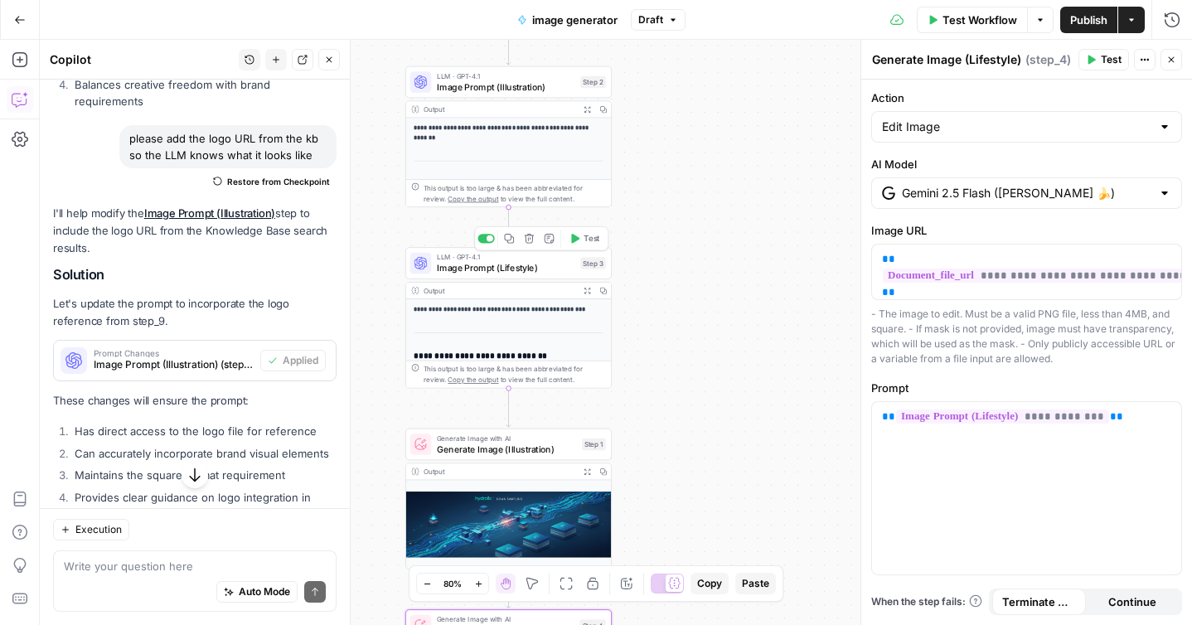
click at [523, 265] on span "Image Prompt (Lifestyle)" at bounding box center [506, 267] width 138 height 13
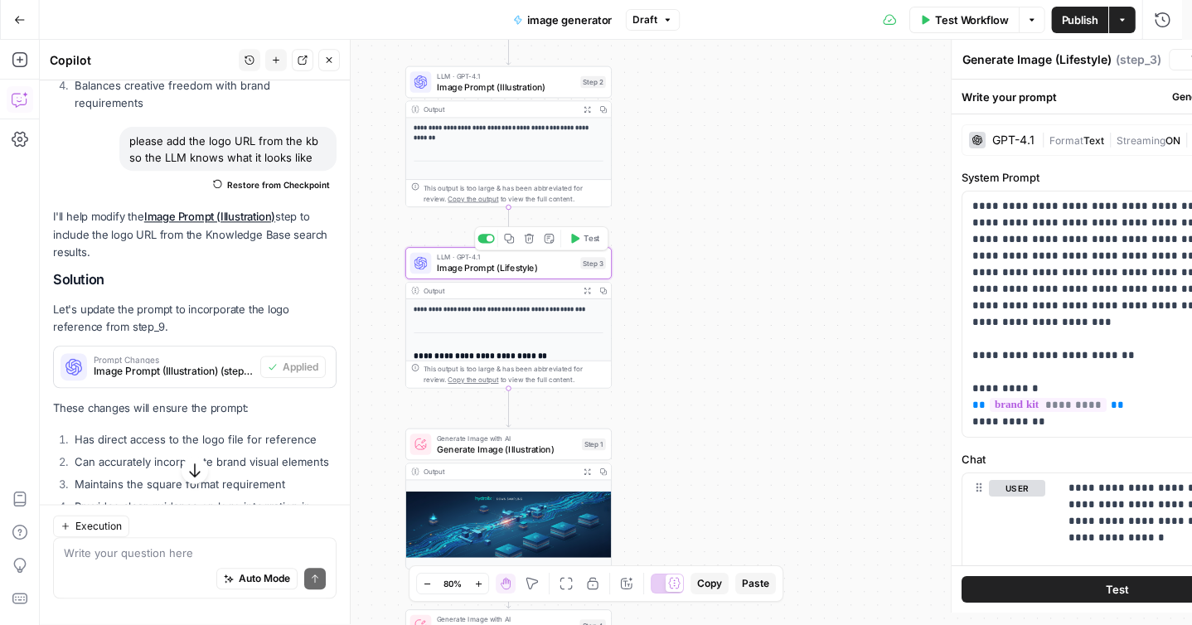
type textarea "Image Prompt (Lifestyle)"
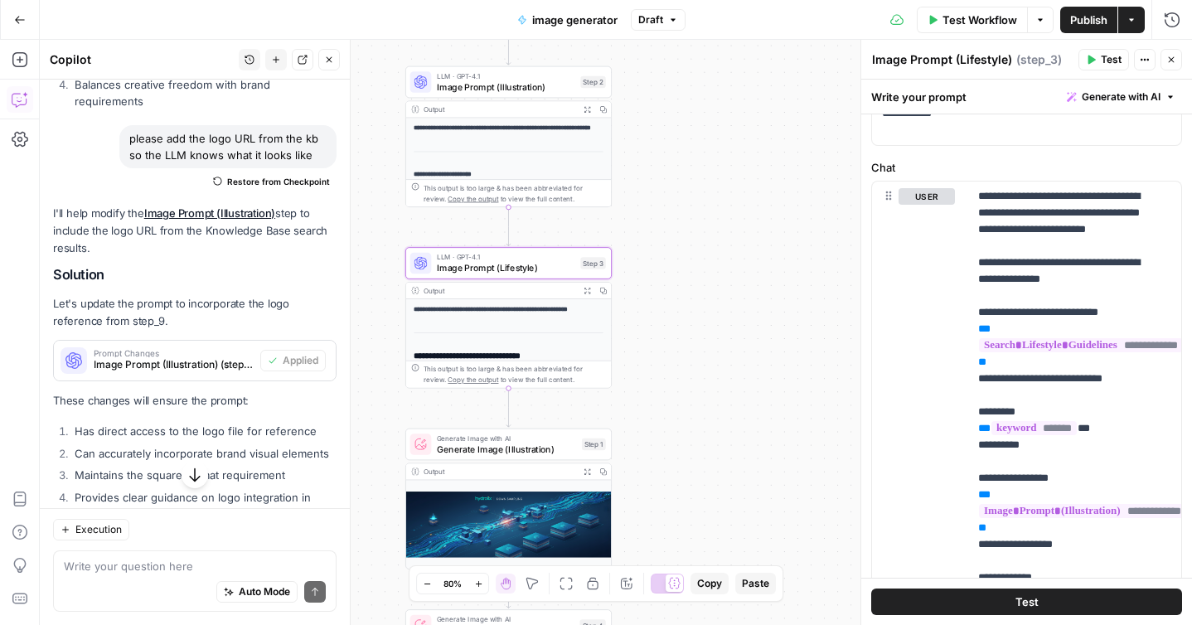
scroll to position [301, 0]
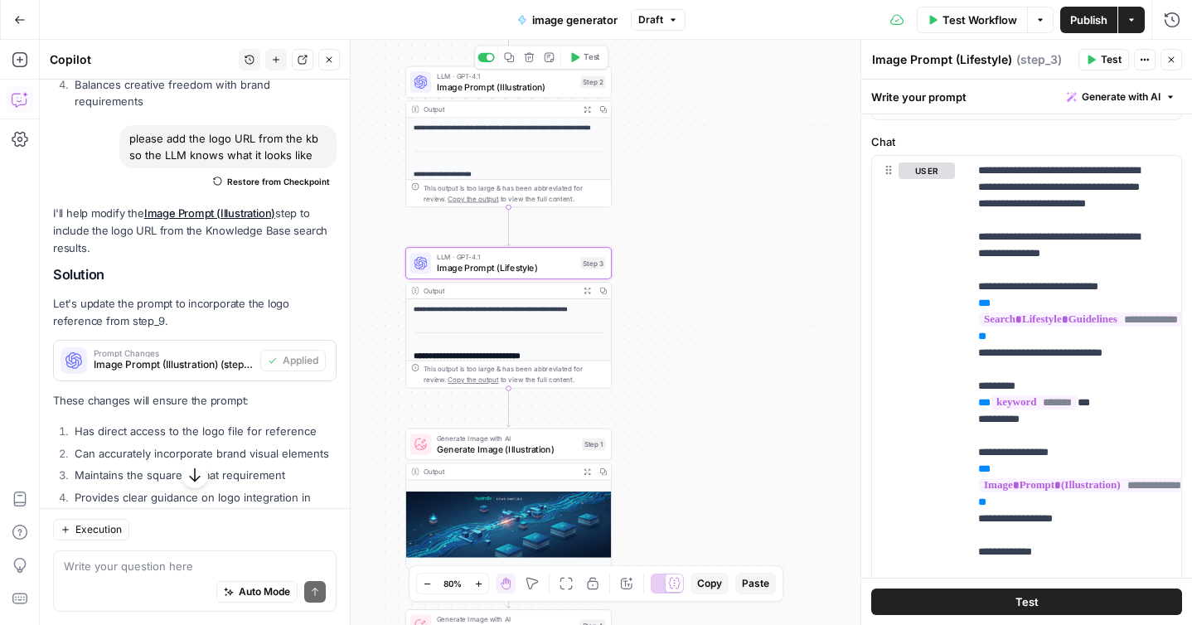
click at [526, 92] on span "Image Prompt (Illustration)" at bounding box center [506, 86] width 138 height 13
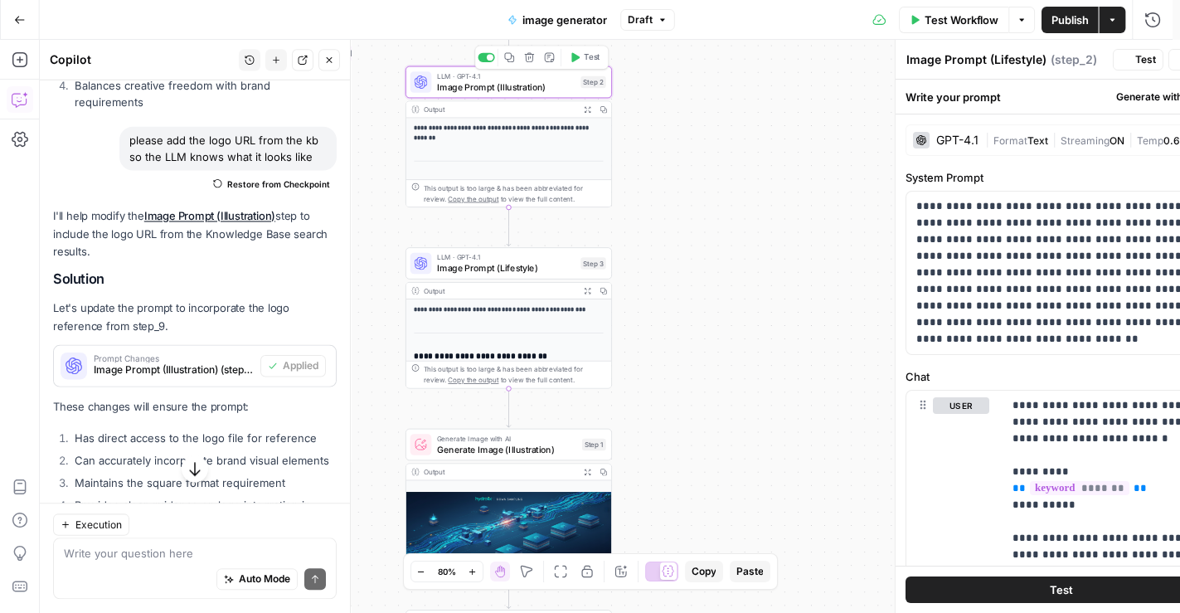
type textarea "Image Prompt (Illustration)"
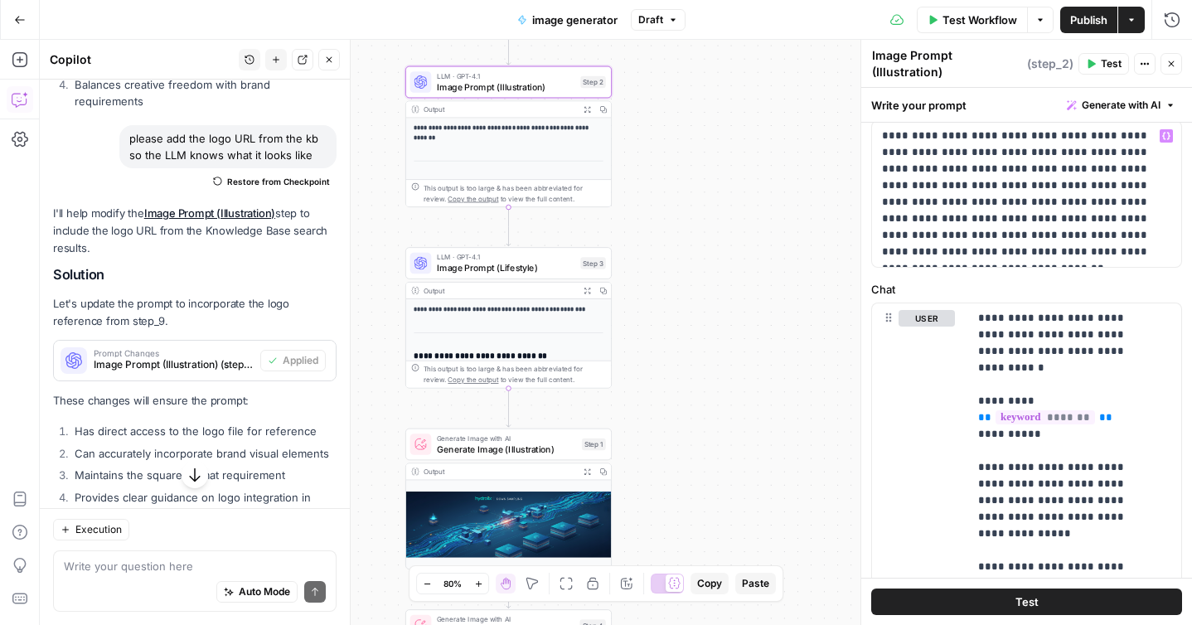
scroll to position [80, 0]
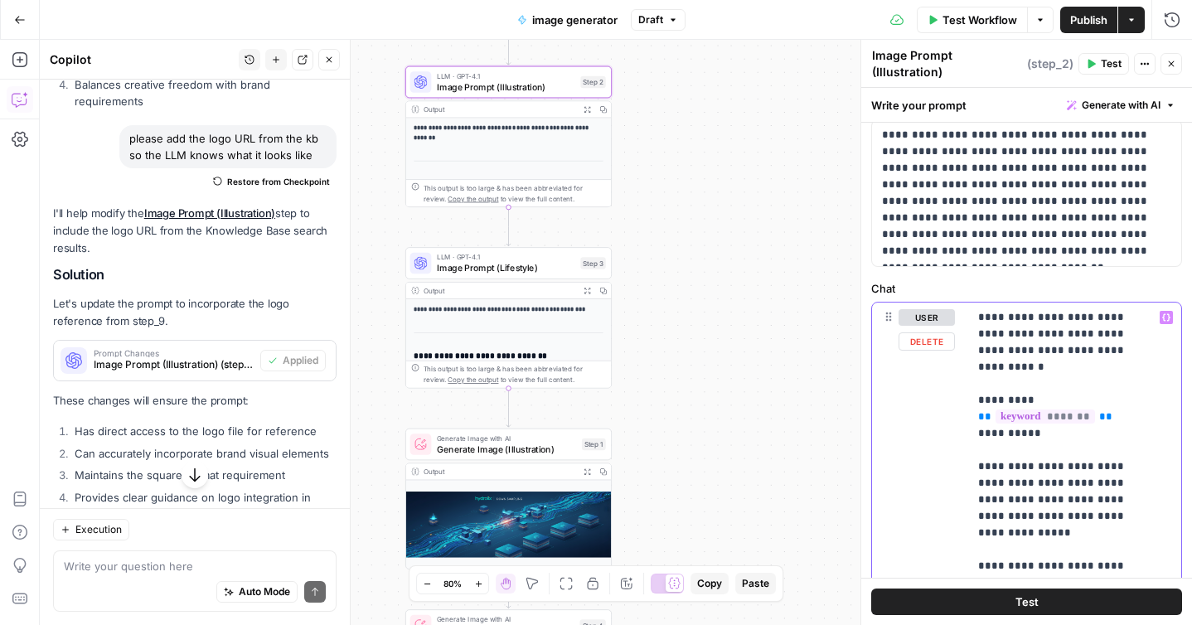
drag, startPoint x: 988, startPoint y: 504, endPoint x: 966, endPoint y: 443, distance: 65.3
copy p "**********"
click at [492, 269] on span "Image Prompt (Lifestyle)" at bounding box center [506, 267] width 138 height 13
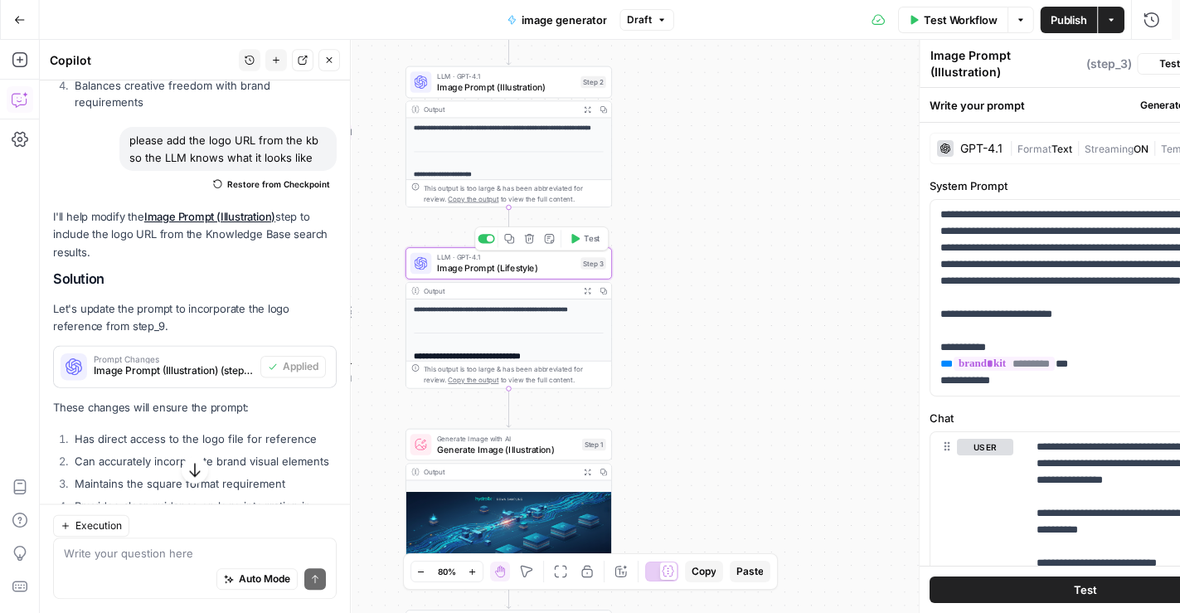
type textarea "Image Prompt (Lifestyle)"
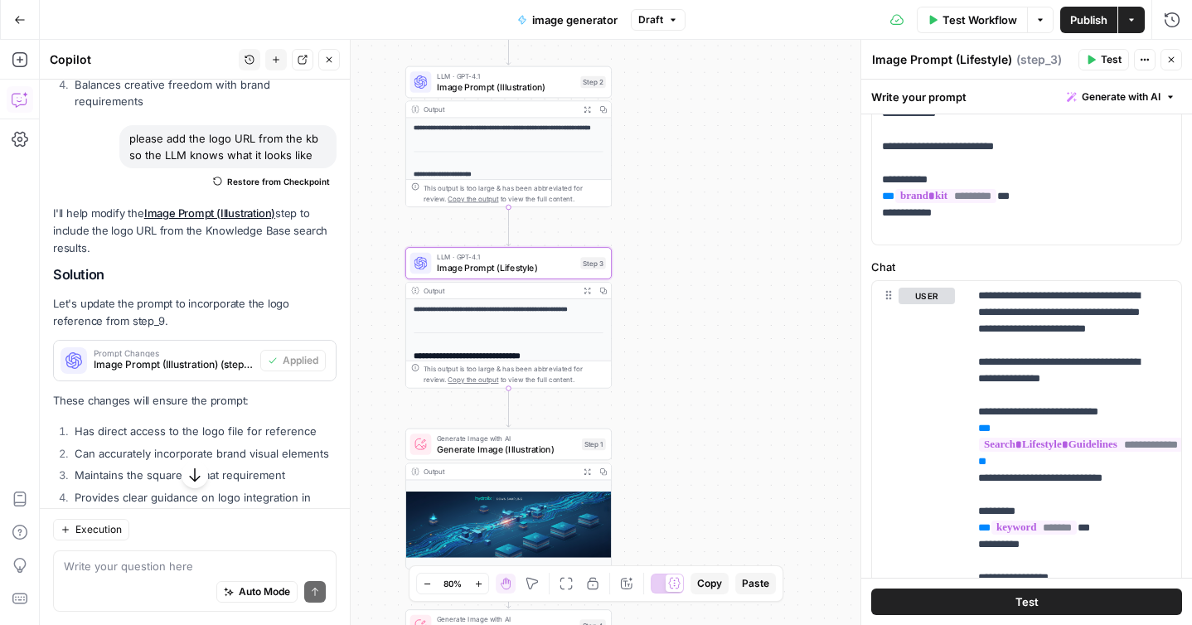
scroll to position [181, 0]
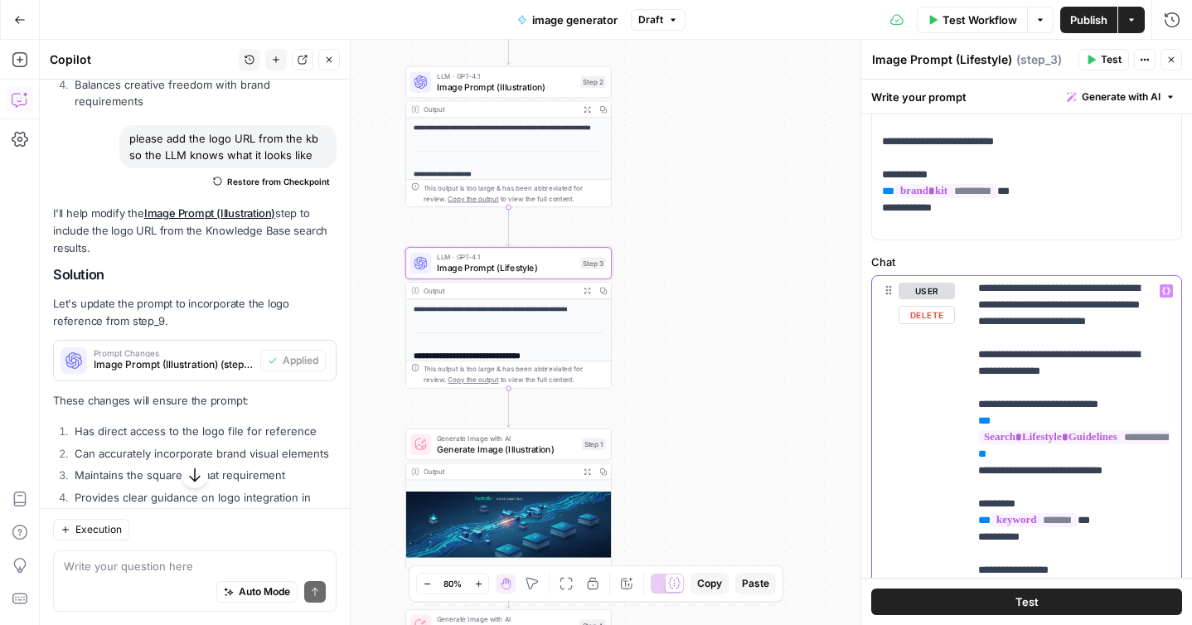
scroll to position [3, 0]
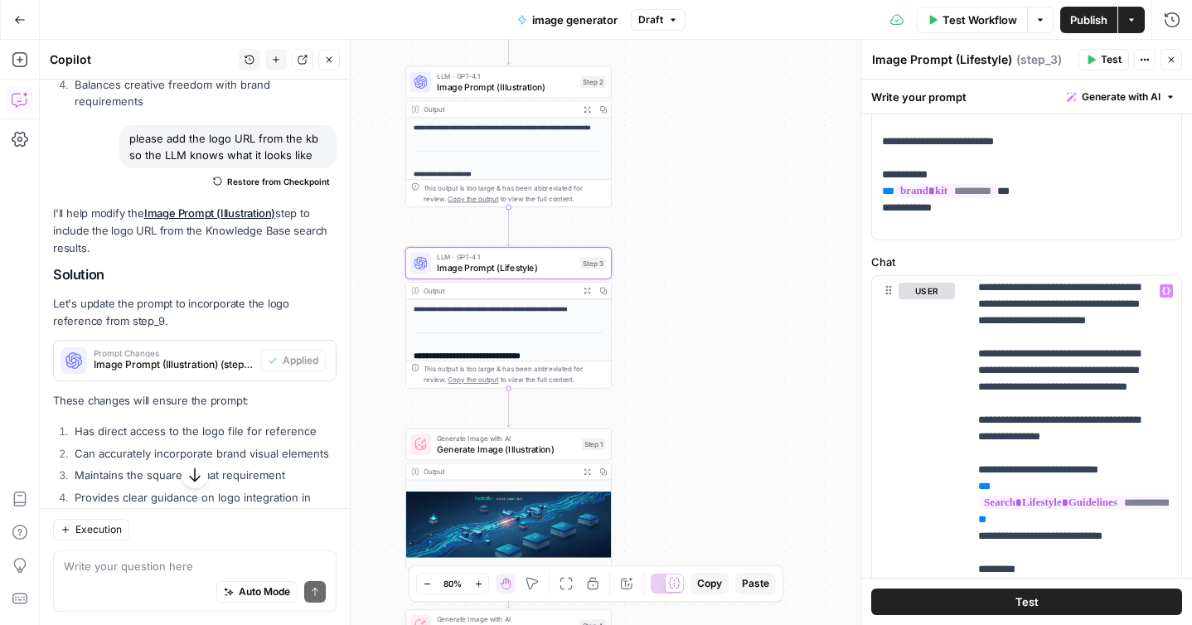
click at [805, 255] on div "**********" at bounding box center [616, 332] width 1153 height 585
click at [1173, 55] on icon "button" at bounding box center [1172, 60] width 10 height 10
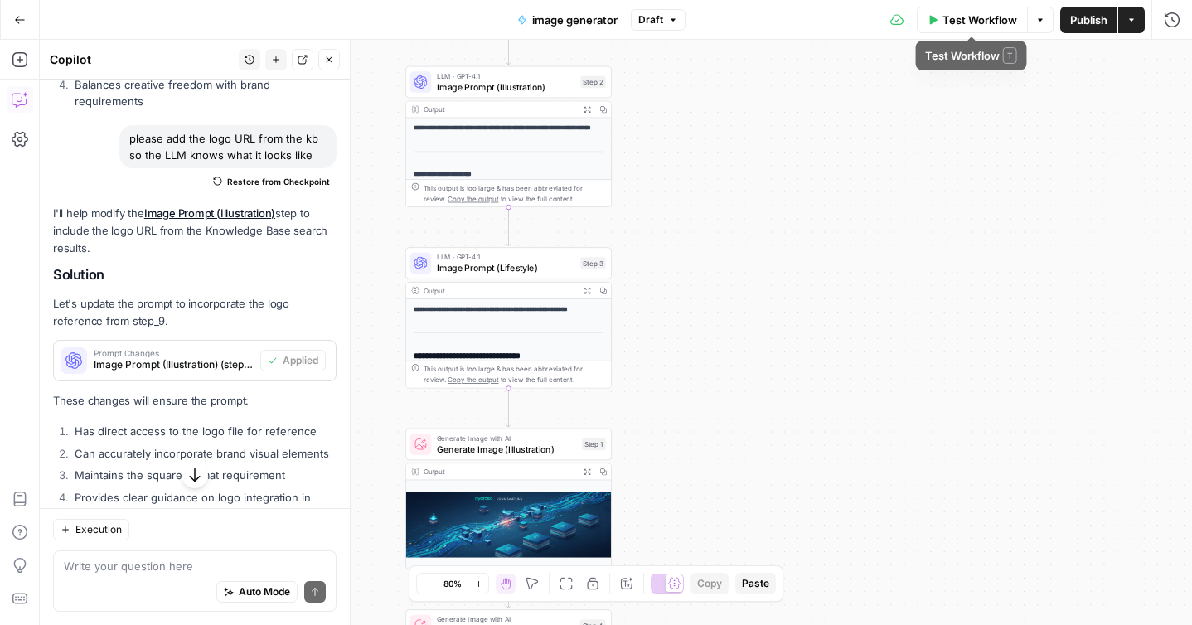
click at [957, 24] on span "Test Workflow" at bounding box center [980, 20] width 75 height 17
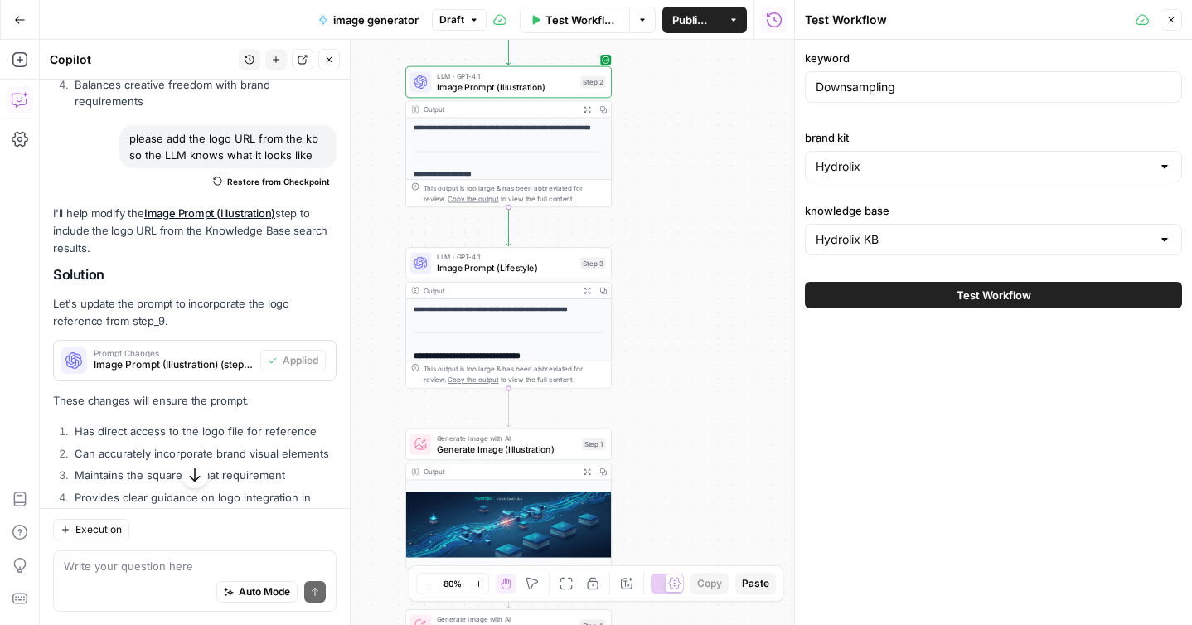
click at [837, 293] on button "Test Workflow" at bounding box center [993, 295] width 377 height 27
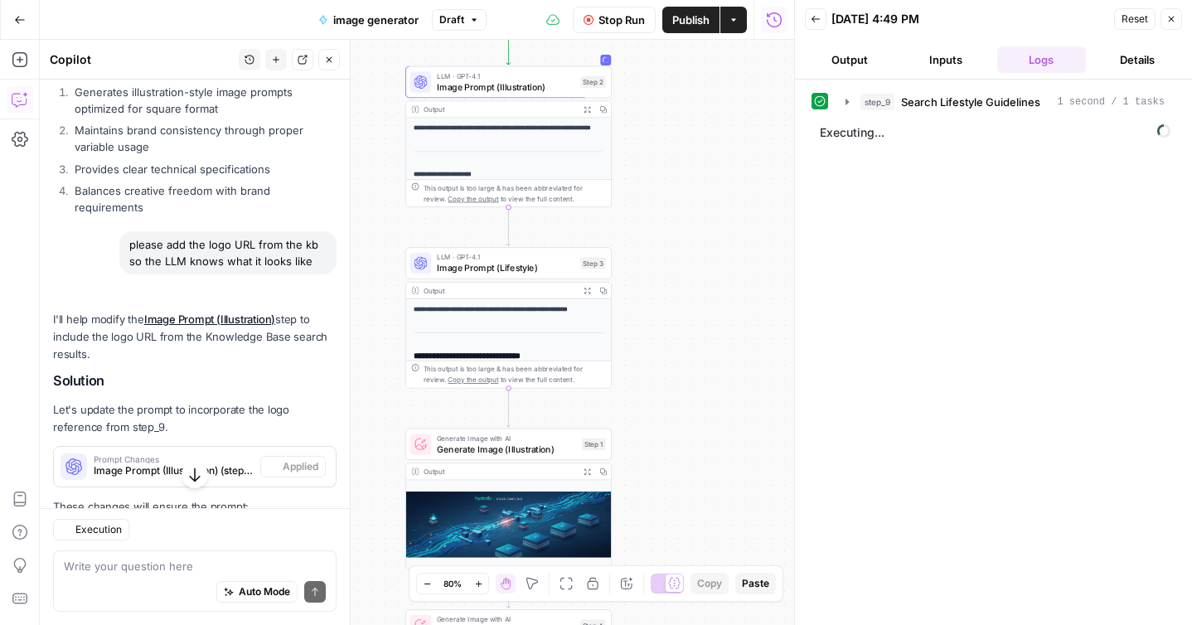
scroll to position [2848, 0]
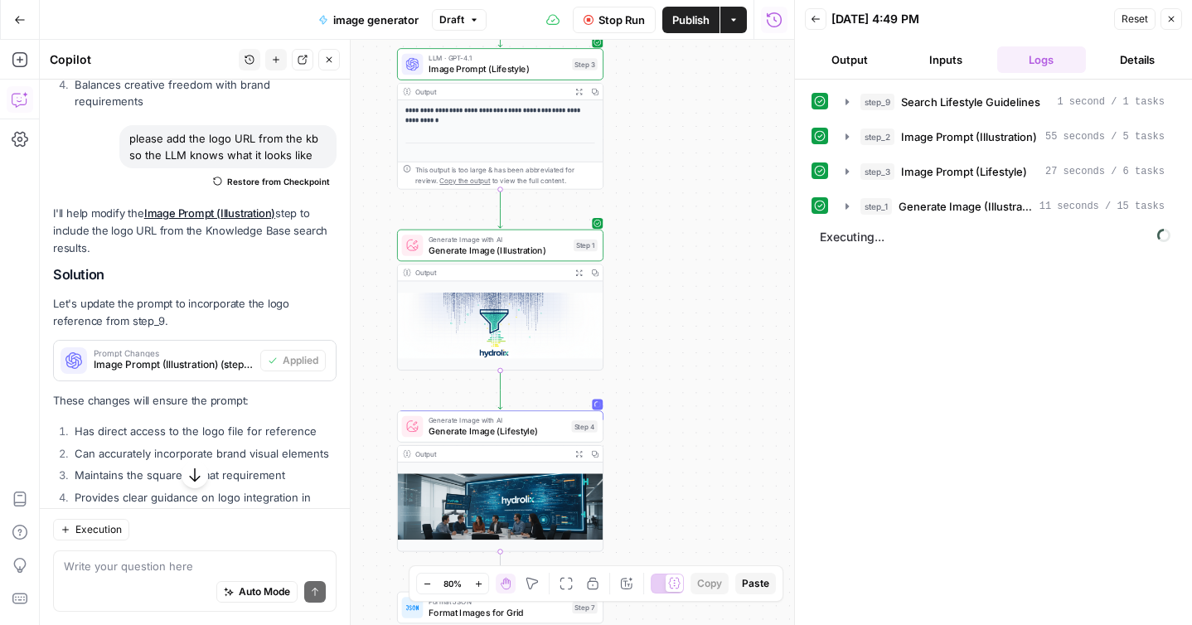
drag, startPoint x: 697, startPoint y: 475, endPoint x: 688, endPoint y: 276, distance: 199.2
click at [688, 276] on div "**********" at bounding box center [417, 332] width 755 height 585
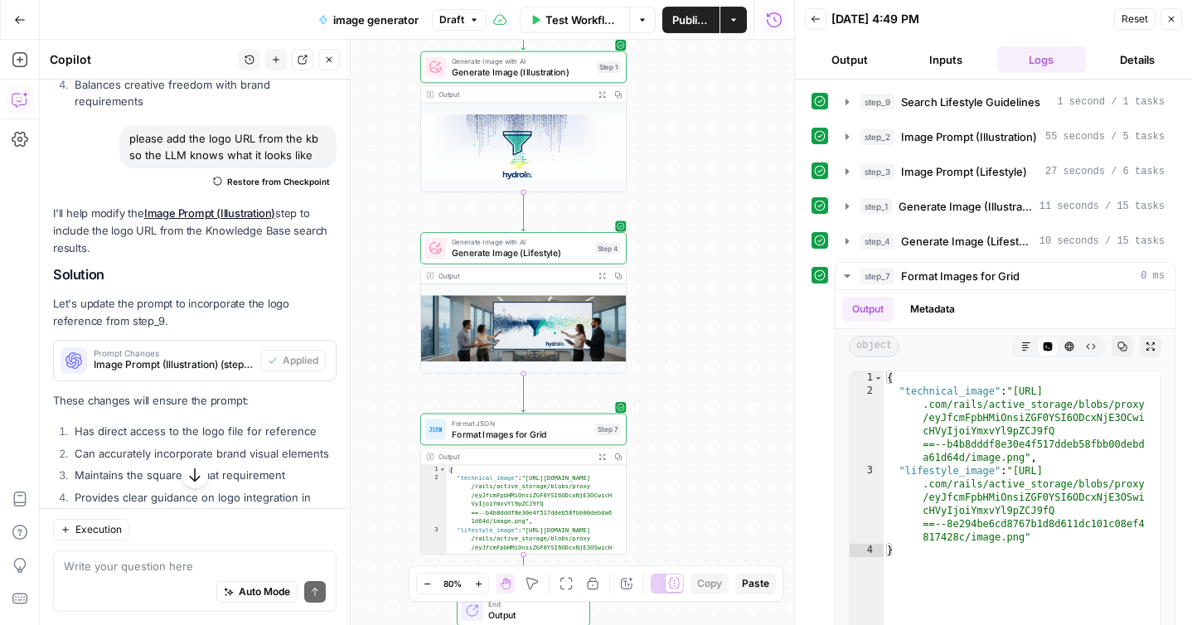
drag, startPoint x: 687, startPoint y: 467, endPoint x: 711, endPoint y: 289, distance: 179.8
click at [711, 289] on div "**********" at bounding box center [417, 332] width 755 height 585
click at [543, 146] on img at bounding box center [523, 147] width 205 height 89
click at [603, 94] on icon "button" at bounding box center [602, 94] width 7 height 7
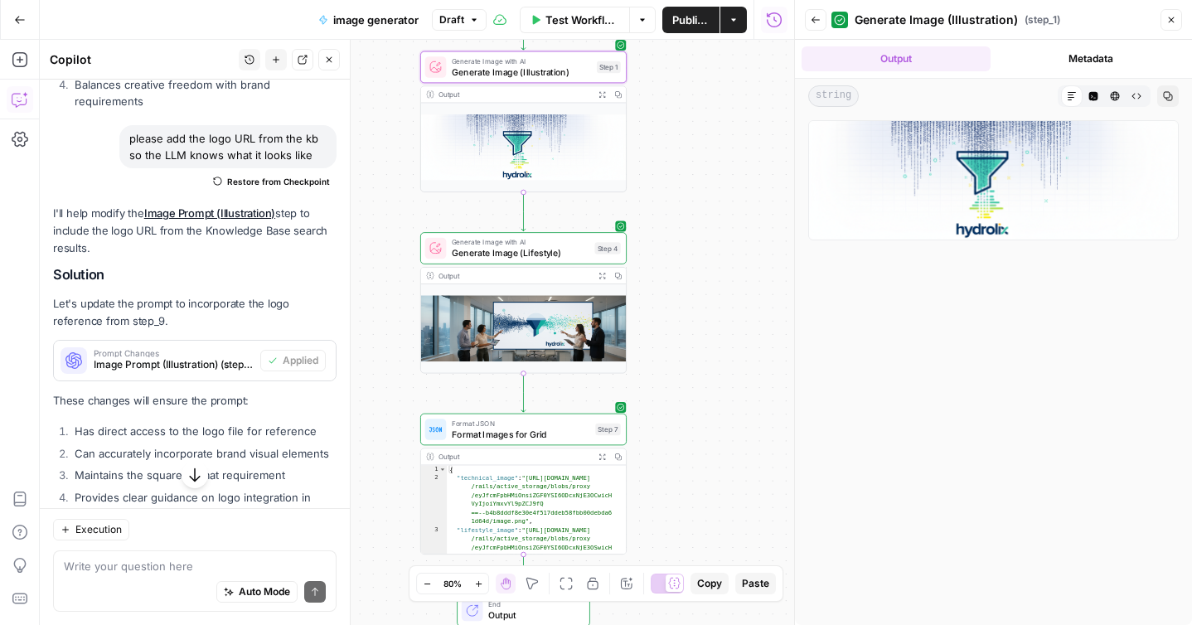
click at [600, 275] on icon "button" at bounding box center [602, 275] width 7 height 7
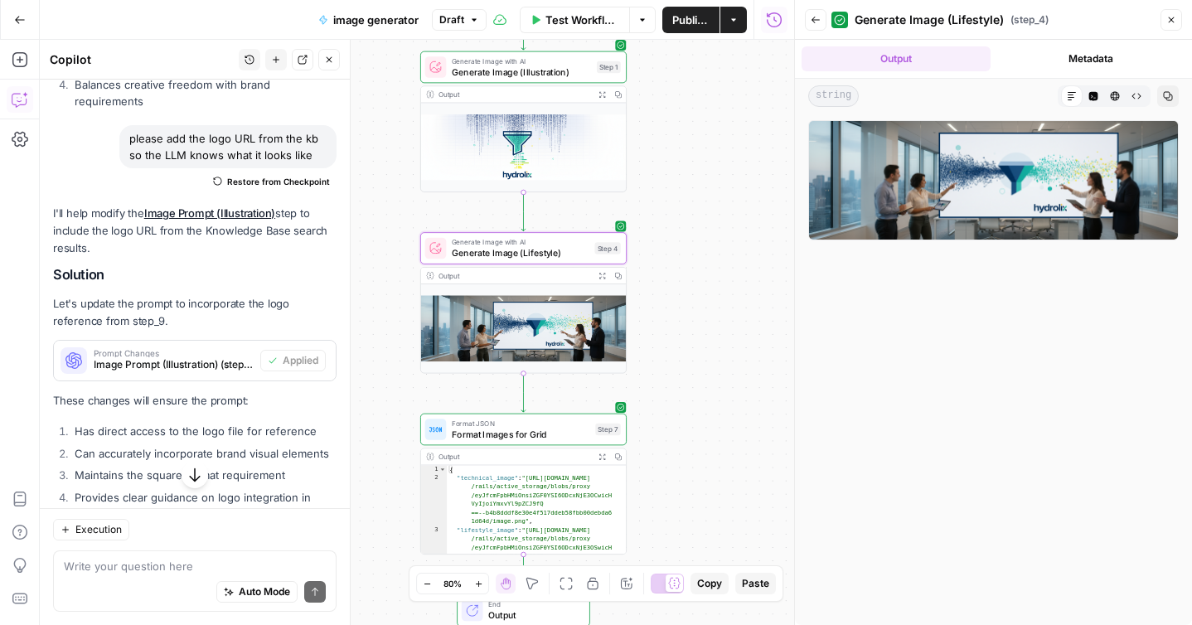
click at [883, 423] on div at bounding box center [993, 369] width 371 height 498
click at [558, 166] on img at bounding box center [523, 147] width 205 height 89
click at [600, 93] on icon "button" at bounding box center [602, 94] width 7 height 7
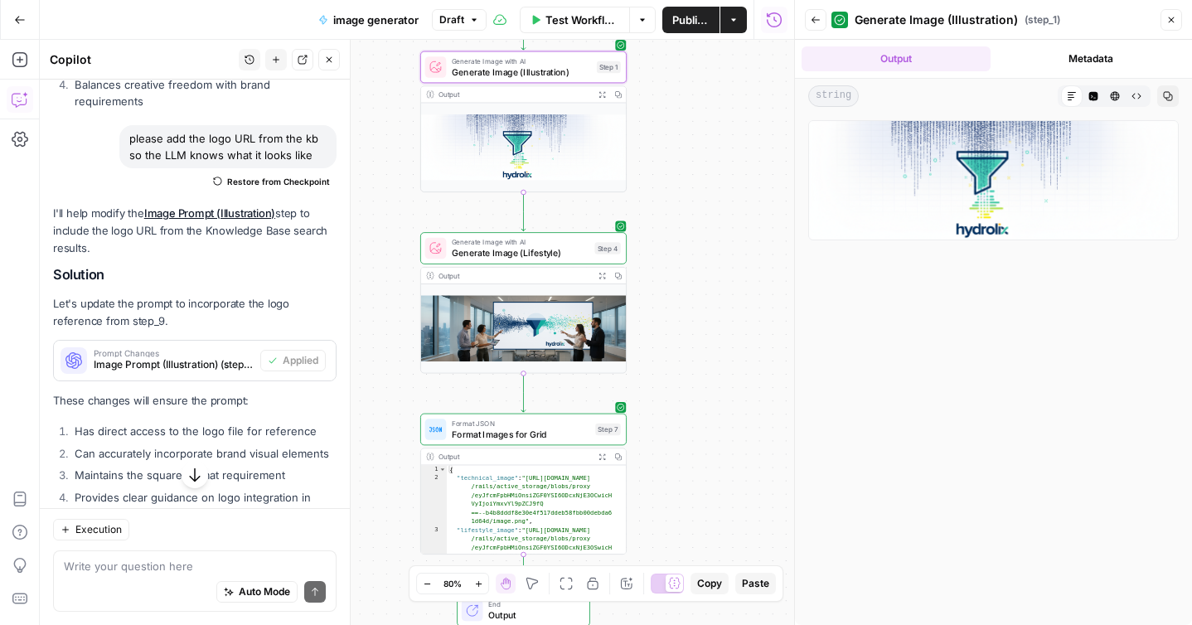
click at [808, 226] on img at bounding box center [993, 180] width 371 height 120
click at [829, 230] on img at bounding box center [993, 180] width 371 height 120
click at [712, 270] on div "**********" at bounding box center [417, 332] width 755 height 585
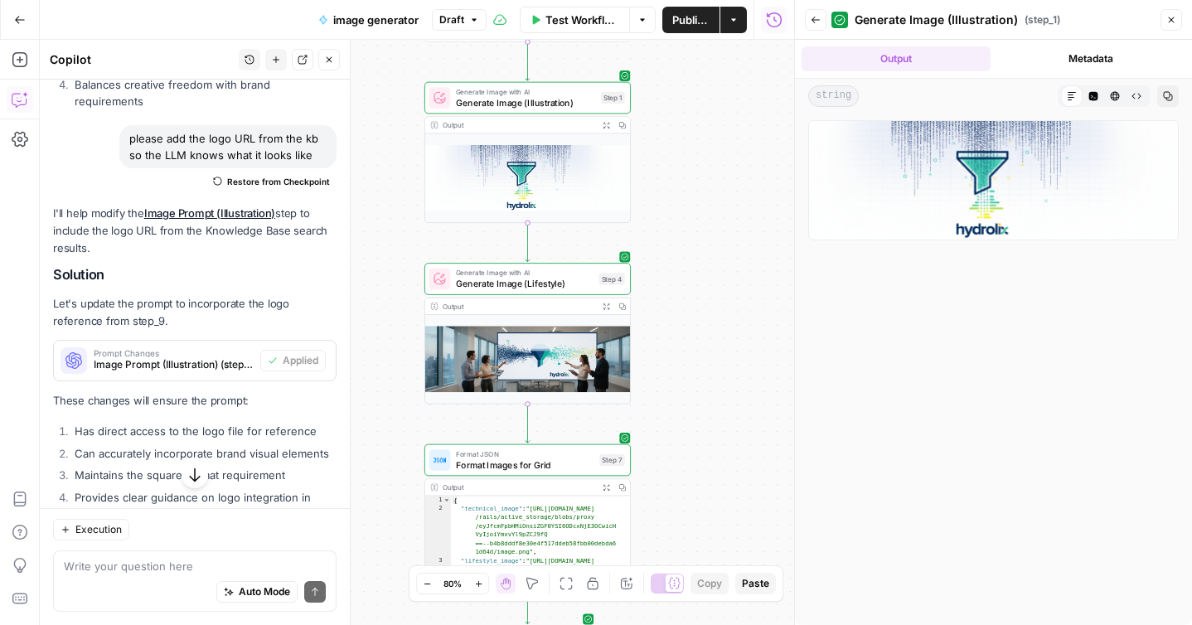
drag, startPoint x: 709, startPoint y: 497, endPoint x: 706, endPoint y: 478, distance: 19.4
click at [712, 530] on div "**********" at bounding box center [417, 332] width 755 height 585
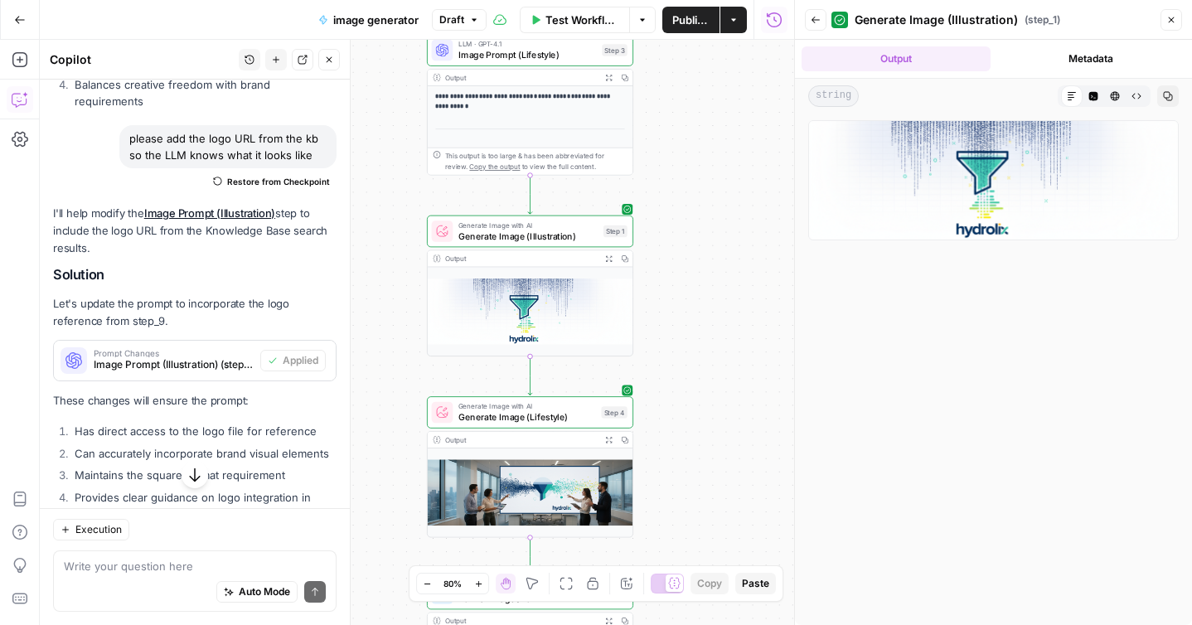
drag, startPoint x: 699, startPoint y: 228, endPoint x: 702, endPoint y: 359, distance: 131.1
click at [702, 359] on div "**********" at bounding box center [417, 332] width 755 height 585
click at [582, 233] on span "Generate Image (Illustration)" at bounding box center [529, 236] width 140 height 13
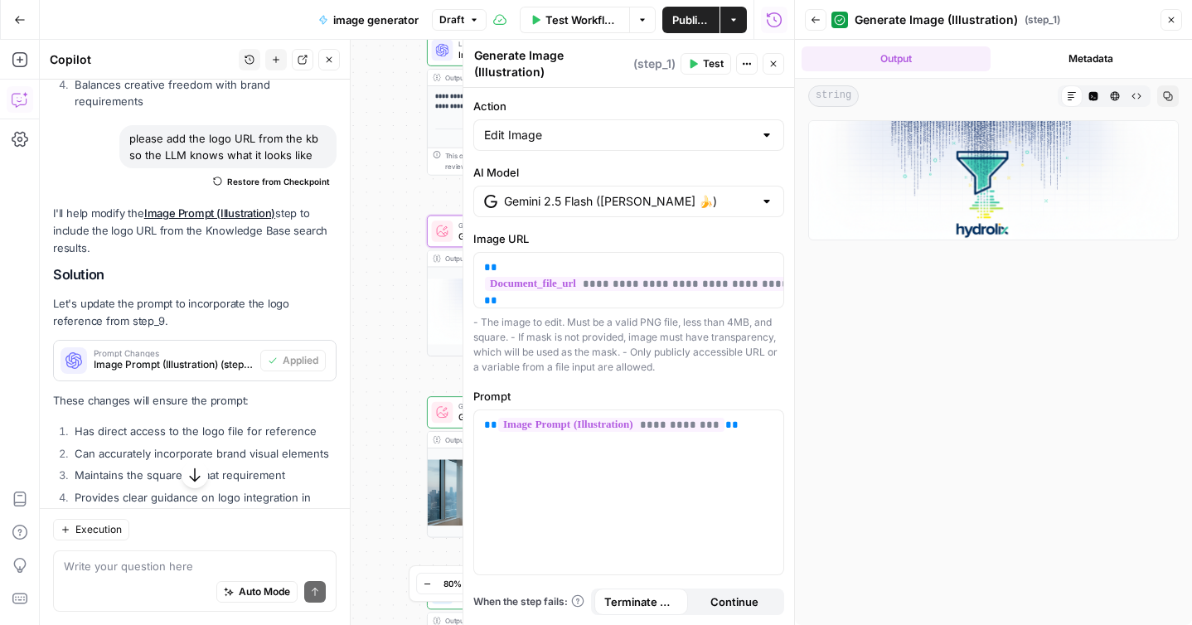
click at [774, 134] on div "Edit Image" at bounding box center [628, 135] width 311 height 32
click at [774, 134] on div at bounding box center [628, 135] width 311 height 32
type input "Edit Image"
click at [1176, 20] on span "Close" at bounding box center [1176, 20] width 1 height 1
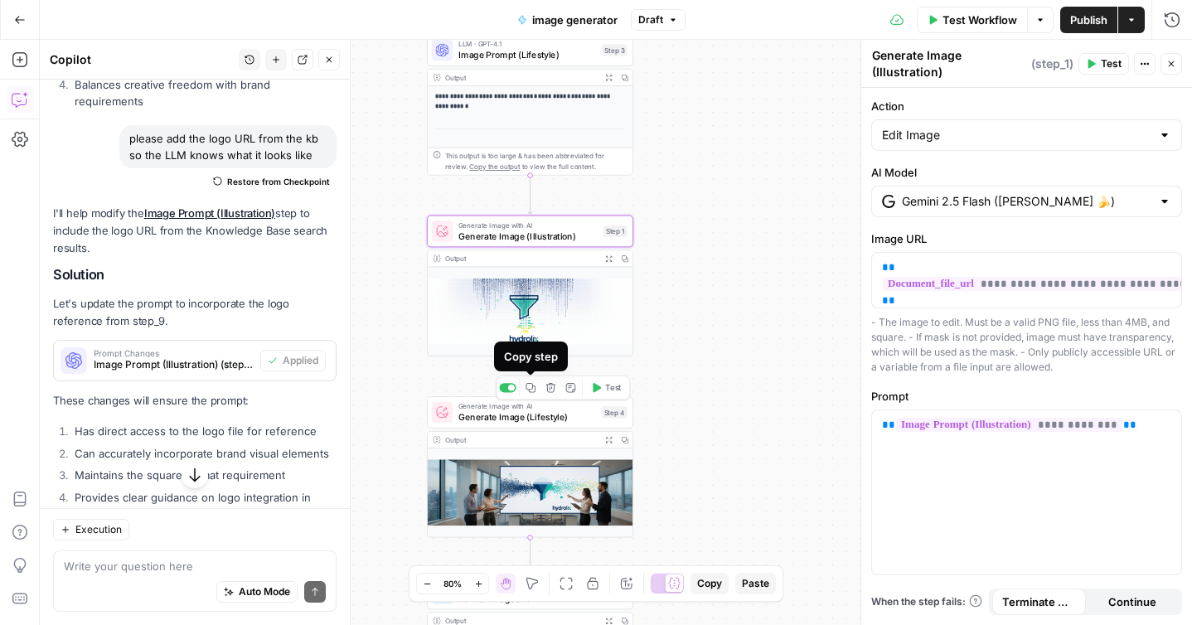
click at [532, 391] on icon "button" at bounding box center [531, 387] width 11 height 11
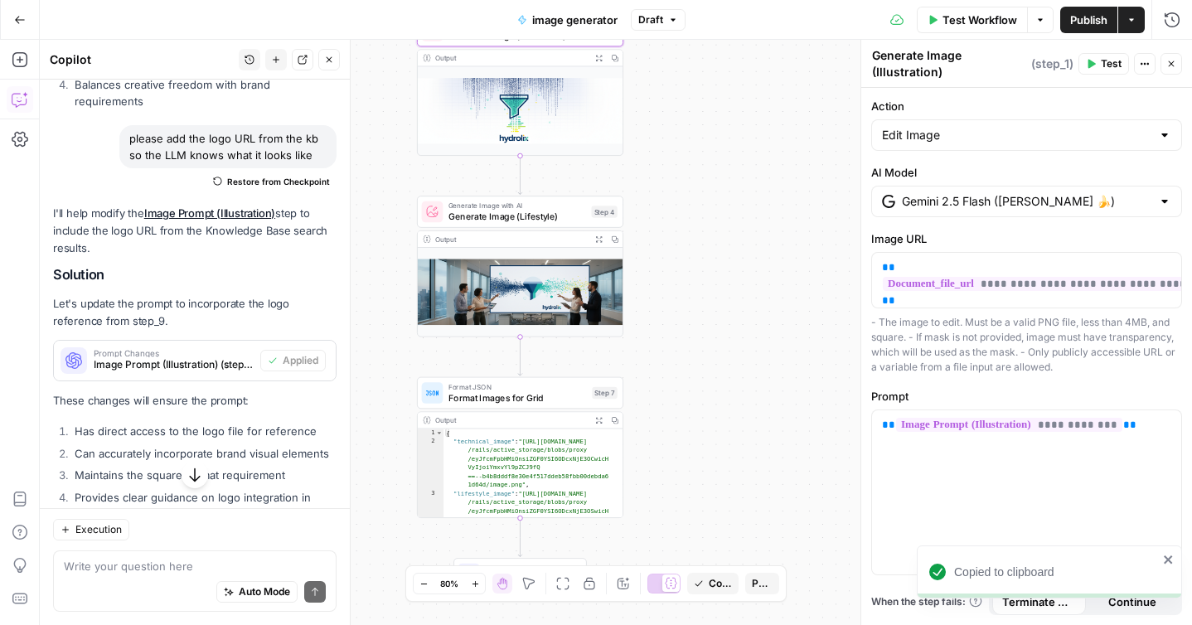
drag, startPoint x: 773, startPoint y: 487, endPoint x: 763, endPoint y: 292, distance: 195.1
click at [763, 292] on div "**********" at bounding box center [616, 332] width 1153 height 585
click at [522, 362] on icon "Edge from step_4 to step_7" at bounding box center [520, 356] width 4 height 39
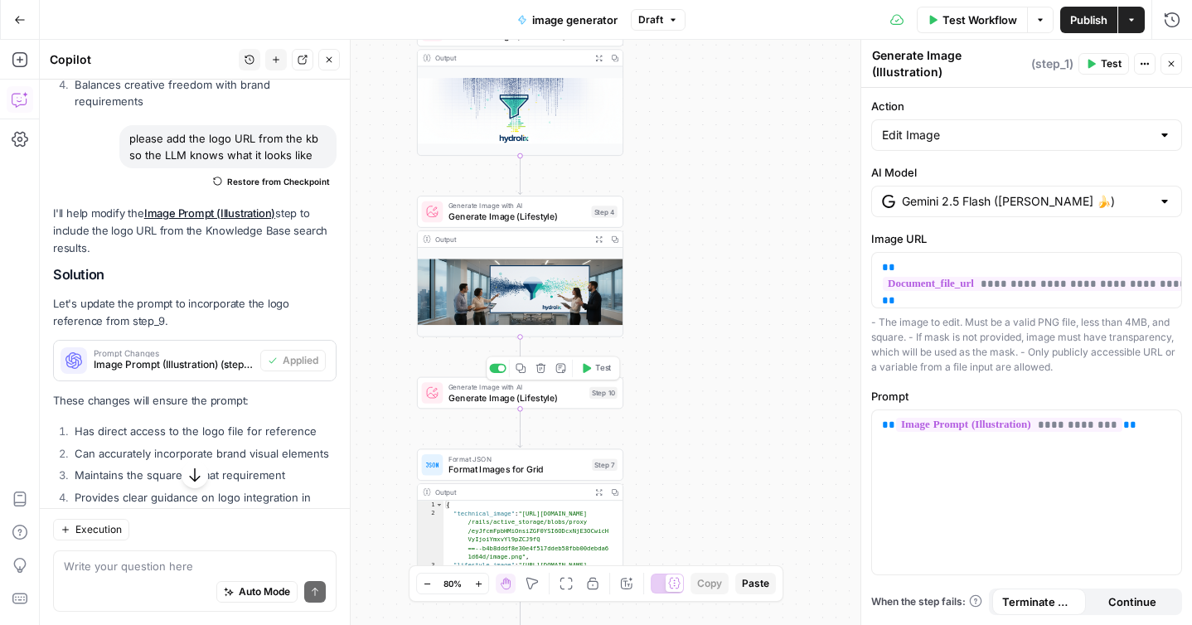
click at [580, 404] on span "Generate Image (Lifestyle)" at bounding box center [517, 397] width 136 height 13
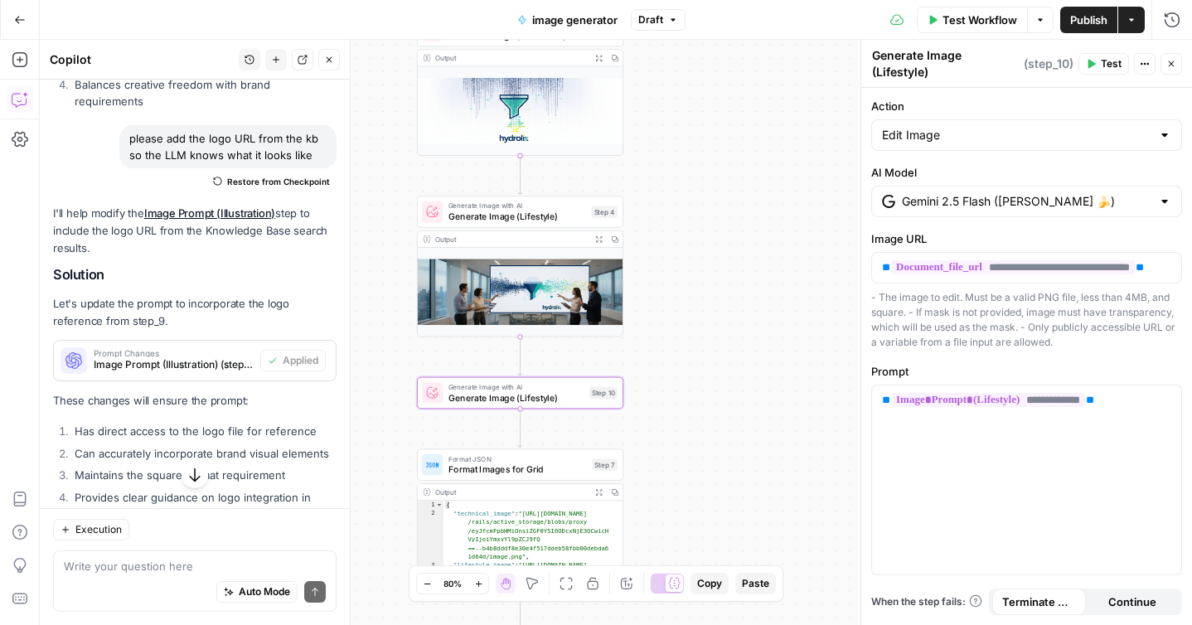
click at [1034, 144] on div "Edit Image" at bounding box center [1027, 135] width 311 height 32
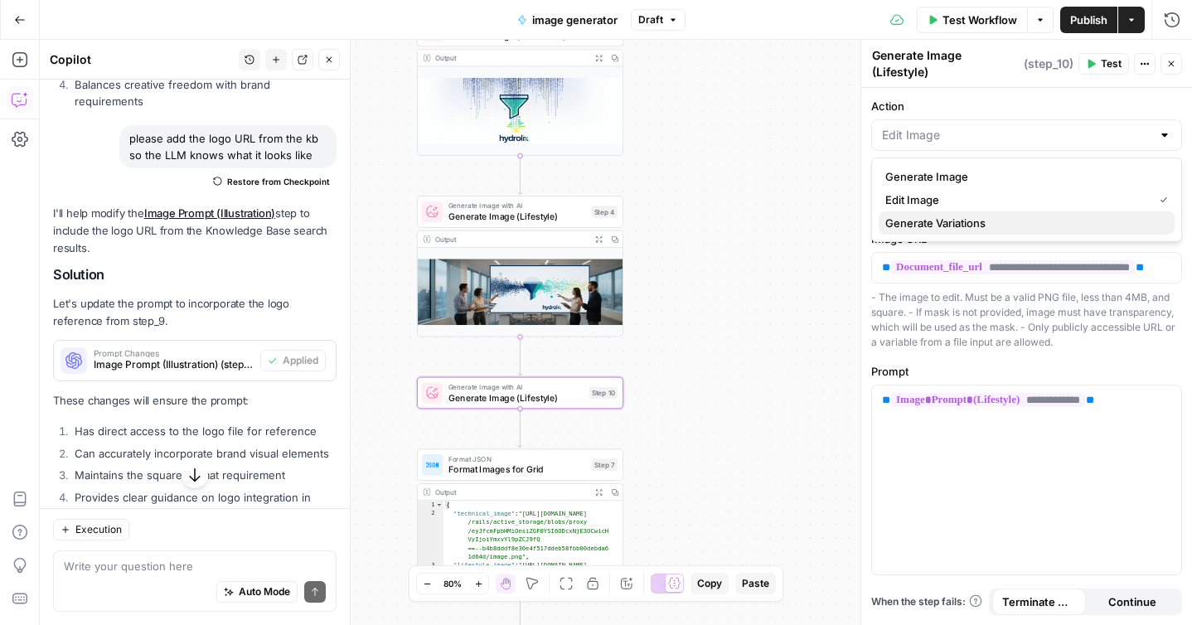
click at [924, 222] on span "Generate Variations" at bounding box center [1024, 223] width 276 height 17
type input "Generate Variations"
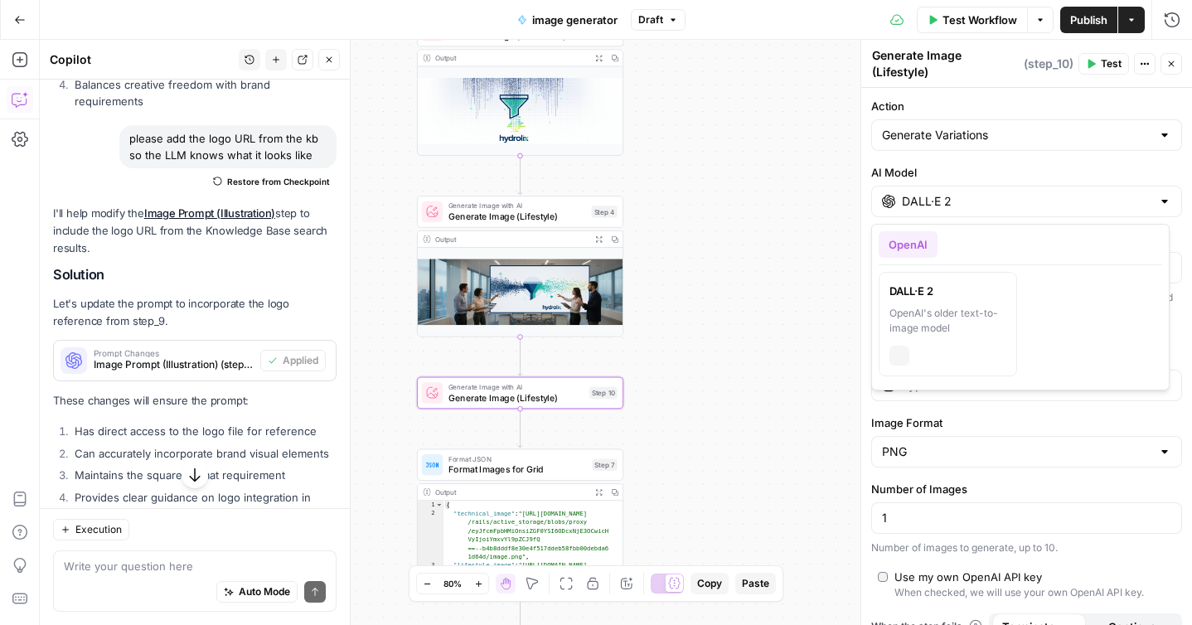
click at [1006, 204] on input "DALL·E 2" at bounding box center [1027, 201] width 250 height 17
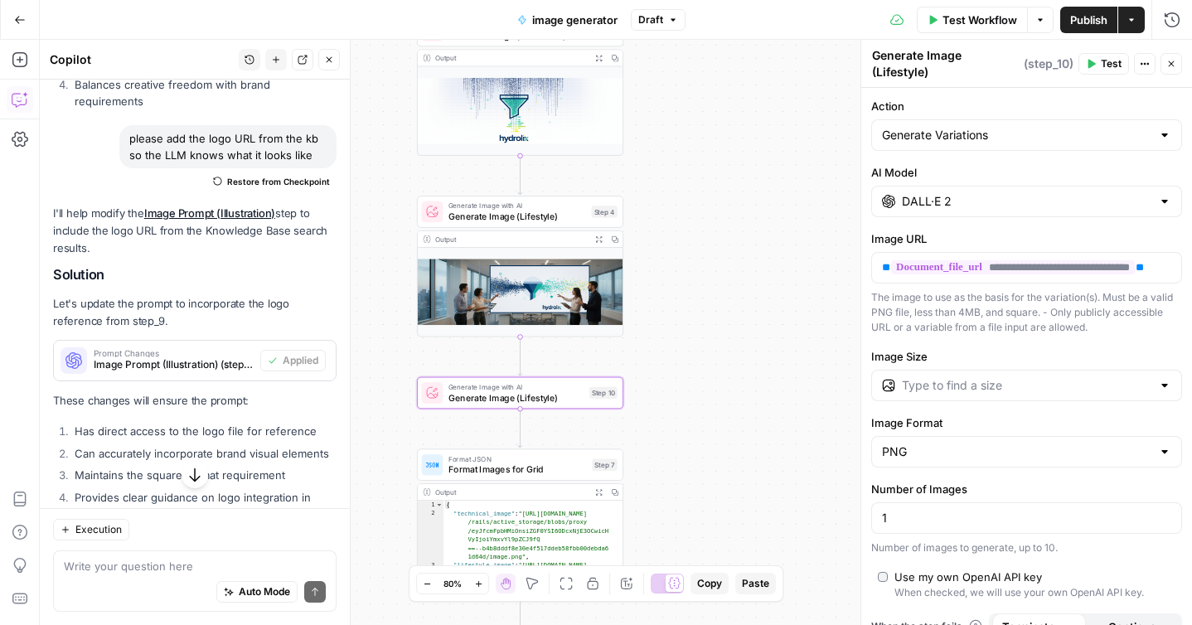
click at [1158, 209] on div at bounding box center [1164, 201] width 13 height 17
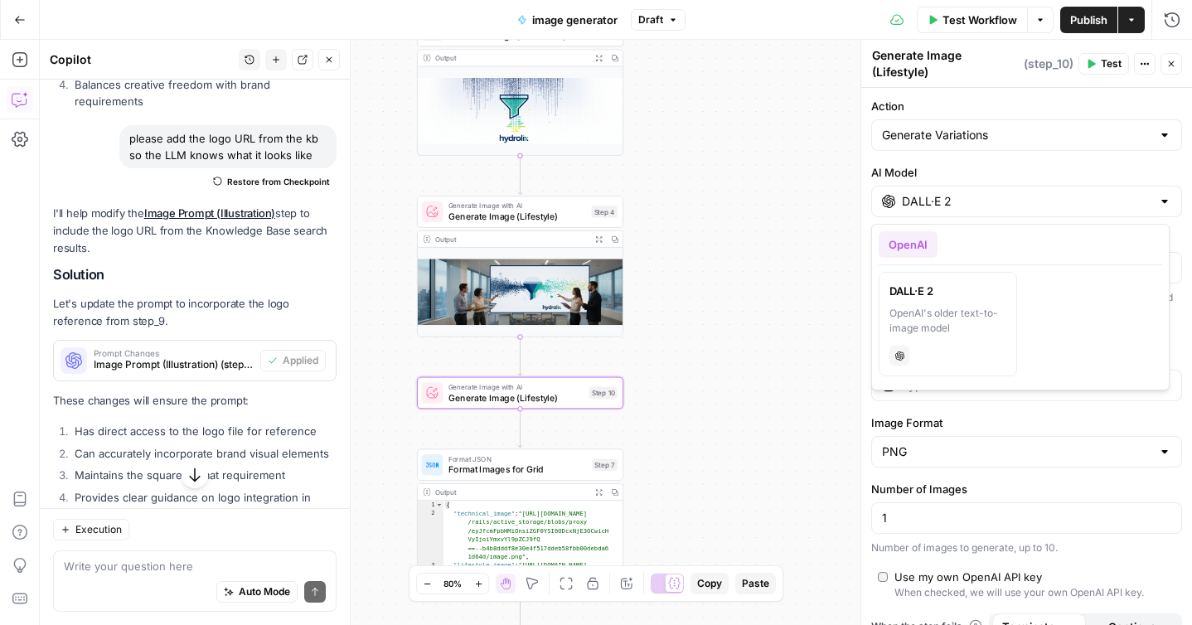
click at [1158, 209] on div at bounding box center [1164, 201] width 13 height 17
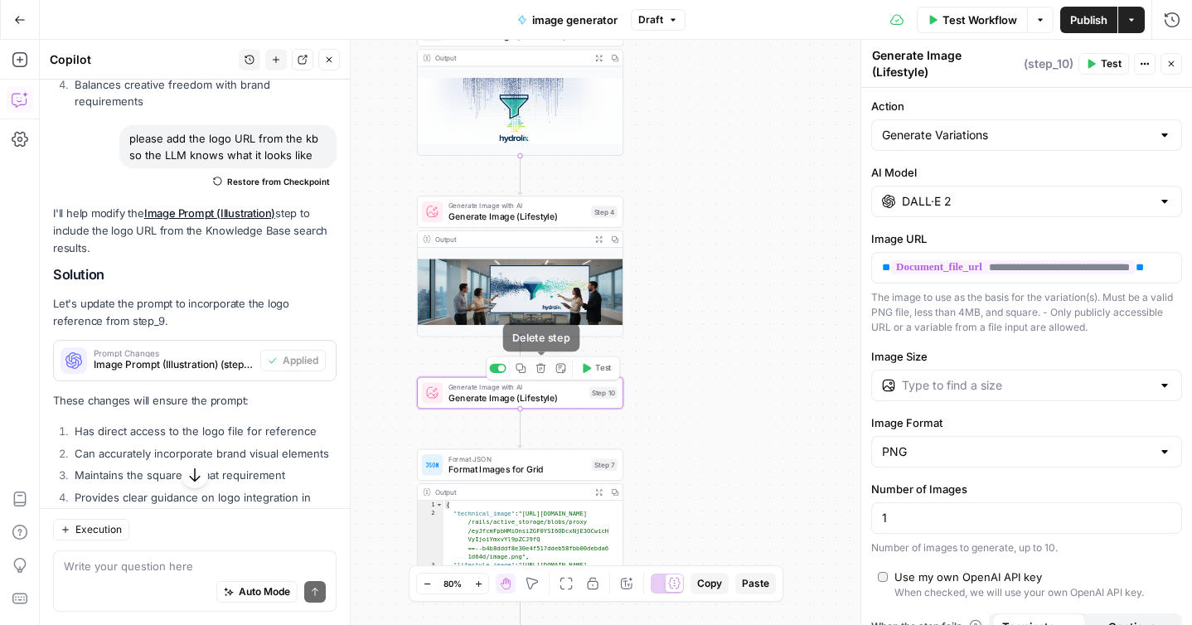
click at [539, 373] on icon "button" at bounding box center [542, 368] width 10 height 10
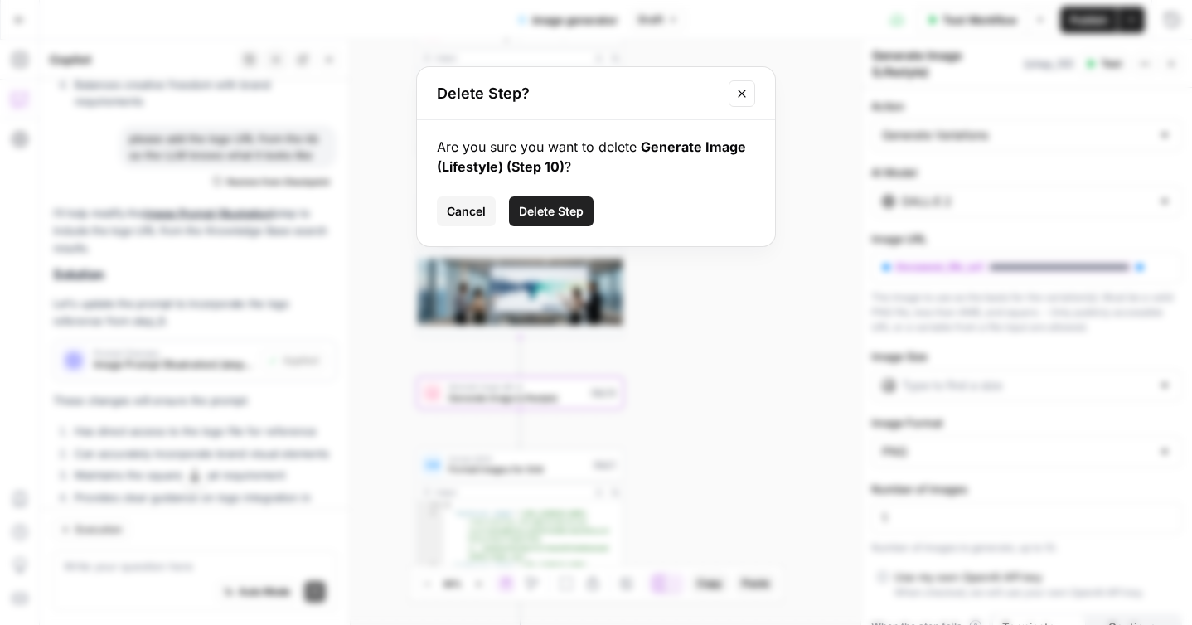
click at [549, 211] on span "Delete Step" at bounding box center [551, 211] width 65 height 17
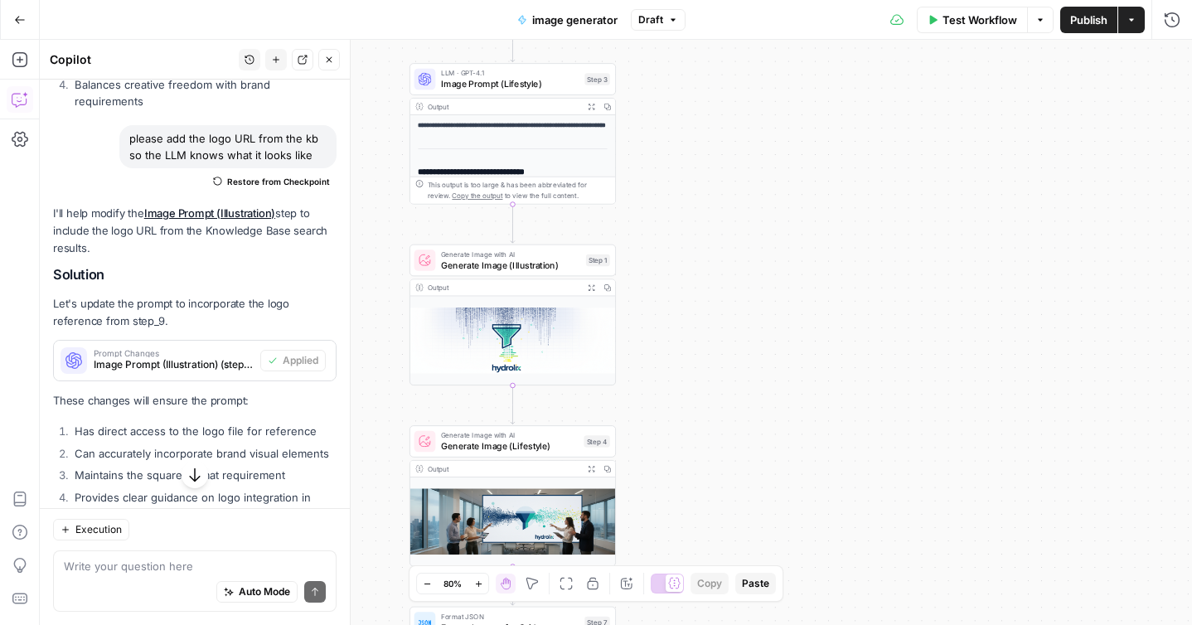
drag, startPoint x: 738, startPoint y: 142, endPoint x: 731, endPoint y: 371, distance: 229.8
click at [731, 371] on div "**********" at bounding box center [616, 332] width 1153 height 585
click at [554, 86] on span "Image Prompt (Lifestyle)" at bounding box center [510, 83] width 138 height 13
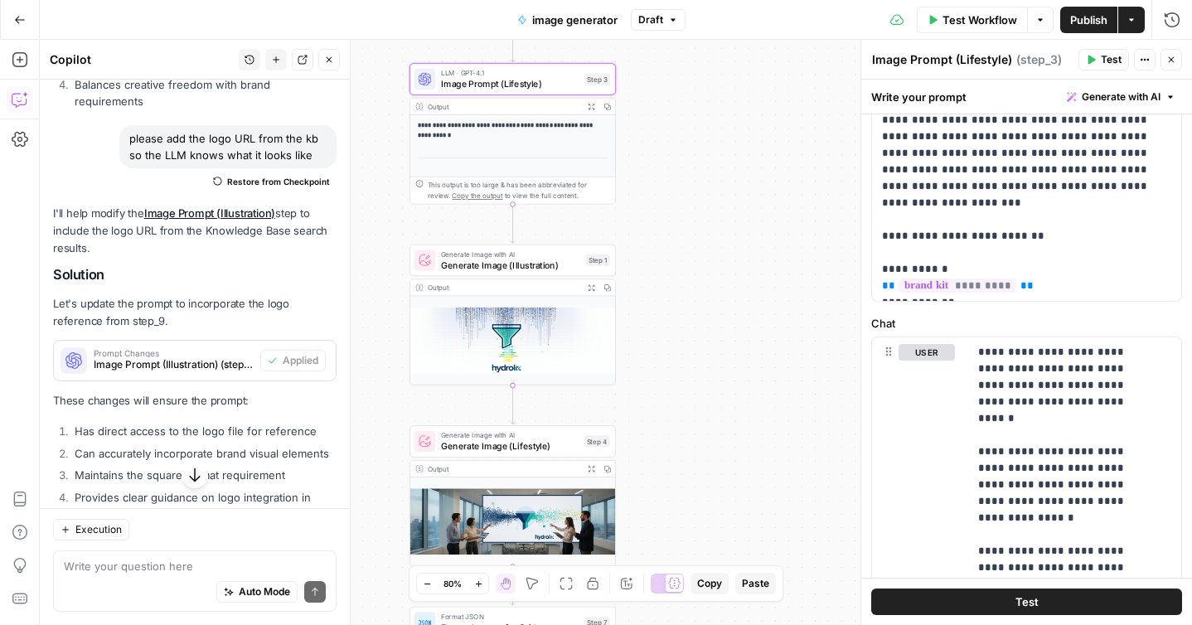
scroll to position [126, 0]
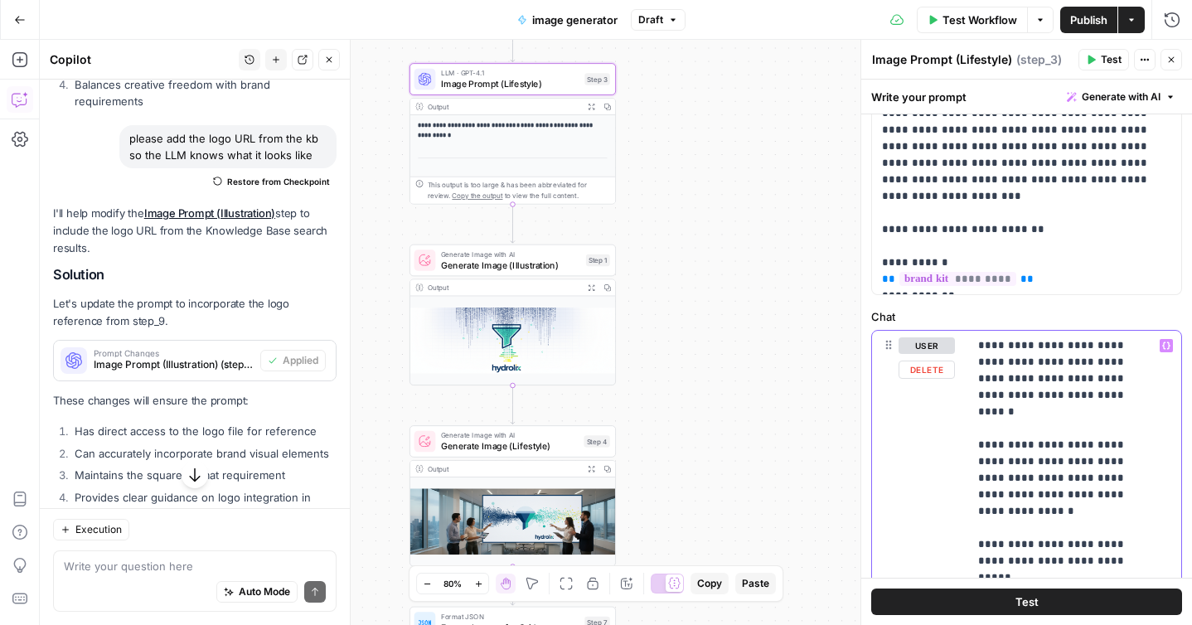
click at [1113, 605] on button "Test" at bounding box center [1027, 602] width 311 height 27
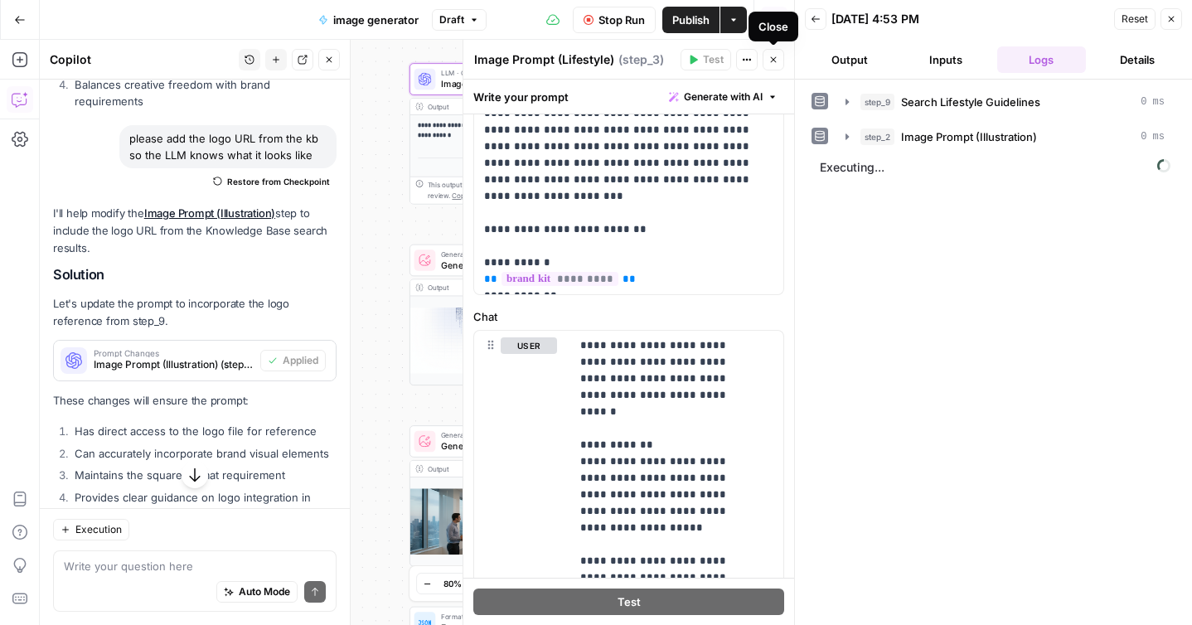
click at [777, 61] on icon "button" at bounding box center [774, 60] width 10 height 10
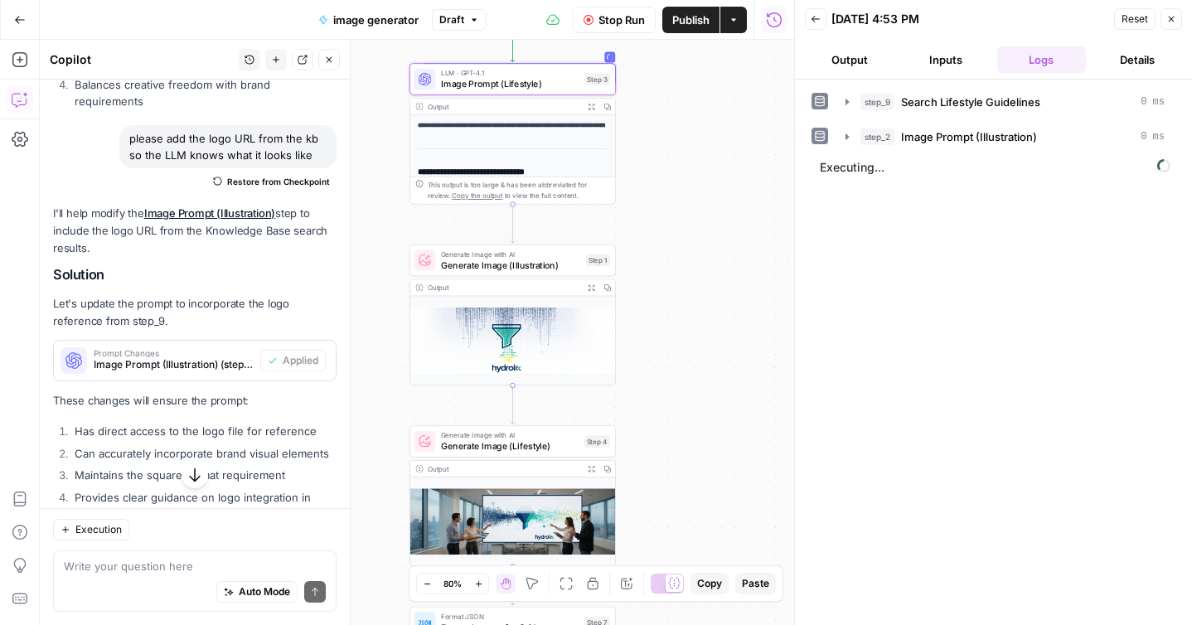
click at [587, 471] on button "Expand Output" at bounding box center [592, 469] width 16 height 16
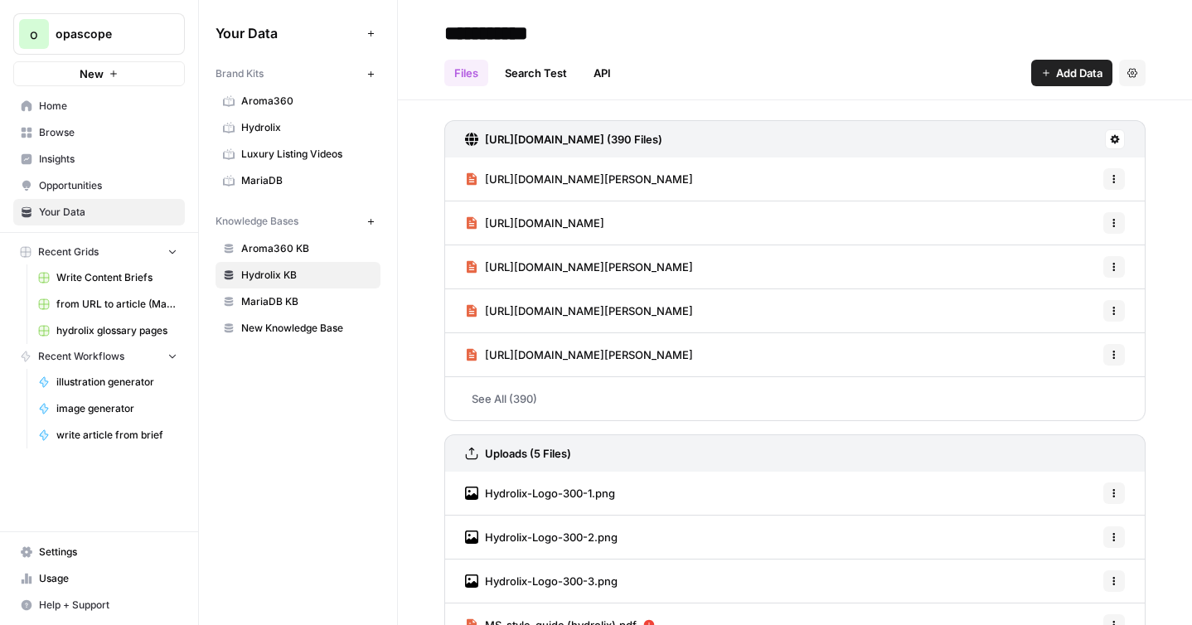
scroll to position [78, 0]
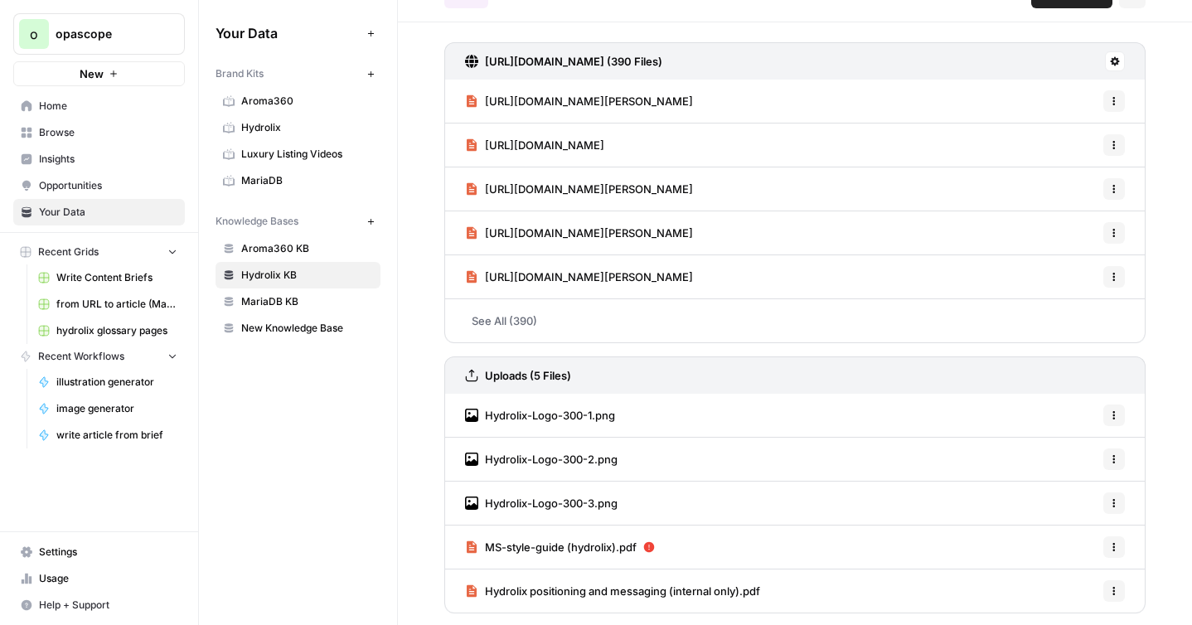
click at [59, 135] on span "Browse" at bounding box center [108, 132] width 138 height 15
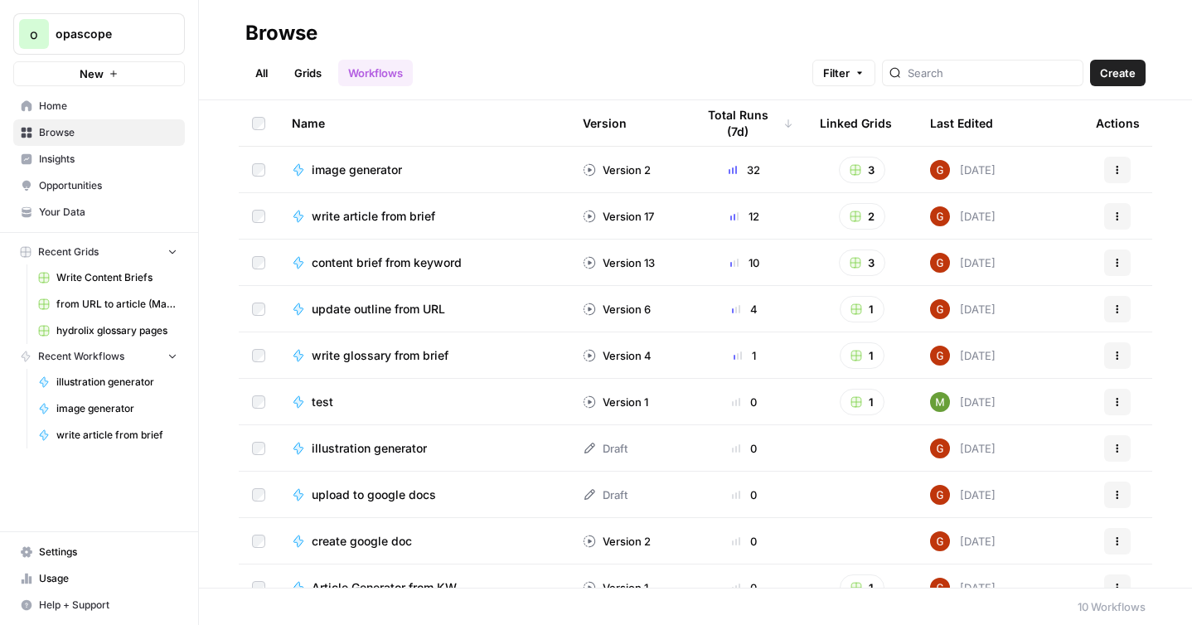
click at [322, 80] on link "Grids" at bounding box center [307, 73] width 47 height 27
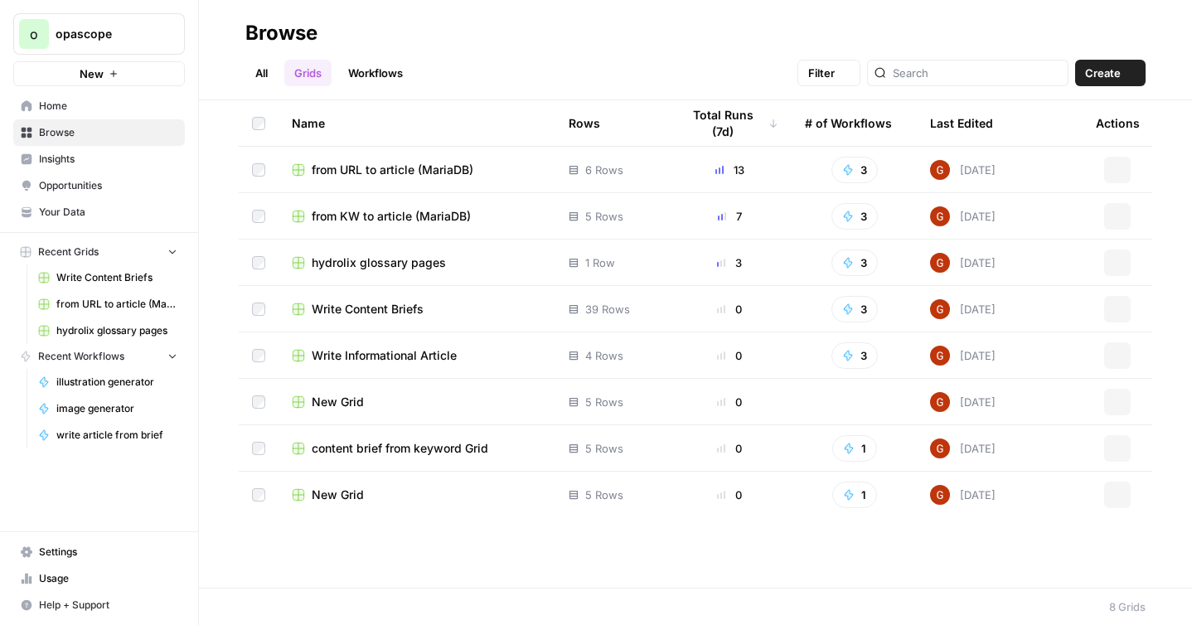
click at [380, 65] on link "Workflows" at bounding box center [375, 73] width 75 height 27
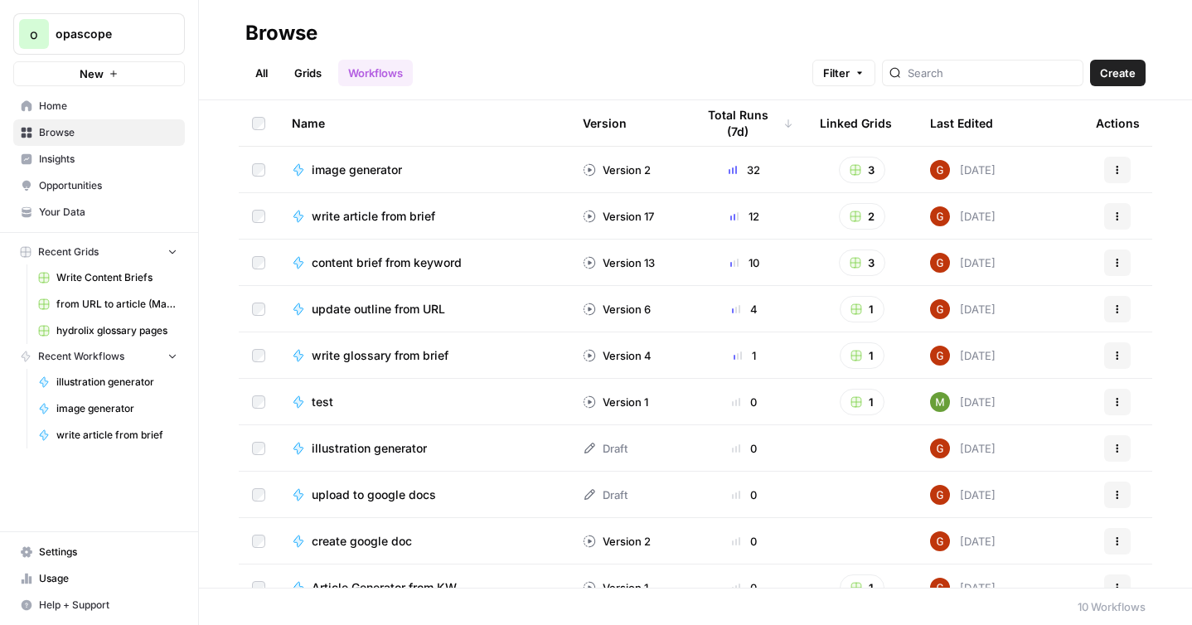
click at [378, 357] on span "write glossary from brief" at bounding box center [380, 355] width 137 height 17
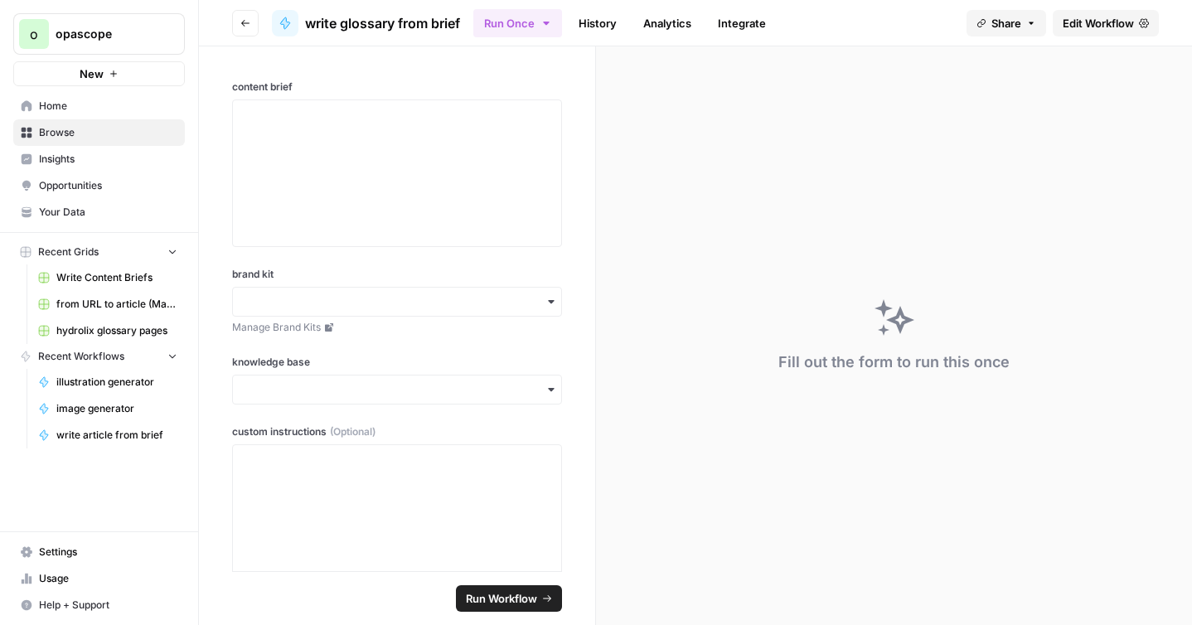
click at [1089, 24] on span "Edit Workflow" at bounding box center [1098, 23] width 71 height 17
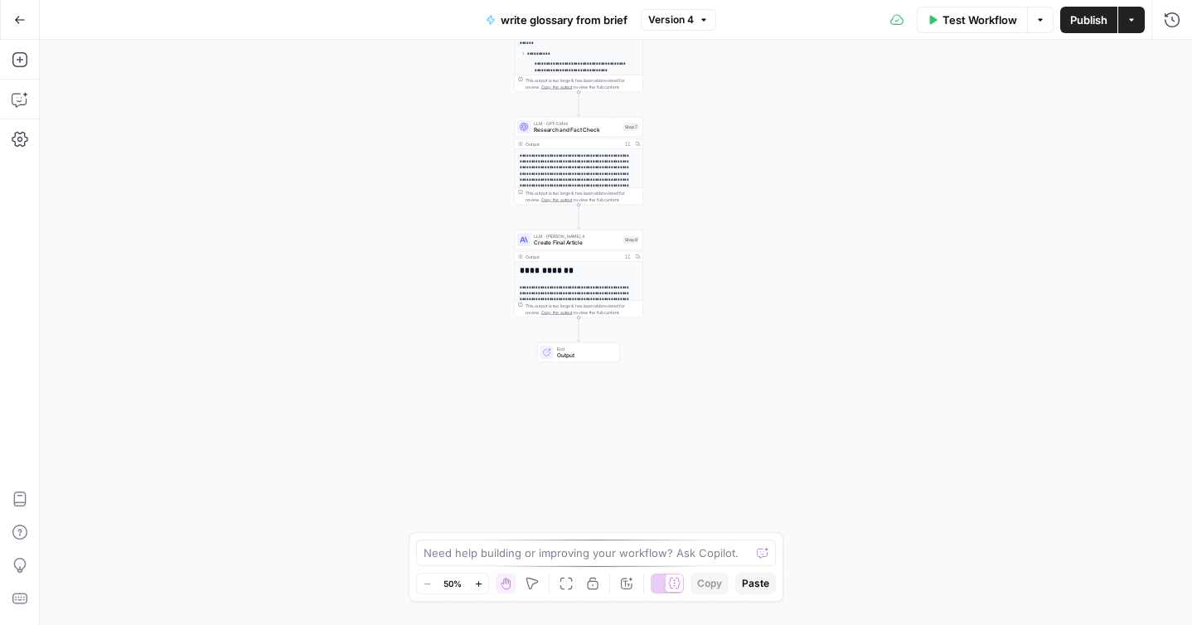
drag, startPoint x: 465, startPoint y: 420, endPoint x: 428, endPoint y: 80, distance: 342.0
click at [428, 80] on div "**********" at bounding box center [616, 332] width 1153 height 585
click at [583, 245] on span "Create Final Article" at bounding box center [577, 243] width 86 height 8
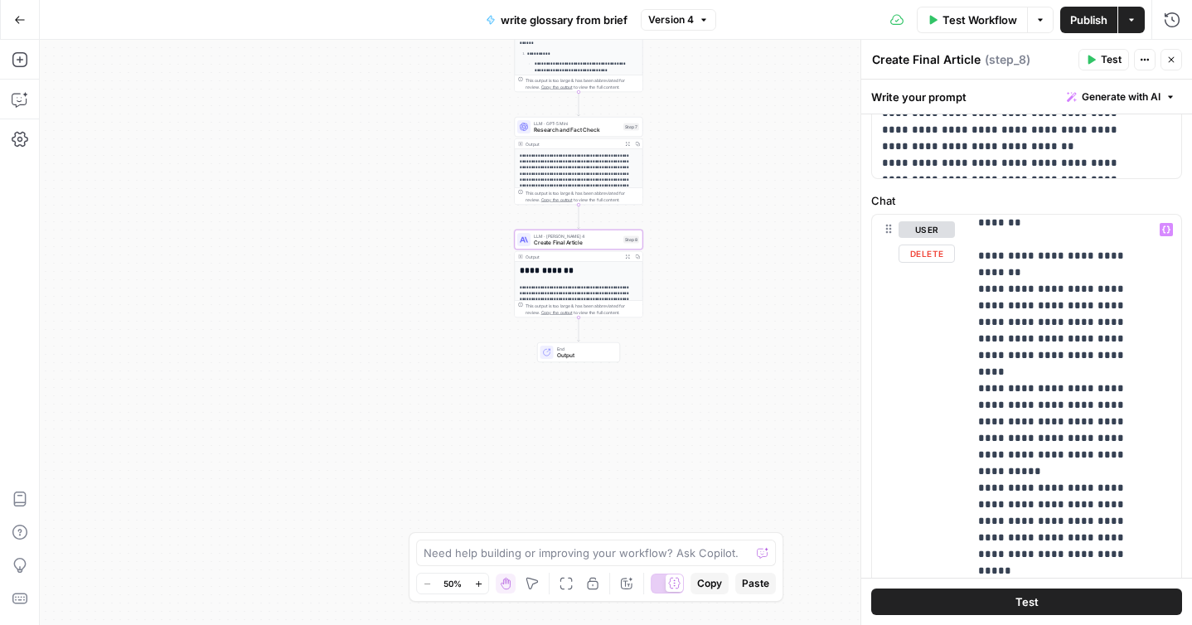
scroll to position [174, 0]
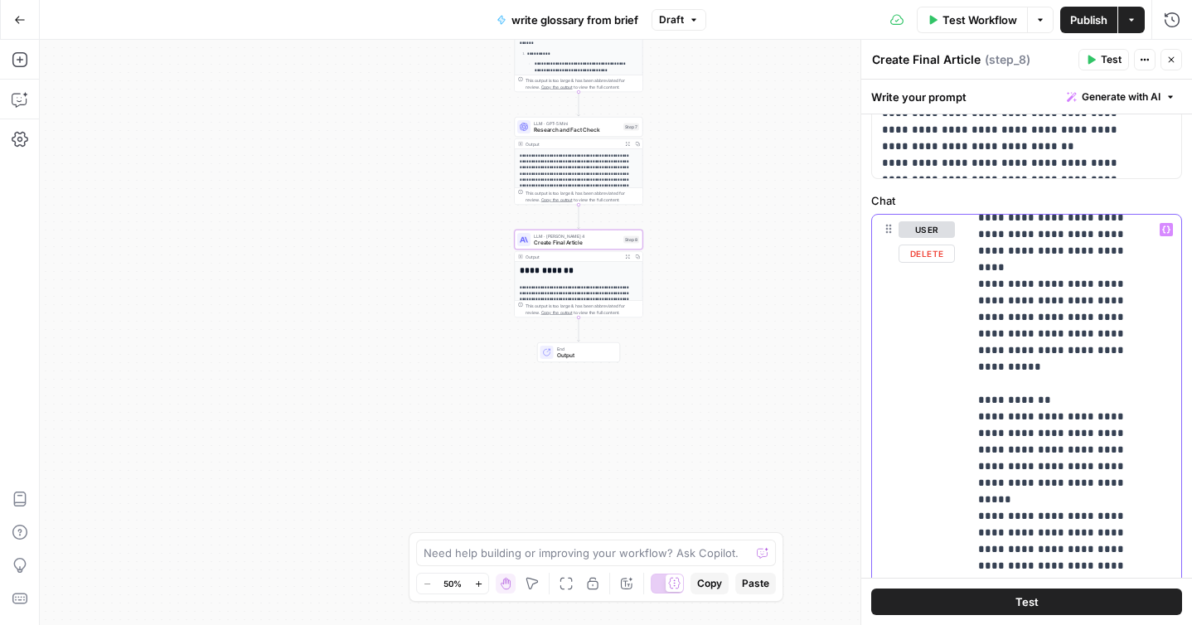
scroll to position [231, 0]
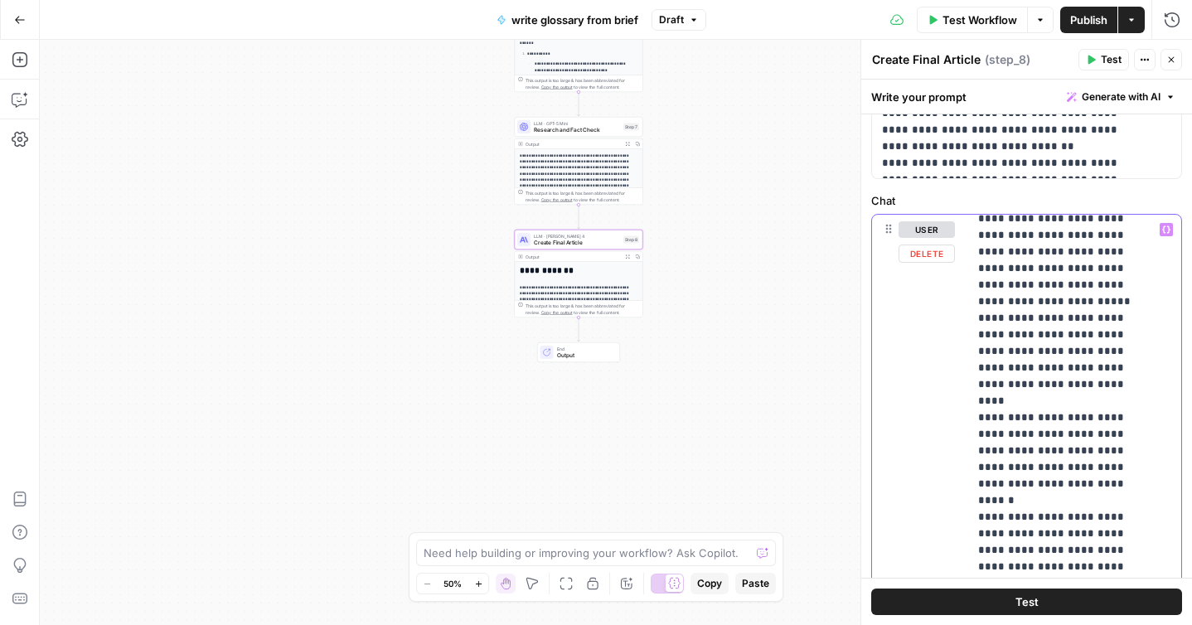
scroll to position [842, 0]
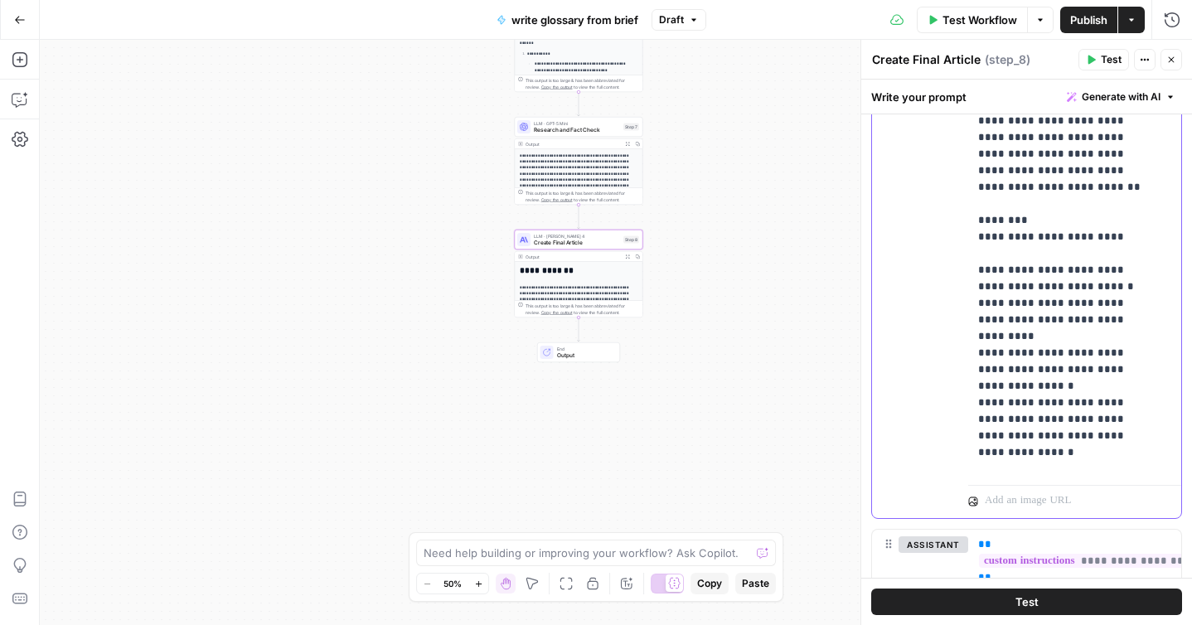
drag, startPoint x: 1066, startPoint y: 318, endPoint x: 976, endPoint y: 321, distance: 90.4
click at [976, 321] on div "**********" at bounding box center [1069, 141] width 201 height 676
click at [1032, 317] on p "**********" at bounding box center [1062, 435] width 168 height 2935
click at [1034, 371] on p "**********" at bounding box center [1062, 435] width 168 height 2935
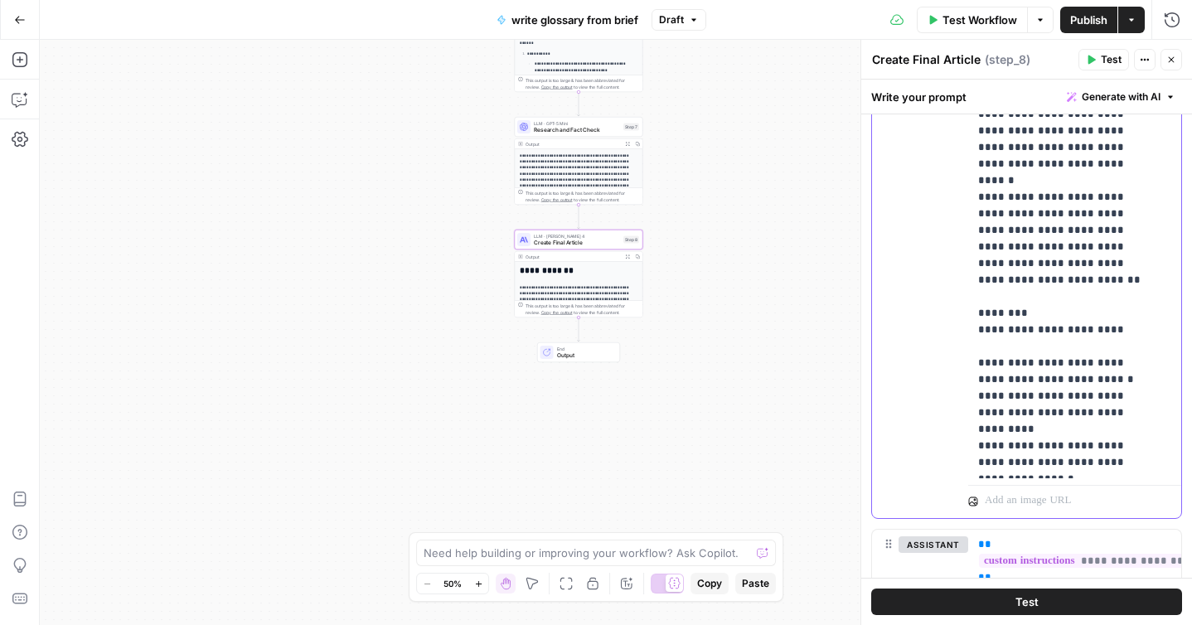
scroll to position [748, 0]
click at [1075, 178] on p "**********" at bounding box center [1062, 529] width 168 height 2935
click at [1067, 215] on p "**********" at bounding box center [1062, 529] width 168 height 2935
click at [984, 600] on button "Test" at bounding box center [1027, 602] width 311 height 27
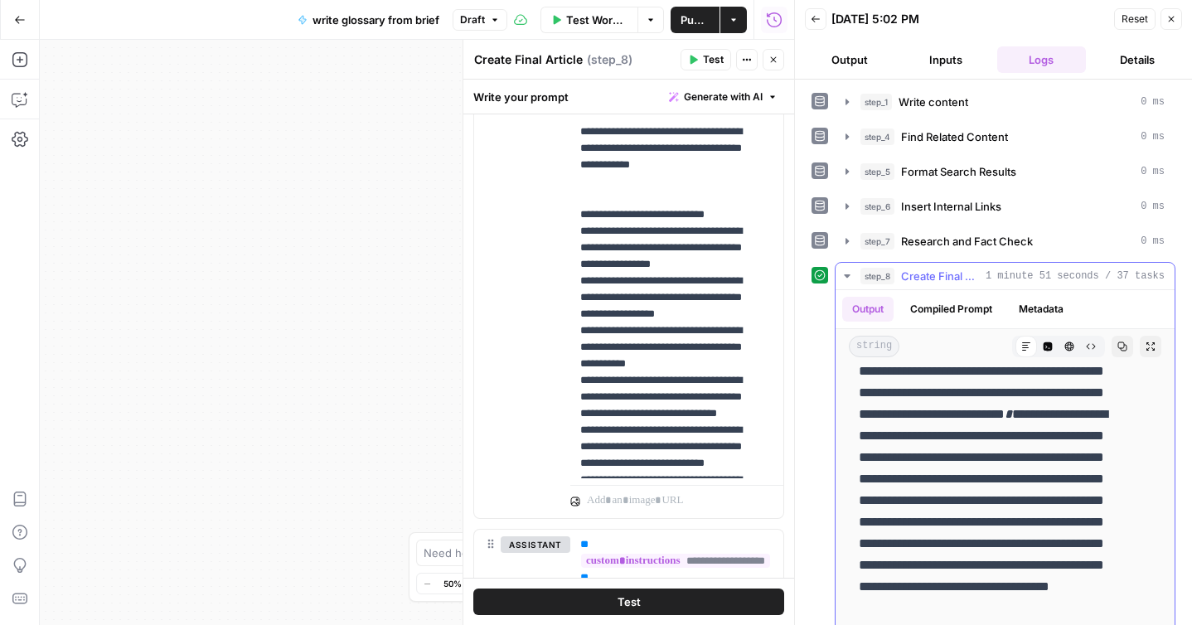
scroll to position [400, 0]
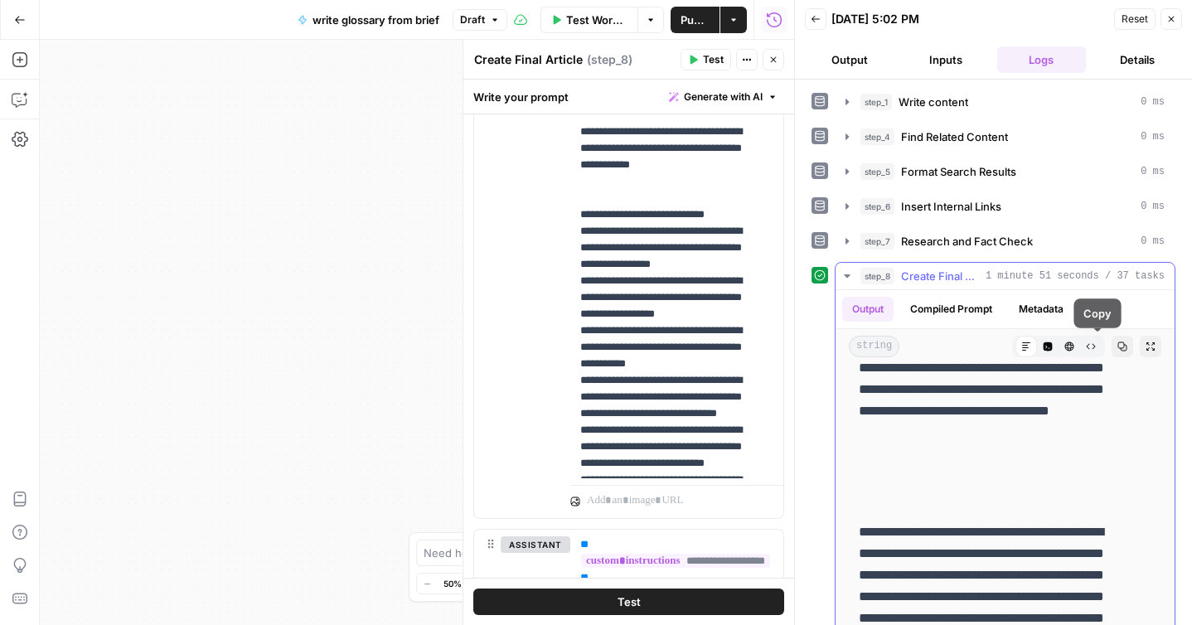
click at [1112, 346] on button "Copy" at bounding box center [1123, 347] width 22 height 22
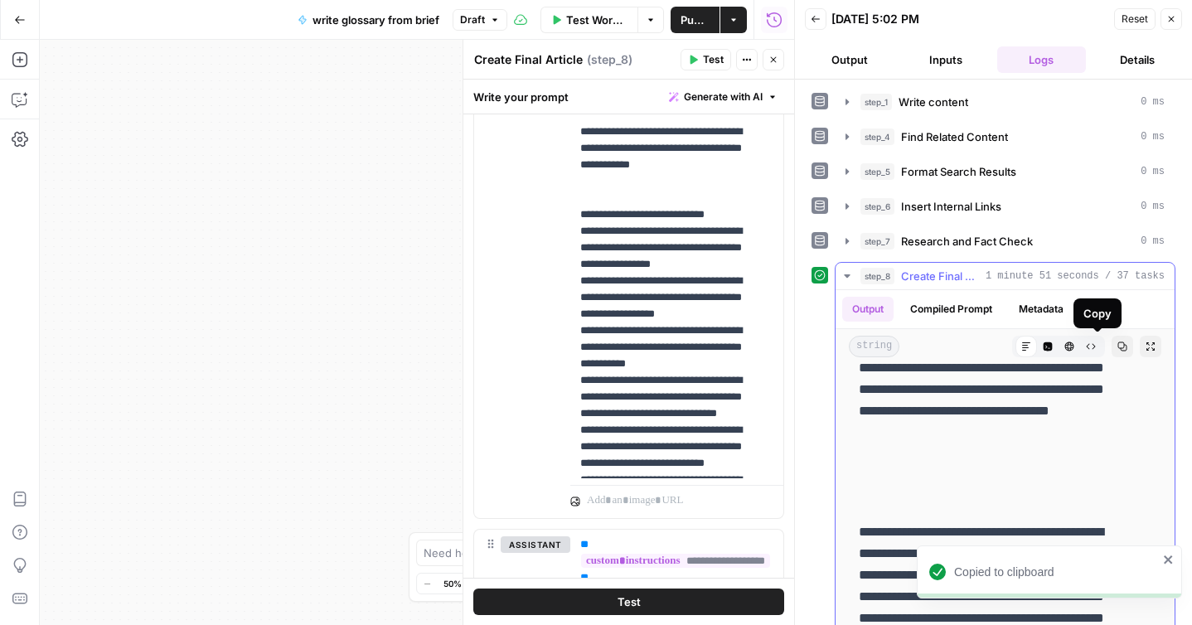
click at [1118, 345] on icon "button" at bounding box center [1123, 347] width 10 height 10
click at [845, 274] on icon "button" at bounding box center [847, 275] width 13 height 13
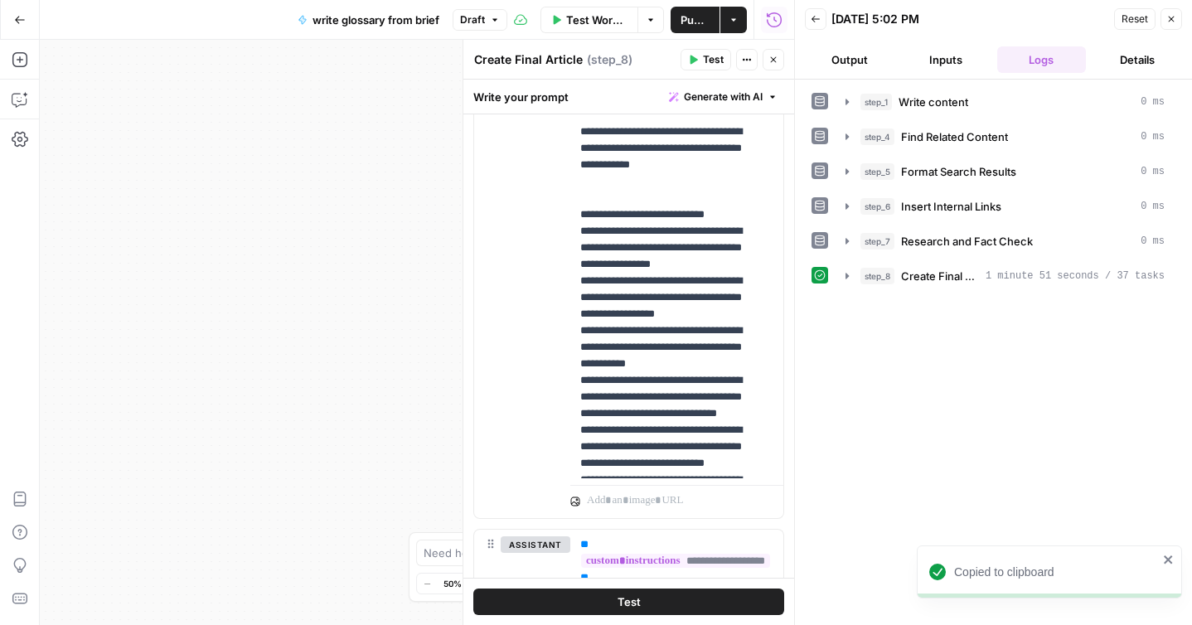
click at [948, 349] on div "step_1 Write content 0 ms step_4 Find Related Content 0 ms step_5 Format Search…" at bounding box center [994, 352] width 364 height 529
click at [1170, 20] on icon "button" at bounding box center [1172, 19] width 10 height 10
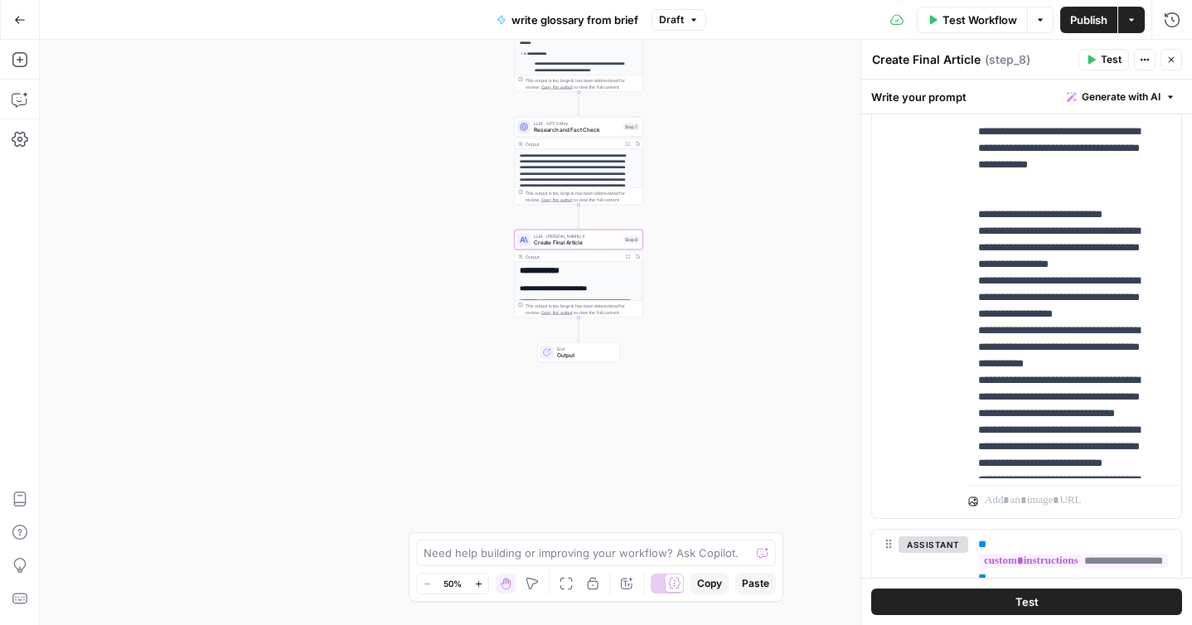
click at [1082, 24] on span "Publish" at bounding box center [1089, 20] width 37 height 17
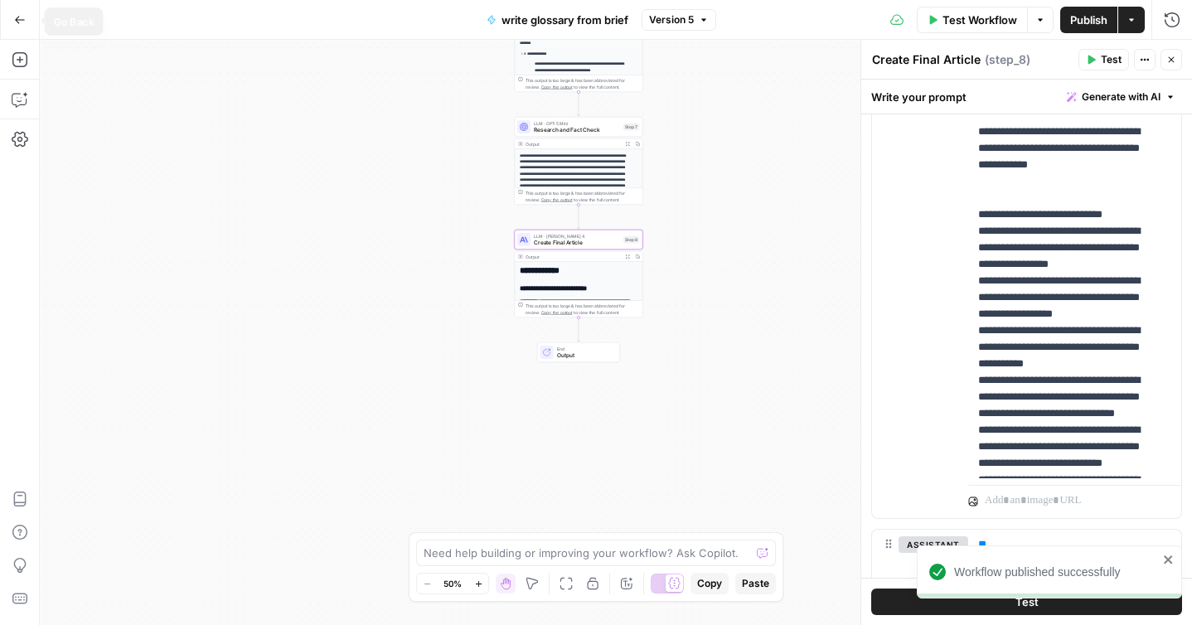
click at [22, 17] on icon "button" at bounding box center [20, 20] width 12 height 12
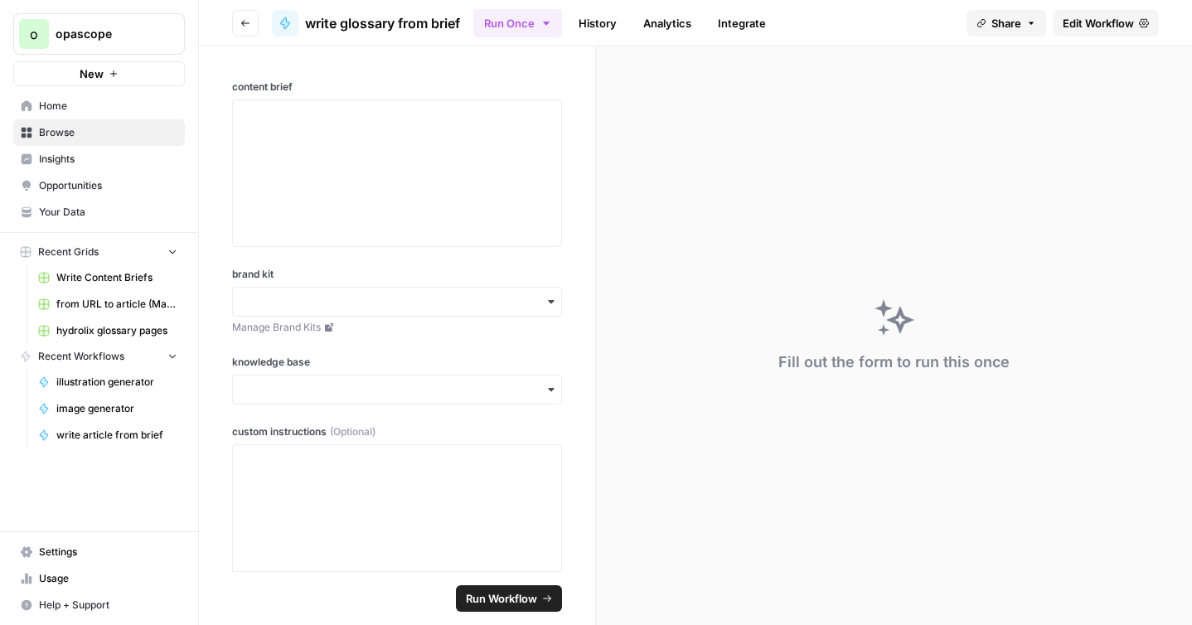
click at [47, 100] on span "Home" at bounding box center [108, 106] width 138 height 15
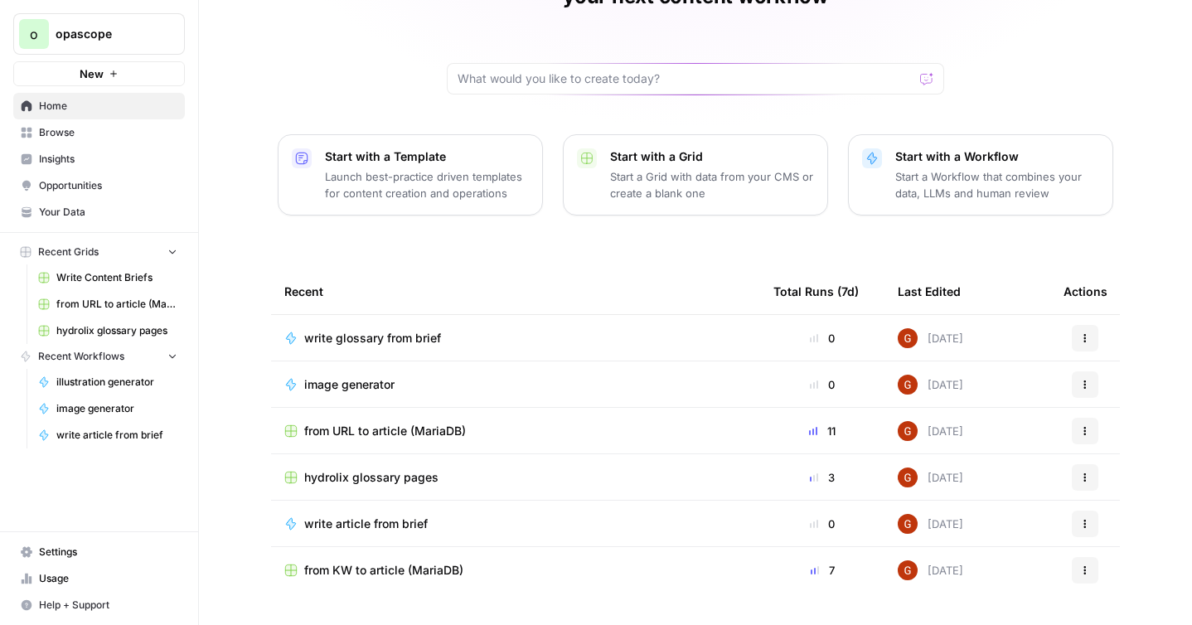
scroll to position [138, 0]
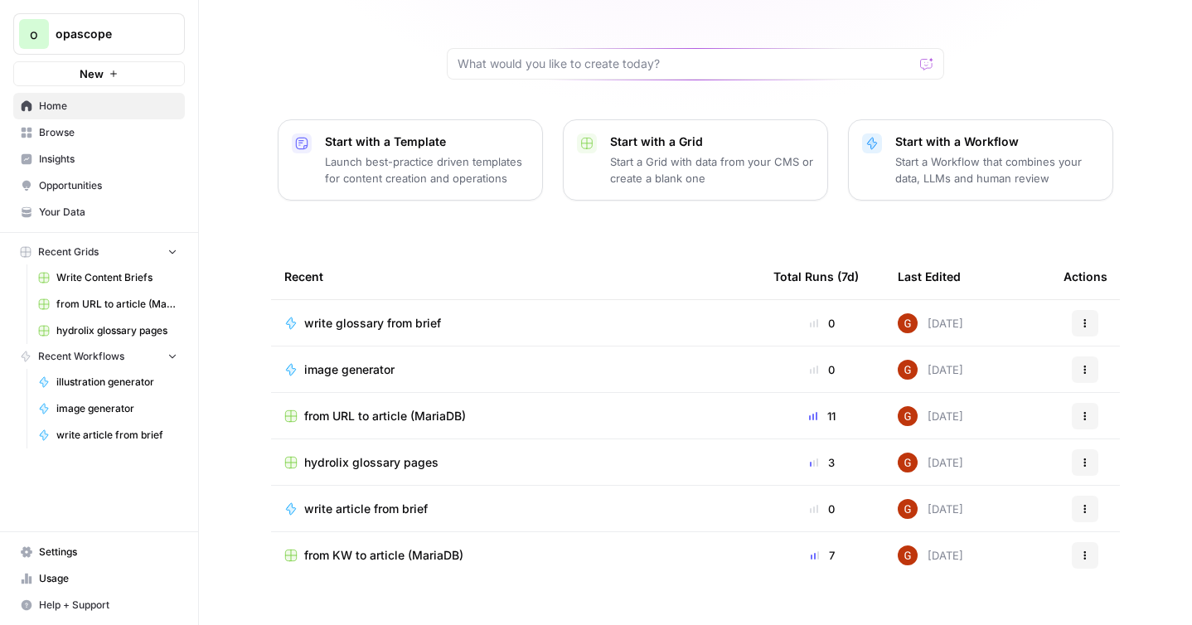
click at [371, 408] on span "from URL to article (MariaDB)" at bounding box center [385, 416] width 162 height 17
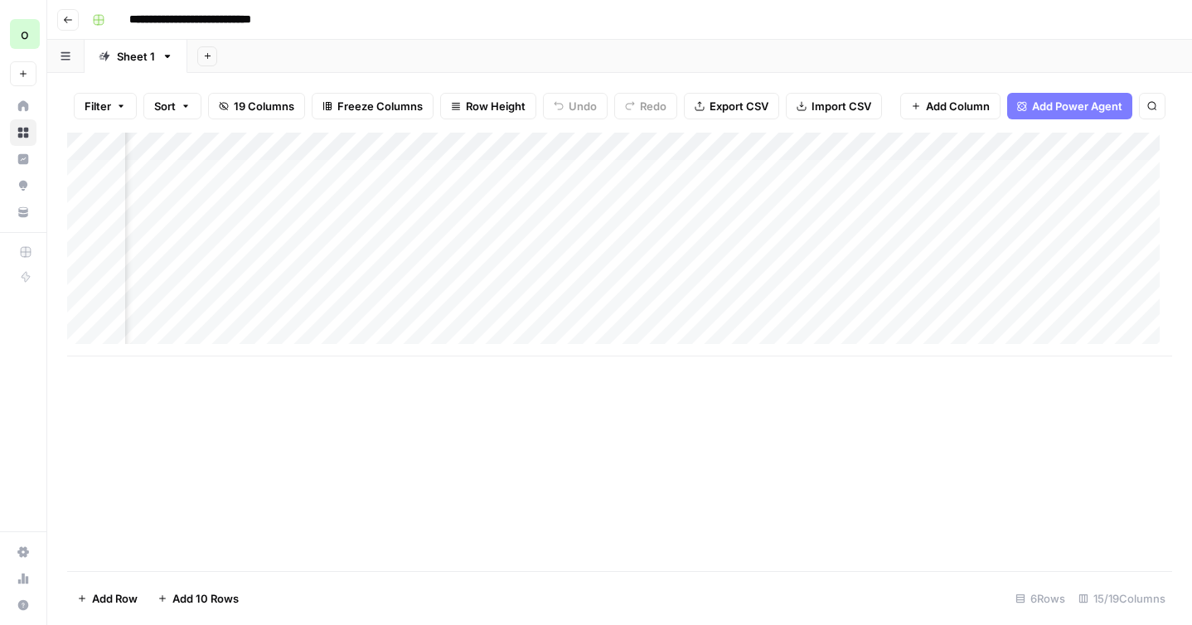
scroll to position [0, 1497]
click at [746, 315] on div "Add Column" at bounding box center [619, 245] width 1105 height 224
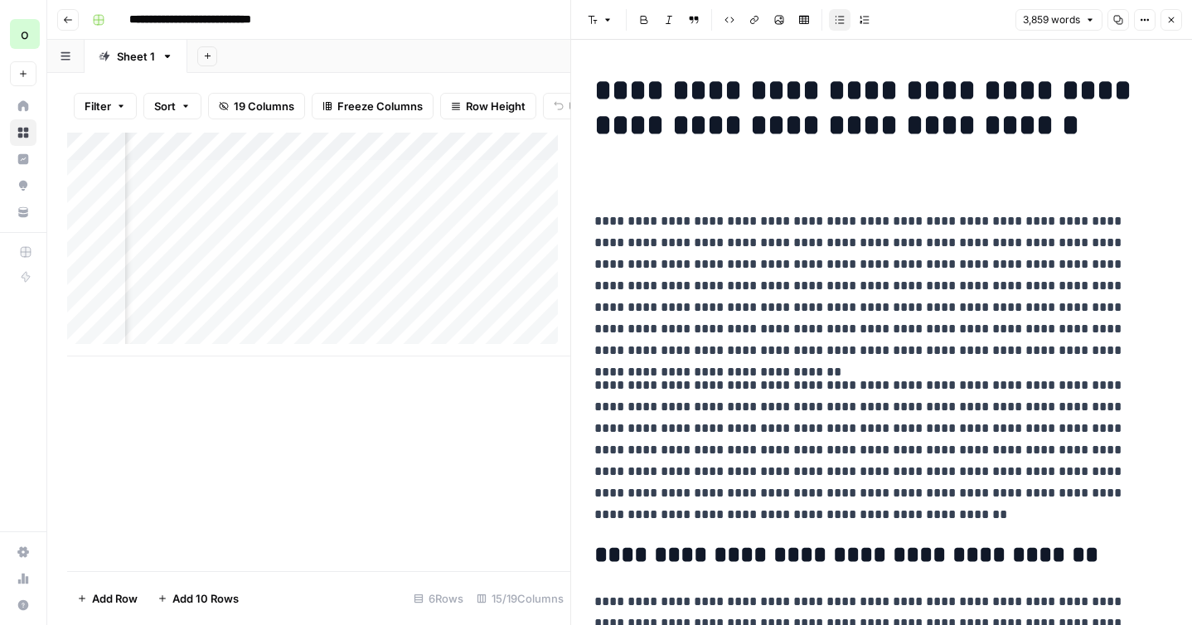
click at [1120, 22] on icon "button" at bounding box center [1119, 20] width 10 height 10
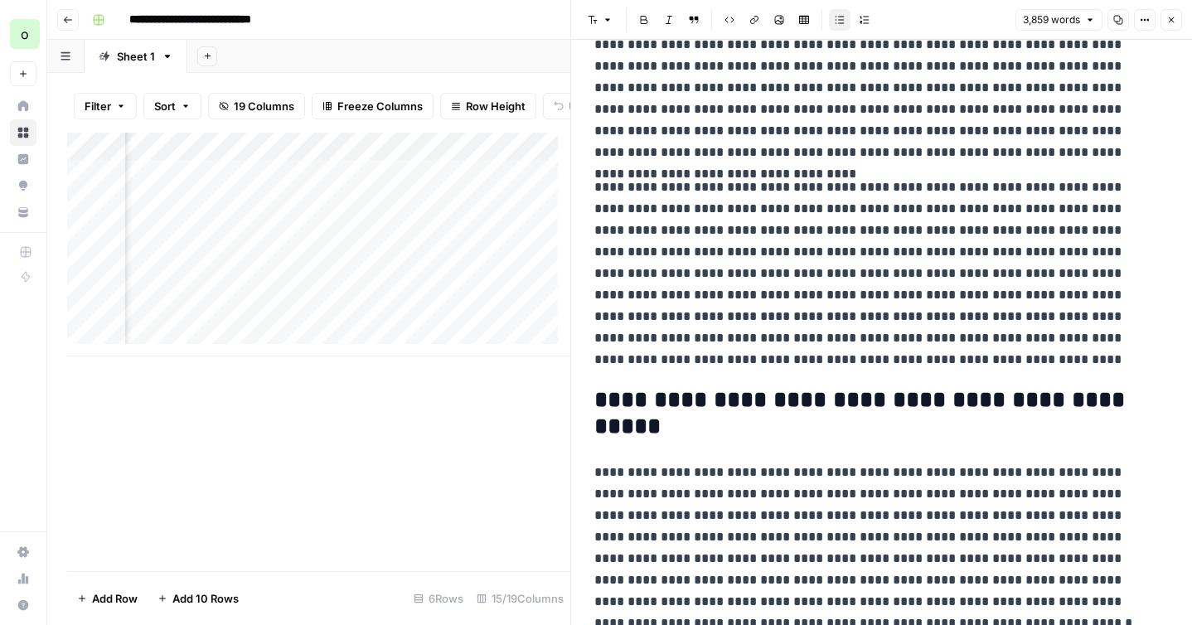
scroll to position [575, 0]
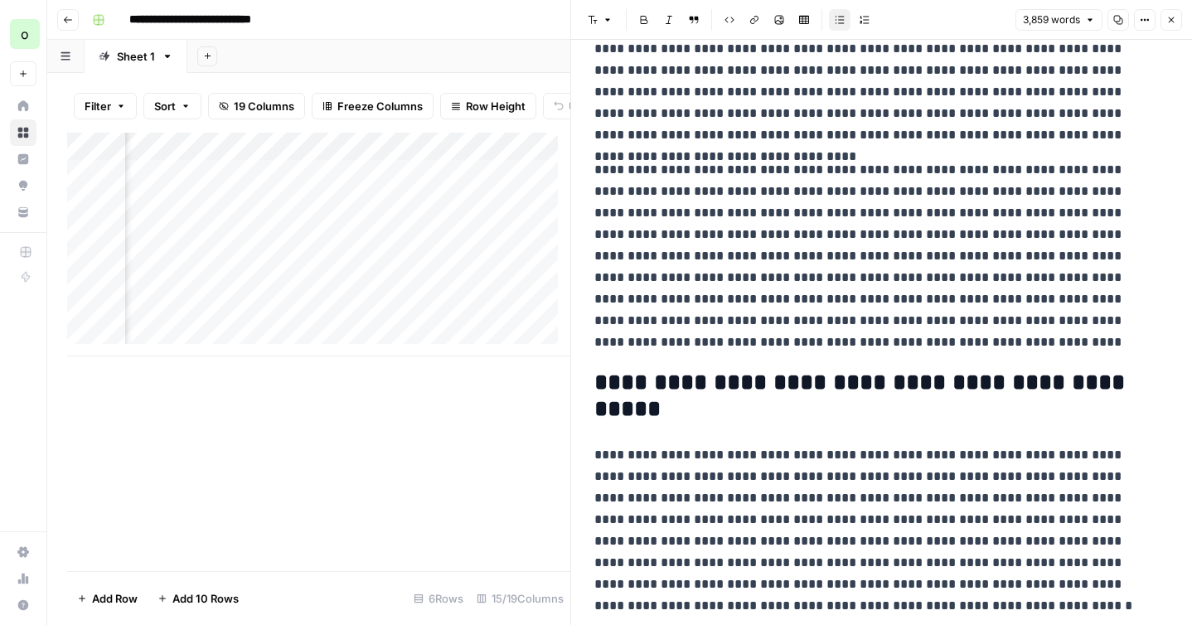
click at [1173, 25] on button "Close" at bounding box center [1172, 20] width 22 height 22
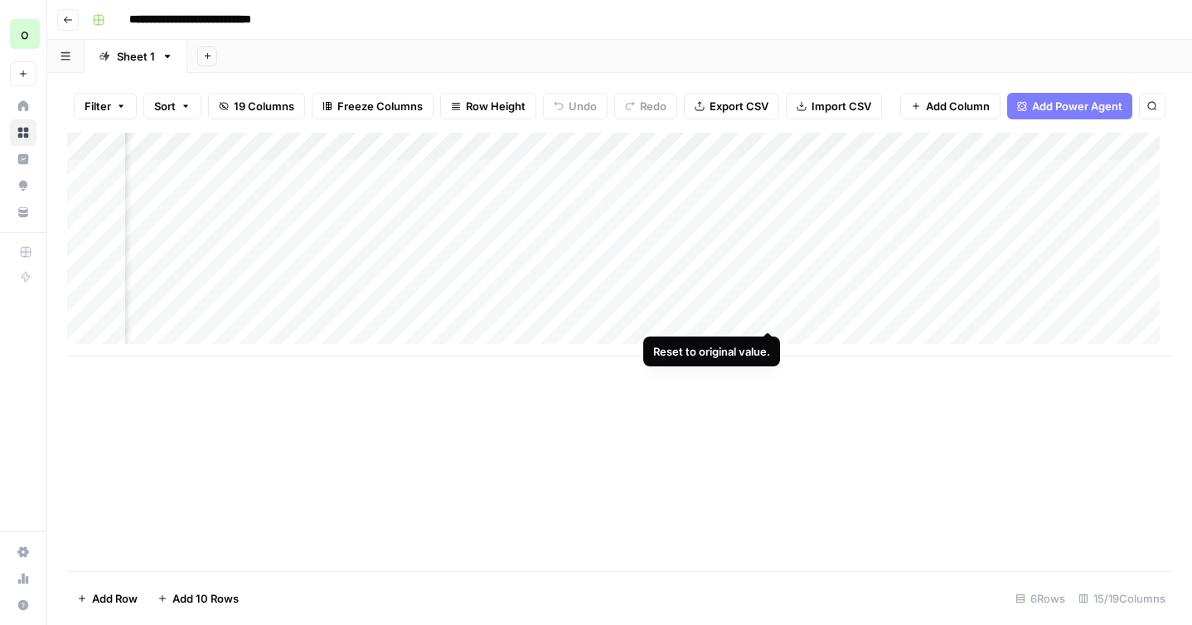
click at [770, 316] on div "Add Column" at bounding box center [619, 245] width 1105 height 224
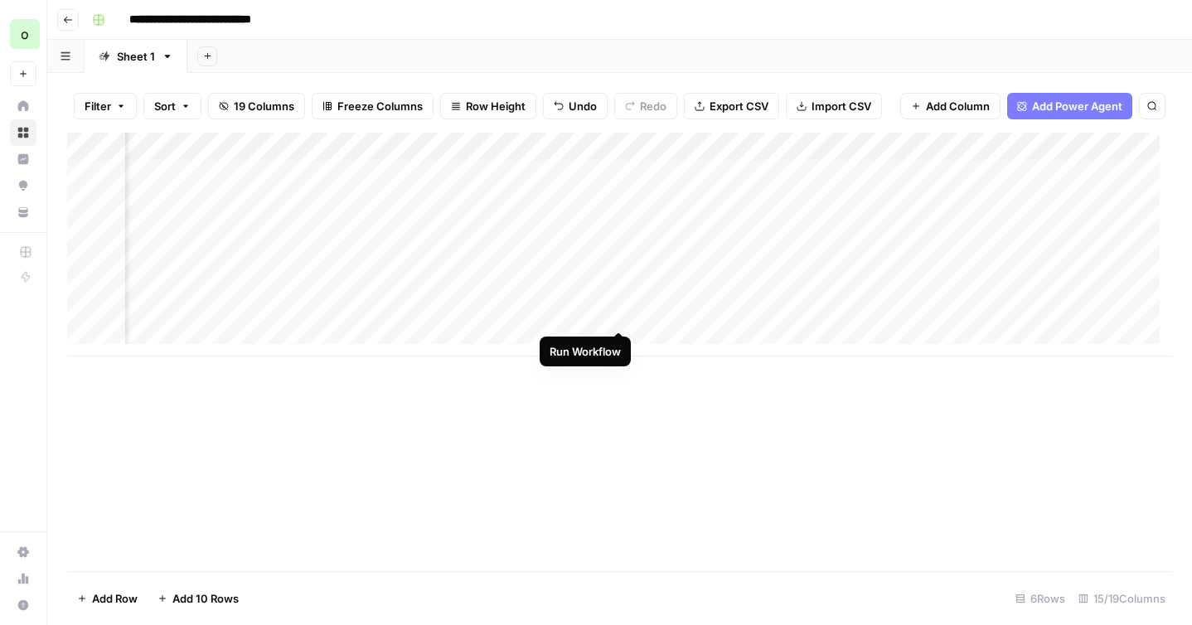
click at [619, 318] on div "Add Column" at bounding box center [619, 245] width 1105 height 224
click at [590, 313] on div "Add Column" at bounding box center [619, 245] width 1105 height 224
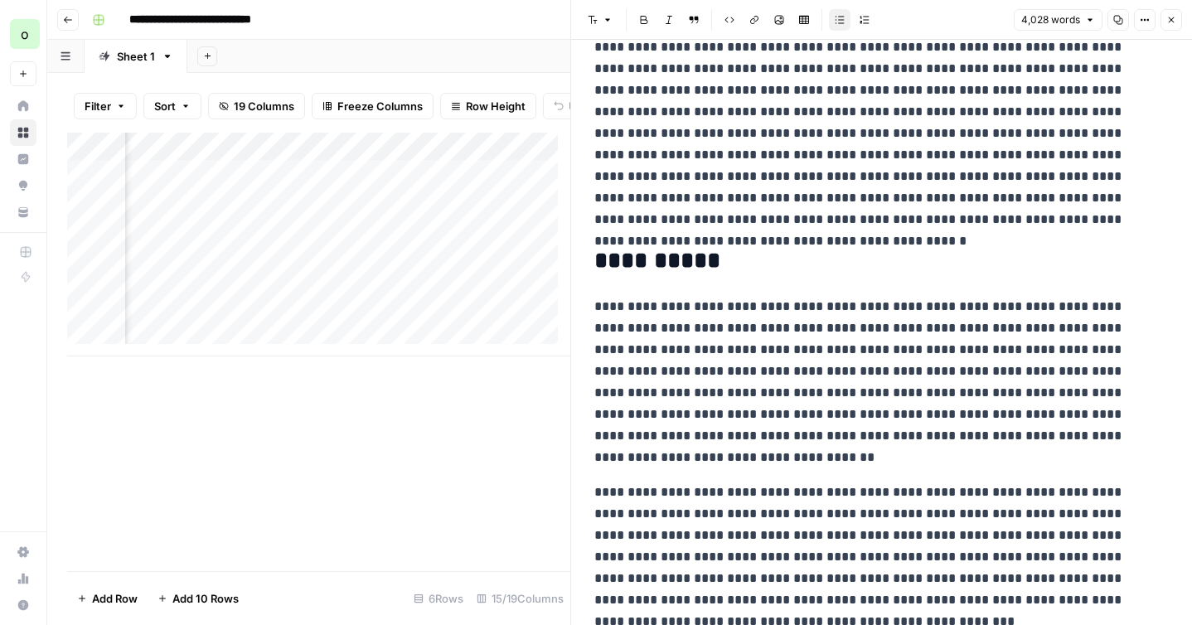
scroll to position [8617, 0]
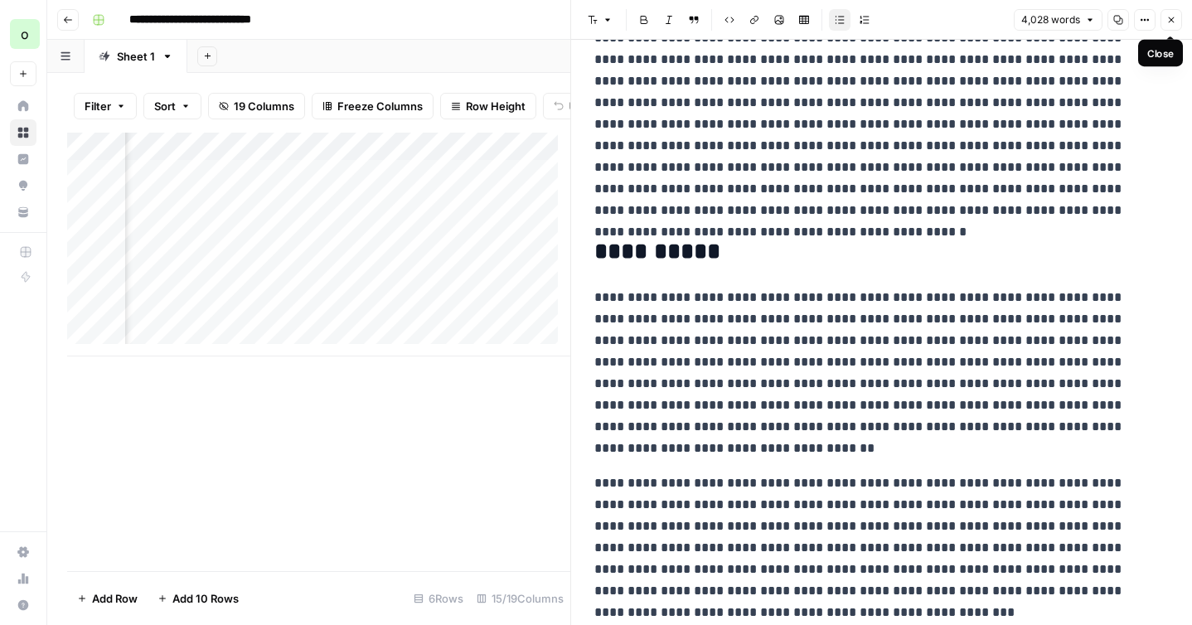
click at [1174, 17] on icon "button" at bounding box center [1172, 20] width 10 height 10
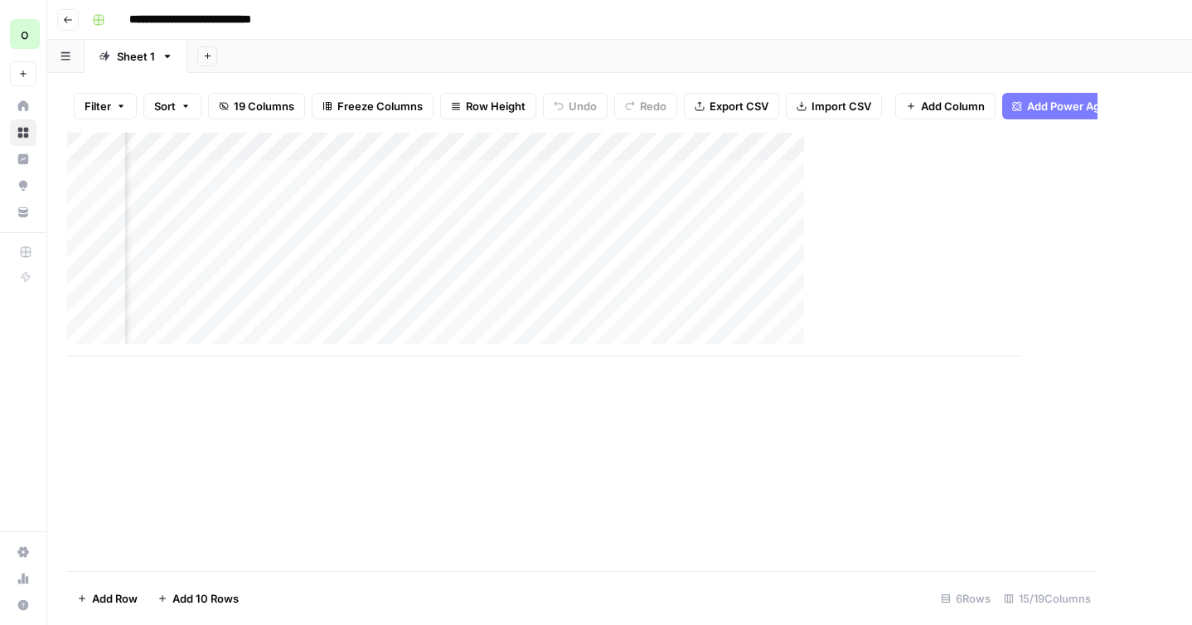
scroll to position [0, 1655]
click at [381, 143] on div "Add Column" at bounding box center [619, 245] width 1105 height 224
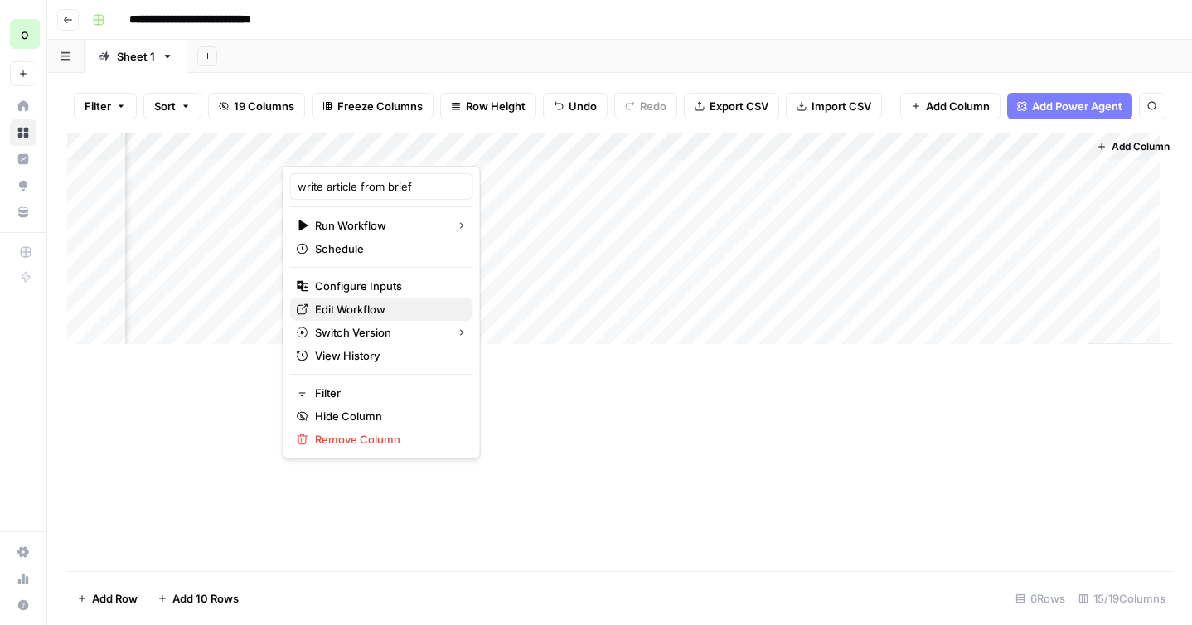
click at [329, 302] on span "Edit Workflow" at bounding box center [387, 309] width 145 height 17
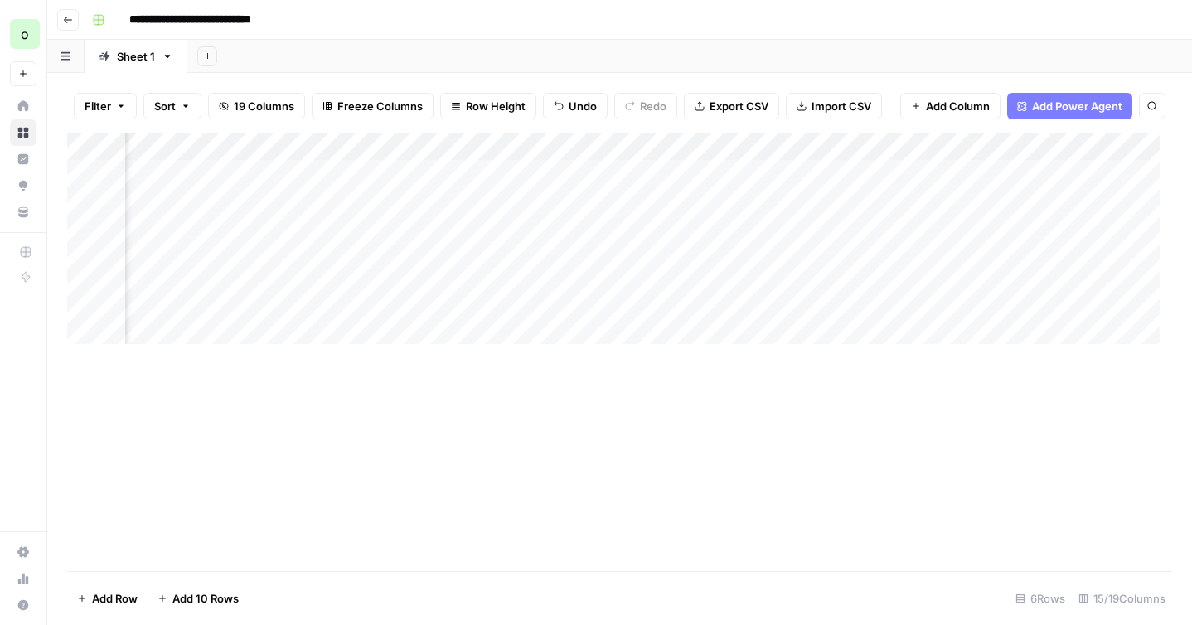
scroll to position [0, 1090]
click at [589, 310] on div "Add Column" at bounding box center [619, 245] width 1105 height 224
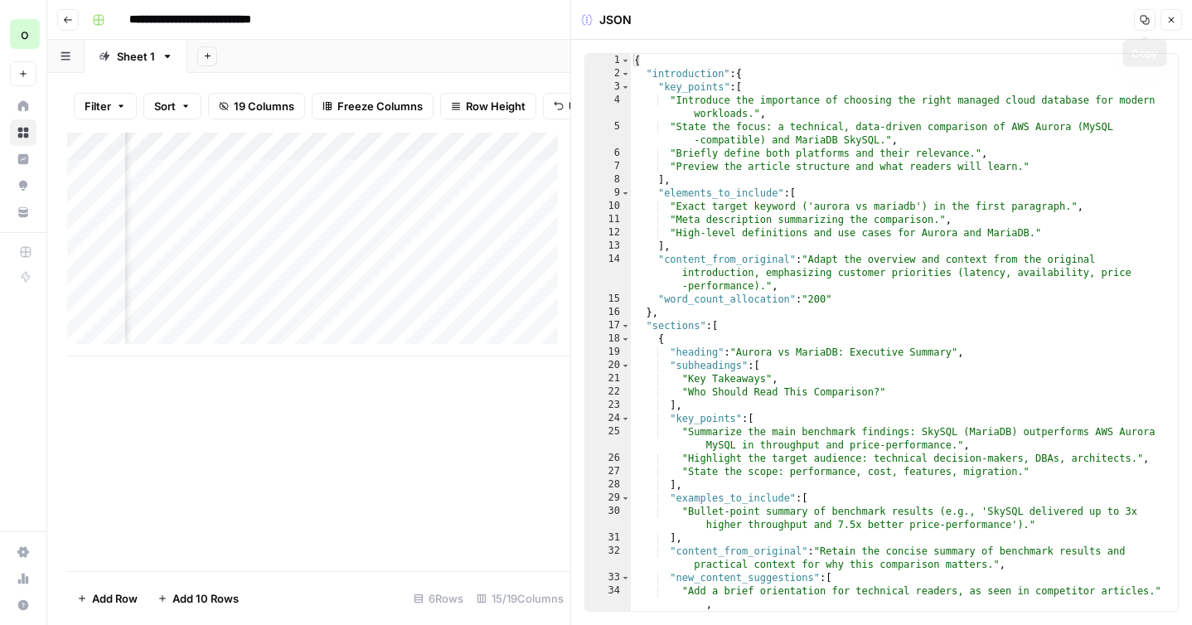
click at [1138, 22] on button "Copy" at bounding box center [1145, 20] width 22 height 22
click at [1140, 18] on icon "button" at bounding box center [1145, 20] width 10 height 10
click at [427, 324] on div "Add Column" at bounding box center [318, 245] width 503 height 224
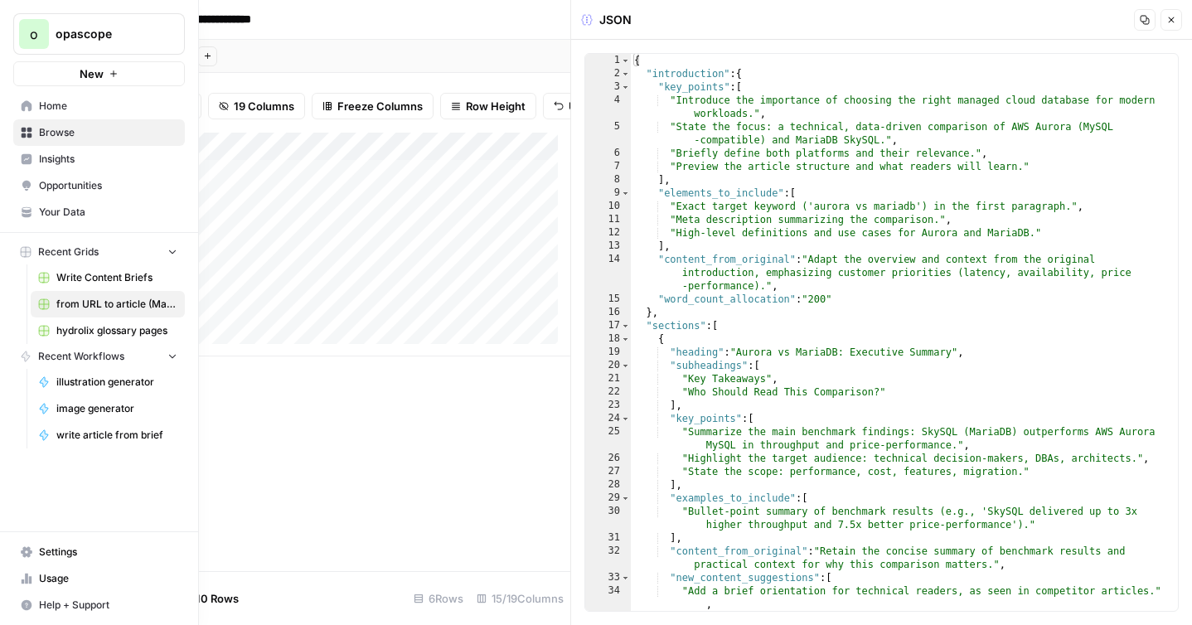
click at [39, 130] on span "Browse" at bounding box center [108, 132] width 138 height 15
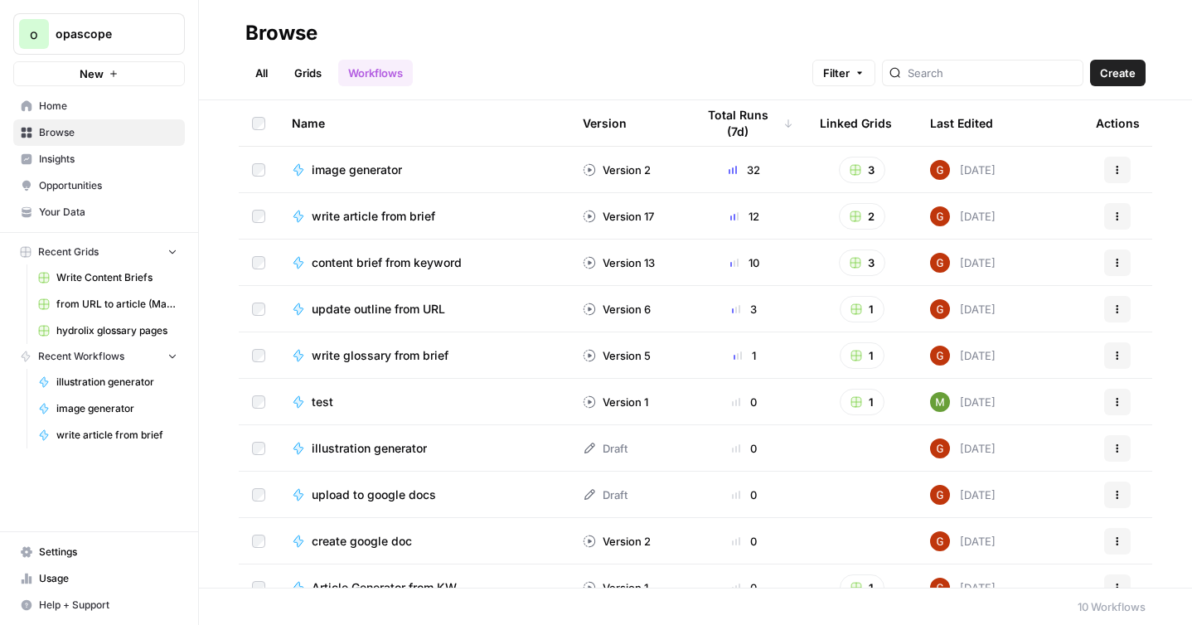
click at [318, 83] on link "Grids" at bounding box center [307, 73] width 47 height 27
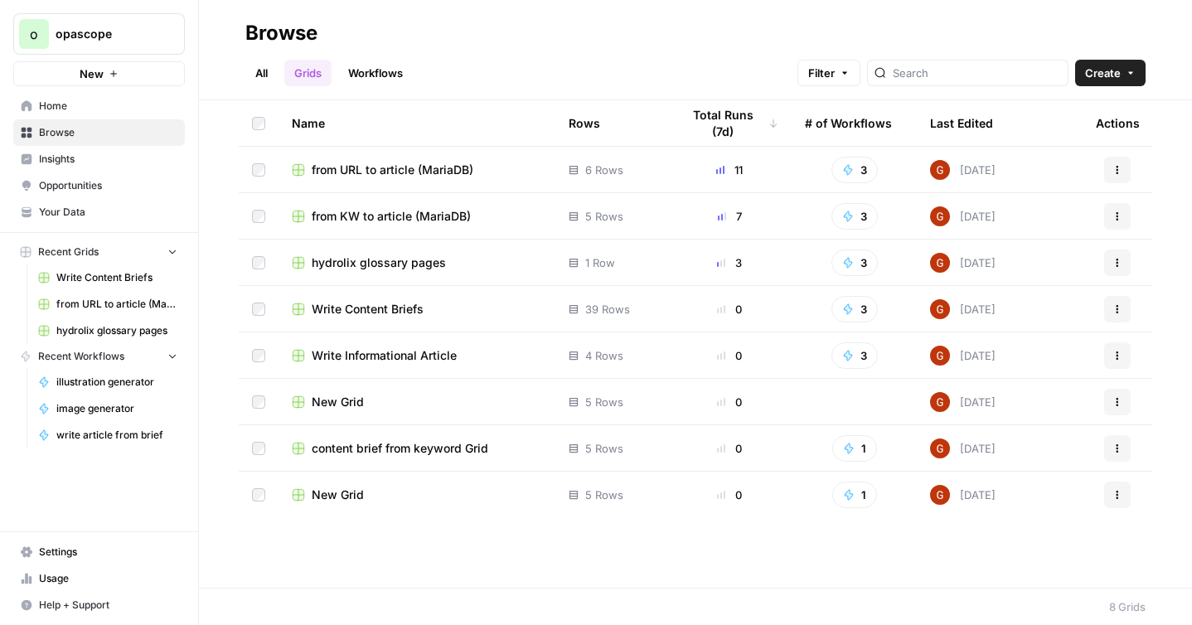
click at [437, 176] on span "from URL to article (MariaDB)" at bounding box center [393, 170] width 162 height 17
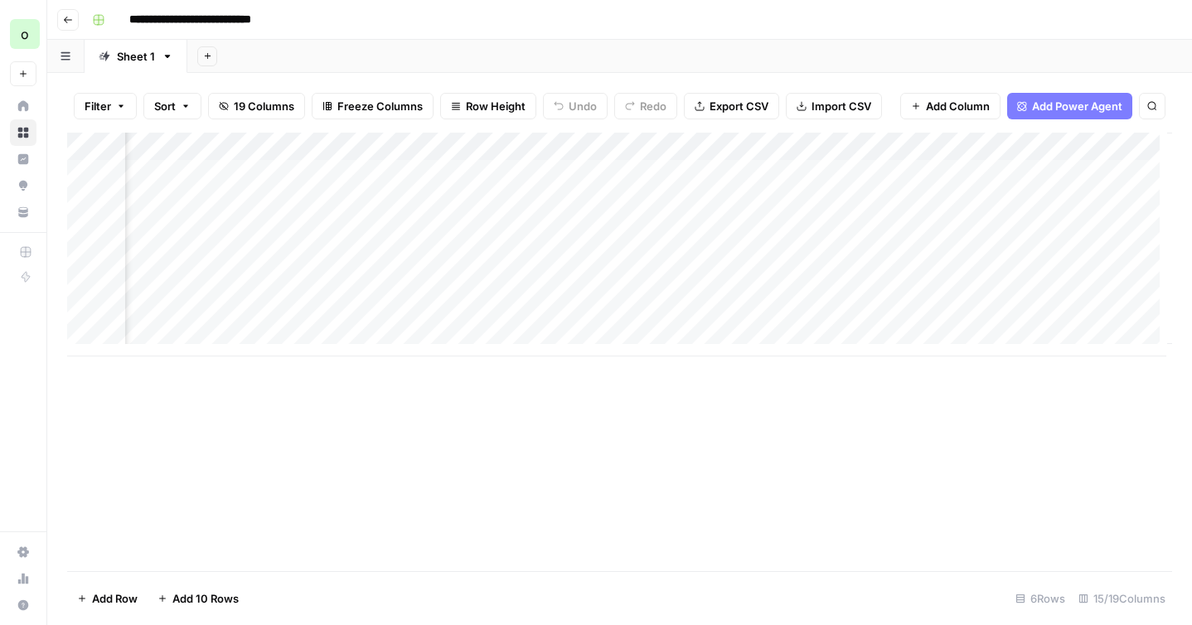
scroll to position [0, 1675]
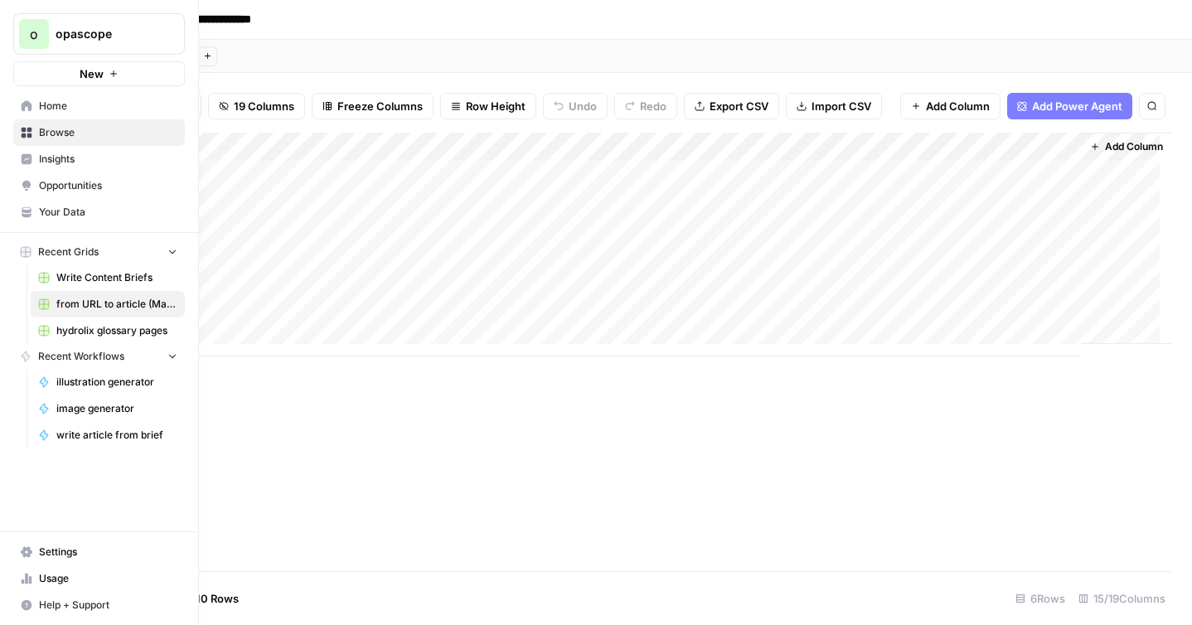
click at [9, 108] on nav "Home Browse Insights Opportunities Your Data" at bounding box center [99, 159] width 198 height 146
click at [50, 209] on span "Your Data" at bounding box center [108, 212] width 138 height 15
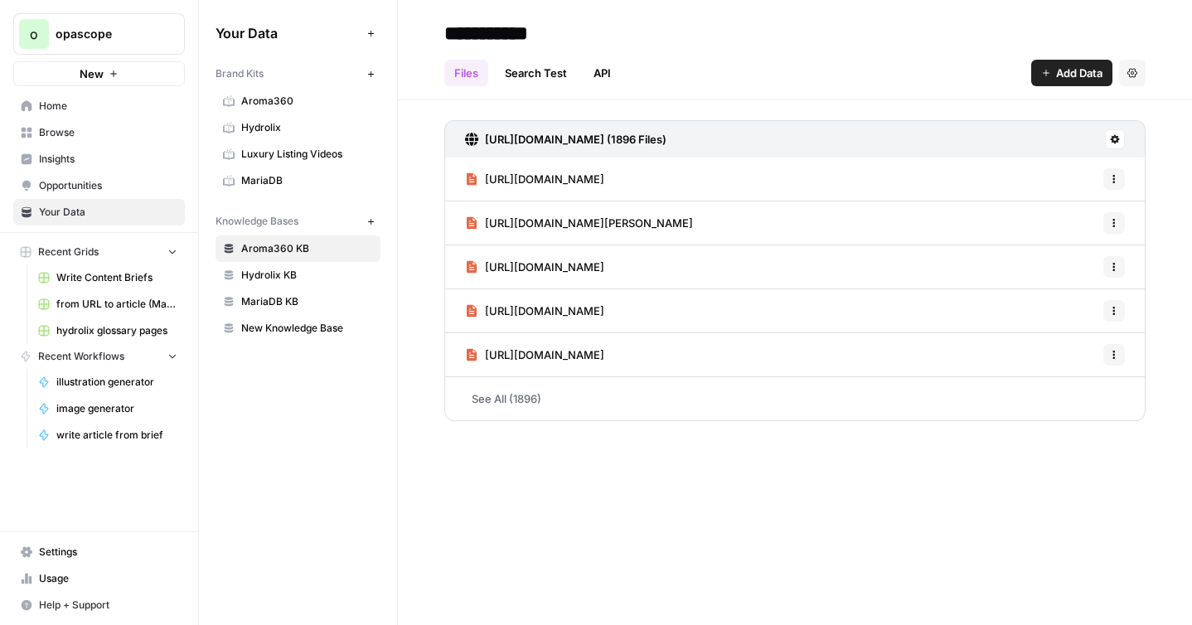
click at [280, 294] on span "MariaDB KB" at bounding box center [307, 301] width 132 height 15
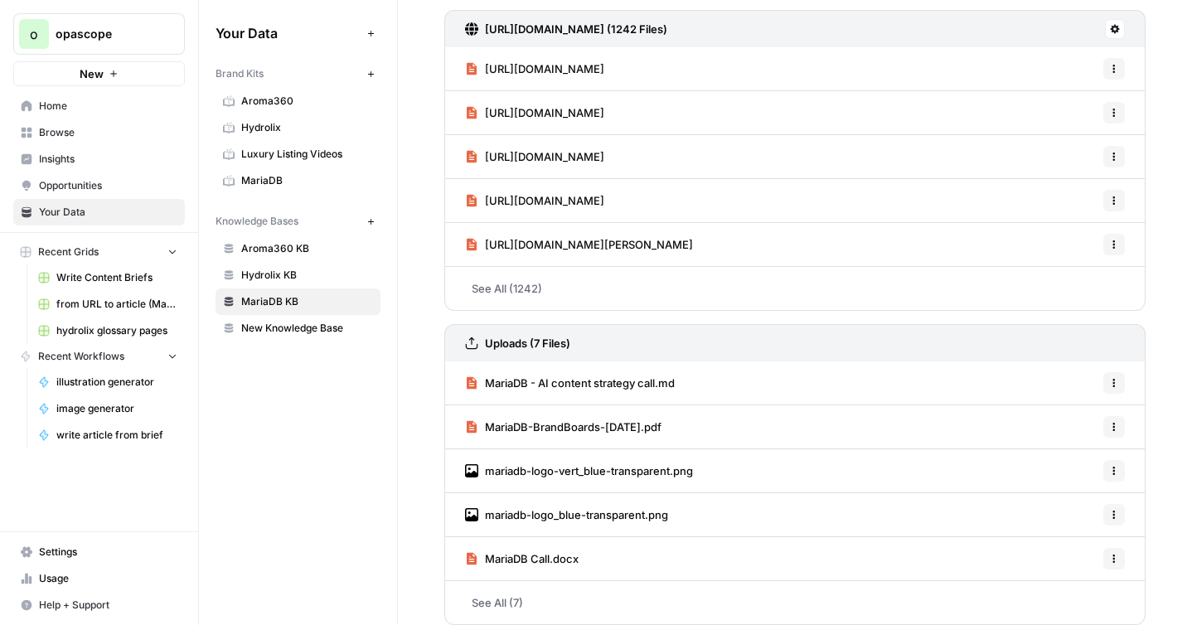
scroll to position [124, 0]
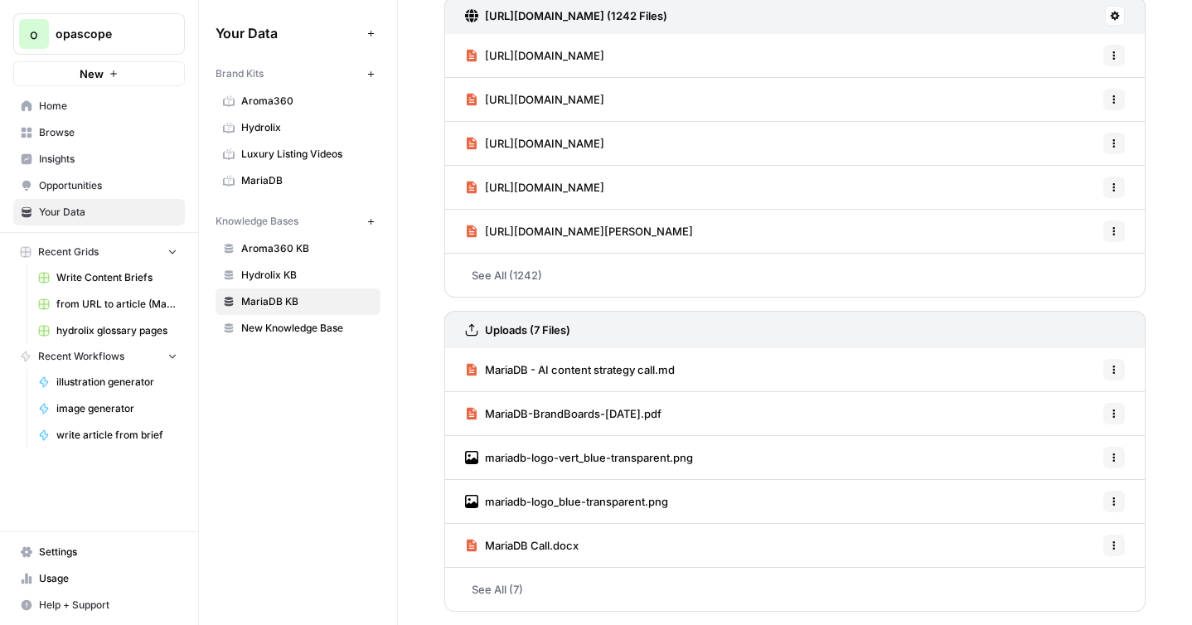
click at [51, 134] on span "Browse" at bounding box center [108, 132] width 138 height 15
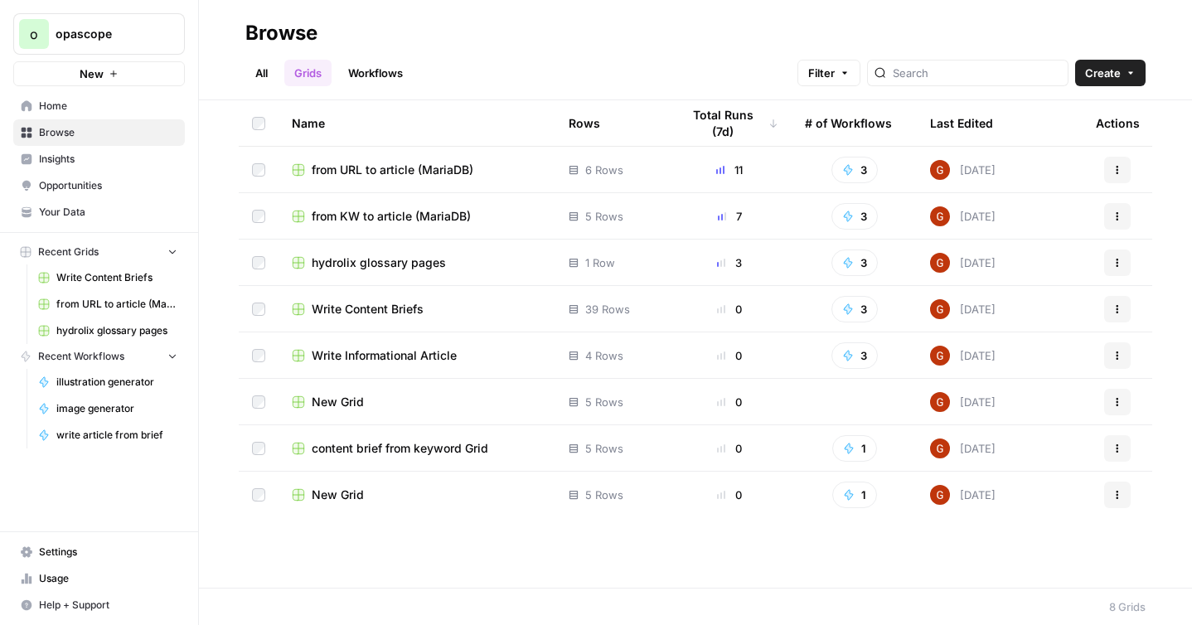
click at [447, 166] on span "from URL to article (MariaDB)" at bounding box center [393, 170] width 162 height 17
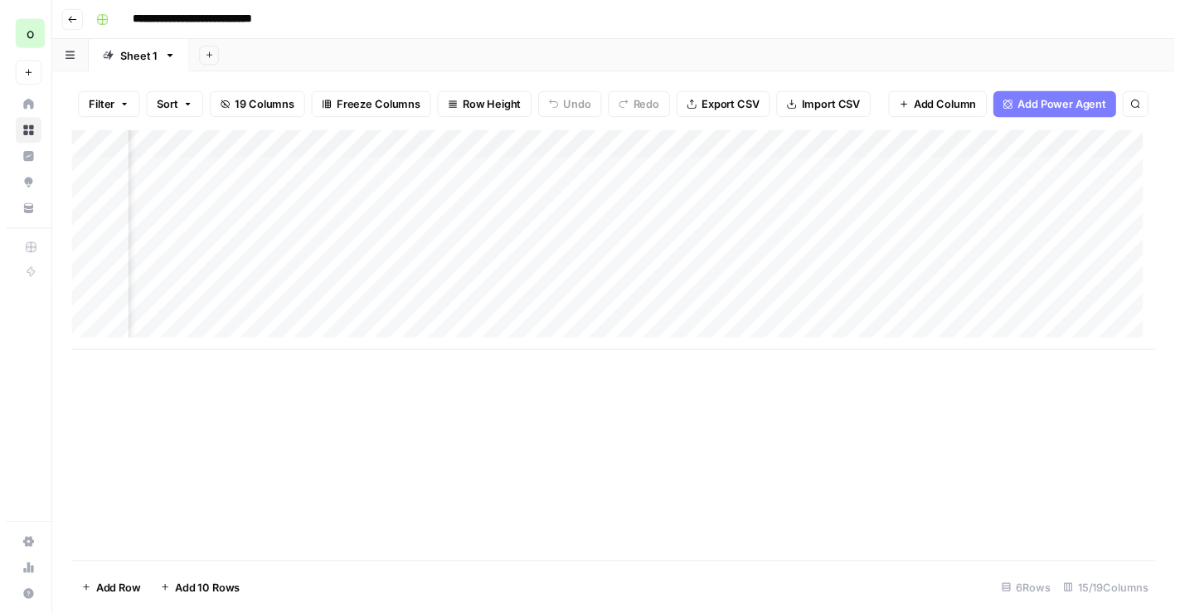
scroll to position [0, 1675]
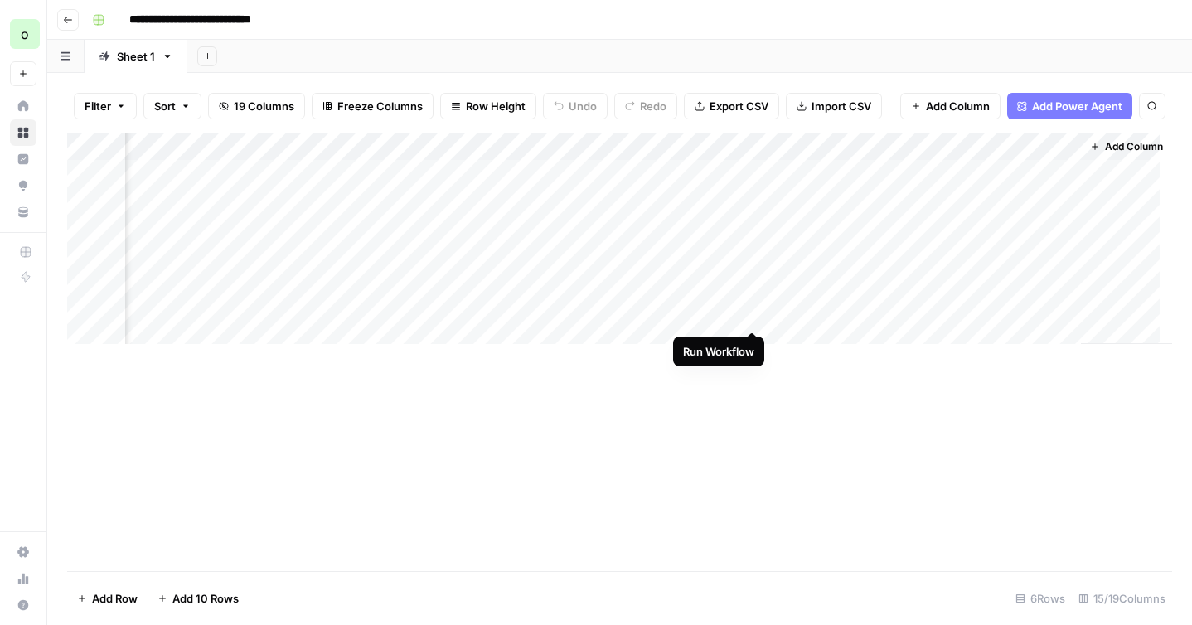
click at [750, 314] on div "Add Column" at bounding box center [619, 245] width 1105 height 224
click at [679, 144] on div "Add Column" at bounding box center [619, 245] width 1105 height 224
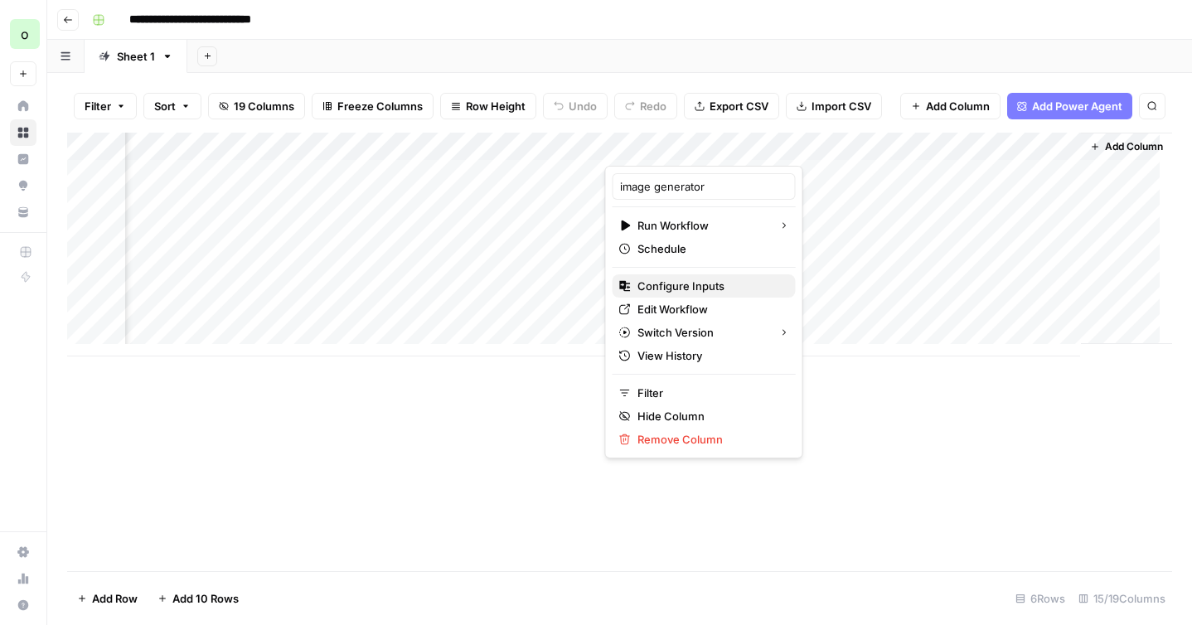
click at [692, 287] on span "Configure Inputs" at bounding box center [710, 286] width 145 height 17
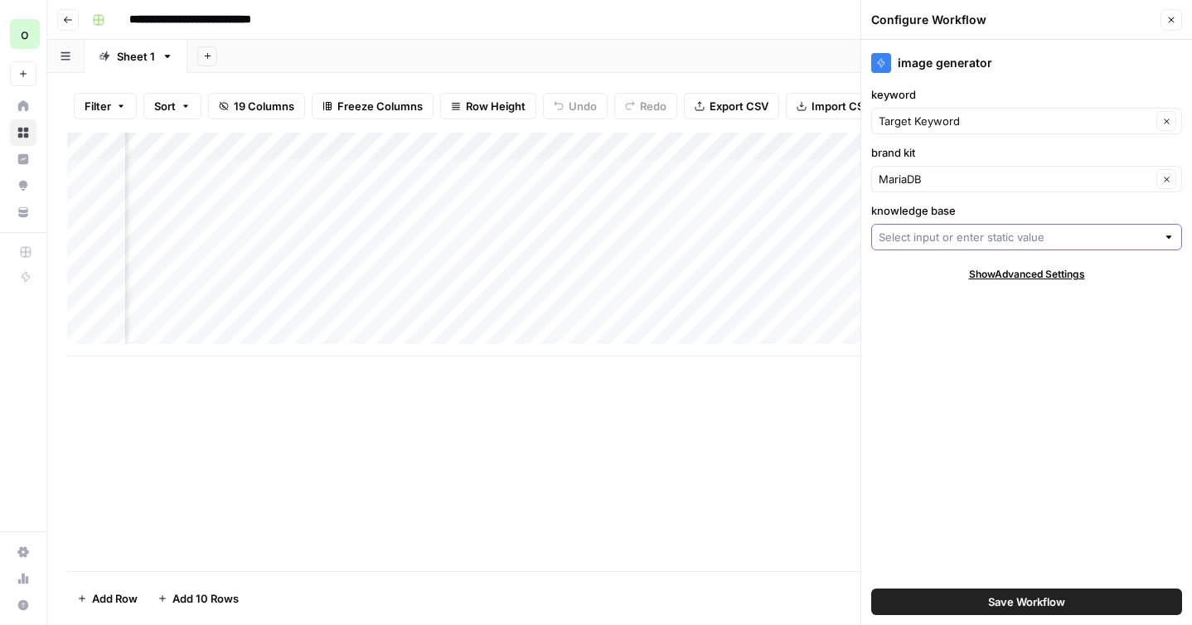
click at [968, 238] on input "knowledge base" at bounding box center [1018, 237] width 278 height 17
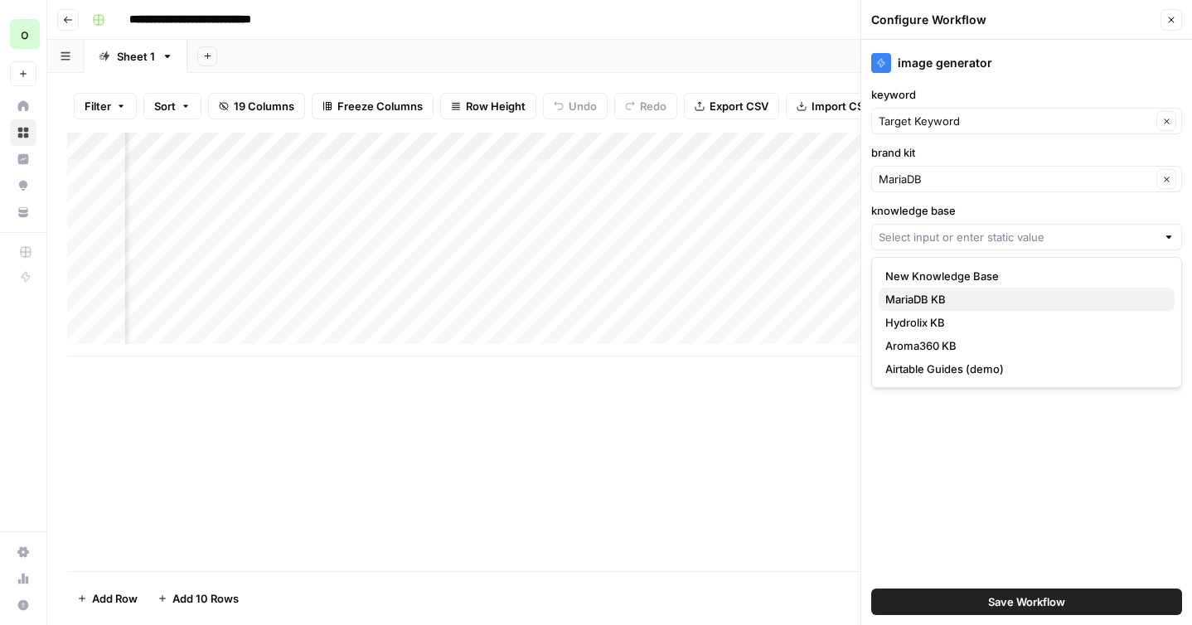
click at [934, 296] on span "MariaDB KB" at bounding box center [1024, 299] width 276 height 17
type input "MariaDB KB"
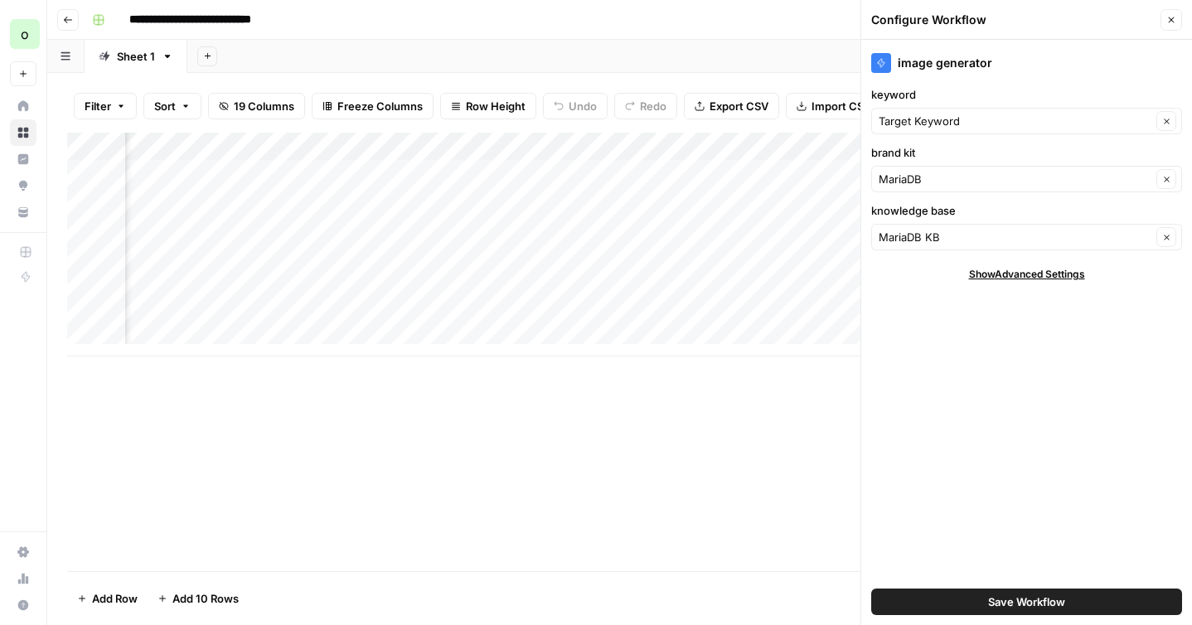
click at [988, 598] on span "Save Workflow" at bounding box center [1026, 602] width 77 height 17
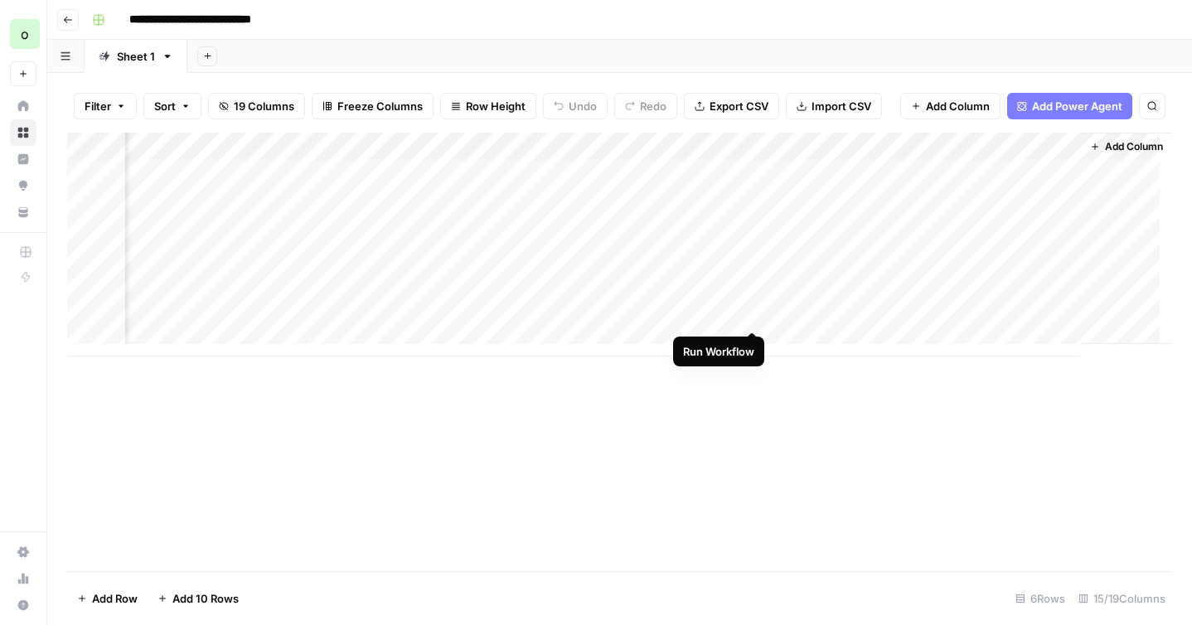
click at [757, 317] on div "Add Column" at bounding box center [619, 245] width 1105 height 224
click at [658, 315] on div "Add Column" at bounding box center [619, 245] width 1105 height 224
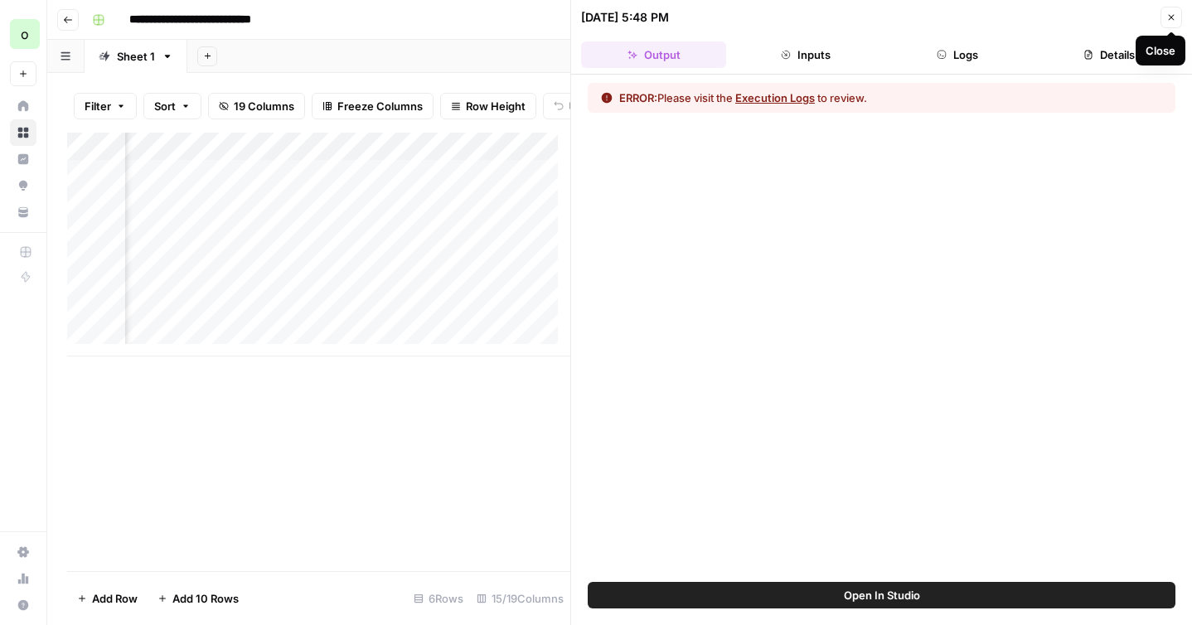
click at [1171, 21] on icon "button" at bounding box center [1172, 17] width 10 height 10
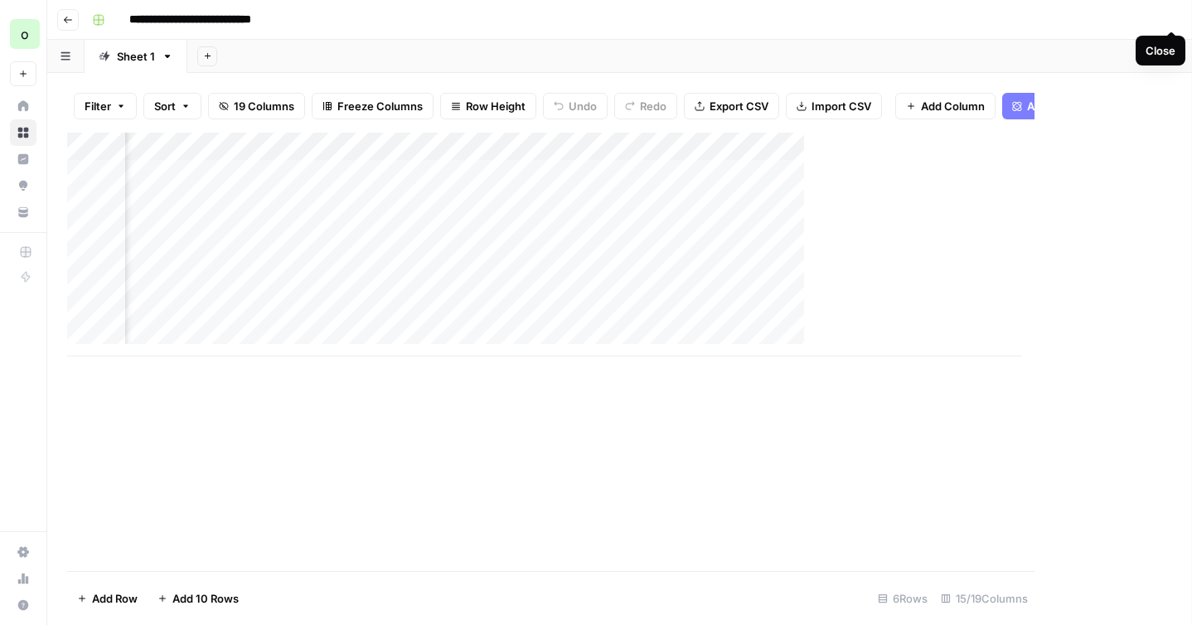
scroll to position [0, 1655]
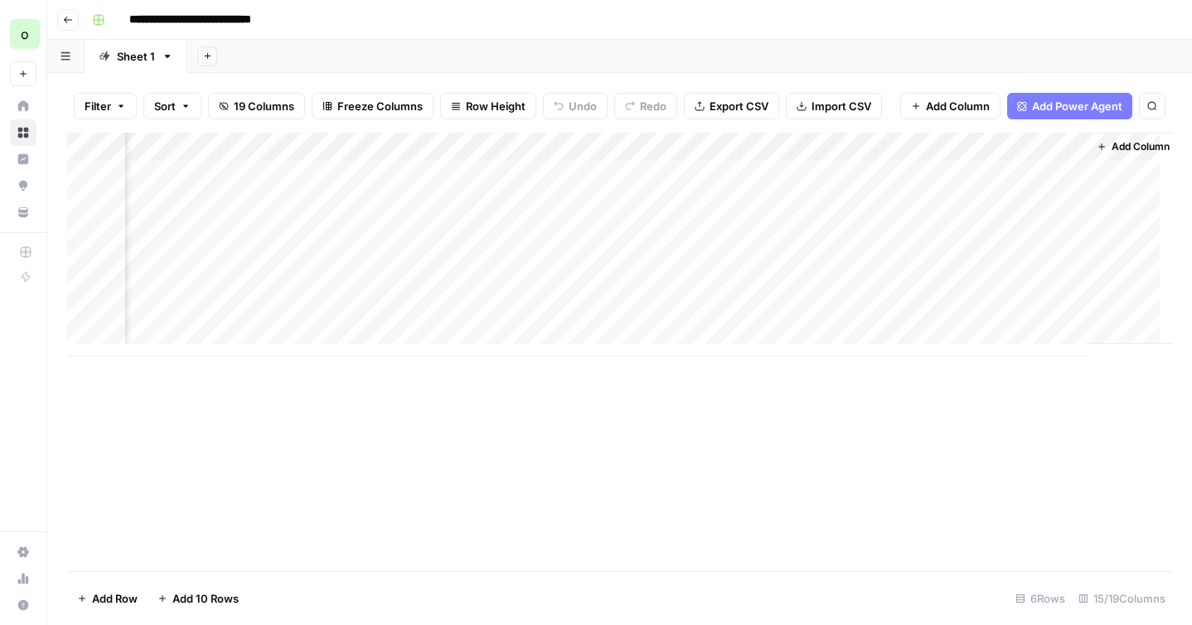
click at [726, 314] on div "Add Column" at bounding box center [619, 245] width 1105 height 224
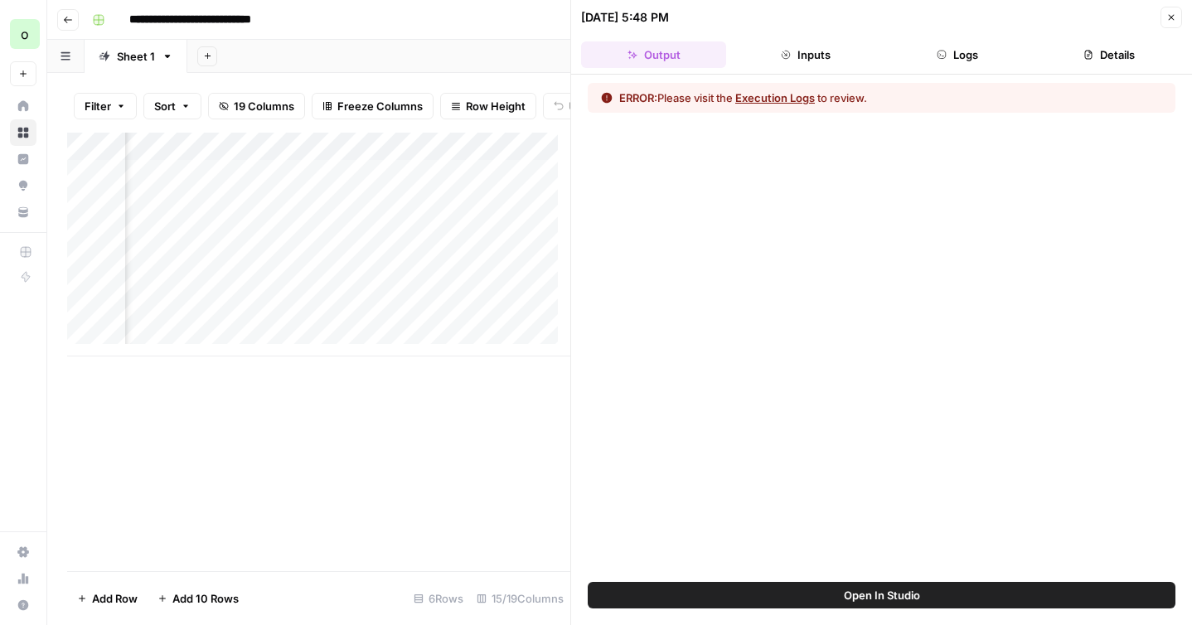
click at [952, 62] on button "Logs" at bounding box center [958, 54] width 145 height 27
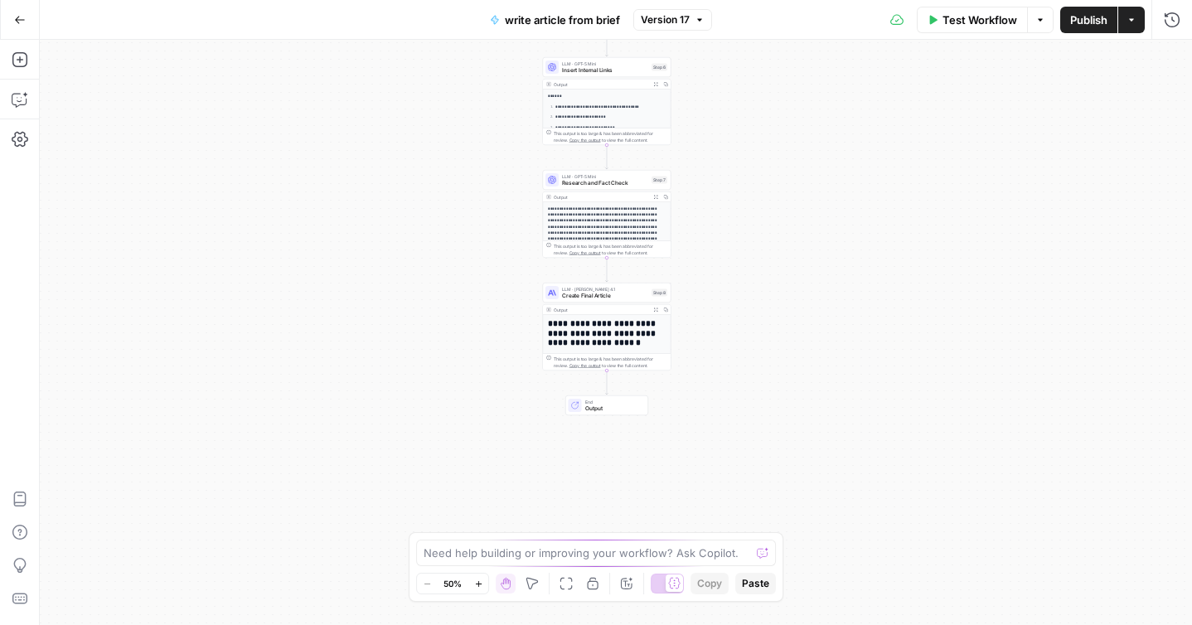
drag, startPoint x: 517, startPoint y: 468, endPoint x: 507, endPoint y: 182, distance: 286.3
click at [507, 181] on div "**********" at bounding box center [616, 332] width 1153 height 585
click at [596, 298] on span "Create Final Article" at bounding box center [604, 297] width 86 height 8
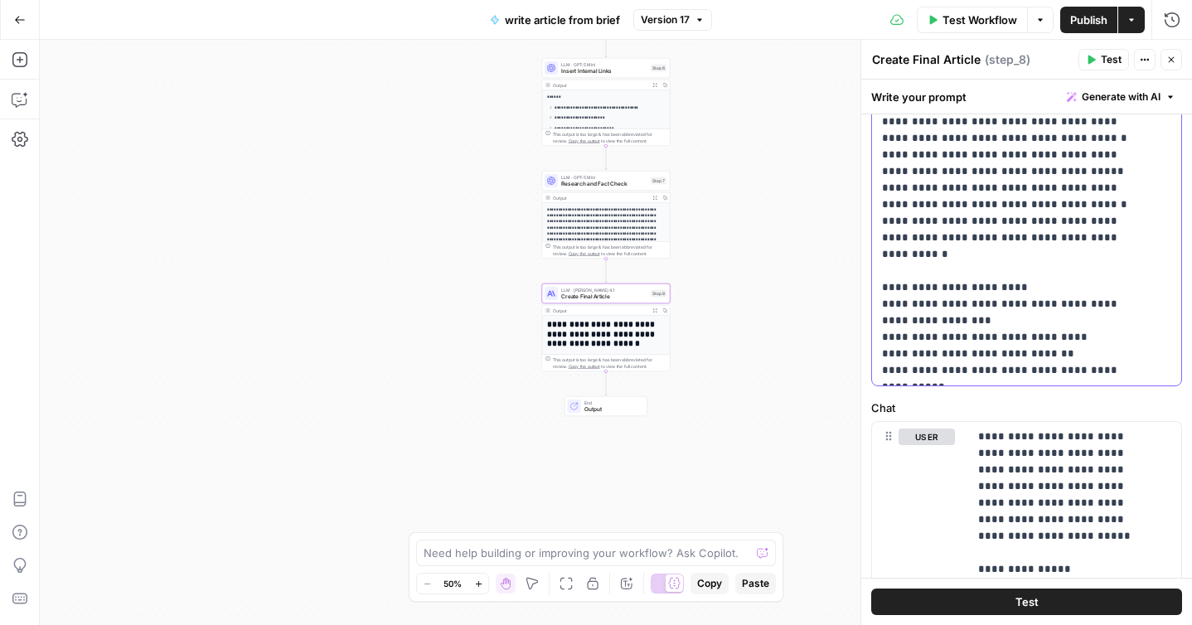
scroll to position [494, 0]
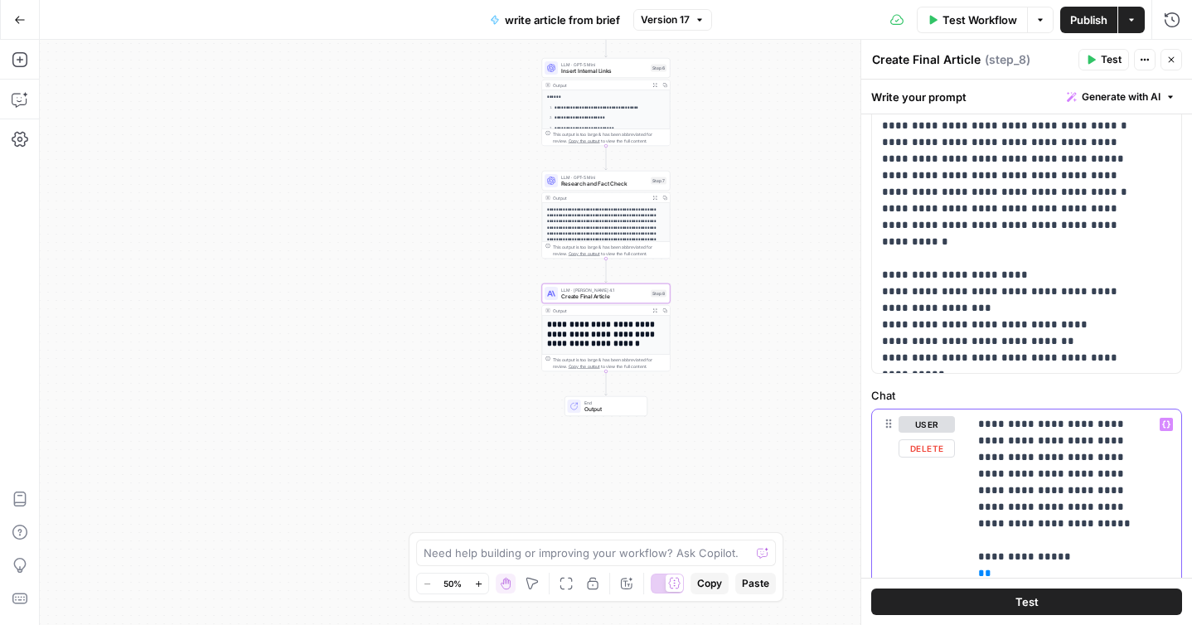
click at [497, 545] on textarea at bounding box center [587, 553] width 327 height 17
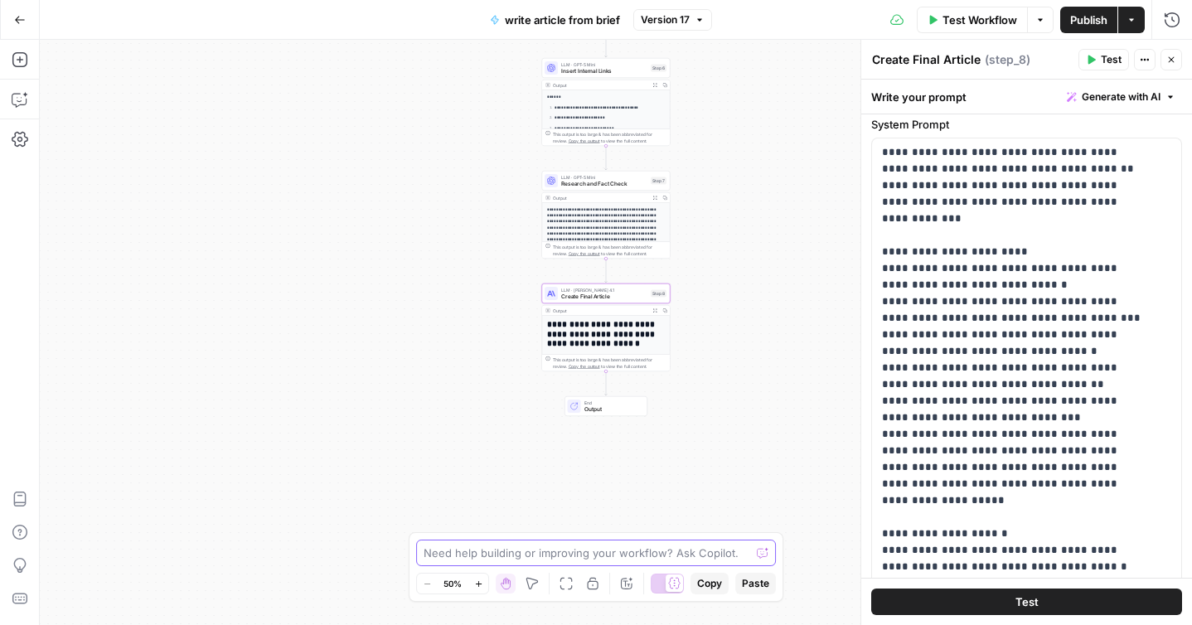
scroll to position [0, 0]
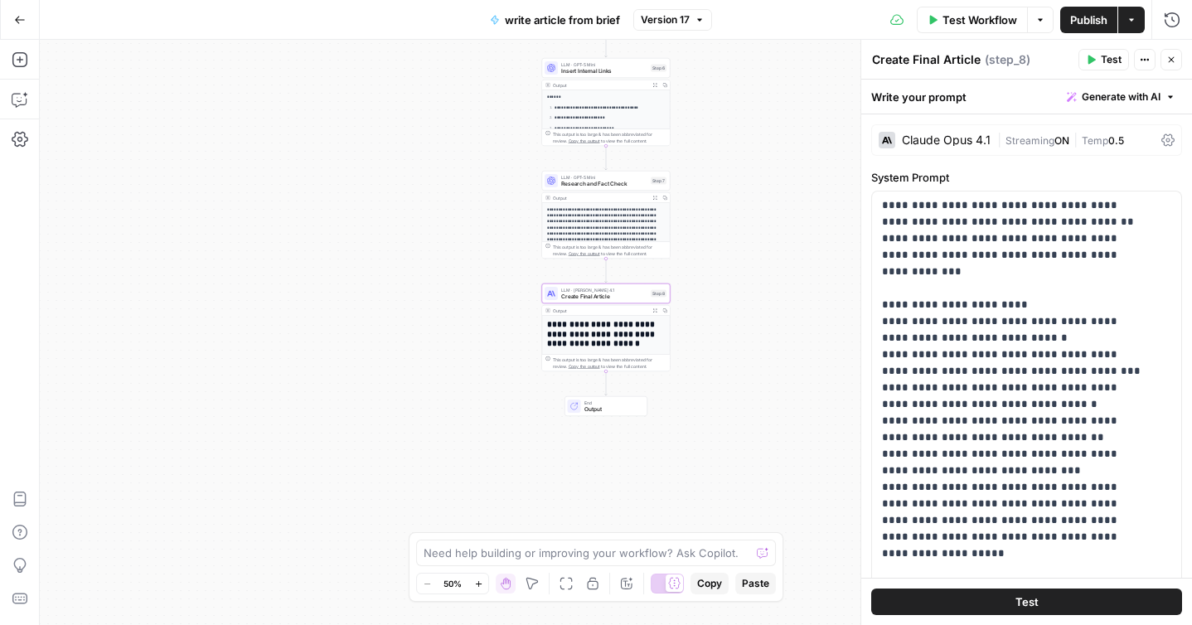
click at [1162, 143] on icon at bounding box center [1168, 140] width 13 height 12
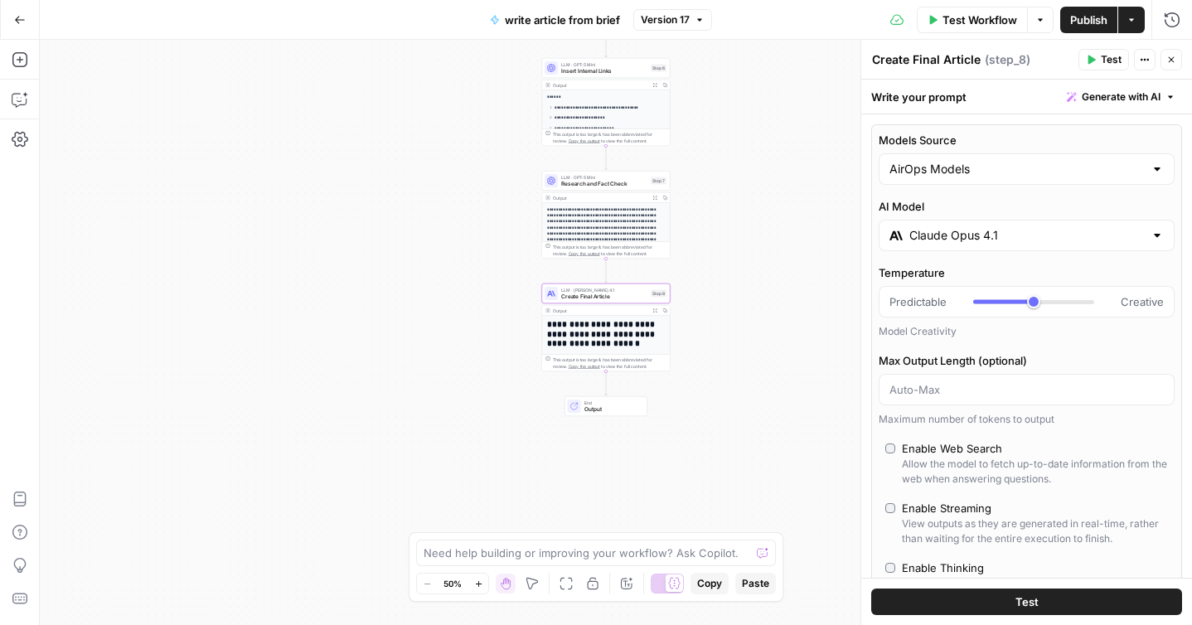
click at [1151, 236] on div at bounding box center [1157, 235] width 13 height 17
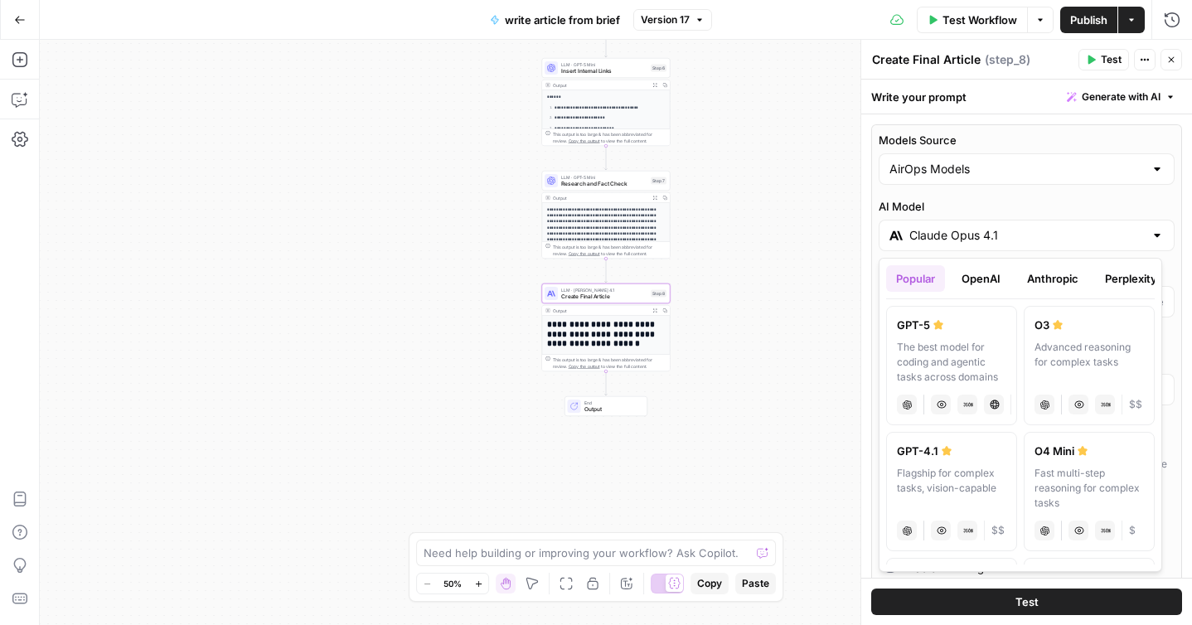
click at [1052, 274] on button "Anthropic" at bounding box center [1052, 278] width 71 height 27
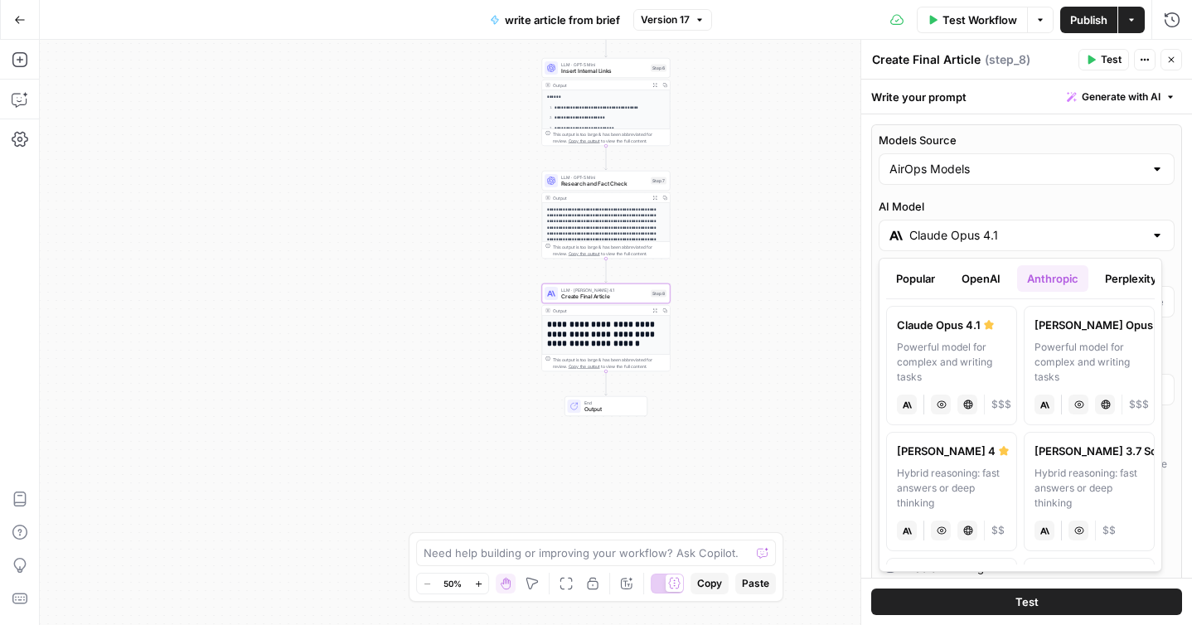
click at [972, 461] on label "Claude Sonnet 4 Hybrid reasoning: fast answers or deep thinking anthropic Visio…" at bounding box center [951, 491] width 131 height 119
type input "[PERSON_NAME] 4"
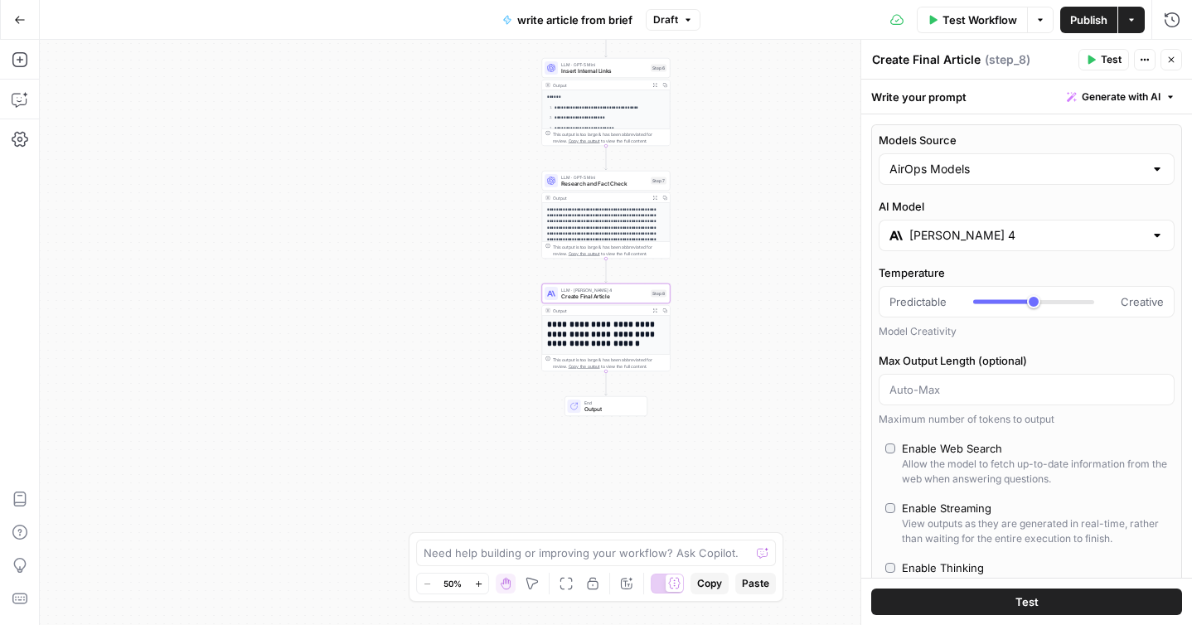
click at [975, 595] on button "Test" at bounding box center [1027, 602] width 311 height 27
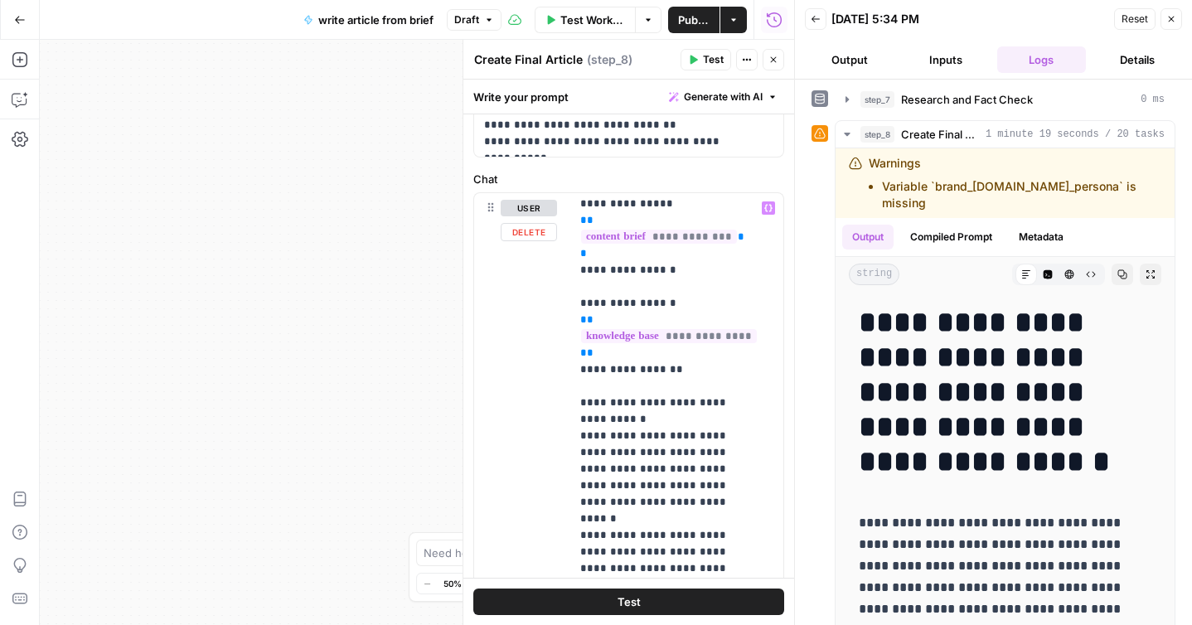
scroll to position [113, 0]
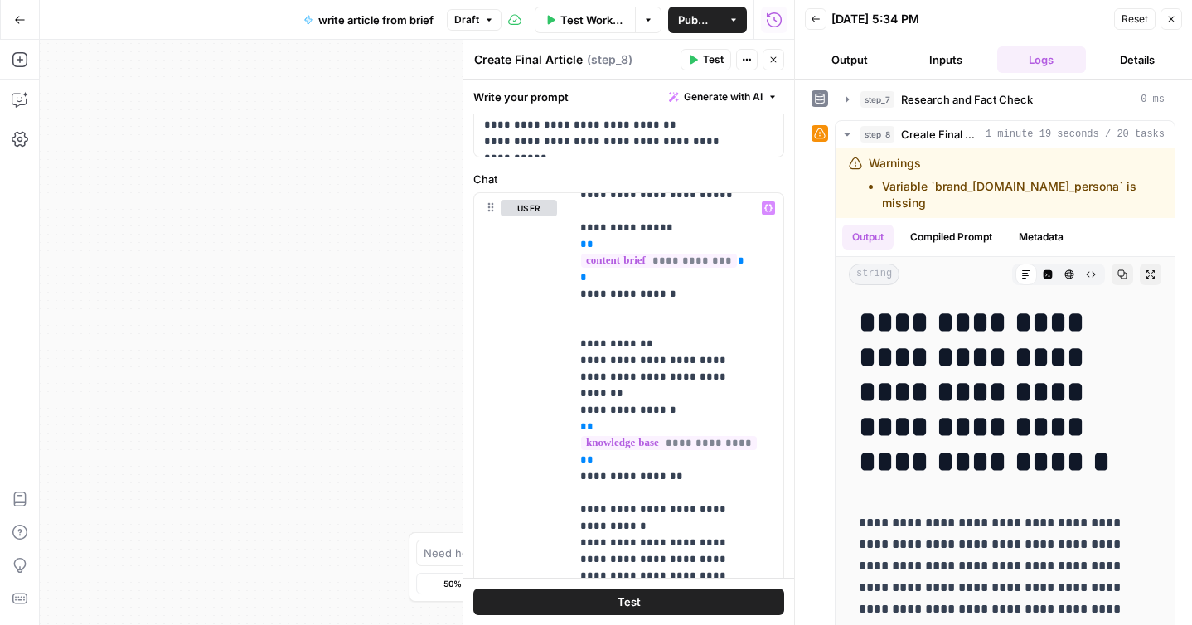
click at [1181, 15] on button "Close" at bounding box center [1172, 19] width 22 height 22
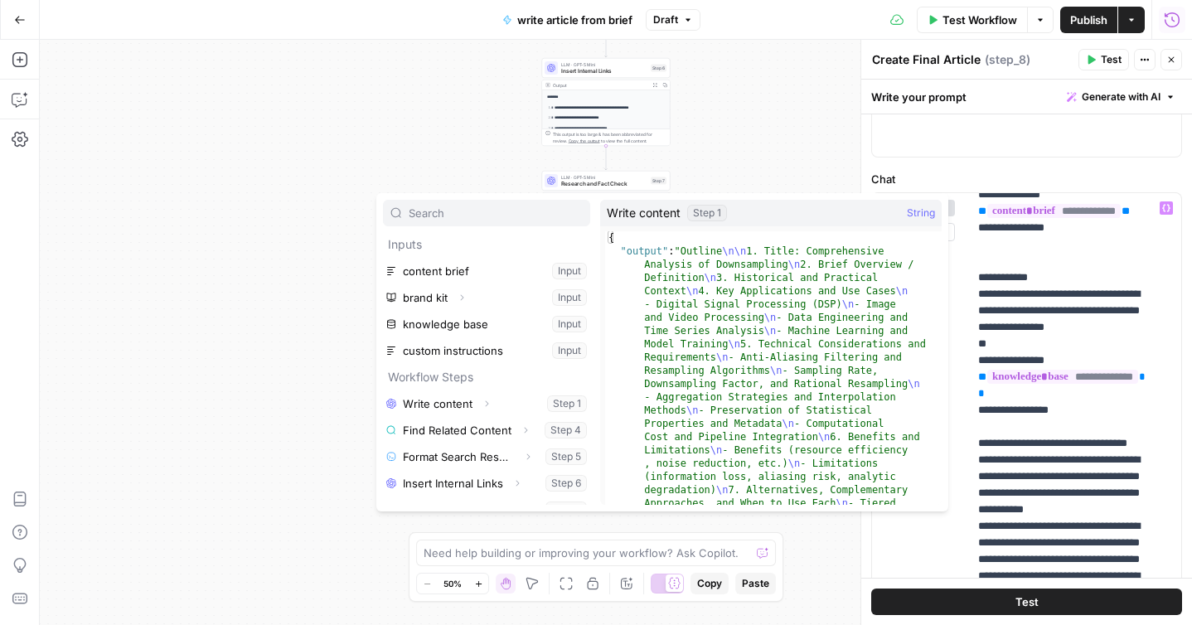
scroll to position [18, 0]
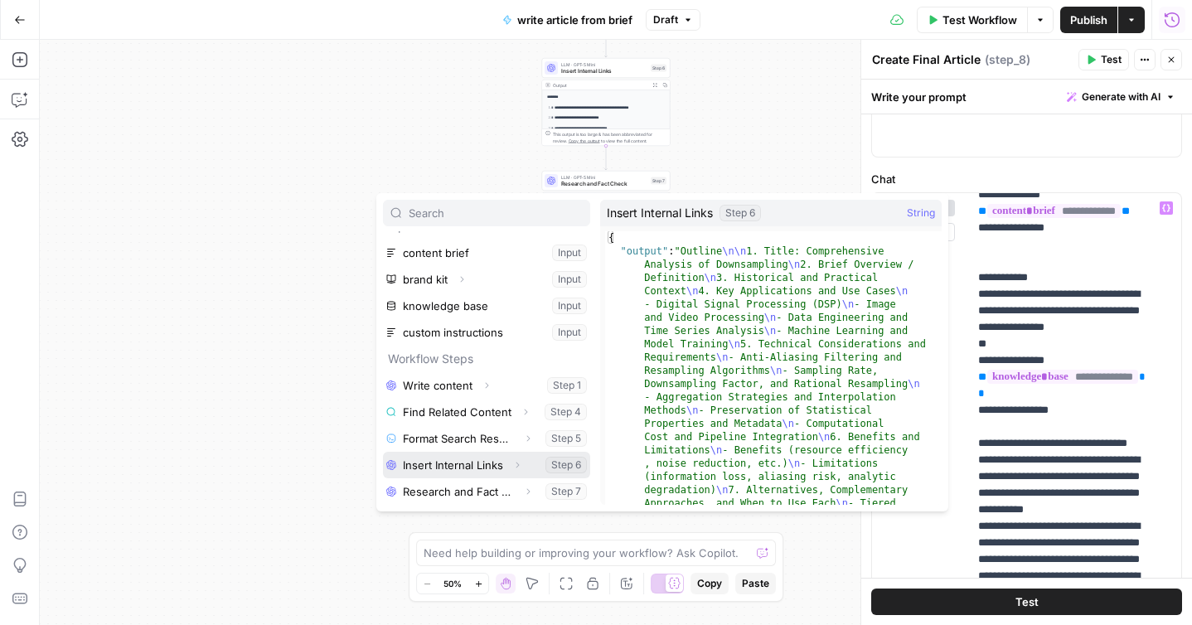
click at [488, 463] on button "Select variable Insert Internal Links" at bounding box center [486, 465] width 207 height 27
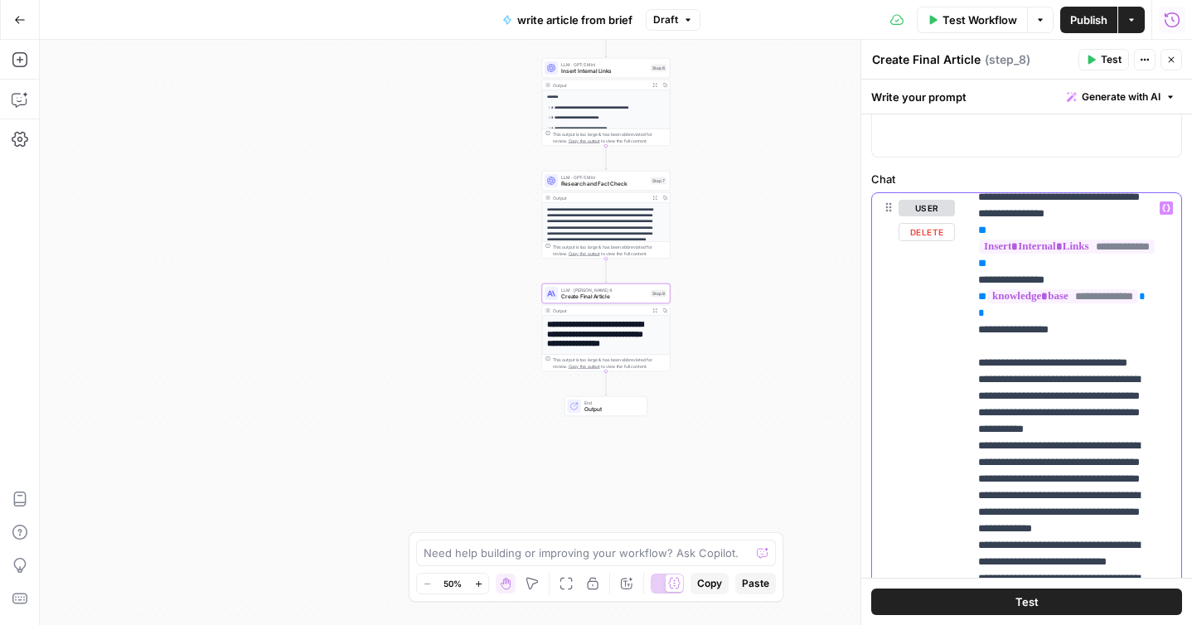
scroll to position [230, 0]
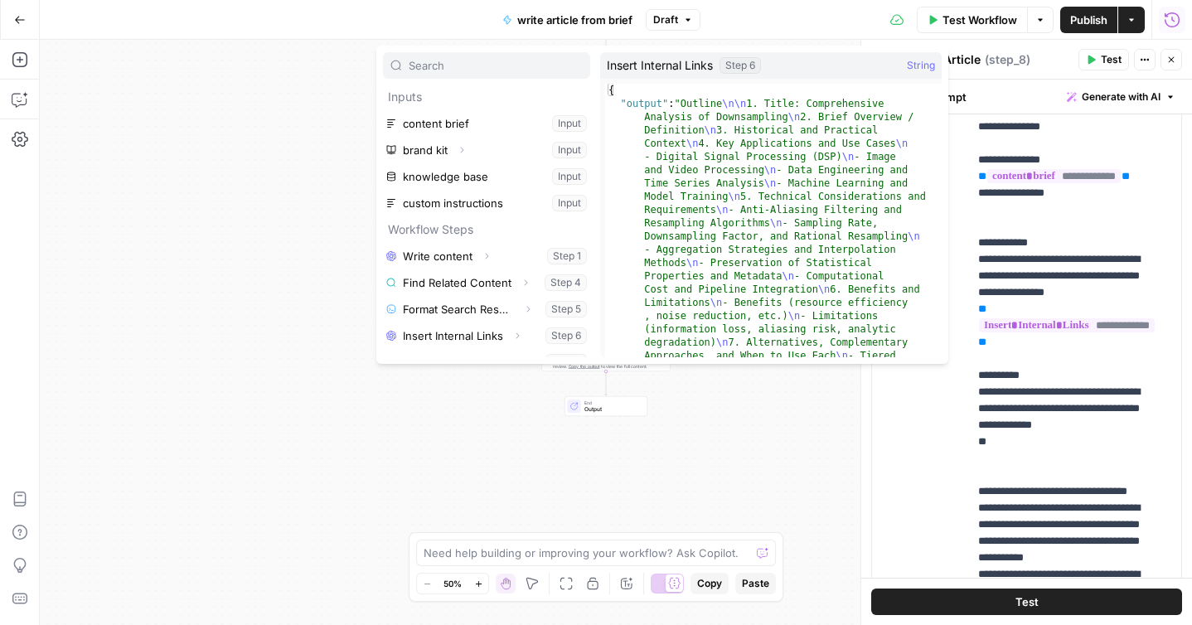
scroll to position [18, 0]
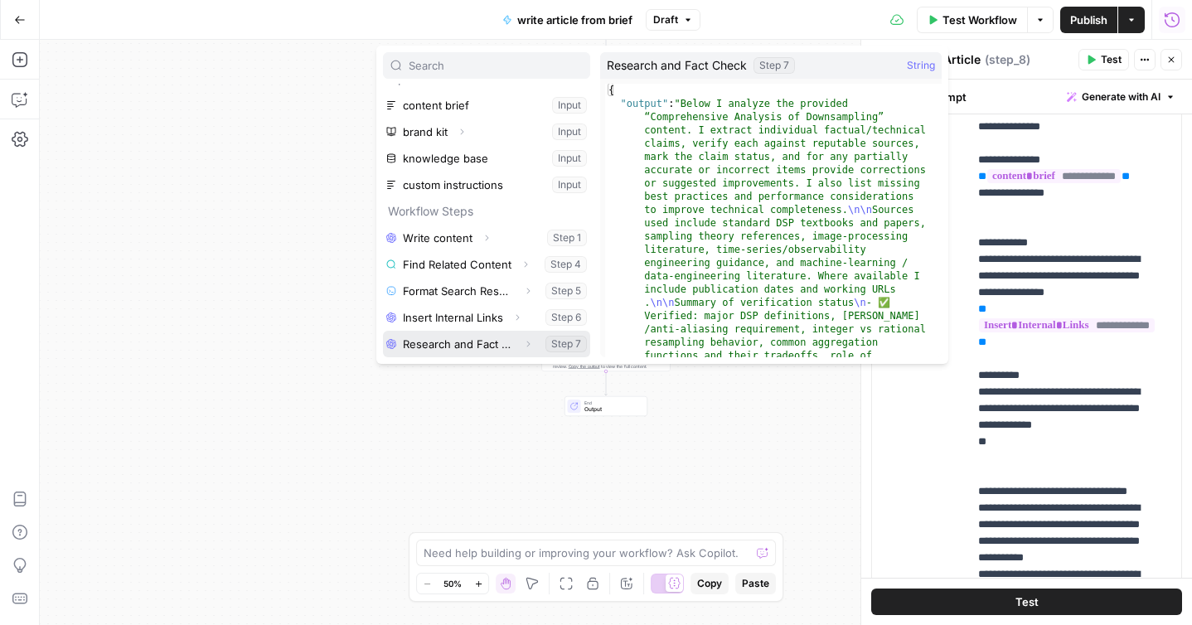
click at [452, 337] on button "Select variable Research and Fact Check" at bounding box center [486, 344] width 207 height 27
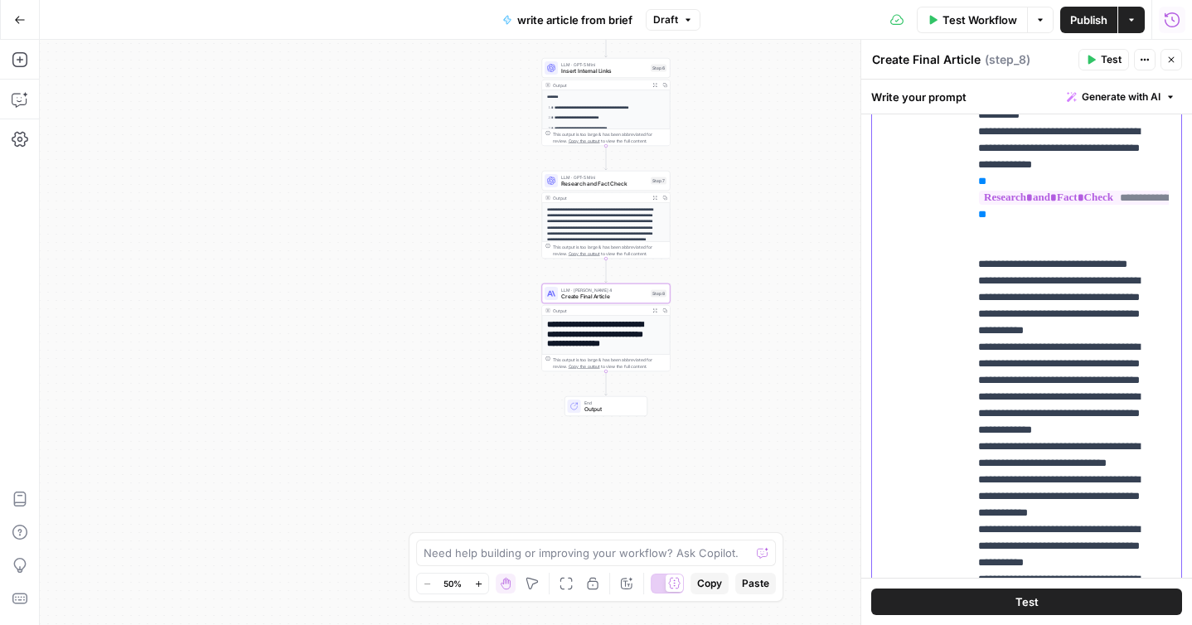
scroll to position [354, 0]
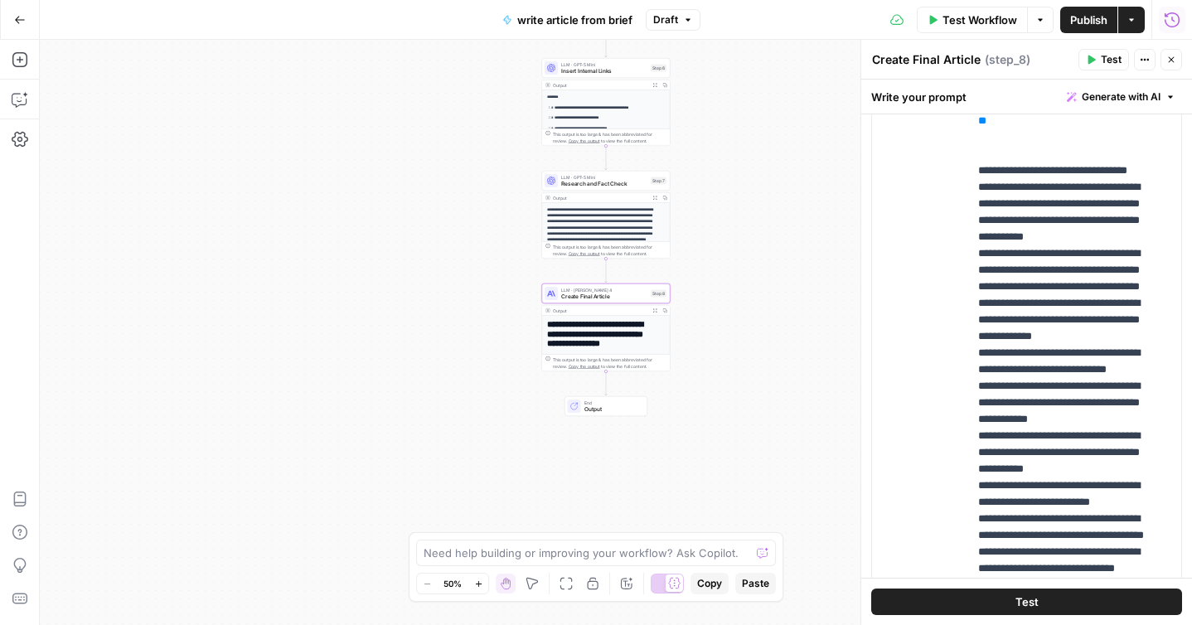
click at [974, 22] on span "Test Workflow" at bounding box center [980, 20] width 75 height 17
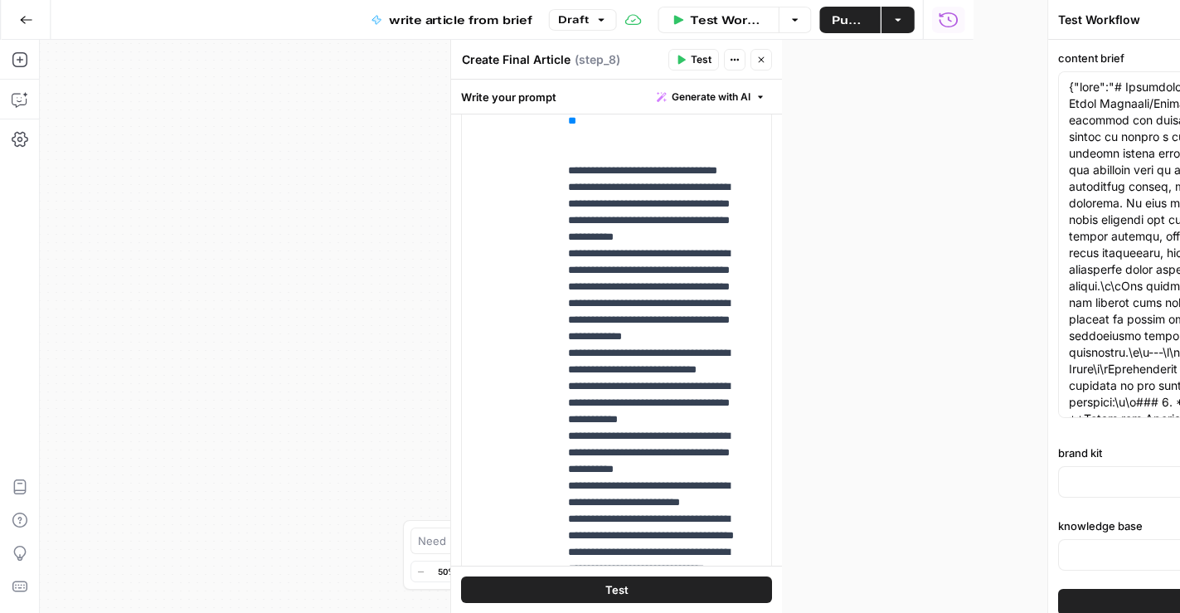
type input "Hydrolix"
type input "Hydrolix KB"
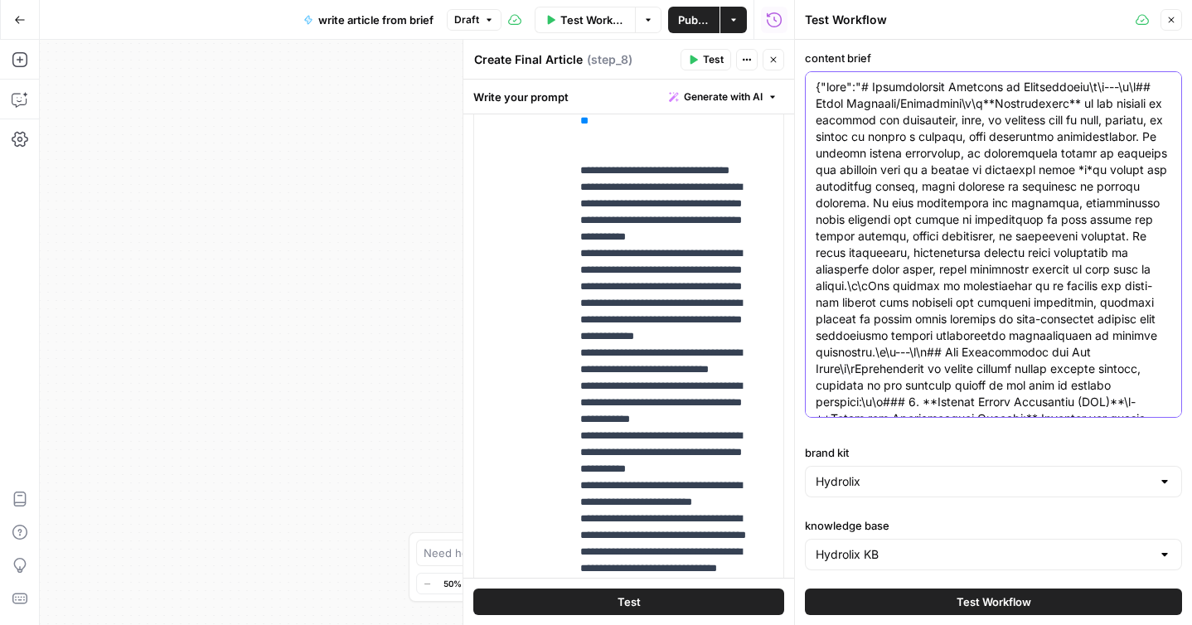
paste textarea "introduction":{"key_points":["Introduce the importance of choosing the right ma…"
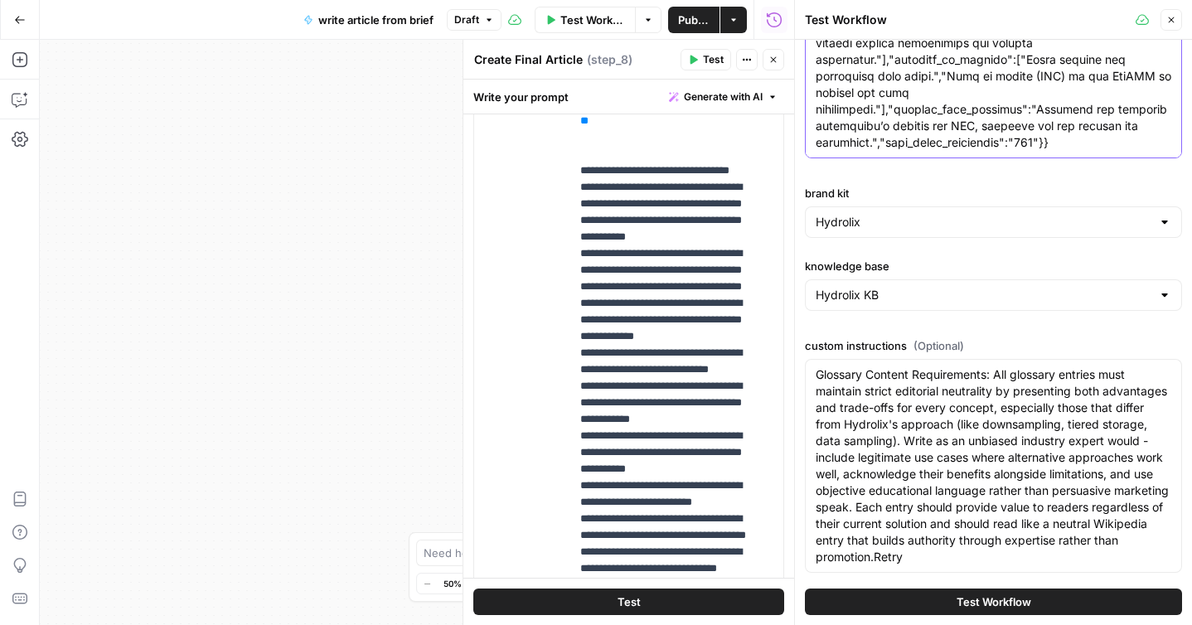
scroll to position [270, 0]
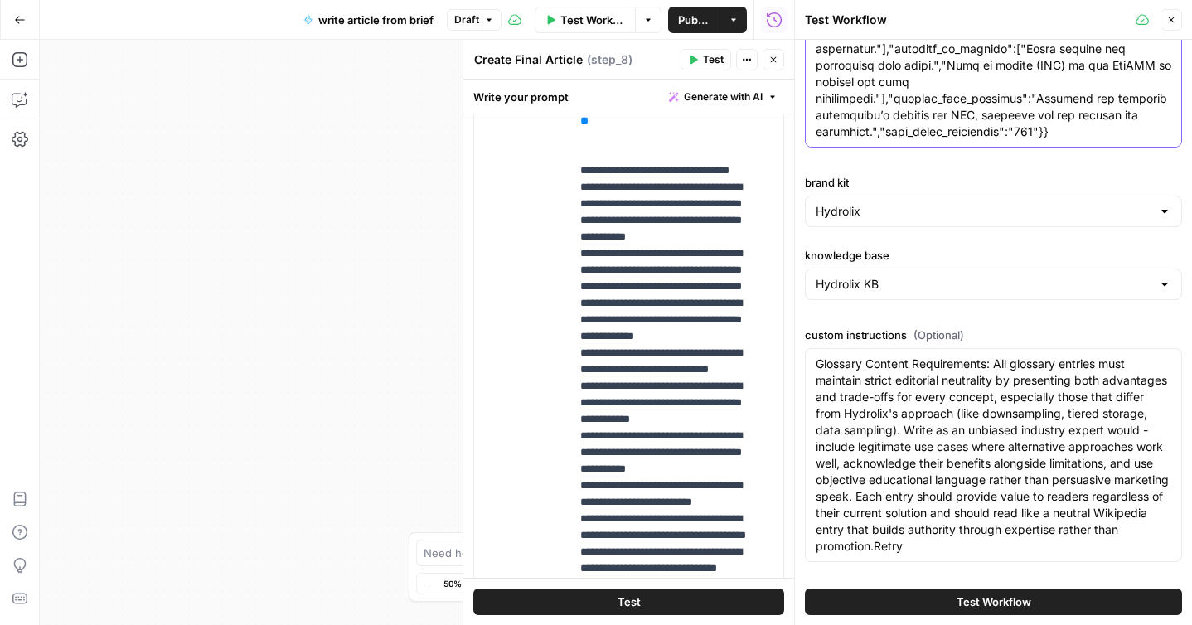
type textarea "{"introduction":{"key_points":["Introduce the importance of choosing the right …"
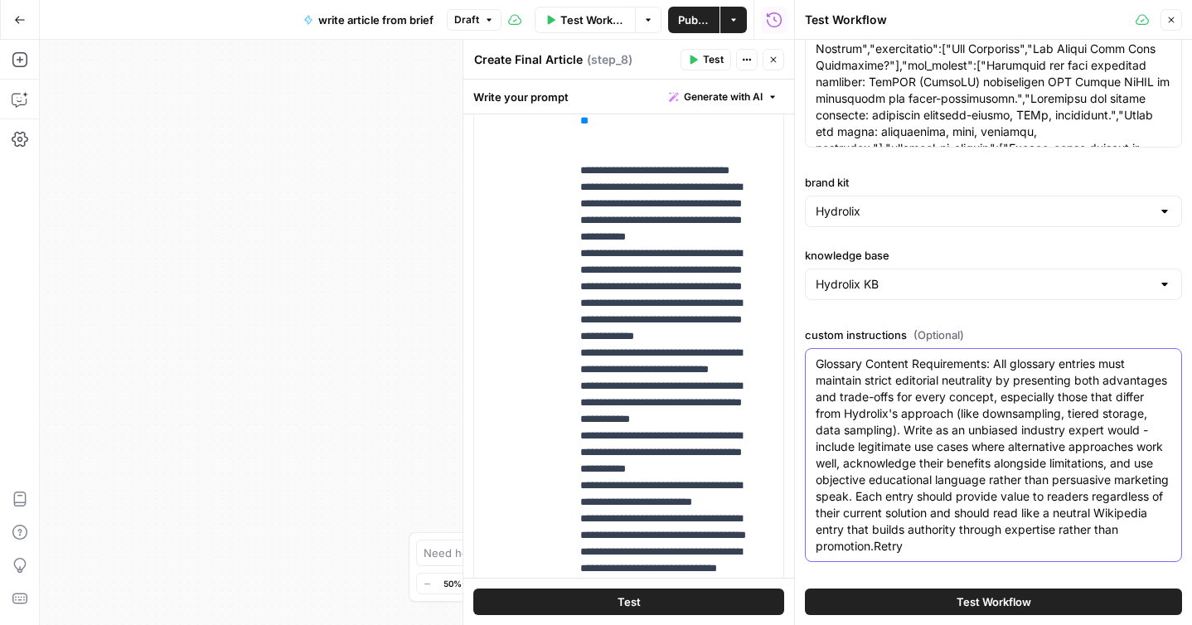
click at [919, 367] on textarea "Glossary Content Requirements: All glossary entries must maintain strict editor…" at bounding box center [994, 455] width 356 height 199
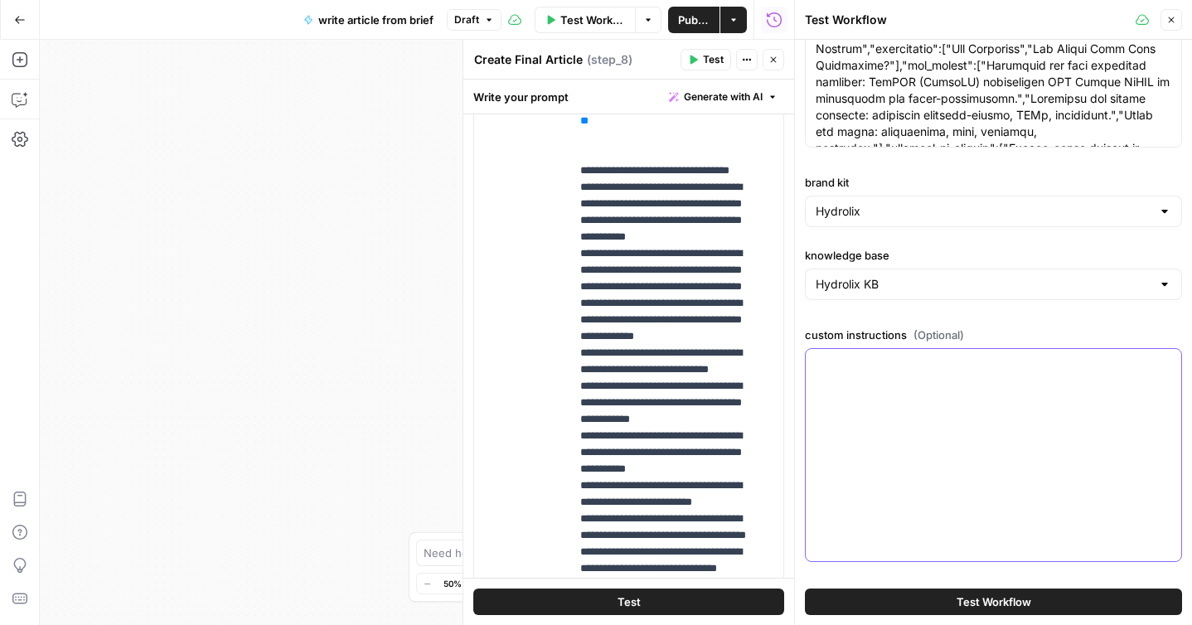
scroll to position [121, 0]
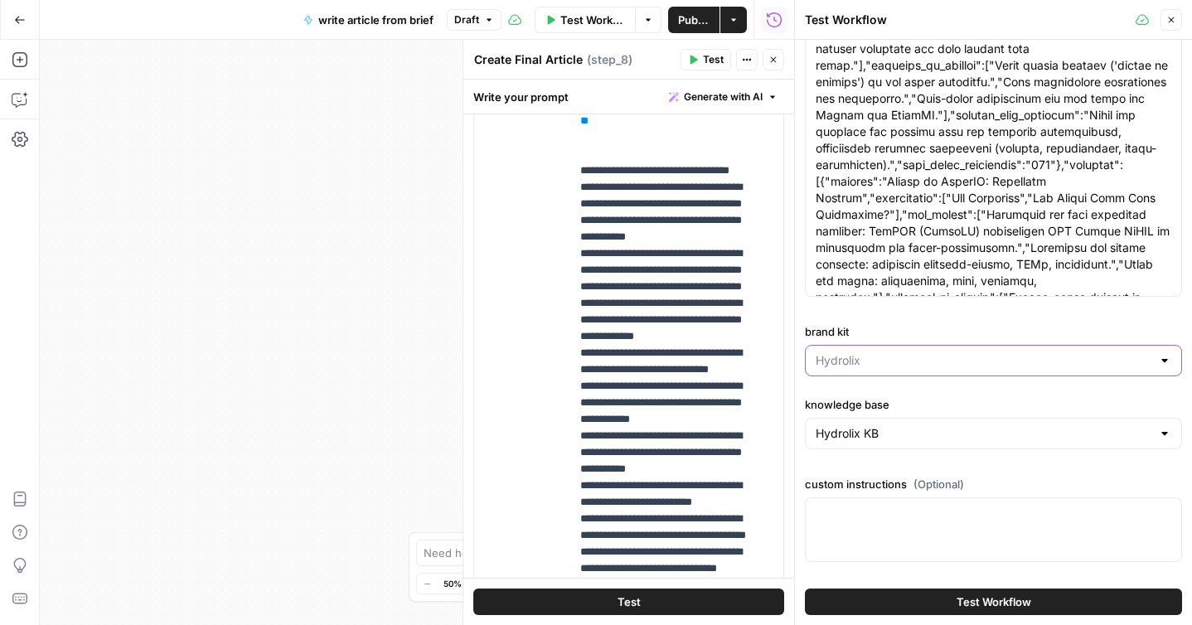
click at [949, 361] on input "brand kit" at bounding box center [984, 360] width 336 height 17
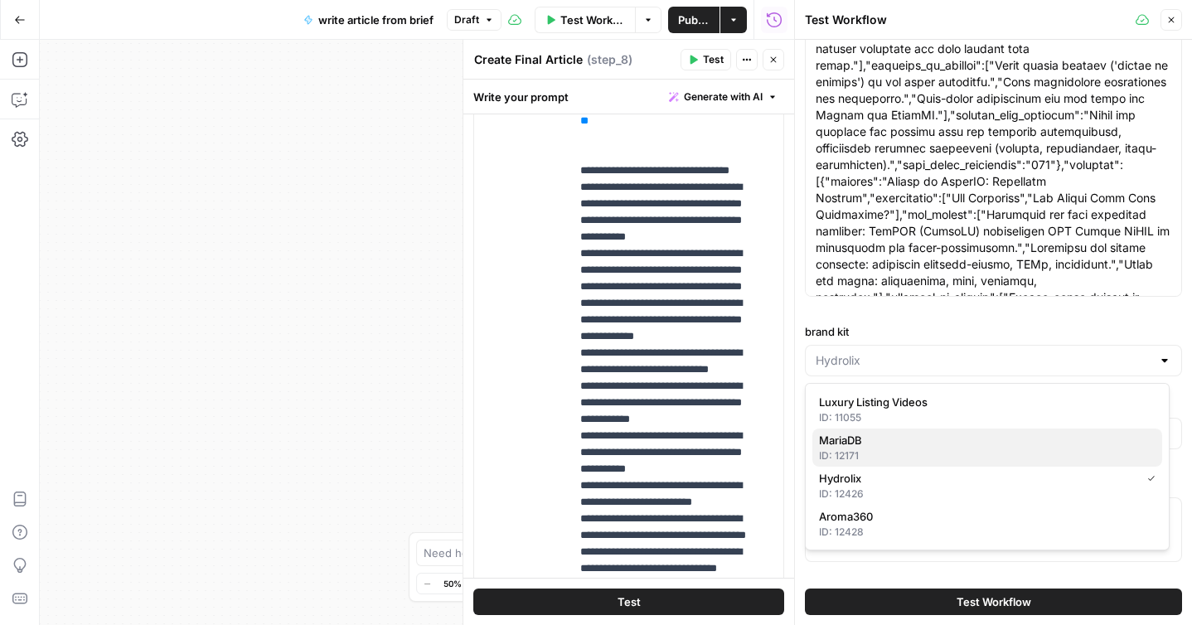
click at [857, 454] on div "ID: 12171" at bounding box center [987, 456] width 337 height 15
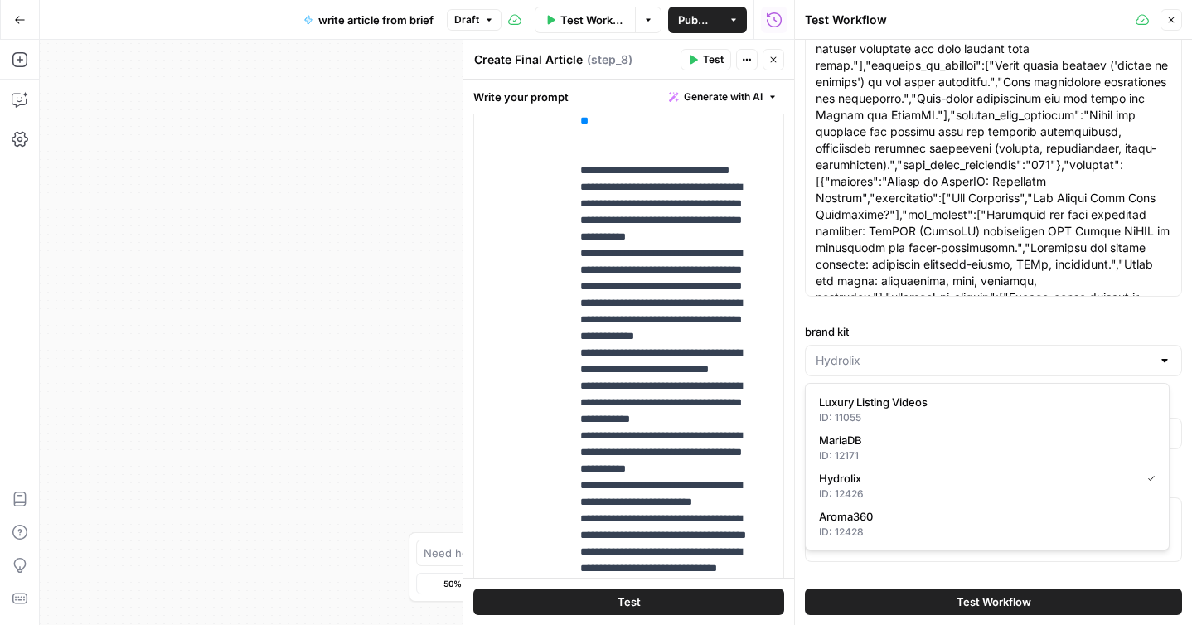
type input "MariaDB"
click at [877, 444] on div "Hydrolix KB" at bounding box center [993, 434] width 377 height 32
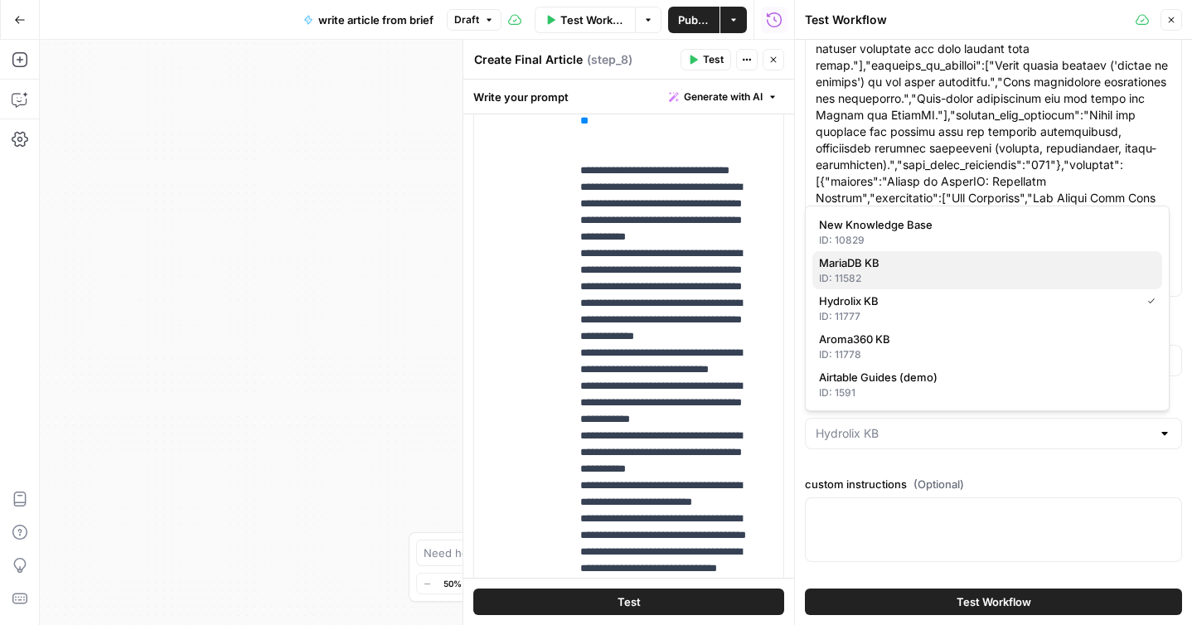
click at [861, 266] on span "MariaDB KB" at bounding box center [984, 263] width 330 height 17
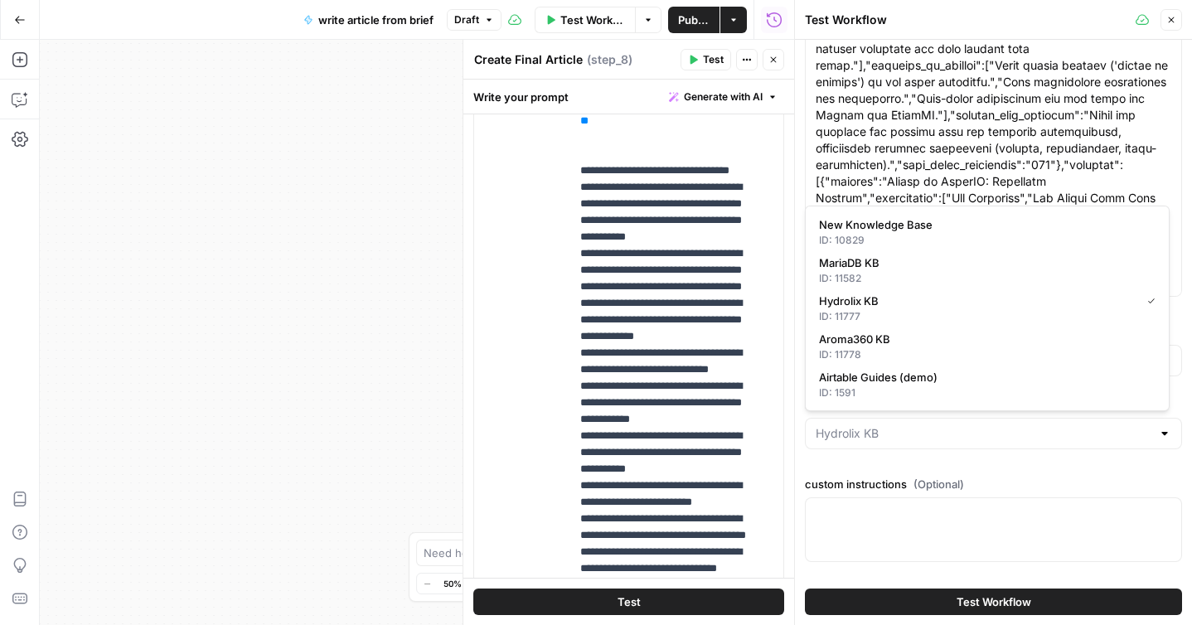
type input "MariaDB KB"
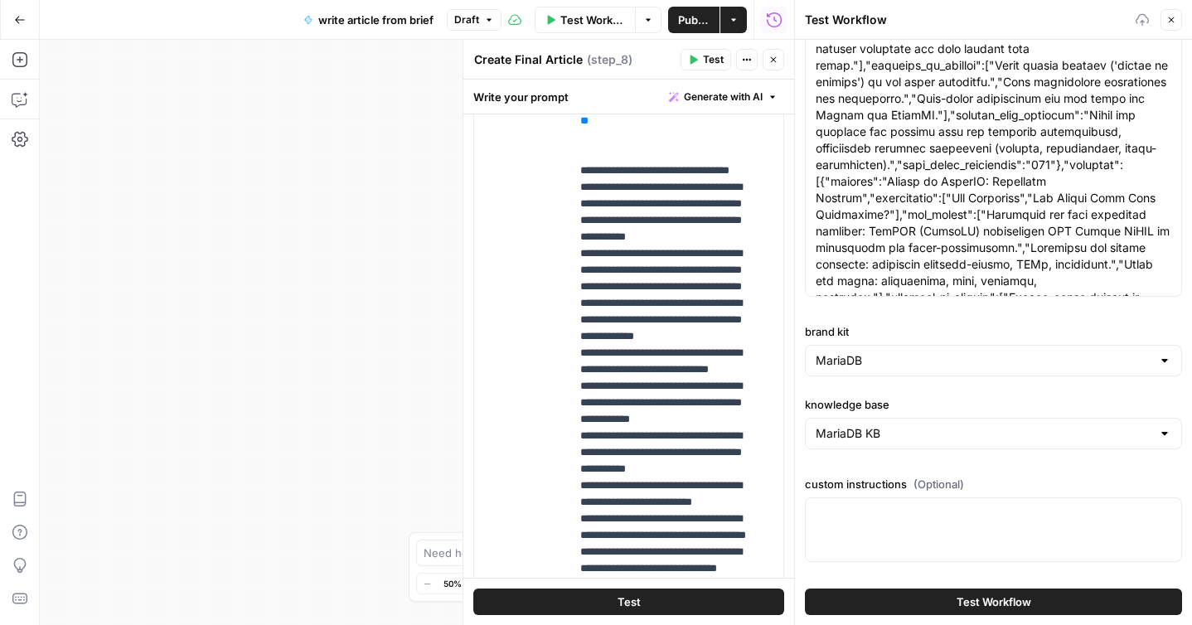
click at [892, 504] on div at bounding box center [993, 530] width 377 height 65
paste textarea ""# SkySQL Aurora Benchmark Blog Update Prompt ## Task Overview Update the SkySQ…"
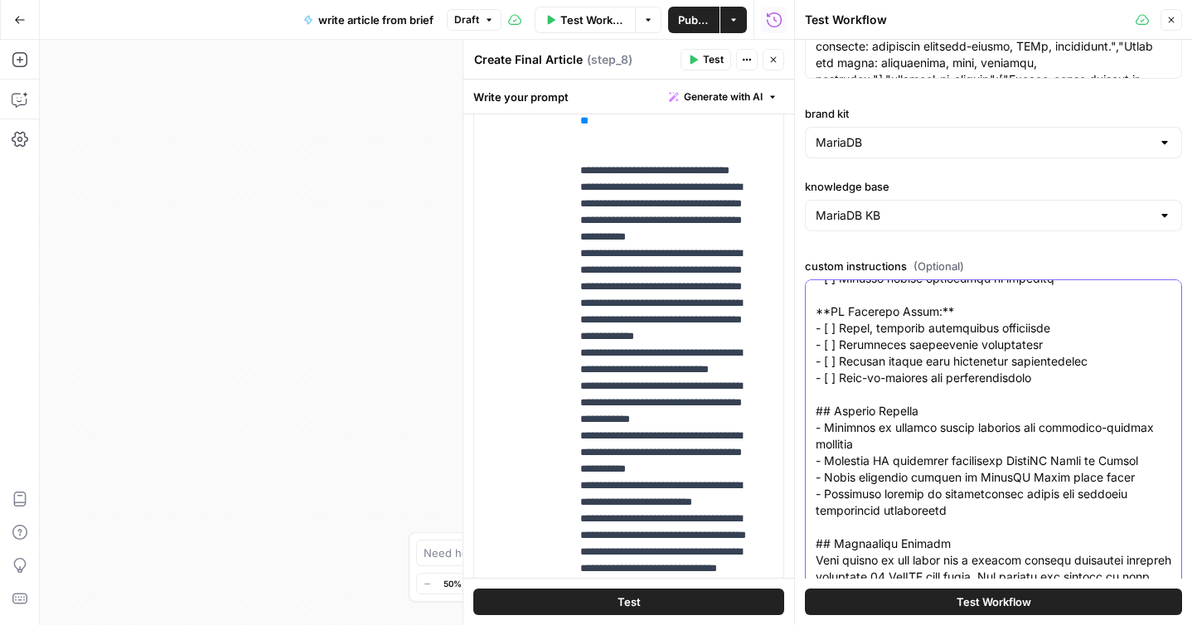
scroll to position [2488, 0]
type textarea ""# SkySQL Aurora Benchmark Blog Update Prompt ## Task Overview Update the SkySQ…"
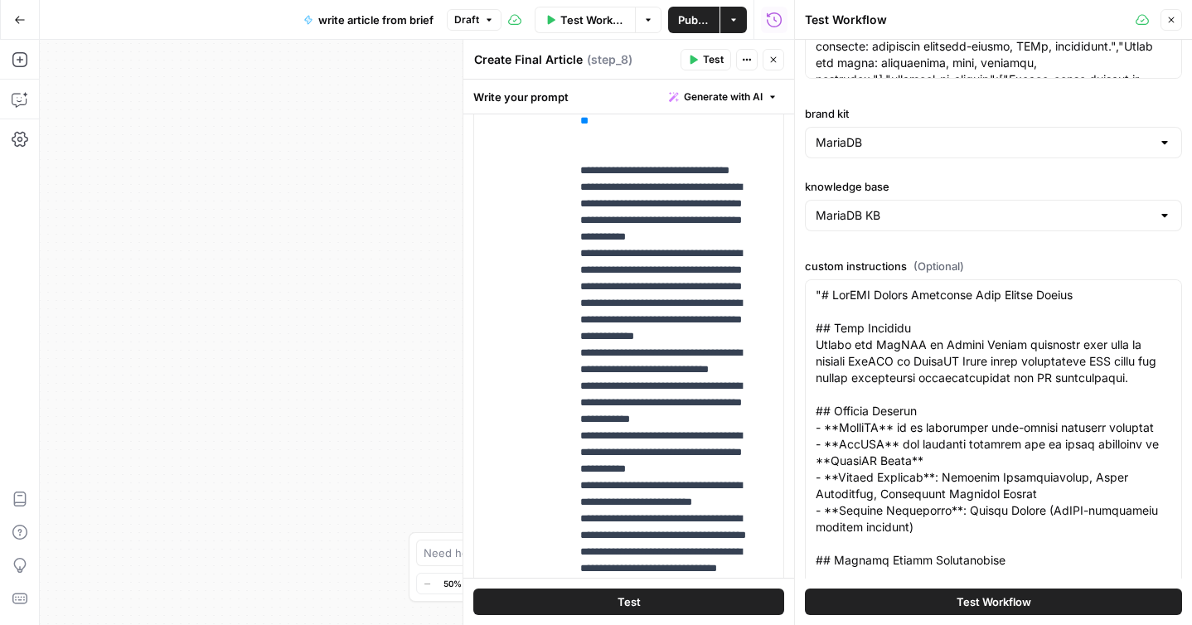
click at [903, 596] on button "Test Workflow" at bounding box center [993, 602] width 377 height 27
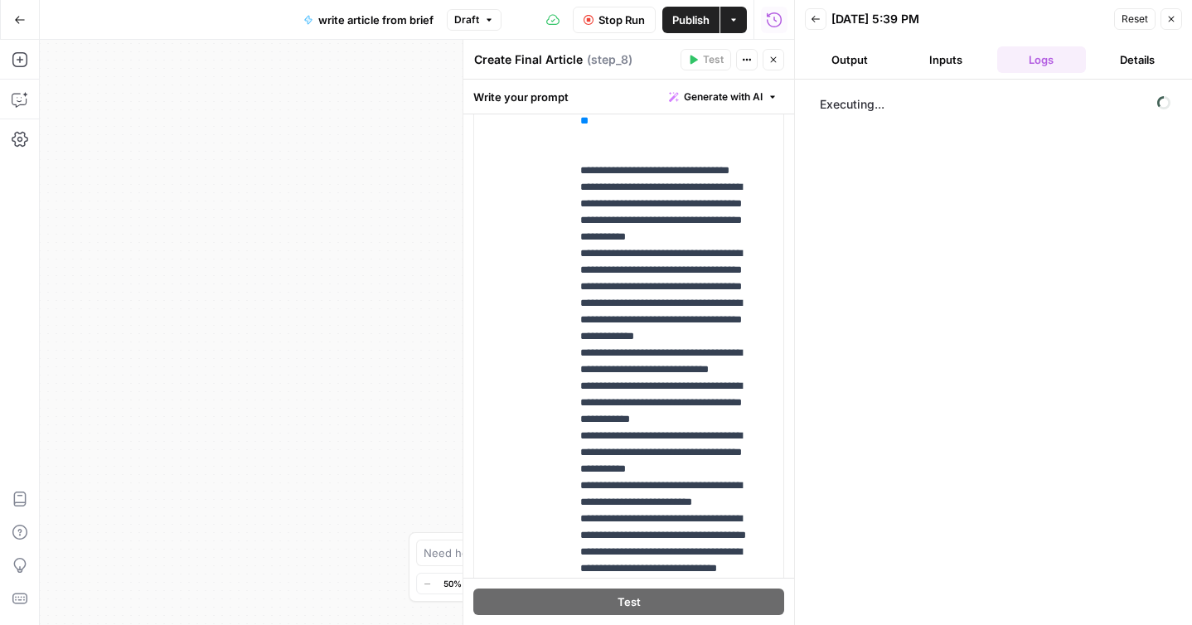
click at [775, 65] on button "Close" at bounding box center [774, 60] width 22 height 22
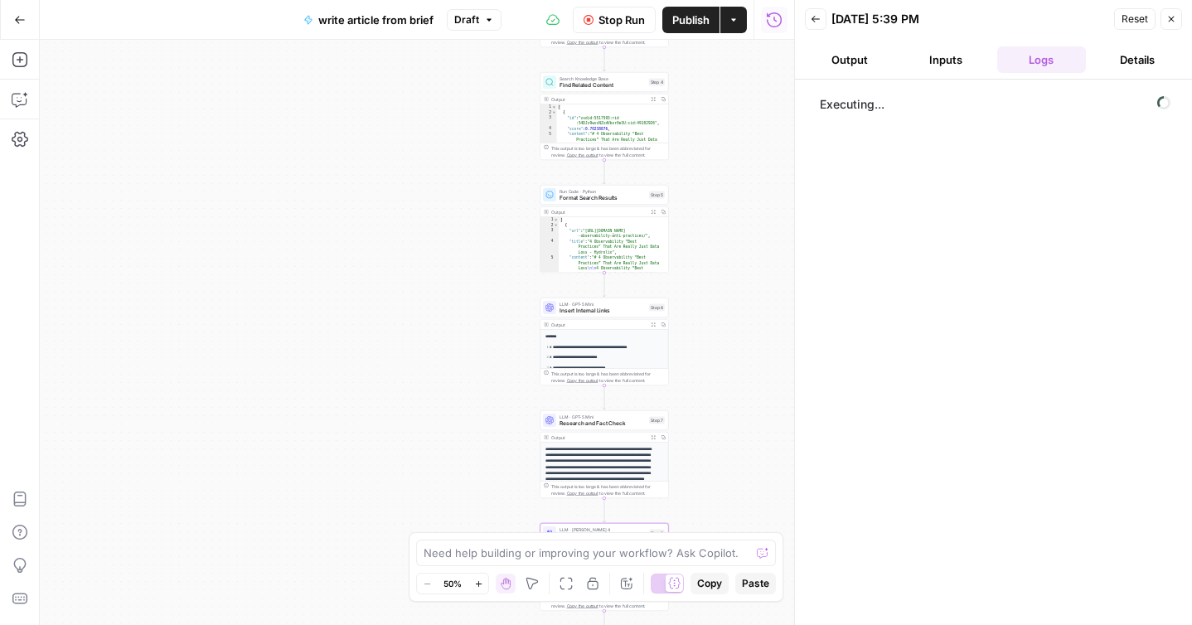
drag, startPoint x: 729, startPoint y: 128, endPoint x: 727, endPoint y: 402, distance: 274.5
click at [727, 402] on div "**********" at bounding box center [417, 332] width 755 height 585
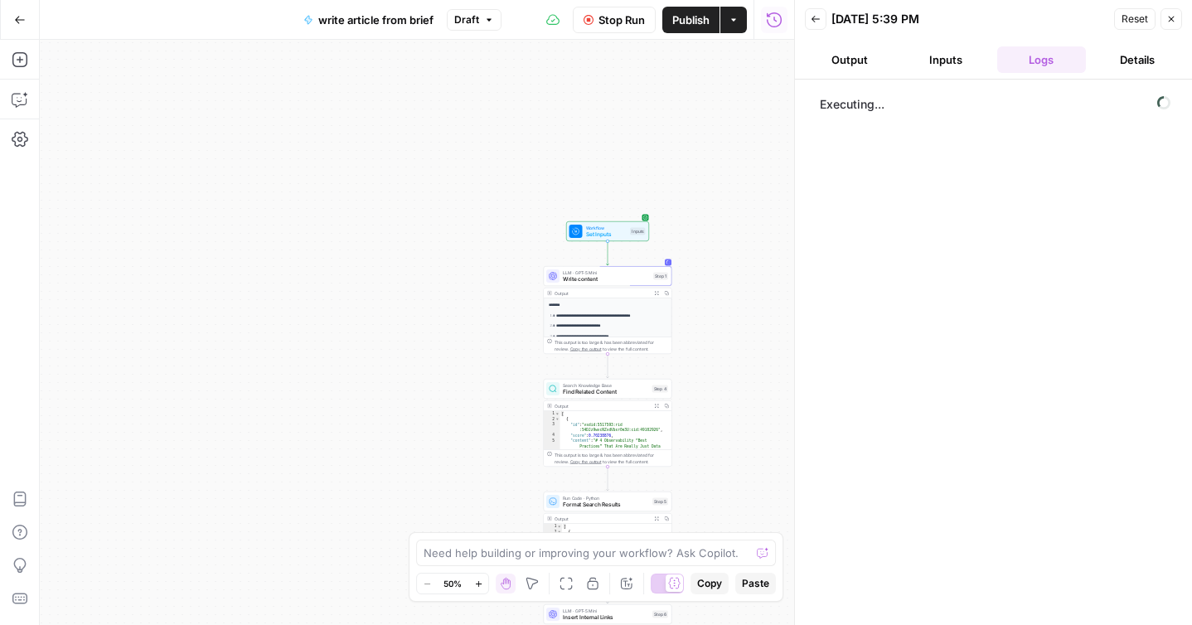
drag, startPoint x: 707, startPoint y: 100, endPoint x: 710, endPoint y: 371, distance: 271.2
click at [710, 371] on div "**********" at bounding box center [417, 332] width 755 height 585
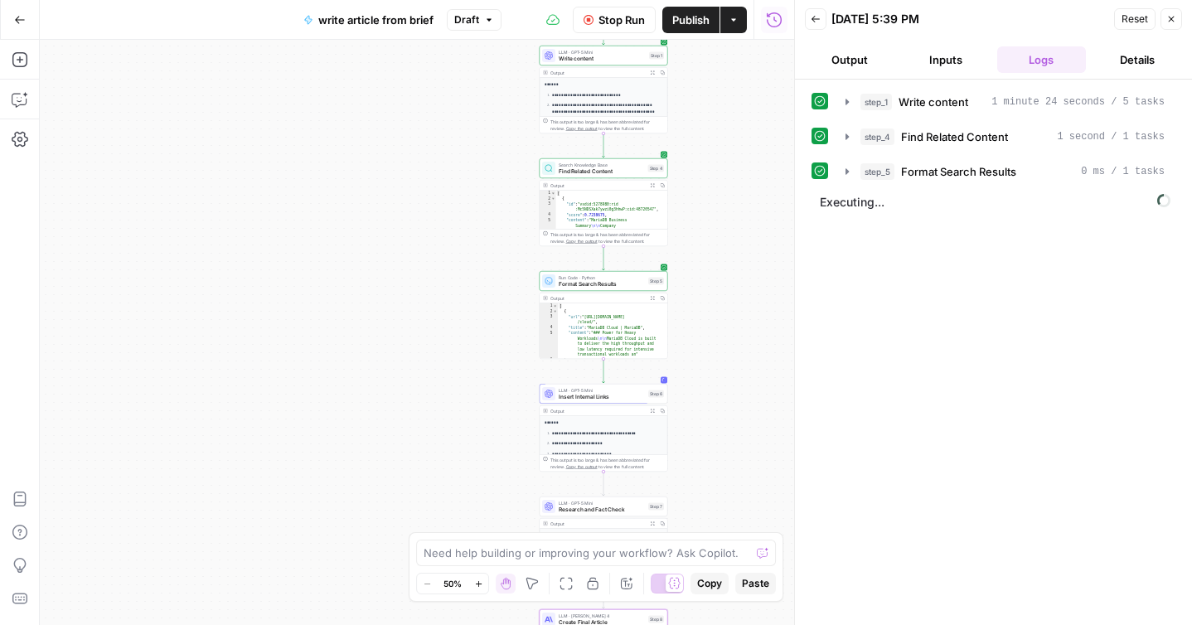
drag, startPoint x: 336, startPoint y: 478, endPoint x: 332, endPoint y: 258, distance: 219.8
click at [332, 258] on div "**********" at bounding box center [417, 332] width 755 height 585
click at [652, 187] on icon "button" at bounding box center [652, 185] width 5 height 5
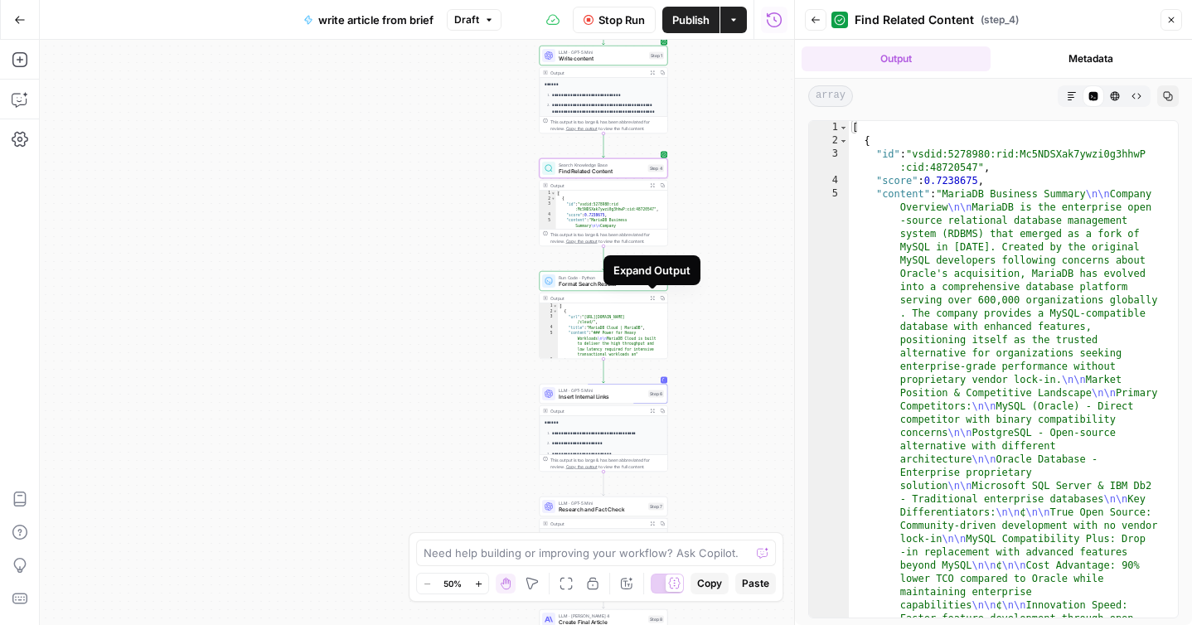
click at [653, 297] on icon "button" at bounding box center [652, 298] width 5 height 5
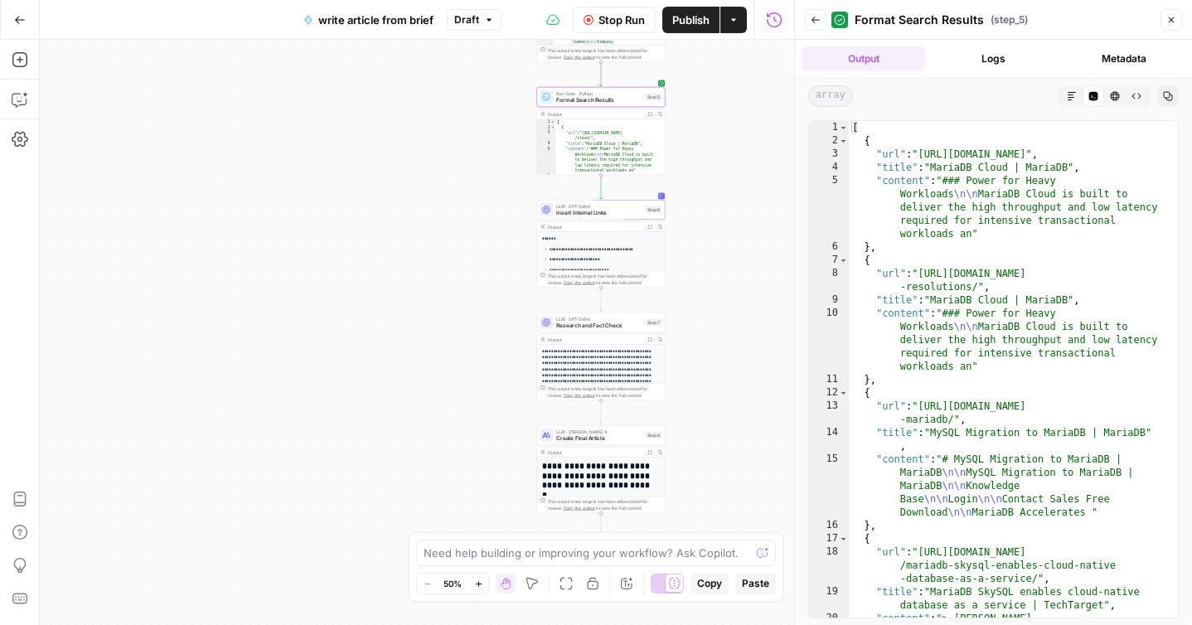
drag, startPoint x: 503, startPoint y: 405, endPoint x: 500, endPoint y: 221, distance: 184.1
click at [500, 221] on div "**********" at bounding box center [417, 332] width 755 height 585
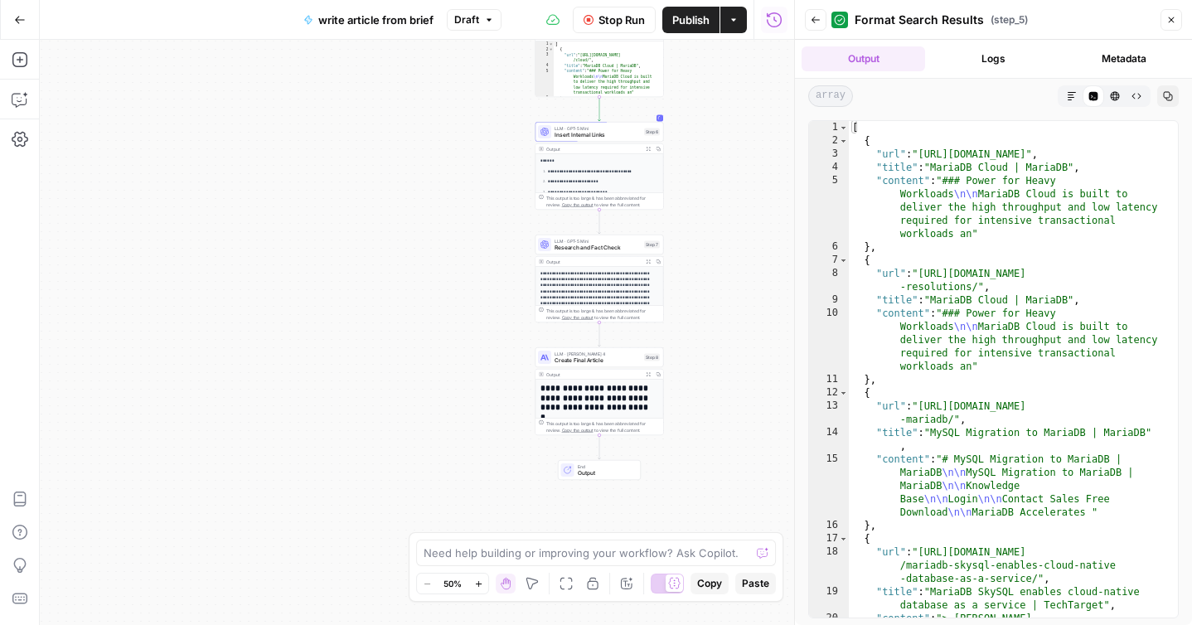
drag, startPoint x: 479, startPoint y: 384, endPoint x: 478, endPoint y: 306, distance: 78.0
click at [478, 306] on div "**********" at bounding box center [417, 332] width 755 height 585
click at [648, 261] on icon "button" at bounding box center [649, 262] width 4 height 4
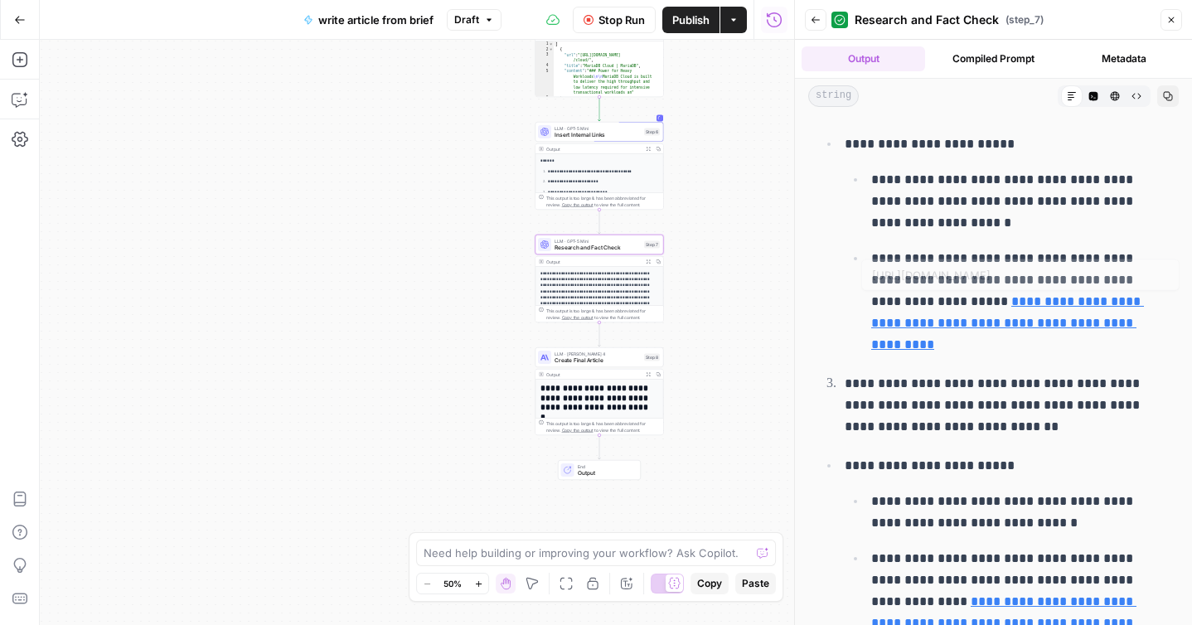
scroll to position [1638, 0]
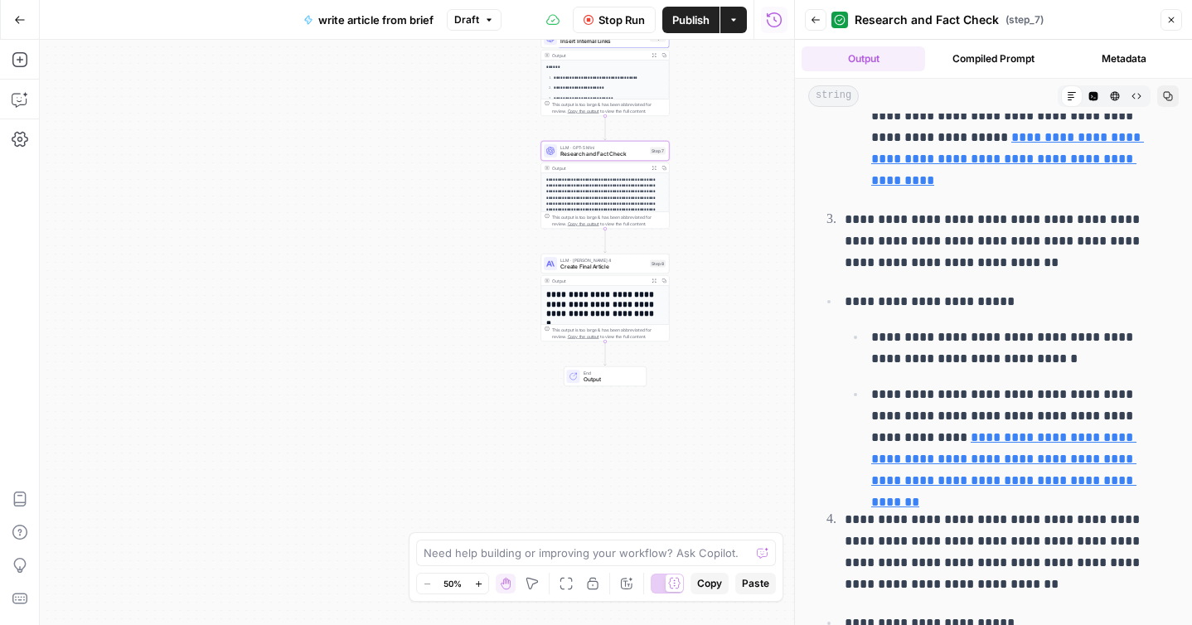
drag, startPoint x: 507, startPoint y: 405, endPoint x: 513, endPoint y: 310, distance: 94.7
click at [513, 310] on div "**********" at bounding box center [417, 332] width 755 height 585
click at [653, 279] on icon "button" at bounding box center [654, 280] width 5 height 5
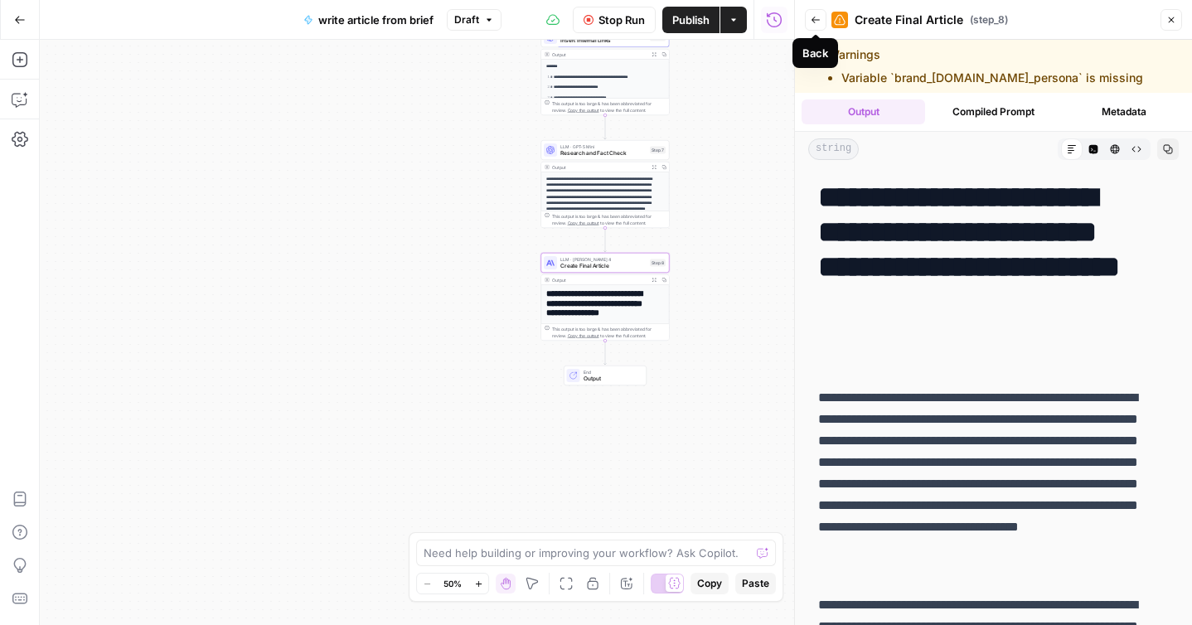
click at [813, 16] on icon "button" at bounding box center [816, 20] width 10 height 10
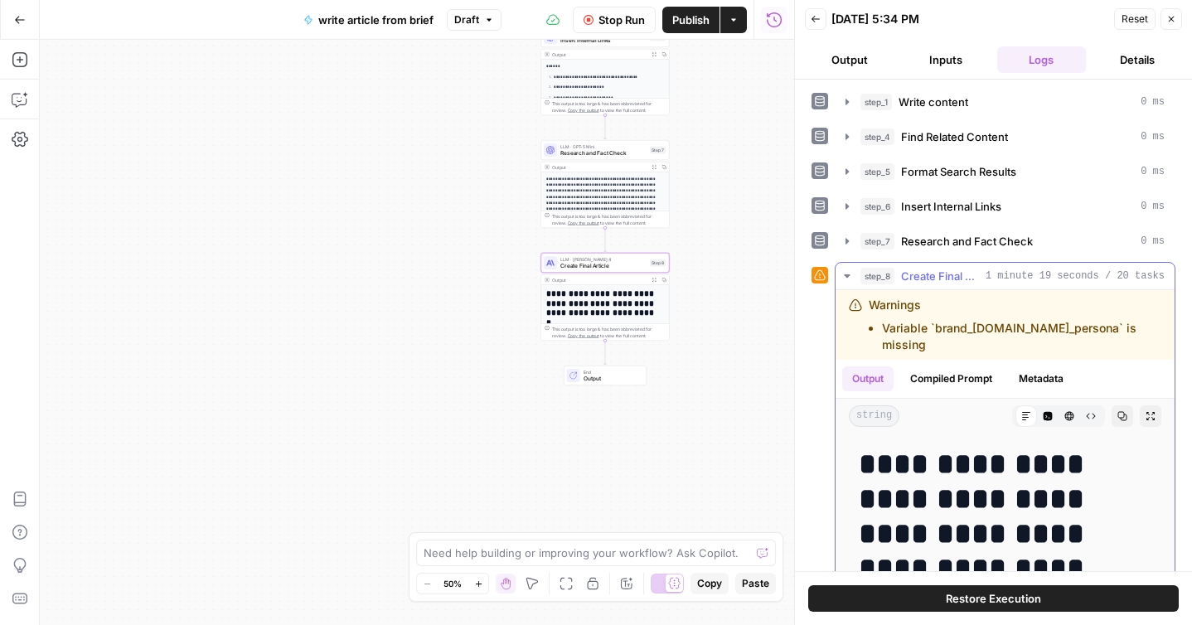
click at [848, 272] on icon "button" at bounding box center [847, 275] width 13 height 13
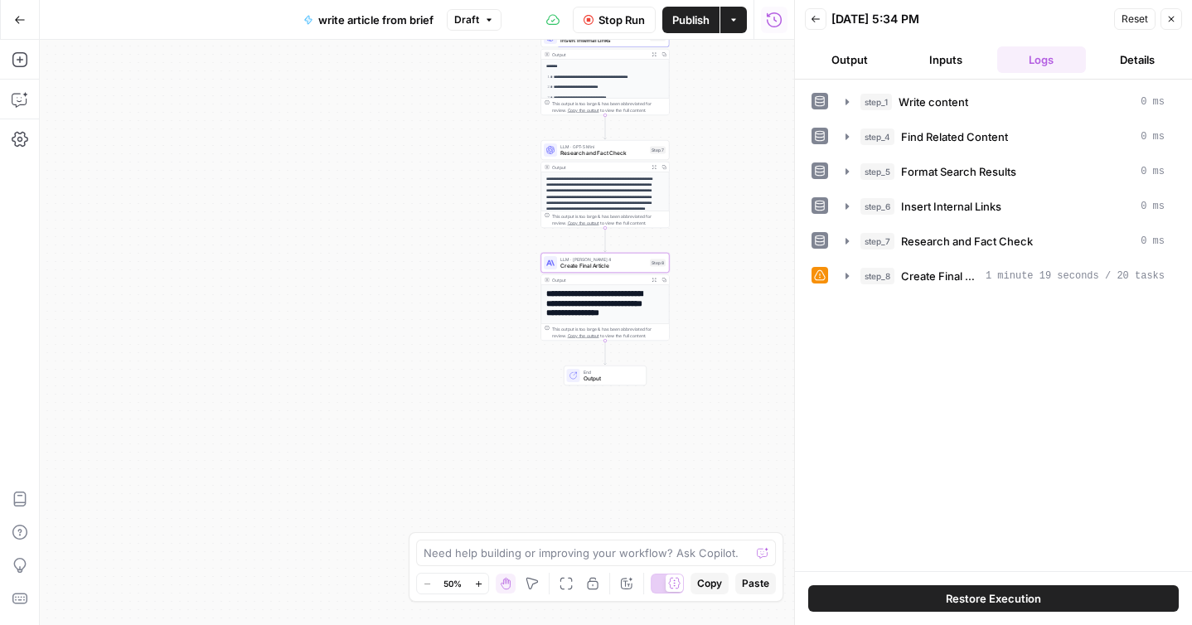
click at [818, 18] on icon "button" at bounding box center [816, 19] width 10 height 10
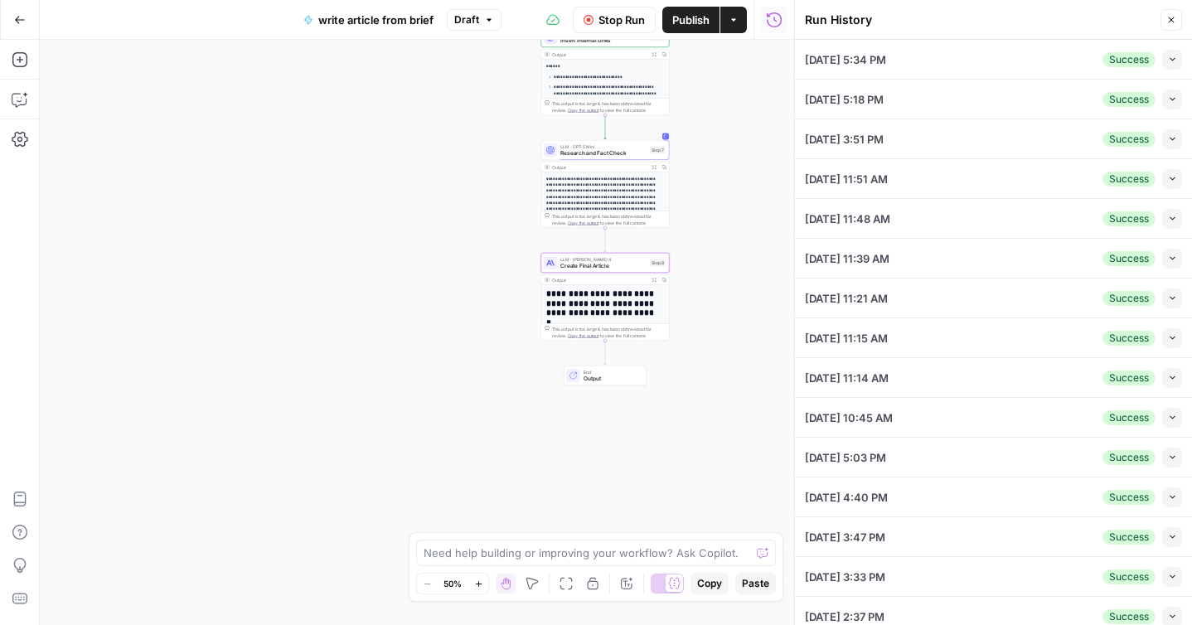
click at [1168, 62] on icon "button" at bounding box center [1172, 59] width 9 height 9
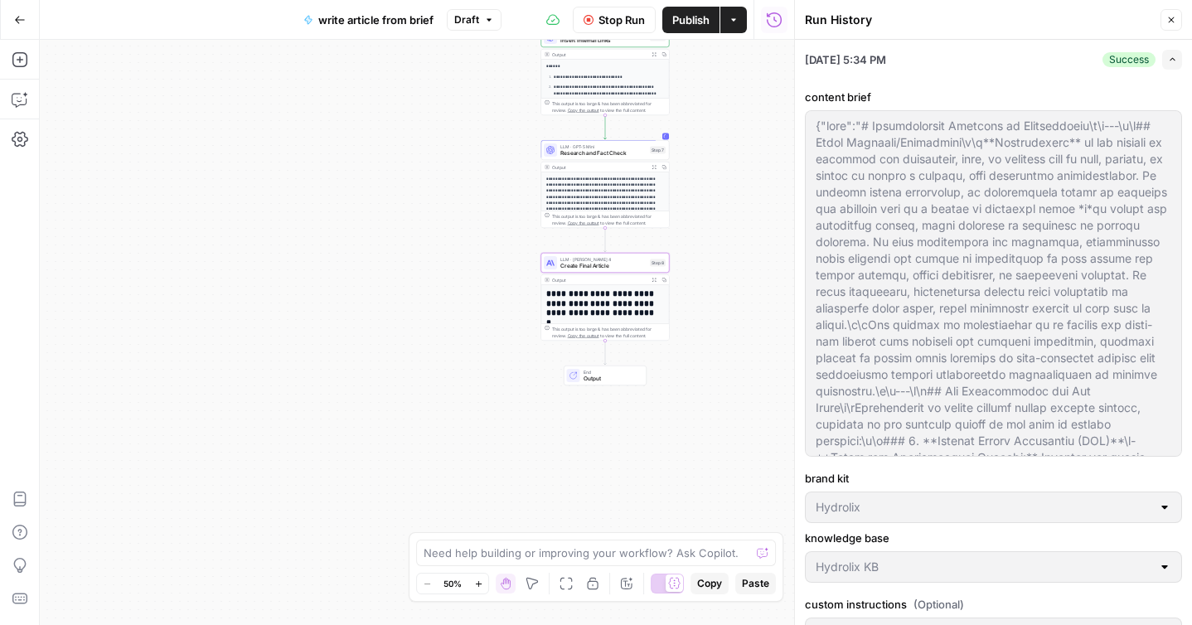
click at [1168, 62] on icon "button" at bounding box center [1172, 59] width 9 height 9
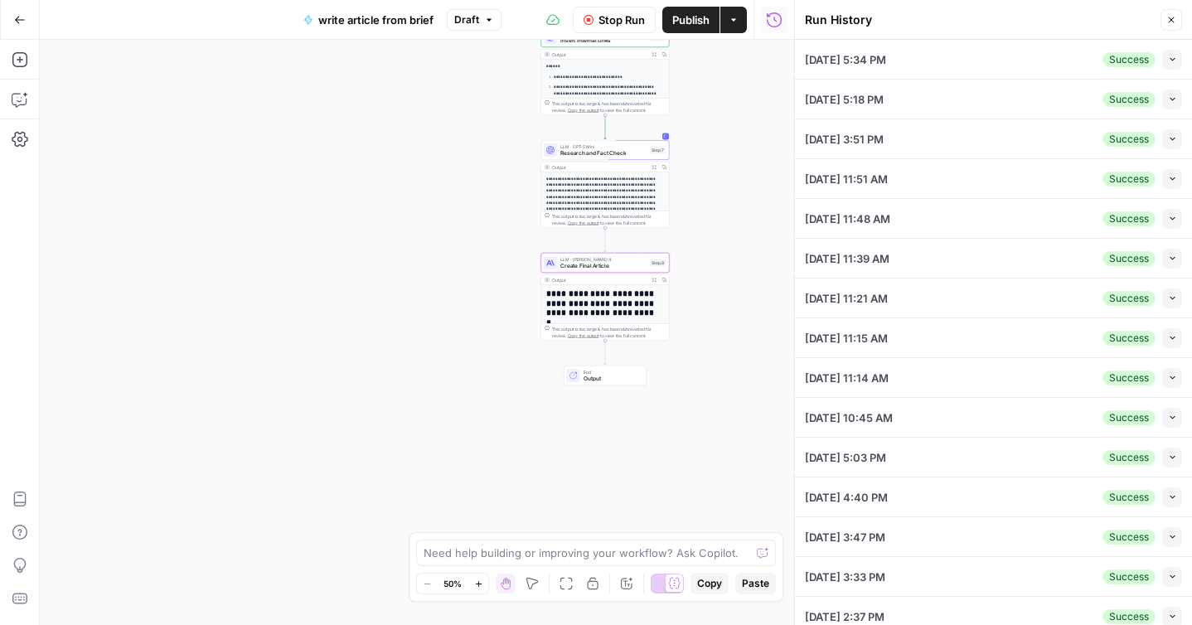
click at [1168, 19] on icon "button" at bounding box center [1172, 20] width 10 height 10
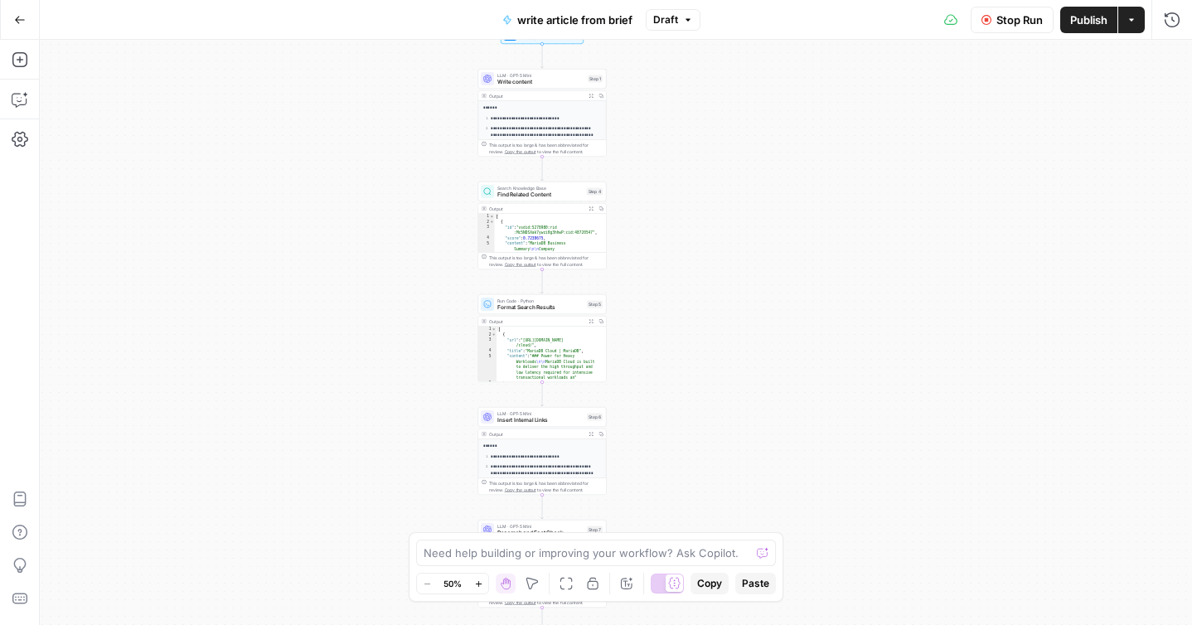
drag, startPoint x: 817, startPoint y: 115, endPoint x: 755, endPoint y: 505, distance: 394.5
click at [755, 505] on div "**********" at bounding box center [616, 332] width 1153 height 585
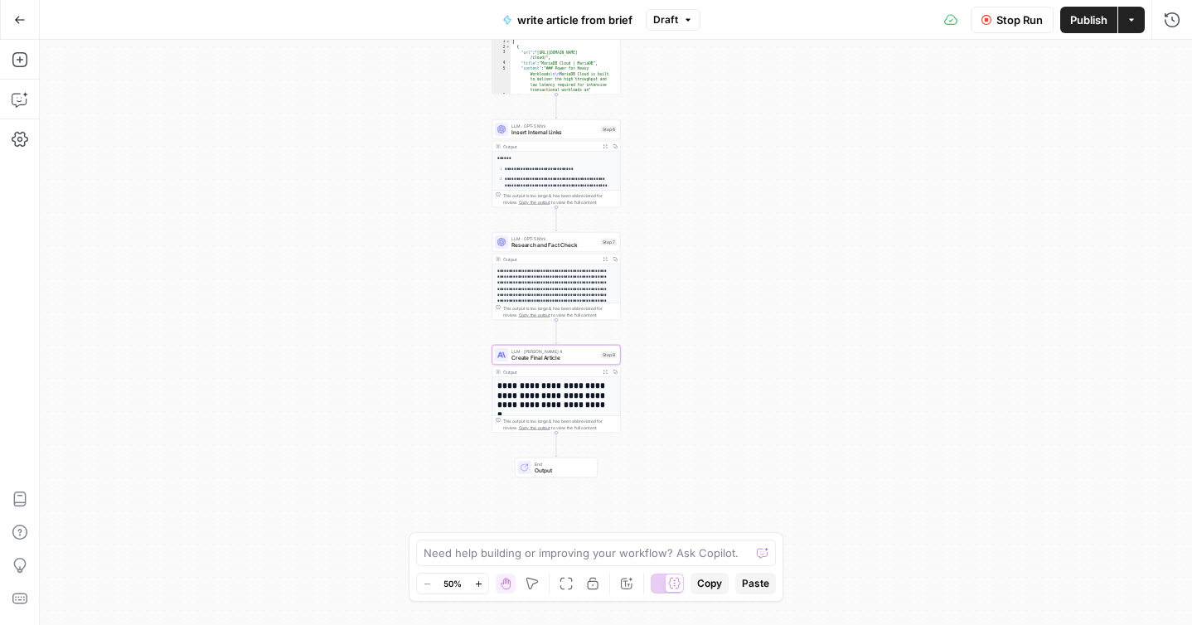
drag, startPoint x: 724, startPoint y: 408, endPoint x: 738, endPoint y: 104, distance: 303.8
click at [738, 104] on div "**********" at bounding box center [616, 332] width 1153 height 585
click at [702, 203] on div "**********" at bounding box center [616, 332] width 1153 height 585
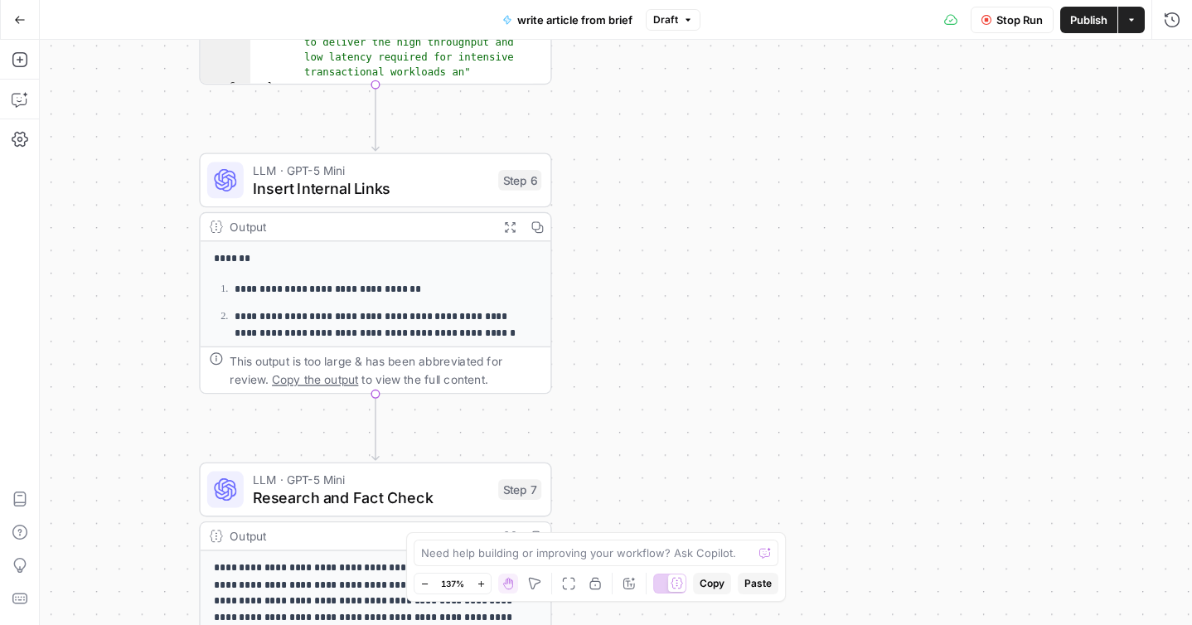
drag, startPoint x: 660, startPoint y: 133, endPoint x: 648, endPoint y: 399, distance: 266.5
click at [648, 399] on div "**********" at bounding box center [616, 332] width 1153 height 585
click at [568, 585] on icon "button" at bounding box center [568, 583] width 13 height 13
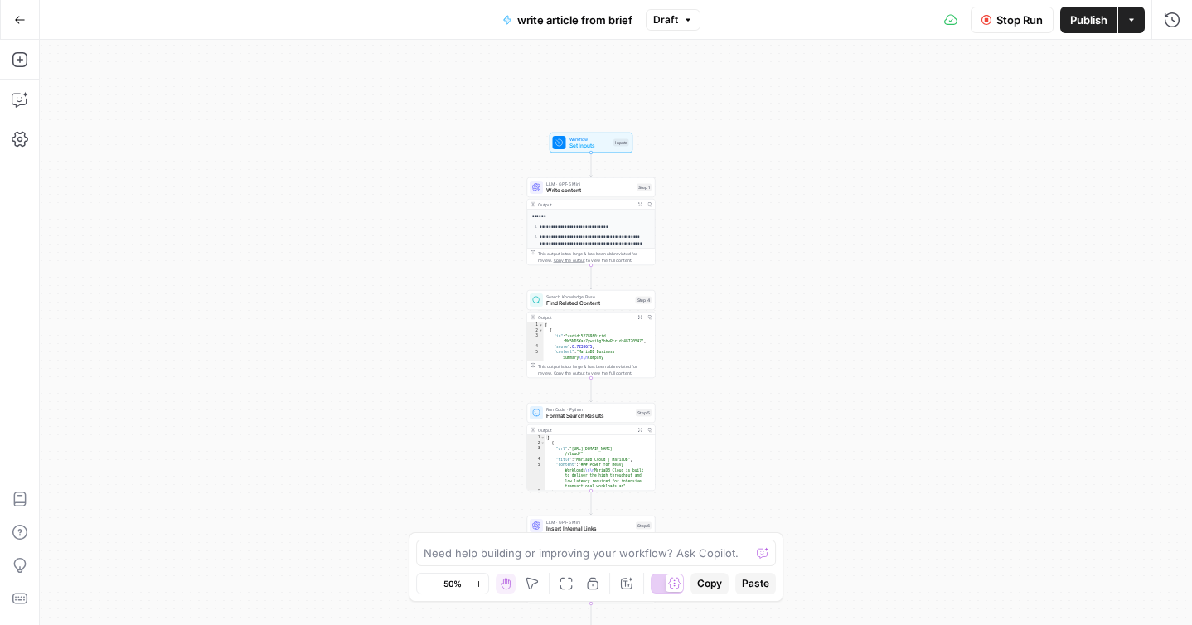
drag, startPoint x: 760, startPoint y: 112, endPoint x: 735, endPoint y: 283, distance: 172.6
click at [735, 283] on div "**********" at bounding box center [616, 332] width 1153 height 585
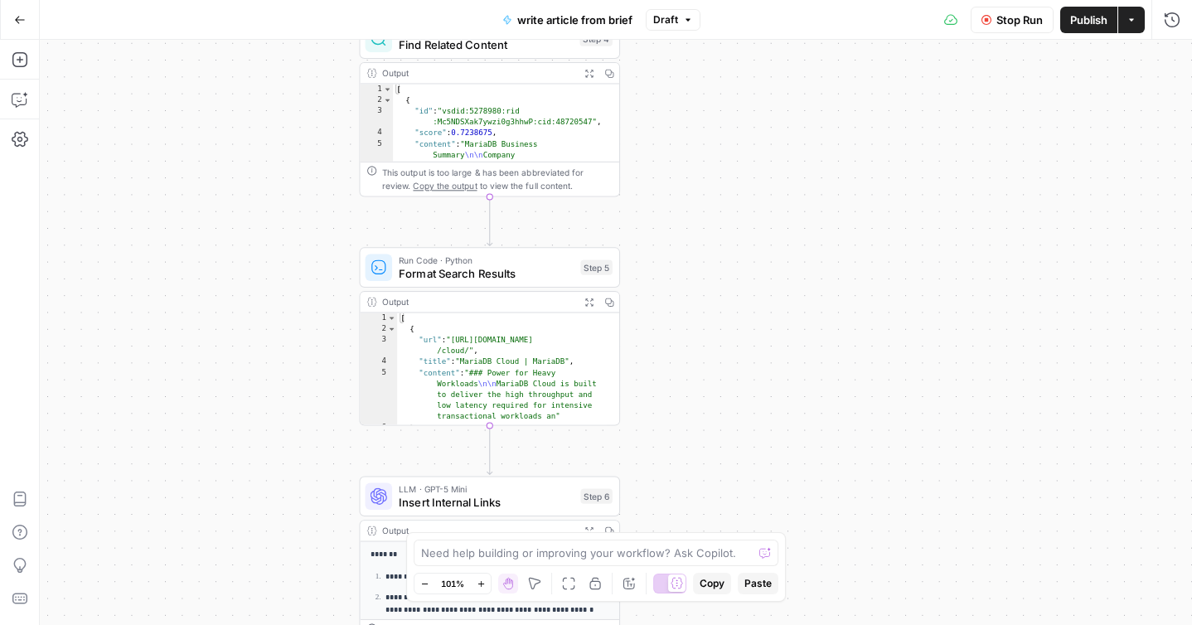
drag, startPoint x: 682, startPoint y: 444, endPoint x: 718, endPoint y: 170, distance: 276.9
click at [718, 170] on div "**********" at bounding box center [616, 332] width 1153 height 585
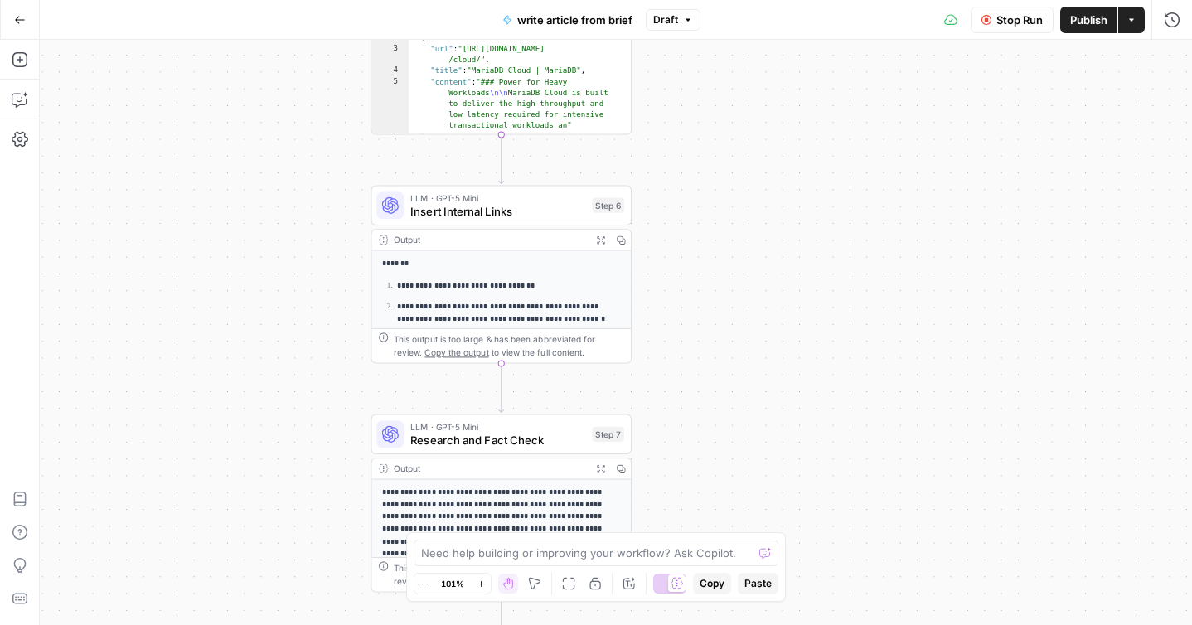
drag, startPoint x: 736, startPoint y: 391, endPoint x: 747, endPoint y: 99, distance: 292.9
click at [747, 99] on div "**********" at bounding box center [616, 332] width 1153 height 585
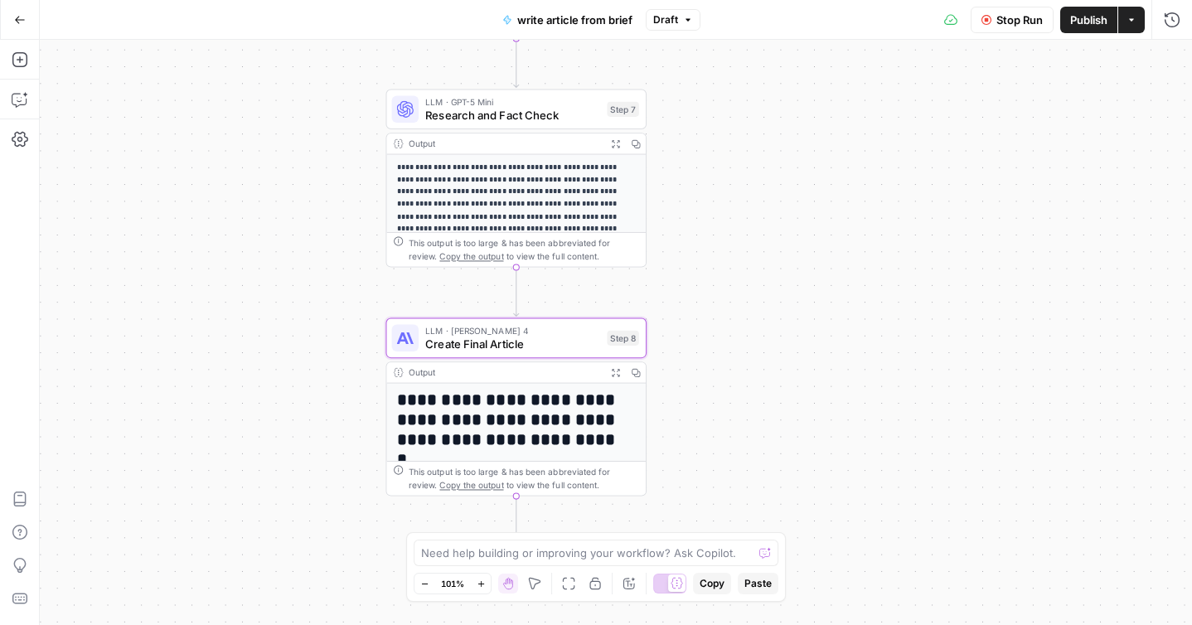
drag, startPoint x: 754, startPoint y: 401, endPoint x: 769, endPoint y: 75, distance: 325.4
click at [769, 75] on div "**********" at bounding box center [616, 332] width 1153 height 585
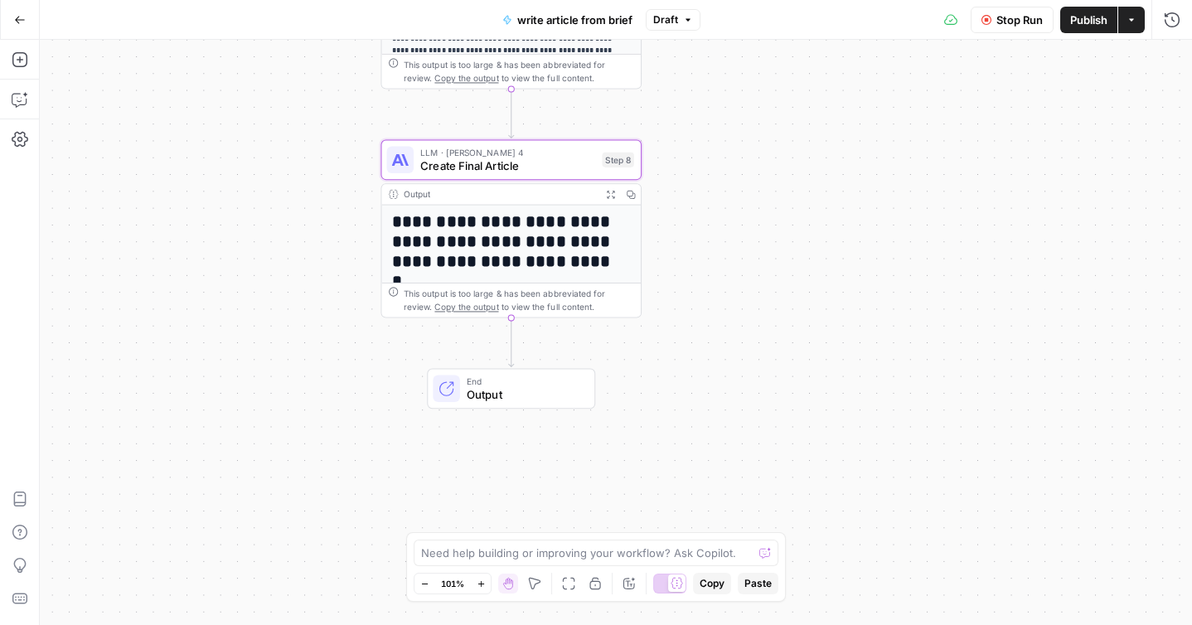
drag, startPoint x: 760, startPoint y: 357, endPoint x: 753, endPoint y: 208, distance: 149.4
click at [753, 208] on div "**********" at bounding box center [616, 332] width 1153 height 585
click at [588, 163] on span "Create Final Article" at bounding box center [507, 166] width 175 height 17
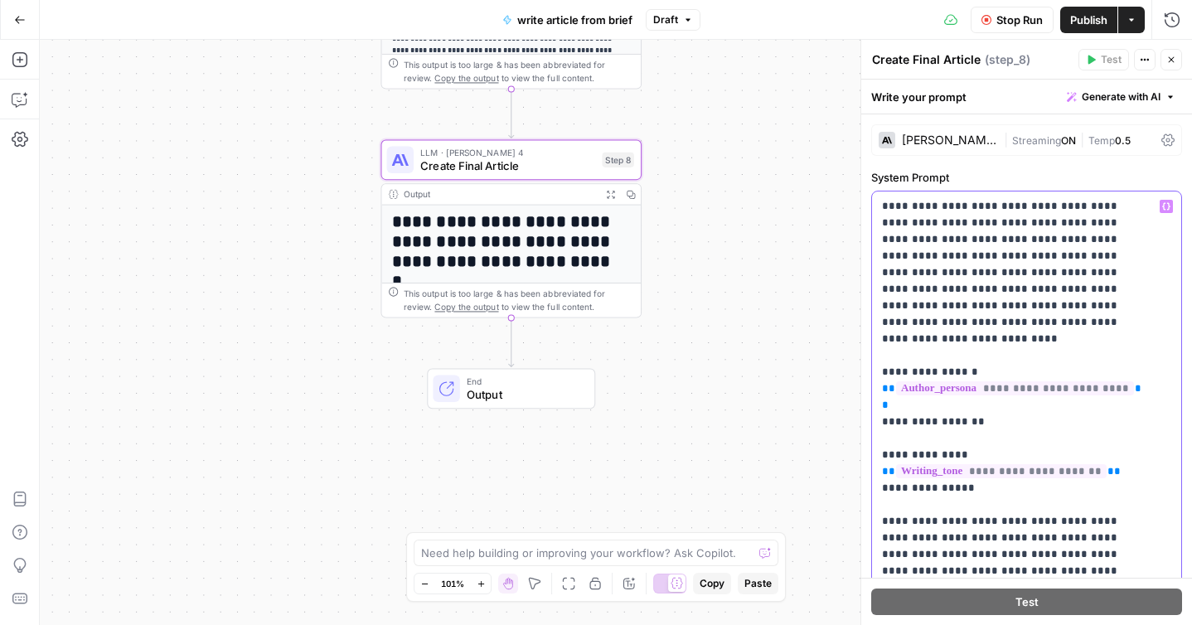
drag, startPoint x: 988, startPoint y: 378, endPoint x: 872, endPoint y: 337, distance: 124.1
click at [872, 337] on div "**********" at bounding box center [1026, 530] width 309 height 676
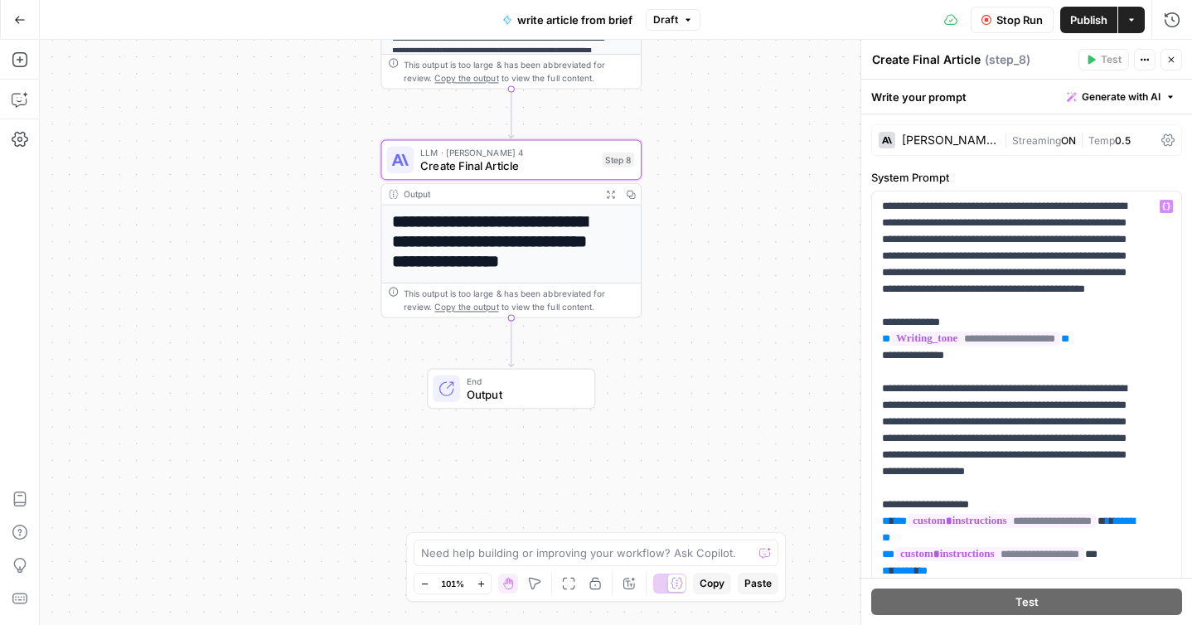
click at [1014, 21] on span "Stop Run" at bounding box center [1020, 20] width 46 height 17
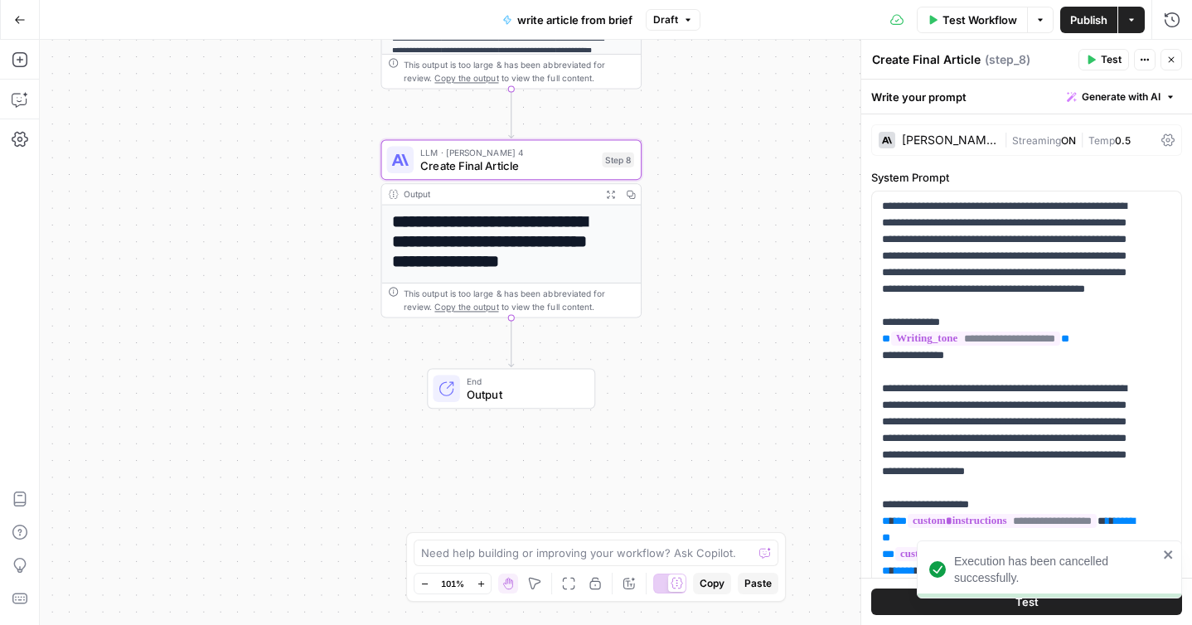
click at [974, 24] on span "Test Workflow" at bounding box center [980, 20] width 75 height 17
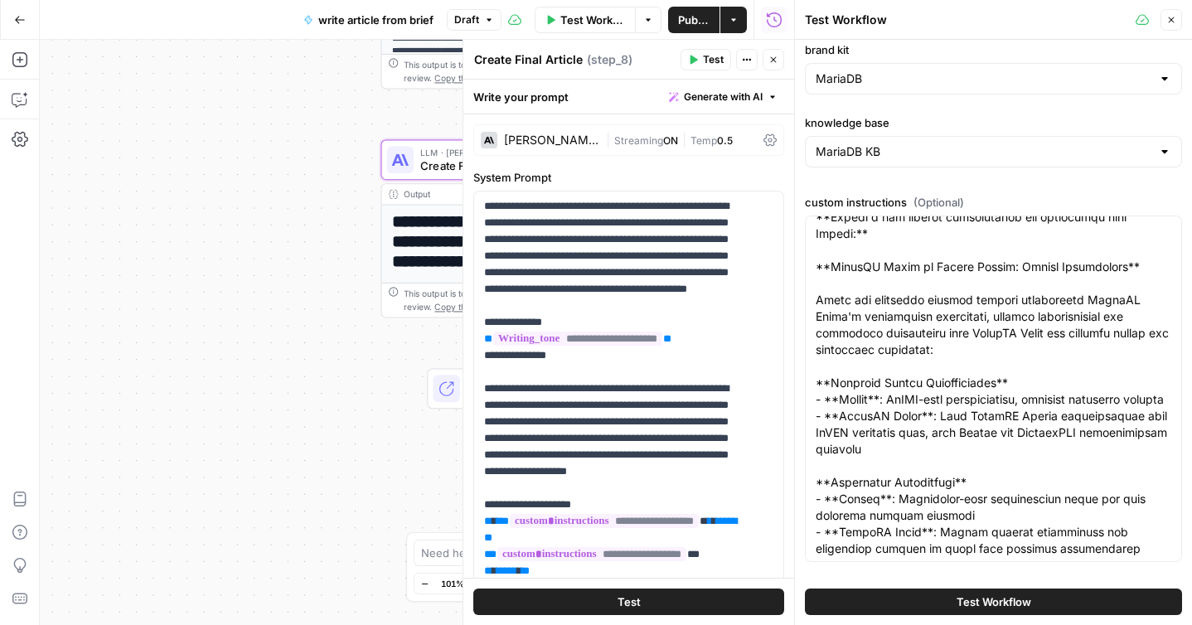
scroll to position [471, 0]
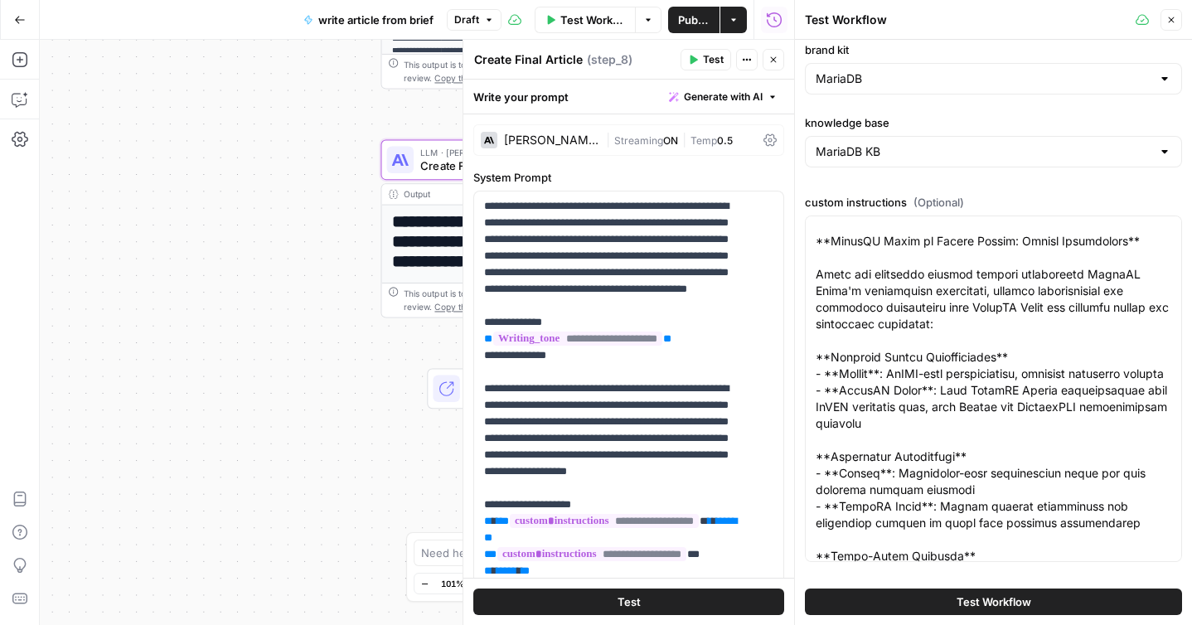
click at [945, 597] on button "Test Workflow" at bounding box center [993, 602] width 377 height 27
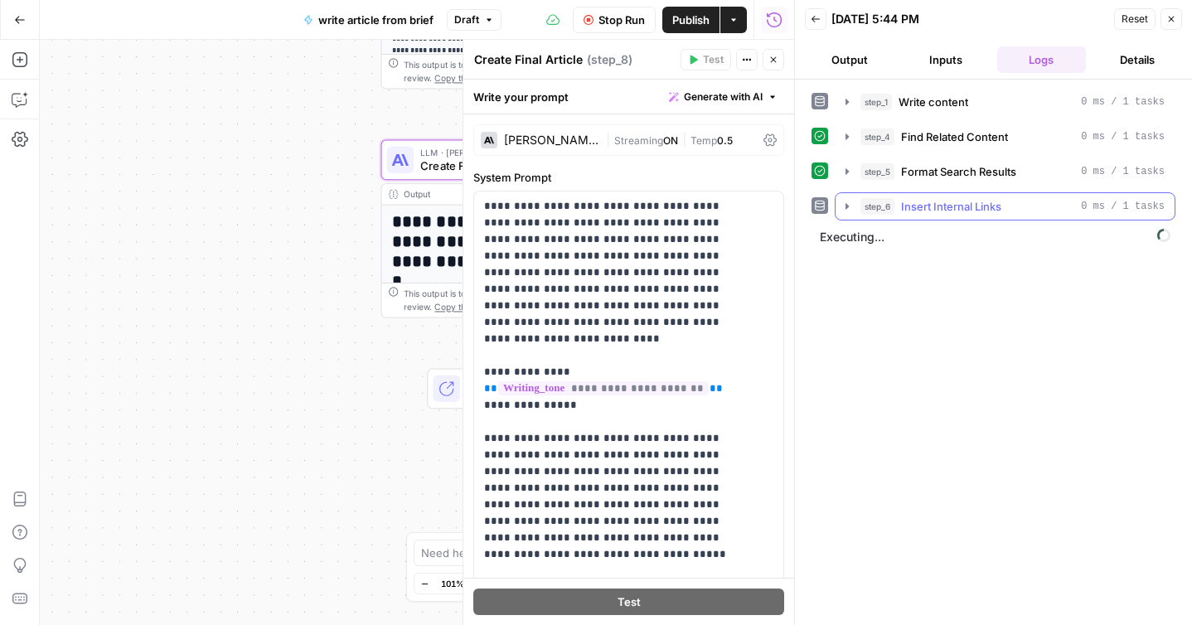
click at [847, 209] on icon "button" at bounding box center [847, 206] width 13 height 13
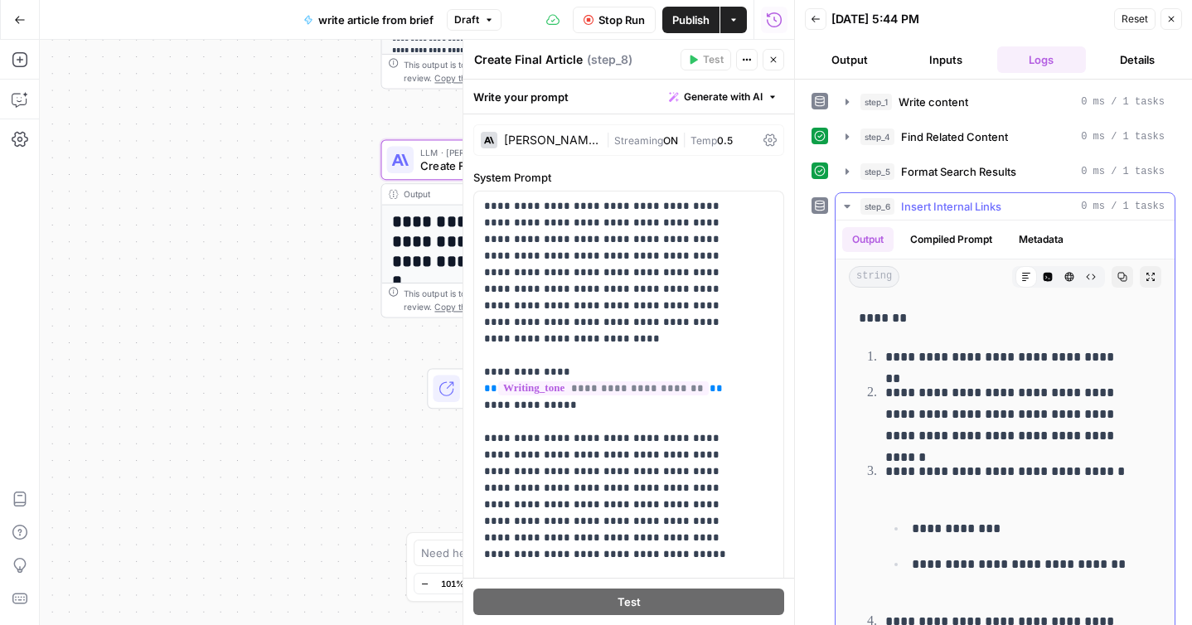
click at [847, 209] on icon "button" at bounding box center [847, 206] width 13 height 13
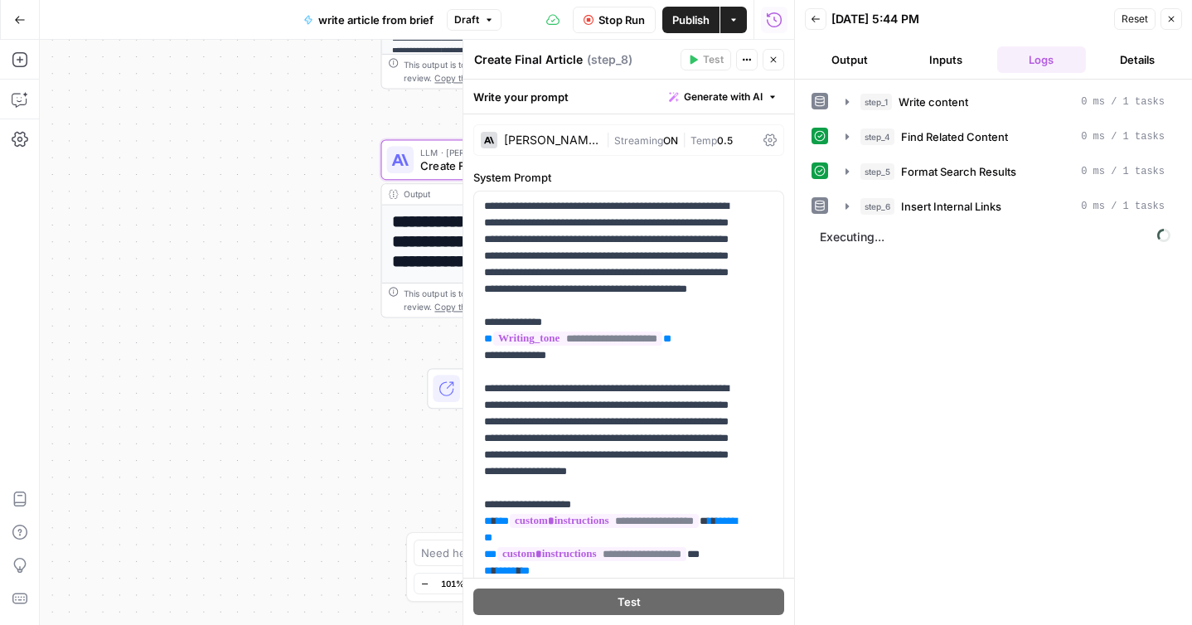
click at [859, 251] on div "step_1 Write content 0 ms / 1 tasks step_4 Find Related Content 0 ms / 1 tasks …" at bounding box center [994, 352] width 364 height 529
click at [778, 58] on icon "button" at bounding box center [774, 60] width 10 height 10
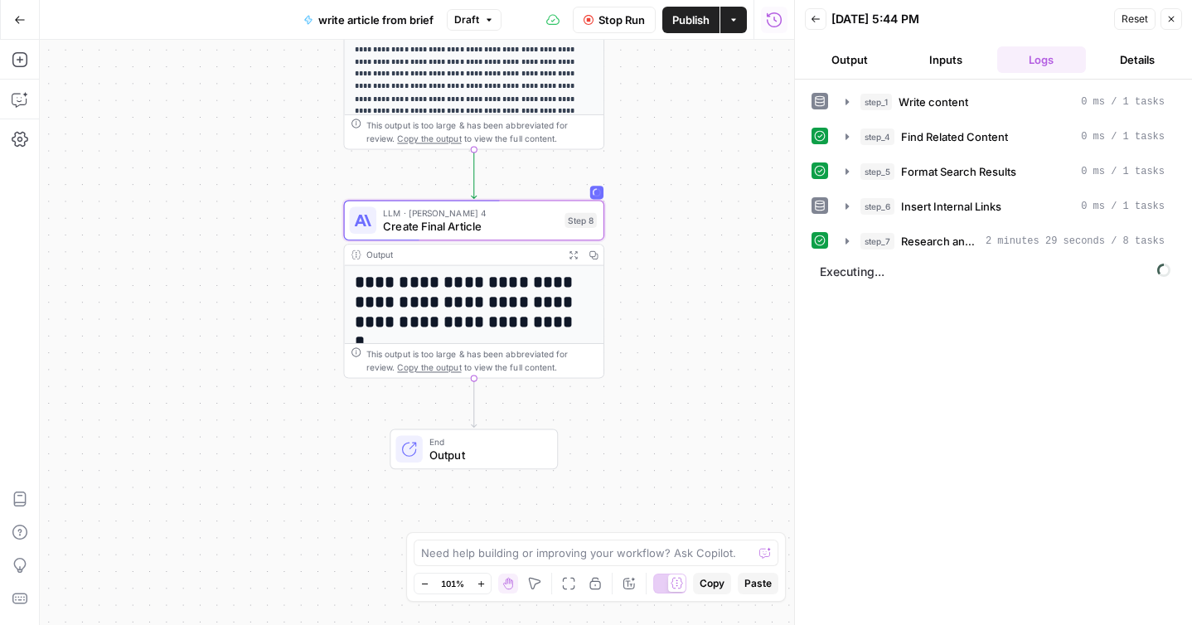
drag, startPoint x: 724, startPoint y: 110, endPoint x: 687, endPoint y: 171, distance: 71.1
click at [687, 171] on div "**********" at bounding box center [417, 332] width 755 height 585
click at [1129, 62] on button "Details" at bounding box center [1138, 59] width 90 height 27
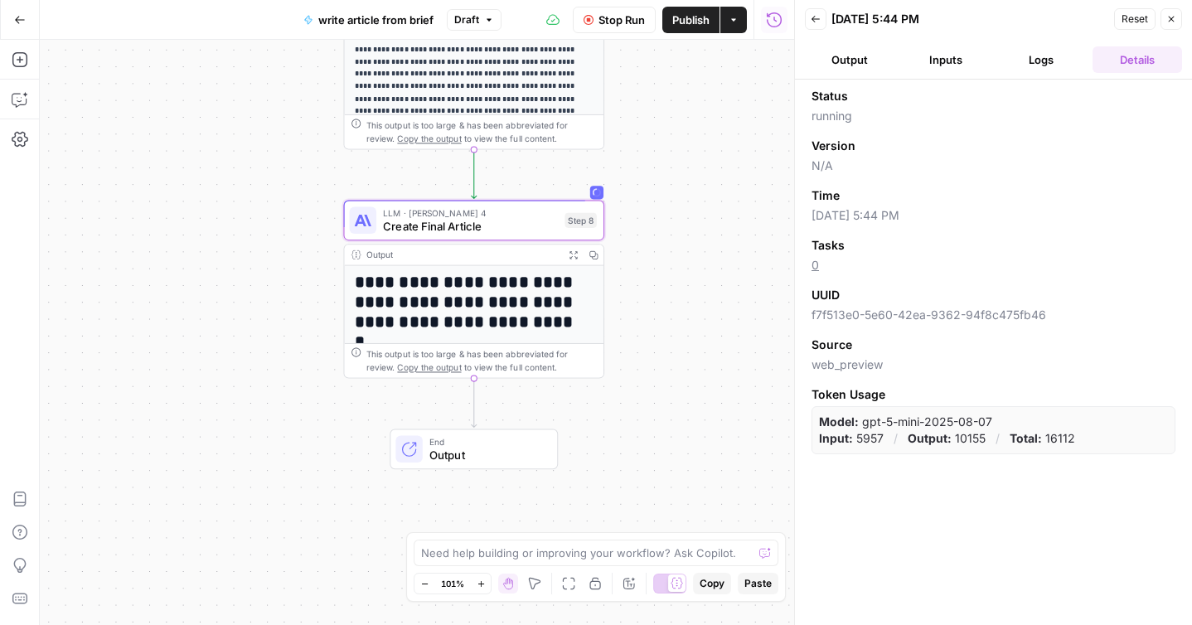
click at [1046, 63] on button "Logs" at bounding box center [1043, 59] width 90 height 27
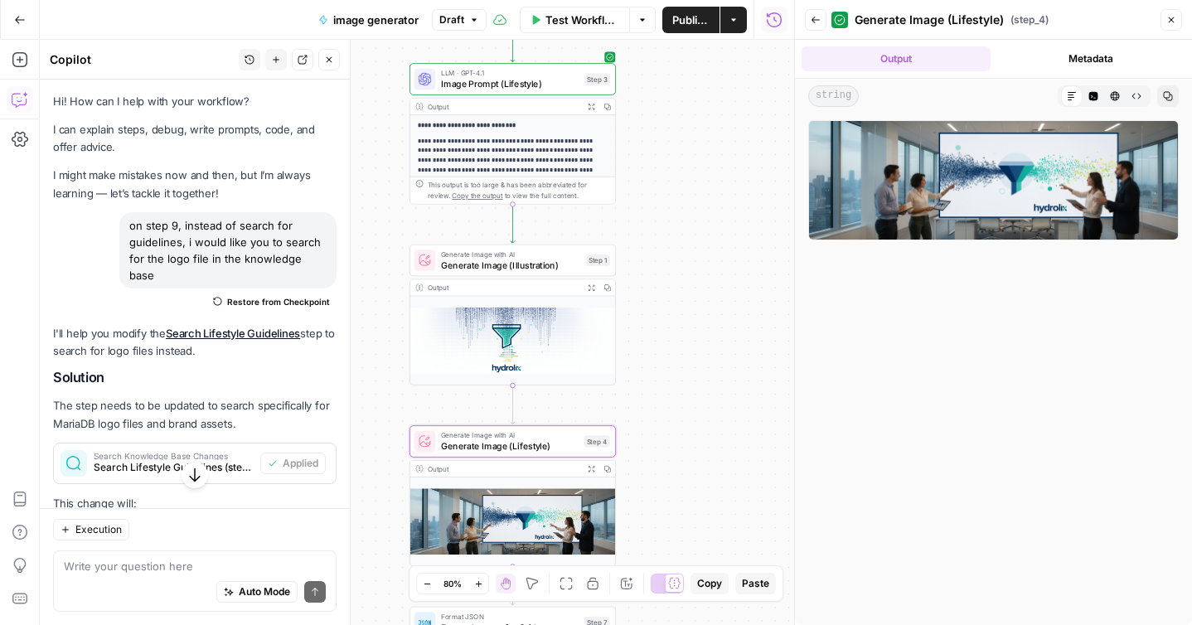
scroll to position [2848, 0]
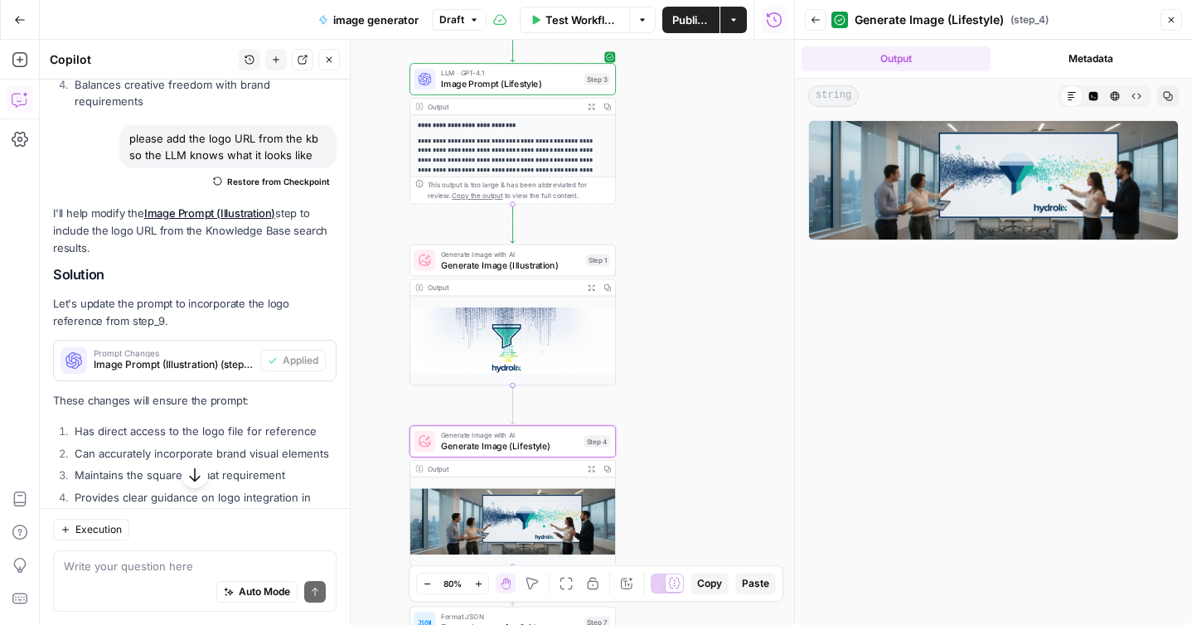
click at [680, 22] on span "Publish" at bounding box center [691, 20] width 37 height 17
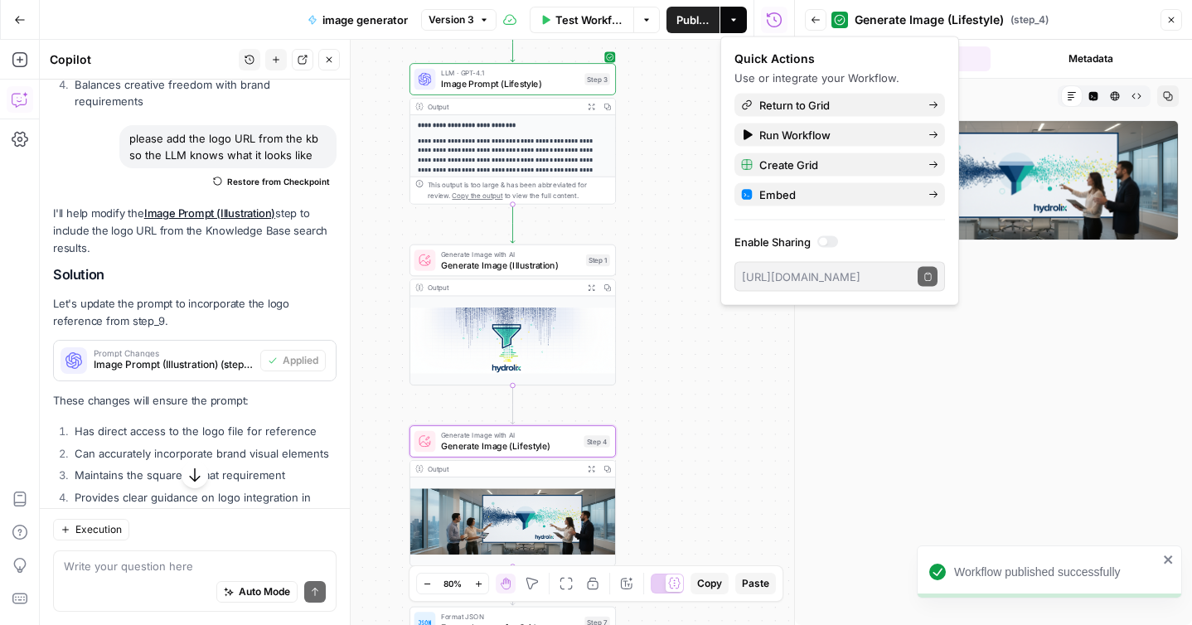
click at [14, 25] on icon "button" at bounding box center [20, 20] width 12 height 12
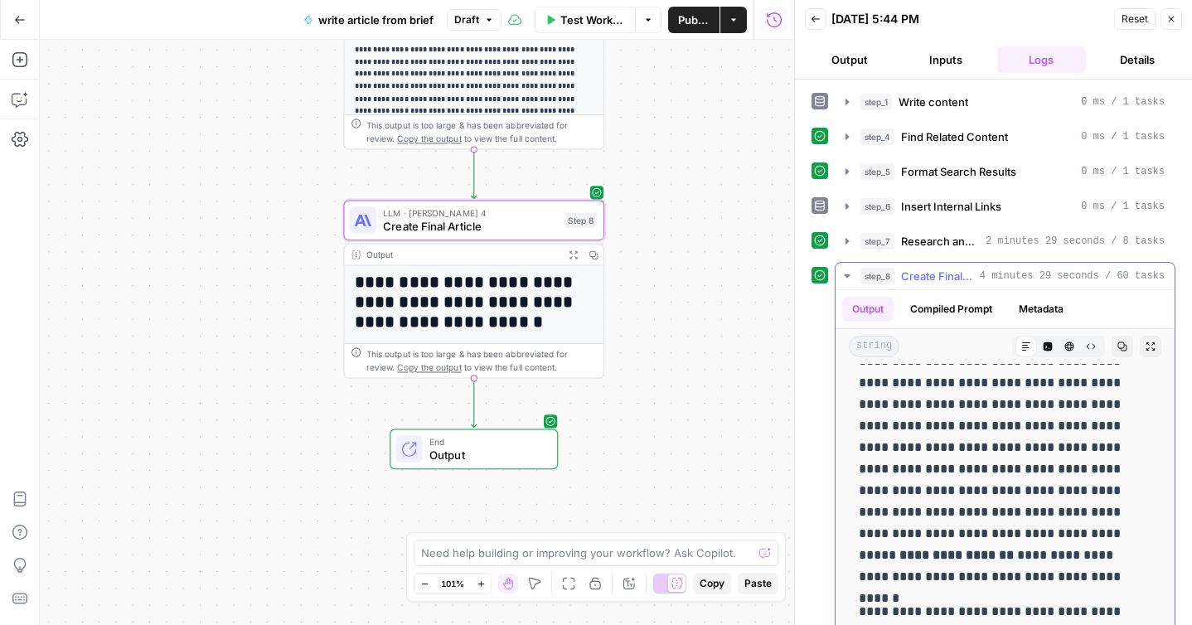
scroll to position [605, 0]
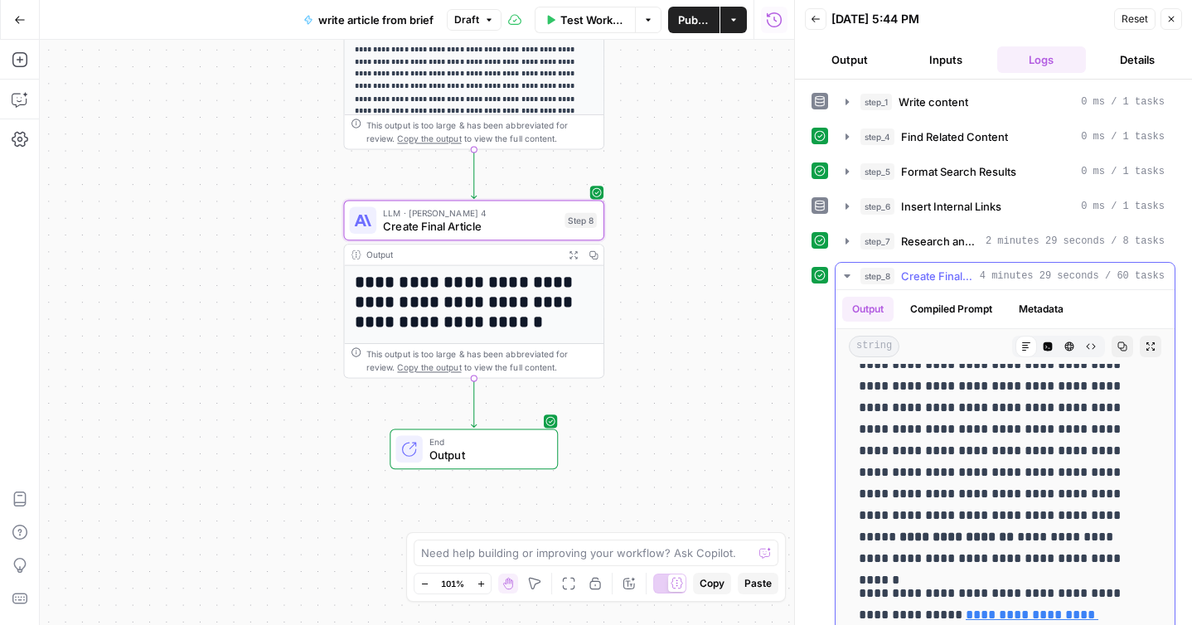
click at [1118, 347] on icon "button" at bounding box center [1123, 347] width 10 height 10
click at [527, 229] on span "Create Final Article" at bounding box center [470, 226] width 175 height 17
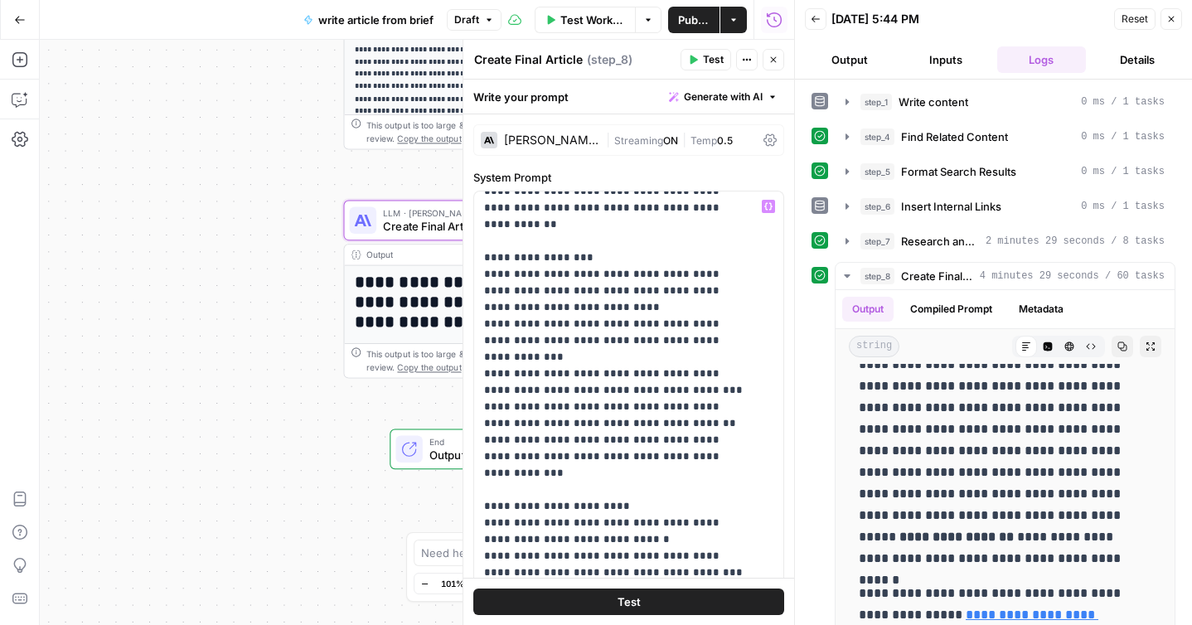
scroll to position [1112, 0]
